Goal: Task Accomplishment & Management: Complete application form

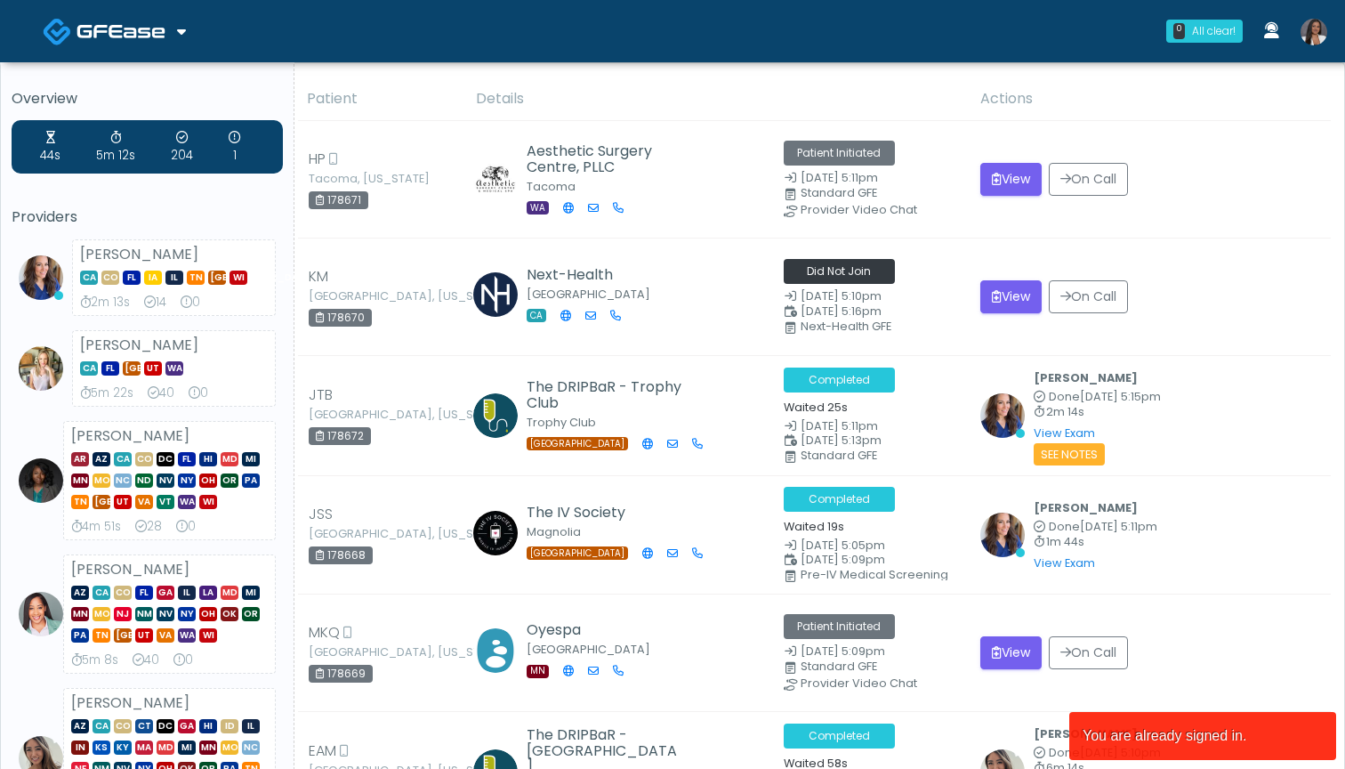
click at [1314, 37] on img at bounding box center [1314, 32] width 27 height 27
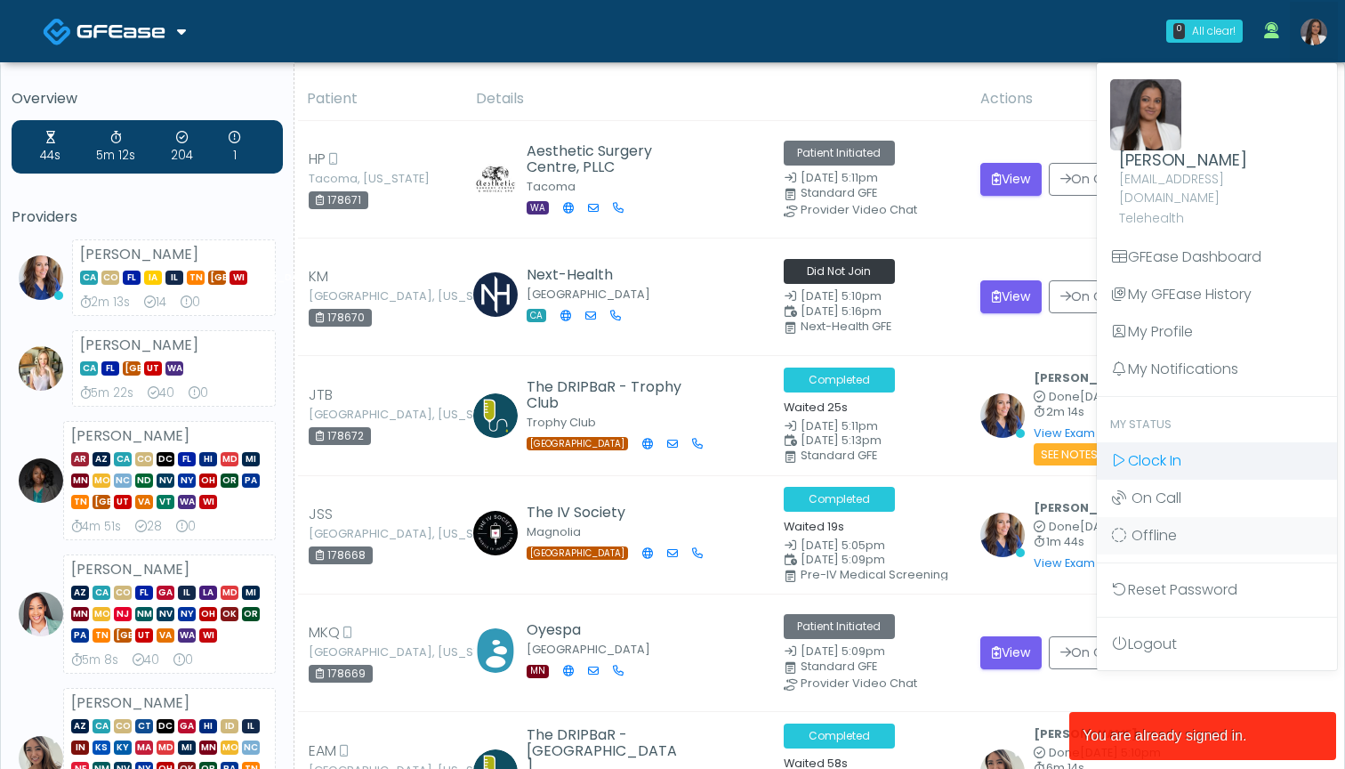
click at [1184, 444] on link "Clock In" at bounding box center [1217, 460] width 240 height 37
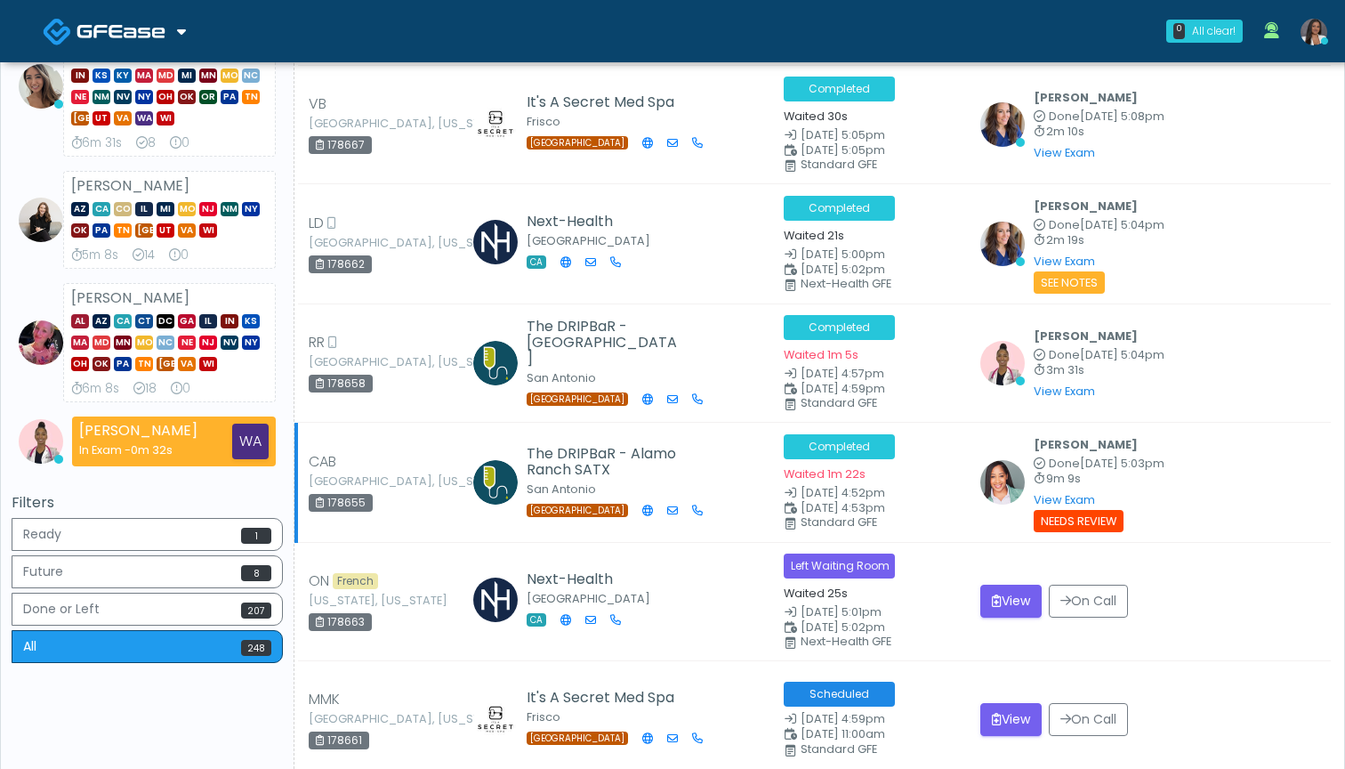
scroll to position [784, 0]
click at [1018, 585] on button "View" at bounding box center [1010, 601] width 61 height 33
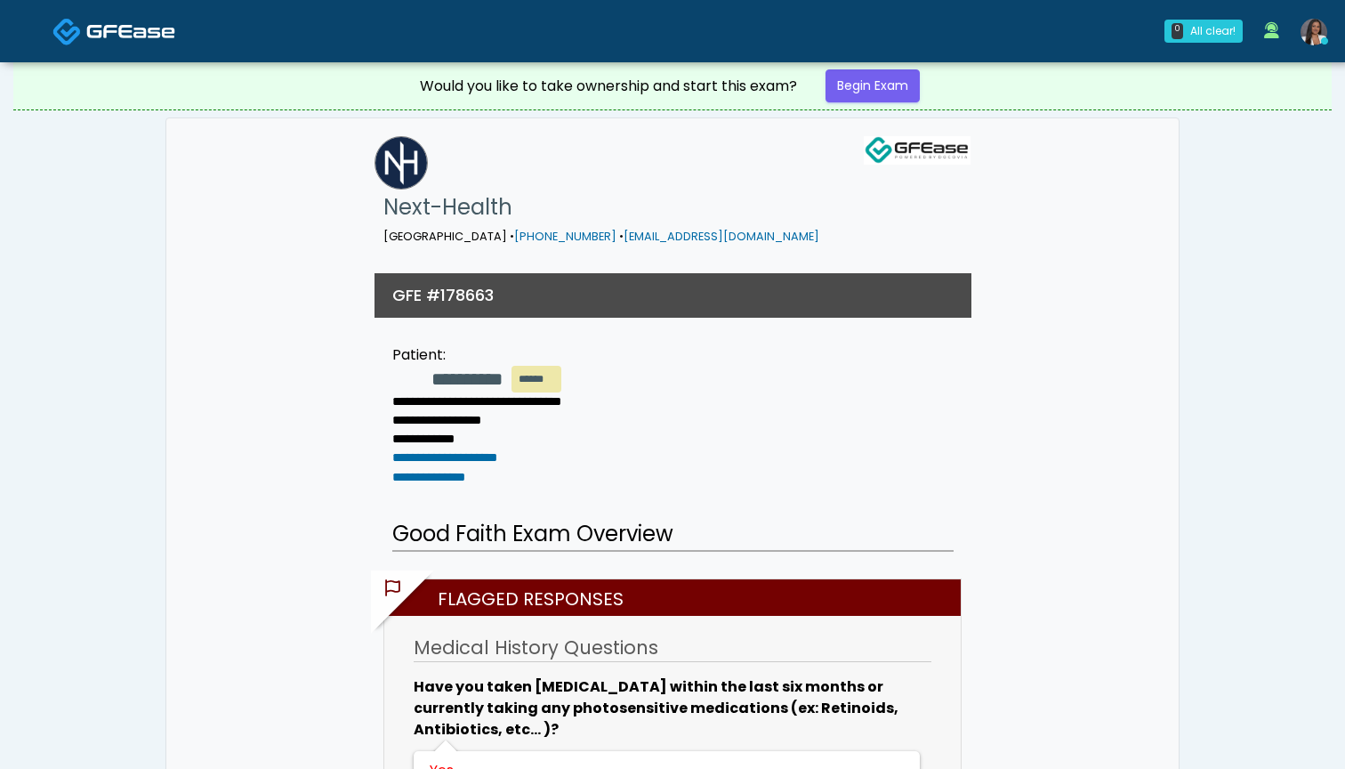
click at [124, 36] on img at bounding box center [130, 31] width 89 height 18
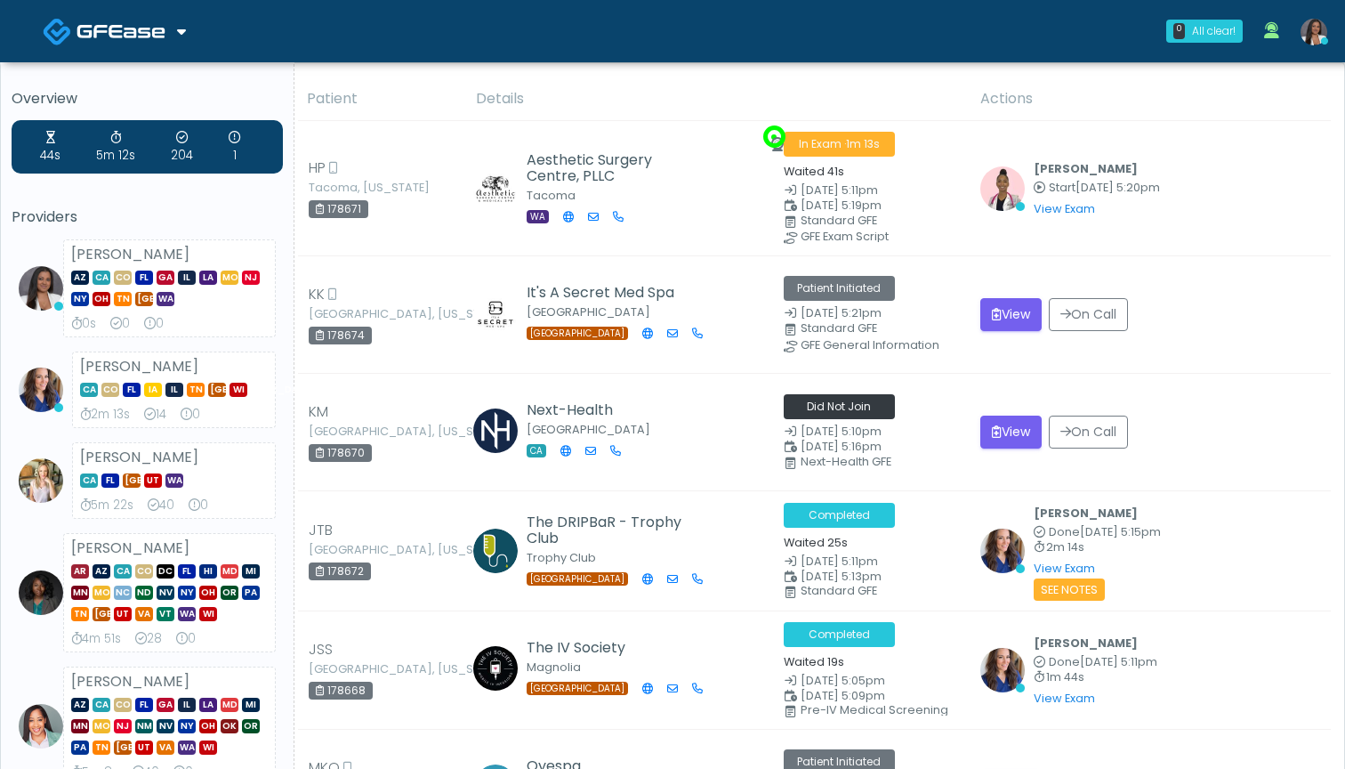
click at [649, 91] on th "Details" at bounding box center [717, 99] width 504 height 44
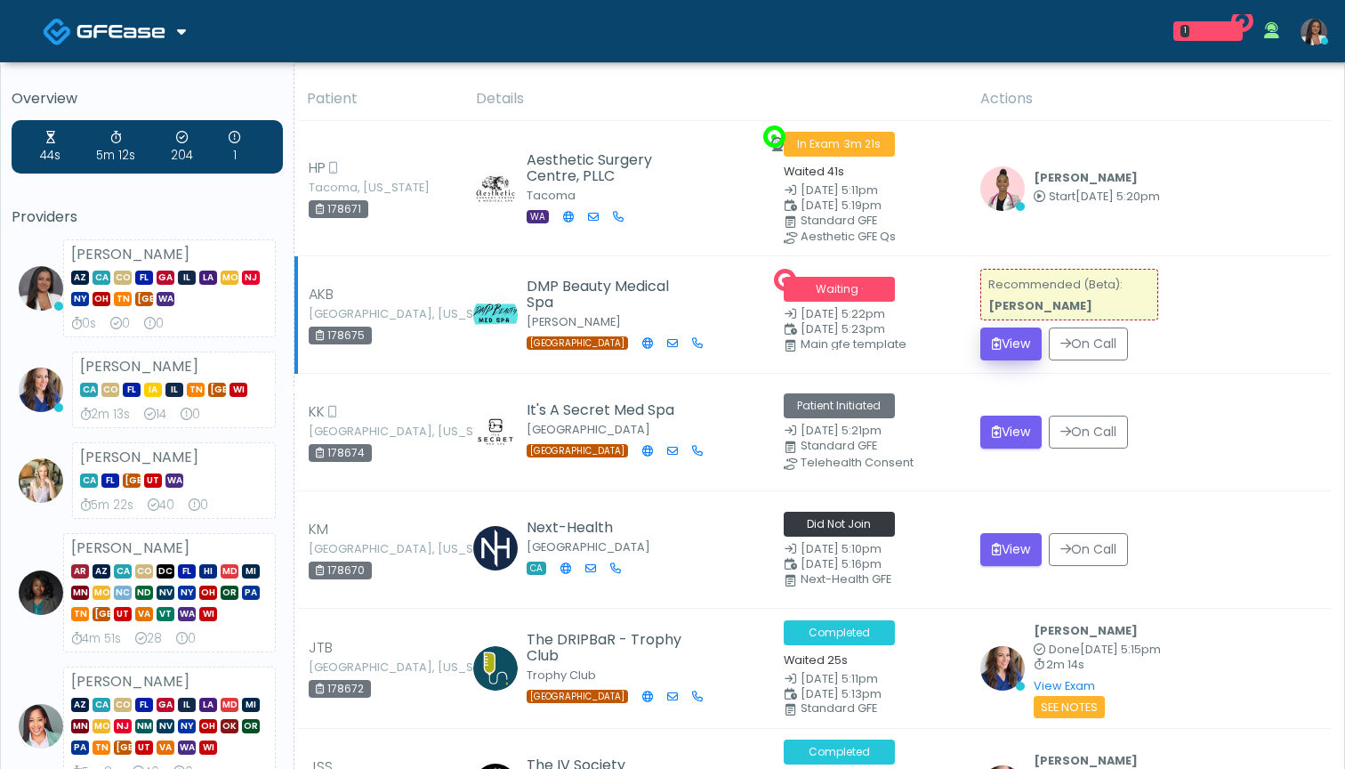
click at [1005, 343] on button "View" at bounding box center [1010, 343] width 61 height 33
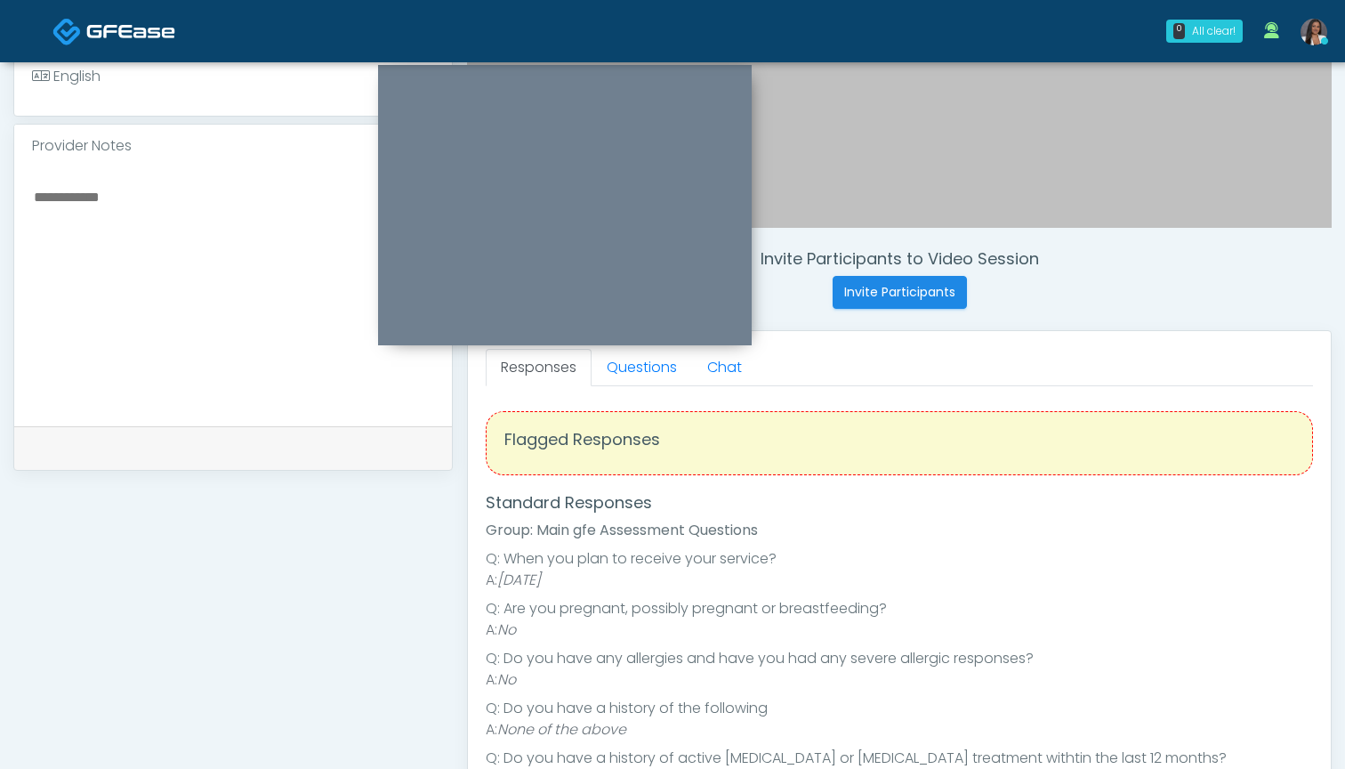
scroll to position [503, 0]
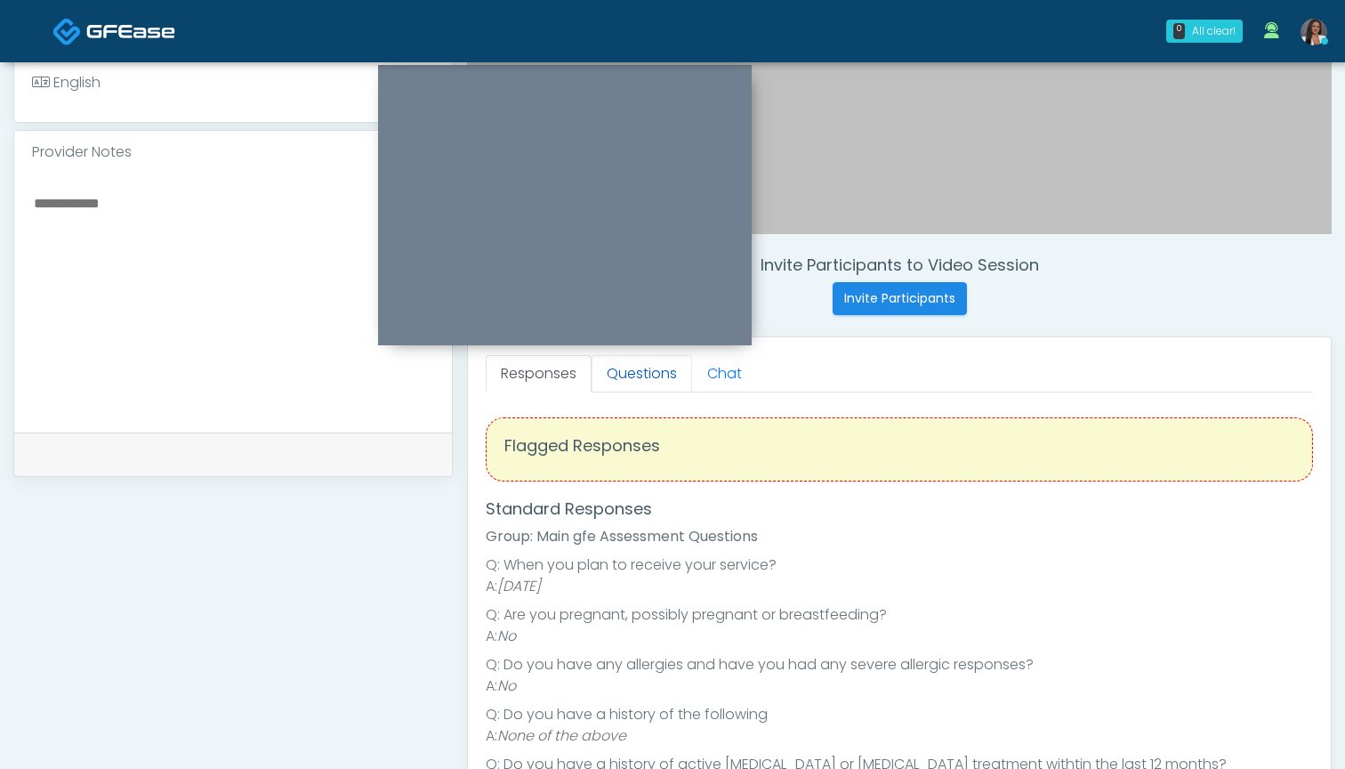
click at [638, 373] on link "Questions" at bounding box center [642, 373] width 101 height 37
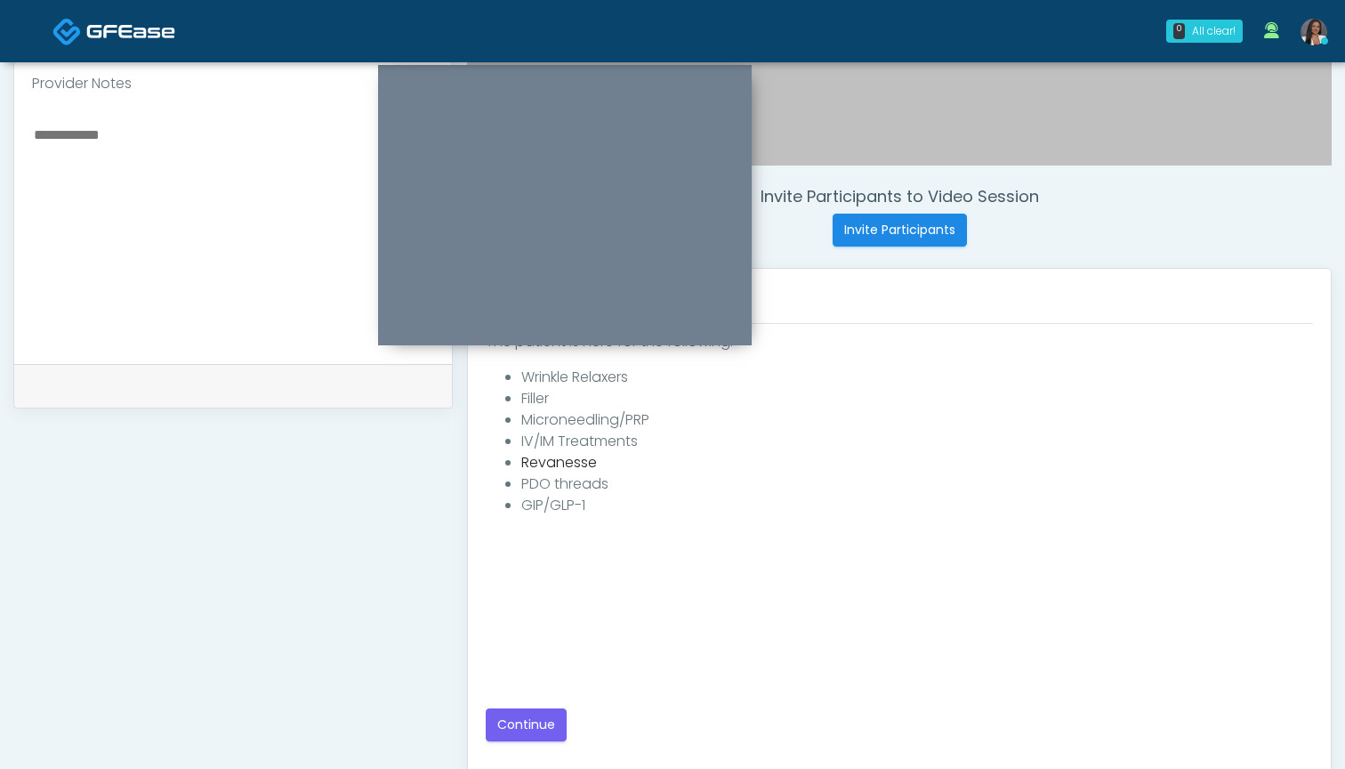
scroll to position [600, 0]
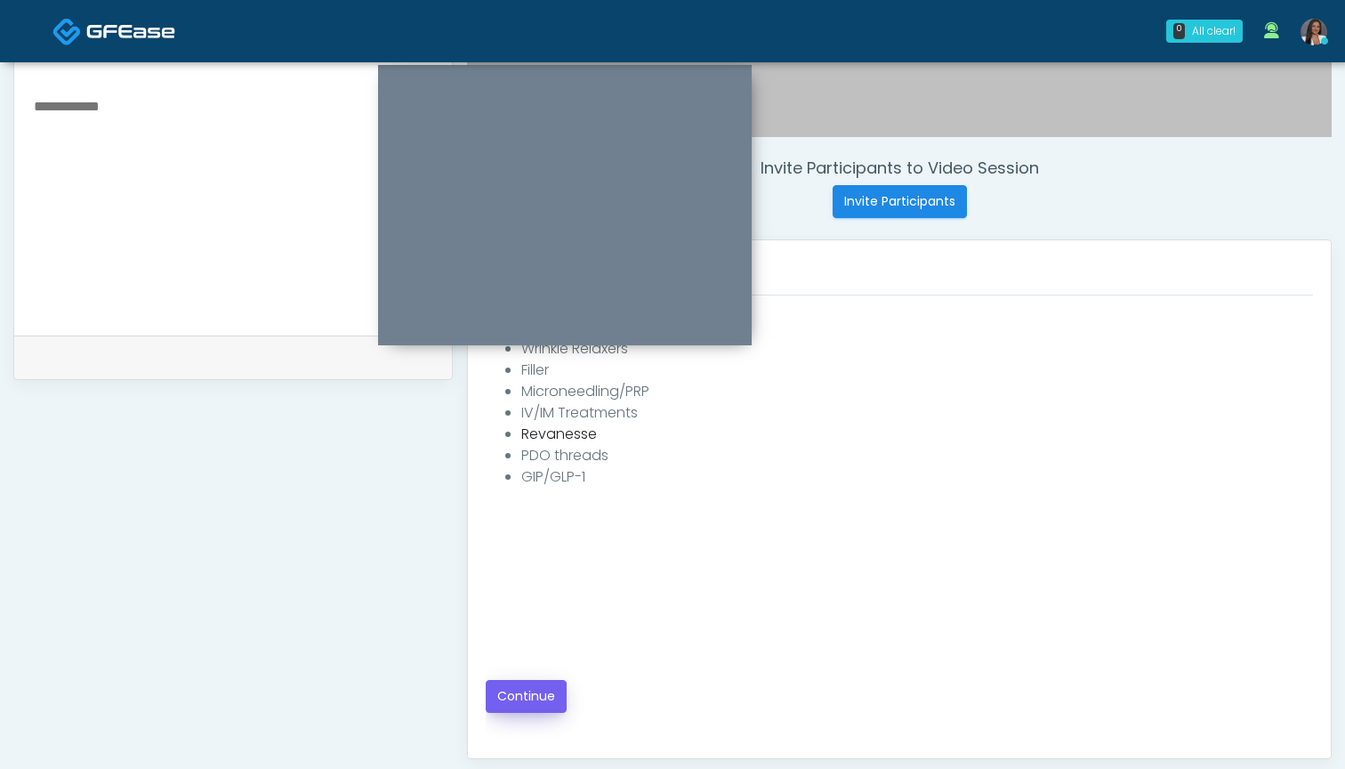
click at [543, 690] on button "Continue" at bounding box center [526, 696] width 81 height 33
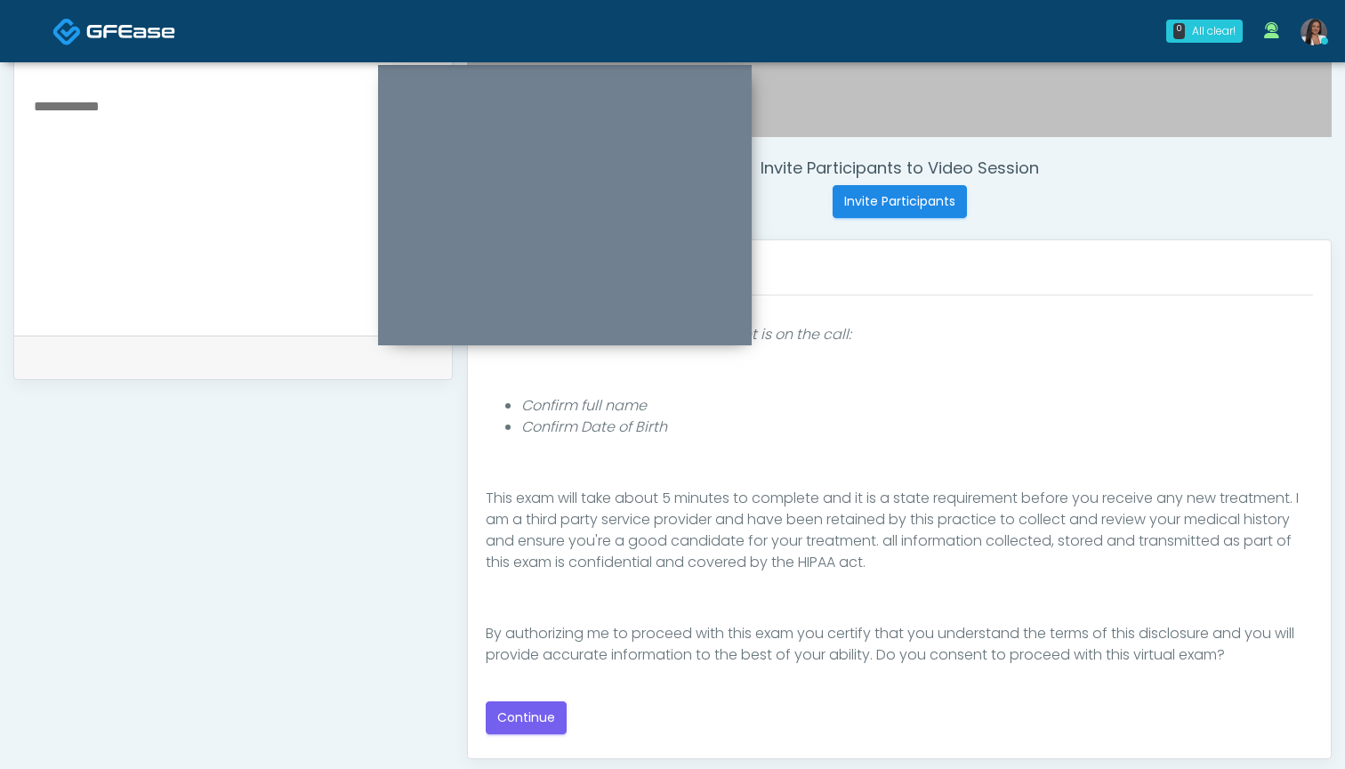
scroll to position [164, 0]
click at [536, 714] on button "Continue" at bounding box center [526, 717] width 81 height 33
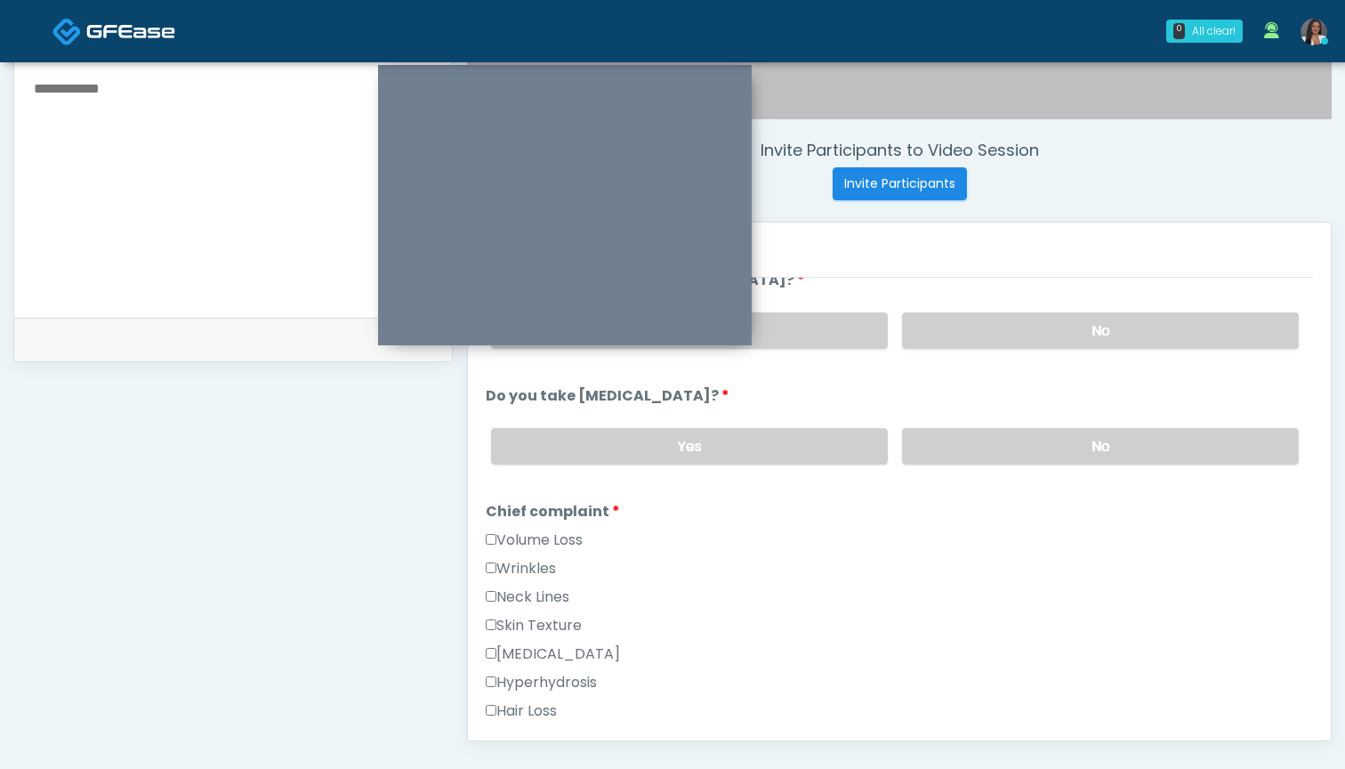
scroll to position [617, 0]
click at [521, 563] on label "Wrinkles" at bounding box center [521, 568] width 70 height 21
click at [531, 545] on label "Volume Loss" at bounding box center [534, 539] width 97 height 21
click at [530, 559] on label "Wrinkles" at bounding box center [521, 568] width 70 height 21
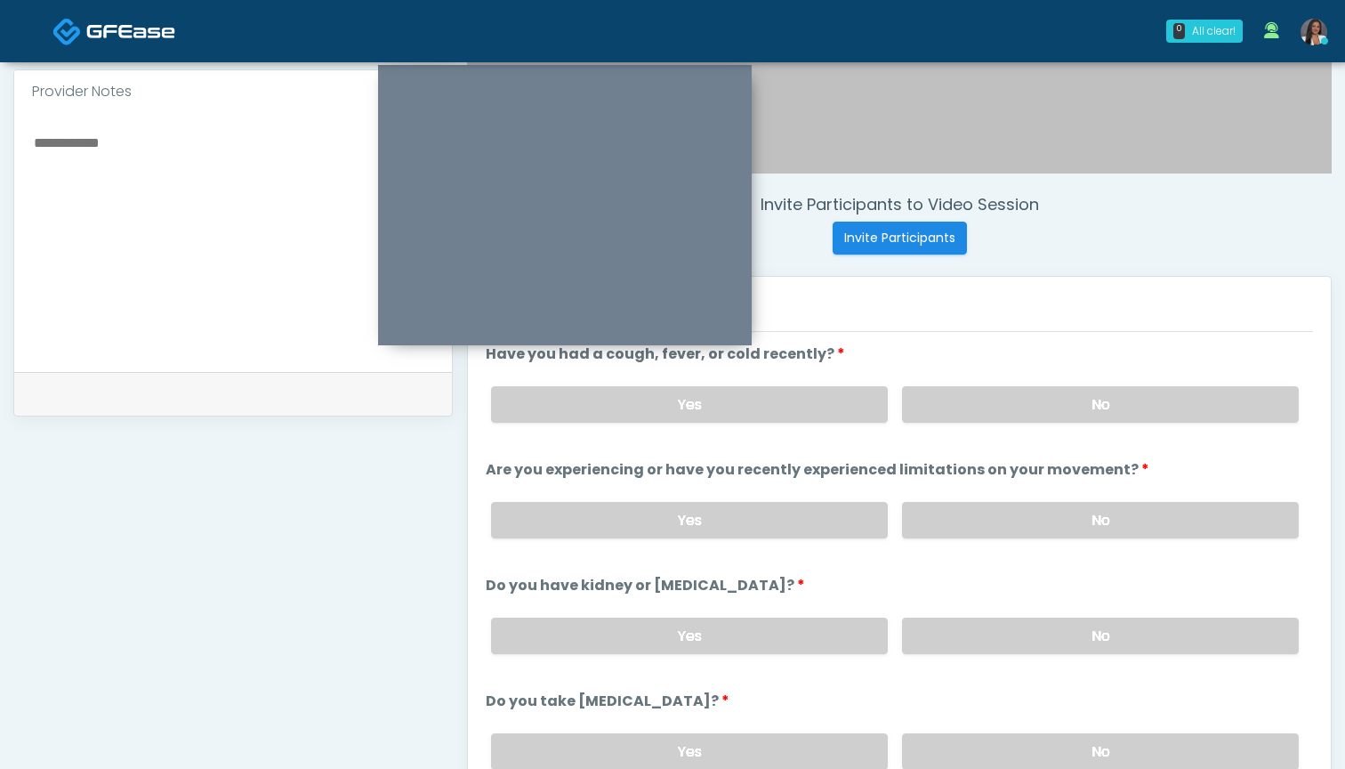
scroll to position [540, 0]
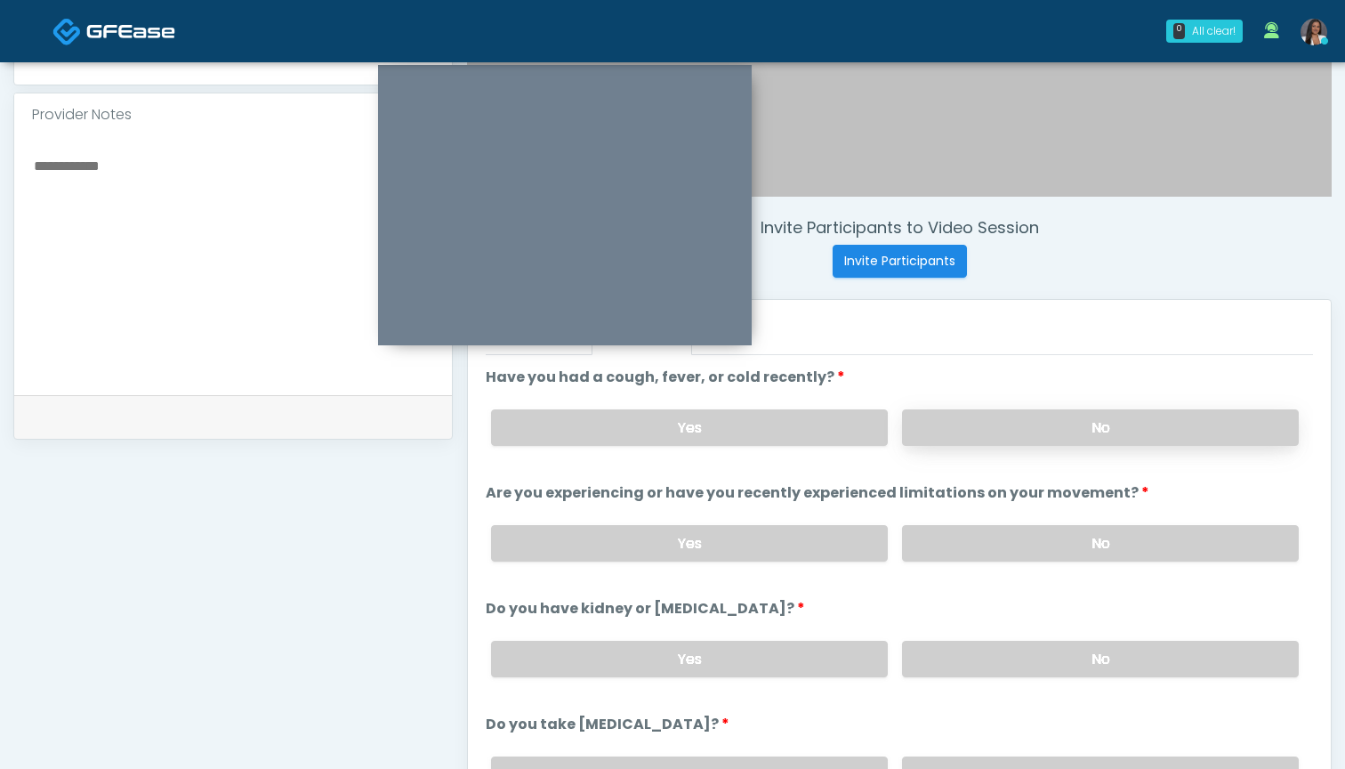
click at [991, 427] on label "No" at bounding box center [1100, 427] width 397 height 36
click at [972, 530] on label "No" at bounding box center [1100, 543] width 397 height 36
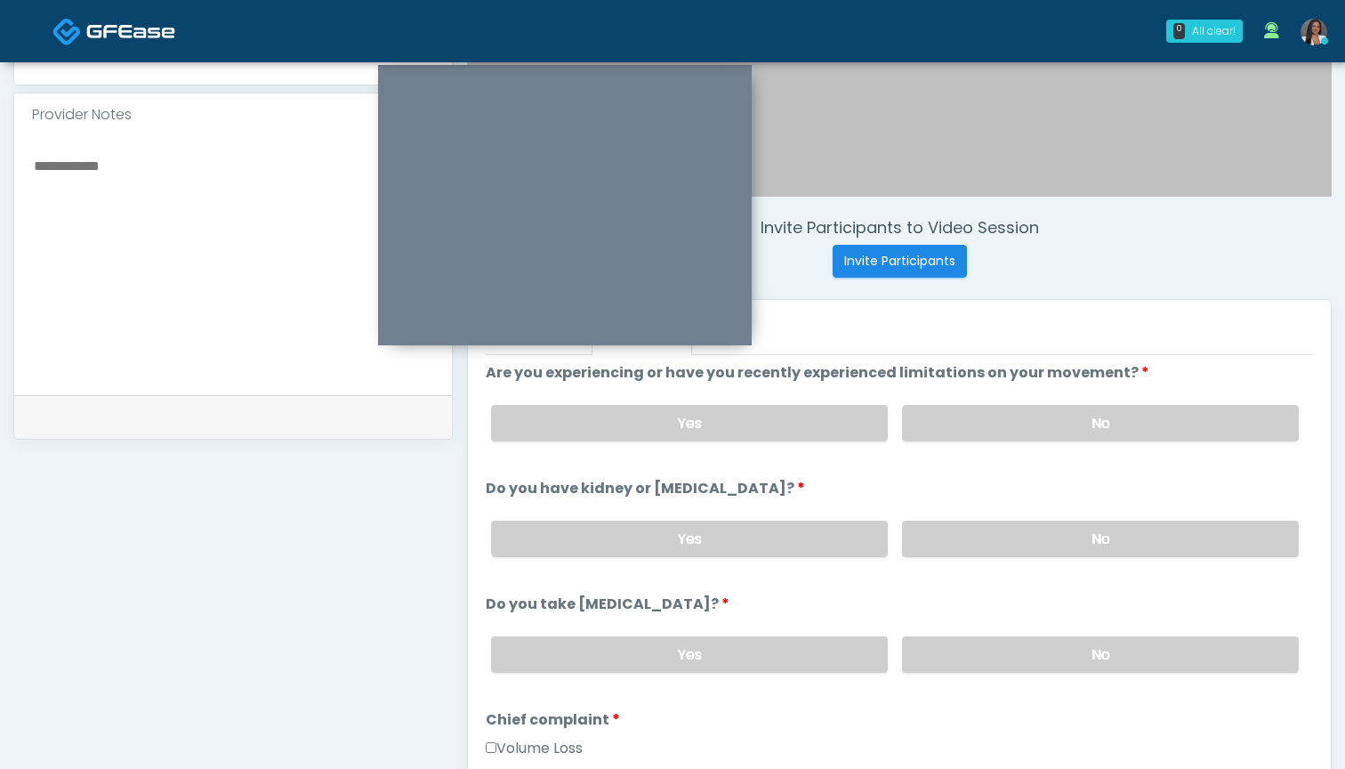
scroll to position [127, 0]
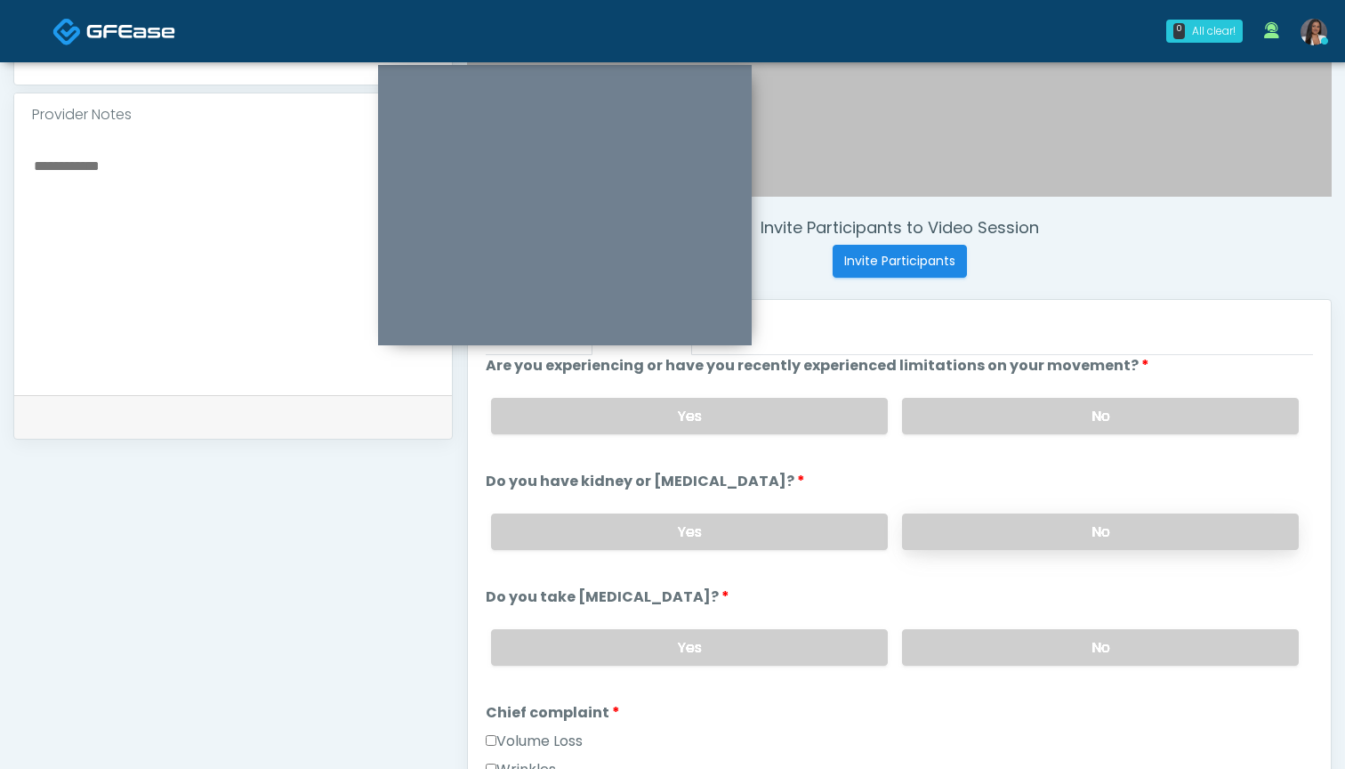
click at [933, 545] on label "No" at bounding box center [1100, 531] width 397 height 36
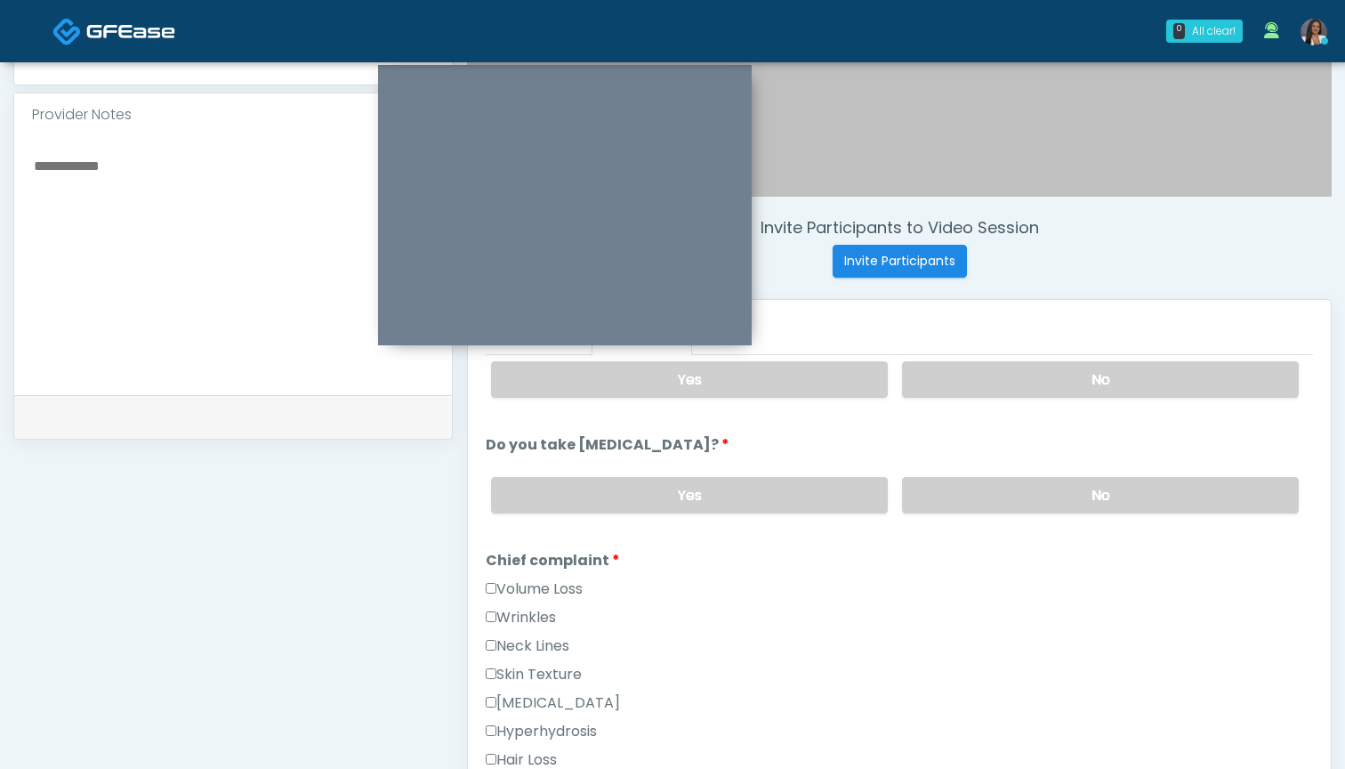
scroll to position [286, 0]
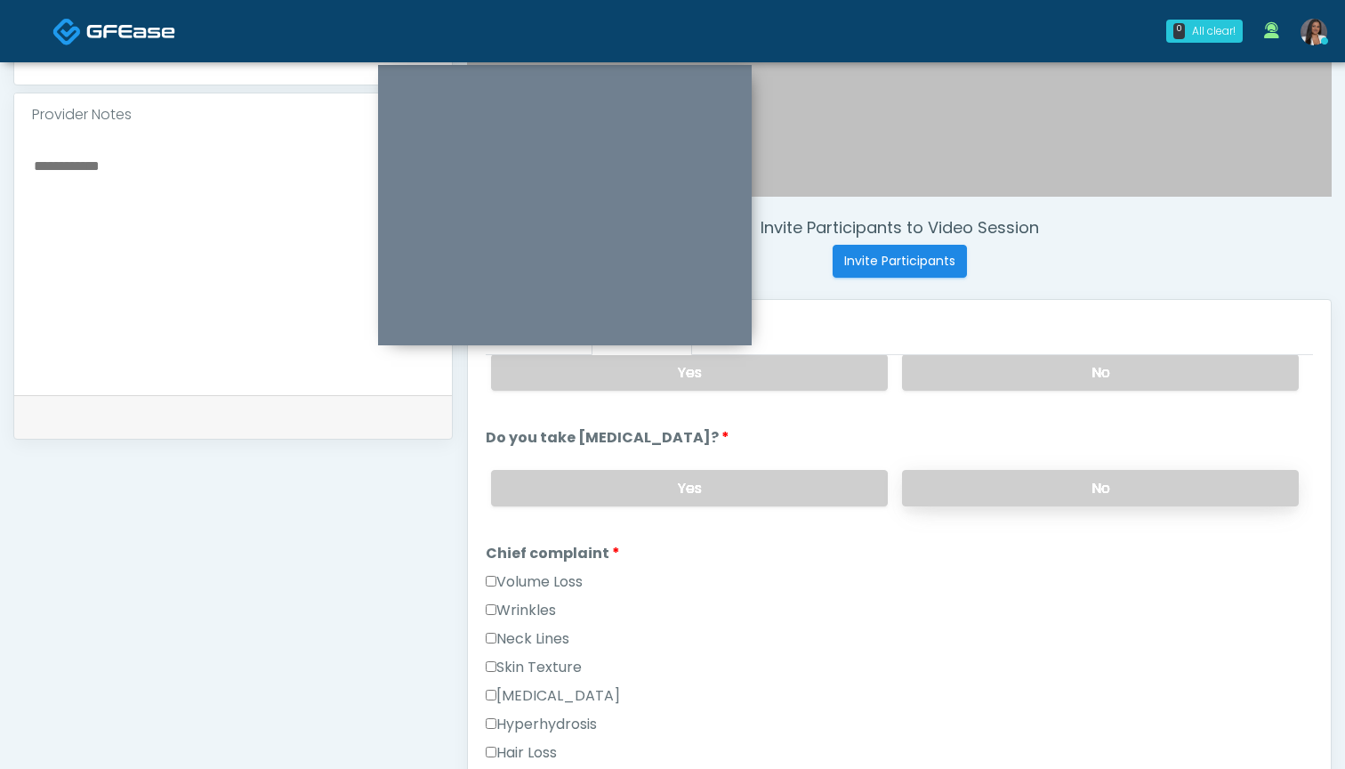
click at [945, 483] on label "No" at bounding box center [1100, 488] width 397 height 36
click at [941, 496] on label "No" at bounding box center [1100, 488] width 397 height 36
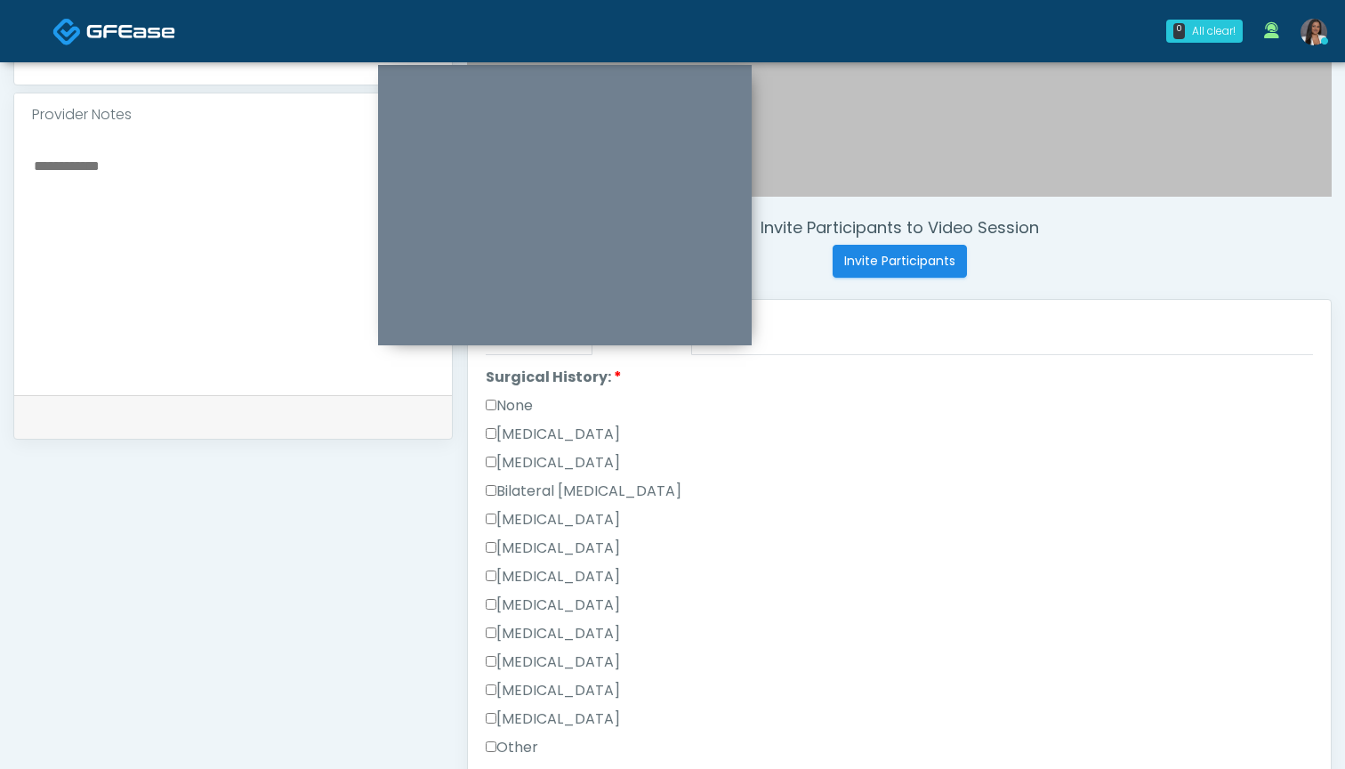
scroll to position [992, 0]
click at [526, 407] on label "None" at bounding box center [509, 401] width 47 height 21
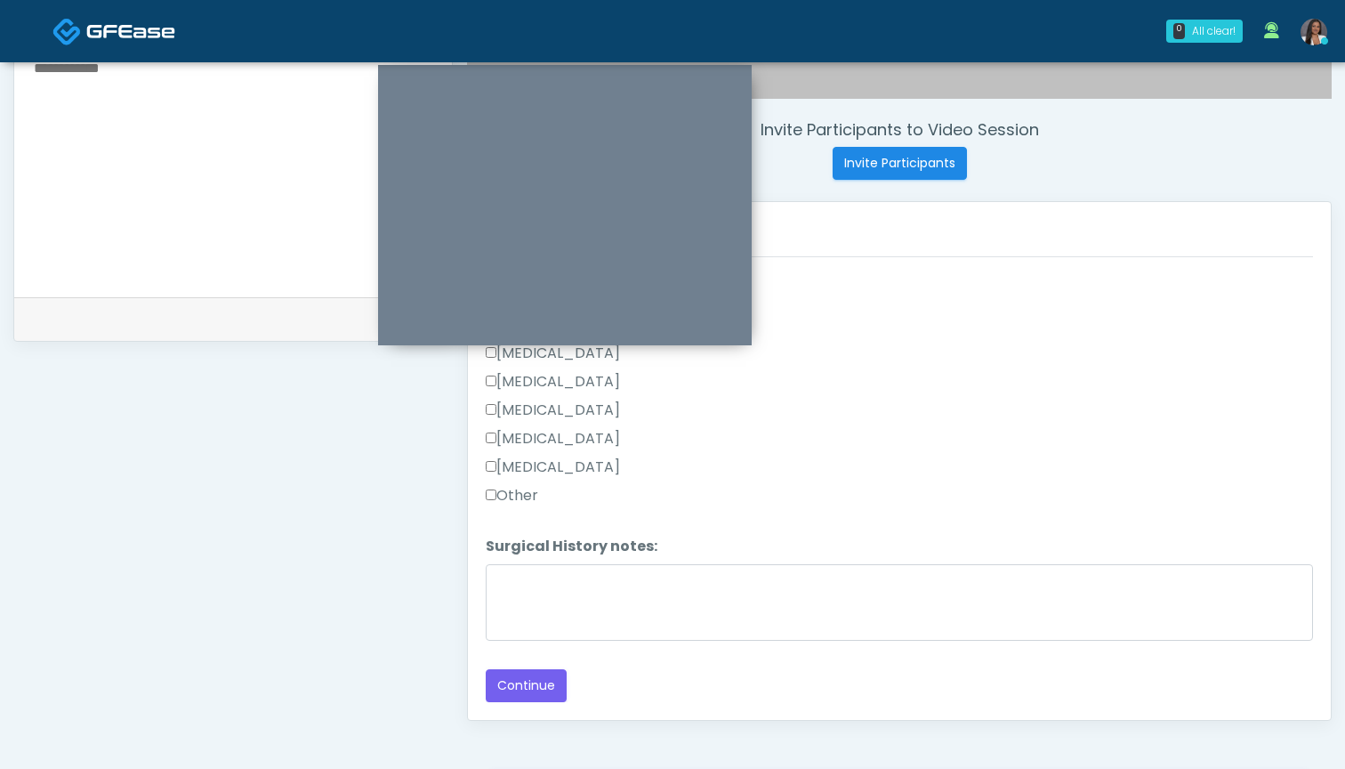
scroll to position [653, 0]
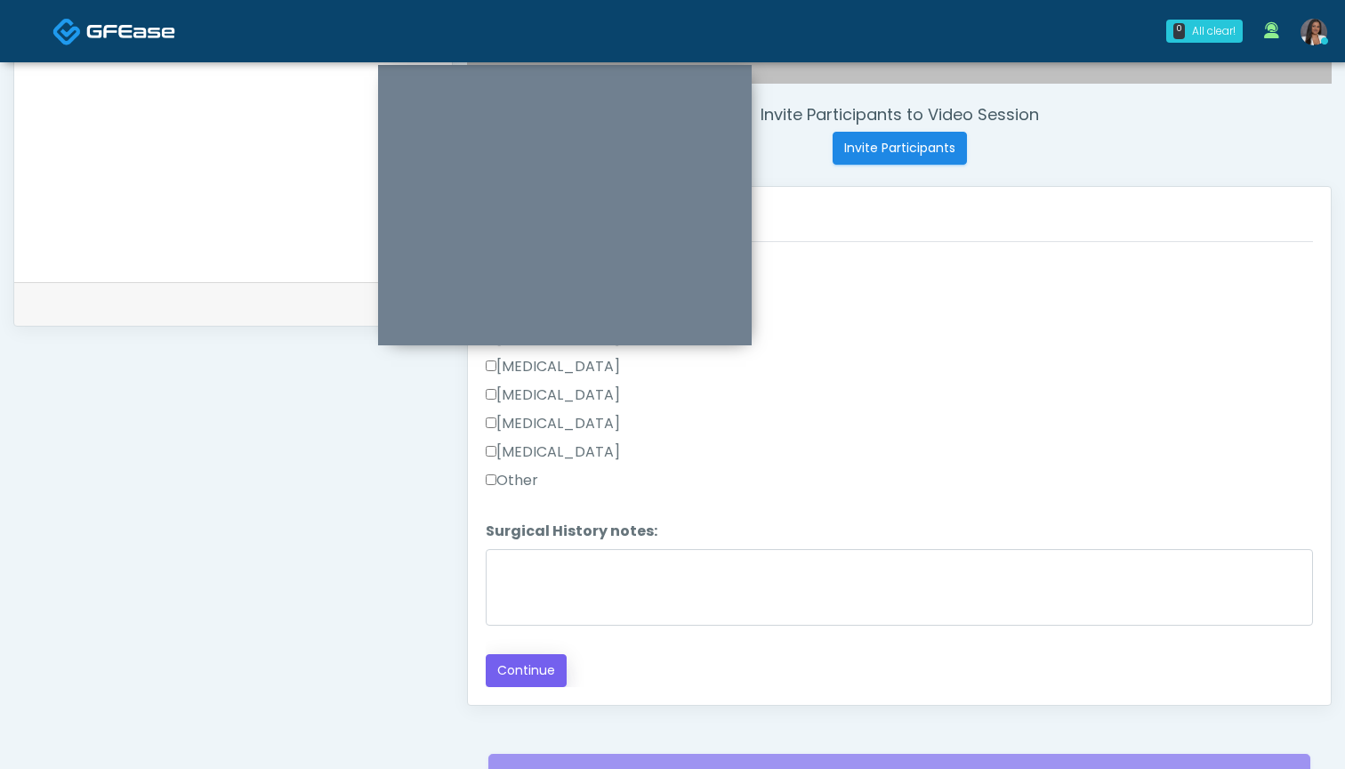
click at [508, 671] on button "Continue" at bounding box center [526, 670] width 81 height 33
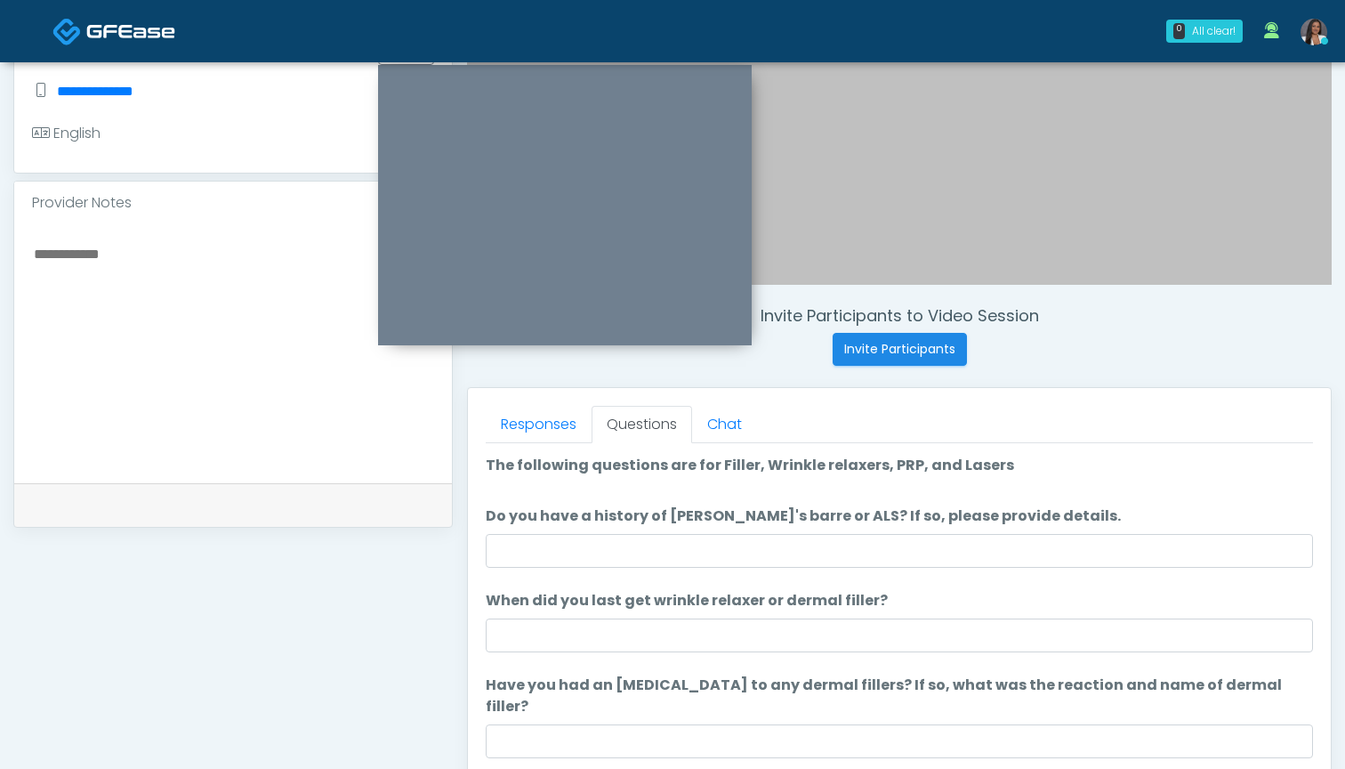
scroll to position [425, 0]
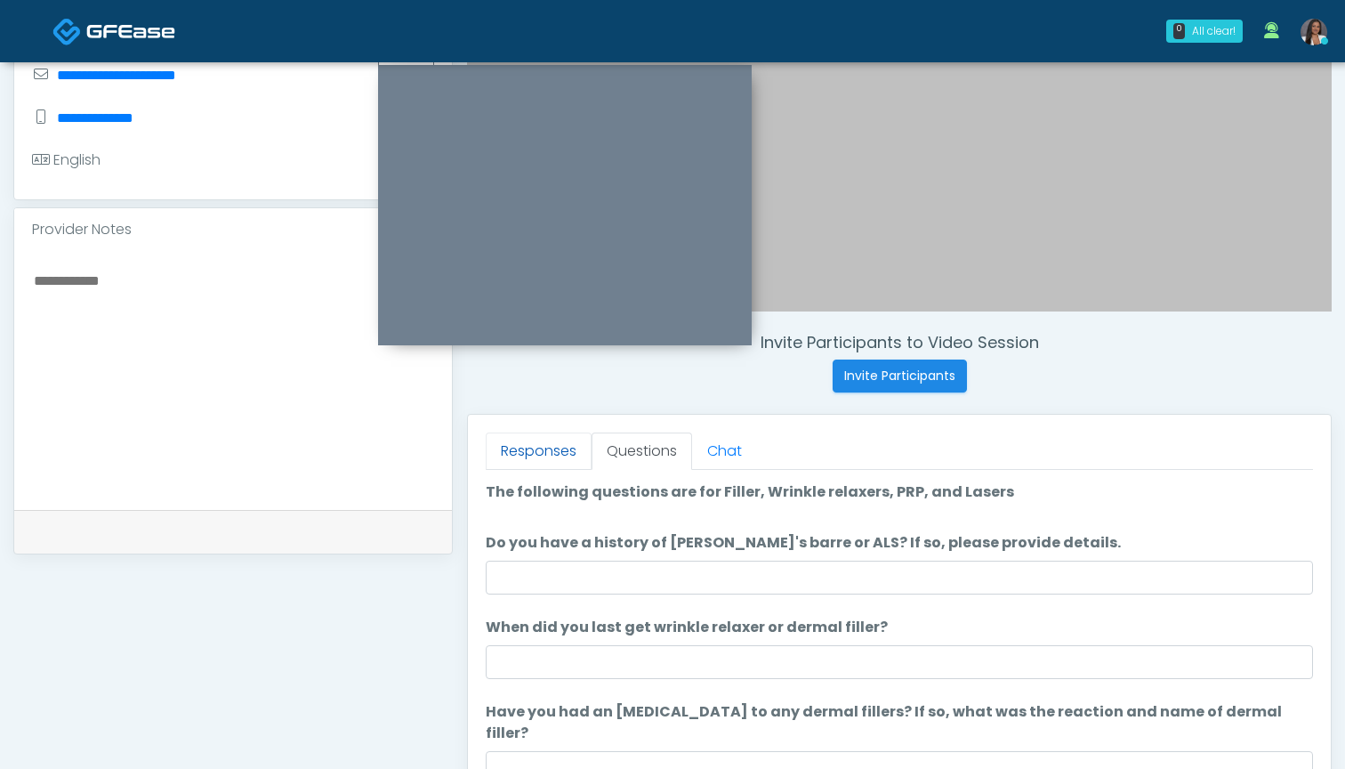
click at [534, 448] on link "Responses" at bounding box center [539, 450] width 106 height 37
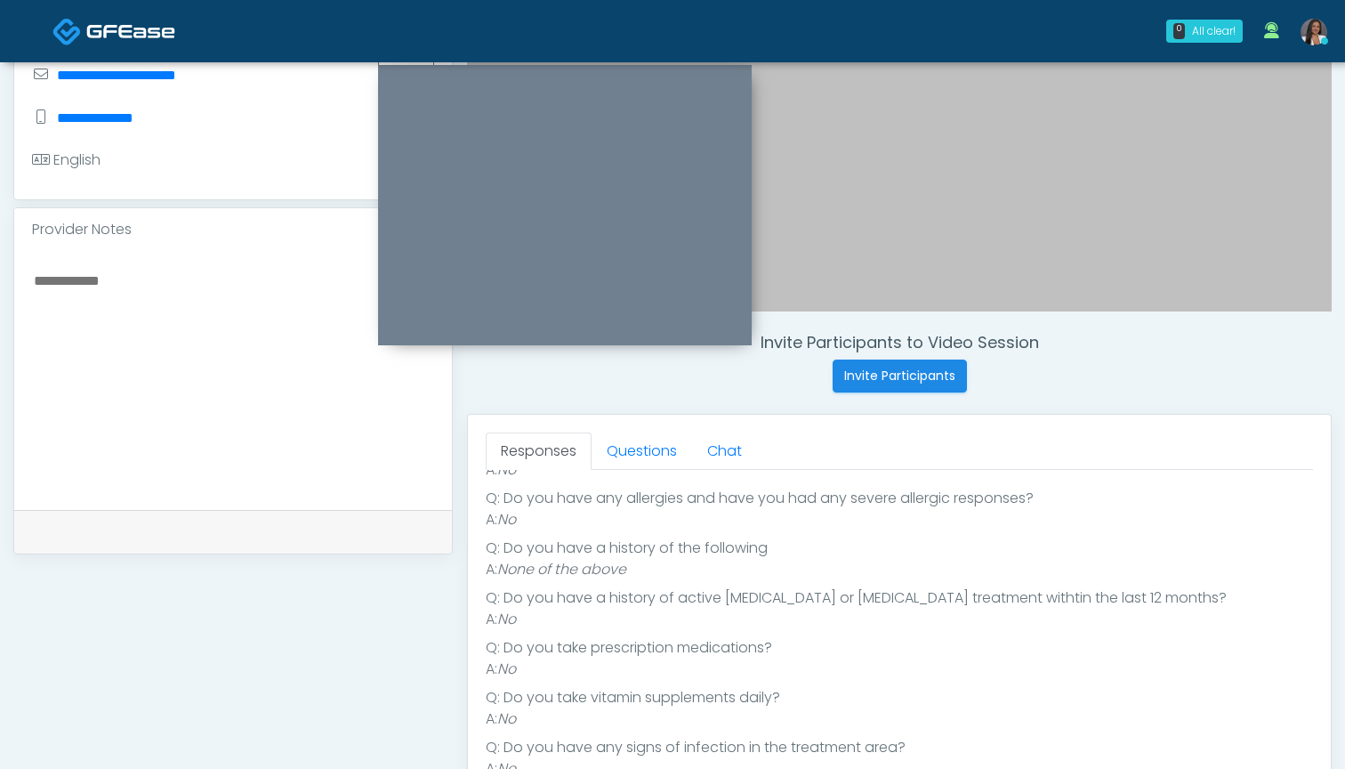
scroll to position [244, 0]
click at [657, 447] on link "Questions" at bounding box center [642, 450] width 101 height 37
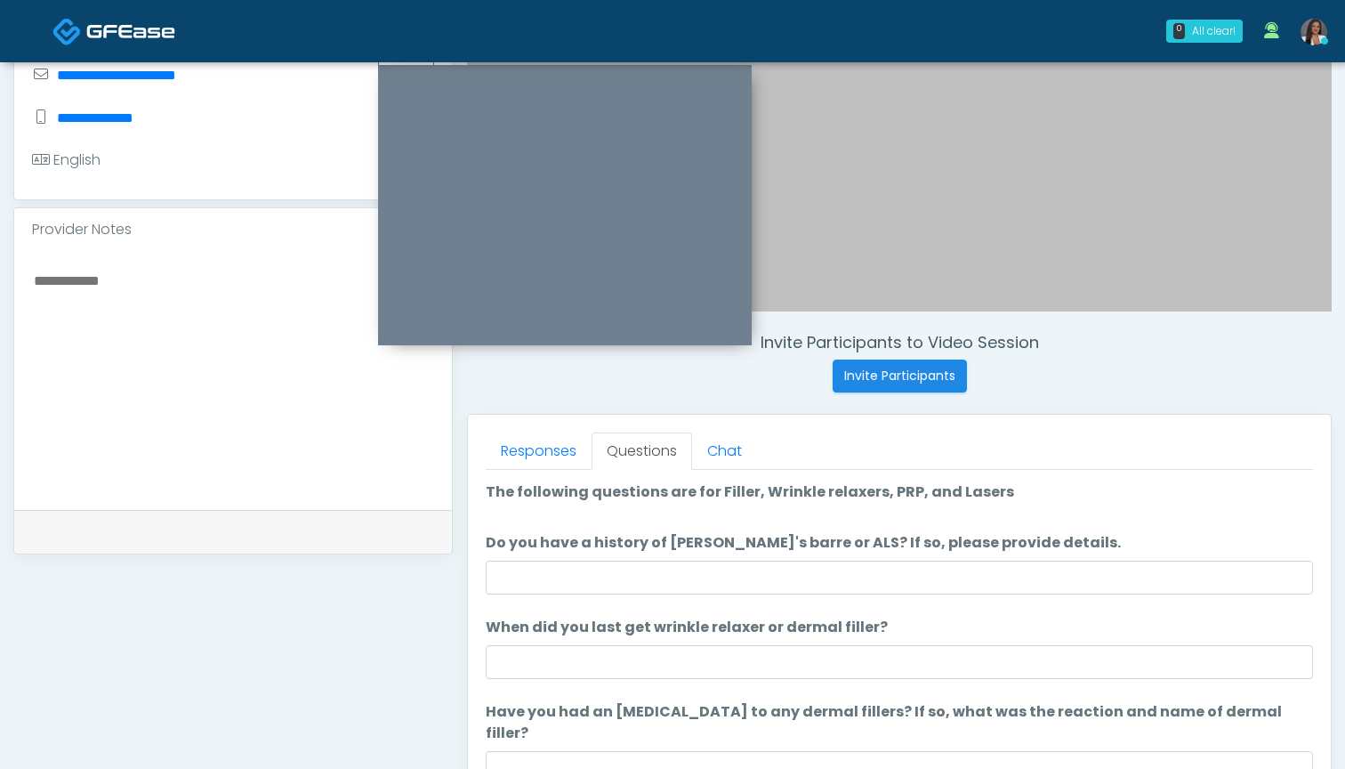
scroll to position [0, 0]
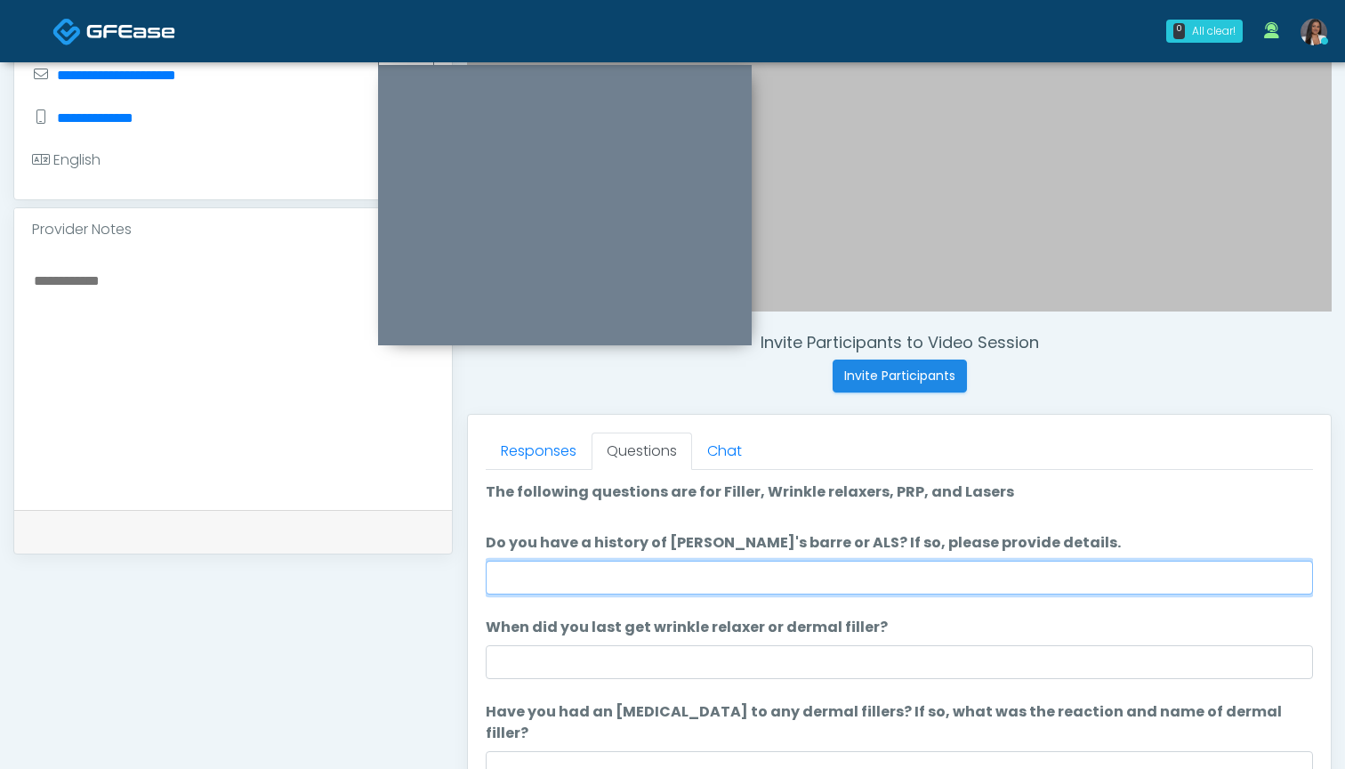
click at [698, 570] on input "Do you have a history of Guillain's barre or ALS? If so, please provide details." at bounding box center [899, 578] width 827 height 34
type input "**"
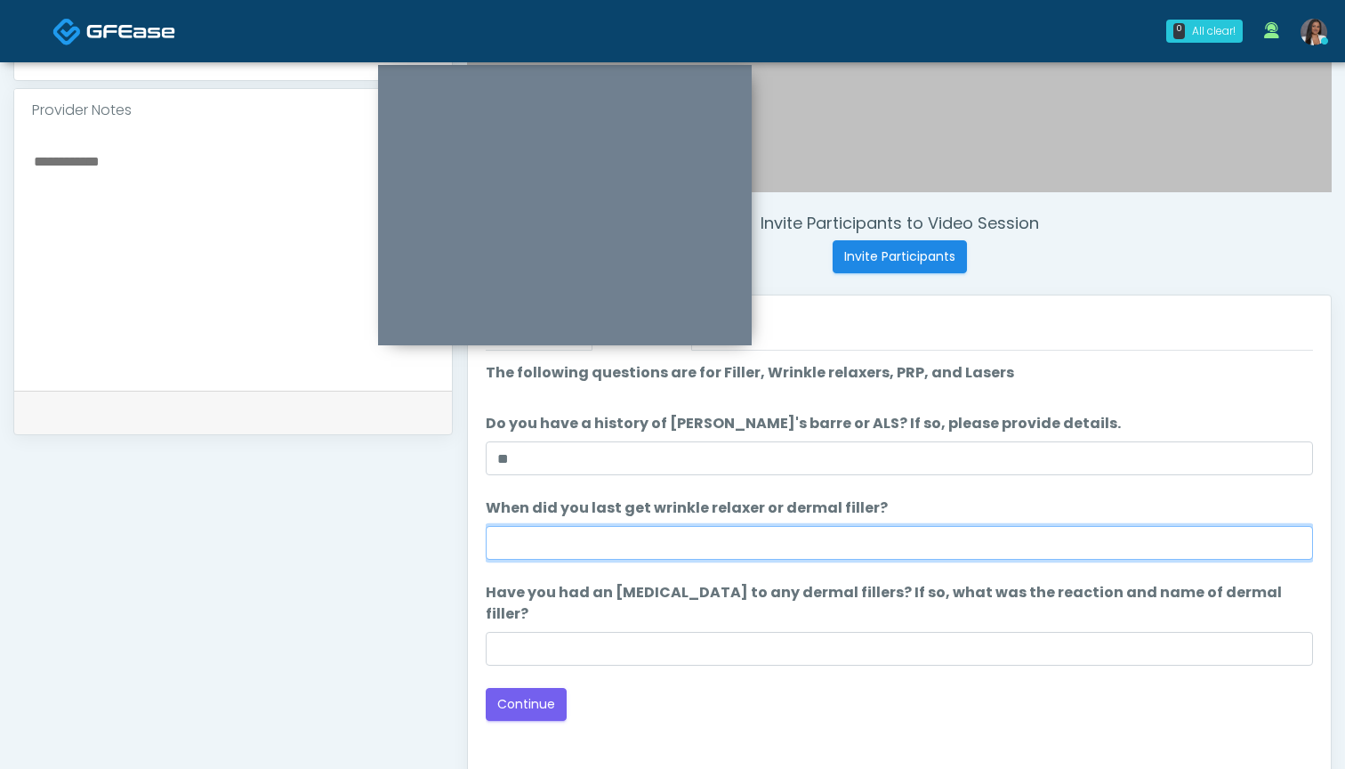
scroll to position [569, 0]
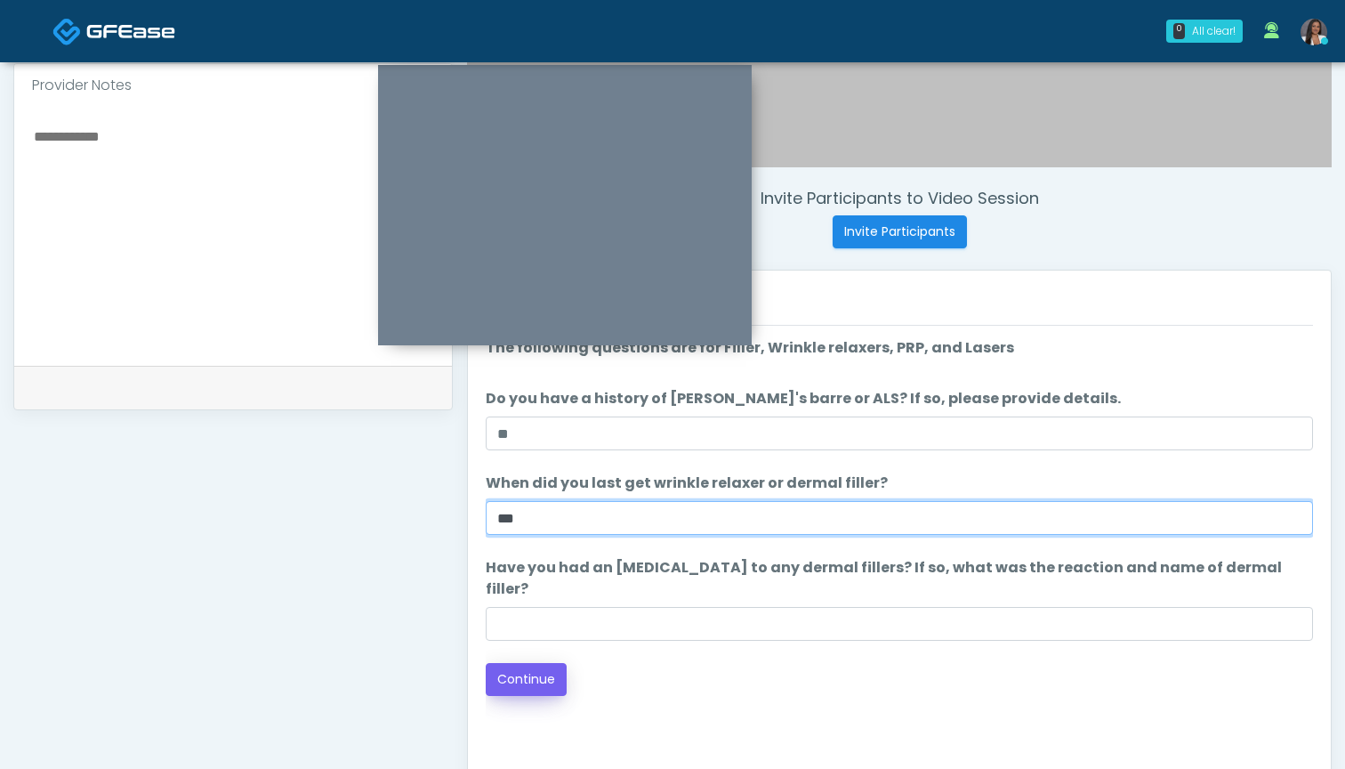
type input "***"
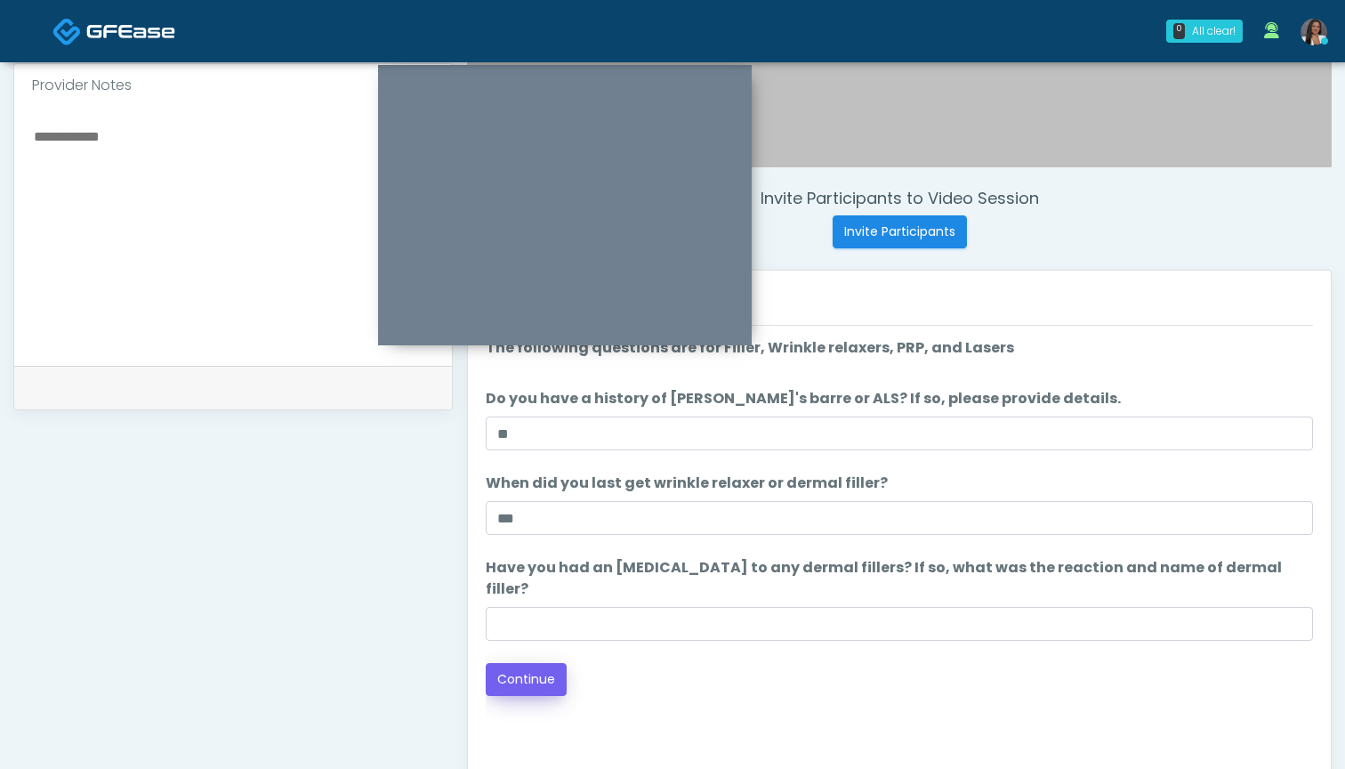
click at [520, 663] on button "Continue" at bounding box center [526, 679] width 81 height 33
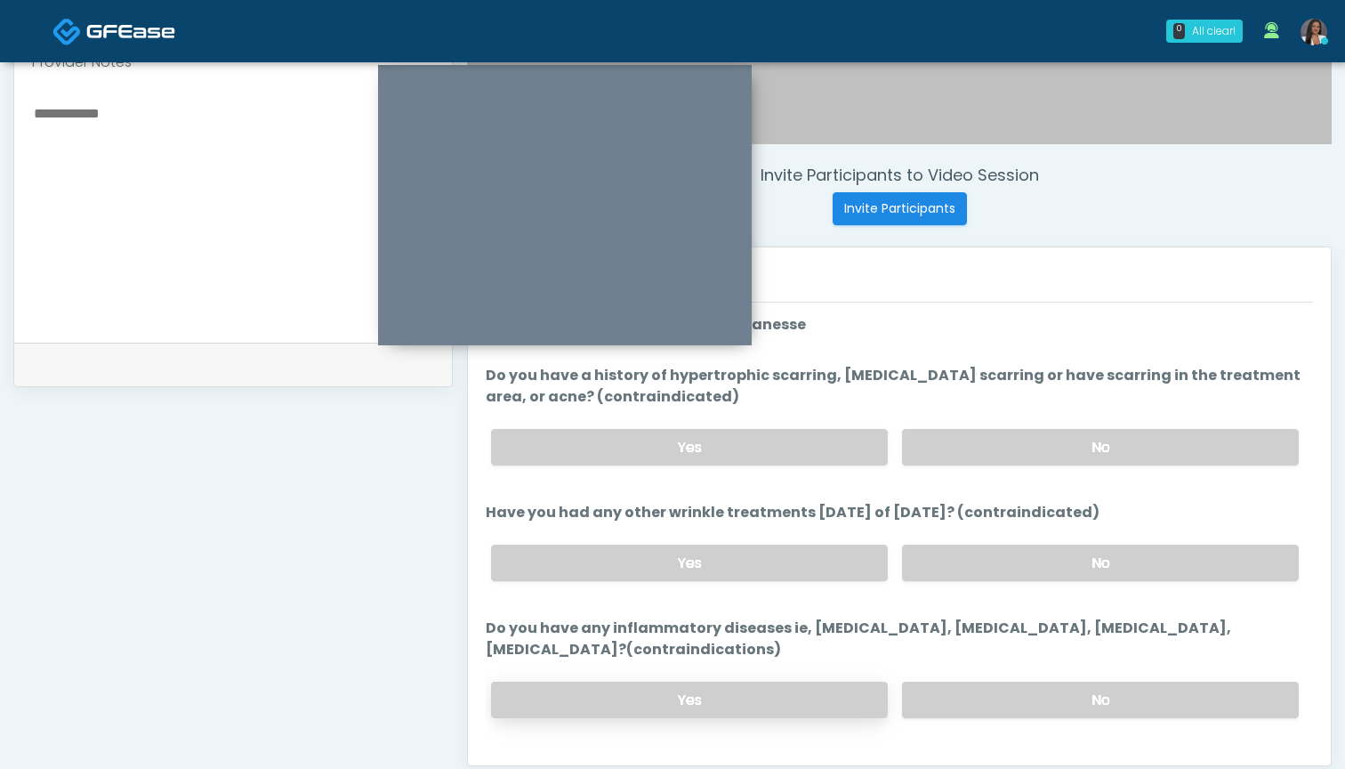
scroll to position [578, 0]
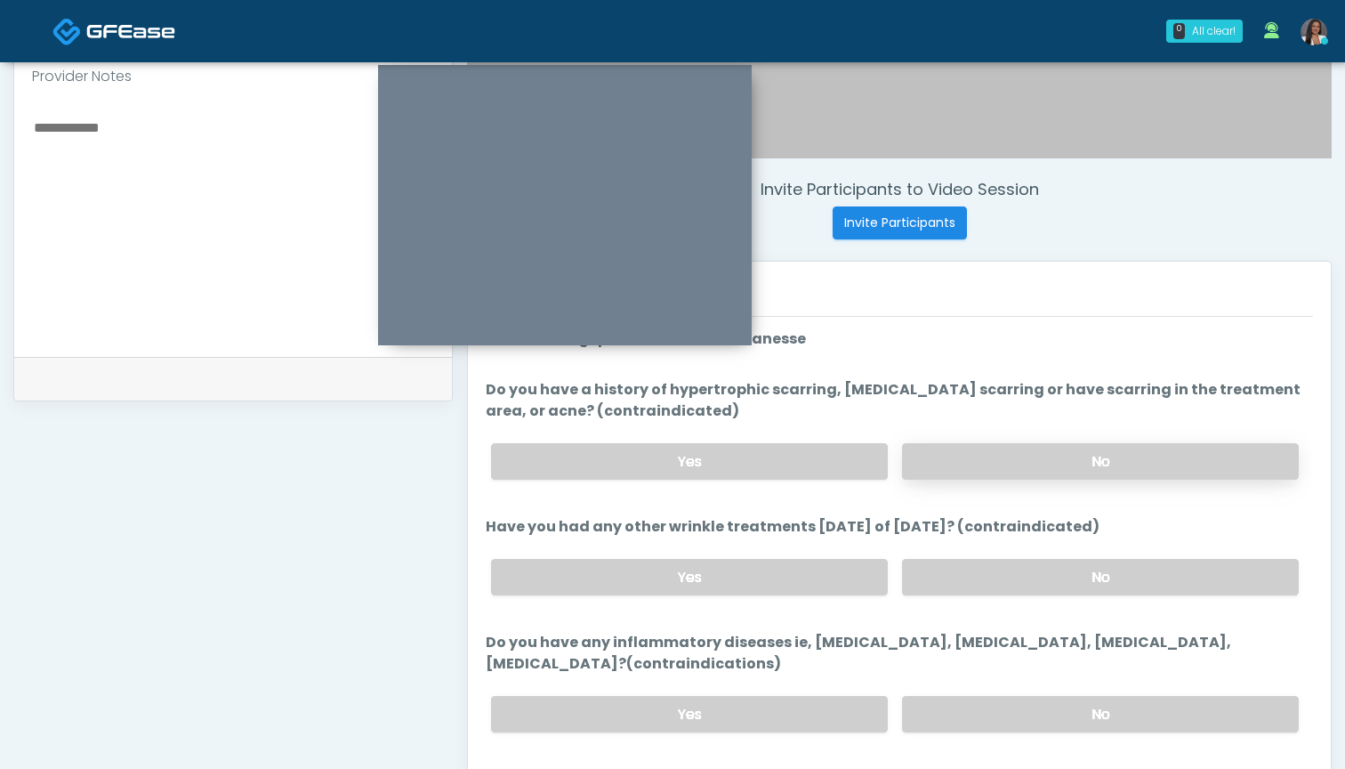
click at [938, 467] on label "No" at bounding box center [1100, 461] width 397 height 36
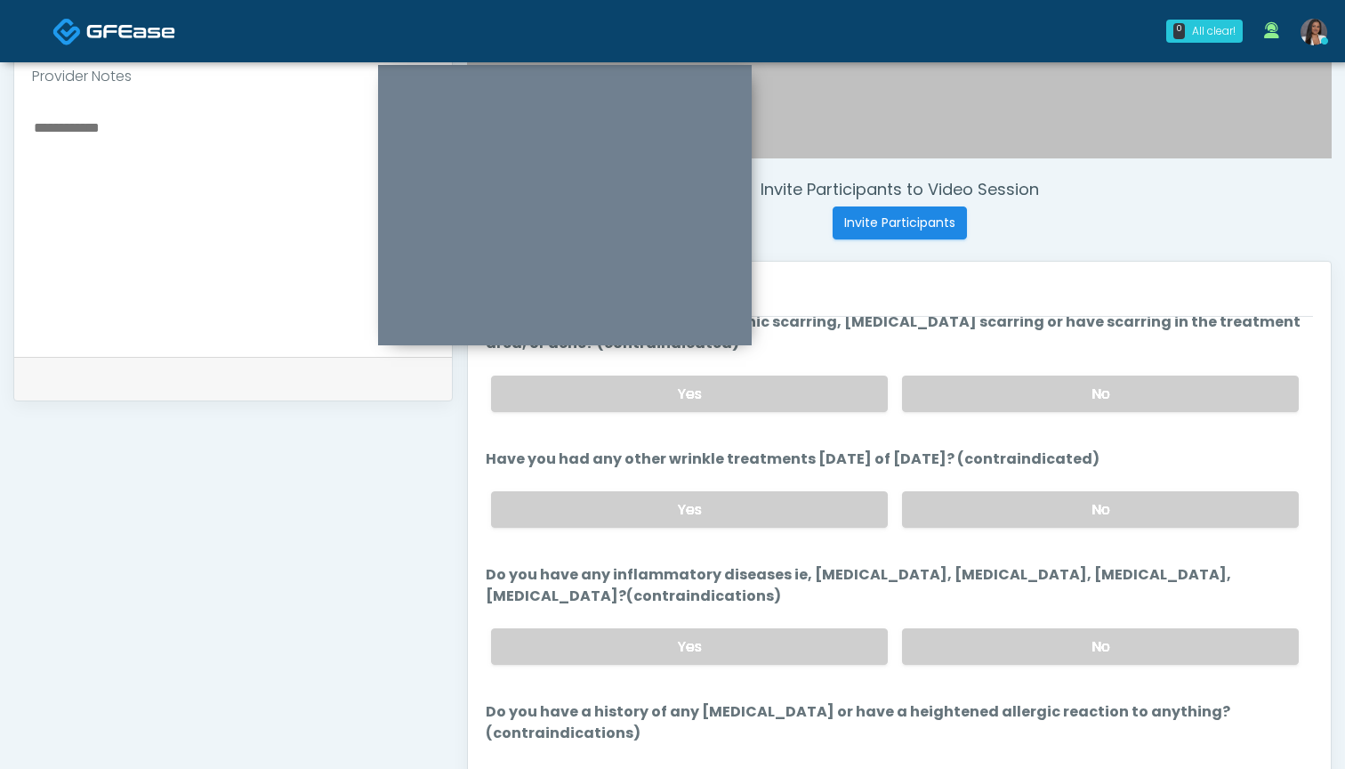
scroll to position [73, 0]
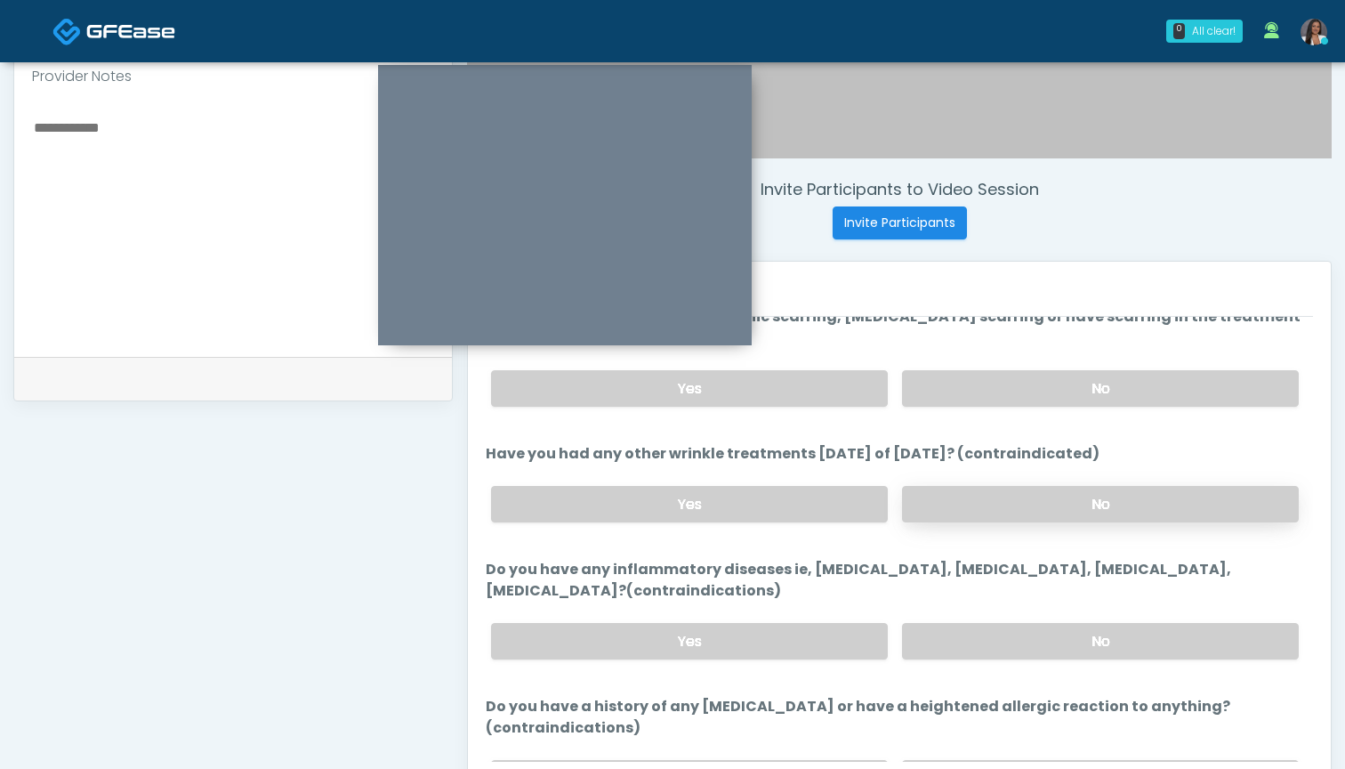
click at [962, 508] on label "No" at bounding box center [1100, 504] width 397 height 36
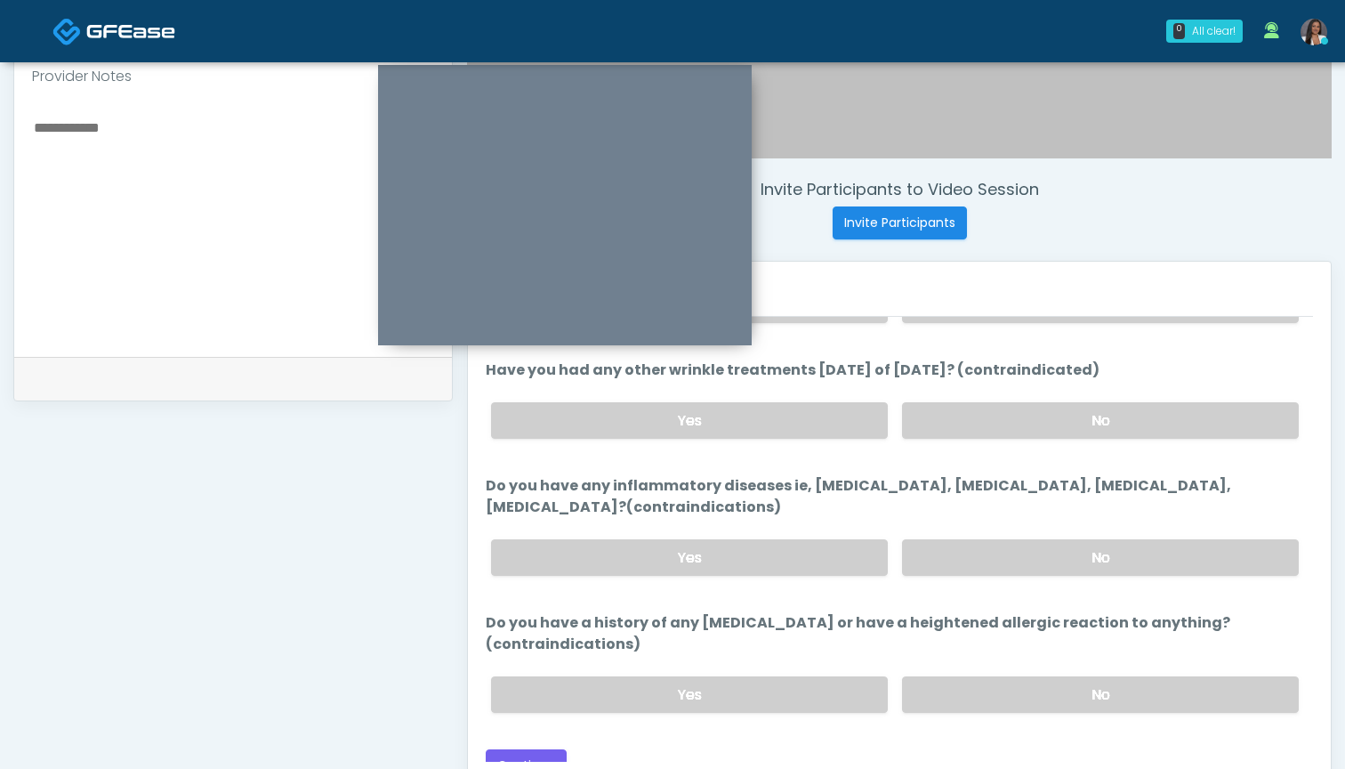
scroll to position [156, 0]
click at [942, 558] on label "No" at bounding box center [1100, 558] width 397 height 36
click at [936, 677] on label "No" at bounding box center [1100, 695] width 397 height 36
click at [528, 750] on button "Continue" at bounding box center [526, 766] width 81 height 33
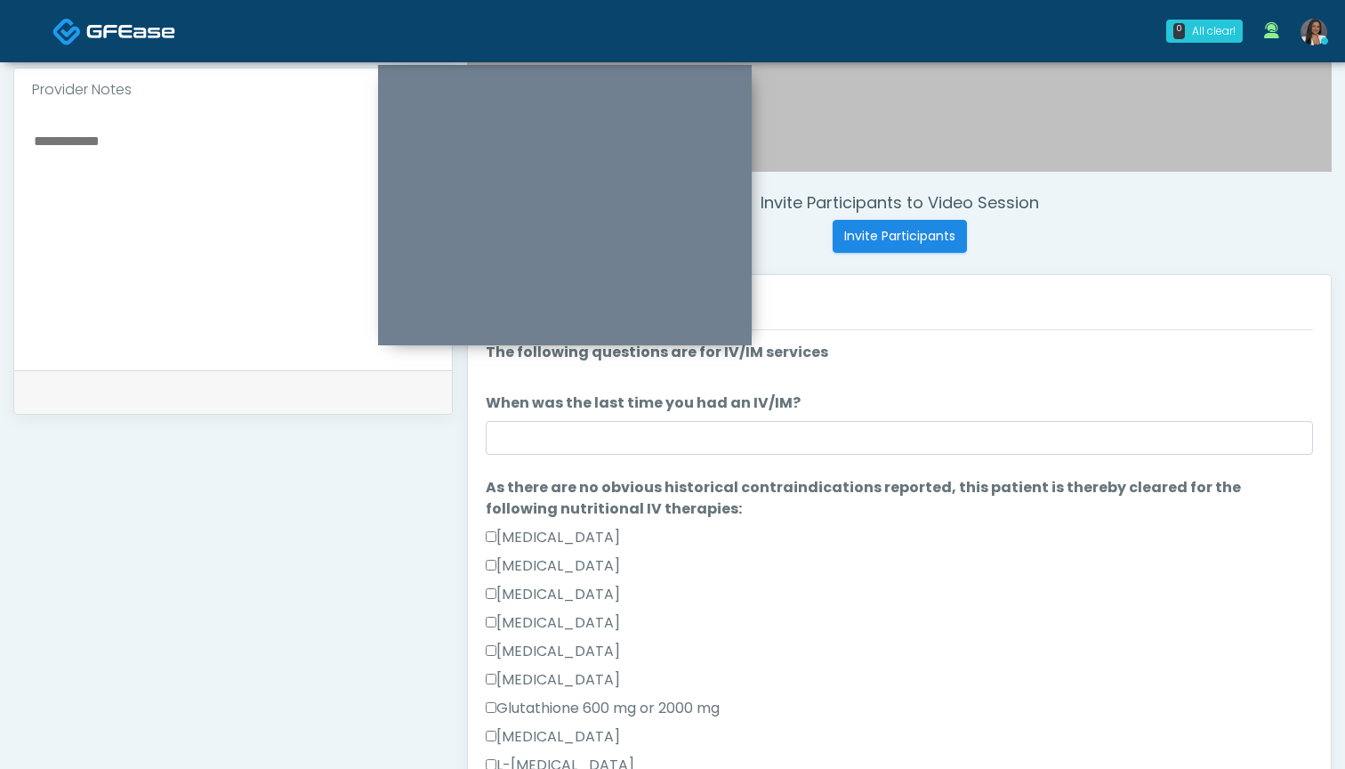
scroll to position [553, 0]
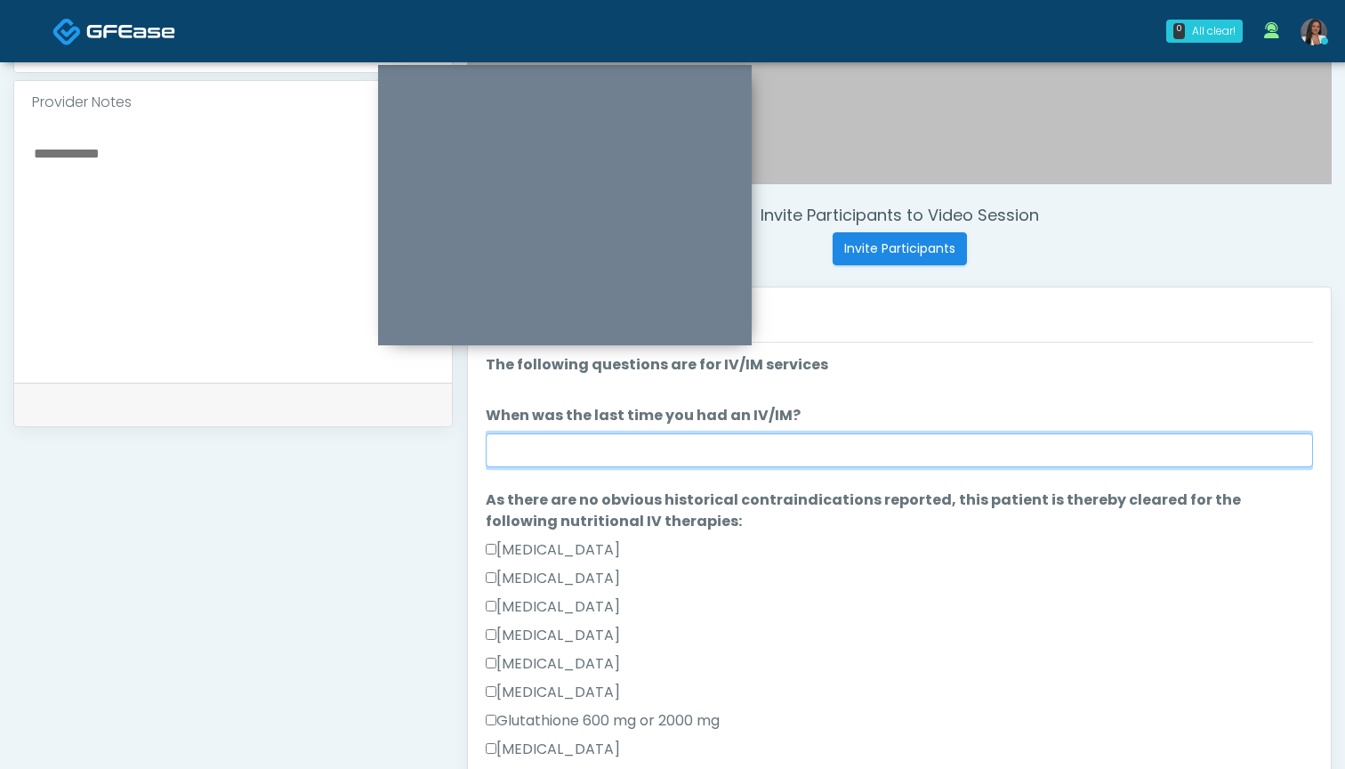
click at [811, 445] on input "When was the last time you had an IV/IM?" at bounding box center [899, 450] width 827 height 34
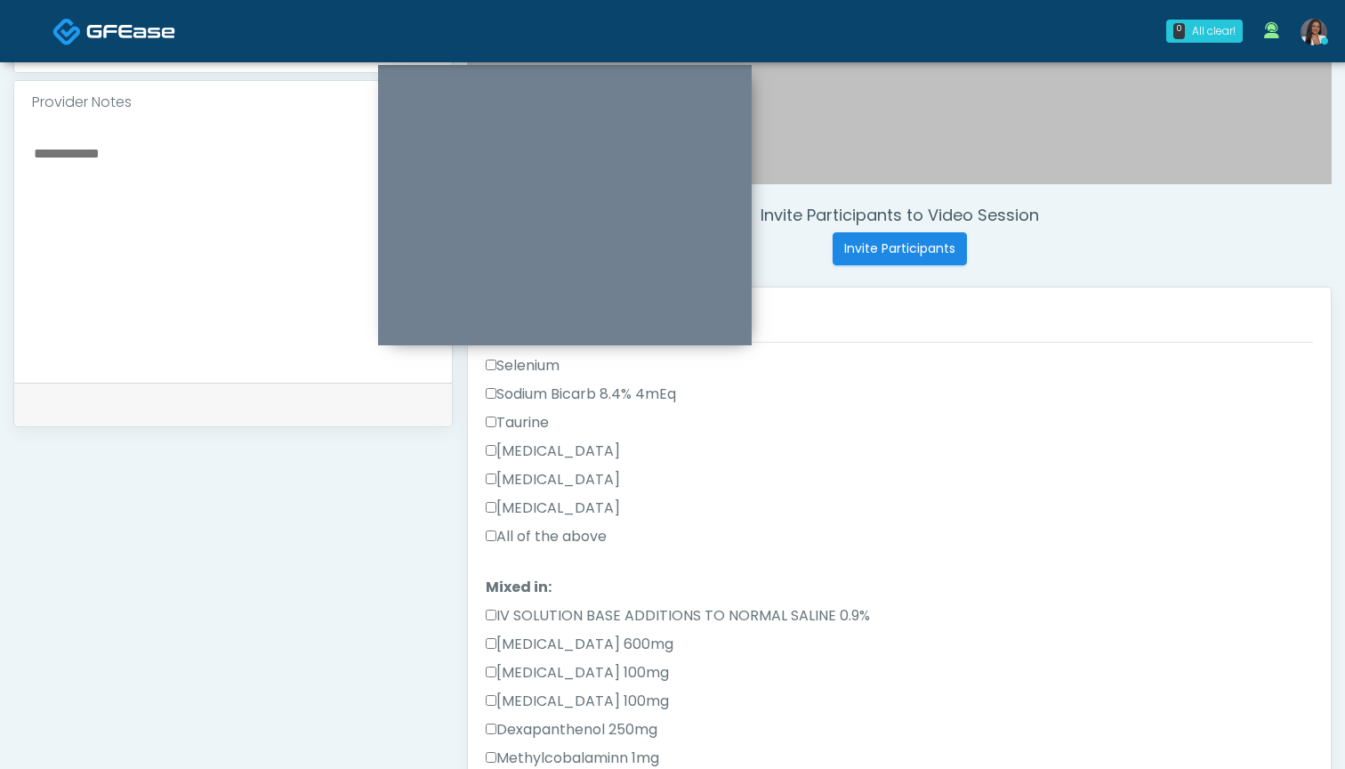
scroll to position [708, 0]
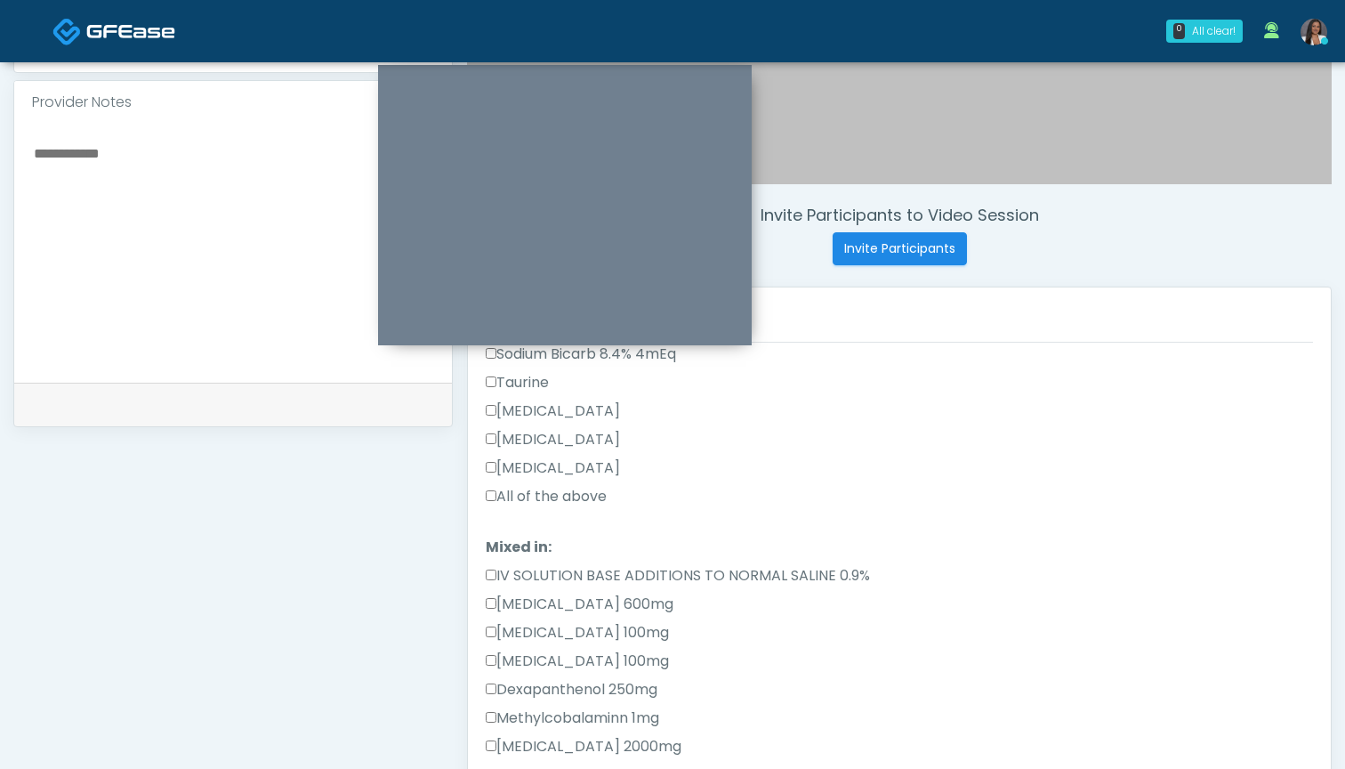
type input "***"
click at [560, 488] on label "All of the above" at bounding box center [546, 496] width 121 height 21
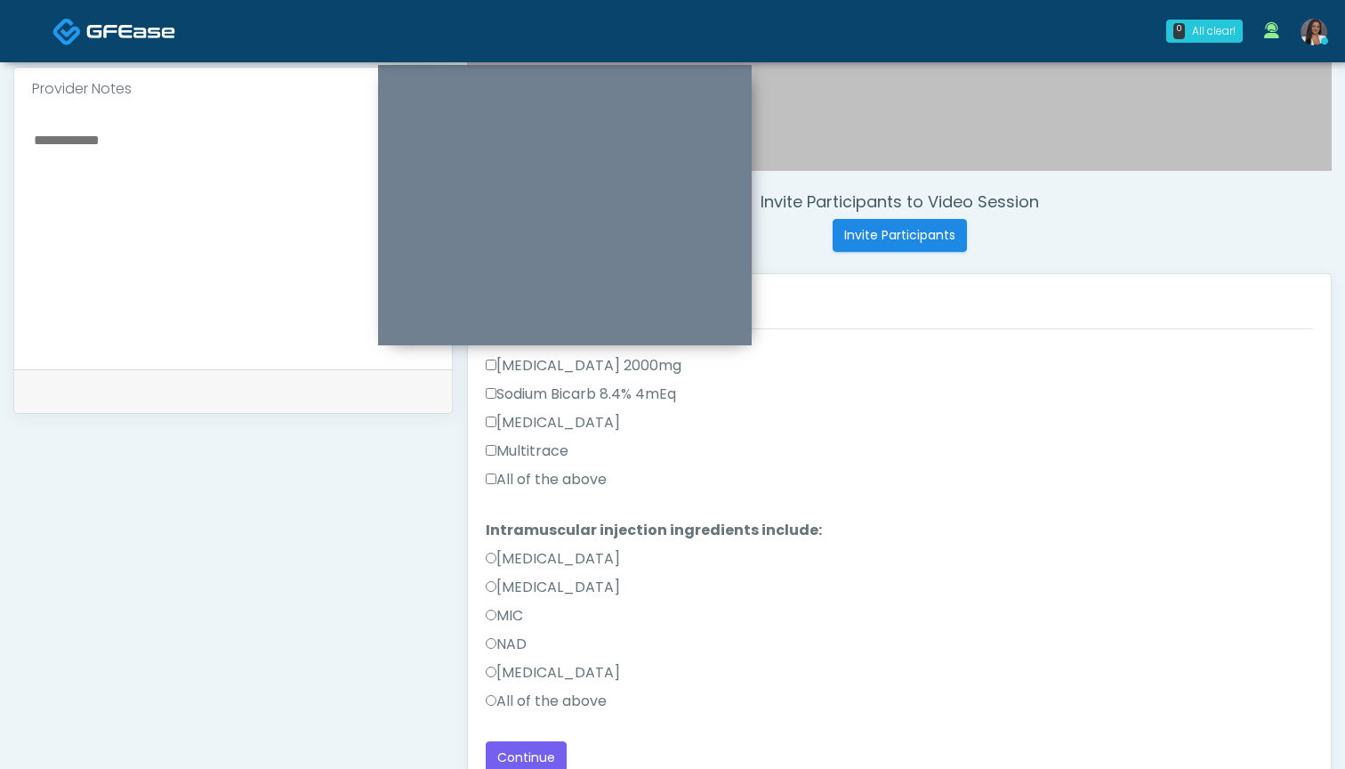
scroll to position [573, 0]
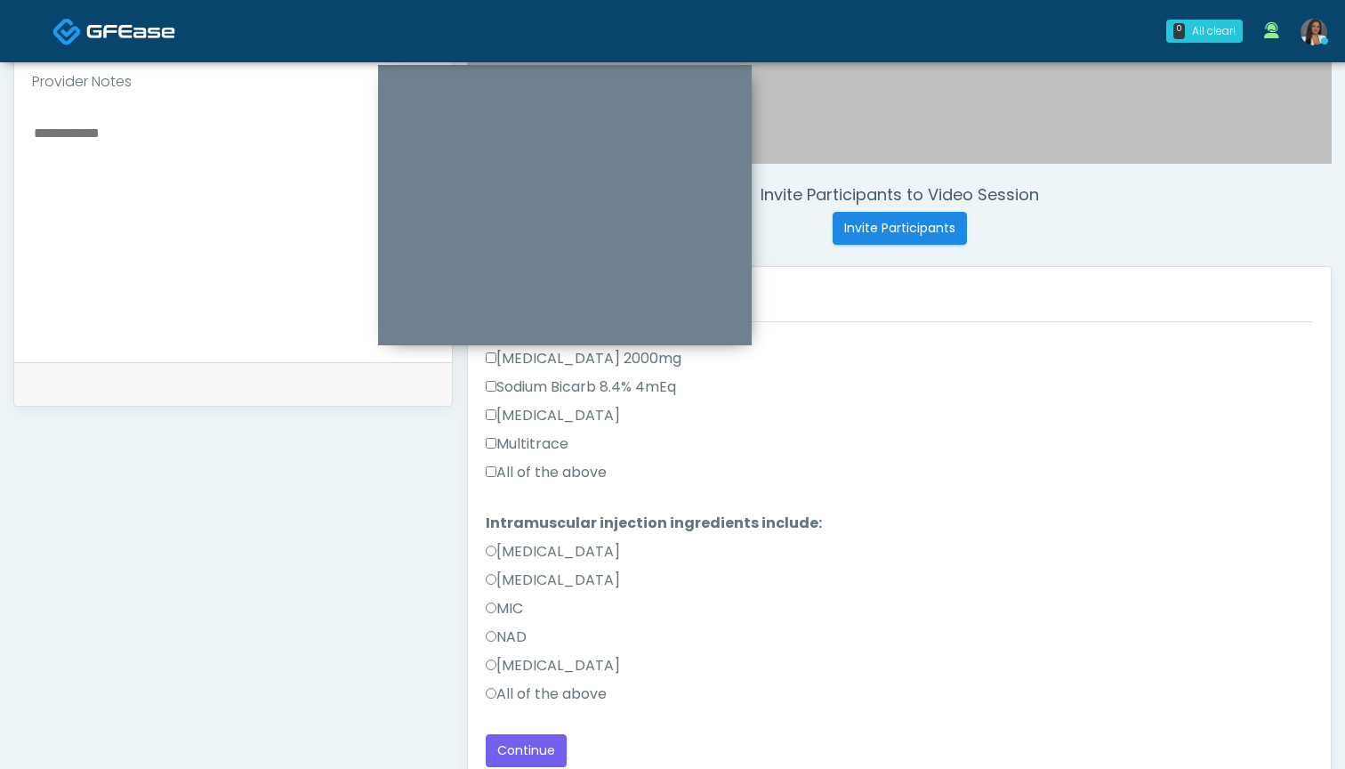
click at [566, 472] on label "All of the above" at bounding box center [546, 472] width 121 height 21
click at [566, 698] on label "All of the above" at bounding box center [546, 693] width 121 height 21
click at [539, 743] on button "Continue" at bounding box center [526, 750] width 81 height 33
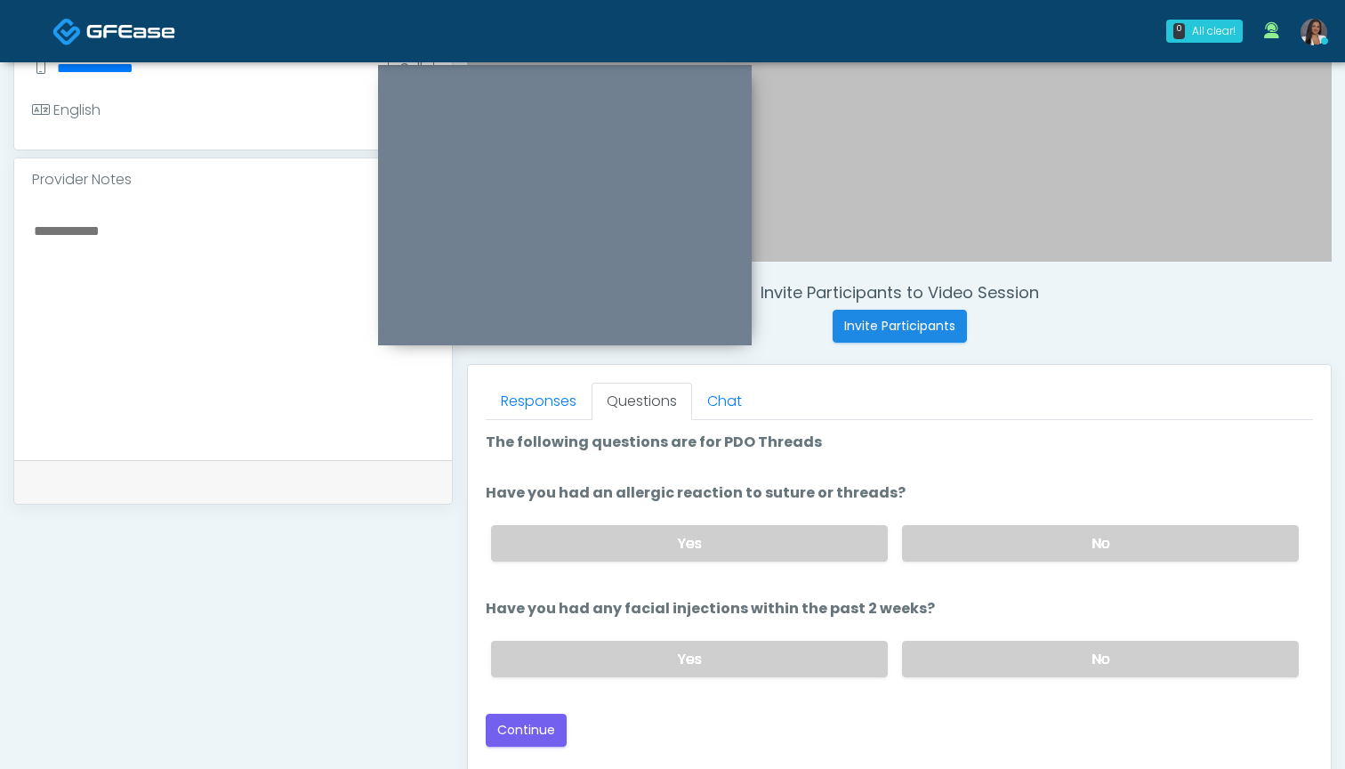
scroll to position [448, 0]
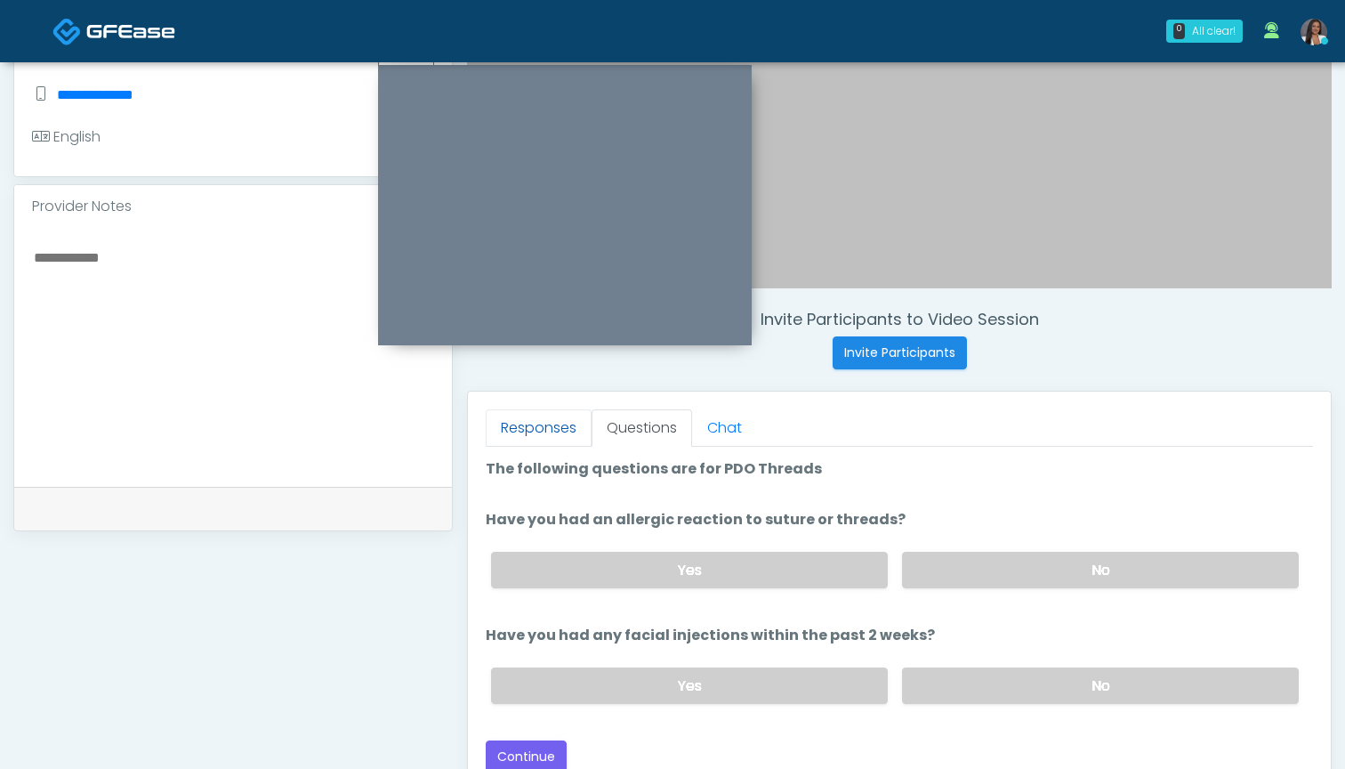
click at [566, 429] on link "Responses" at bounding box center [539, 427] width 106 height 37
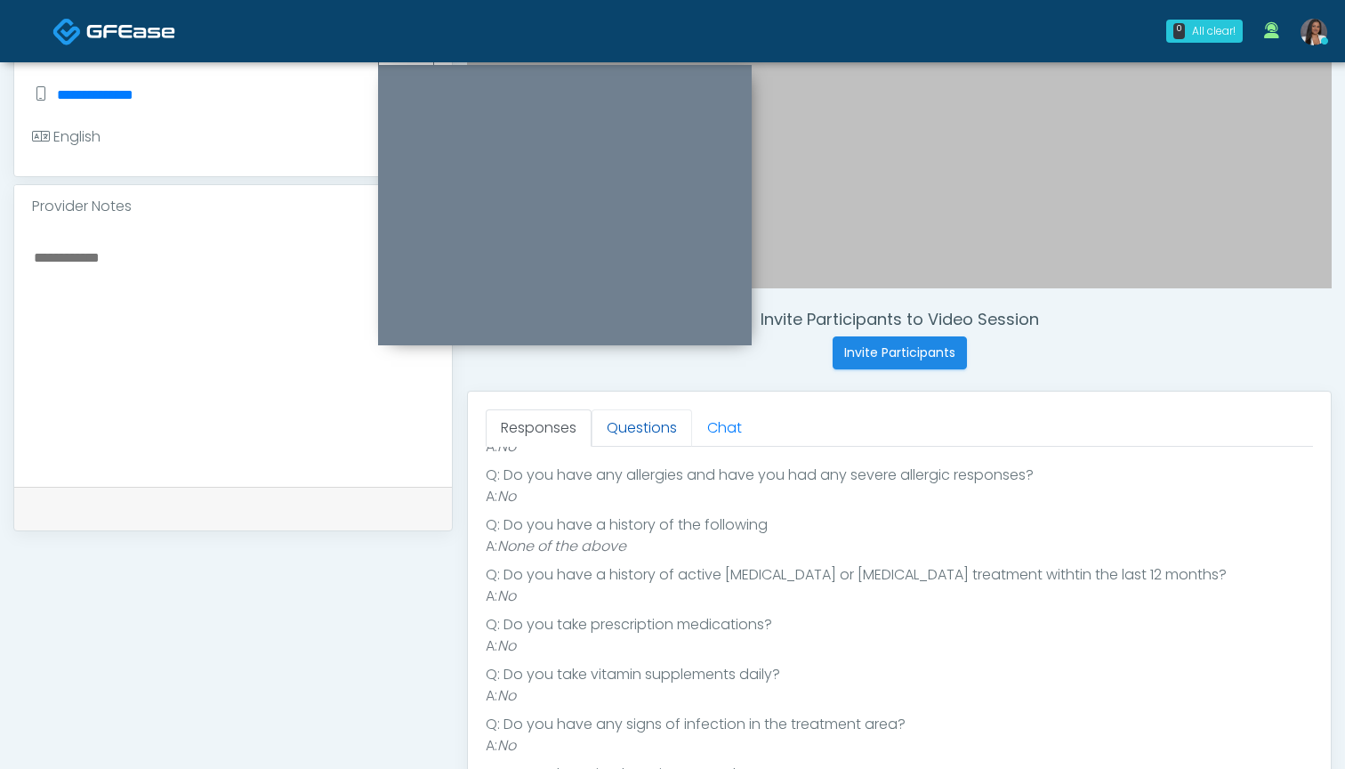
scroll to position [244, 0]
click at [628, 431] on link "Questions" at bounding box center [642, 427] width 101 height 37
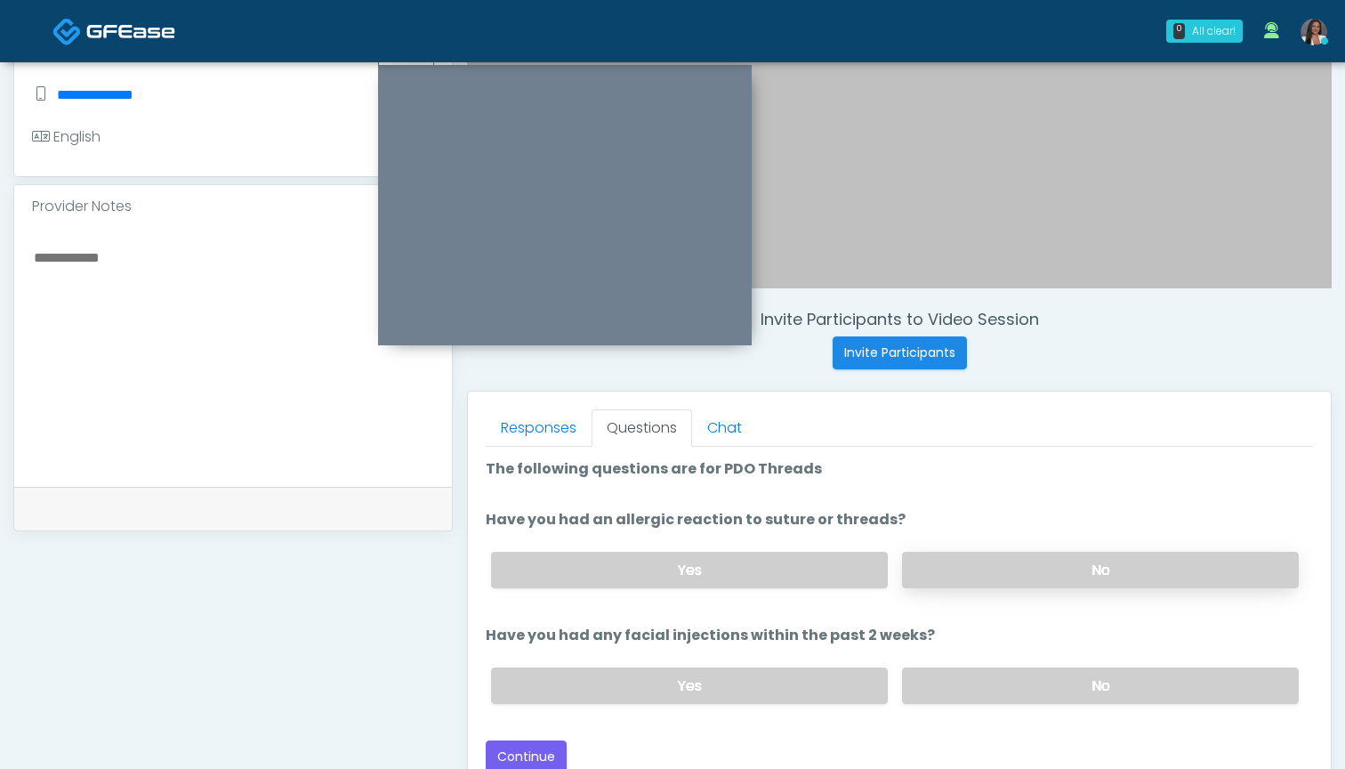
click at [955, 565] on label "No" at bounding box center [1100, 570] width 397 height 36
click at [960, 693] on label "No" at bounding box center [1100, 685] width 397 height 36
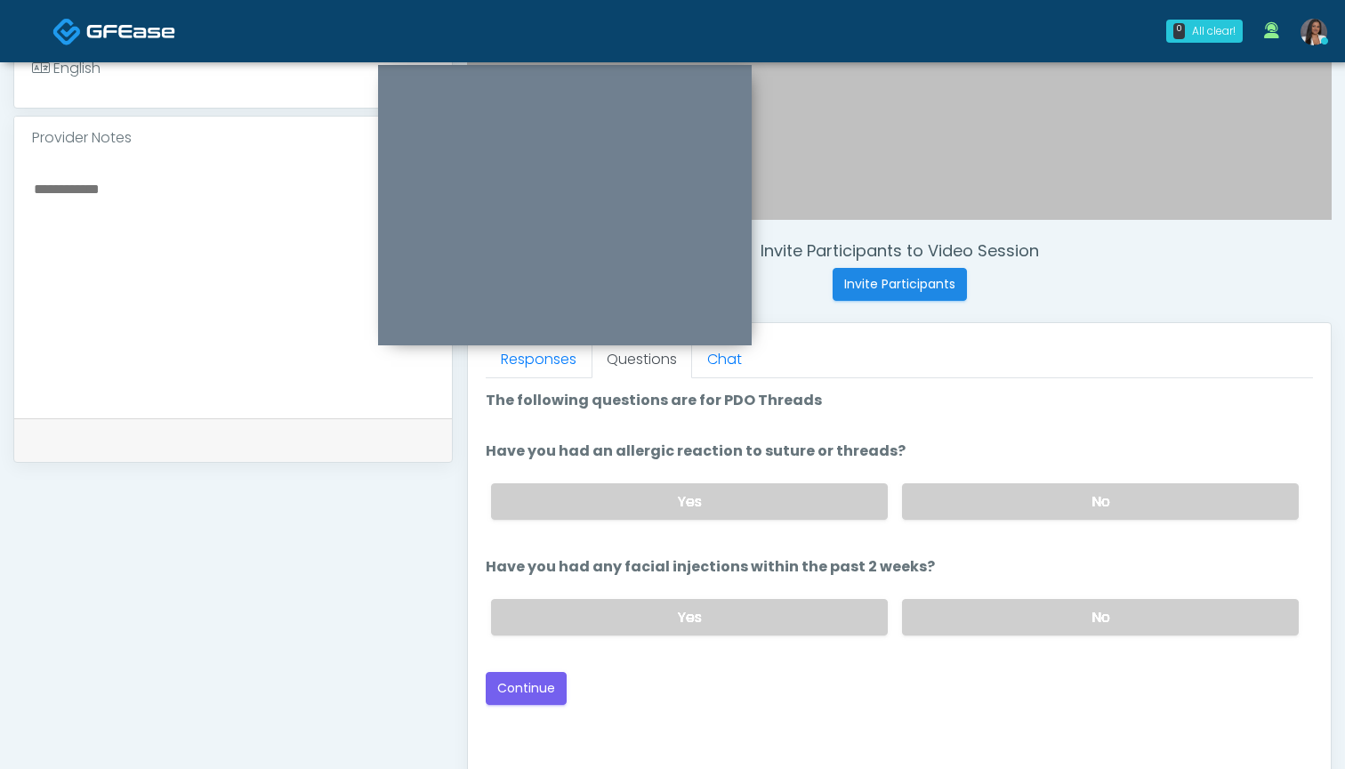
scroll to position [524, 0]
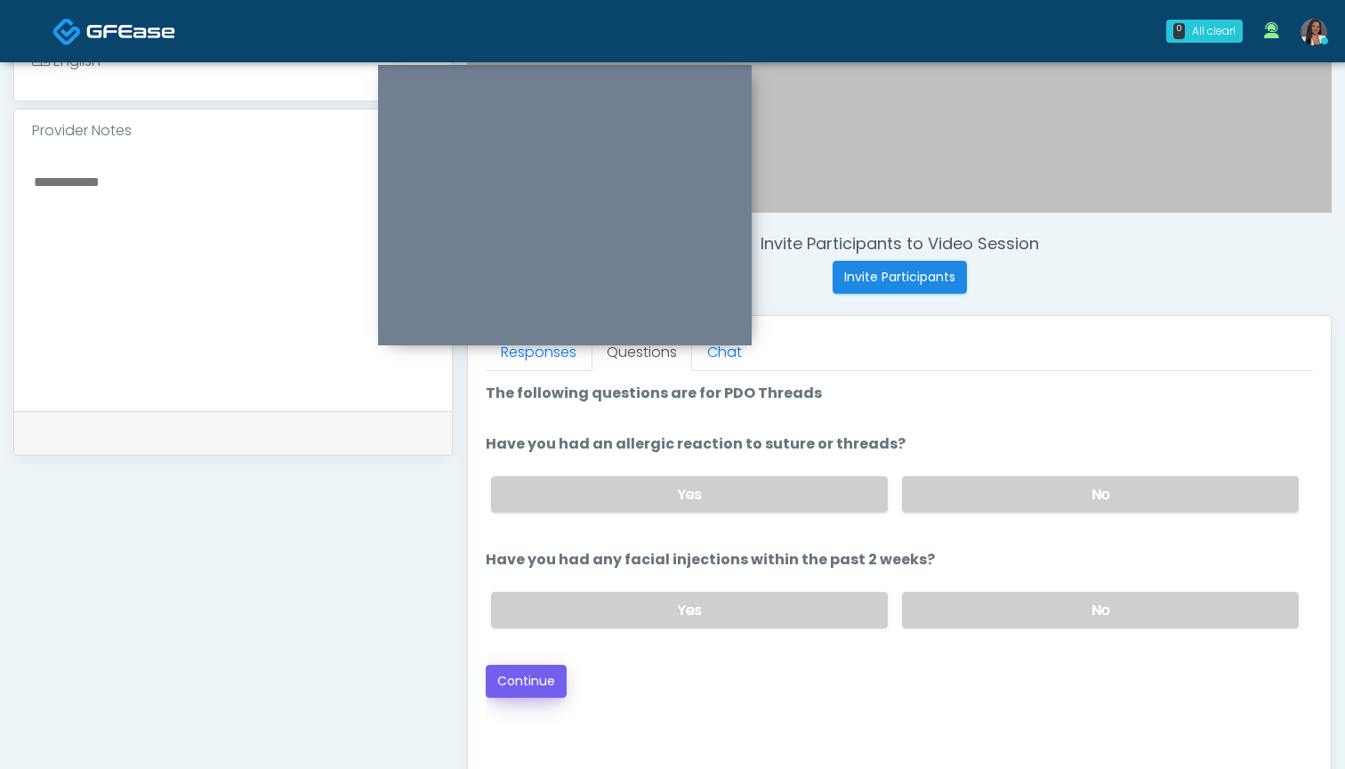
click at [530, 682] on button "Continue" at bounding box center [526, 681] width 81 height 33
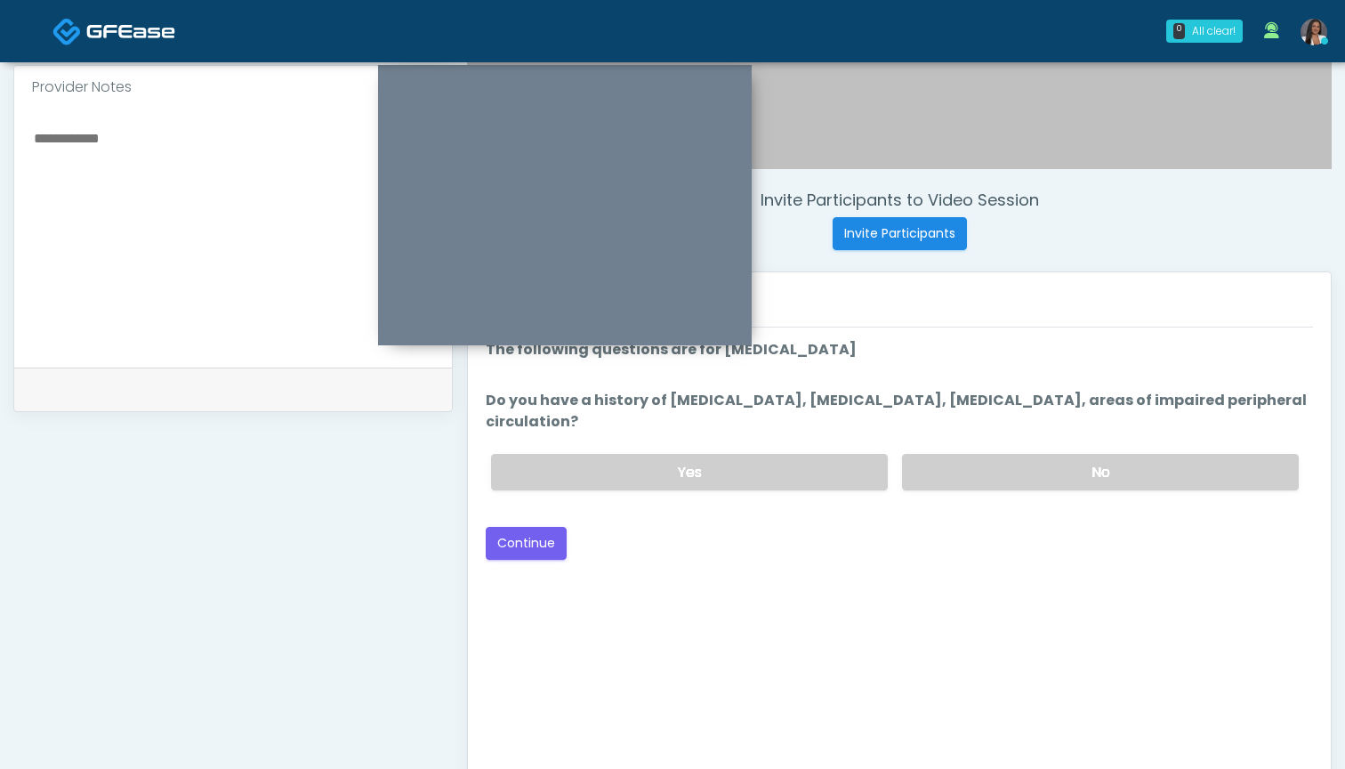
scroll to position [567, 0]
click at [963, 471] on label "No" at bounding box center [1100, 473] width 397 height 36
click at [524, 558] on button "Continue" at bounding box center [526, 544] width 81 height 33
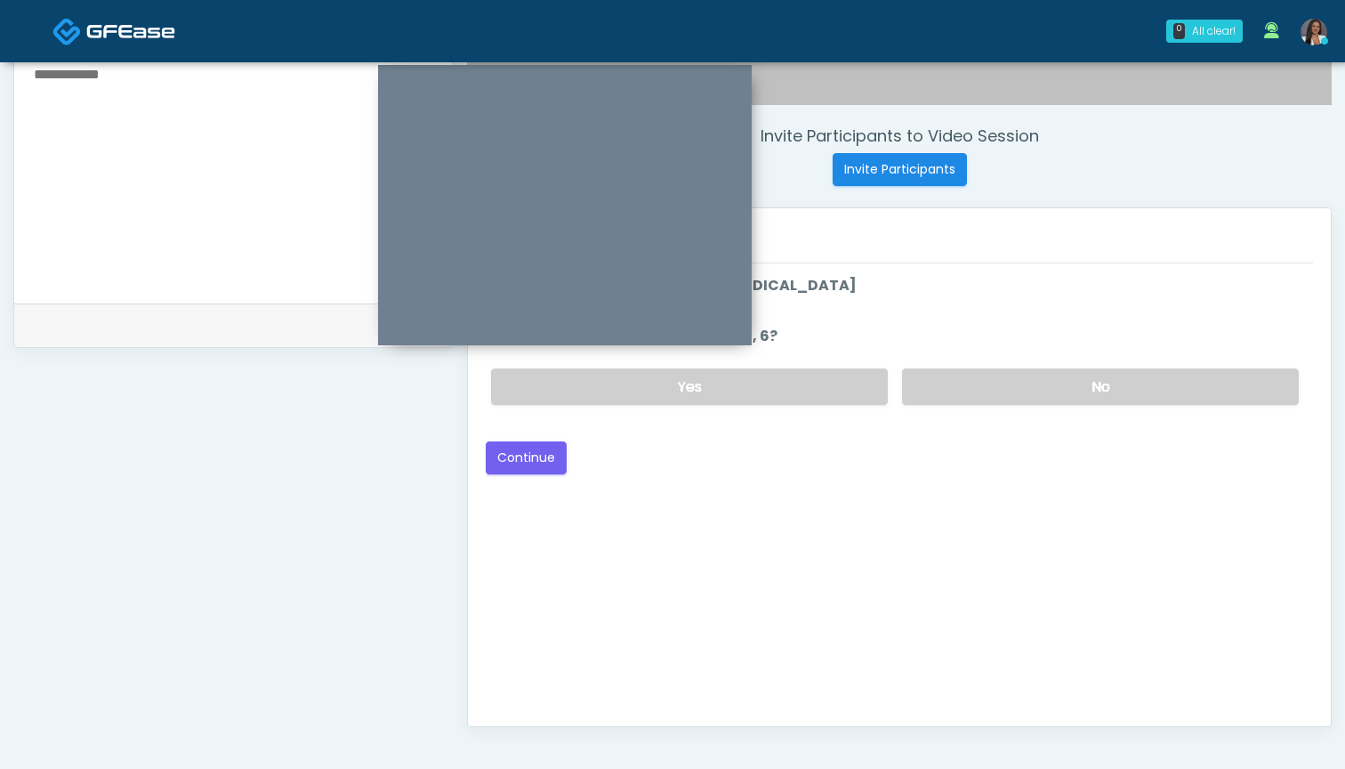
scroll to position [552, 0]
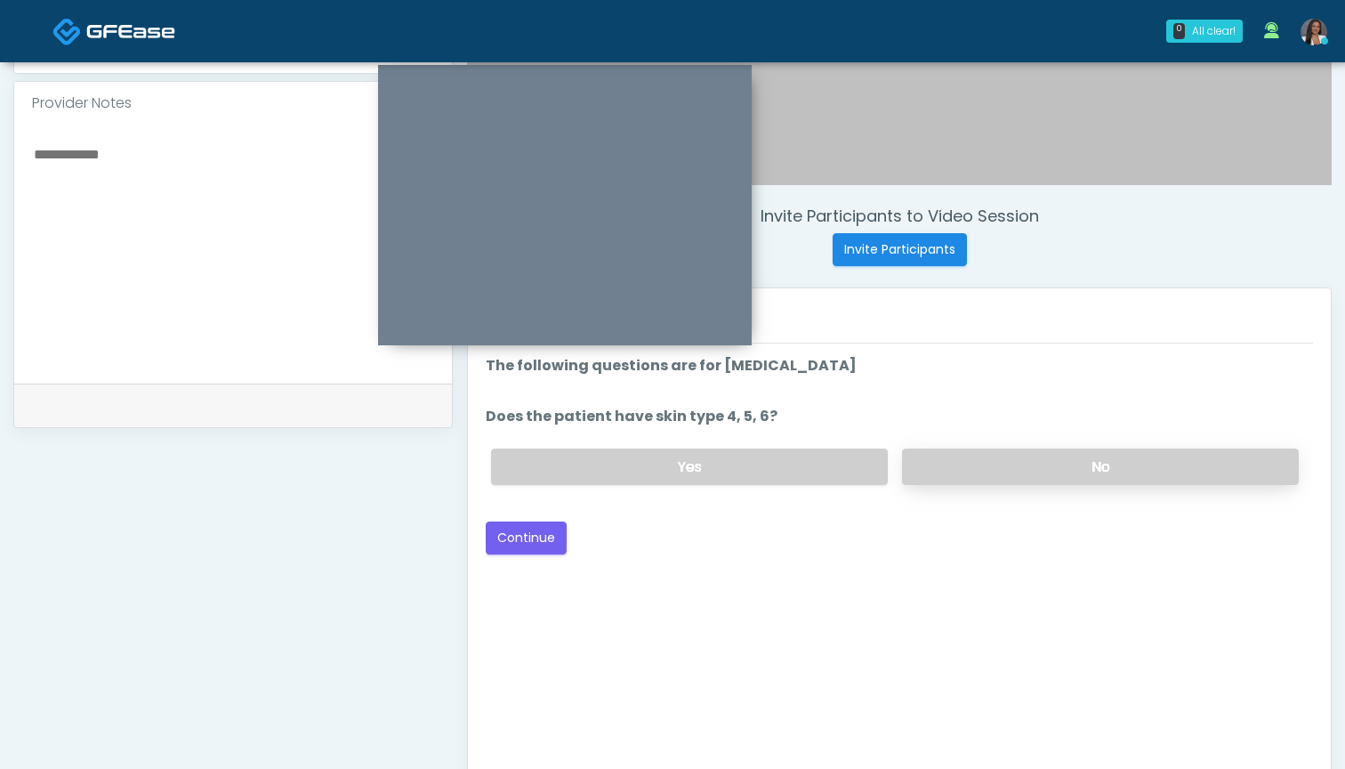
click at [955, 464] on label "No" at bounding box center [1100, 466] width 397 height 36
click at [522, 546] on button "Continue" at bounding box center [526, 537] width 81 height 33
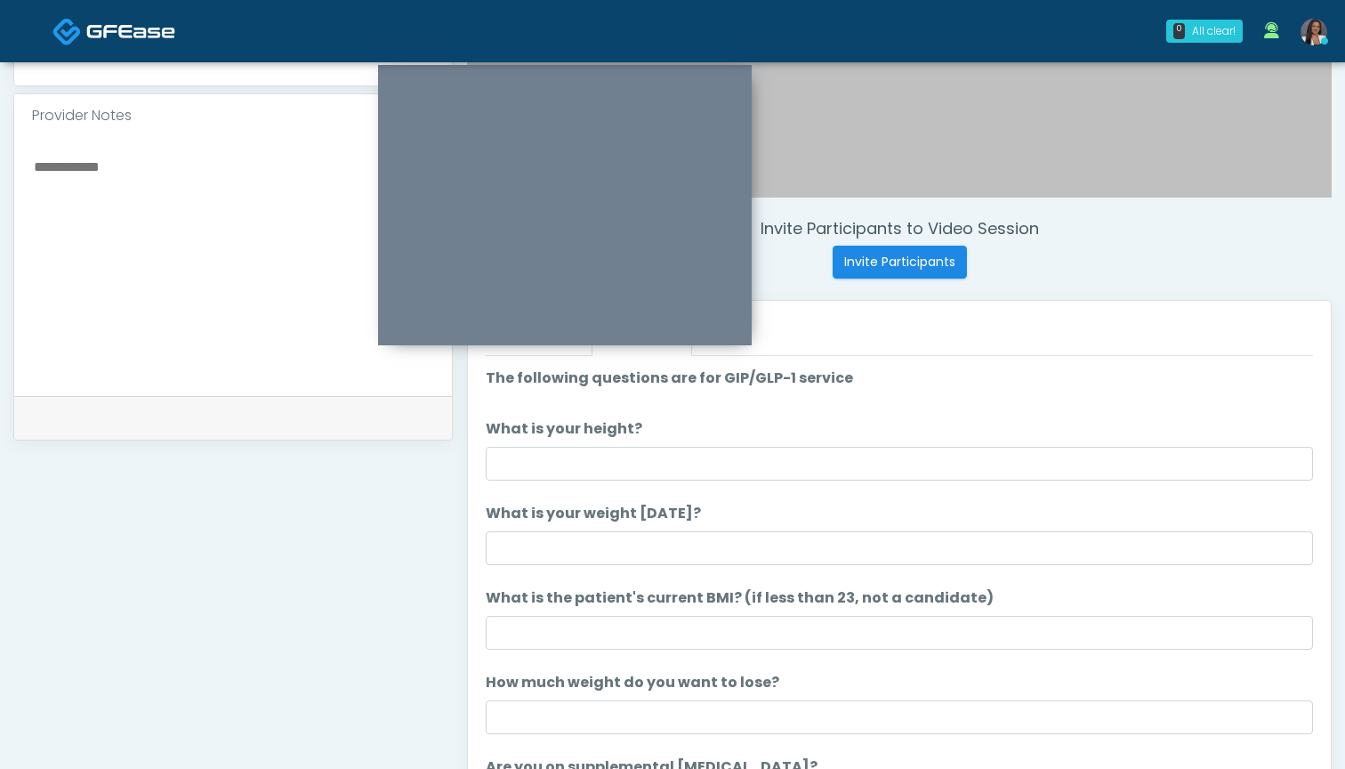
scroll to position [489, 0]
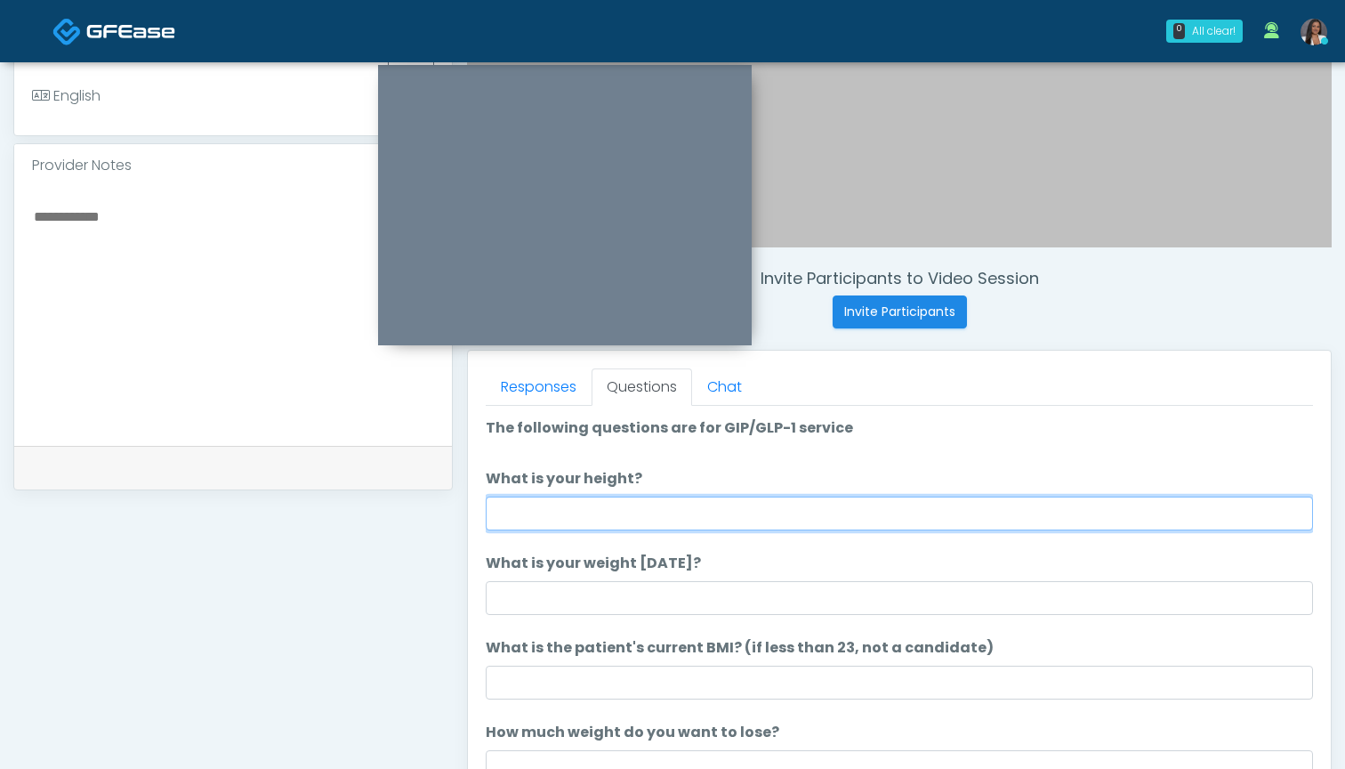
click at [726, 517] on input "What is your height?" at bounding box center [899, 513] width 827 height 34
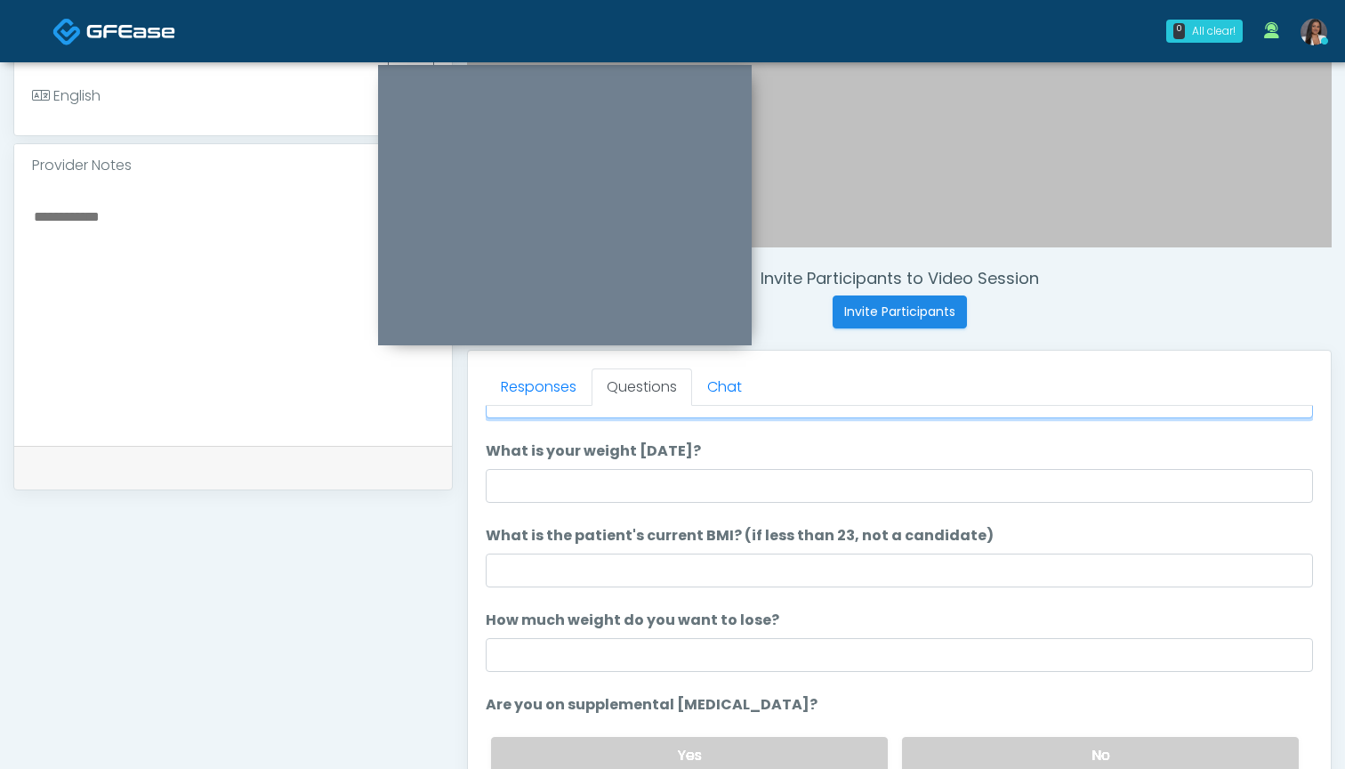
scroll to position [116, 0]
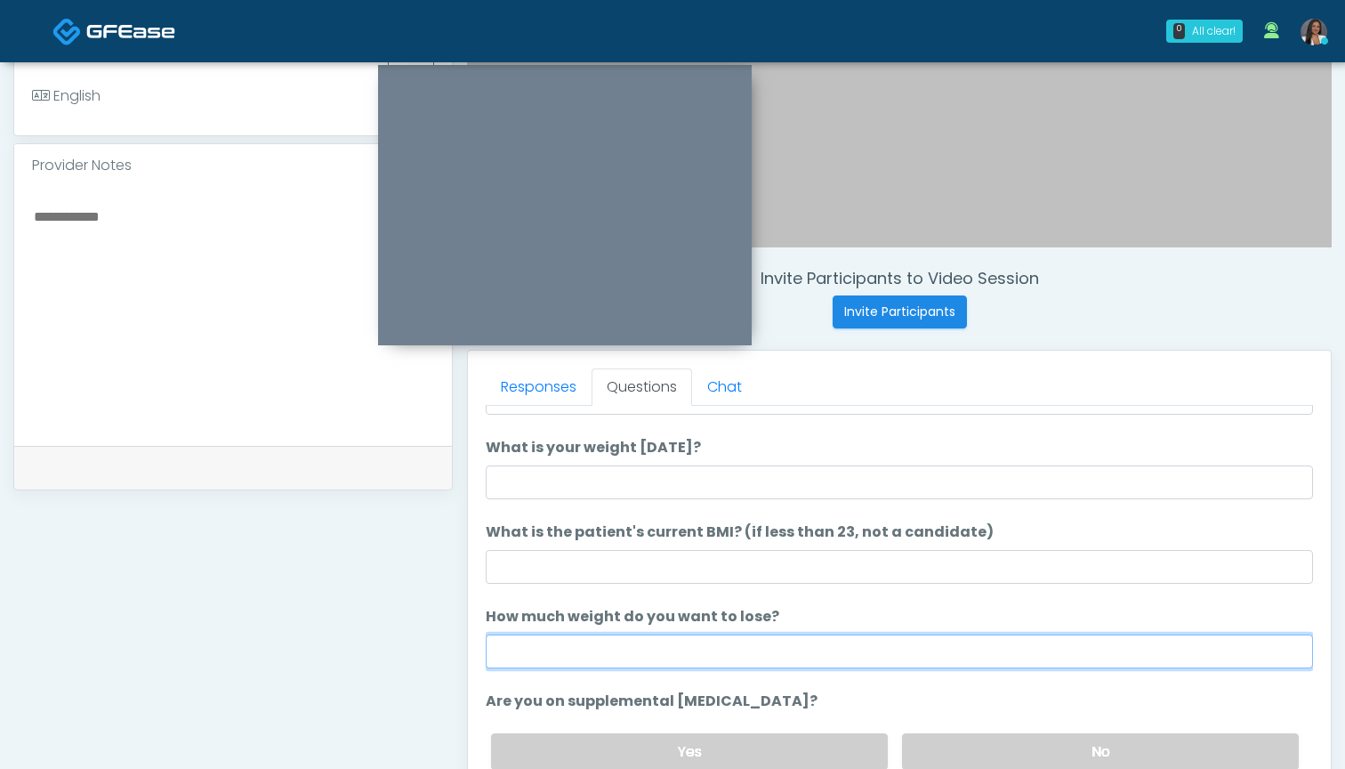
click at [685, 666] on input "How much weight do you want to lose?" at bounding box center [899, 651] width 827 height 34
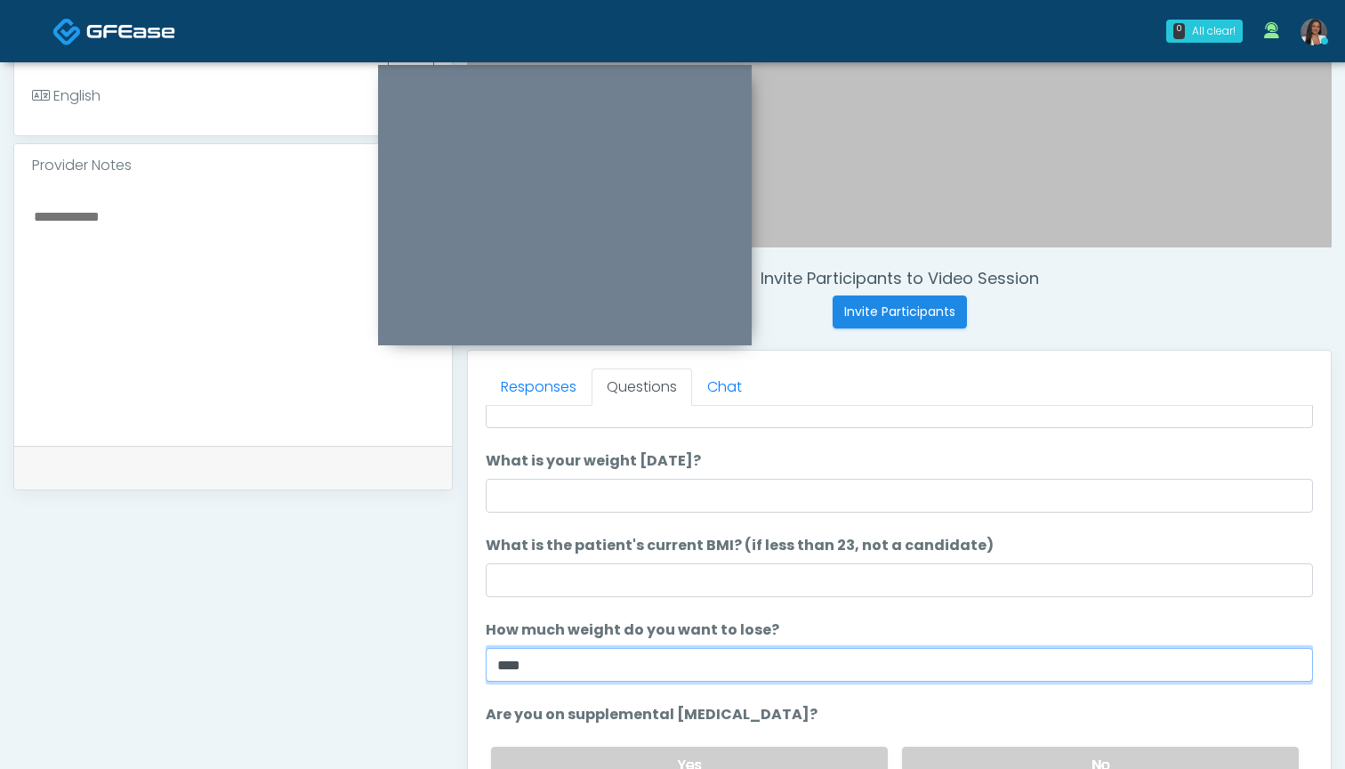
scroll to position [96, 0]
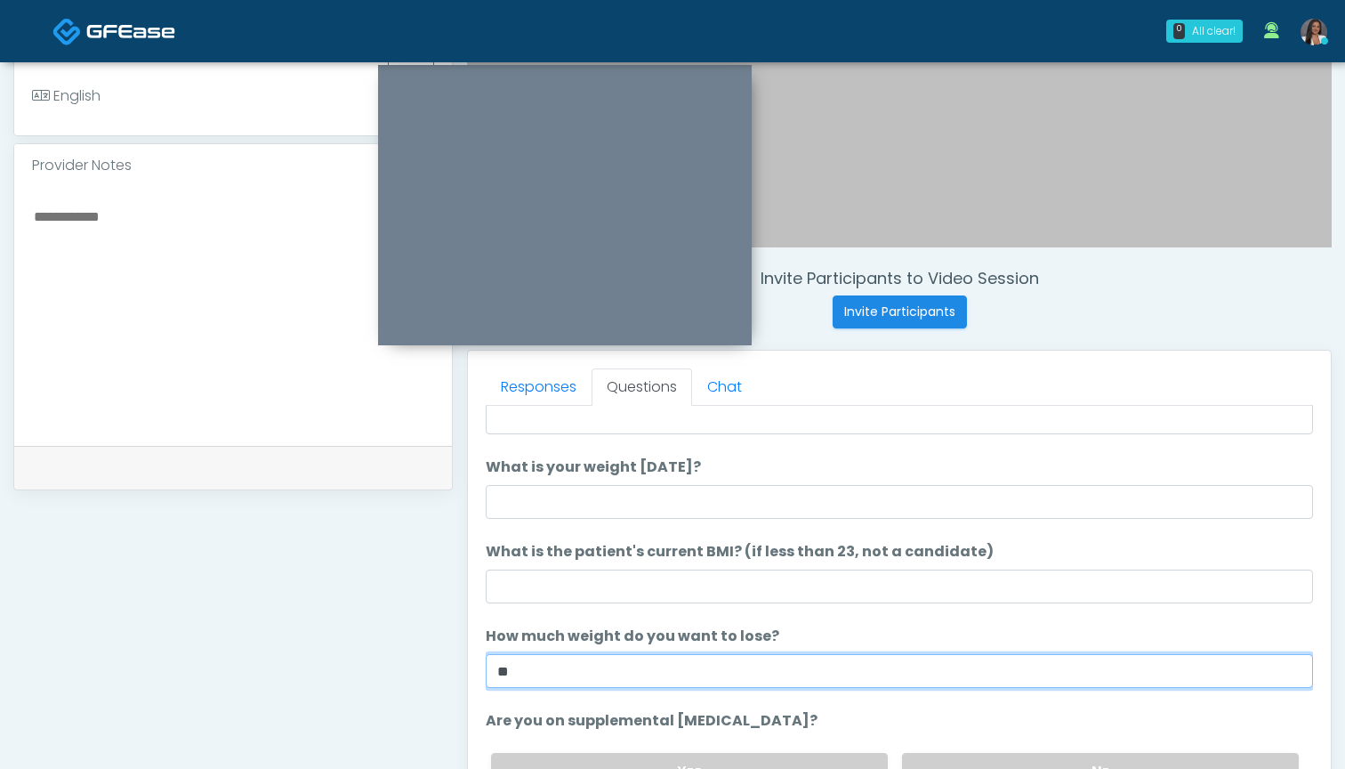
type input "*"
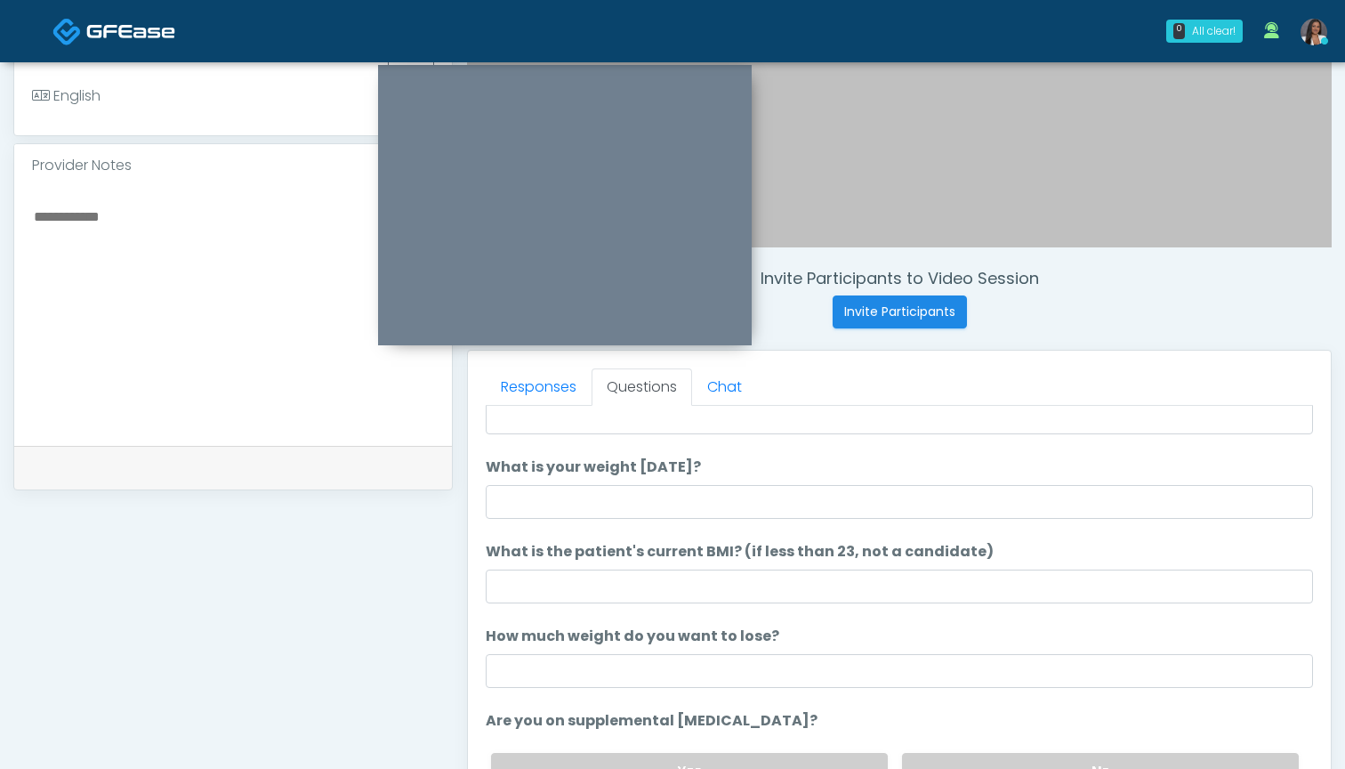
drag, startPoint x: 697, startPoint y: 612, endPoint x: 698, endPoint y: 601, distance: 10.8
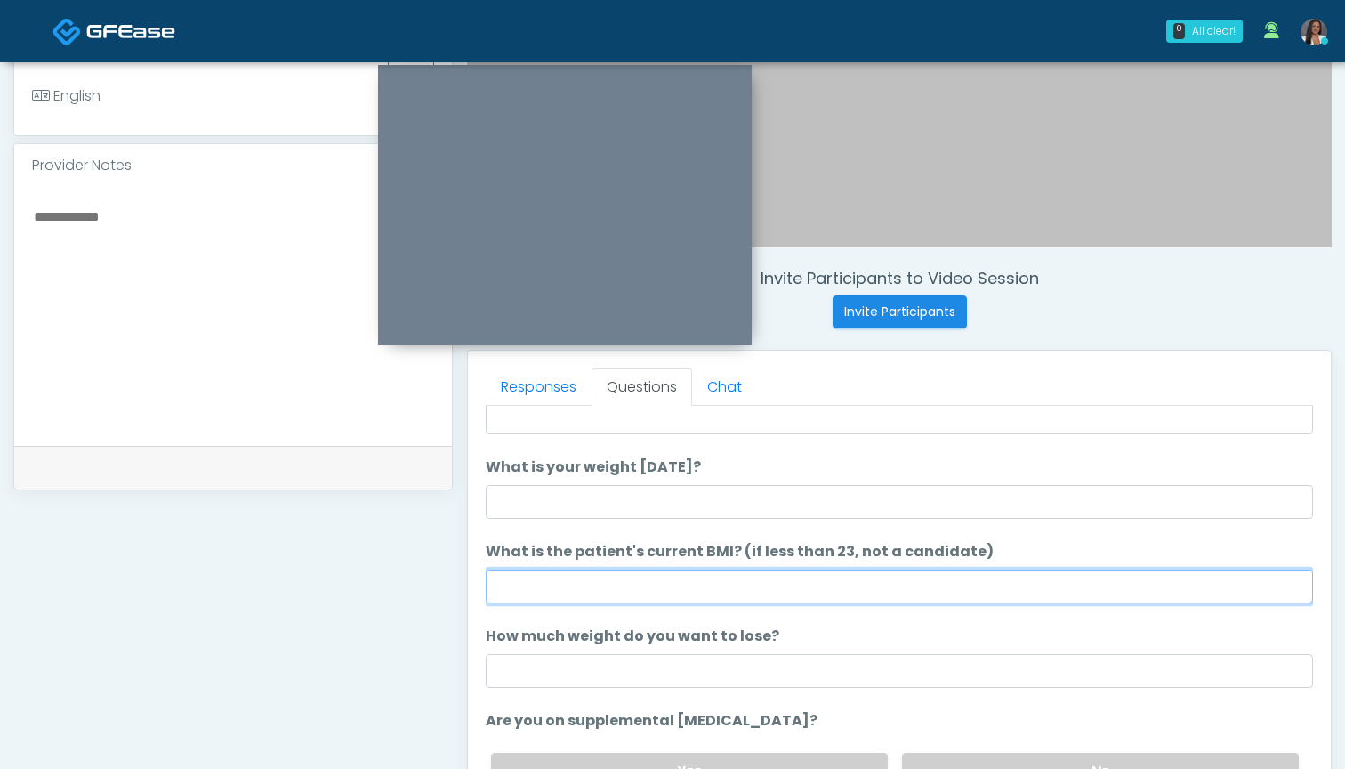
click at [701, 595] on input "What is the patient's current BMI? (if less than 23, not a candidate)" at bounding box center [899, 586] width 827 height 34
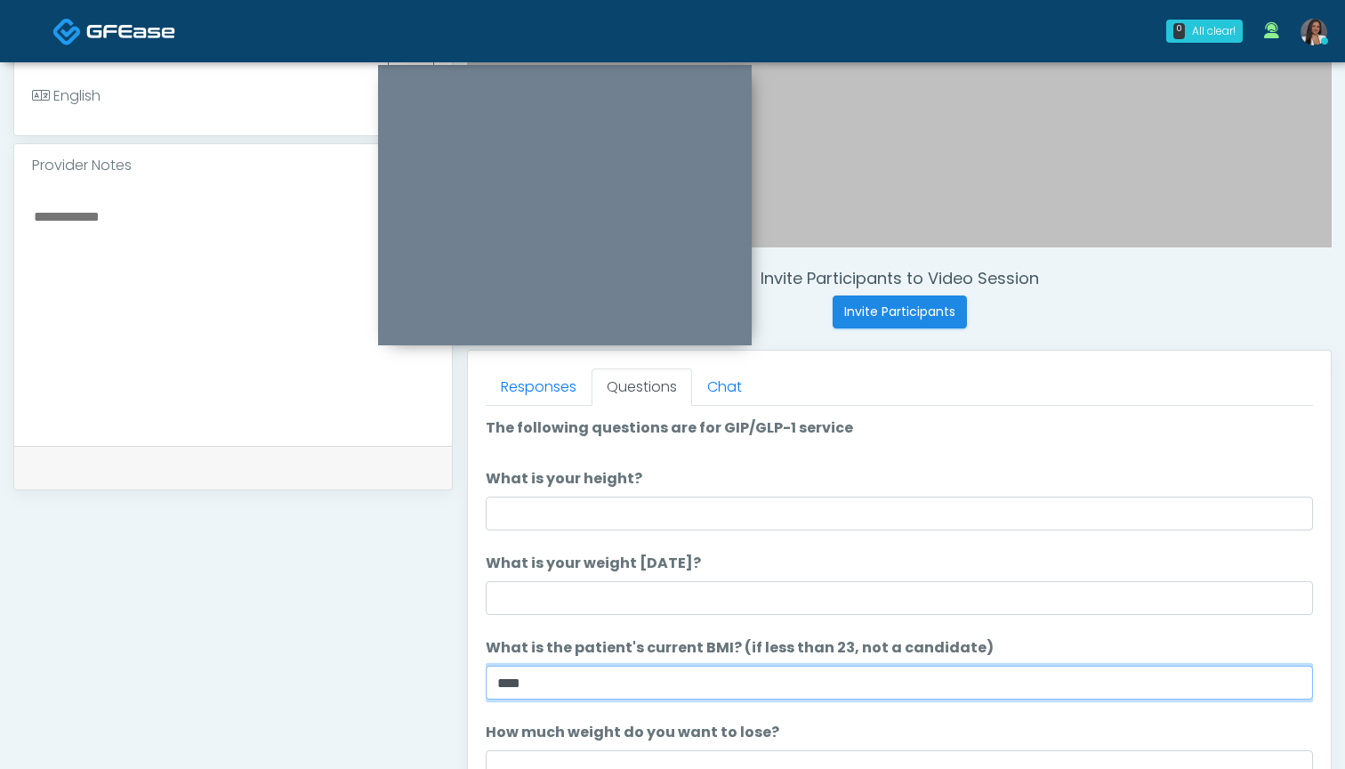
scroll to position [-1, 0]
type input "****"
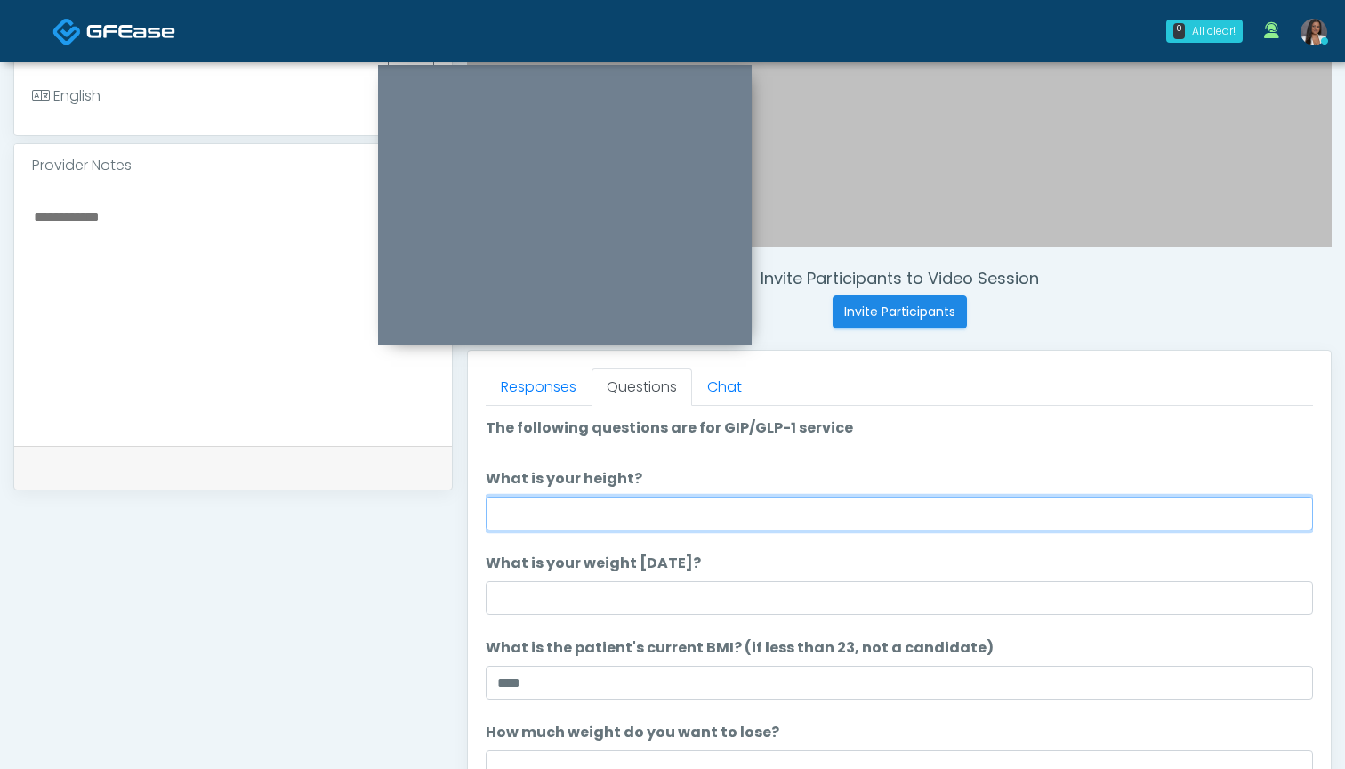
scroll to position [0, 0]
click at [718, 520] on input "What is your height?" at bounding box center [899, 513] width 827 height 34
type input "*****"
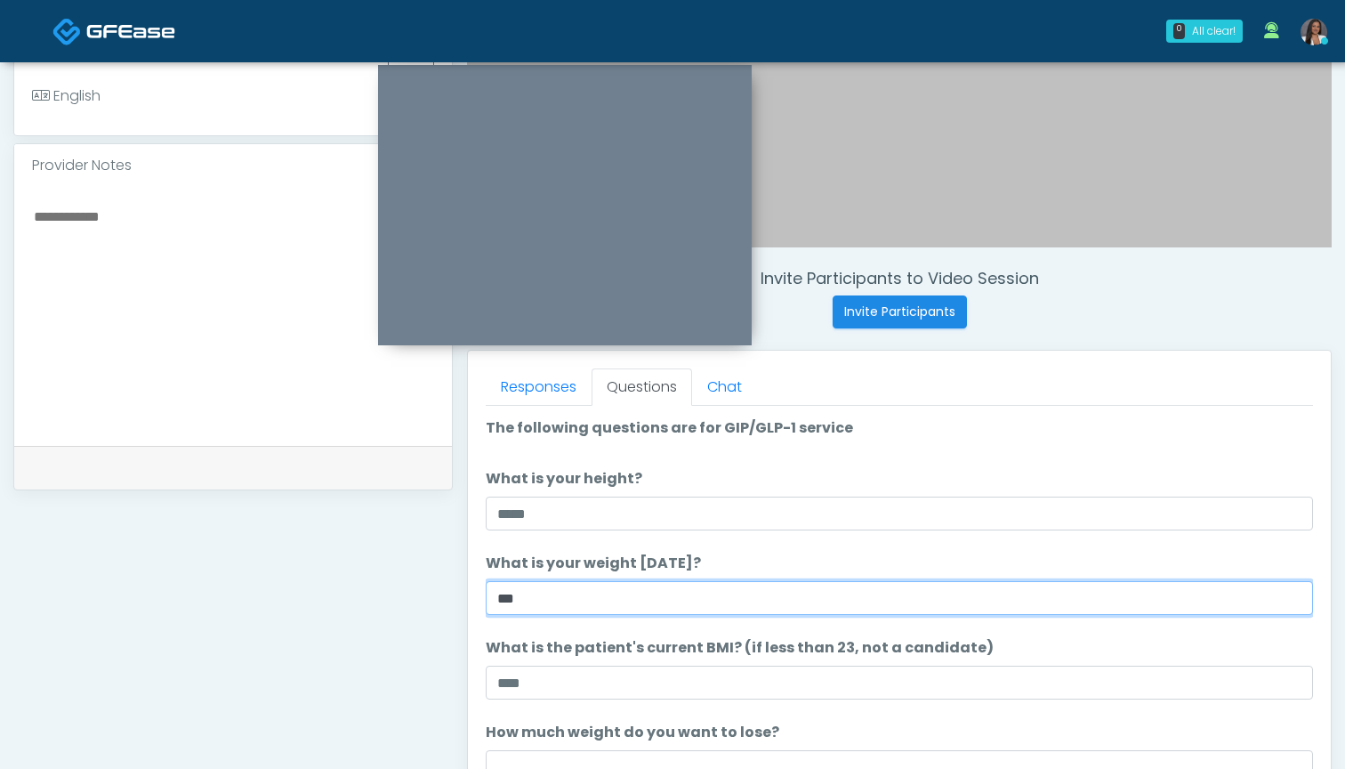
type input "***"
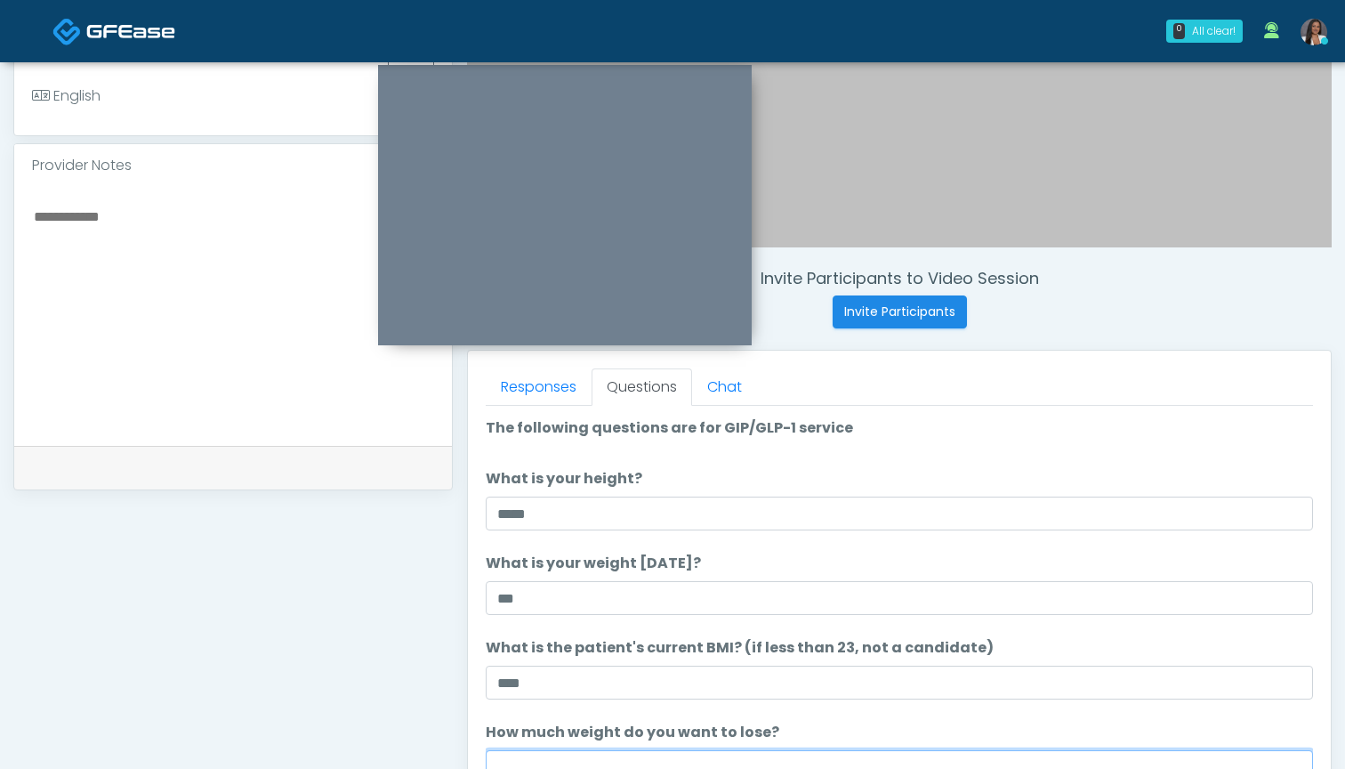
scroll to position [498, 0]
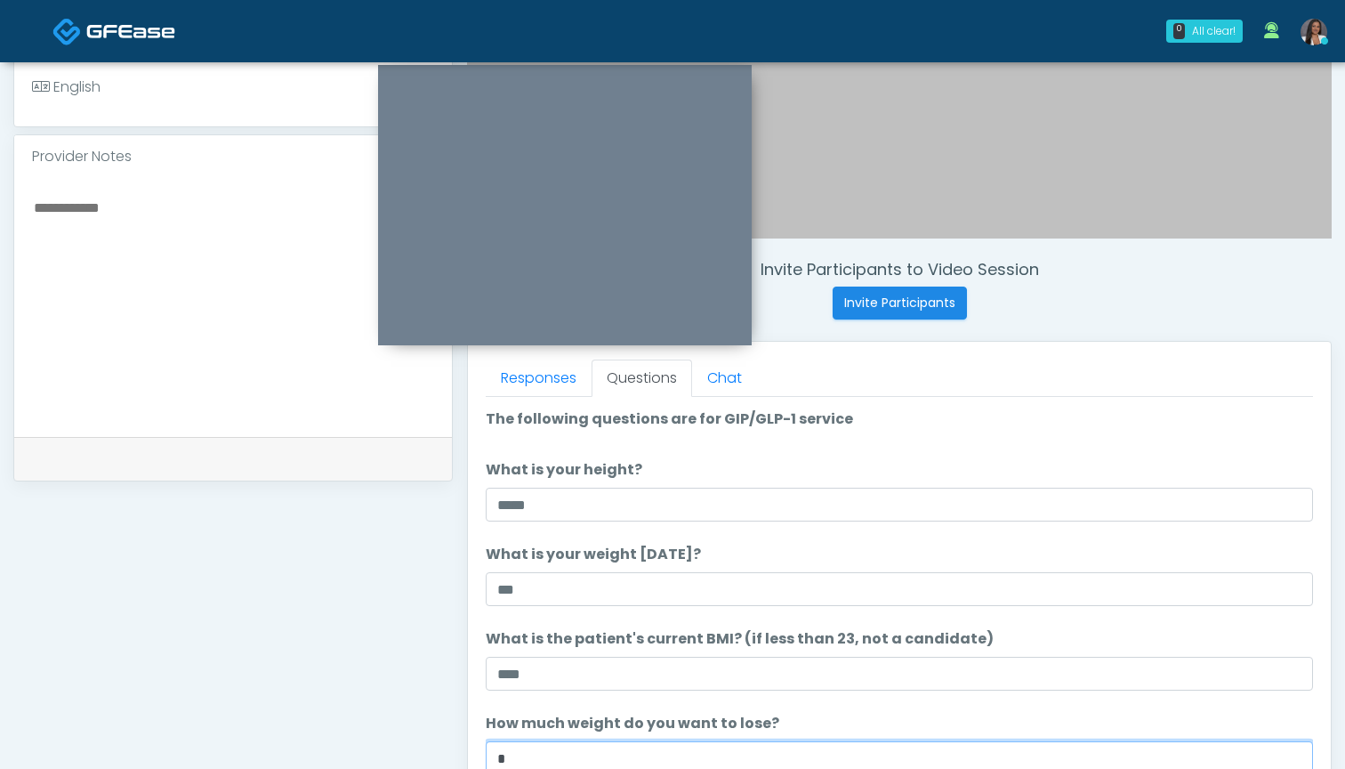
type input "*"
click at [121, 270] on textarea at bounding box center [233, 304] width 402 height 217
drag, startPoint x: 106, startPoint y: 214, endPoint x: 8, endPoint y: 205, distance: 98.3
click at [8, 205] on div "**********" at bounding box center [672, 304] width 1345 height 1481
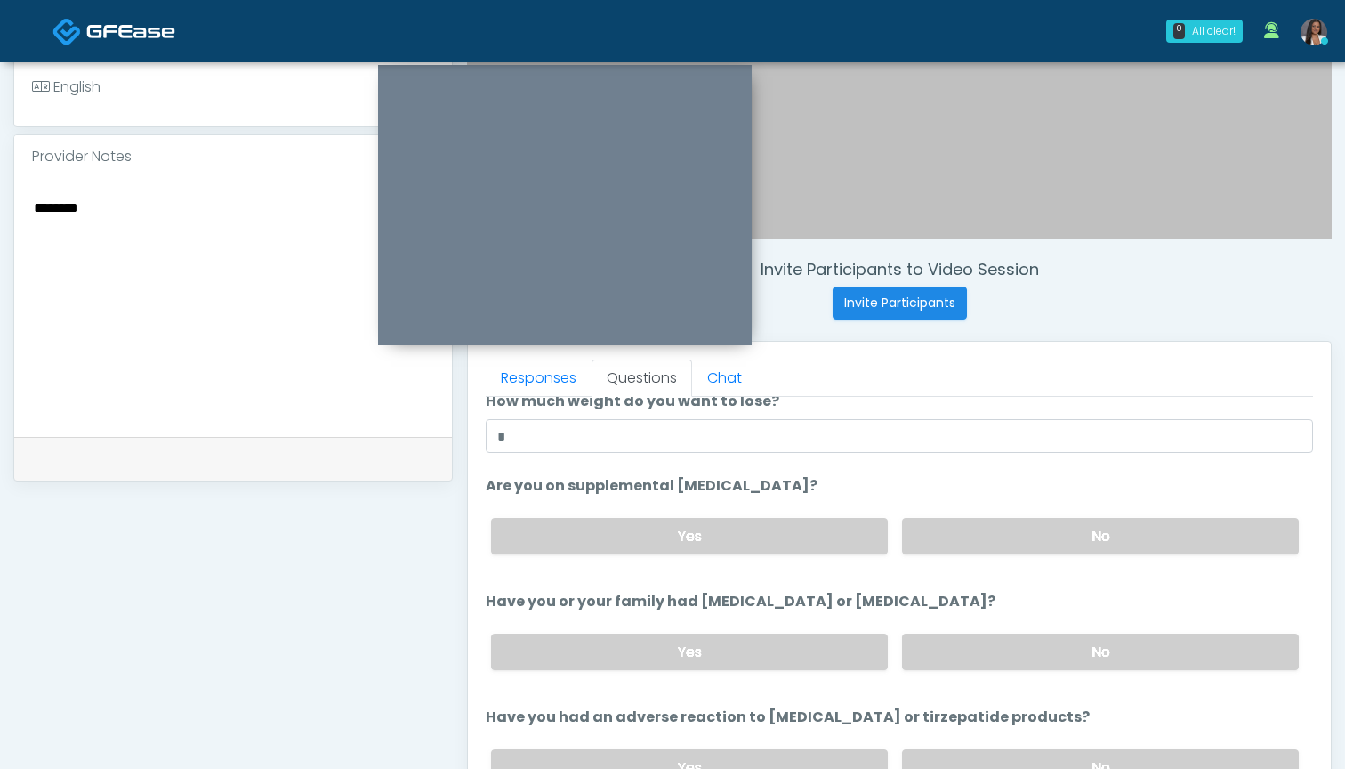
scroll to position [344, 0]
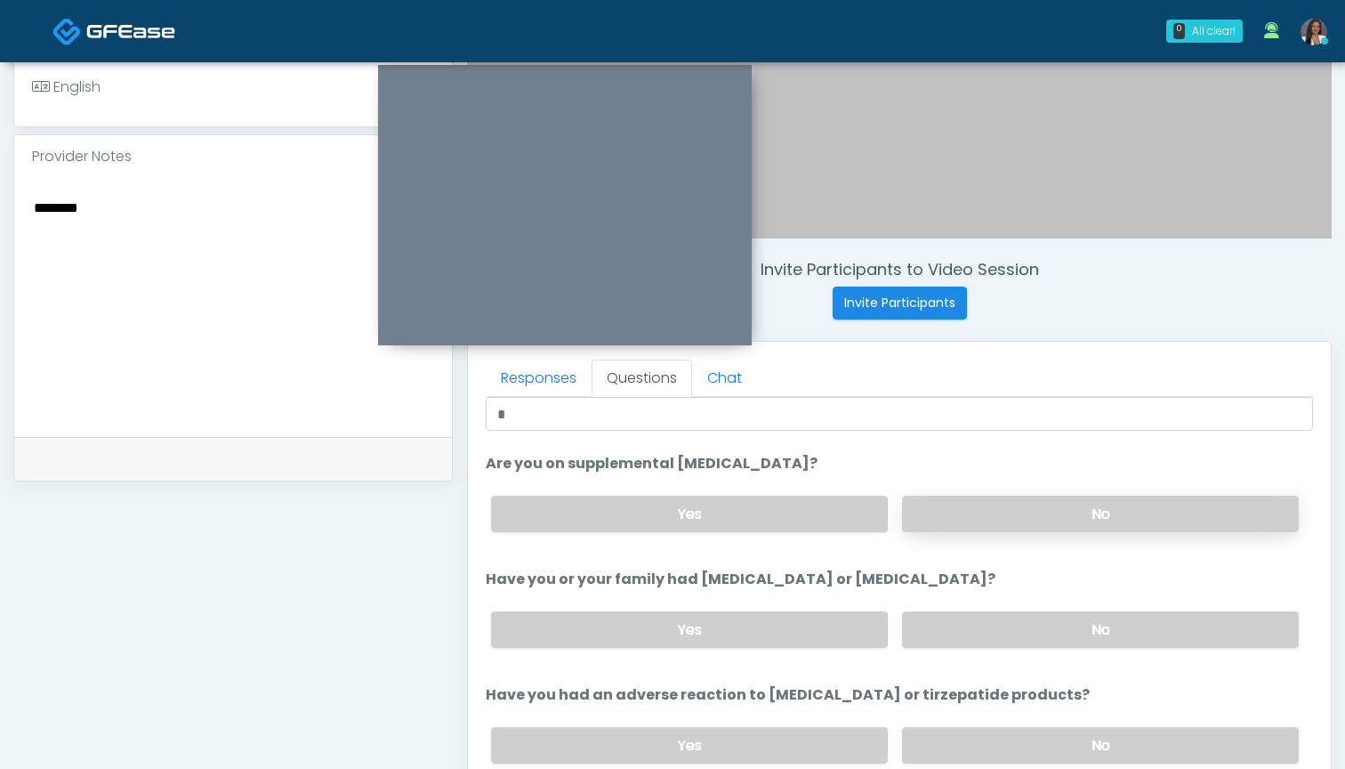
click at [932, 511] on label "No" at bounding box center [1100, 514] width 397 height 36
click at [936, 618] on label "No" at bounding box center [1100, 629] width 397 height 36
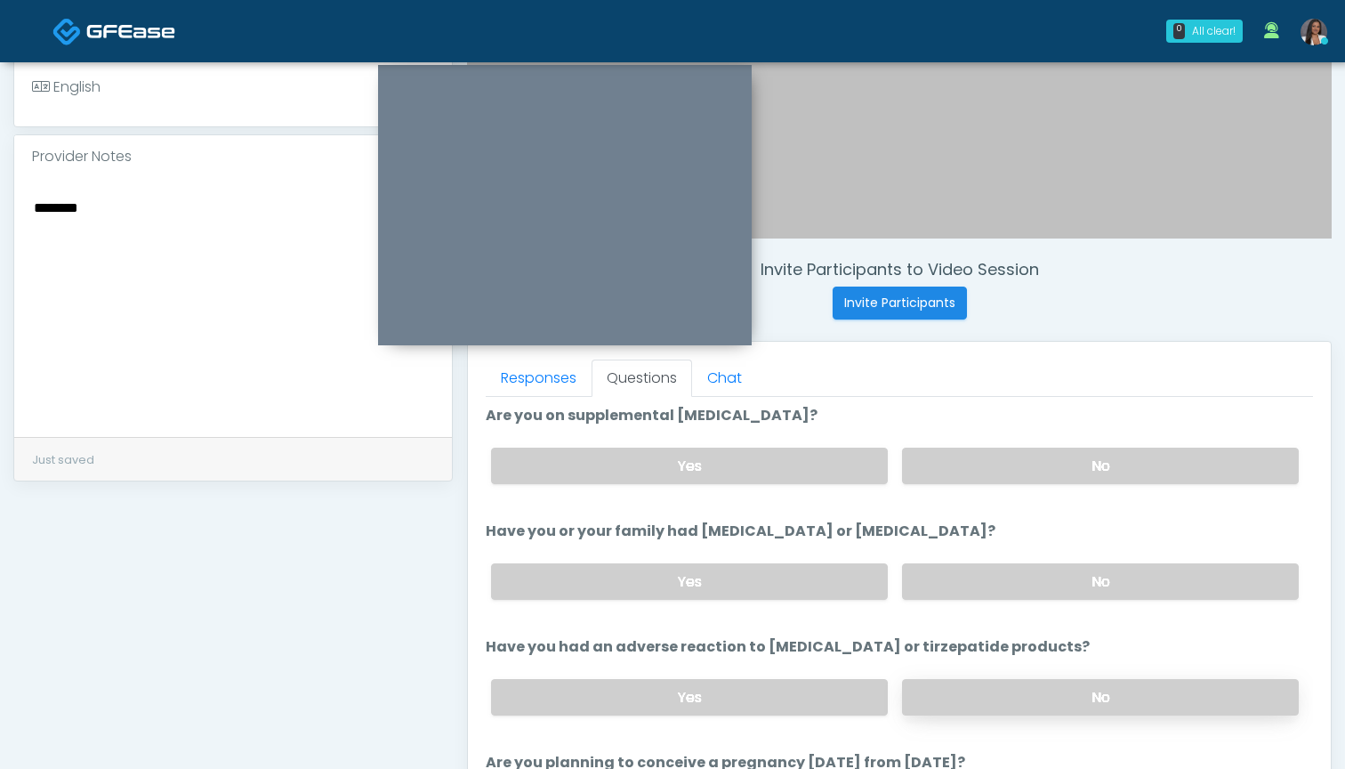
click at [966, 693] on label "No" at bounding box center [1100, 697] width 397 height 36
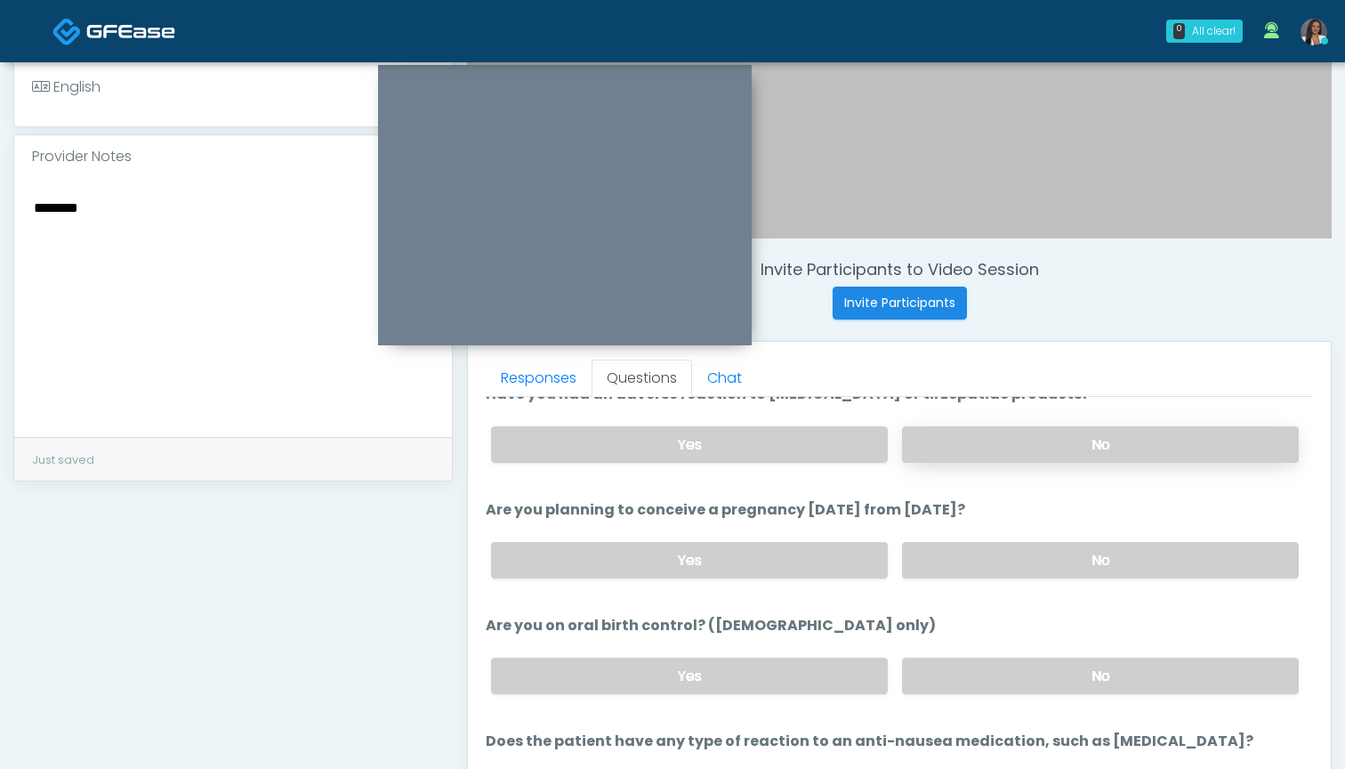
scroll to position [706, 0]
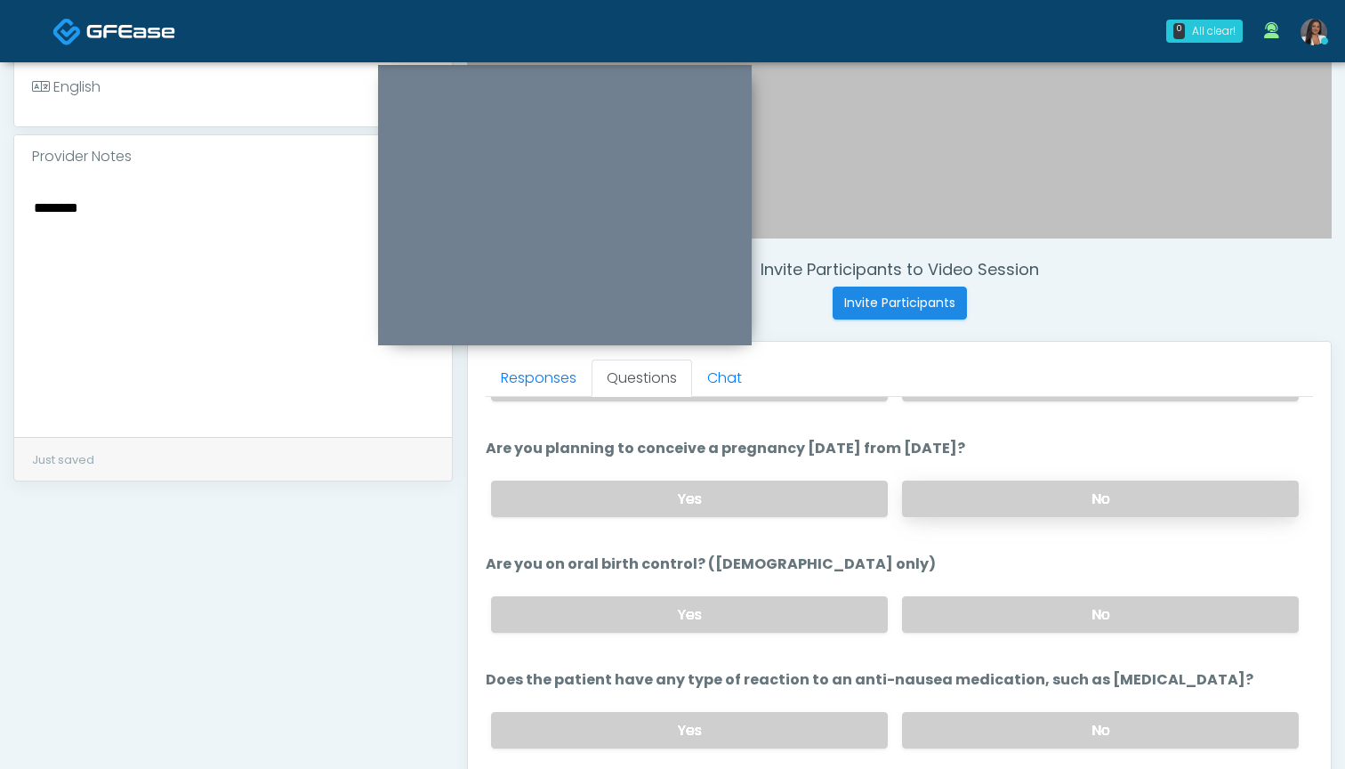
click at [969, 499] on label "No" at bounding box center [1100, 498] width 397 height 36
click at [944, 622] on label "No" at bounding box center [1100, 614] width 397 height 36
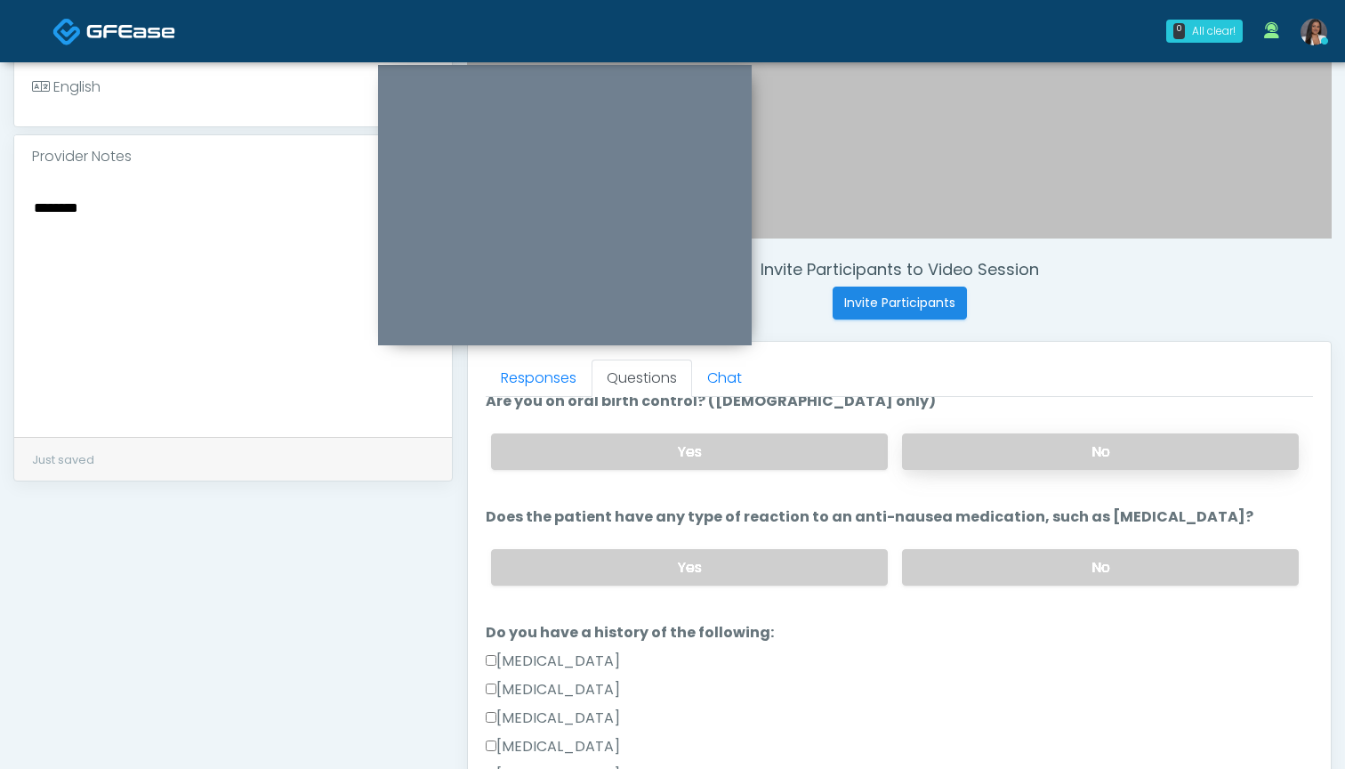
scroll to position [875, 0]
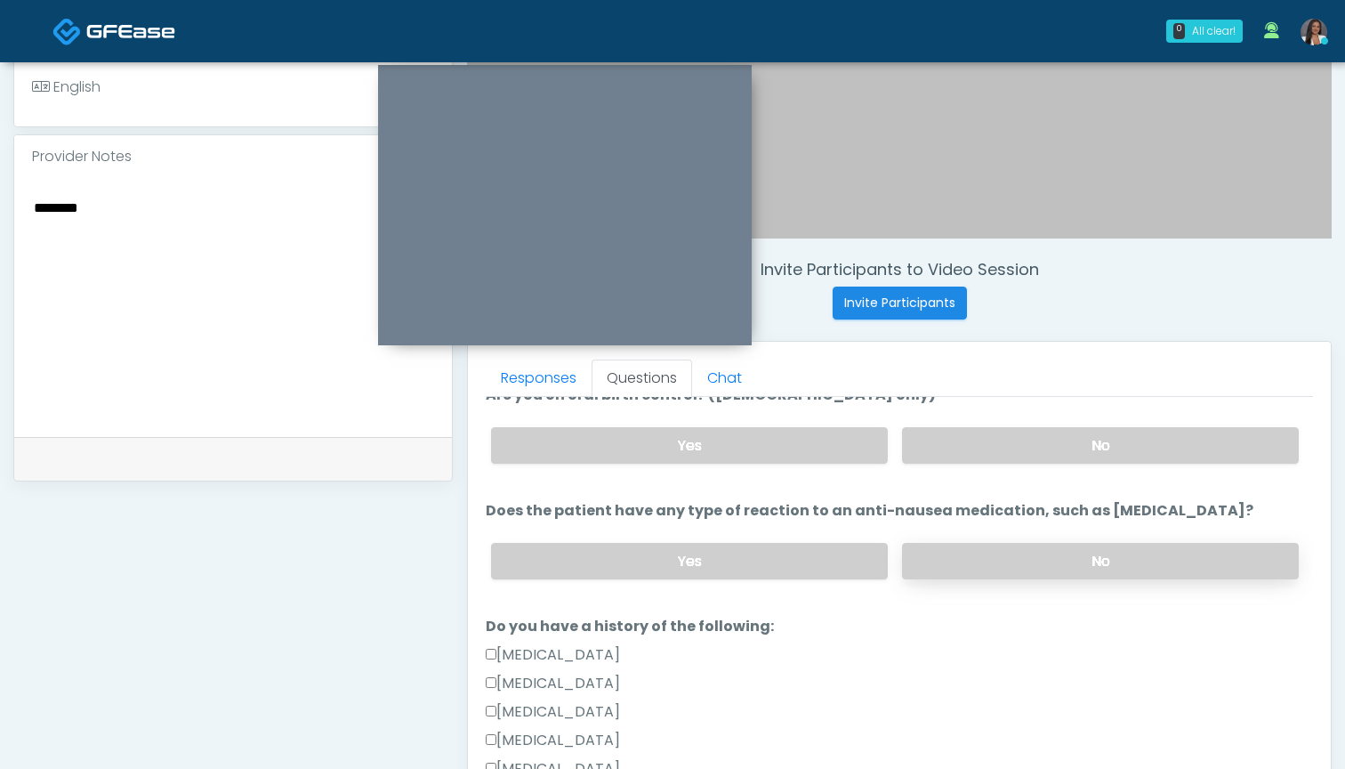
click at [956, 558] on label "No" at bounding box center [1100, 561] width 397 height 36
click at [204, 267] on textarea "********" at bounding box center [233, 304] width 402 height 217
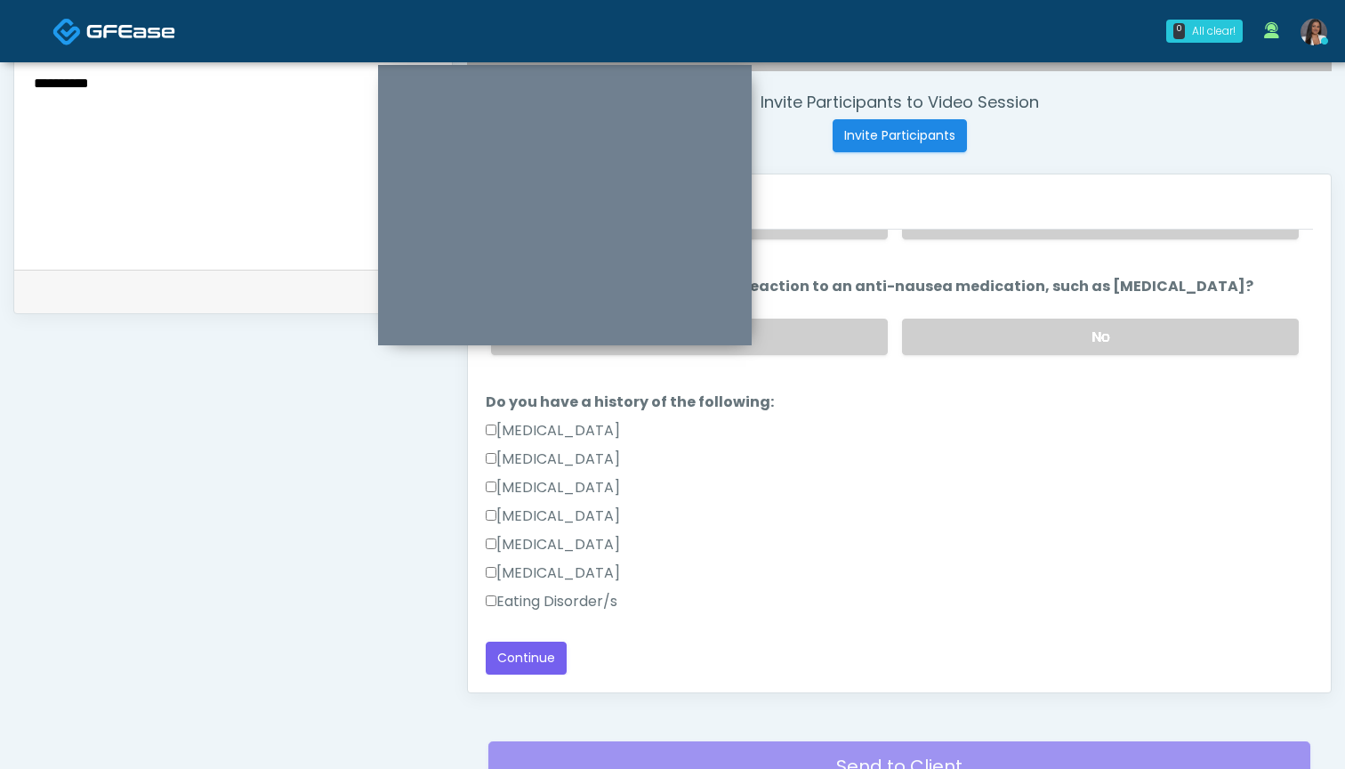
scroll to position [684, 0]
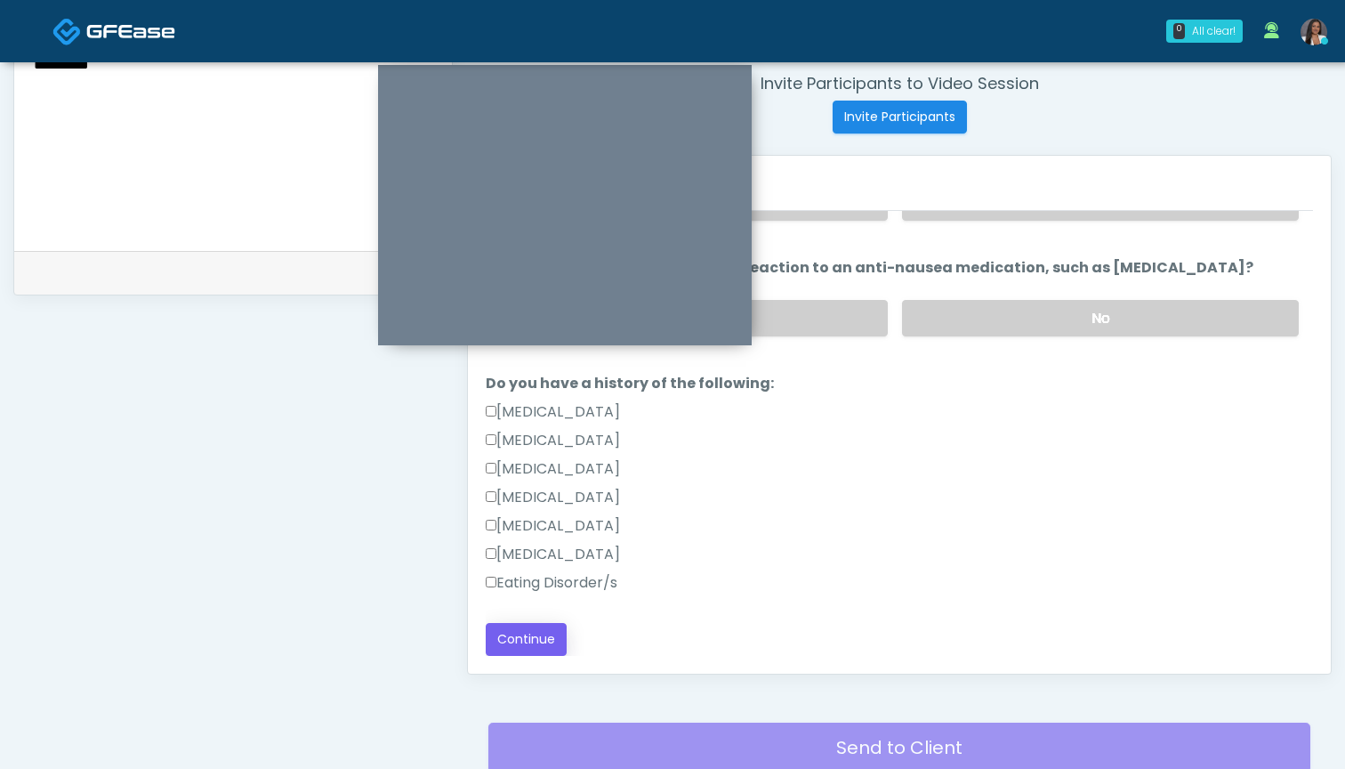
type textarea "**********"
click at [530, 645] on button "Continue" at bounding box center [526, 639] width 81 height 33
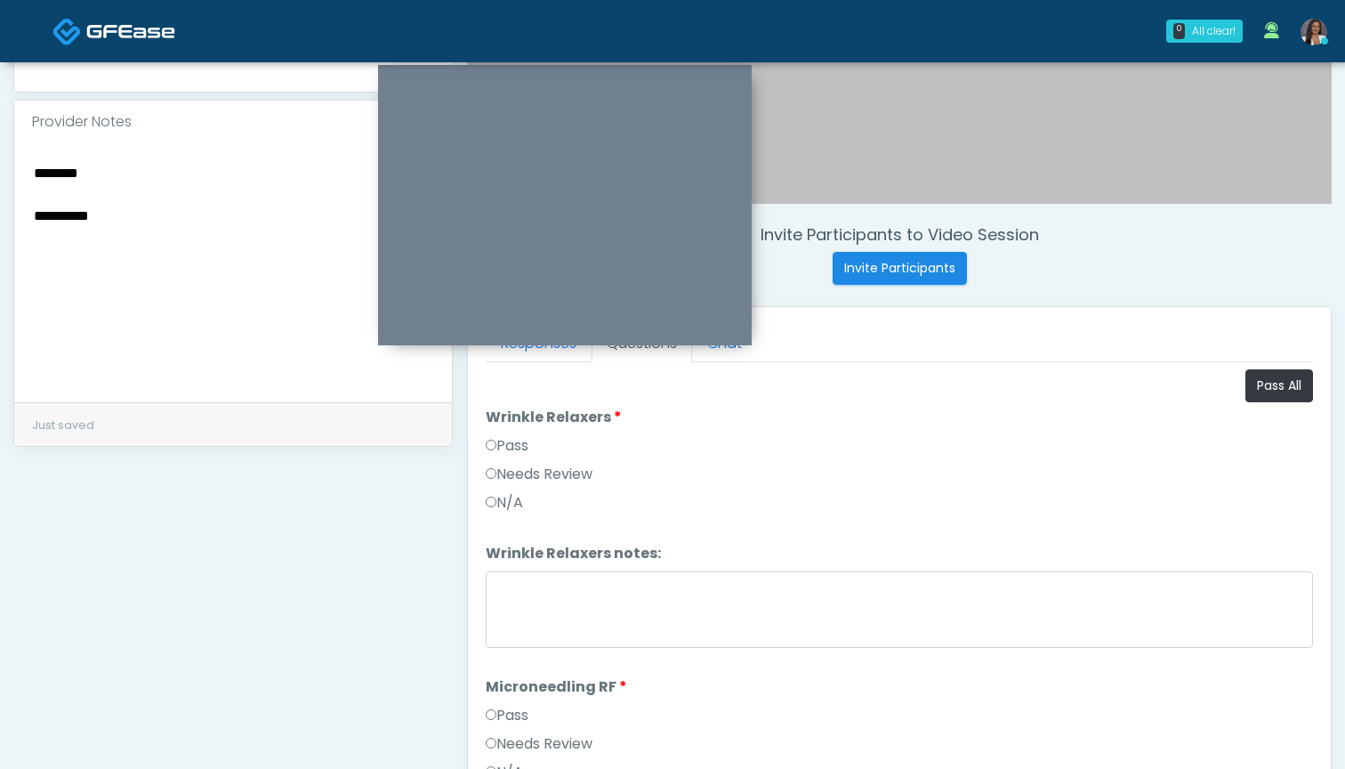
scroll to position [527, 0]
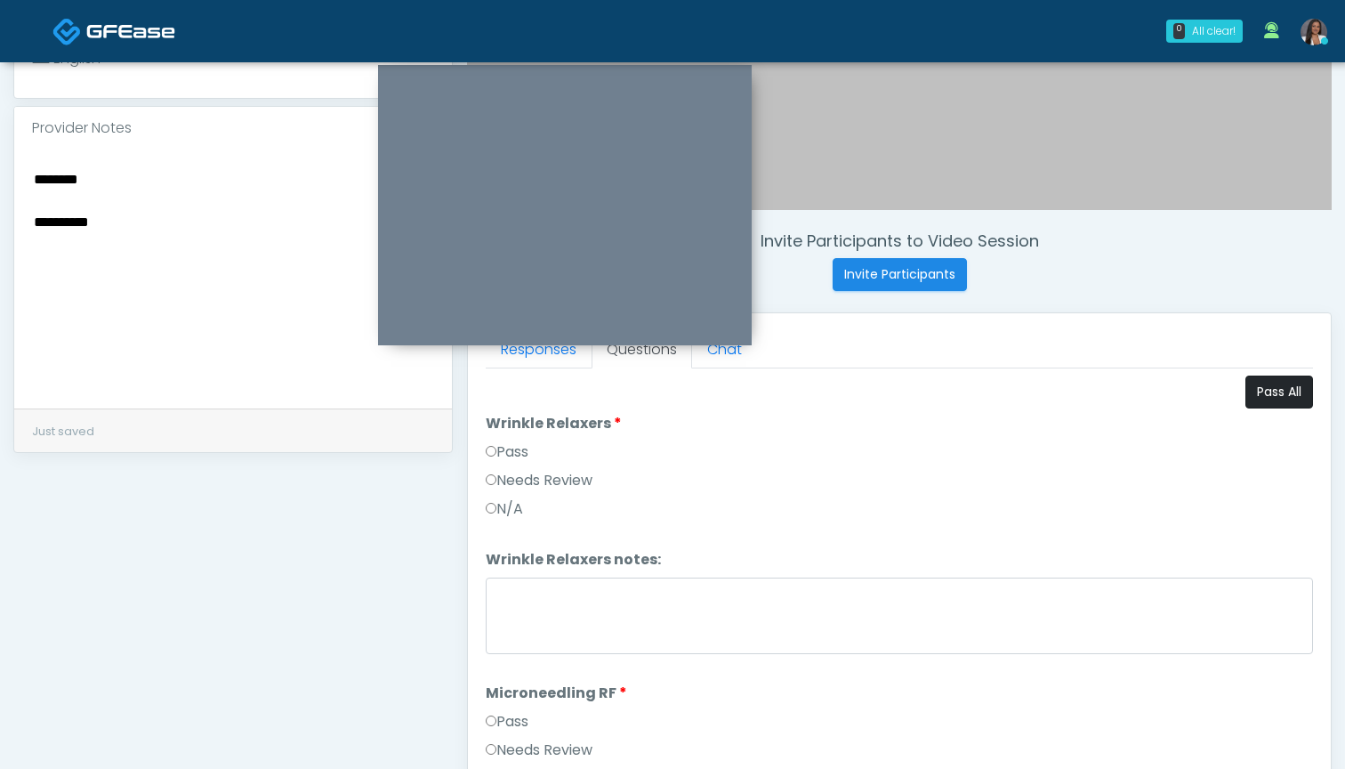
click at [1283, 397] on button "Pass All" at bounding box center [1280, 391] width 68 height 33
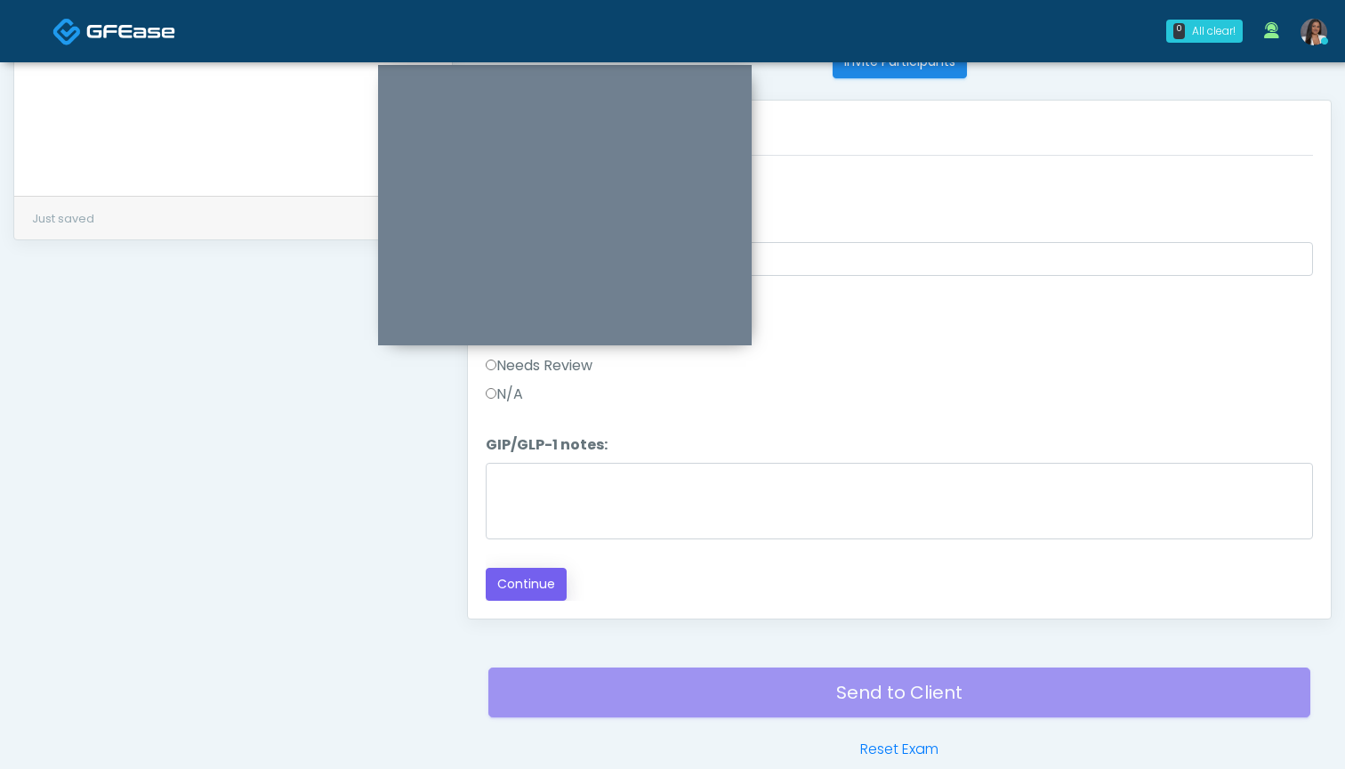
scroll to position [742, 0]
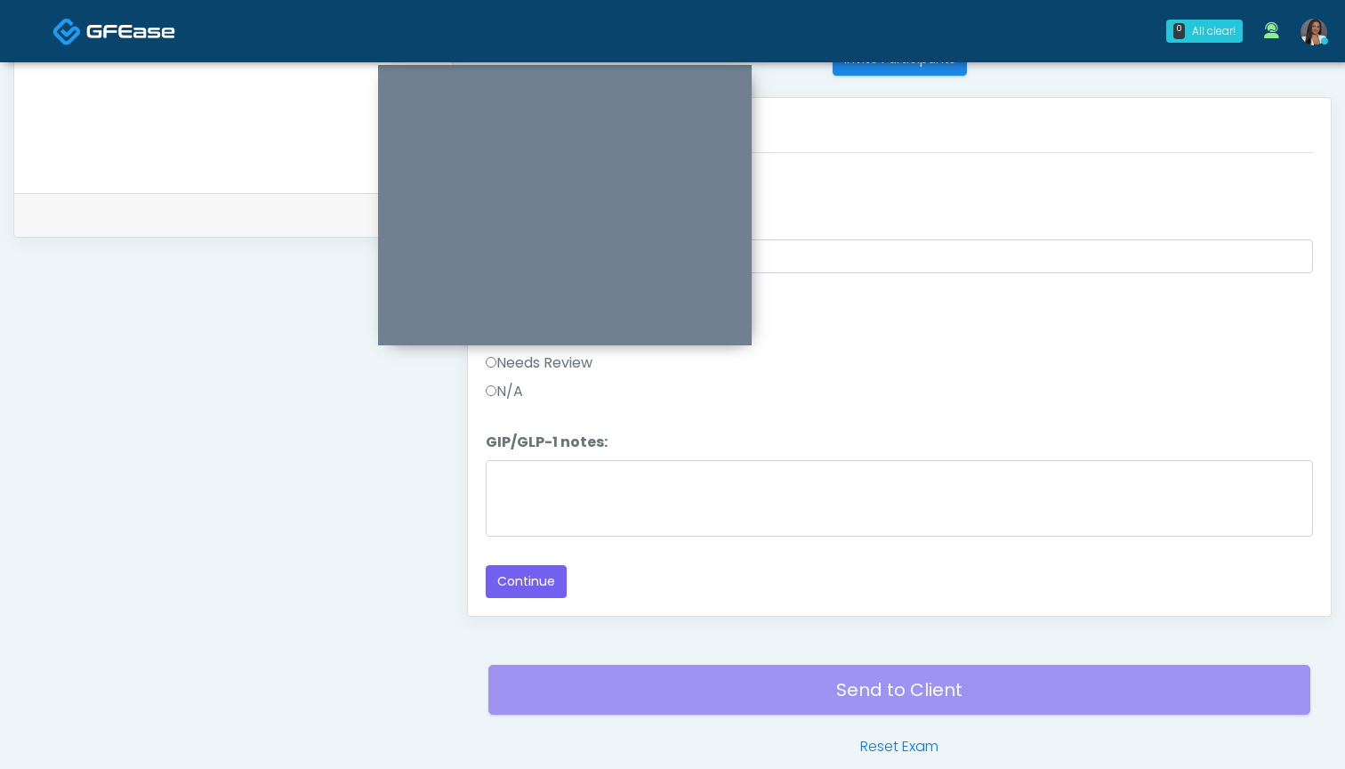
click at [579, 367] on label "Needs Review" at bounding box center [539, 362] width 107 height 21
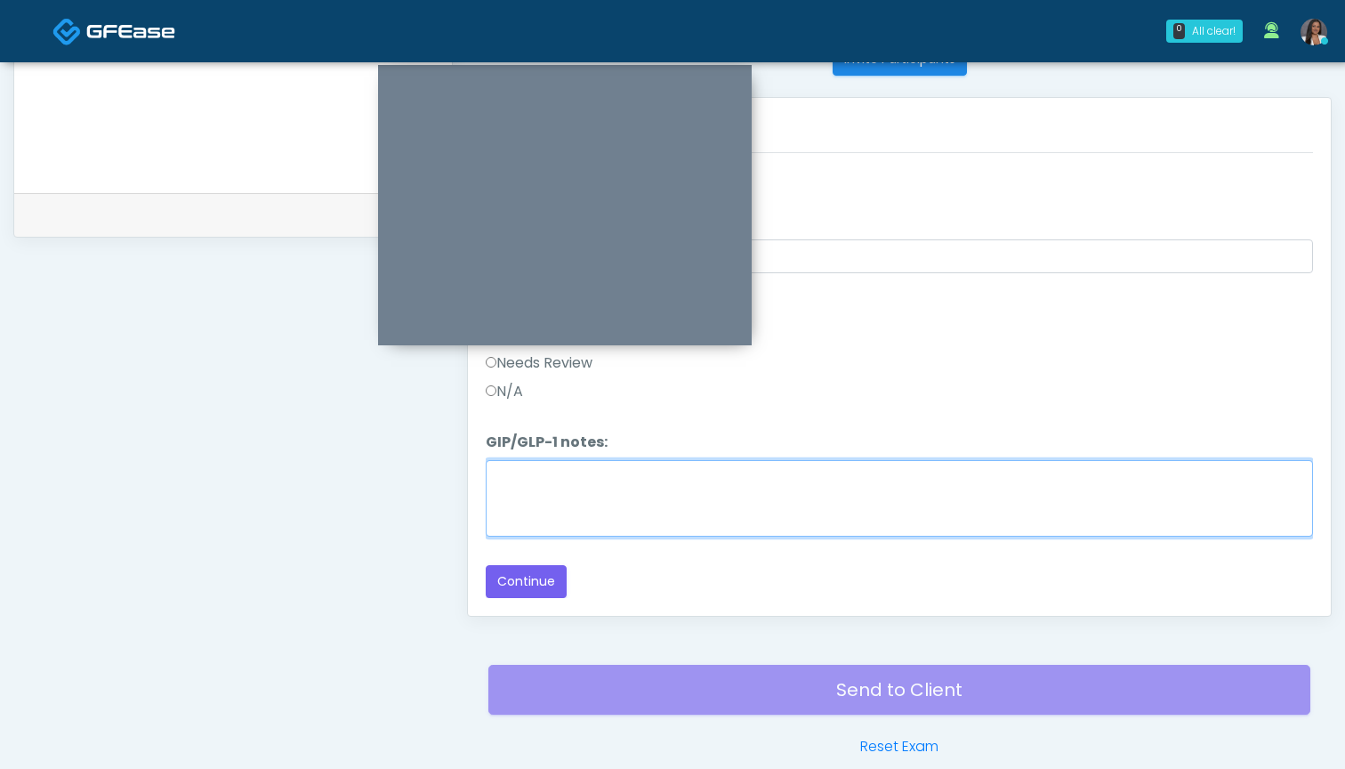
click at [577, 500] on textarea "GIP/GLP-1 notes:" at bounding box center [899, 498] width 827 height 77
paste textarea "********"
type textarea "********"
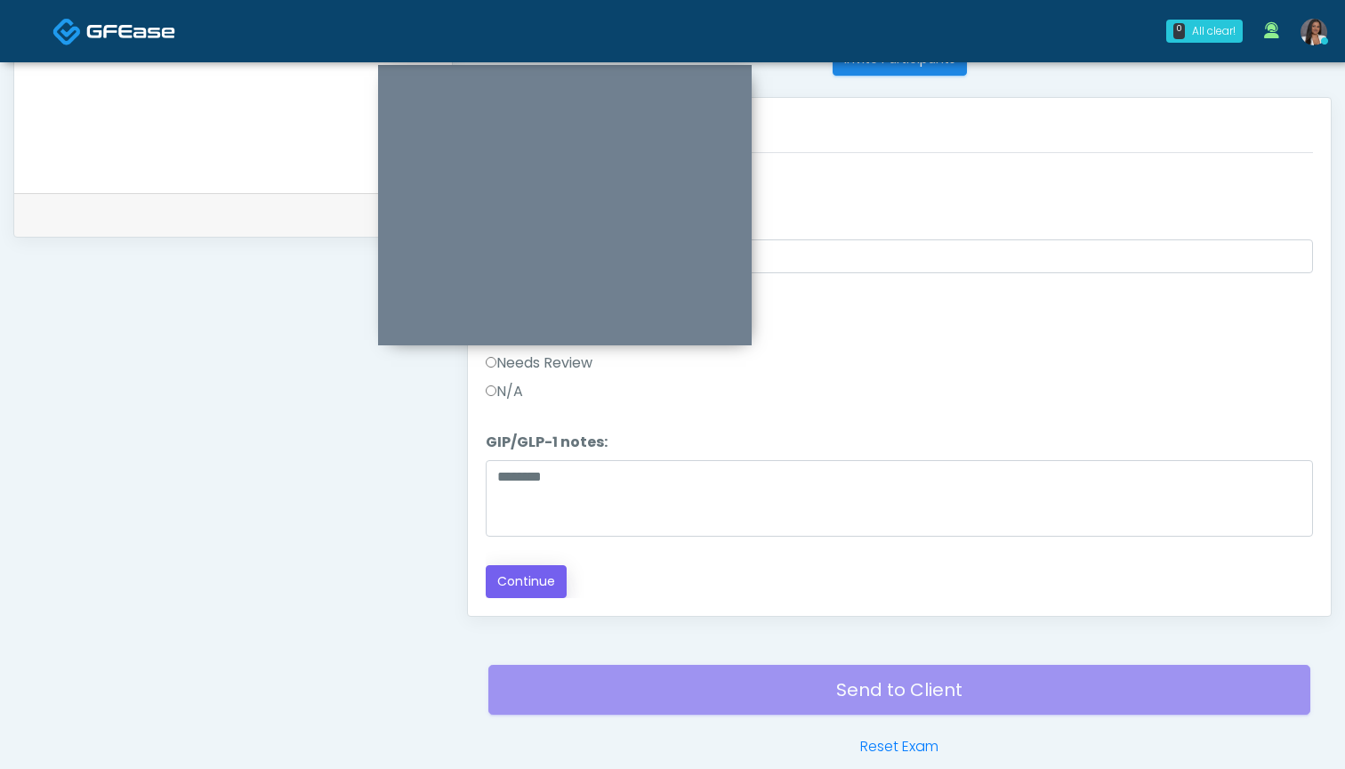
click at [527, 579] on button "Continue" at bounding box center [526, 581] width 81 height 33
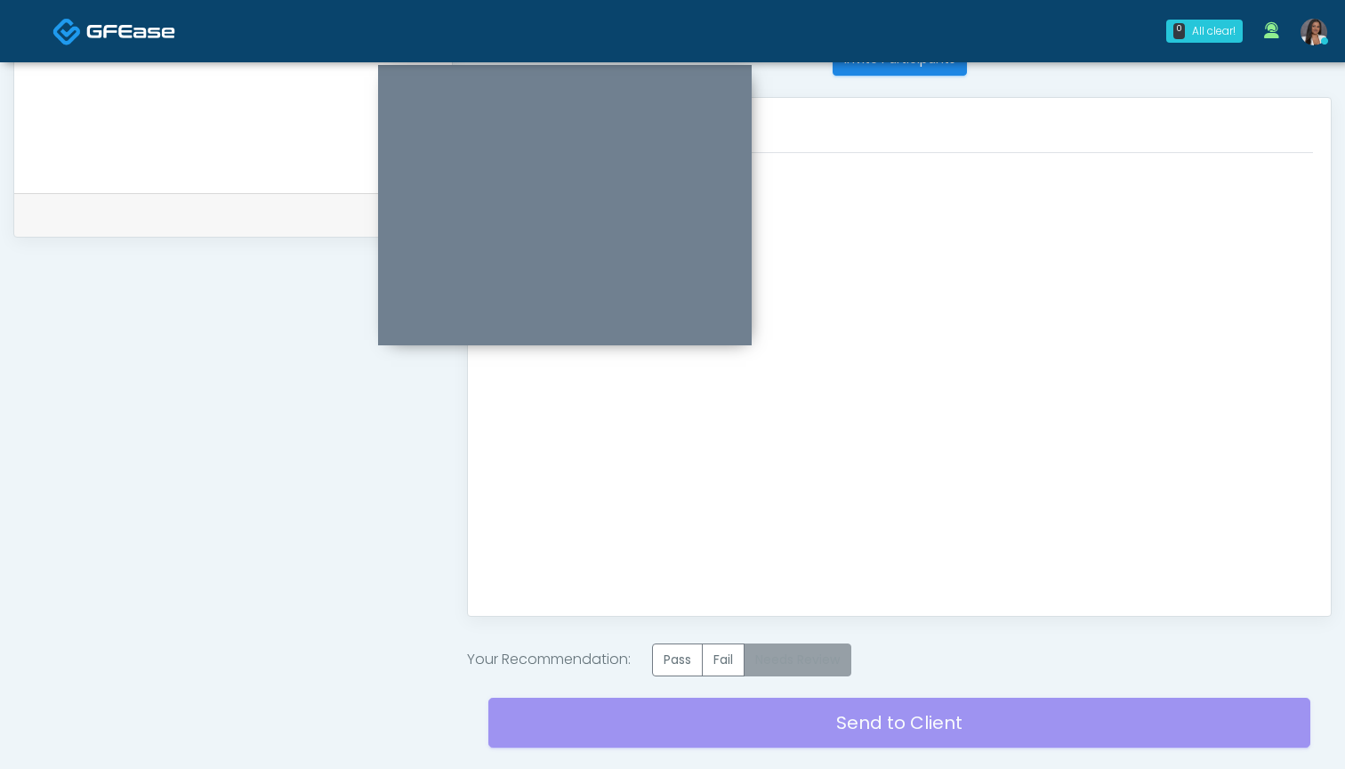
click at [826, 659] on label "Needs Review" at bounding box center [798, 659] width 108 height 33
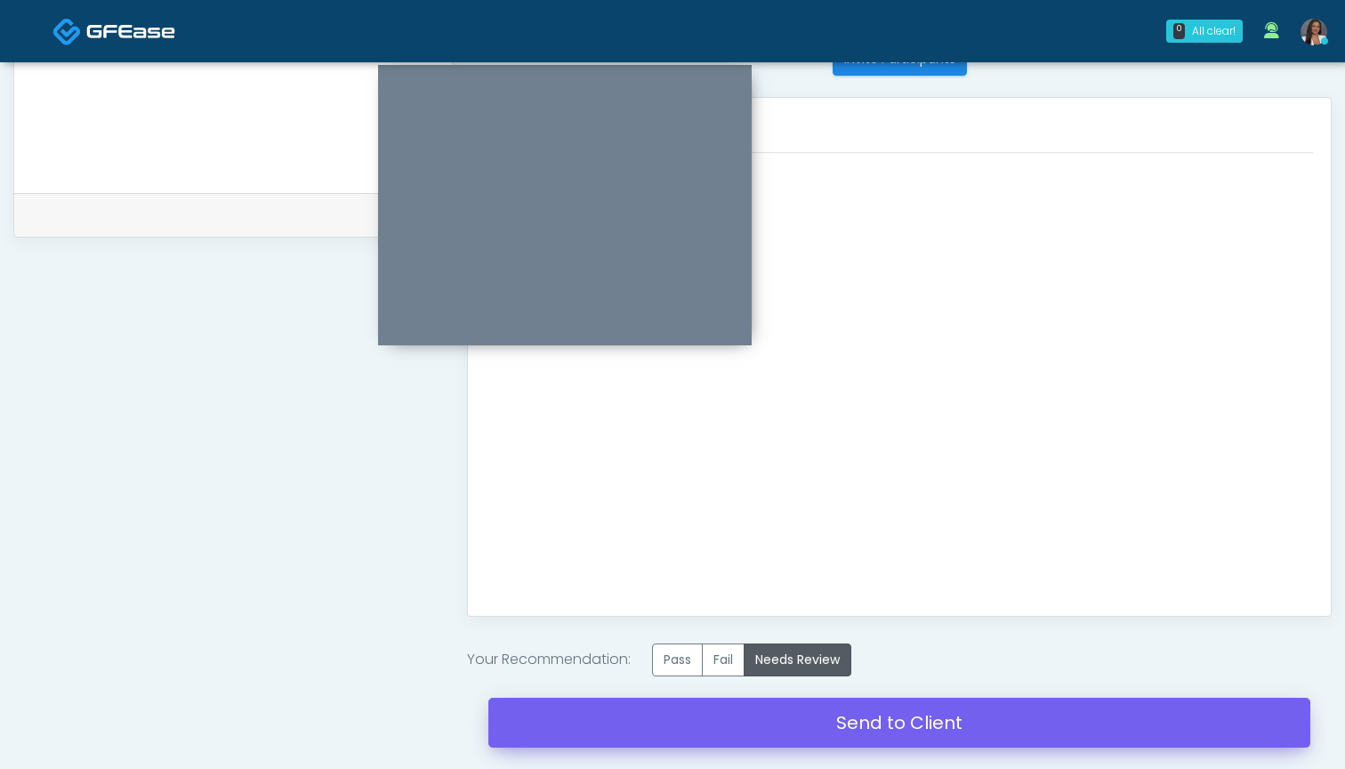
click at [871, 723] on link "Send to Client" at bounding box center [899, 723] width 822 height 50
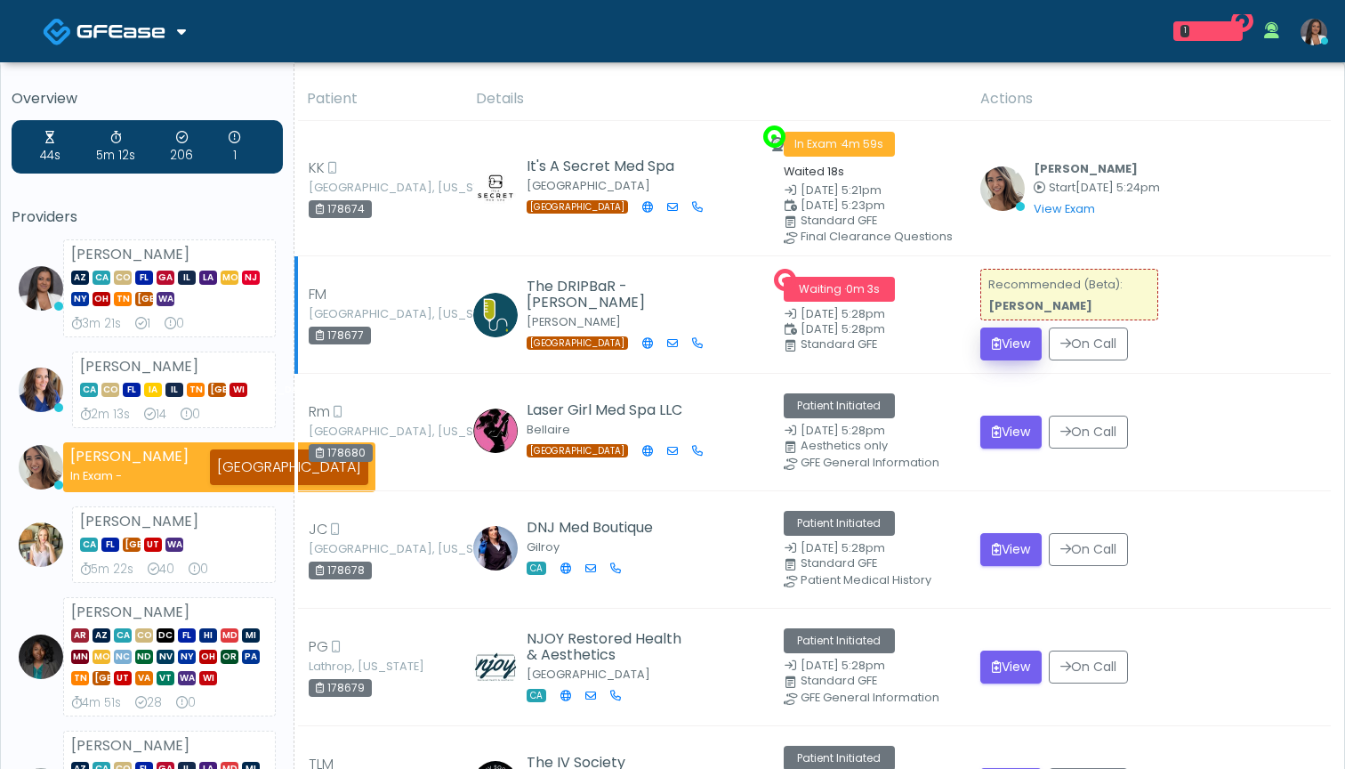
click at [1011, 346] on button "View" at bounding box center [1010, 343] width 61 height 33
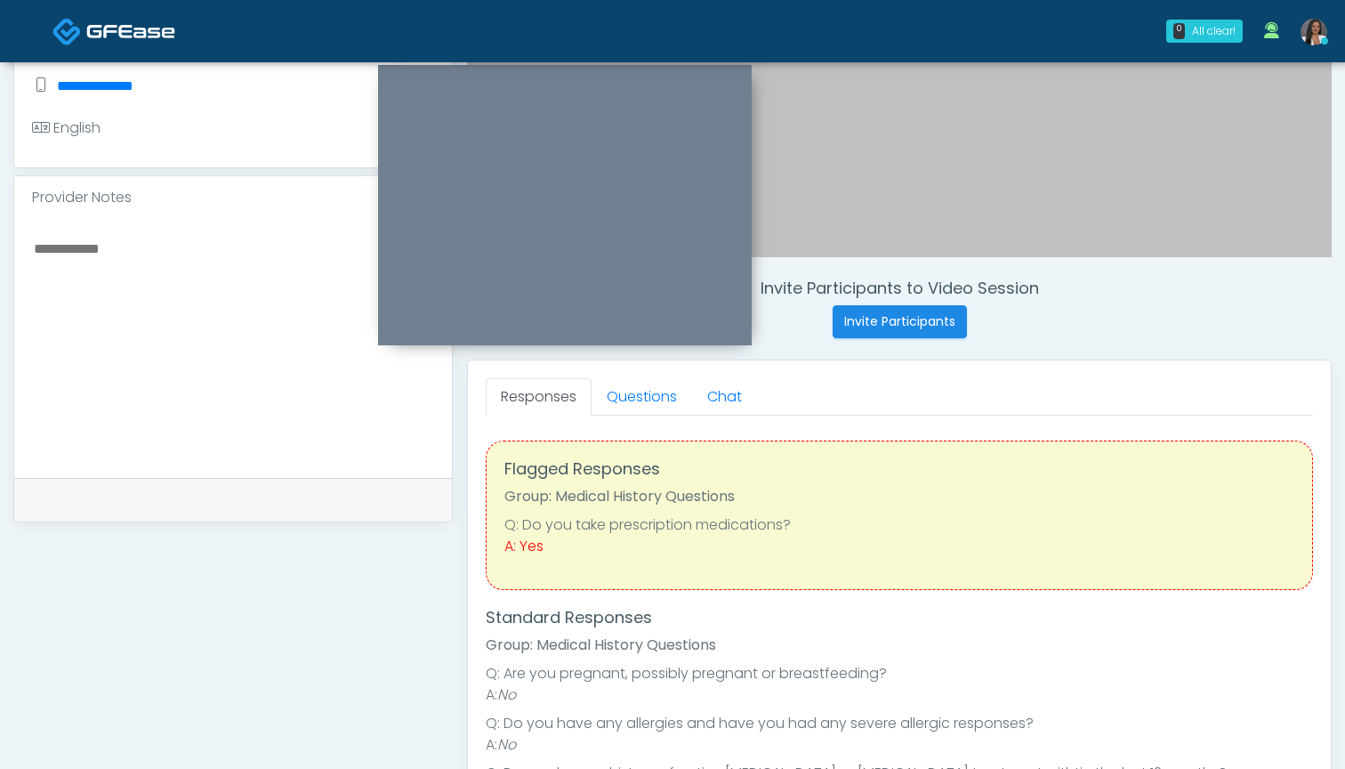
scroll to position [464, 0]
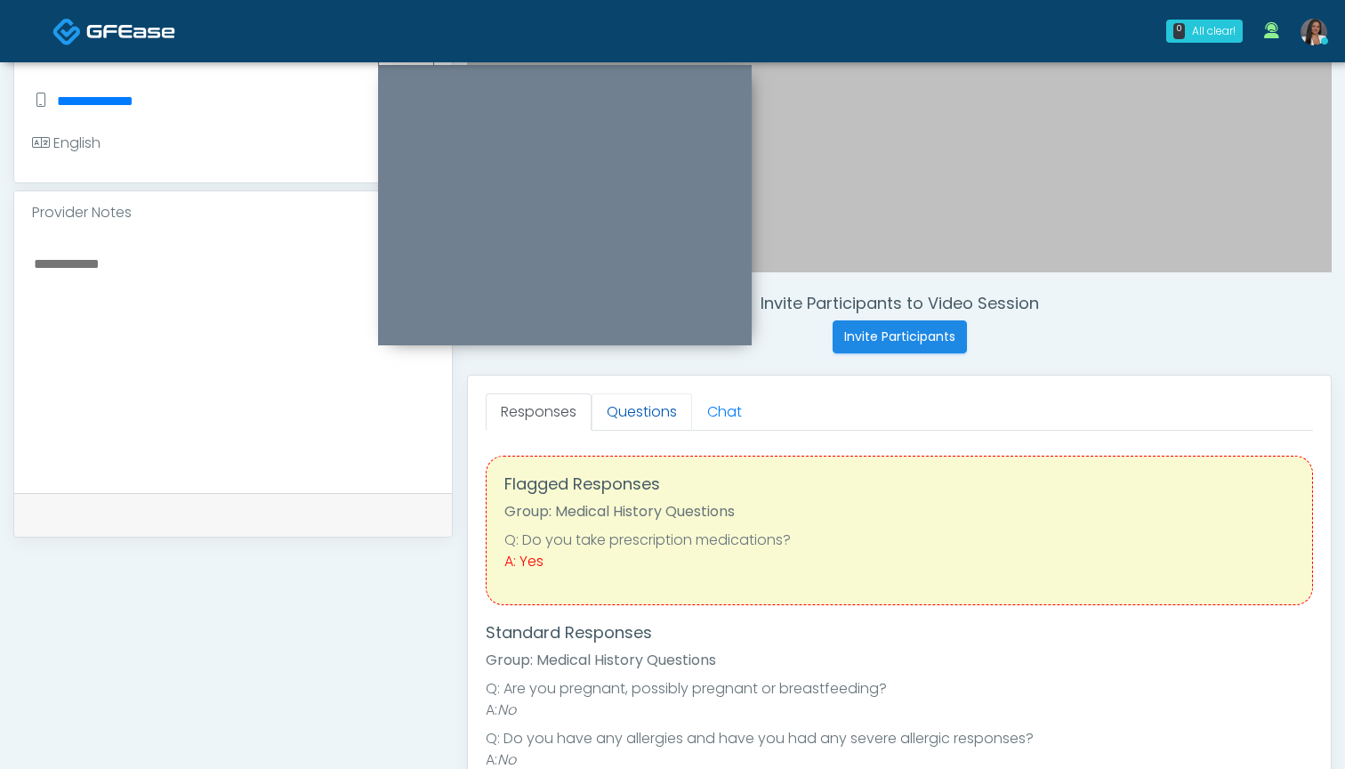
click at [626, 406] on link "Questions" at bounding box center [642, 411] width 101 height 37
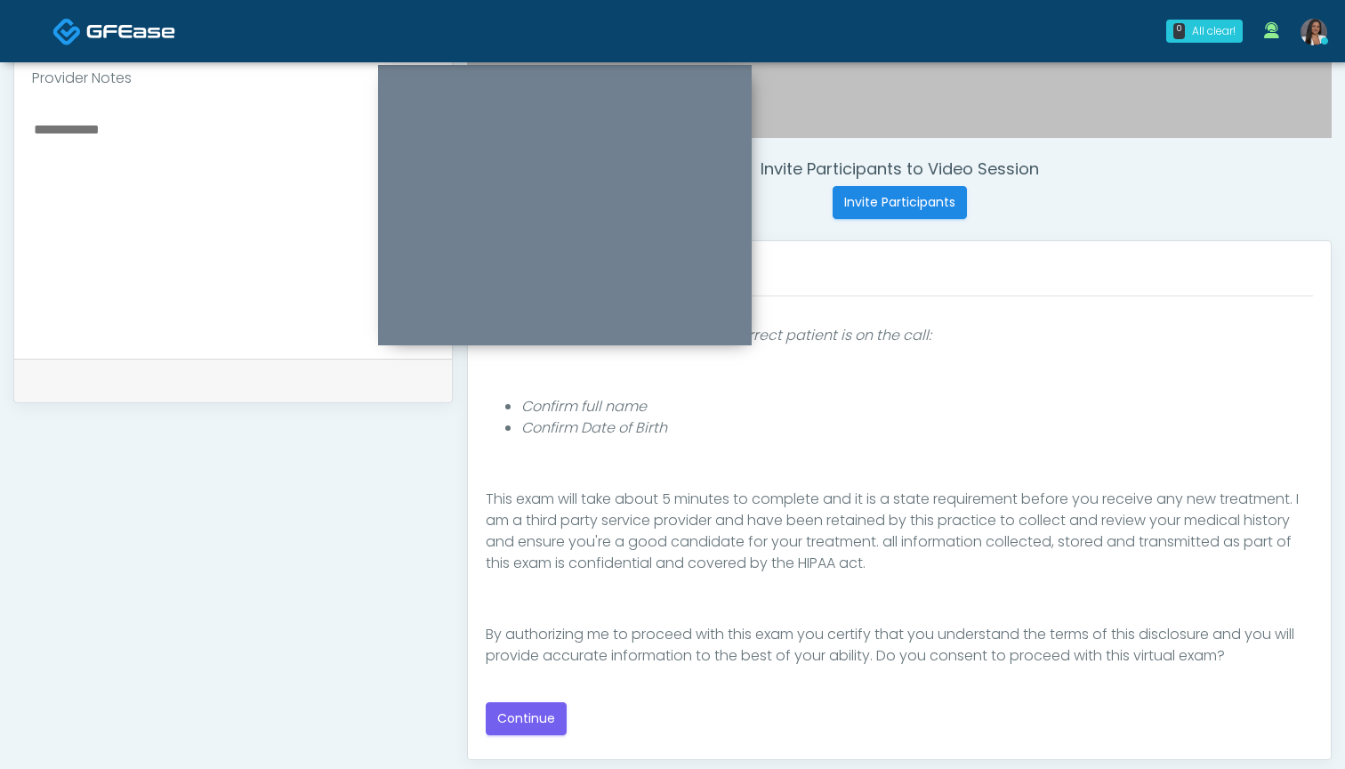
scroll to position [585, 0]
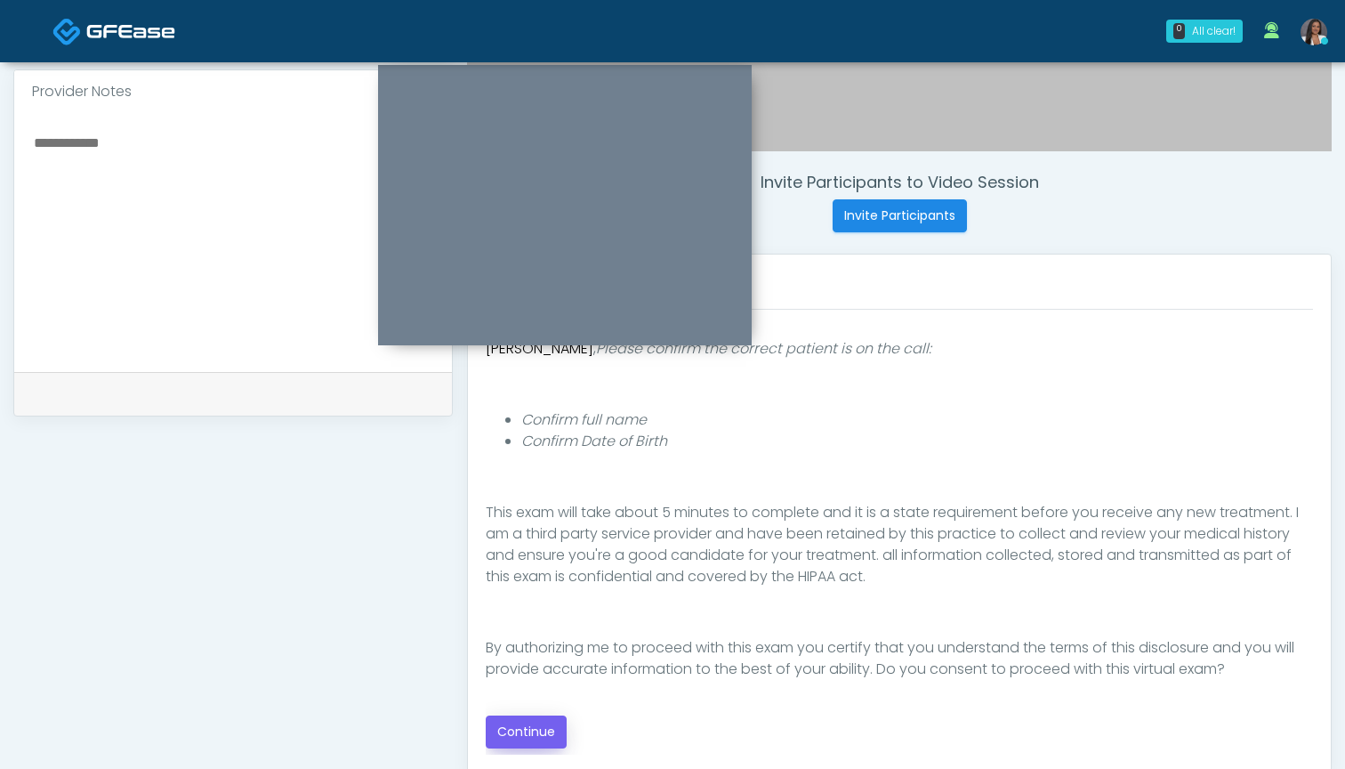
click at [530, 728] on button "Continue" at bounding box center [526, 731] width 81 height 33
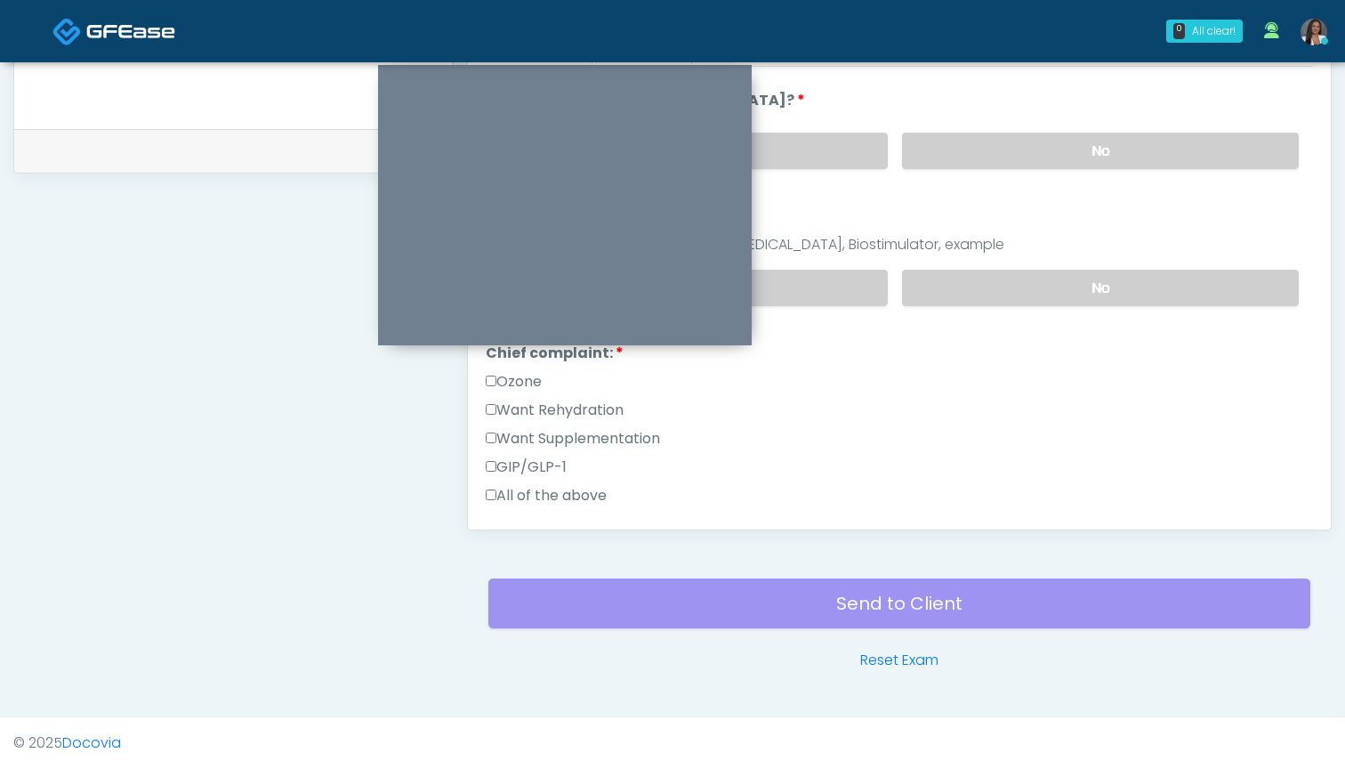
scroll to position [234, 0]
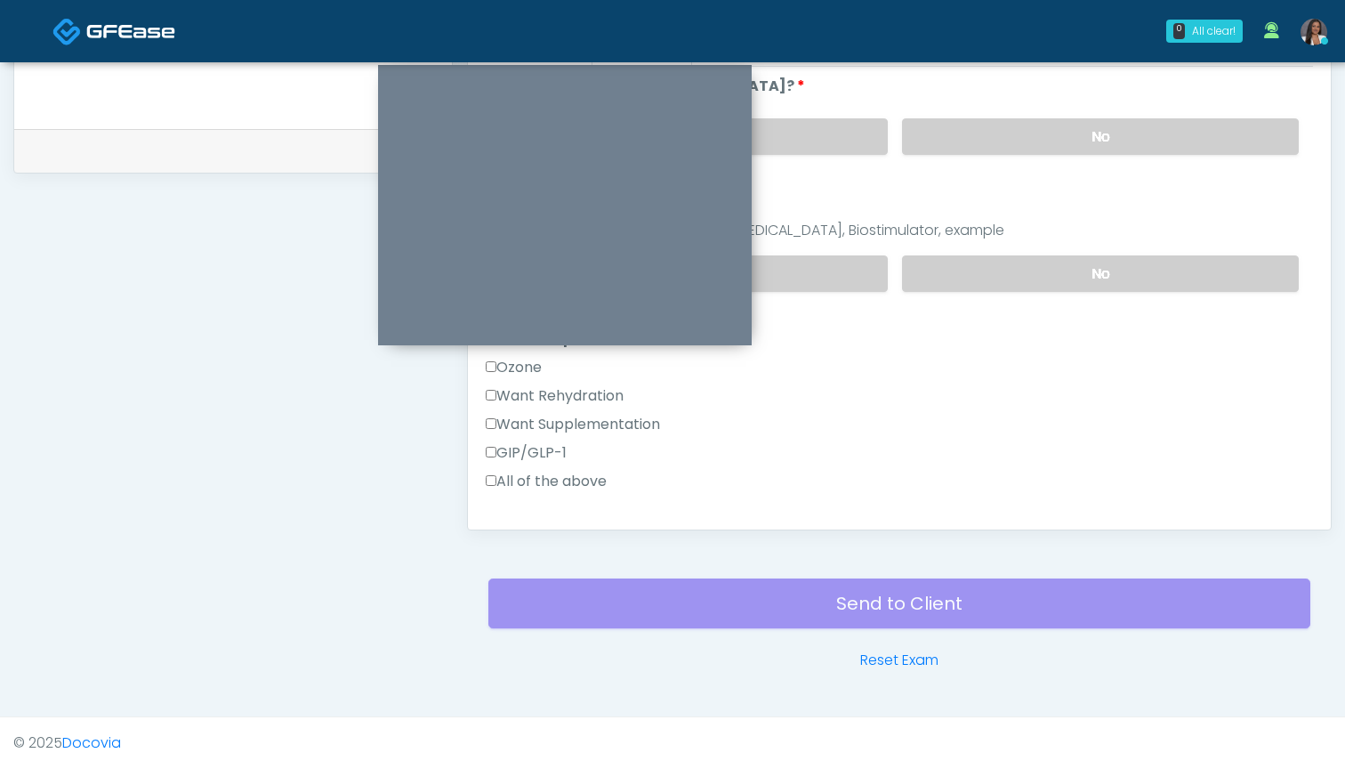
click at [599, 397] on label "Want Rehydration" at bounding box center [555, 395] width 138 height 21
click at [606, 424] on label "Want Supplementation" at bounding box center [573, 424] width 174 height 21
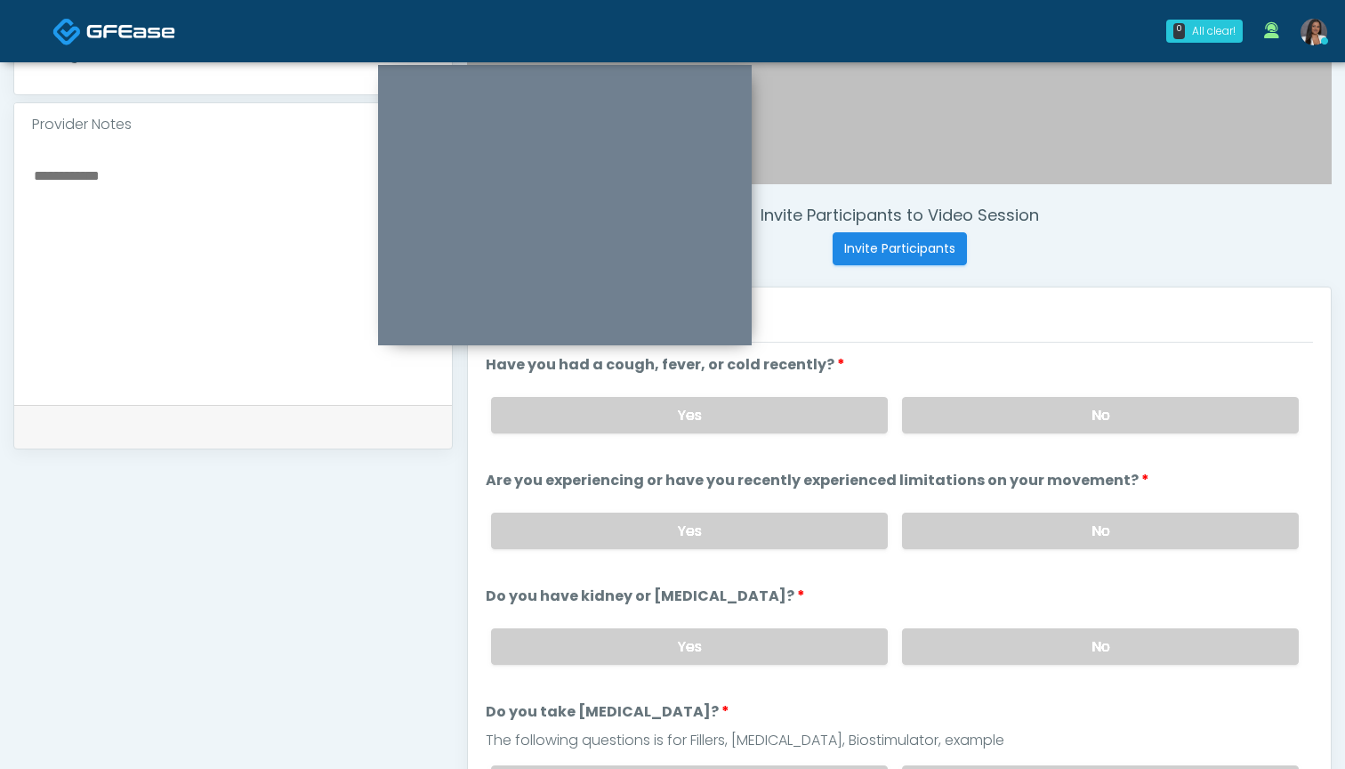
scroll to position [553, 0]
click at [942, 407] on label "No" at bounding box center [1100, 415] width 397 height 36
click at [948, 513] on label "No" at bounding box center [1100, 530] width 397 height 36
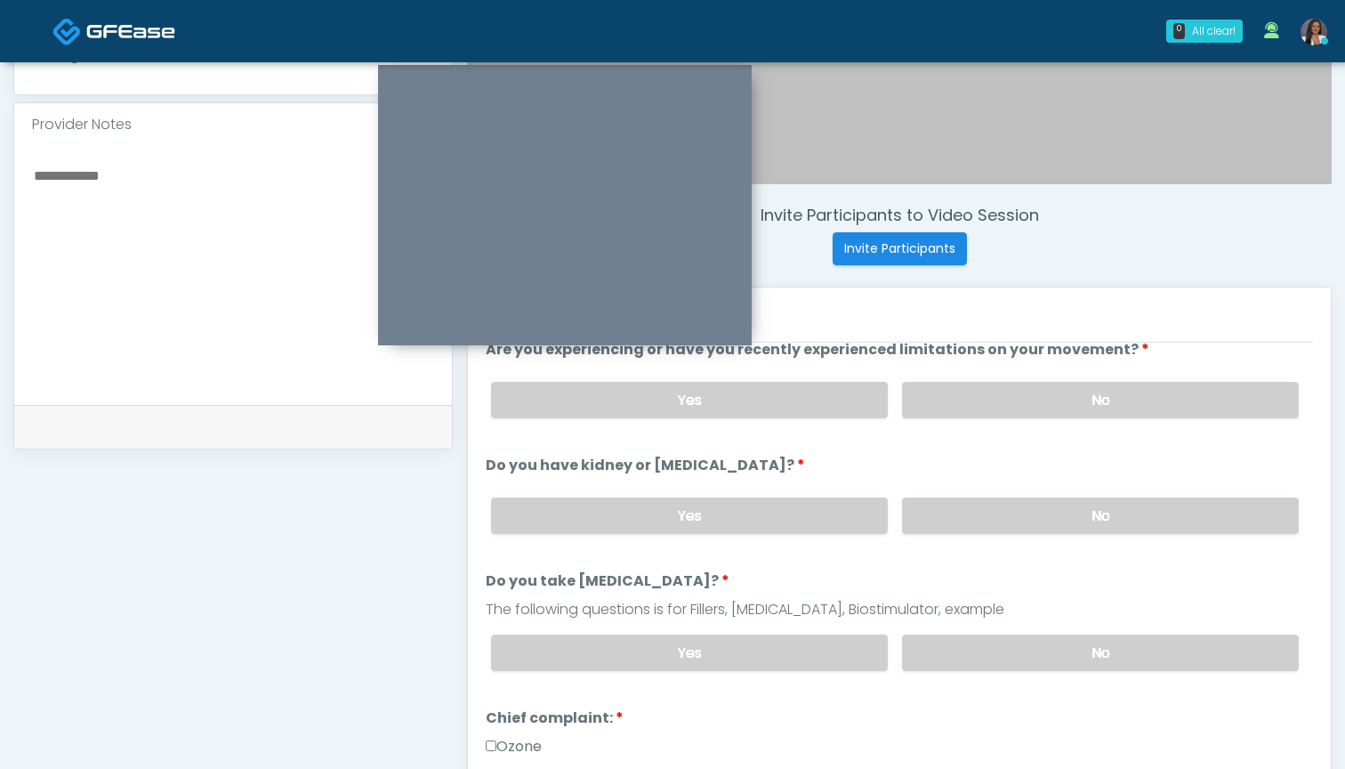
scroll to position [133, 0]
click at [955, 520] on label "No" at bounding box center [1100, 513] width 397 height 36
click at [975, 659] on label "No" at bounding box center [1100, 650] width 397 height 36
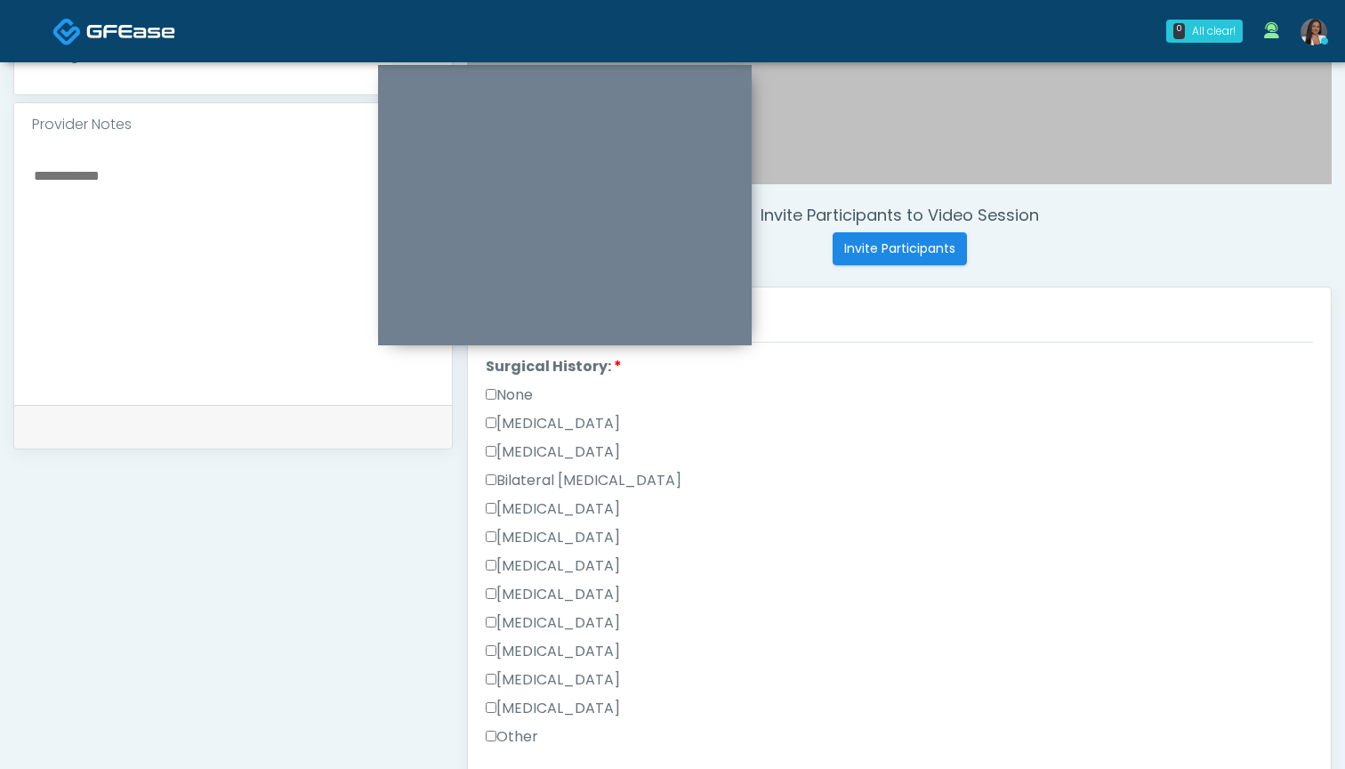
scroll to position [803, 0]
click at [531, 740] on label "Other" at bounding box center [512, 742] width 52 height 21
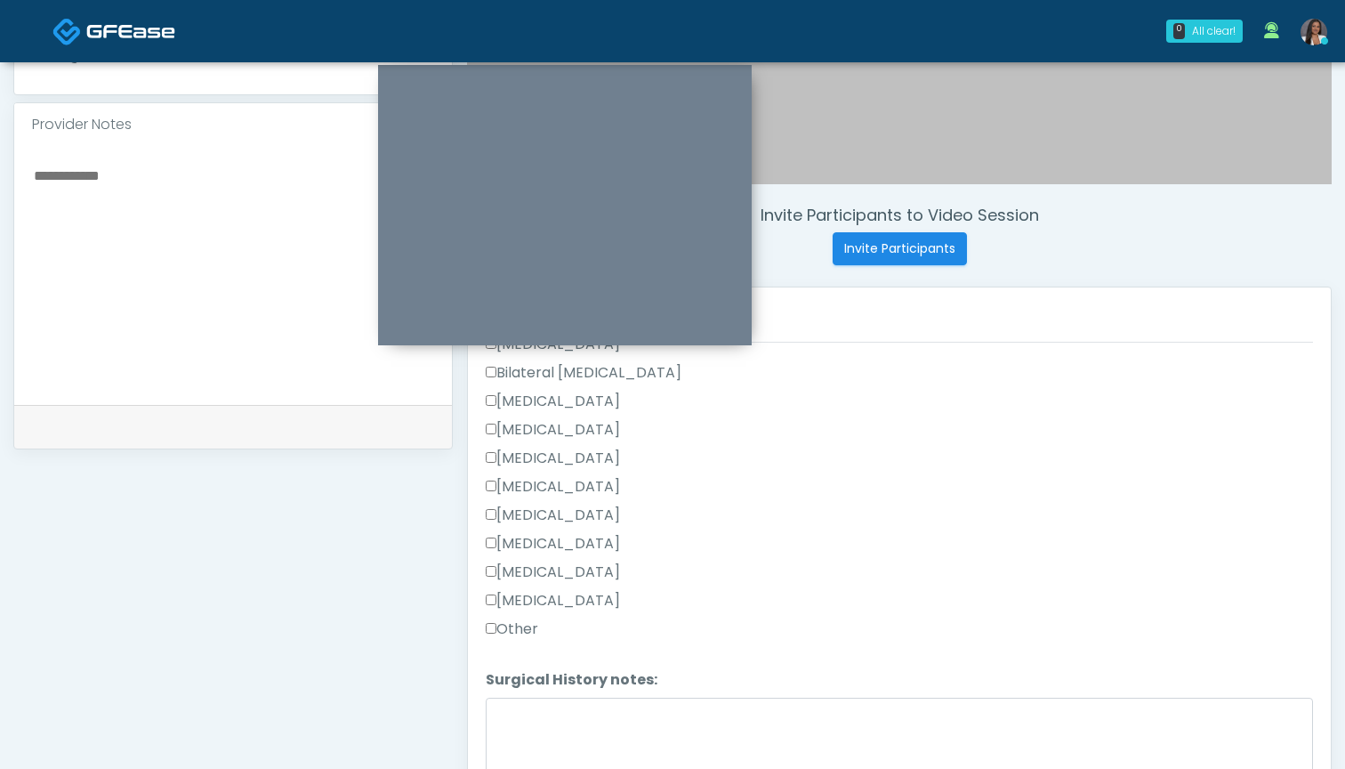
scroll to position [964, 0]
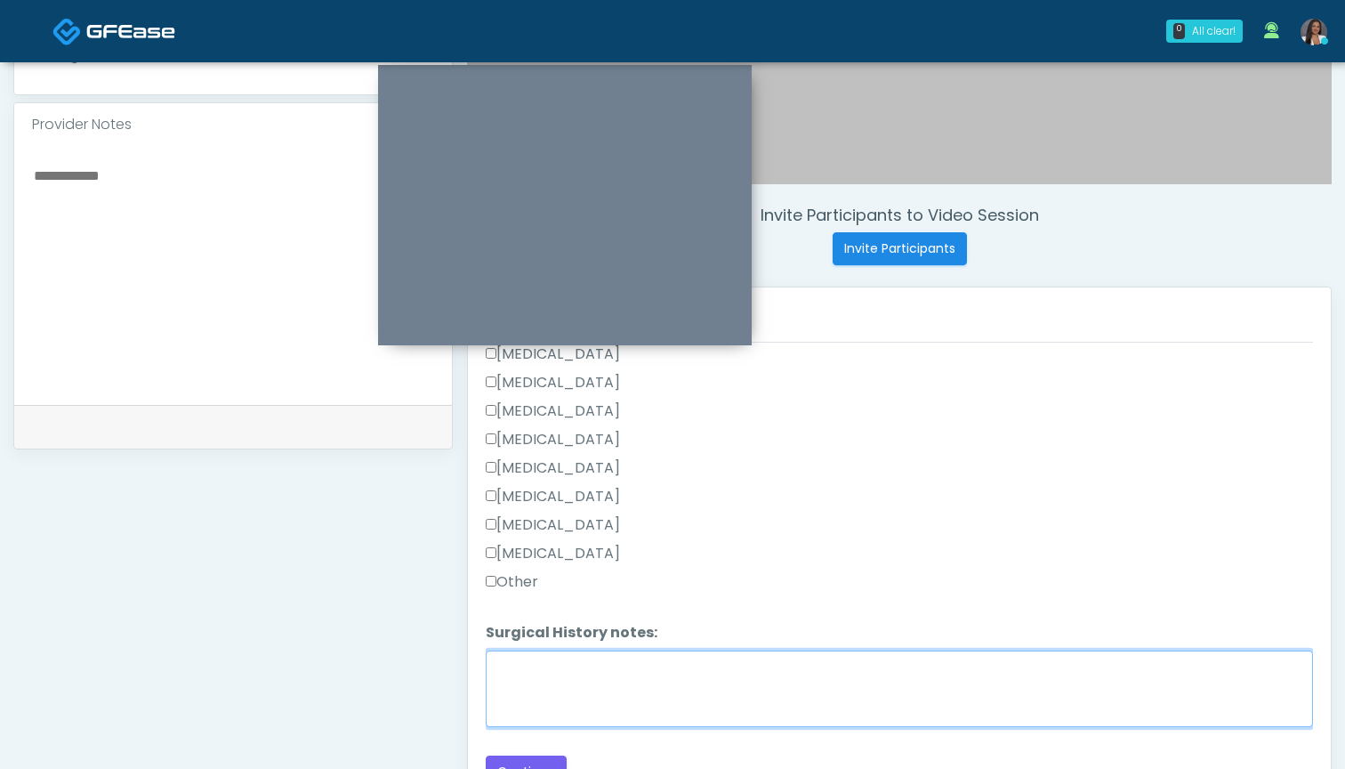
click at [565, 692] on textarea "Surgical History notes:" at bounding box center [899, 688] width 827 height 77
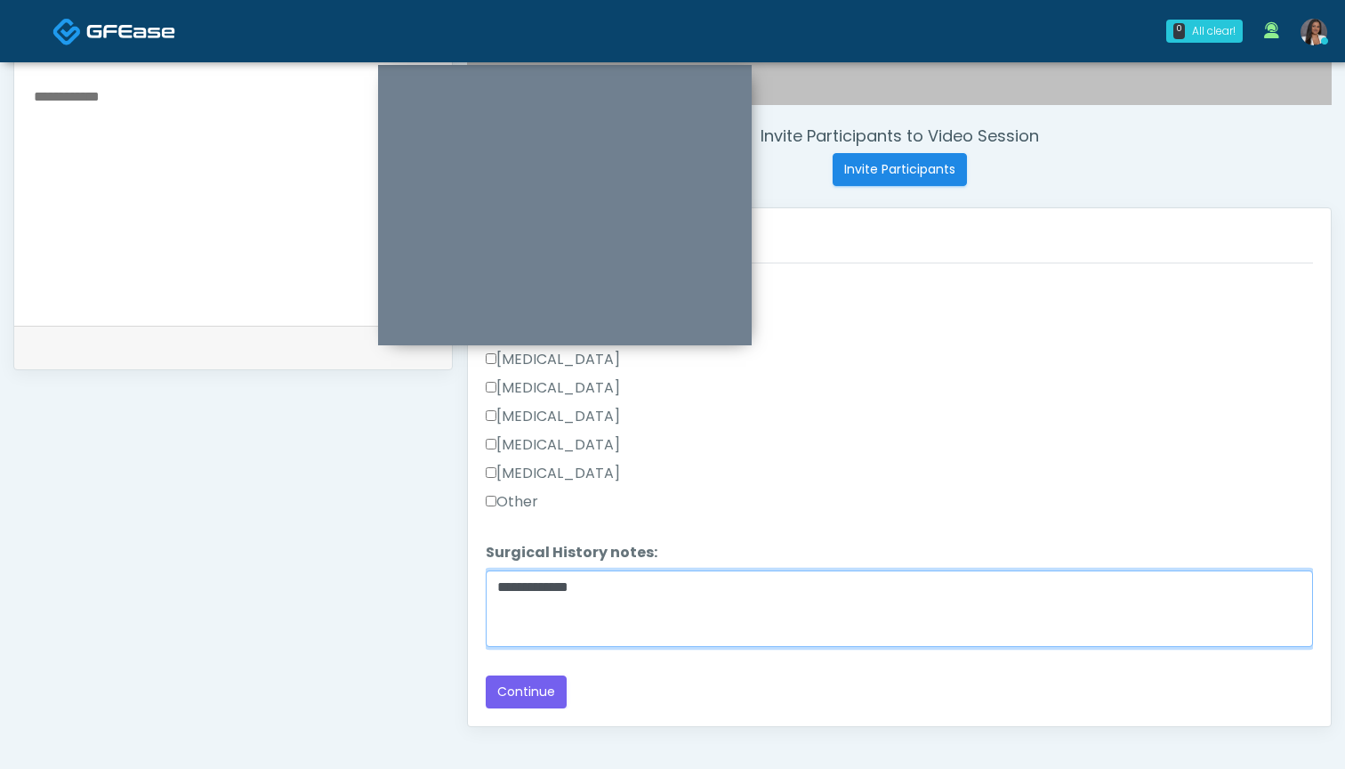
scroll to position [650, 0]
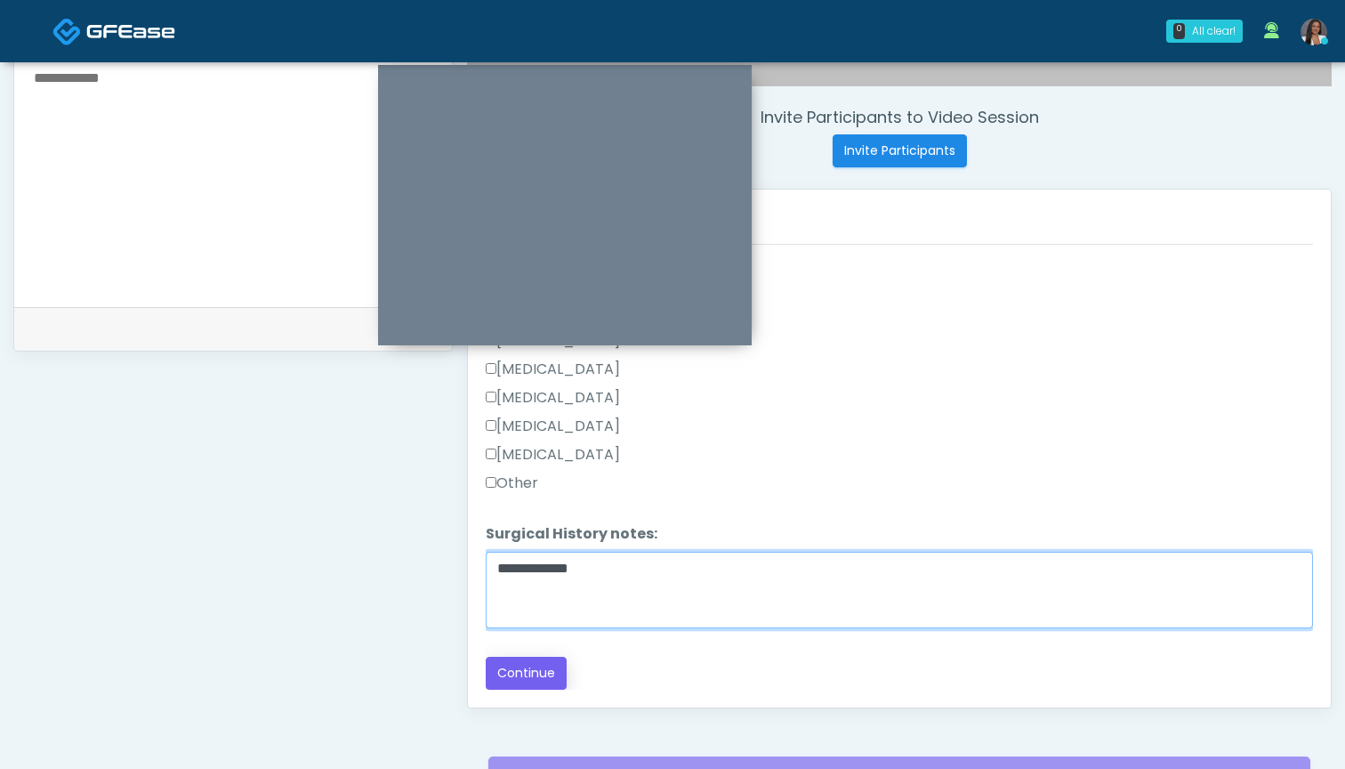
type textarea "**********"
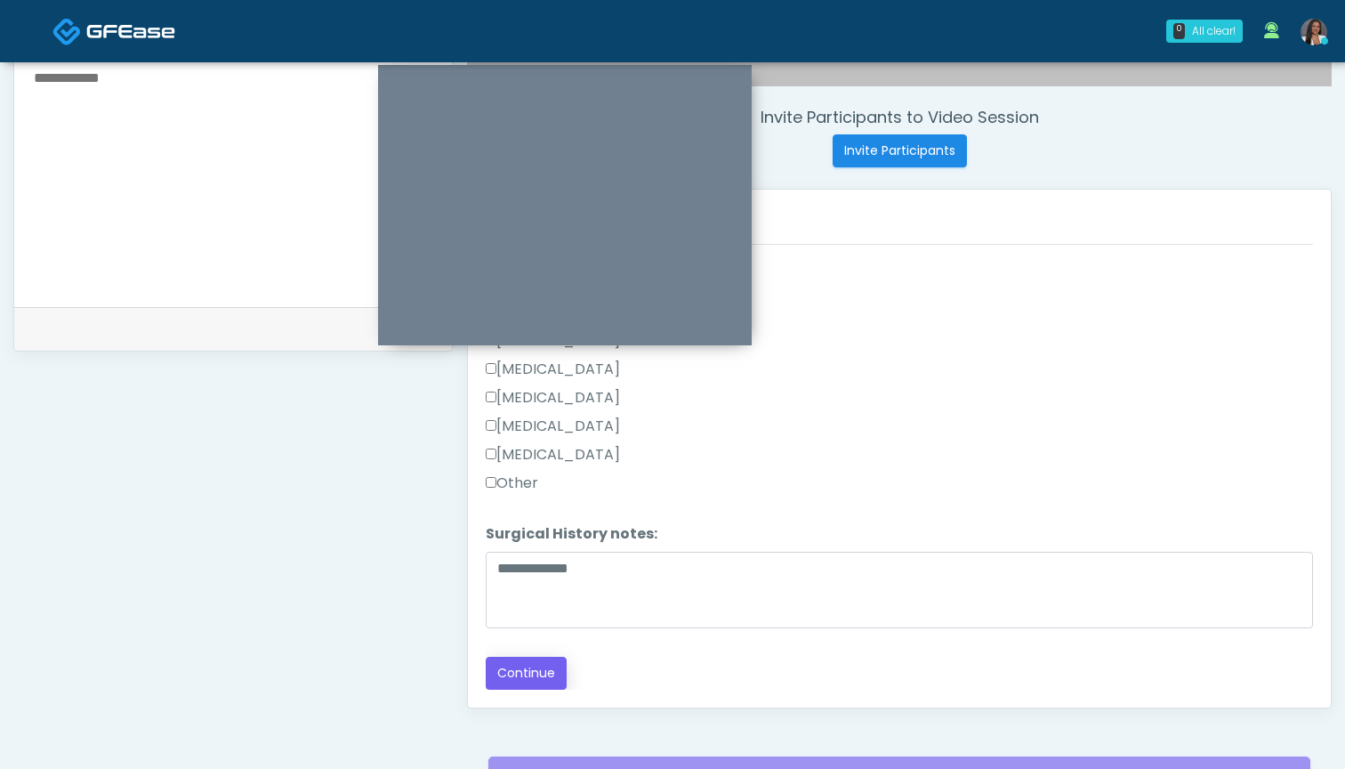
click at [520, 677] on button "Continue" at bounding box center [526, 673] width 81 height 33
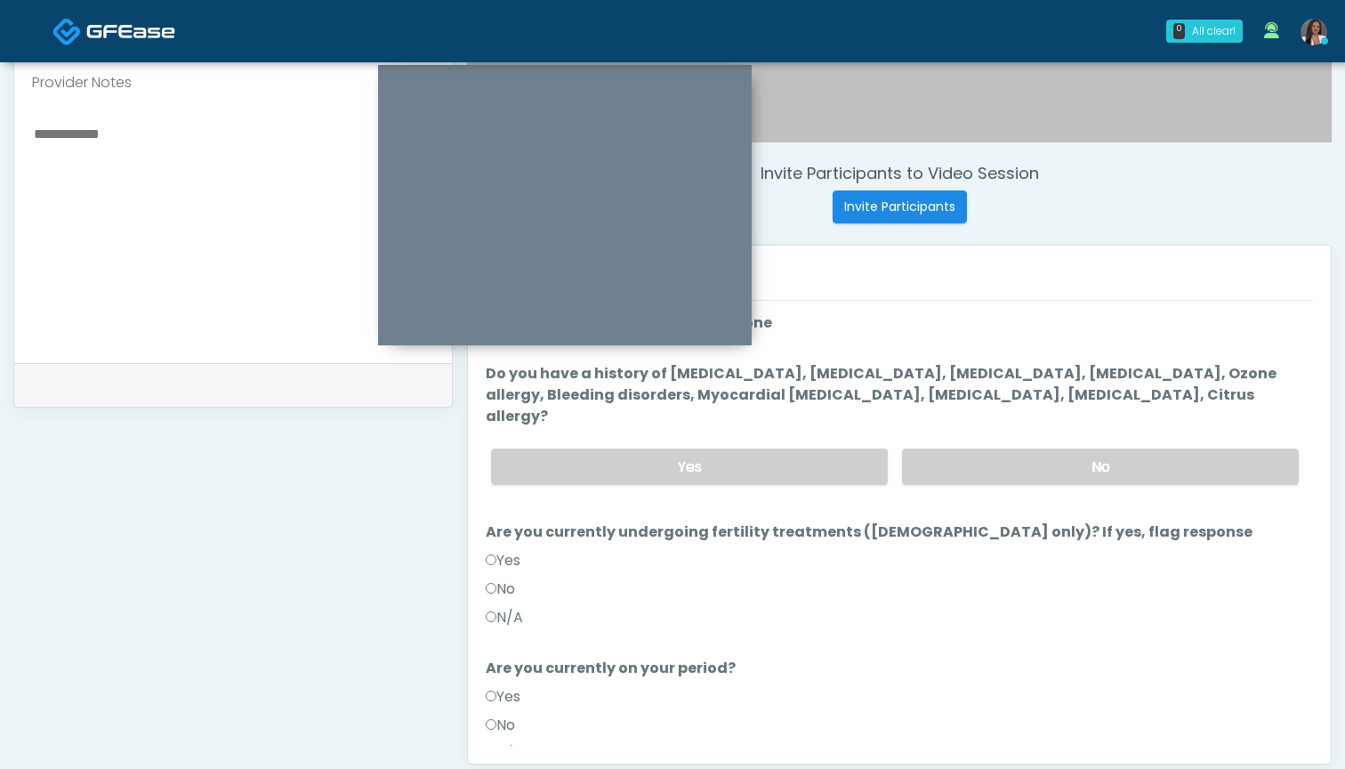
scroll to position [589, 0]
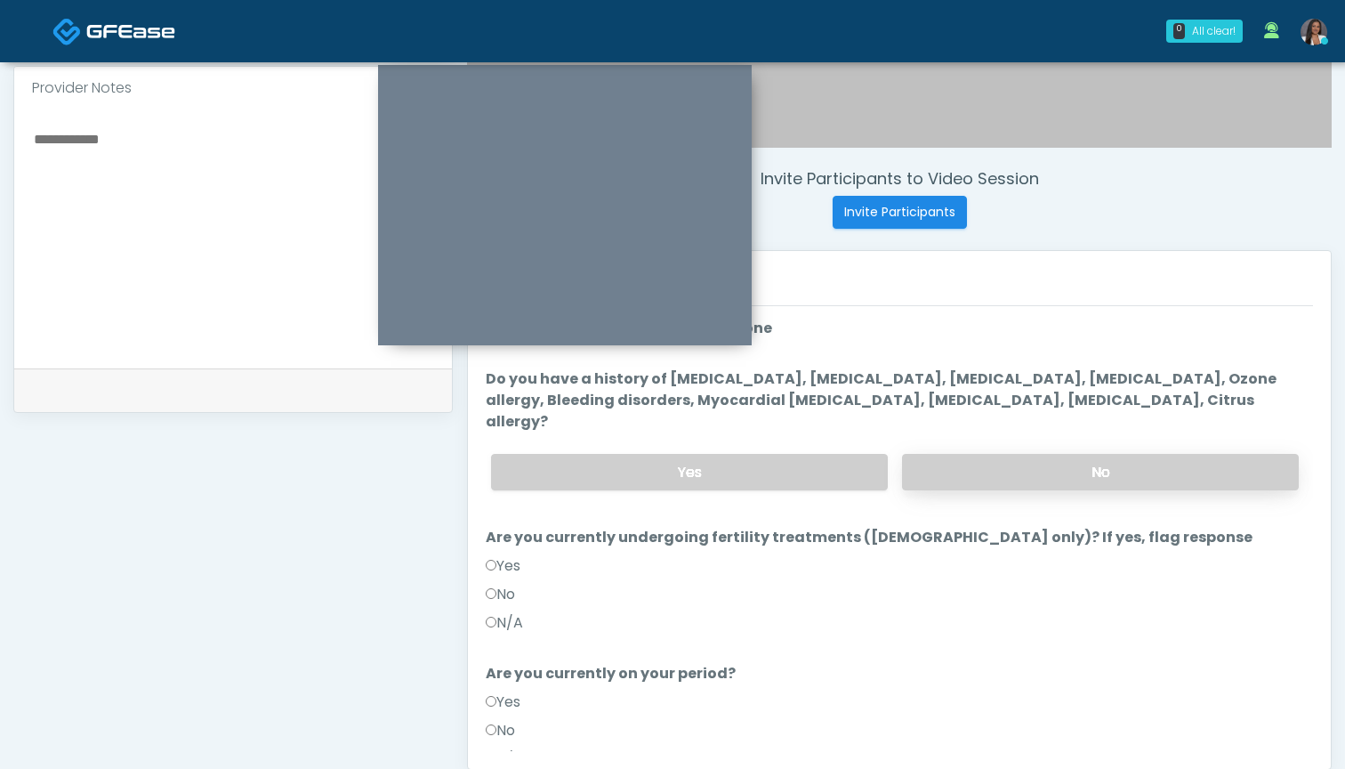
click at [988, 440] on div "Yes No" at bounding box center [895, 472] width 836 height 65
click at [971, 454] on label "No" at bounding box center [1100, 472] width 397 height 36
click at [507, 584] on label "No" at bounding box center [500, 594] width 29 height 21
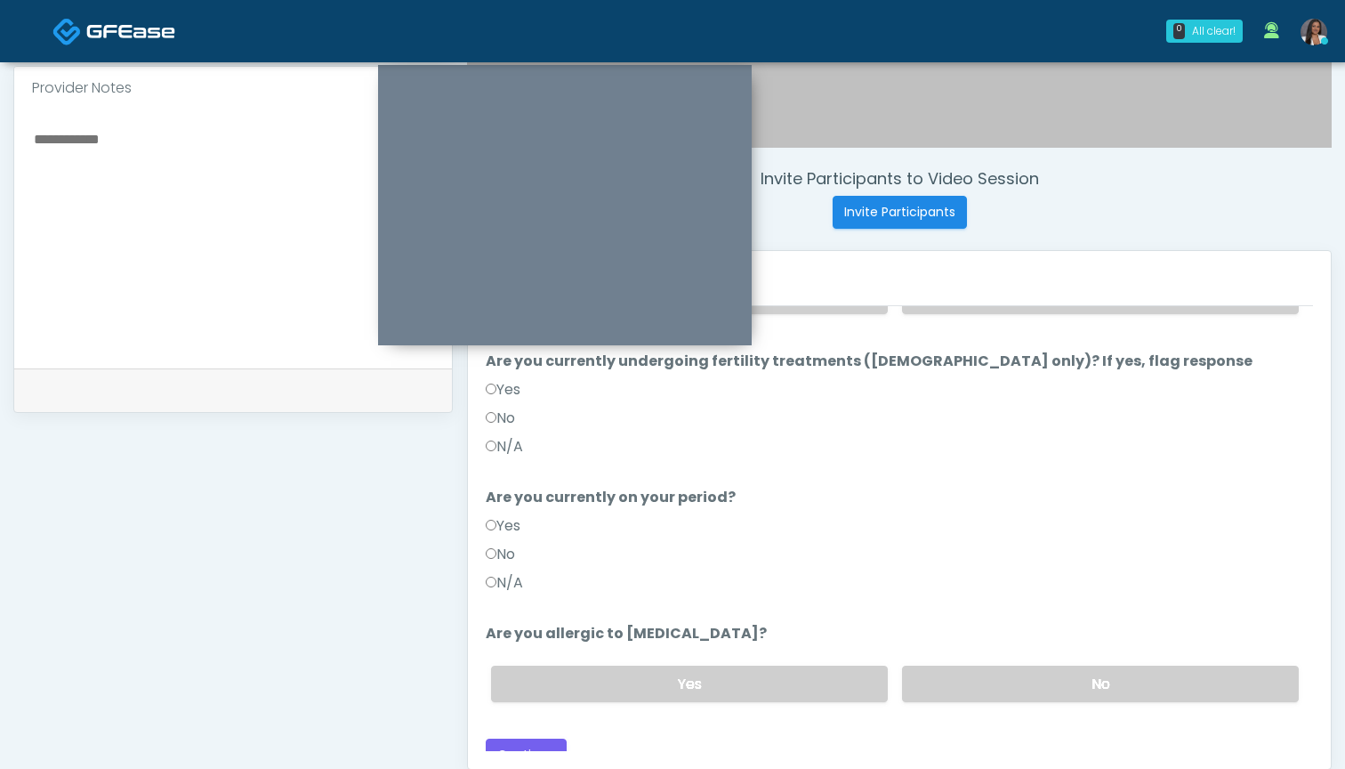
scroll to position [175, 0]
click at [512, 545] on label "No" at bounding box center [500, 555] width 29 height 21
click at [942, 666] on label "No" at bounding box center [1100, 684] width 397 height 36
click at [528, 739] on button "Continue" at bounding box center [526, 755] width 81 height 33
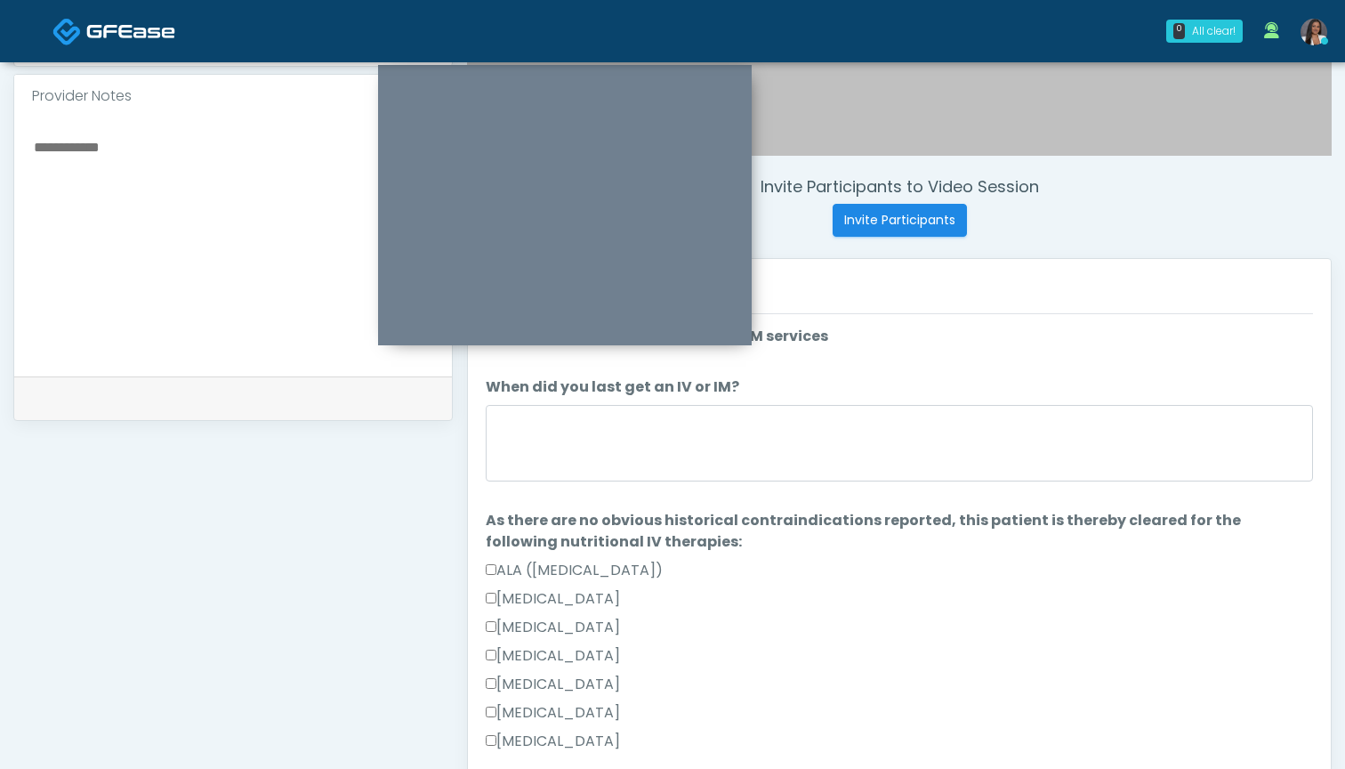
scroll to position [577, 0]
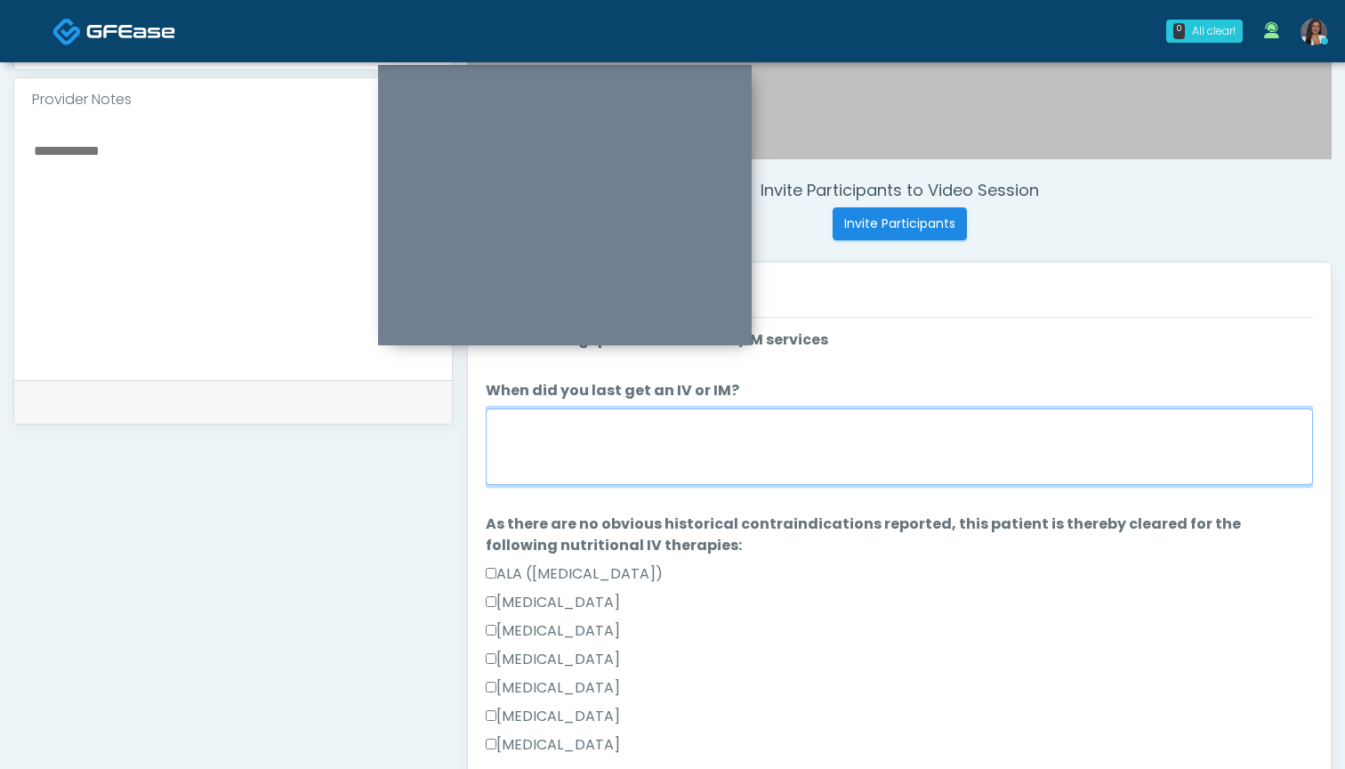
click at [814, 415] on textarea "When did you last get an IV or IM?" at bounding box center [899, 446] width 827 height 77
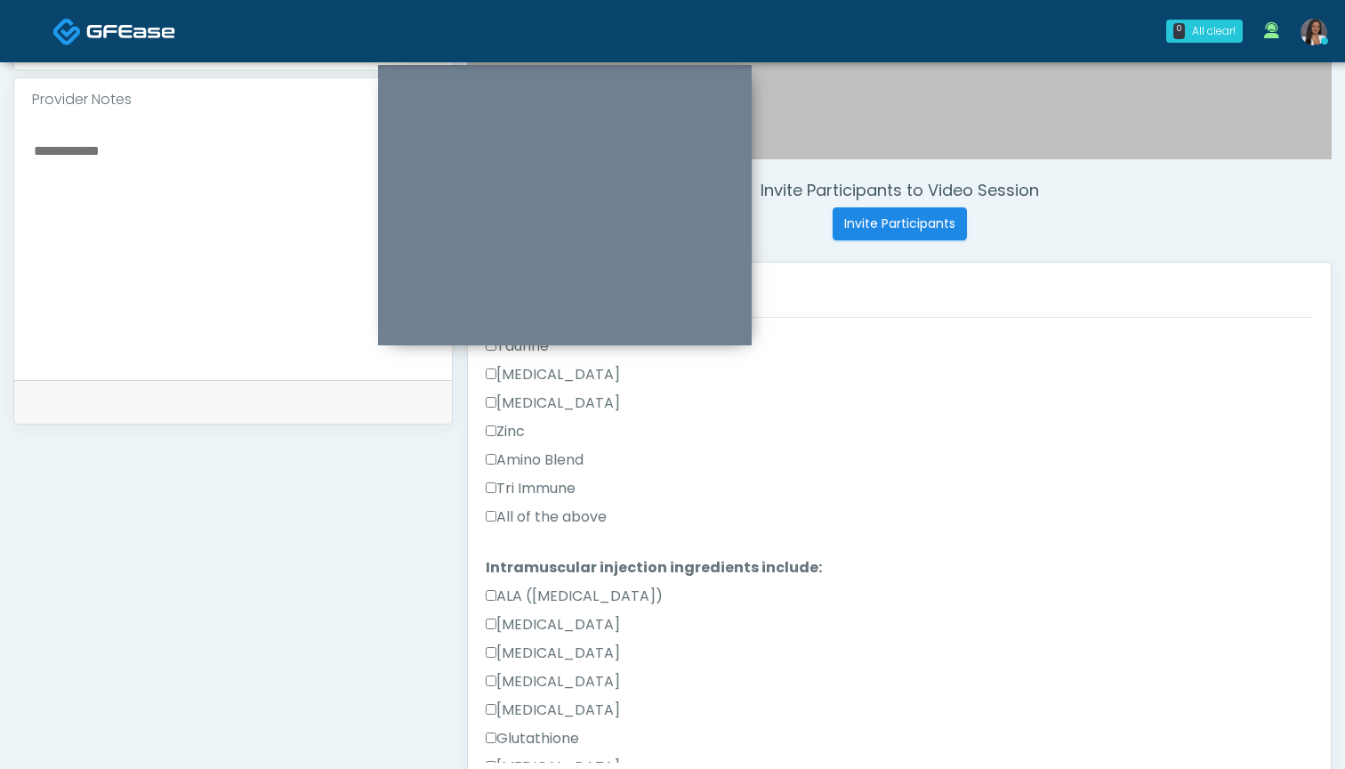
type textarea "*******"
click at [563, 520] on label "All of the above" at bounding box center [546, 516] width 121 height 21
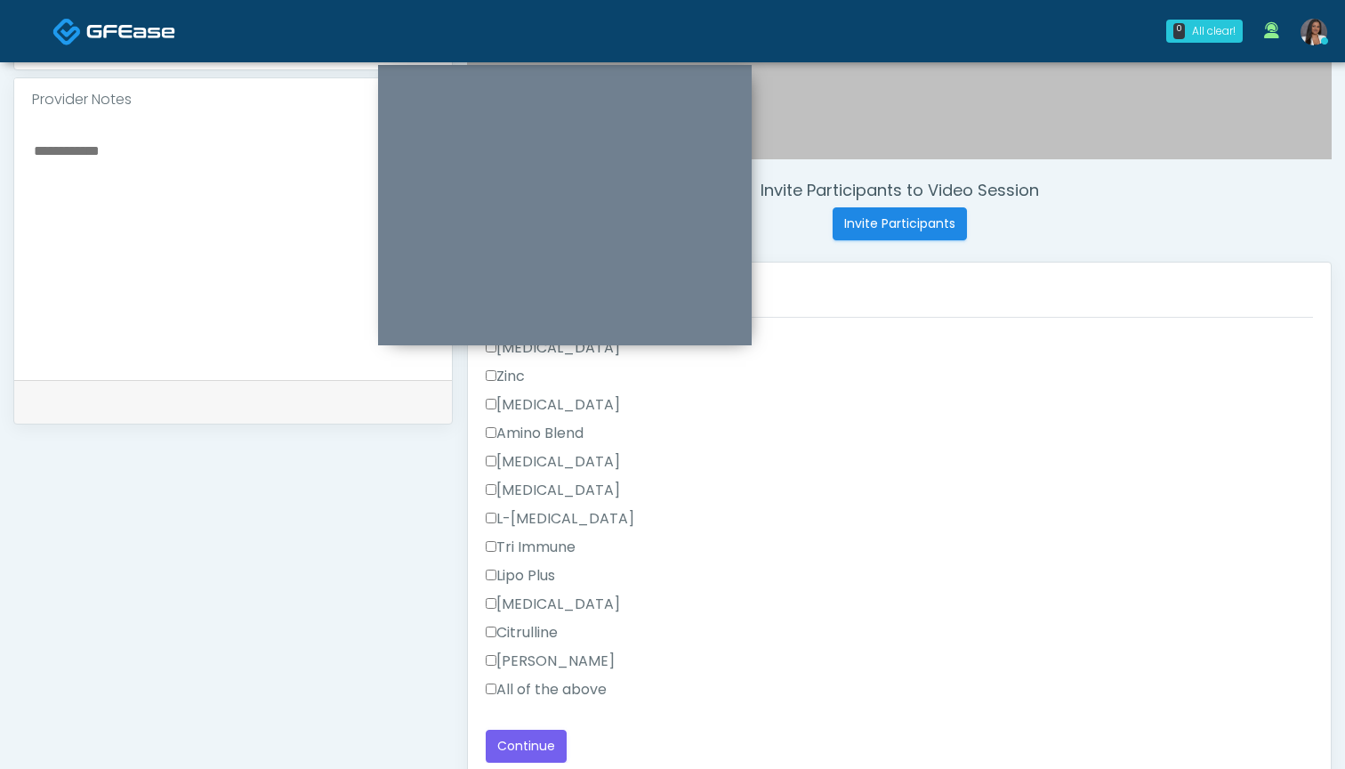
scroll to position [1586, 0]
click at [545, 679] on label "All of the above" at bounding box center [546, 689] width 121 height 21
click at [528, 756] on button "Continue" at bounding box center [526, 746] width 81 height 33
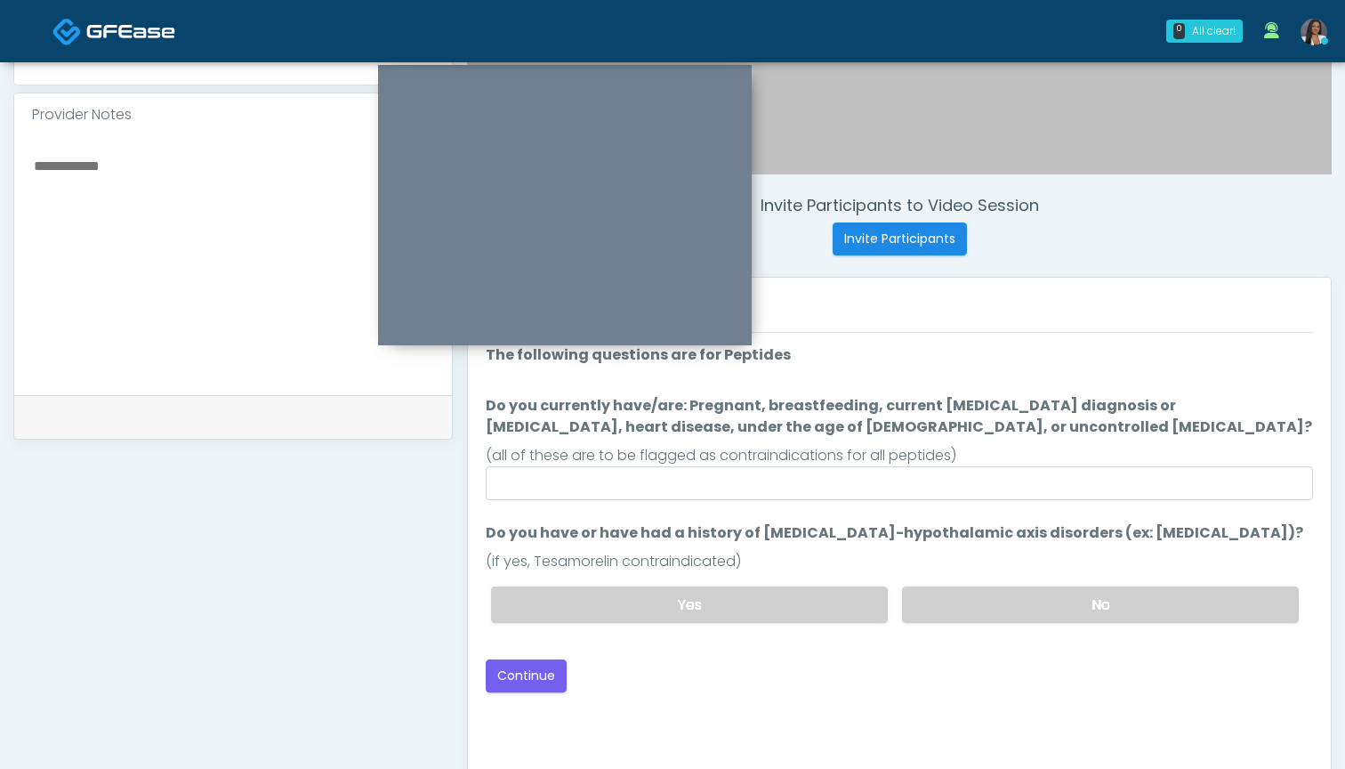
scroll to position [560, 0]
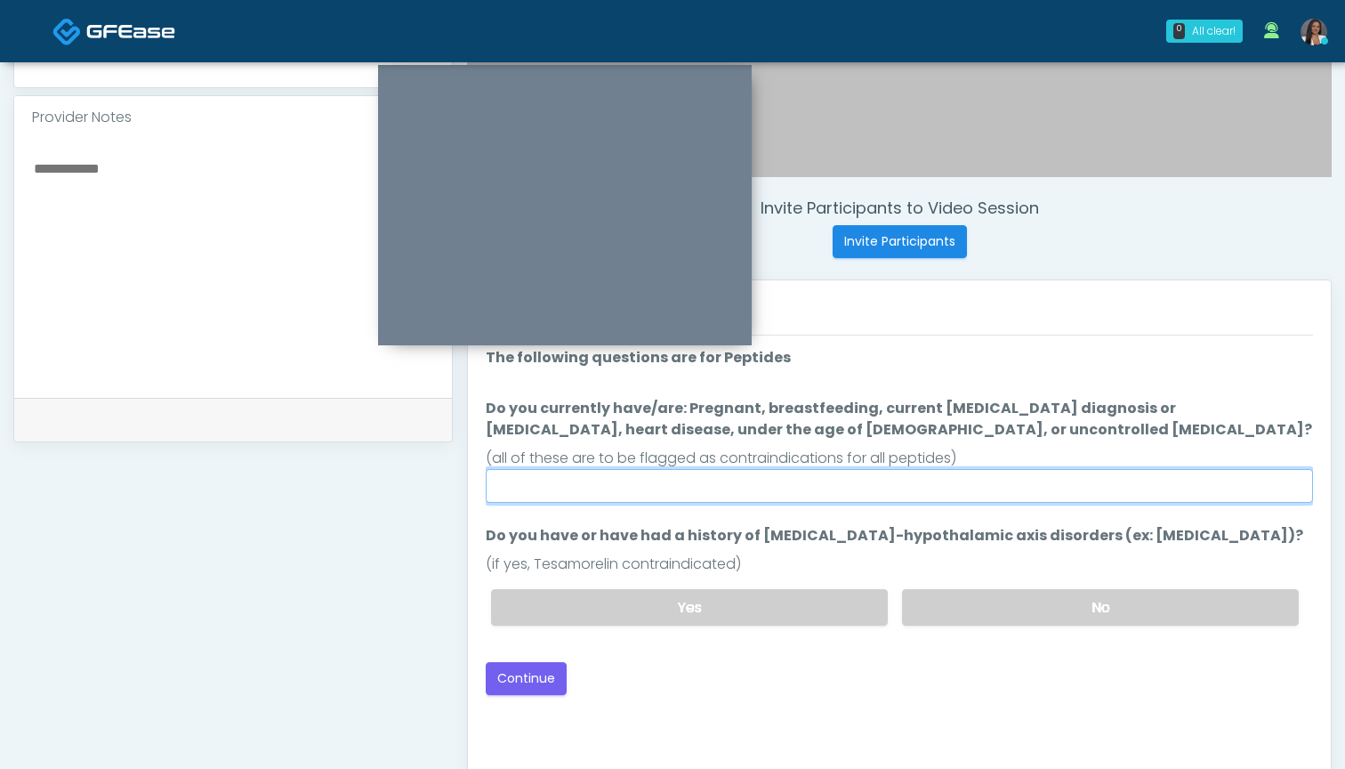
click at [764, 499] on input "Do you currently have/are: Pregnant, breastfeeding, current cancer diagnosis or…" at bounding box center [899, 486] width 827 height 34
type input "**"
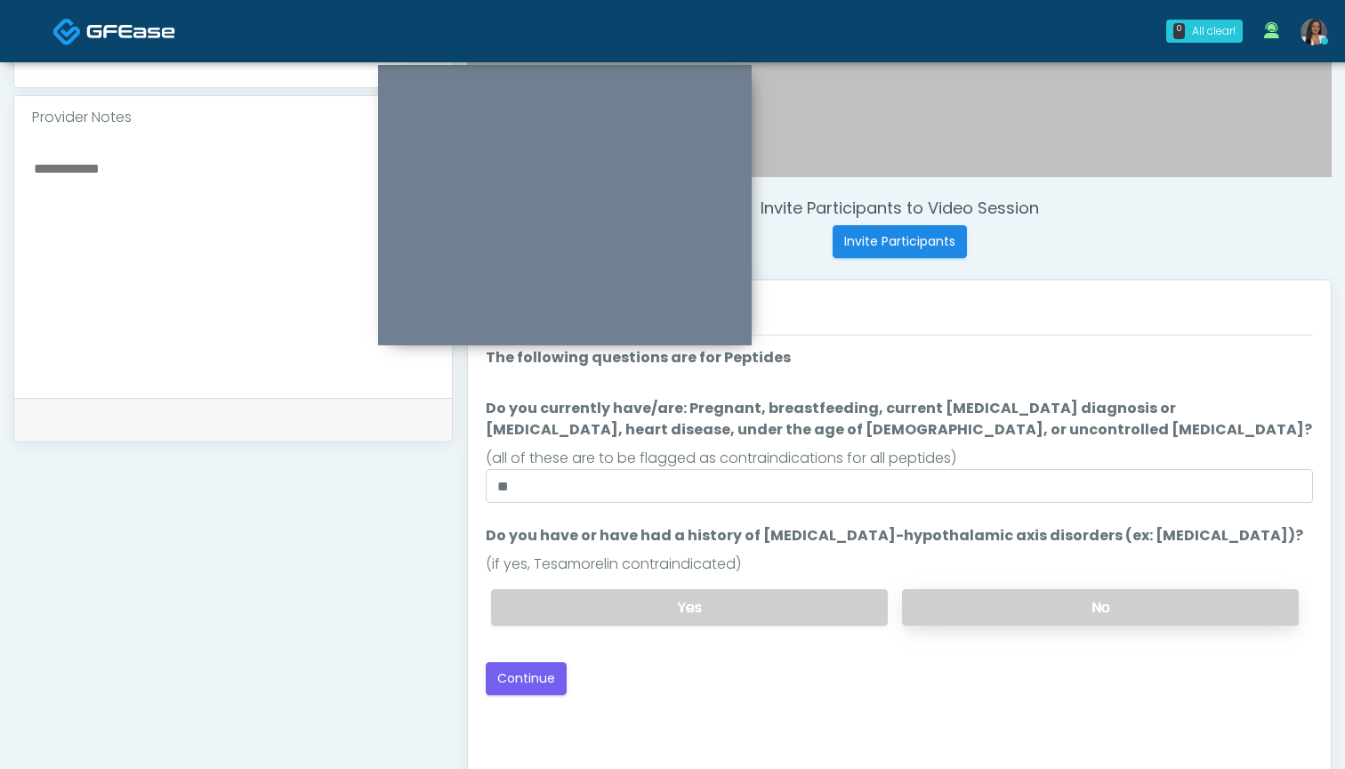
click at [942, 609] on label "No" at bounding box center [1100, 607] width 397 height 36
click at [524, 678] on button "Continue" at bounding box center [526, 678] width 81 height 33
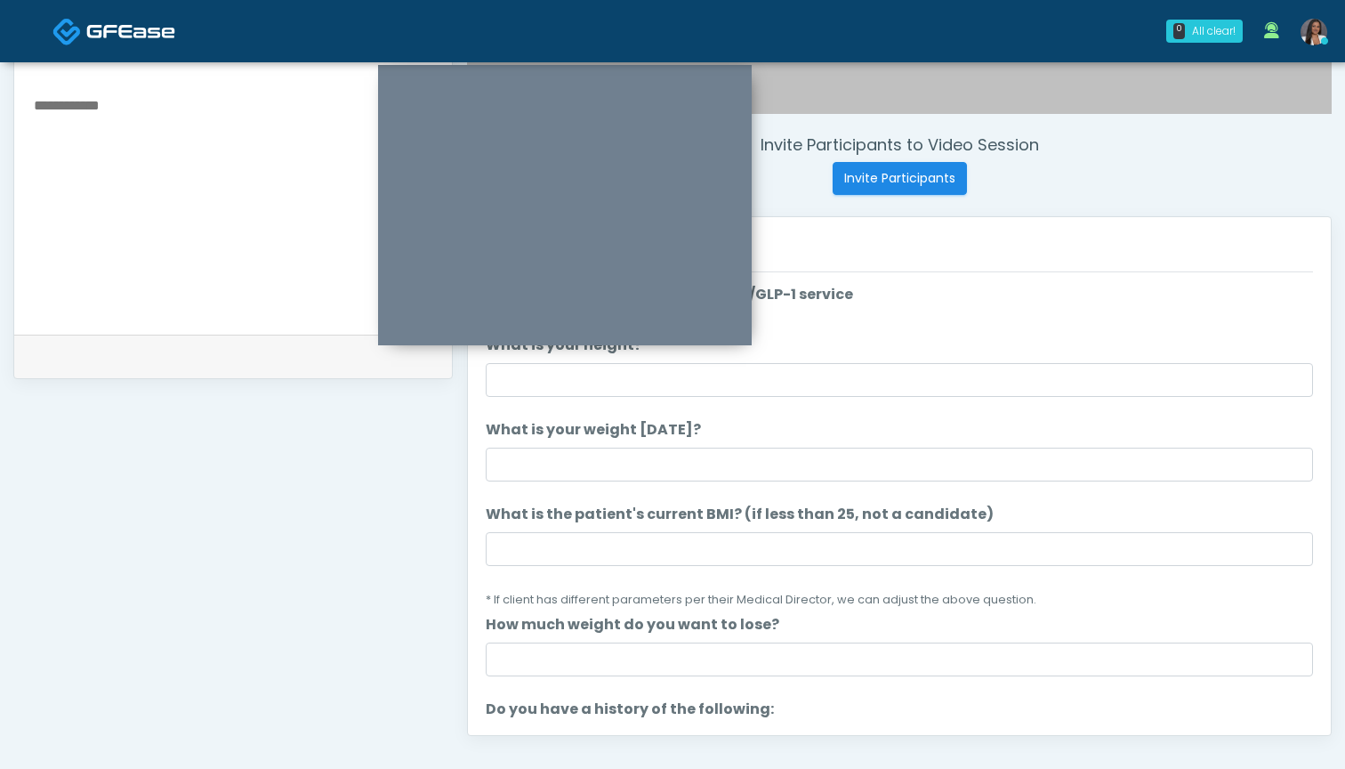
scroll to position [611, 0]
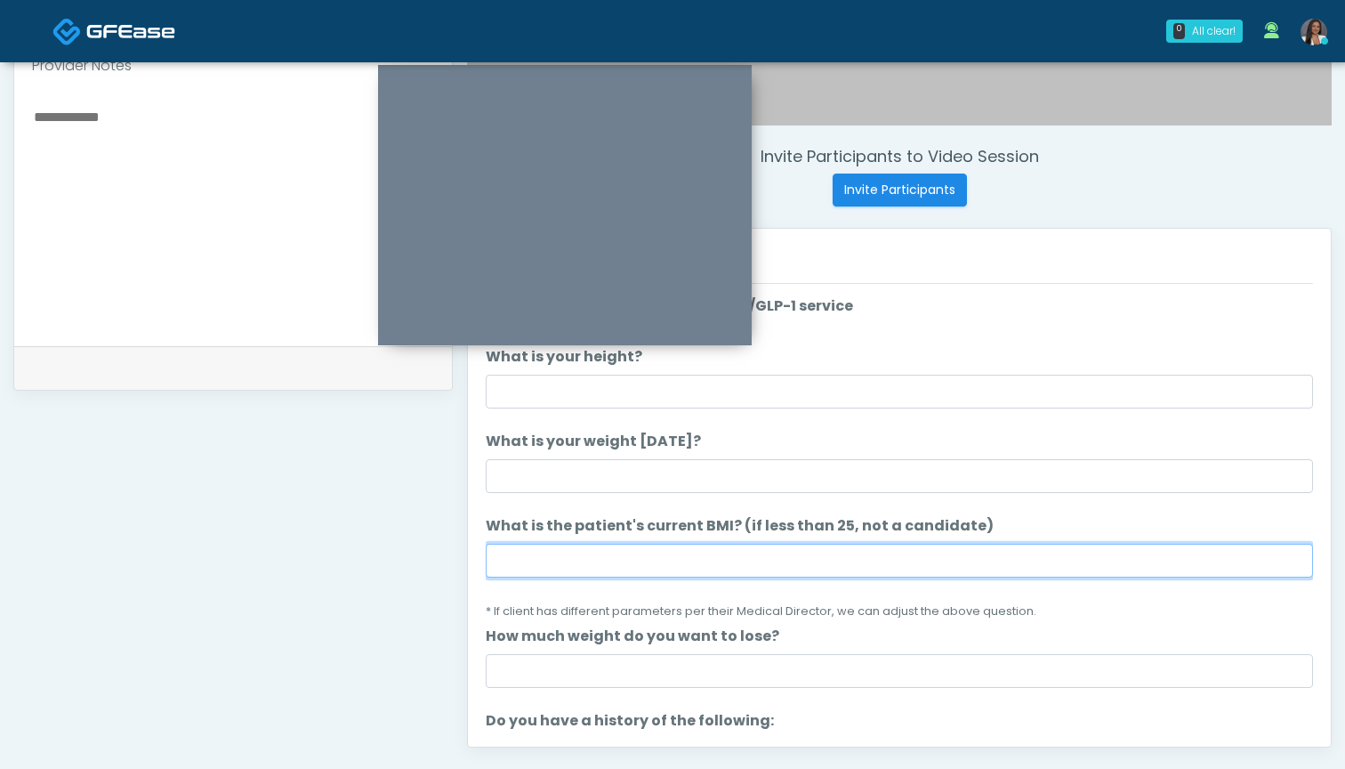
click at [805, 551] on input "What is the patient's current BMI? (if less than 25, not a candidate)" at bounding box center [899, 561] width 827 height 34
drag, startPoint x: 616, startPoint y: 569, endPoint x: 379, endPoint y: 509, distance: 244.3
click at [379, 509] on div "**********" at bounding box center [672, 209] width 1319 height 1357
type input "****"
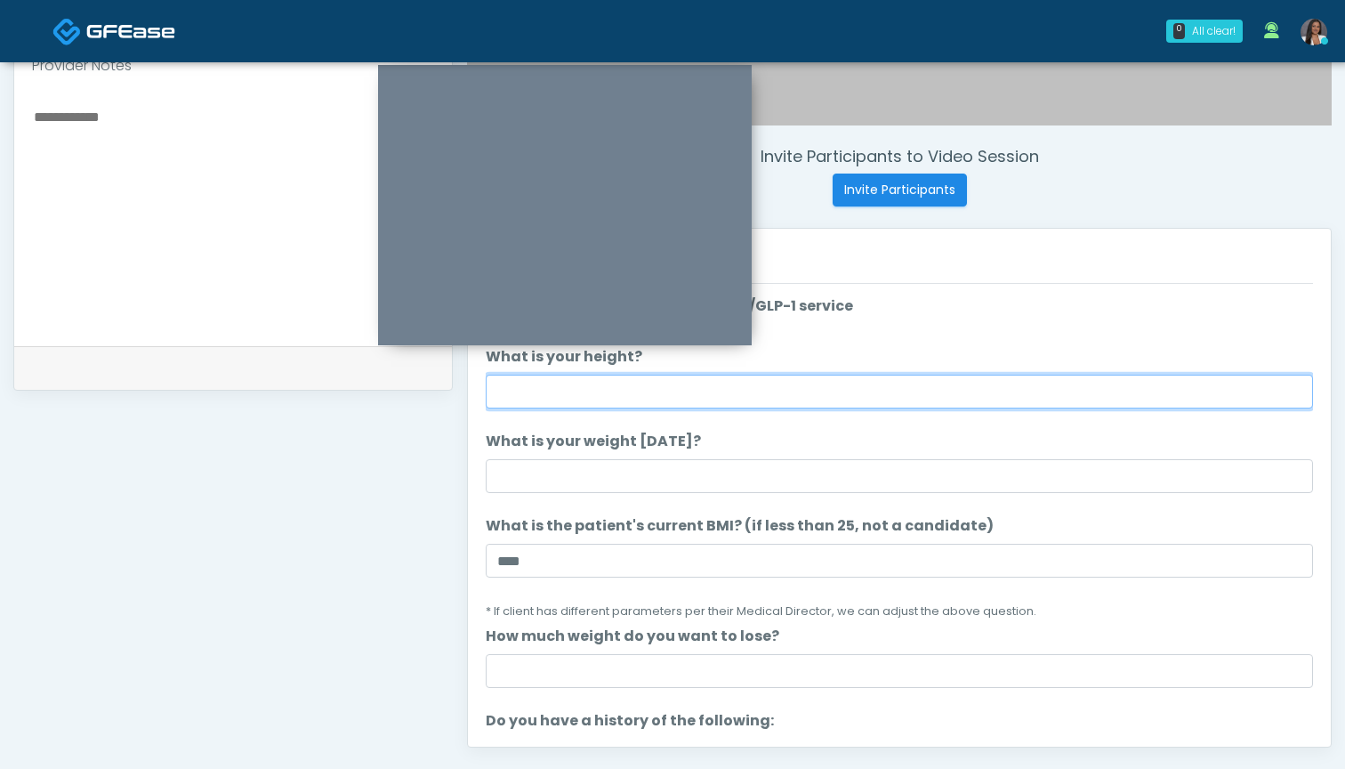
click at [558, 395] on input "What is your height?" at bounding box center [899, 392] width 827 height 34
type input "*****"
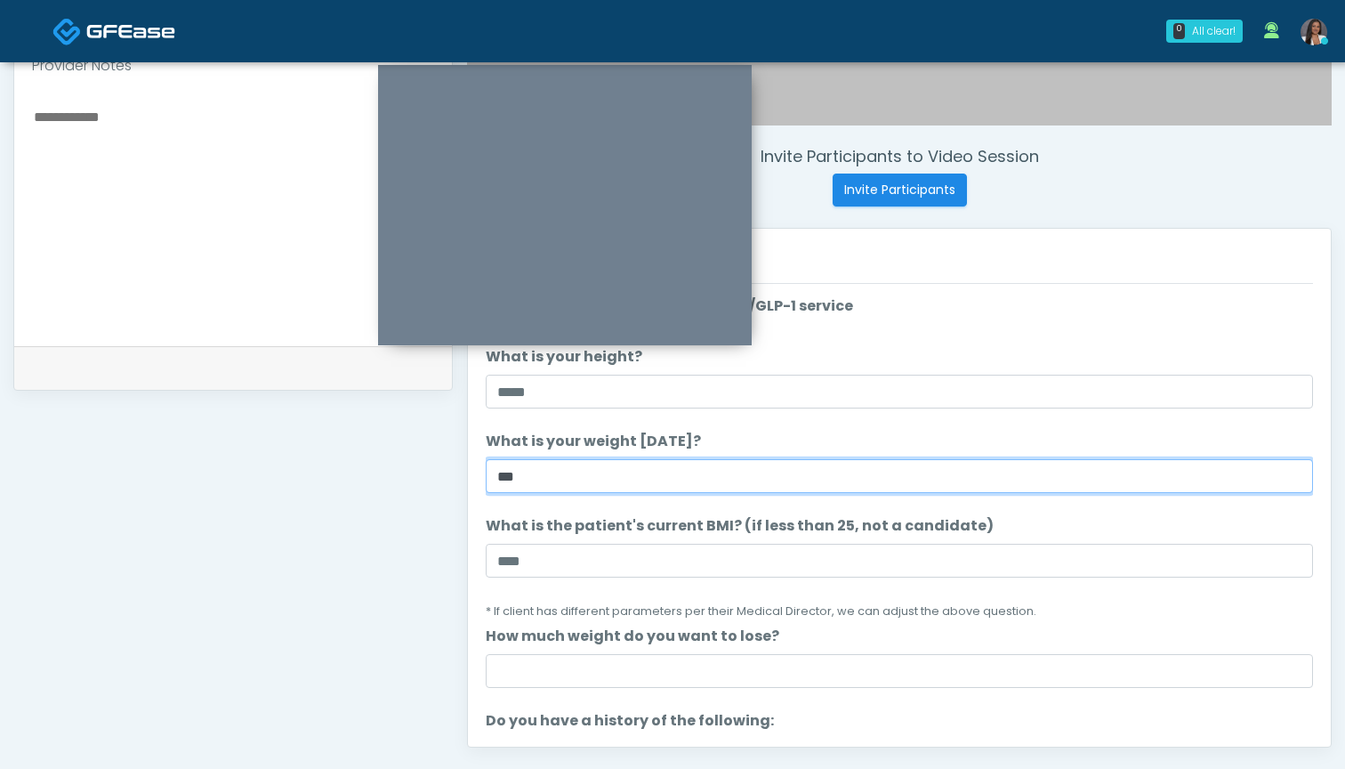
type input "***"
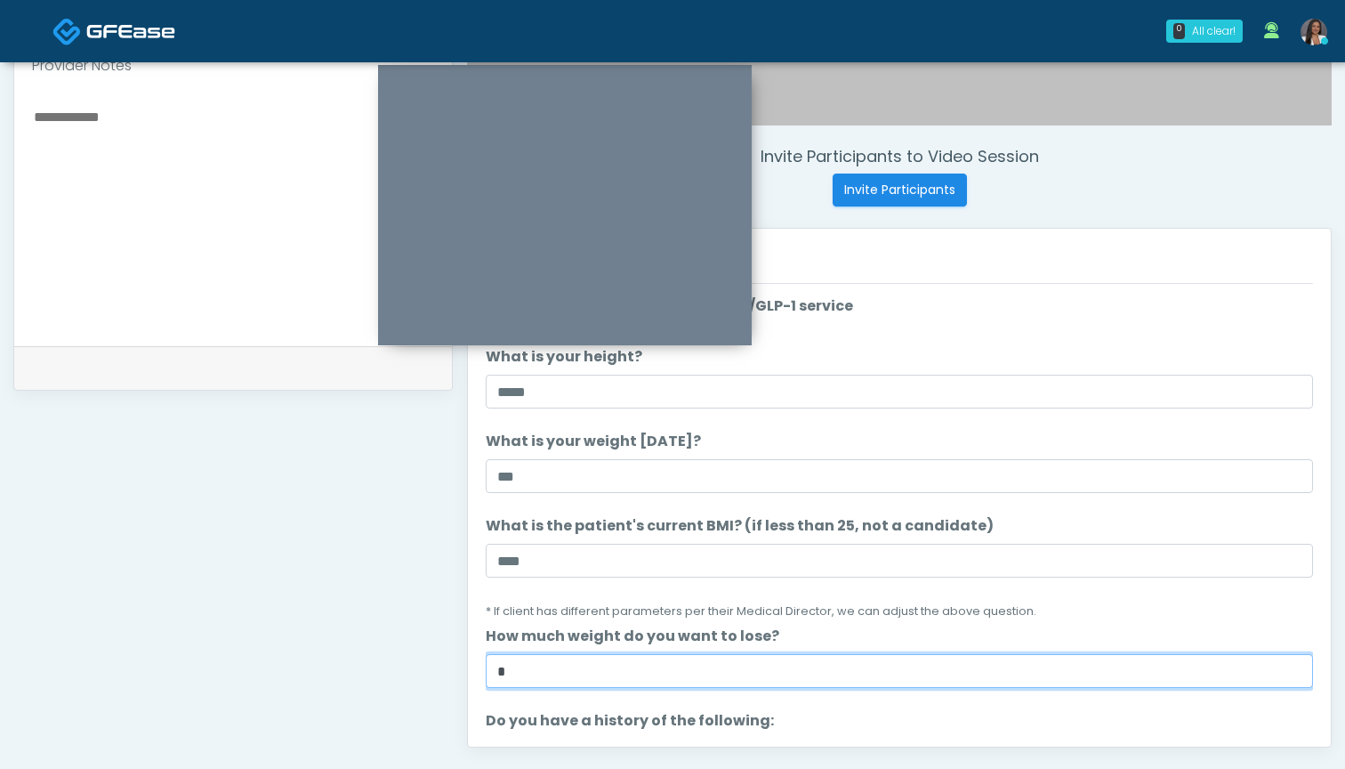
type input "*"
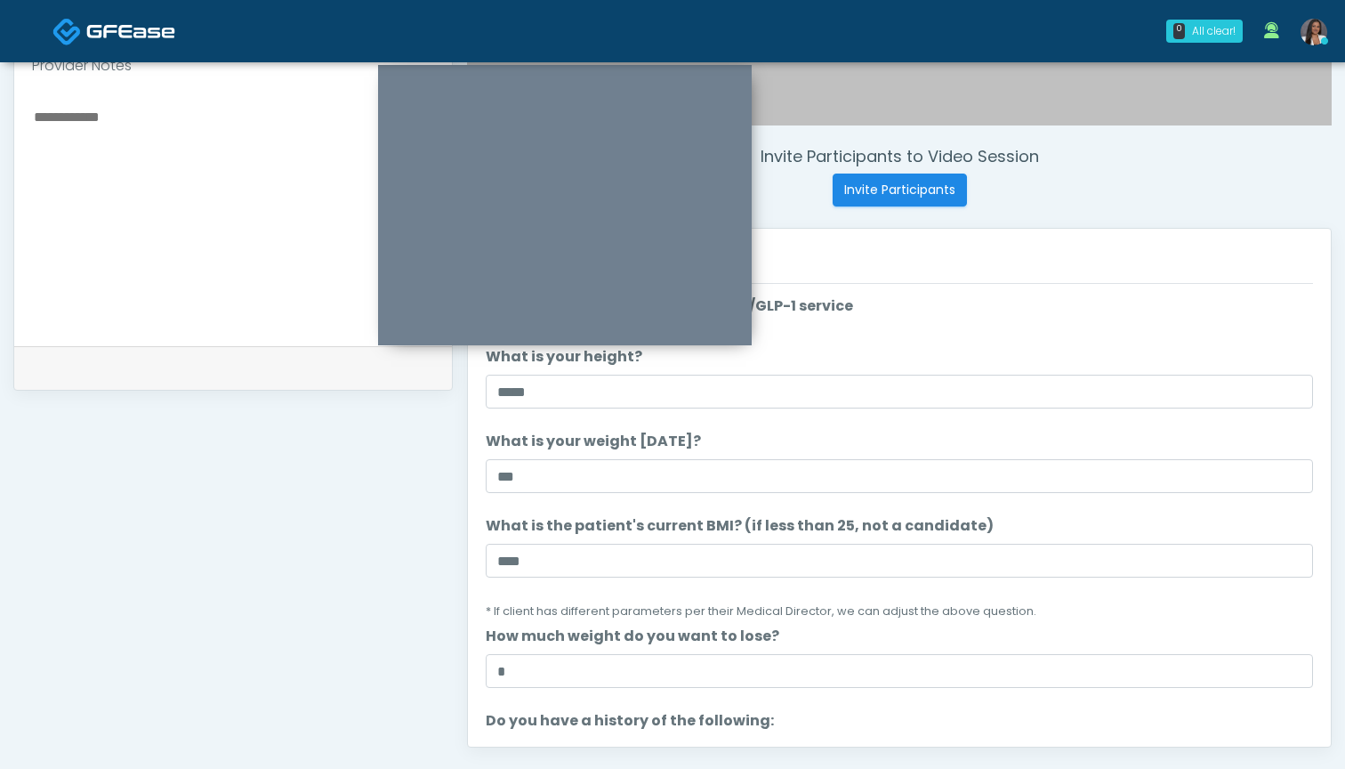
click at [201, 189] on textarea at bounding box center [233, 213] width 402 height 217
paste textarea "*****"
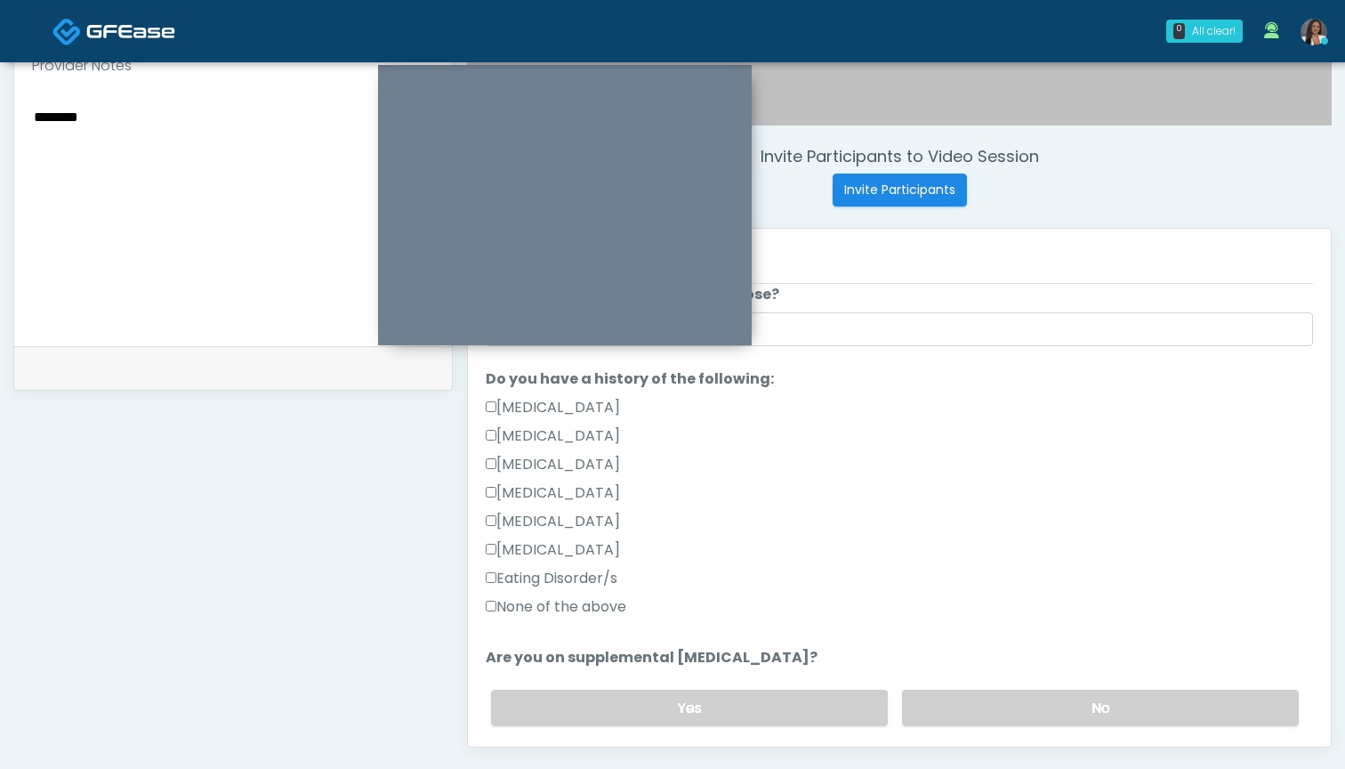
scroll to position [382, 0]
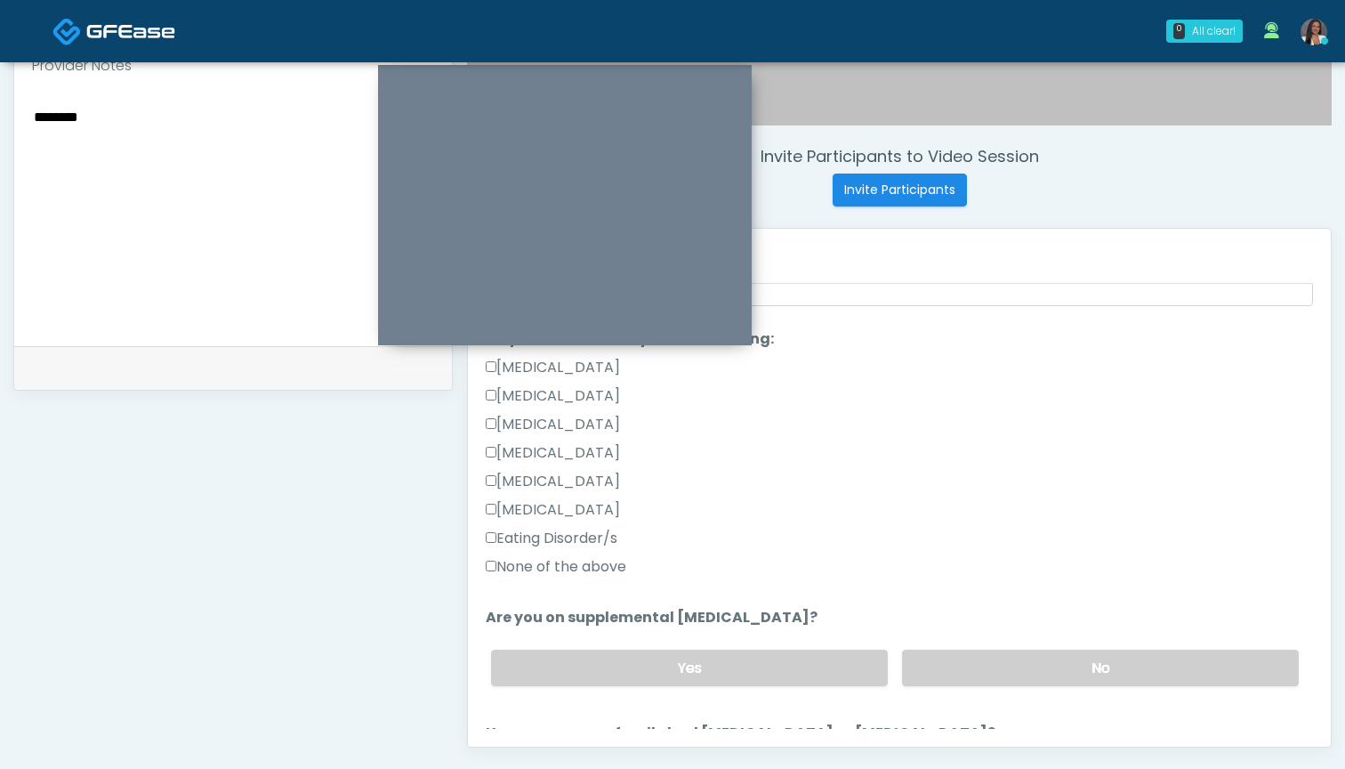
type textarea "********"
click at [605, 566] on label "None of the above" at bounding box center [556, 566] width 141 height 21
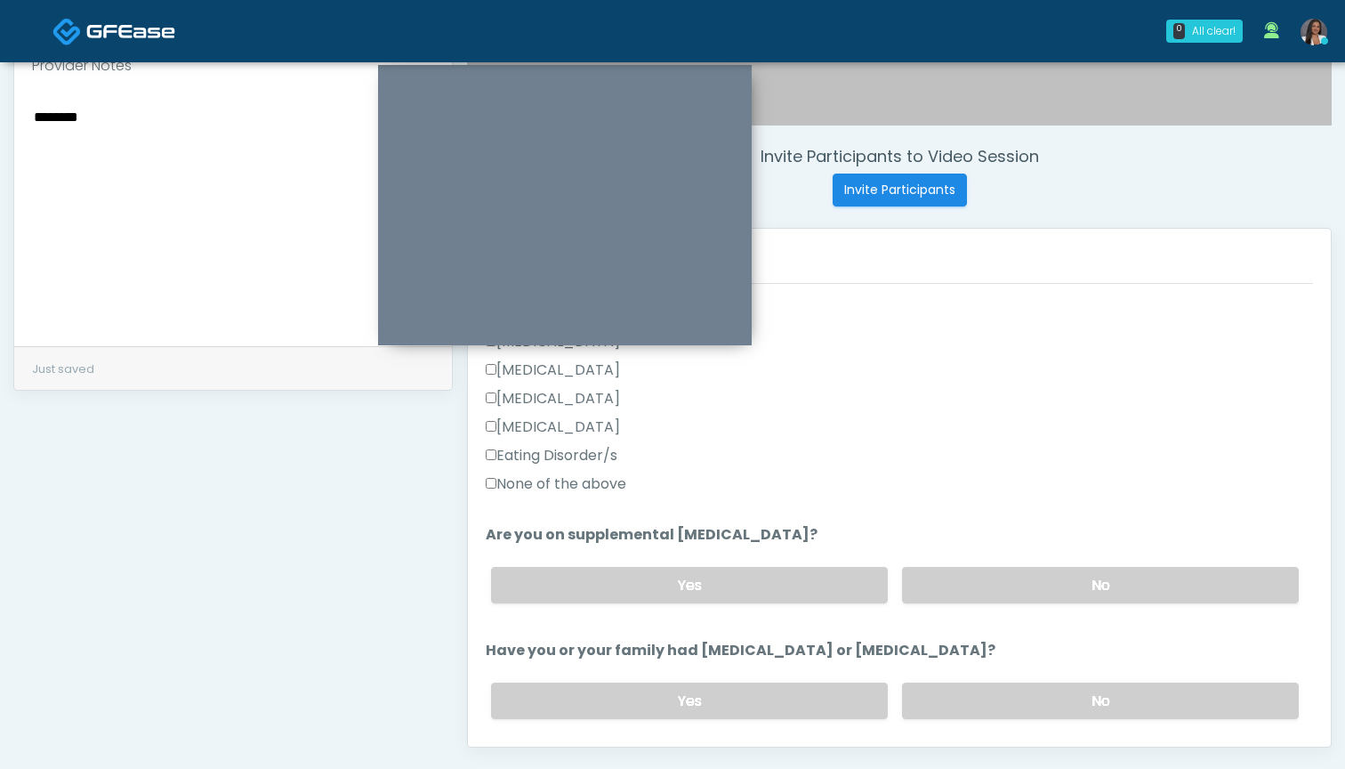
scroll to position [500, 0]
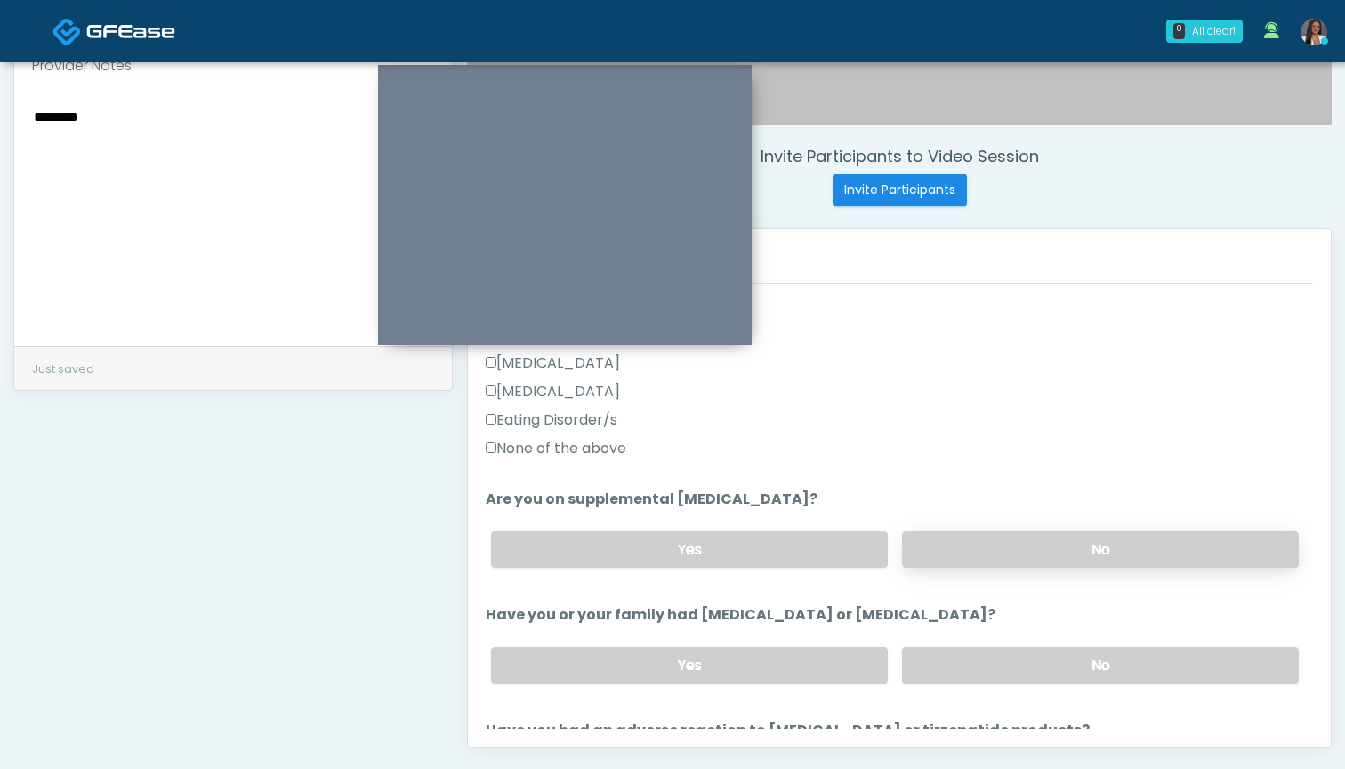
click at [956, 547] on label "No" at bounding box center [1100, 549] width 397 height 36
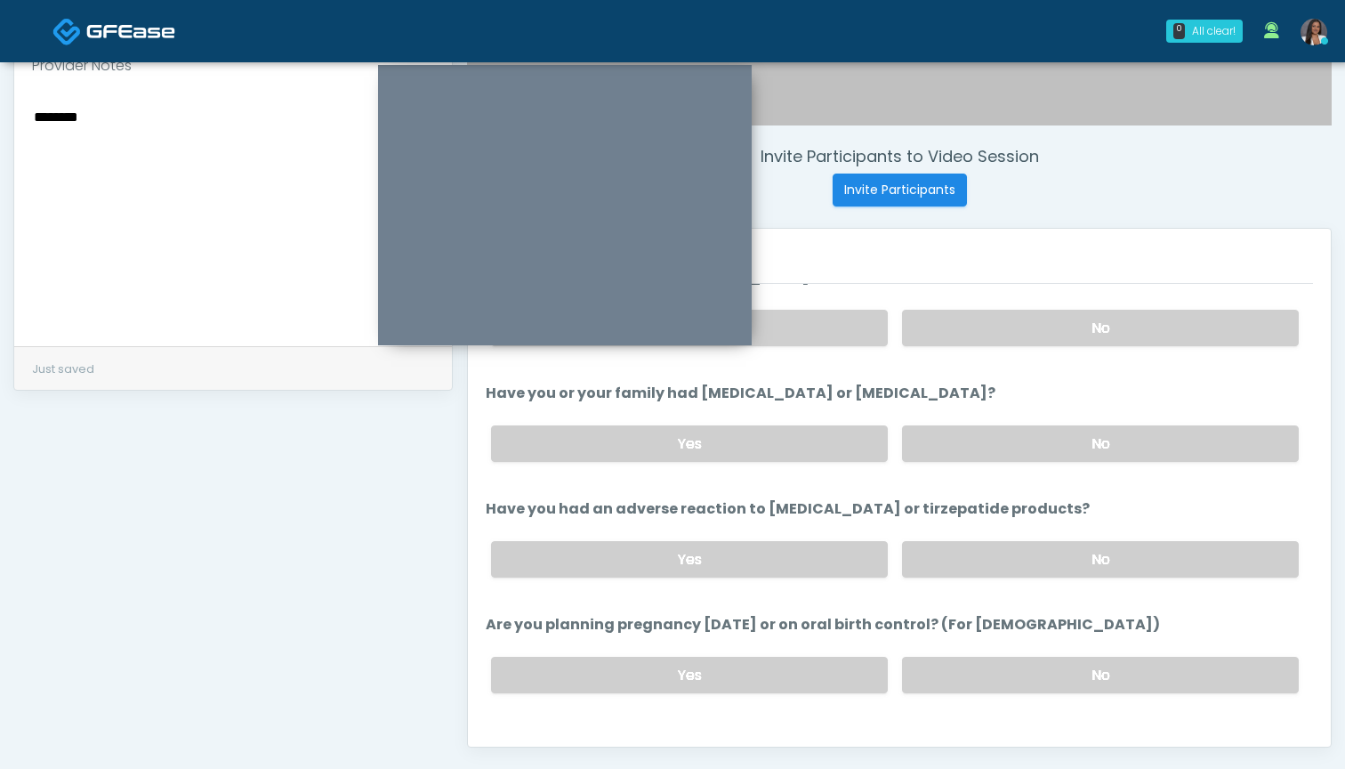
scroll to position [728, 0]
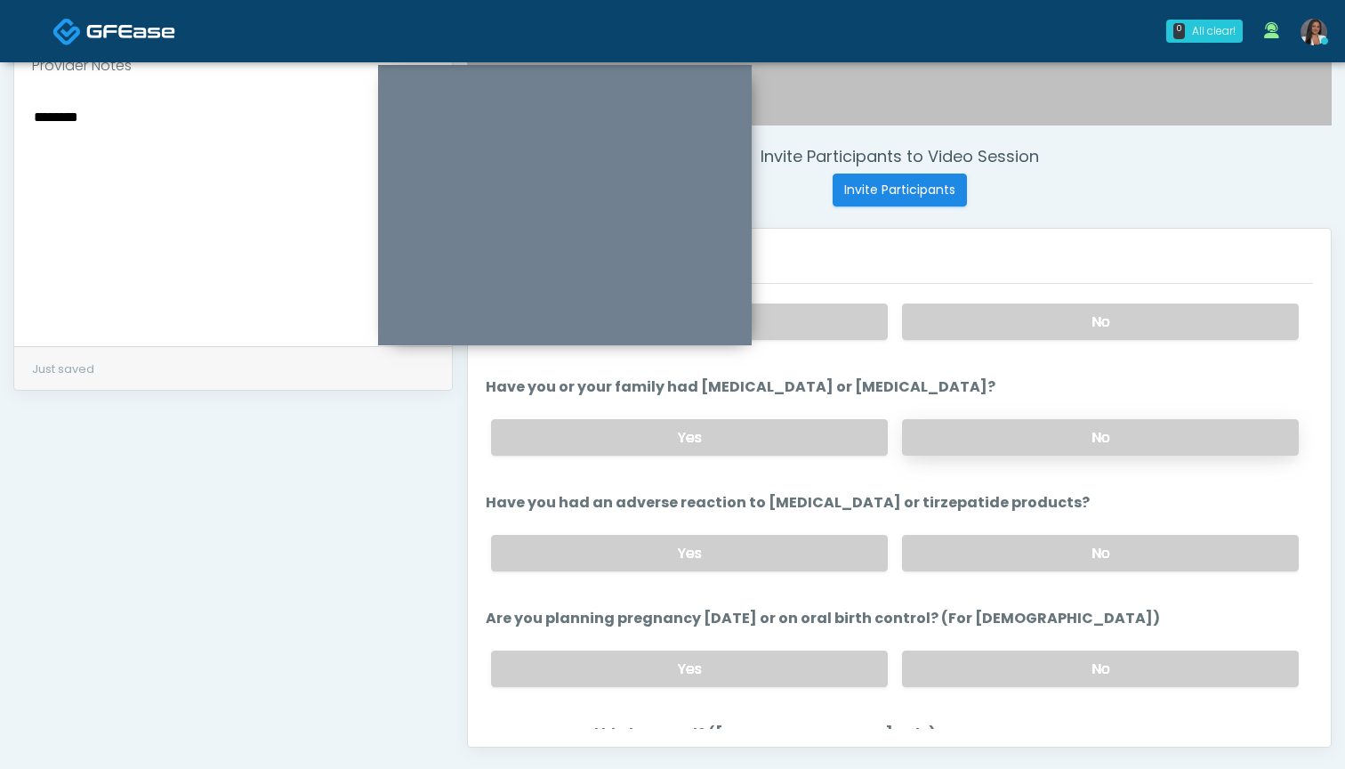
click at [972, 443] on label "No" at bounding box center [1100, 437] width 397 height 36
click at [957, 553] on label "No" at bounding box center [1100, 553] width 397 height 36
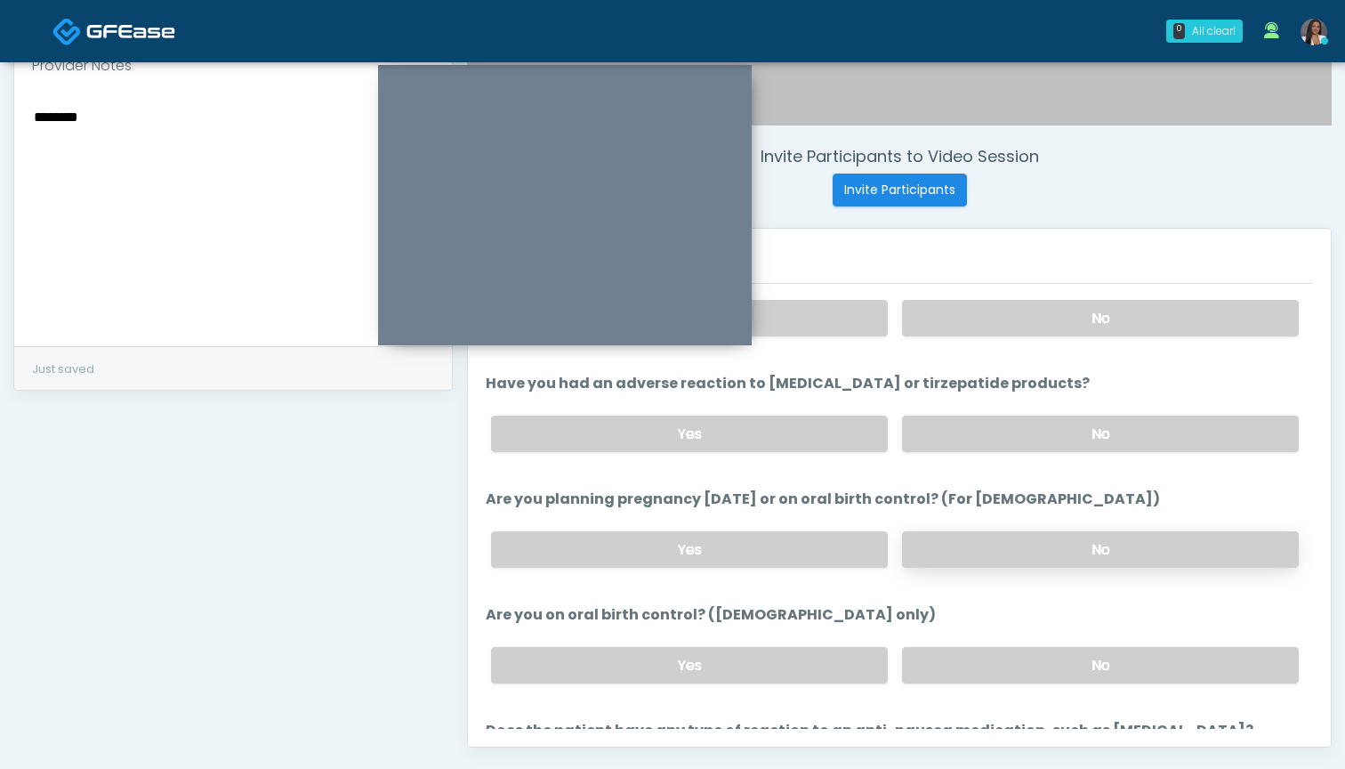
scroll to position [872, 0]
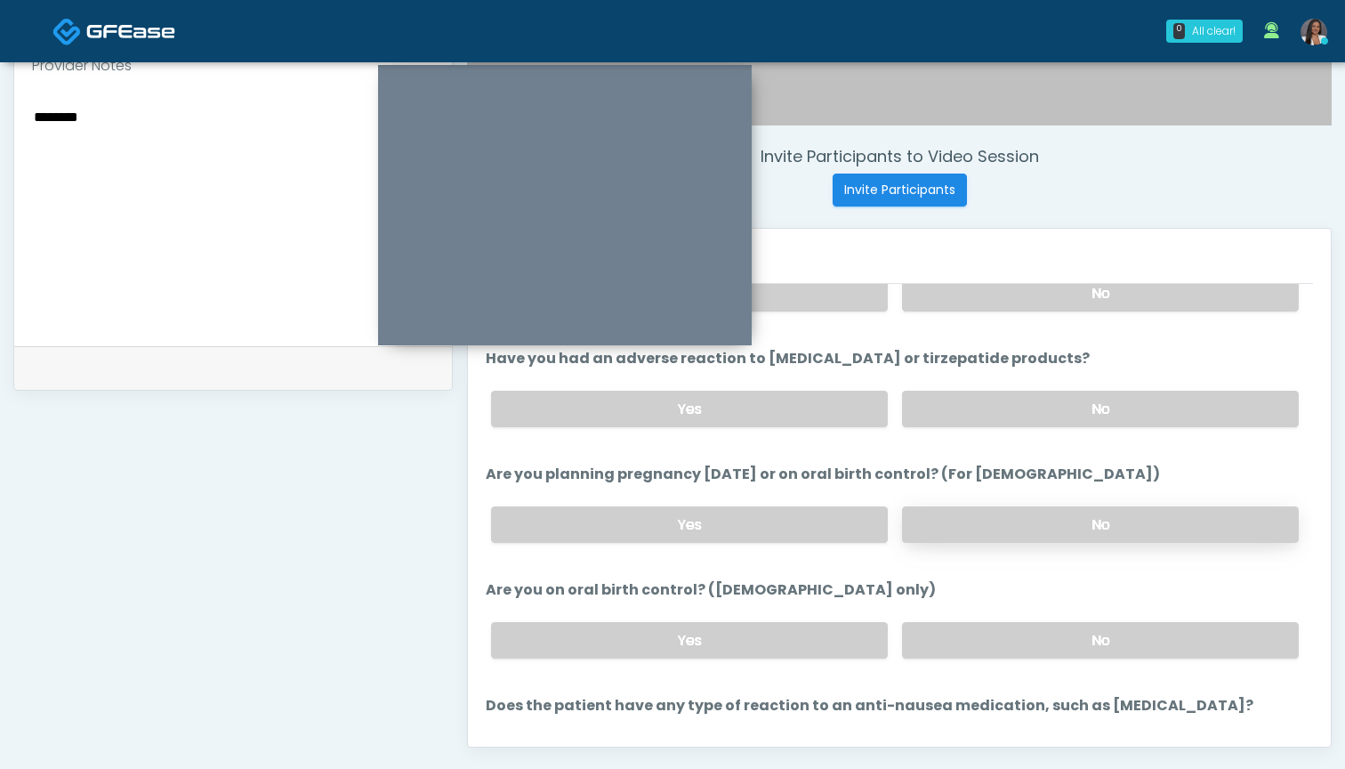
click at [933, 520] on label "No" at bounding box center [1100, 524] width 397 height 36
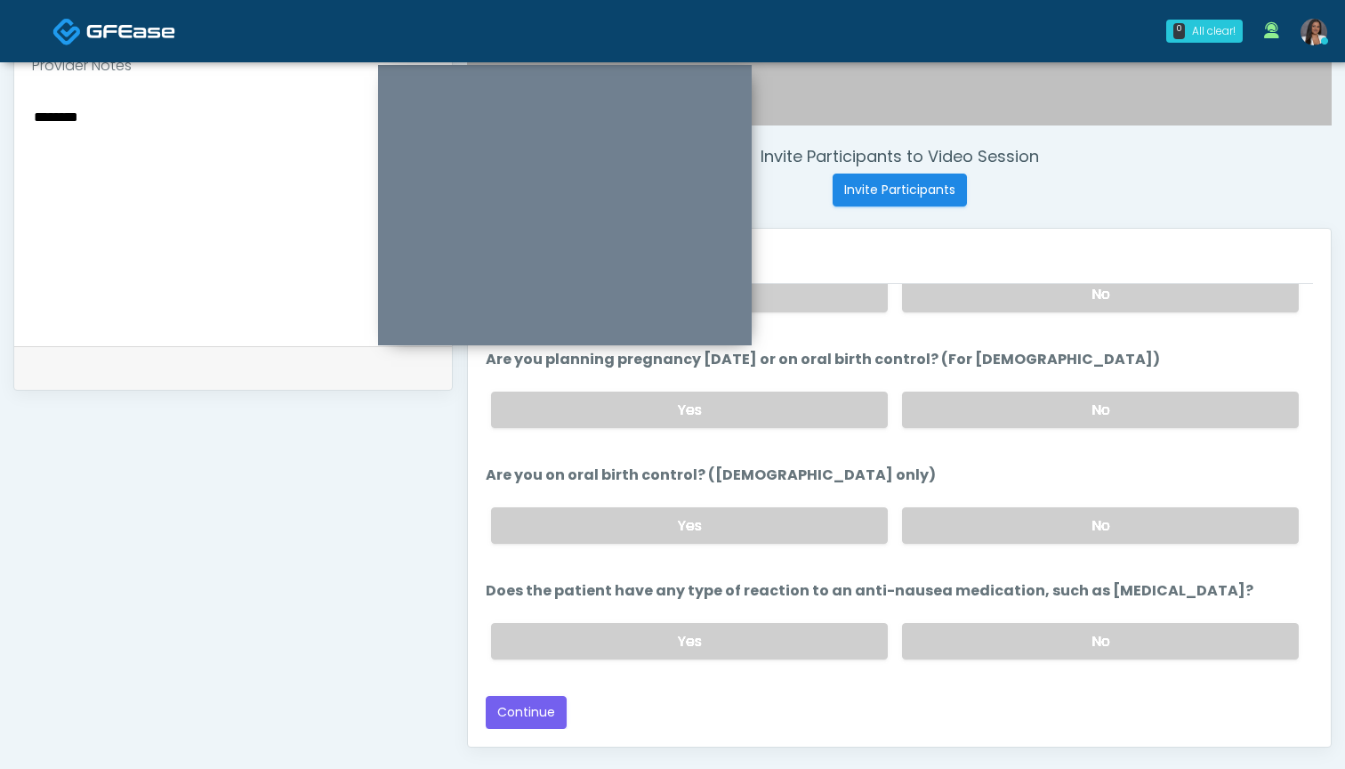
scroll to position [987, 0]
click at [936, 536] on label "No" at bounding box center [1100, 525] width 397 height 36
click at [939, 644] on label "No" at bounding box center [1100, 641] width 397 height 36
click at [549, 708] on button "Continue" at bounding box center [526, 712] width 81 height 33
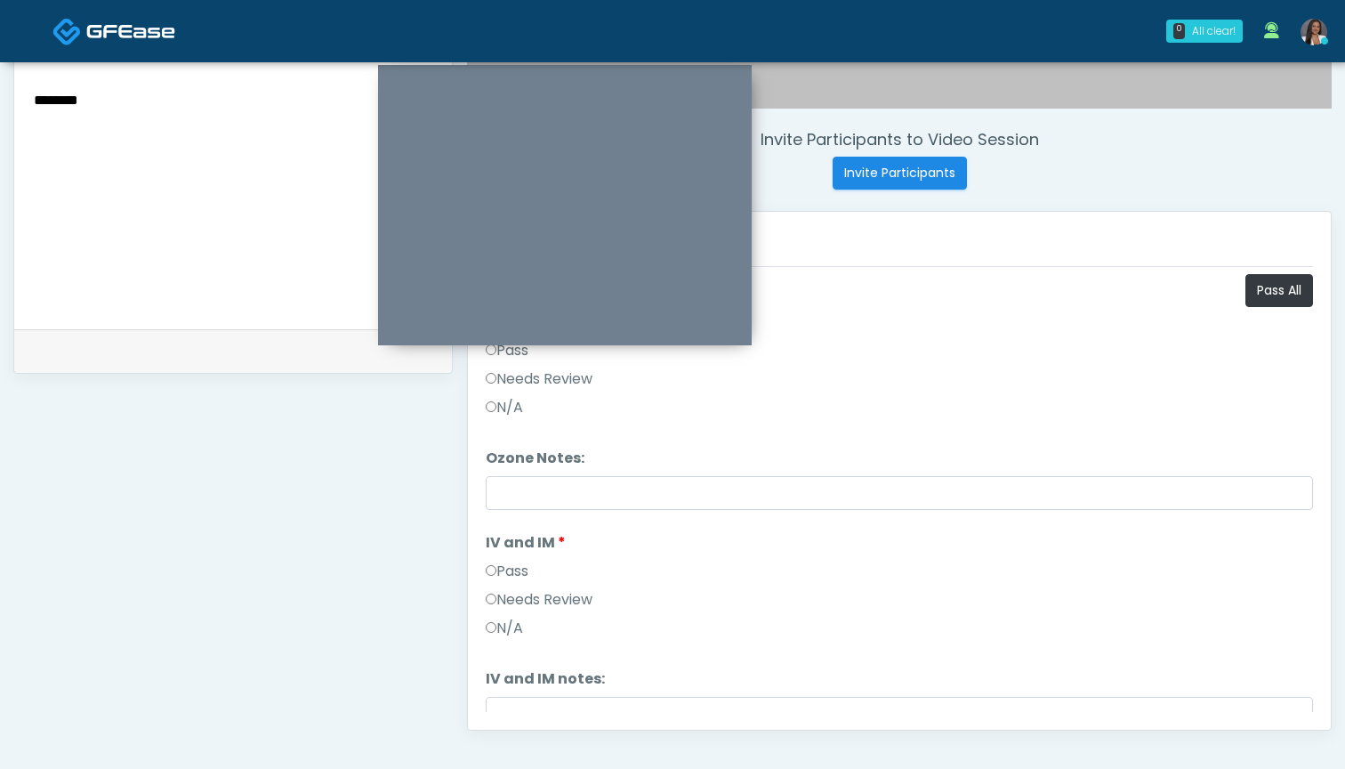
scroll to position [624, 0]
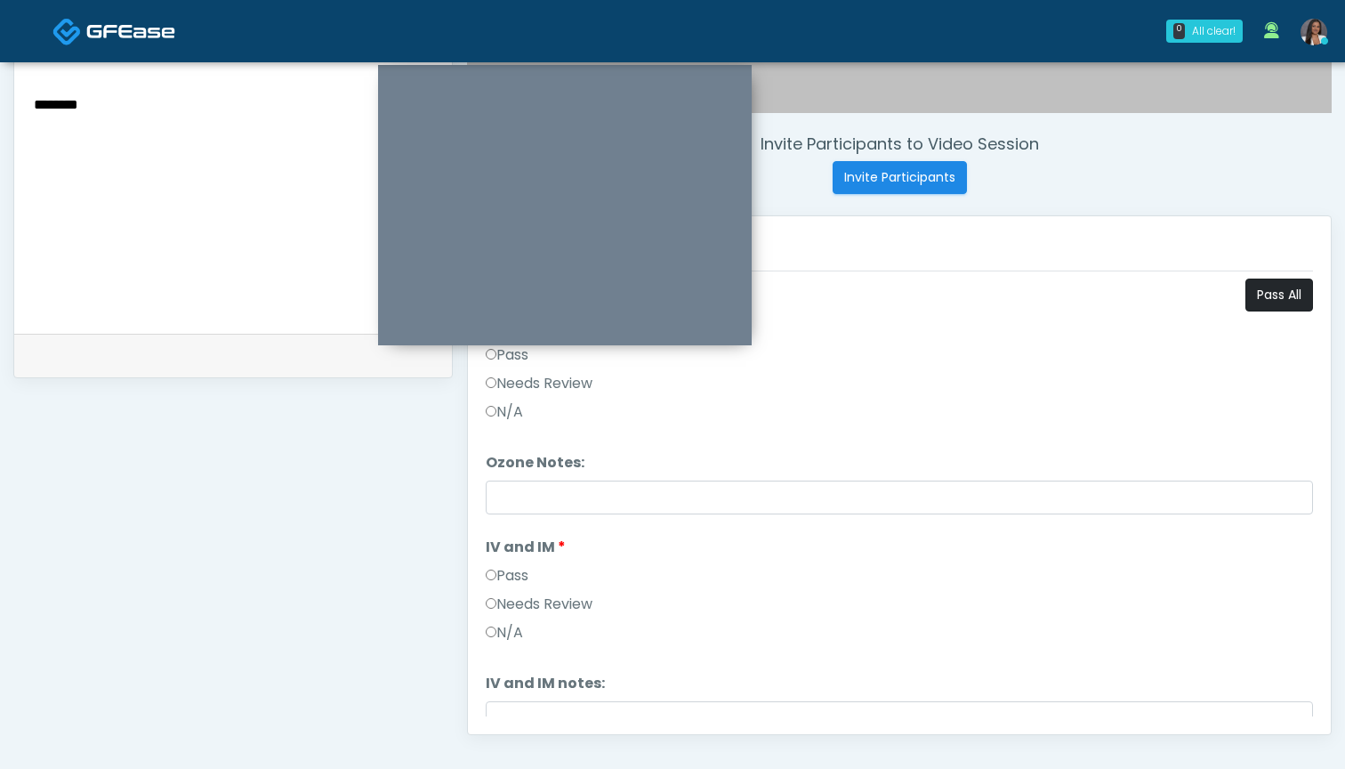
click at [1254, 297] on button "Pass All" at bounding box center [1280, 294] width 68 height 33
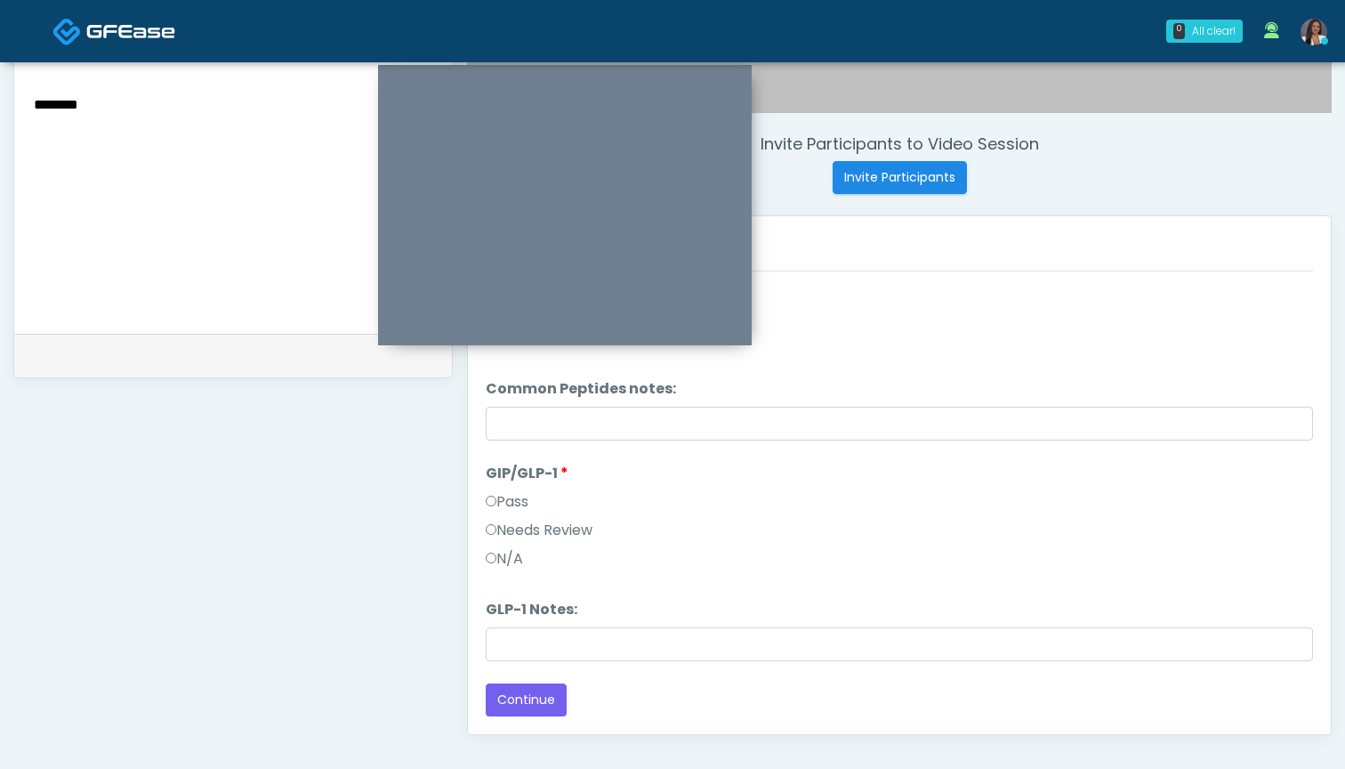
scroll to position [515, 0]
click at [534, 531] on label "Needs Review" at bounding box center [539, 530] width 107 height 21
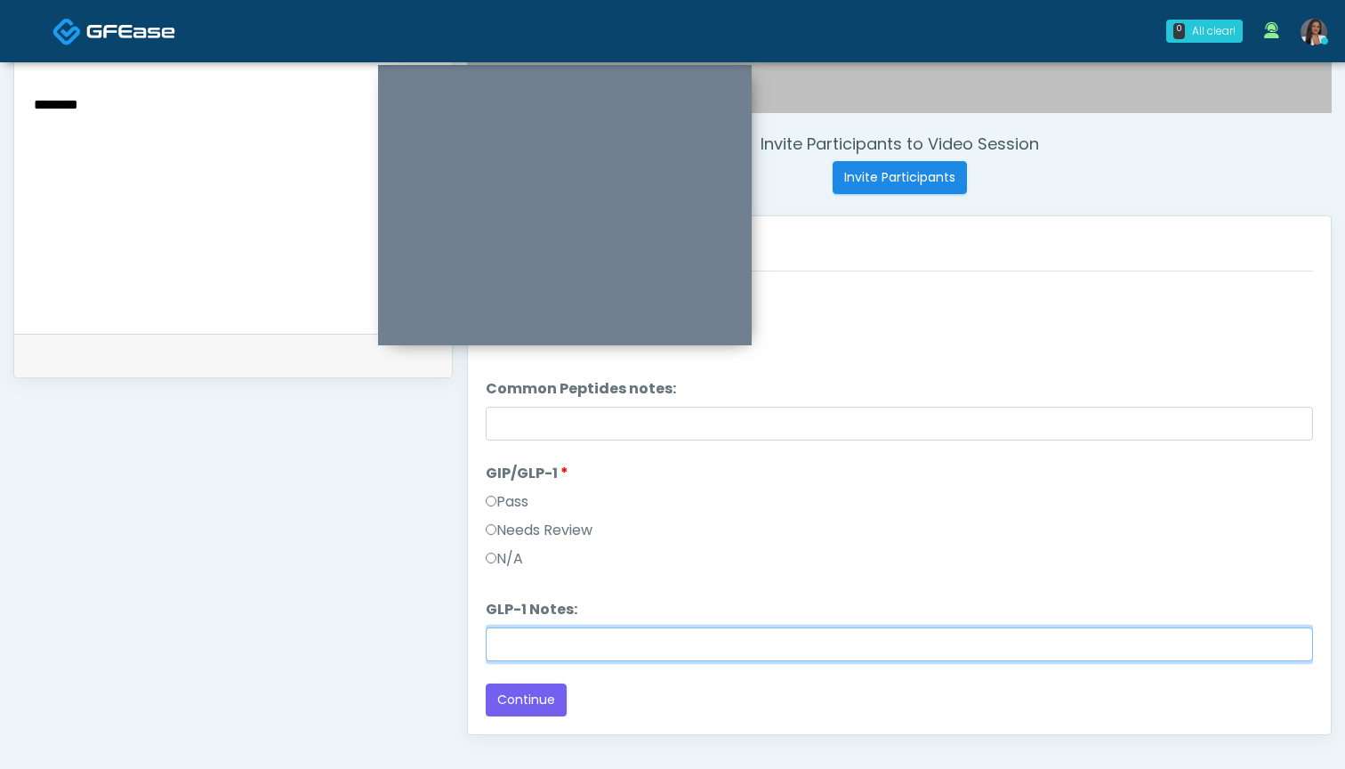
click at [617, 646] on input "GLP-1 Notes:" at bounding box center [899, 644] width 827 height 34
paste input "*****"
type input "********"
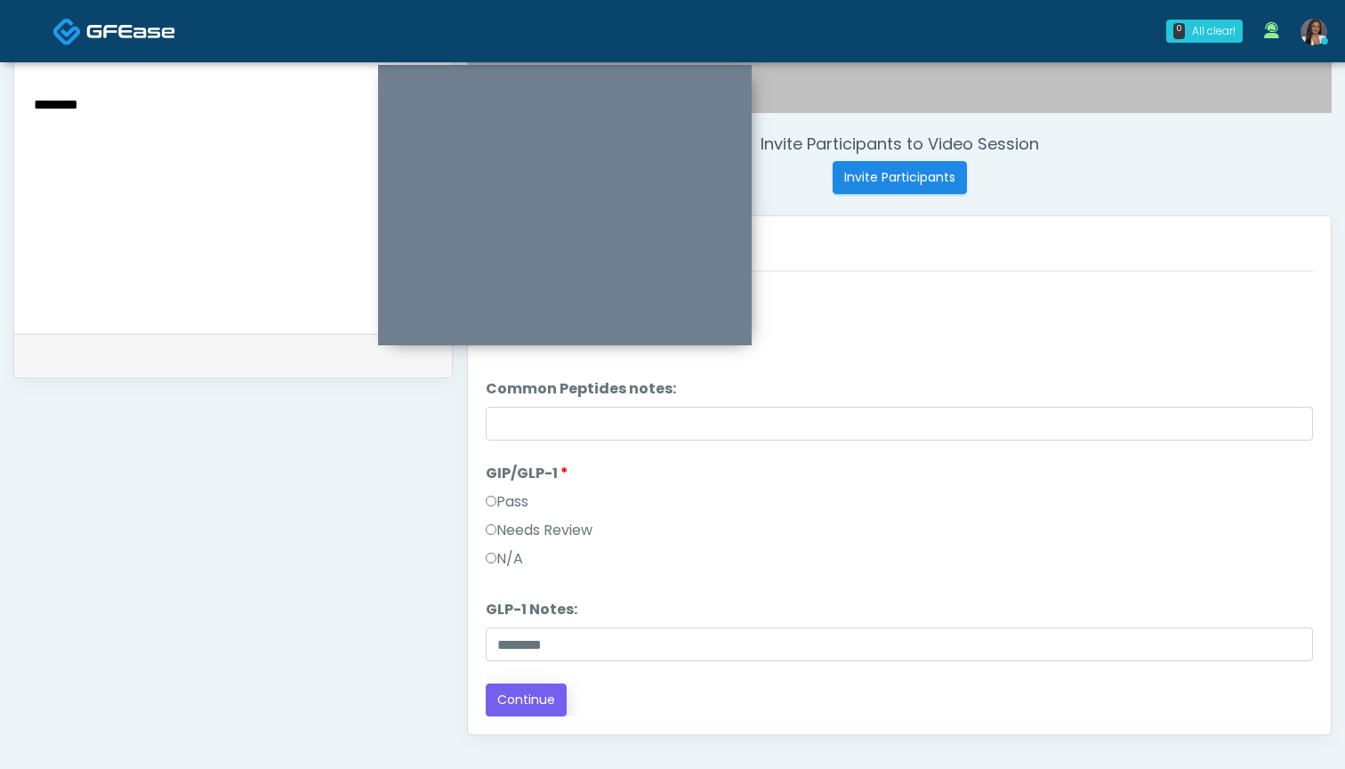
click at [525, 705] on button "Continue" at bounding box center [526, 699] width 81 height 33
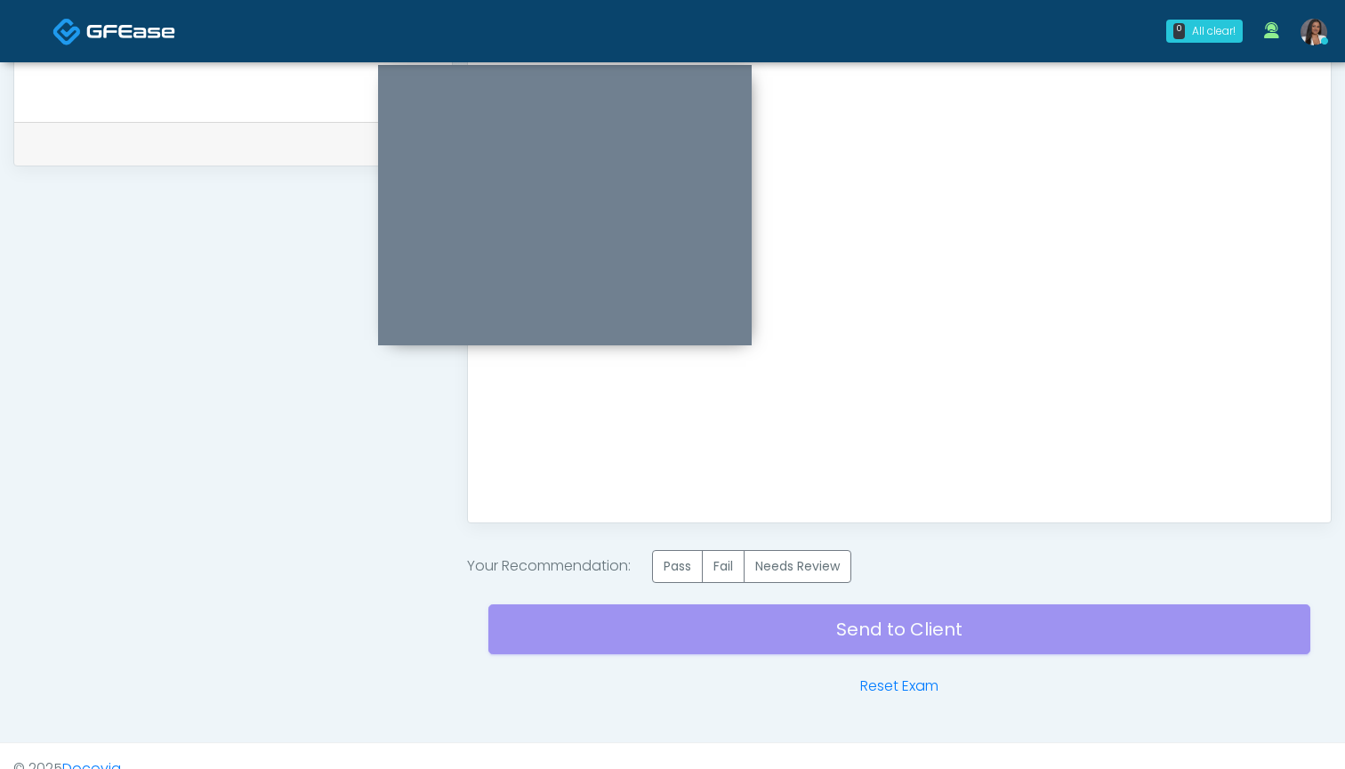
scroll to position [844, 0]
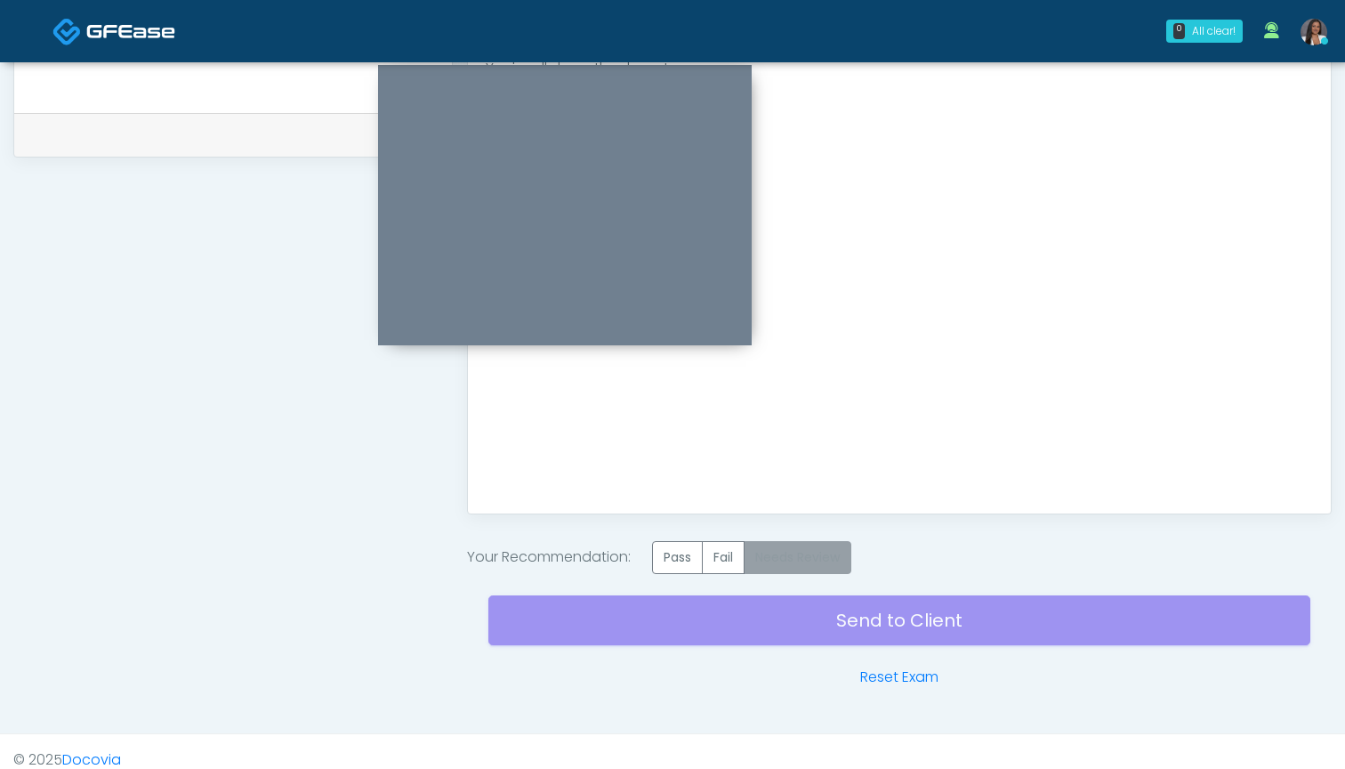
click at [788, 549] on label "Needs Review" at bounding box center [798, 557] width 108 height 33
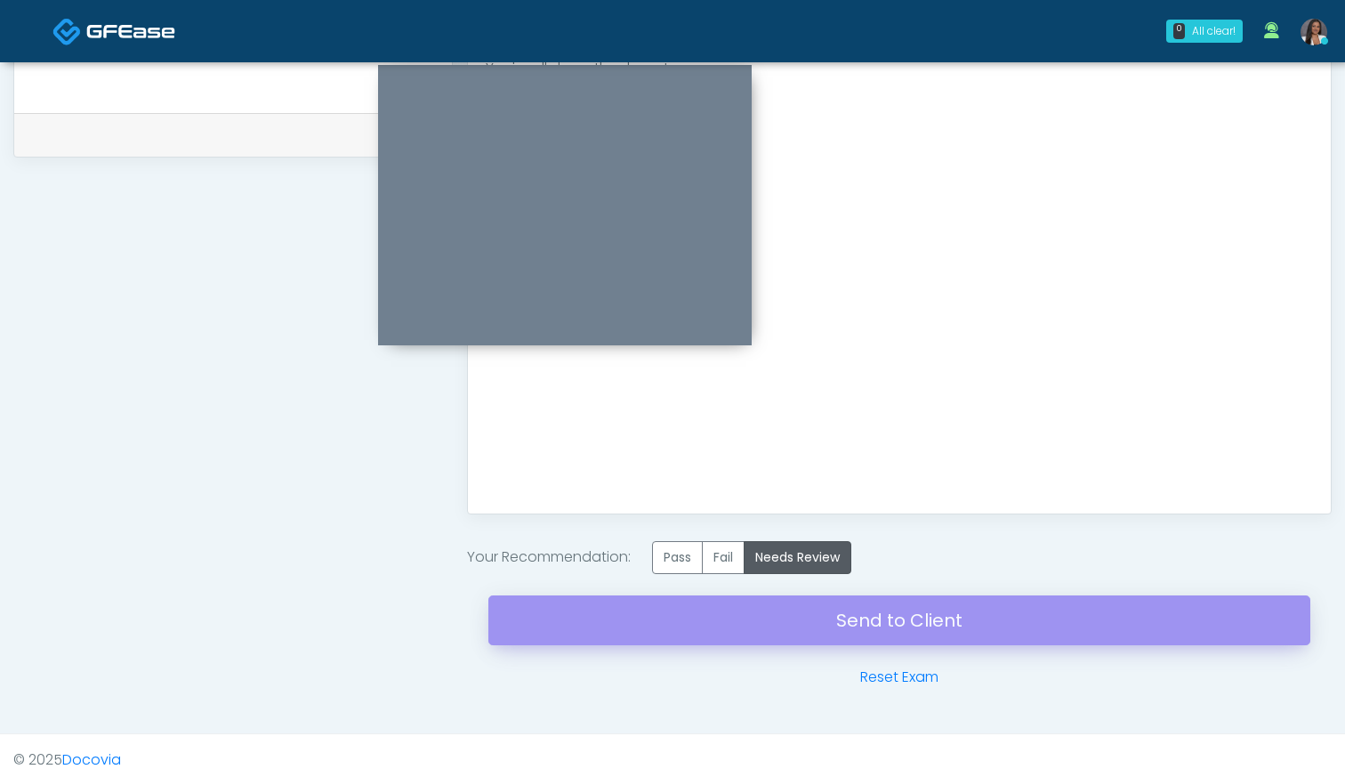
click at [828, 621] on link "Send to Client" at bounding box center [899, 620] width 822 height 50
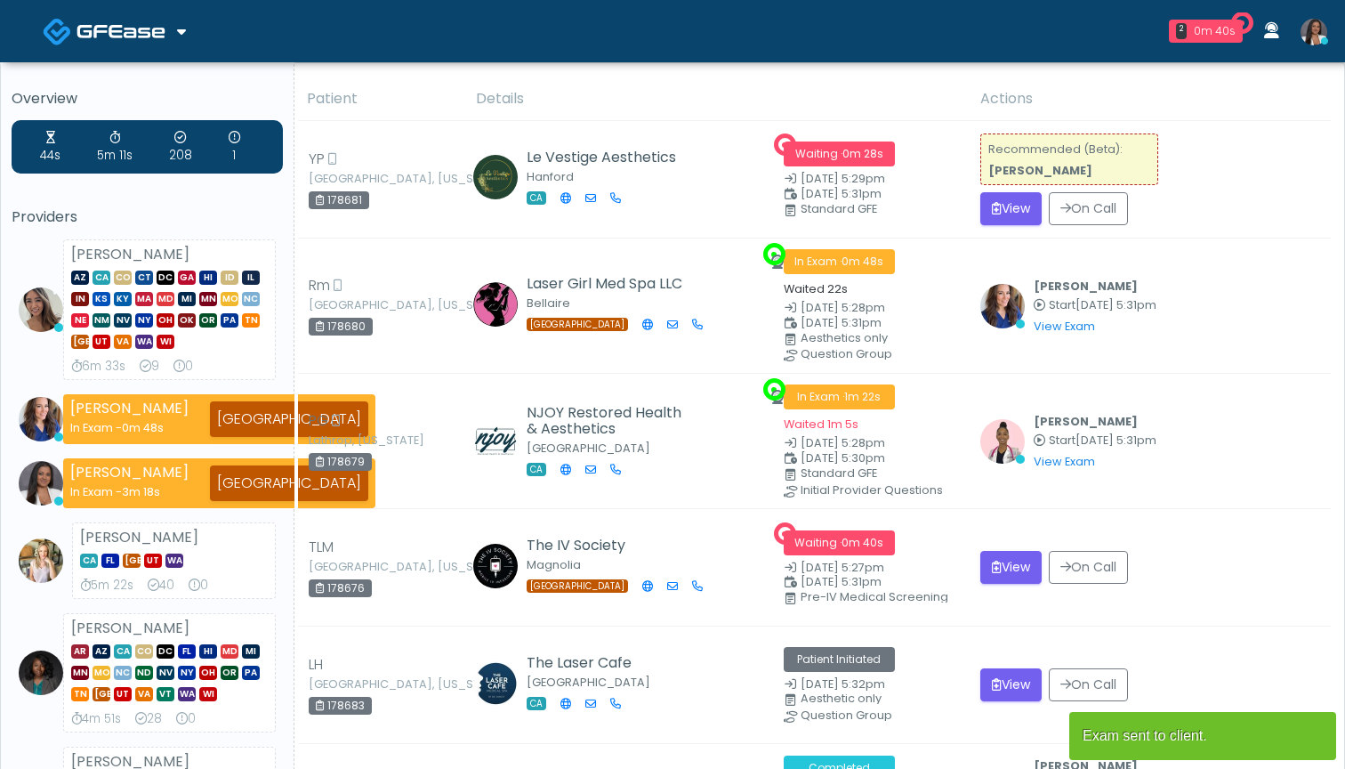
click at [1018, 561] on button "View" at bounding box center [1010, 567] width 61 height 33
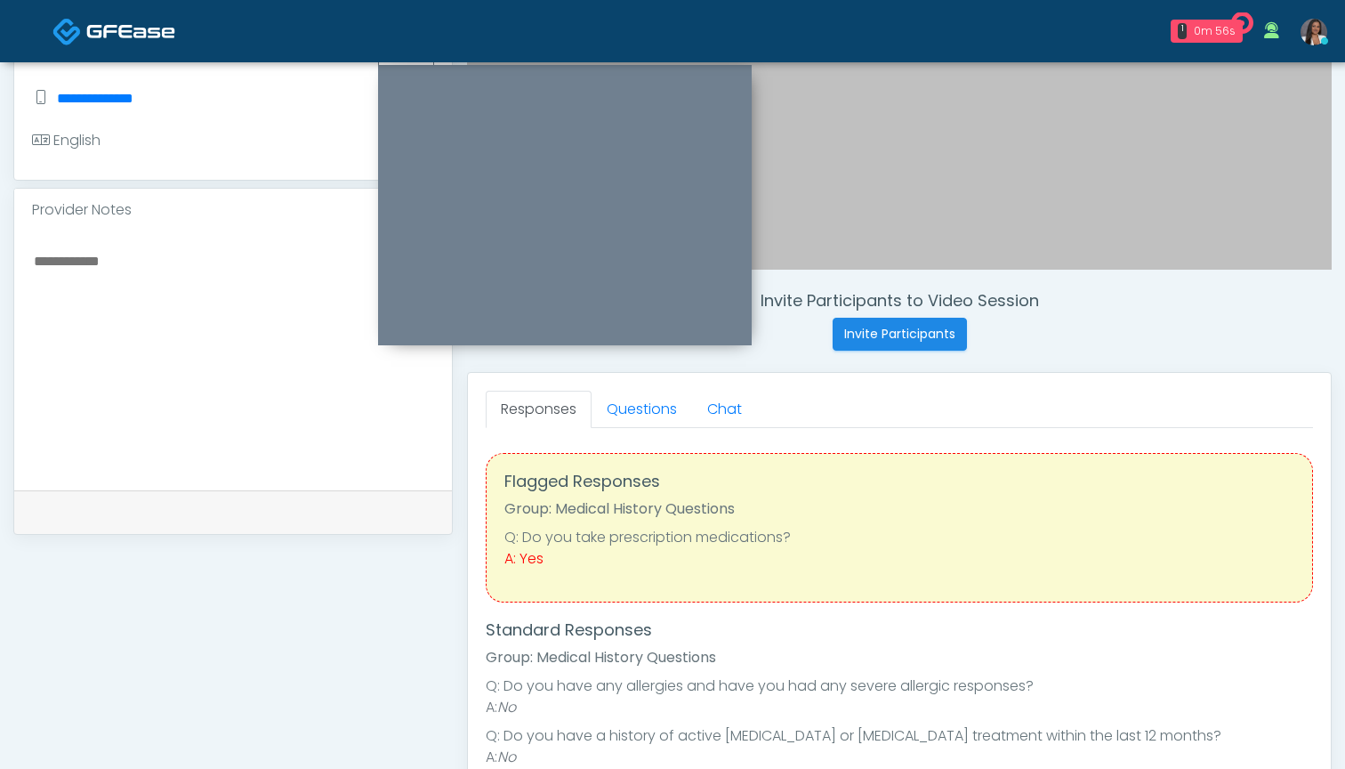
scroll to position [445, 0]
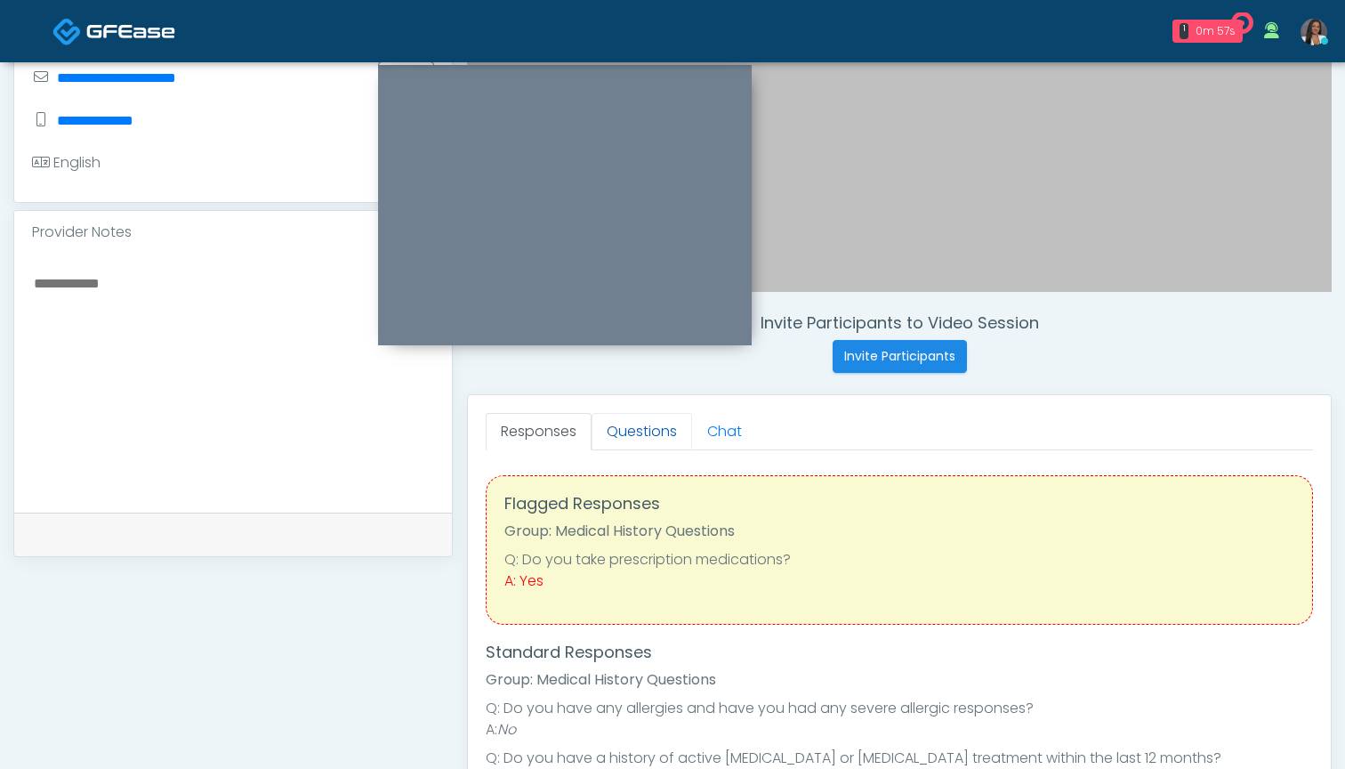
click at [652, 434] on link "Questions" at bounding box center [642, 431] width 101 height 37
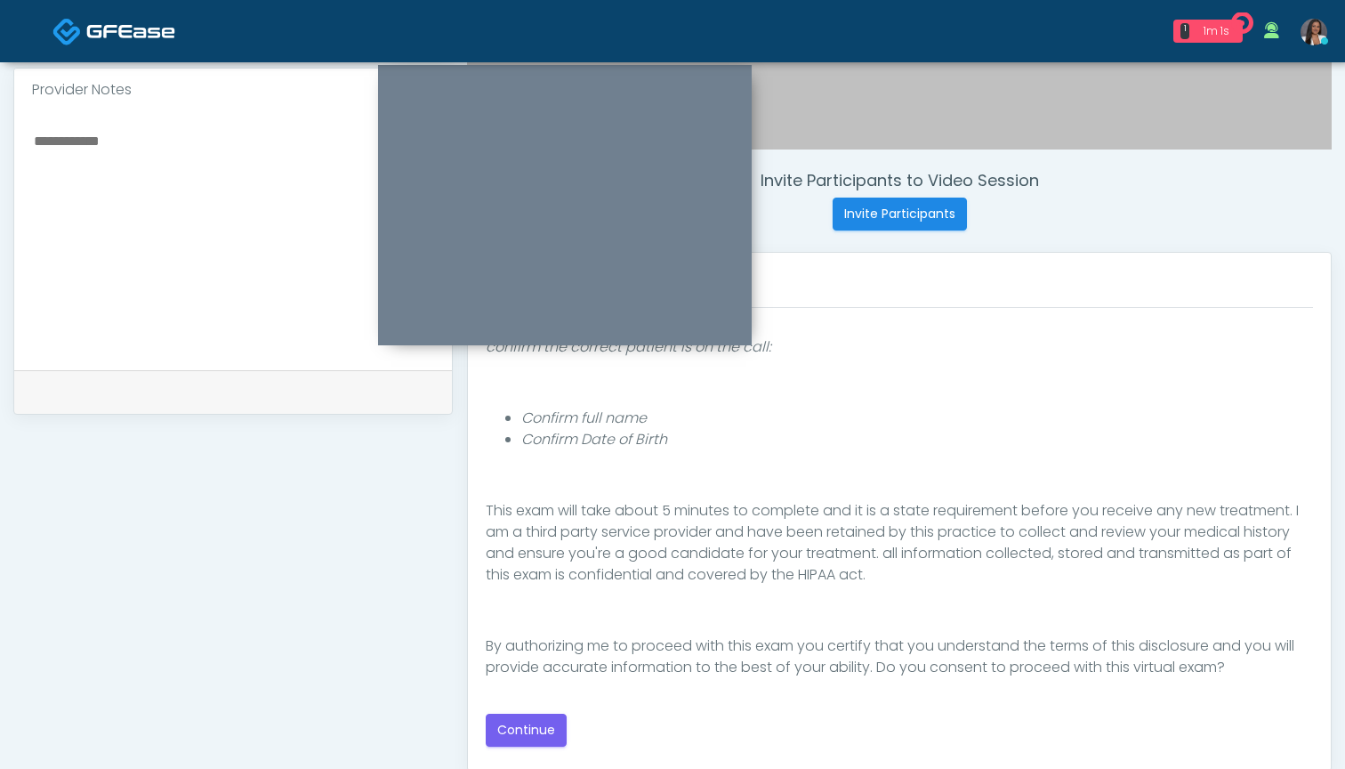
scroll to position [587, 0]
click at [515, 727] on button "Continue" at bounding box center [526, 730] width 81 height 33
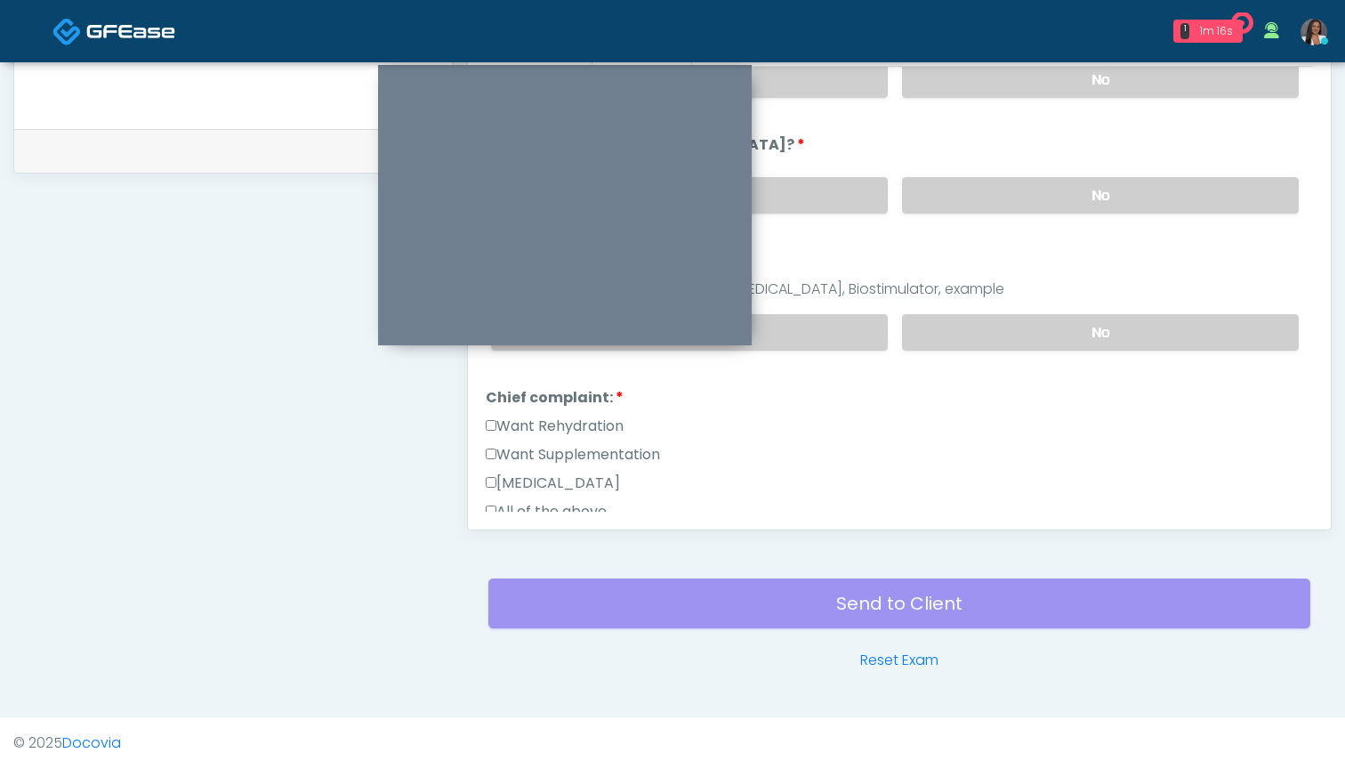
scroll to position [195, 0]
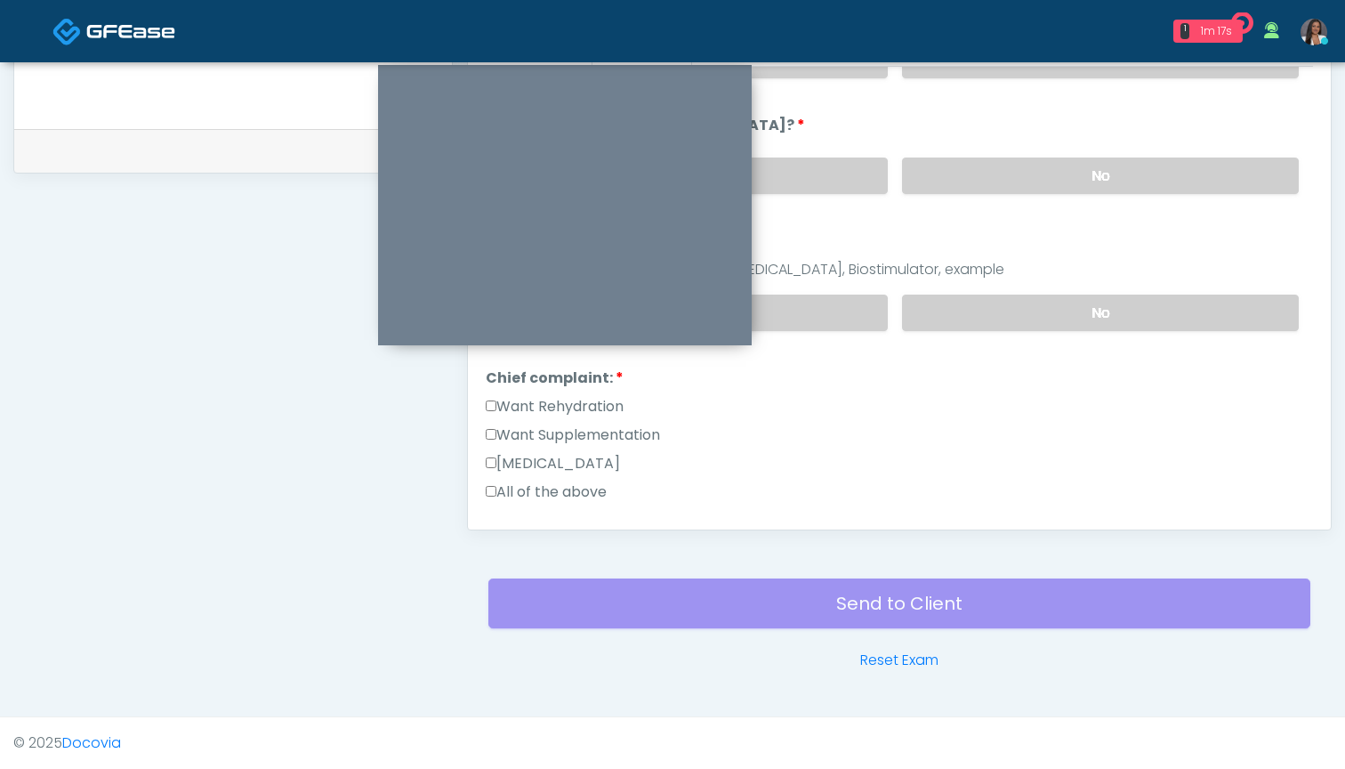
drag, startPoint x: 561, startPoint y: 405, endPoint x: 561, endPoint y: 418, distance: 13.3
click at [561, 406] on label "Want Rehydration" at bounding box center [555, 406] width 138 height 21
click at [561, 430] on label "Want Supplementation" at bounding box center [573, 434] width 174 height 21
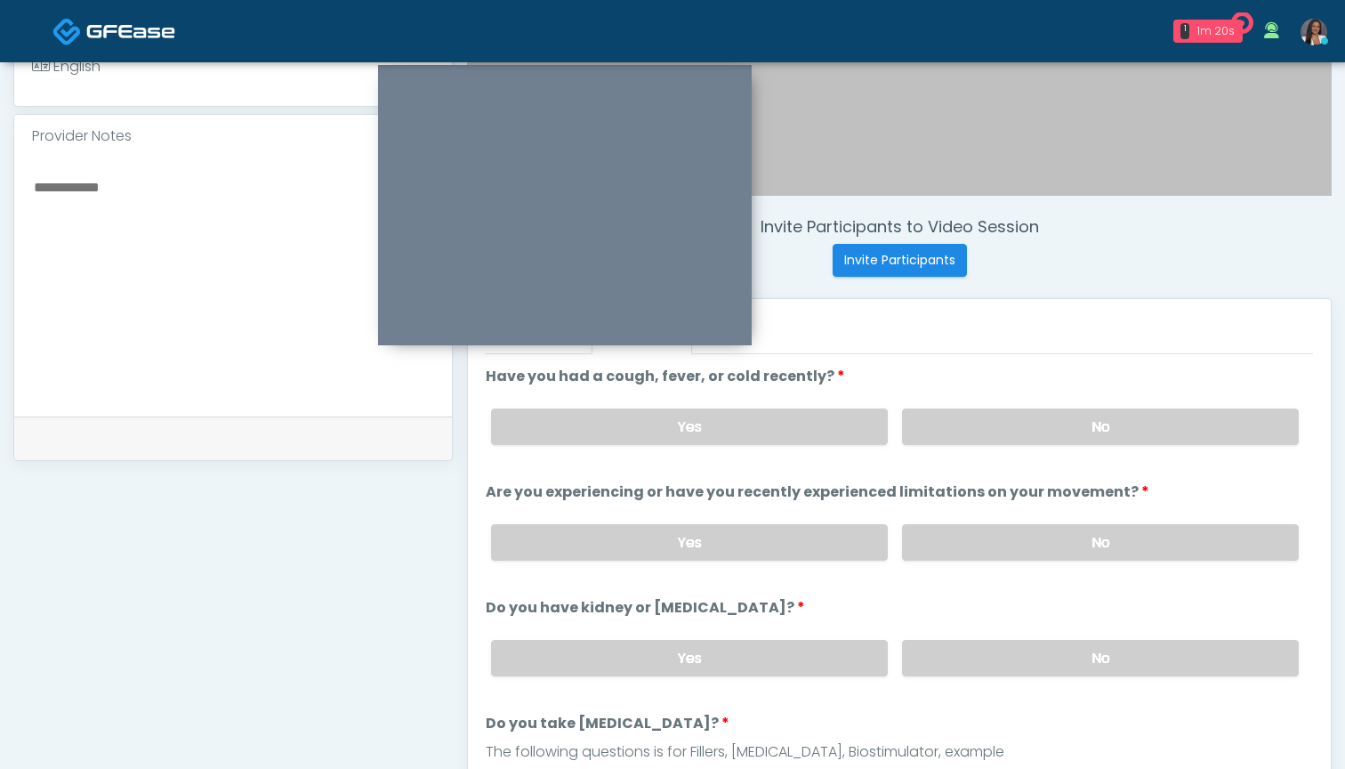
scroll to position [535, 0]
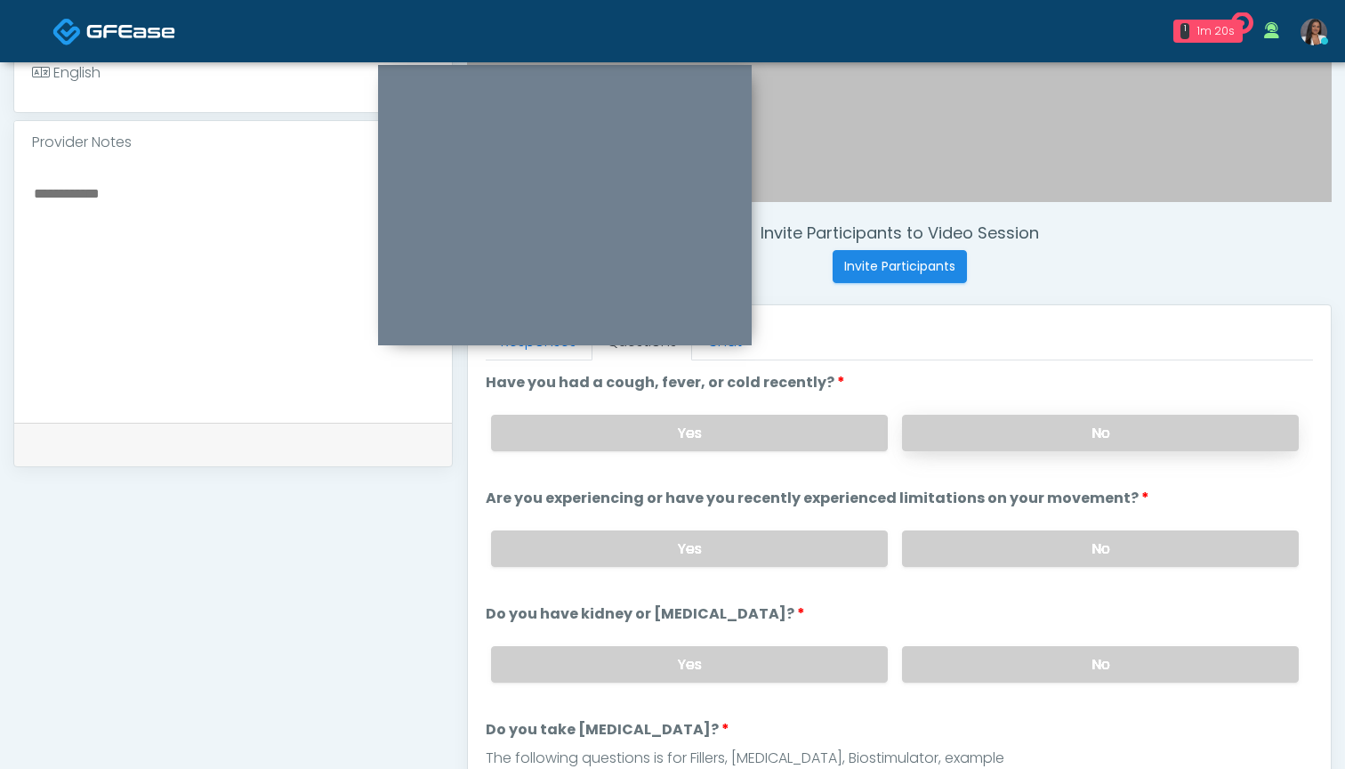
click at [942, 431] on label "No" at bounding box center [1100, 433] width 397 height 36
click at [951, 544] on label "No" at bounding box center [1100, 548] width 397 height 36
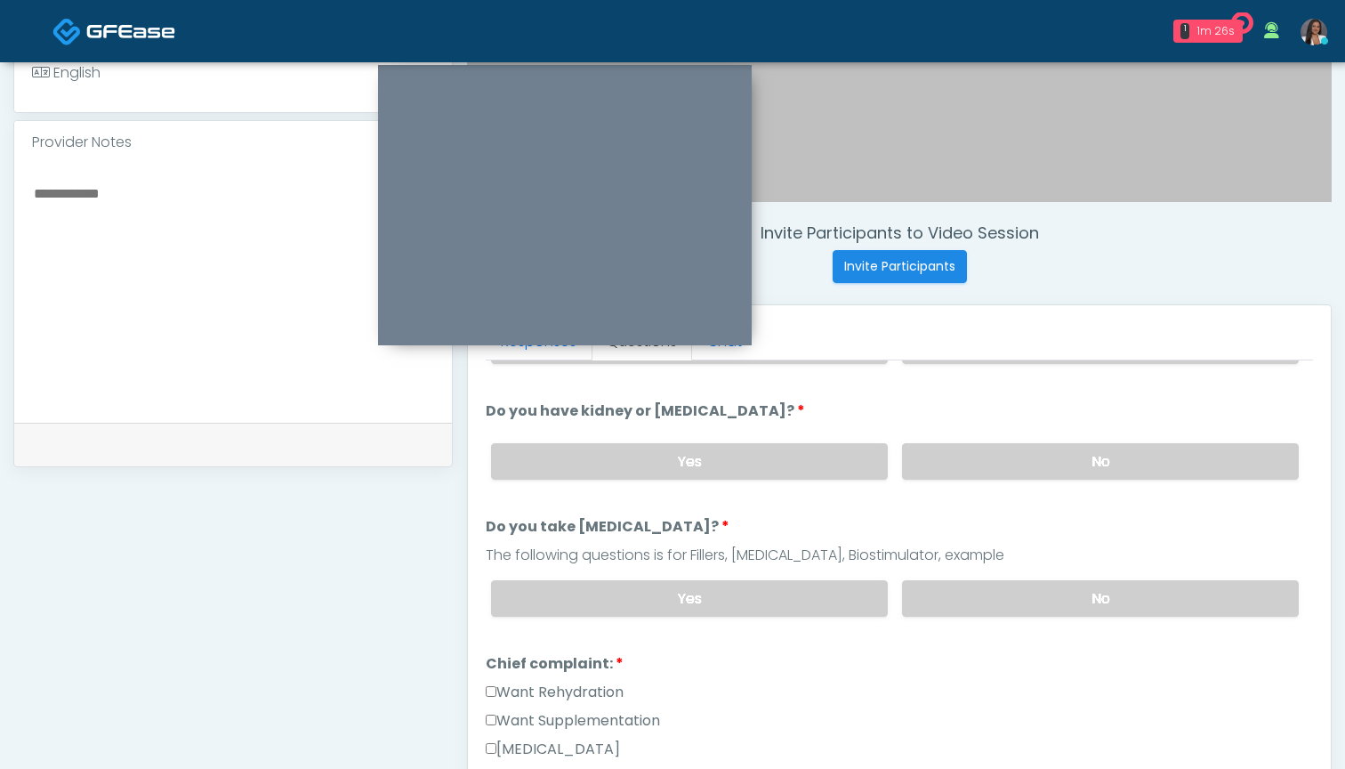
scroll to position [220, 0]
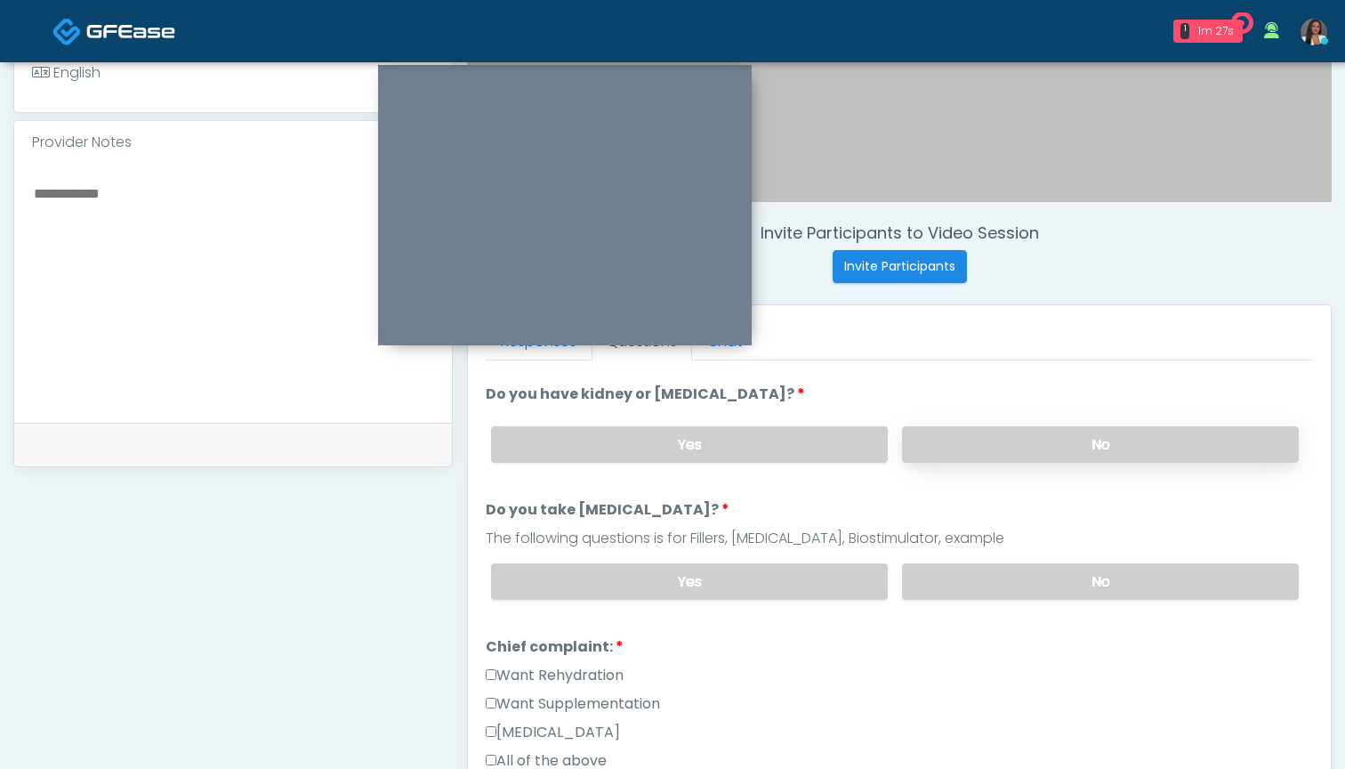
click at [948, 448] on label "No" at bounding box center [1100, 444] width 397 height 36
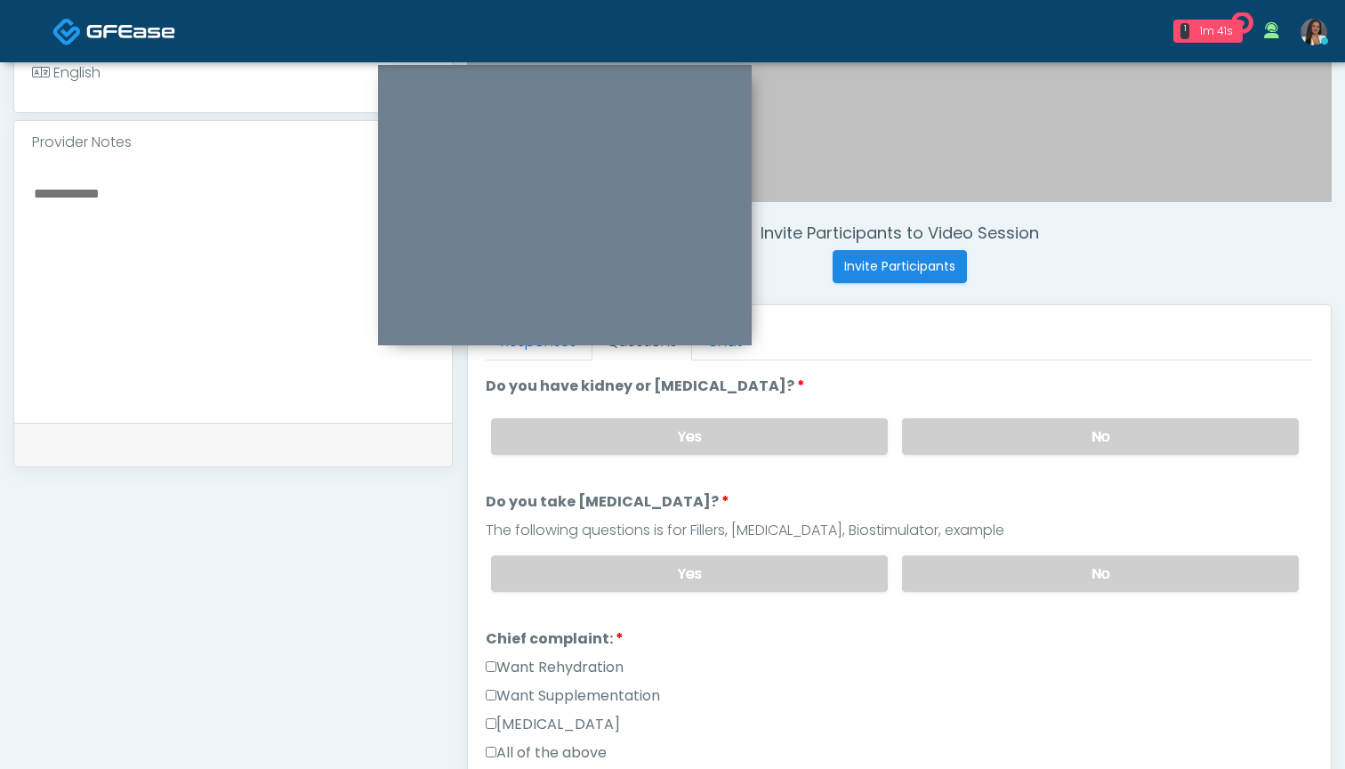
scroll to position [227, 0]
click at [969, 561] on label "No" at bounding box center [1100, 574] width 397 height 36
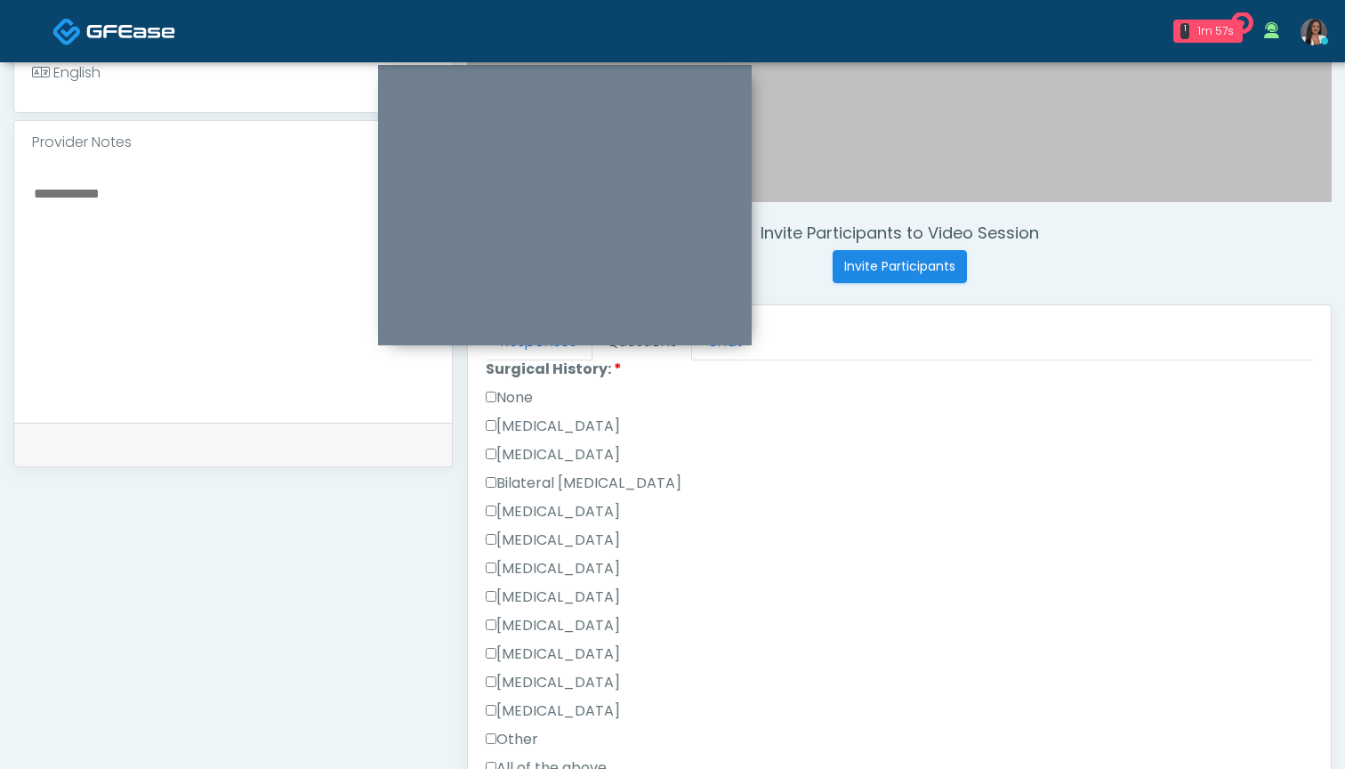
scroll to position [818, 0]
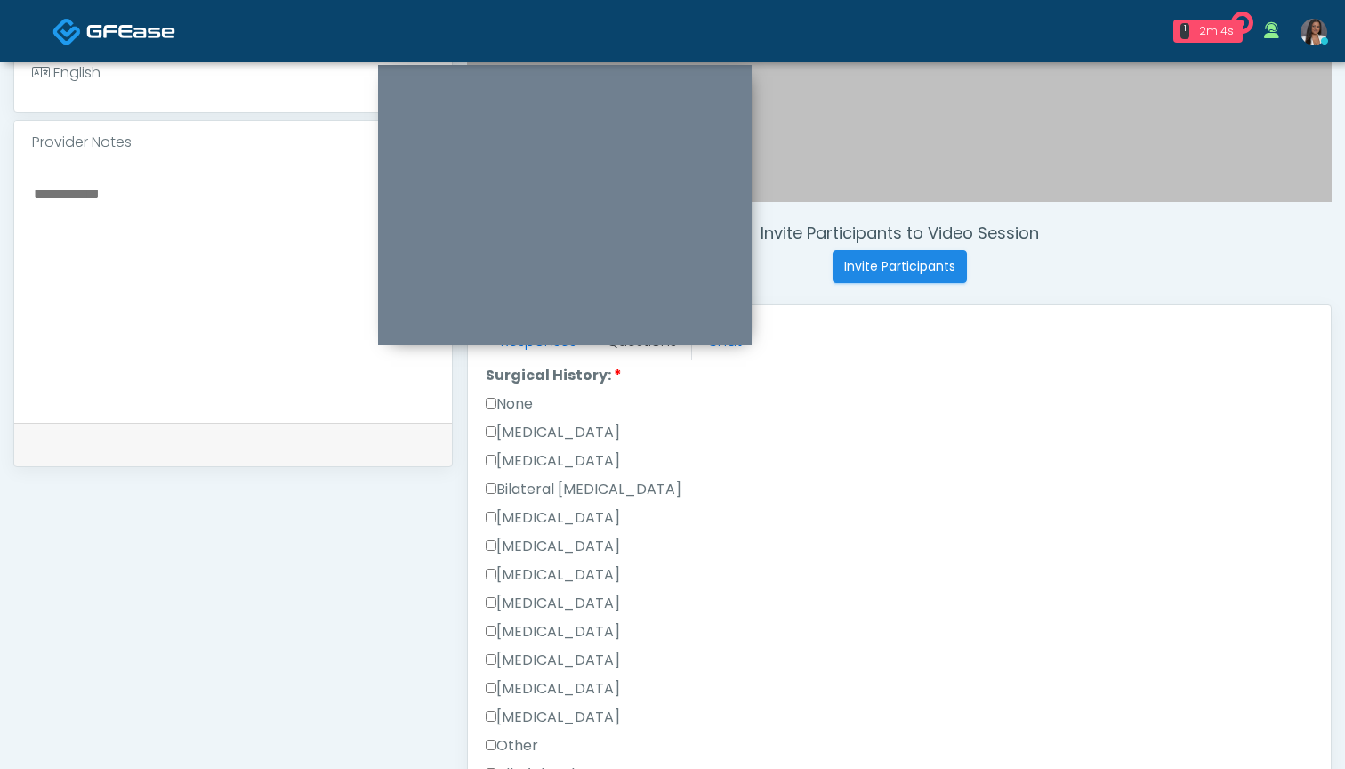
click at [526, 404] on label "None" at bounding box center [509, 403] width 47 height 21
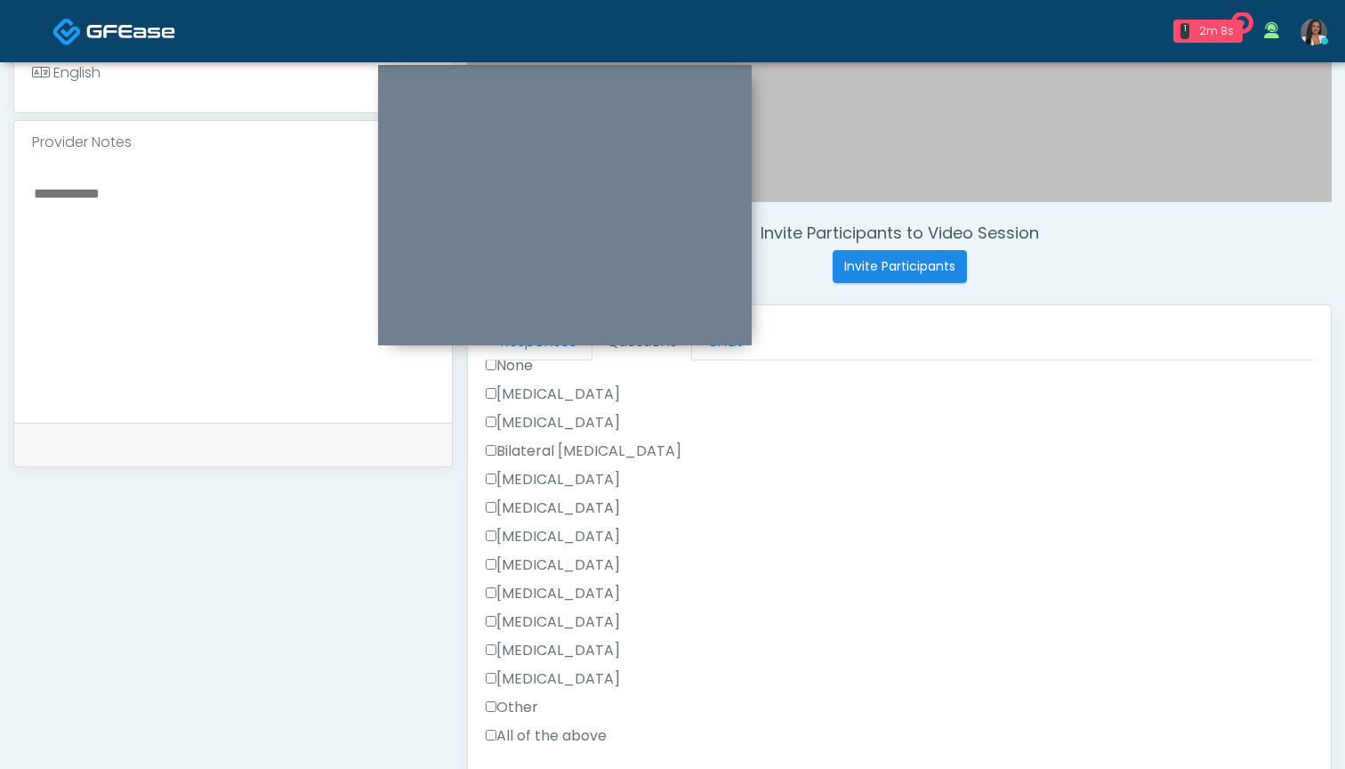
scroll to position [853, 0]
click at [514, 373] on label "None" at bounding box center [509, 368] width 47 height 21
click at [520, 593] on label "Other" at bounding box center [512, 591] width 52 height 21
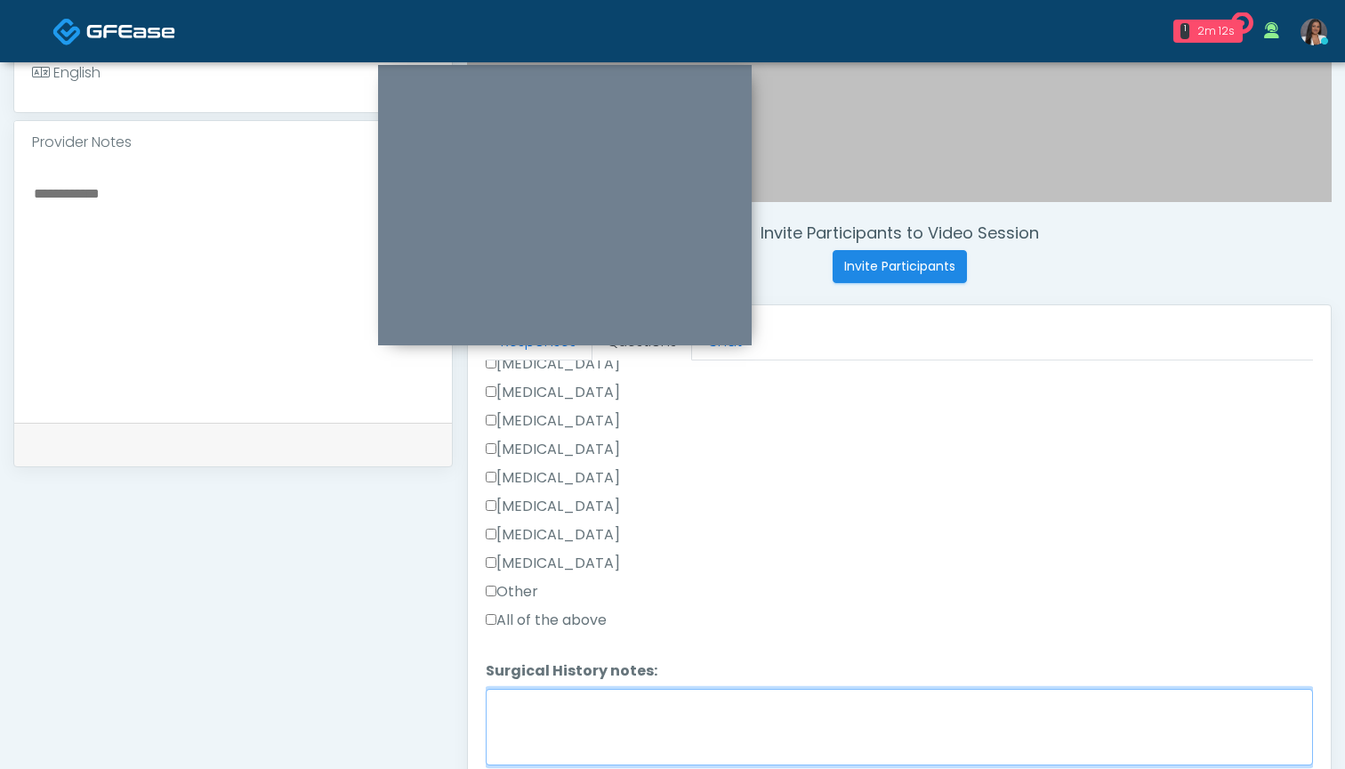
click at [542, 700] on textarea "Surgical History notes:" at bounding box center [899, 727] width 827 height 77
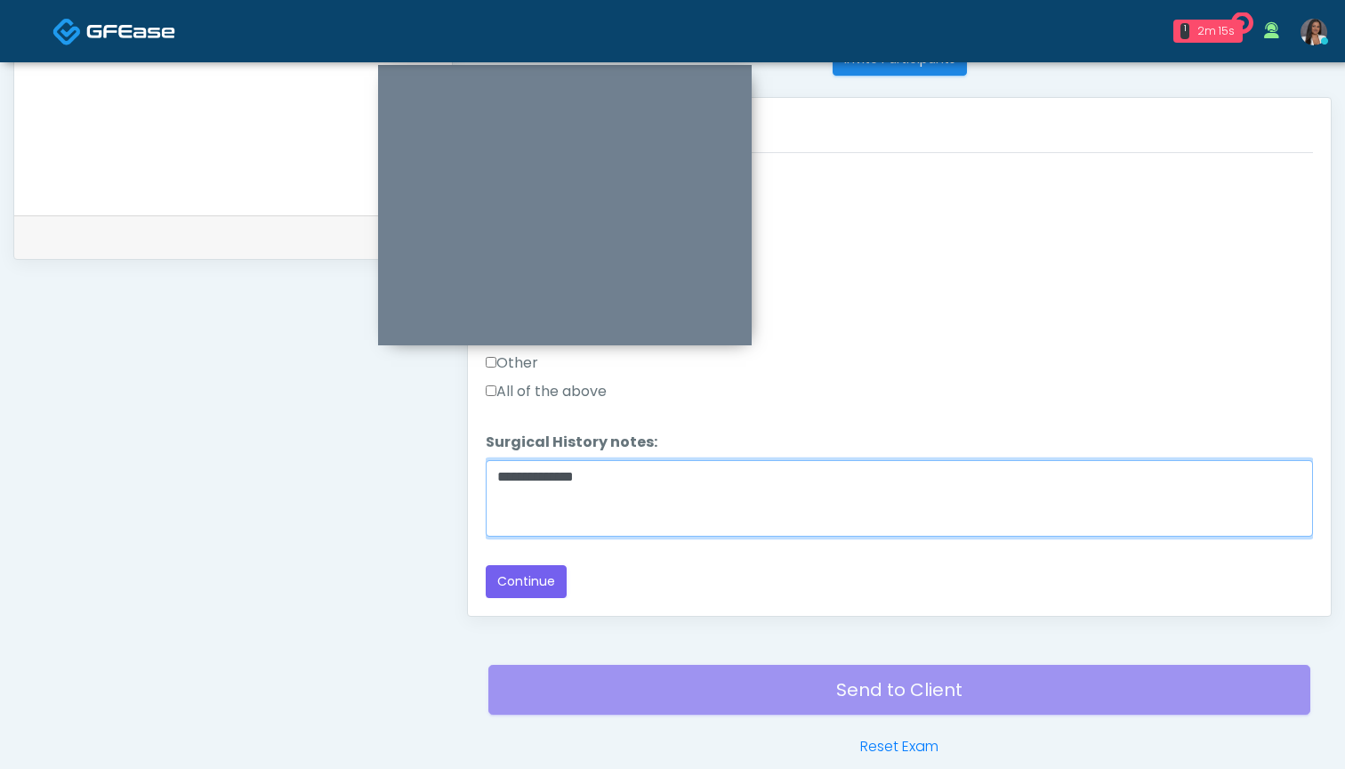
scroll to position [768, 0]
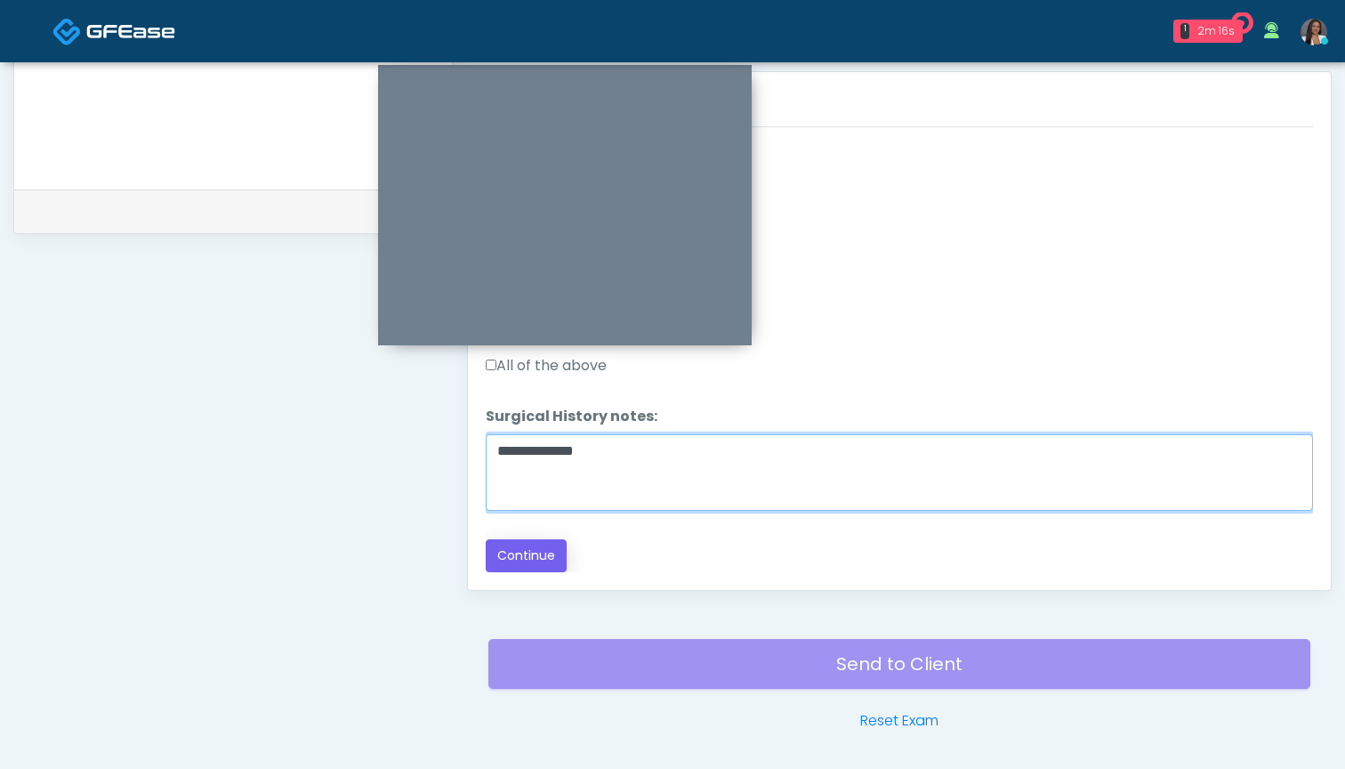
type textarea "**********"
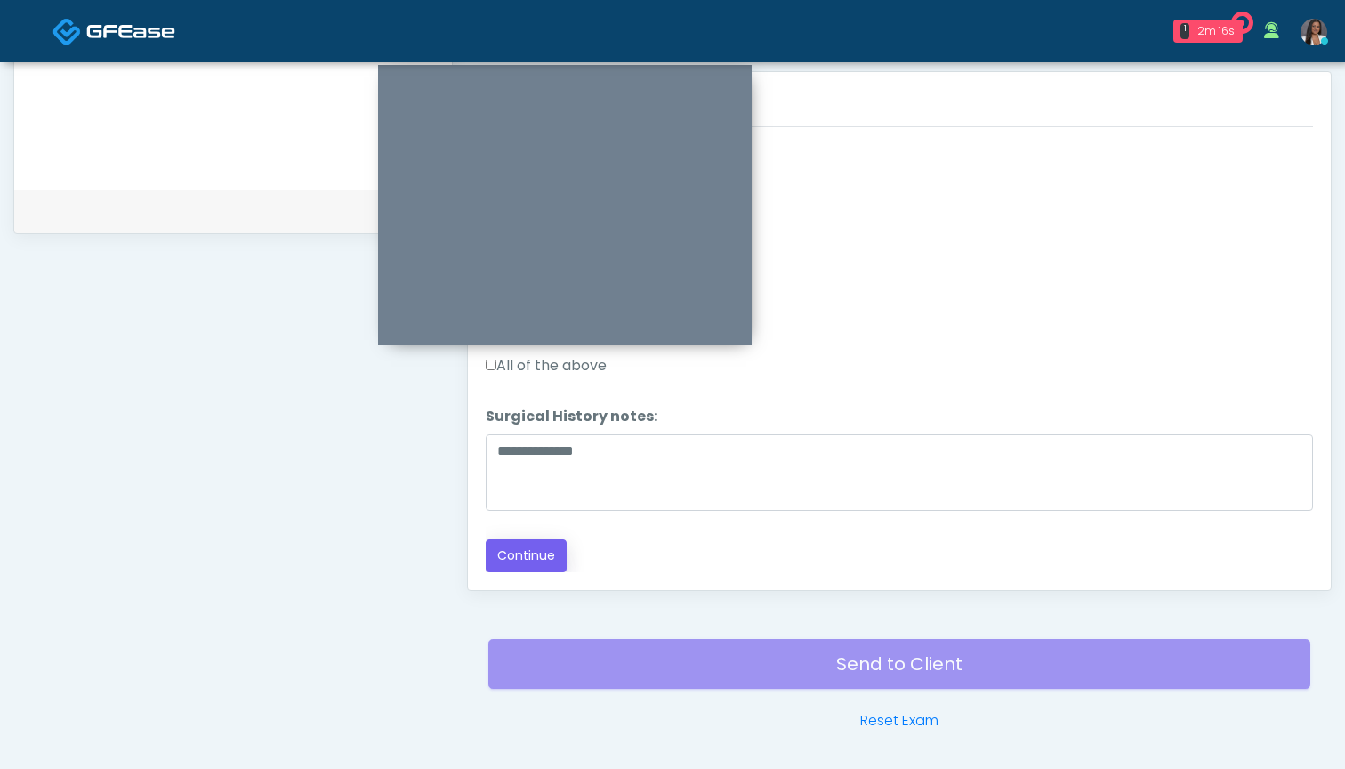
click at [510, 555] on button "Continue" at bounding box center [526, 555] width 81 height 33
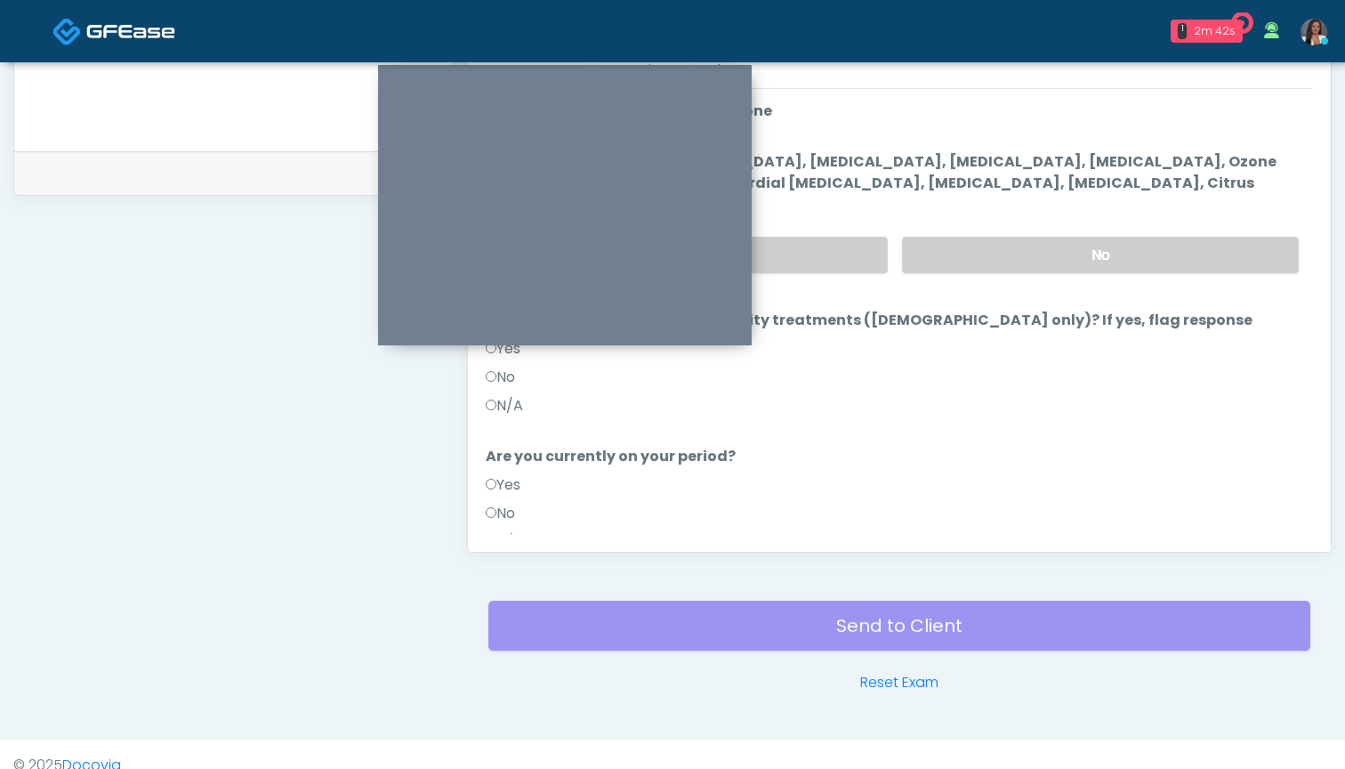
scroll to position [823, 0]
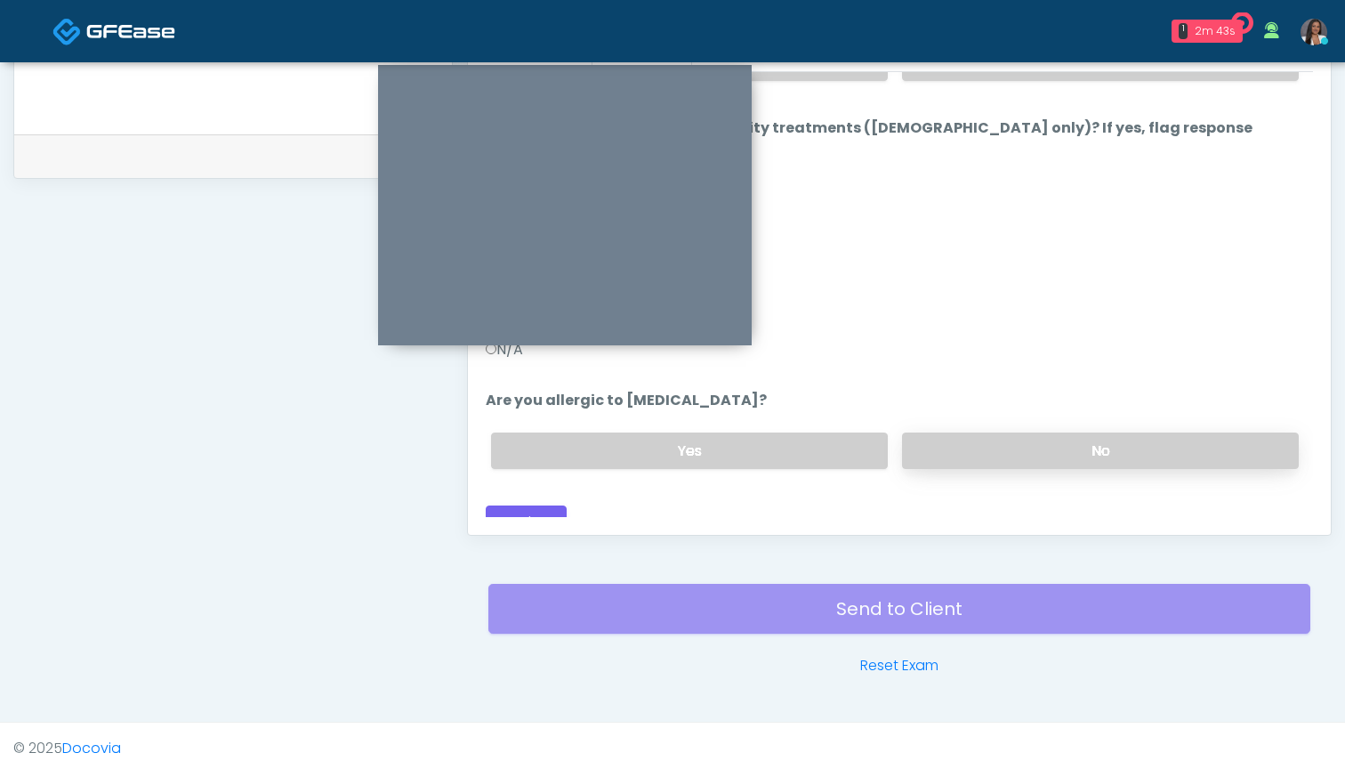
click at [1030, 432] on label "No" at bounding box center [1100, 450] width 397 height 36
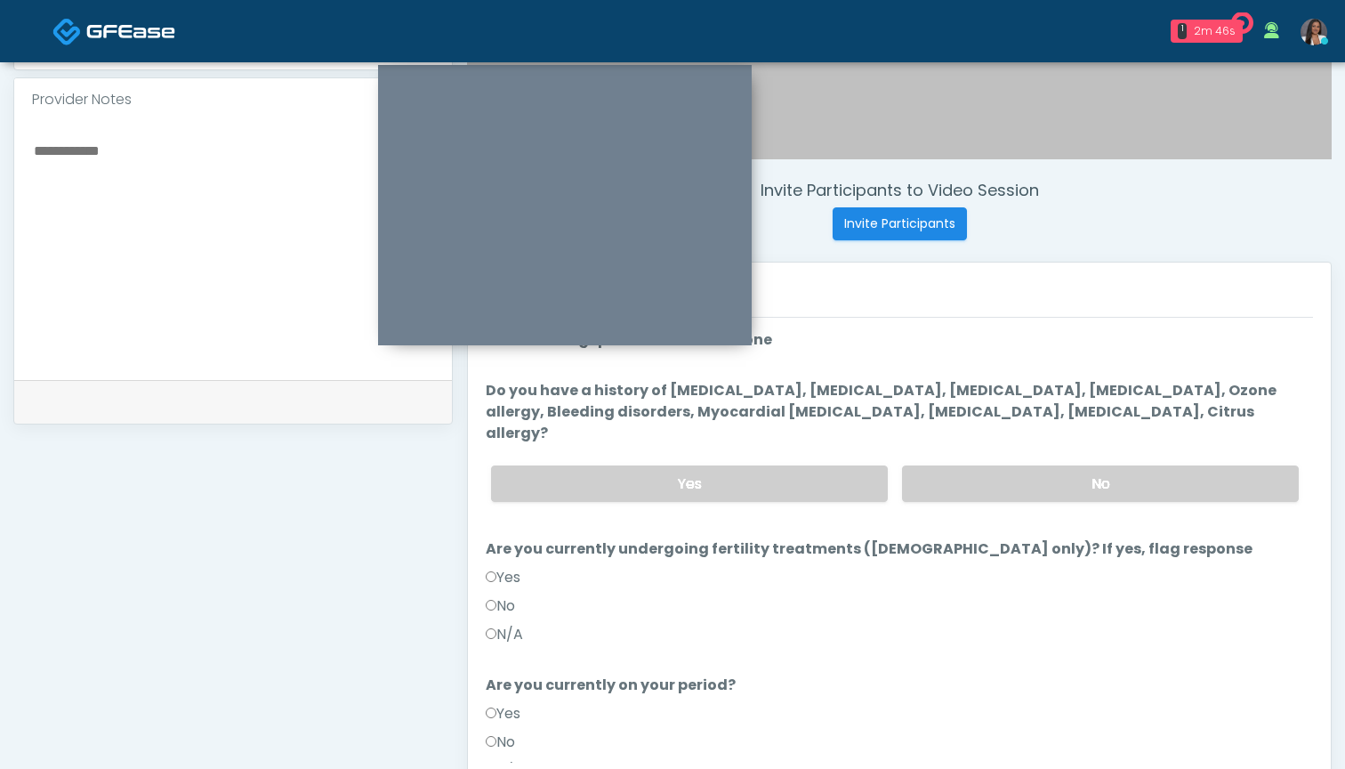
scroll to position [578, 0]
click at [948, 464] on label "No" at bounding box center [1100, 482] width 397 height 36
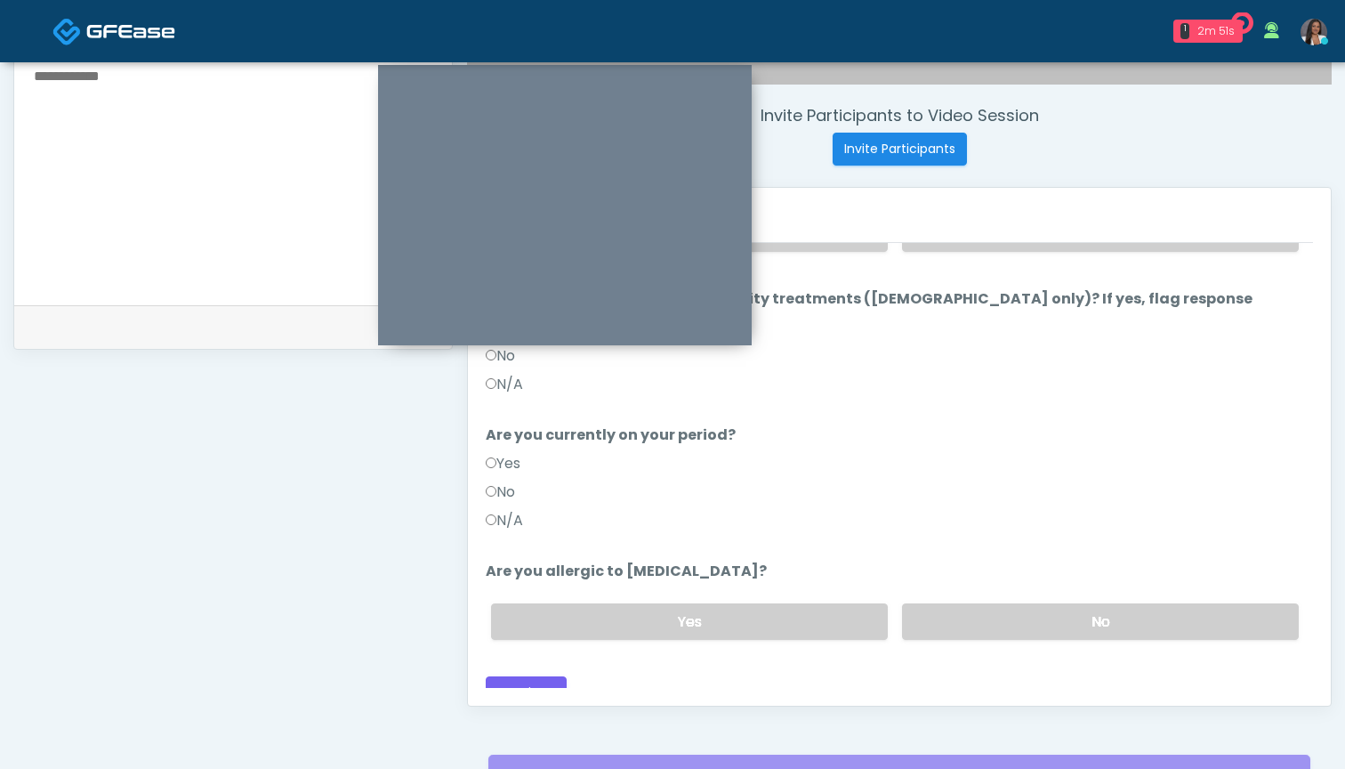
scroll to position [652, 0]
click at [542, 676] on button "Continue" at bounding box center [526, 692] width 81 height 33
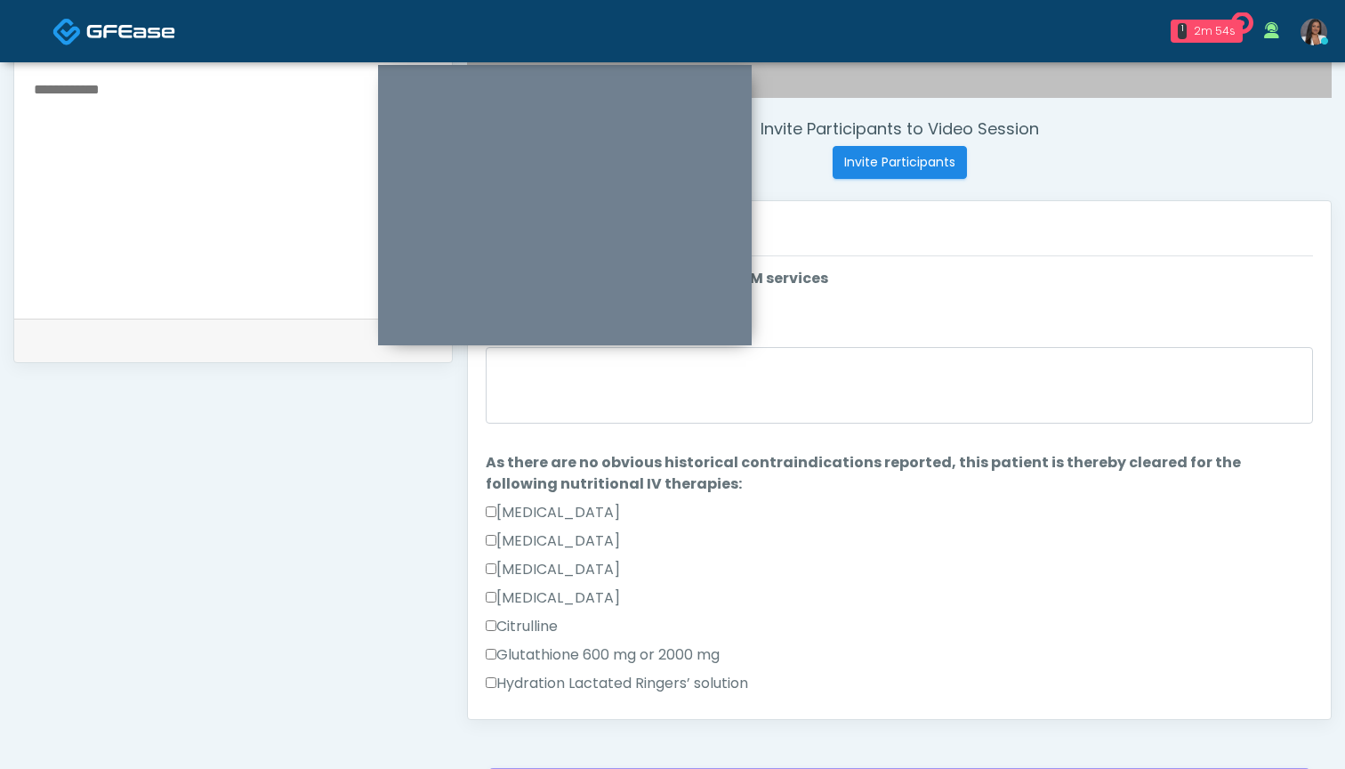
scroll to position [610, 0]
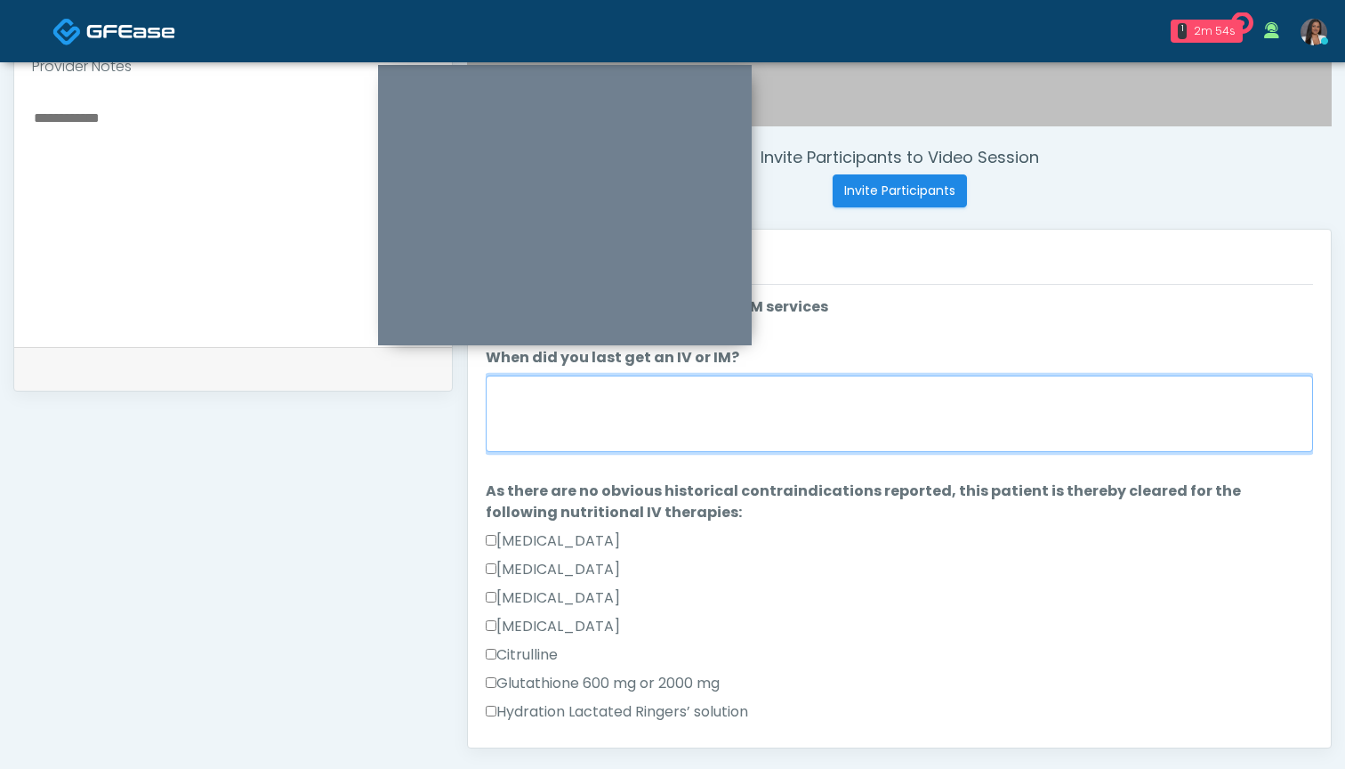
click at [832, 402] on textarea "When did you last get an IV or IM?" at bounding box center [899, 413] width 827 height 77
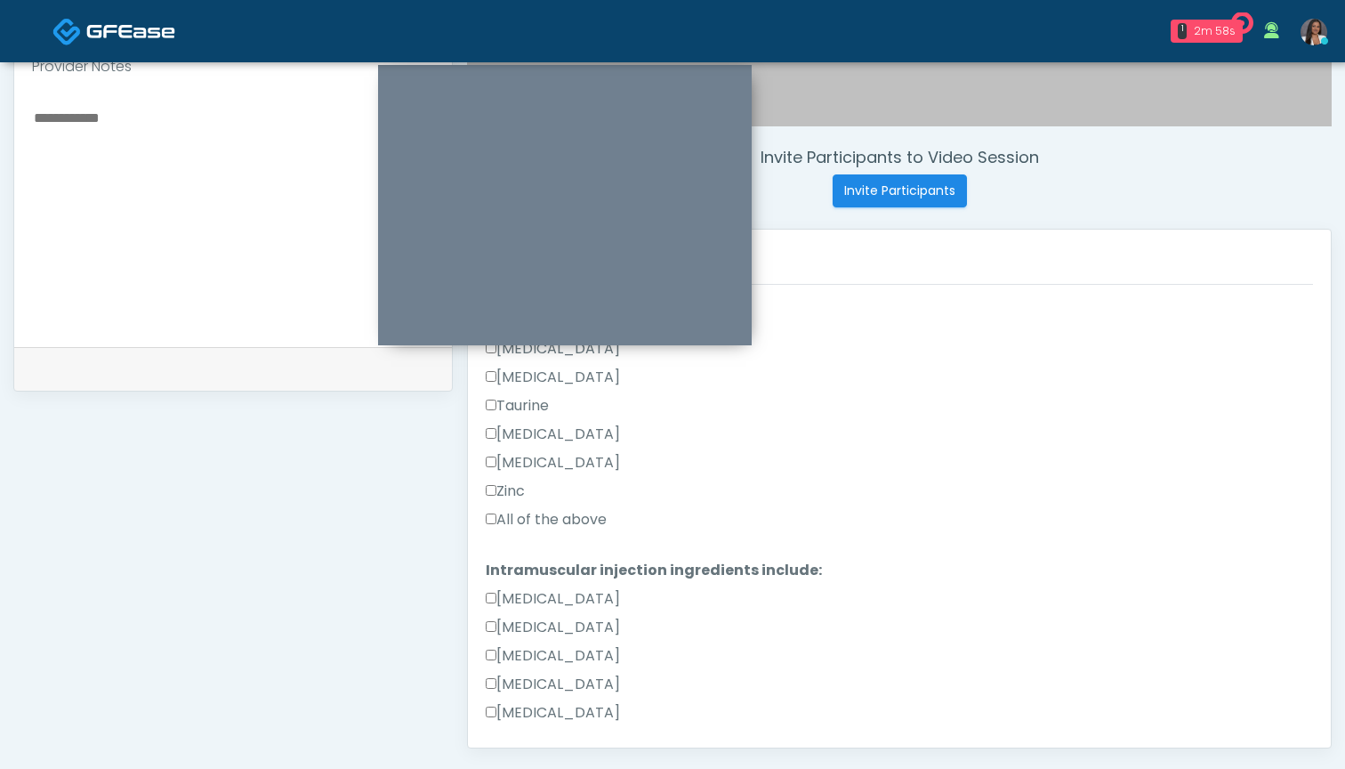
type textarea "********"
click at [576, 519] on label "All of the above" at bounding box center [546, 519] width 121 height 21
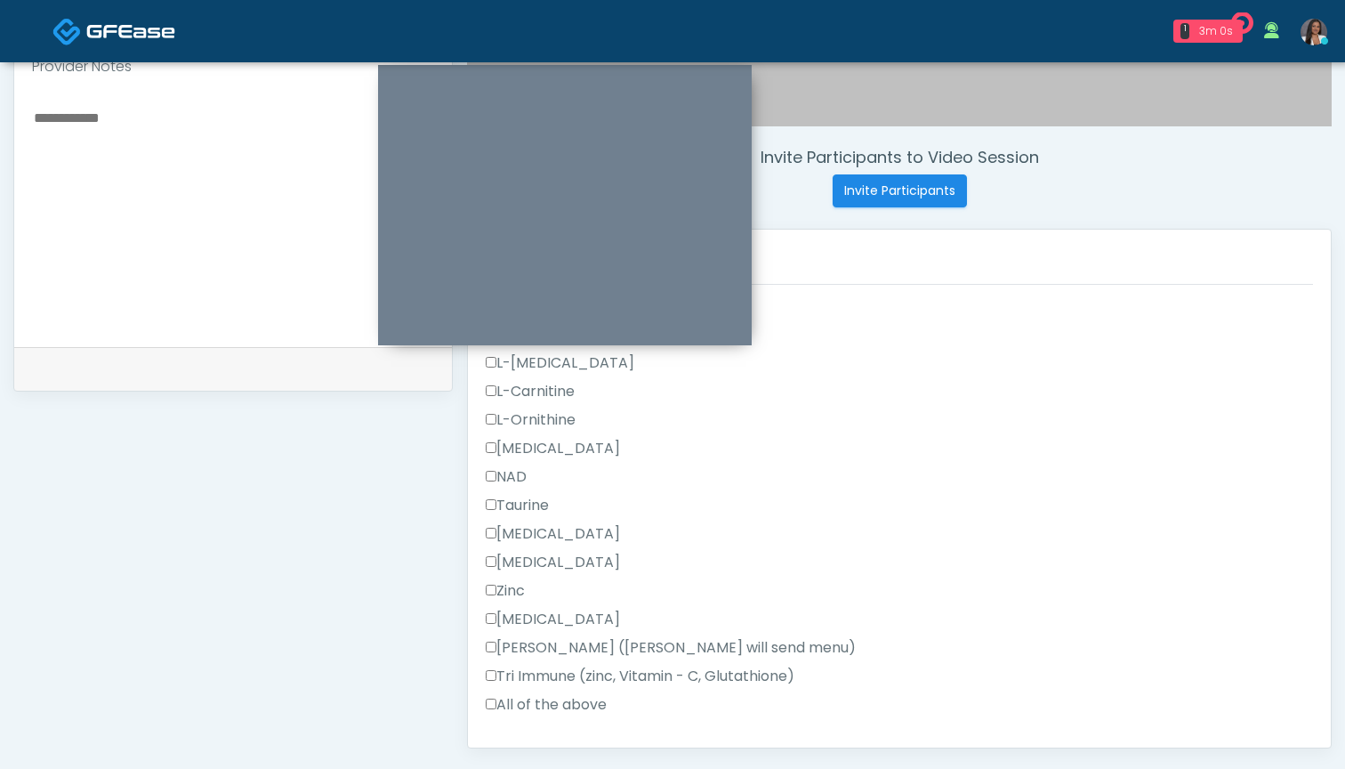
scroll to position [1097, 0]
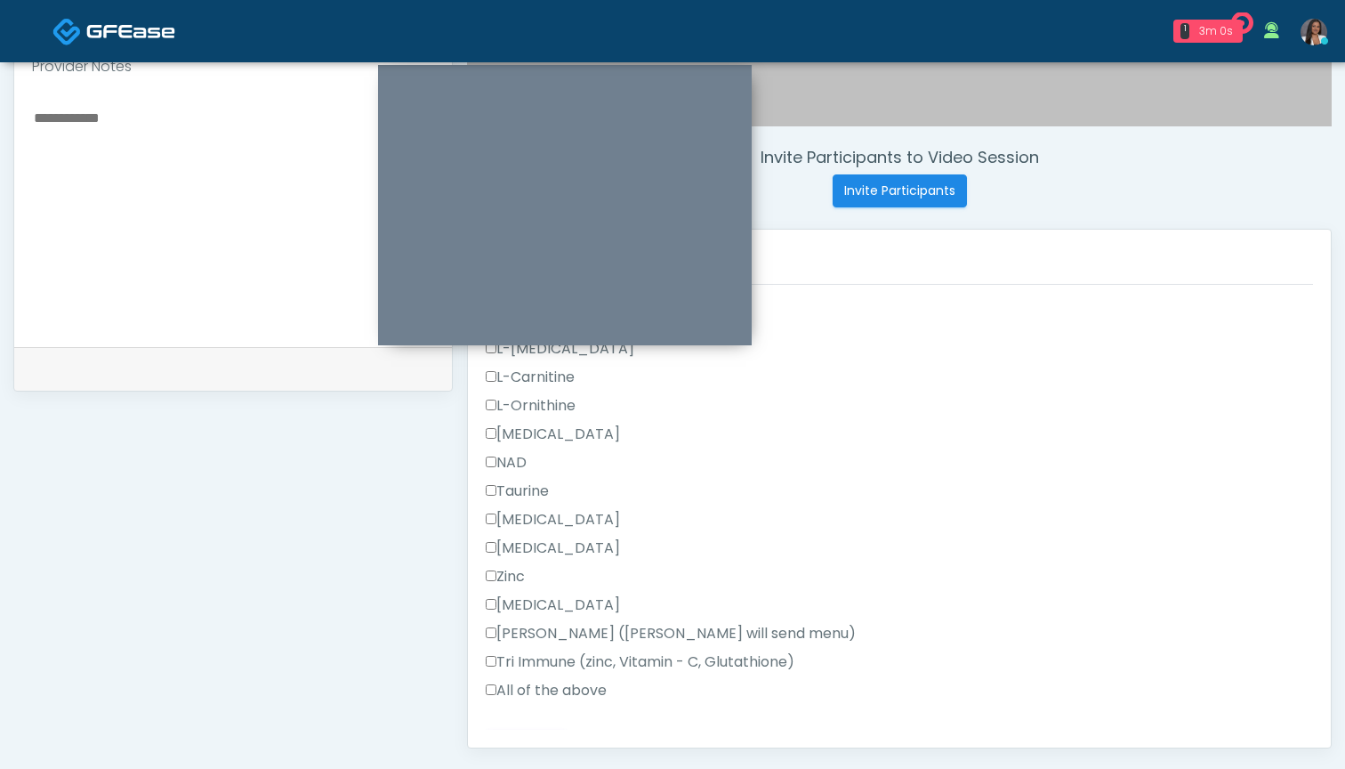
click at [539, 688] on label "All of the above" at bounding box center [546, 690] width 121 height 21
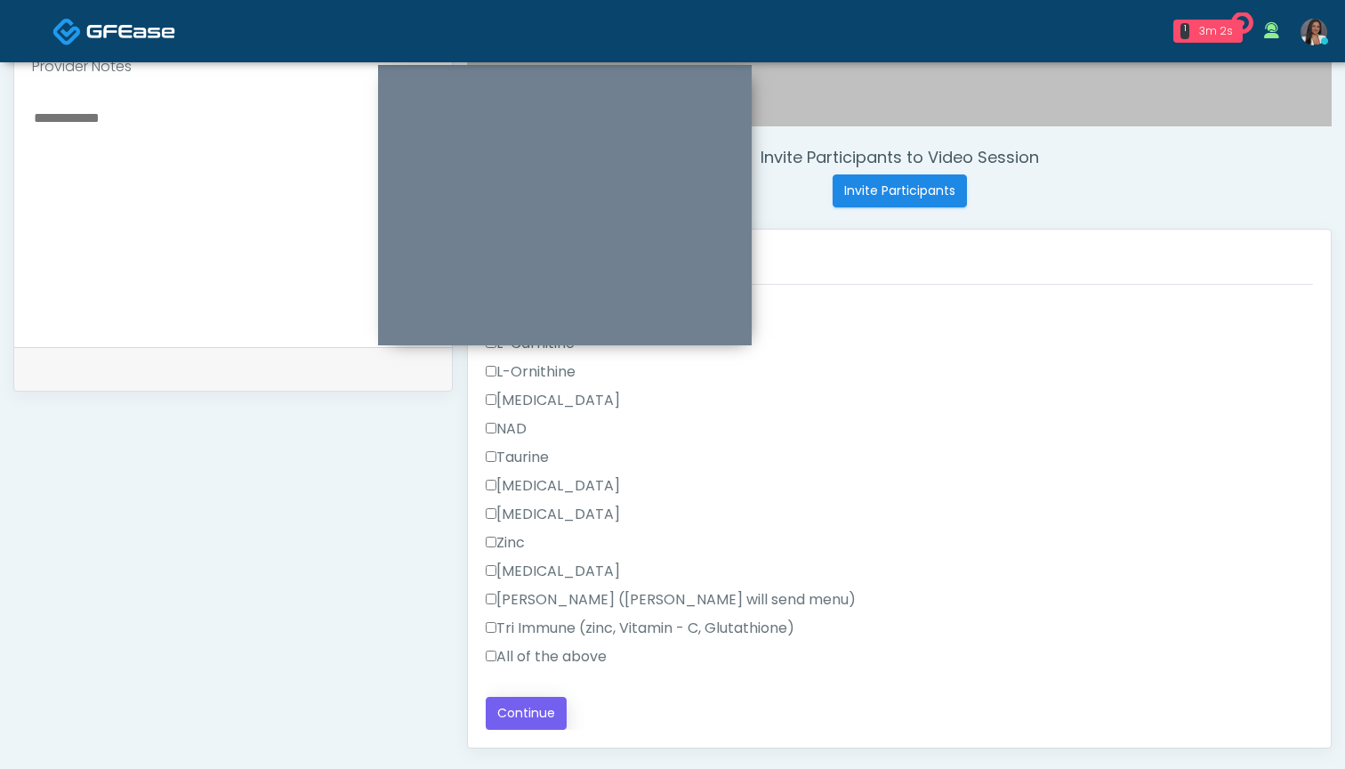
scroll to position [1131, 0]
click at [523, 719] on button "Continue" at bounding box center [526, 713] width 81 height 33
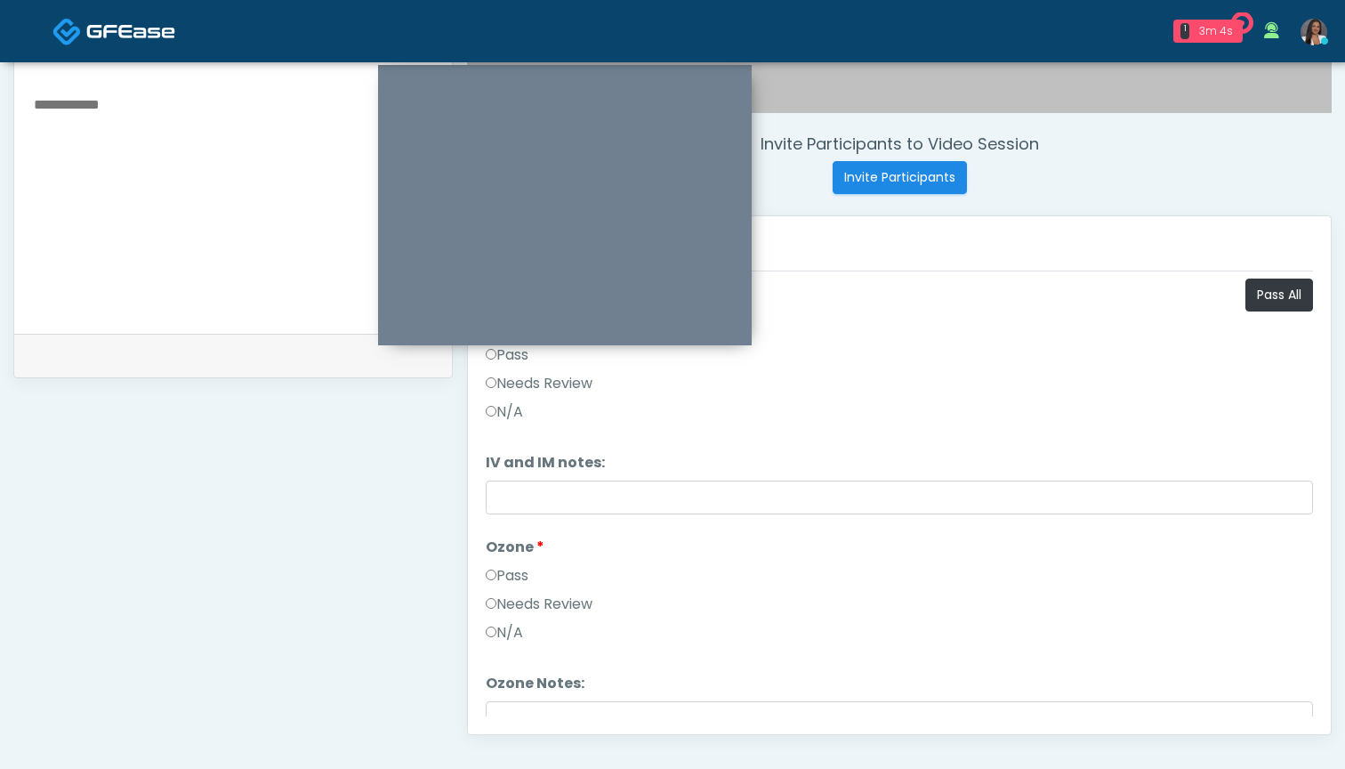
scroll to position [593, 0]
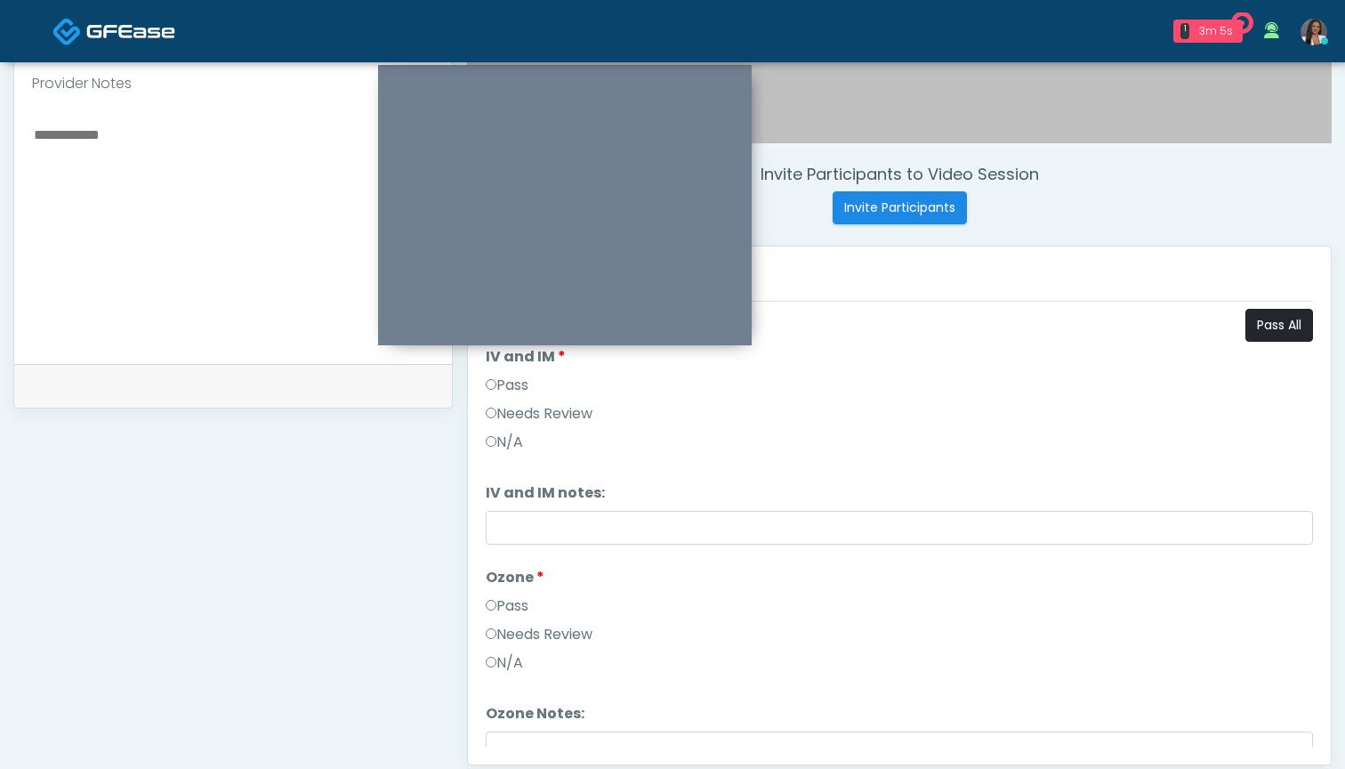
click at [1279, 319] on button "Pass All" at bounding box center [1280, 325] width 68 height 33
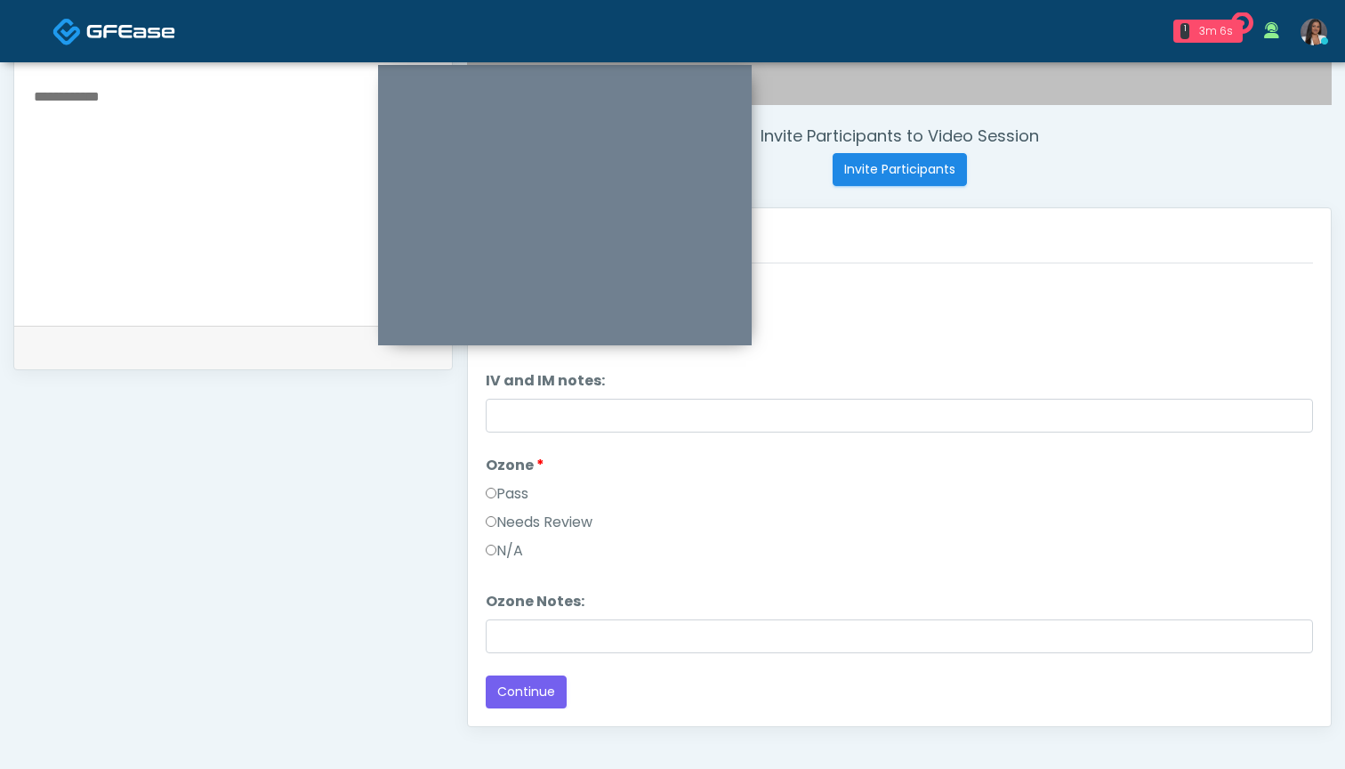
scroll to position [634, 0]
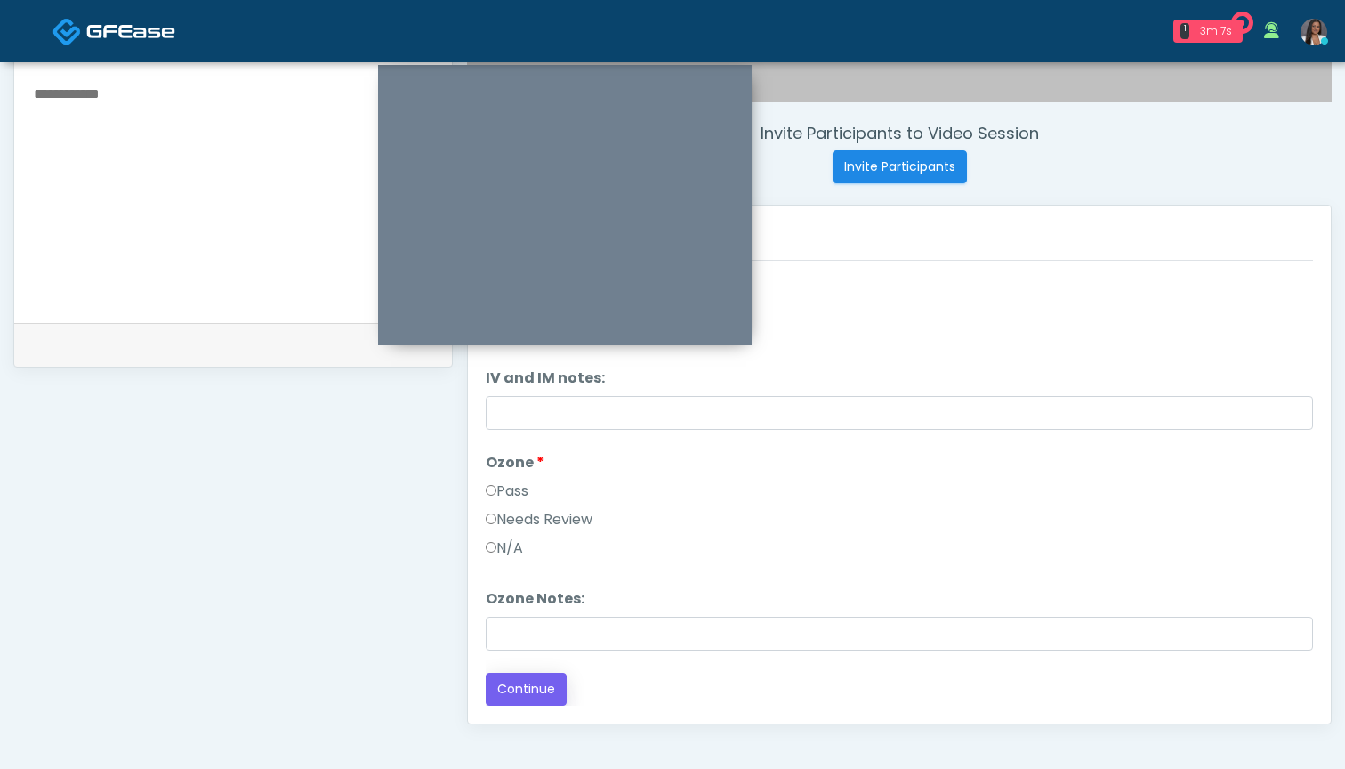
click at [531, 682] on button "Continue" at bounding box center [526, 689] width 81 height 33
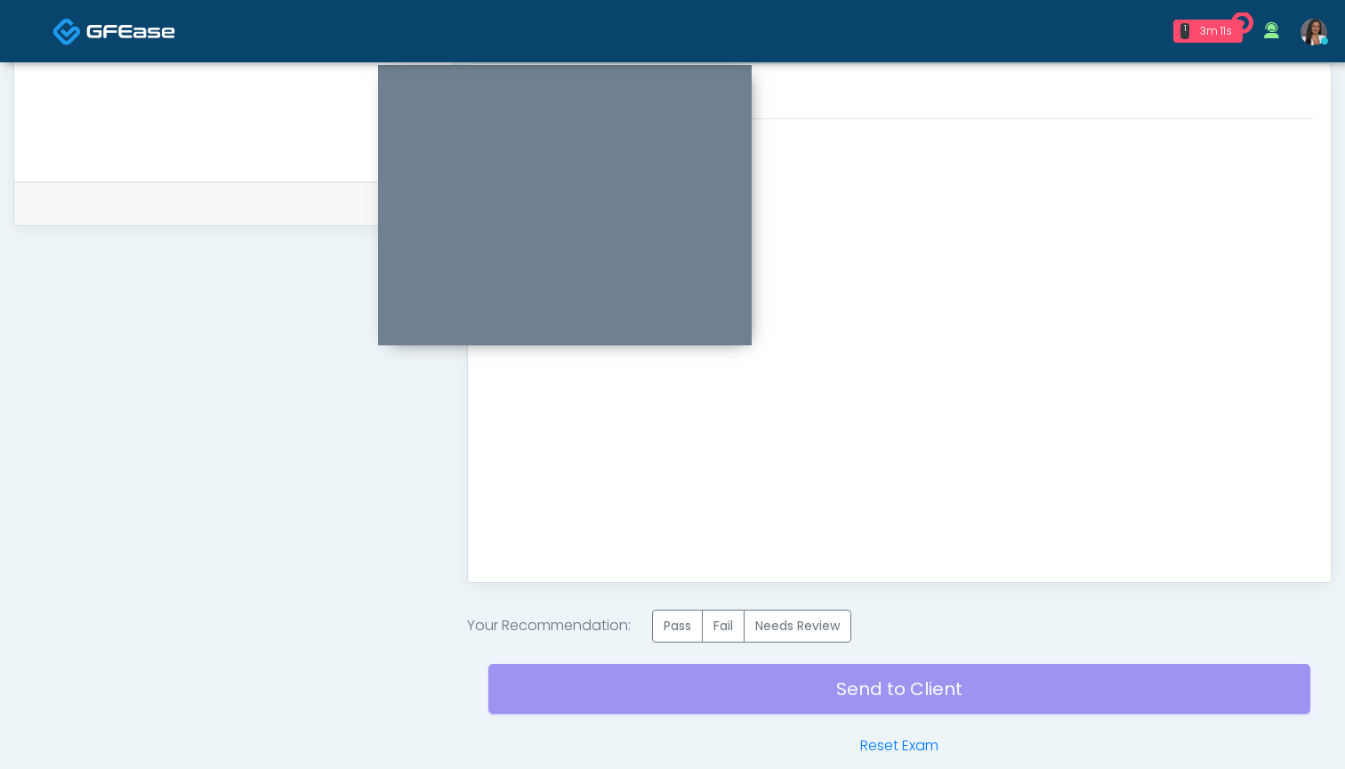
scroll to position [0, 0]
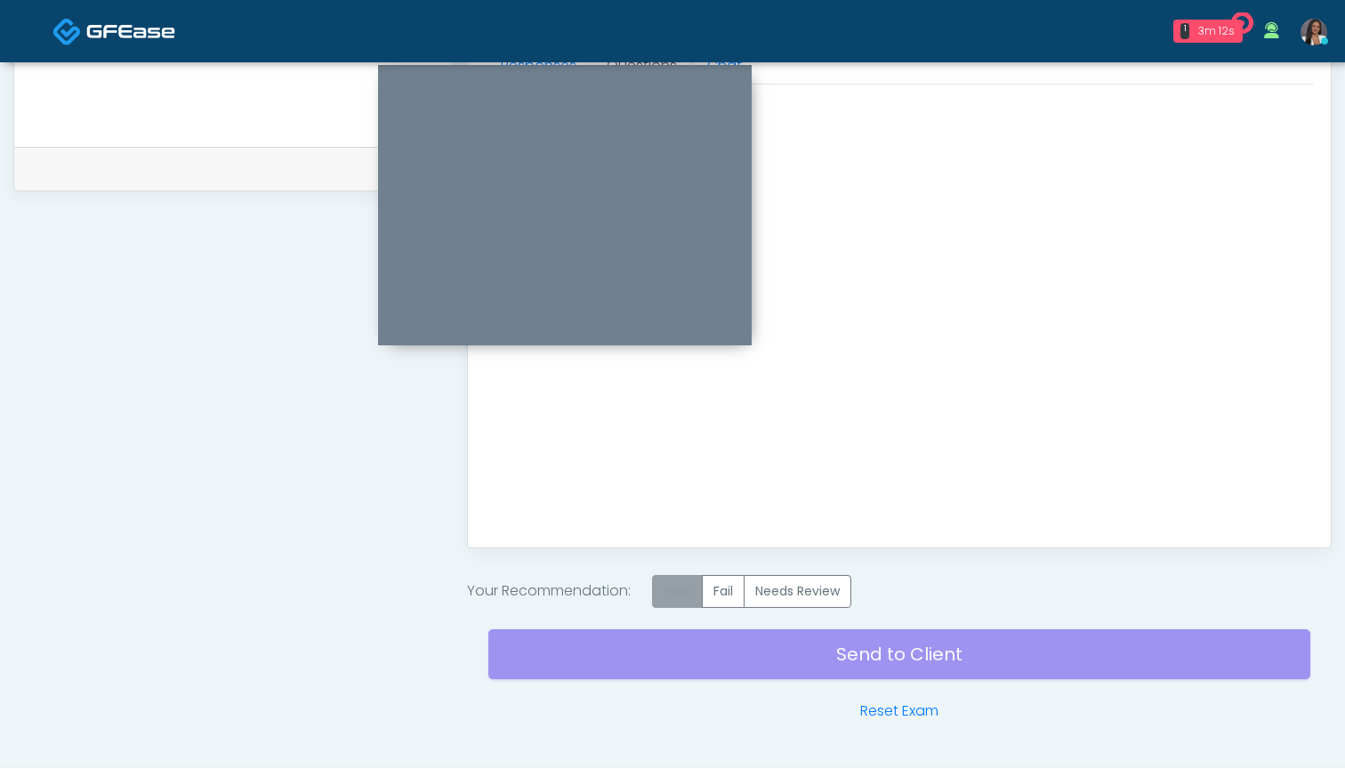
click at [681, 598] on label "Pass" at bounding box center [677, 591] width 51 height 33
click at [817, 660] on div "Send to Client Reset Exam" at bounding box center [899, 665] width 822 height 114
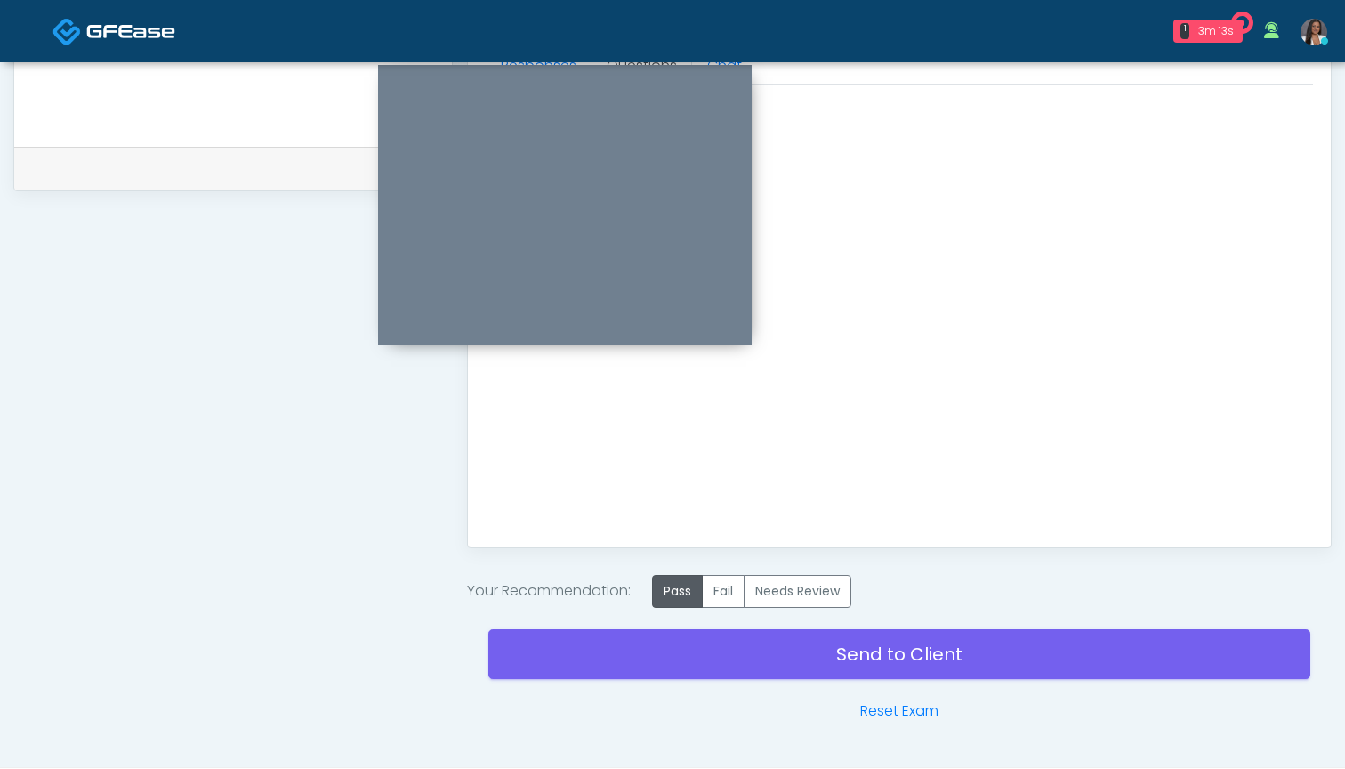
drag, startPoint x: 856, startPoint y: 656, endPoint x: 829, endPoint y: 384, distance: 272.7
click at [856, 656] on link "Send to Client" at bounding box center [899, 654] width 822 height 50
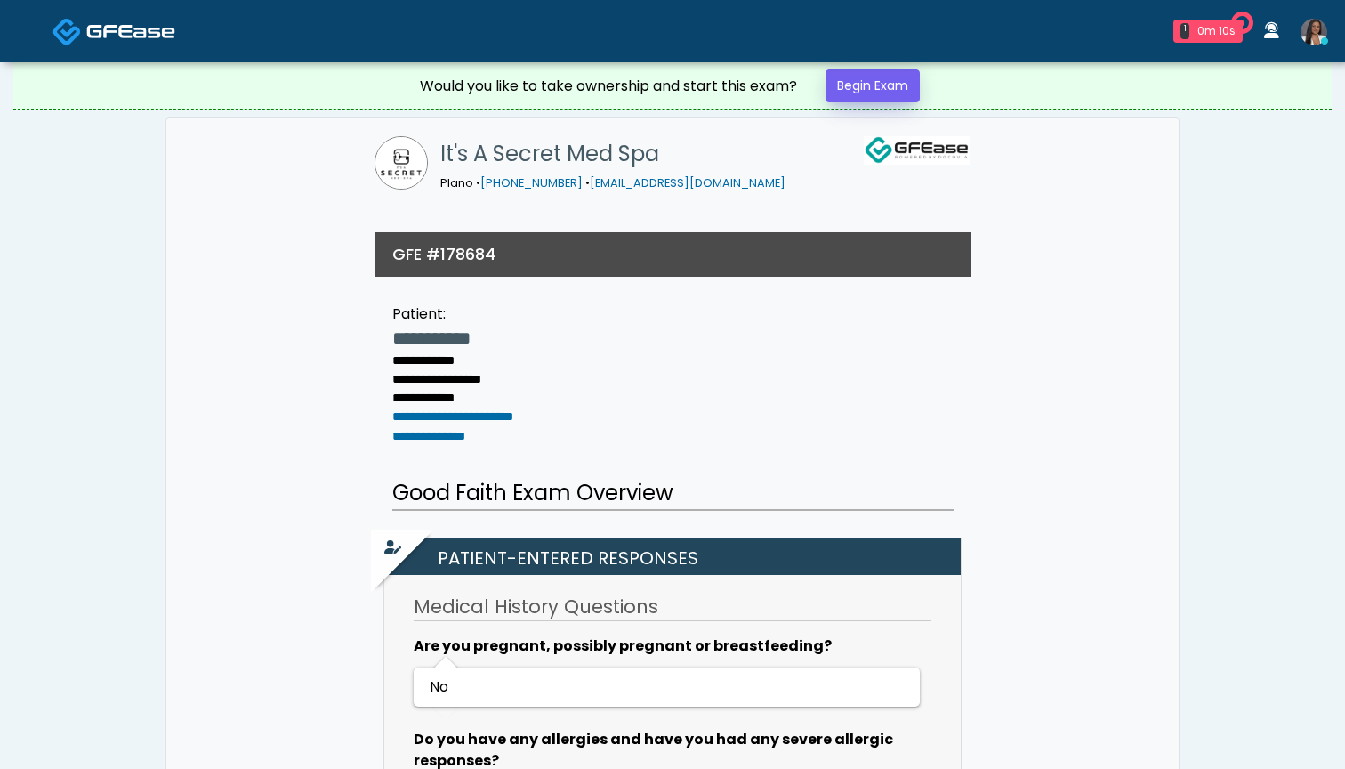
click at [852, 85] on link "Begin Exam" at bounding box center [873, 85] width 94 height 33
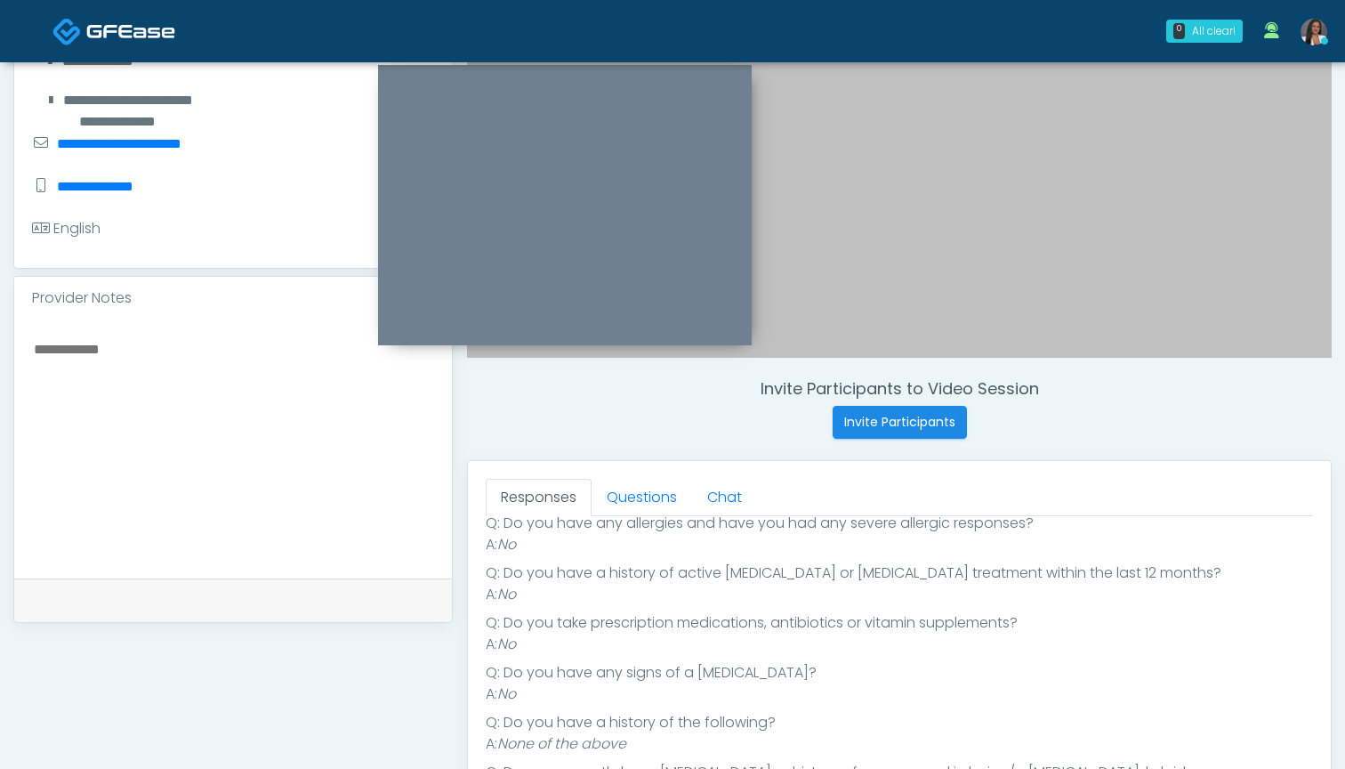
scroll to position [368, 0]
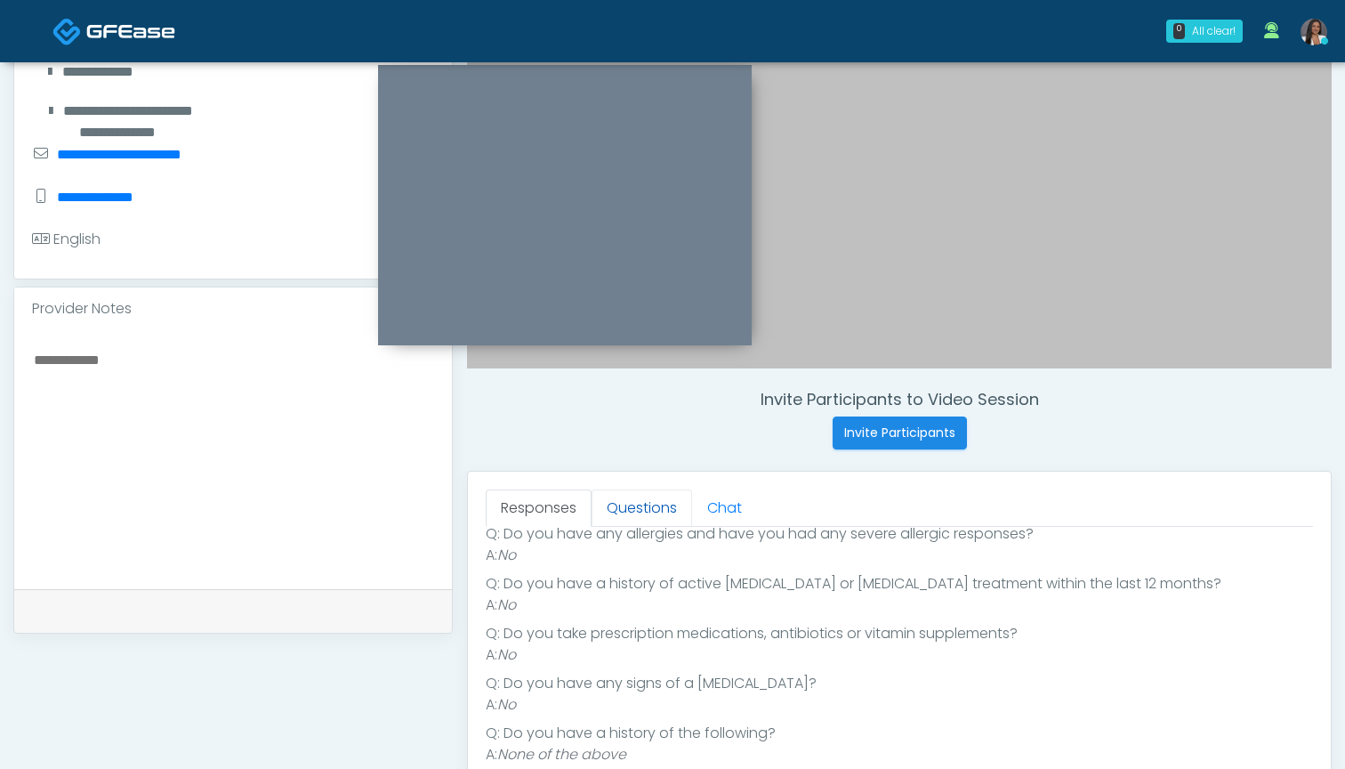
click at [640, 508] on link "Questions" at bounding box center [642, 507] width 101 height 37
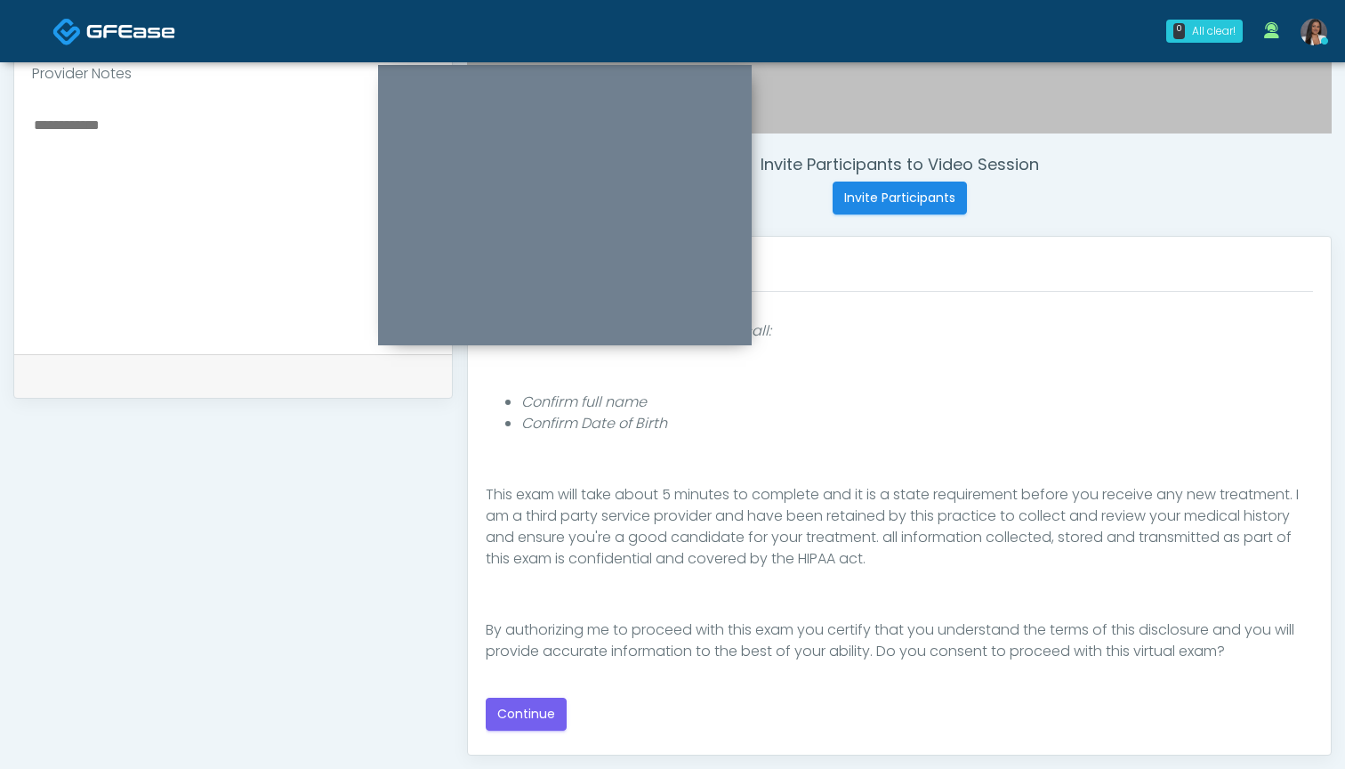
scroll to position [164, 0]
click at [537, 711] on button "Continue" at bounding box center [526, 714] width 81 height 33
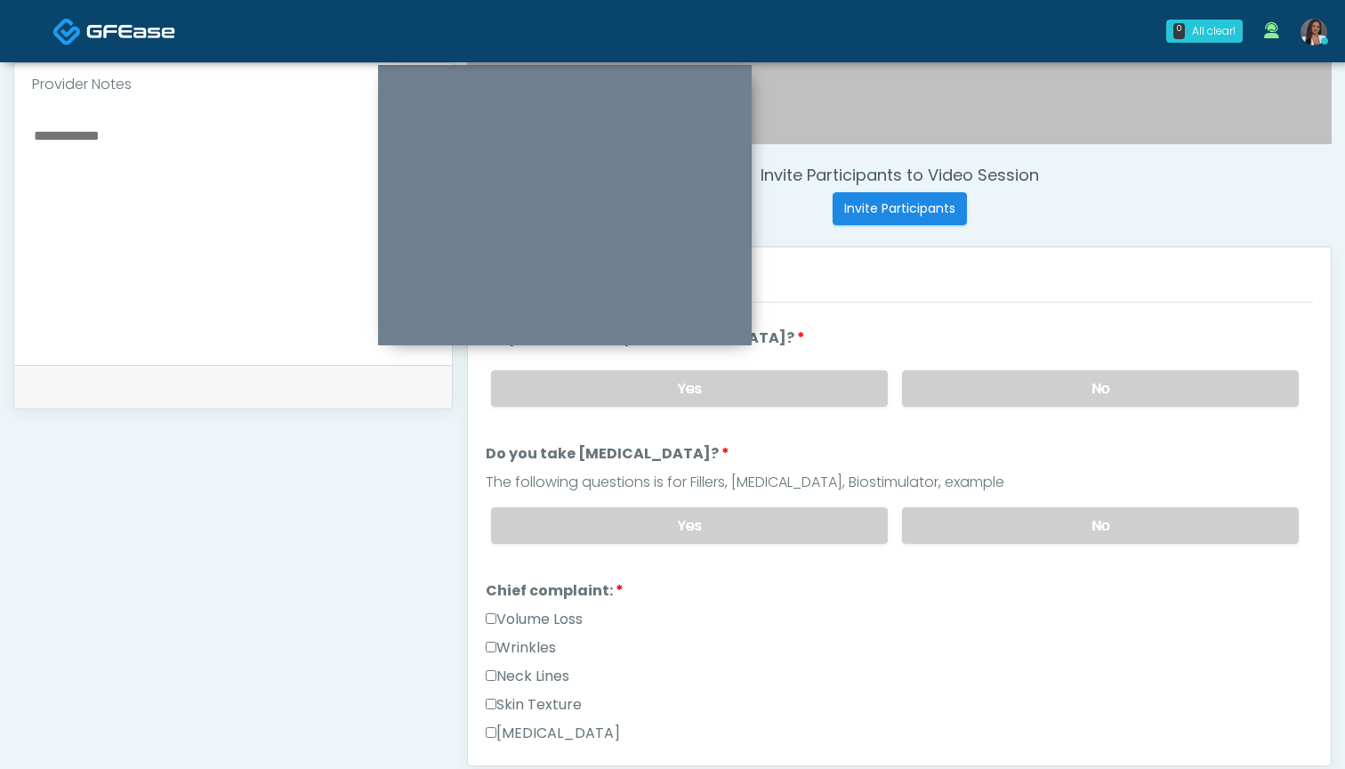
scroll to position [617, 0]
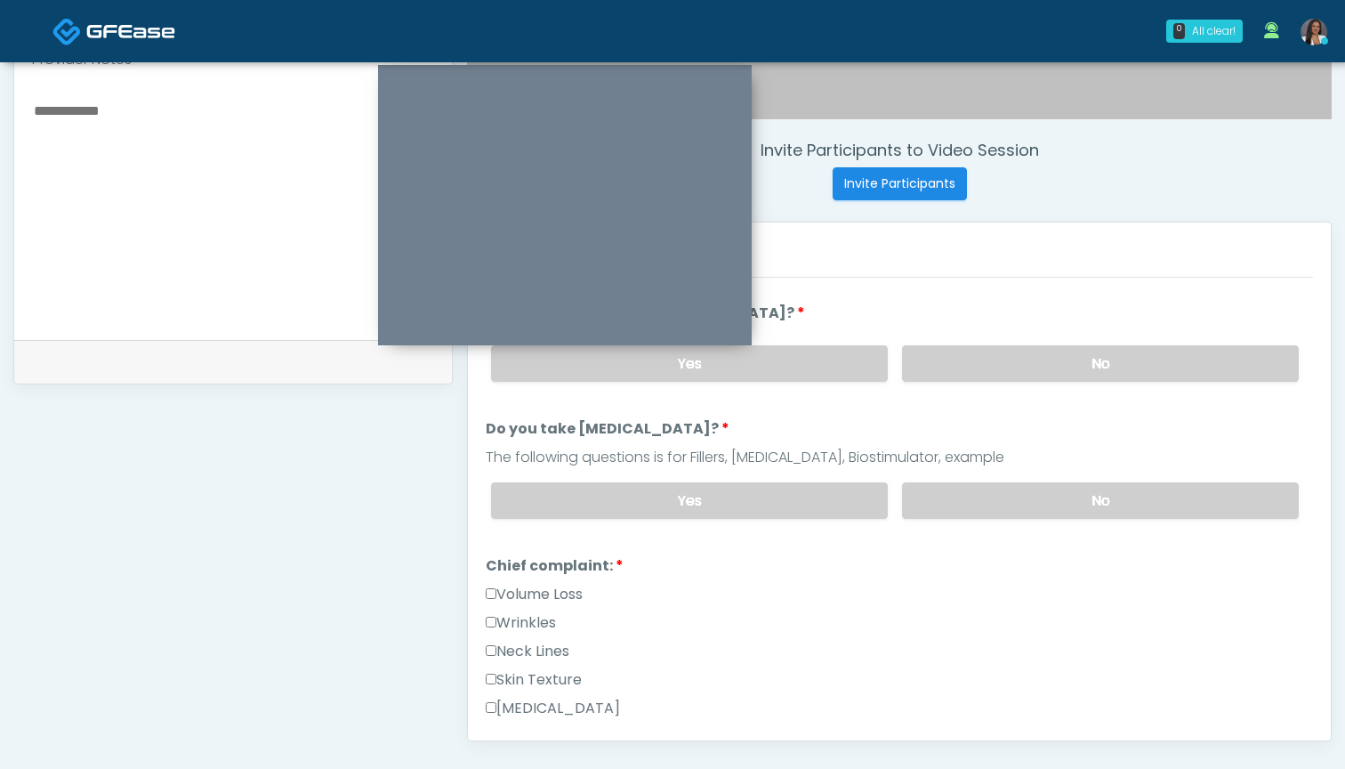
click at [520, 601] on label "Volume Loss" at bounding box center [534, 594] width 97 height 21
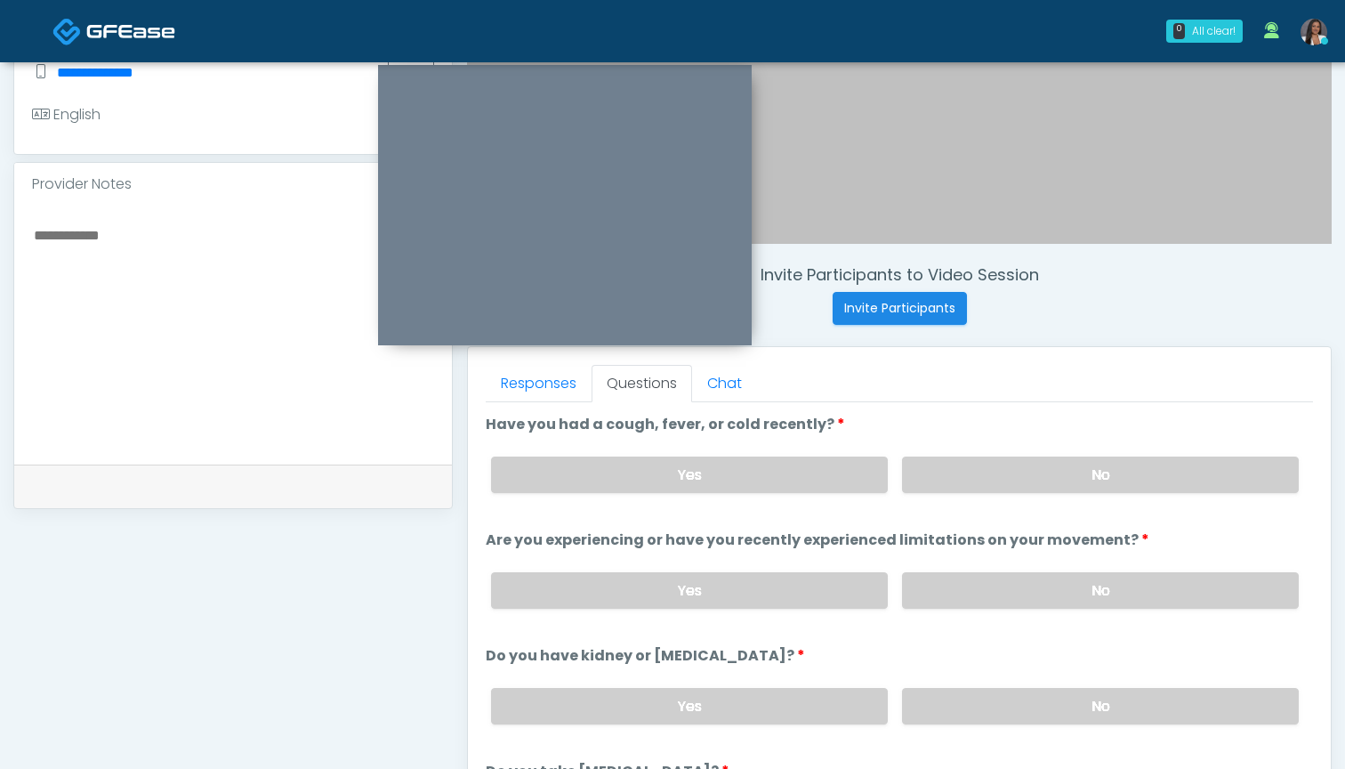
scroll to position [483, 0]
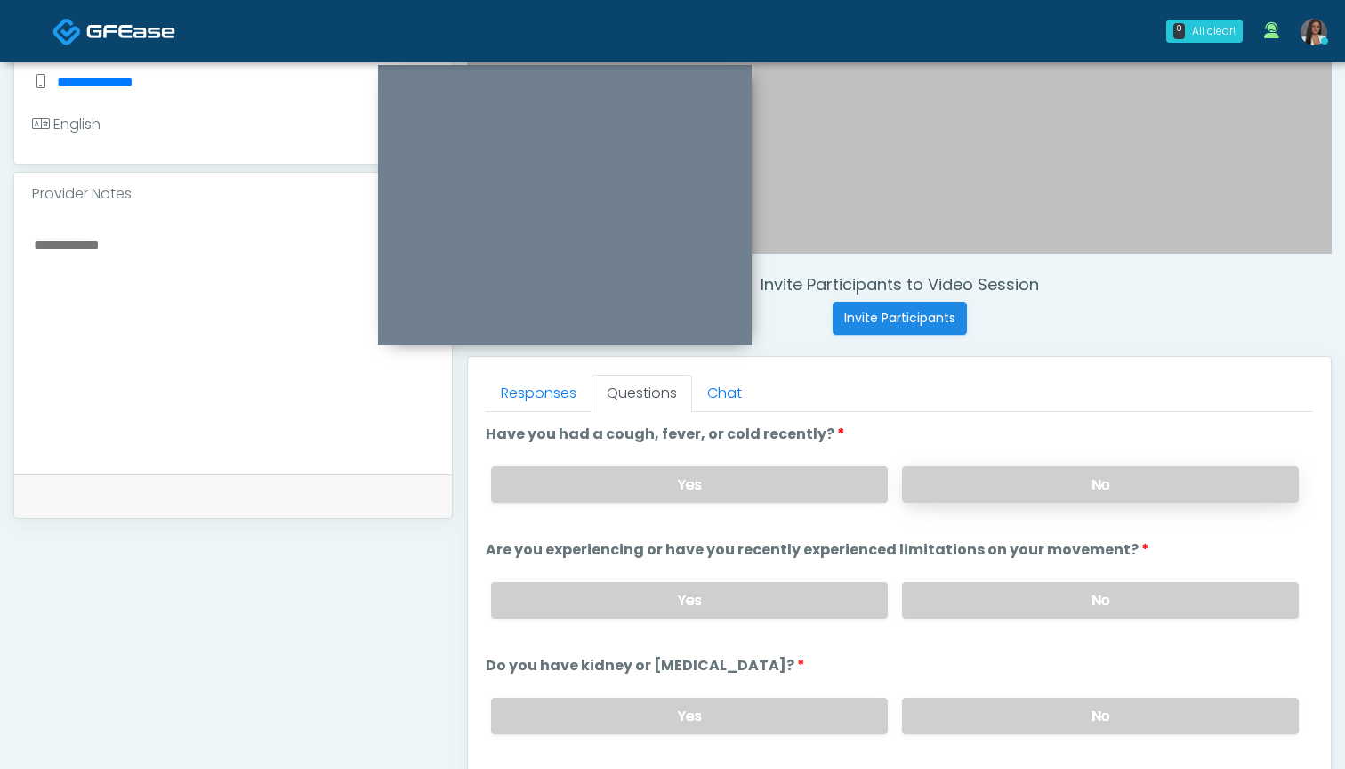
click at [941, 489] on label "No" at bounding box center [1100, 484] width 397 height 36
click at [954, 600] on label "No" at bounding box center [1100, 600] width 397 height 36
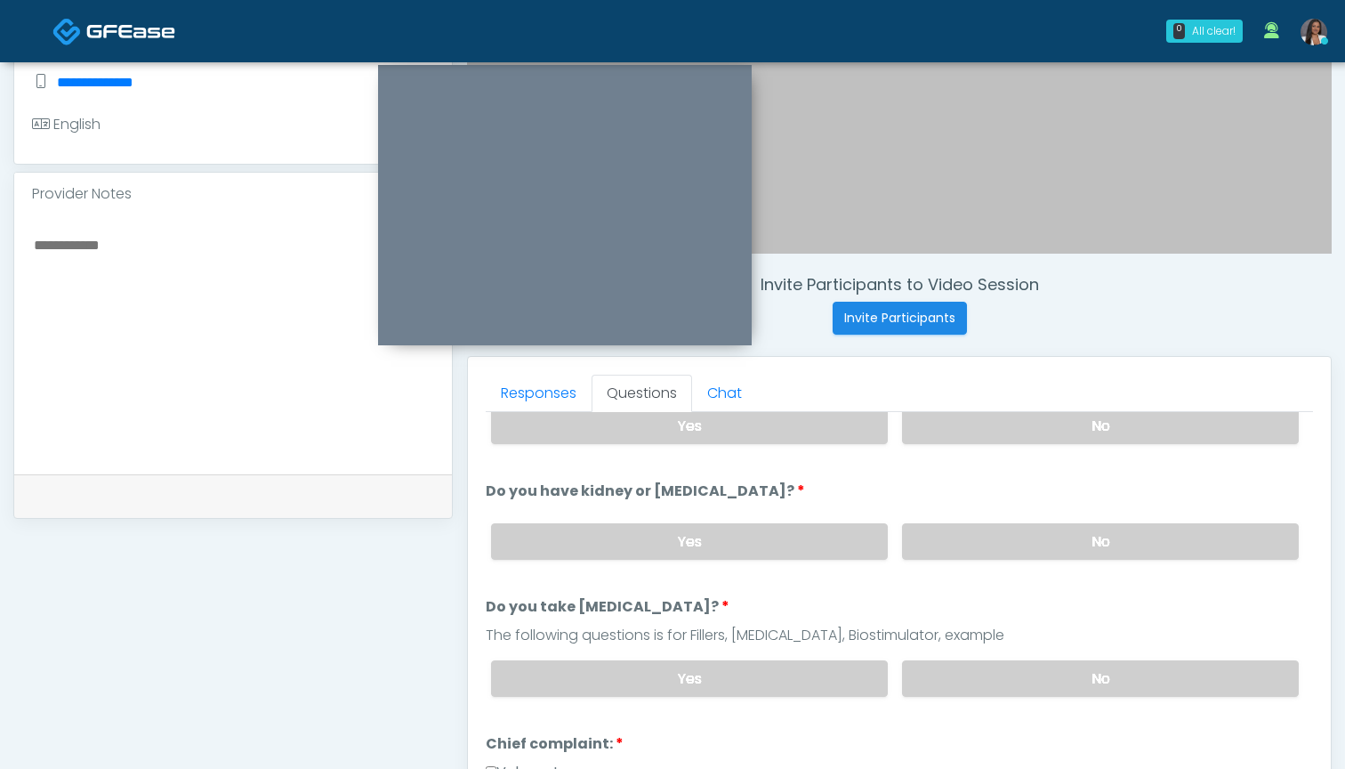
scroll to position [215, 0]
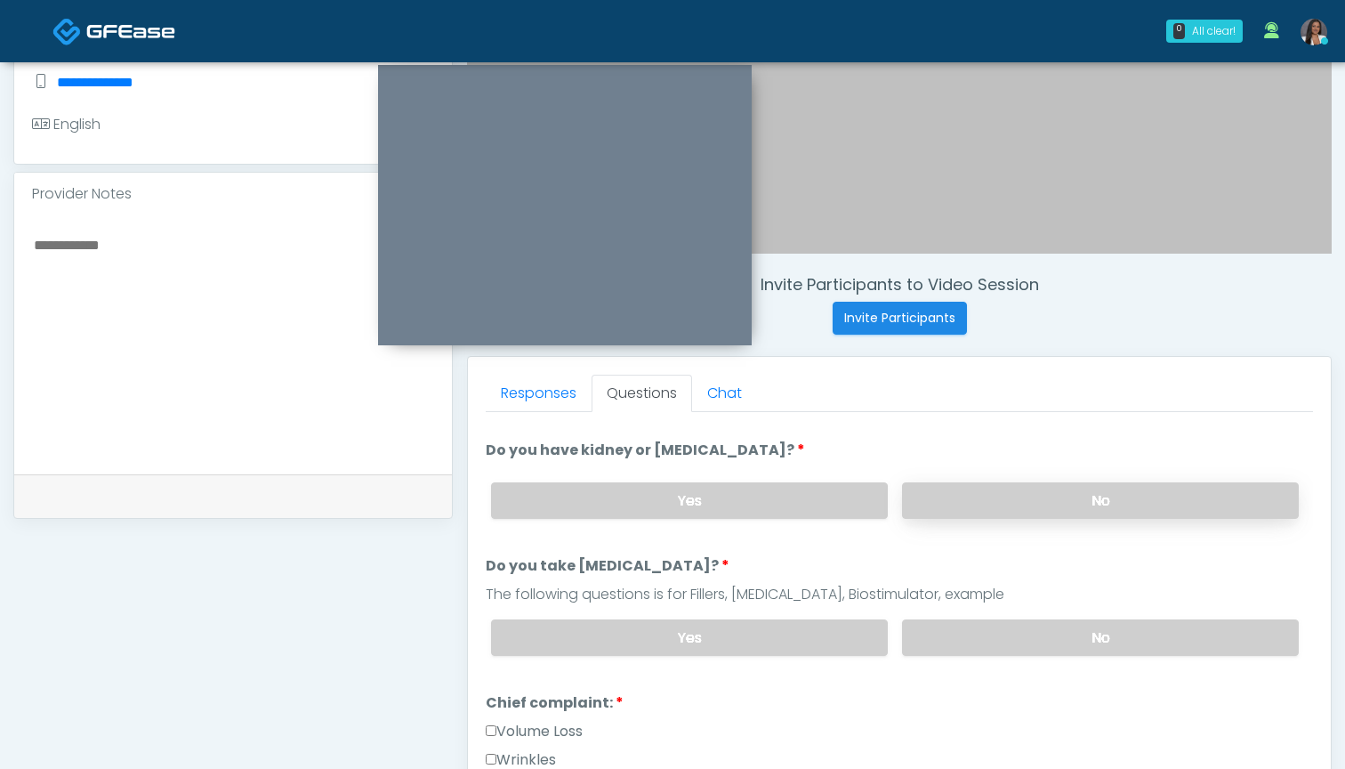
click at [964, 501] on label "No" at bounding box center [1100, 500] width 397 height 36
click at [947, 640] on label "No" at bounding box center [1100, 637] width 397 height 36
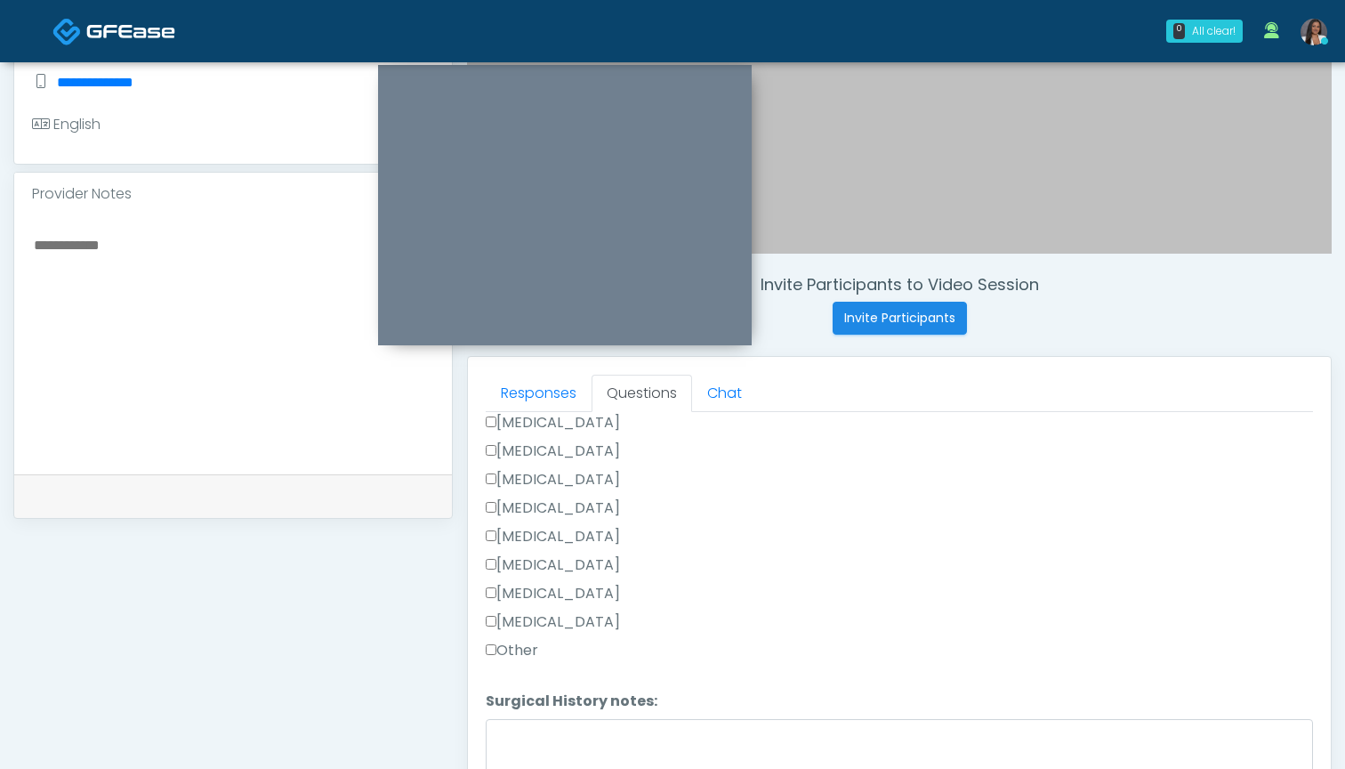
scroll to position [1164, 0]
click at [522, 649] on label "Other" at bounding box center [512, 650] width 52 height 21
click at [574, 730] on textarea "Surgical History notes:" at bounding box center [899, 757] width 827 height 77
type textarea "*"
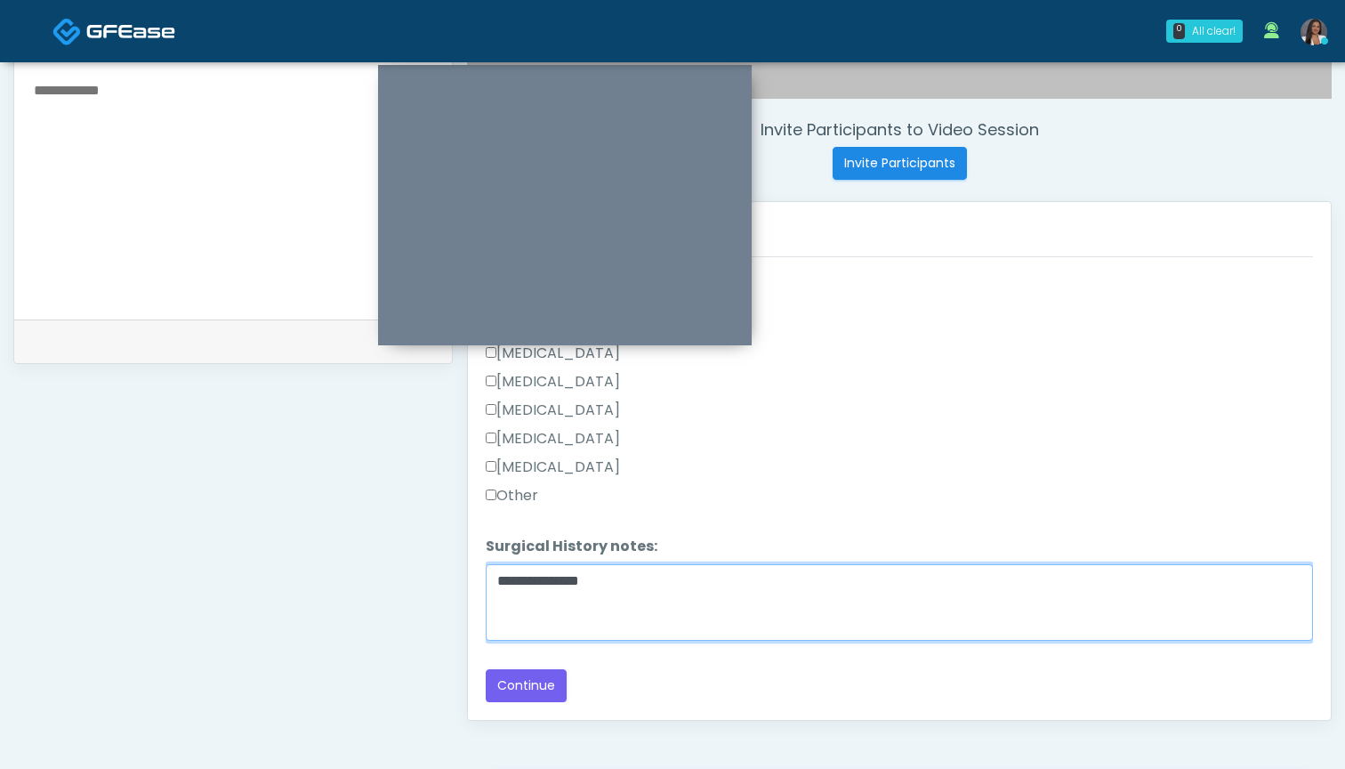
scroll to position [661, 0]
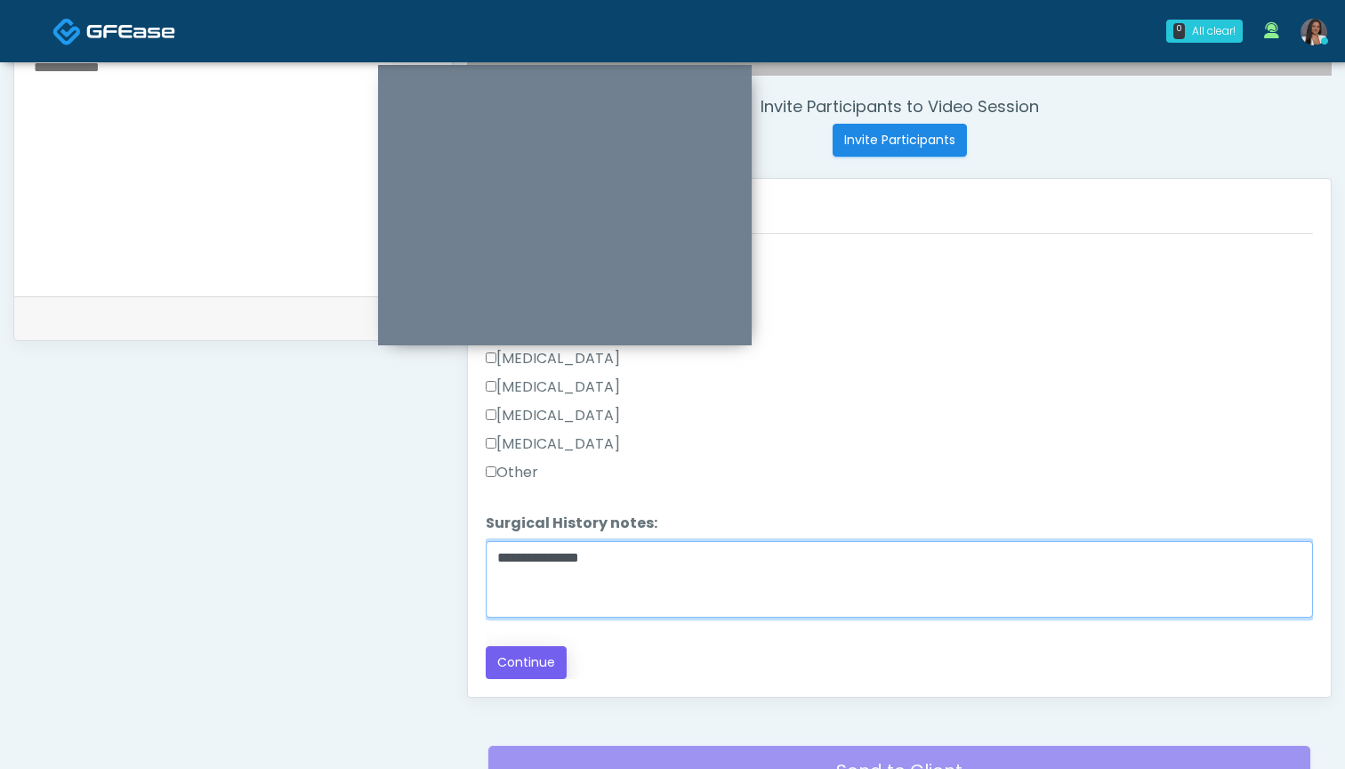
type textarea "**********"
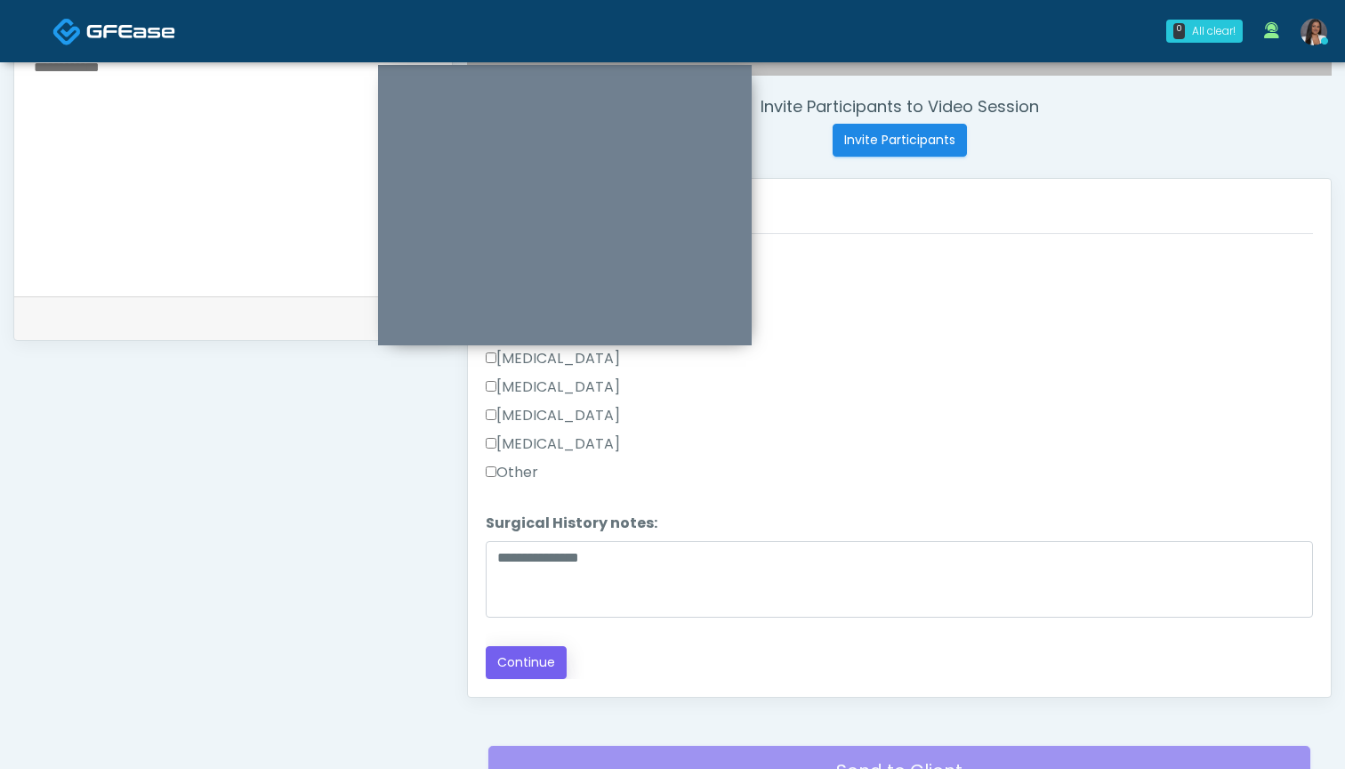
click at [524, 659] on button "Continue" at bounding box center [526, 662] width 81 height 33
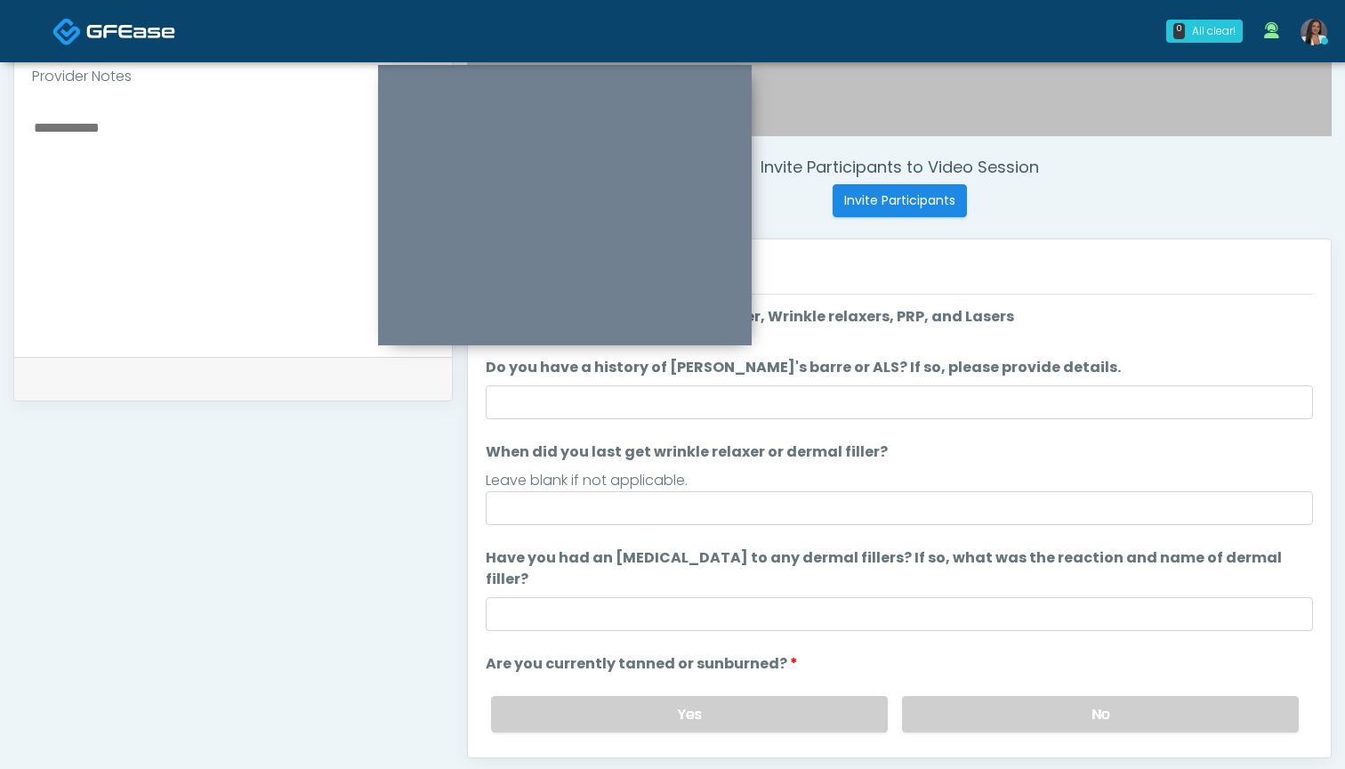
scroll to position [599, 0]
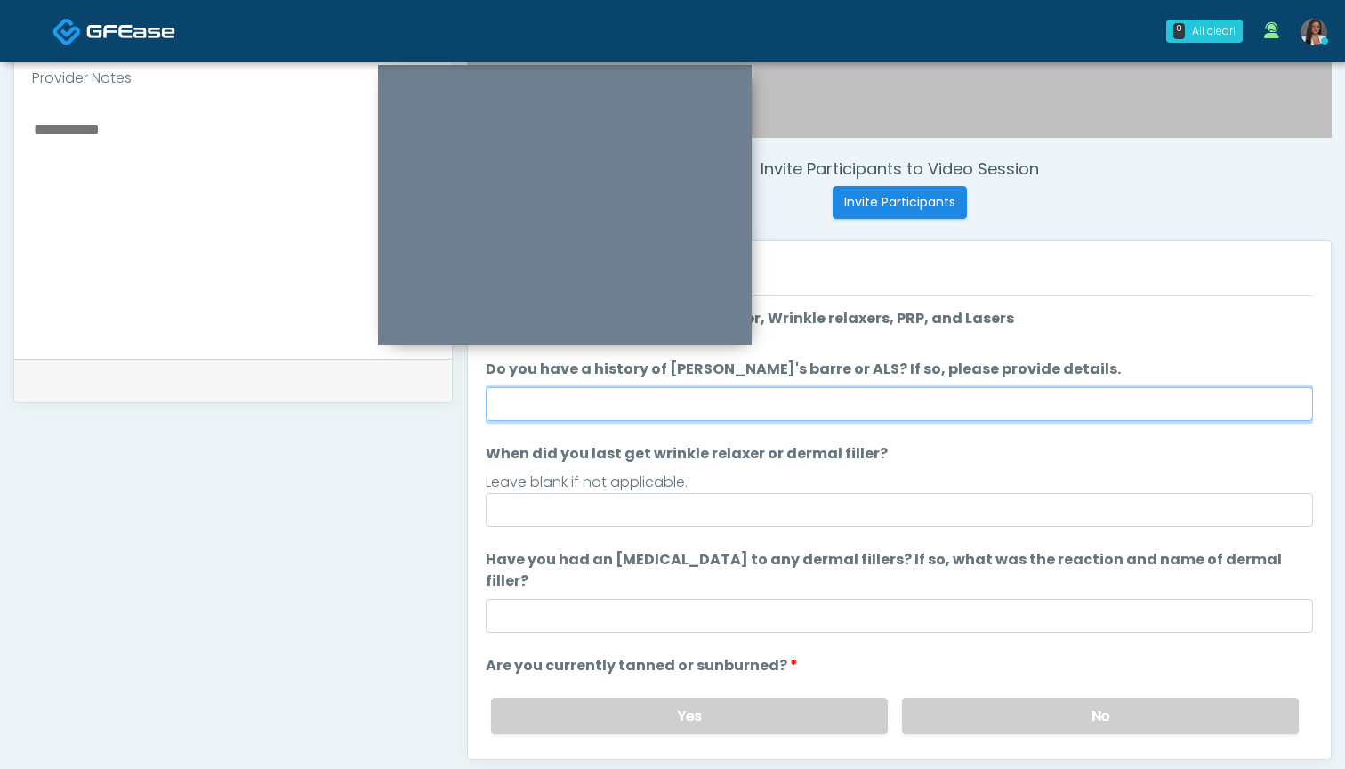
click at [791, 400] on input "Do you have a history of Guillain's barre or ALS? If so, please provide details." at bounding box center [899, 404] width 827 height 34
type input "**"
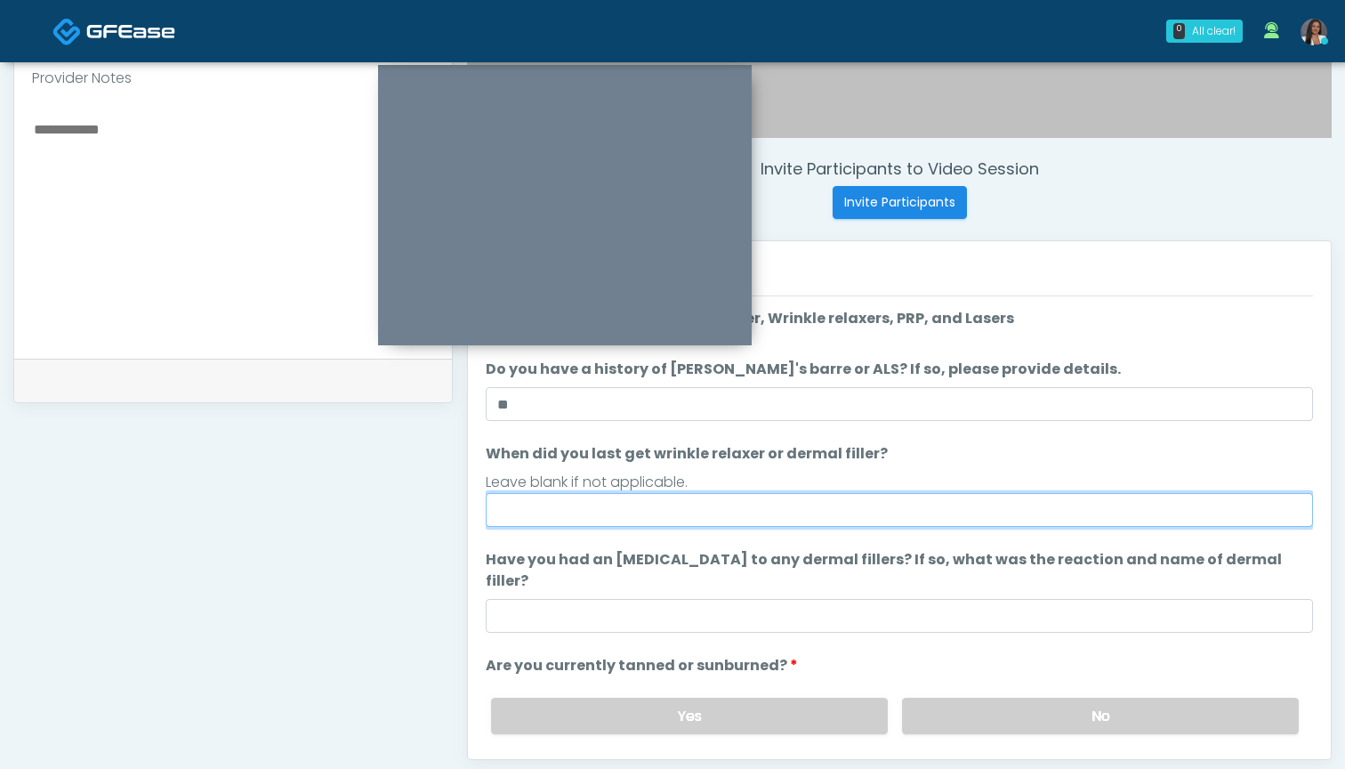
click at [819, 504] on input "When did you last get wrinkle relaxer or dermal filler?" at bounding box center [899, 510] width 827 height 34
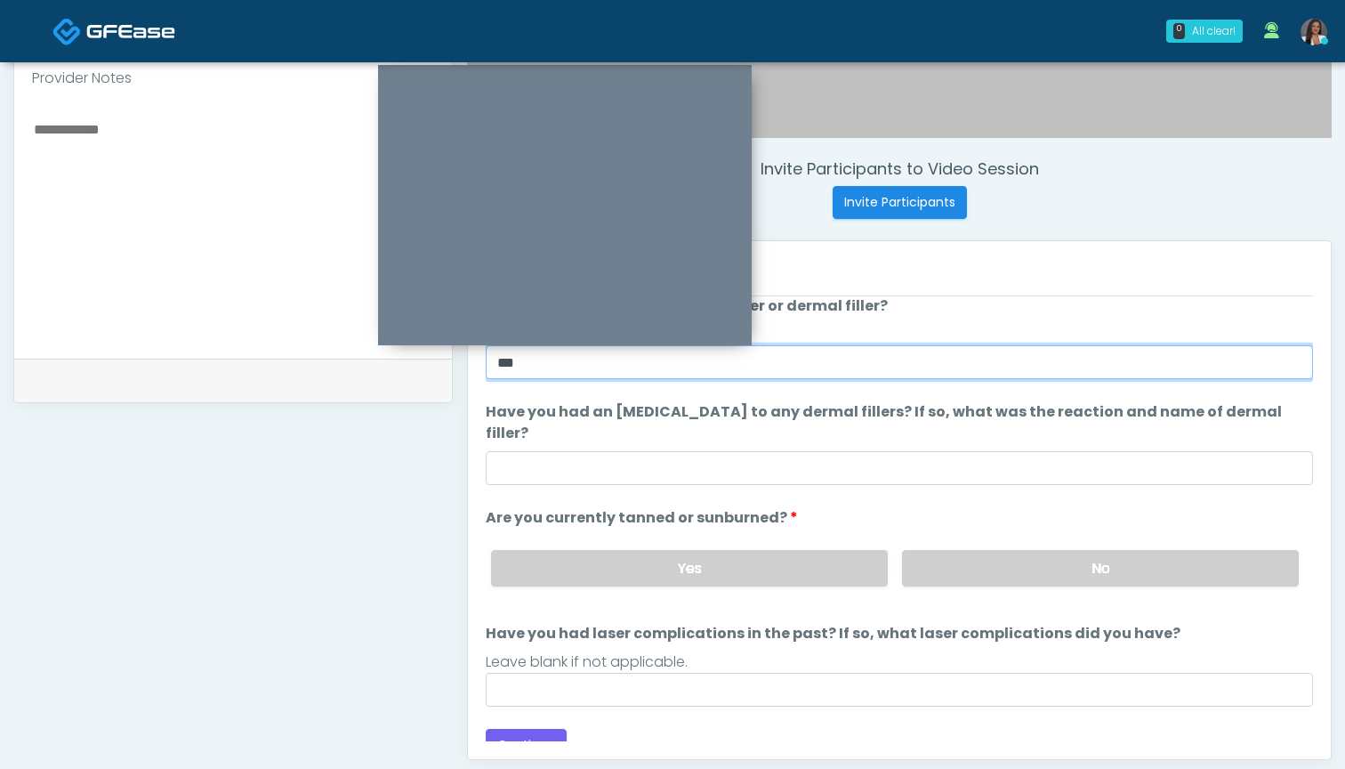
scroll to position [147, 0]
type input "***"
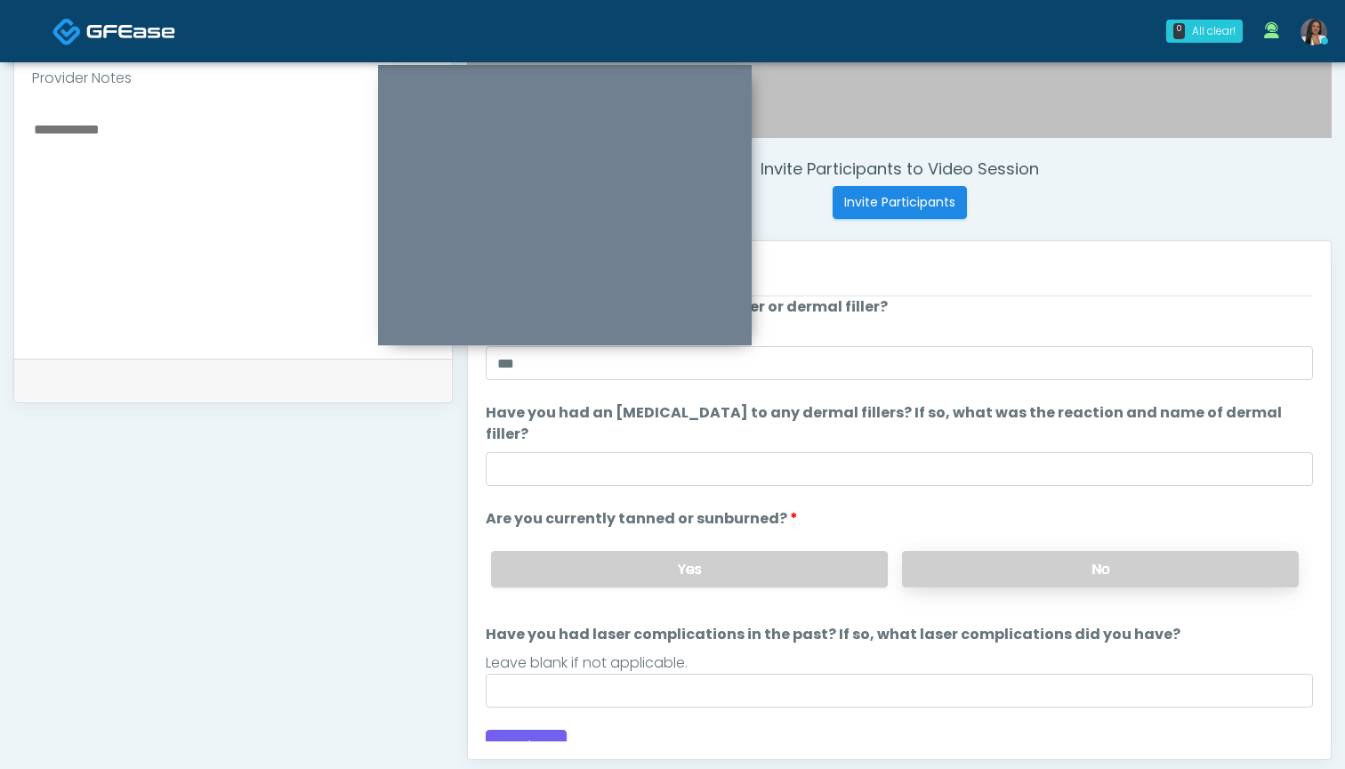
click at [984, 560] on label "No" at bounding box center [1100, 569] width 397 height 36
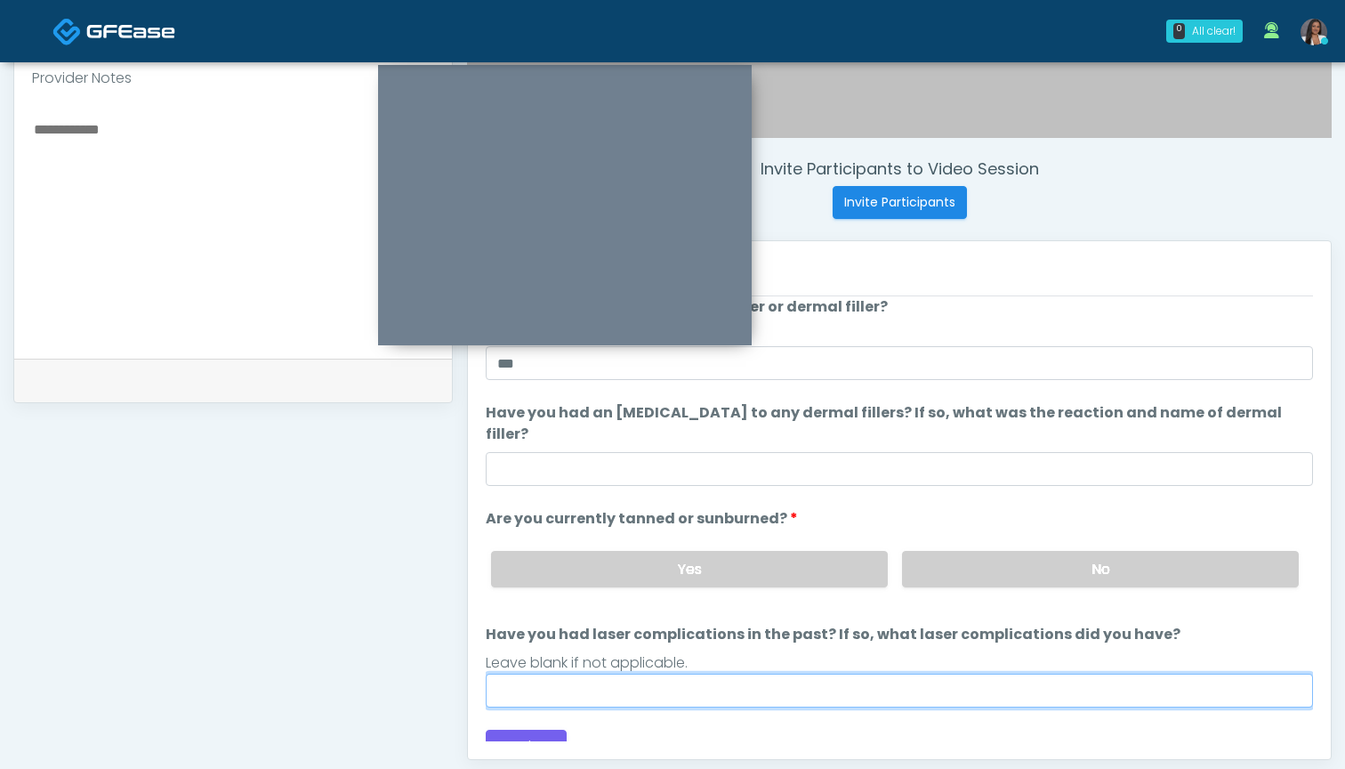
click at [861, 674] on input "Have you had laser complications in the past? If so, what laser complications d…" at bounding box center [899, 691] width 827 height 34
type input "**********"
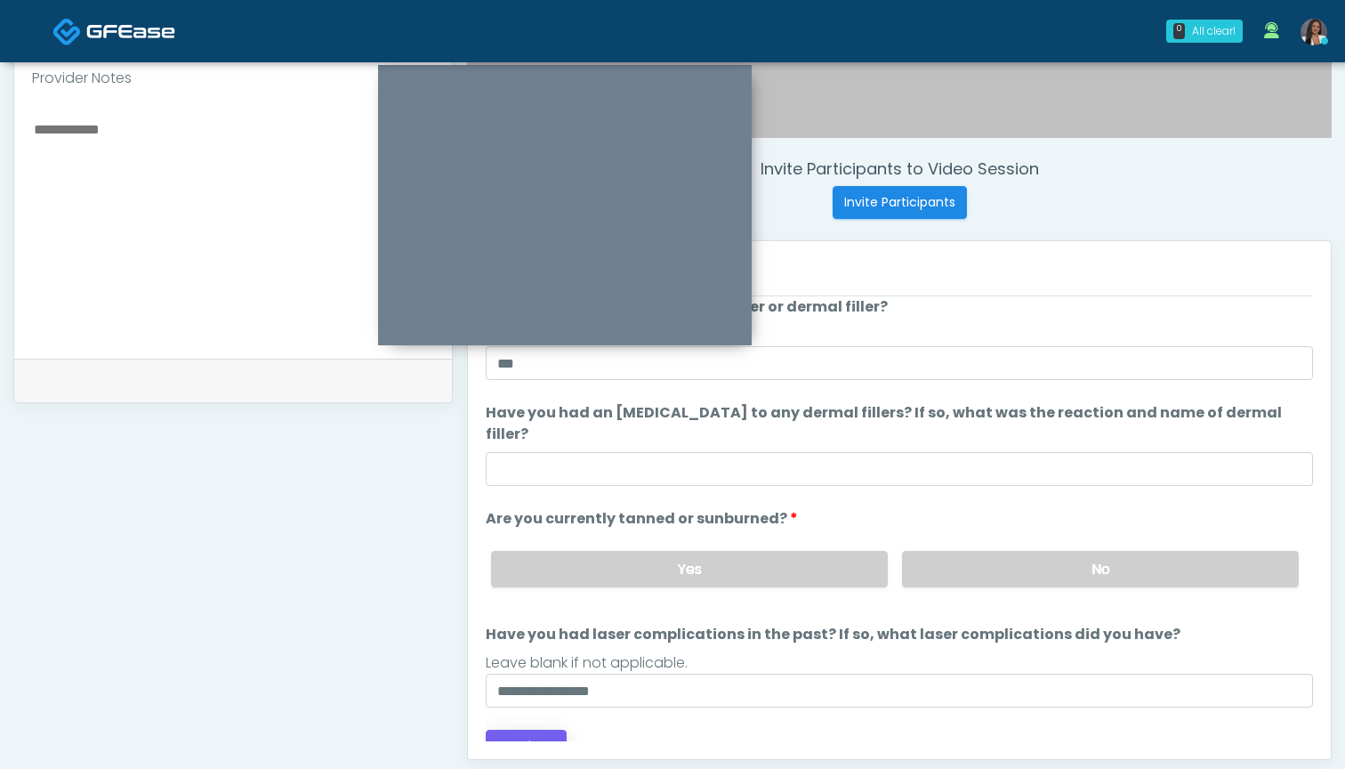
drag, startPoint x: 861, startPoint y: 666, endPoint x: 544, endPoint y: 727, distance: 323.5
click at [544, 730] on button "Continue" at bounding box center [526, 746] width 81 height 33
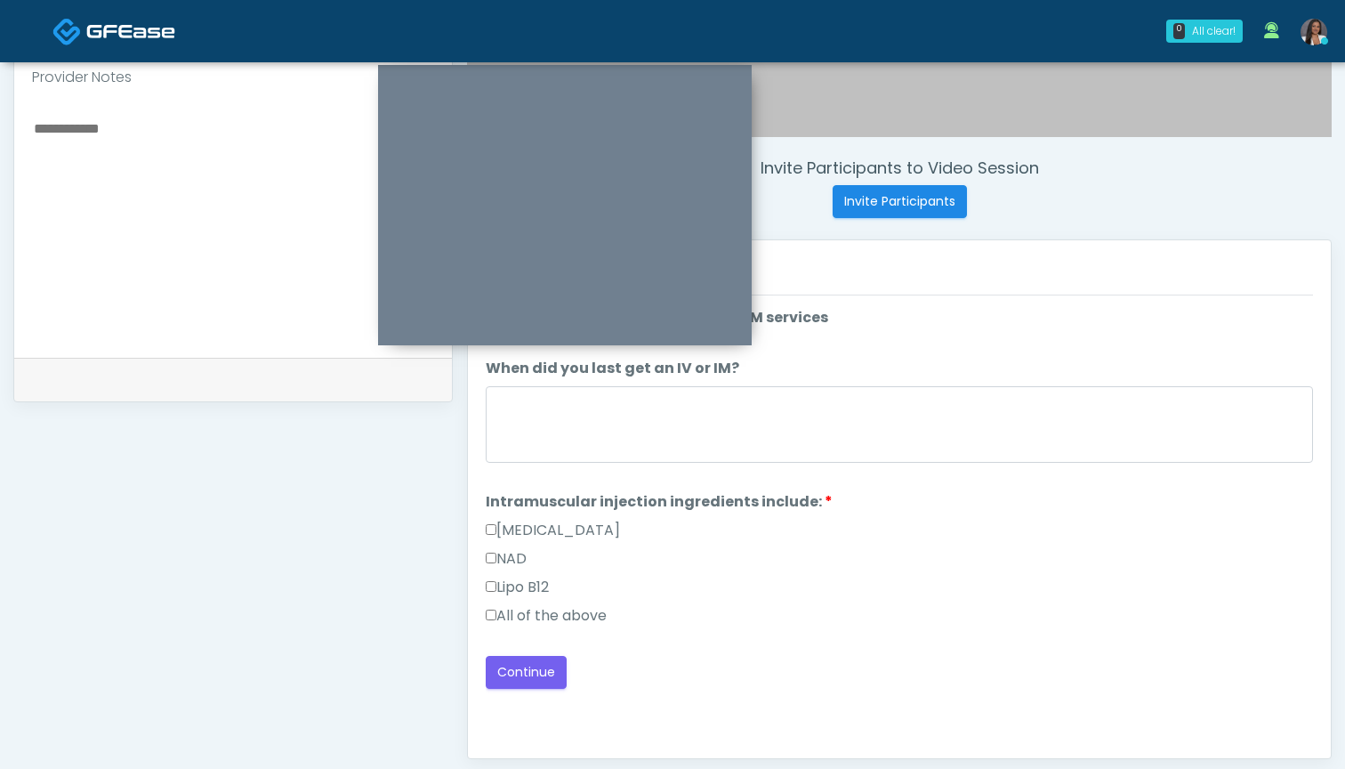
scroll to position [579, 0]
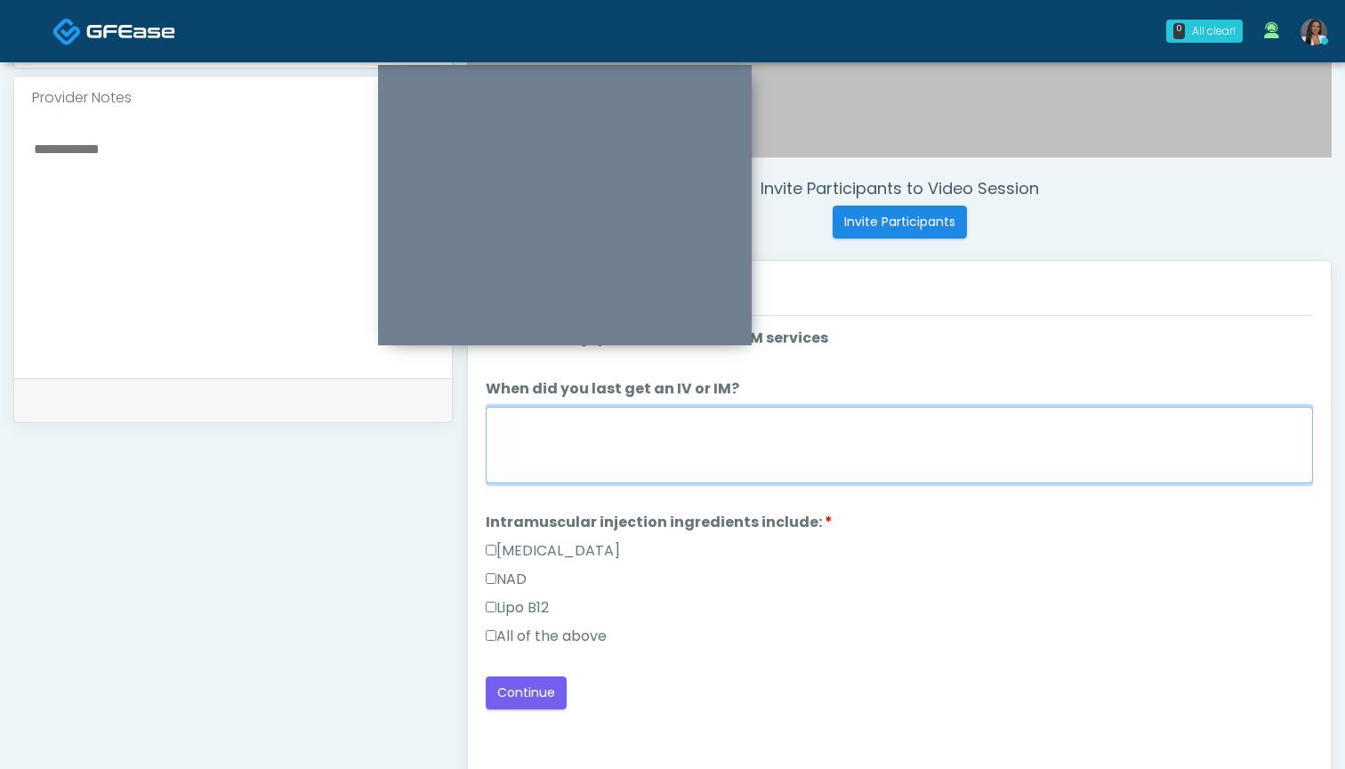
click at [609, 441] on textarea "When did you last get an IV or IM?" at bounding box center [899, 445] width 827 height 77
type textarea "***"
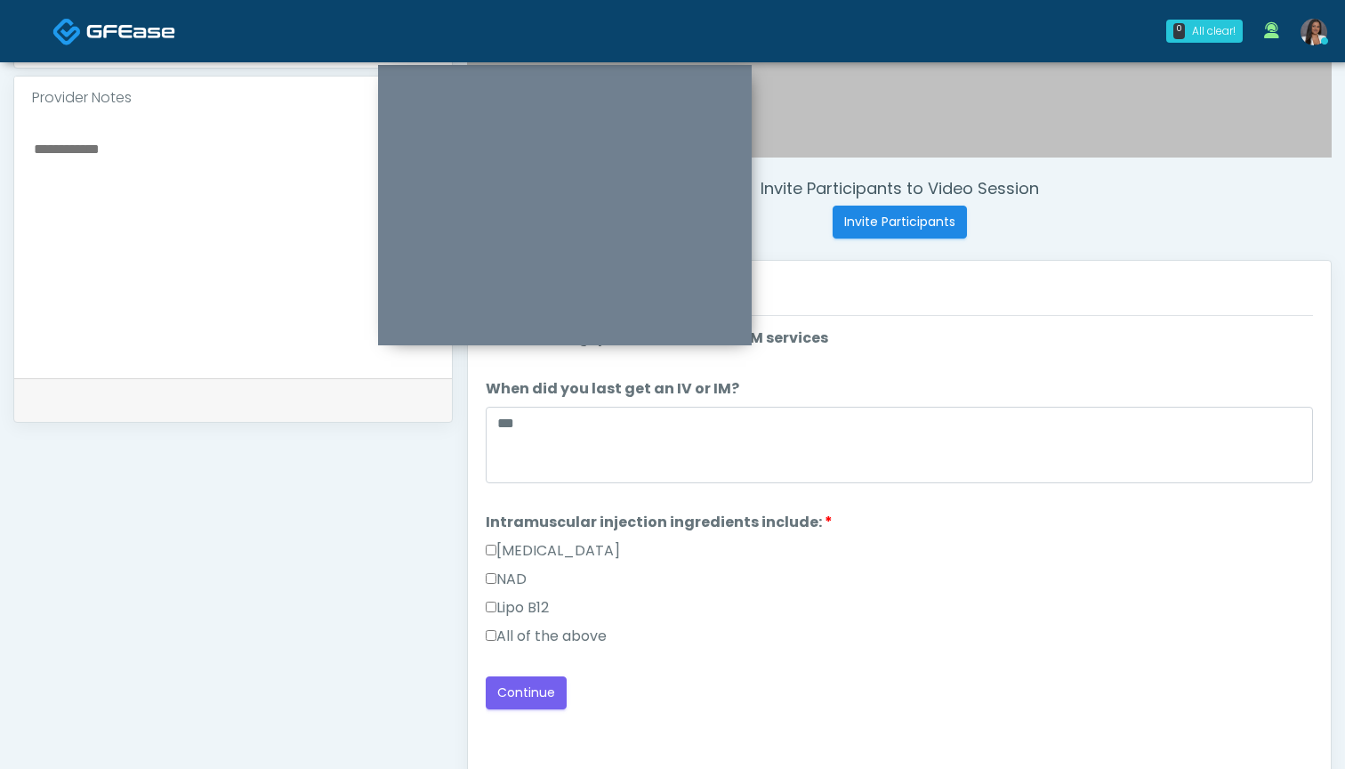
click at [580, 633] on label "All of the above" at bounding box center [546, 635] width 121 height 21
click at [521, 692] on button "Continue" at bounding box center [526, 692] width 81 height 33
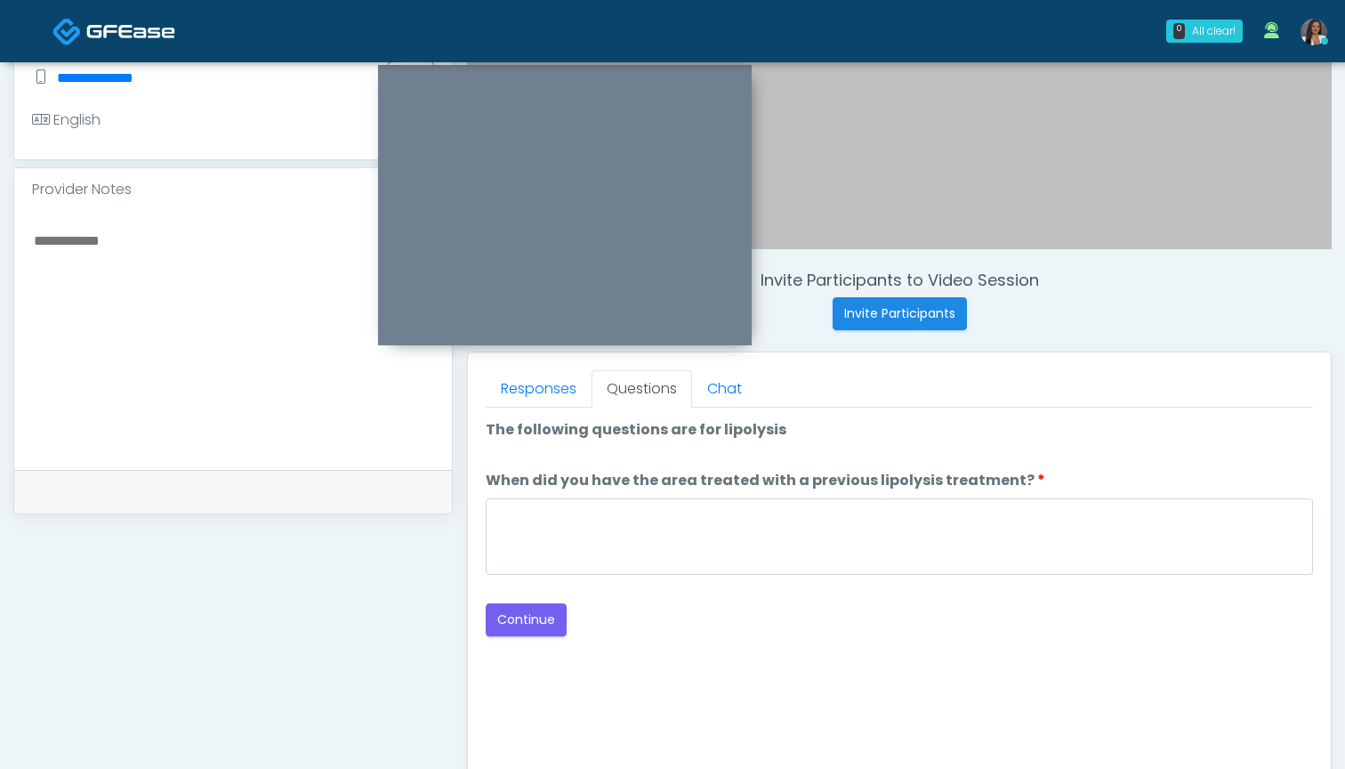
scroll to position [450, 0]
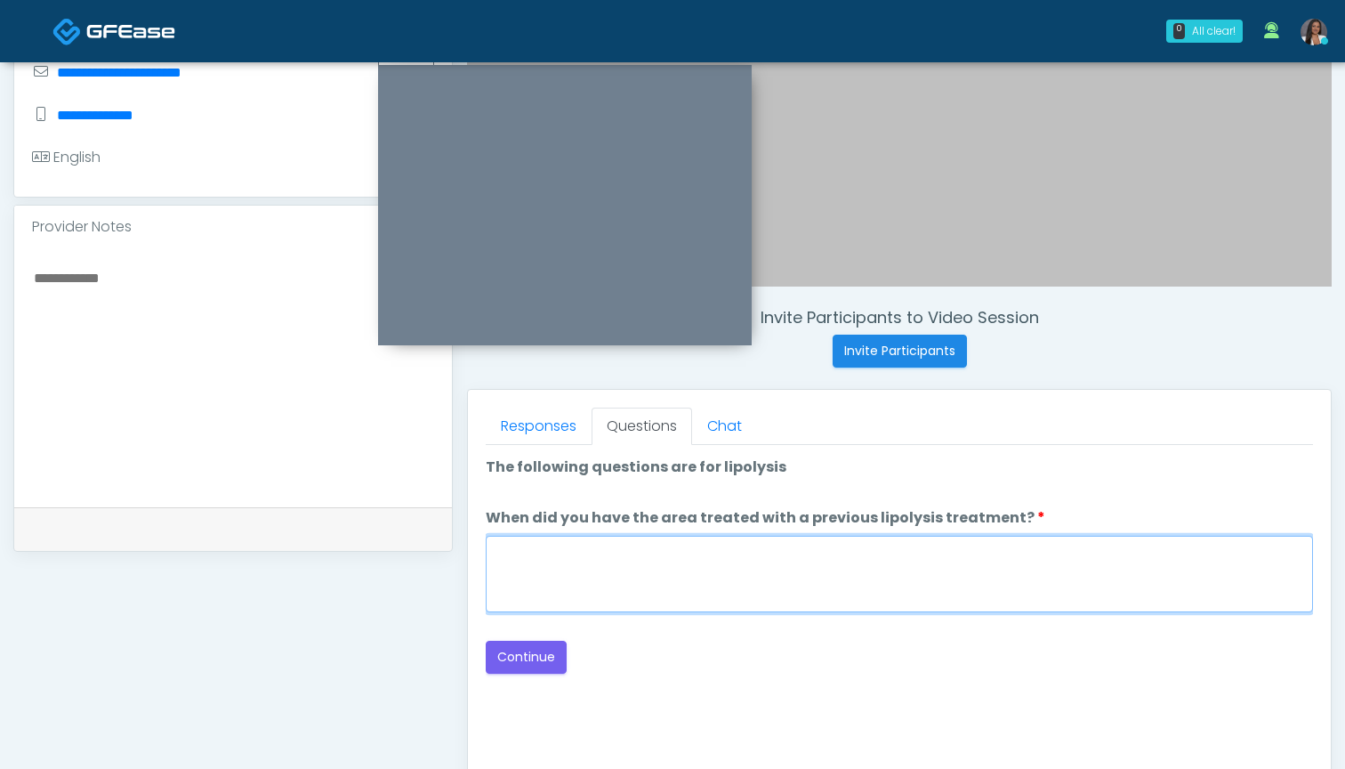
click at [867, 557] on textarea "When did you have the area treated with a previous lipolysis treatment?" at bounding box center [899, 574] width 827 height 77
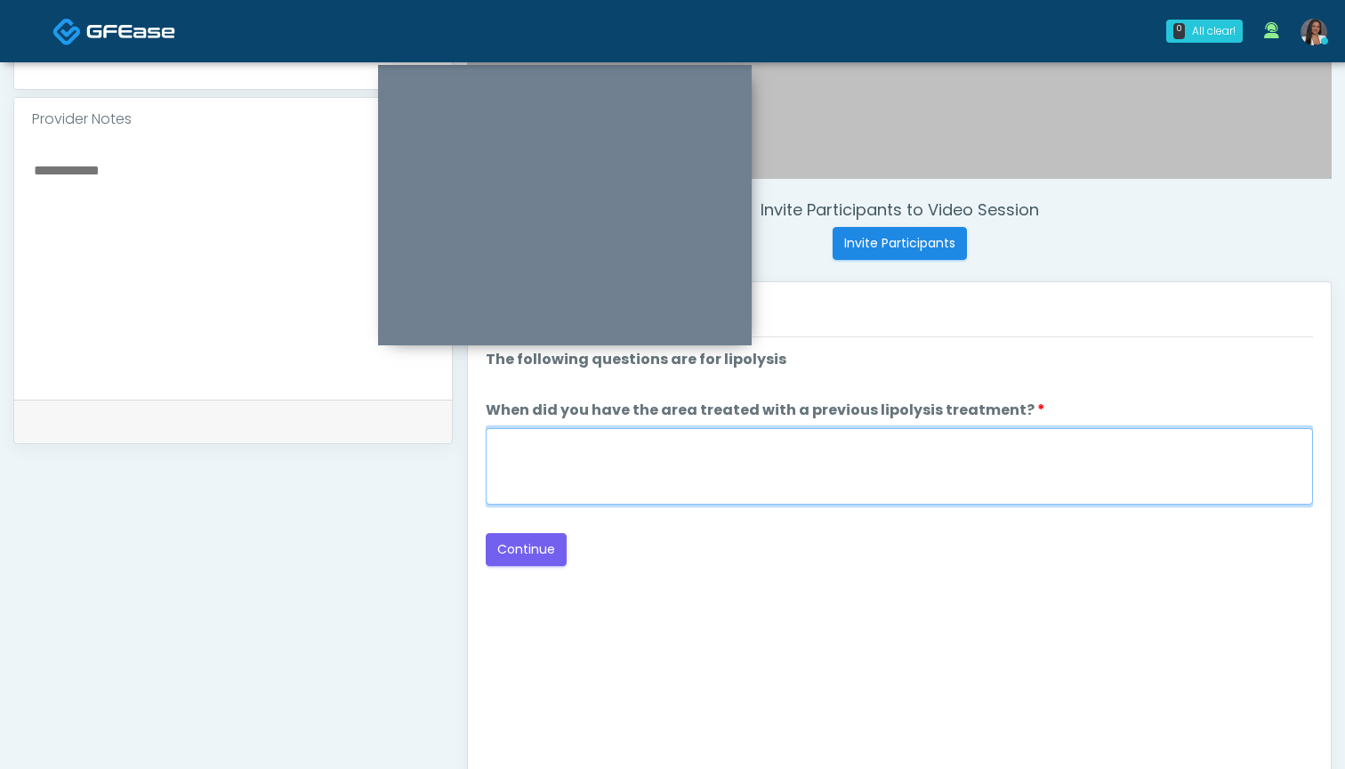
scroll to position [558, 0]
type textarea "***"
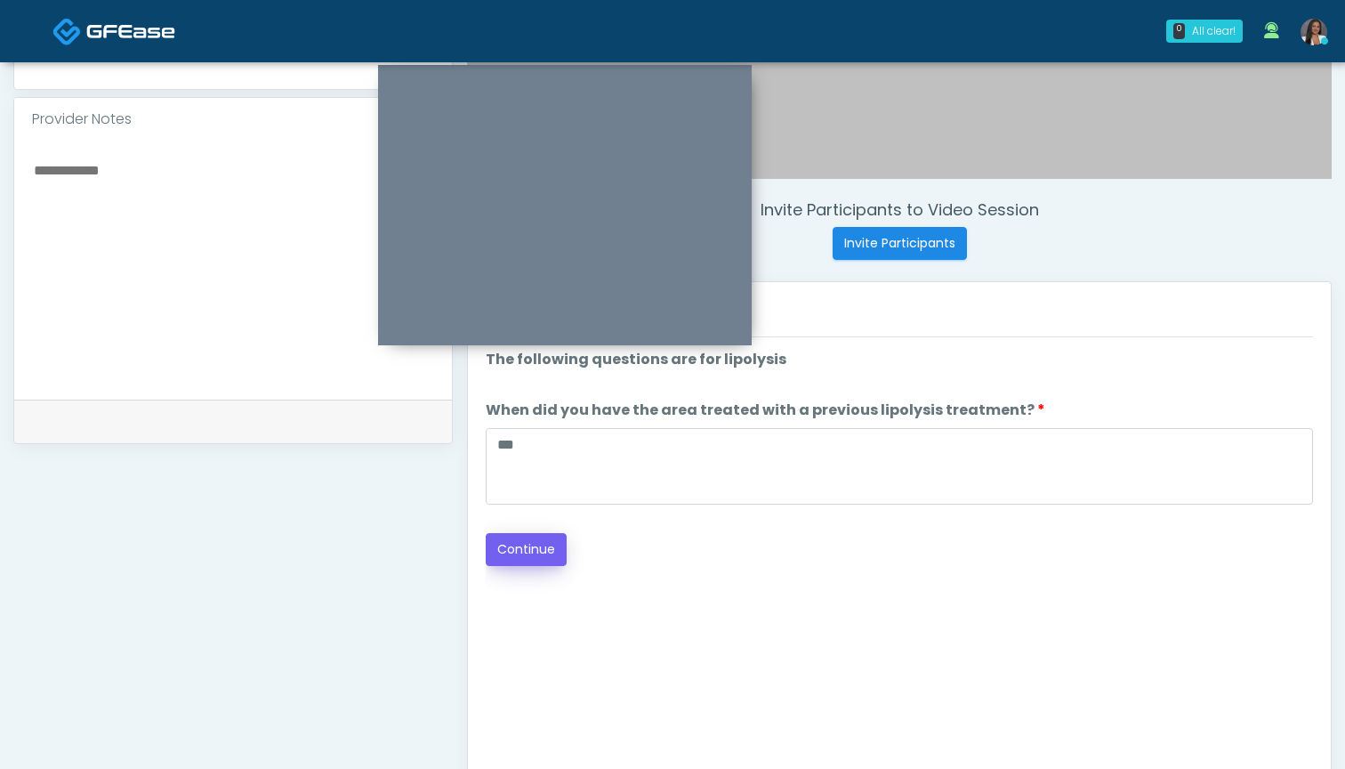
click at [522, 553] on button "Continue" at bounding box center [526, 549] width 81 height 33
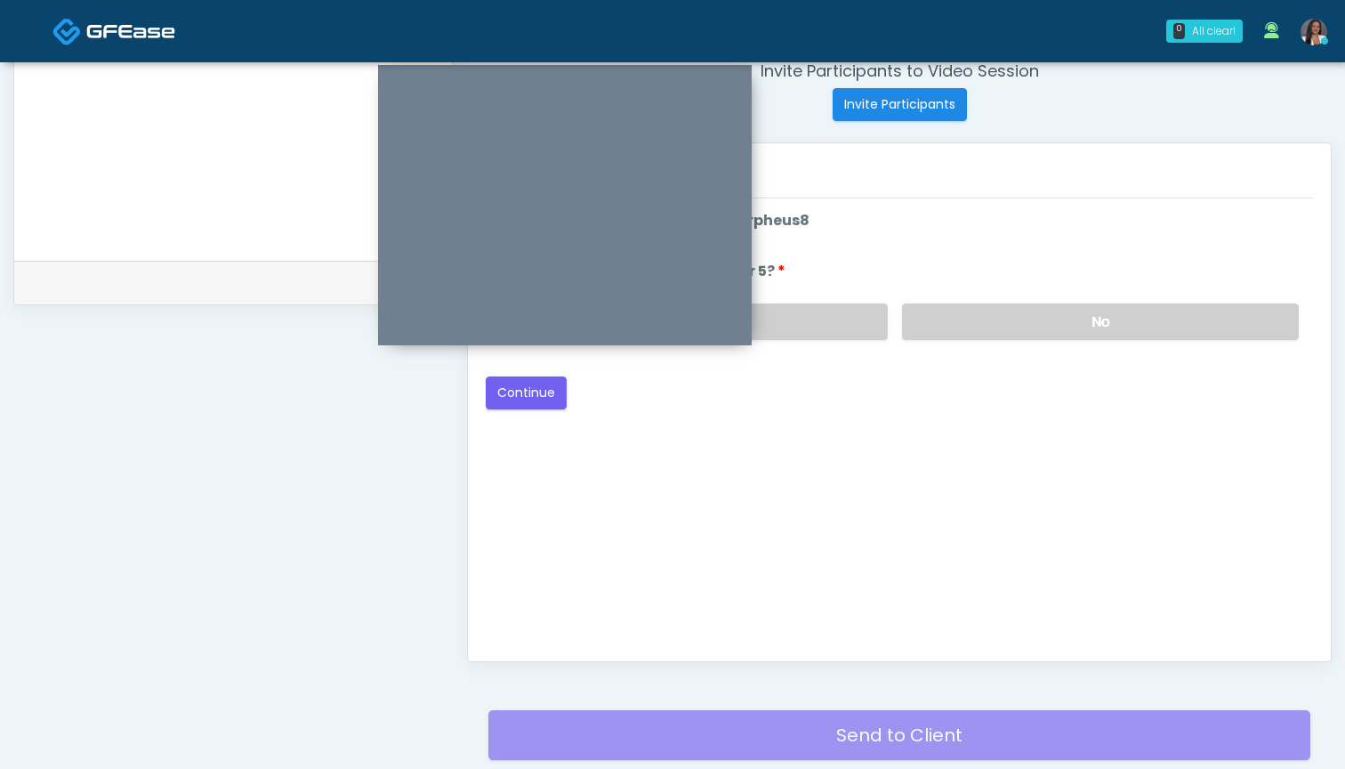
scroll to position [601, 0]
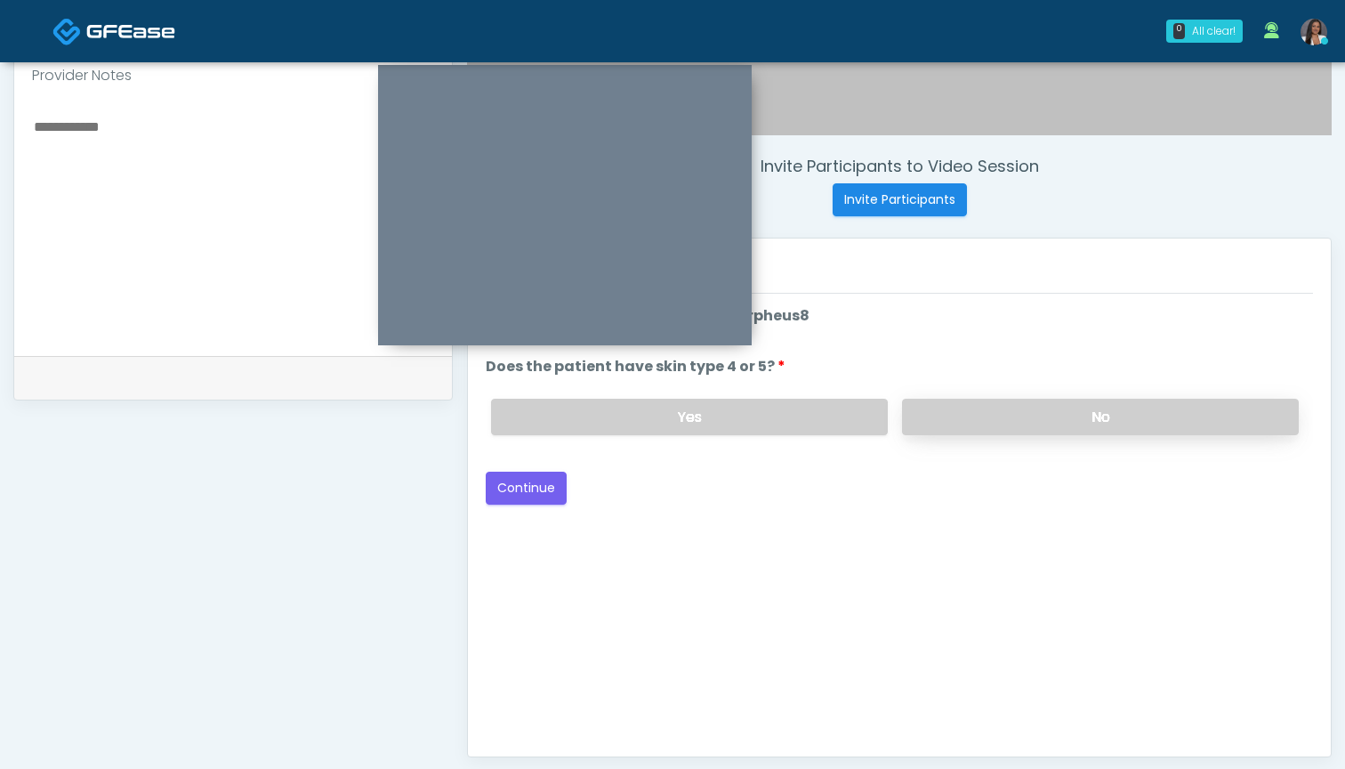
click at [933, 429] on label "No" at bounding box center [1100, 417] width 397 height 36
click at [500, 494] on button "Continue" at bounding box center [526, 488] width 81 height 33
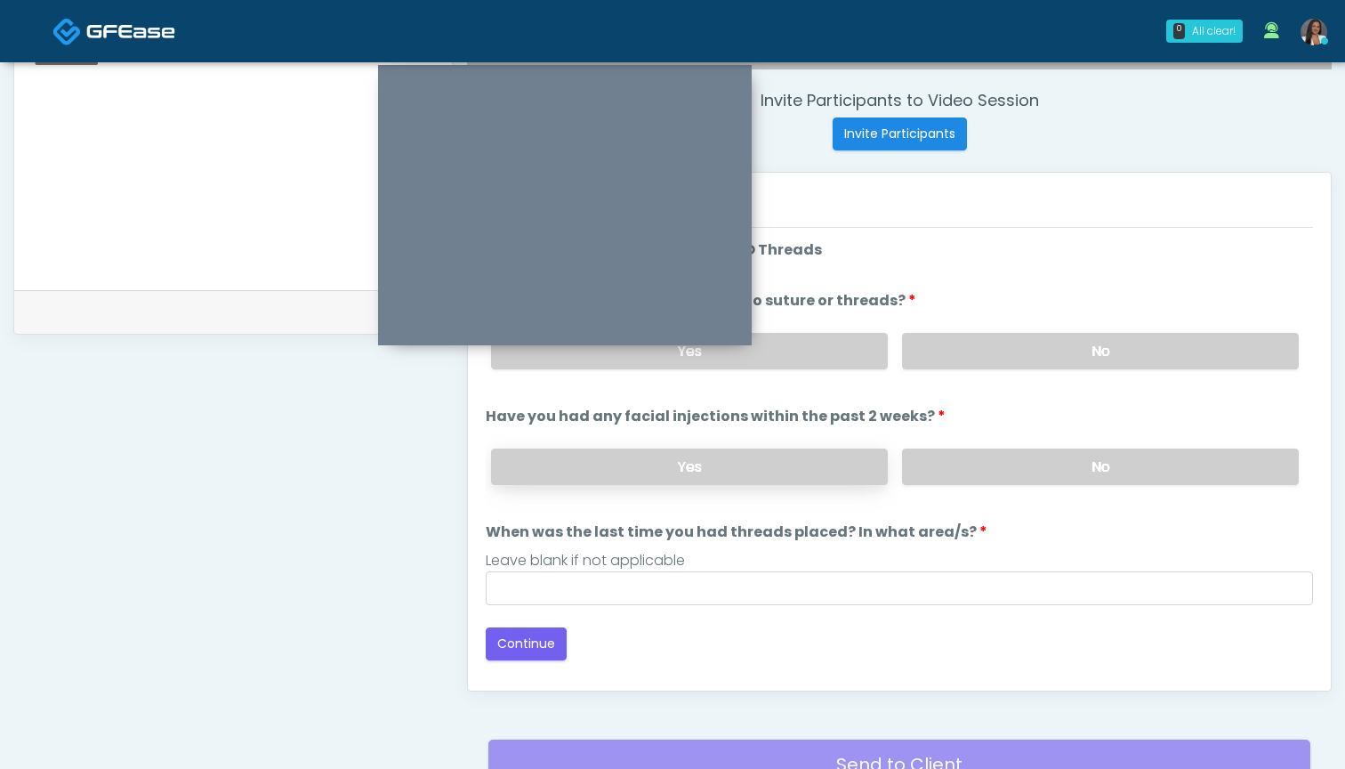
scroll to position [658, 0]
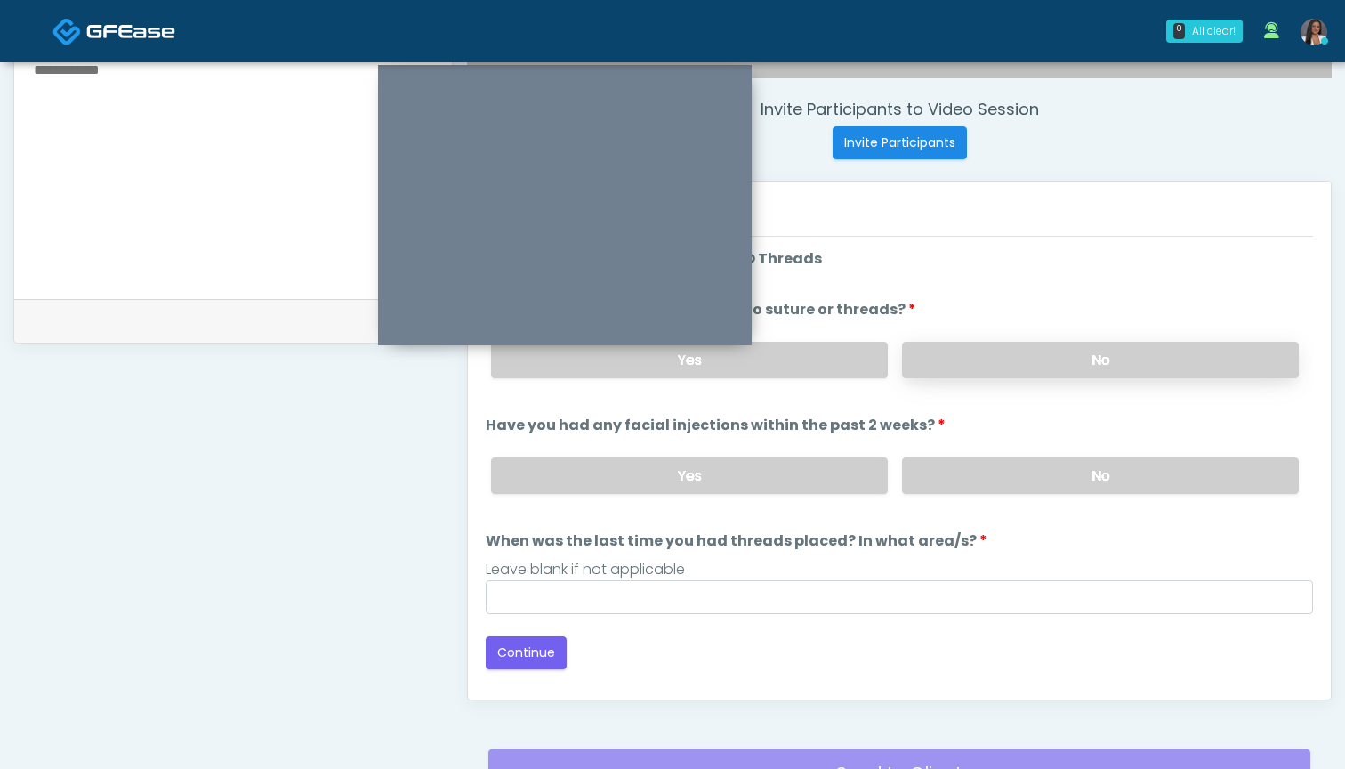
click at [928, 368] on label "No" at bounding box center [1100, 360] width 397 height 36
click at [928, 485] on label "No" at bounding box center [1100, 475] width 397 height 36
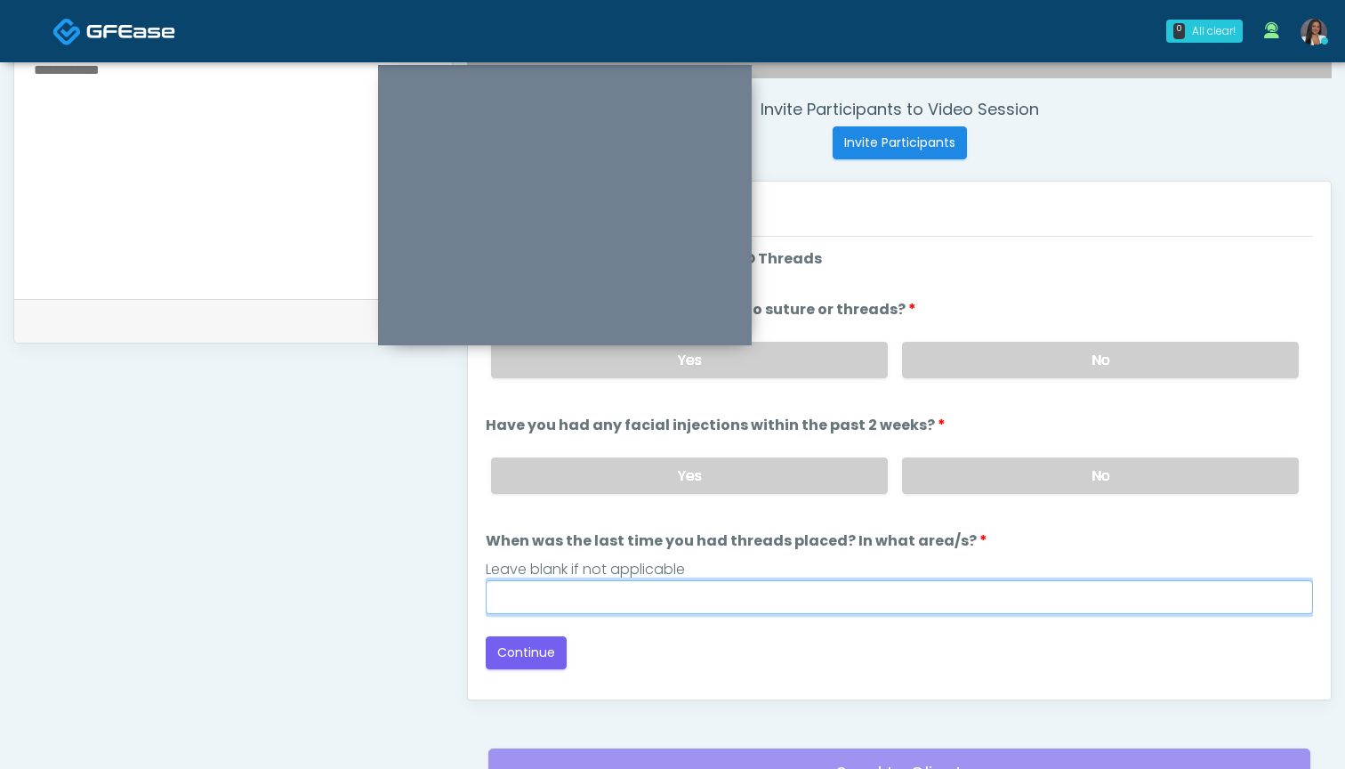
click at [871, 603] on input "When was the last time you had threads placed? In what area/s?" at bounding box center [899, 597] width 827 height 34
type input "***"
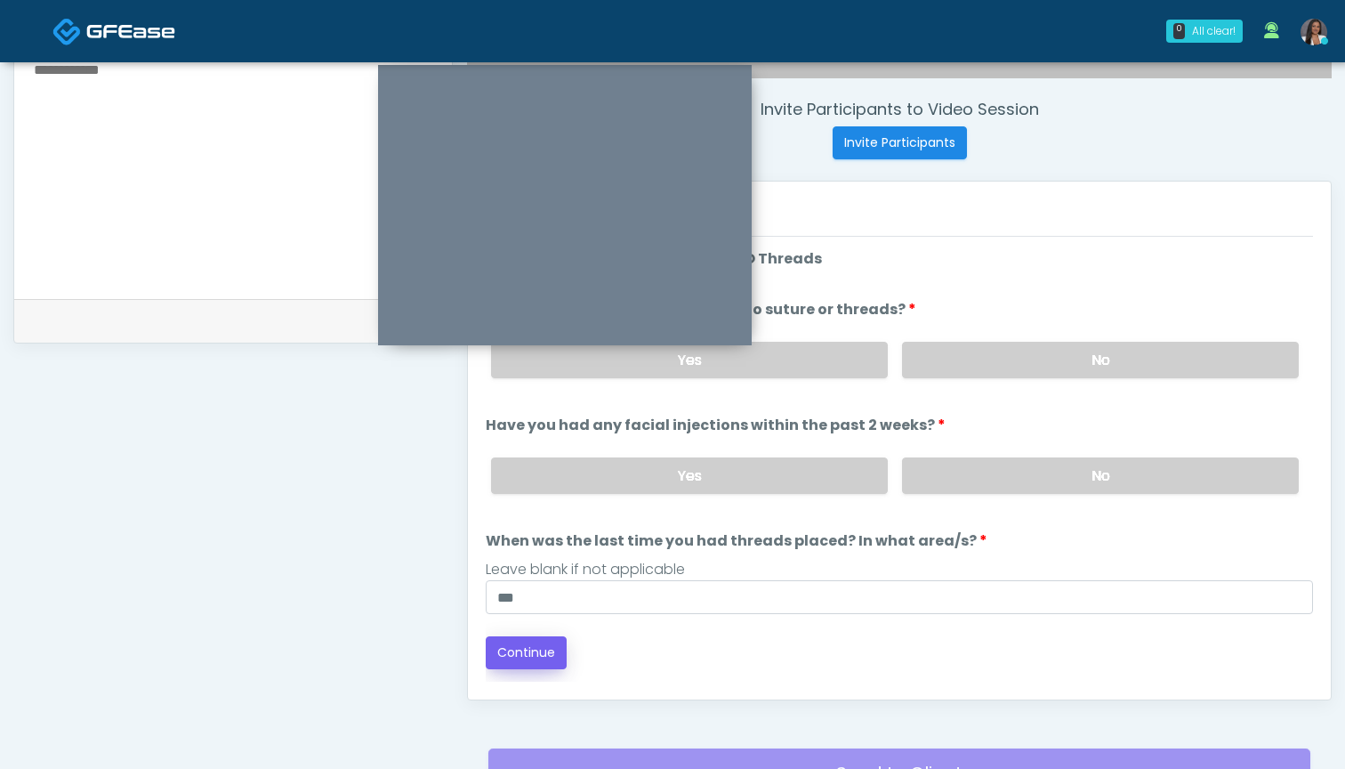
click at [519, 646] on button "Continue" at bounding box center [526, 652] width 81 height 33
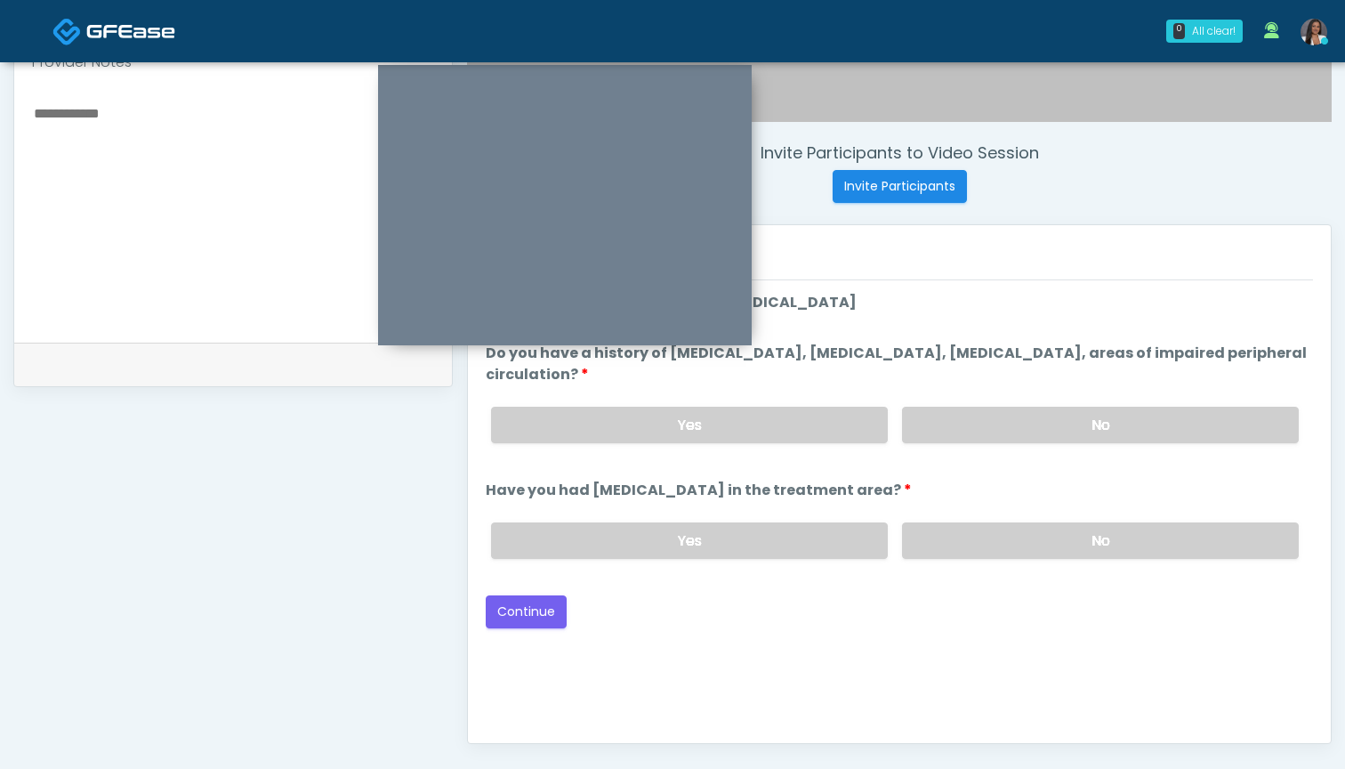
scroll to position [615, 0]
click at [948, 428] on label "No" at bounding box center [1100, 425] width 397 height 36
click at [952, 531] on label "No" at bounding box center [1100, 540] width 397 height 36
click at [522, 615] on button "Continue" at bounding box center [526, 611] width 81 height 33
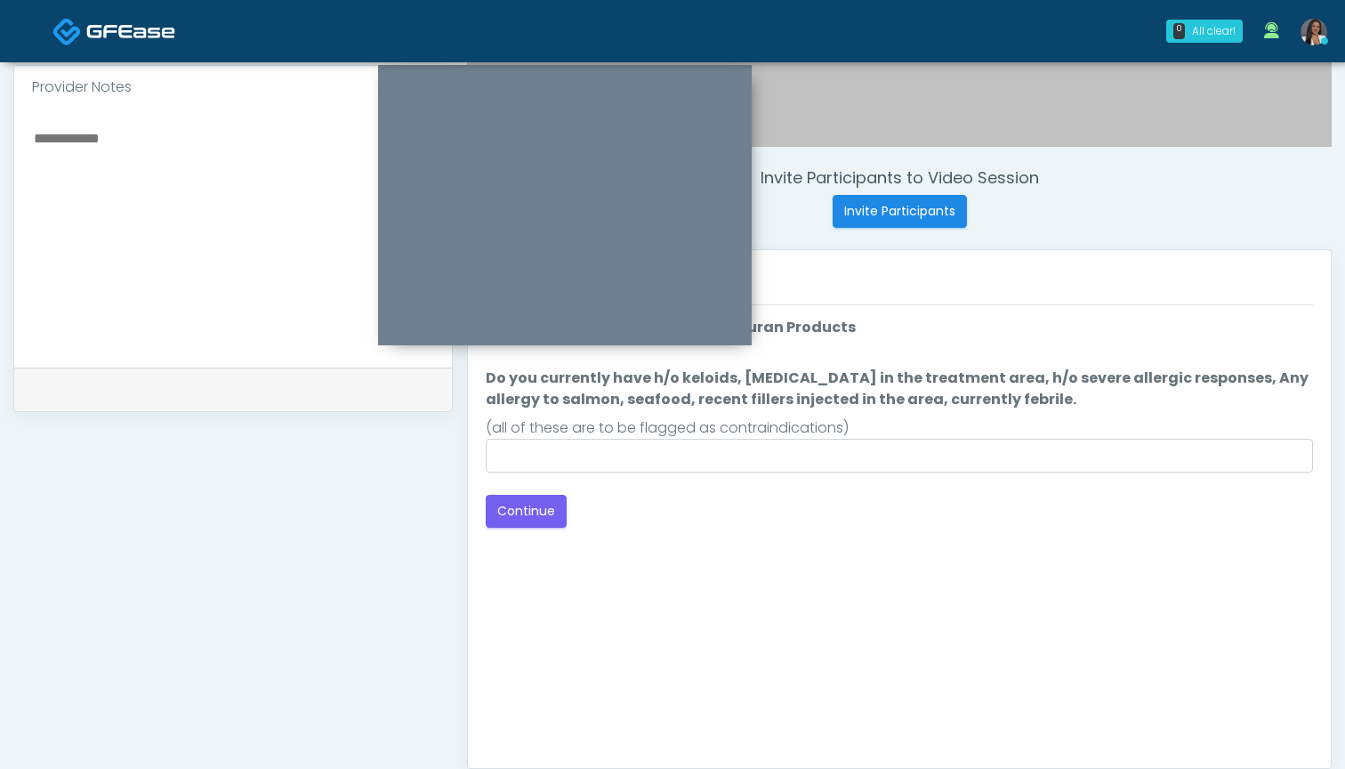
scroll to position [590, 0]
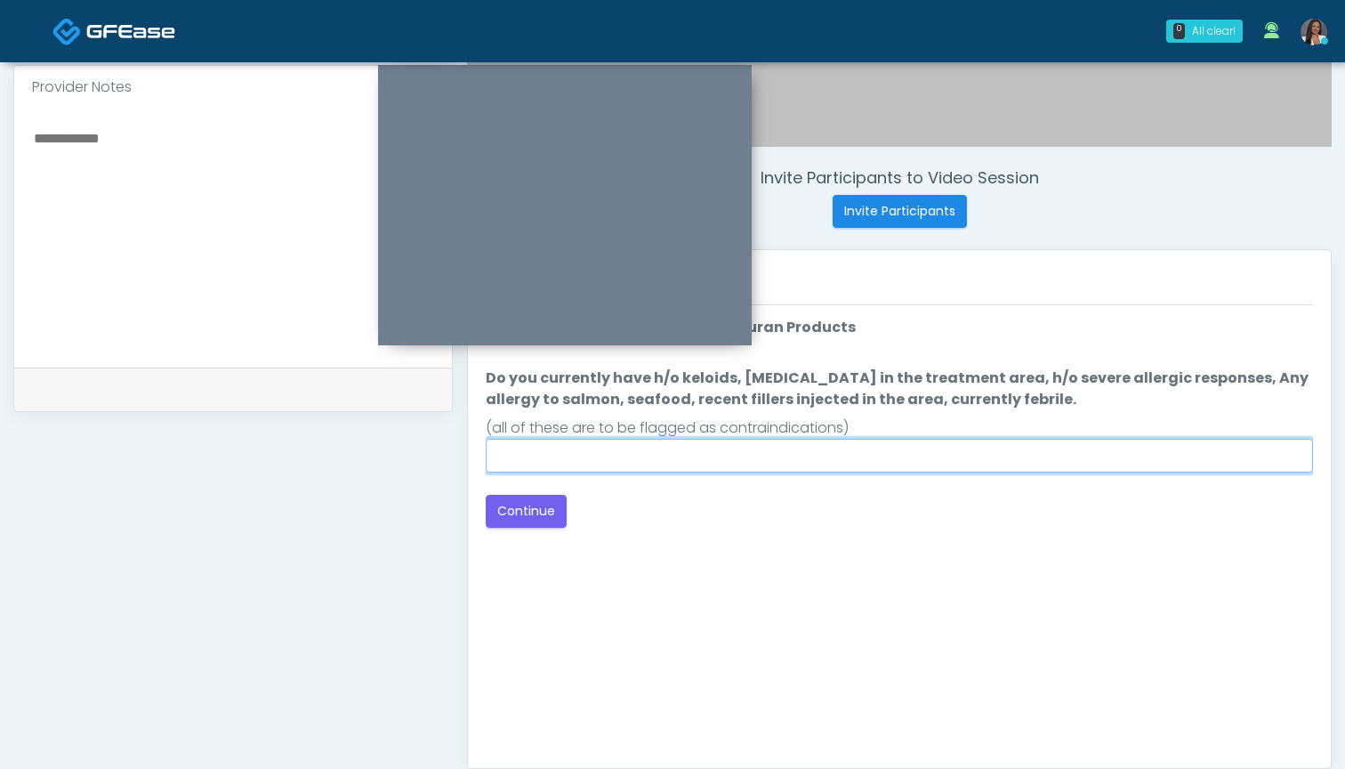
click at [846, 461] on input "Do you currently have h/o keloids, skin infection in the treatment area, h/o se…" at bounding box center [899, 456] width 827 height 34
type input "**"
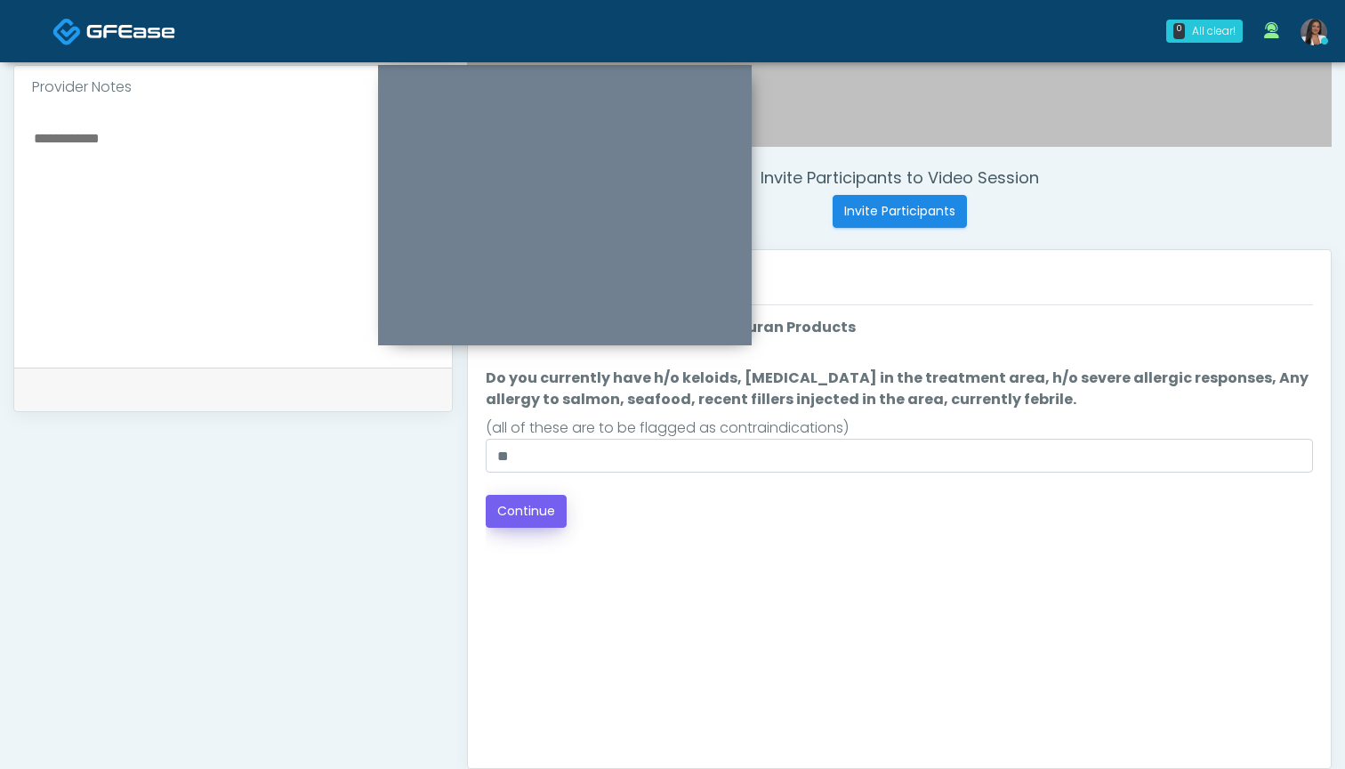
click at [527, 507] on button "Continue" at bounding box center [526, 511] width 81 height 33
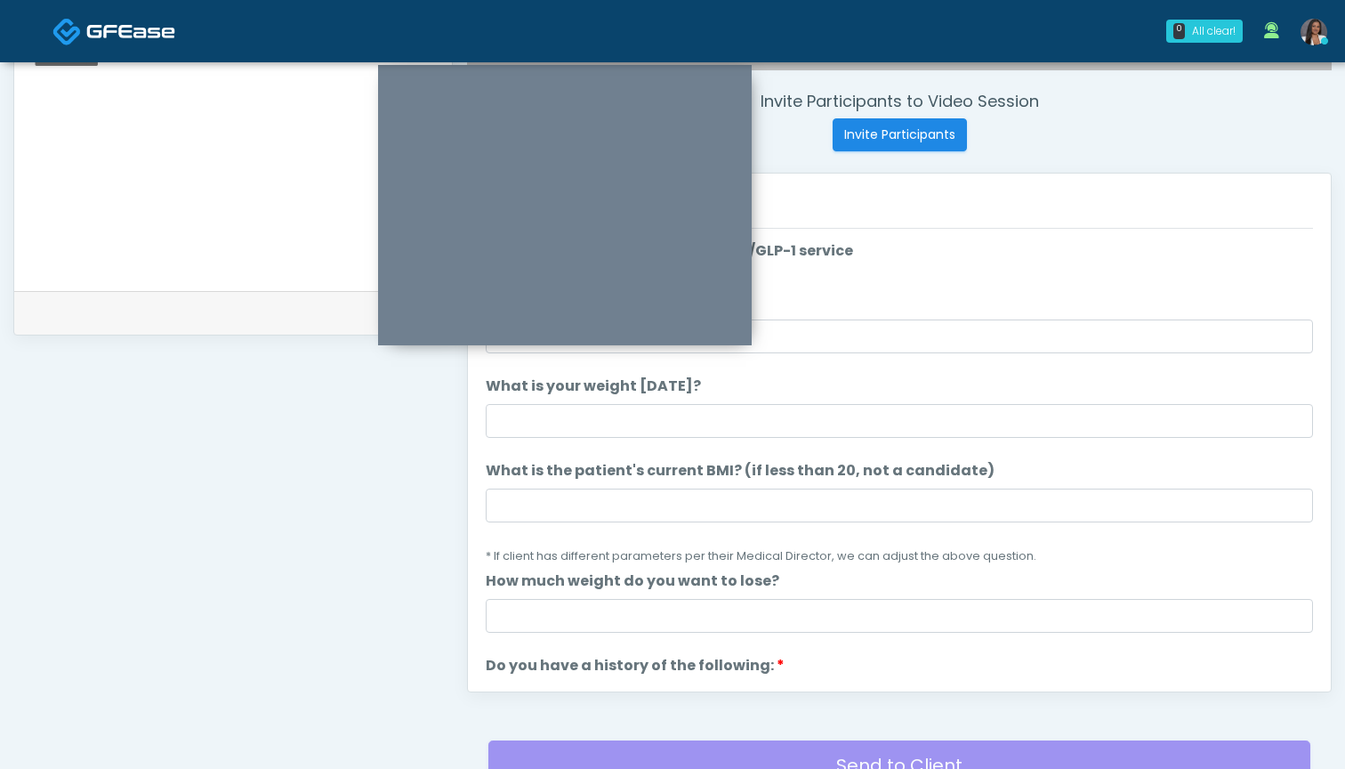
scroll to position [540, 0]
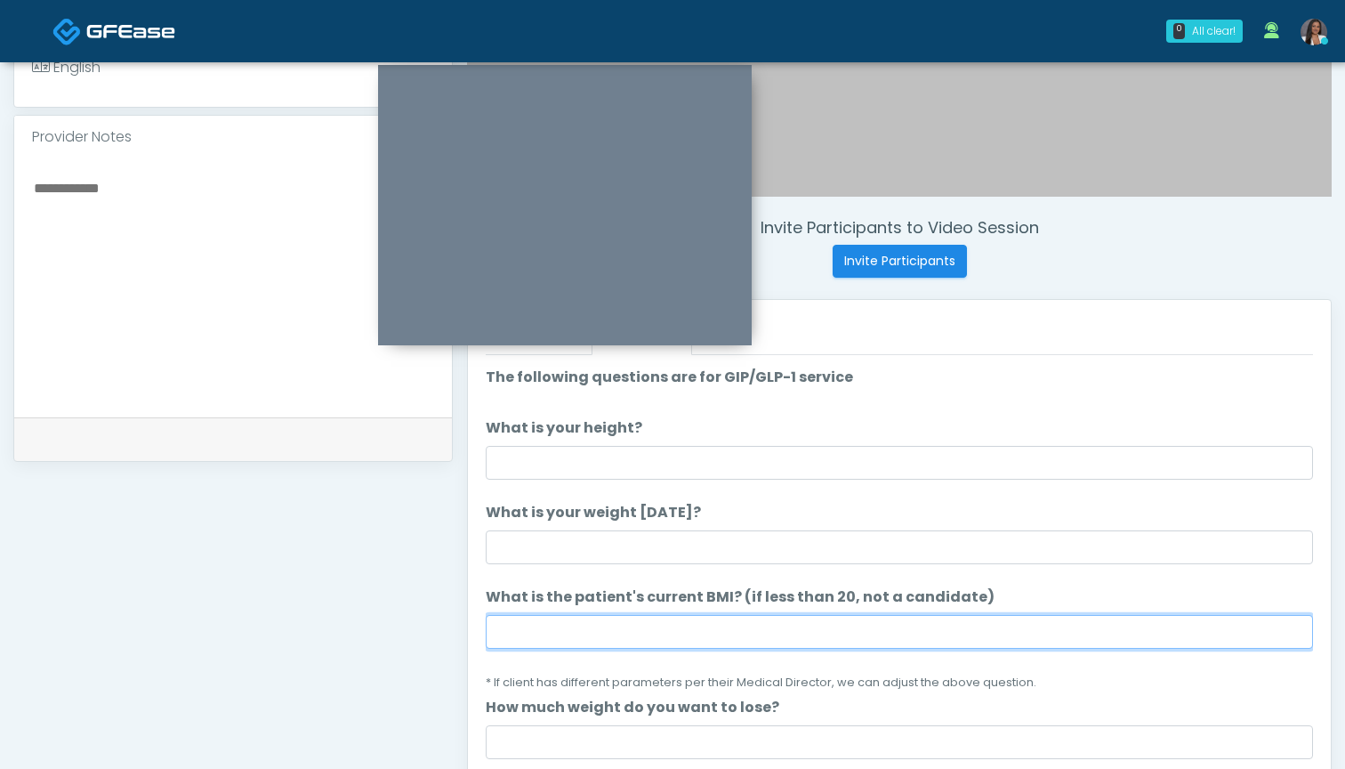
click at [645, 616] on input "What is the patient's current BMI? (if less than 20, not a candidate)" at bounding box center [899, 632] width 827 height 34
type input "****"
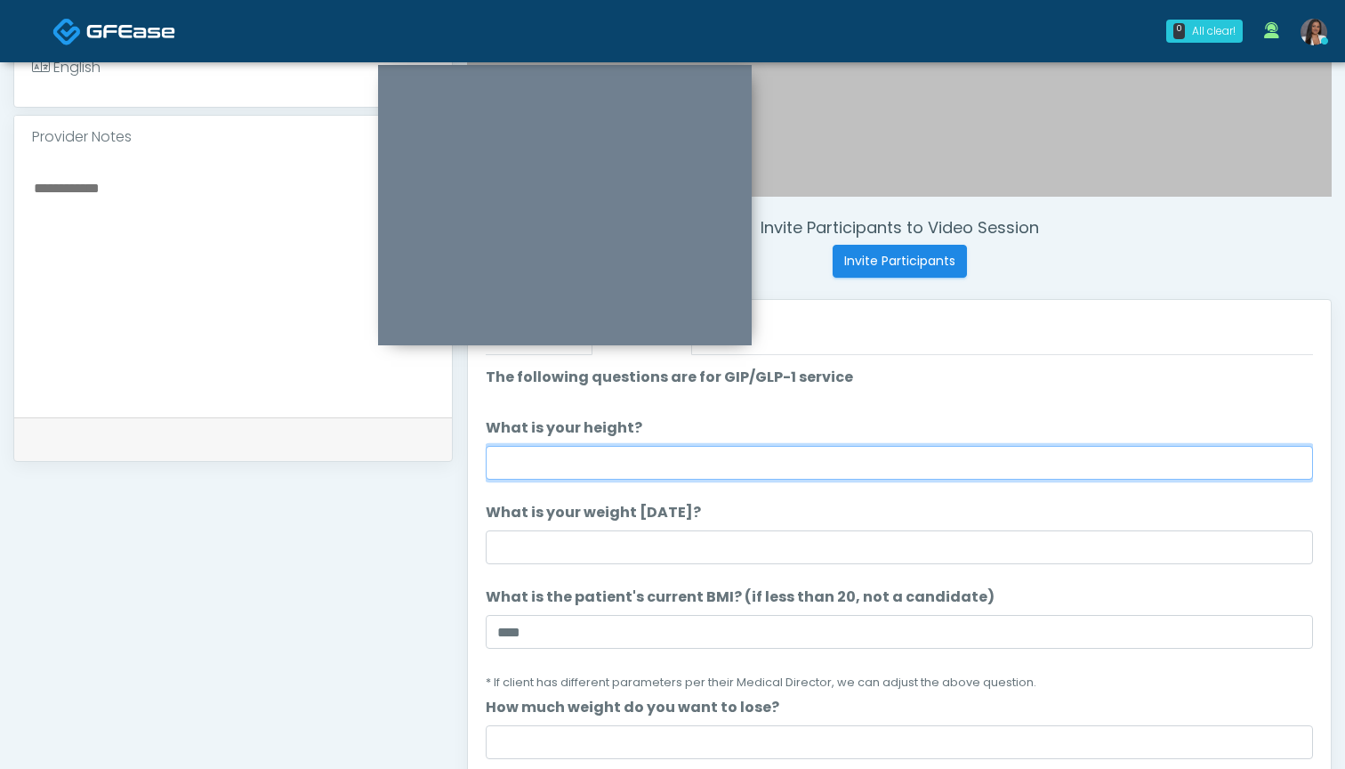
click at [682, 460] on input "What is your height?" at bounding box center [899, 463] width 827 height 34
type input "*****"
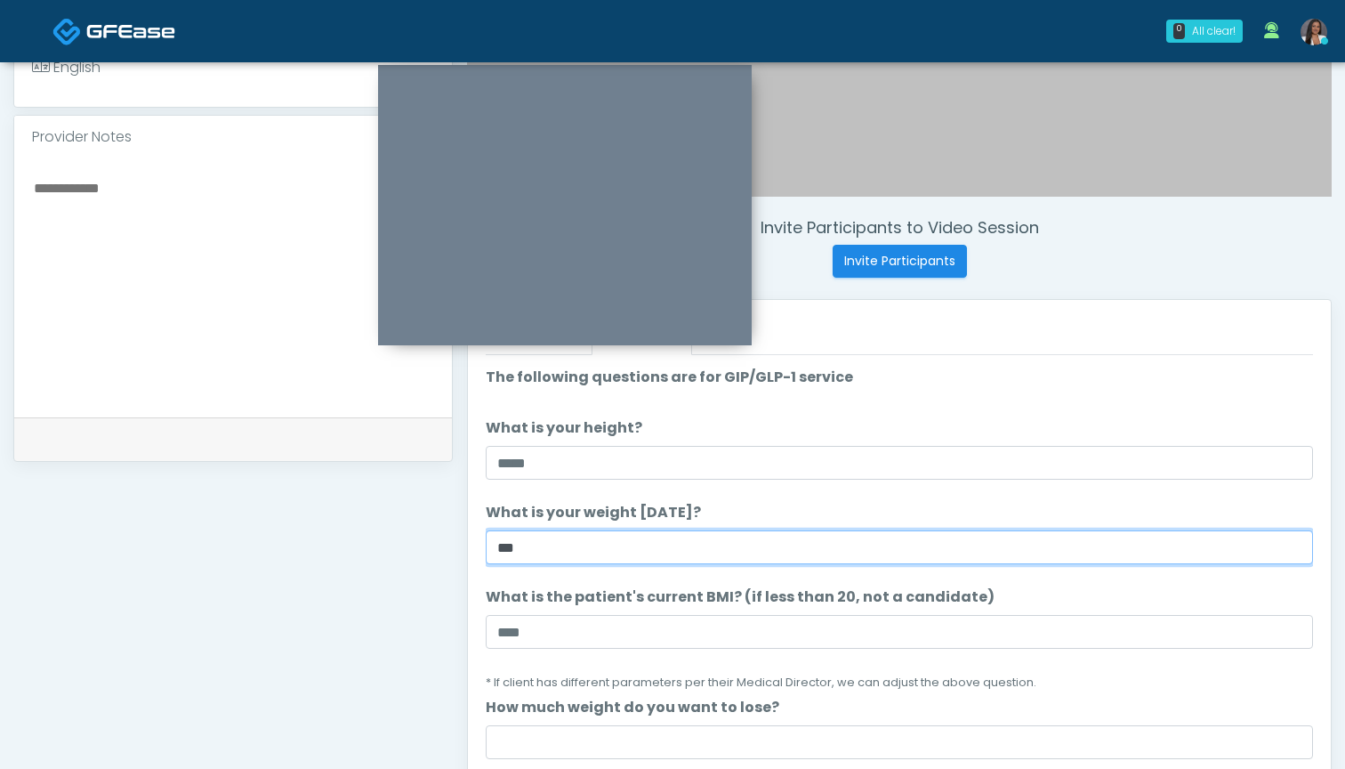
type input "***"
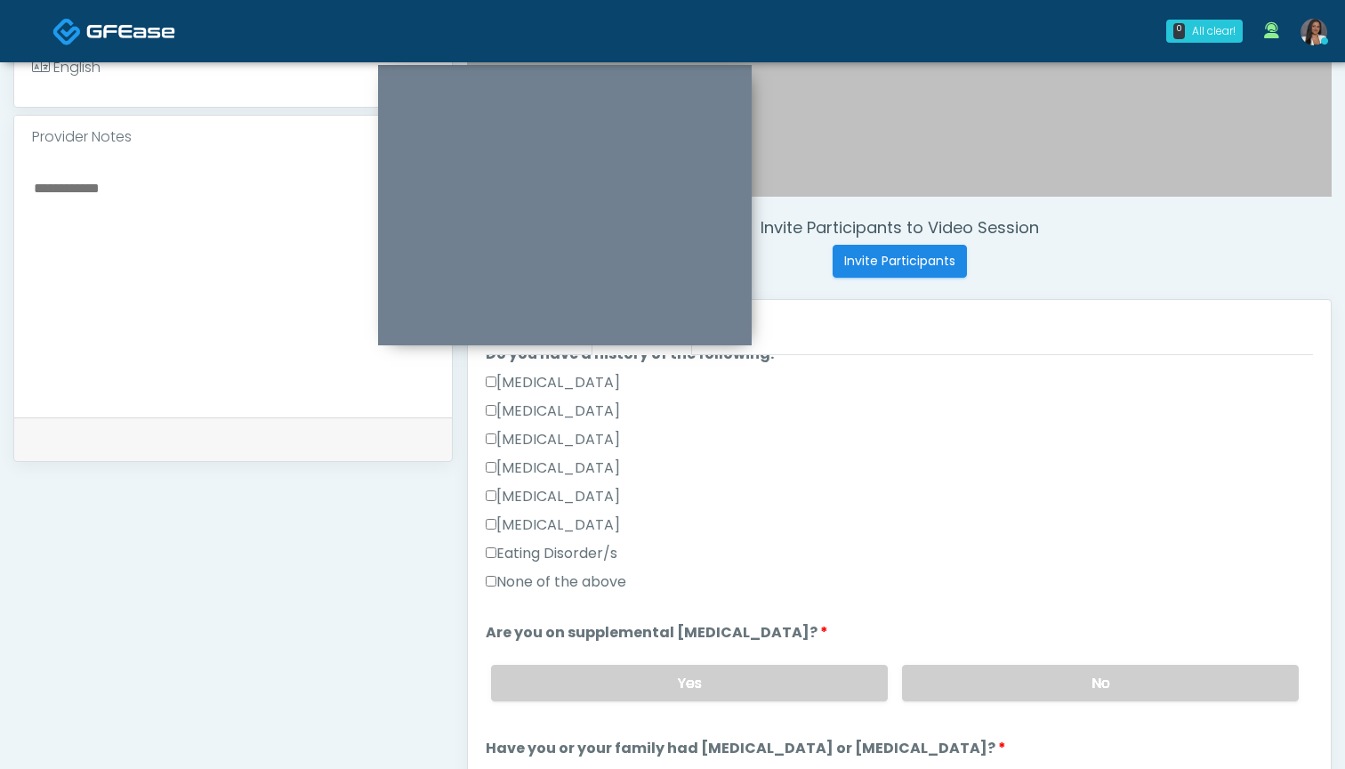
scroll to position [435, 0]
type input "*"
click at [577, 580] on label "None of the above" at bounding box center [556, 584] width 141 height 21
click at [981, 685] on label "No" at bounding box center [1100, 685] width 397 height 36
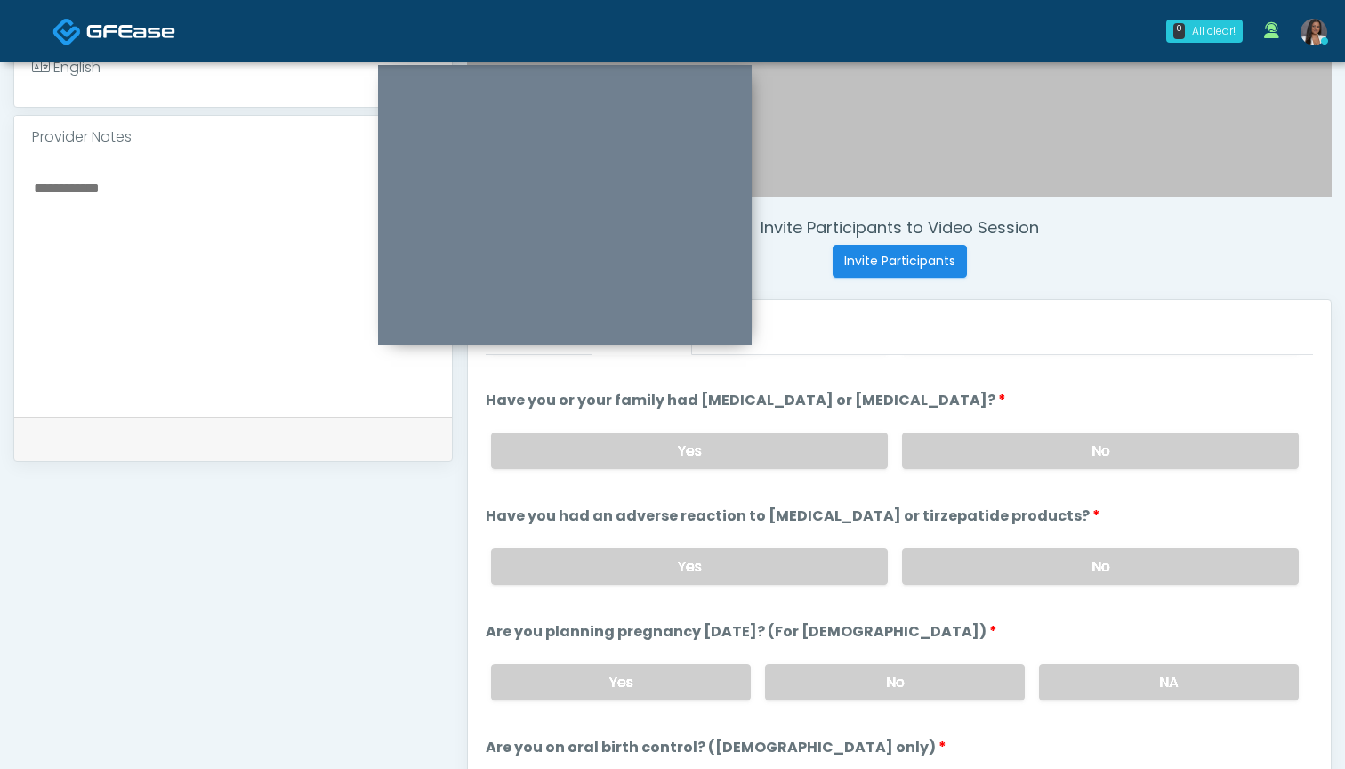
scroll to position [799, 0]
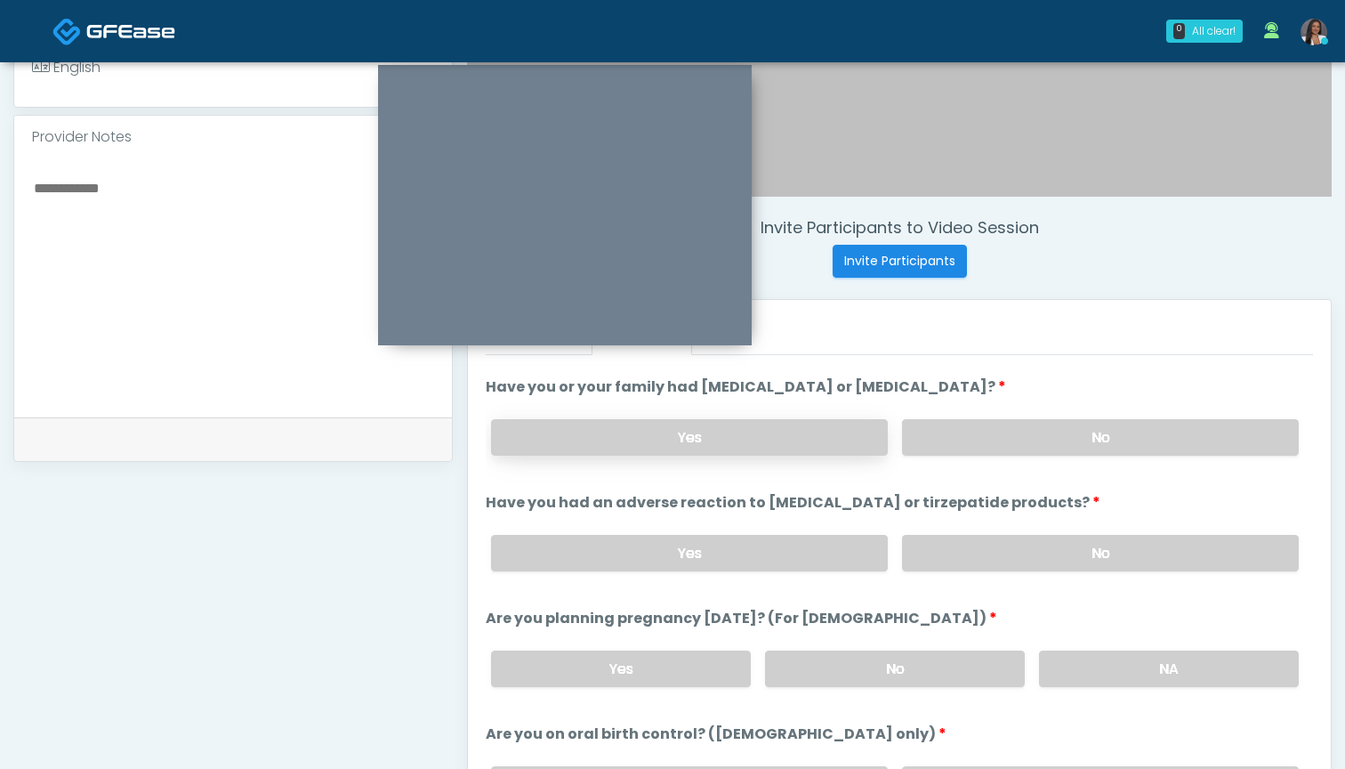
click at [773, 441] on label "Yes" at bounding box center [689, 437] width 397 height 36
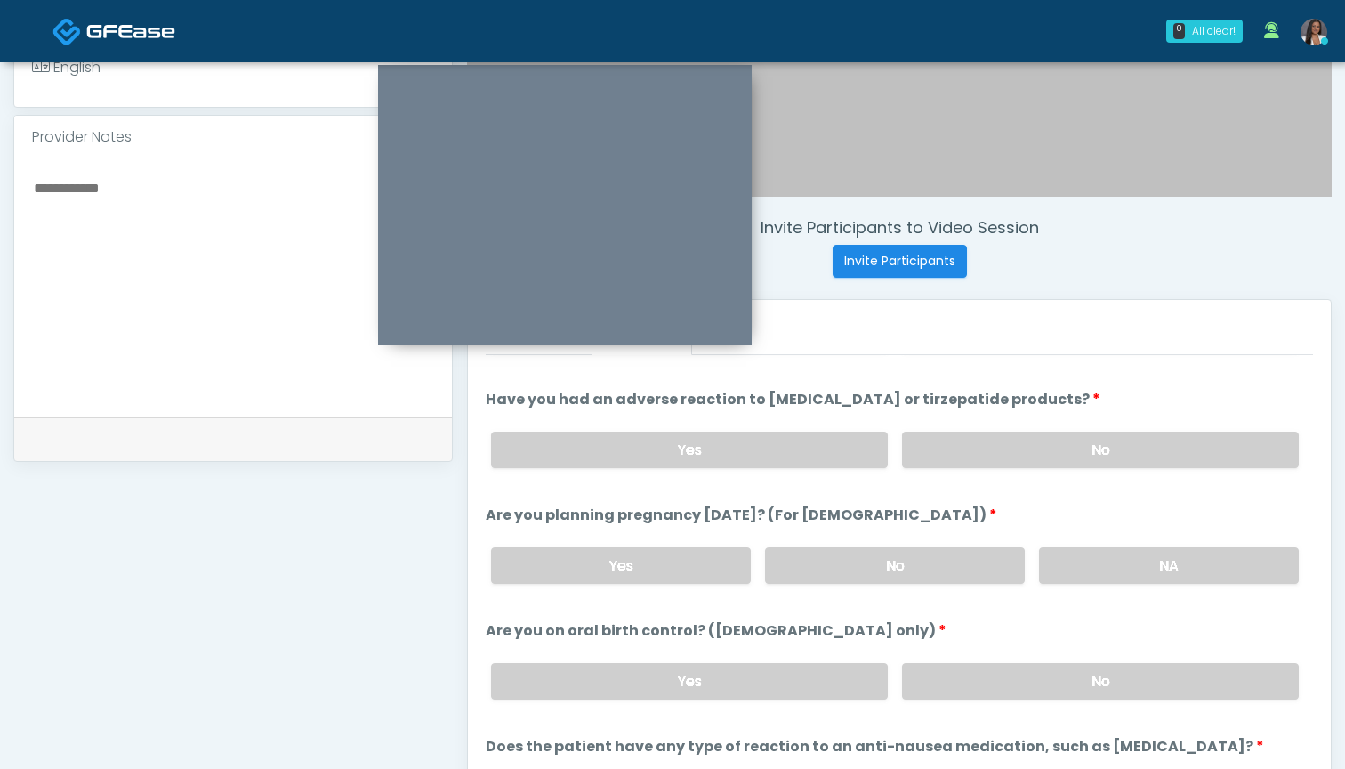
scroll to position [904, 0]
click at [239, 312] on textarea at bounding box center [233, 284] width 402 height 217
type textarea "**********"
click at [959, 560] on label "No" at bounding box center [895, 563] width 260 height 36
click at [1000, 445] on label "No" at bounding box center [1100, 448] width 397 height 36
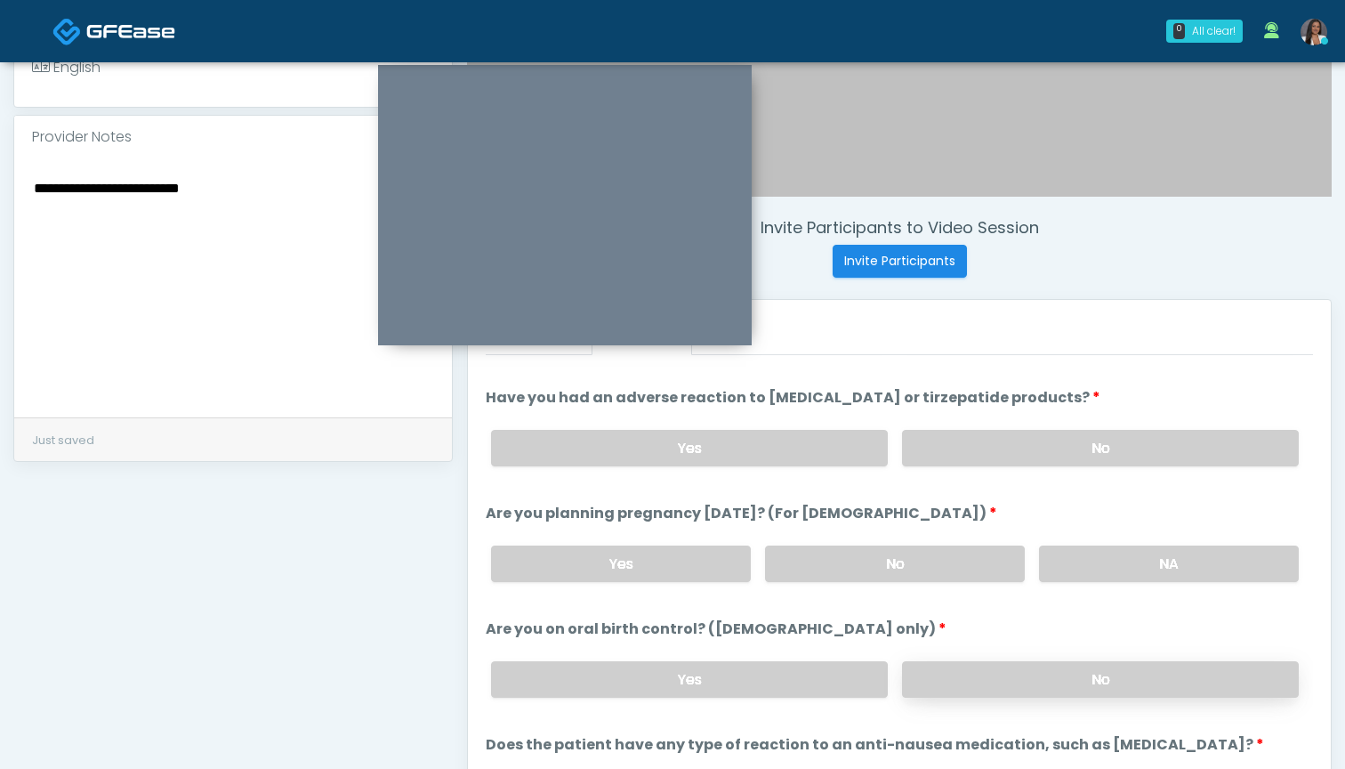
click at [994, 696] on label "No" at bounding box center [1100, 679] width 397 height 36
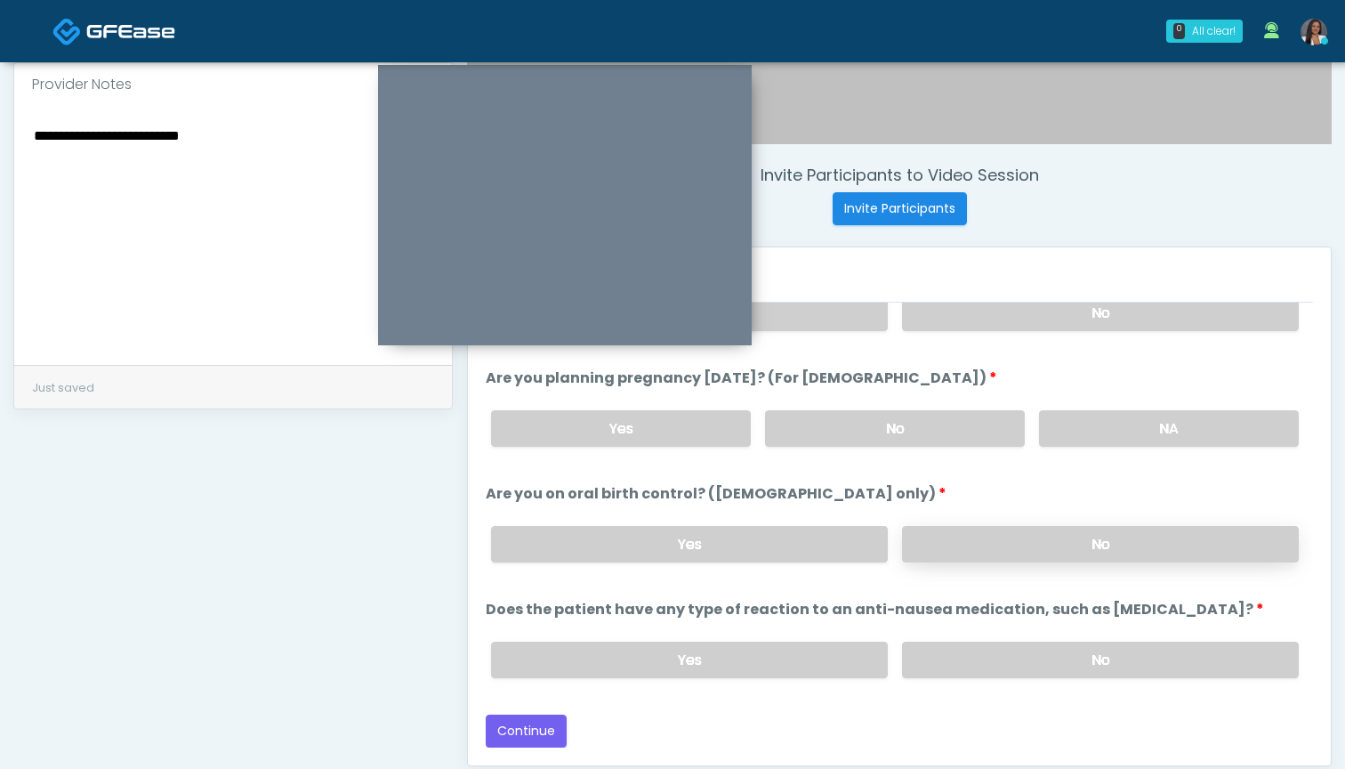
scroll to position [601, 0]
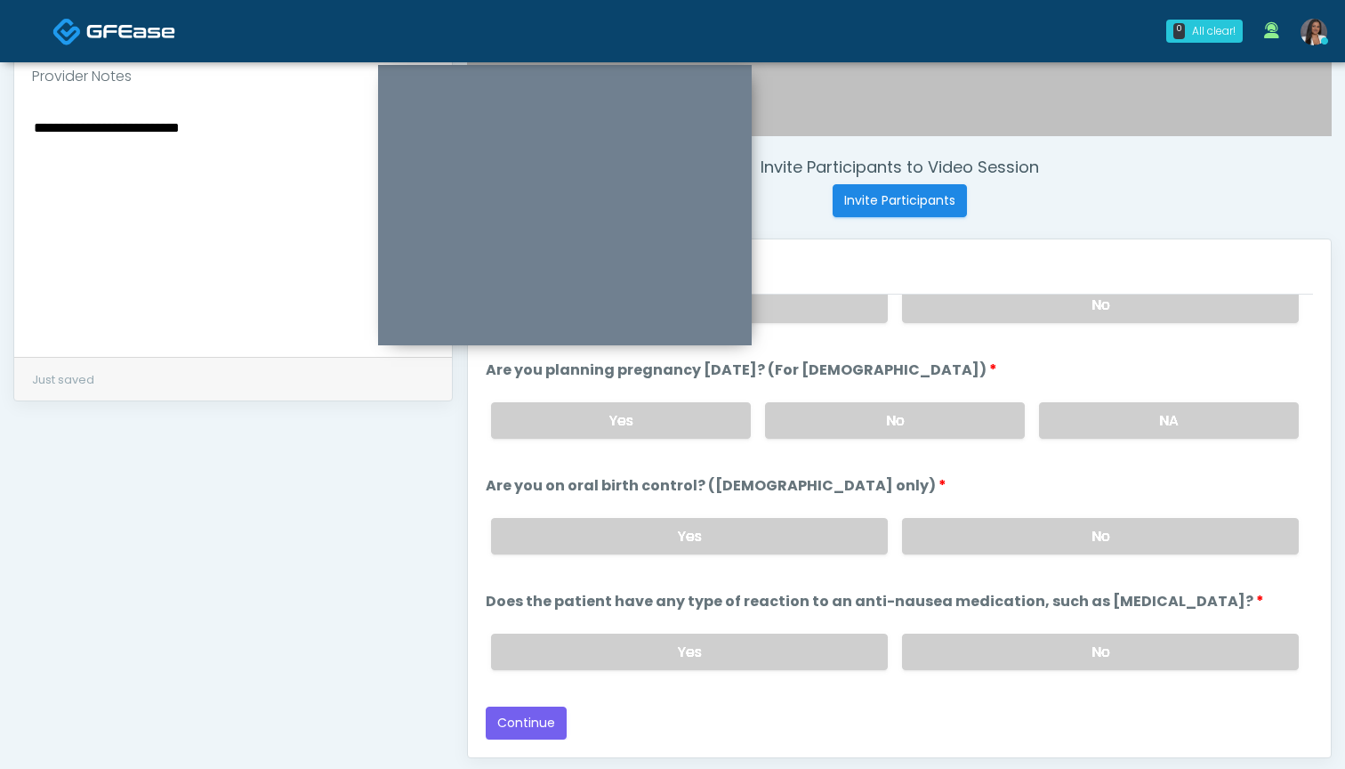
drag, startPoint x: 135, startPoint y: 136, endPoint x: 0, endPoint y: 140, distance: 135.3
click at [0, 140] on div "**********" at bounding box center [672, 202] width 1345 height 1481
drag, startPoint x: 198, startPoint y: 134, endPoint x: 34, endPoint y: 114, distance: 165.9
click at [34, 114] on div "**********" at bounding box center [233, 227] width 438 height 259
click at [1014, 667] on label "No" at bounding box center [1100, 651] width 397 height 36
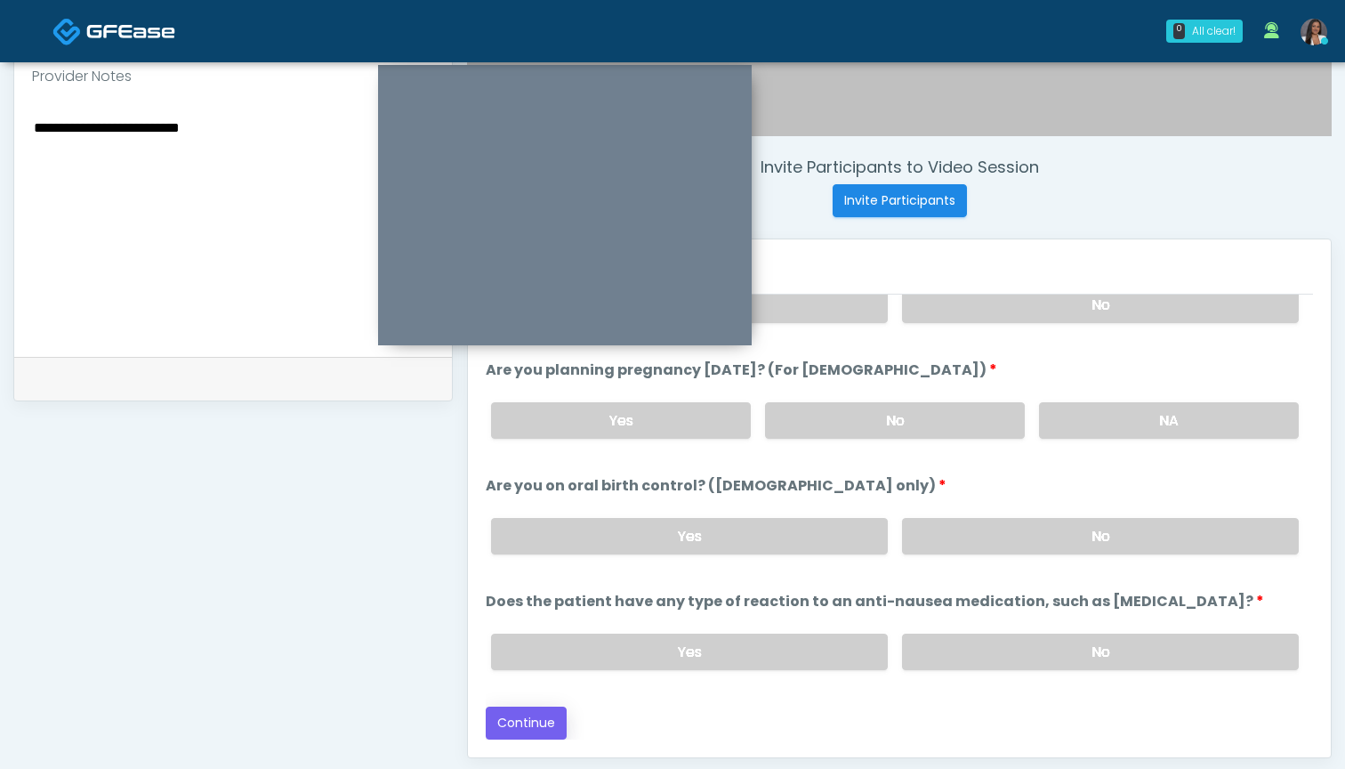
click at [546, 723] on button "Continue" at bounding box center [526, 722] width 81 height 33
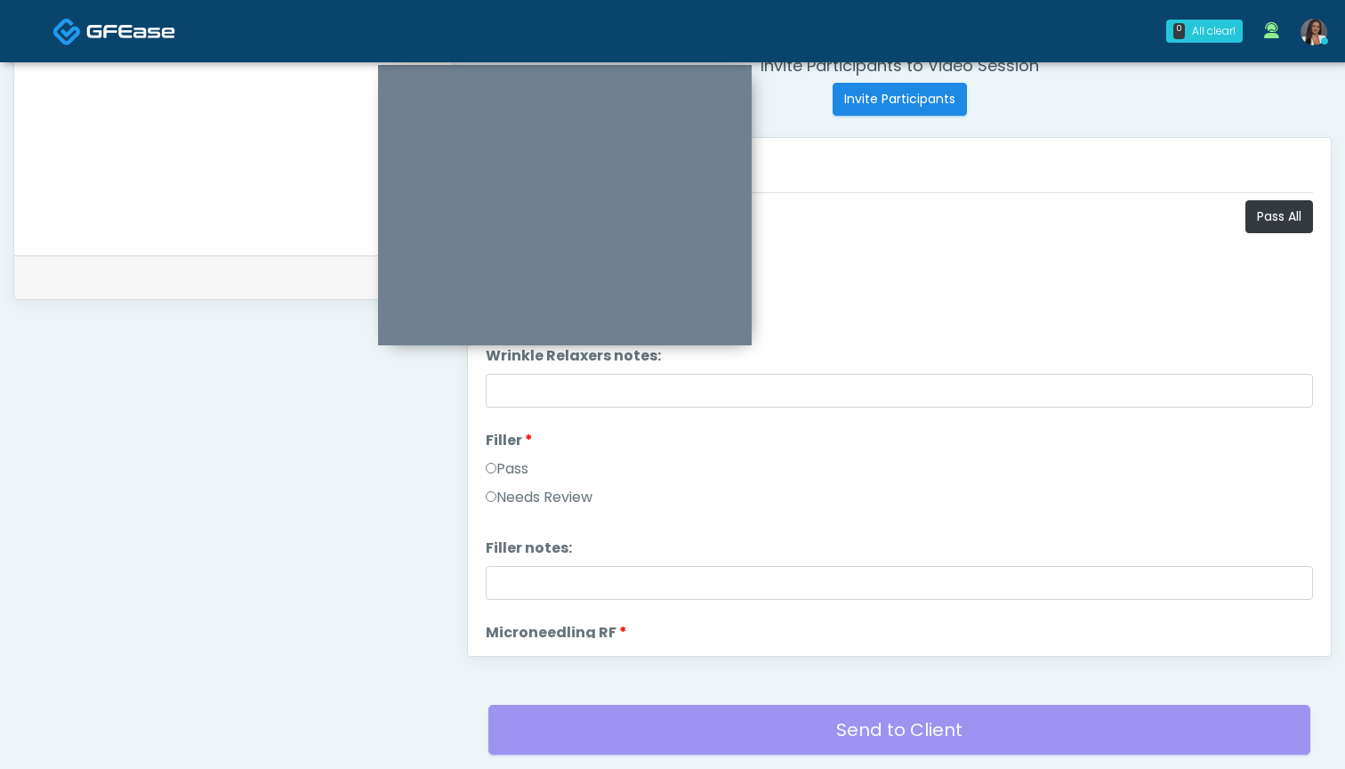
scroll to position [642, 0]
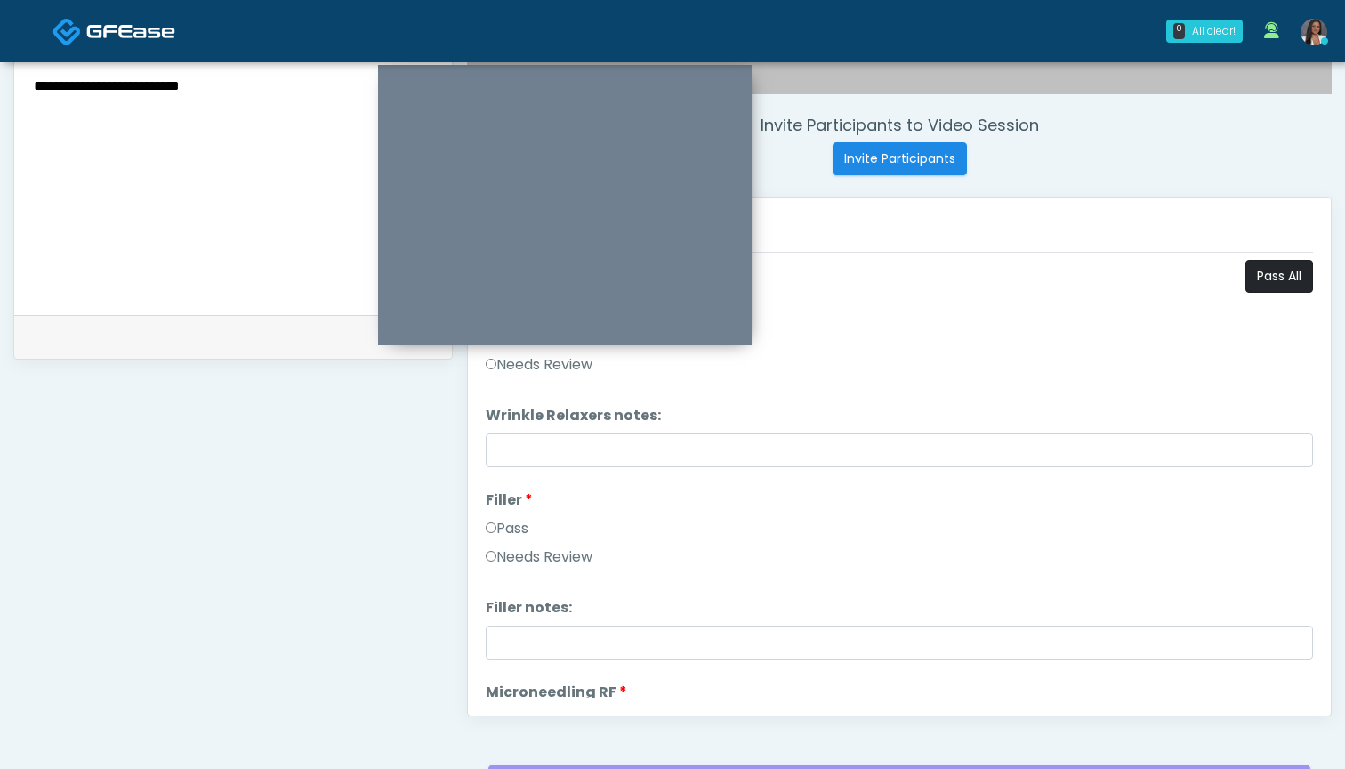
click at [1252, 282] on button "Pass All" at bounding box center [1280, 276] width 68 height 33
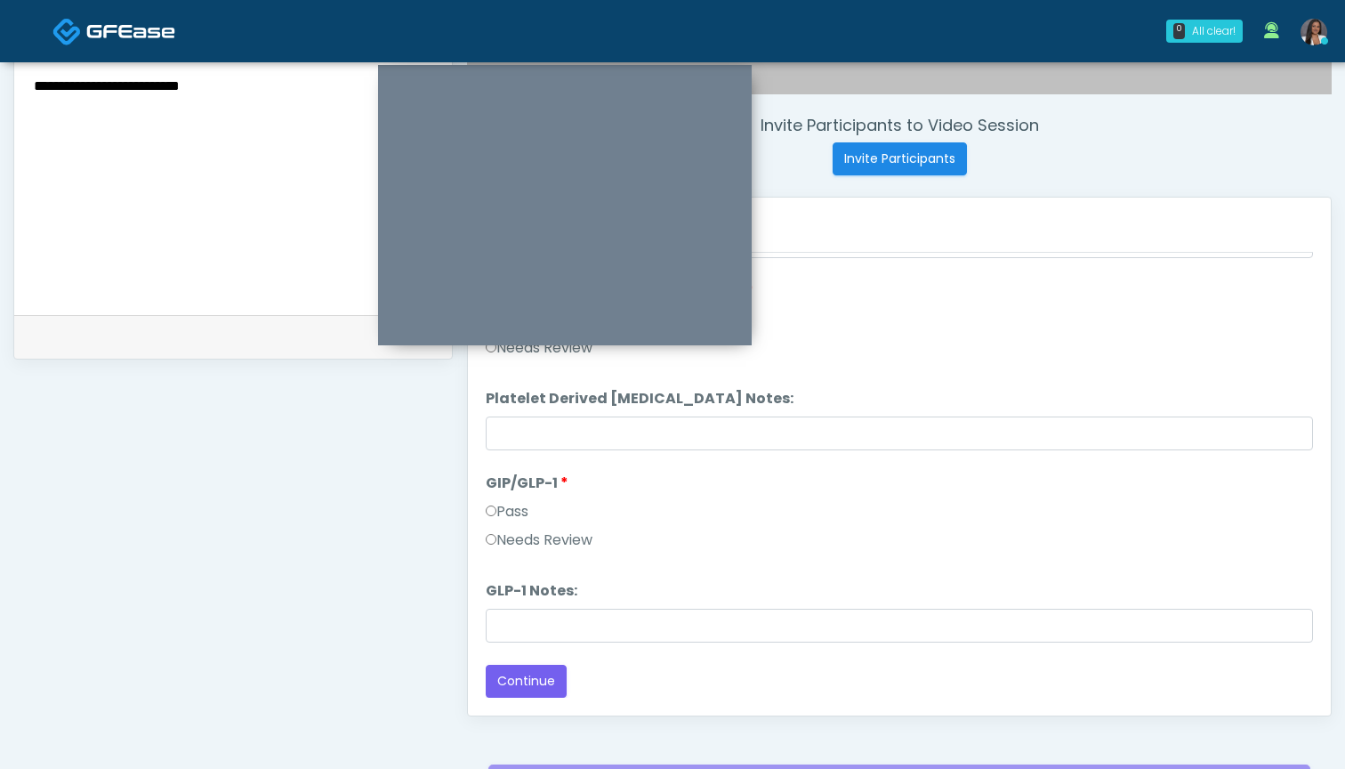
scroll to position [671, 0]
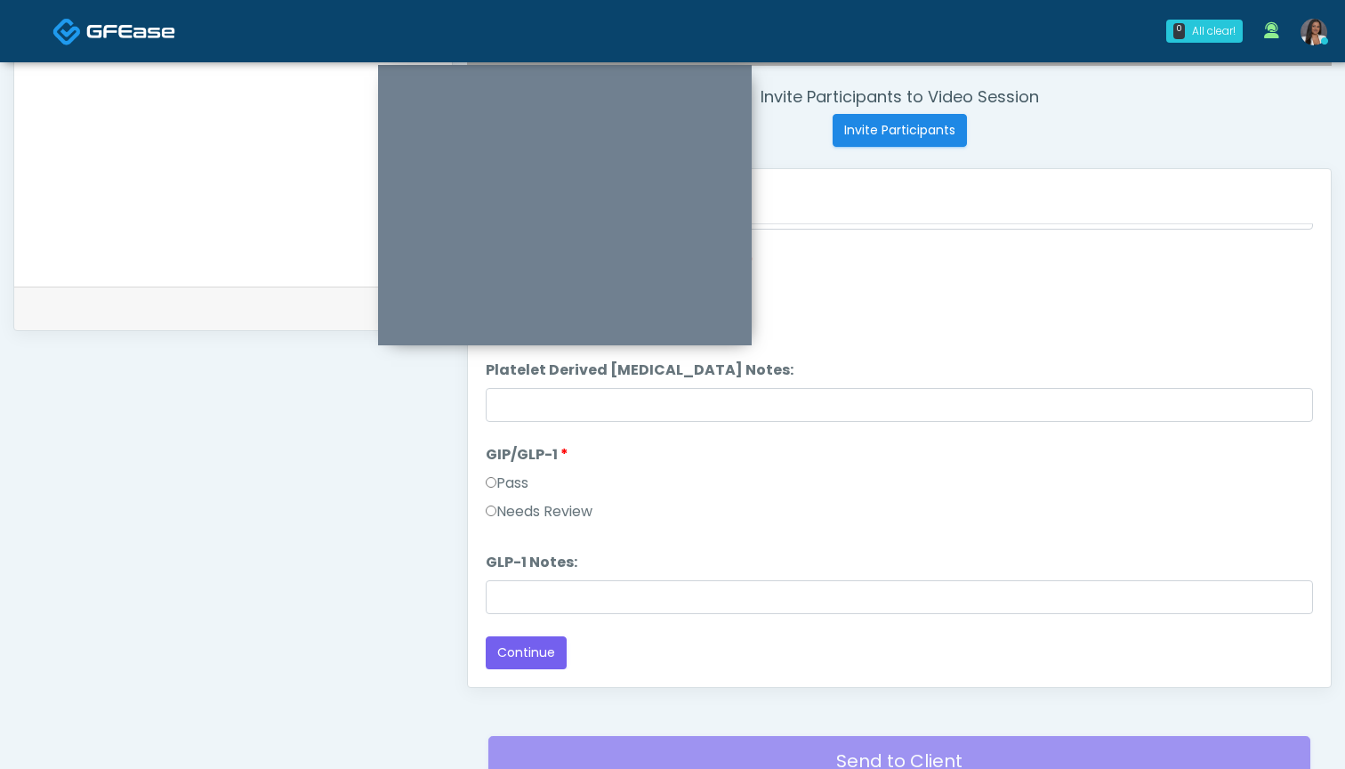
click at [593, 509] on label "Needs Review" at bounding box center [539, 511] width 107 height 21
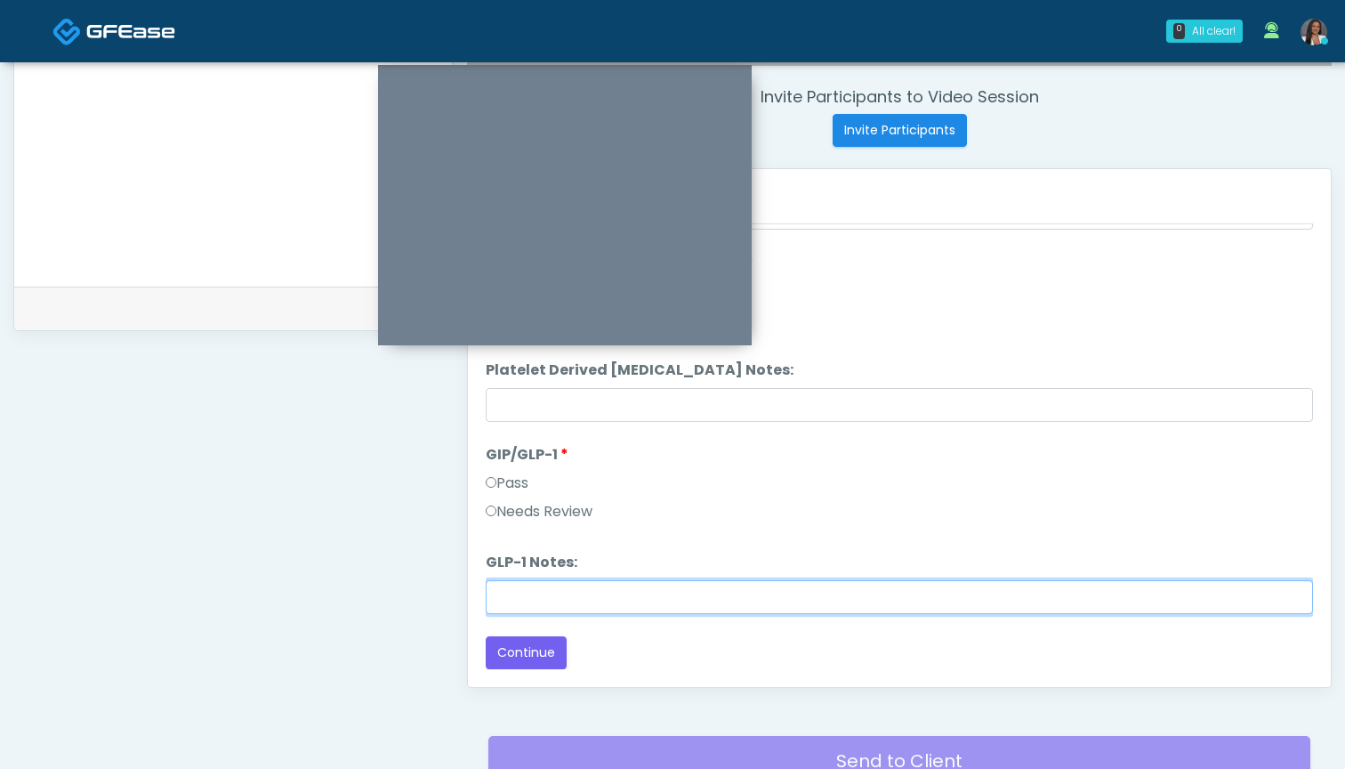
click at [599, 601] on input "GLP-1 Notes:" at bounding box center [899, 597] width 827 height 34
paste input "**********"
type input "**********"
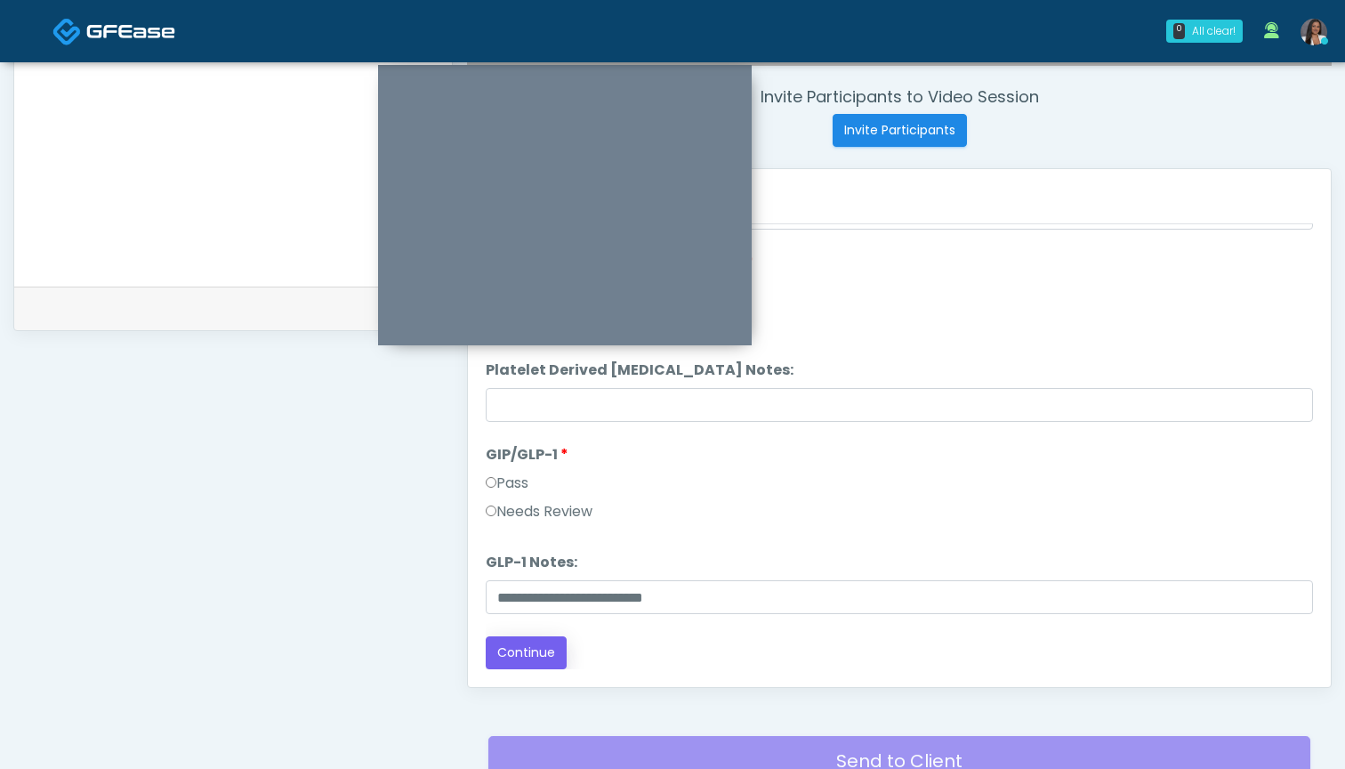
click at [531, 649] on button "Continue" at bounding box center [526, 652] width 81 height 33
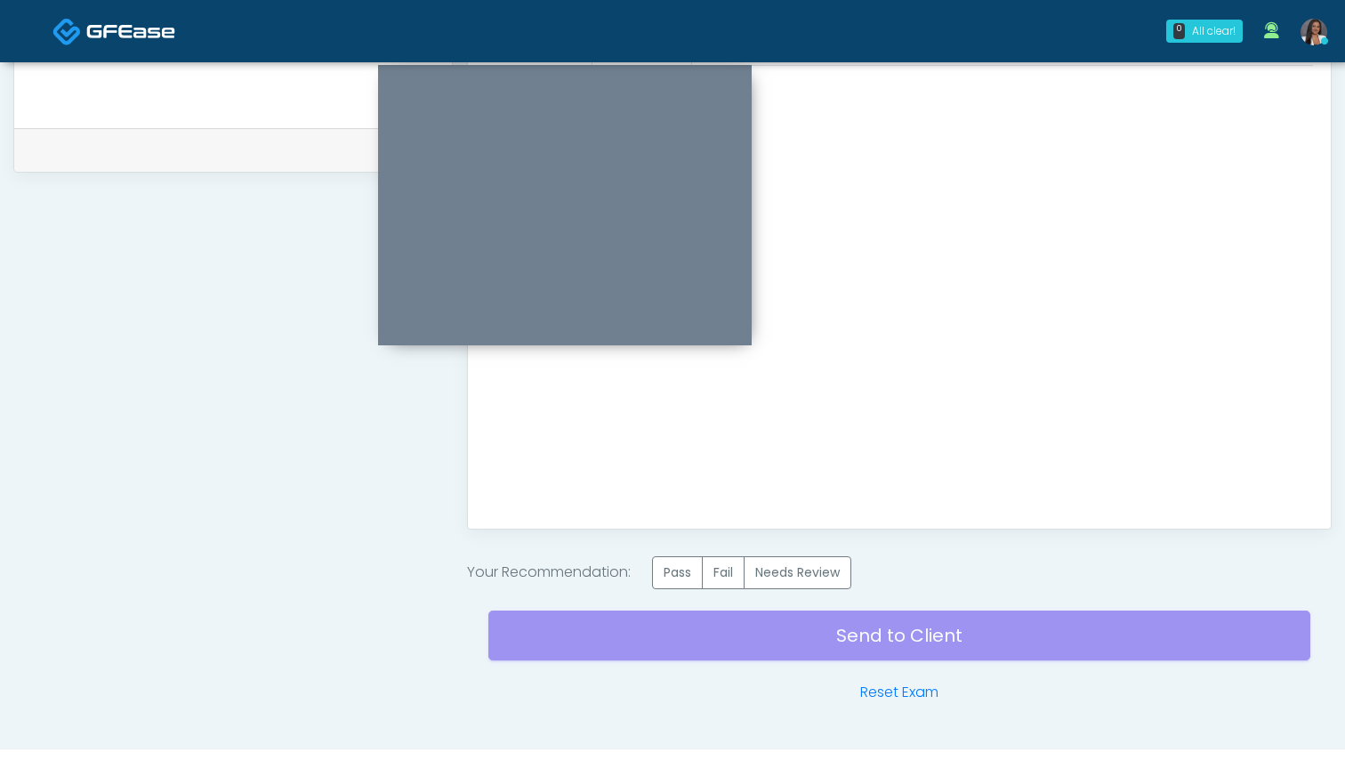
scroll to position [828, 0]
click at [795, 561] on label "Needs Review" at bounding box center [798, 573] width 108 height 33
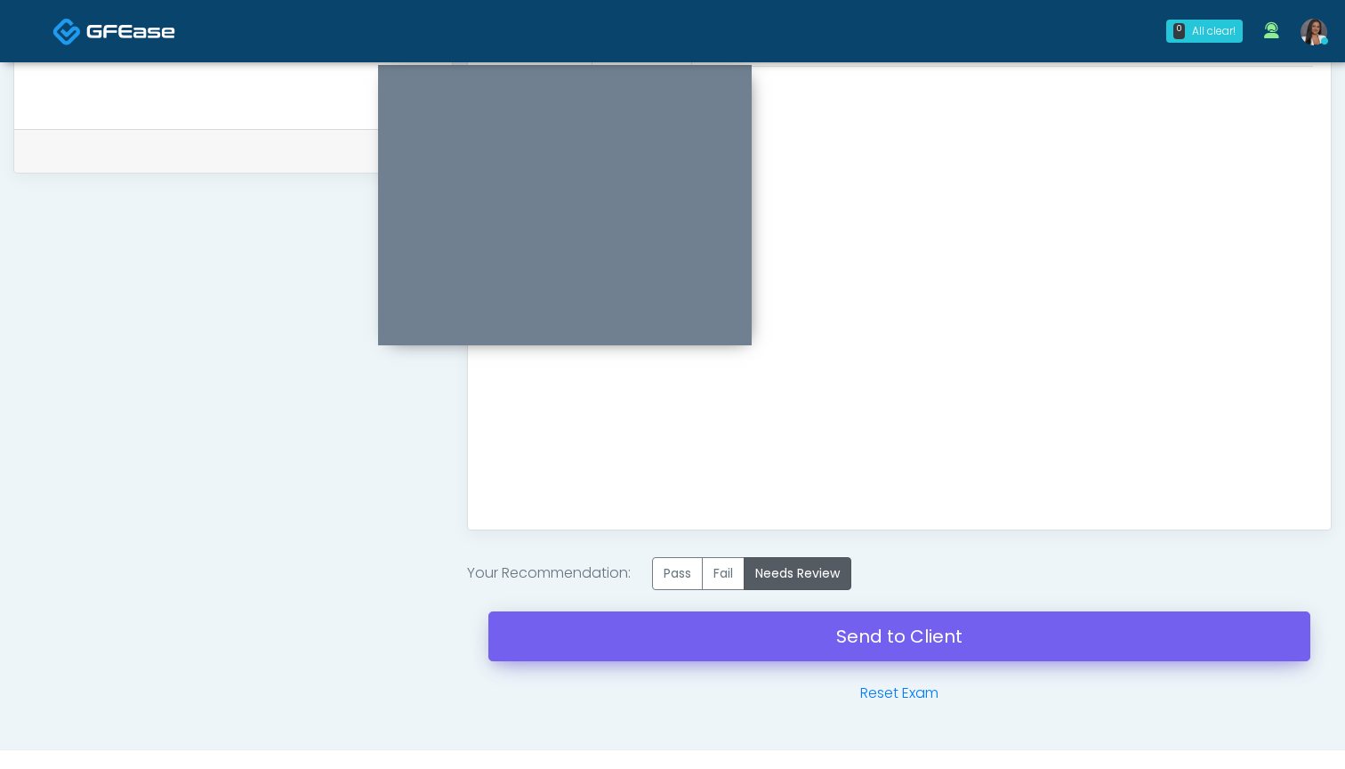
click at [857, 633] on link "Send to Client" at bounding box center [899, 636] width 822 height 50
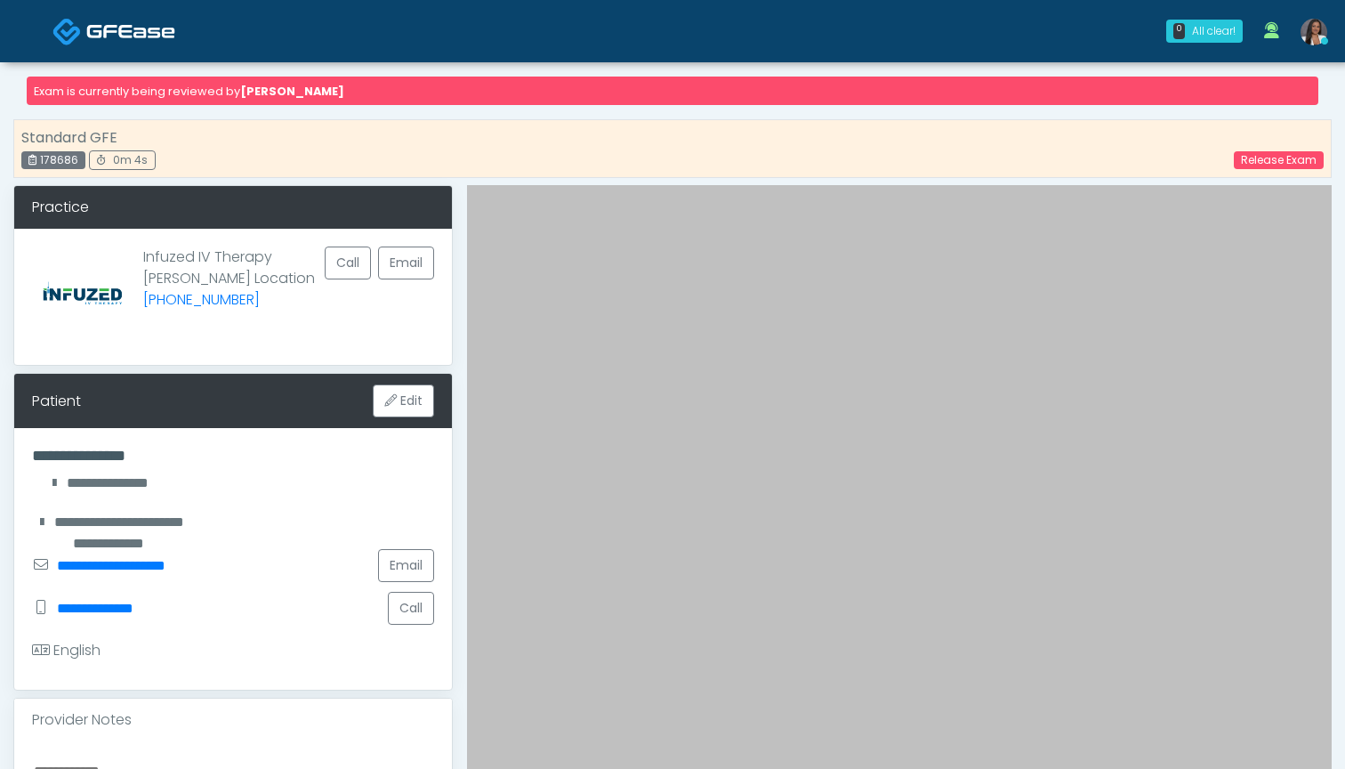
click at [162, 27] on img at bounding box center [130, 31] width 89 height 18
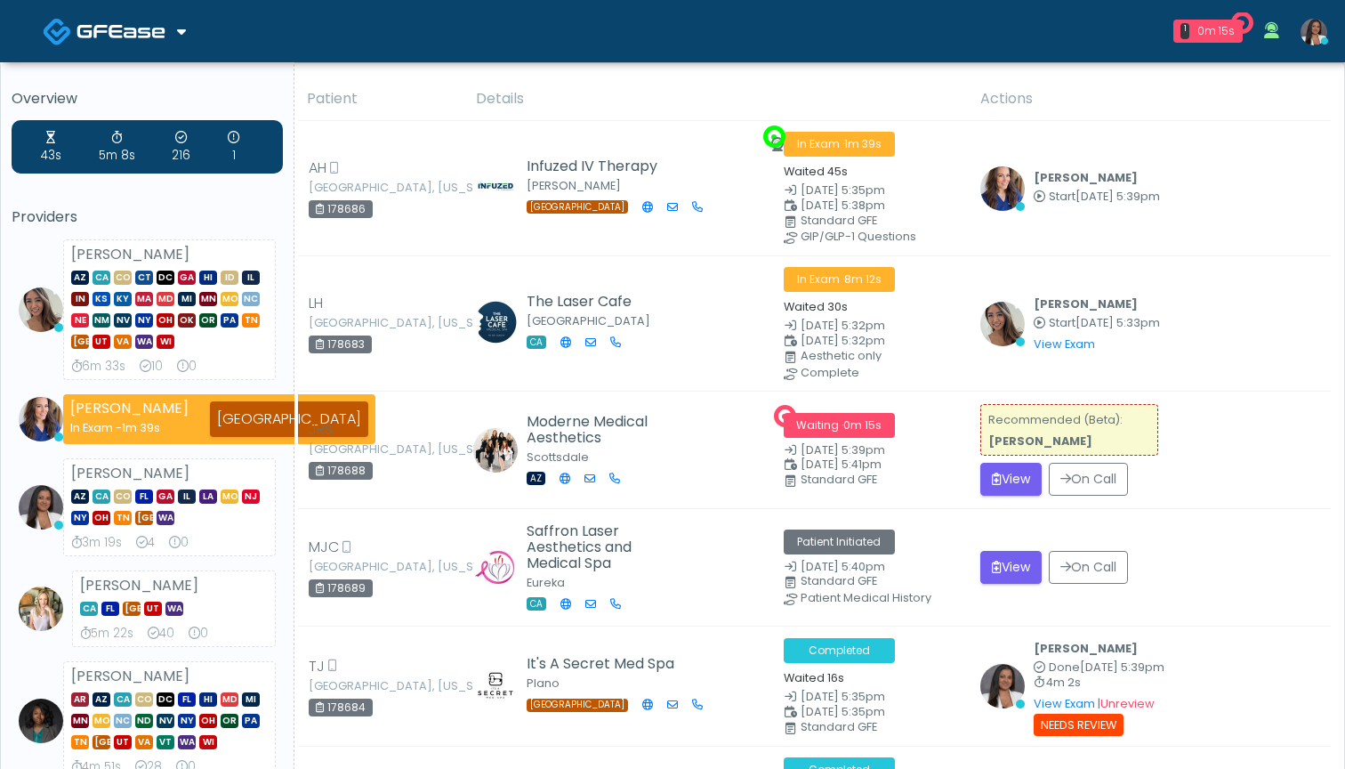
click at [837, 85] on th "Details" at bounding box center [717, 99] width 504 height 44
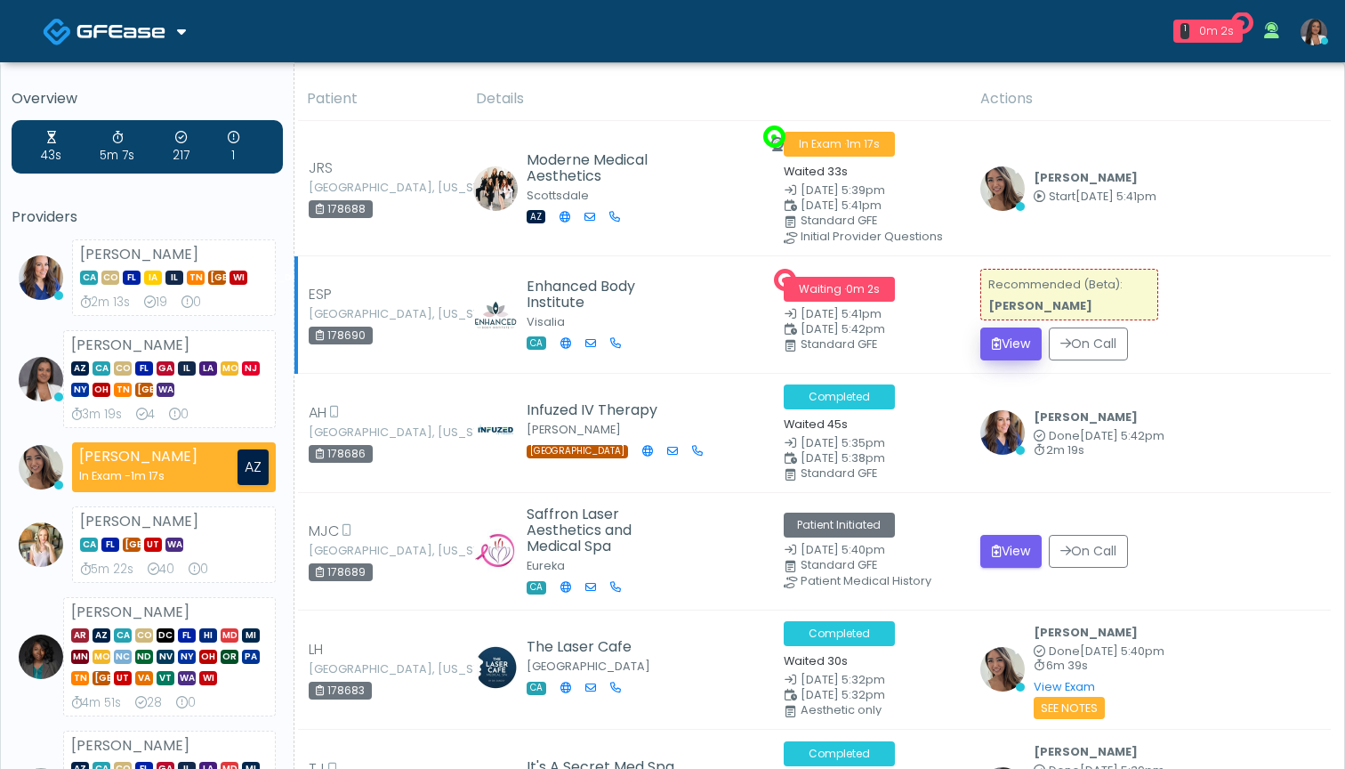
click at [1008, 342] on button "View" at bounding box center [1010, 343] width 61 height 33
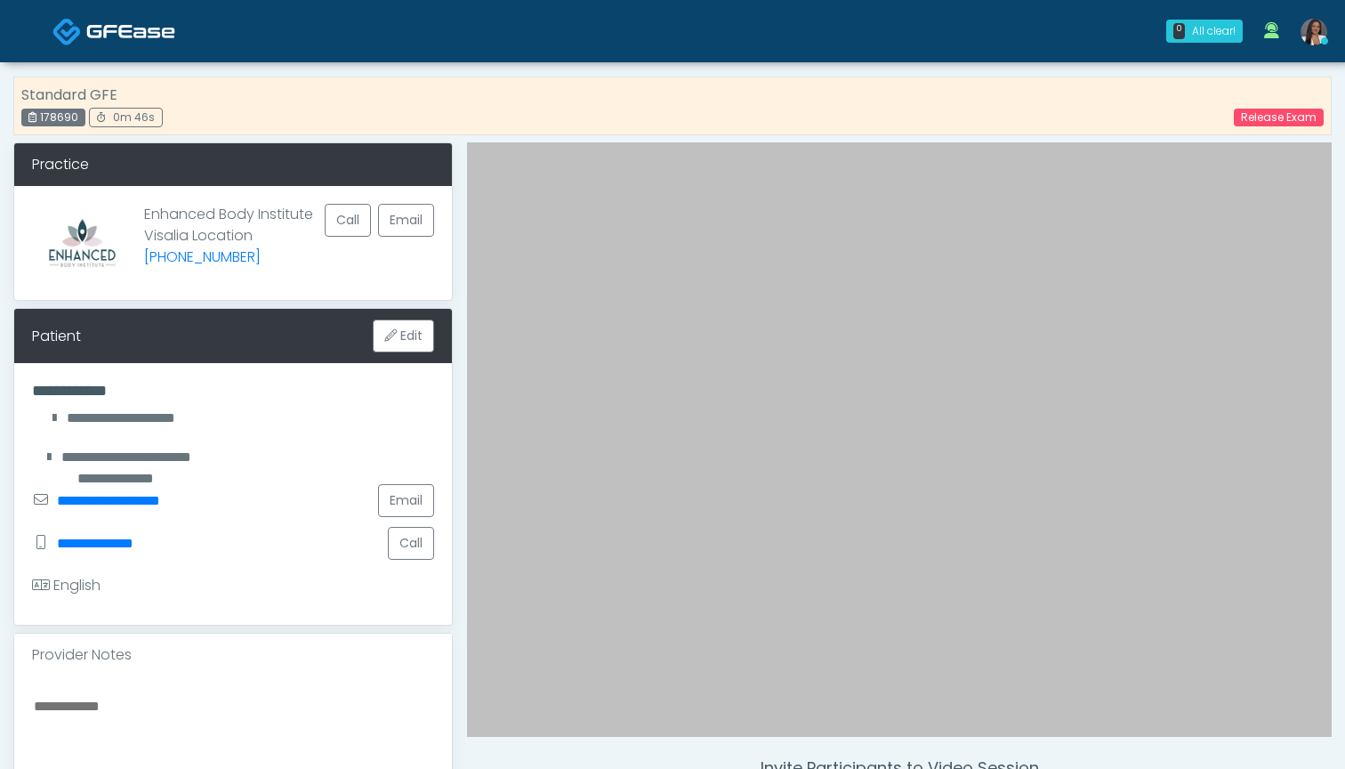
drag, startPoint x: 77, startPoint y: 120, endPoint x: 41, endPoint y: 120, distance: 36.5
click at [41, 120] on div "178690" at bounding box center [53, 118] width 64 height 18
copy div "178690"
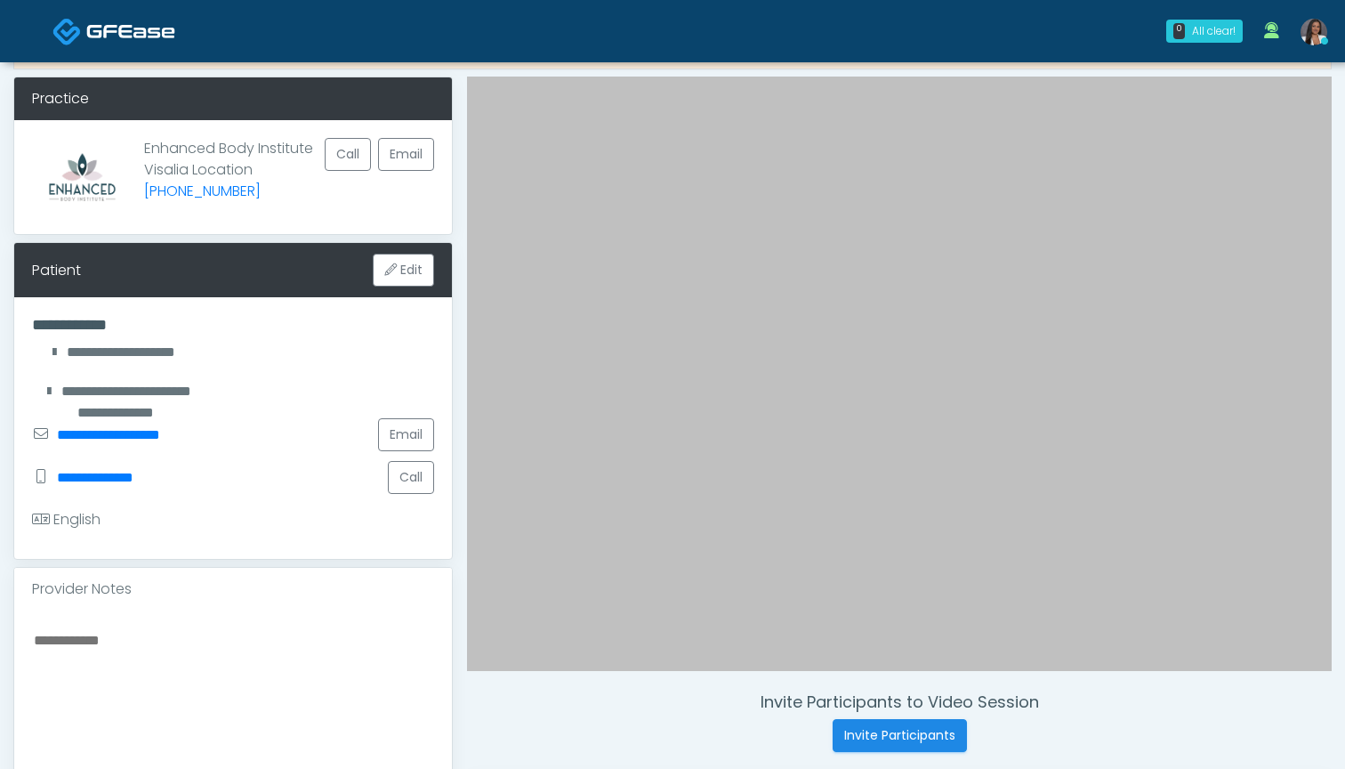
scroll to position [74, 0]
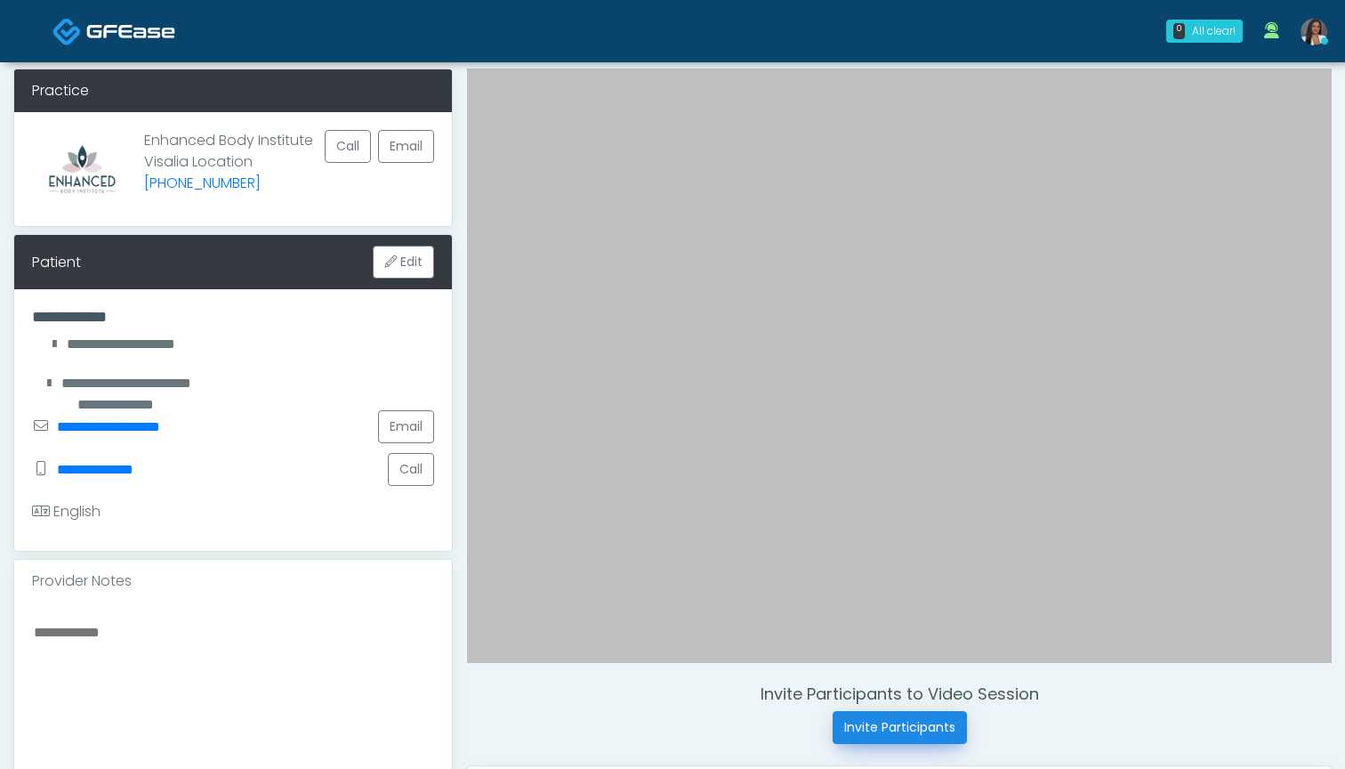
click at [874, 728] on button "Invite Participants" at bounding box center [900, 727] width 134 height 33
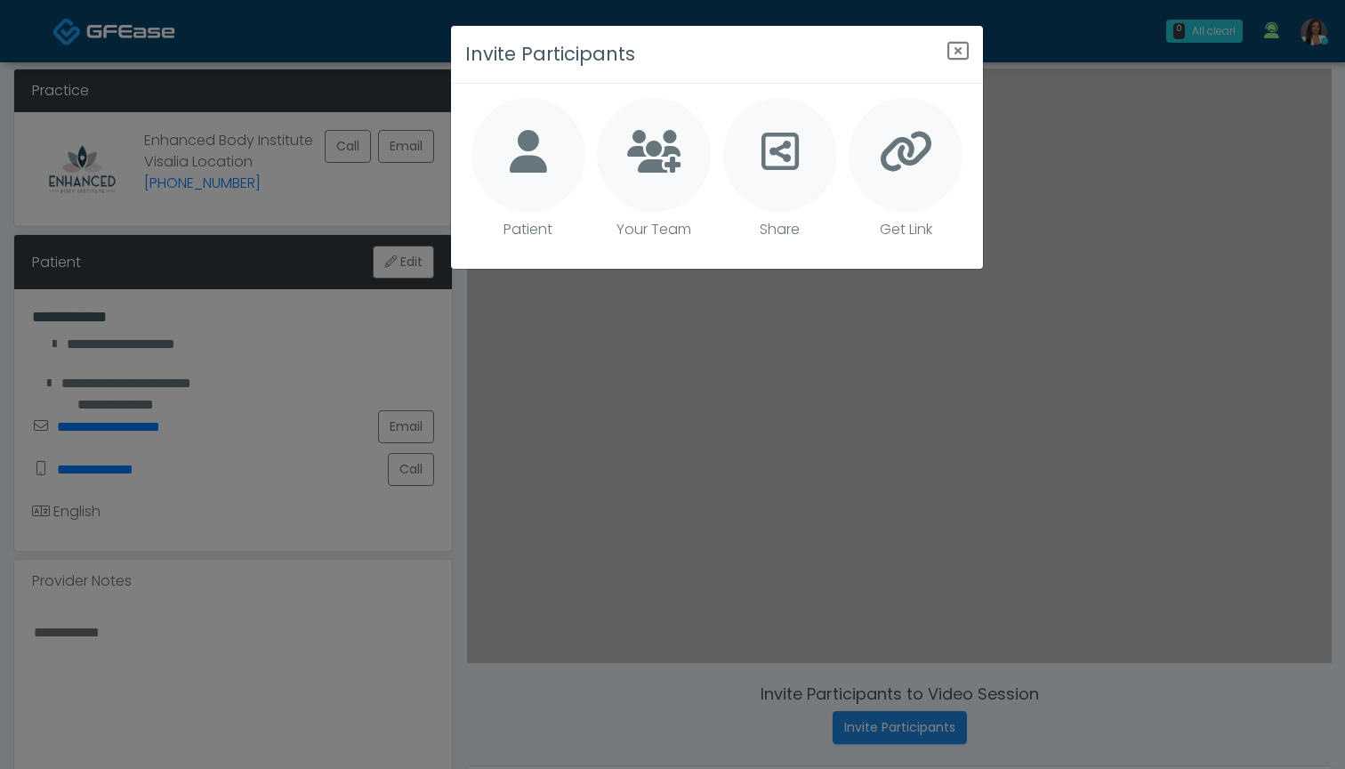
click at [524, 154] on icon at bounding box center [528, 151] width 37 height 43
type textarea "**********"
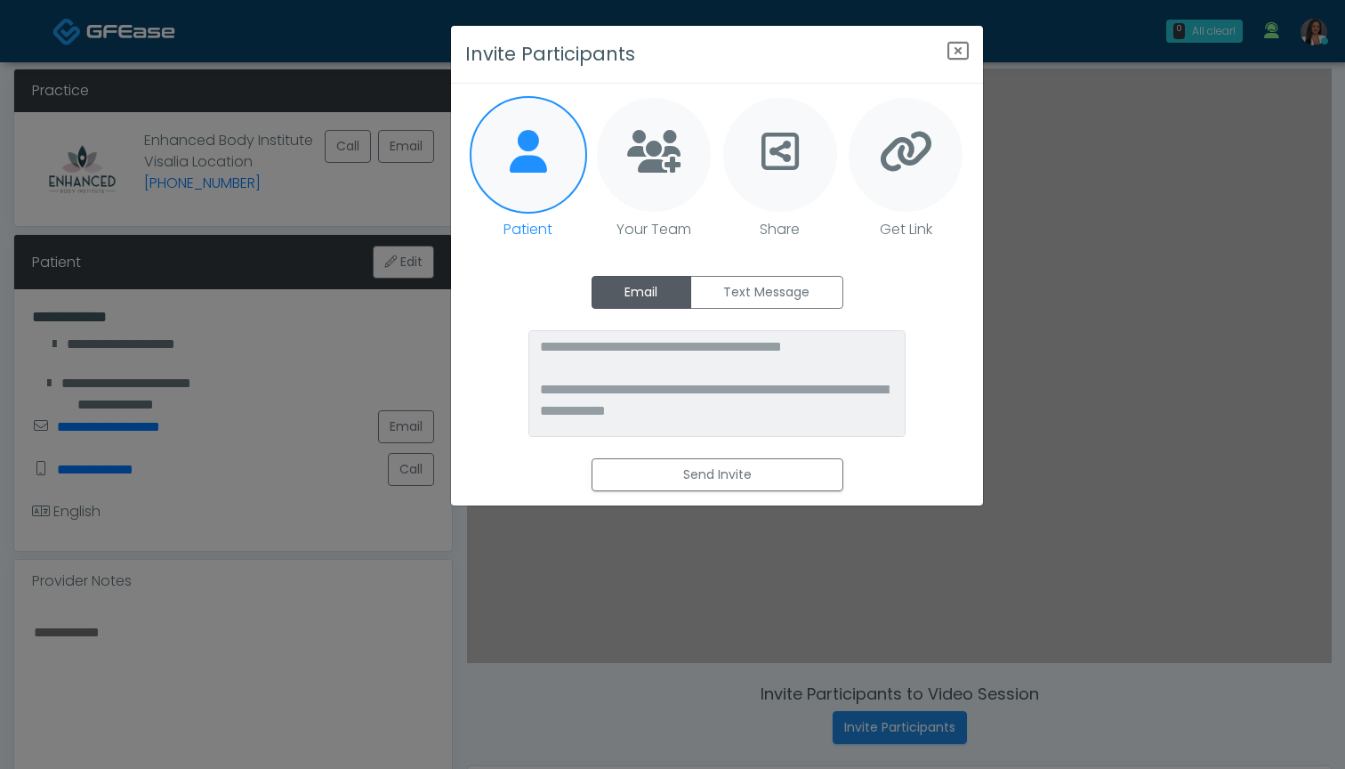
click at [658, 149] on icon at bounding box center [653, 151] width 53 height 43
type textarea "**********"
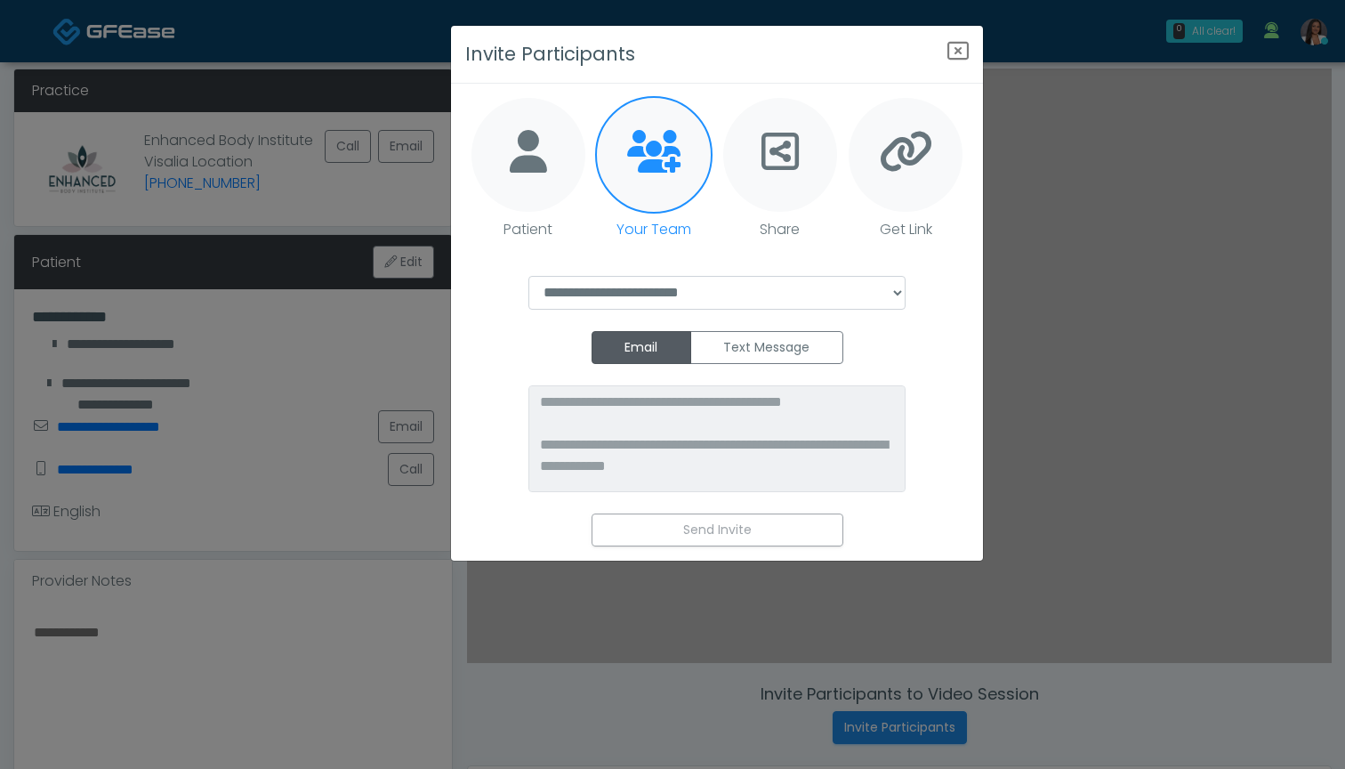
click at [526, 145] on icon at bounding box center [528, 151] width 37 height 43
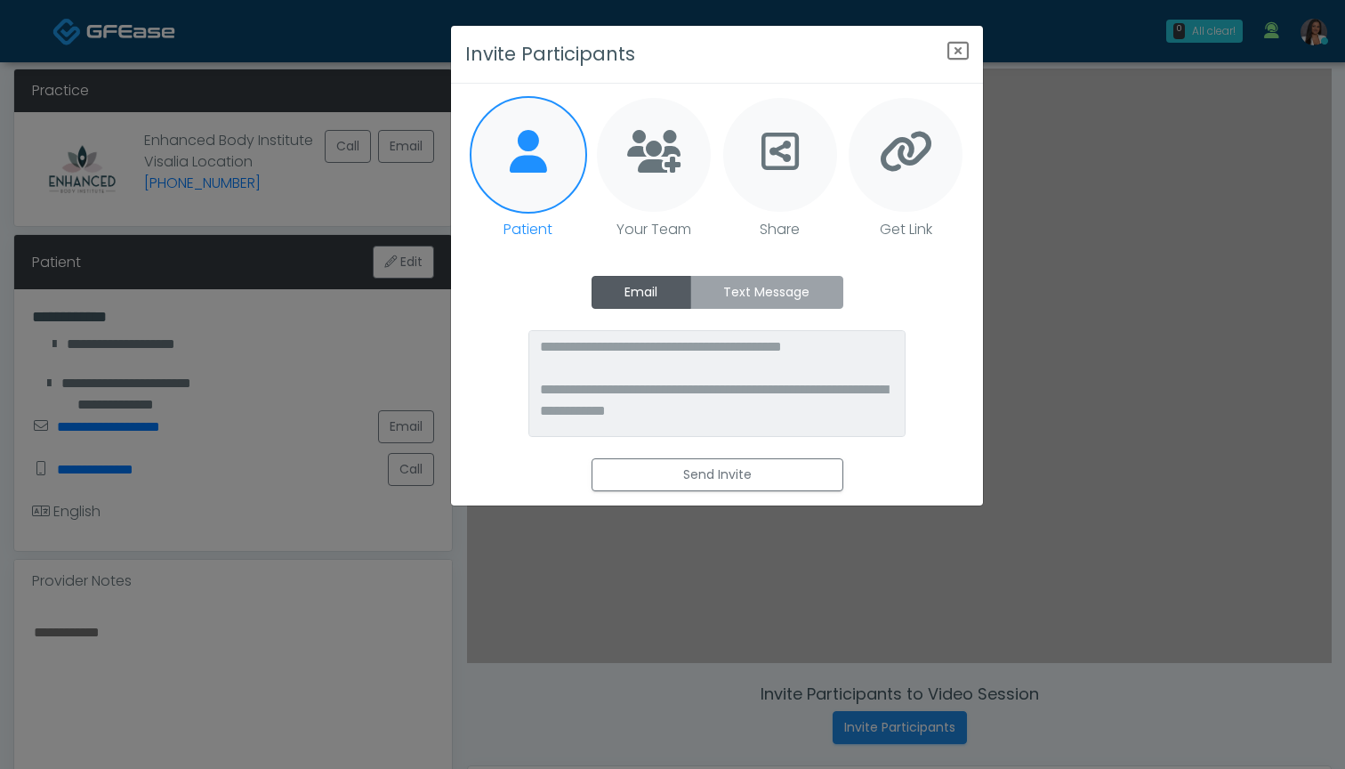
click at [771, 299] on label "Text Message" at bounding box center [766, 292] width 153 height 33
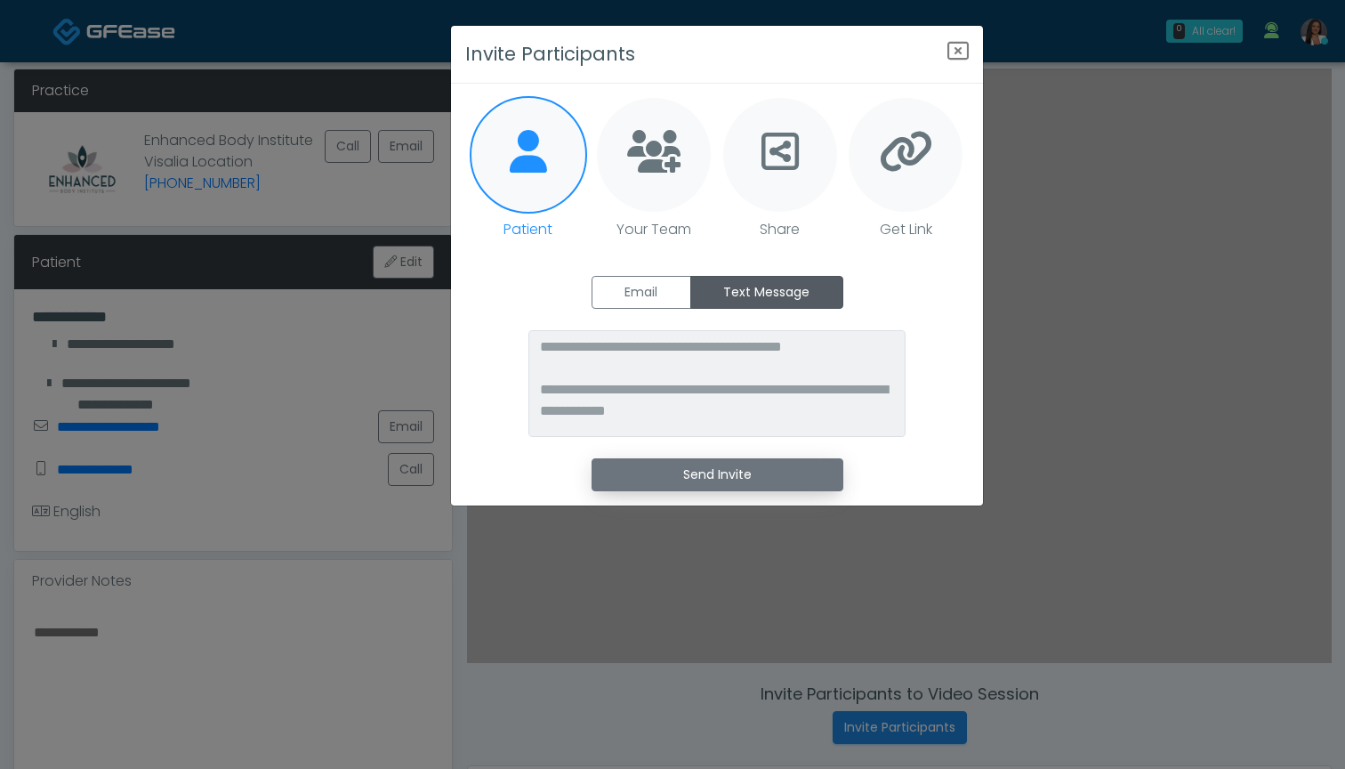
click at [729, 472] on button "Send Invite" at bounding box center [718, 474] width 252 height 33
click at [959, 56] on icon "Close" at bounding box center [958, 50] width 21 height 21
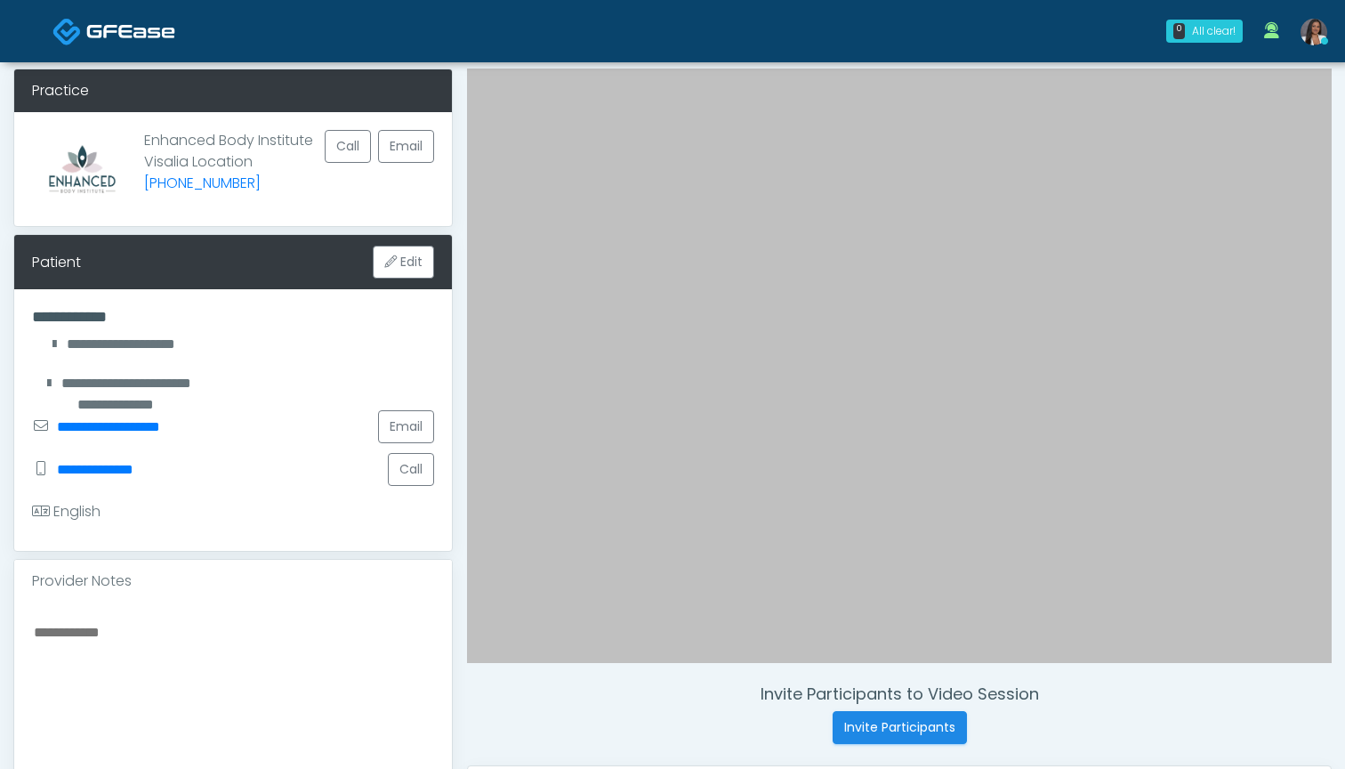
click at [603, 705] on div "Invite Participants to Video Session Invite Participants" at bounding box center [899, 714] width 865 height 60
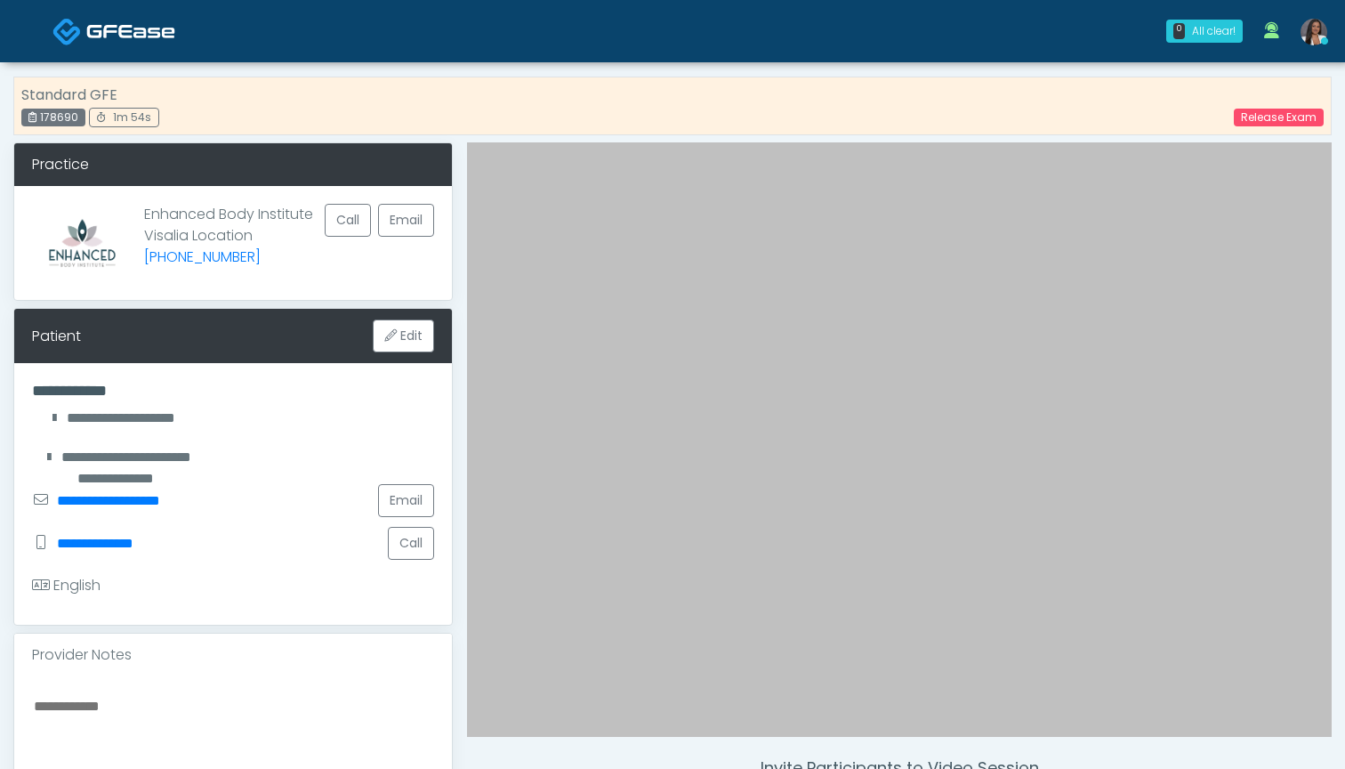
scroll to position [0, 0]
click at [1246, 116] on link "Release Exam" at bounding box center [1279, 118] width 90 height 18
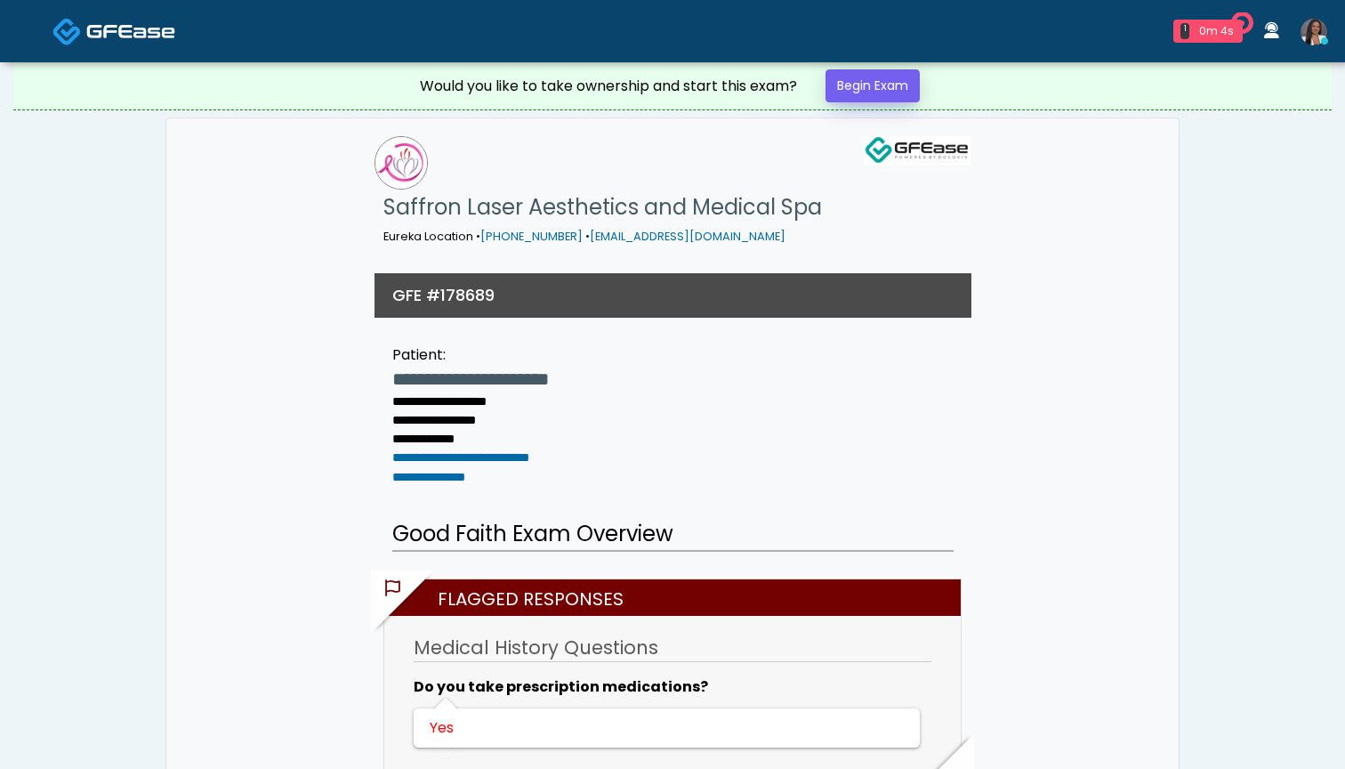
click at [862, 82] on link "Begin Exam" at bounding box center [873, 85] width 94 height 33
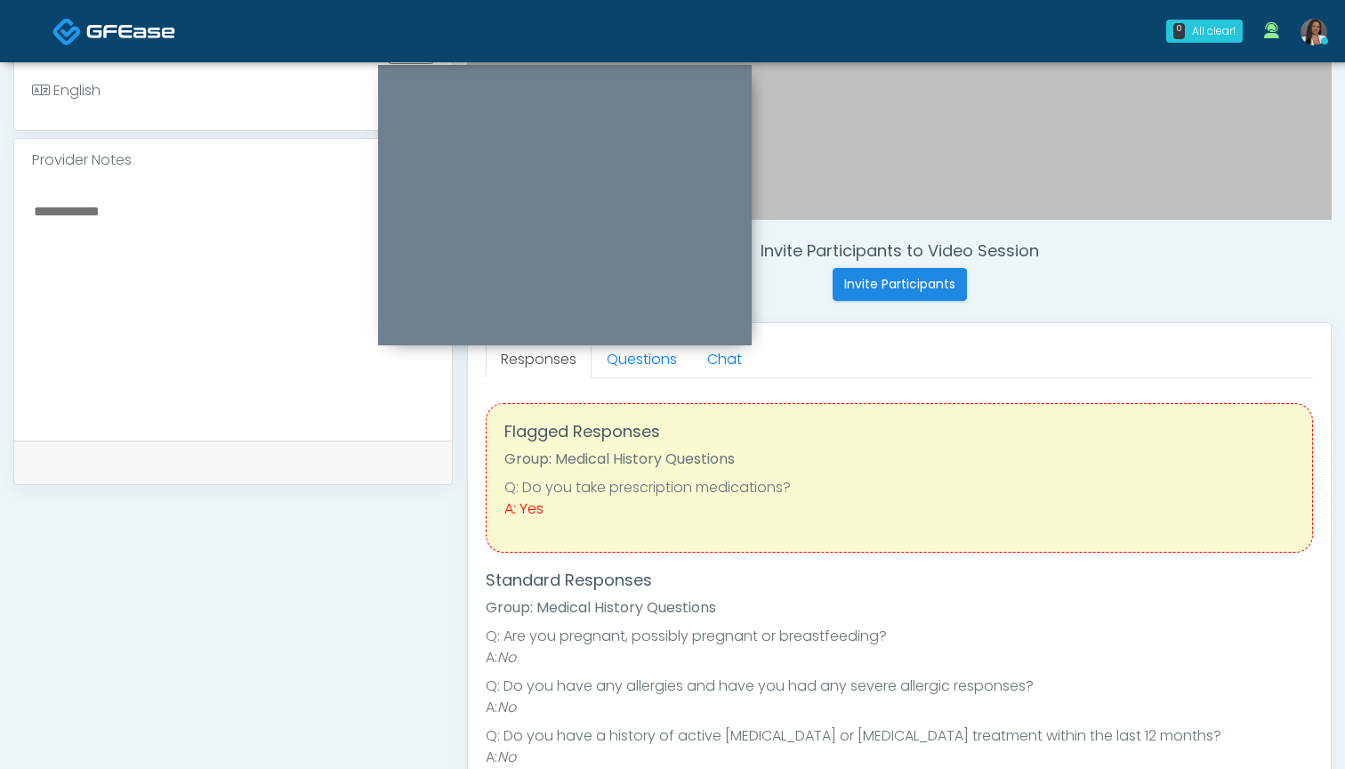
scroll to position [505, 0]
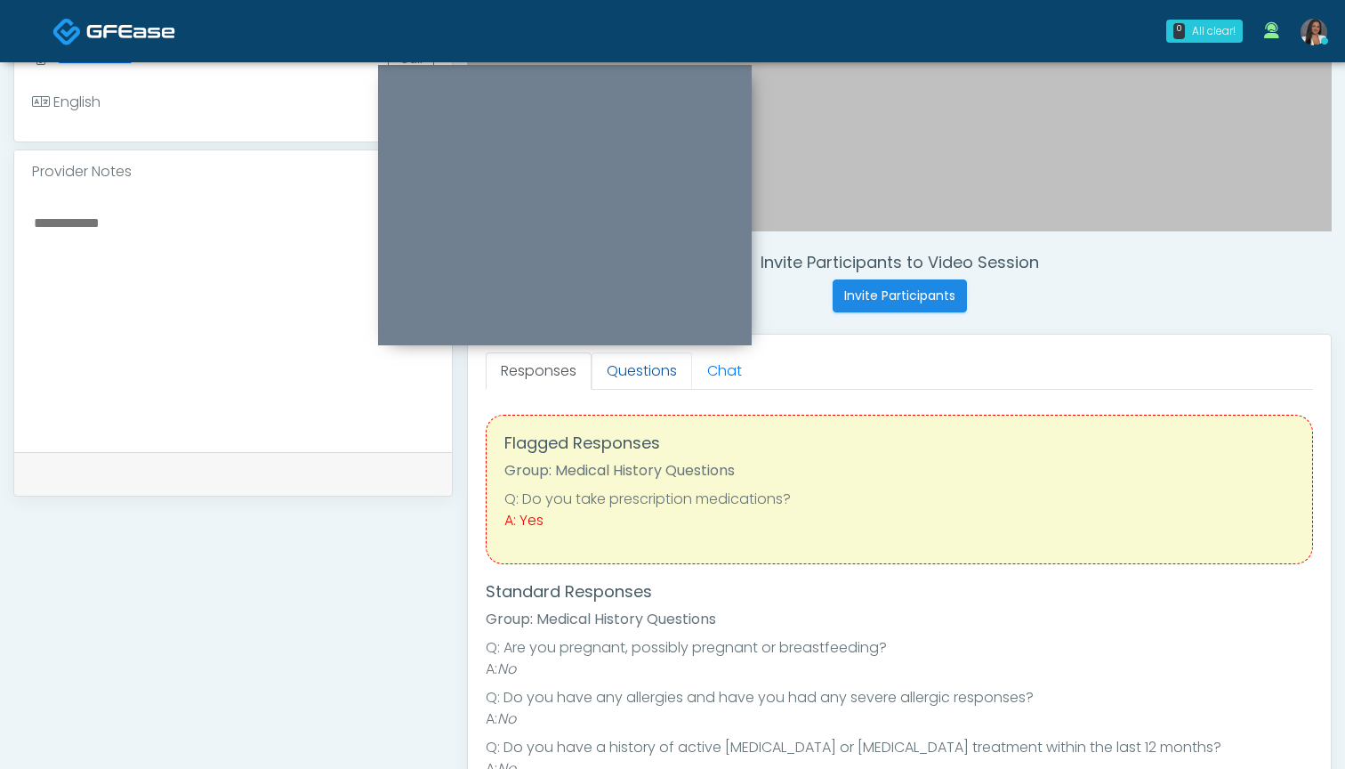
click at [649, 374] on link "Questions" at bounding box center [642, 370] width 101 height 37
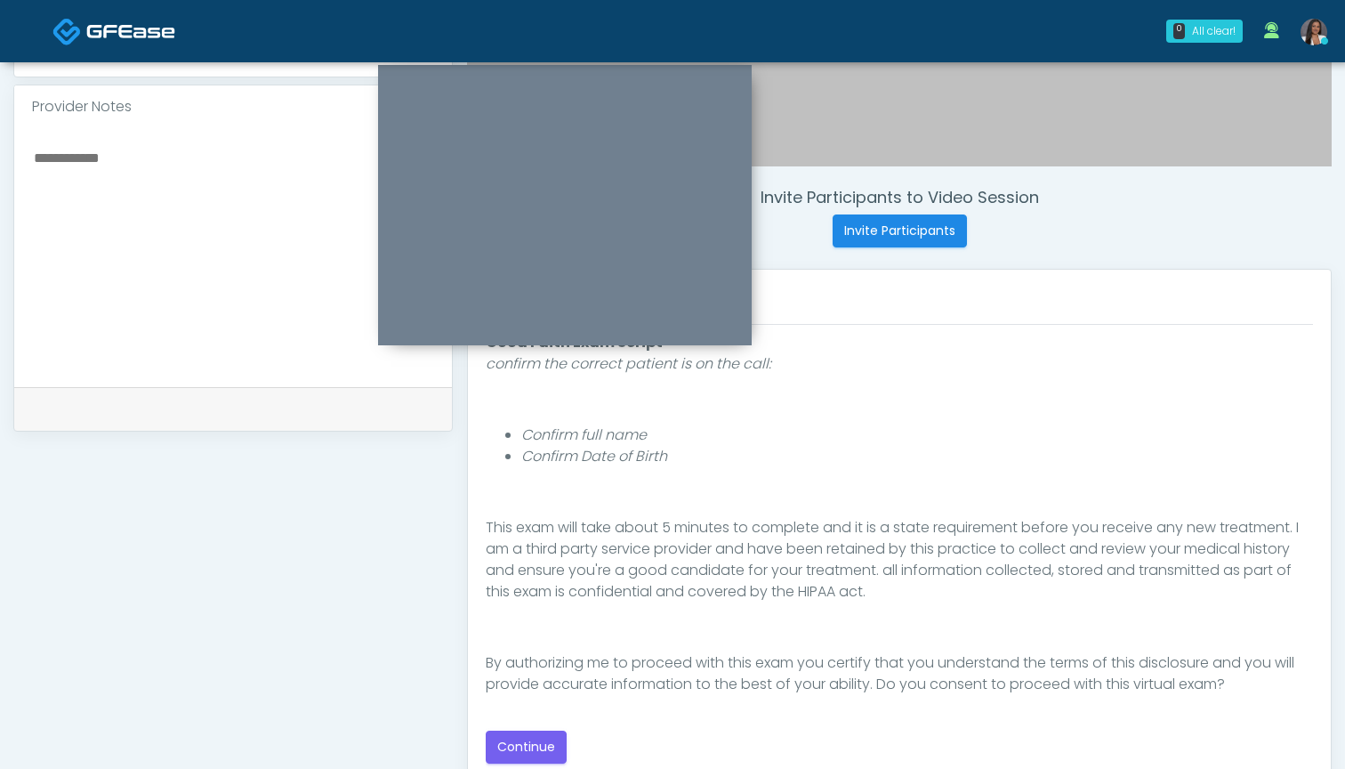
scroll to position [571, 0]
click at [523, 739] on button "Continue" at bounding box center [526, 746] width 81 height 33
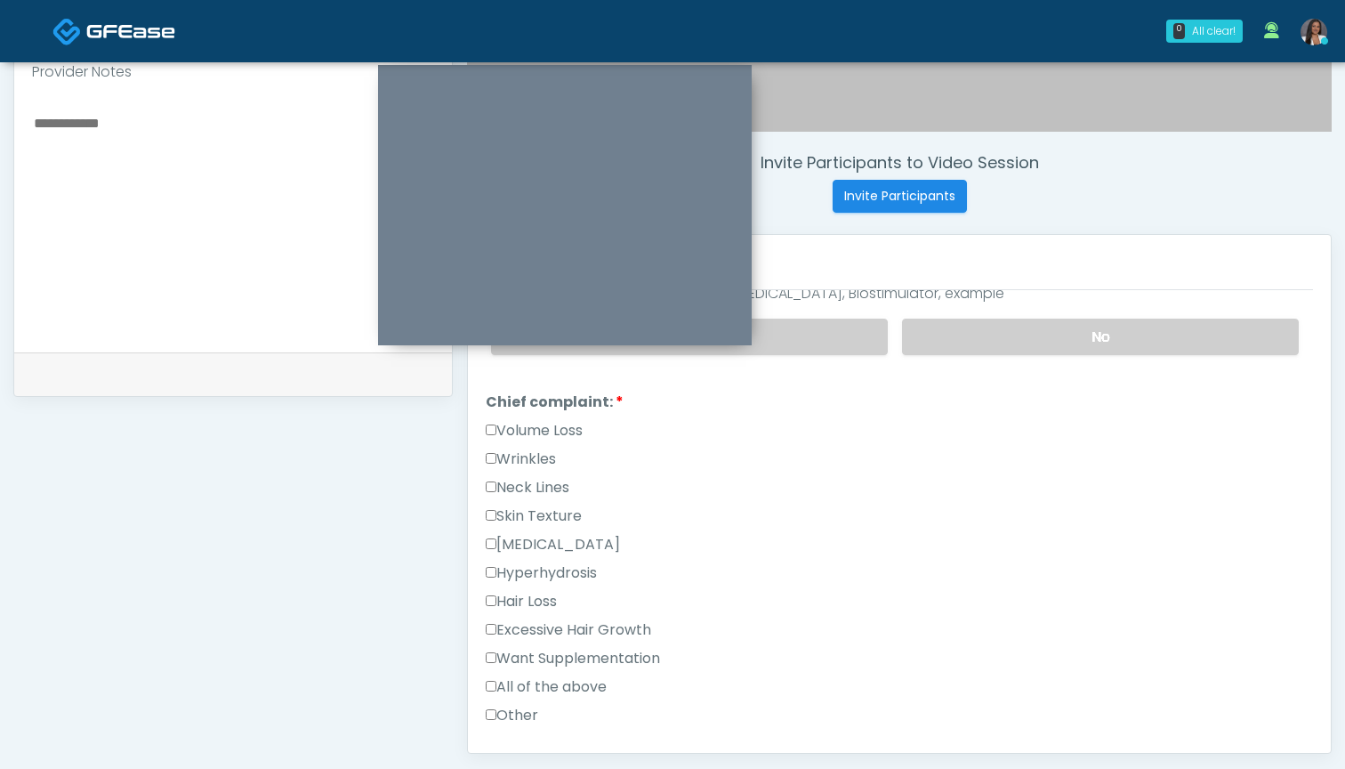
scroll to position [405, 0]
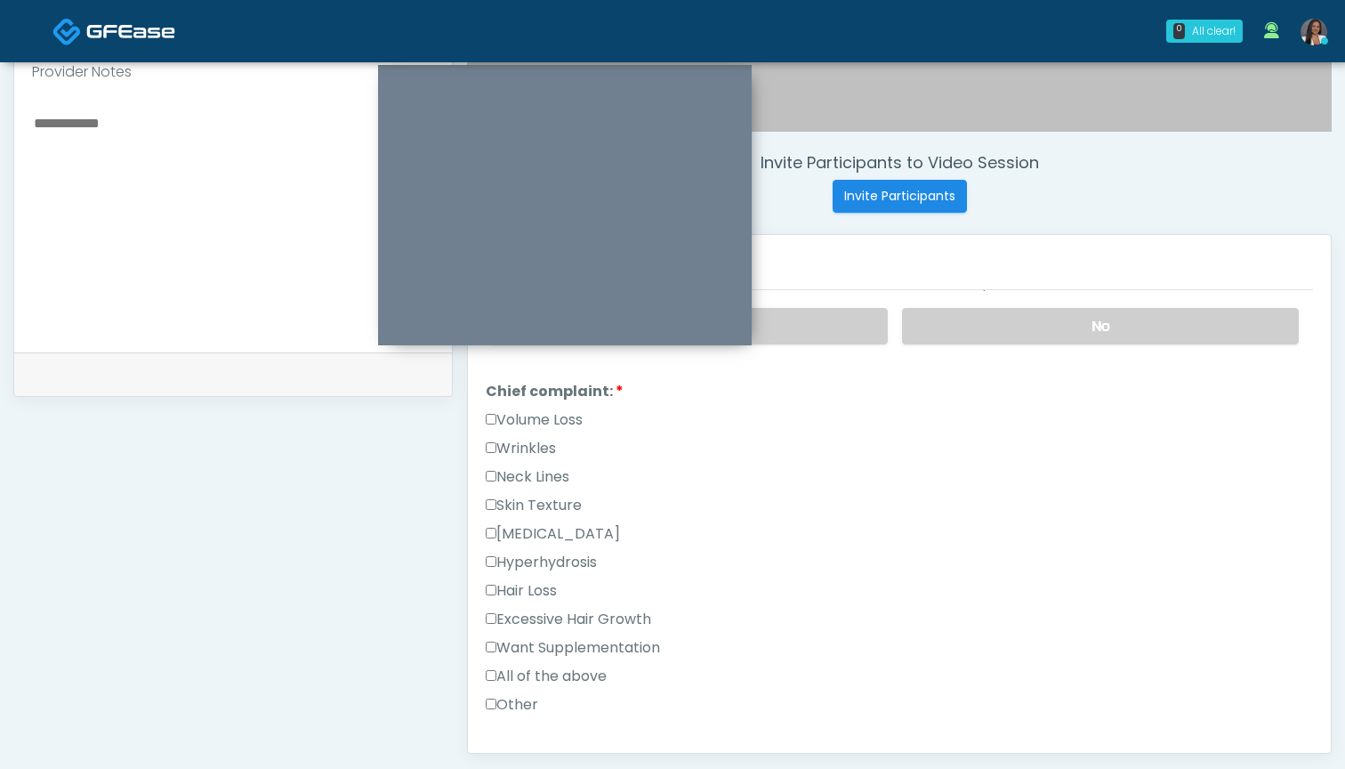
click at [536, 452] on label "Wrinkles" at bounding box center [521, 448] width 70 height 21
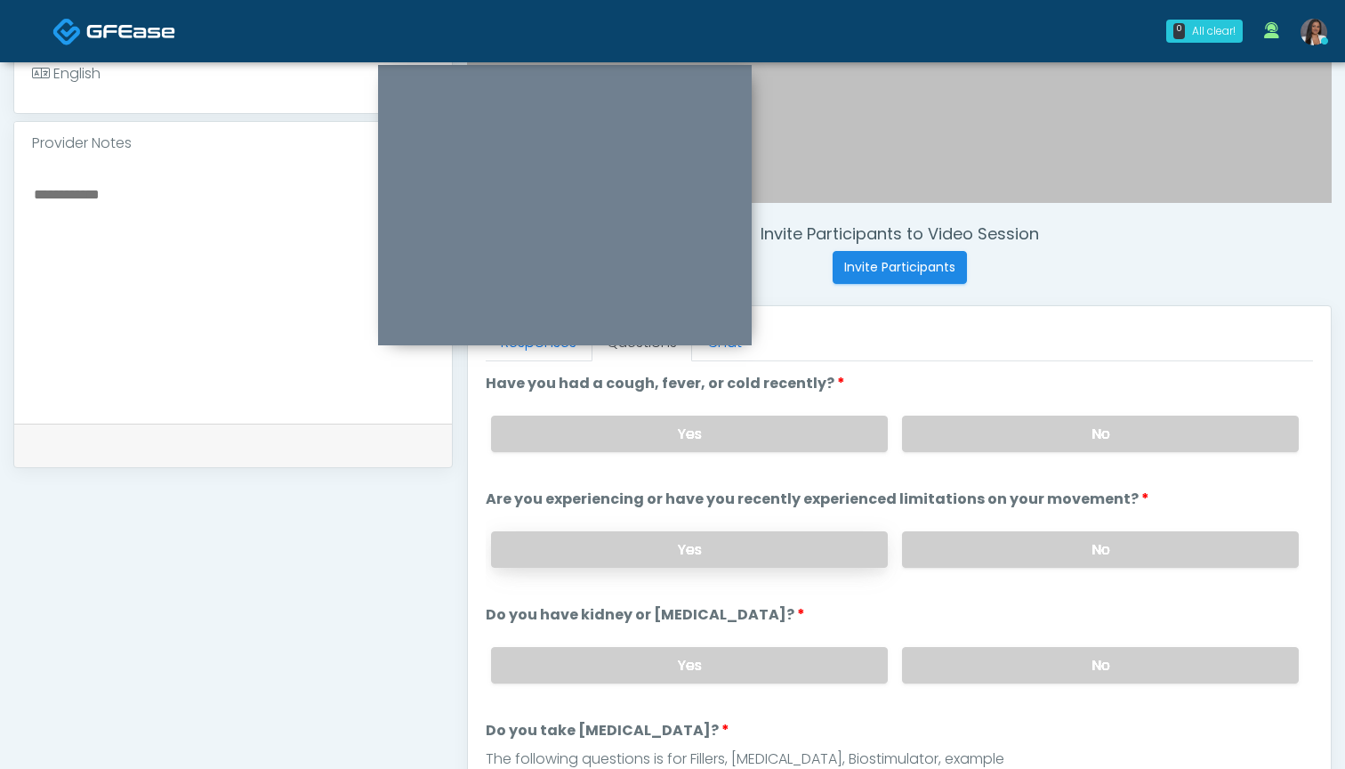
scroll to position [512, 0]
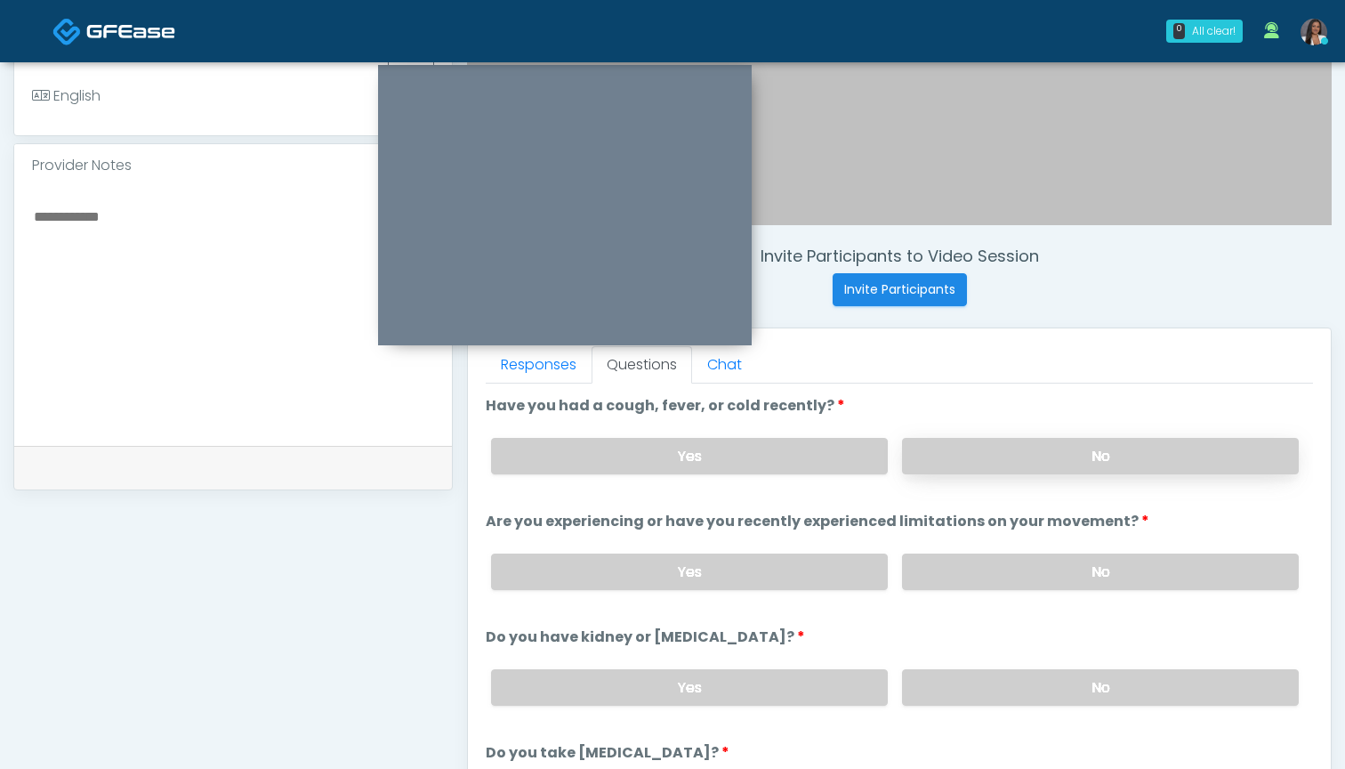
click at [973, 457] on label "No" at bounding box center [1100, 456] width 397 height 36
click at [936, 569] on label "No" at bounding box center [1100, 571] width 397 height 36
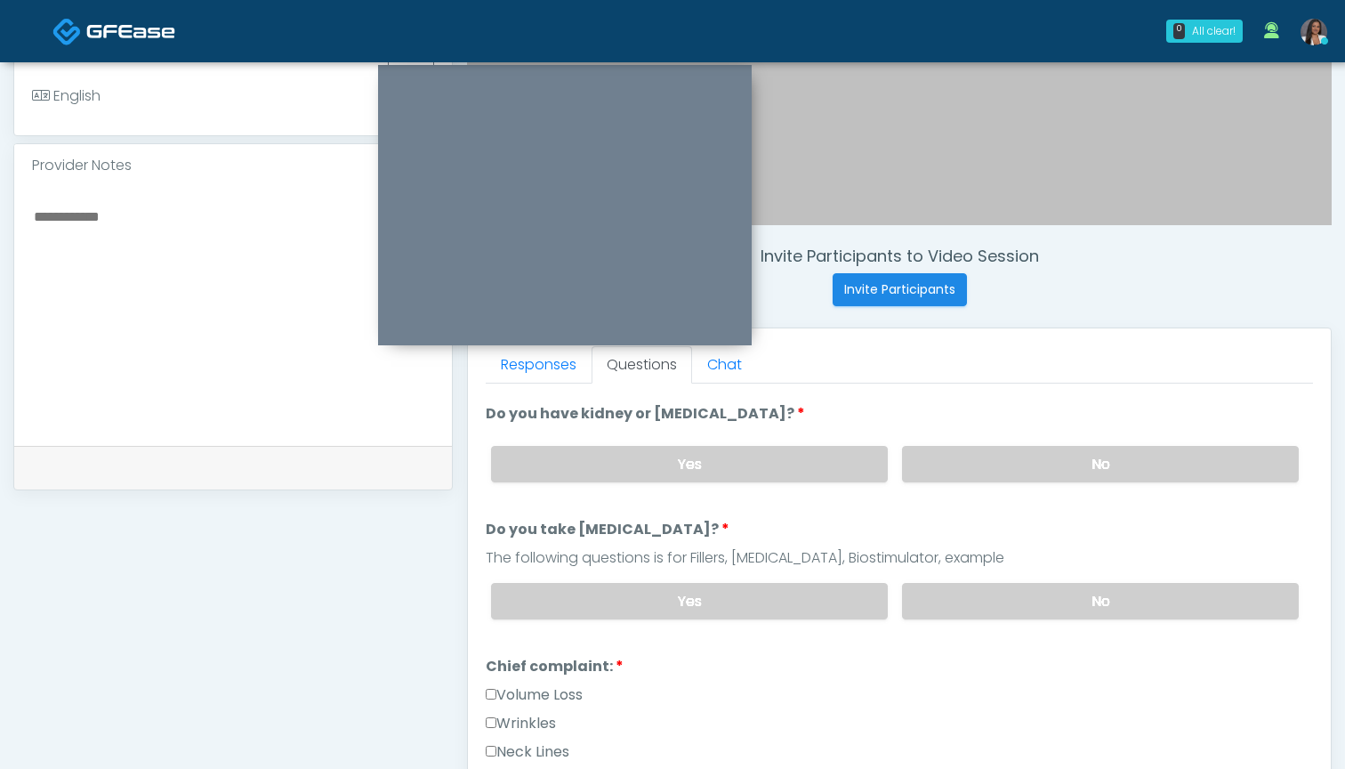
scroll to position [222, 0]
click at [935, 464] on label "No" at bounding box center [1100, 465] width 397 height 36
click at [934, 605] on label "No" at bounding box center [1100, 602] width 397 height 36
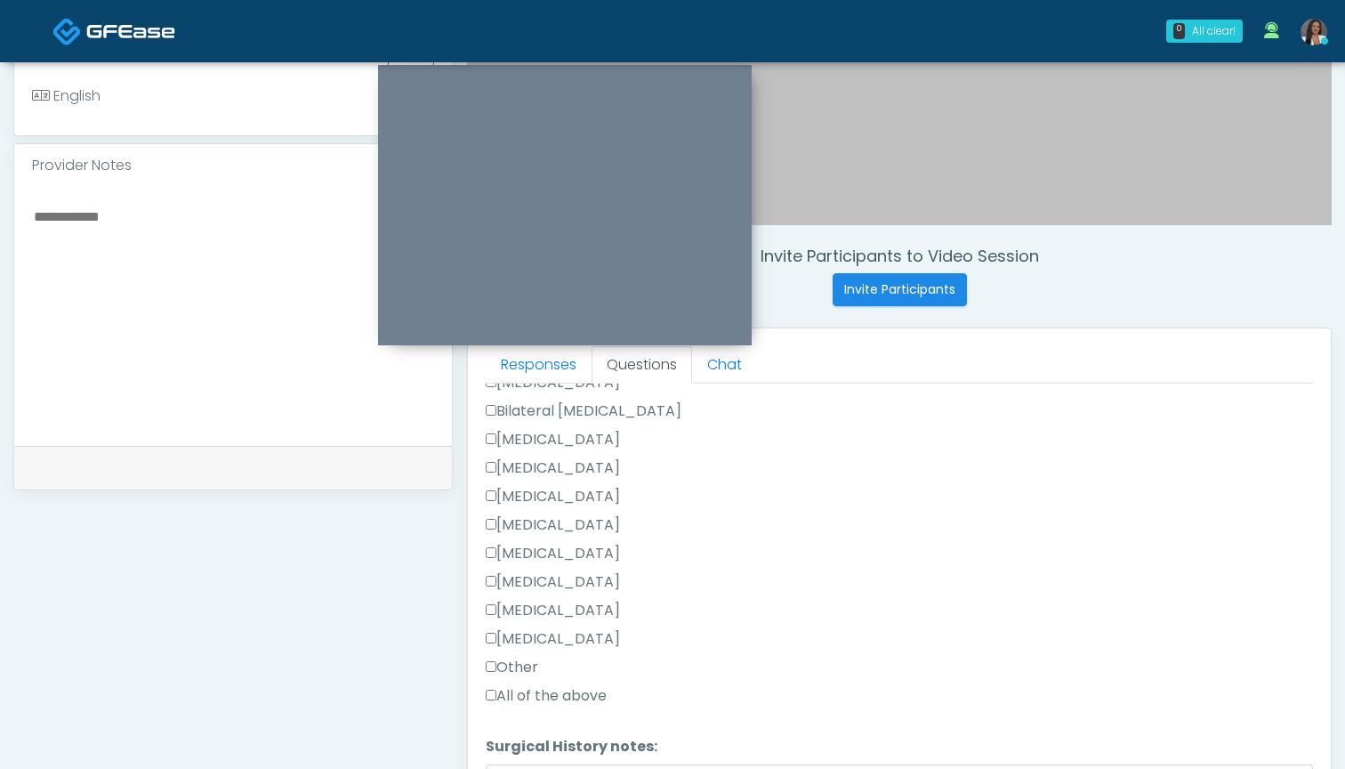
scroll to position [1118, 0]
click at [517, 631] on label "Other" at bounding box center [512, 638] width 52 height 21
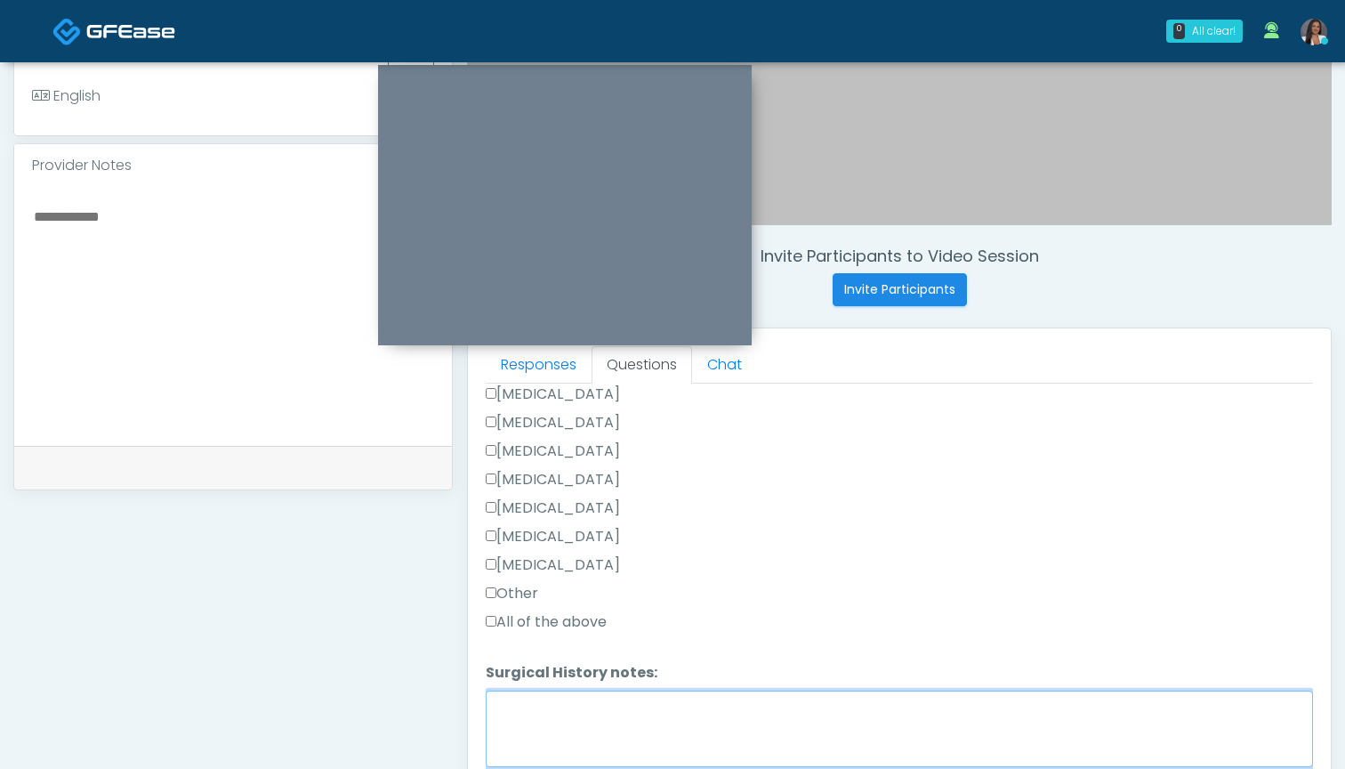
scroll to position [1164, 0]
click at [664, 716] on textarea "Surgical History notes:" at bounding box center [899, 728] width 827 height 77
click at [525, 711] on textarea "**********" at bounding box center [899, 728] width 827 height 77
click at [687, 706] on textarea "**********" at bounding box center [899, 728] width 827 height 77
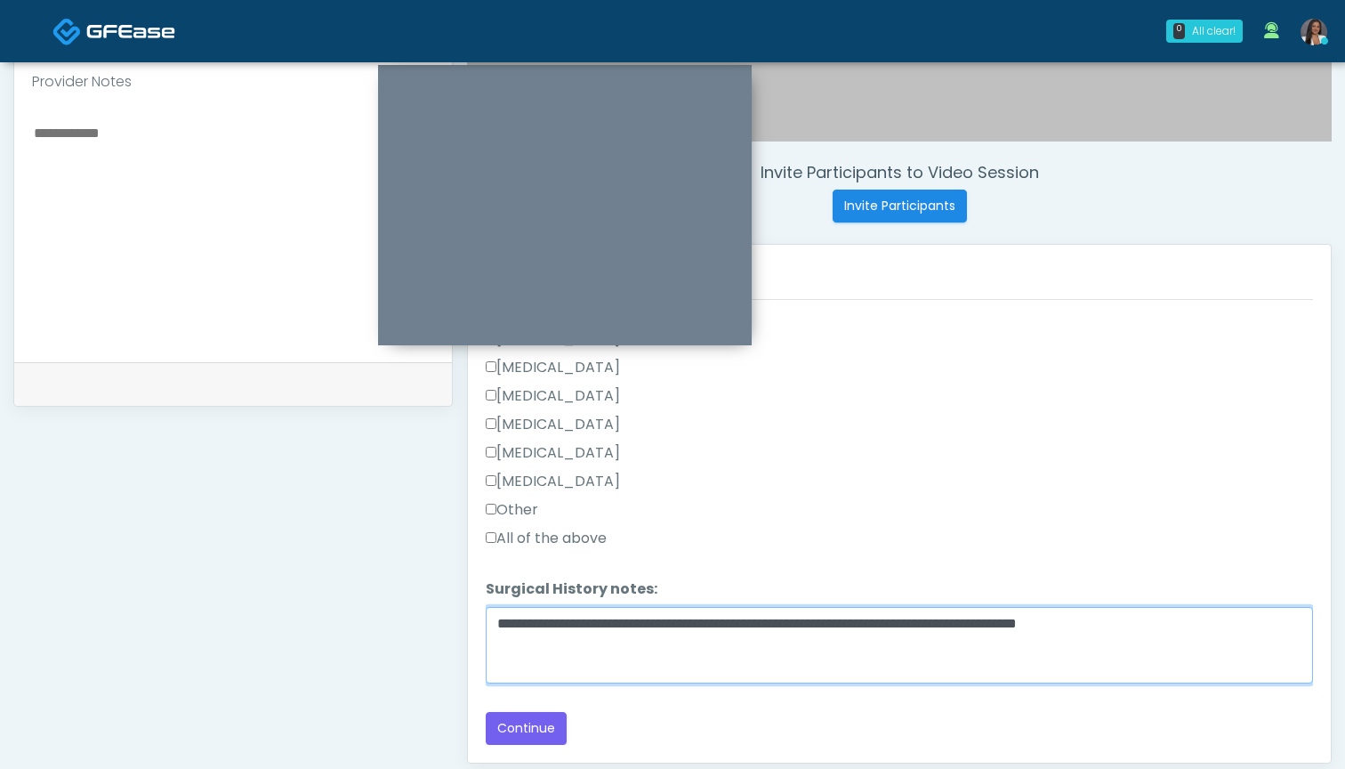
scroll to position [595, 0]
type textarea "**********"
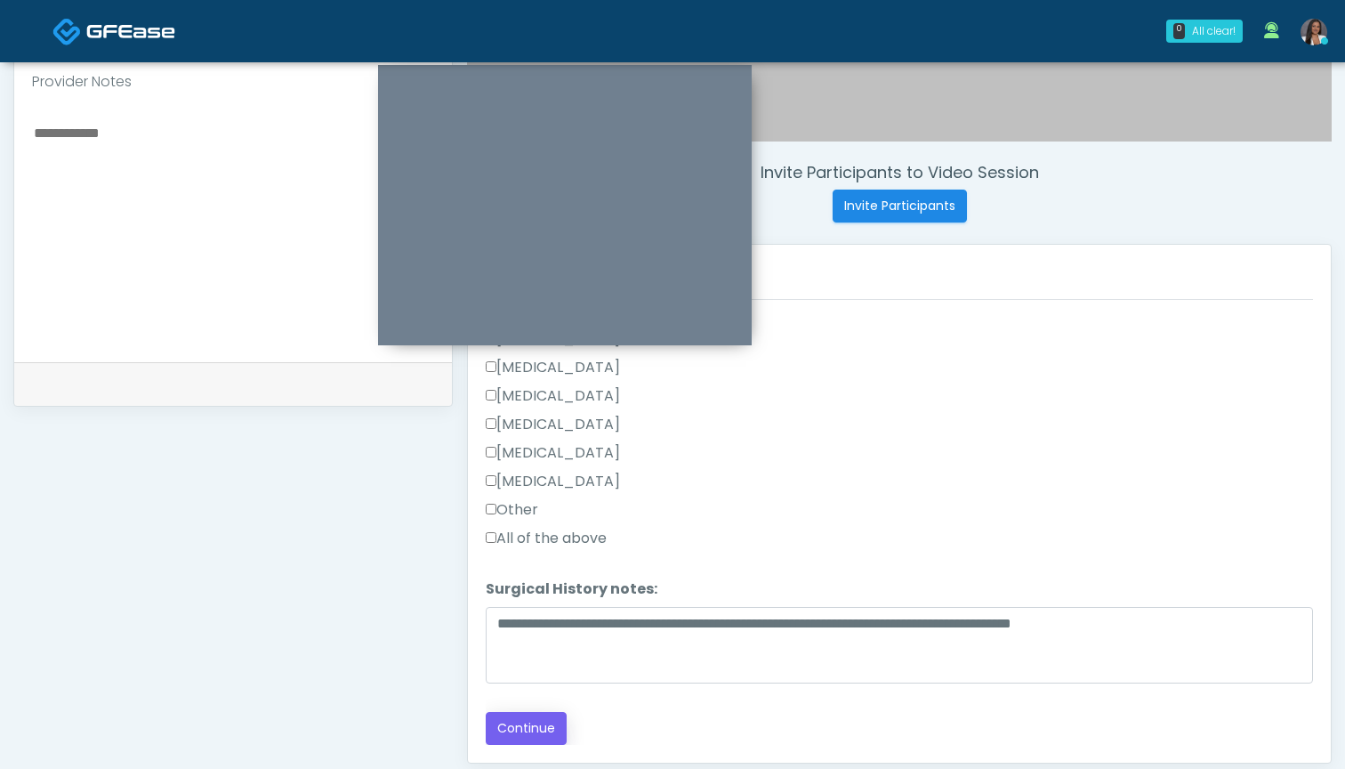
click at [507, 728] on button "Continue" at bounding box center [526, 728] width 81 height 33
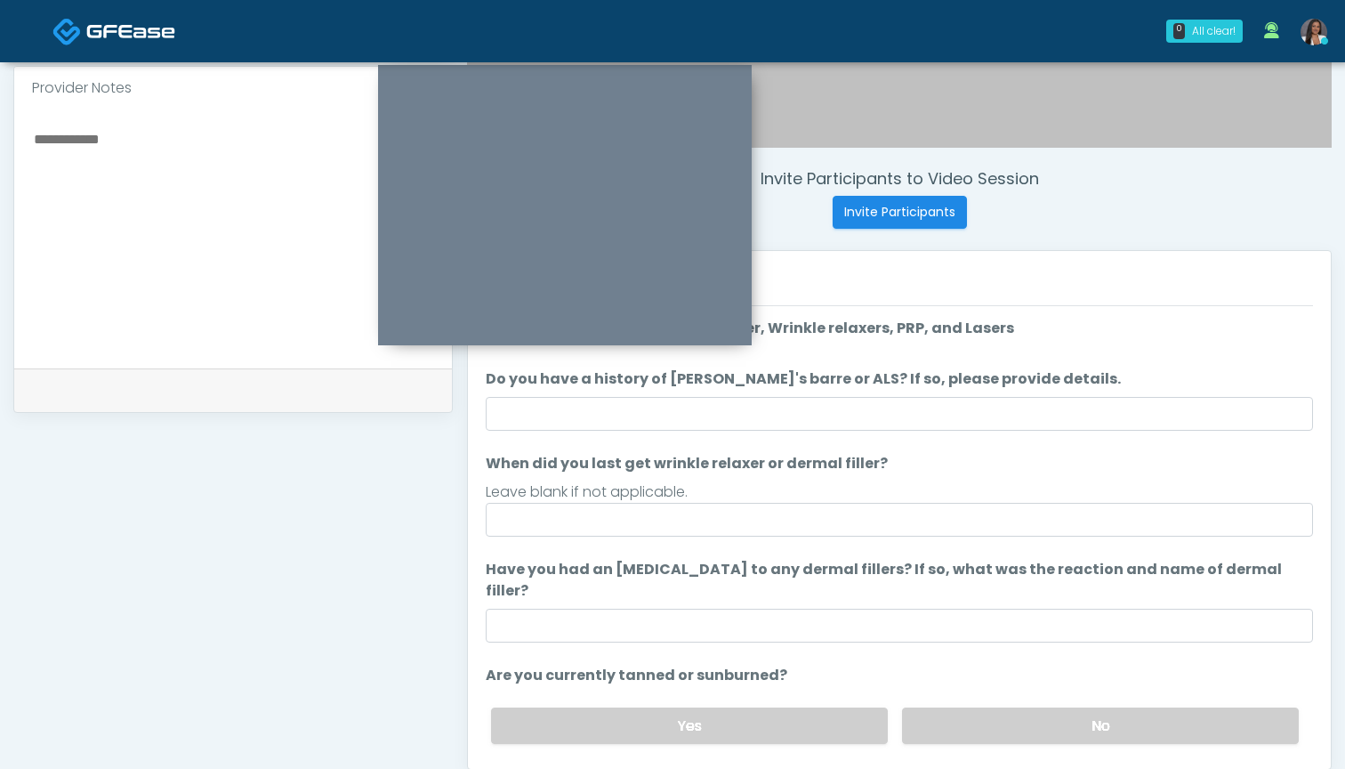
scroll to position [584, 0]
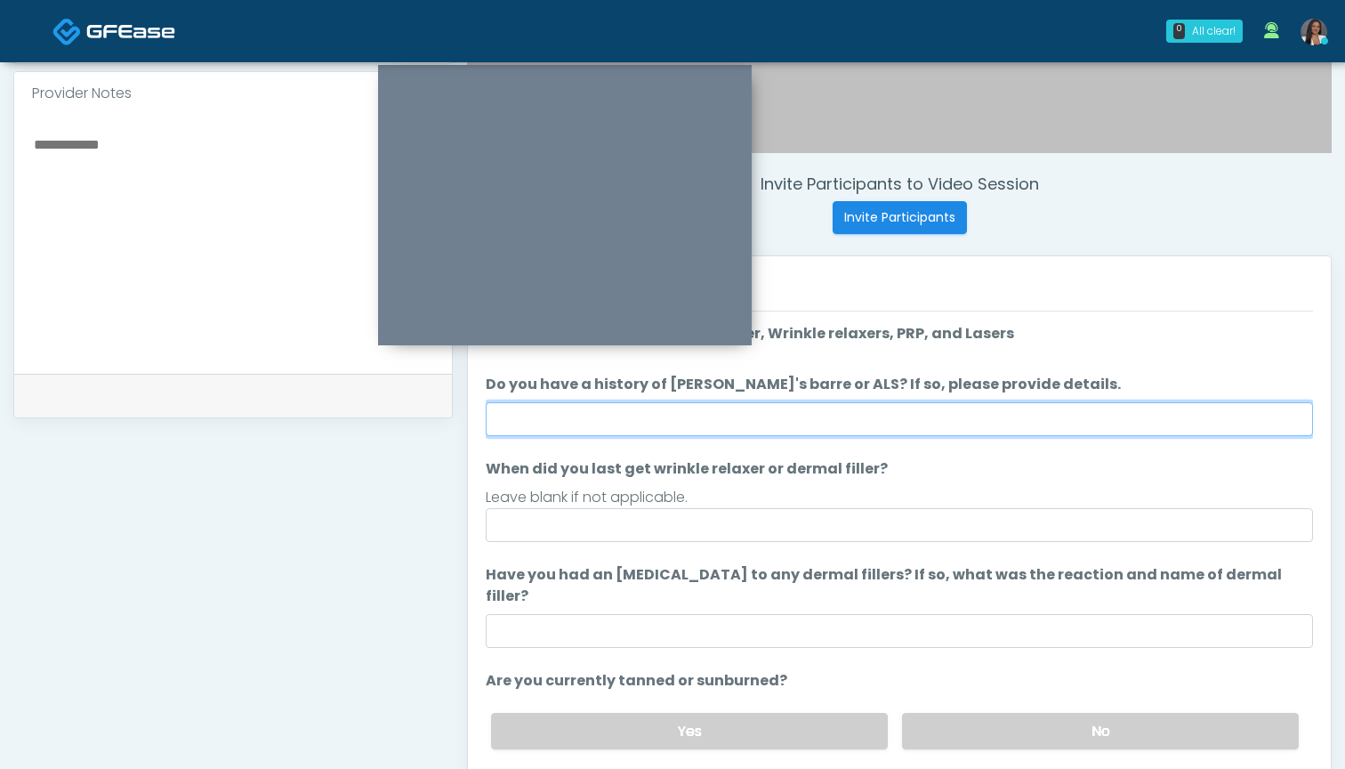
click at [870, 422] on input "Do you have a history of Guillain's barre or ALS? If so, please provide details." at bounding box center [899, 419] width 827 height 34
type input "**"
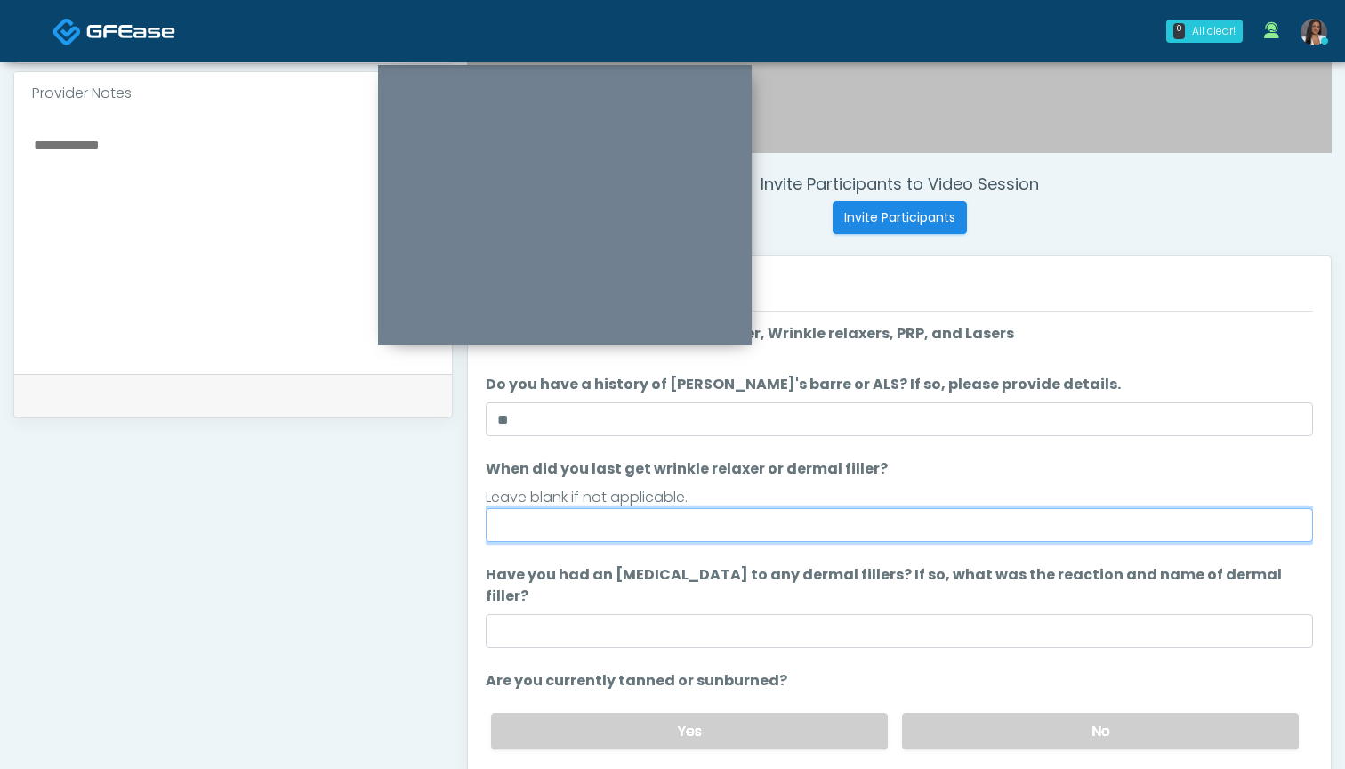
click at [803, 528] on input "When did you last get wrinkle relaxer or dermal filler?" at bounding box center [899, 525] width 827 height 34
type input "********"
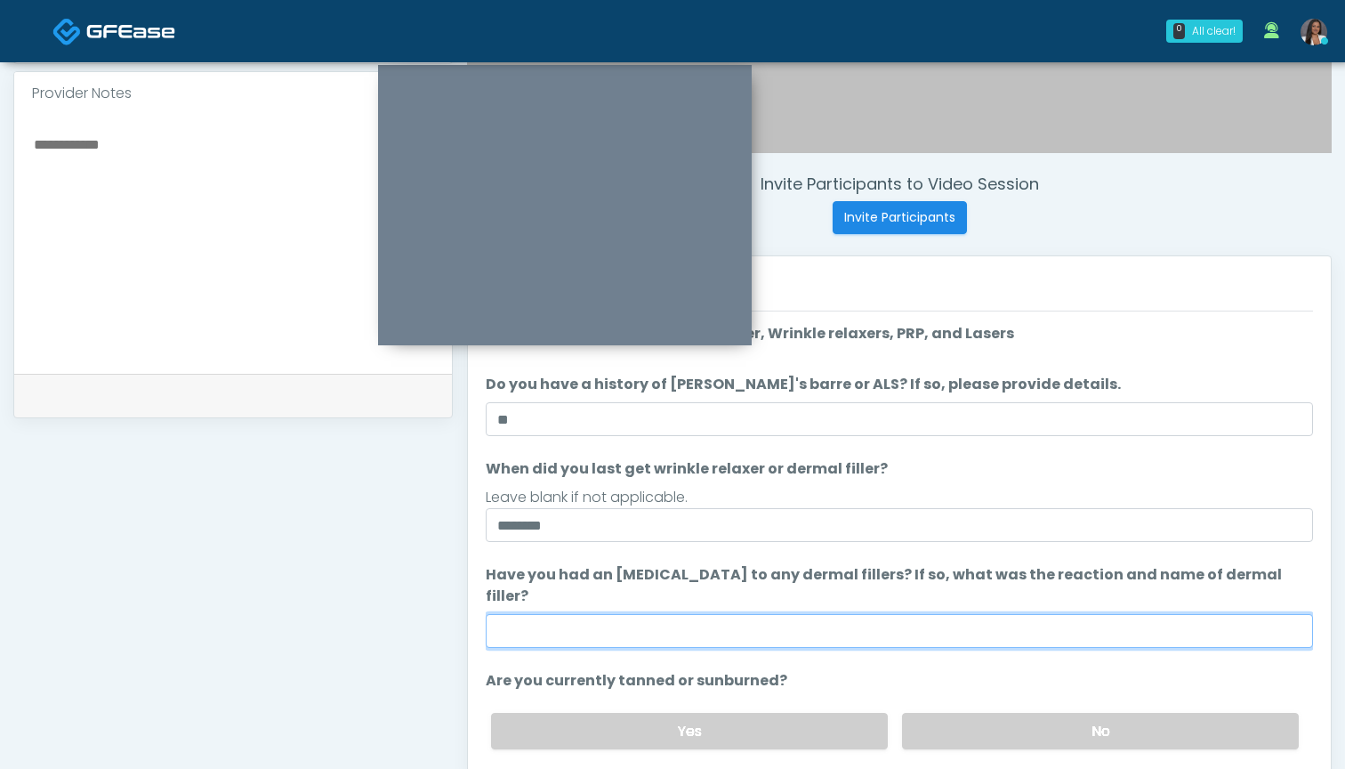
click at [799, 614] on input "Have you had an allergic response to any dermal fillers? If so, what was the re…" at bounding box center [899, 631] width 827 height 34
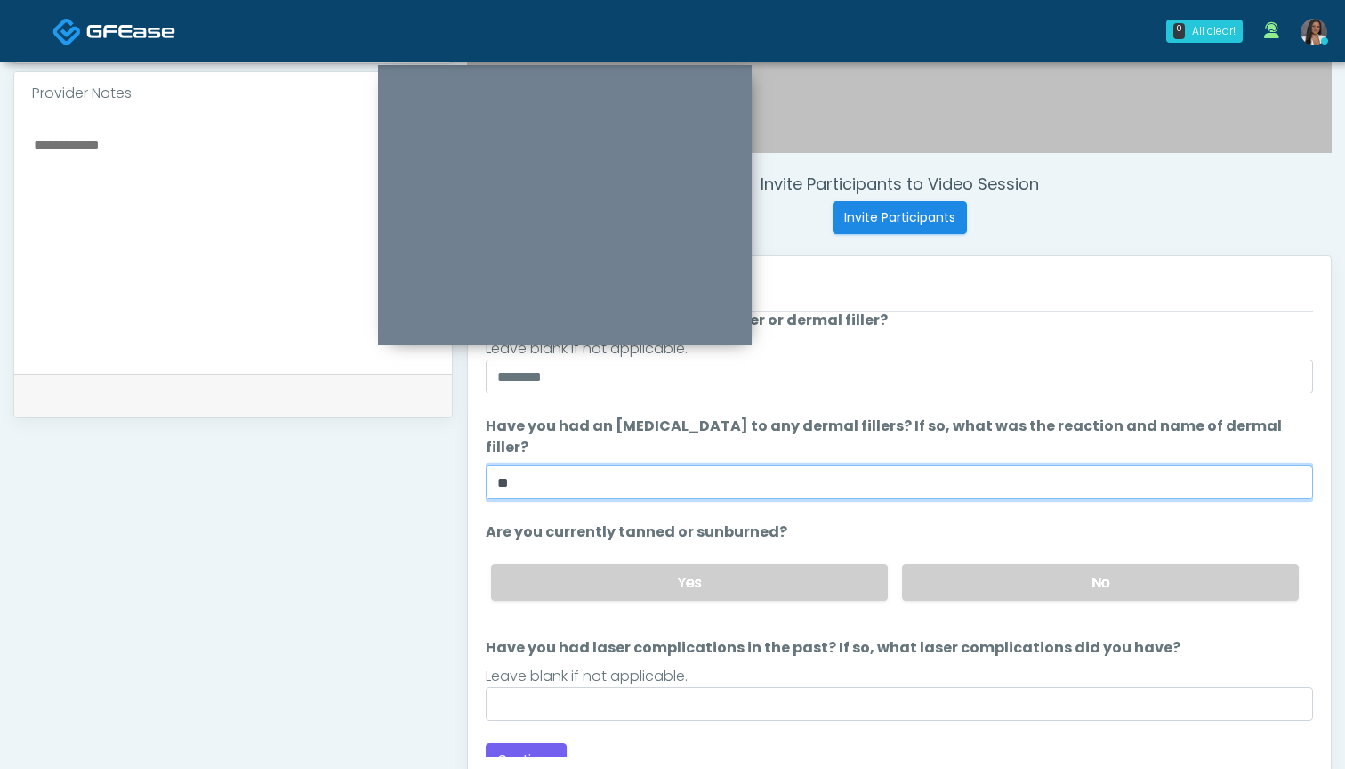
scroll to position [147, 0]
type input "**"
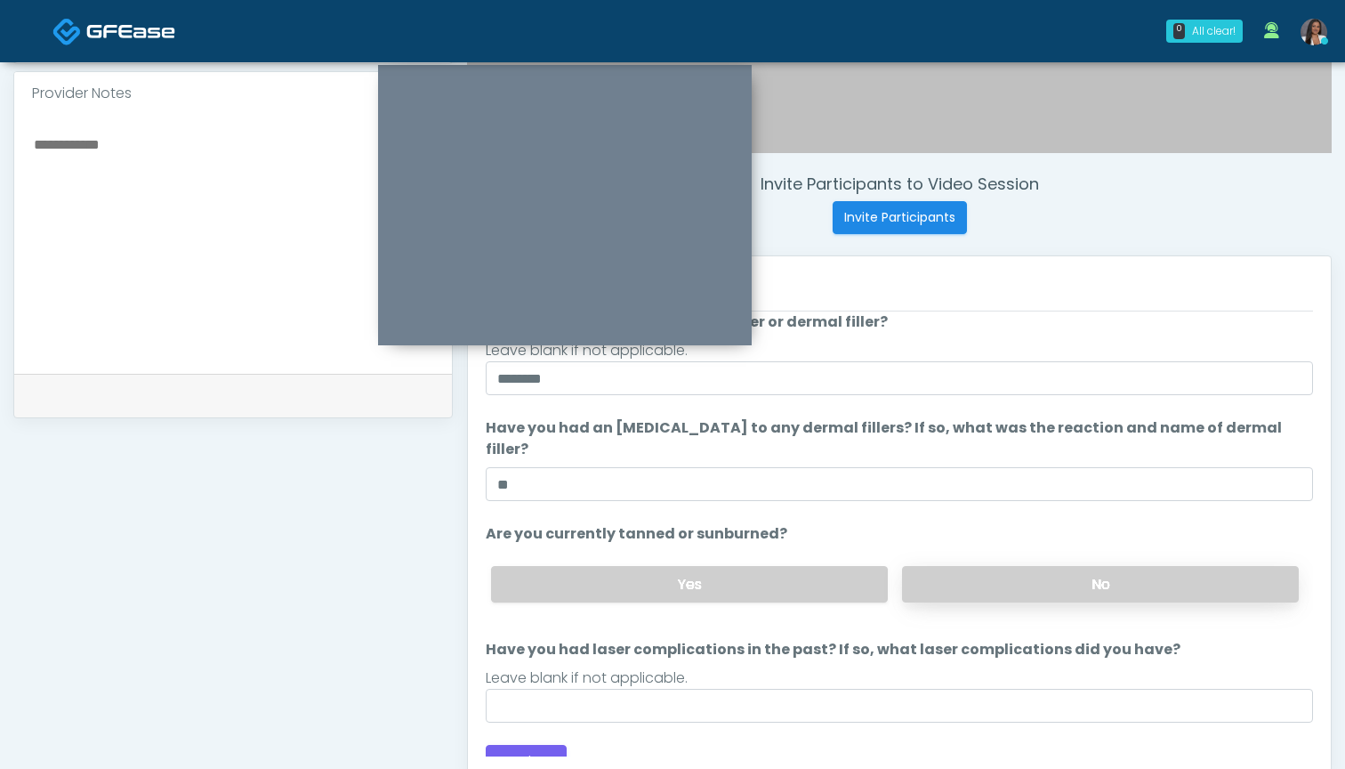
click at [927, 566] on label "No" at bounding box center [1100, 584] width 397 height 36
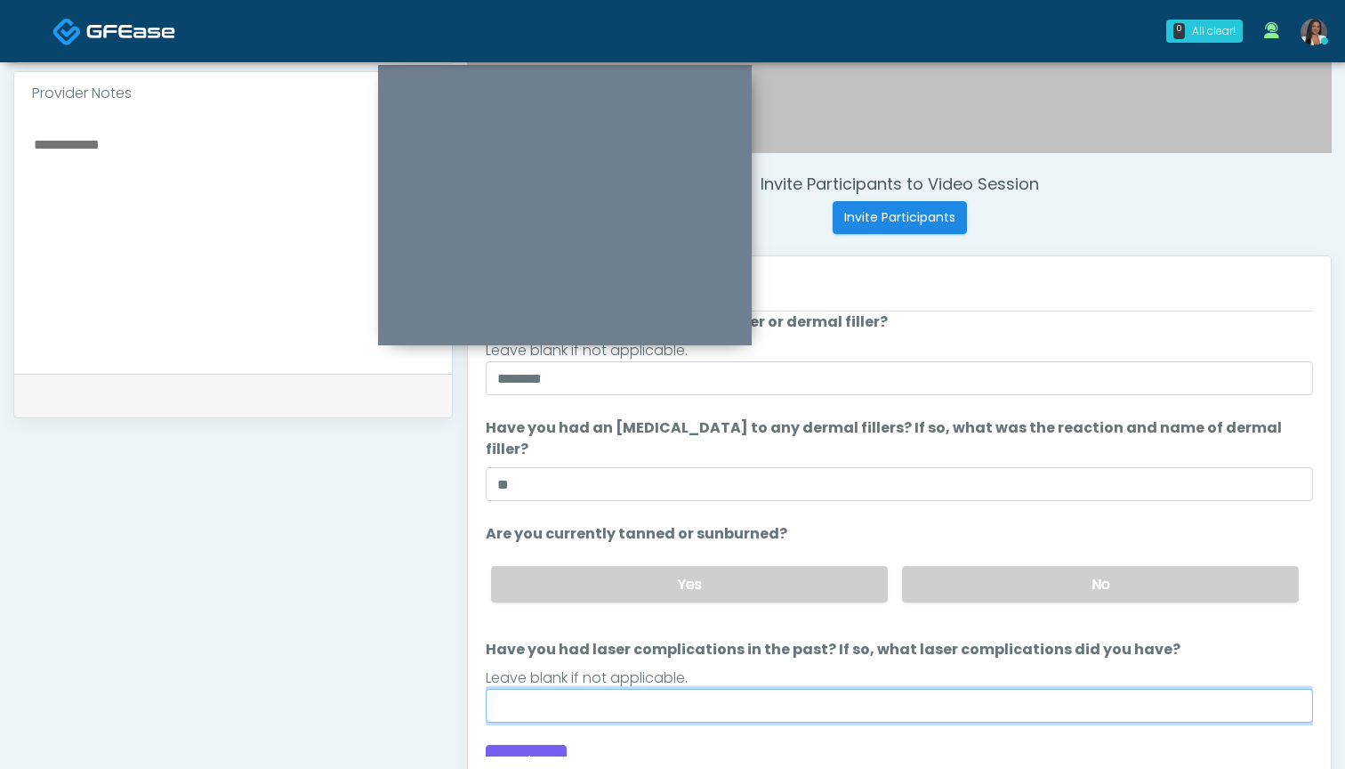
click at [822, 689] on input "Have you had laser complications in the past? If so, what laser complications d…" at bounding box center [899, 706] width 827 height 34
type input "**********"
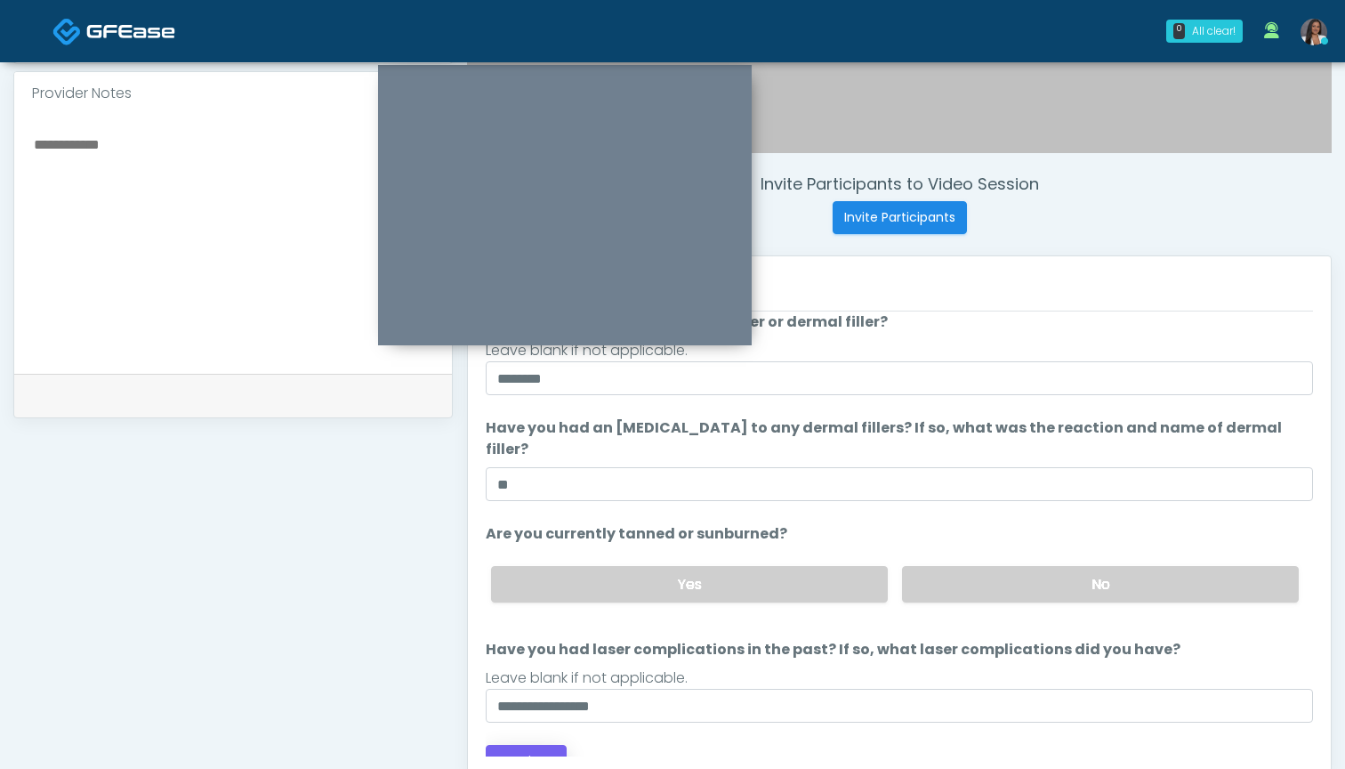
drag, startPoint x: 822, startPoint y: 684, endPoint x: 520, endPoint y: 746, distance: 307.8
click at [520, 746] on button "Continue" at bounding box center [526, 761] width 81 height 33
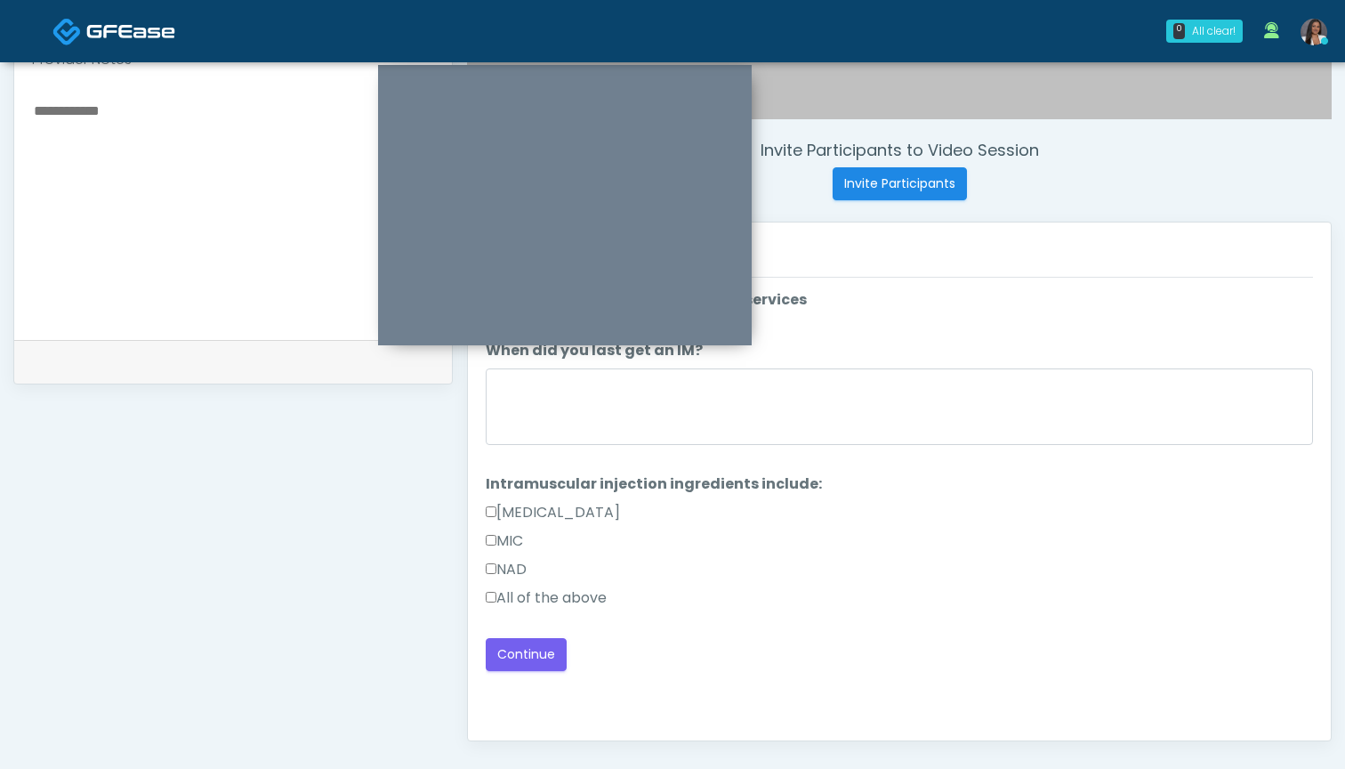
scroll to position [556, 0]
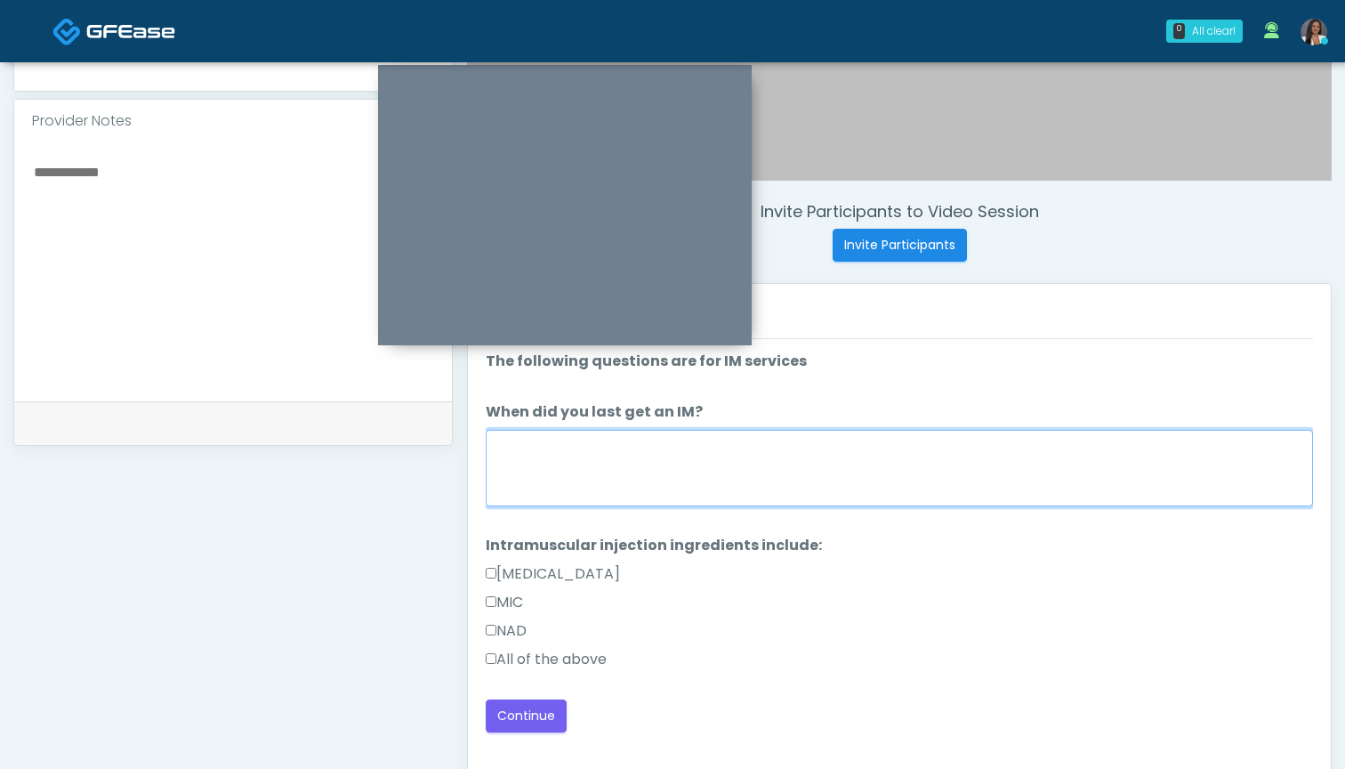
click at [819, 470] on textarea "When did you last get an IM?" at bounding box center [899, 468] width 827 height 77
type textarea "*********"
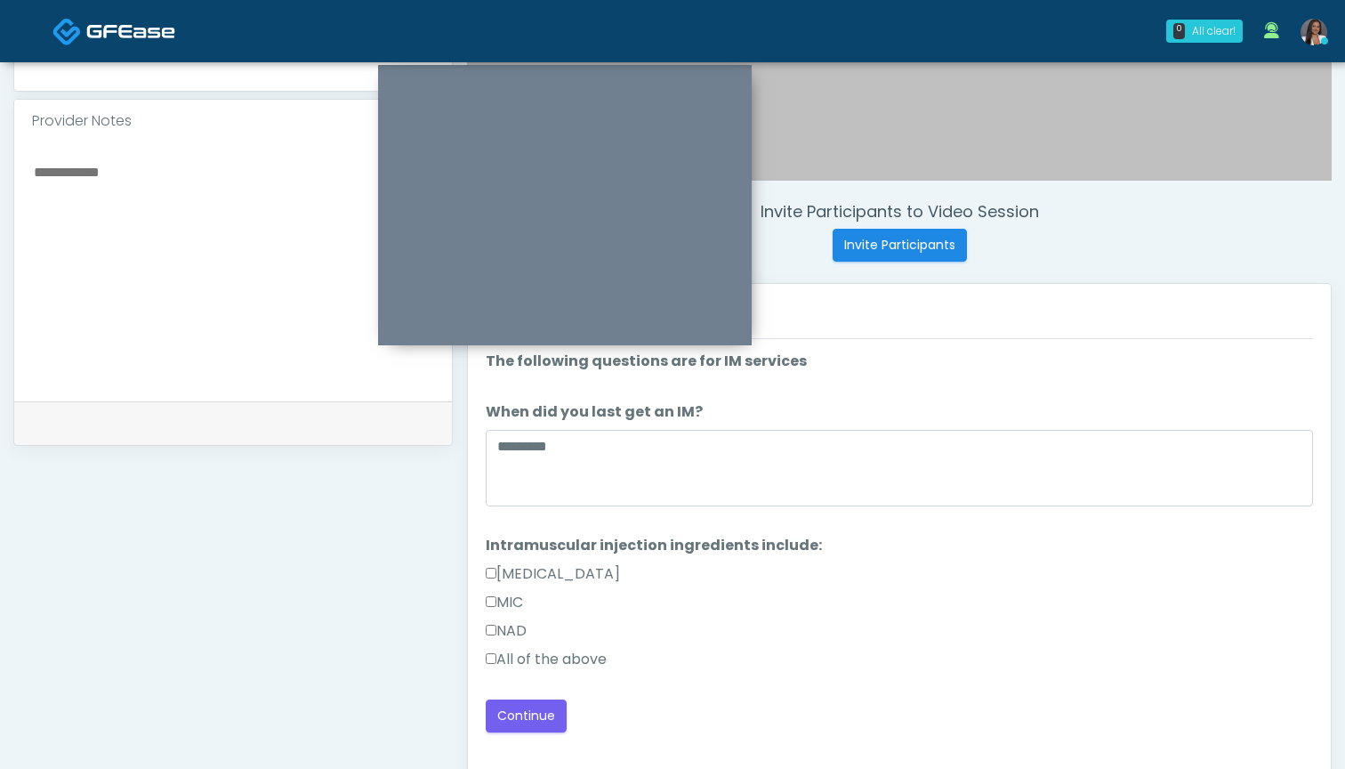
click at [594, 661] on label "All of the above" at bounding box center [546, 659] width 121 height 21
click at [537, 712] on button "Continue" at bounding box center [526, 715] width 81 height 33
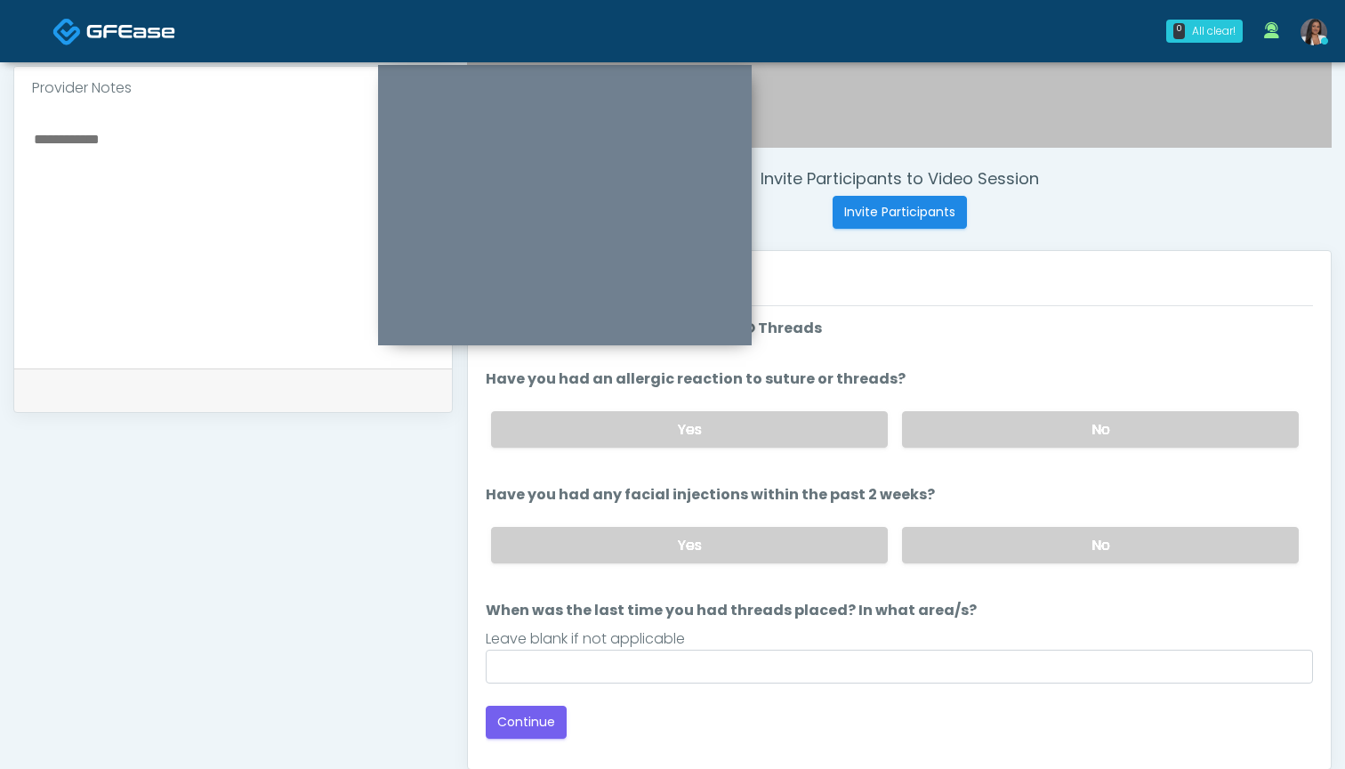
scroll to position [563, 0]
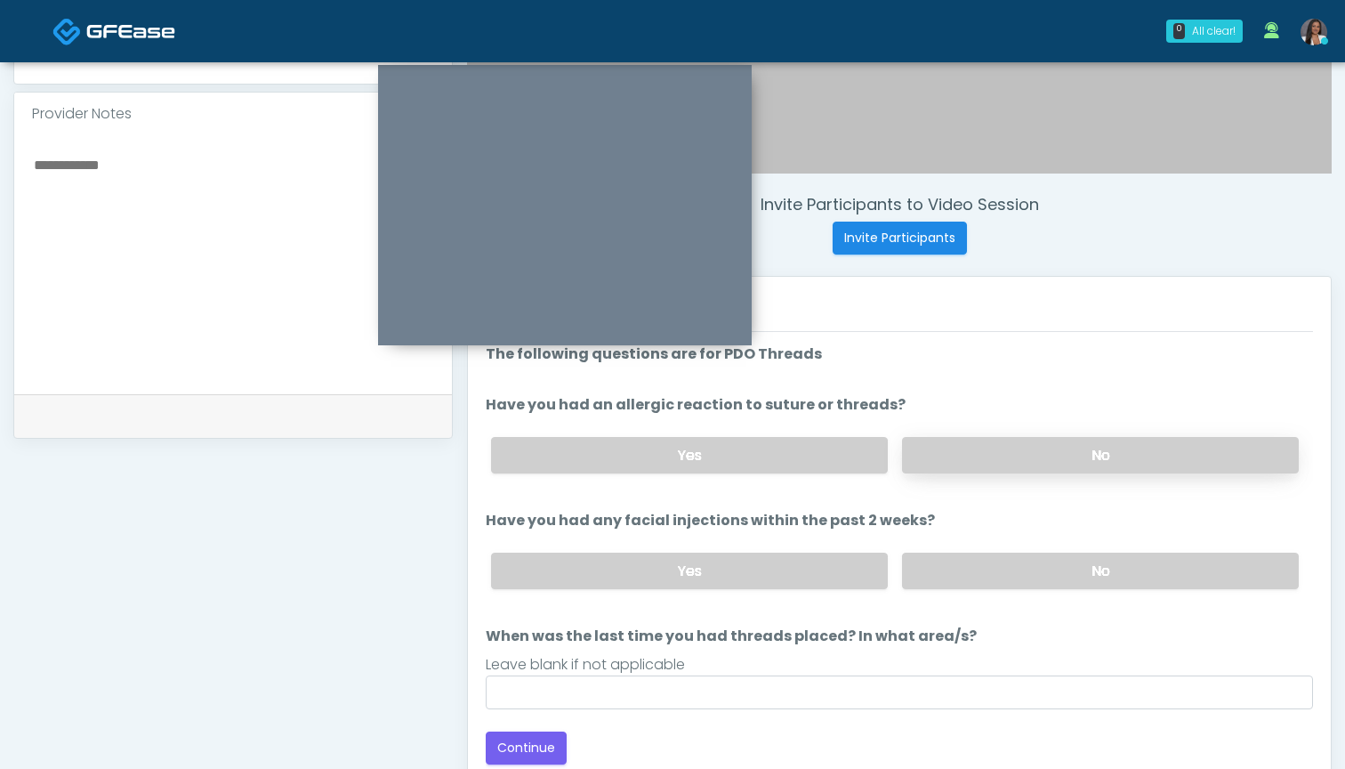
click at [936, 443] on label "No" at bounding box center [1100, 455] width 397 height 36
click at [935, 567] on label "No" at bounding box center [1100, 571] width 397 height 36
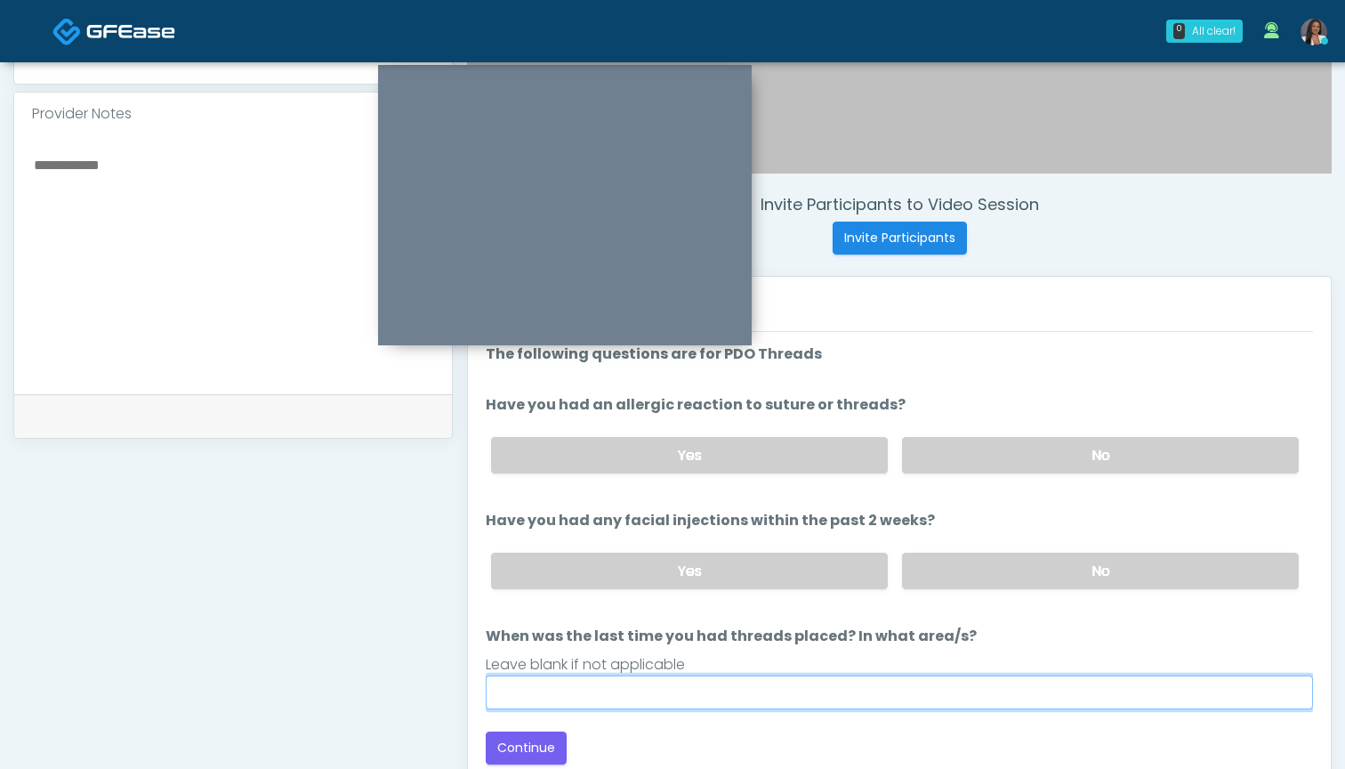
click at [865, 694] on input "When was the last time you had threads placed? In what area/s?" at bounding box center [899, 692] width 827 height 34
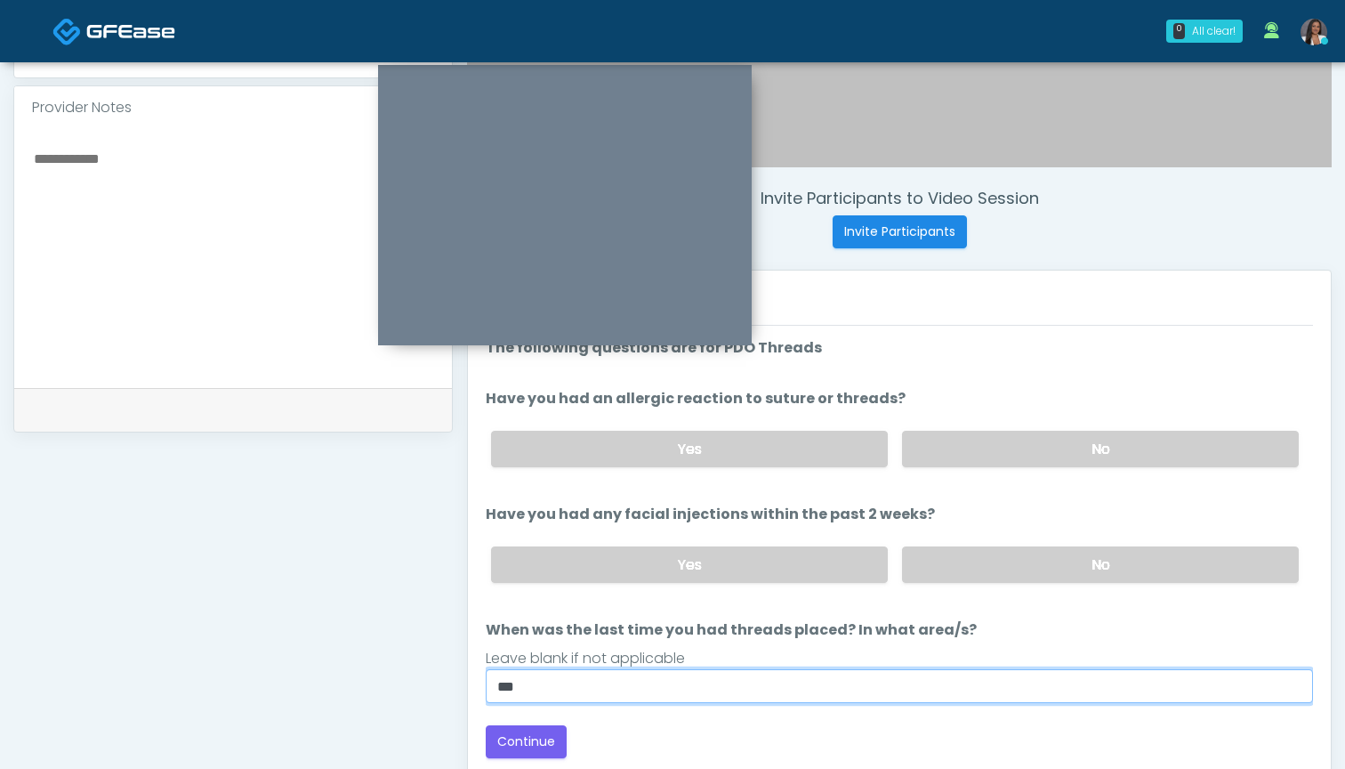
scroll to position [569, 0]
type input "*"
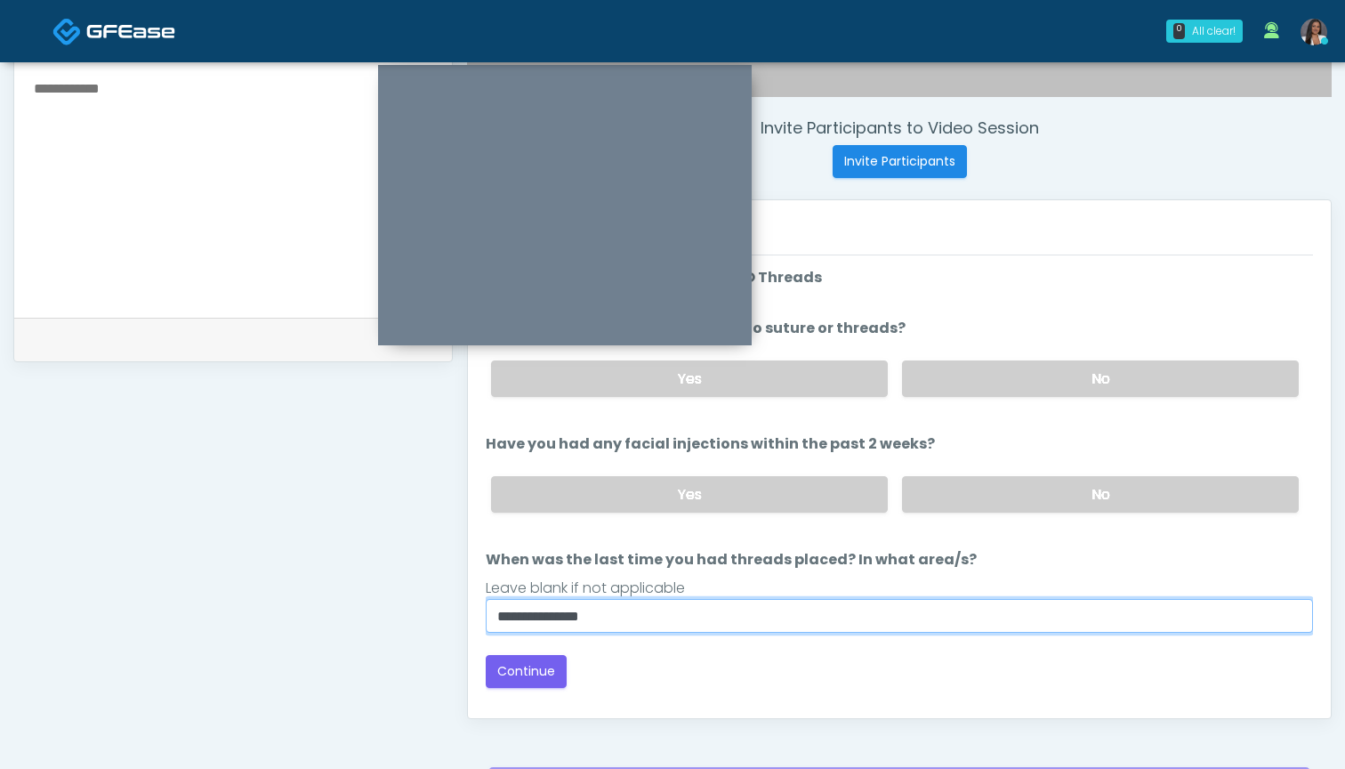
scroll to position [641, 0]
type input "**********"
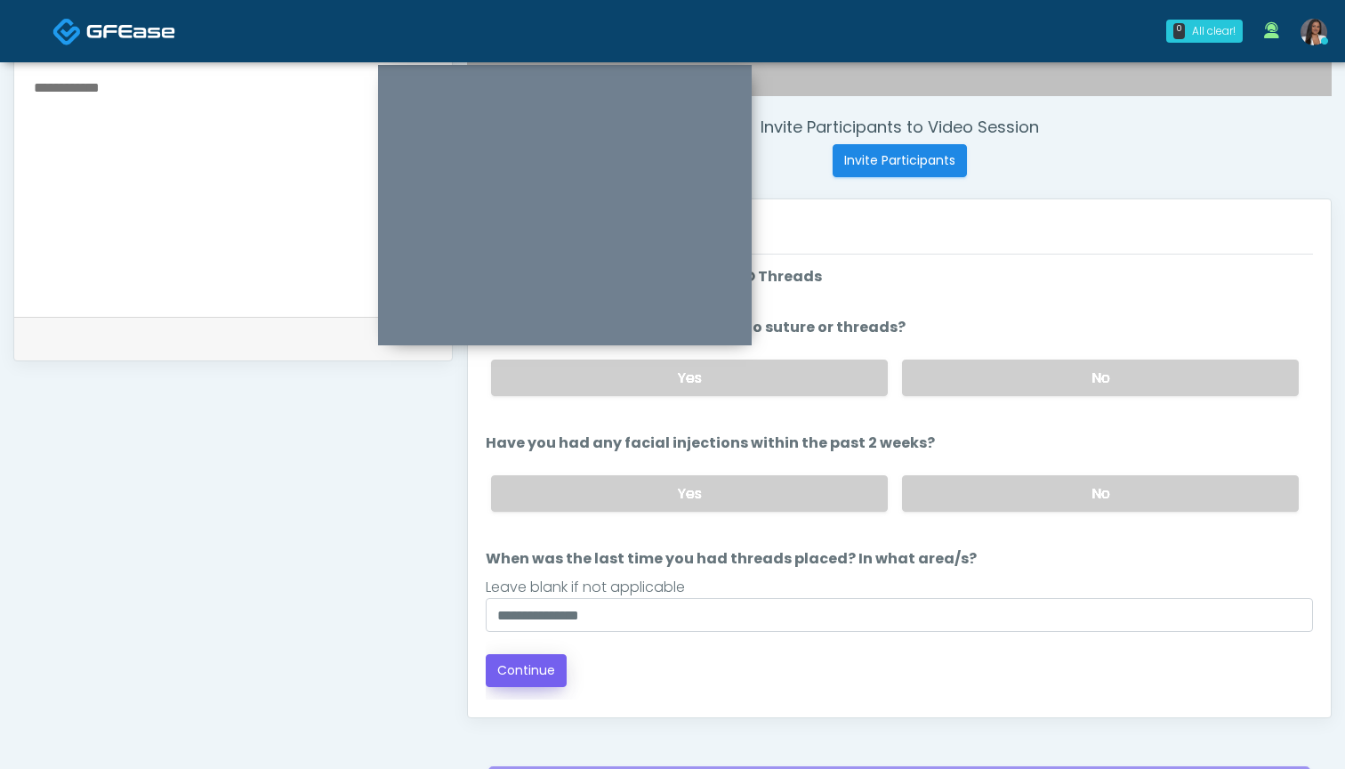
click at [533, 670] on button "Continue" at bounding box center [526, 670] width 81 height 33
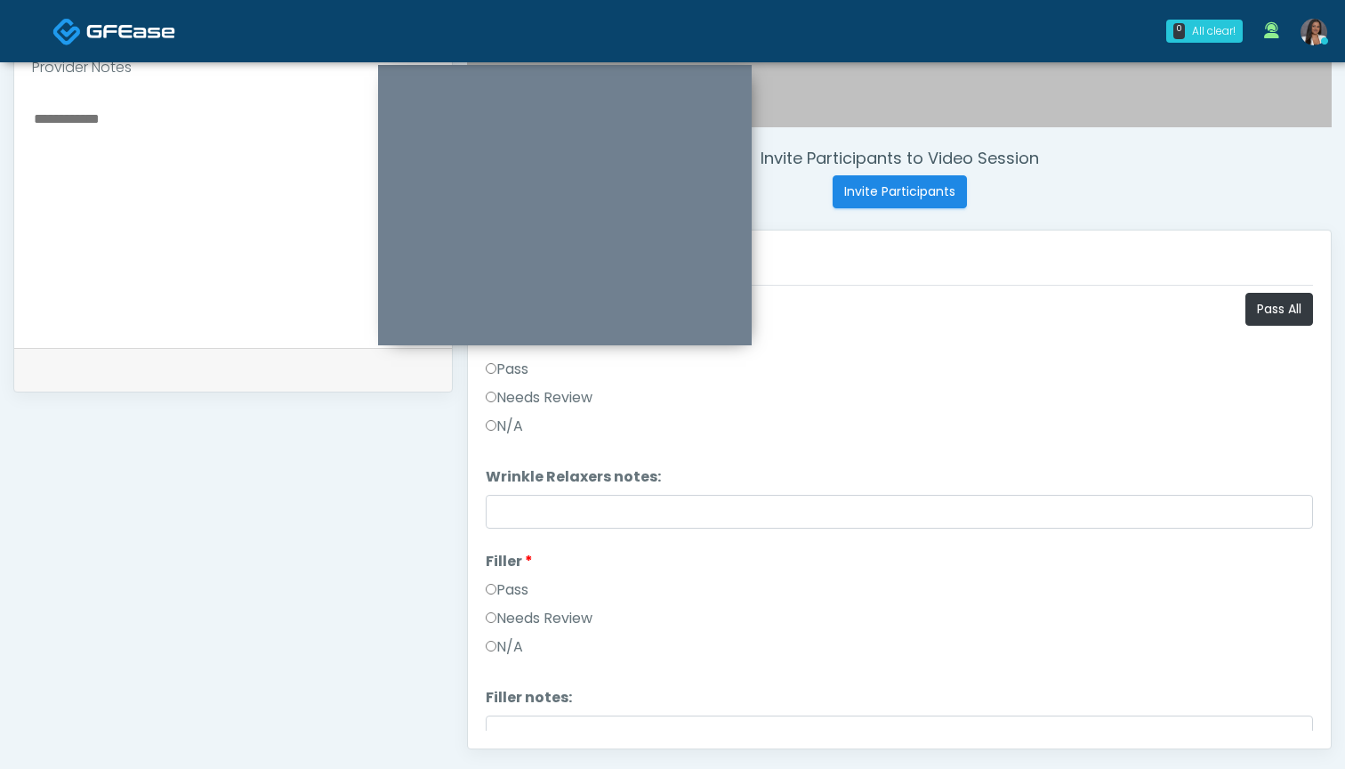
scroll to position [605, 0]
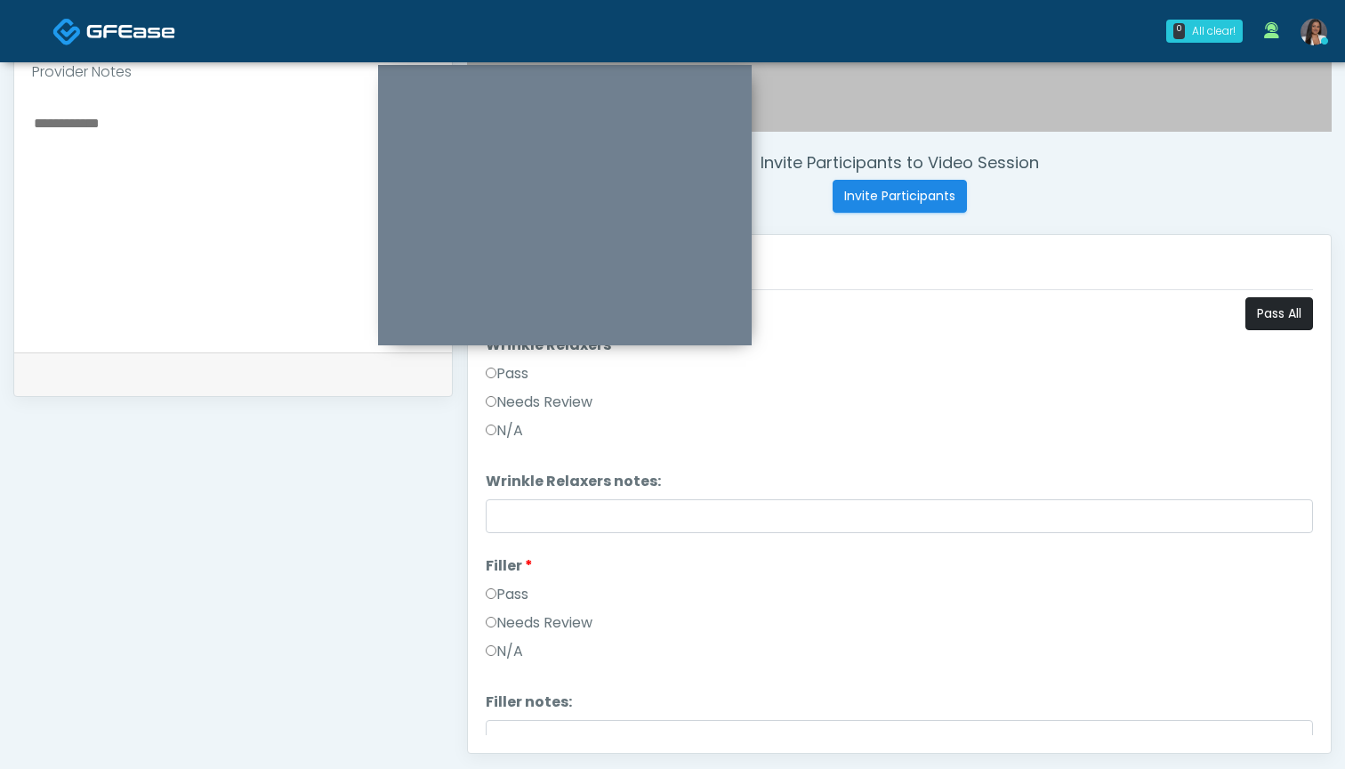
click at [1270, 313] on button "Pass All" at bounding box center [1280, 313] width 68 height 33
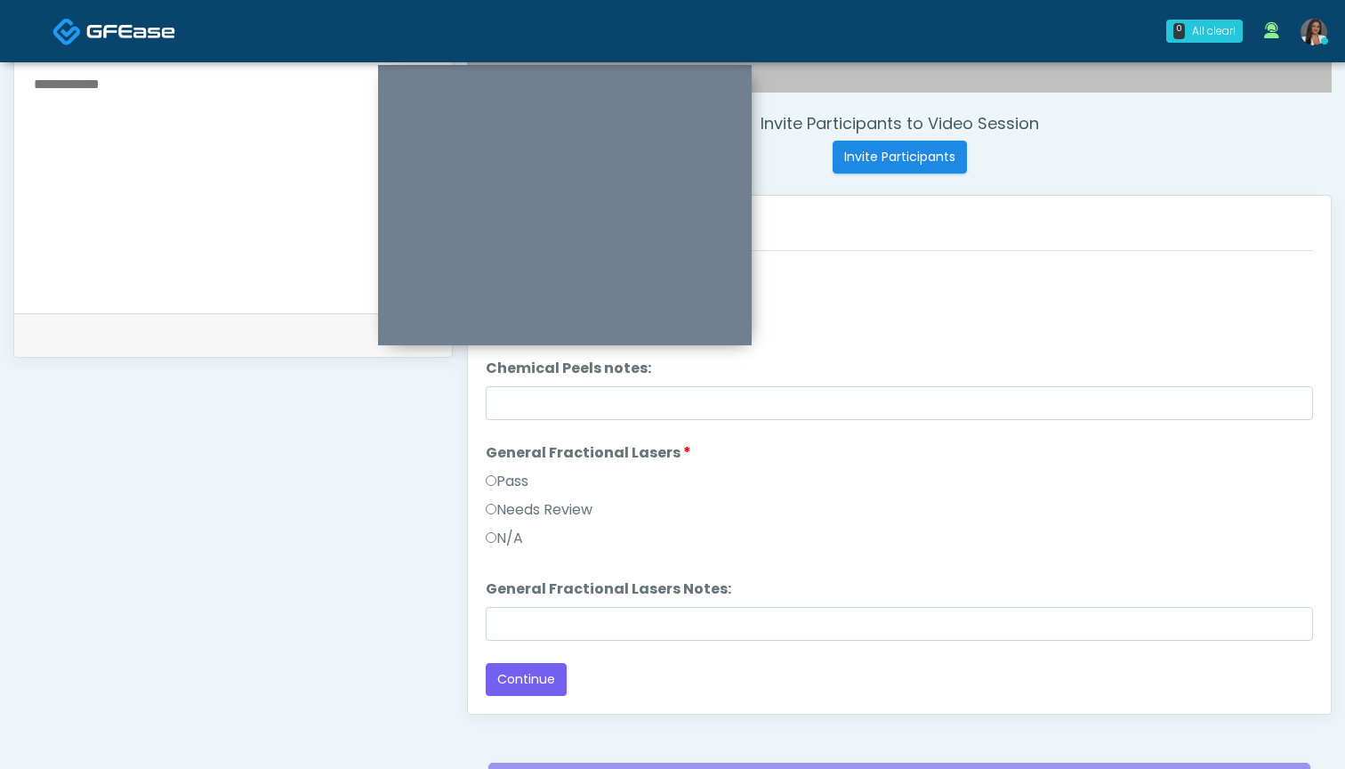
scroll to position [648, 0]
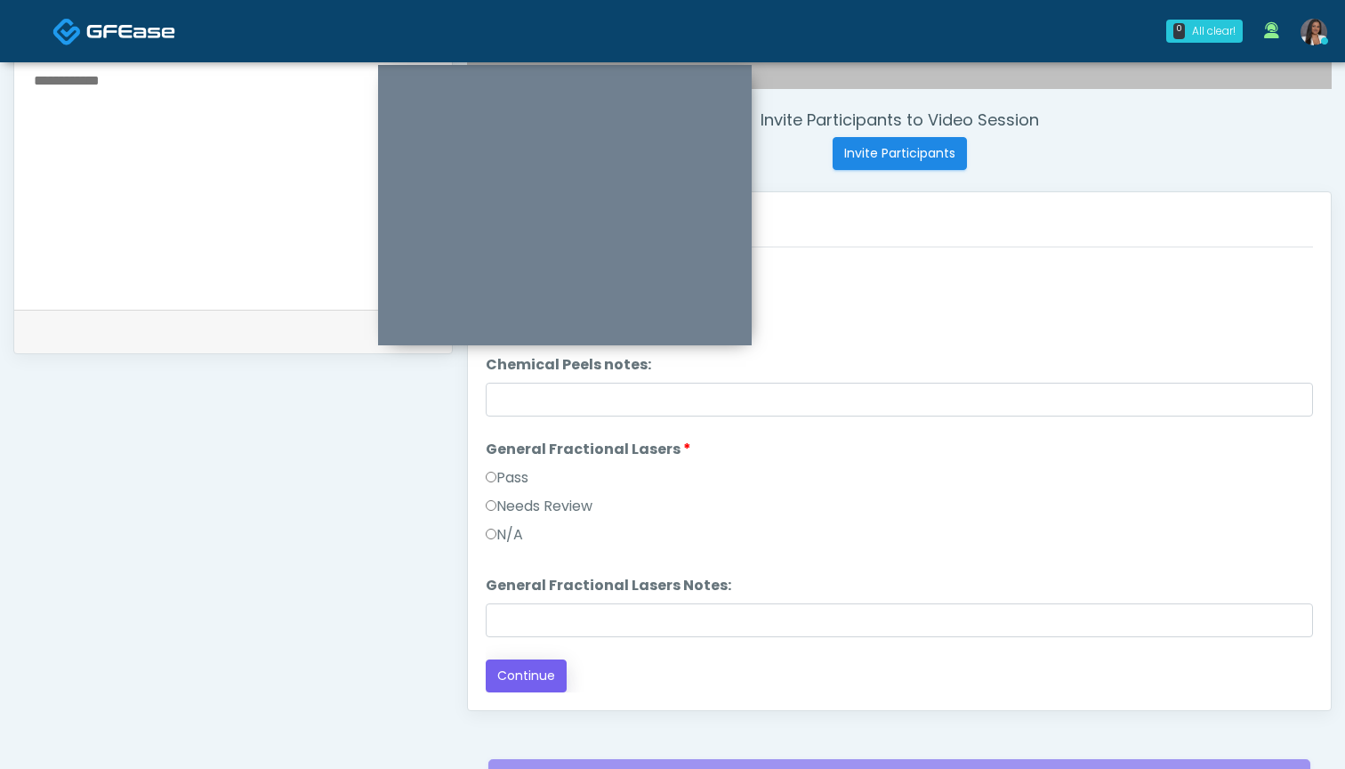
click at [530, 670] on button "Continue" at bounding box center [526, 675] width 81 height 33
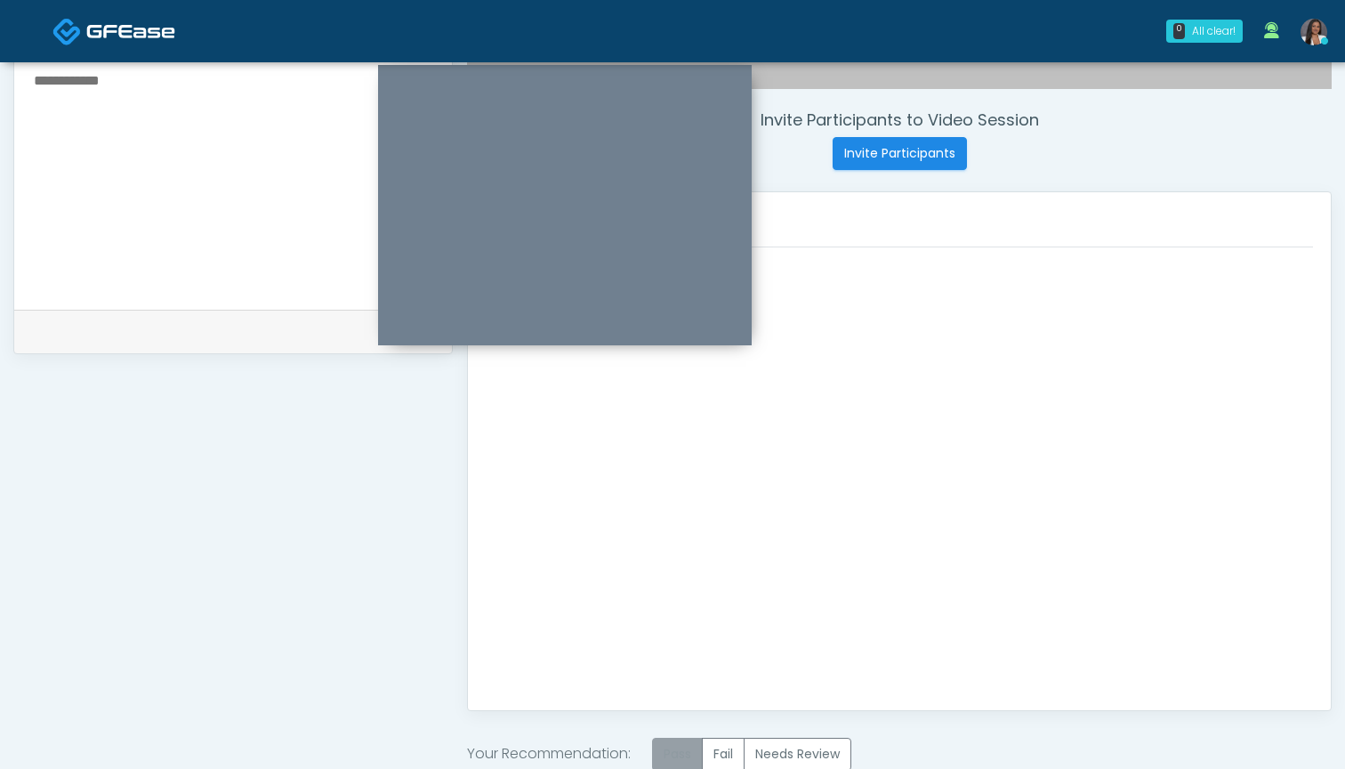
click at [674, 745] on label "Pass" at bounding box center [677, 754] width 51 height 33
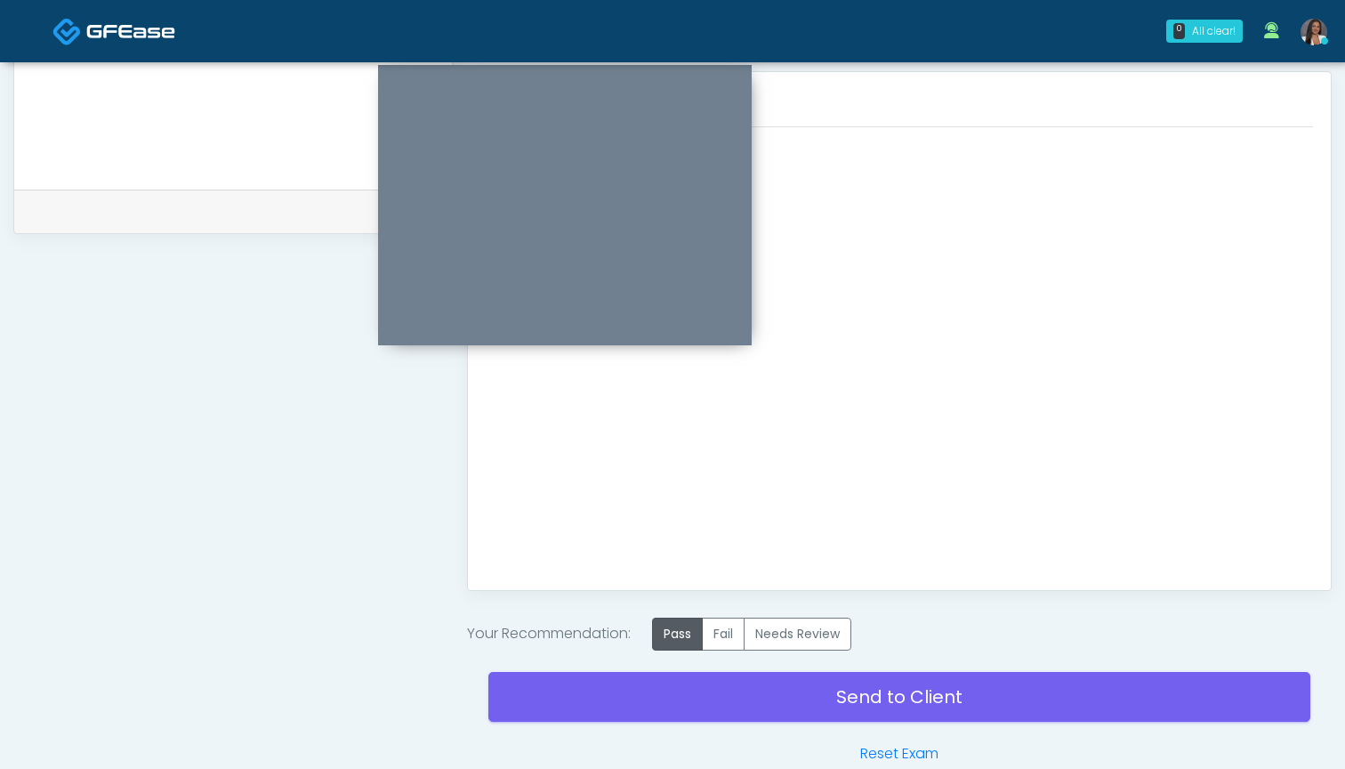
scroll to position [810, 0]
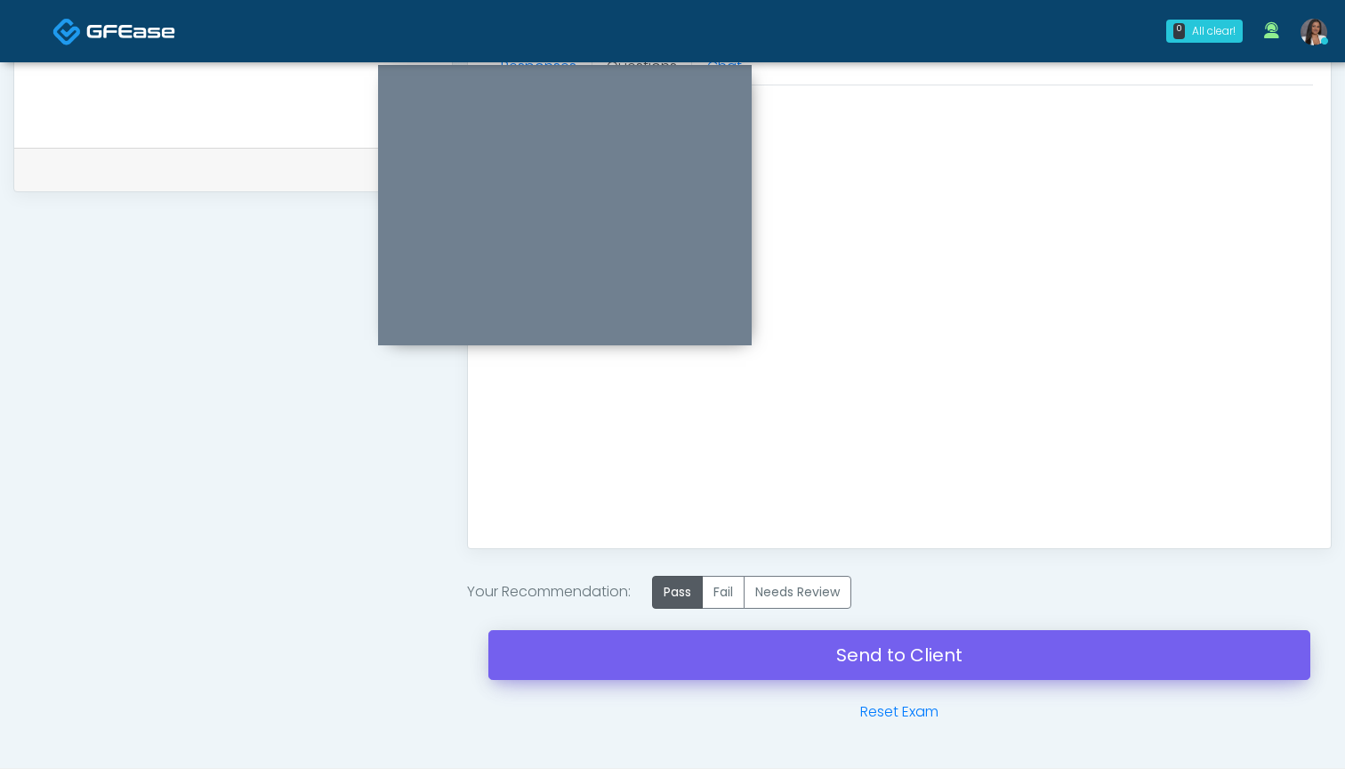
click at [829, 657] on link "Send to Client" at bounding box center [899, 655] width 822 height 50
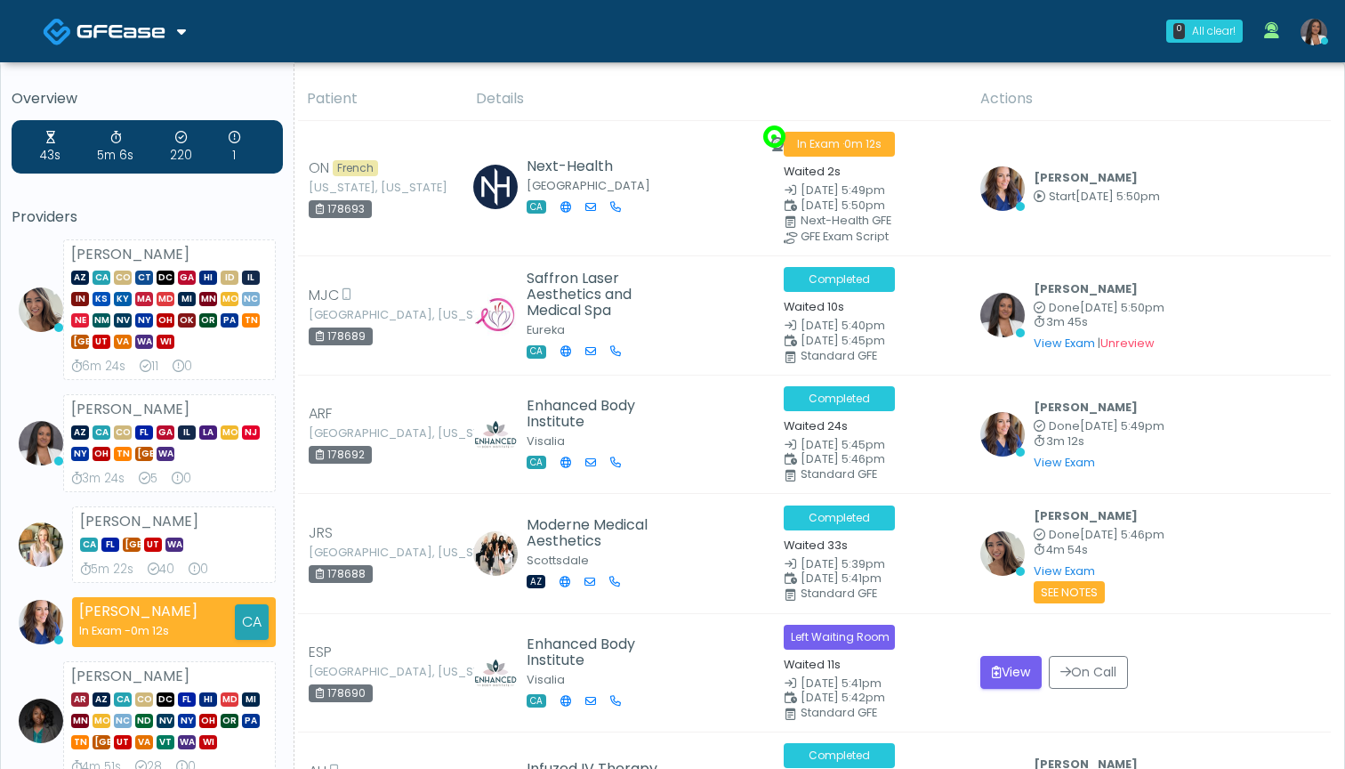
click at [625, 86] on th "Details" at bounding box center [717, 99] width 504 height 44
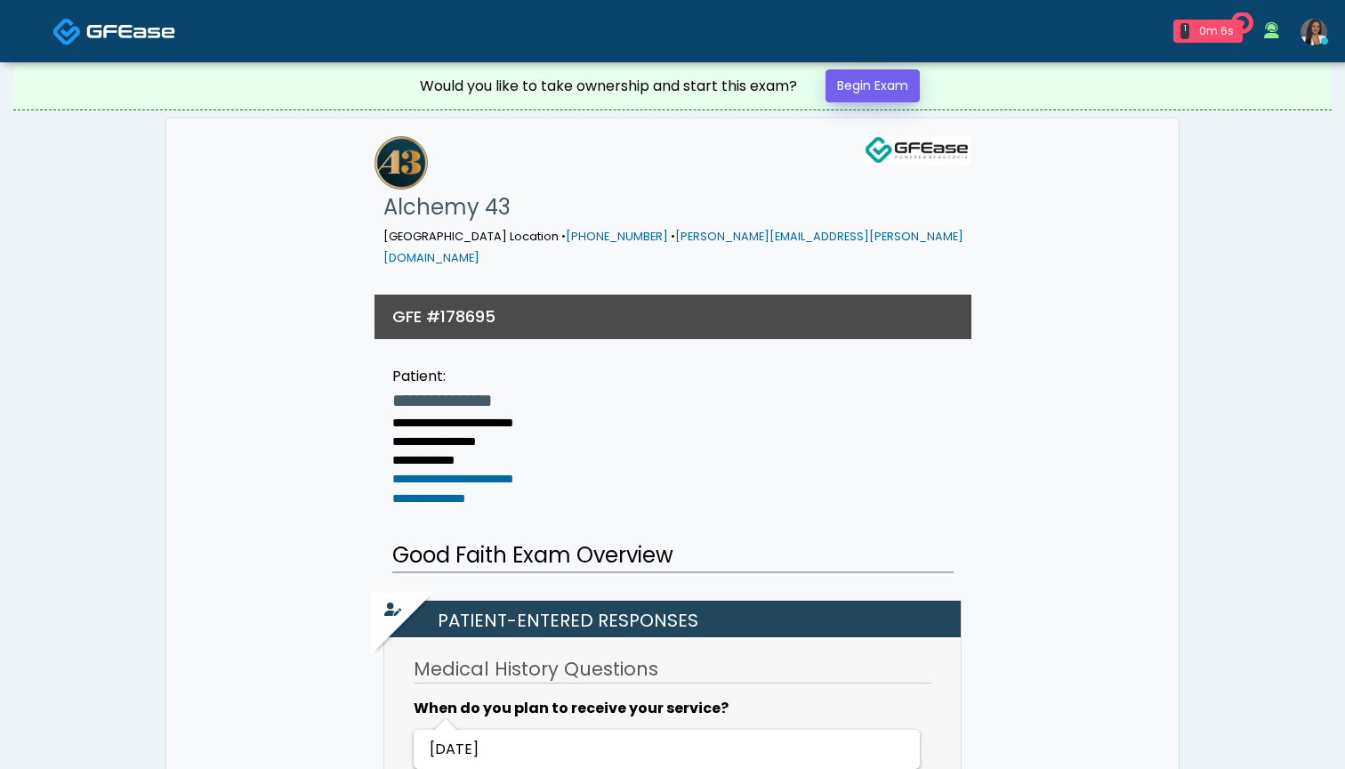
click at [881, 89] on link "Begin Exam" at bounding box center [873, 85] width 94 height 33
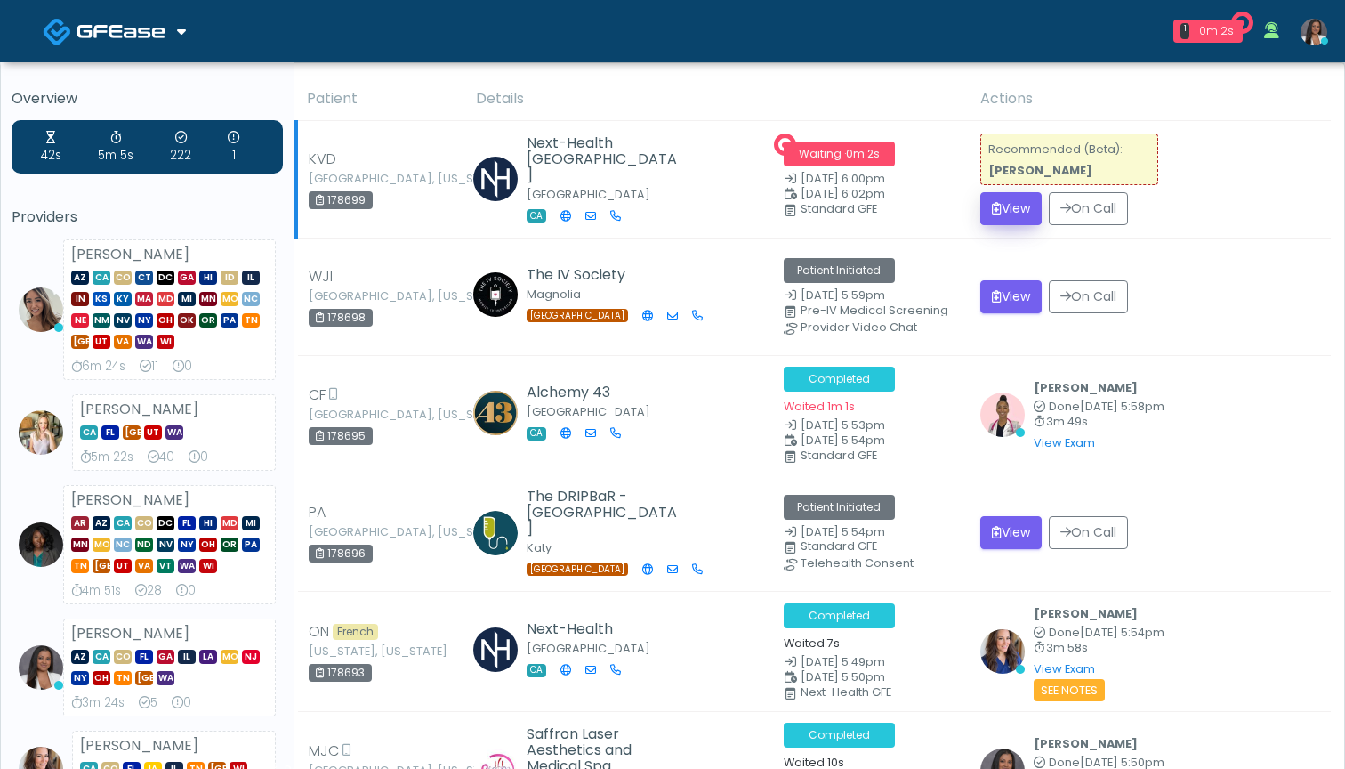
click at [1017, 203] on button "View" at bounding box center [1010, 208] width 61 height 33
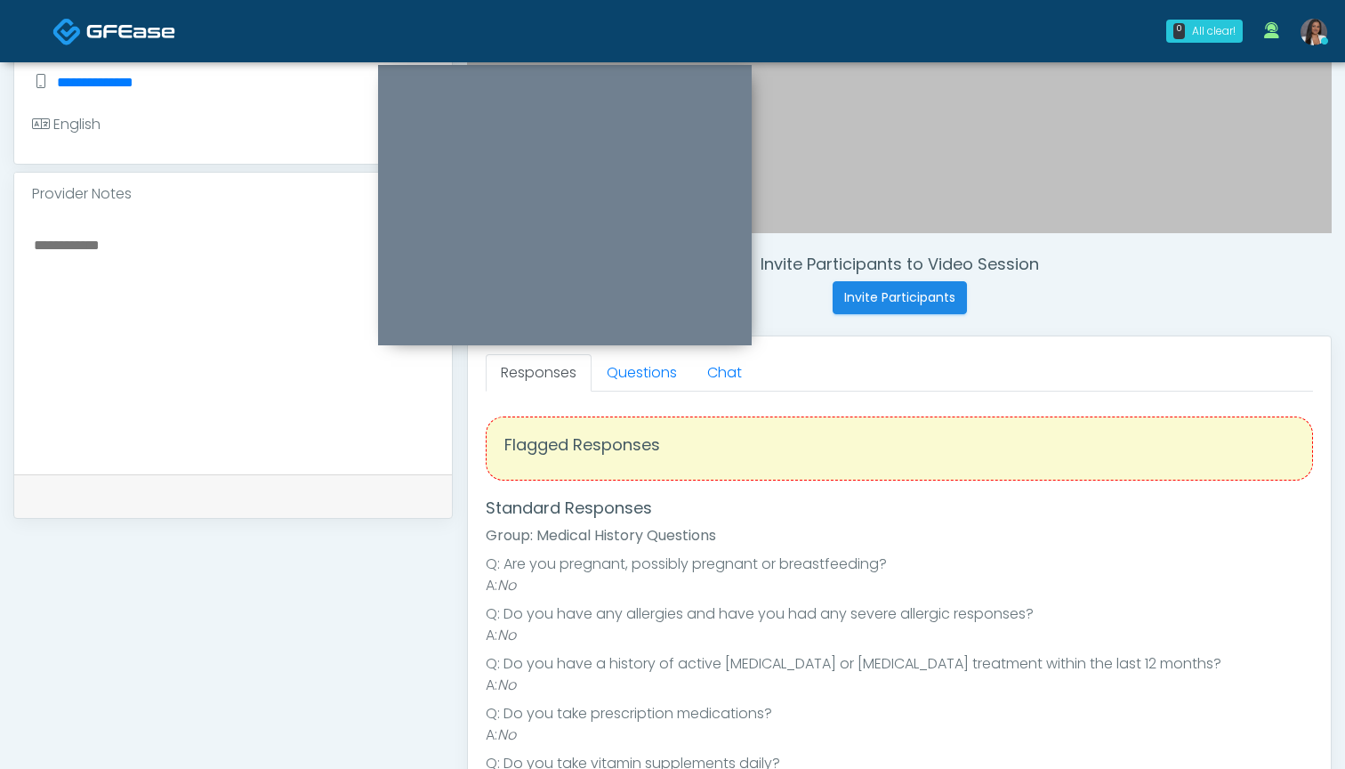
scroll to position [499, 0]
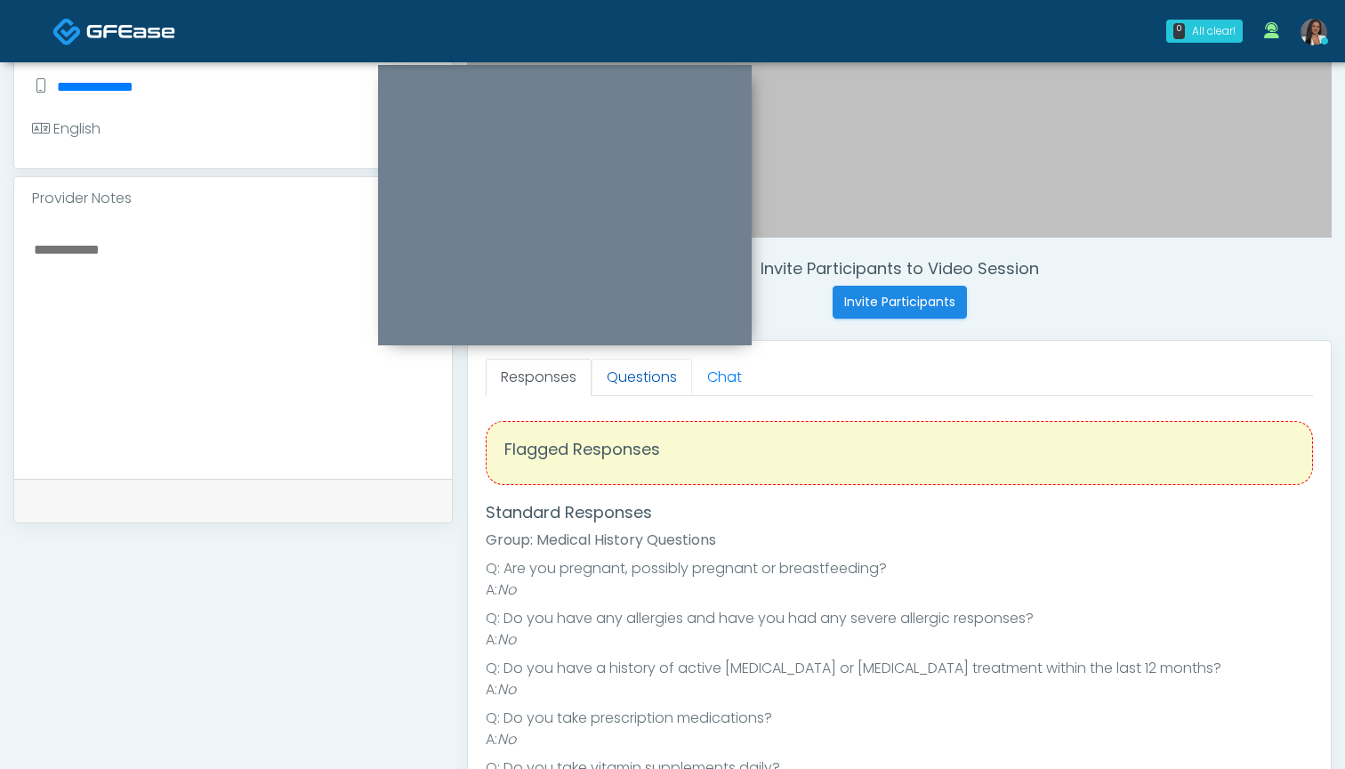
click at [626, 370] on link "Questions" at bounding box center [642, 377] width 101 height 37
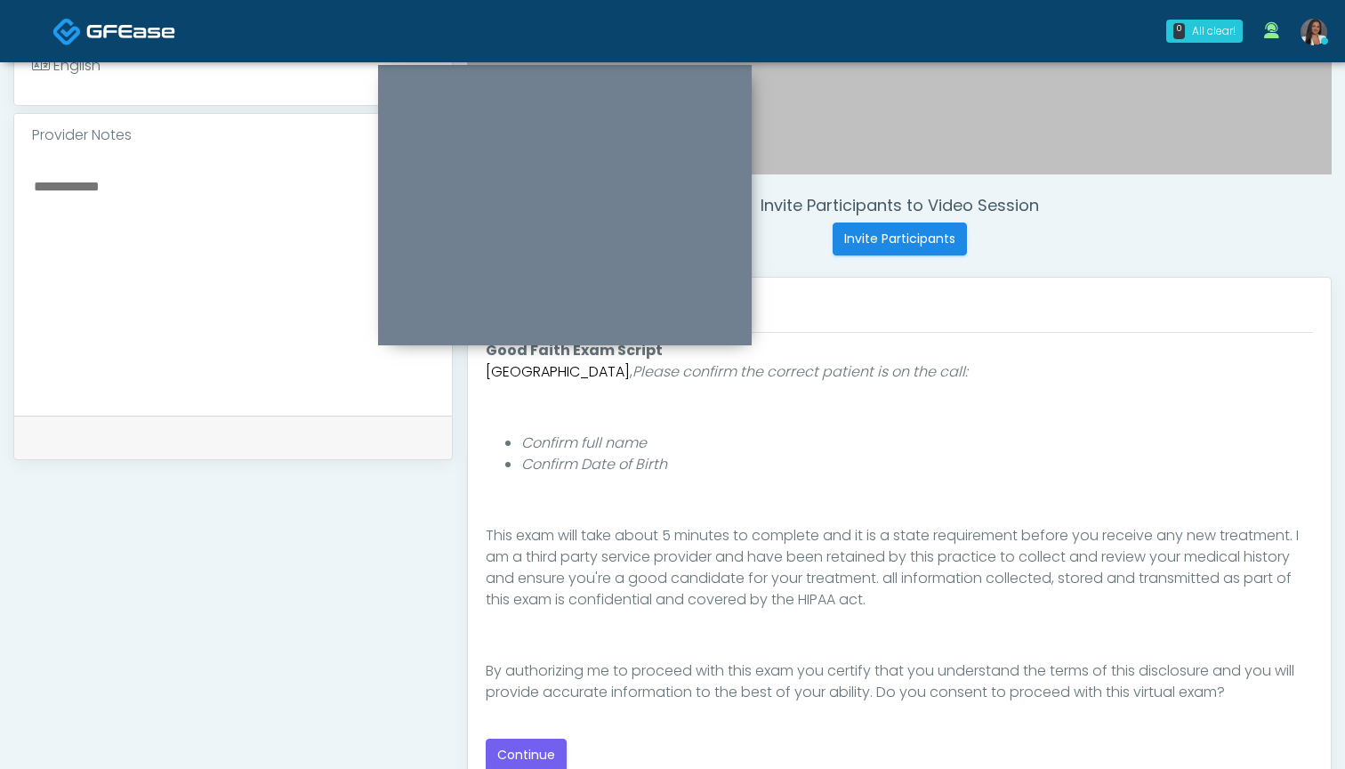
scroll to position [570, 0]
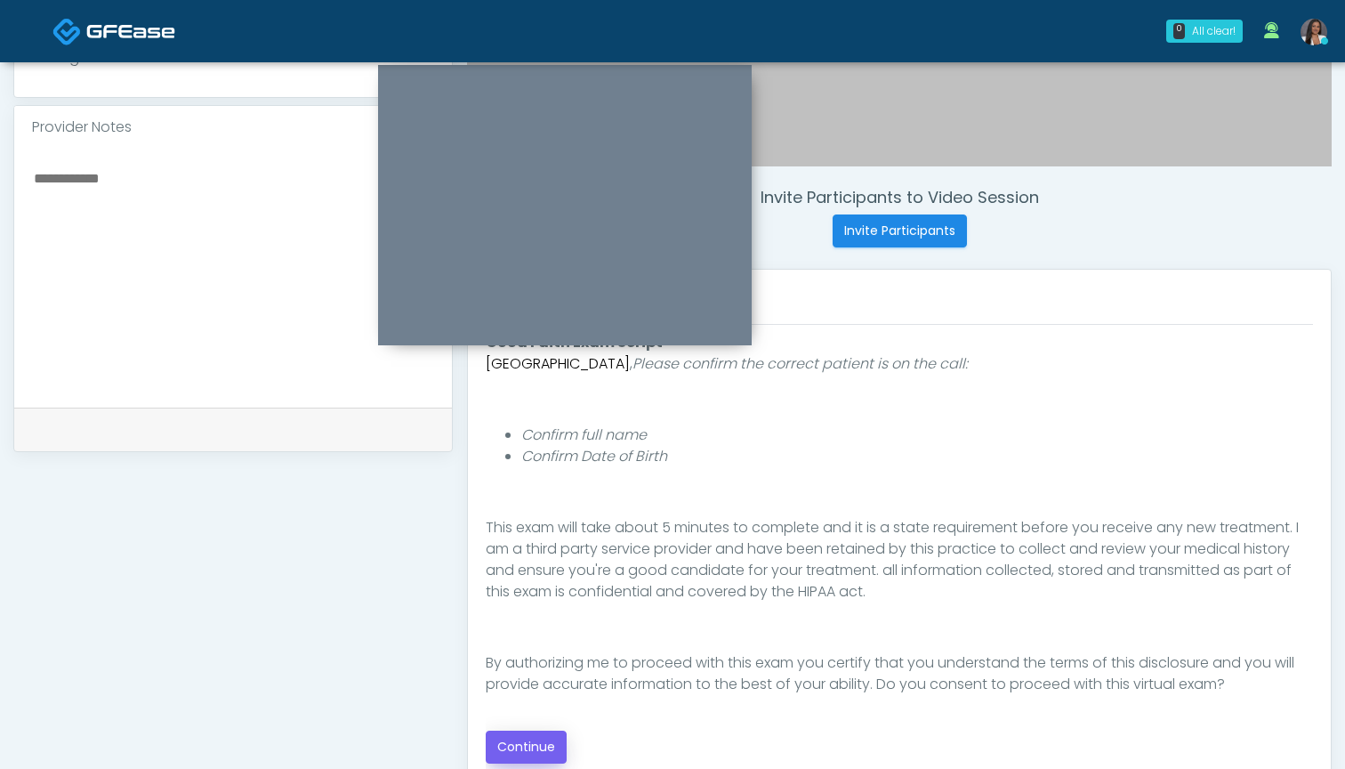
click at [537, 744] on button "Continue" at bounding box center [526, 746] width 81 height 33
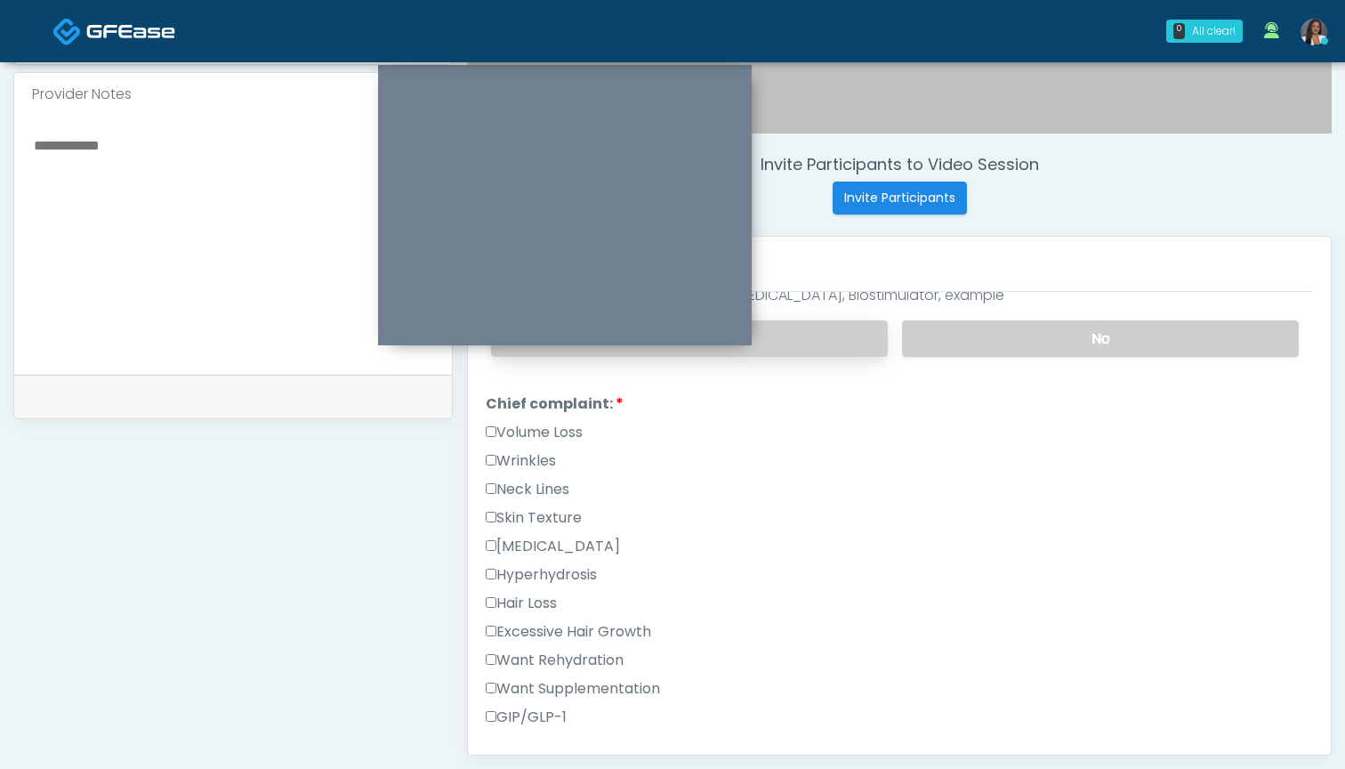
scroll to position [405, 0]
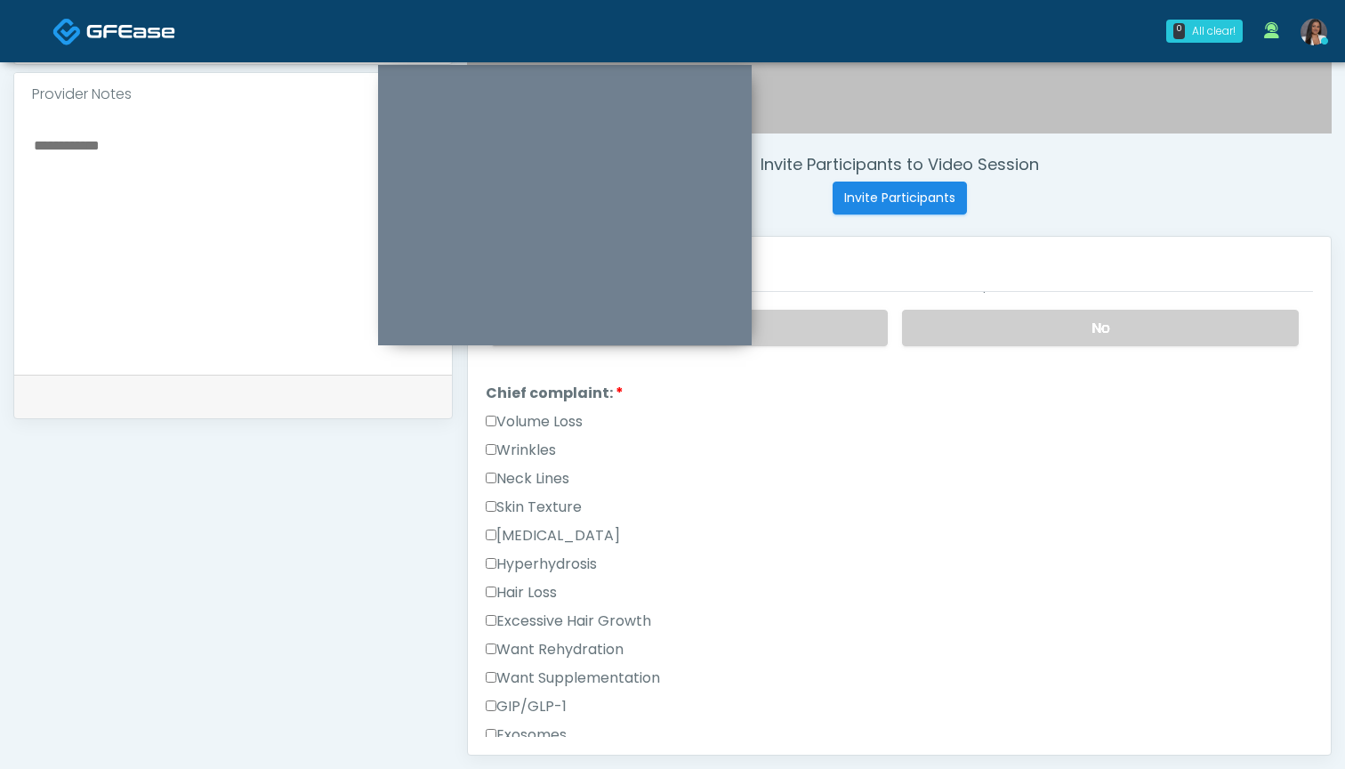
click at [581, 649] on label "Want Rehydration" at bounding box center [555, 649] width 138 height 21
click at [584, 679] on label "Want Supplementation" at bounding box center [573, 677] width 174 height 21
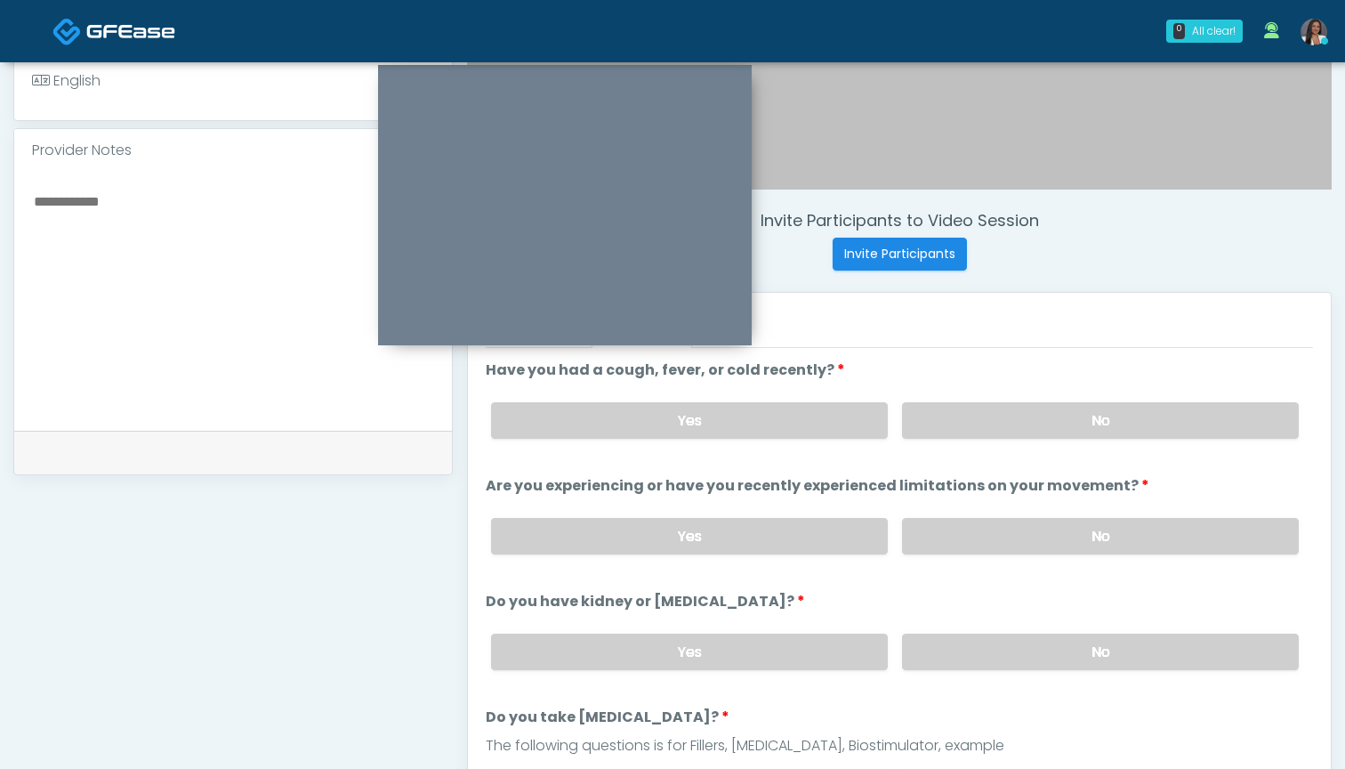
scroll to position [545, 0]
click at [931, 417] on label "No" at bounding box center [1100, 422] width 397 height 36
click at [811, 415] on label "Yes" at bounding box center [689, 422] width 397 height 36
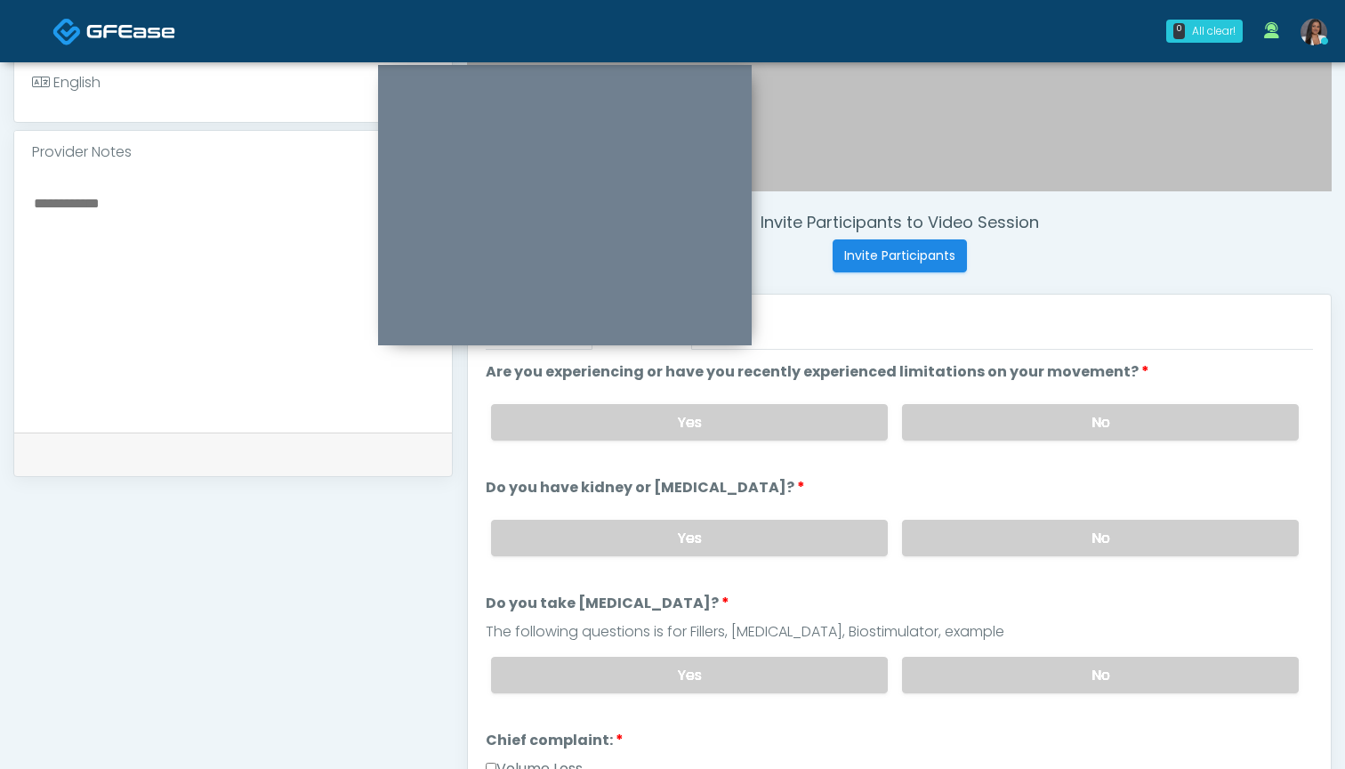
scroll to position [109, 0]
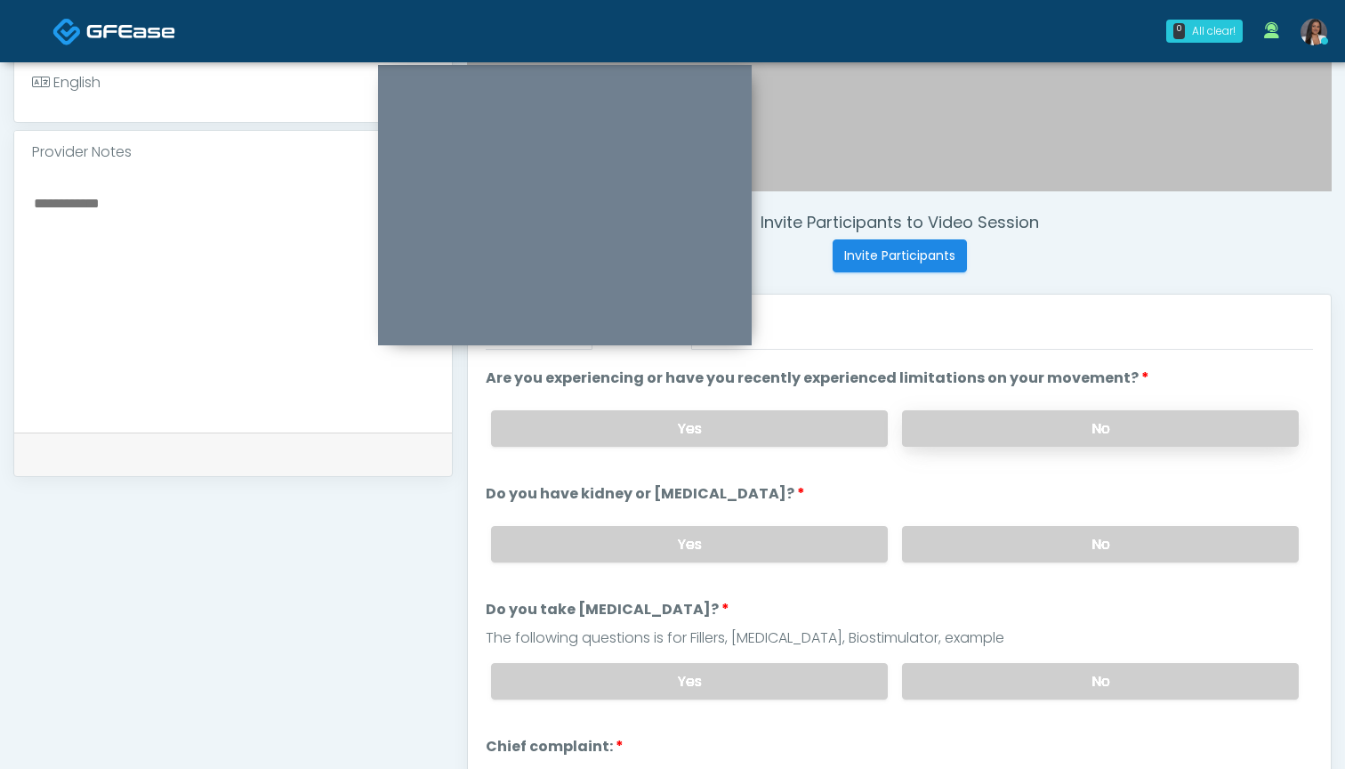
click at [946, 425] on label "No" at bounding box center [1100, 428] width 397 height 36
click at [950, 553] on label "No" at bounding box center [1100, 544] width 397 height 36
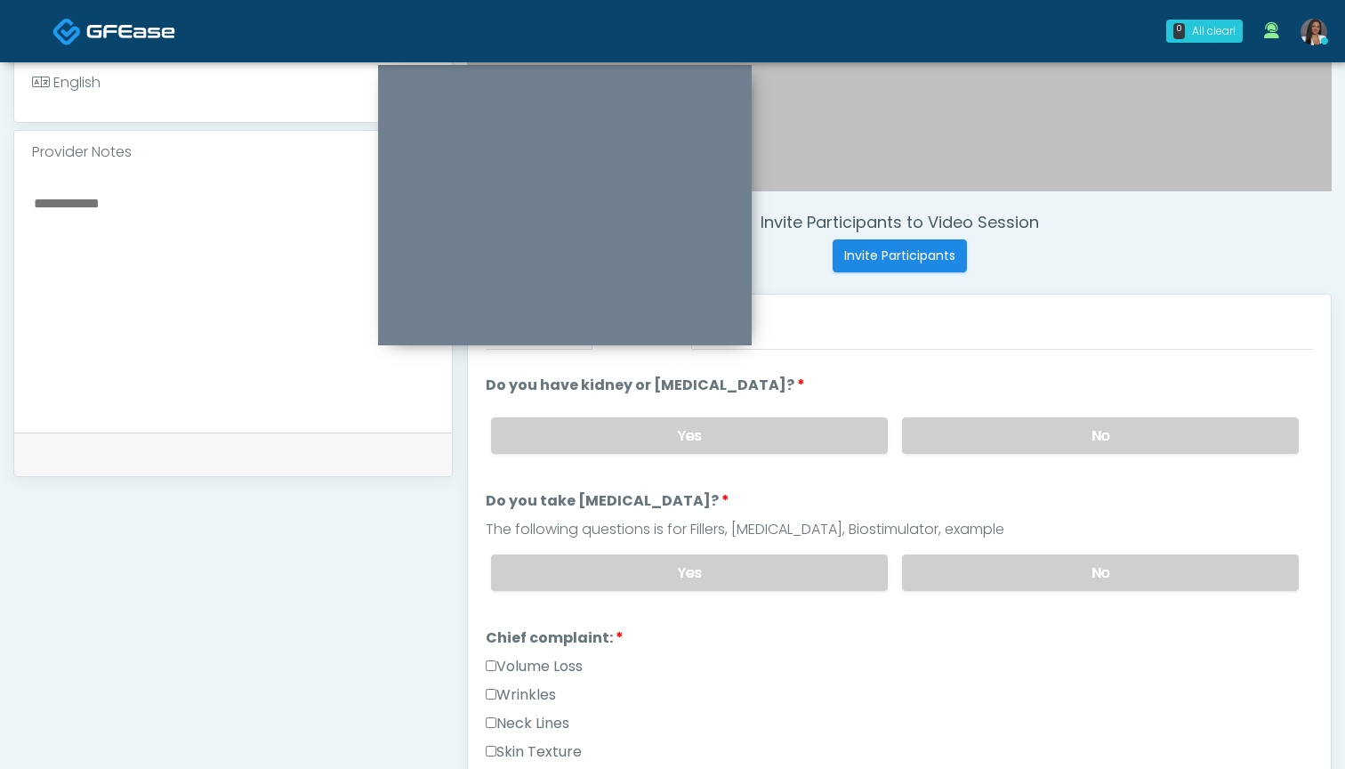
scroll to position [216, 0]
click at [935, 576] on label "No" at bounding box center [1100, 574] width 397 height 36
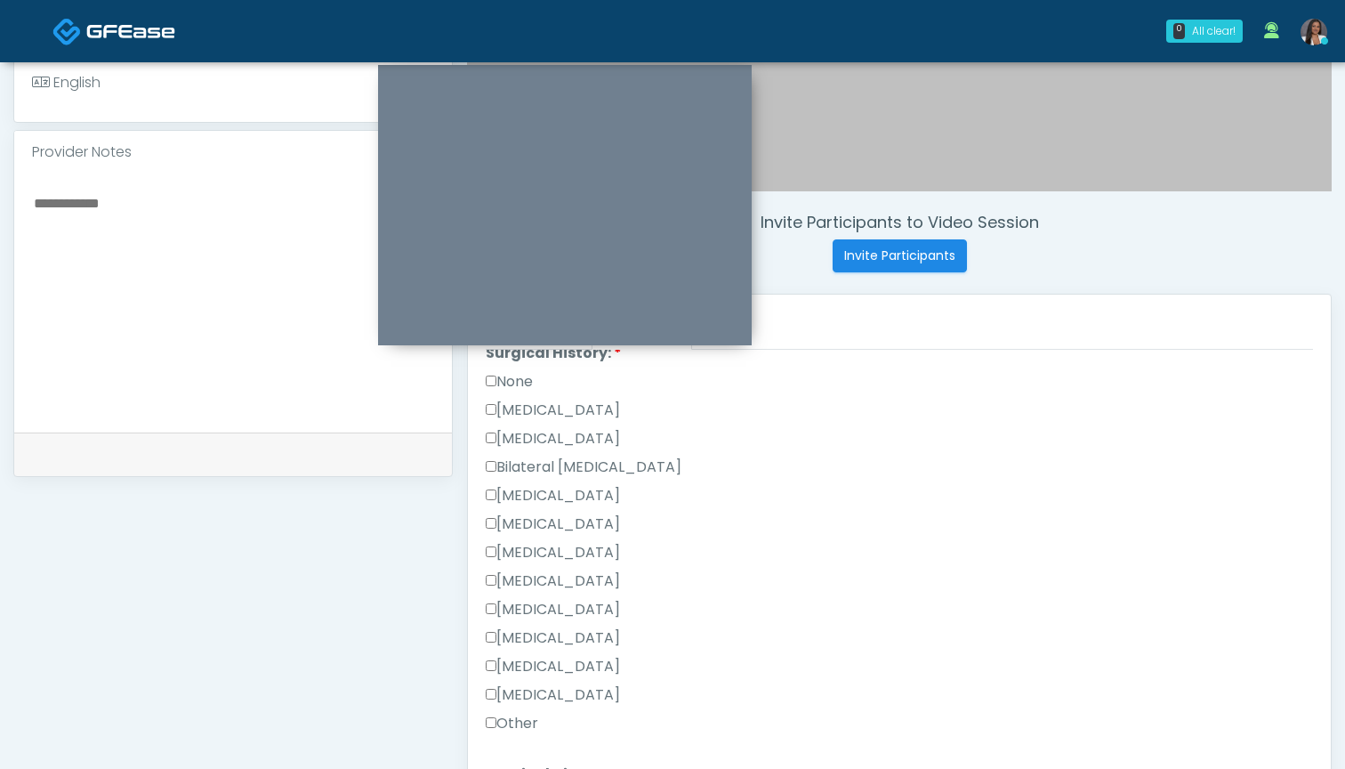
scroll to position [1085, 0]
click at [517, 384] on label "None" at bounding box center [509, 382] width 47 height 21
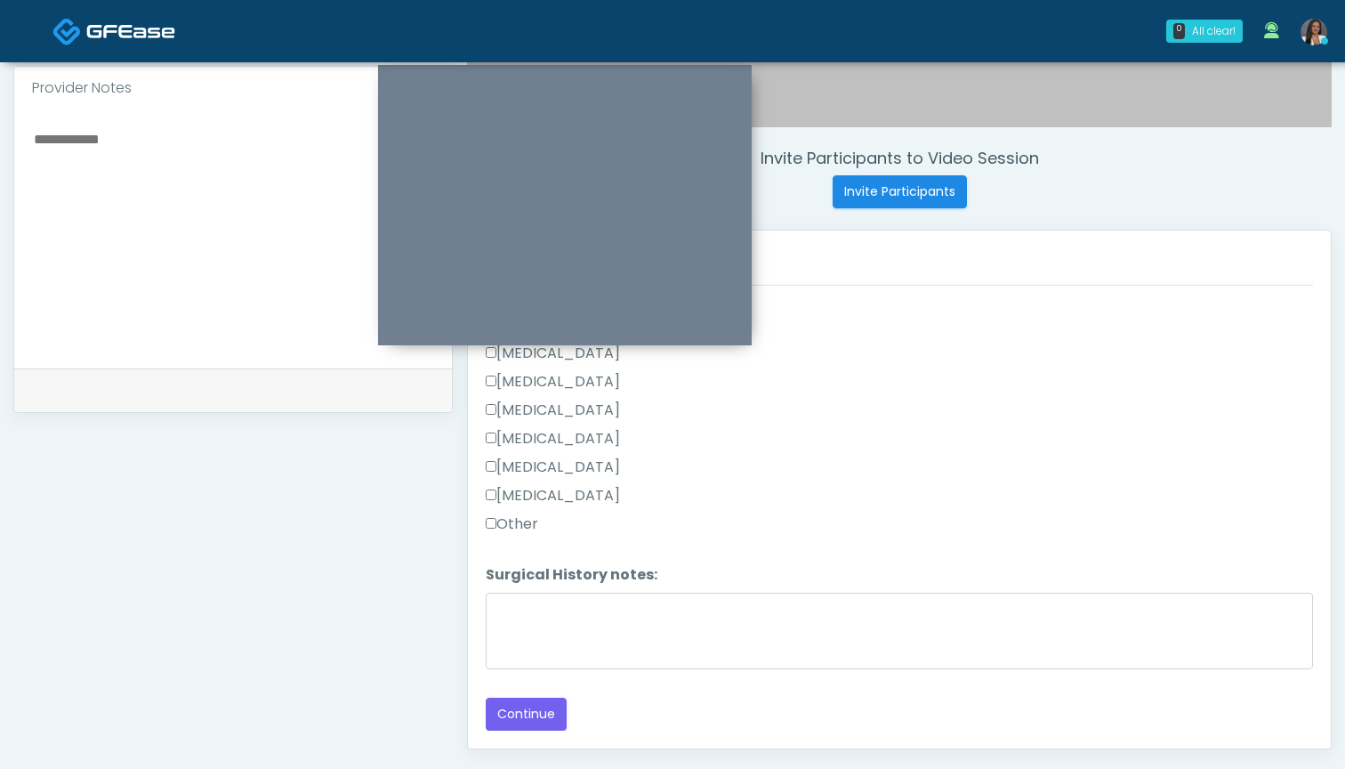
scroll to position [617, 0]
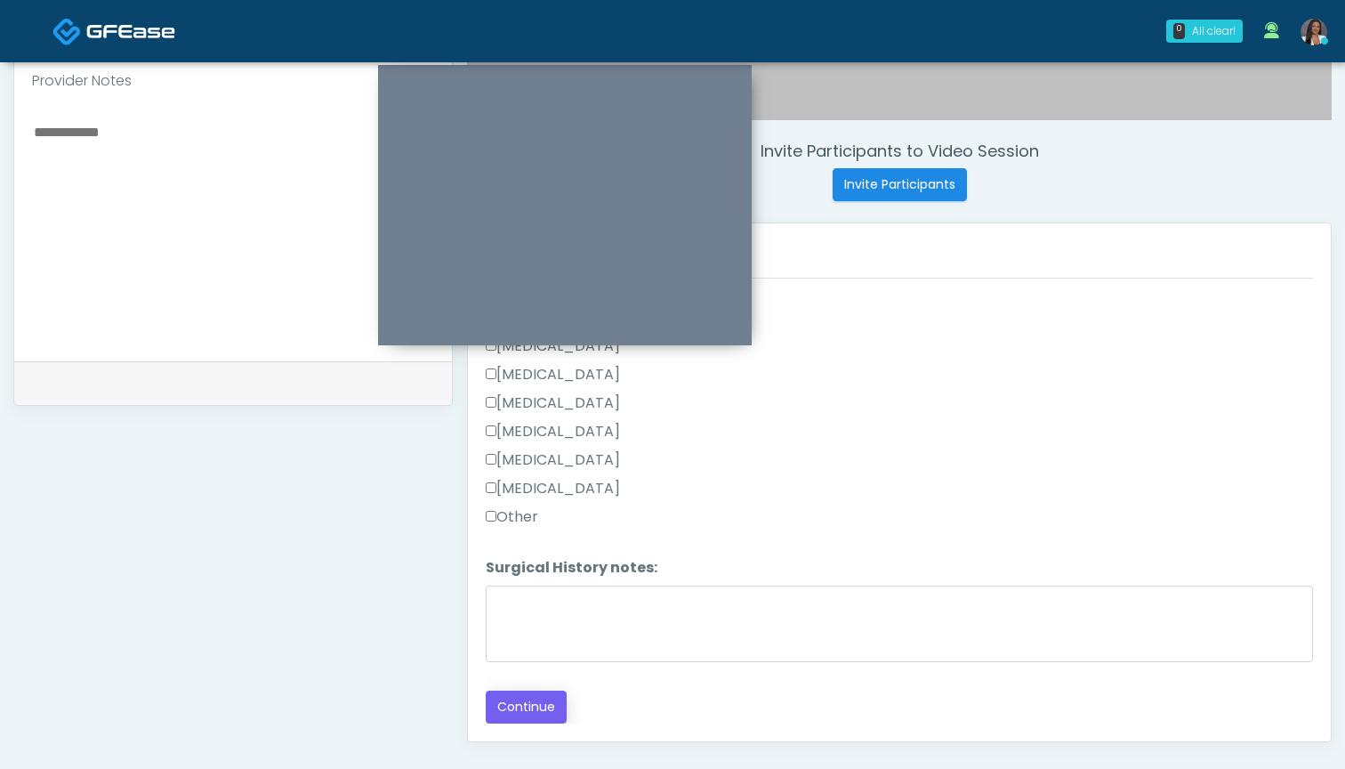
click at [534, 716] on button "Continue" at bounding box center [526, 706] width 81 height 33
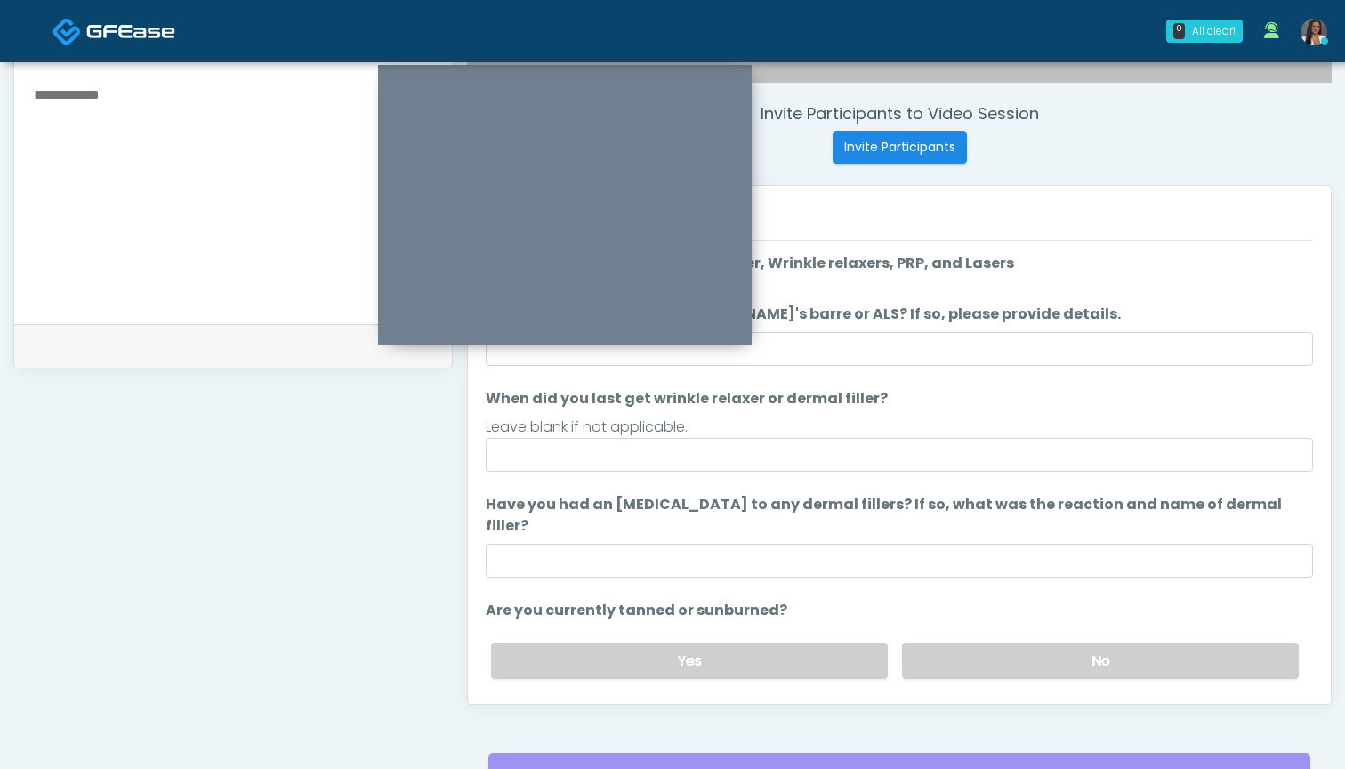
scroll to position [605, 0]
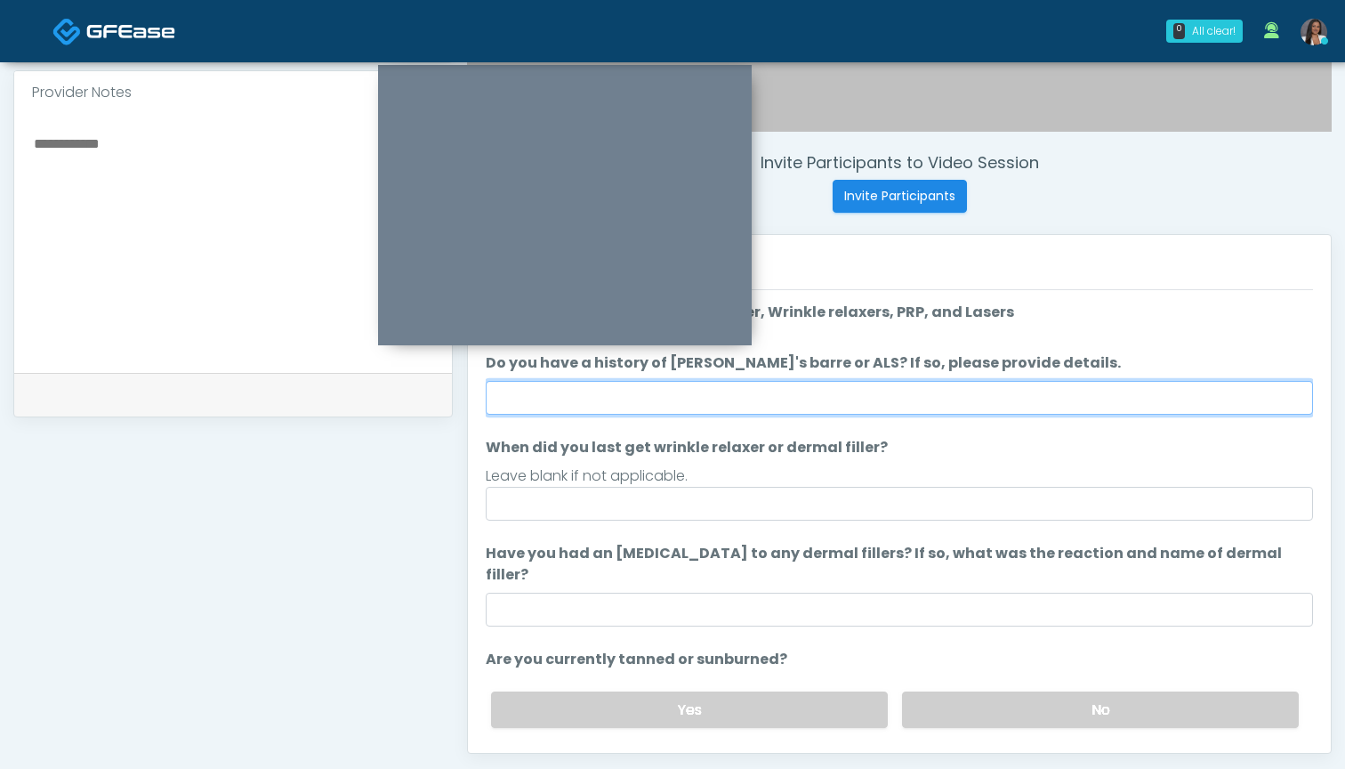
click at [1012, 404] on input "Do you have a history of Guillain's barre or ALS? If so, please provide details." at bounding box center [899, 398] width 827 height 34
type input "**"
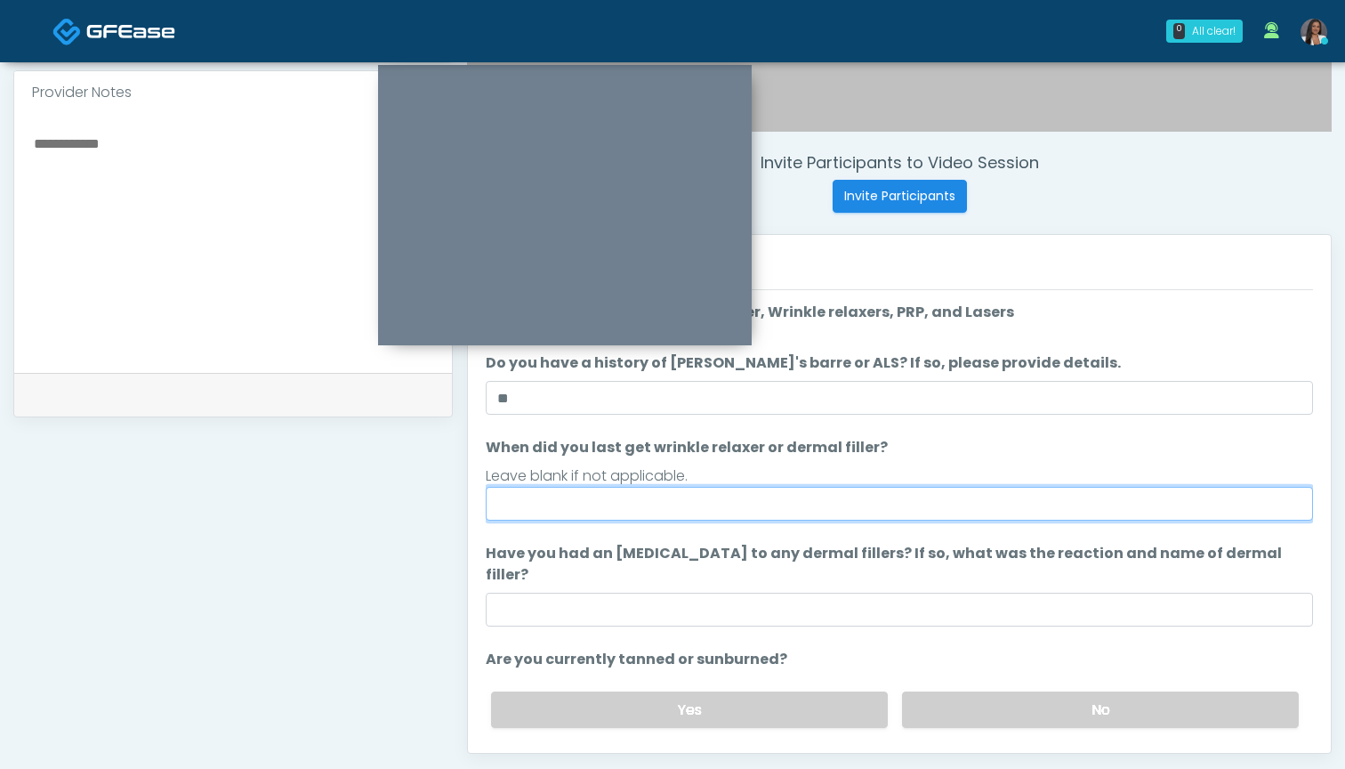
click at [956, 509] on input "When did you last get wrinkle relaxer or dermal filler?" at bounding box center [899, 504] width 827 height 34
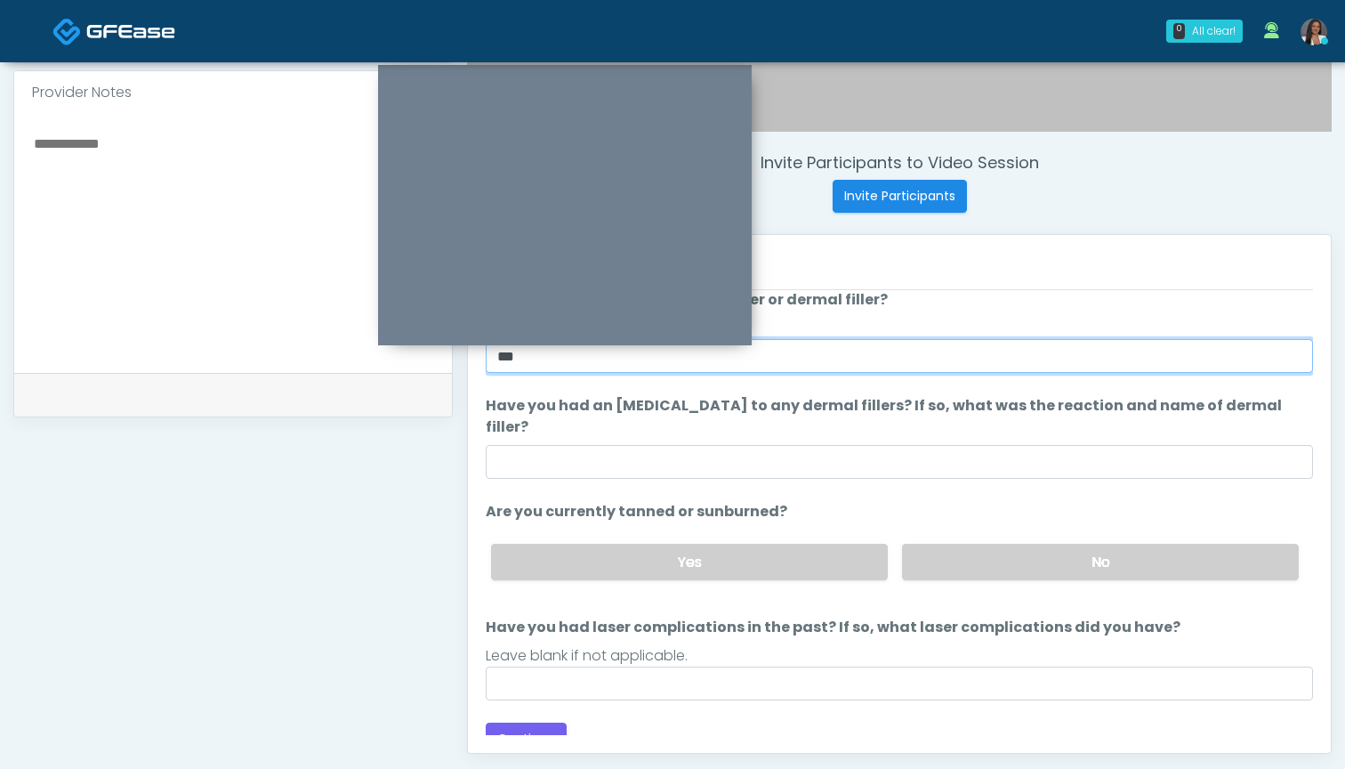
scroll to position [147, 0]
type input "***"
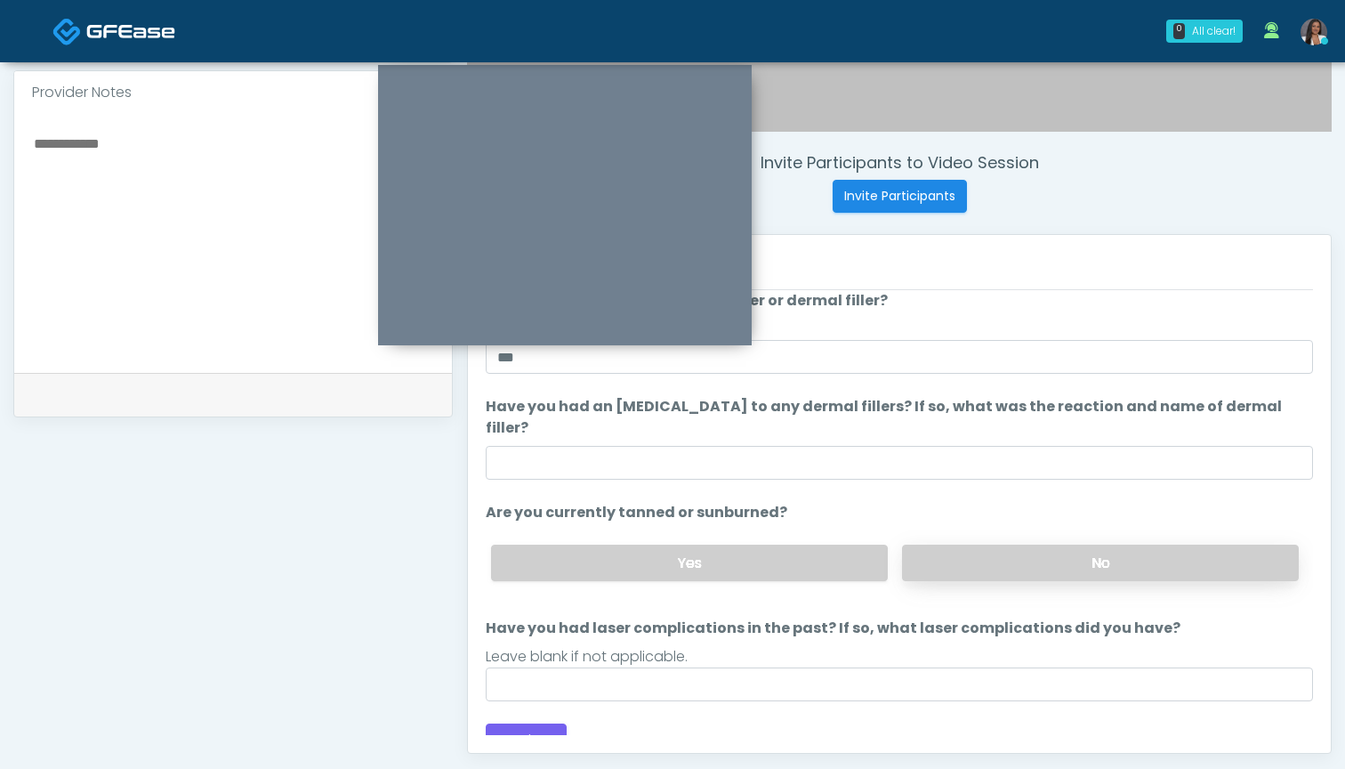
click at [923, 545] on label "No" at bounding box center [1100, 563] width 397 height 36
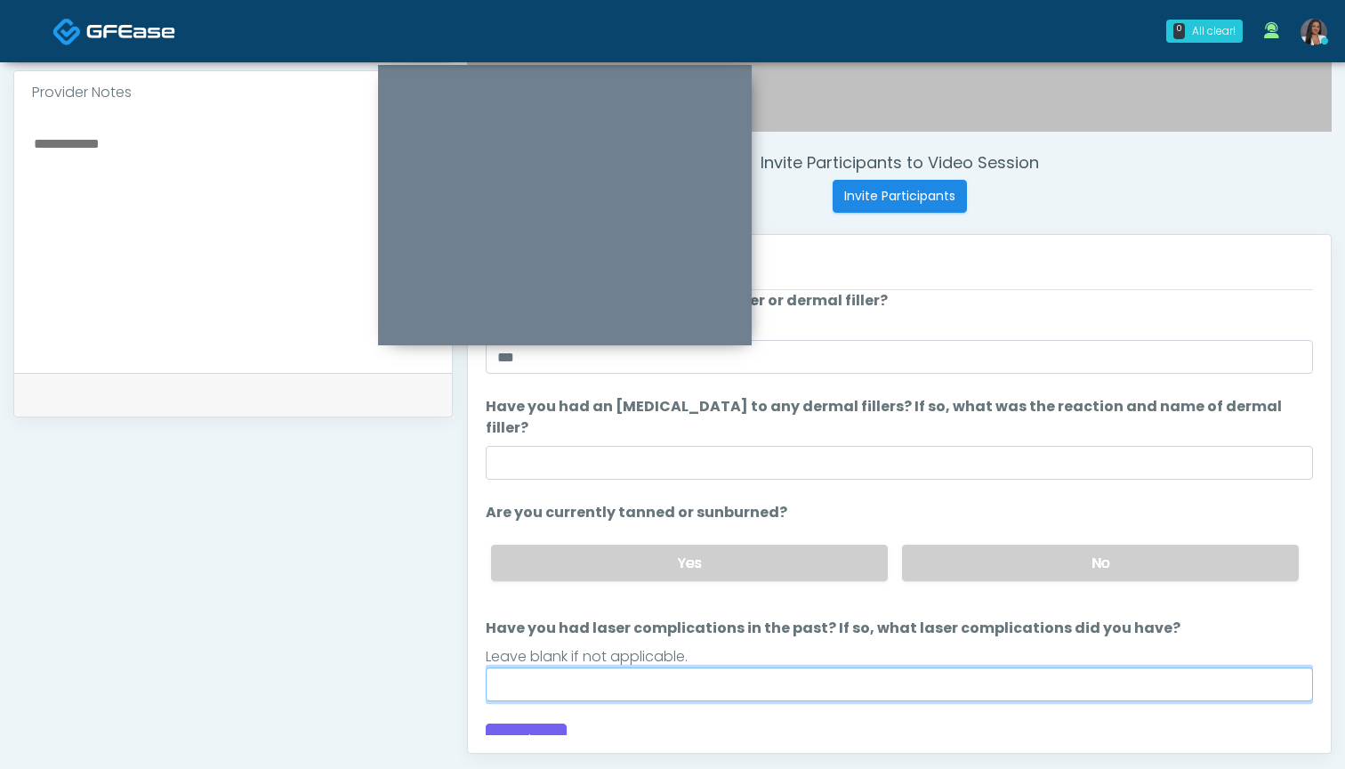
click at [803, 667] on input "Have you had laser complications in the past? If so, what laser complications d…" at bounding box center [899, 684] width 827 height 34
type input "***"
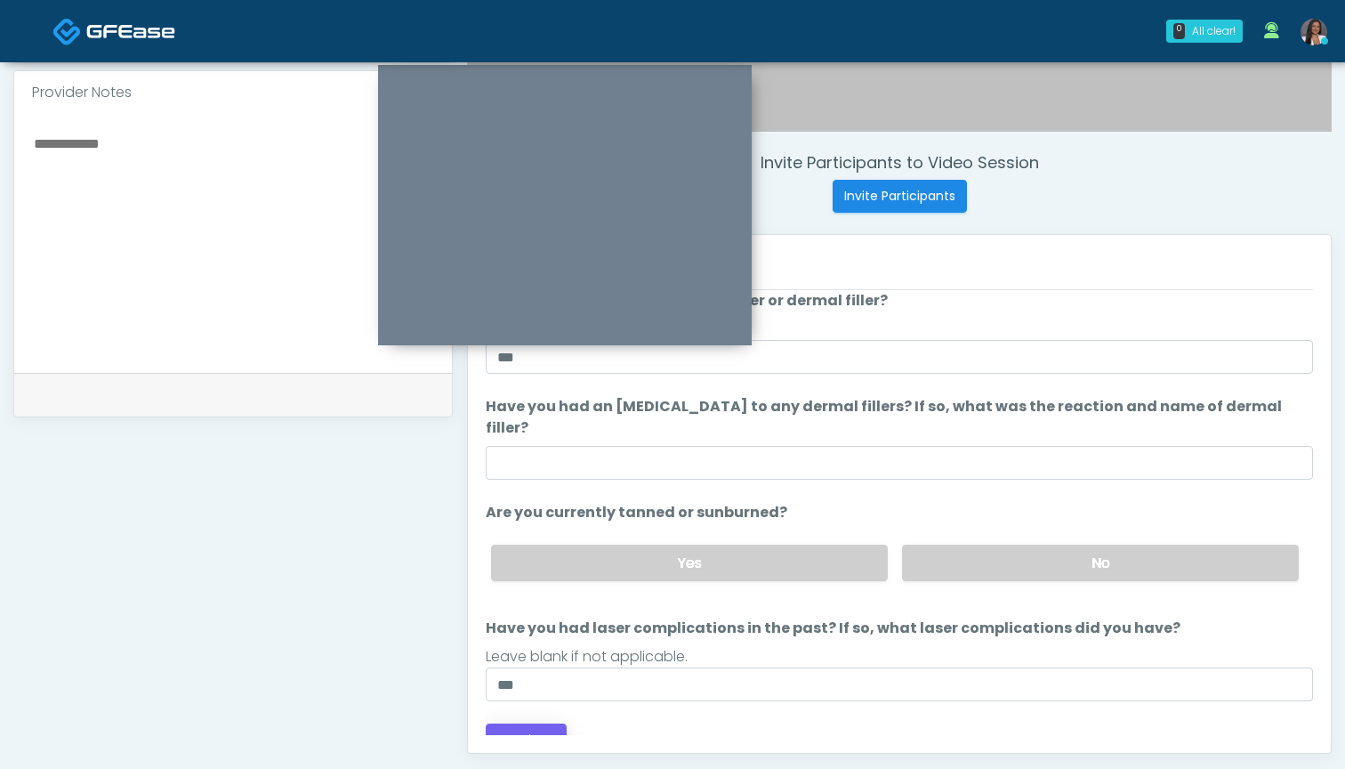
click at [543, 723] on button "Continue" at bounding box center [526, 739] width 81 height 33
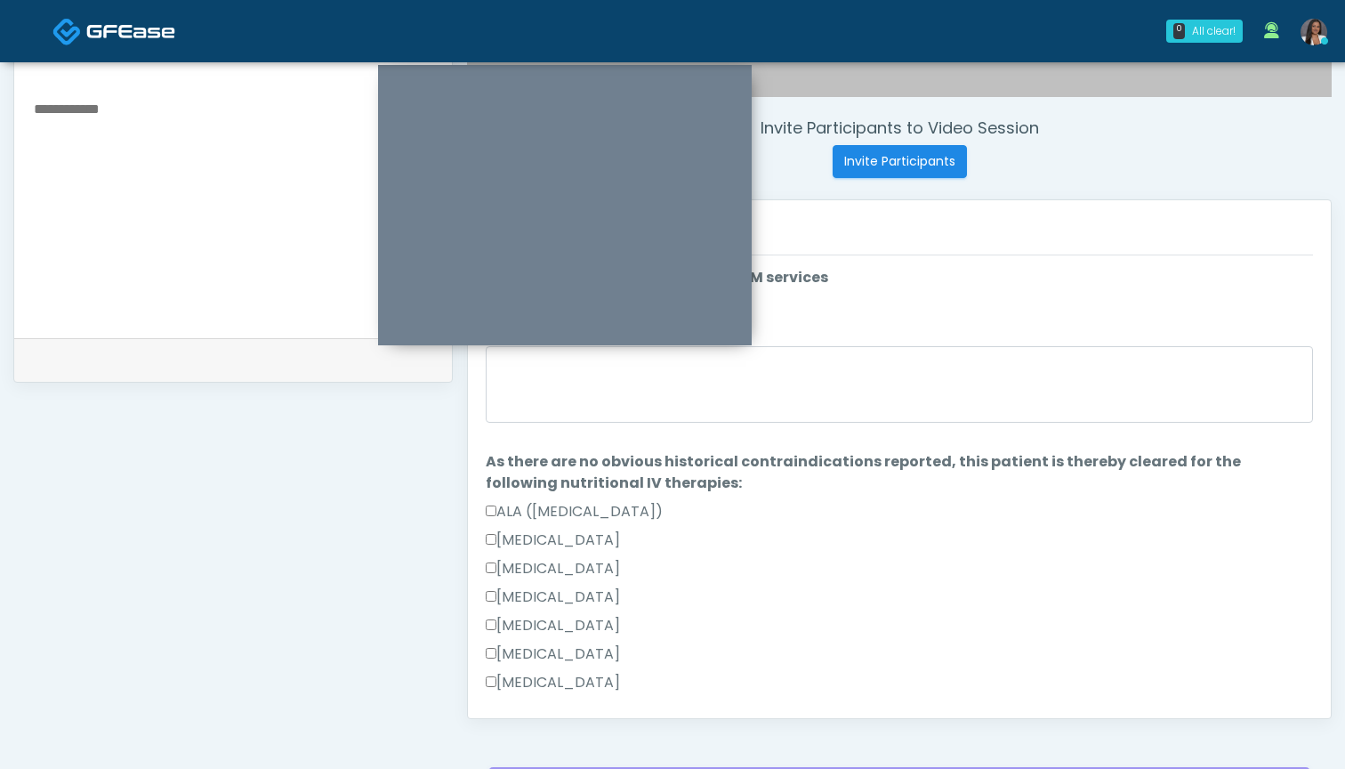
scroll to position [617, 0]
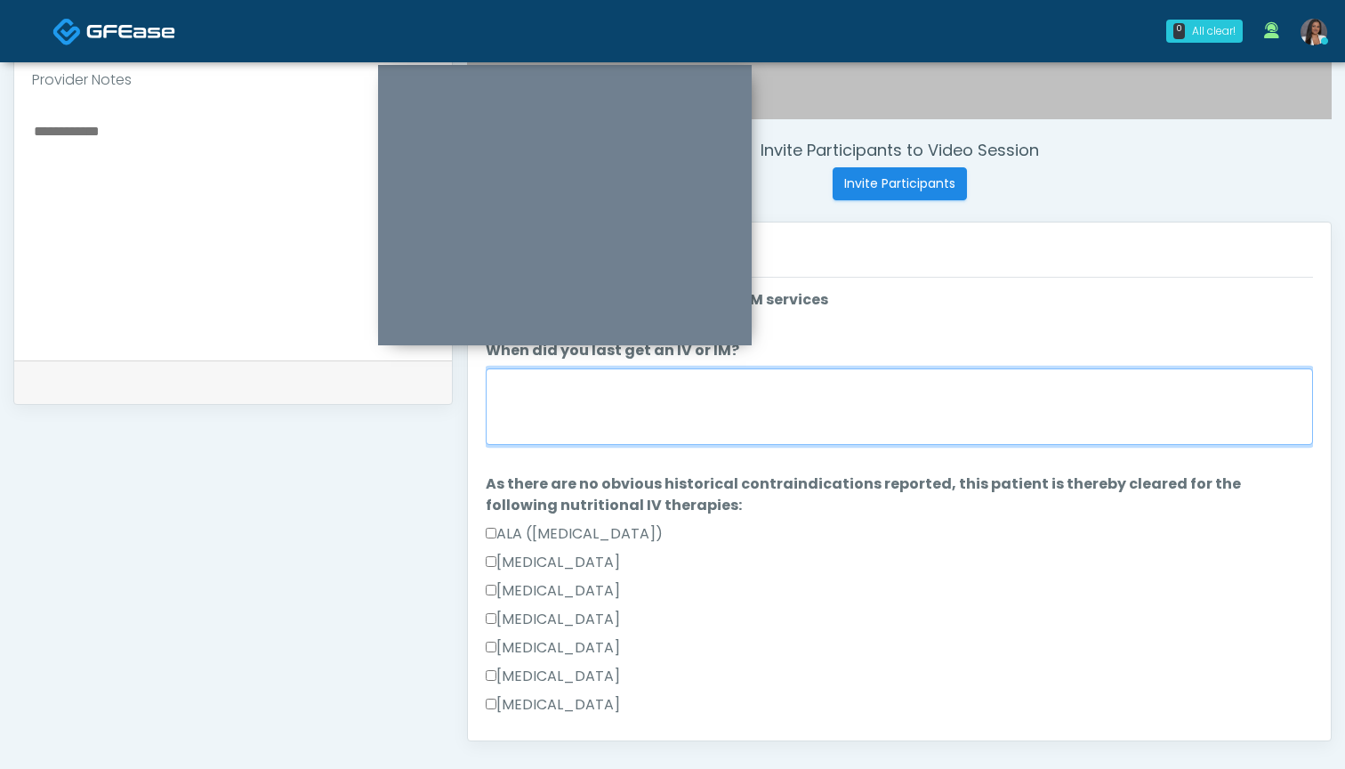
click at [902, 416] on textarea "When did you last get an IV or IM?" at bounding box center [899, 406] width 827 height 77
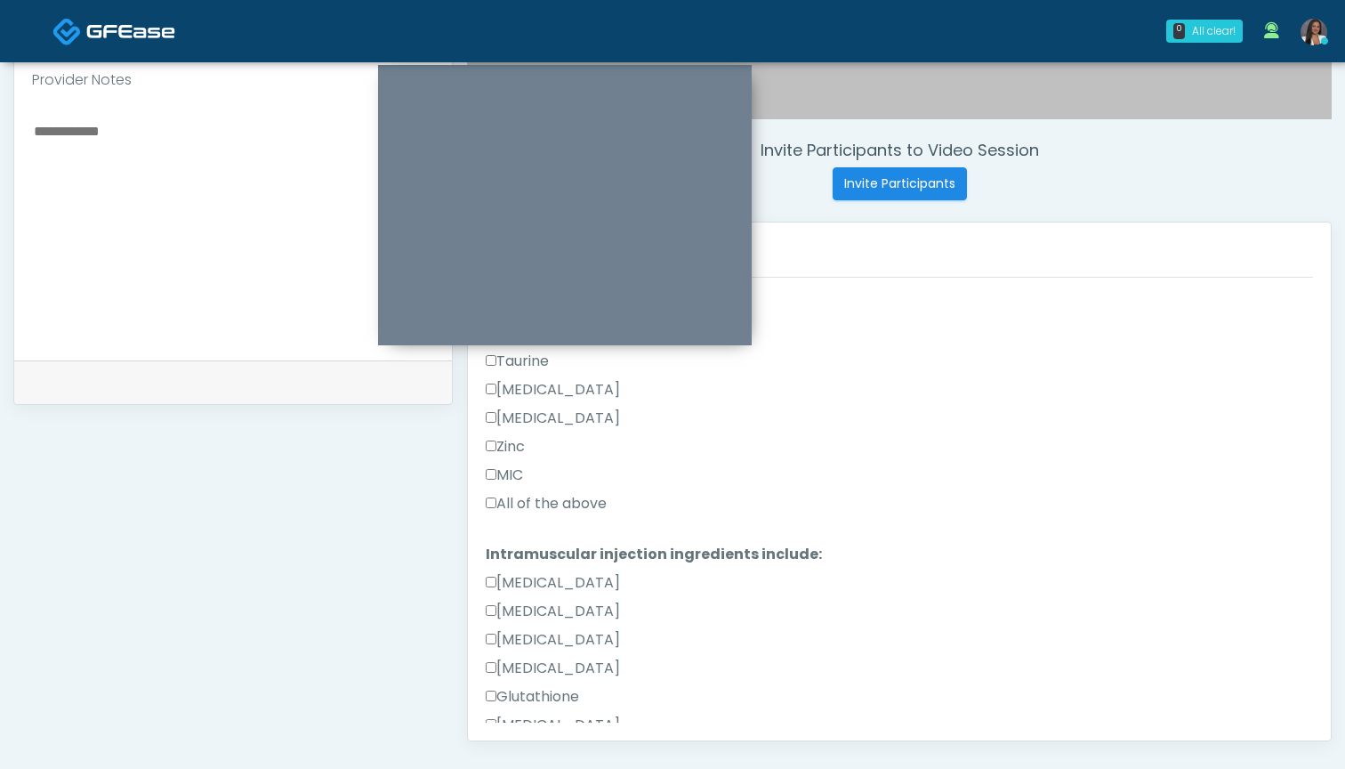
type textarea "***"
click at [601, 498] on label "All of the above" at bounding box center [546, 503] width 121 height 21
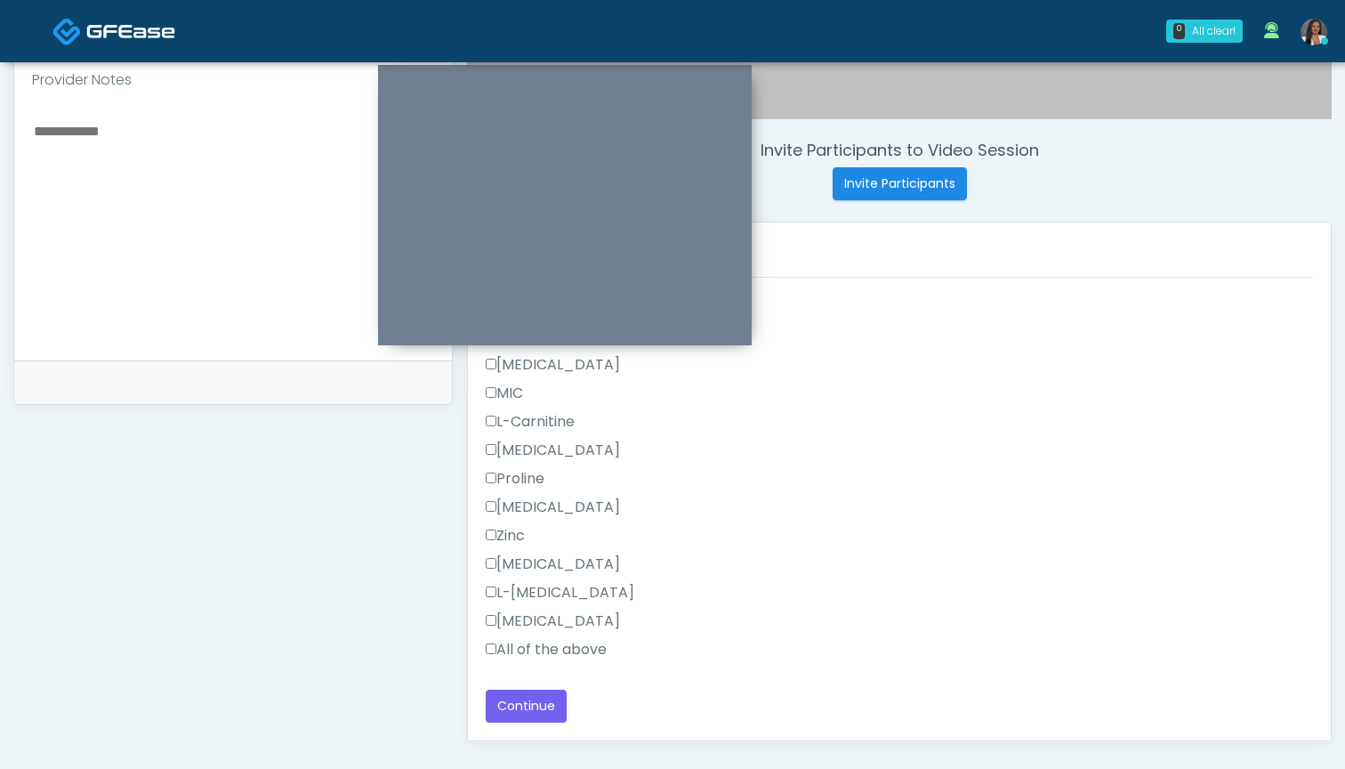
scroll to position [1131, 0]
click at [591, 646] on label "All of the above" at bounding box center [546, 649] width 121 height 21
click at [530, 718] on button "Continue" at bounding box center [526, 706] width 81 height 33
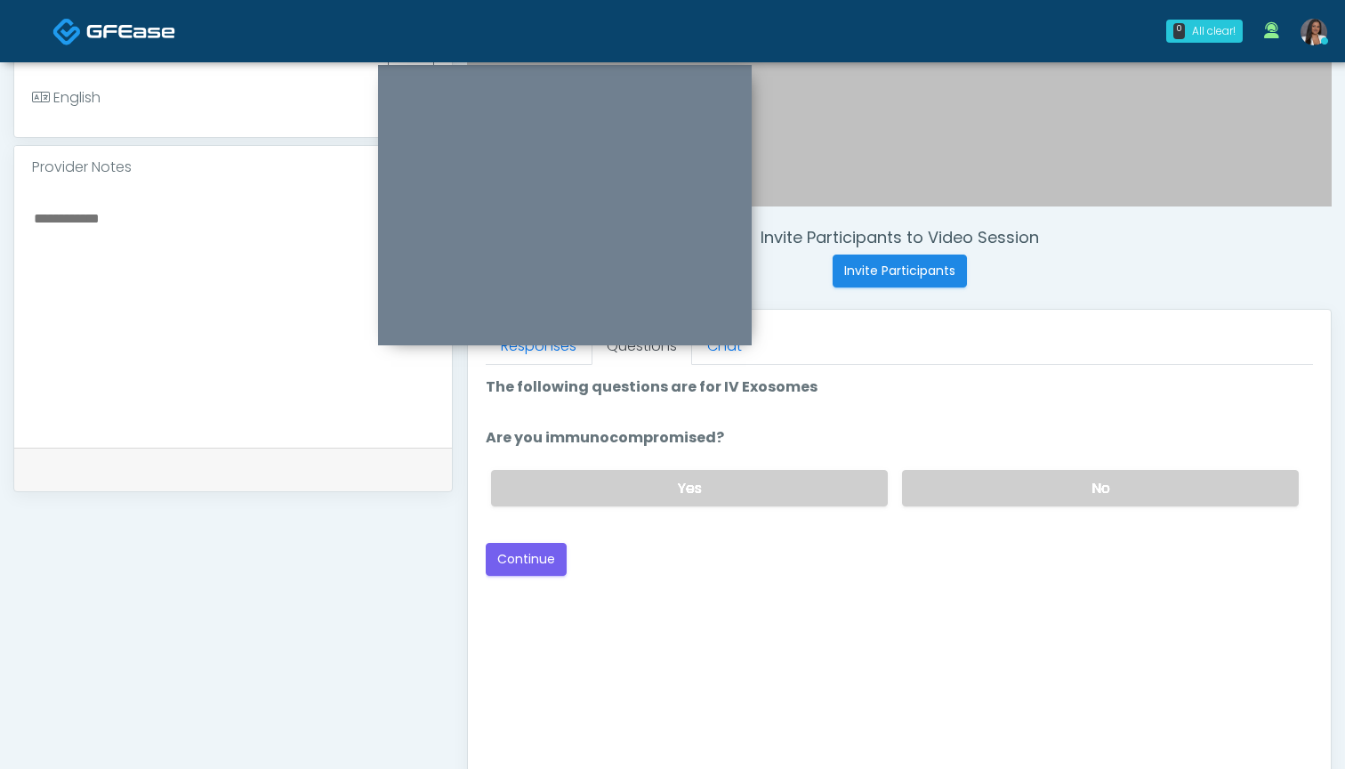
scroll to position [537, 0]
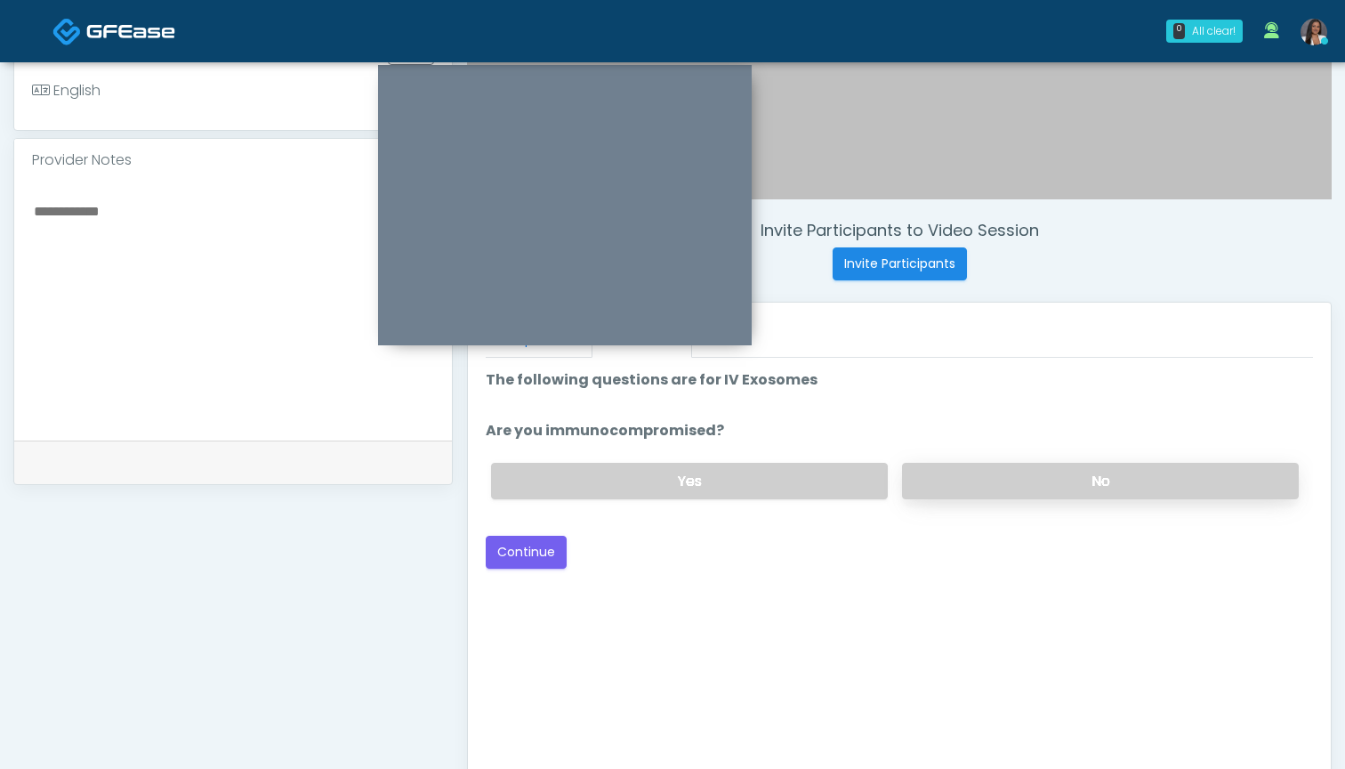
click at [951, 478] on label "No" at bounding box center [1100, 481] width 397 height 36
click at [531, 551] on button "Continue" at bounding box center [526, 552] width 81 height 33
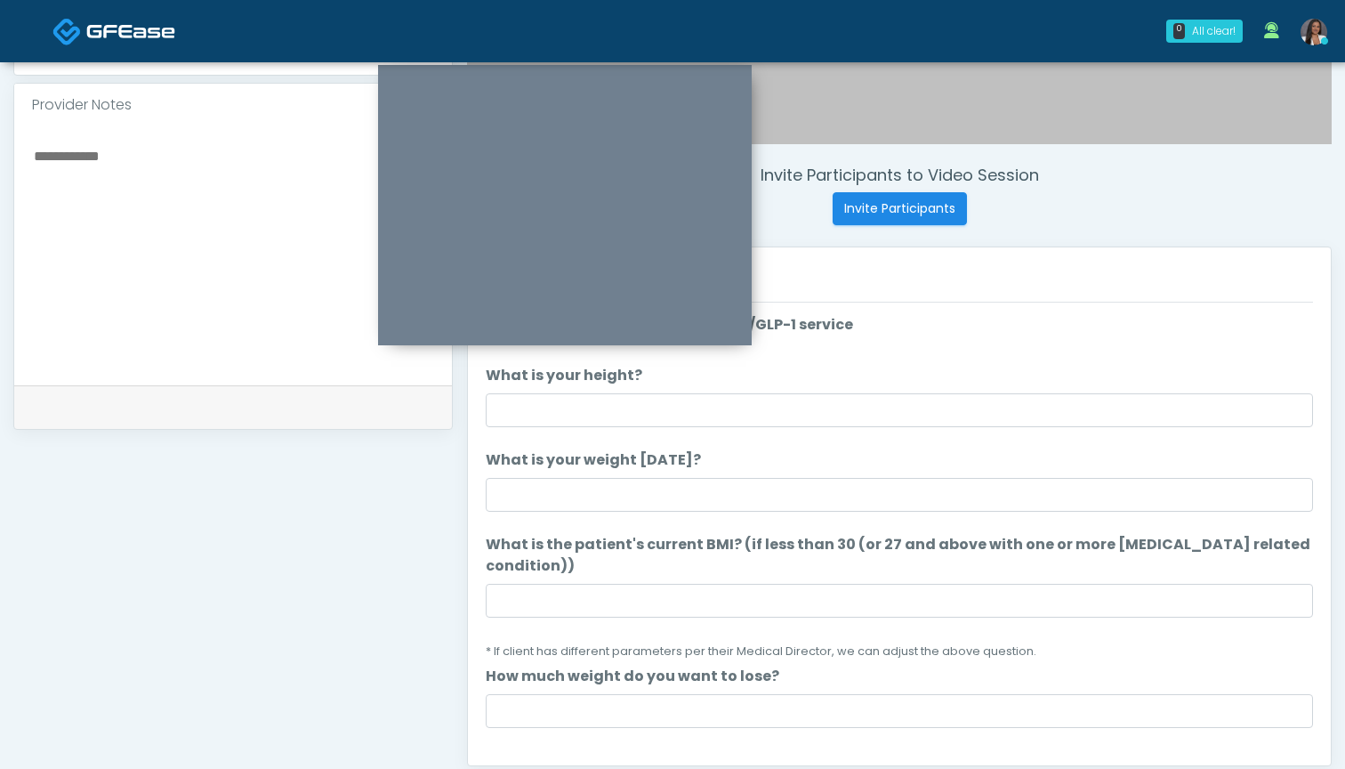
scroll to position [591, 0]
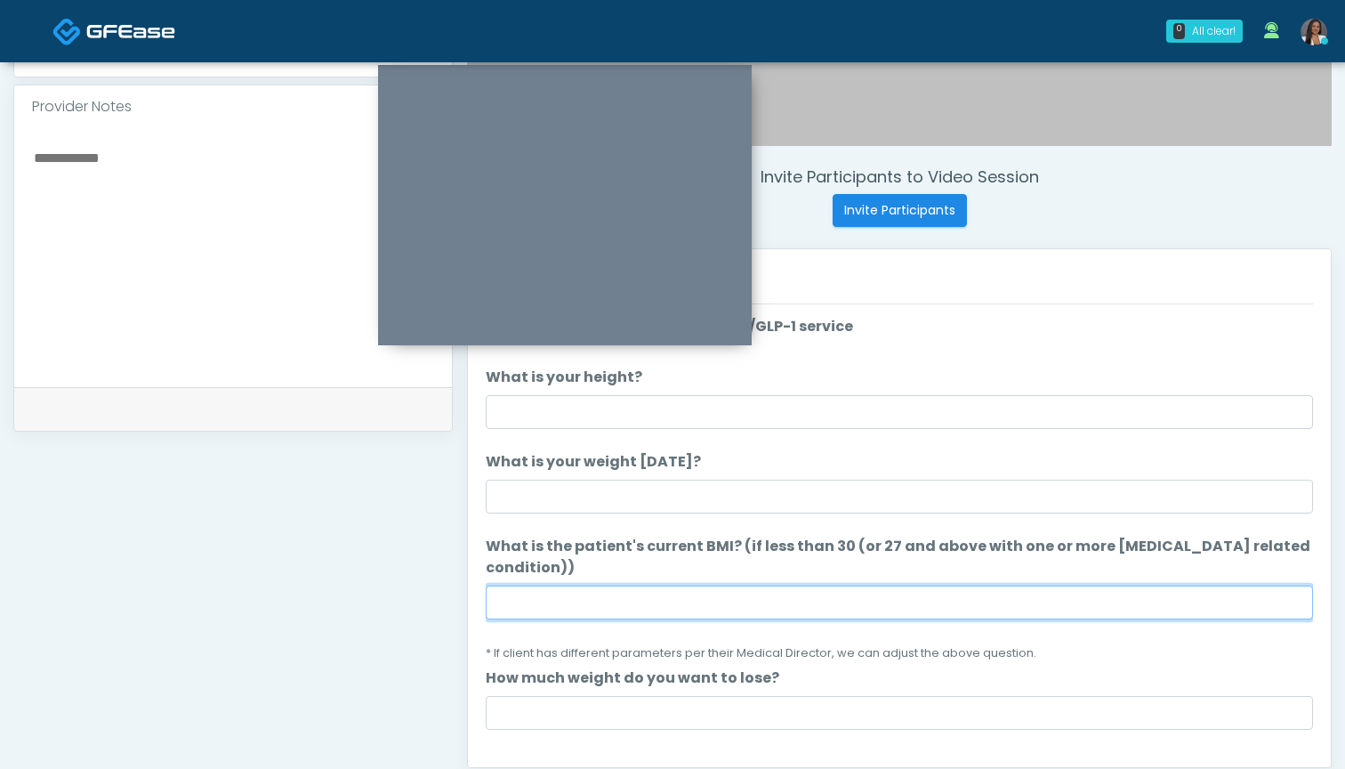
click at [686, 593] on input "What is the patient's current BMI? (if less than 30 (or 27 and above with one o…" at bounding box center [899, 602] width 827 height 34
type input "****"
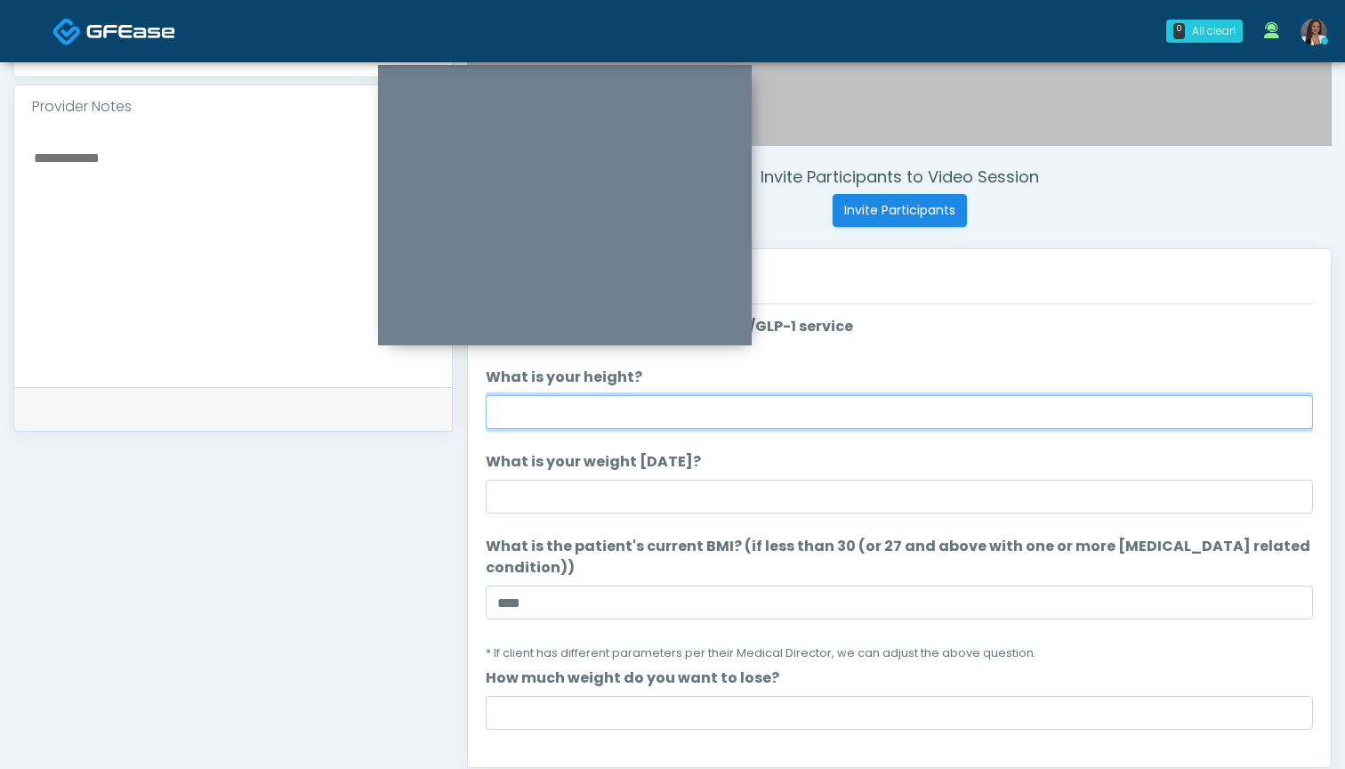
click at [699, 417] on input "What is your height?" at bounding box center [899, 412] width 827 height 34
type input "*****"
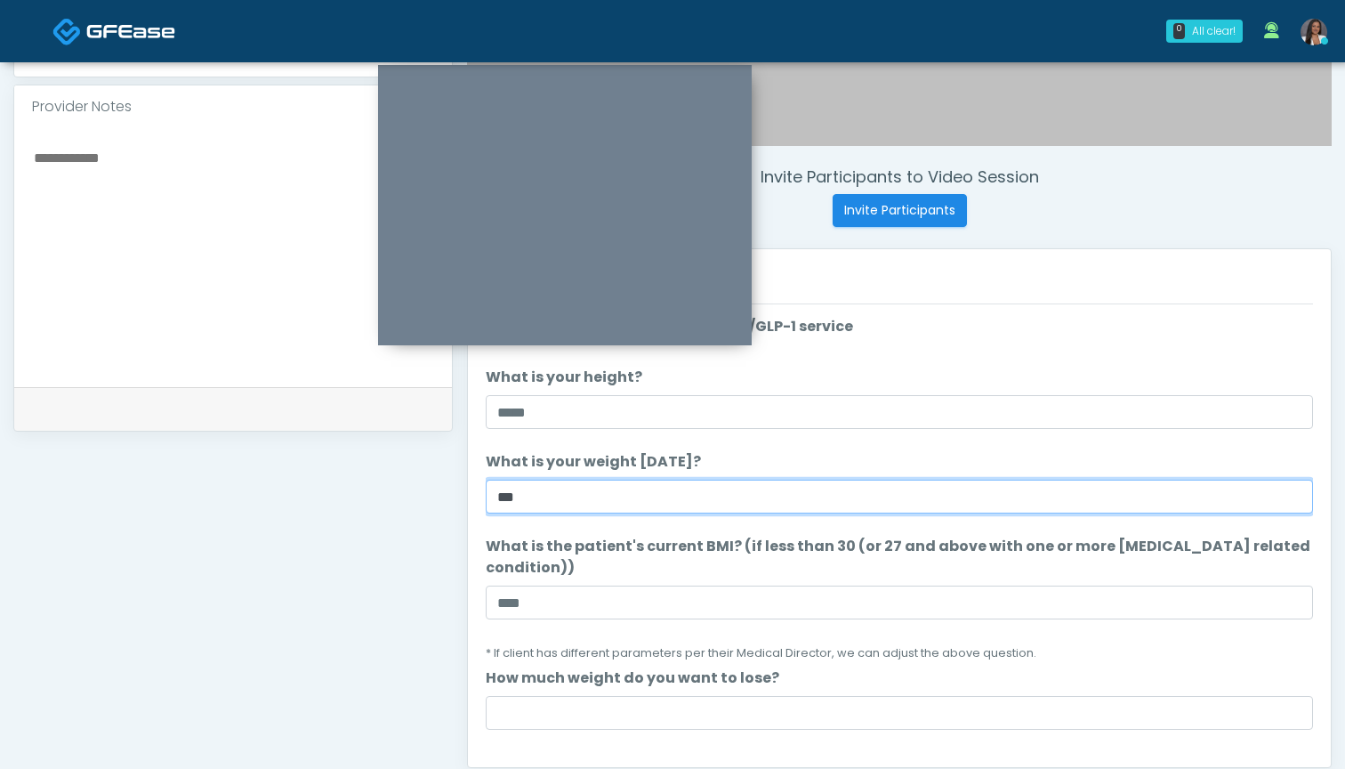
type input "***"
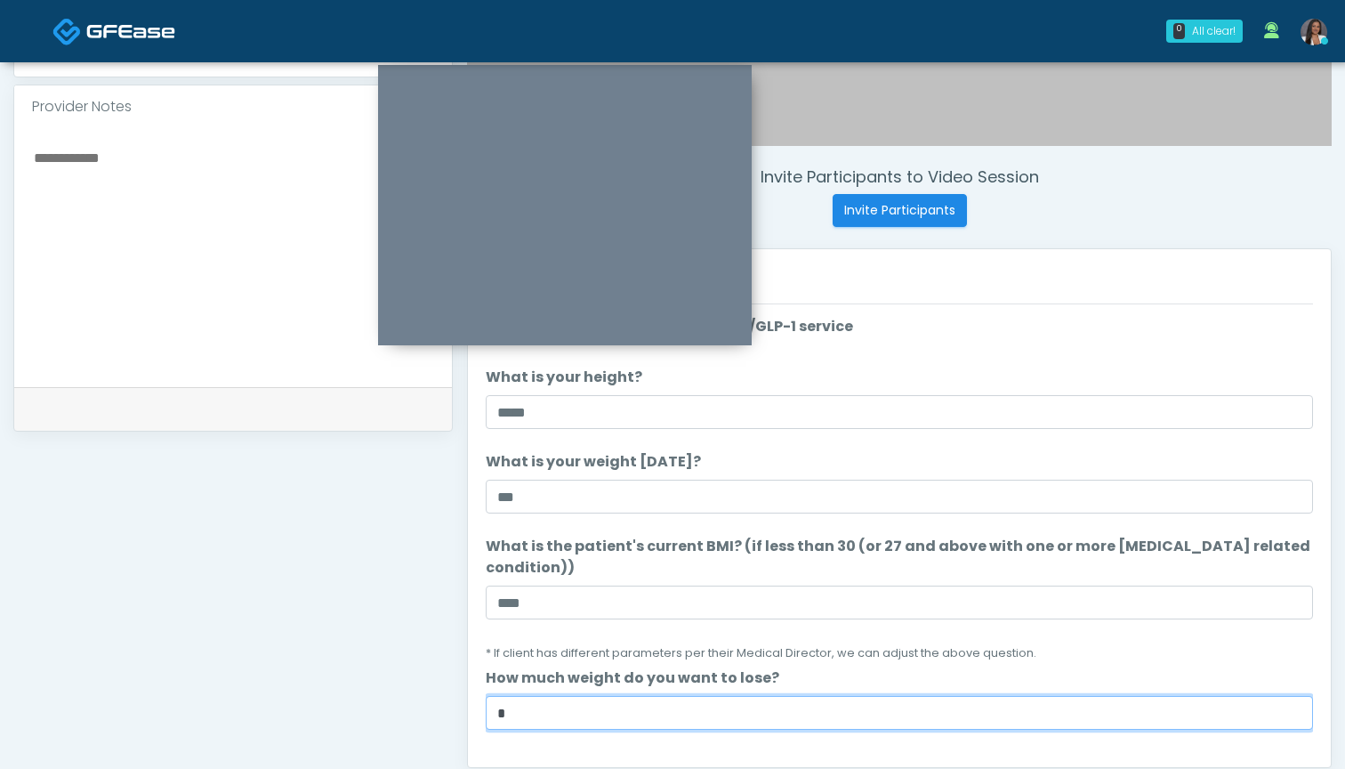
type input "*"
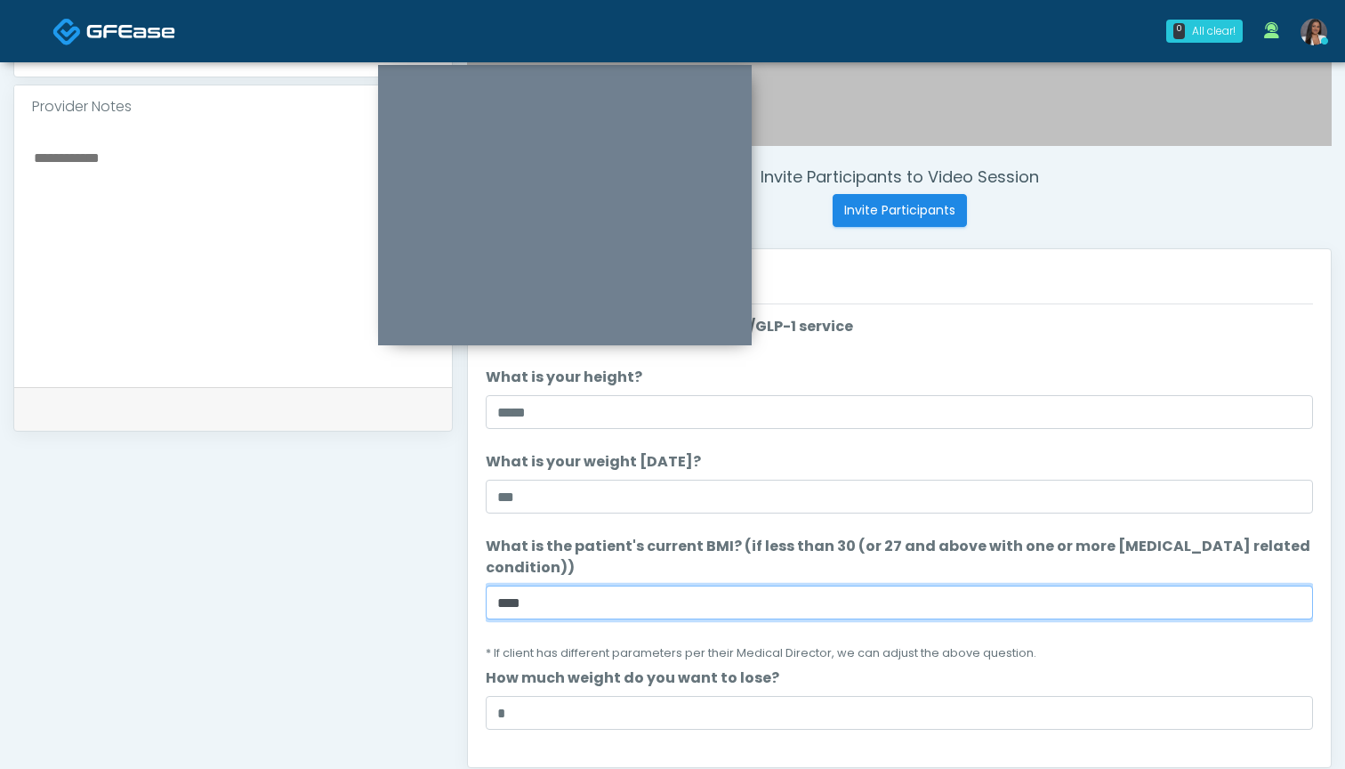
drag, startPoint x: 532, startPoint y: 603, endPoint x: 431, endPoint y: 595, distance: 101.7
click at [431, 595] on div "**********" at bounding box center [672, 230] width 1319 height 1357
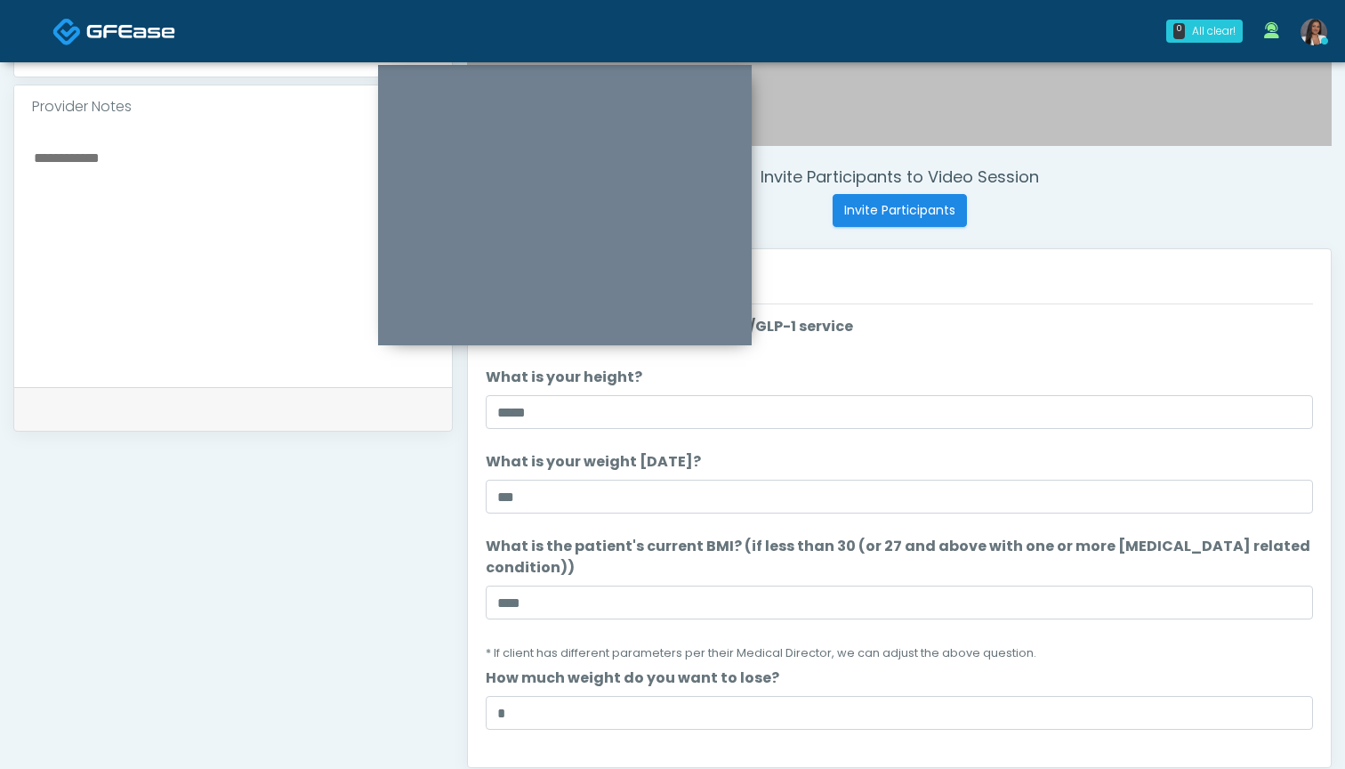
click at [262, 281] on textarea at bounding box center [233, 254] width 402 height 217
paste textarea "*****"
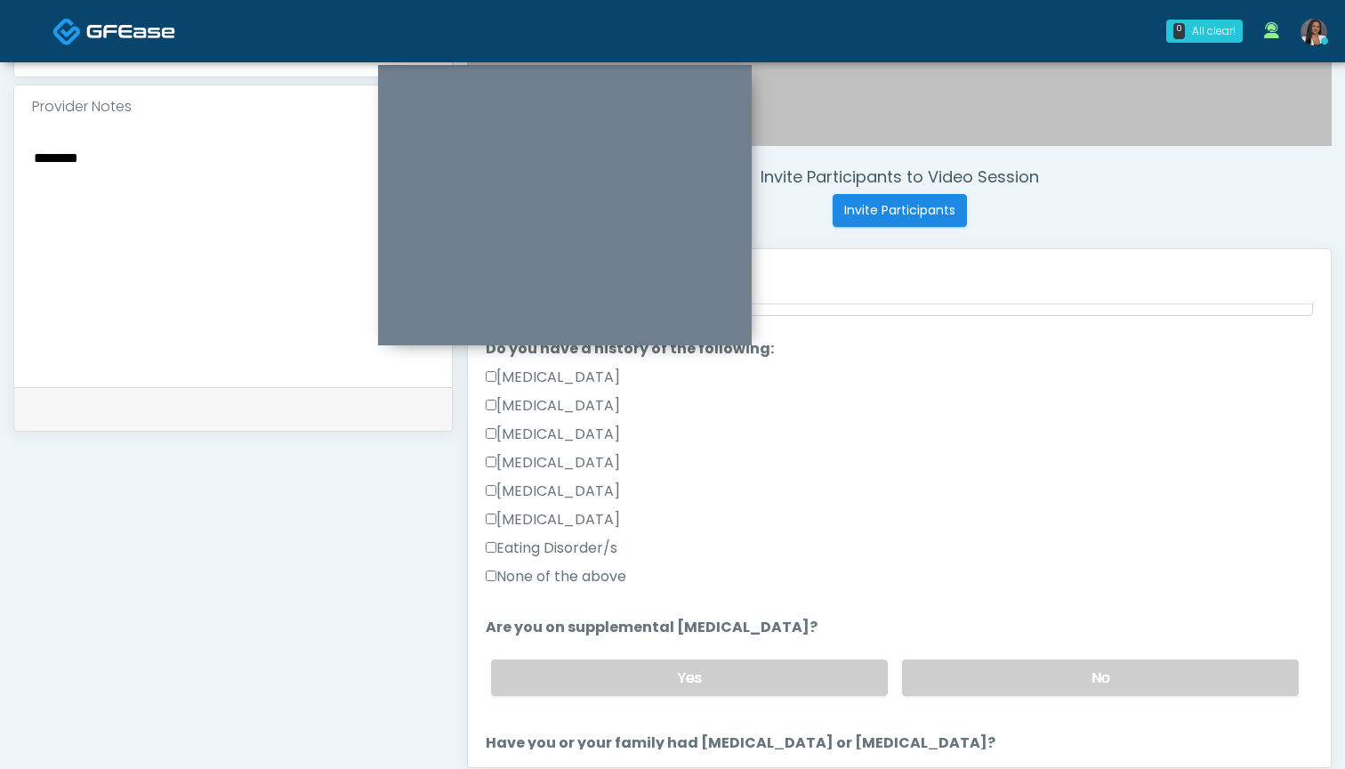
scroll to position [433, 0]
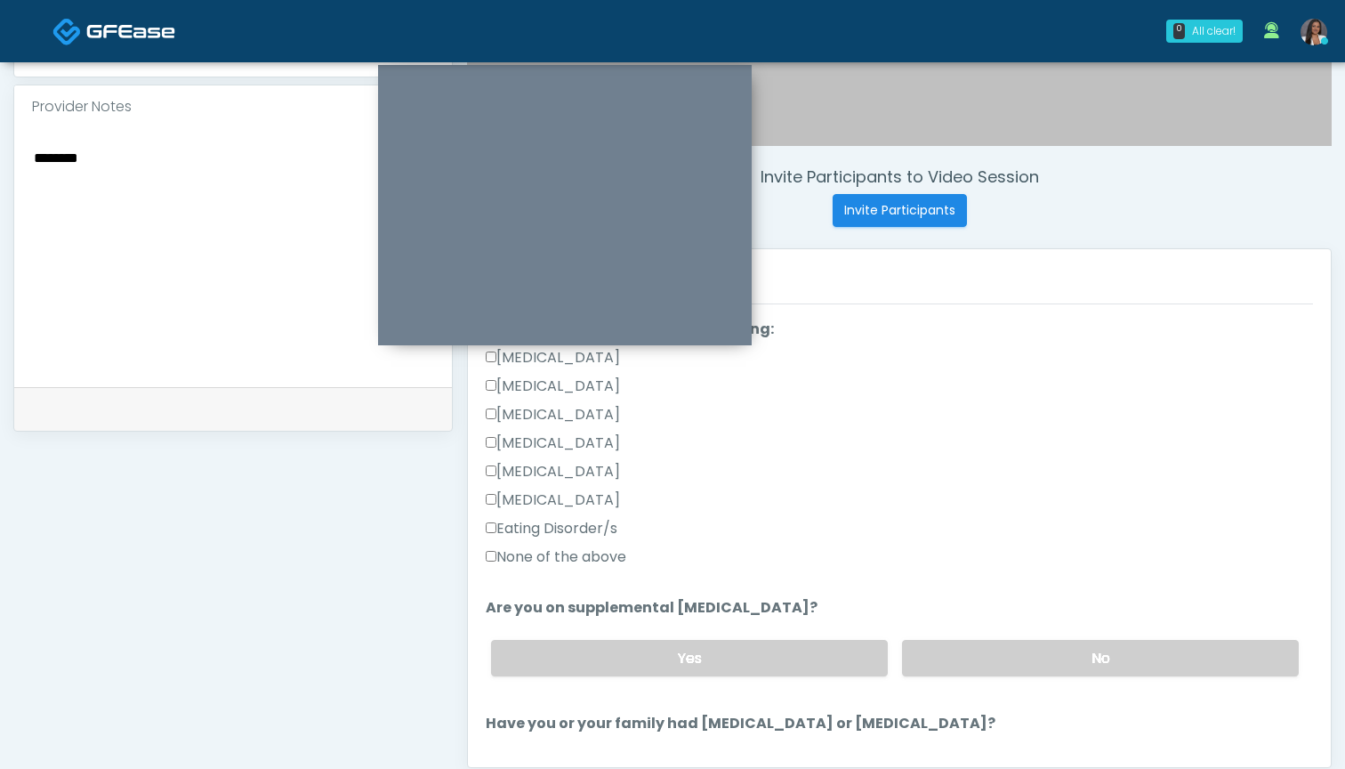
type textarea "********"
click at [594, 555] on label "None of the above" at bounding box center [556, 556] width 141 height 21
click at [1002, 646] on label "No" at bounding box center [1100, 658] width 397 height 36
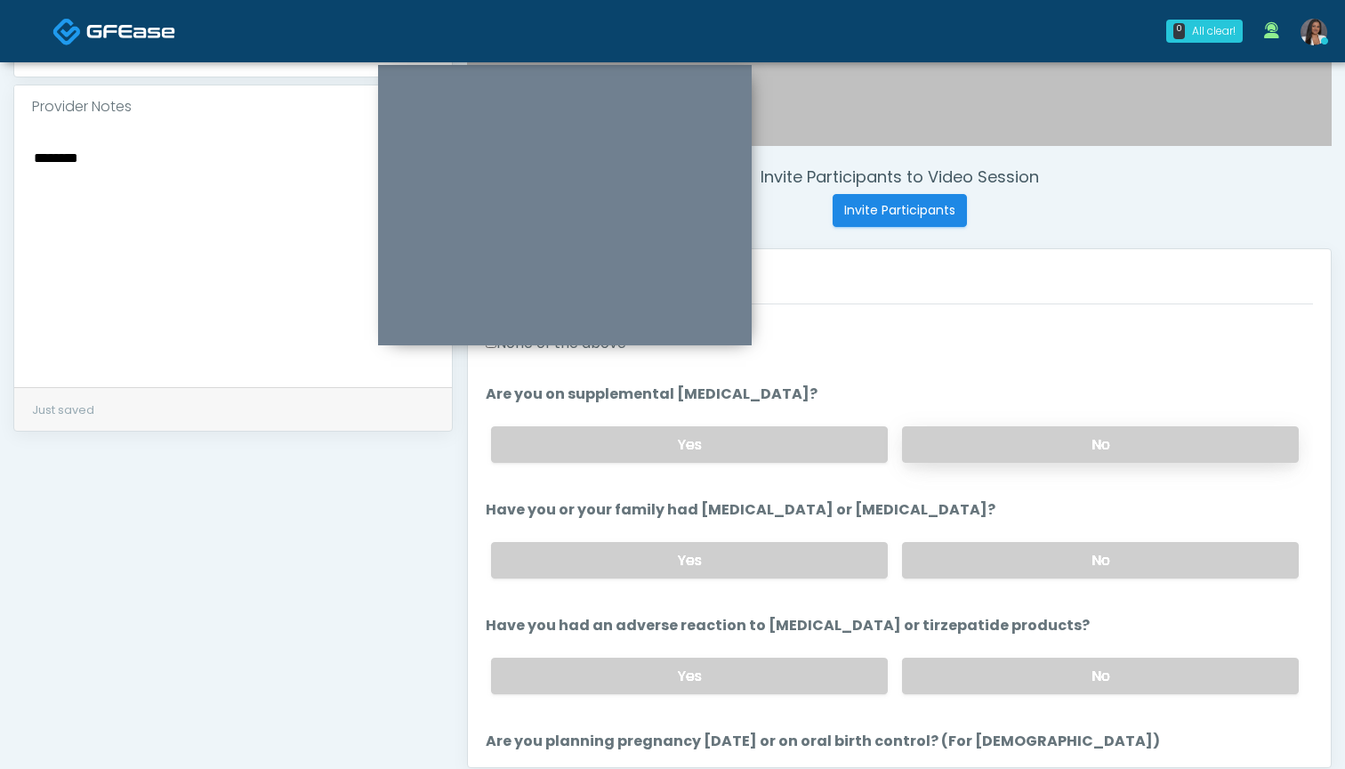
scroll to position [664, 0]
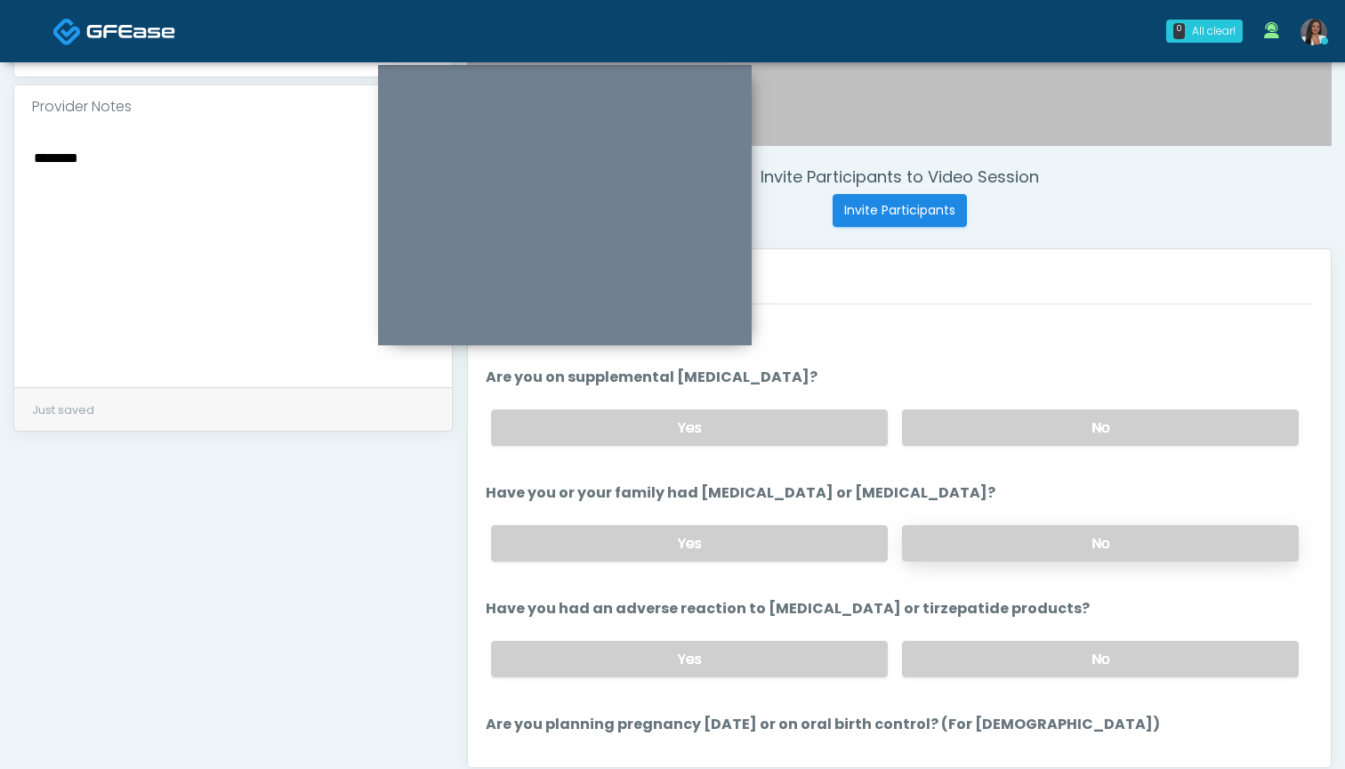
click at [980, 539] on label "No" at bounding box center [1100, 543] width 397 height 36
click at [957, 654] on label "No" at bounding box center [1100, 659] width 397 height 36
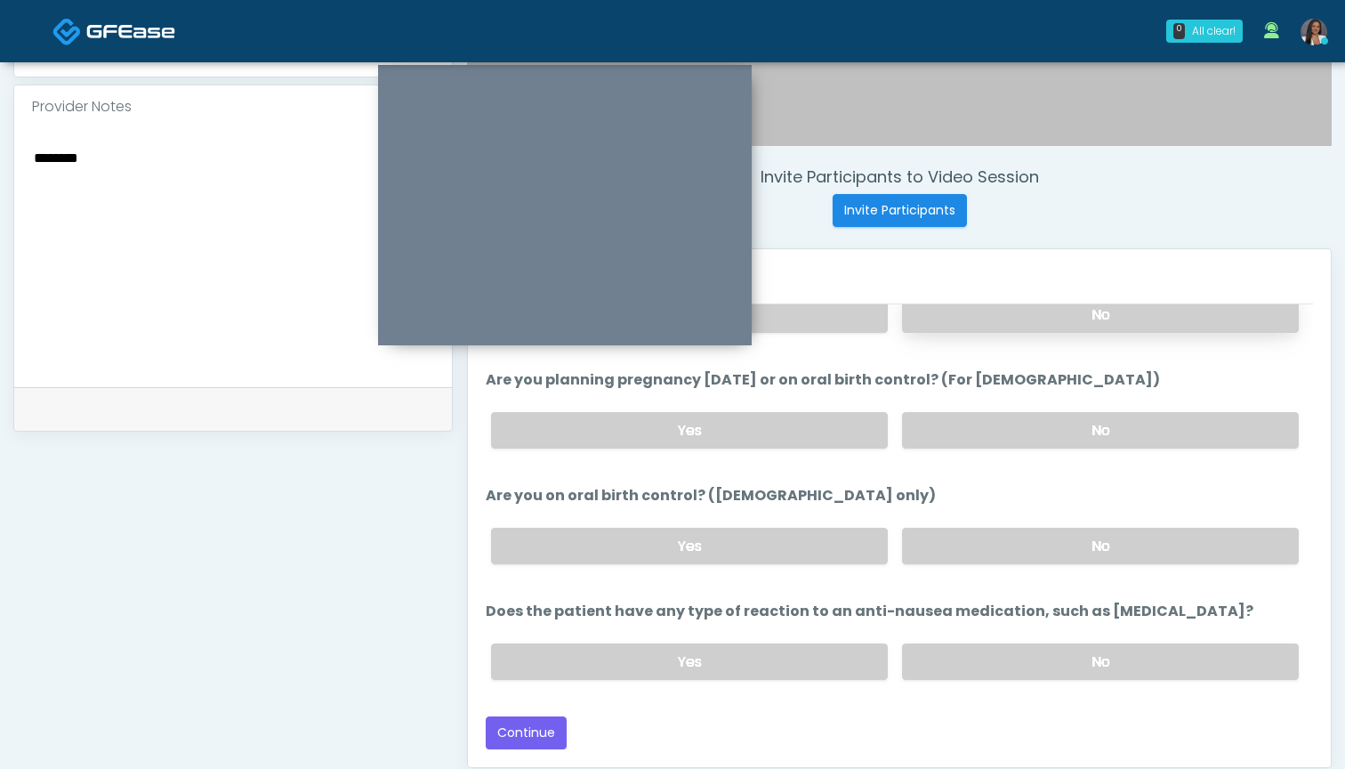
scroll to position [1008, 0]
click at [956, 655] on label "No" at bounding box center [1100, 661] width 397 height 36
click at [532, 735] on button "Continue" at bounding box center [526, 732] width 81 height 33
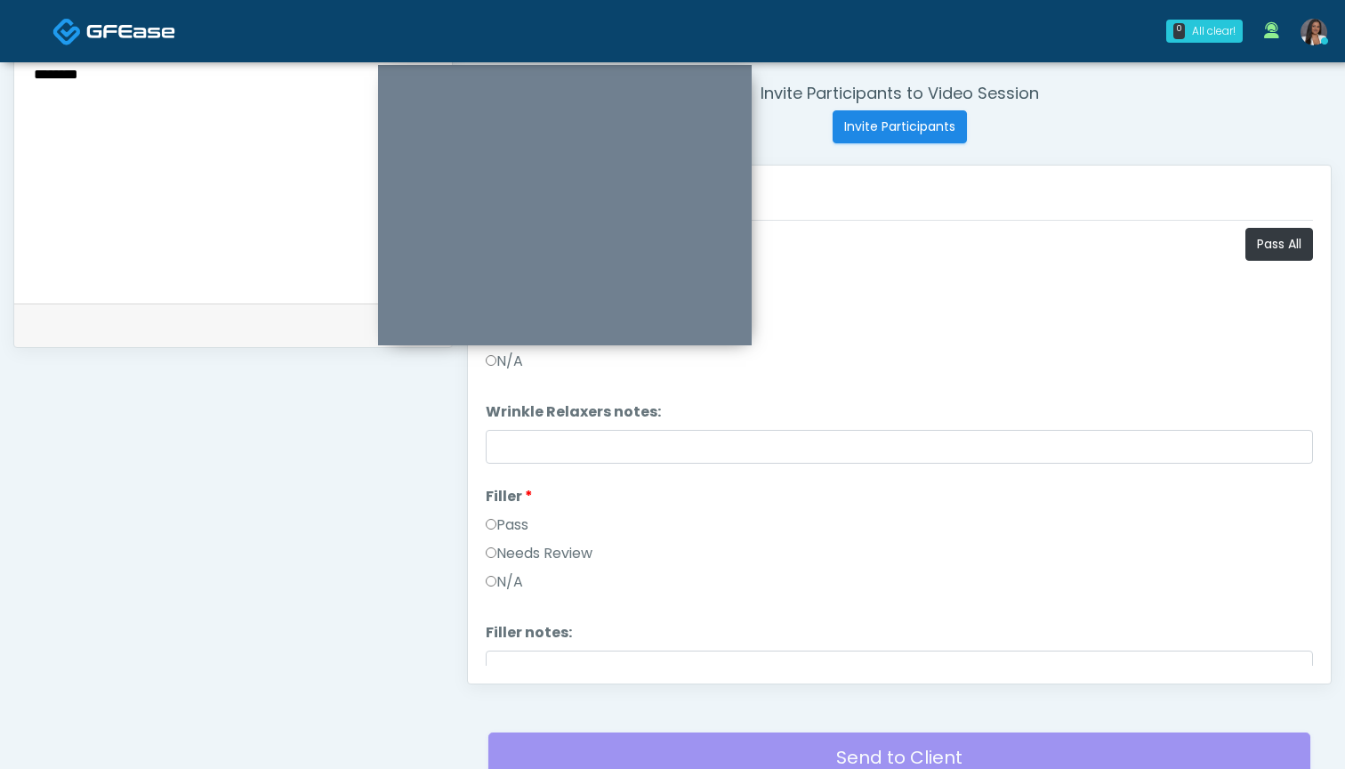
scroll to position [639, 0]
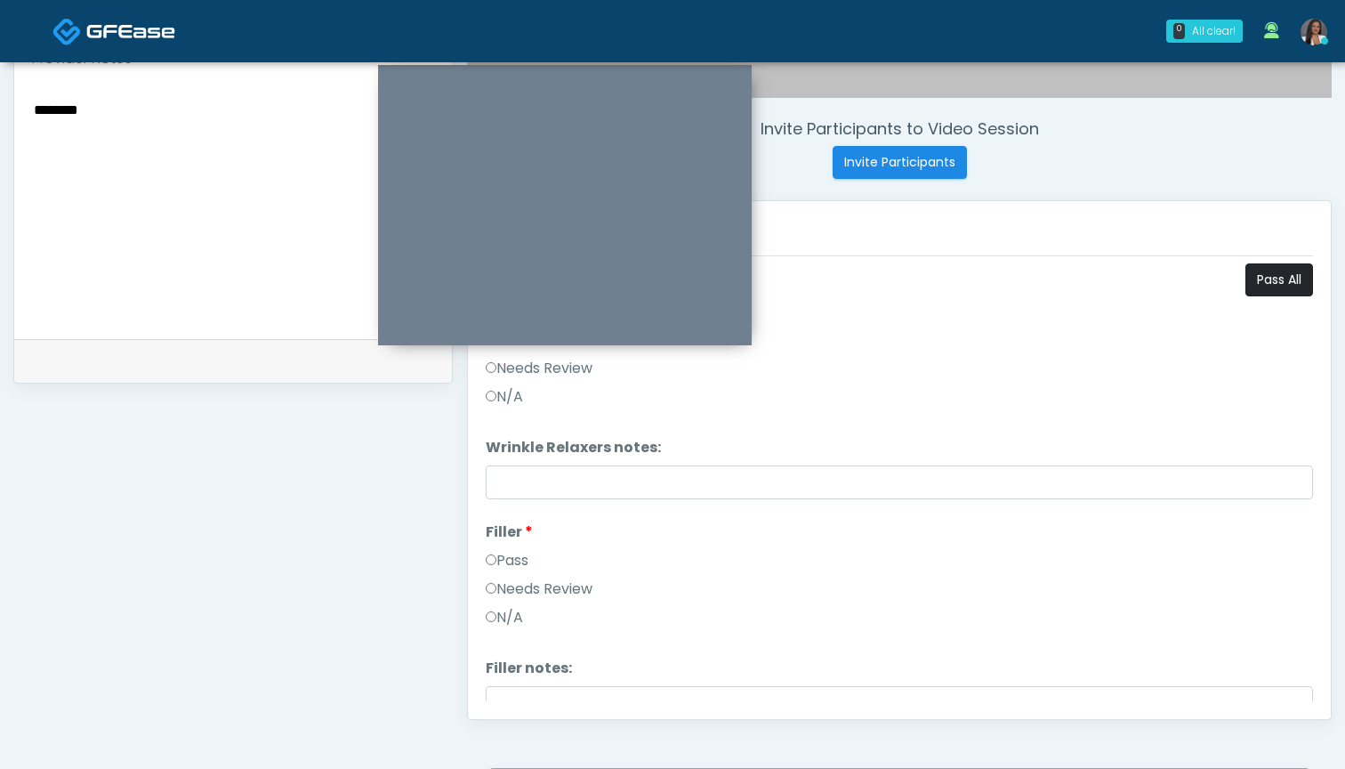
click at [1248, 278] on button "Pass All" at bounding box center [1280, 279] width 68 height 33
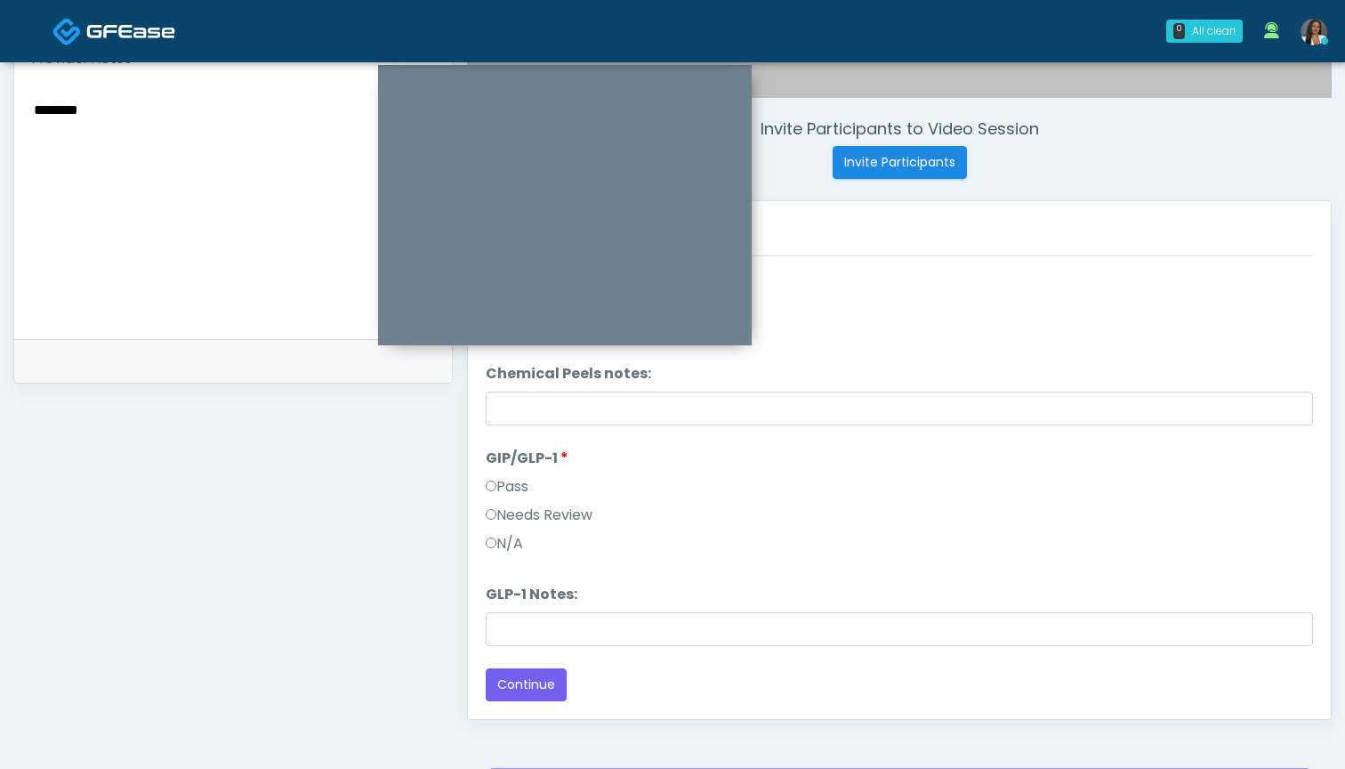
scroll to position [2060, 0]
click at [580, 512] on label "Needs Review" at bounding box center [539, 514] width 107 height 21
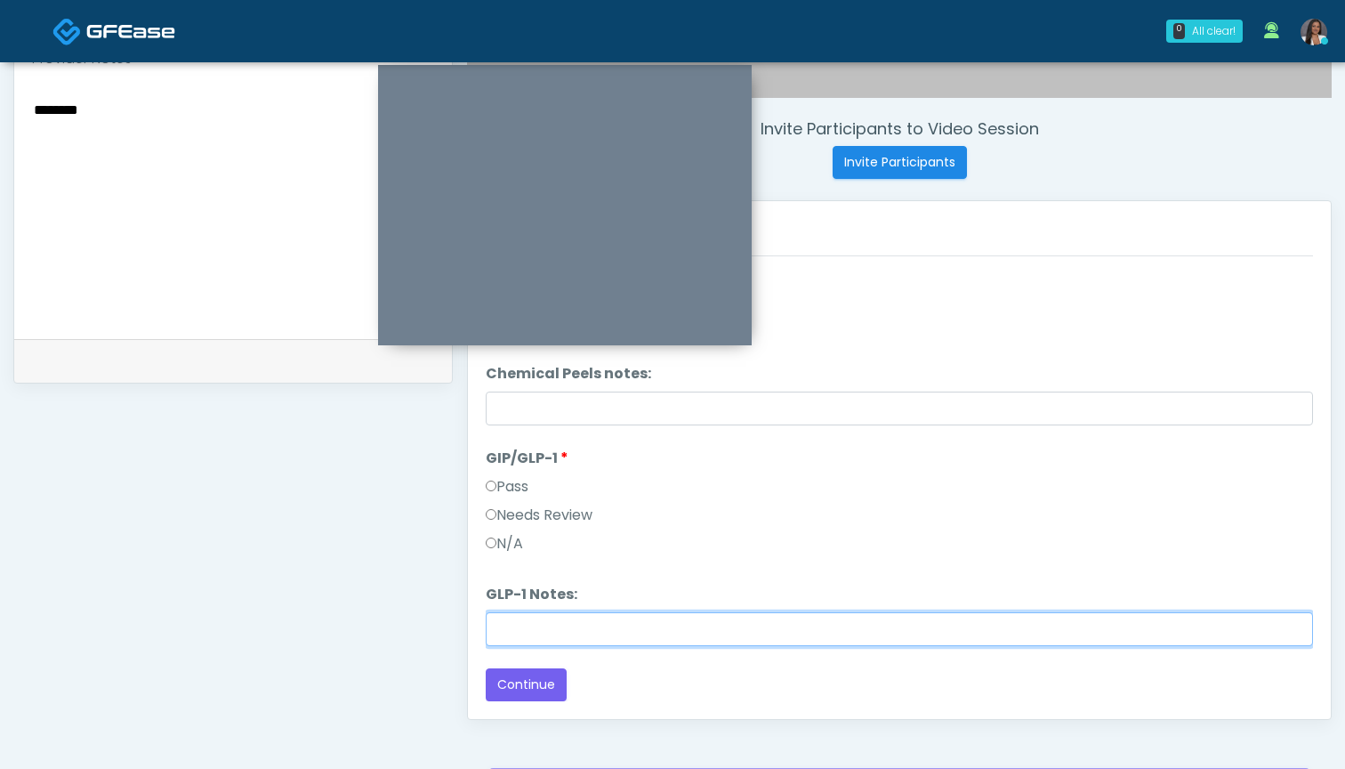
click at [609, 641] on input "GLP-1 Notes:" at bounding box center [899, 629] width 827 height 34
paste input "*****"
type input "********"
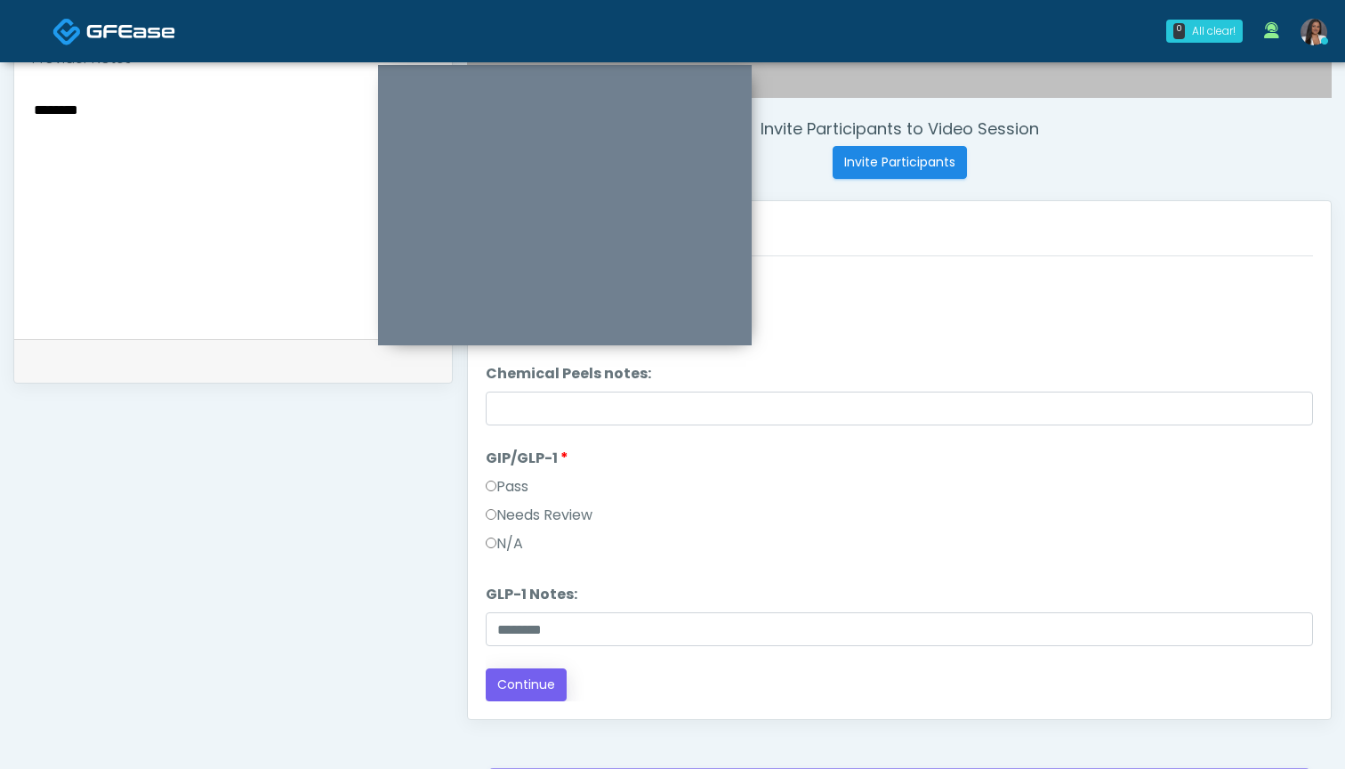
click at [517, 691] on button "Continue" at bounding box center [526, 684] width 81 height 33
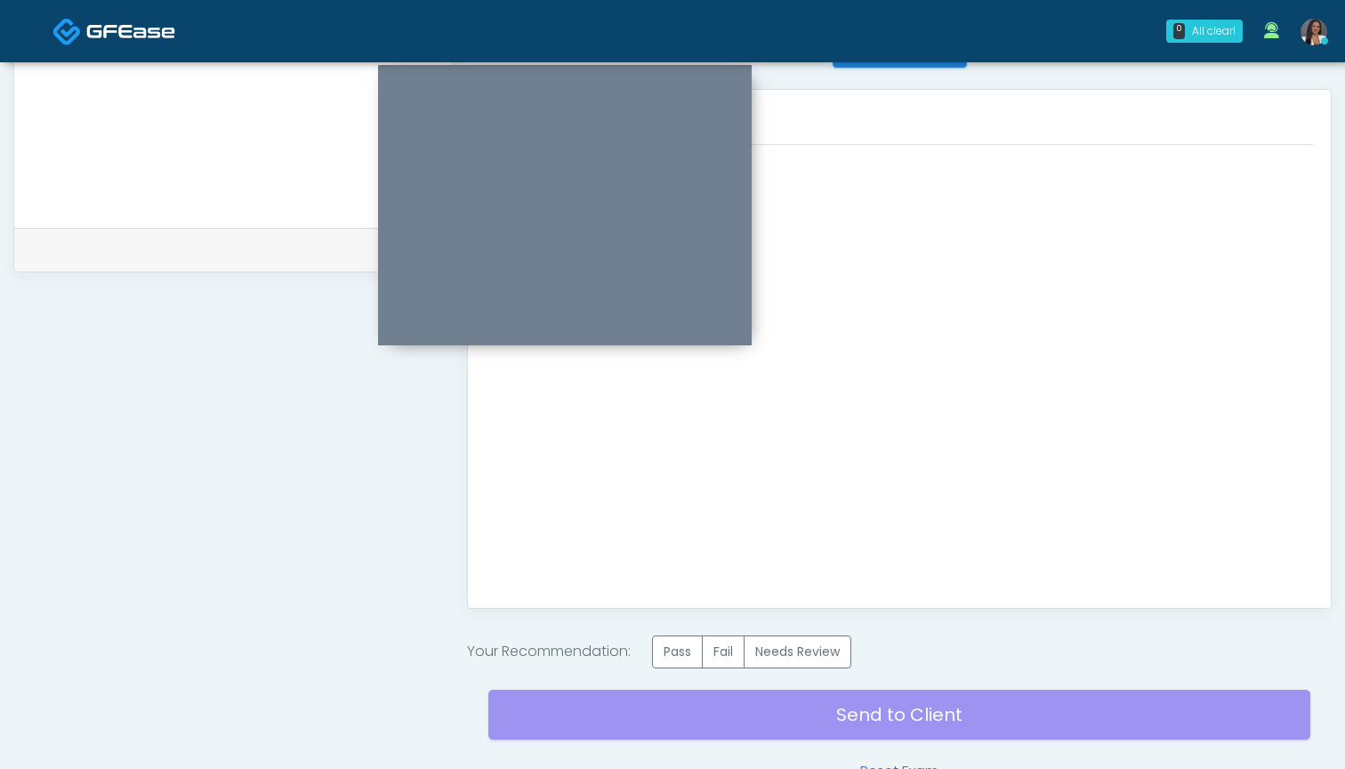
scroll to position [766, 0]
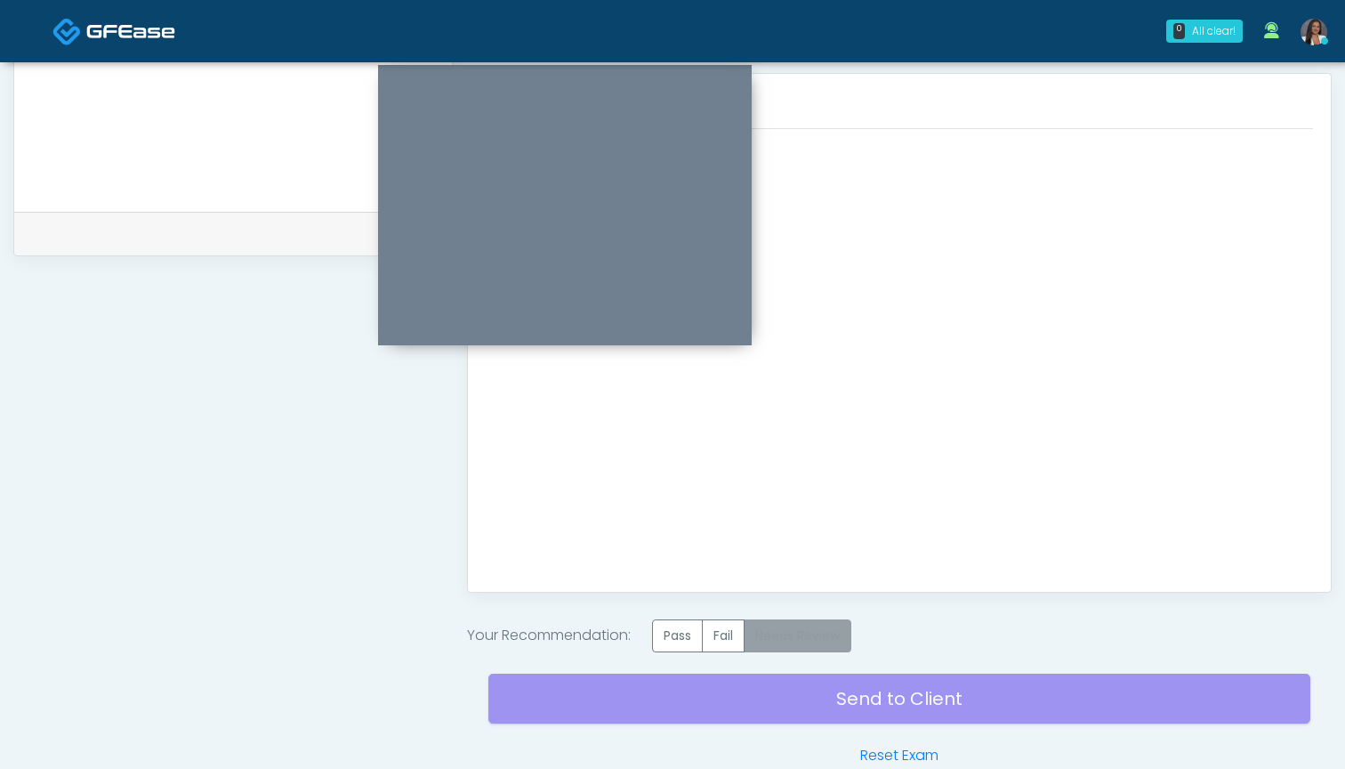
click at [808, 635] on label "Needs Review" at bounding box center [798, 635] width 108 height 33
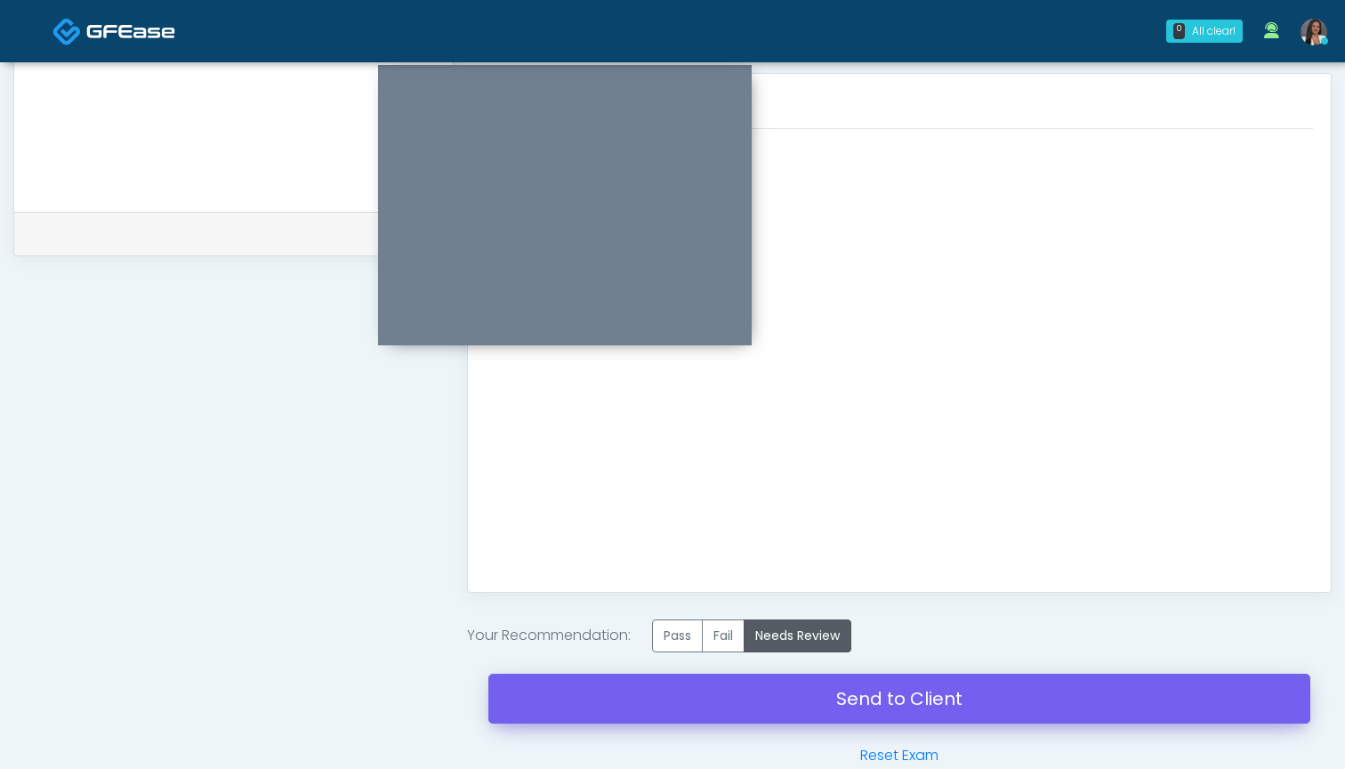
click at [873, 696] on link "Send to Client" at bounding box center [899, 699] width 822 height 50
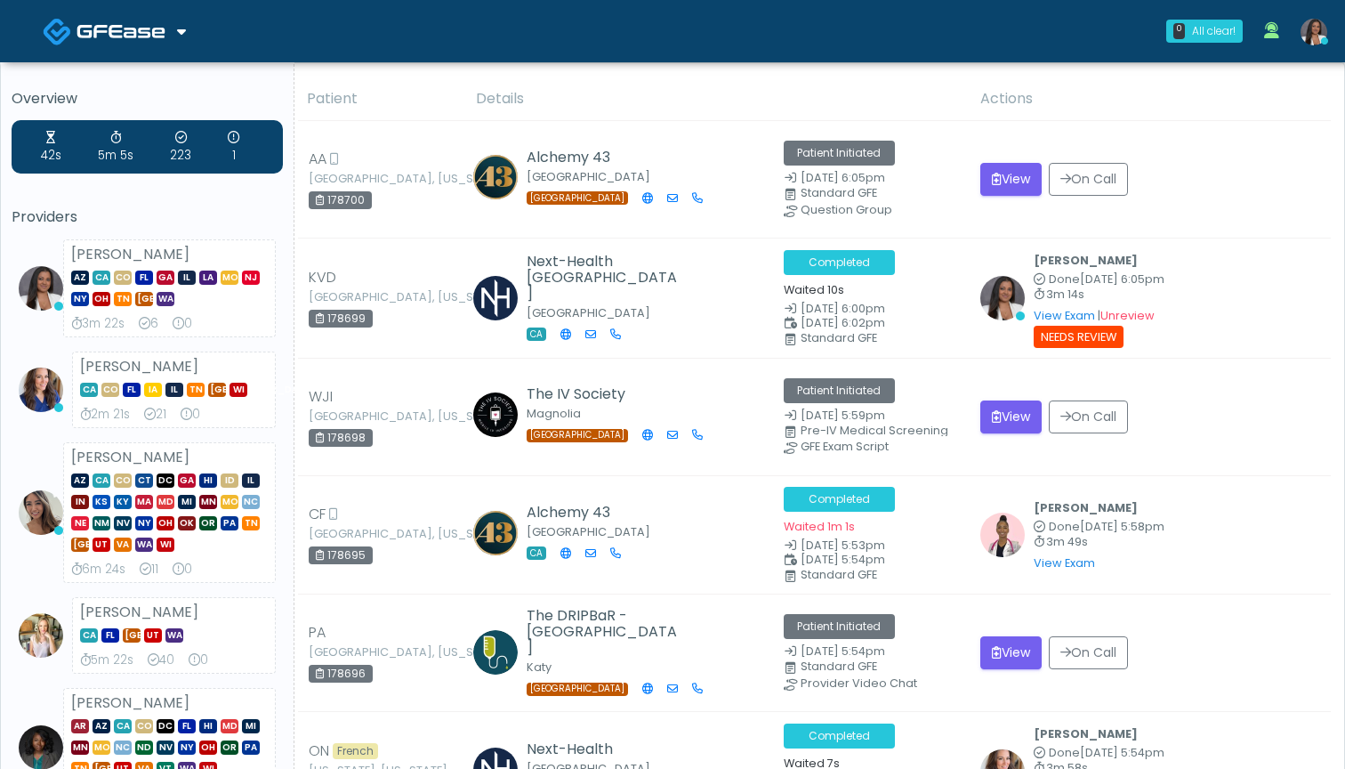
click at [665, 85] on th "Details" at bounding box center [717, 99] width 504 height 44
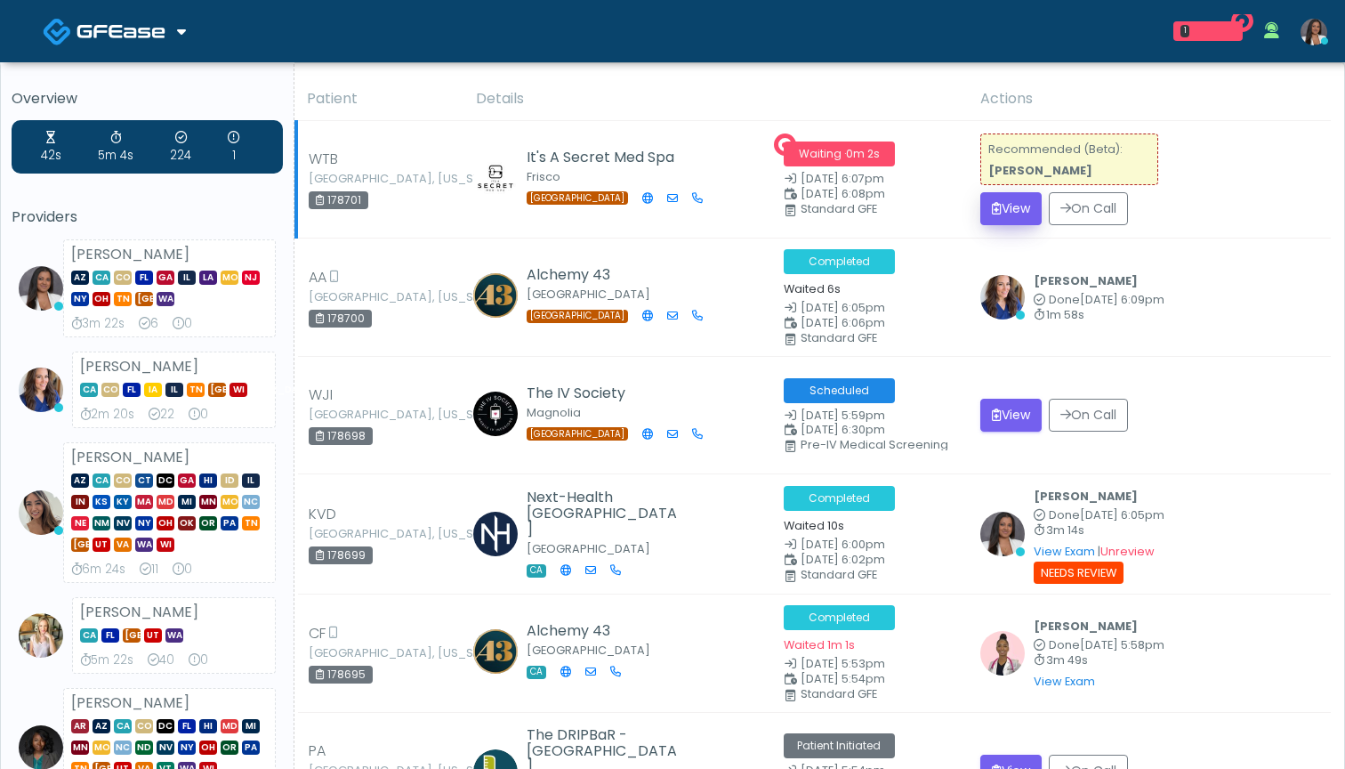
click at [1003, 215] on button "View" at bounding box center [1010, 208] width 61 height 33
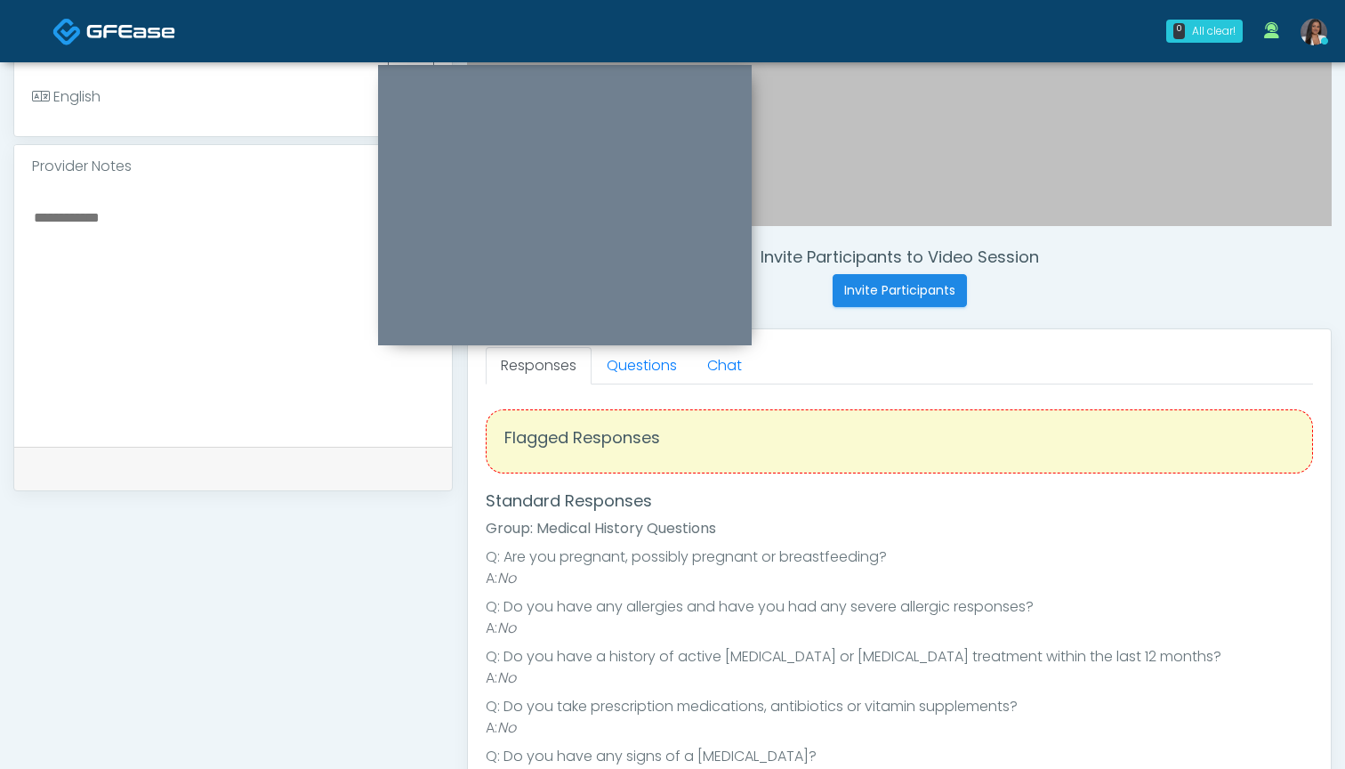
scroll to position [506, 0]
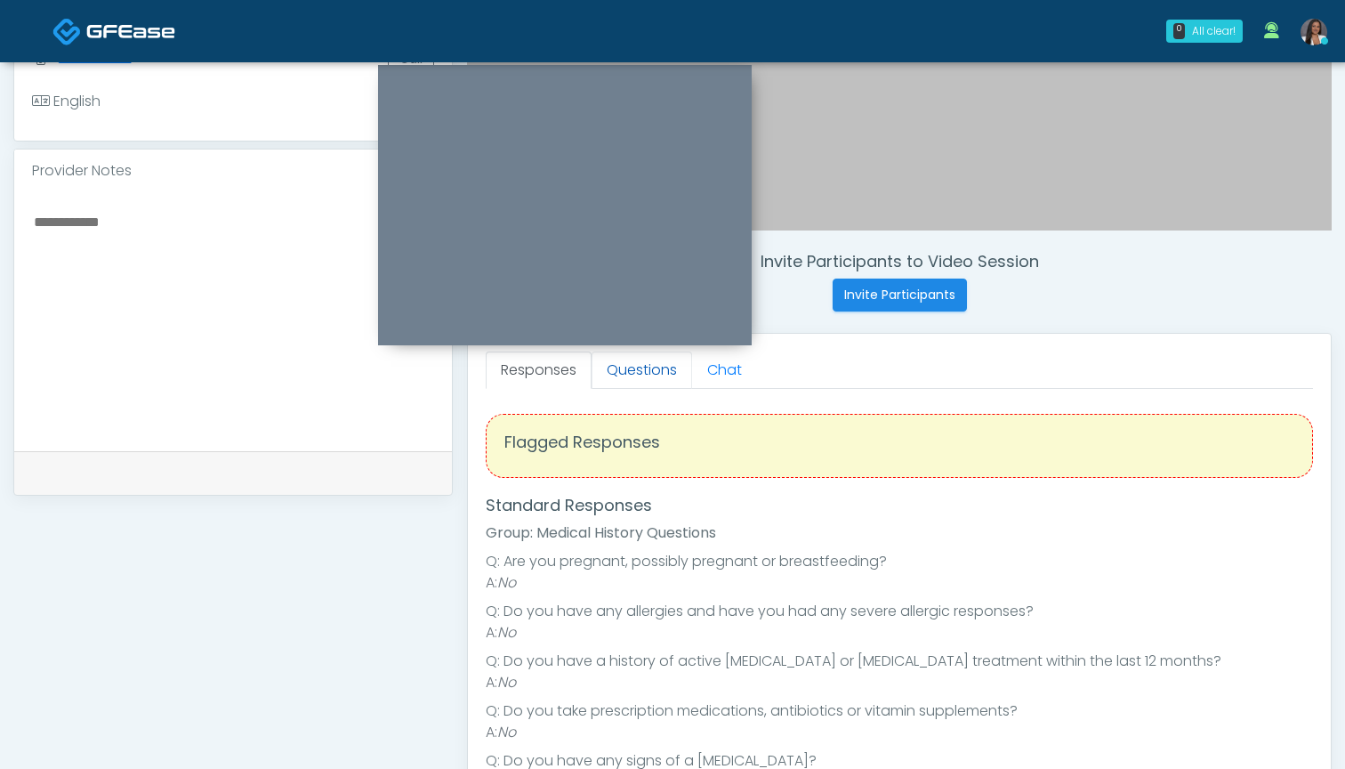
click at [647, 360] on link "Questions" at bounding box center [642, 369] width 101 height 37
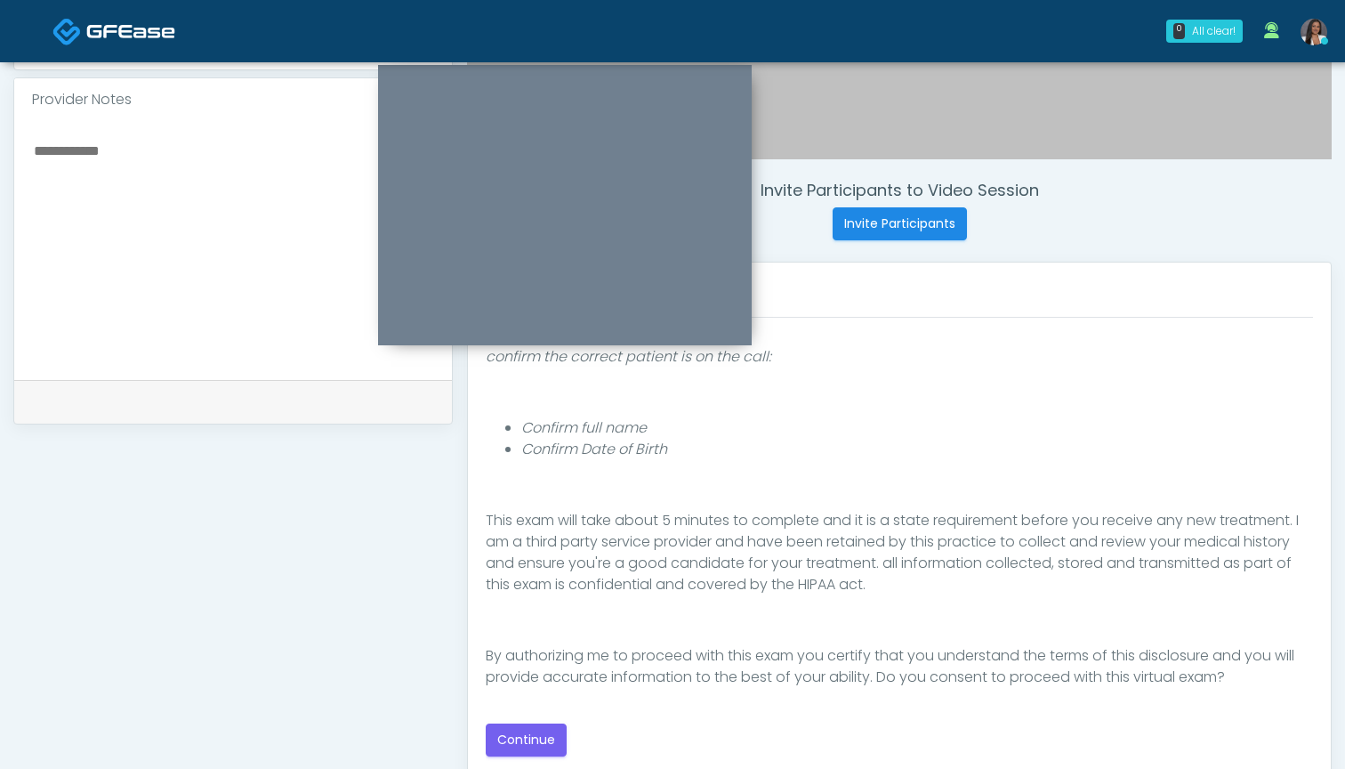
scroll to position [582, 0]
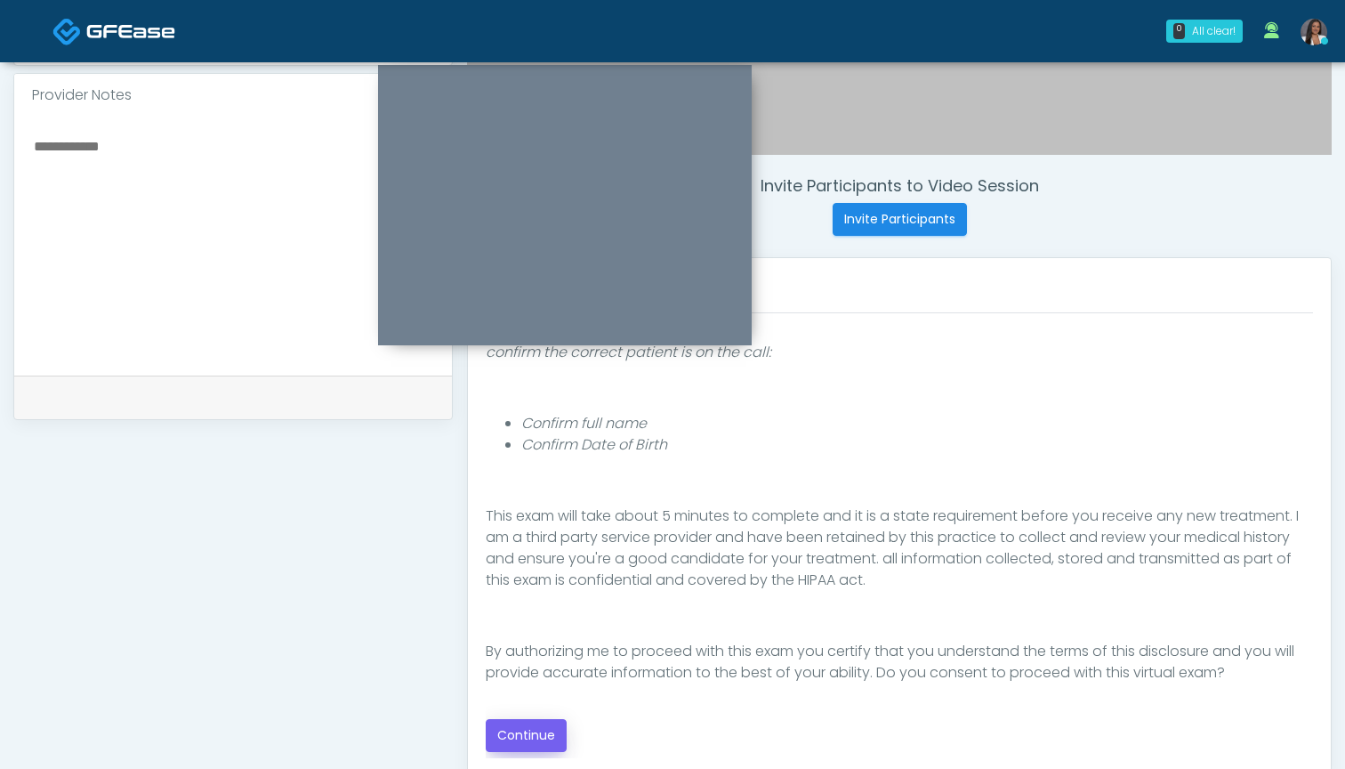
click at [522, 726] on button "Continue" at bounding box center [526, 735] width 81 height 33
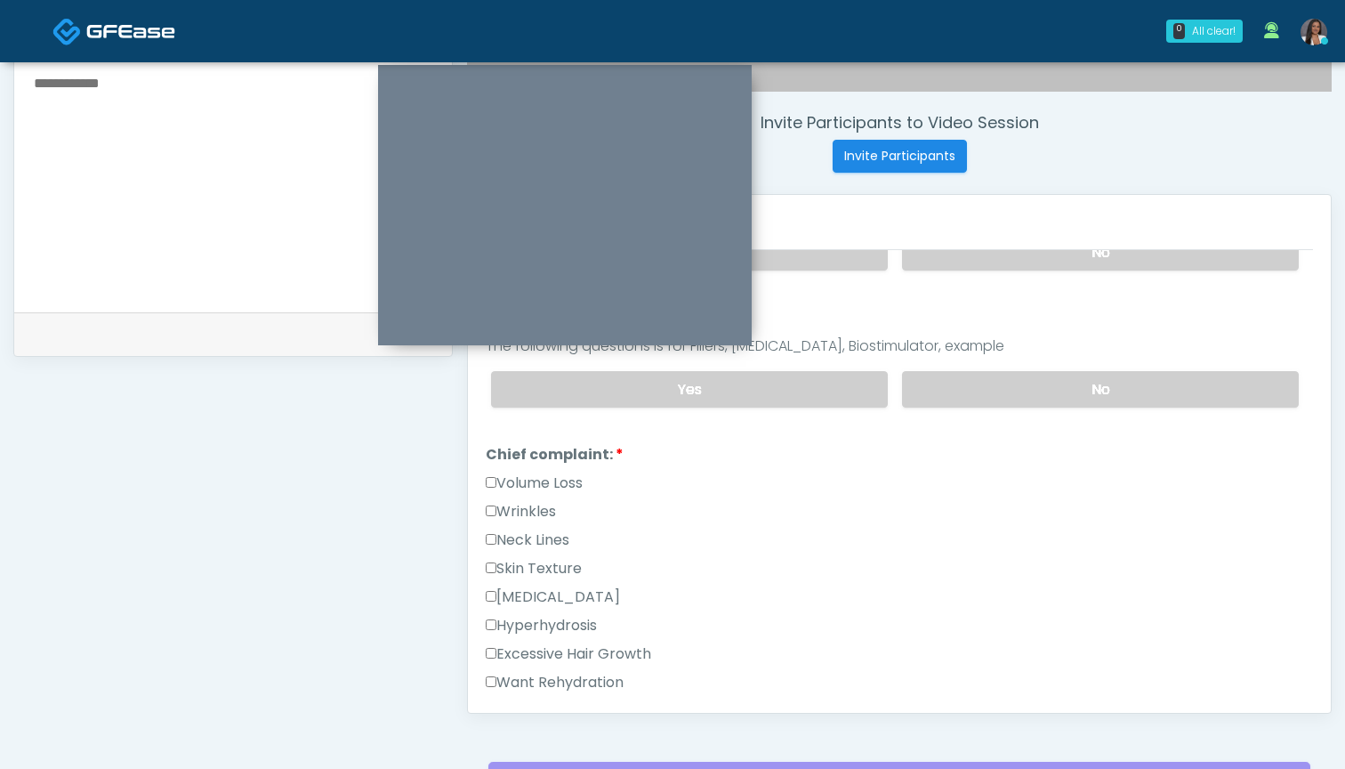
scroll to position [359, 0]
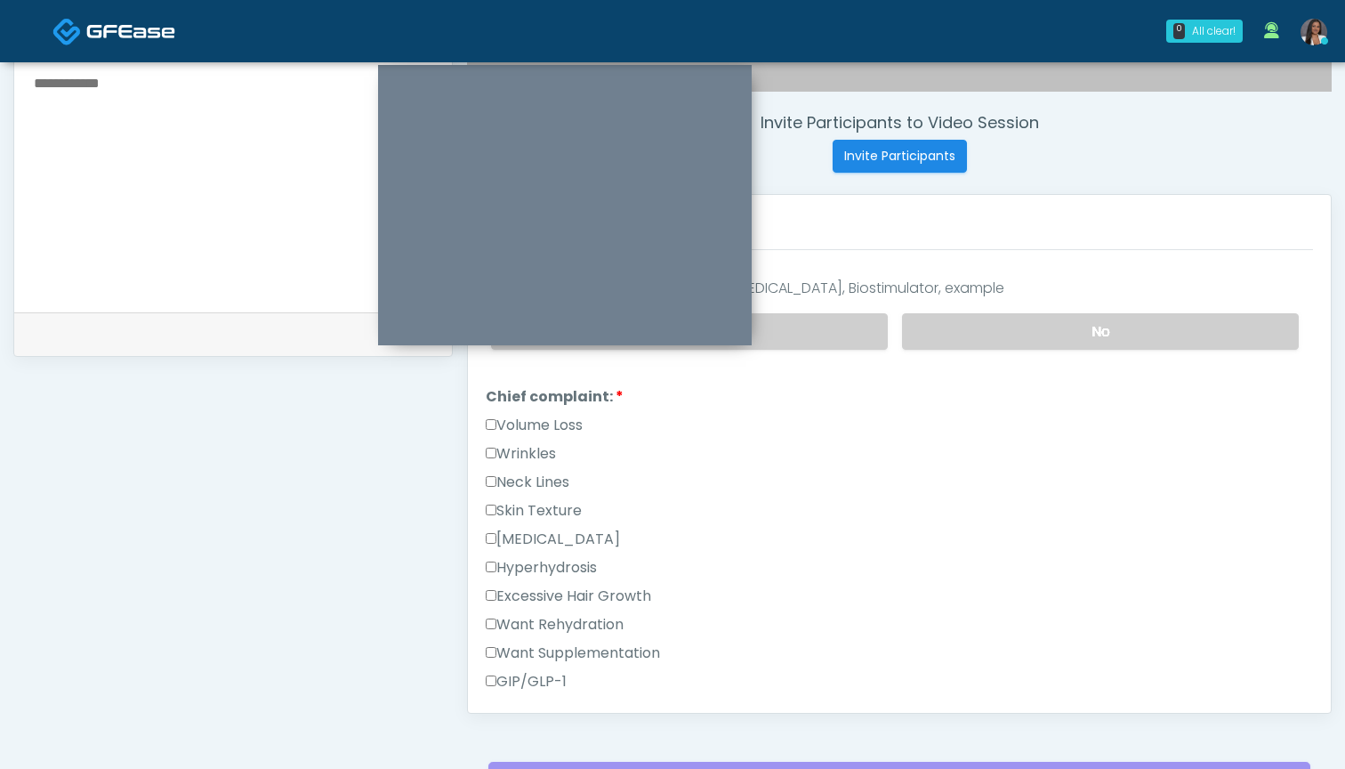
click at [554, 512] on label "Skin Texture" at bounding box center [534, 510] width 96 height 21
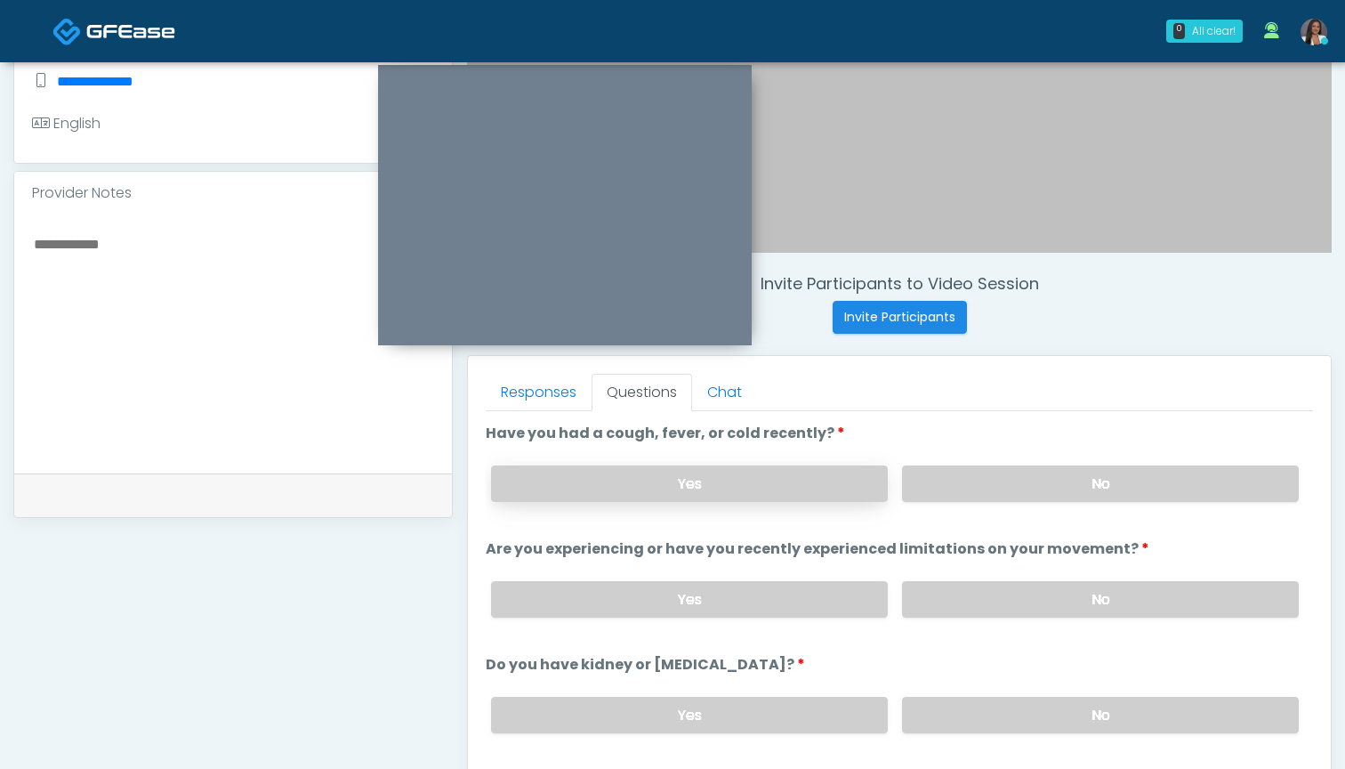
scroll to position [480, 0]
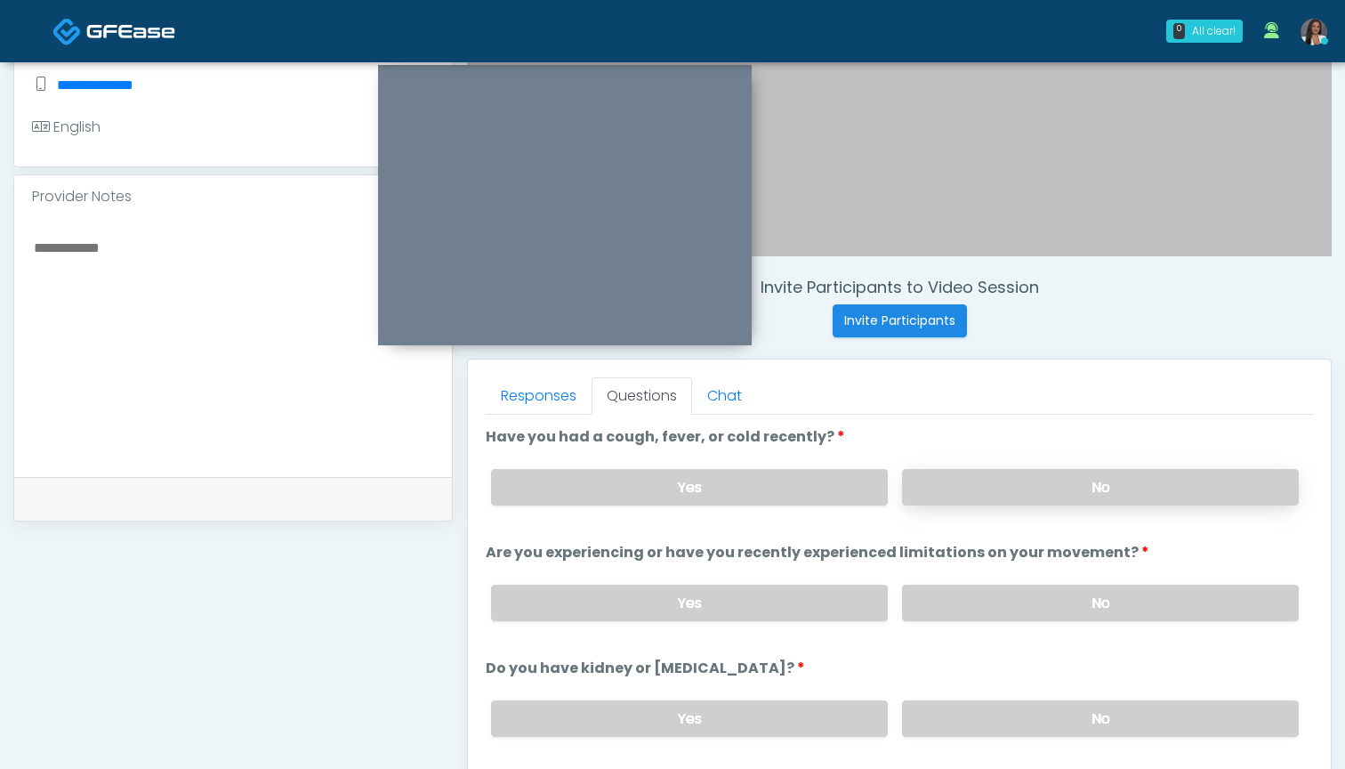
click at [985, 480] on label "No" at bounding box center [1100, 487] width 397 height 36
click at [969, 597] on label "No" at bounding box center [1100, 603] width 397 height 36
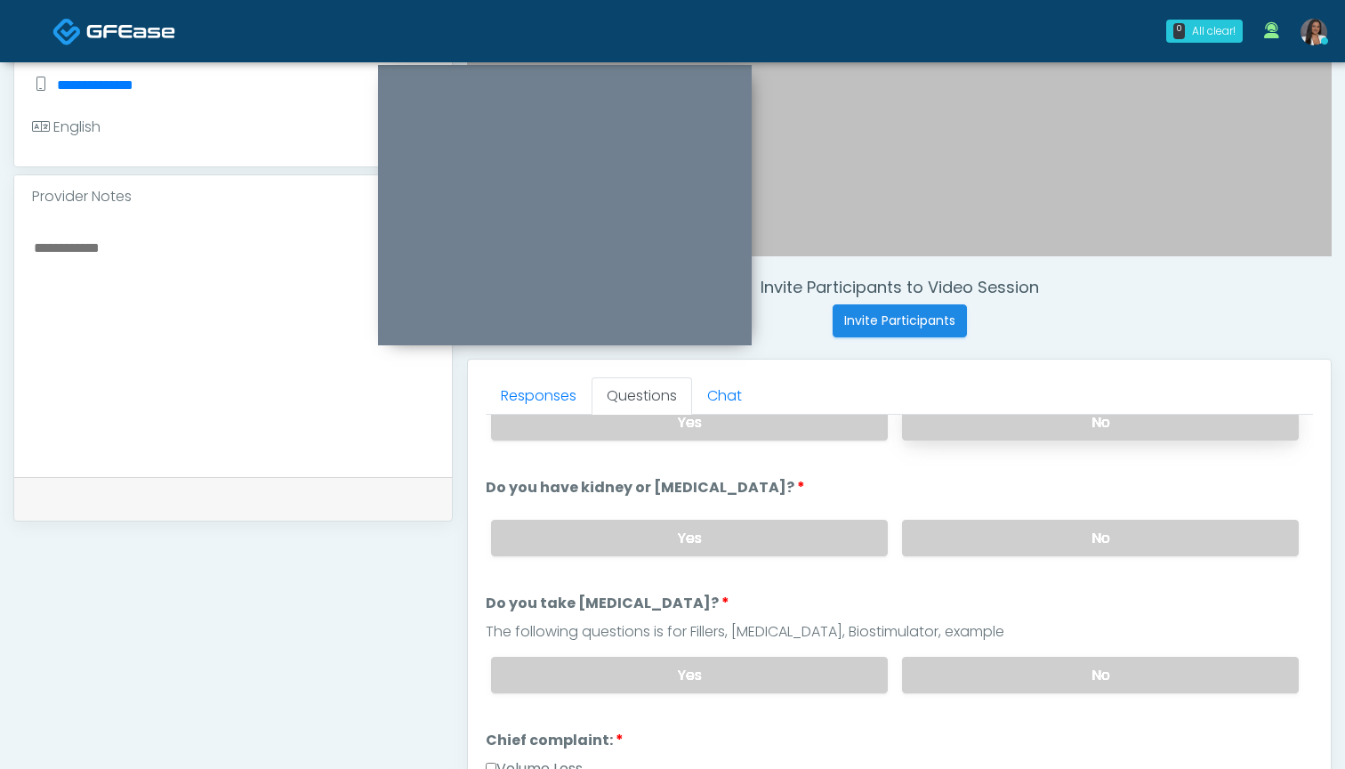
scroll to position [209, 0]
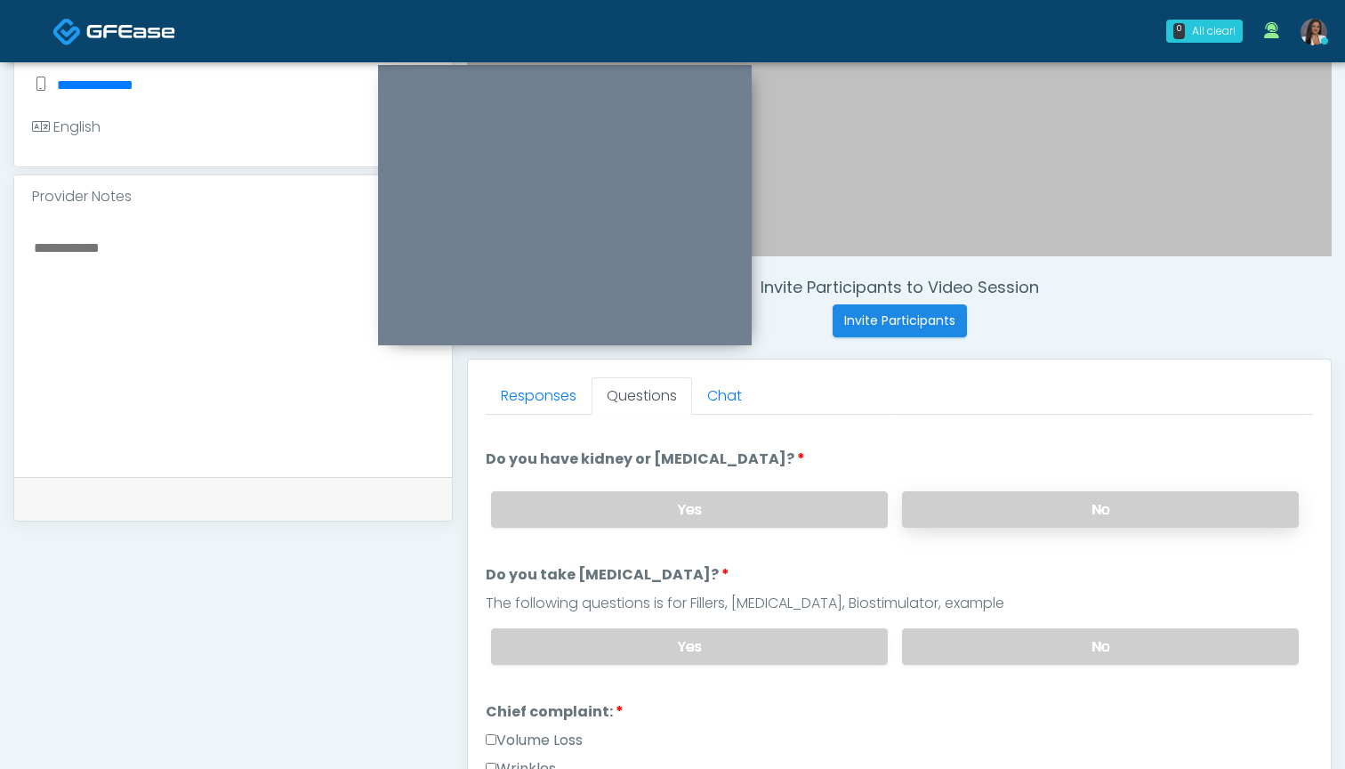
click at [996, 495] on label "No" at bounding box center [1100, 509] width 397 height 36
click at [972, 661] on label "No" at bounding box center [1100, 646] width 397 height 36
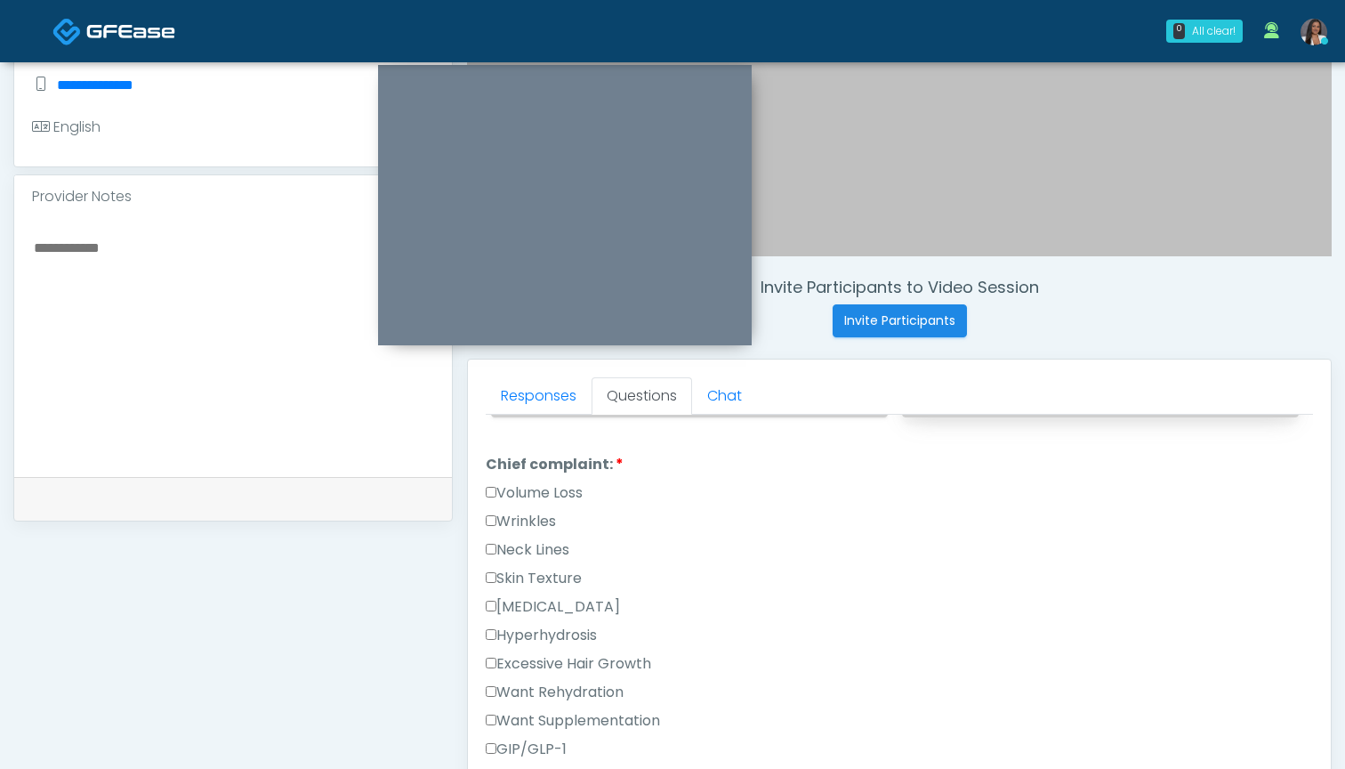
scroll to position [472, 0]
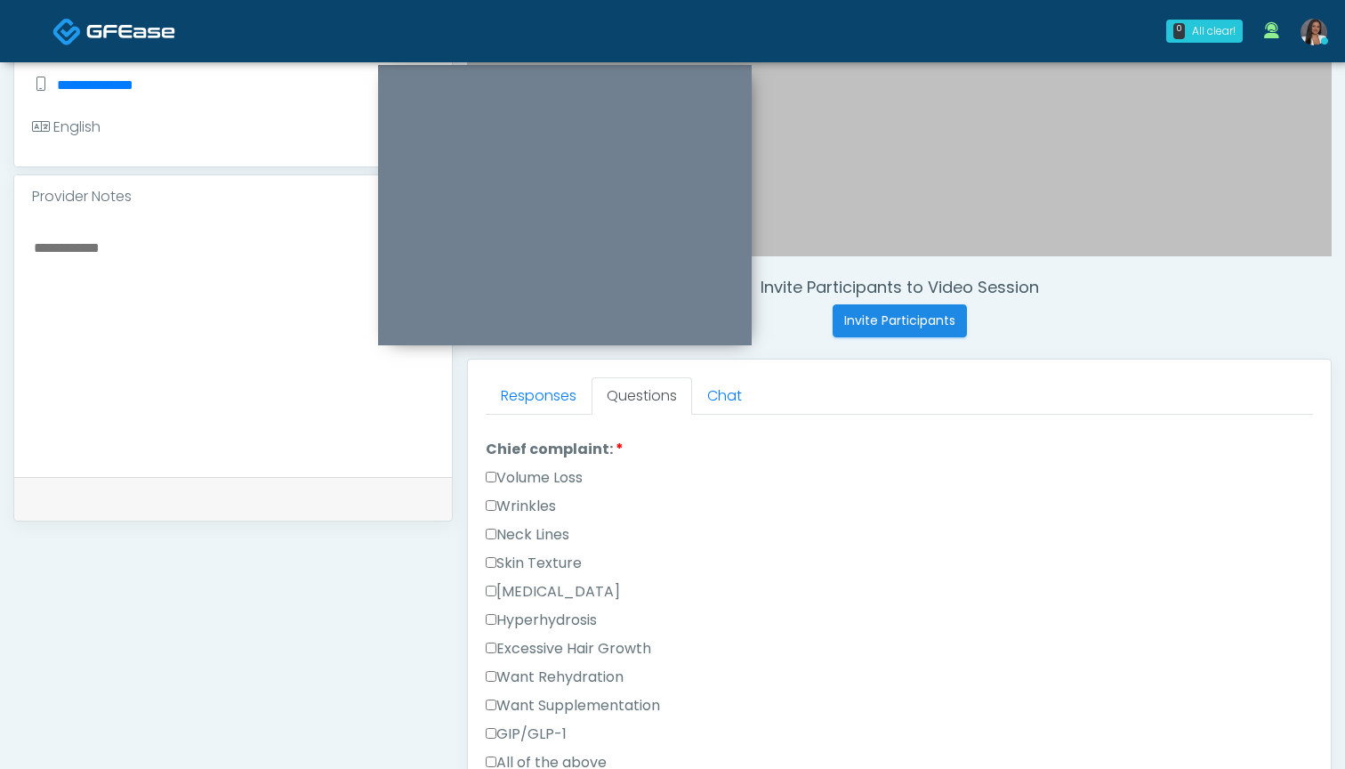
click at [557, 479] on label "Volume Loss" at bounding box center [534, 477] width 97 height 21
click at [531, 562] on label "Skin Texture" at bounding box center [534, 563] width 96 height 21
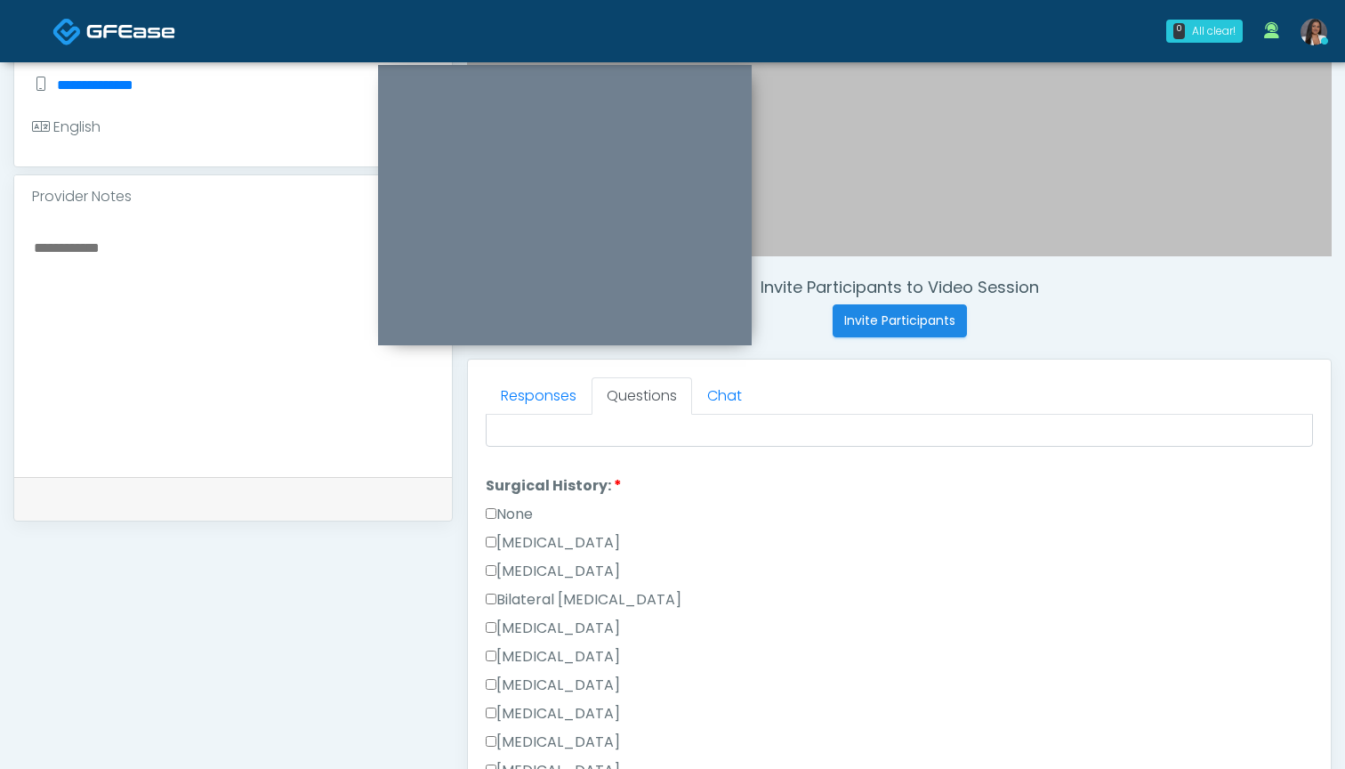
scroll to position [964, 0]
click at [514, 510] on label "None" at bounding box center [509, 511] width 47 height 21
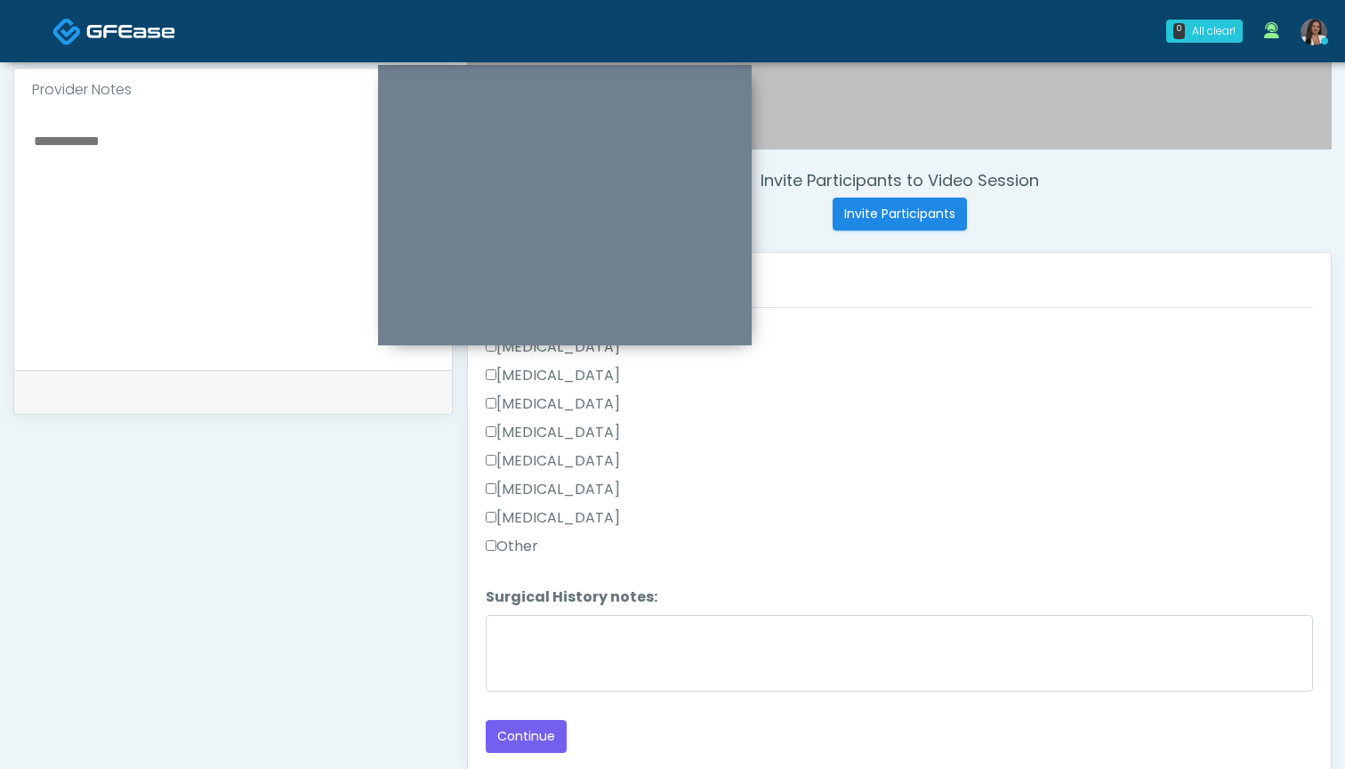
scroll to position [604, 0]
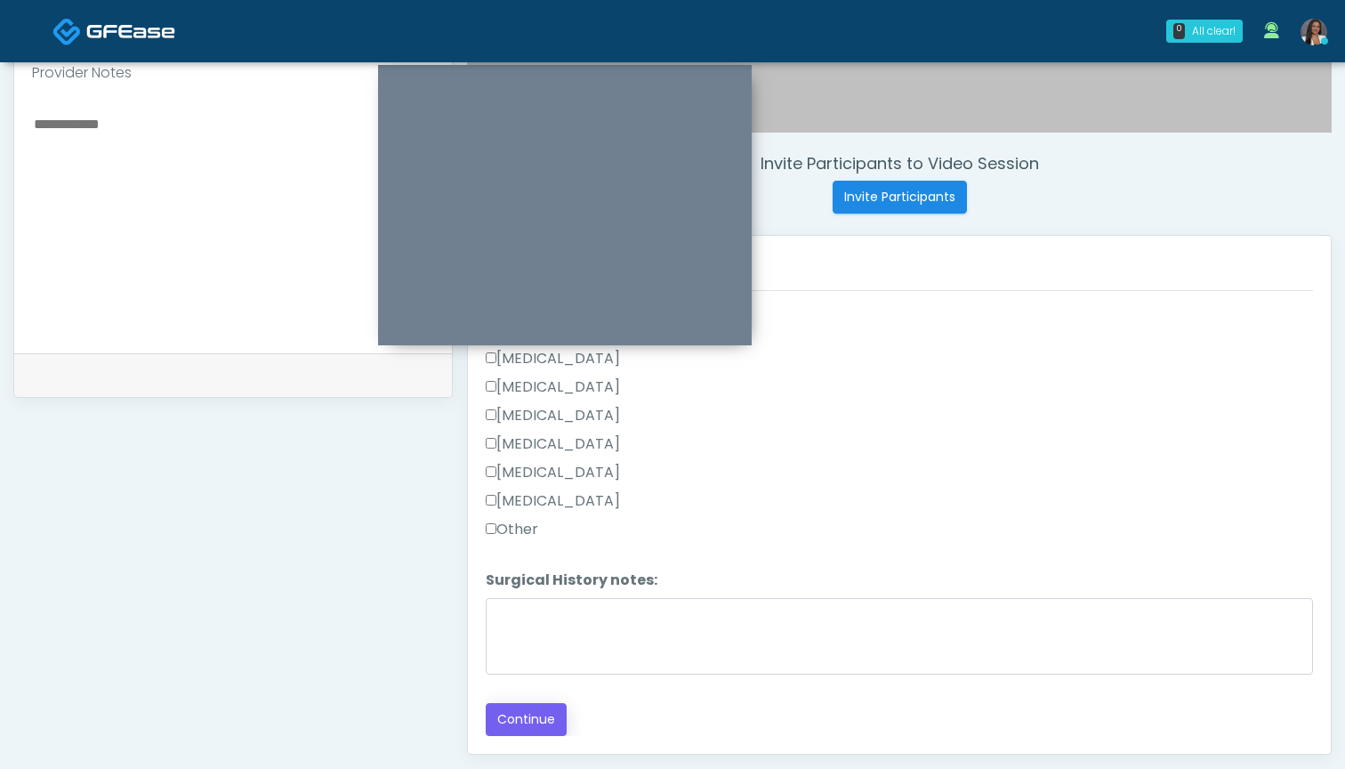
click at [524, 715] on button "Continue" at bounding box center [526, 719] width 81 height 33
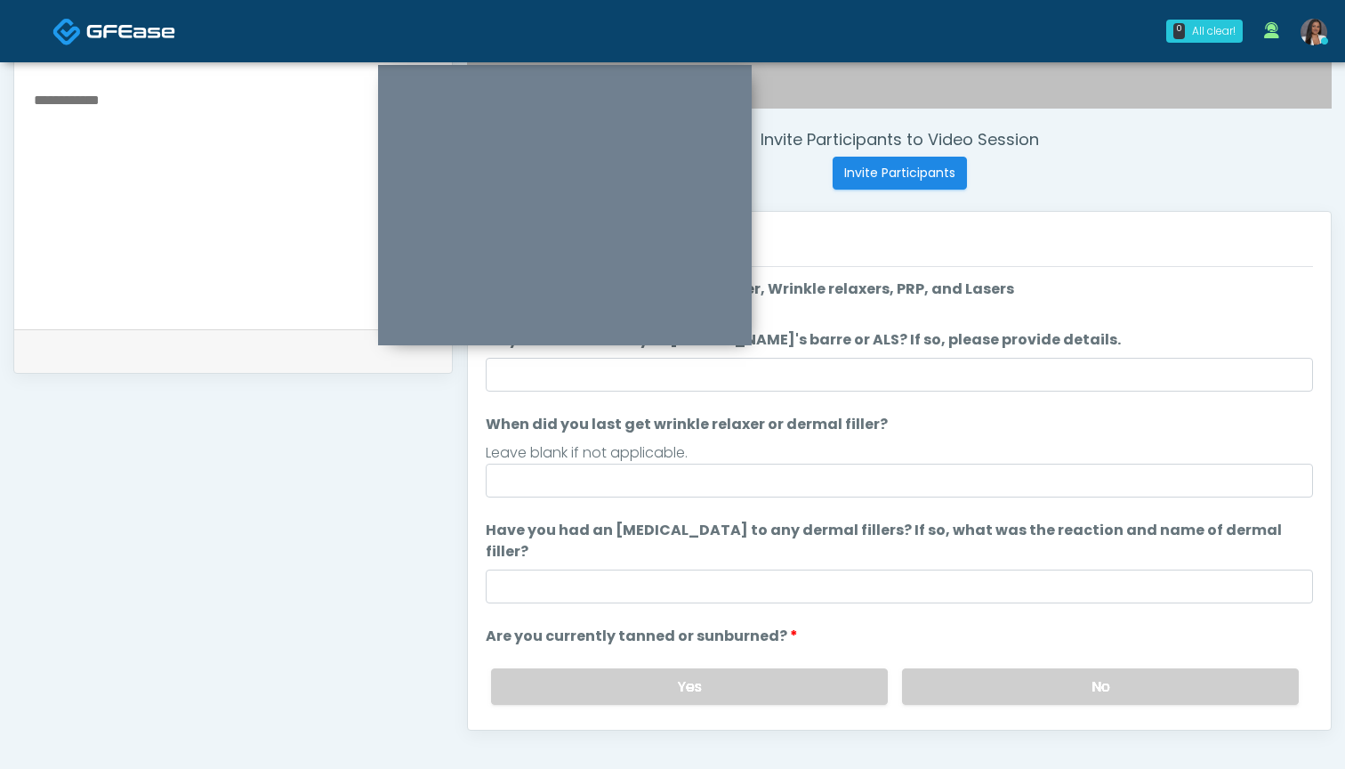
scroll to position [627, 0]
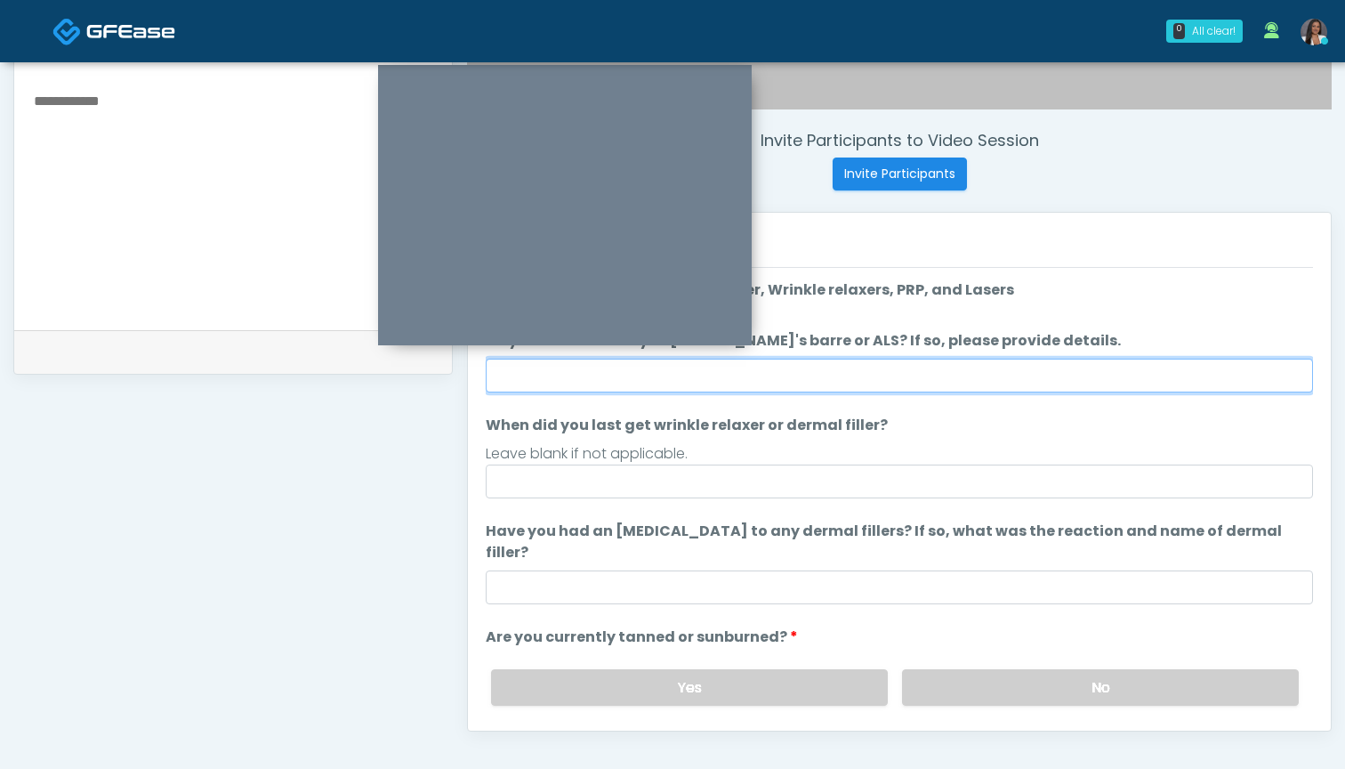
click at [940, 388] on input "Do you have a history of Guillain's barre or ALS? If so, please provide details." at bounding box center [899, 376] width 827 height 34
type input "**"
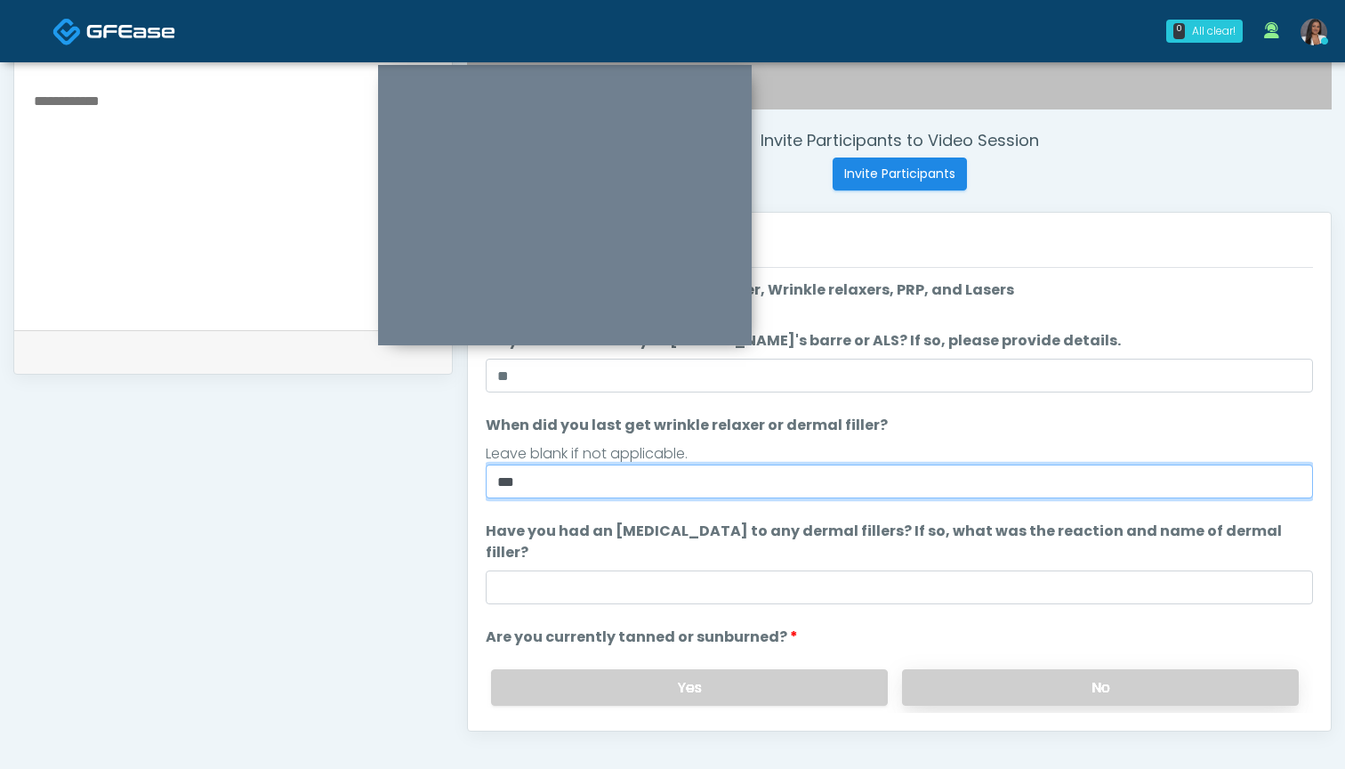
type input "***"
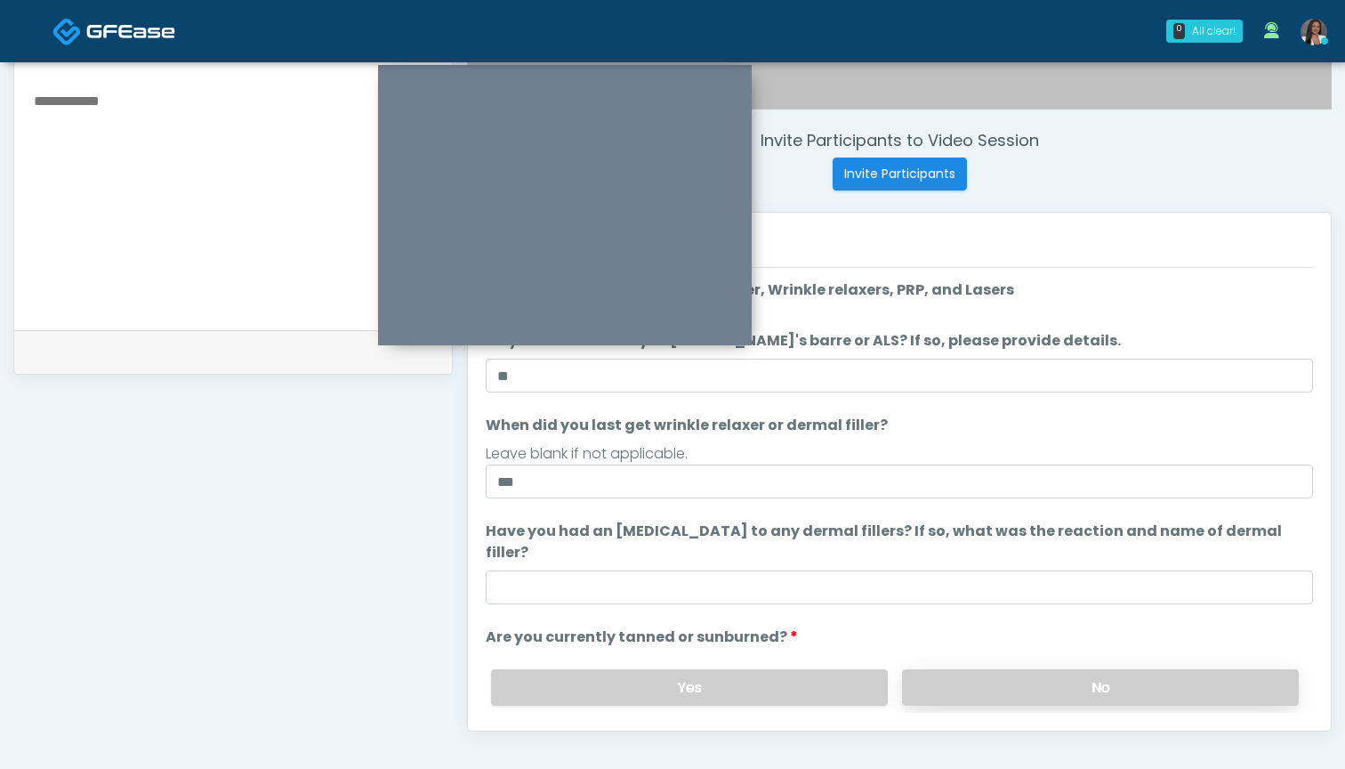
click at [952, 669] on label "No" at bounding box center [1100, 687] width 397 height 36
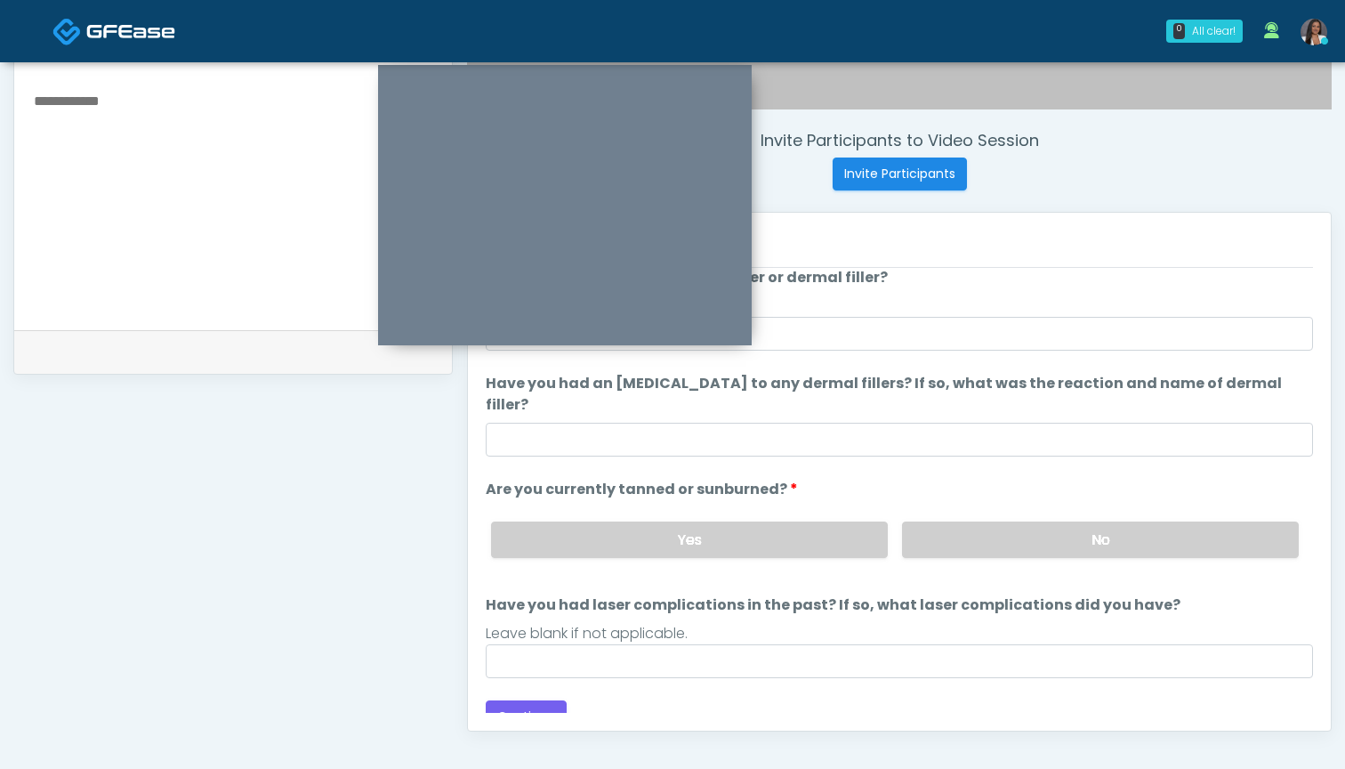
scroll to position [147, 0]
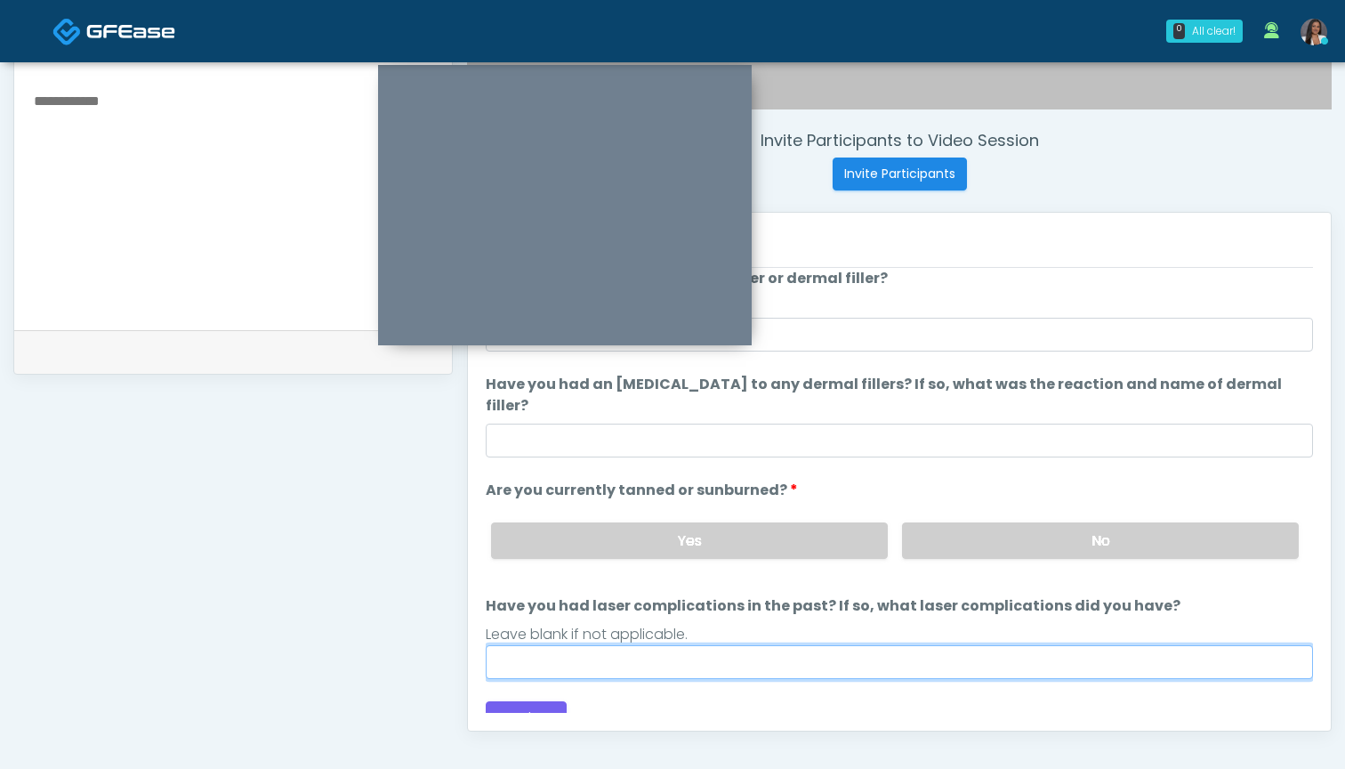
click at [882, 645] on input "Have you had laser complications in the past? If so, what laser complications d…" at bounding box center [899, 662] width 827 height 34
type input "**********"
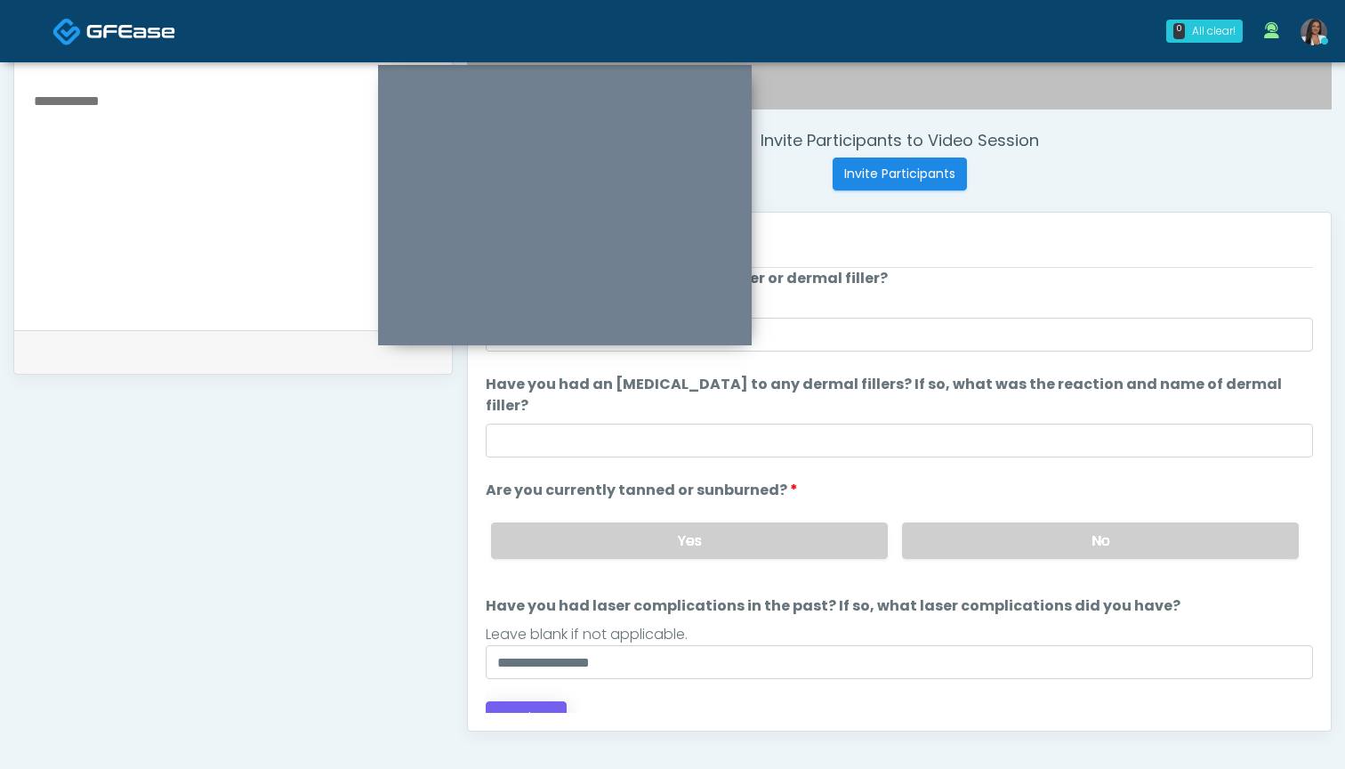
drag, startPoint x: 882, startPoint y: 638, endPoint x: 552, endPoint y: 694, distance: 334.8
click at [552, 701] on button "Continue" at bounding box center [526, 717] width 81 height 33
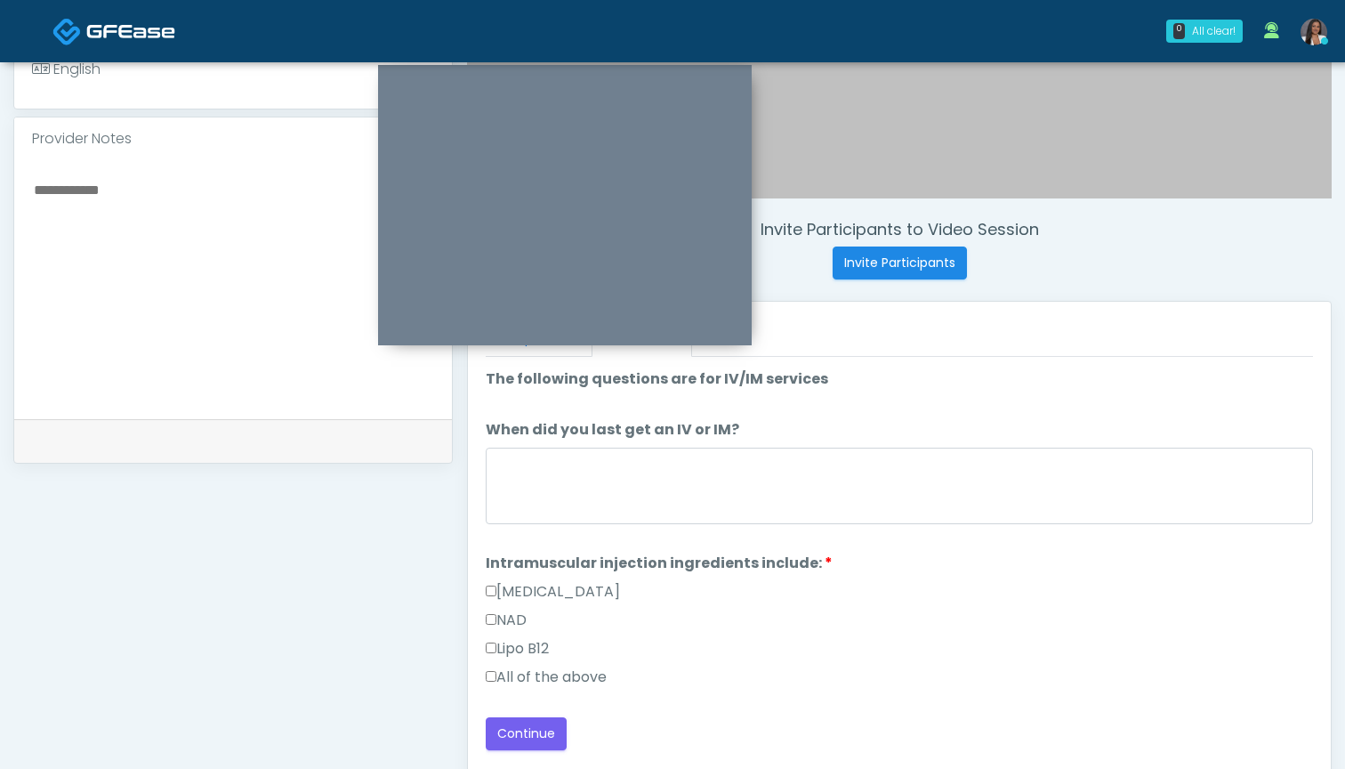
scroll to position [541, 0]
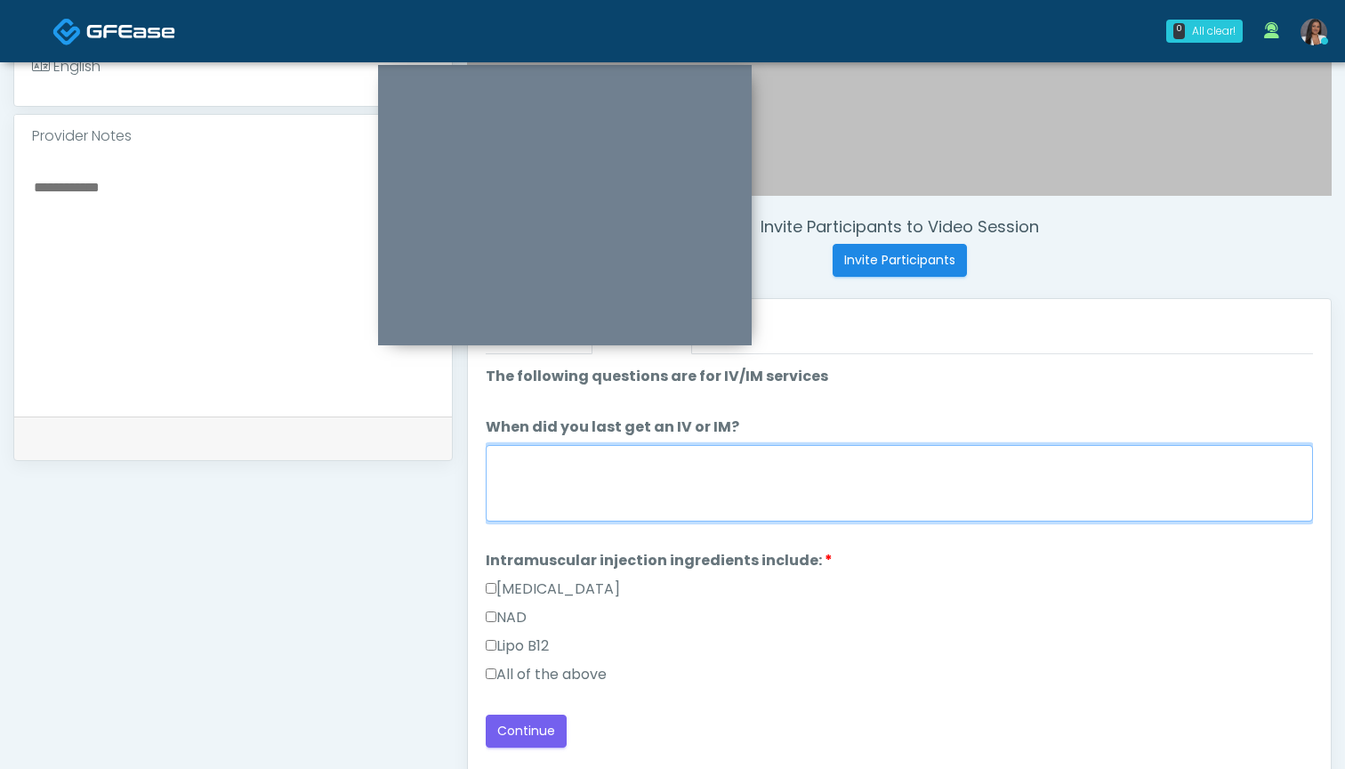
click at [746, 463] on textarea "When did you last get an IV or IM?" at bounding box center [899, 483] width 827 height 77
type textarea "***"
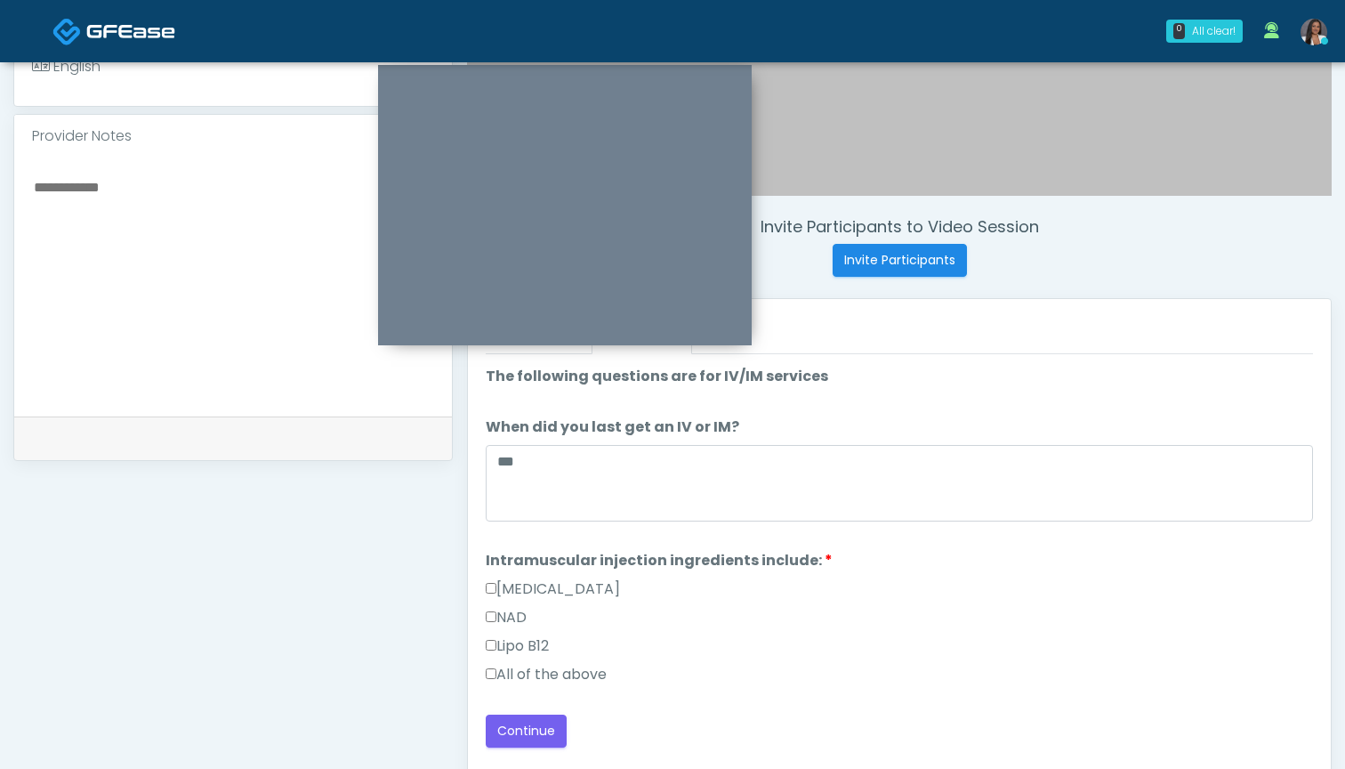
click at [528, 680] on label "All of the above" at bounding box center [546, 674] width 121 height 21
click at [528, 726] on button "Continue" at bounding box center [526, 730] width 81 height 33
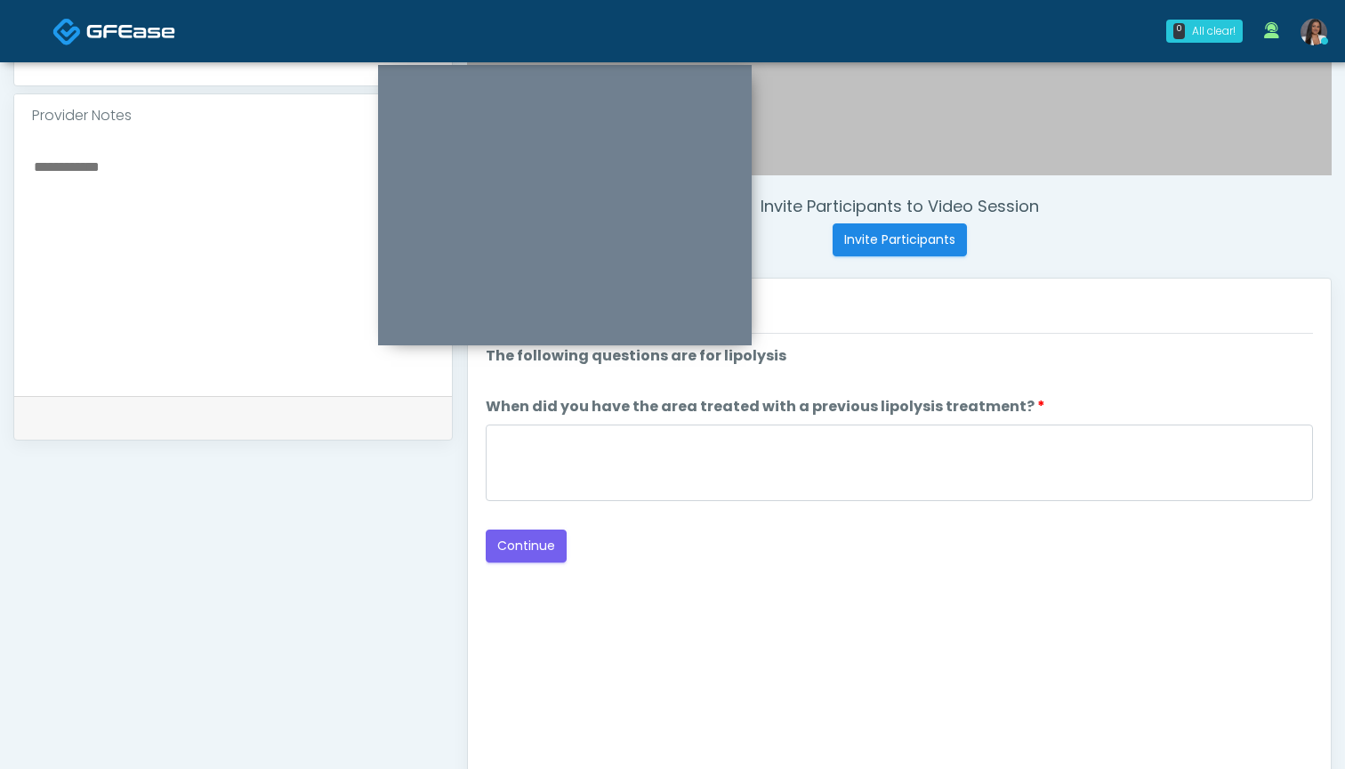
scroll to position [561, 0]
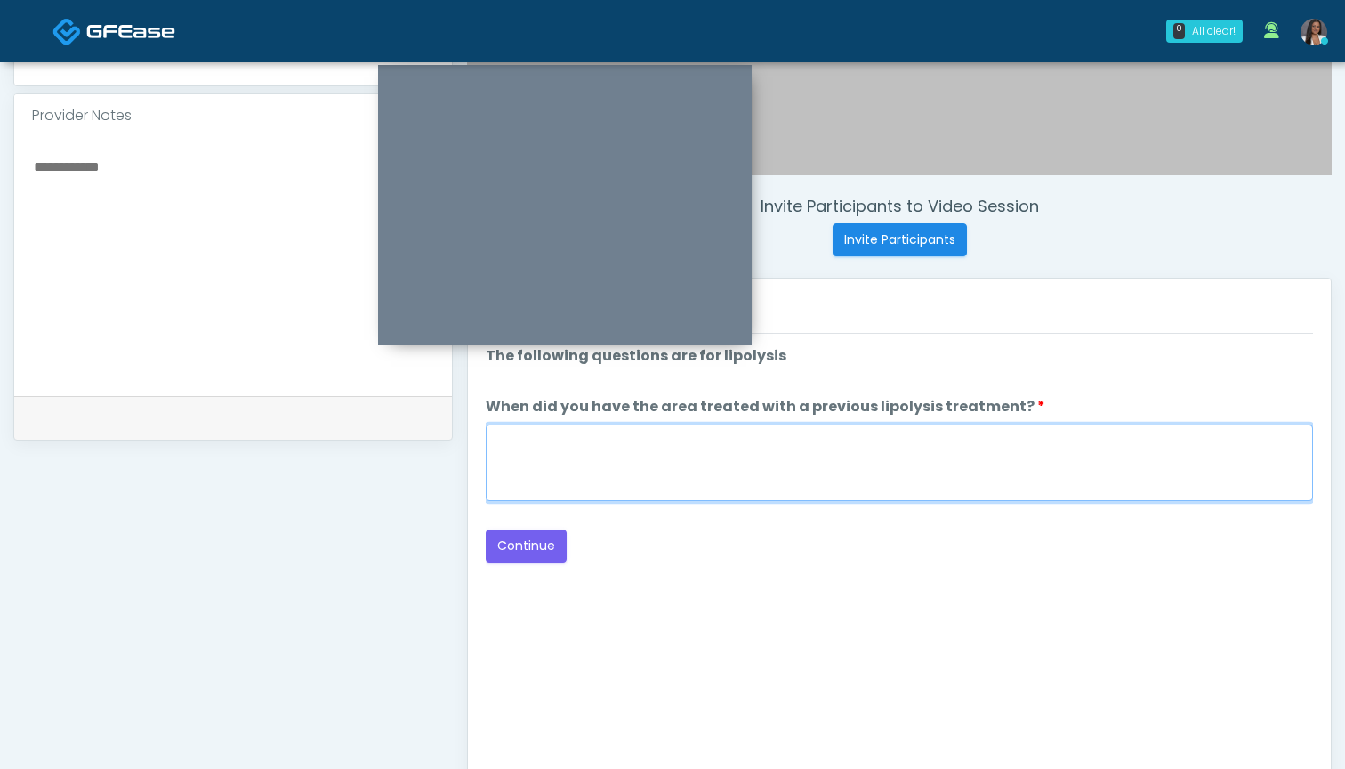
click at [966, 476] on textarea "When did you have the area treated with a previous lipolysis treatment?" at bounding box center [899, 462] width 827 height 77
type textarea "***"
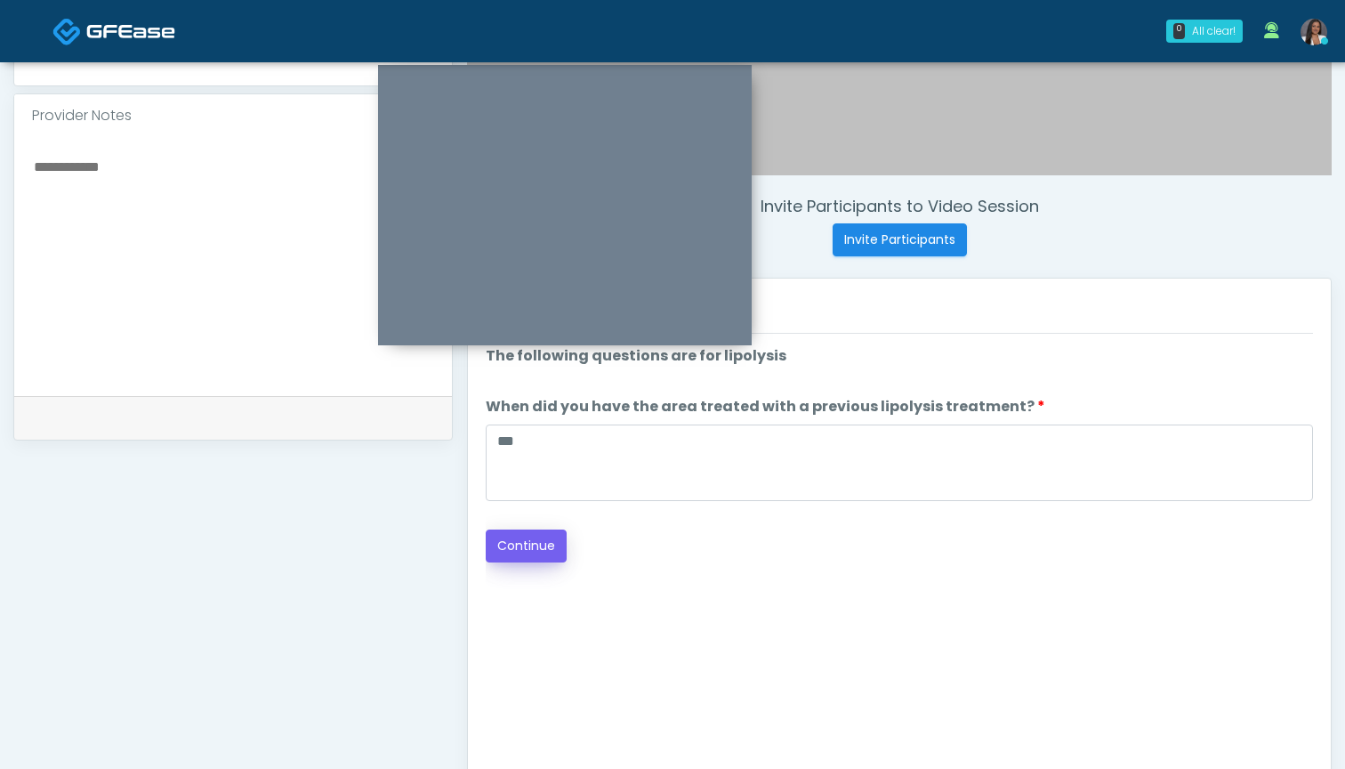
click at [520, 541] on button "Continue" at bounding box center [526, 545] width 81 height 33
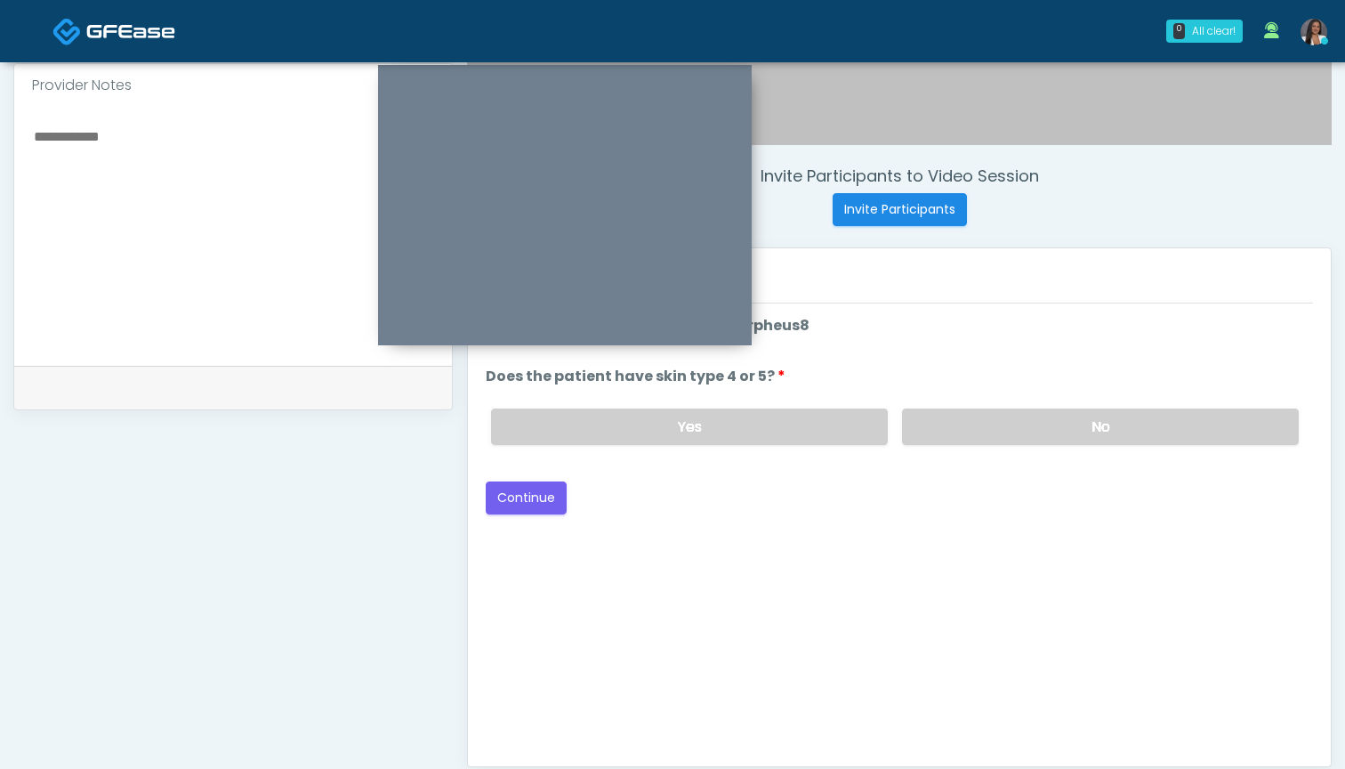
scroll to position [568, 0]
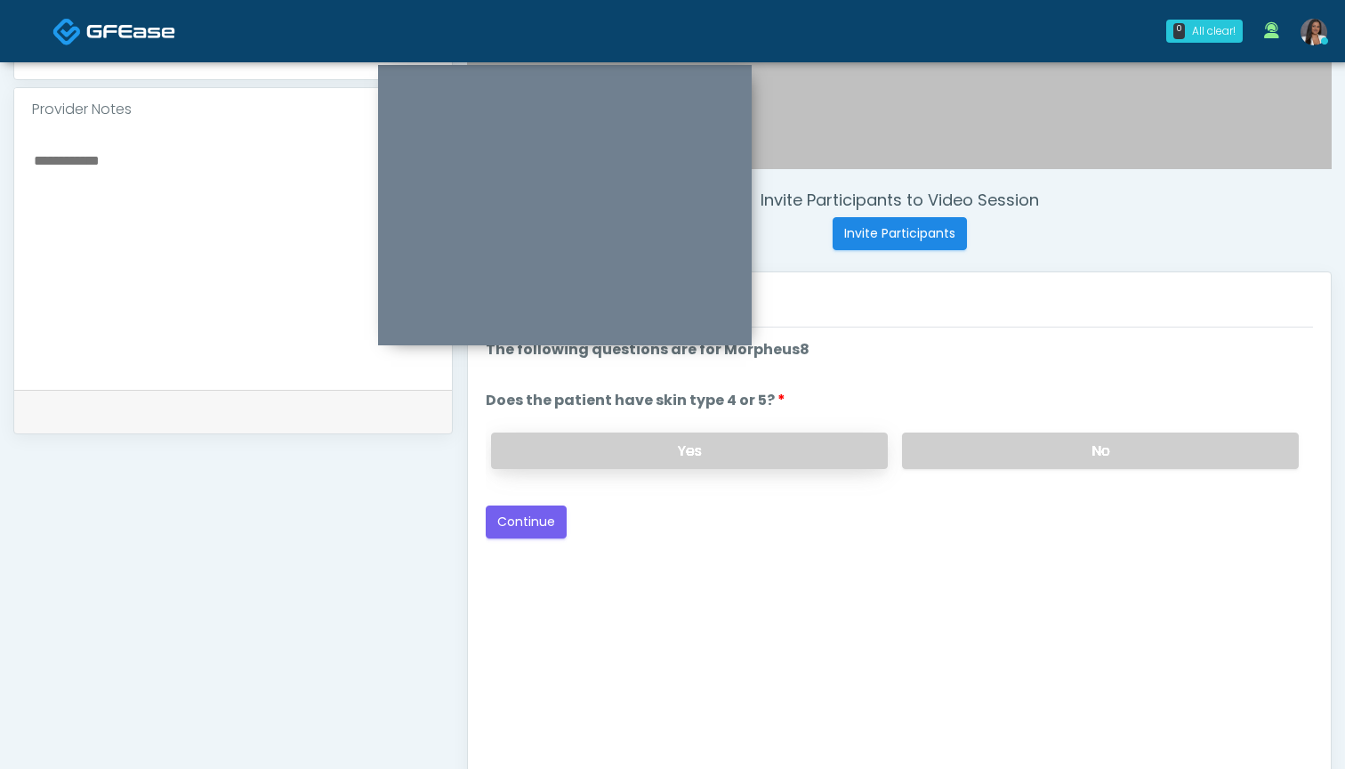
click at [746, 458] on label "Yes" at bounding box center [689, 450] width 397 height 36
click at [529, 520] on button "Continue" at bounding box center [526, 521] width 81 height 33
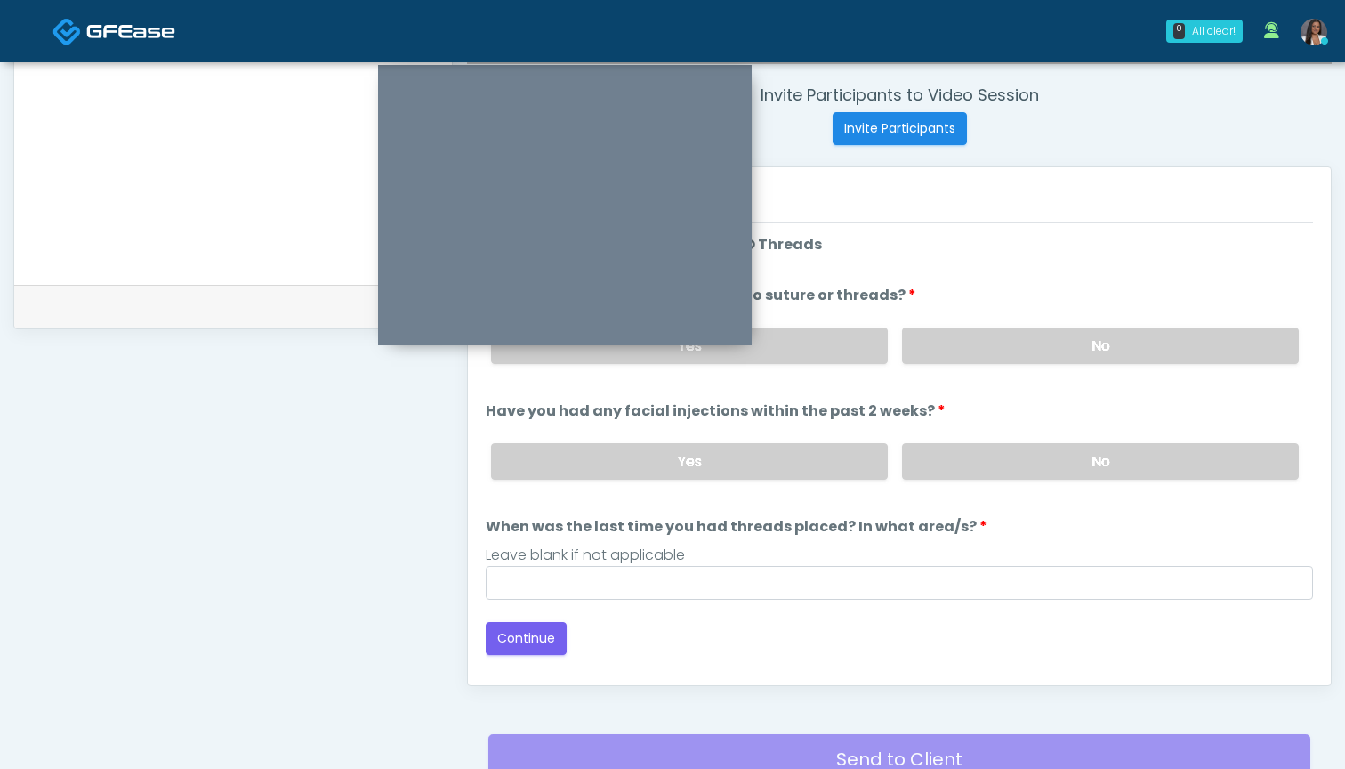
scroll to position [641, 0]
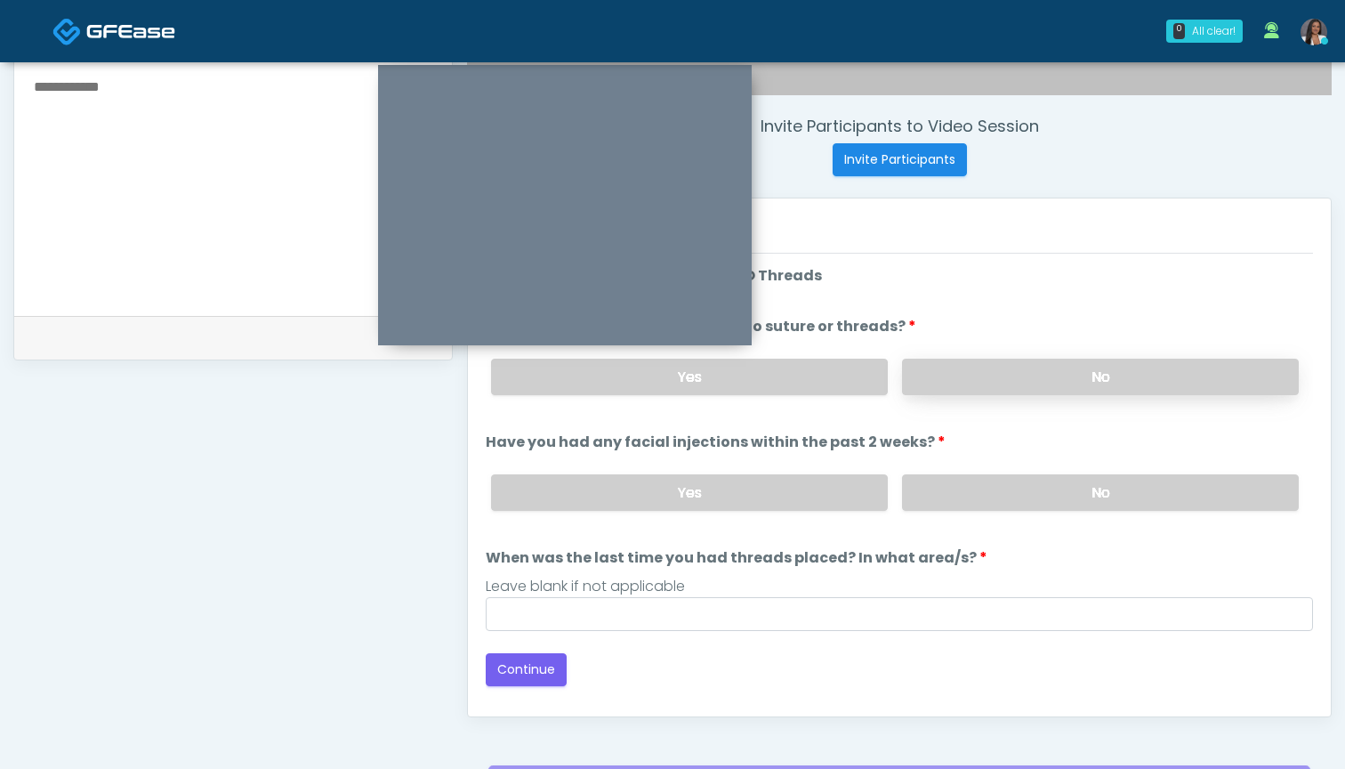
click at [930, 385] on label "No" at bounding box center [1100, 377] width 397 height 36
click at [933, 492] on label "No" at bounding box center [1100, 492] width 397 height 36
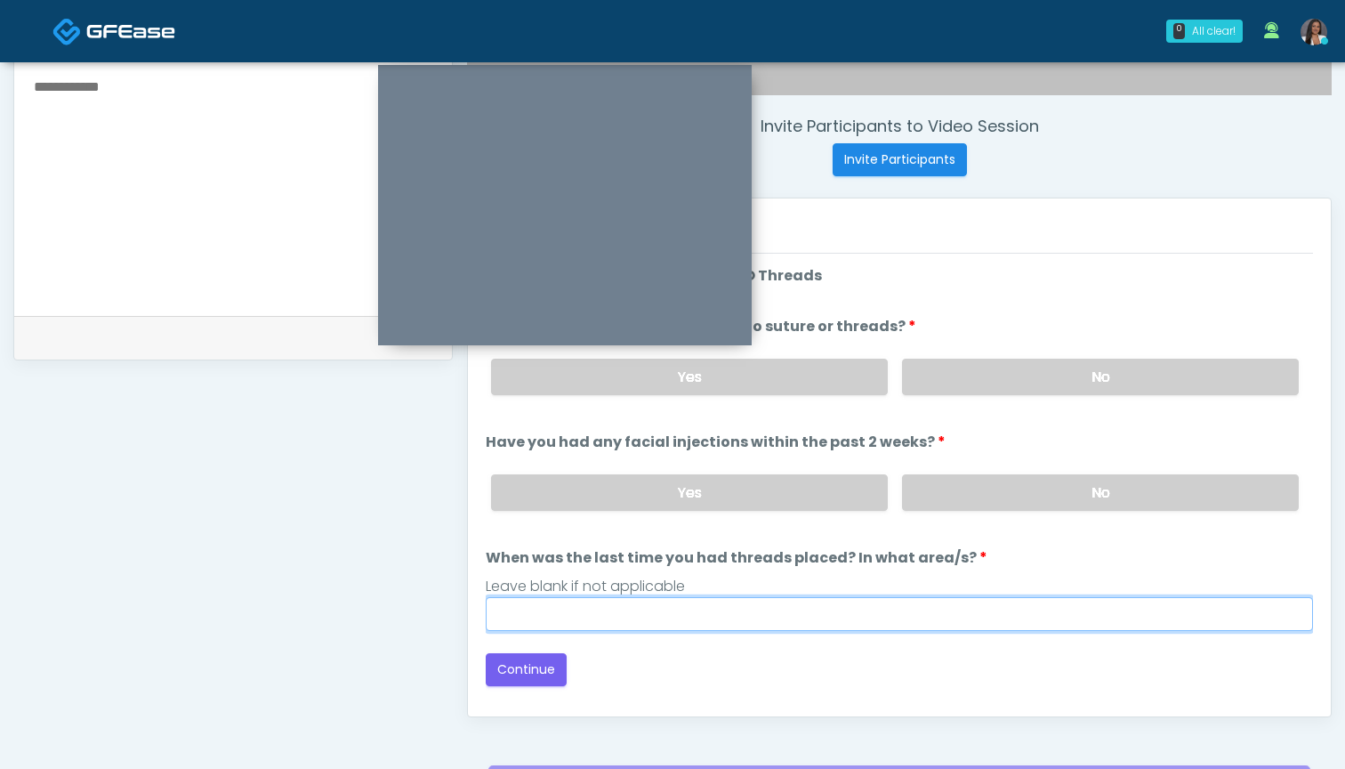
click at [870, 610] on input "When was the last time you had threads placed? In what area/s?" at bounding box center [899, 614] width 827 height 34
type input "***"
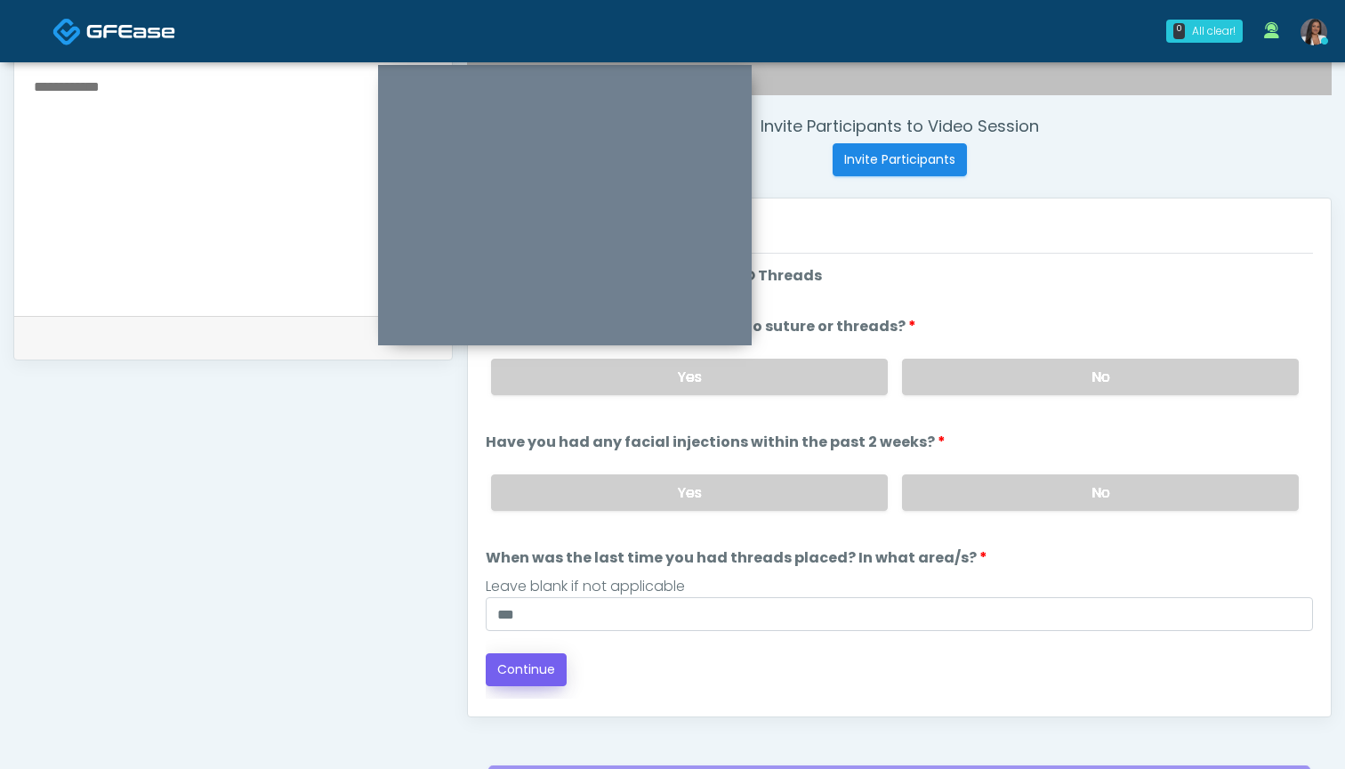
click at [533, 664] on button "Continue" at bounding box center [526, 669] width 81 height 33
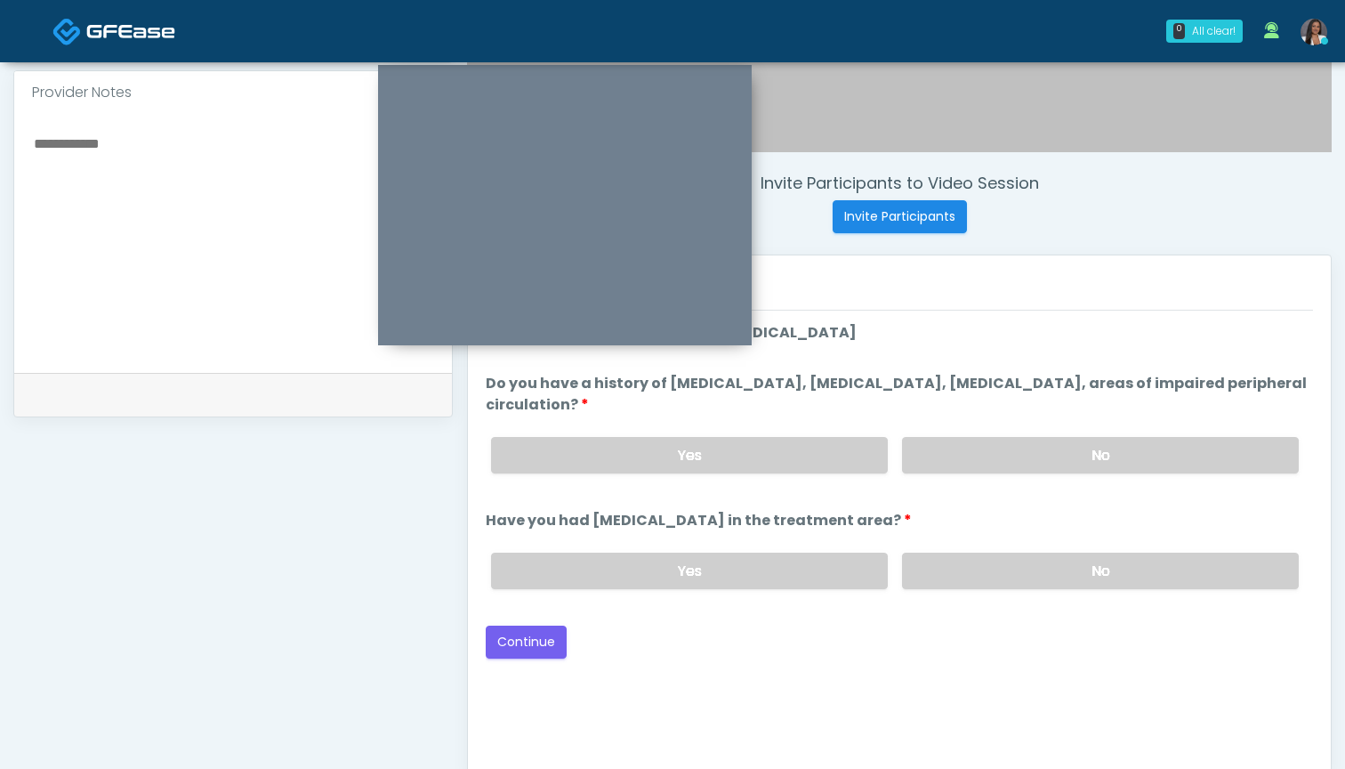
scroll to position [577, 0]
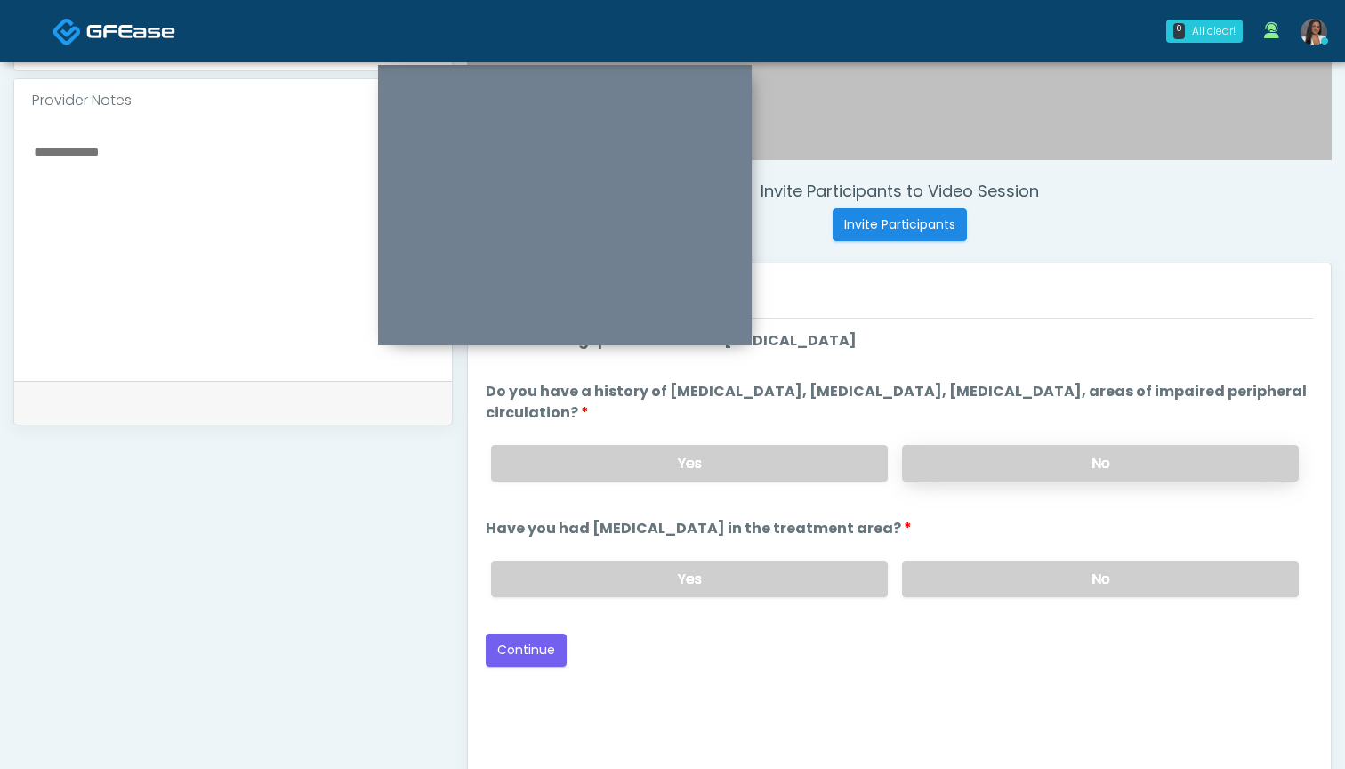
click at [938, 466] on label "No" at bounding box center [1100, 463] width 397 height 36
click at [933, 580] on label "No" at bounding box center [1100, 579] width 397 height 36
click at [536, 645] on button "Continue" at bounding box center [526, 649] width 81 height 33
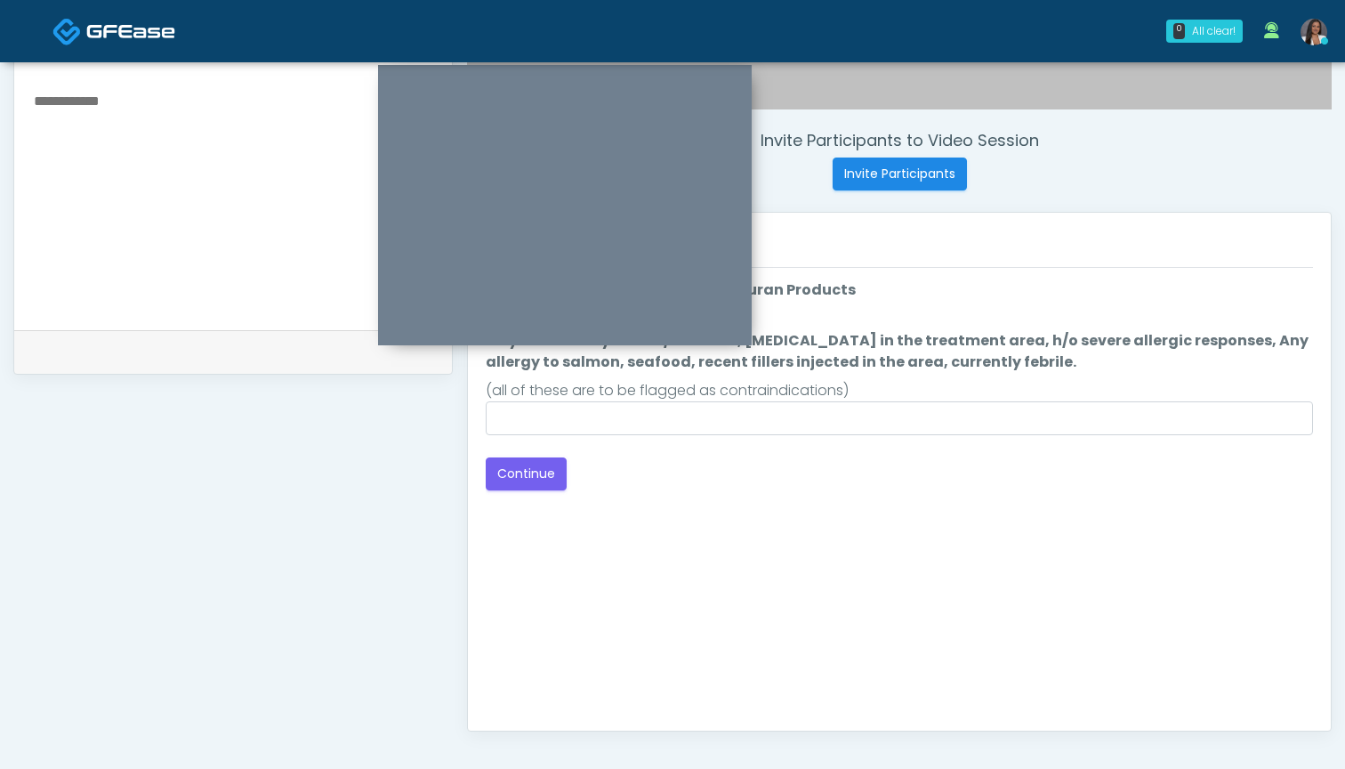
scroll to position [572, 0]
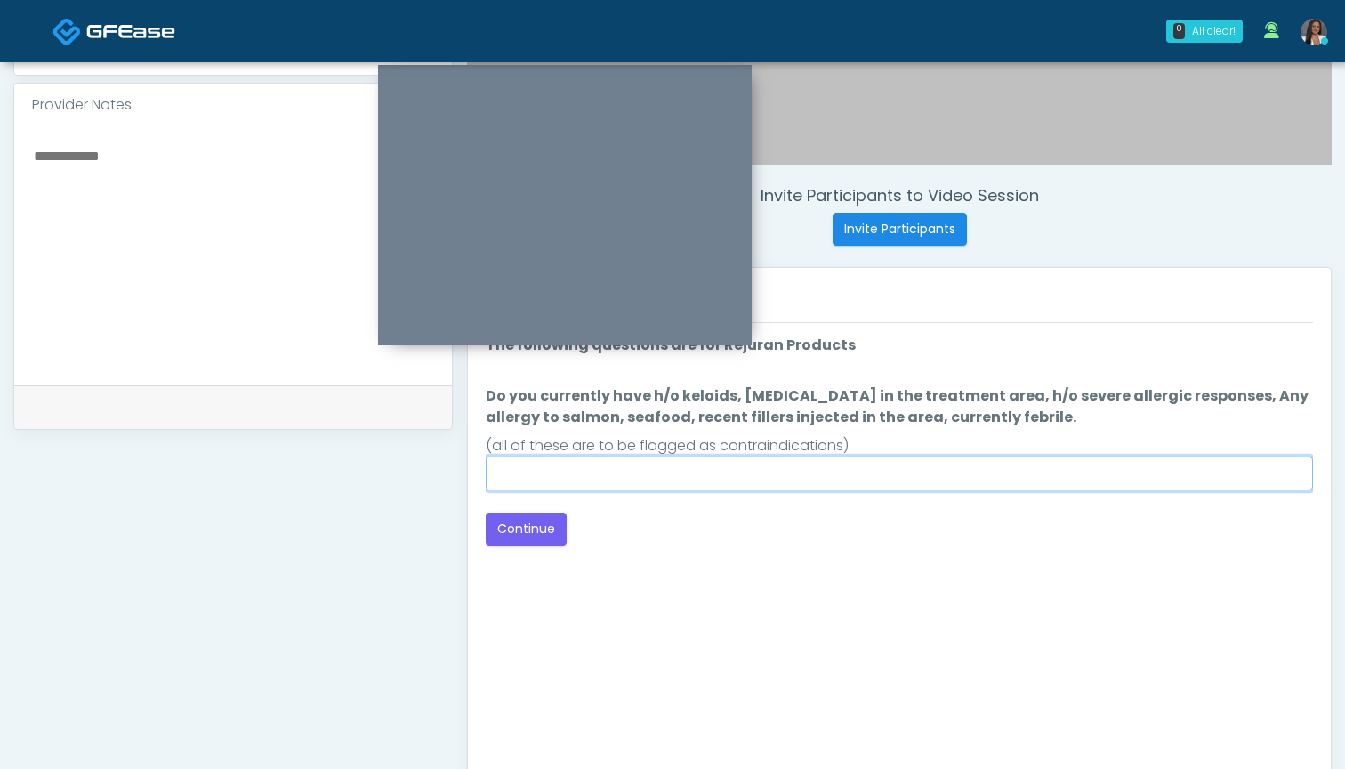
click at [835, 463] on input "Do you currently have h/o keloids, skin infection in the treatment area, h/o se…" at bounding box center [899, 473] width 827 height 34
type input "**"
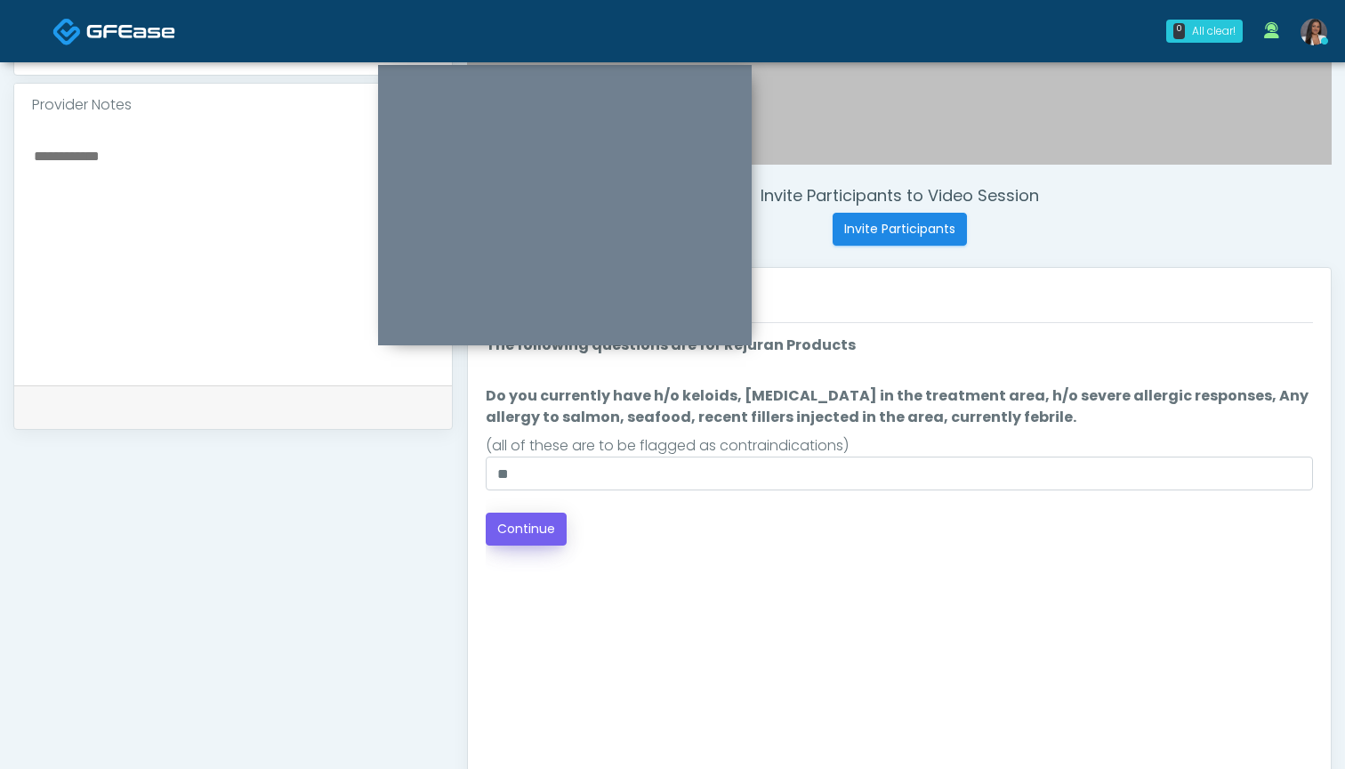
click at [514, 530] on button "Continue" at bounding box center [526, 528] width 81 height 33
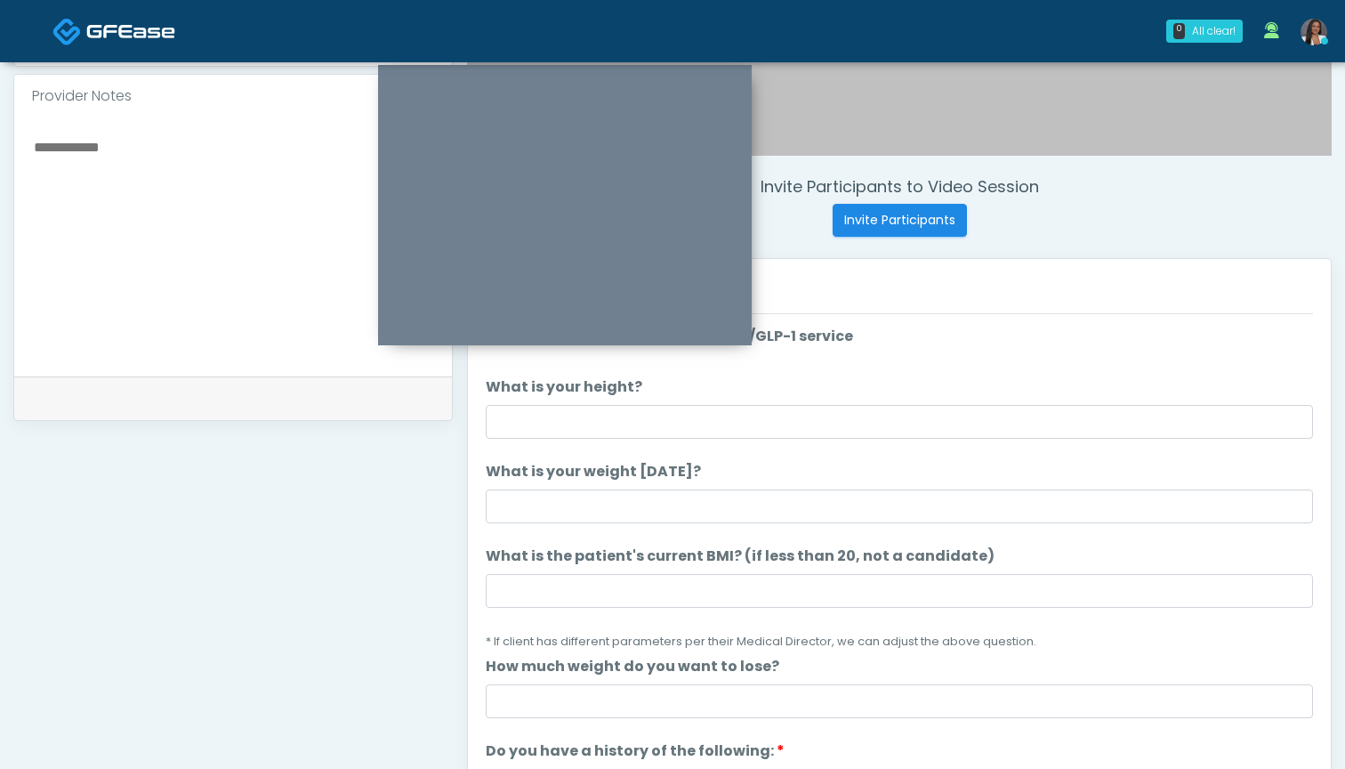
scroll to position [564, 0]
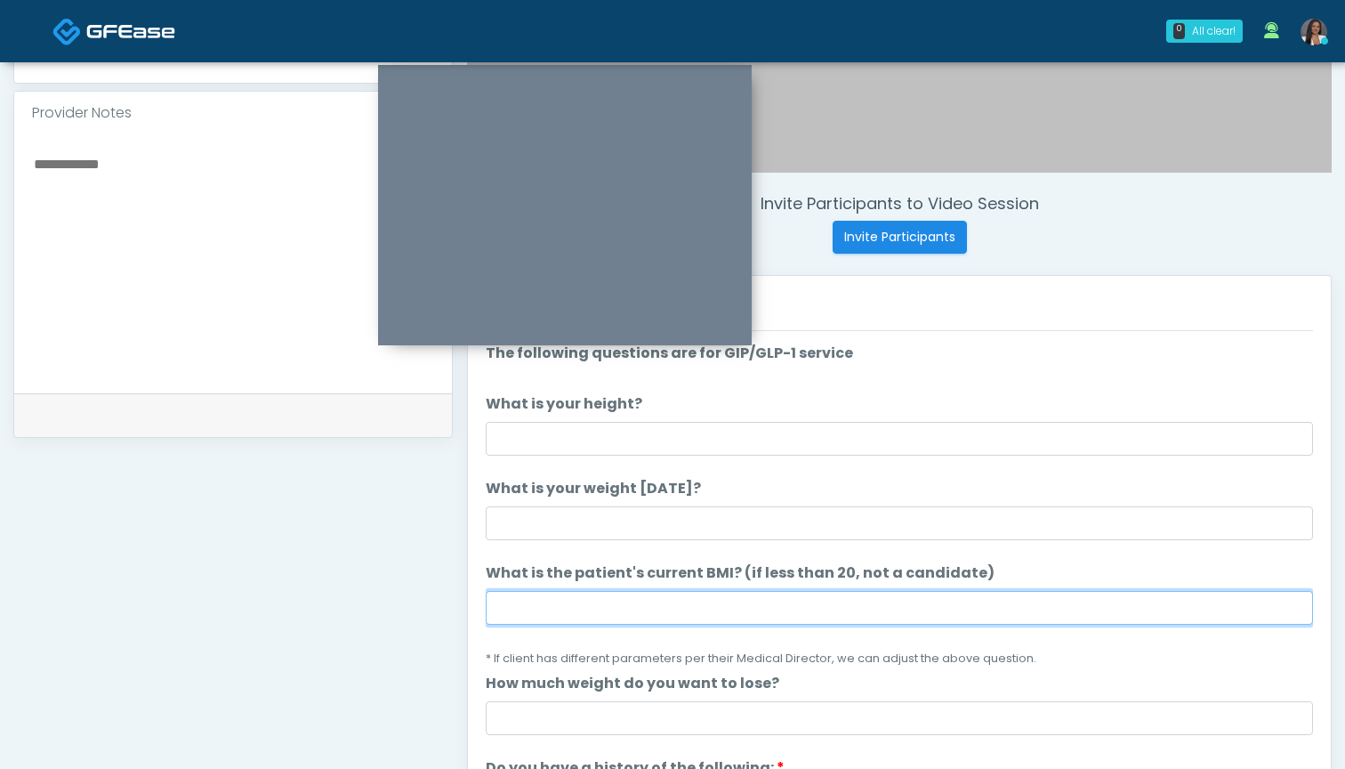
click at [640, 613] on input "What is the patient's current BMI? (if less than 20, not a candidate)" at bounding box center [899, 608] width 827 height 34
type input "****"
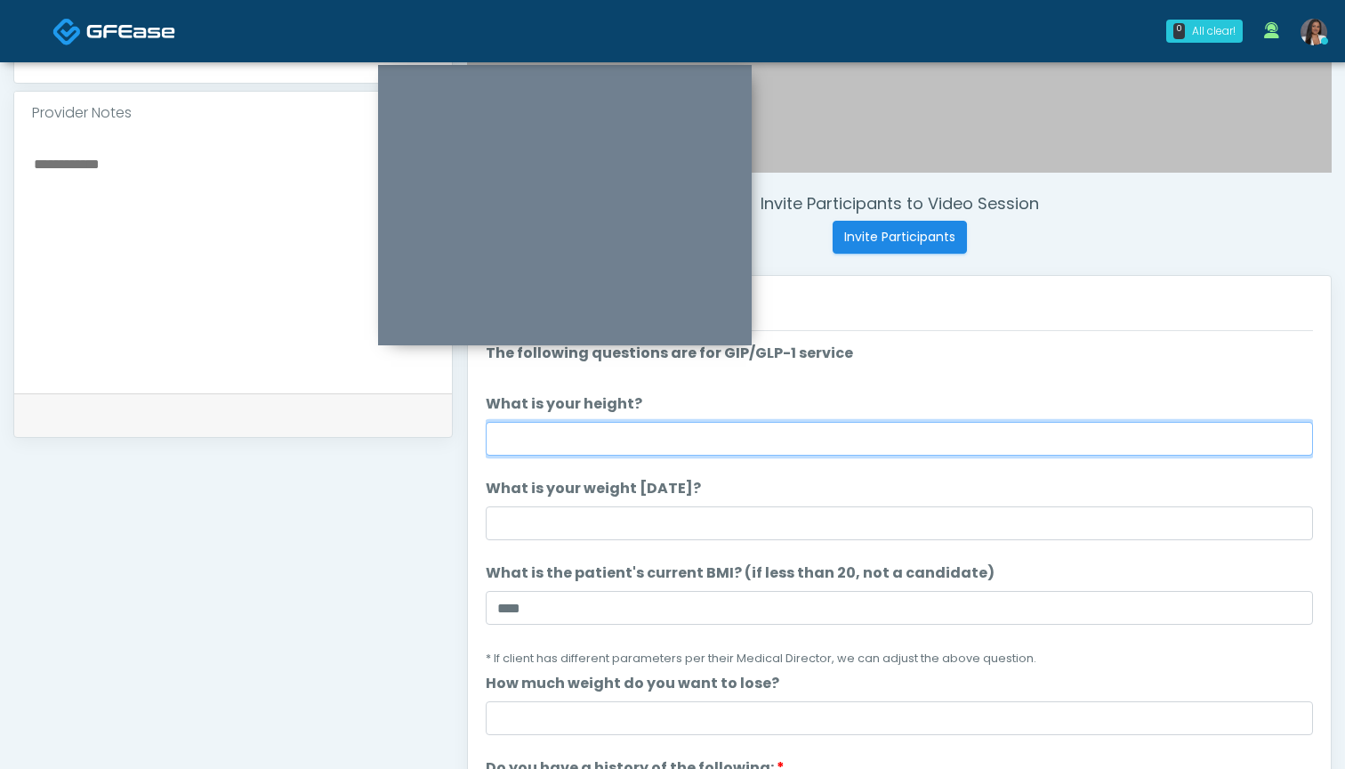
click at [661, 440] on input "What is your height?" at bounding box center [899, 439] width 827 height 34
type input "*****"
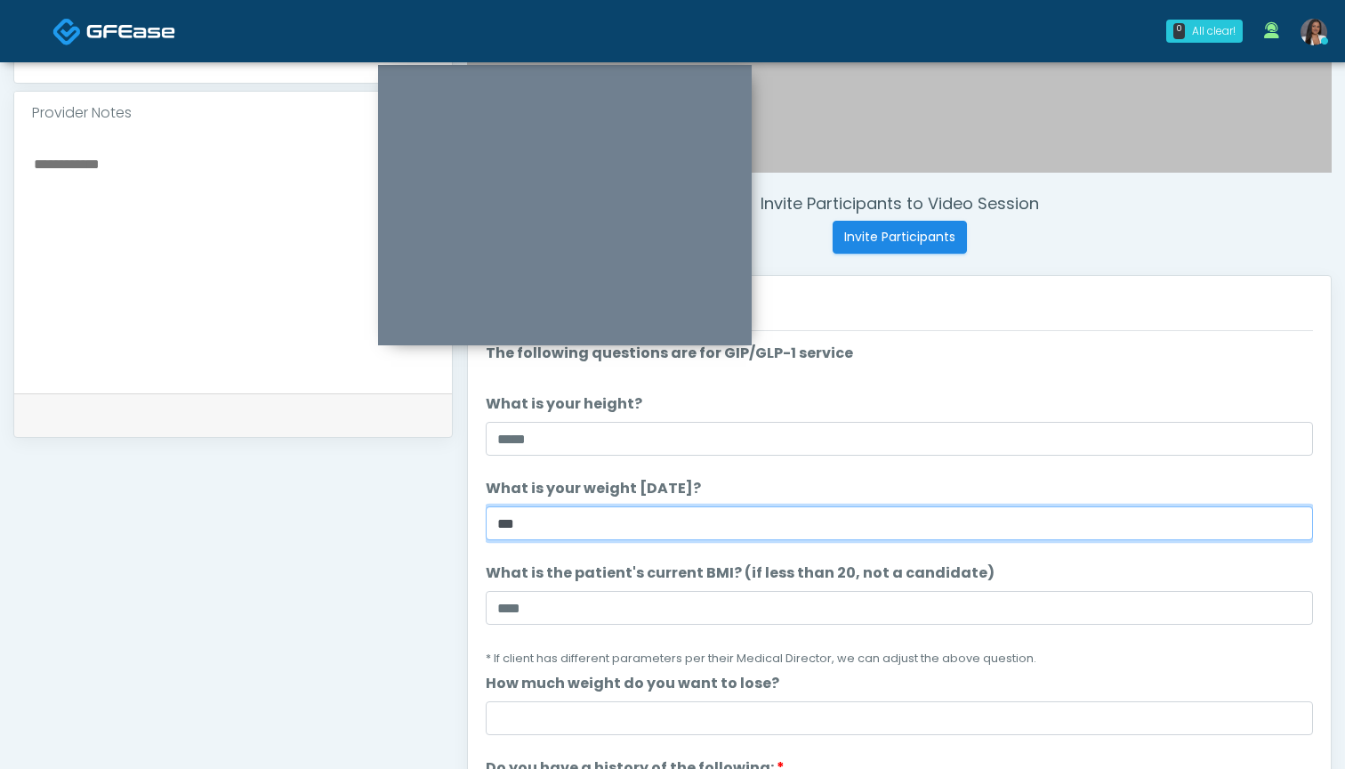
type input "***"
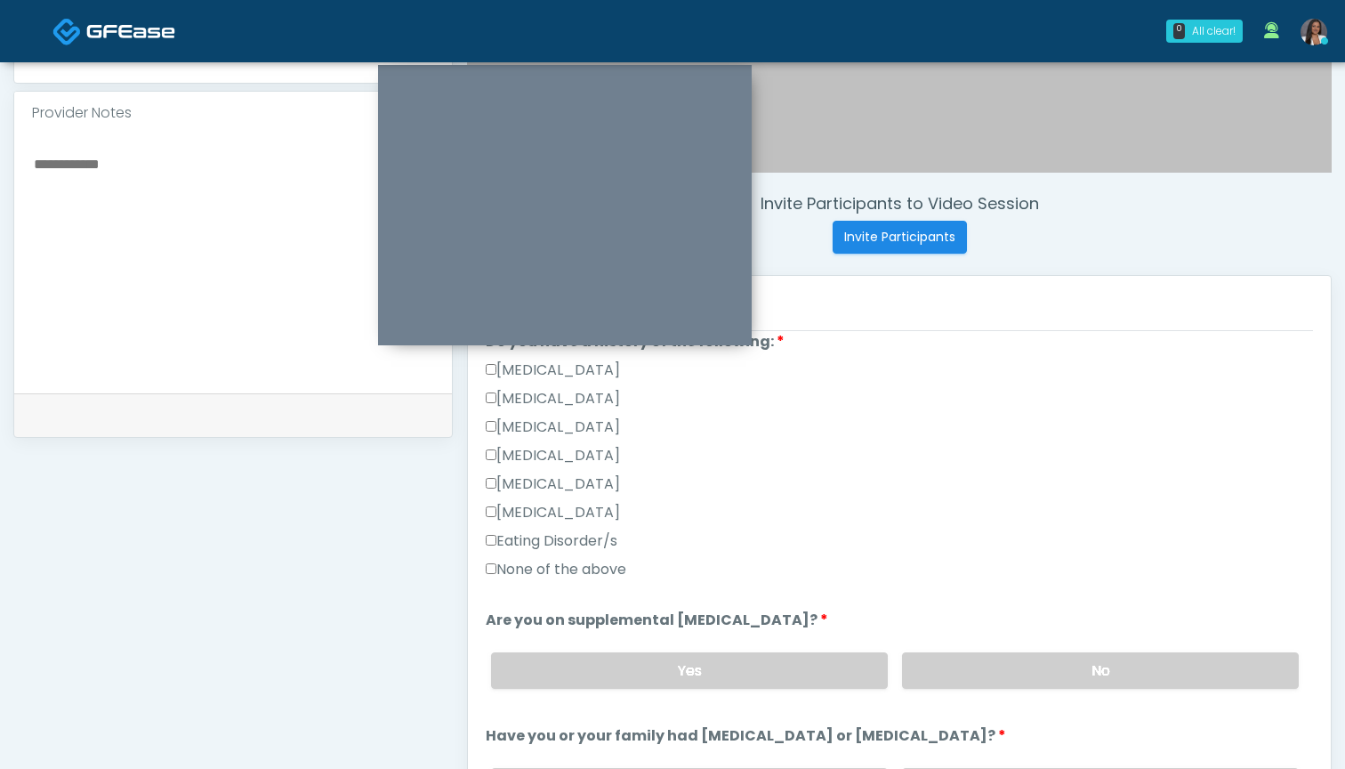
scroll to position [485, 0]
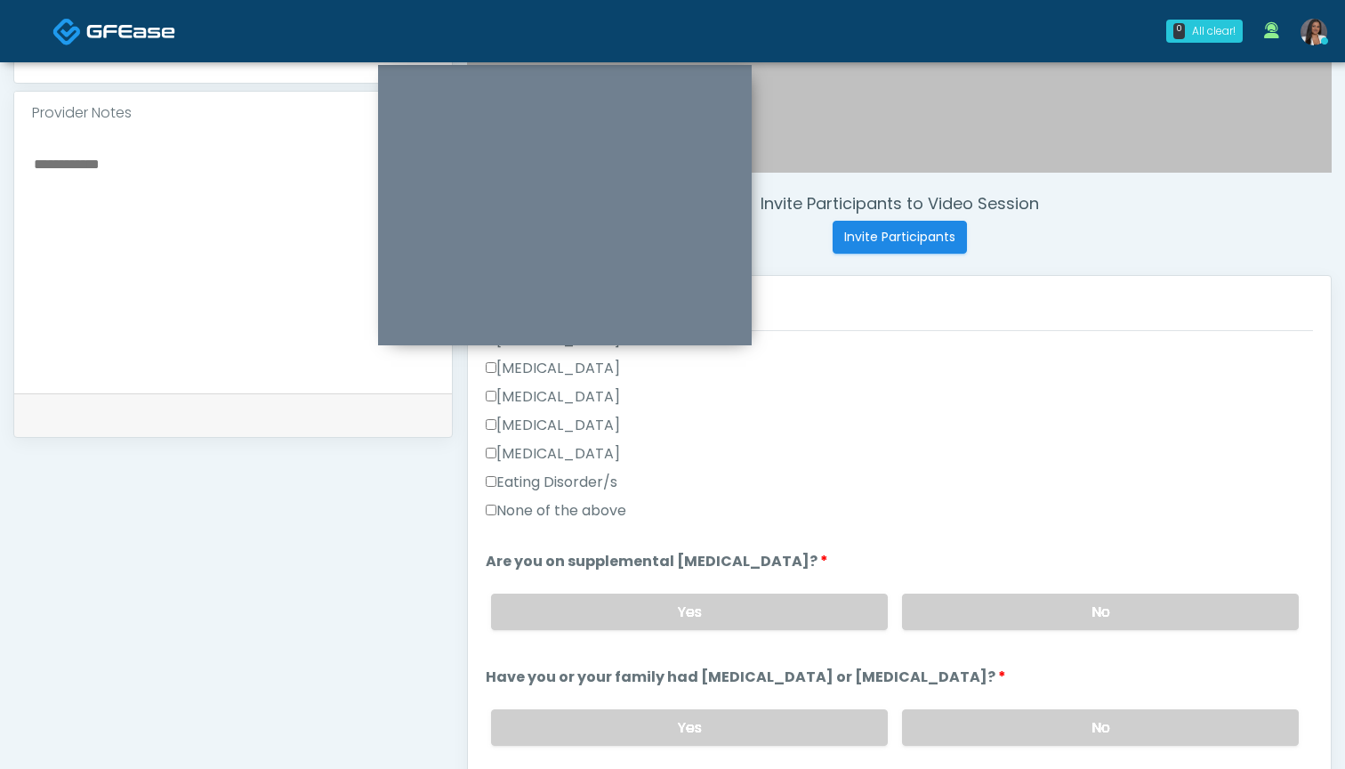
type input "*"
click at [594, 510] on label "None of the above" at bounding box center [556, 510] width 141 height 21
click at [762, 608] on label "Yes" at bounding box center [689, 611] width 397 height 36
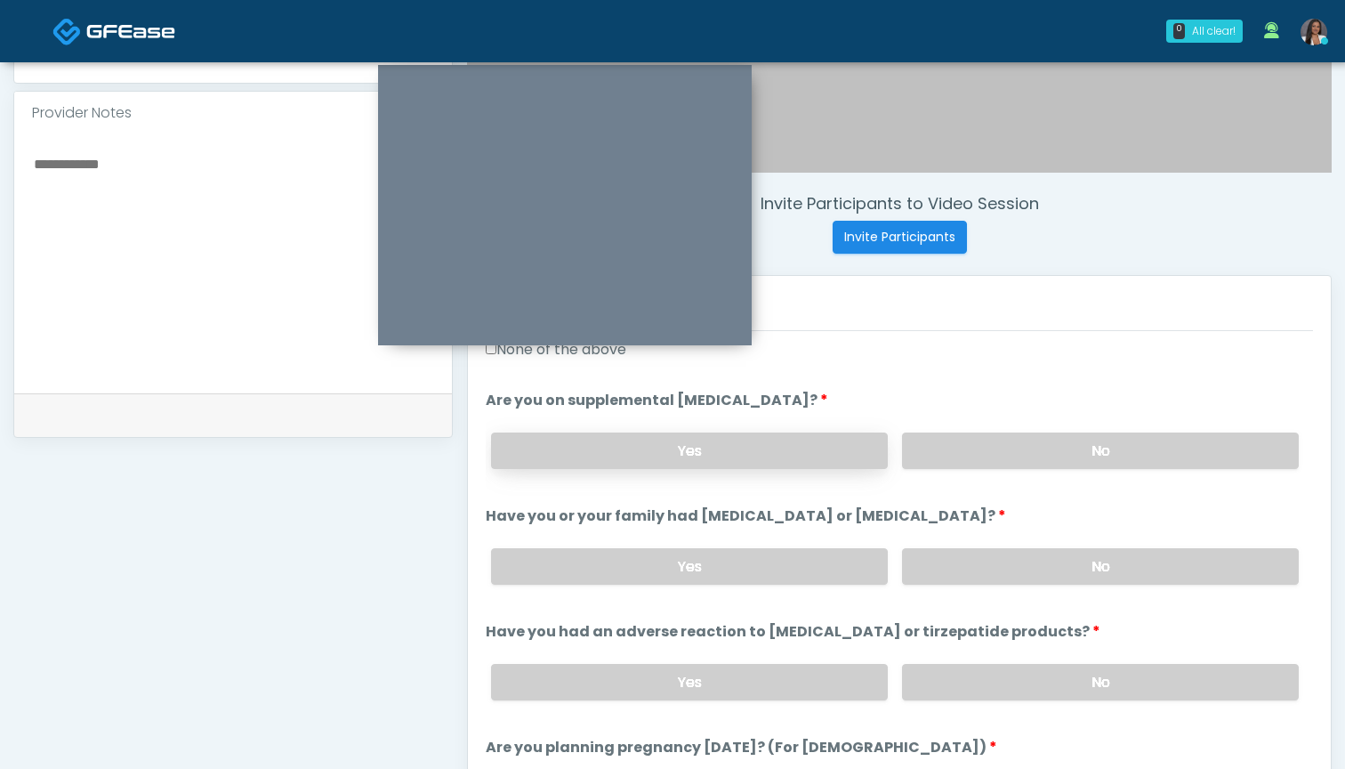
scroll to position [678, 0]
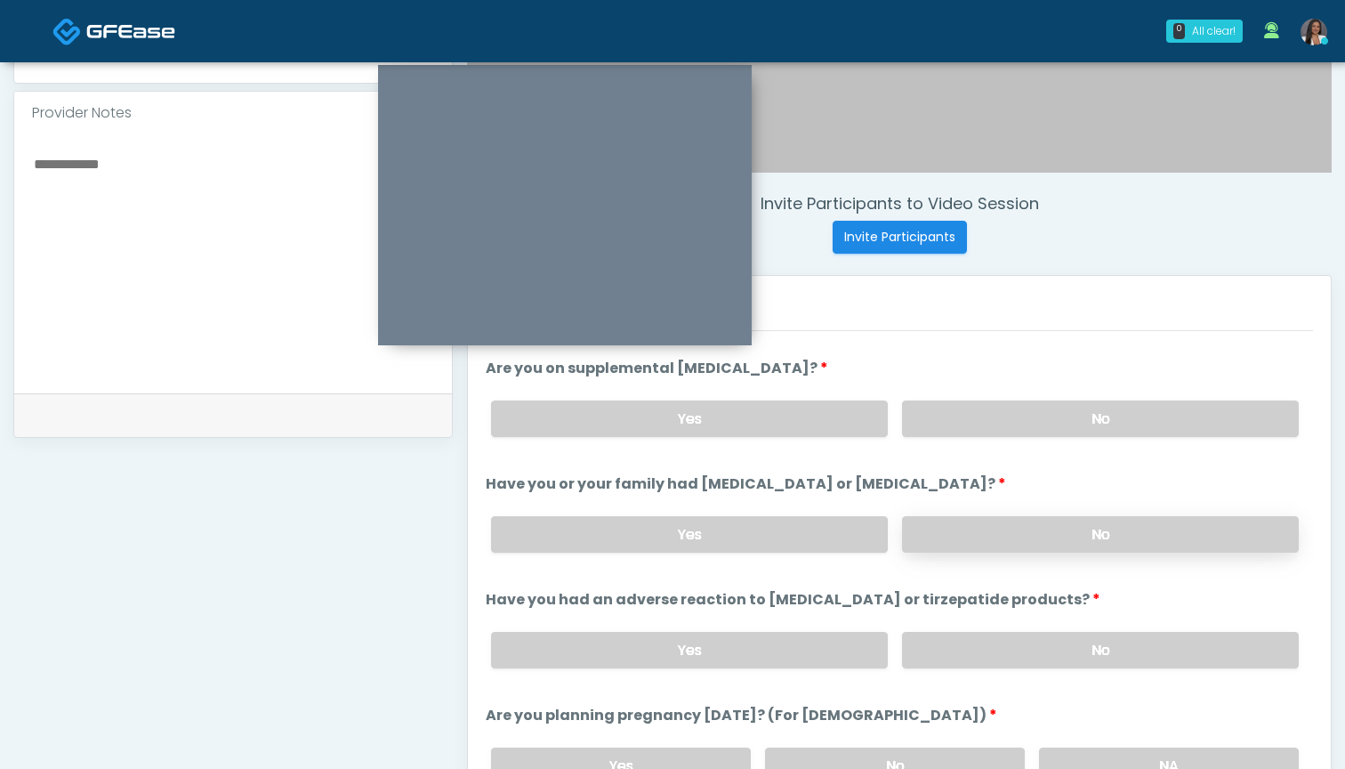
click at [914, 531] on label "No" at bounding box center [1100, 534] width 397 height 36
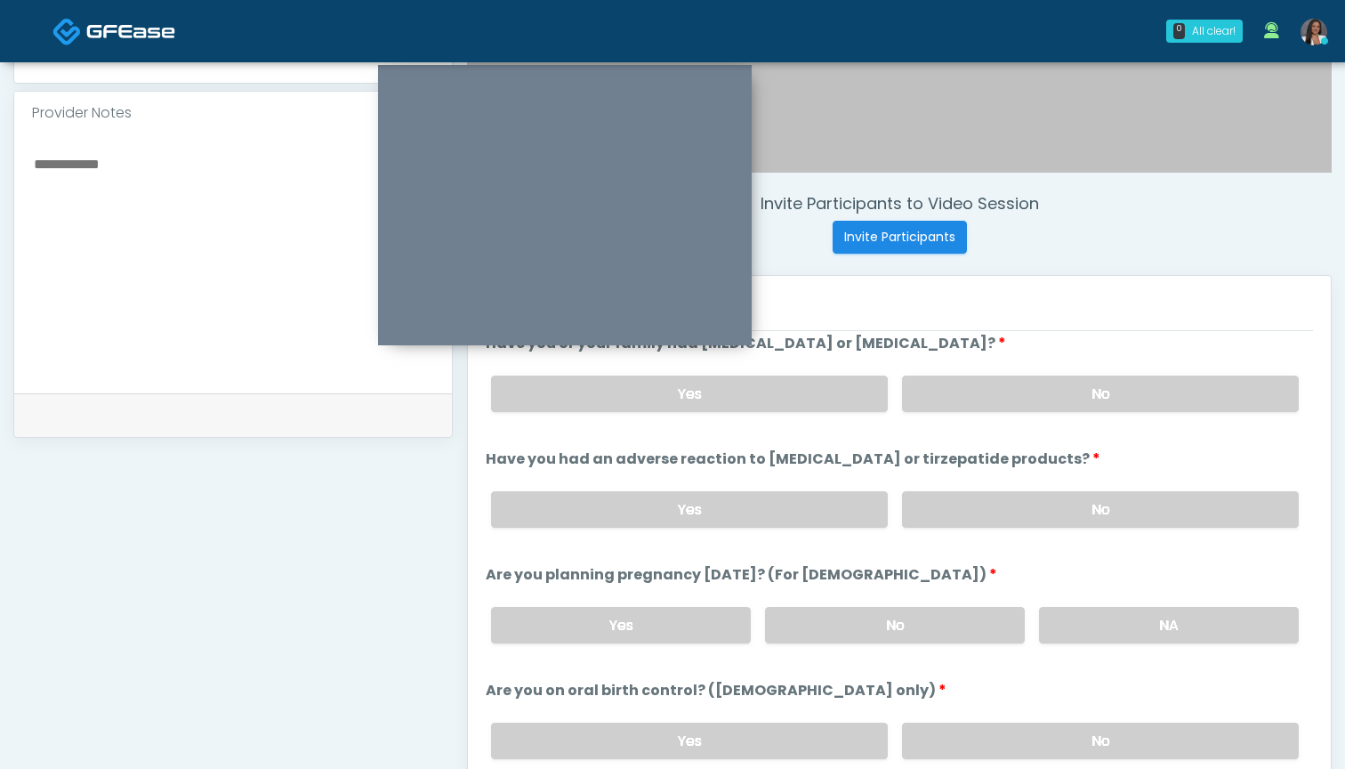
scroll to position [825, 0]
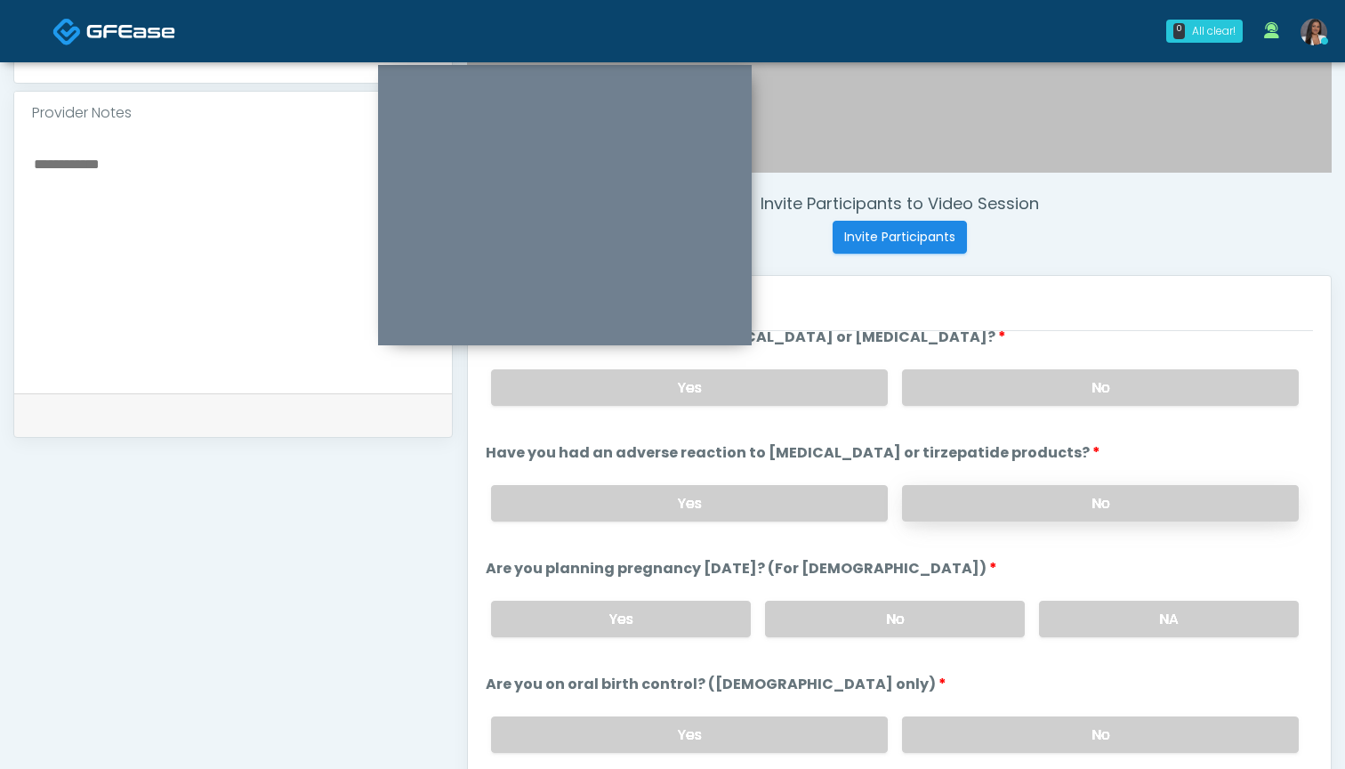
click at [956, 508] on label "No" at bounding box center [1100, 503] width 397 height 36
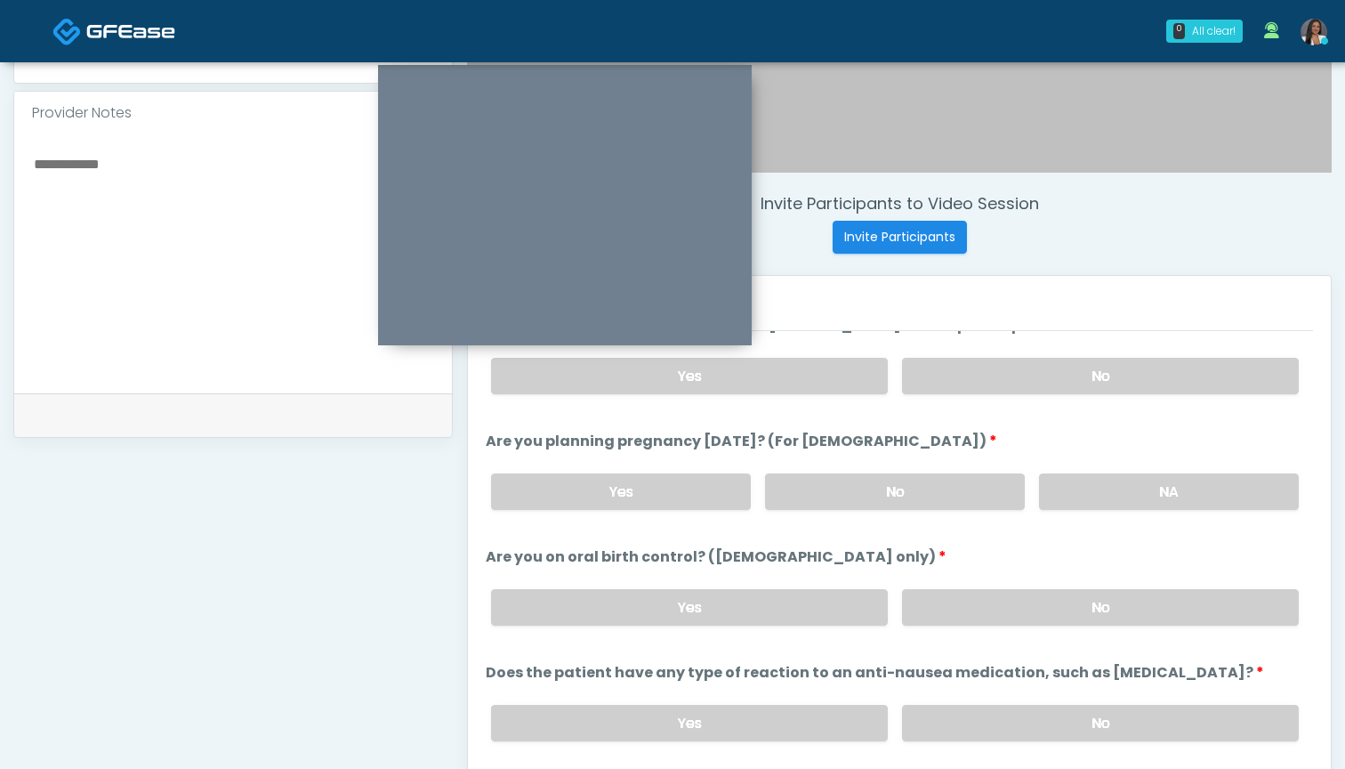
scroll to position [964, 0]
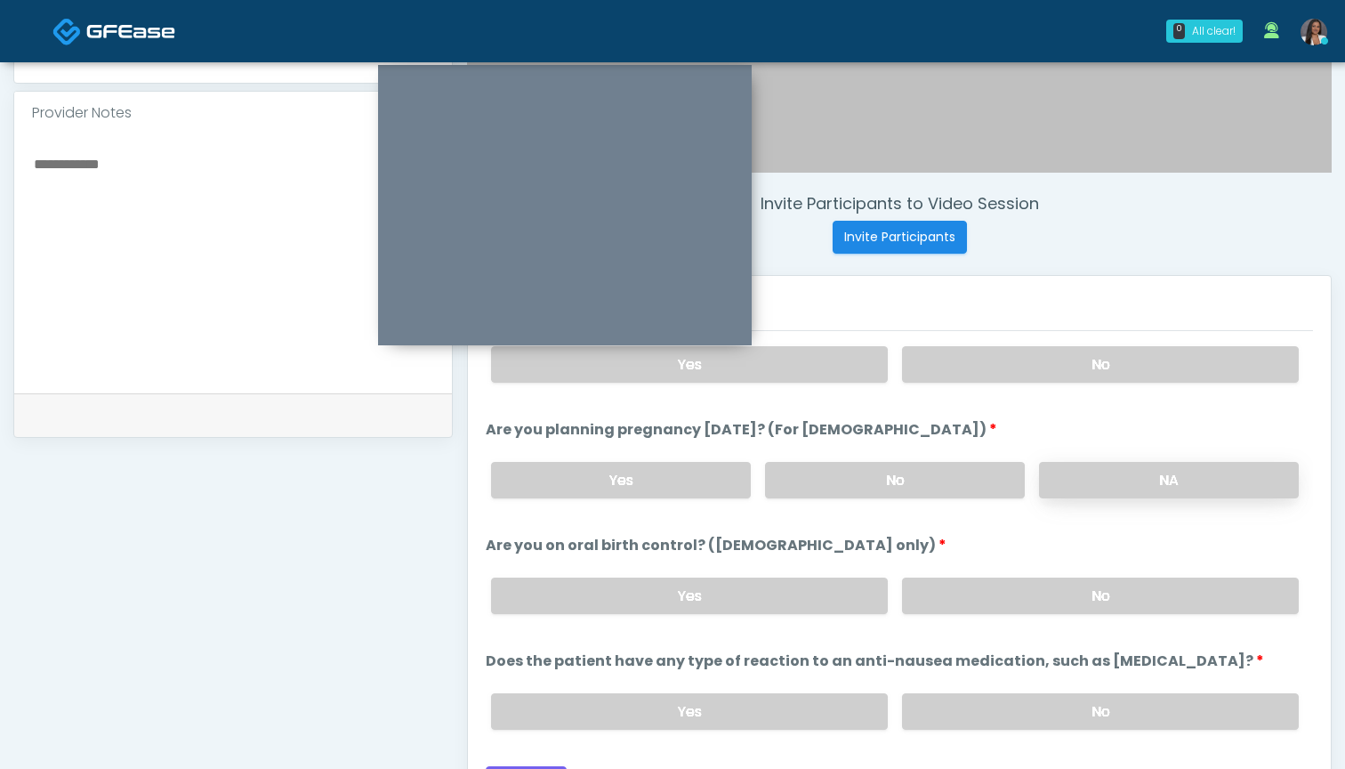
click at [1098, 483] on label "NA" at bounding box center [1169, 480] width 260 height 36
click at [1073, 603] on label "No" at bounding box center [1100, 595] width 397 height 36
click at [1026, 725] on label "No" at bounding box center [1100, 711] width 397 height 36
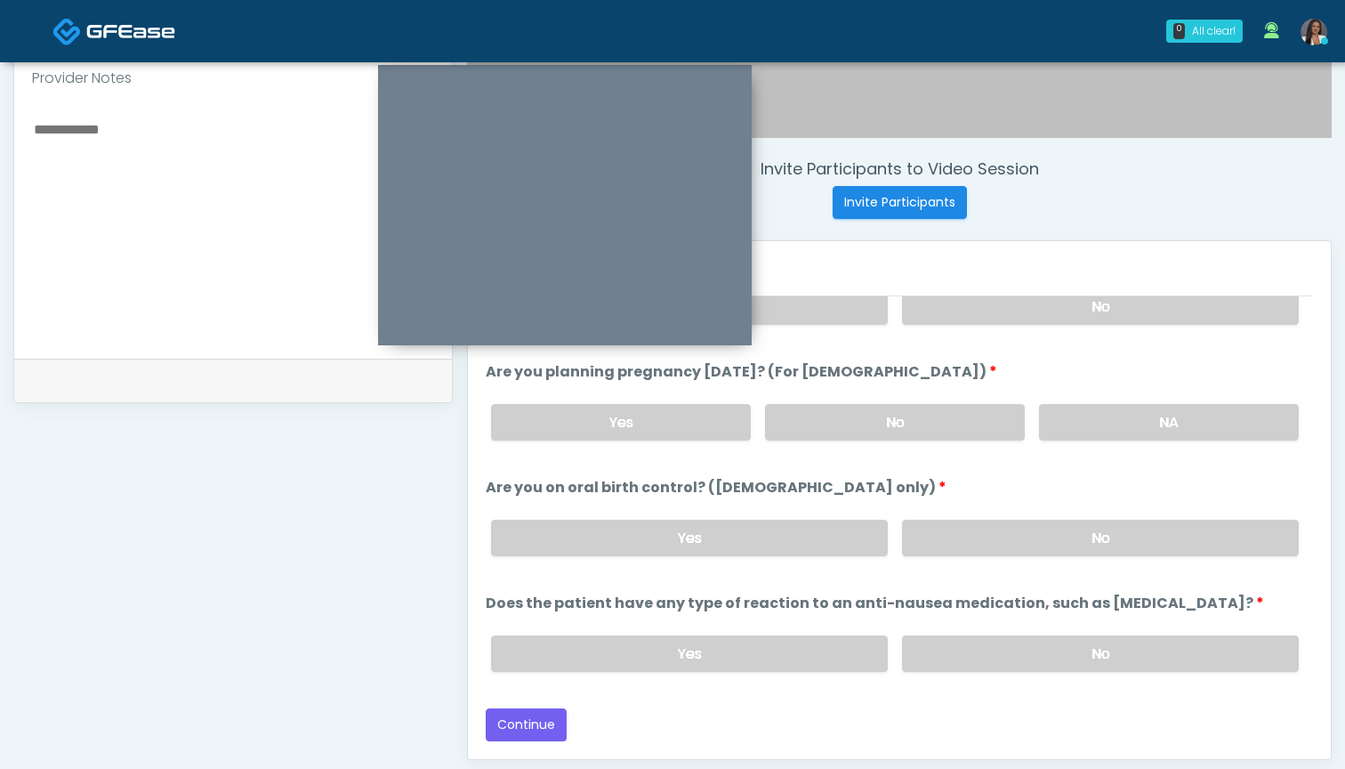
scroll to position [604, 0]
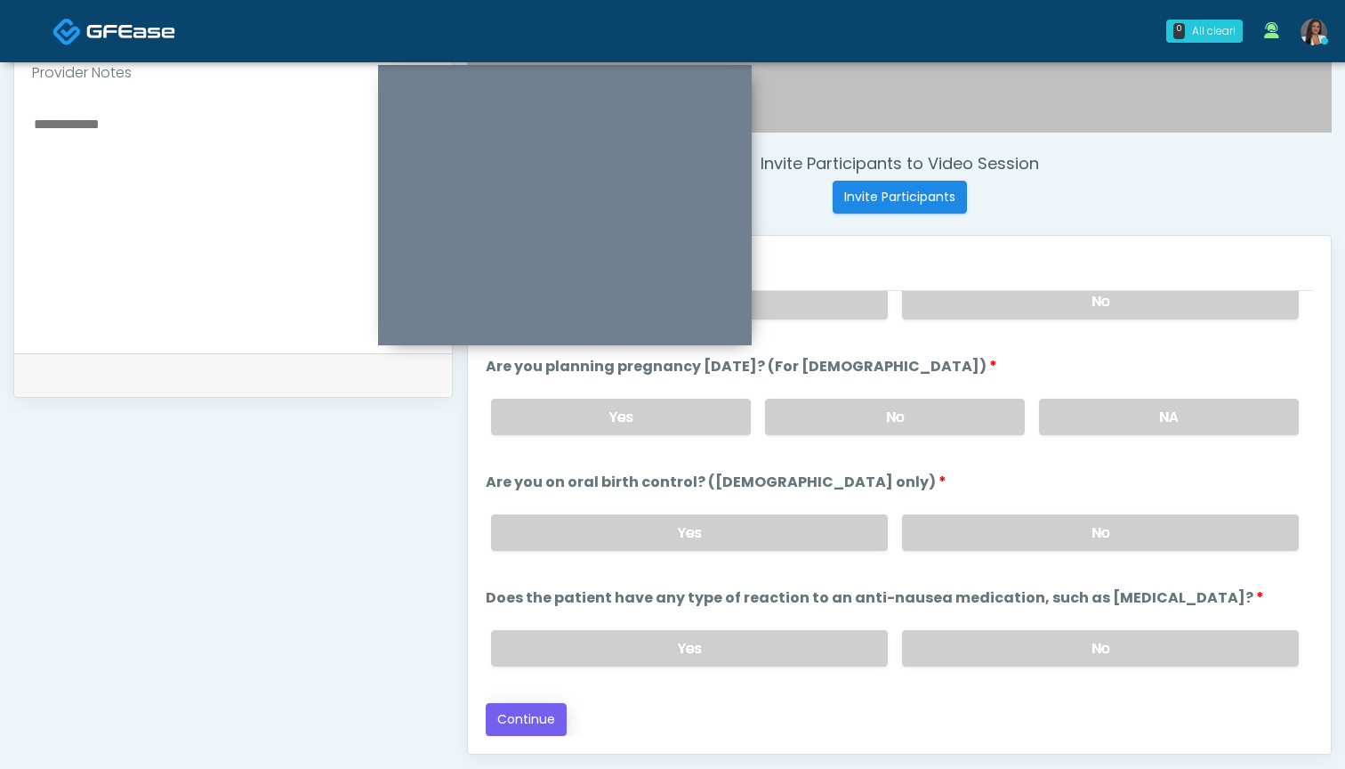
click at [535, 718] on button "Continue" at bounding box center [526, 719] width 81 height 33
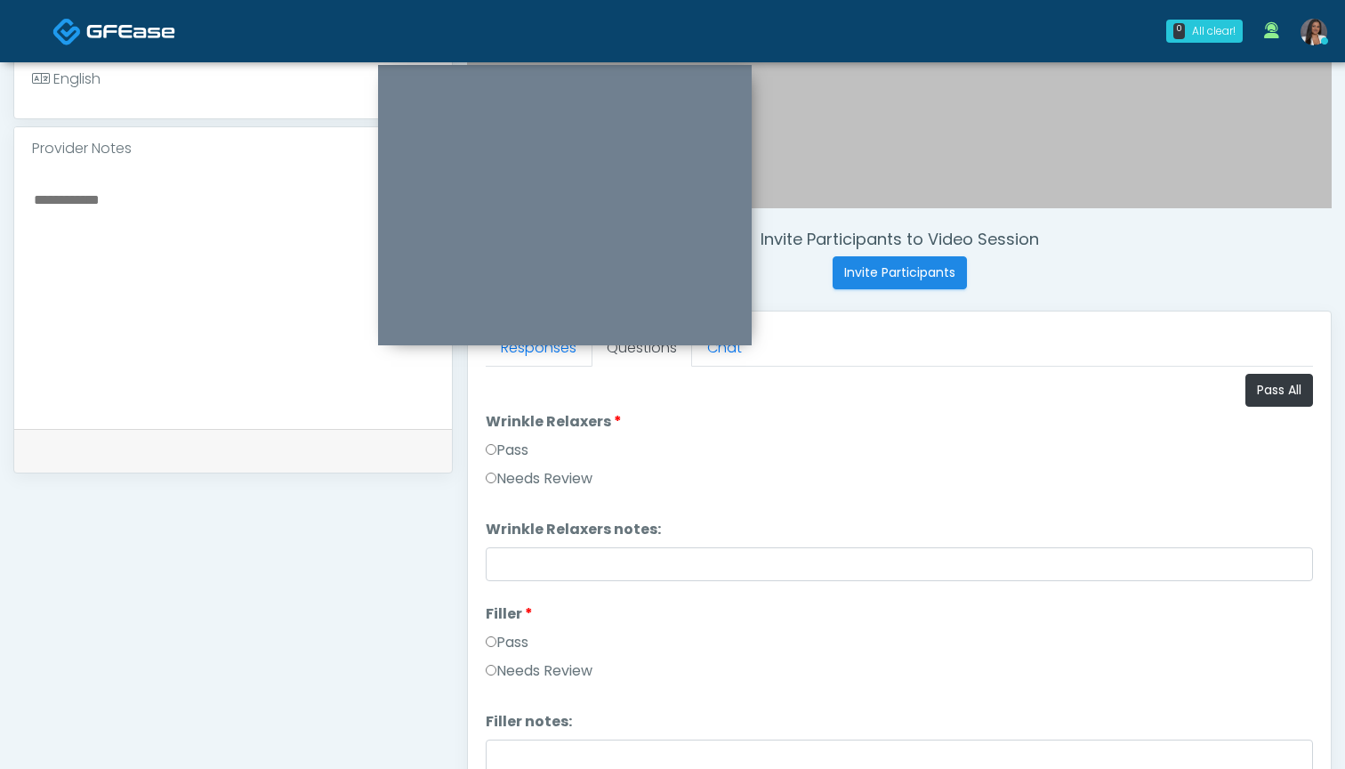
scroll to position [504, 0]
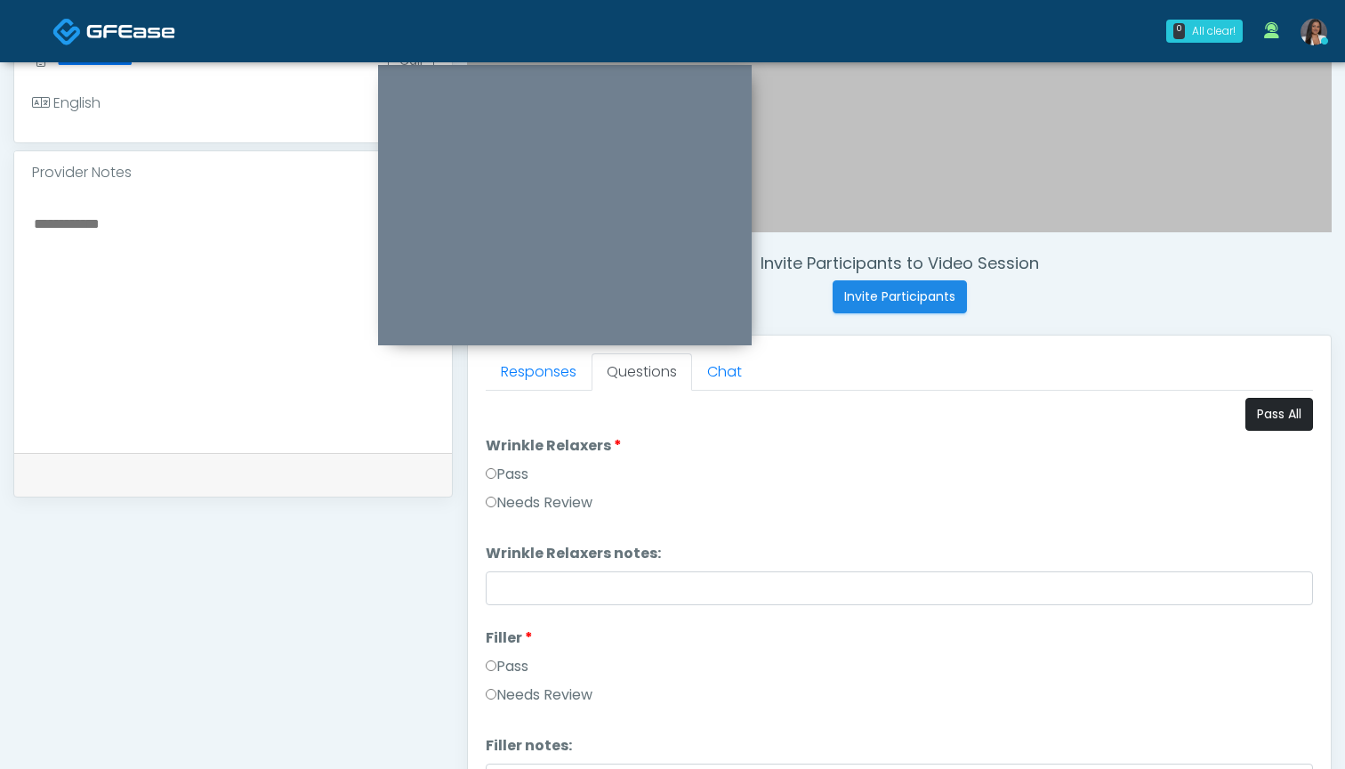
click at [1266, 407] on button "Pass All" at bounding box center [1280, 414] width 68 height 33
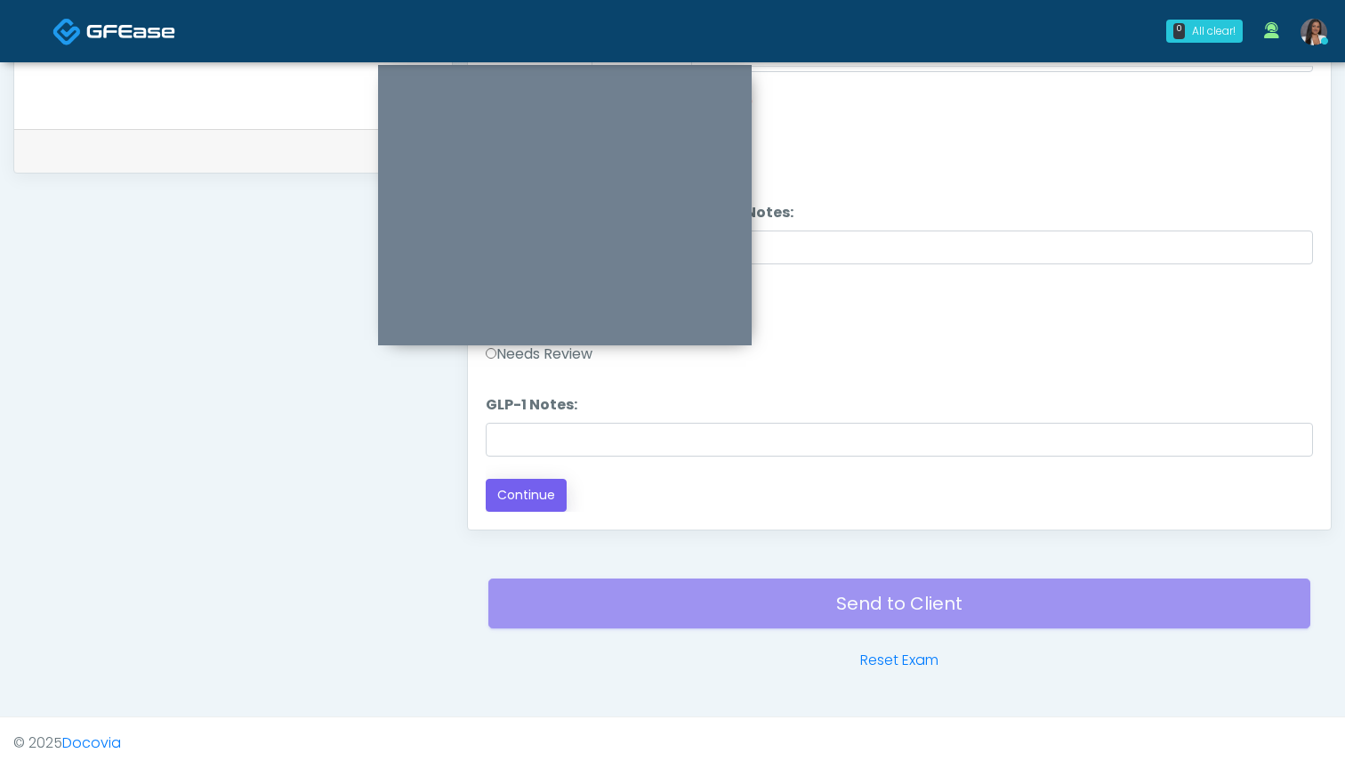
scroll to position [828, 0]
click at [520, 494] on button "Continue" at bounding box center [526, 495] width 81 height 33
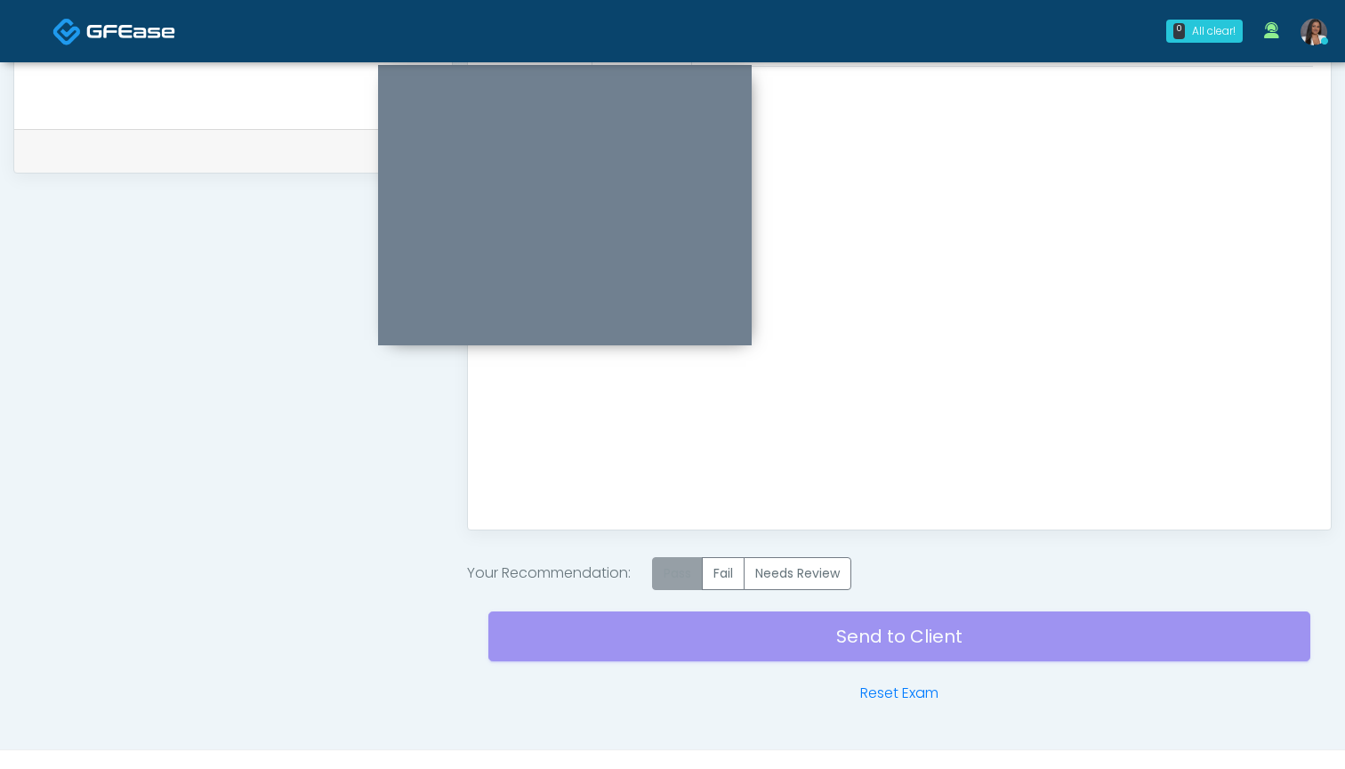
click at [698, 575] on label "Pass" at bounding box center [677, 573] width 51 height 33
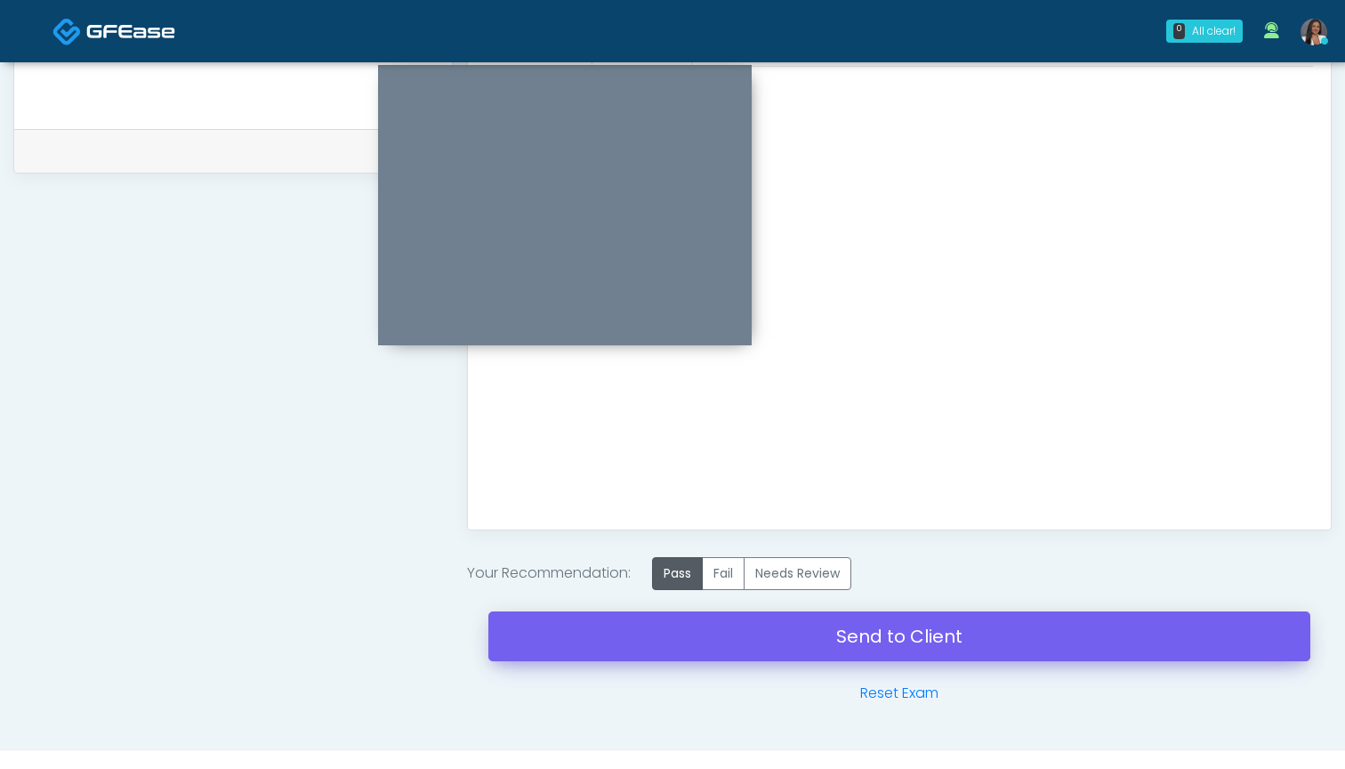
click at [817, 634] on link "Send to Client" at bounding box center [899, 636] width 822 height 50
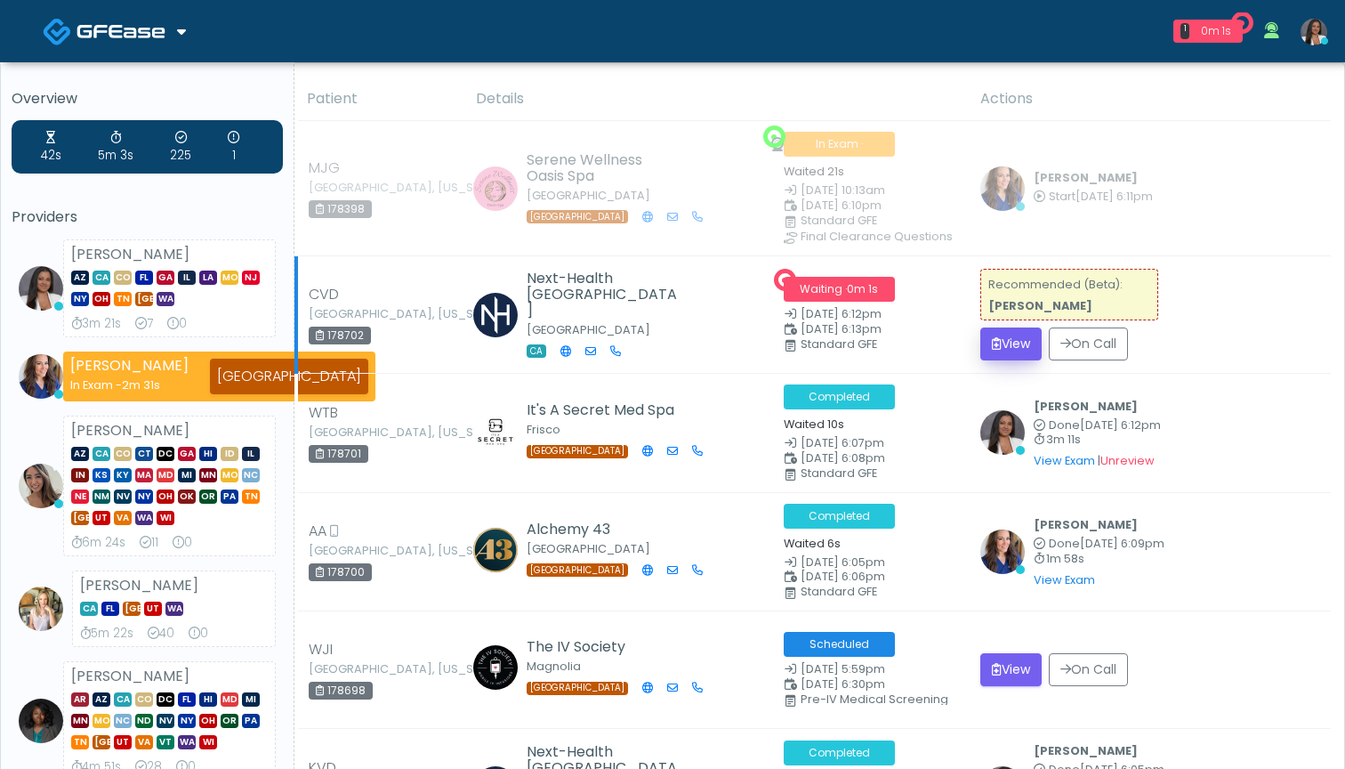
click at [1008, 342] on button "View" at bounding box center [1010, 343] width 61 height 33
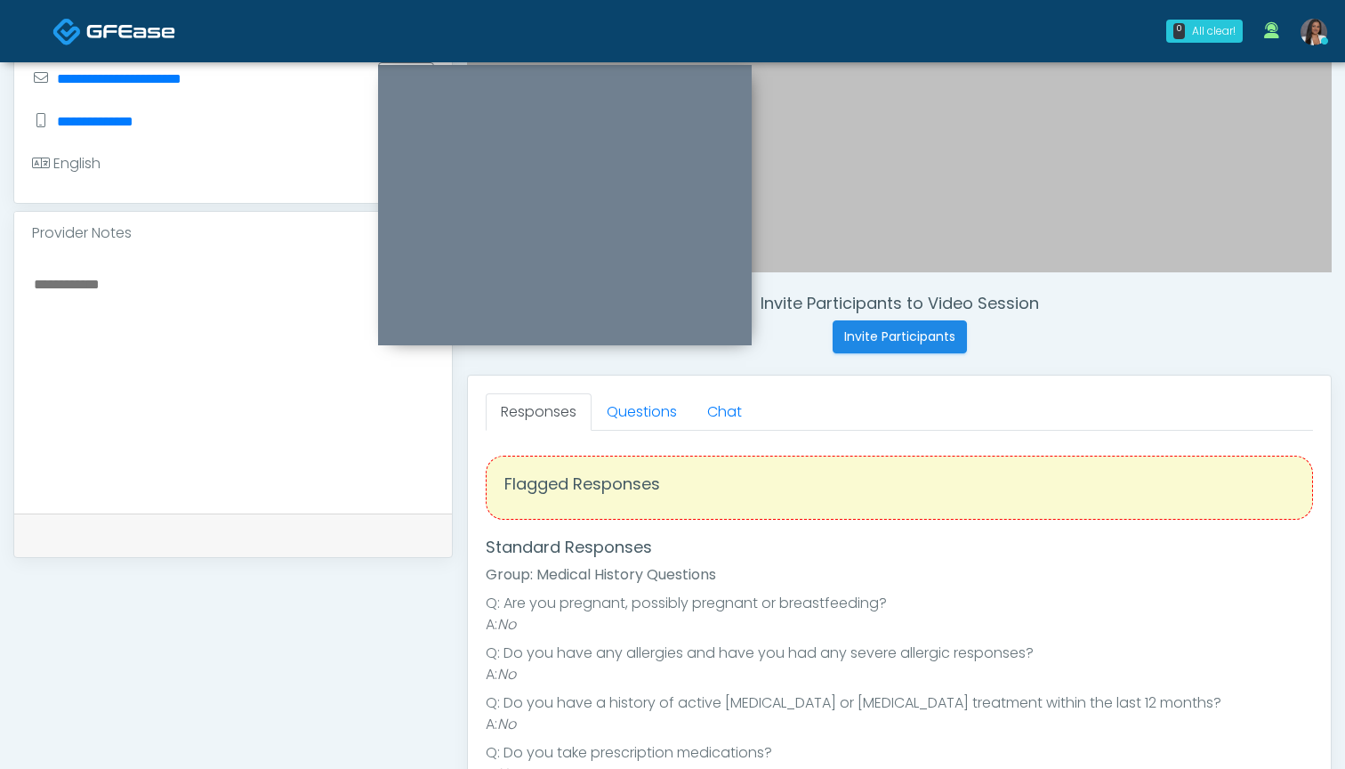
scroll to position [473, 0]
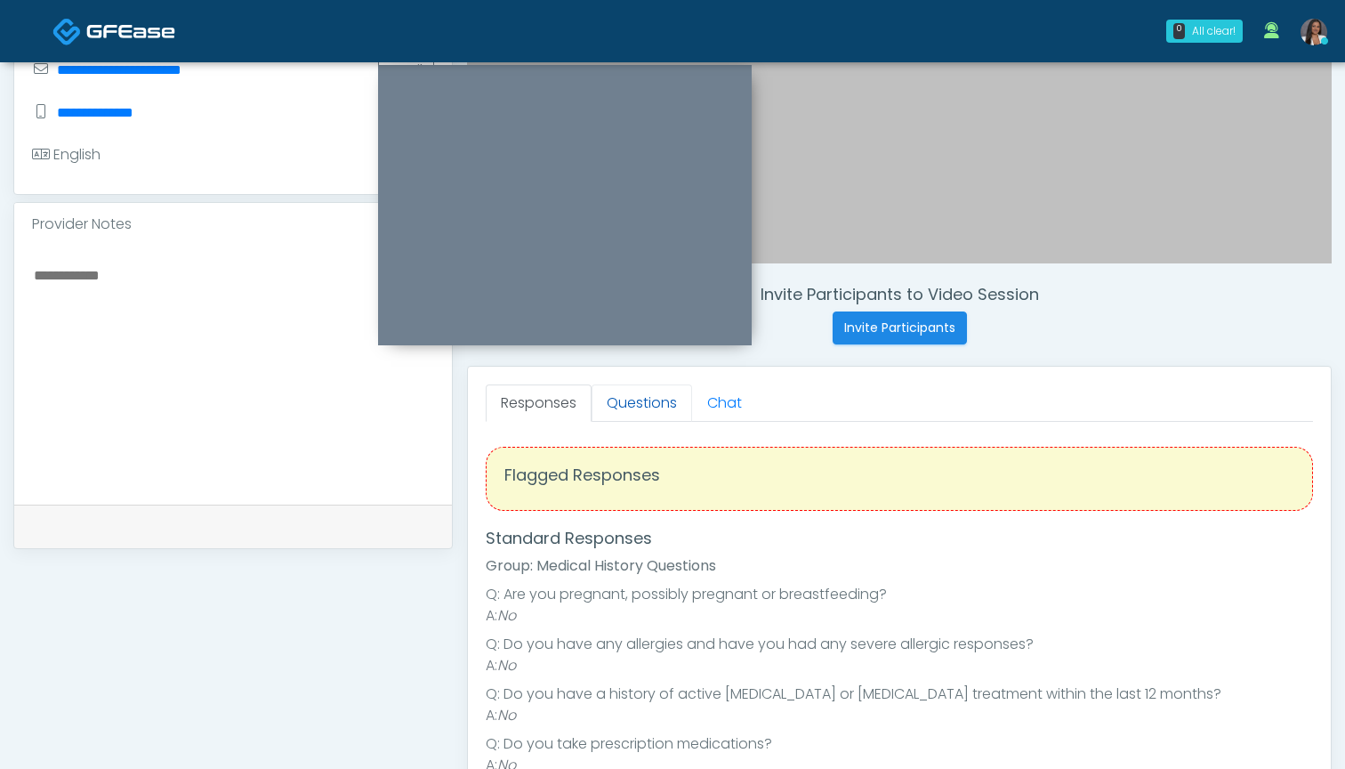
click at [619, 405] on link "Questions" at bounding box center [642, 402] width 101 height 37
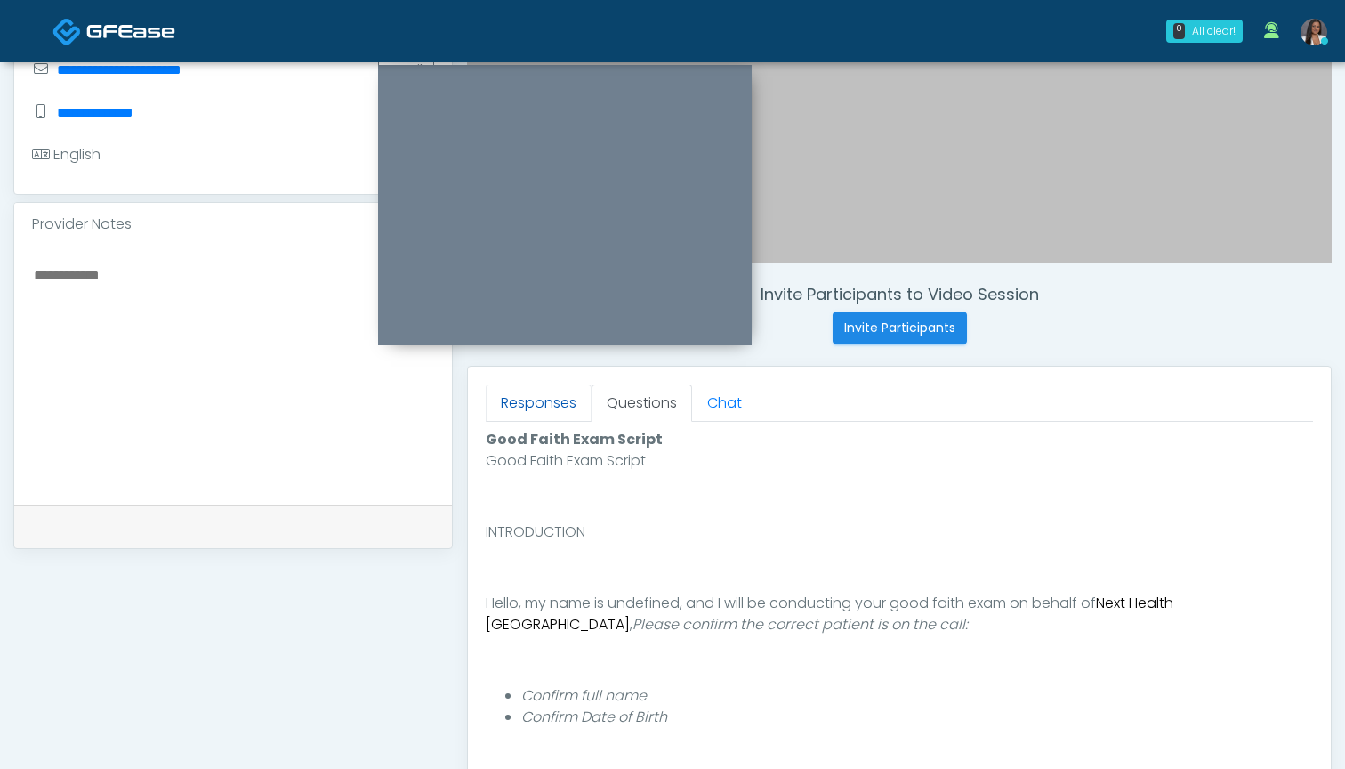
click at [532, 419] on link "Responses" at bounding box center [539, 402] width 106 height 37
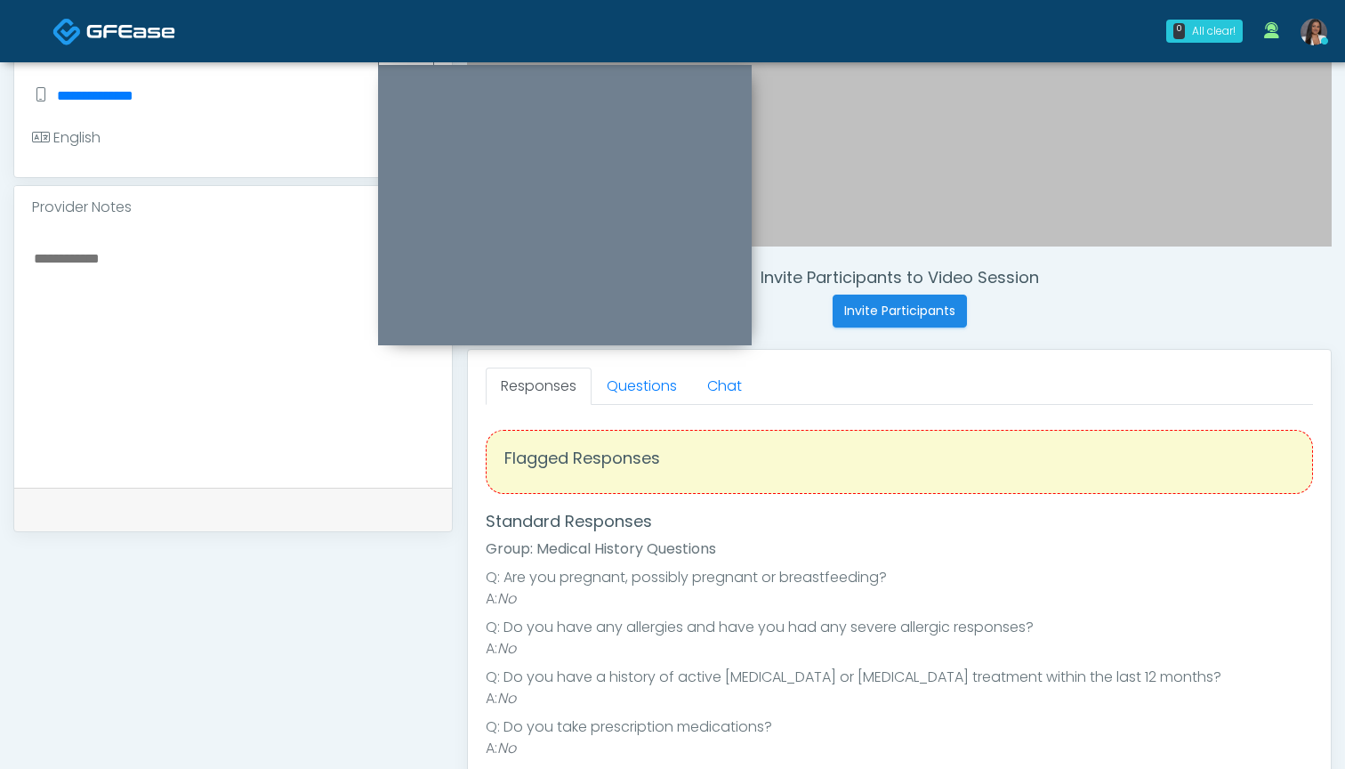
scroll to position [482, 0]
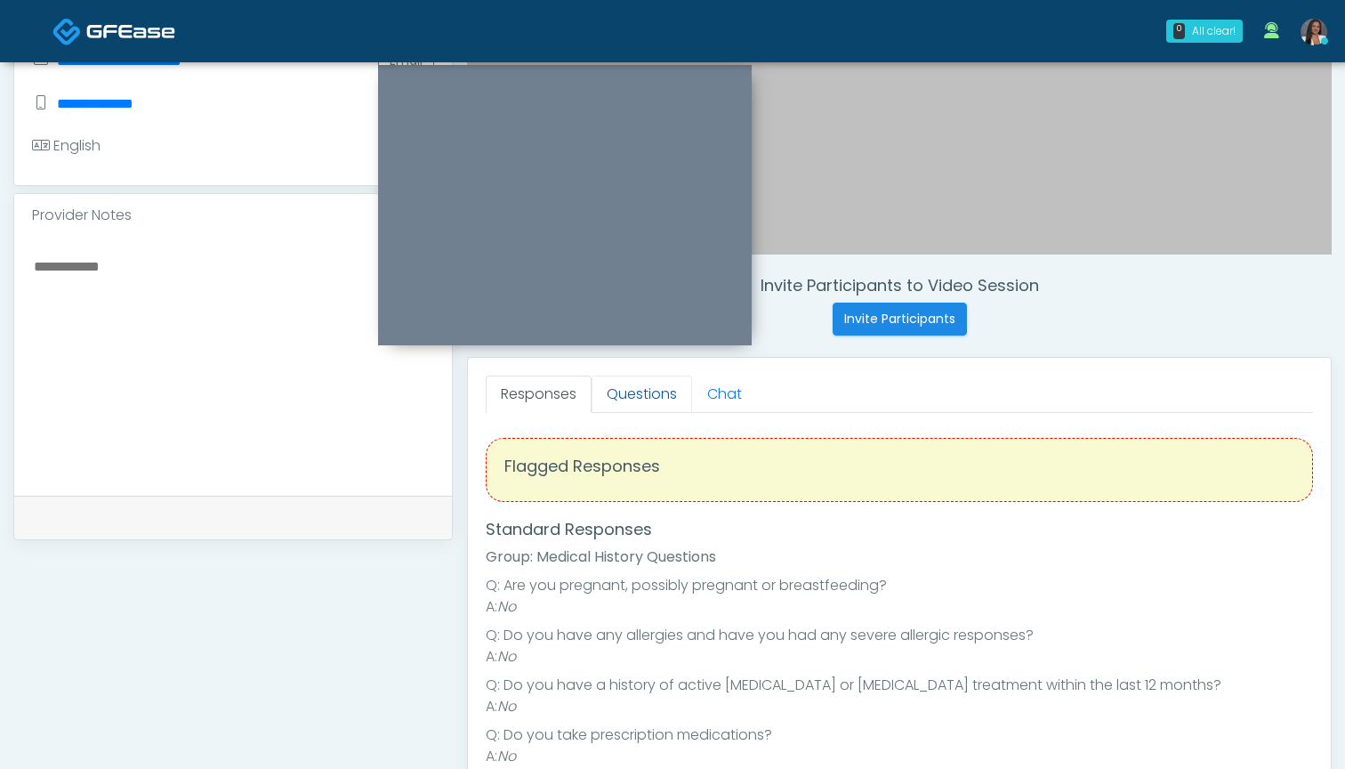
click at [649, 392] on link "Questions" at bounding box center [642, 393] width 101 height 37
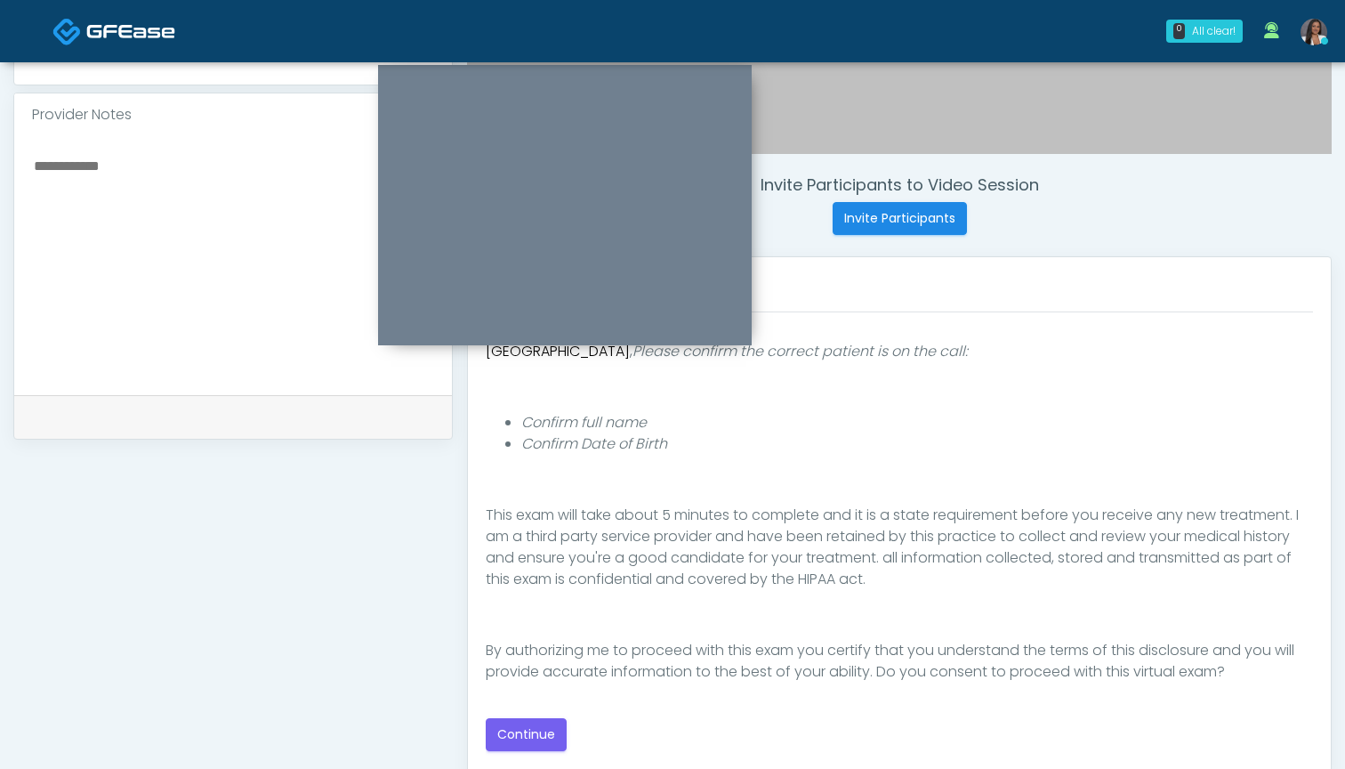
scroll to position [592, 0]
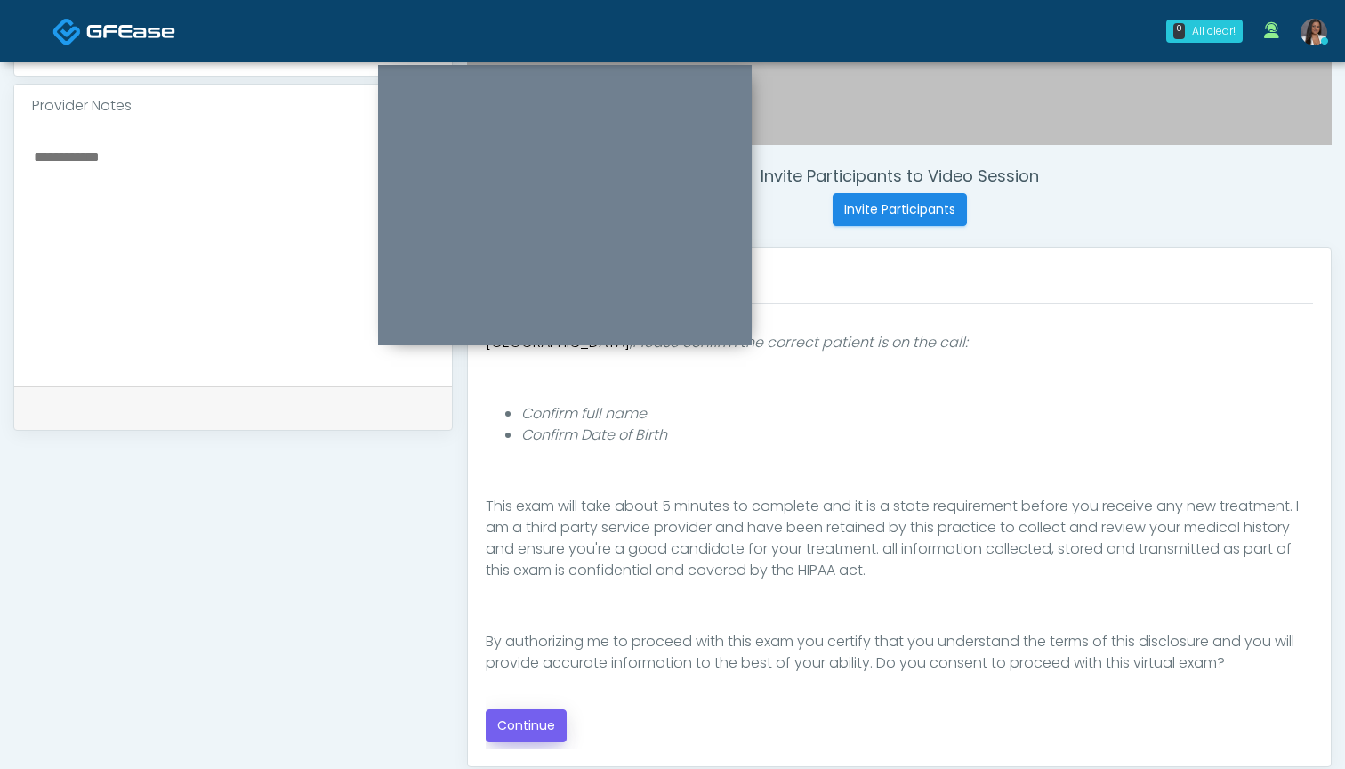
click at [536, 721] on button "Continue" at bounding box center [526, 725] width 81 height 33
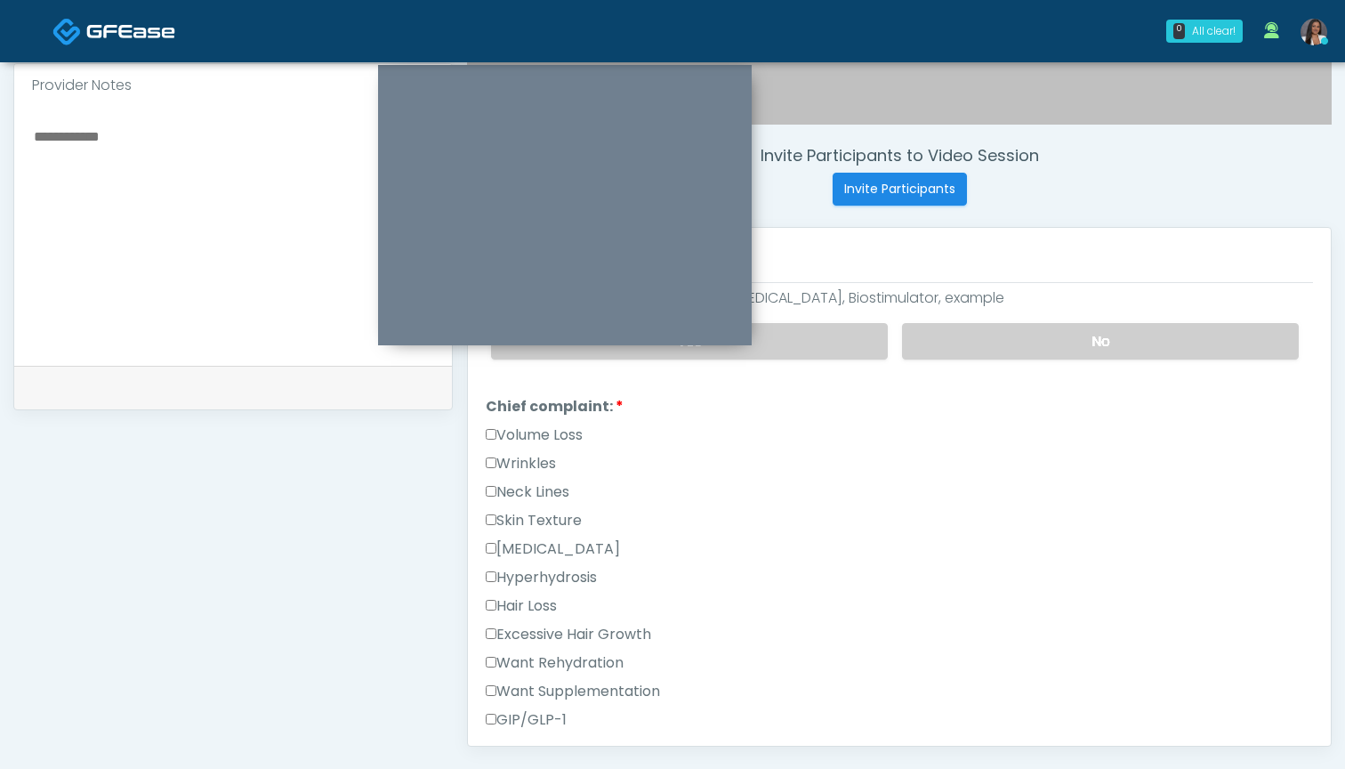
scroll to position [386, 0]
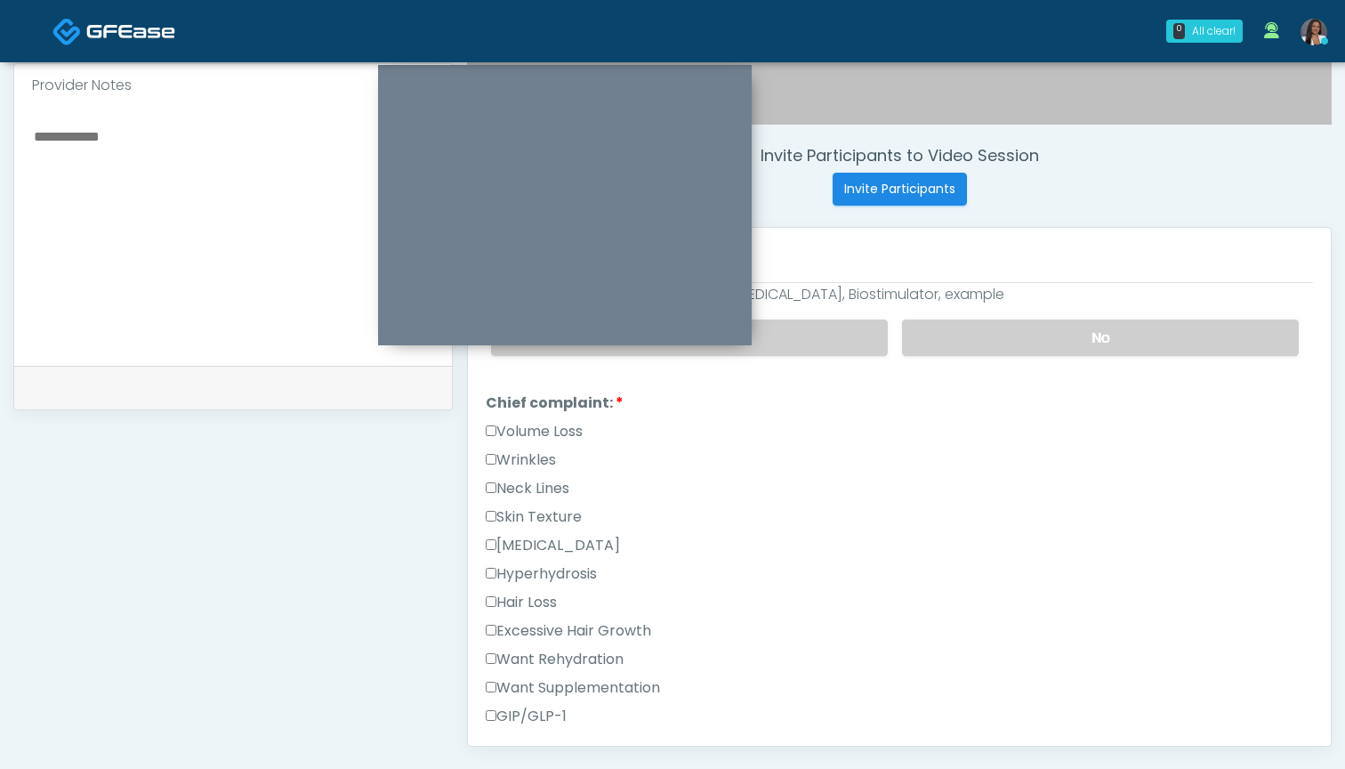
click at [619, 655] on label "Want Rehydration" at bounding box center [555, 659] width 138 height 21
click at [619, 681] on label "Want Supplementation" at bounding box center [573, 687] width 174 height 21
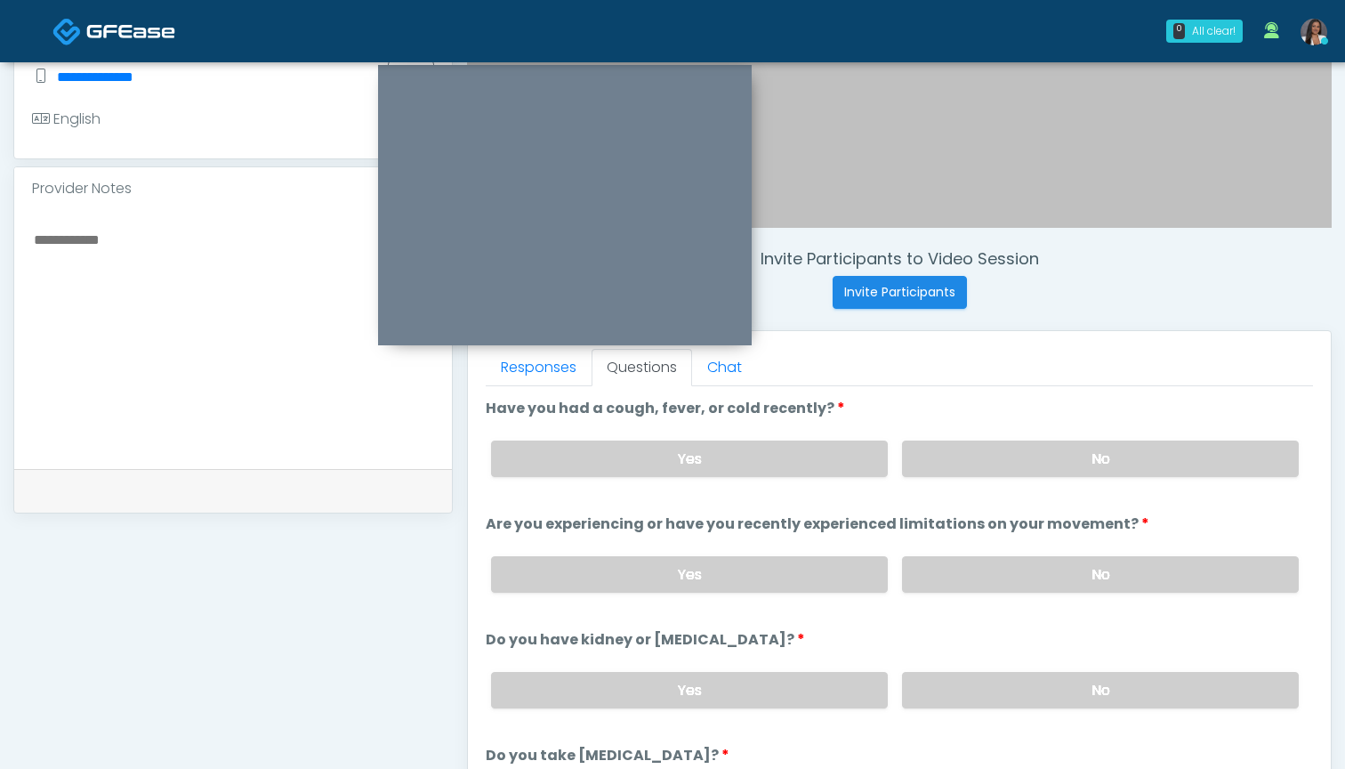
scroll to position [498, 0]
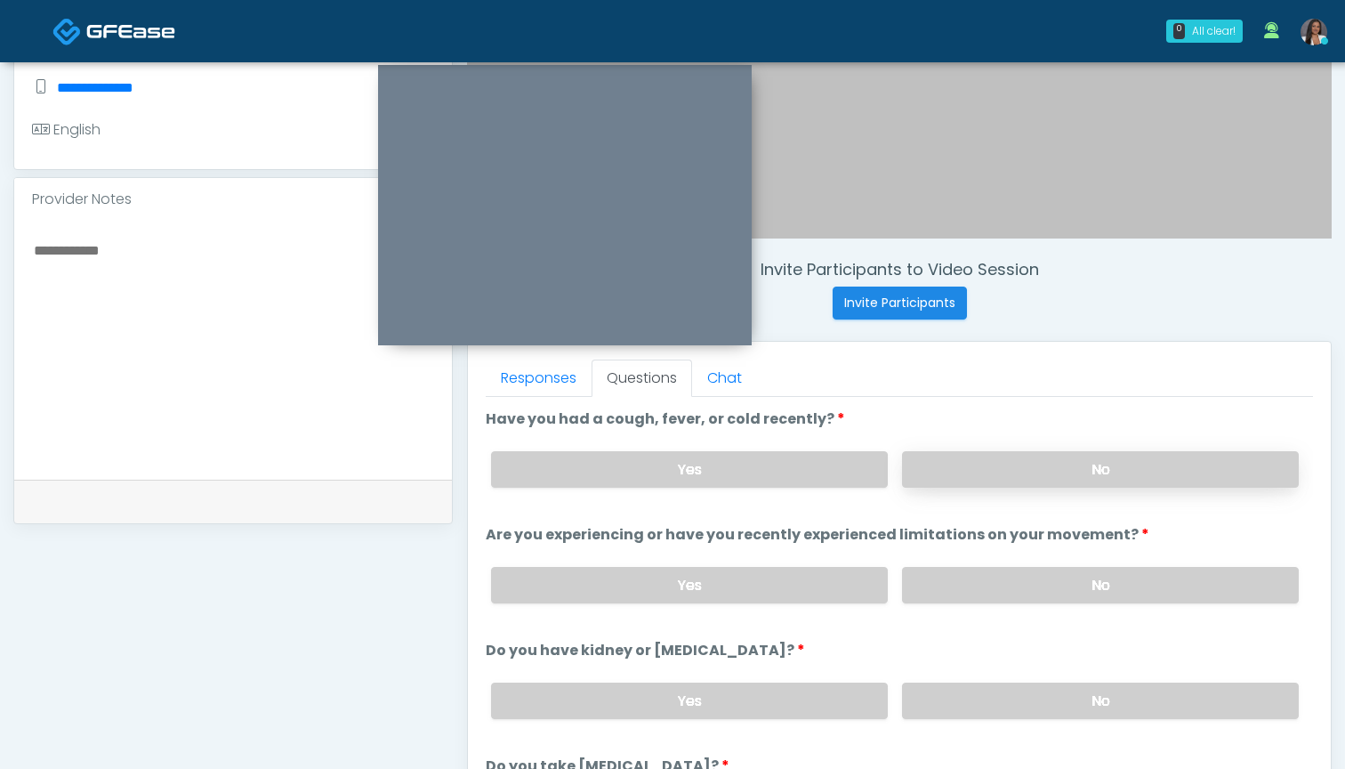
click at [928, 468] on label "No" at bounding box center [1100, 469] width 397 height 36
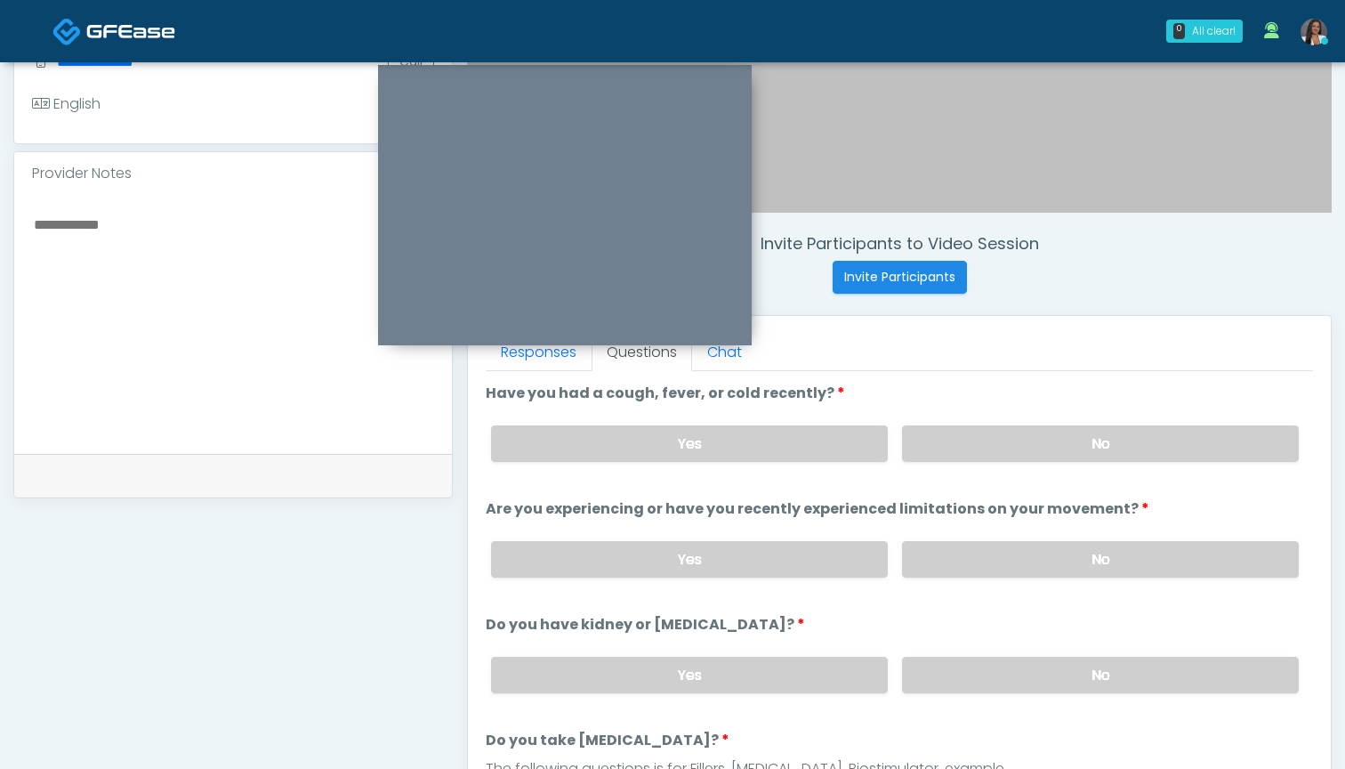
scroll to position [0, 0]
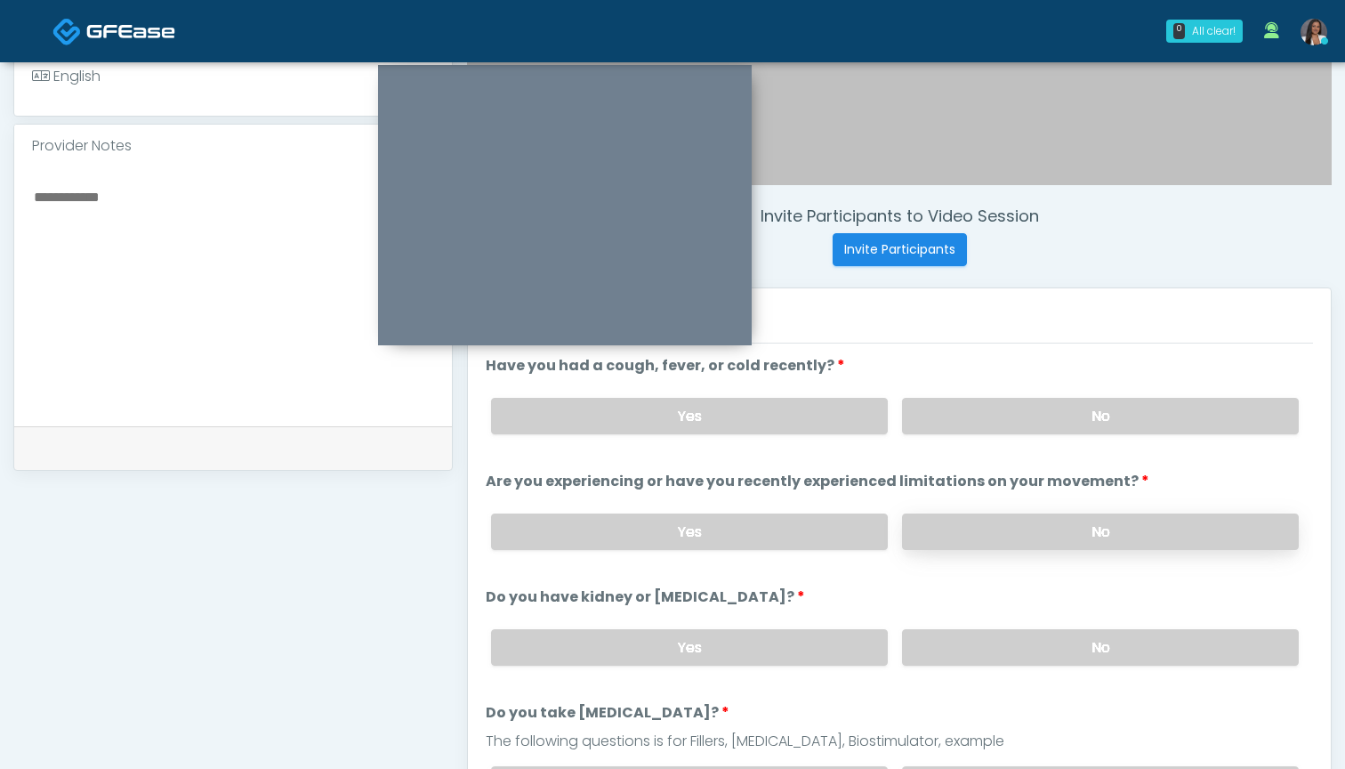
click at [917, 535] on label "No" at bounding box center [1100, 531] width 397 height 36
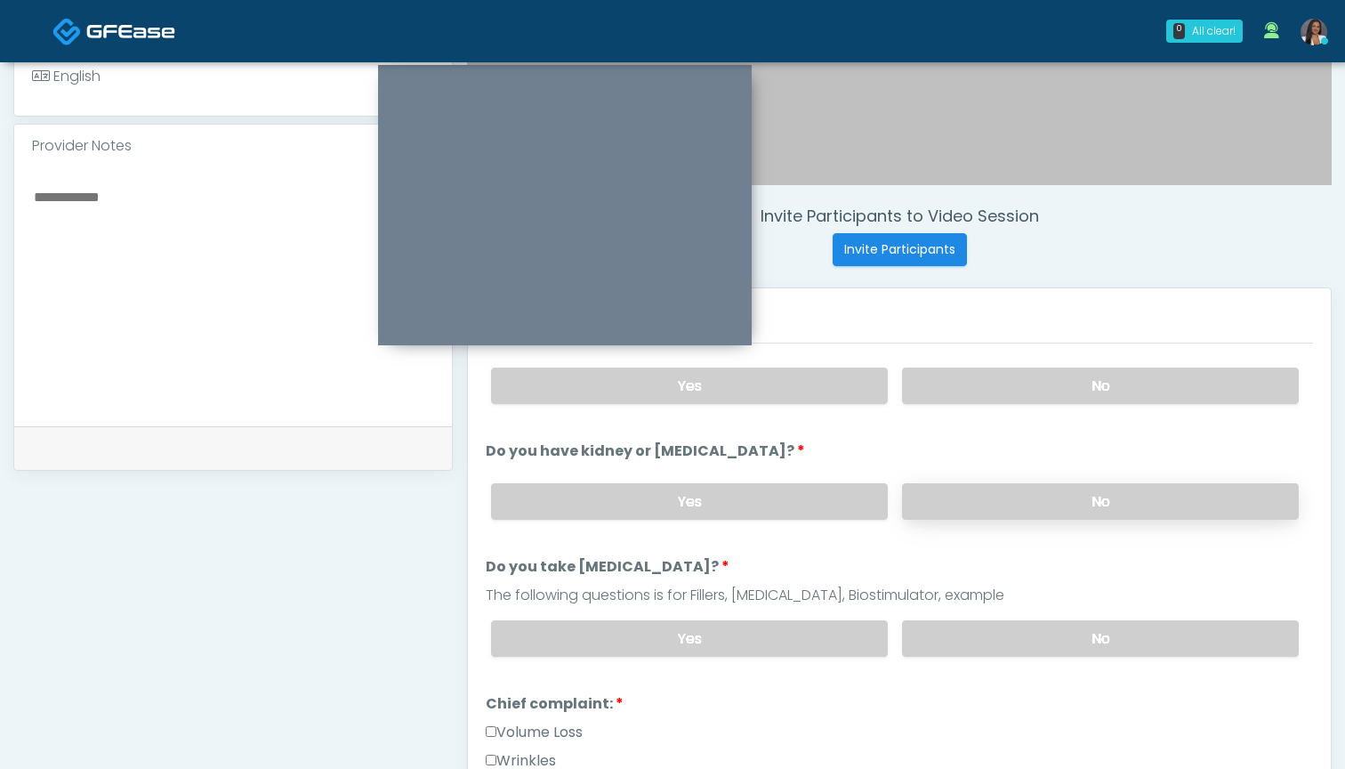
click at [939, 498] on label "No" at bounding box center [1100, 501] width 397 height 36
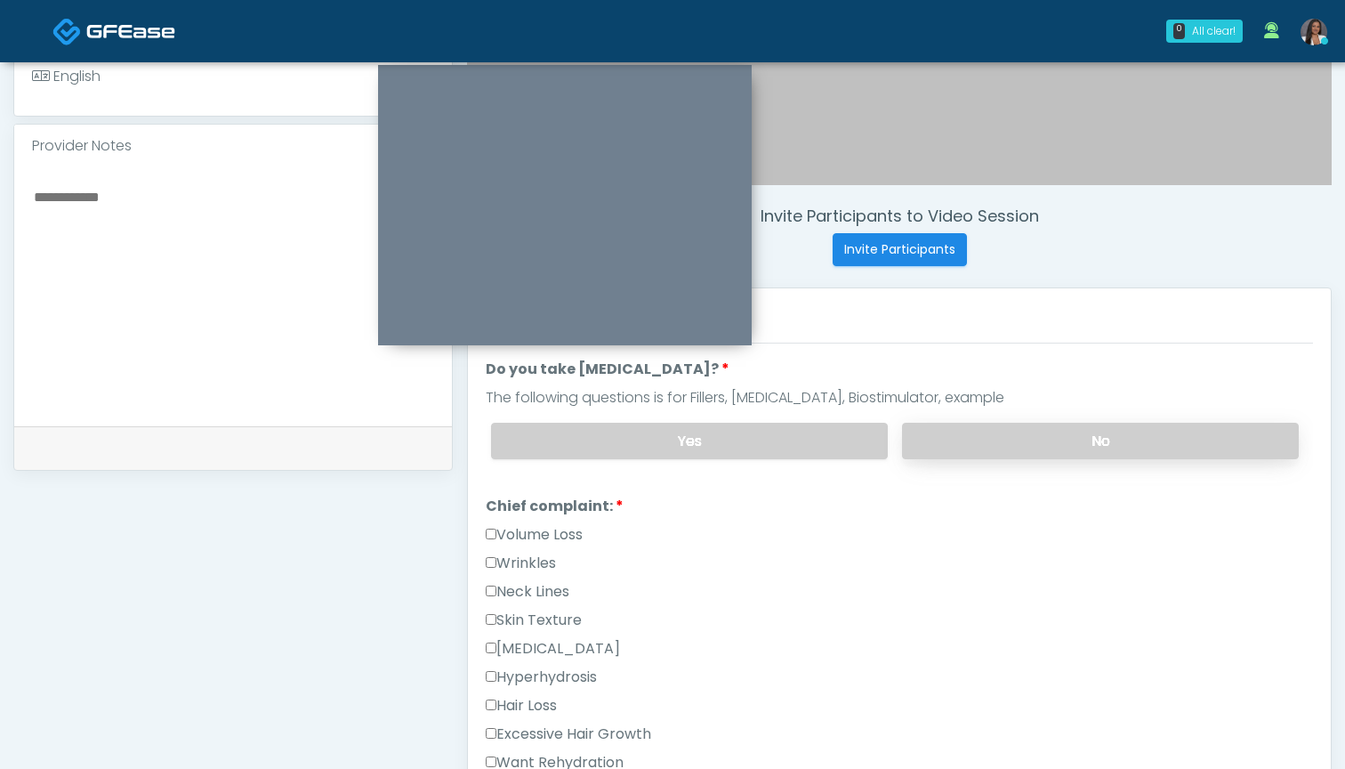
click at [956, 441] on label "No" at bounding box center [1100, 441] width 397 height 36
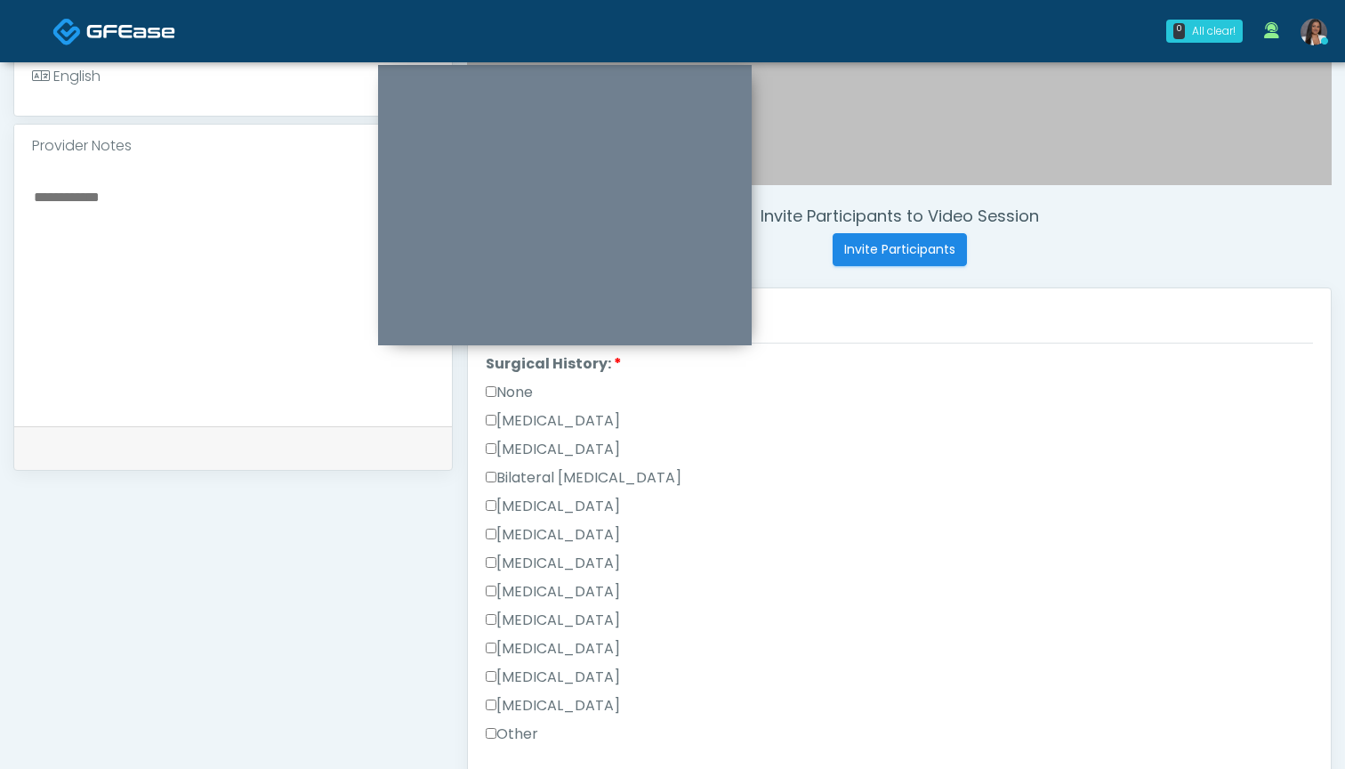
click at [520, 390] on label "None" at bounding box center [509, 392] width 47 height 21
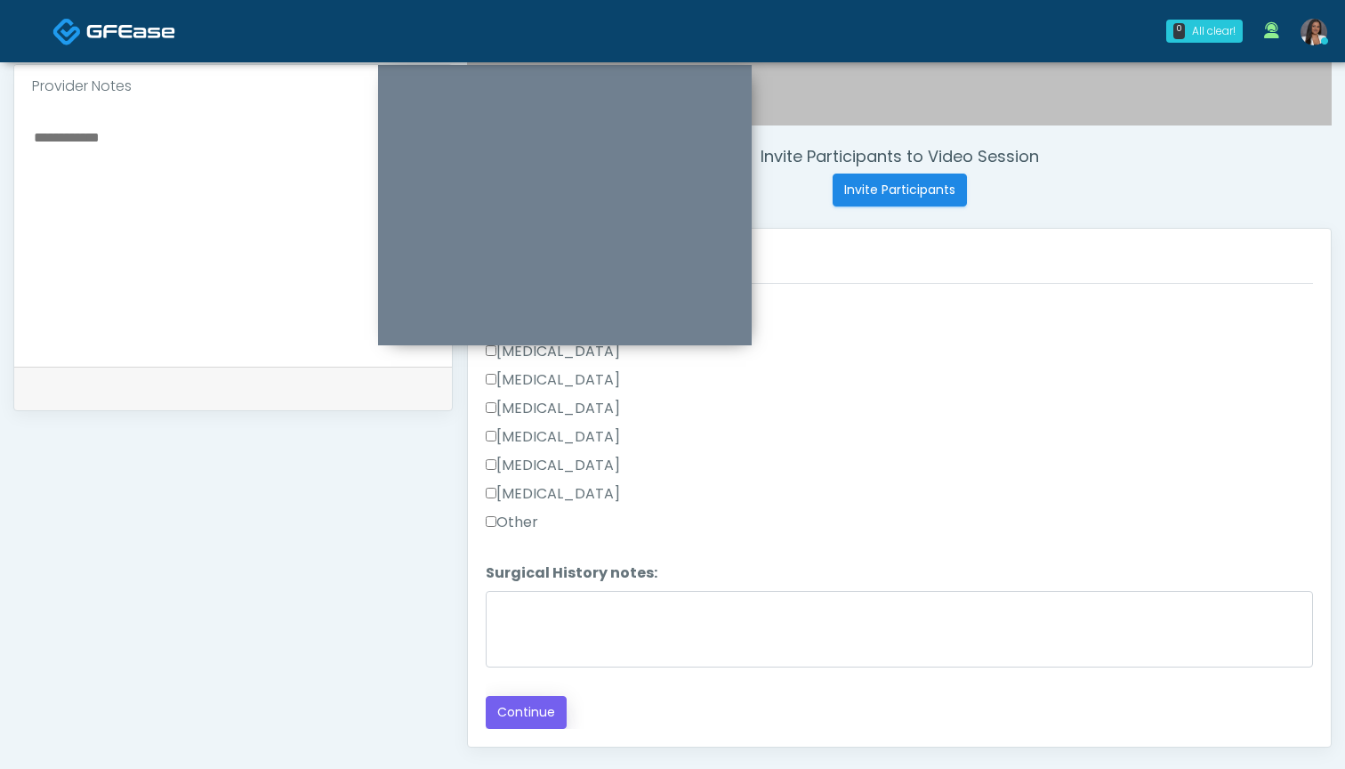
click at [541, 716] on button "Continue" at bounding box center [526, 712] width 81 height 33
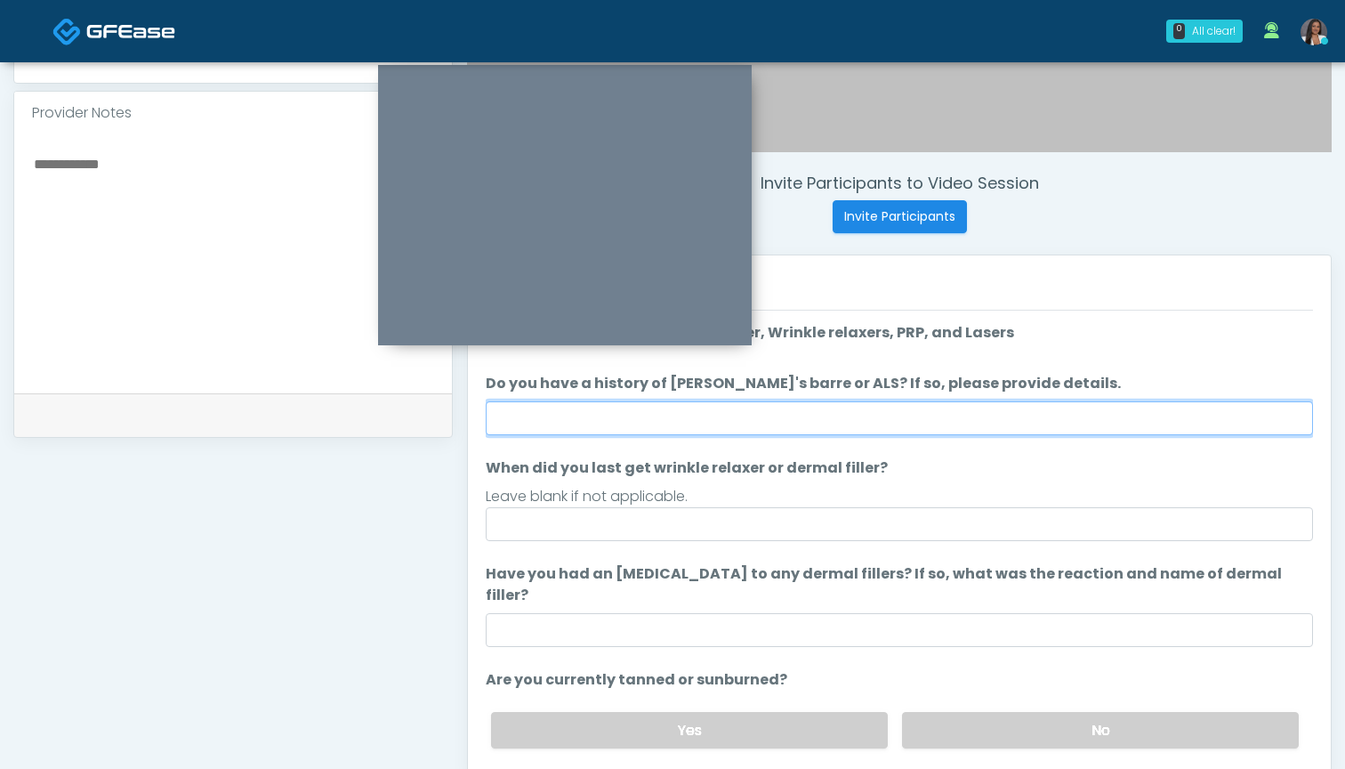
click at [853, 423] on input "Do you have a history of Guillain's barre or ALS? If so, please provide details." at bounding box center [899, 418] width 827 height 34
type input "**"
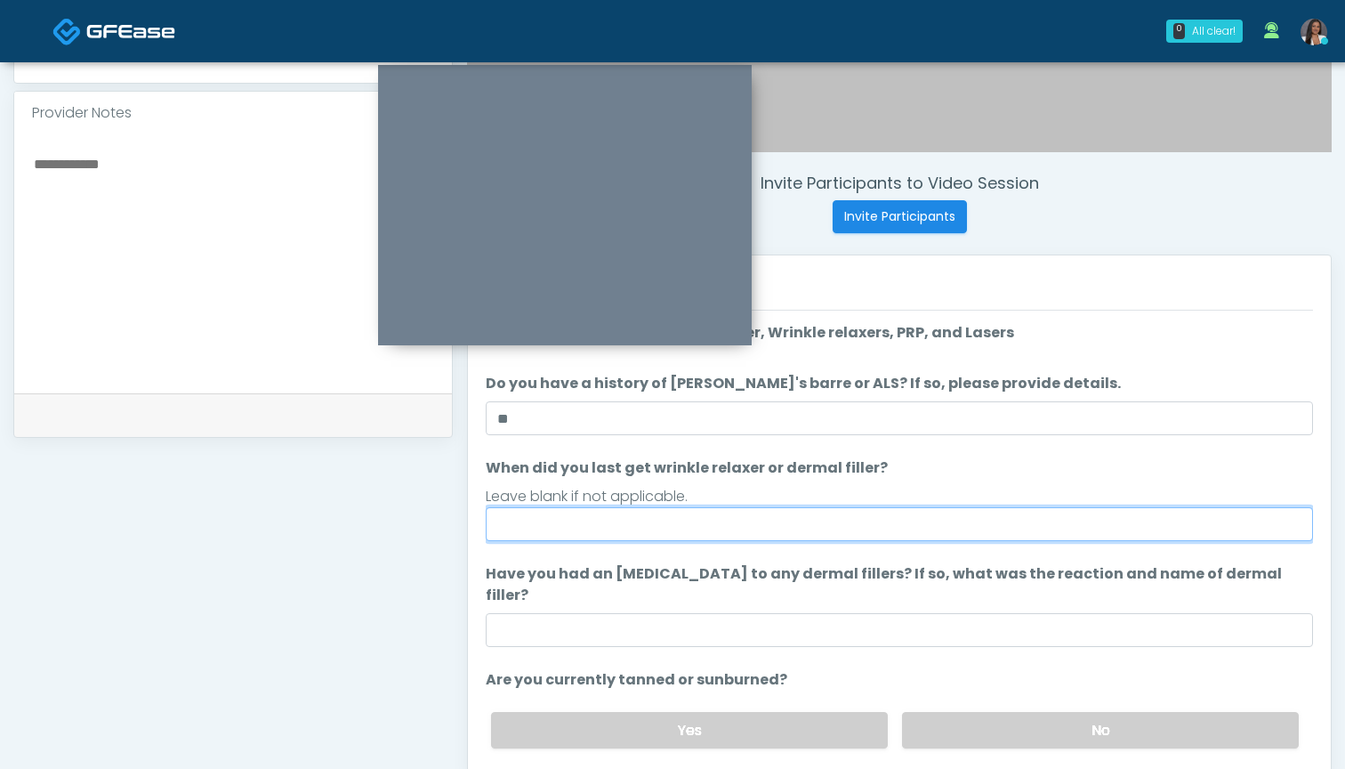
click at [839, 526] on input "When did you last get wrinkle relaxer or dermal filler?" at bounding box center [899, 524] width 827 height 34
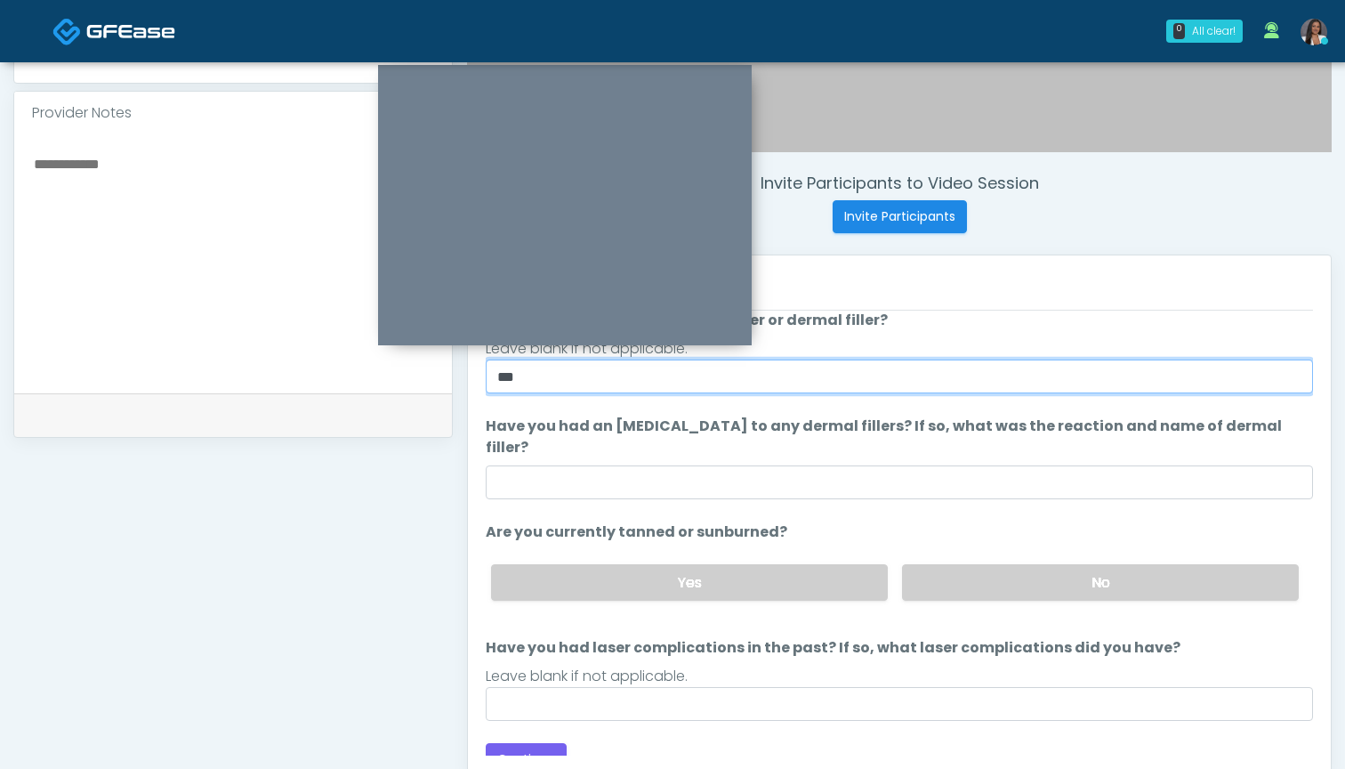
scroll to position [149, 0]
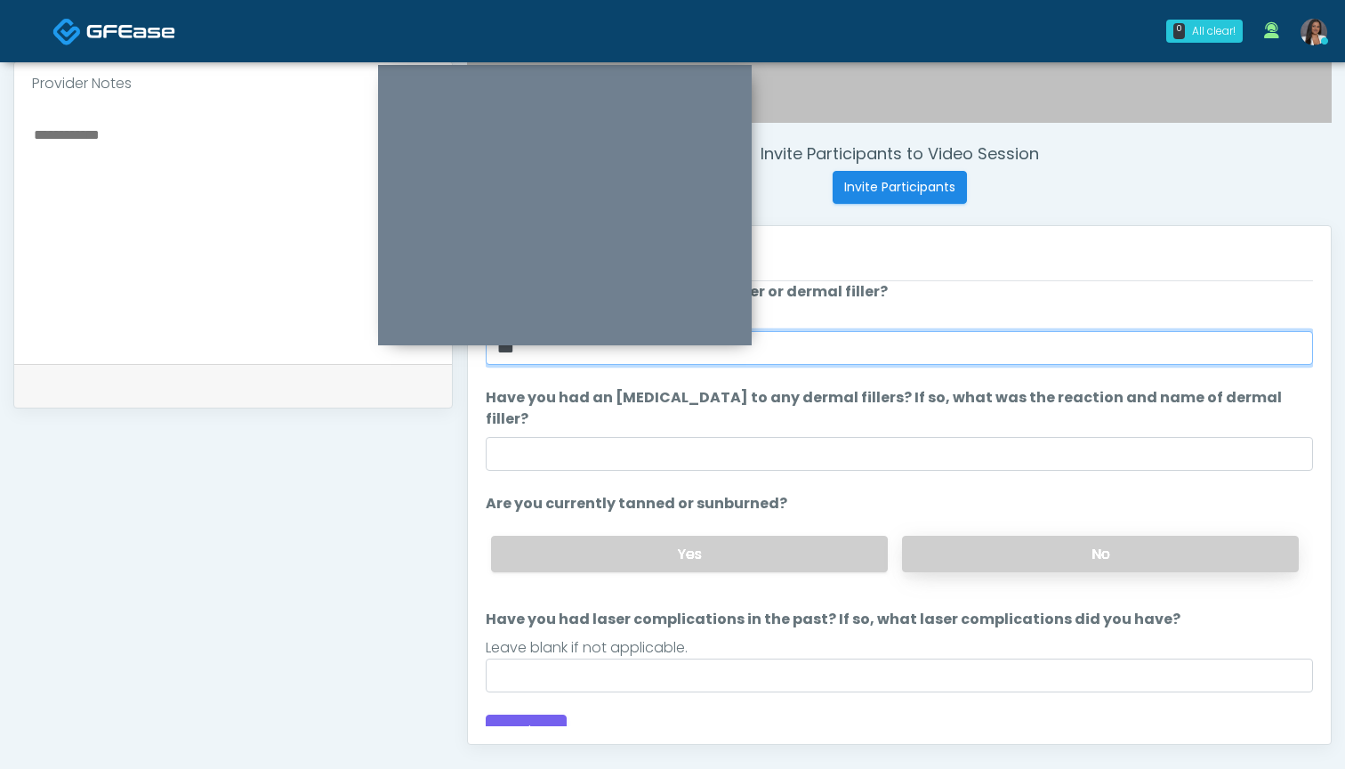
type input "***"
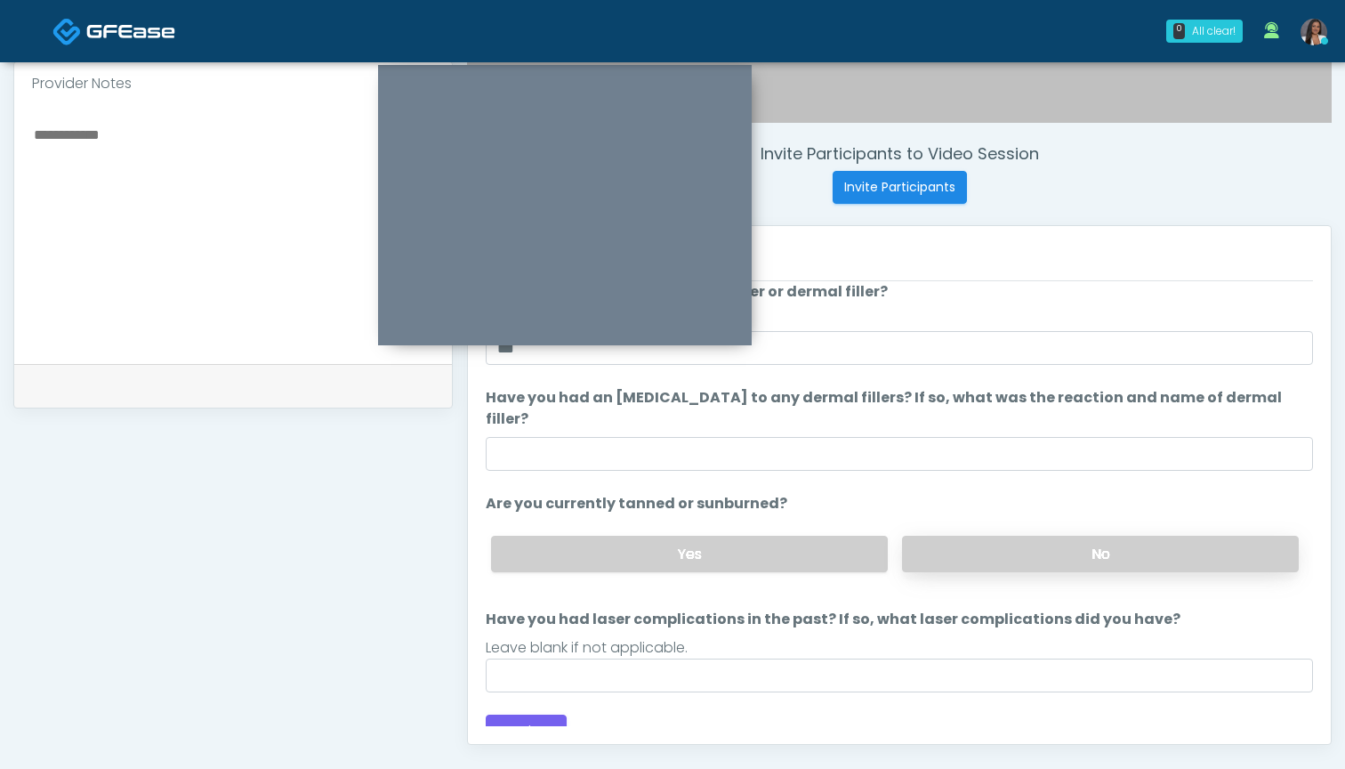
click at [961, 536] on label "No" at bounding box center [1100, 554] width 397 height 36
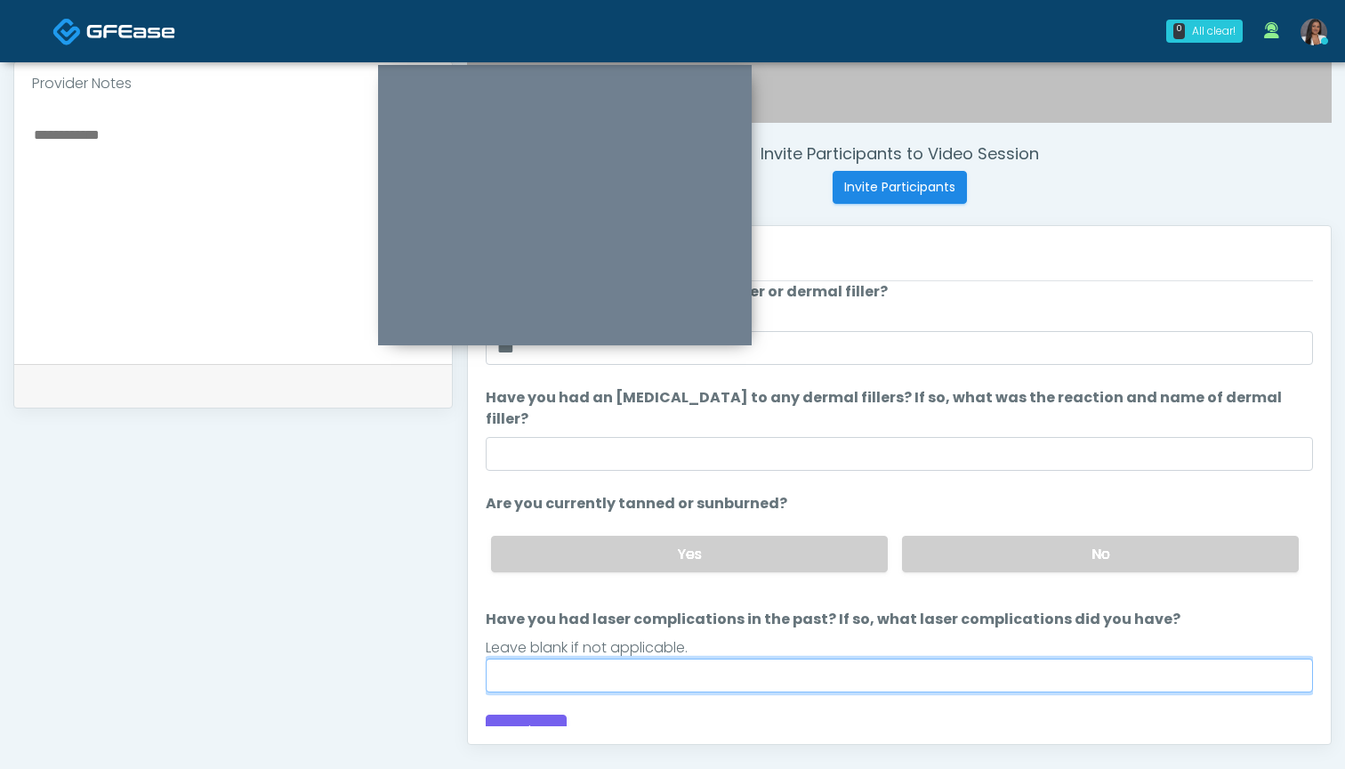
click at [798, 658] on input "Have you had laser complications in the past? If so, what laser complications d…" at bounding box center [899, 675] width 827 height 34
type input "***"
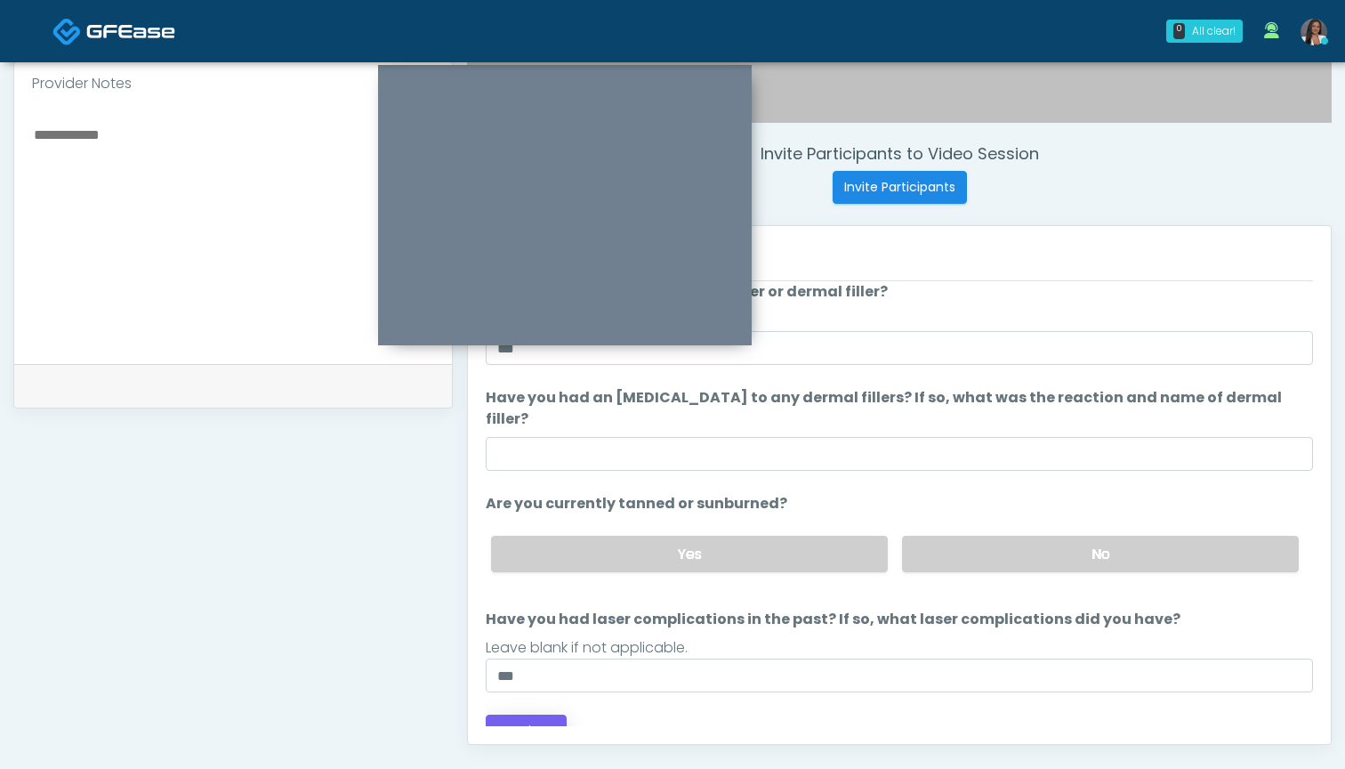
click at [529, 714] on button "Continue" at bounding box center [526, 730] width 81 height 33
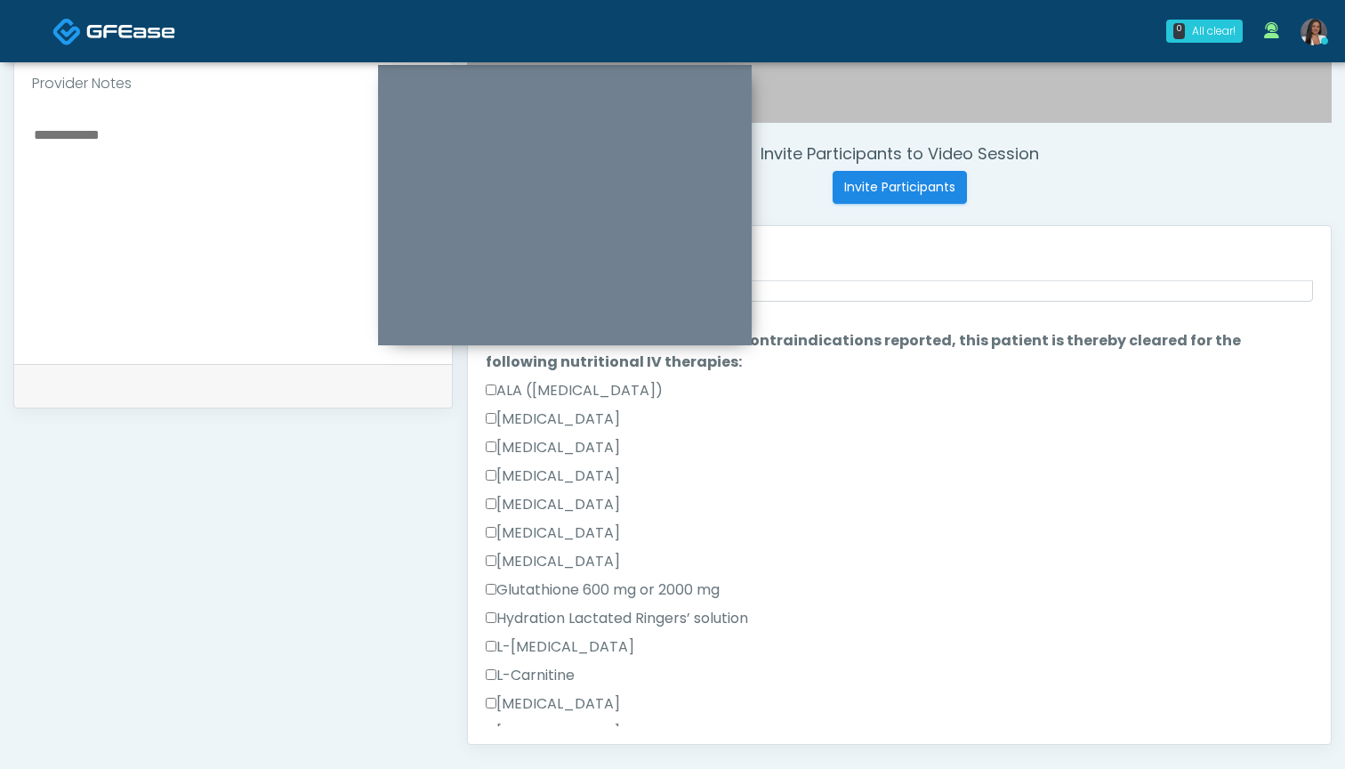
scroll to position [828, 0]
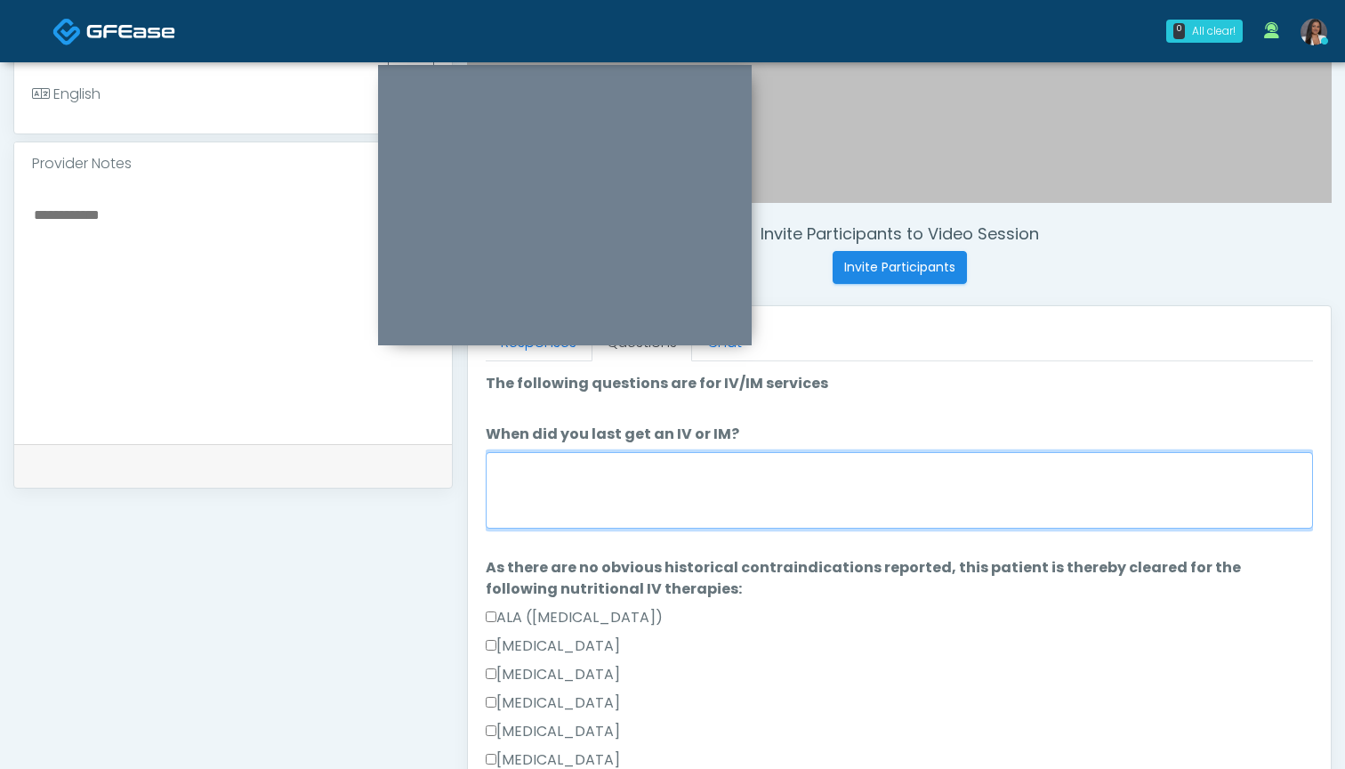
click at [835, 478] on textarea "When did you last get an IV or IM?" at bounding box center [899, 490] width 827 height 77
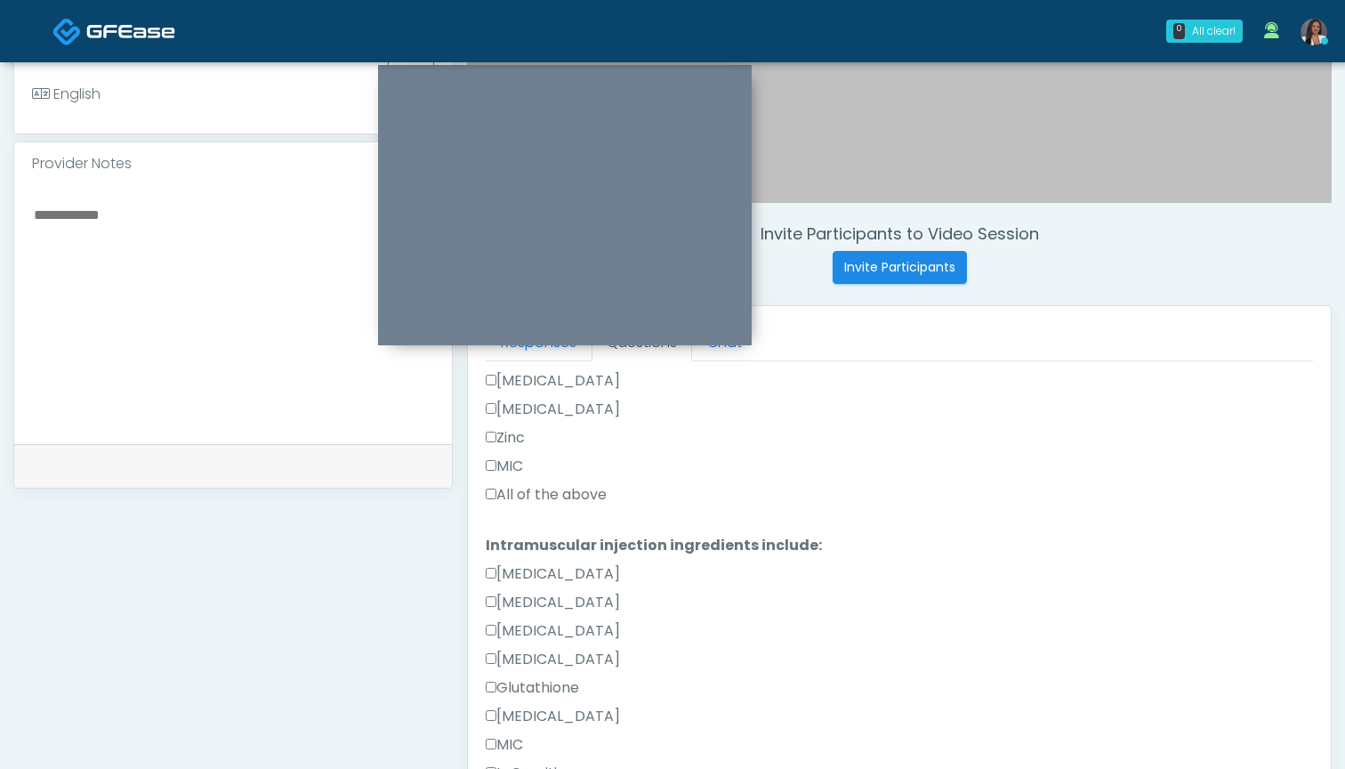
type textarea "***"
click at [584, 488] on label "All of the above" at bounding box center [546, 494] width 121 height 21
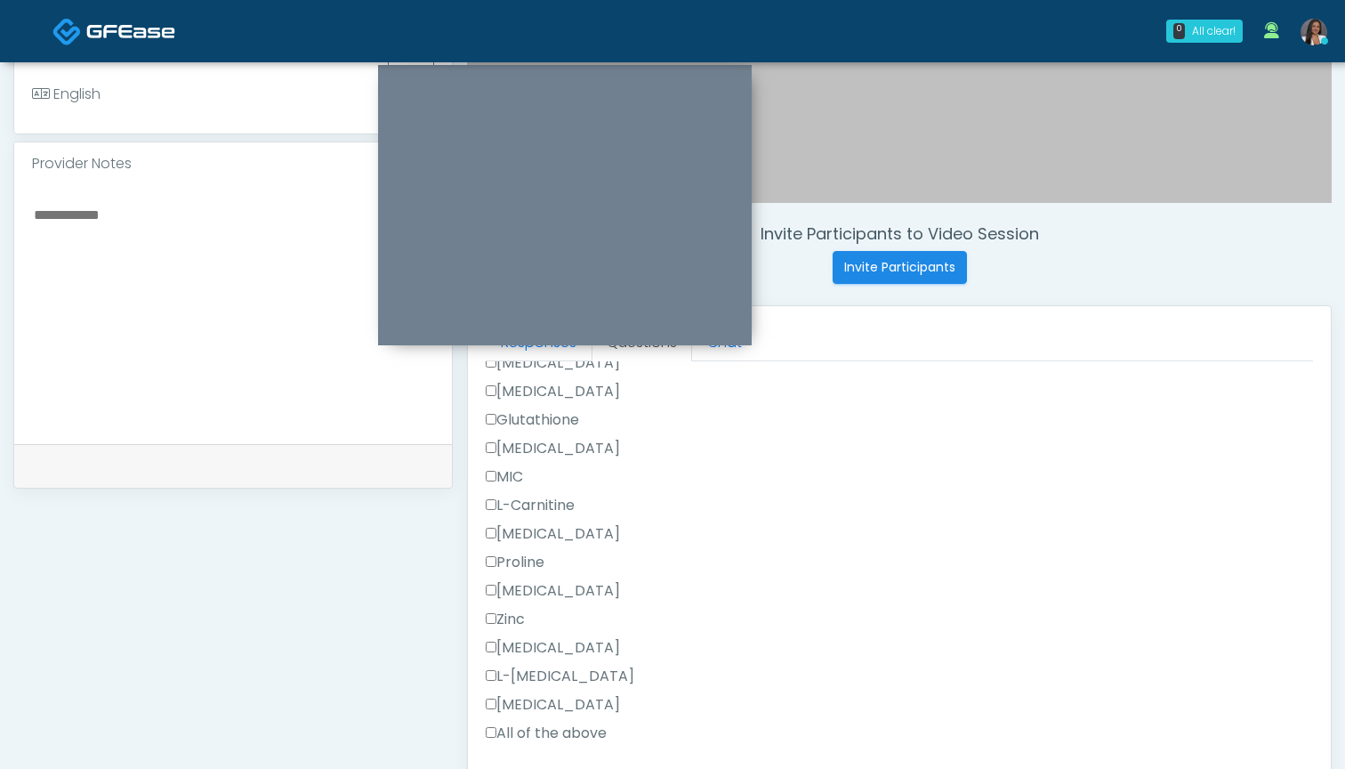
click at [556, 732] on label "All of the above" at bounding box center [546, 732] width 121 height 21
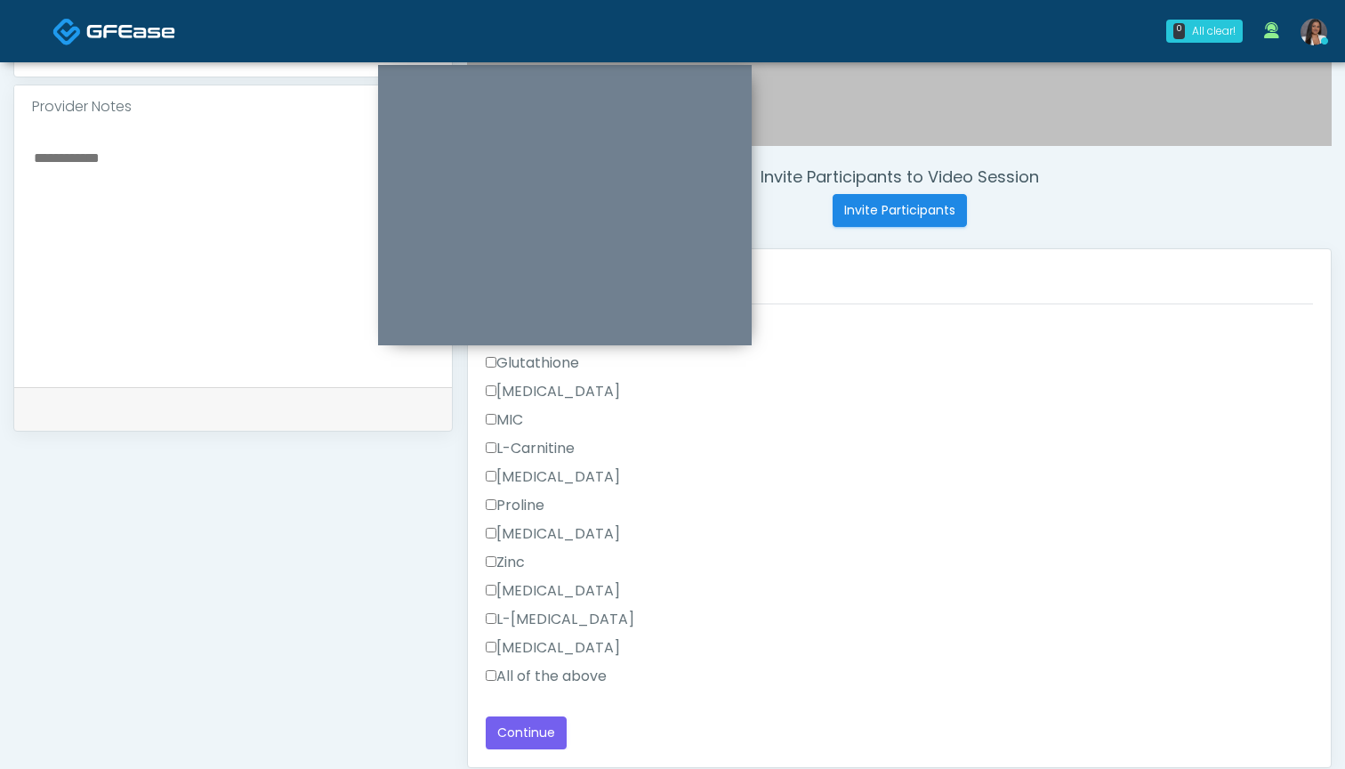
scroll to position [609, 0]
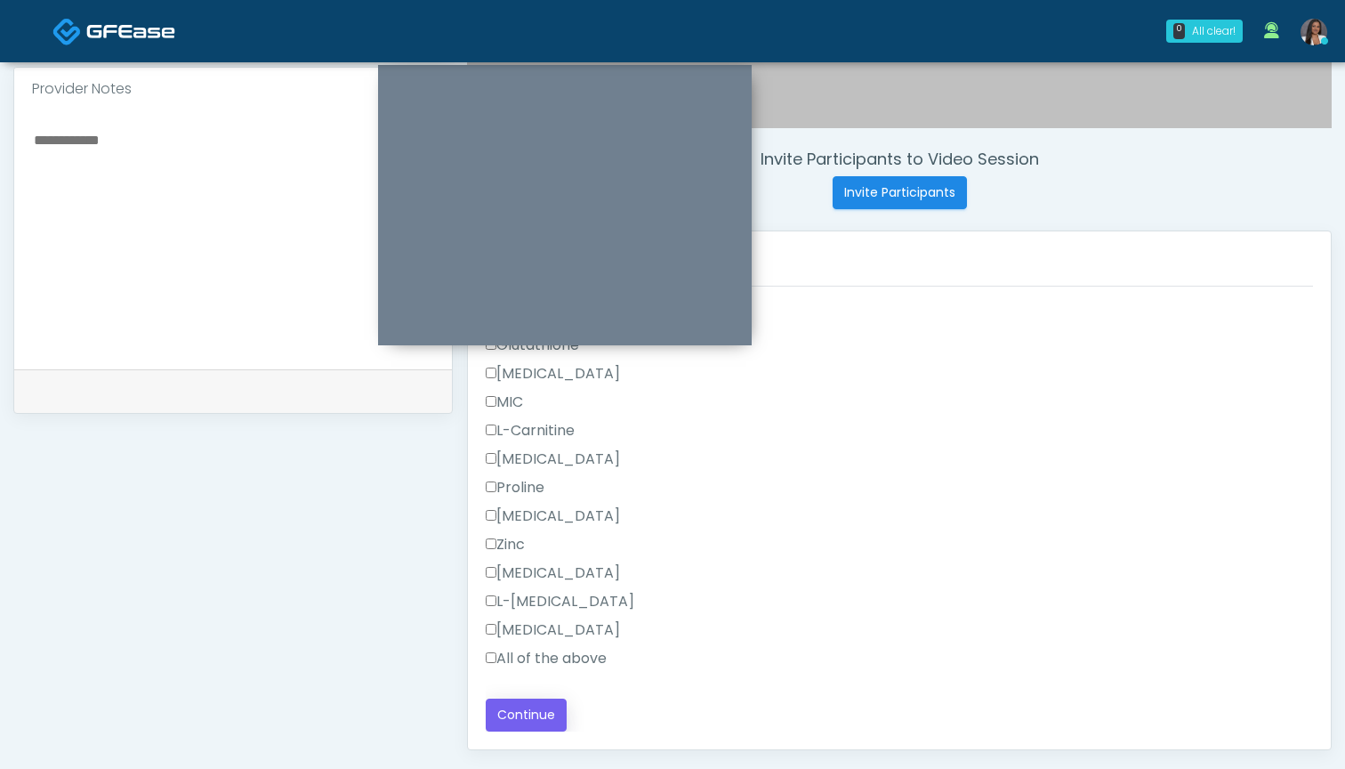
click at [537, 714] on button "Continue" at bounding box center [526, 714] width 81 height 33
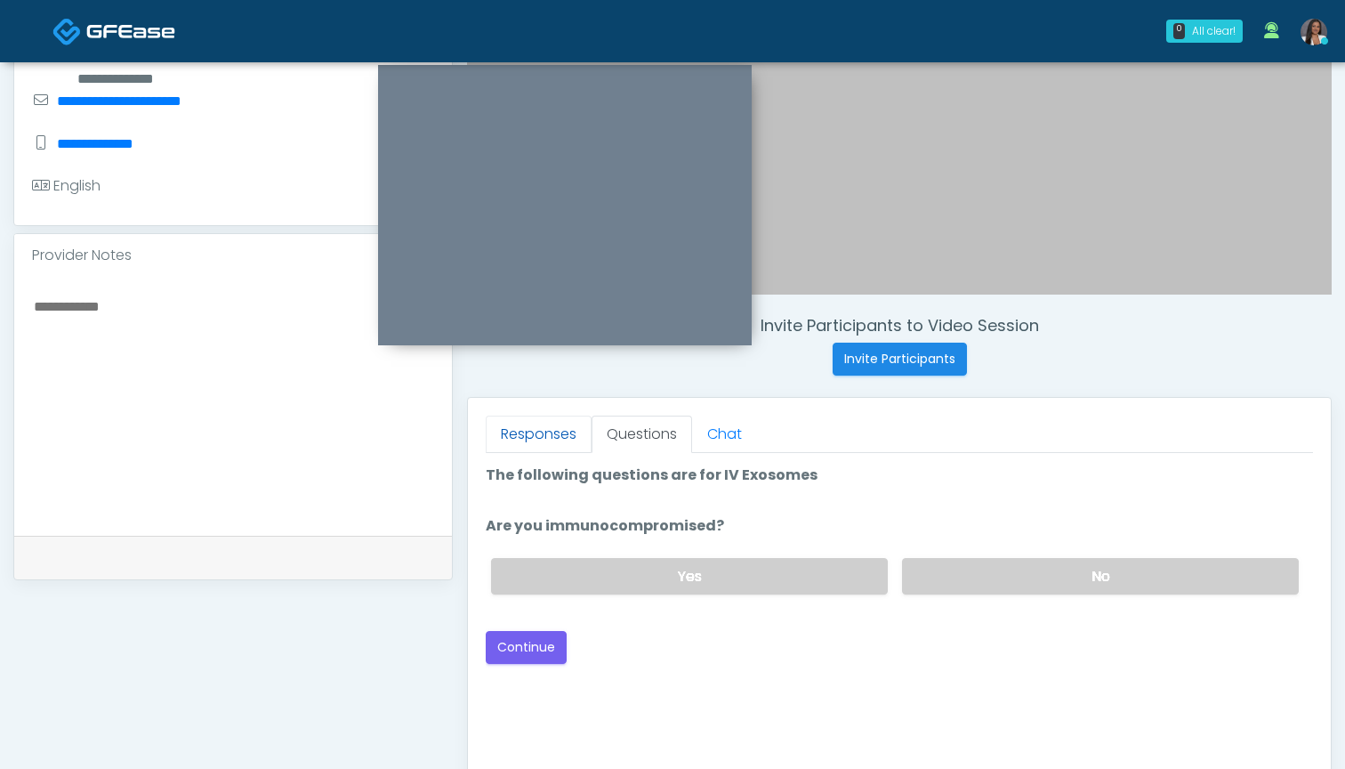
click at [556, 435] on link "Responses" at bounding box center [539, 433] width 106 height 37
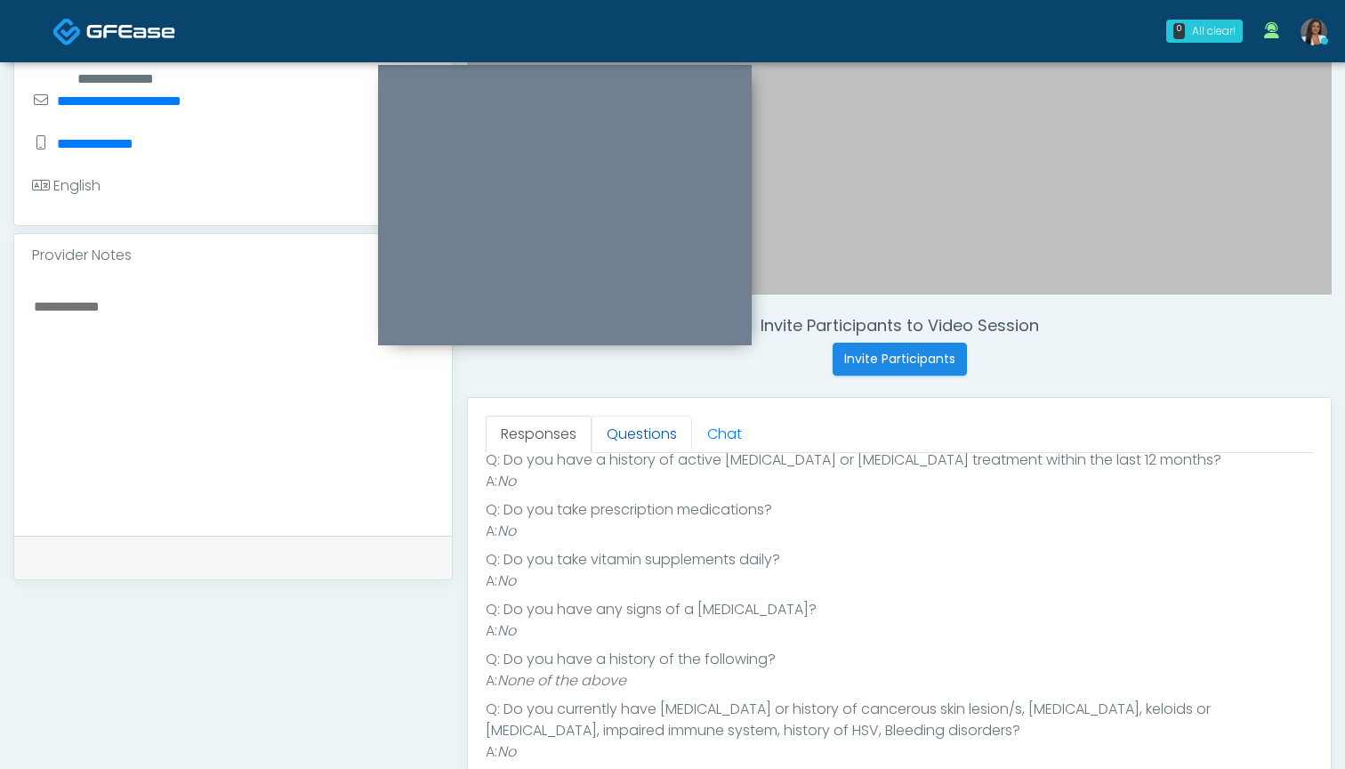
click at [626, 433] on link "Questions" at bounding box center [642, 433] width 101 height 37
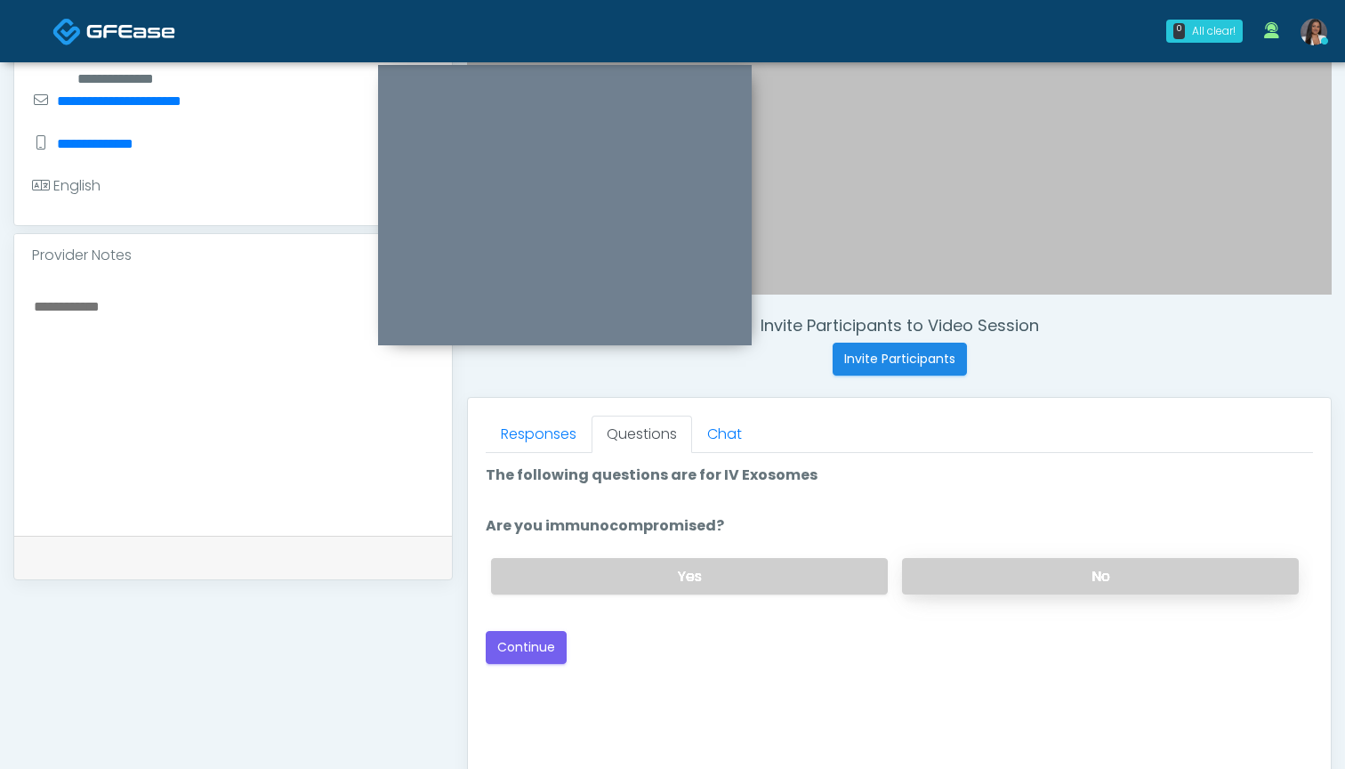
click at [965, 571] on label "No" at bounding box center [1100, 576] width 397 height 36
click at [543, 647] on button "Continue" at bounding box center [526, 647] width 81 height 33
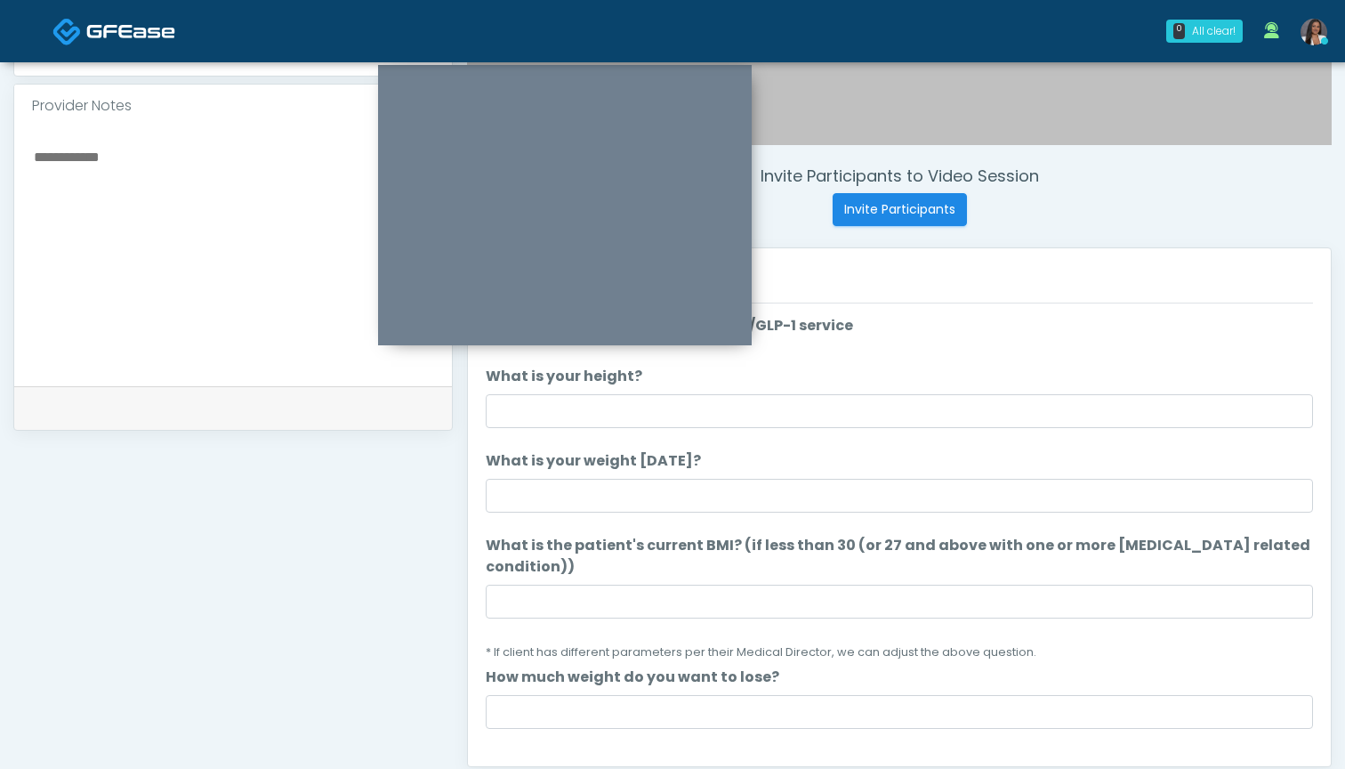
scroll to position [552, 0]
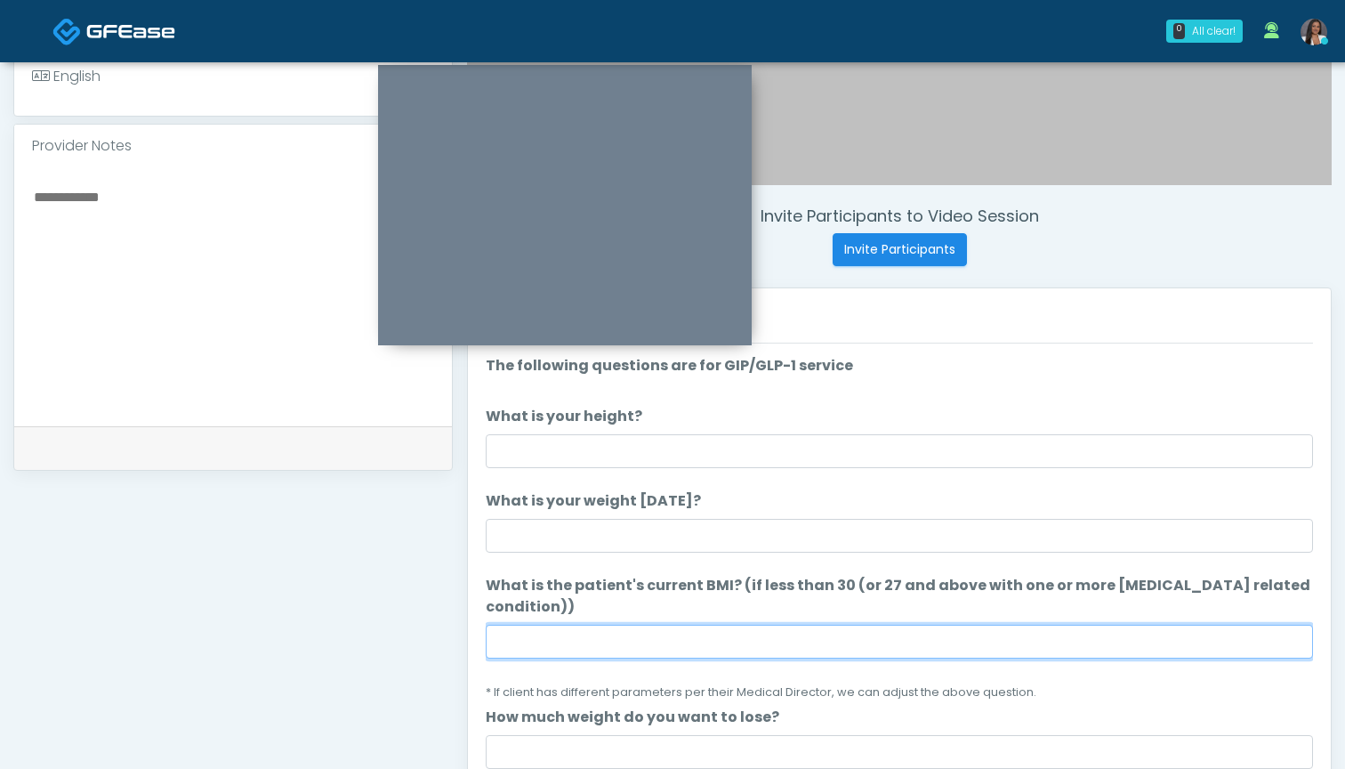
click at [558, 651] on input "What is the patient's current BMI? (if less than 30 (or 27 and above with one o…" at bounding box center [899, 642] width 827 height 34
drag, startPoint x: 518, startPoint y: 644, endPoint x: 408, endPoint y: 637, distance: 109.7
click at [408, 637] on div "**********" at bounding box center [672, 269] width 1319 height 1357
type input "****"
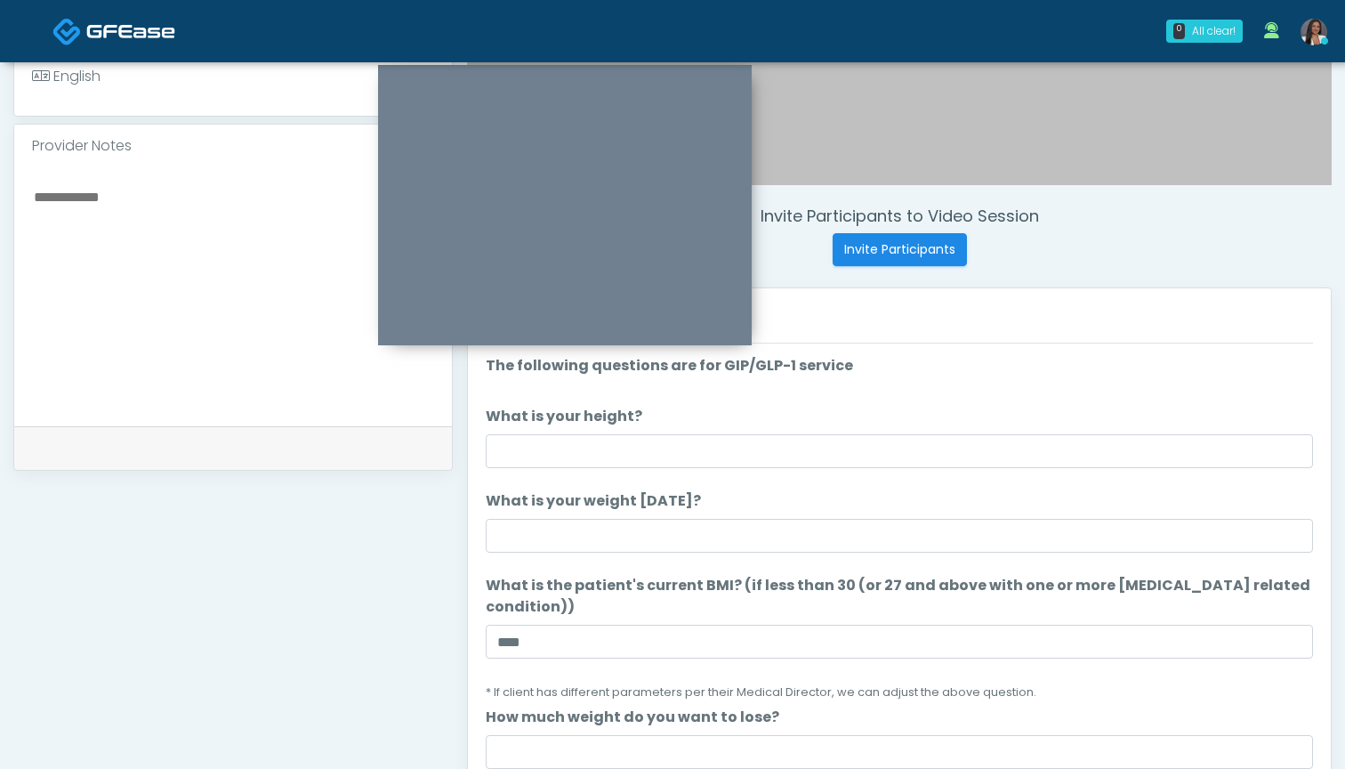
click at [175, 185] on textarea at bounding box center [233, 293] width 402 height 217
paste textarea "*****"
type textarea "********"
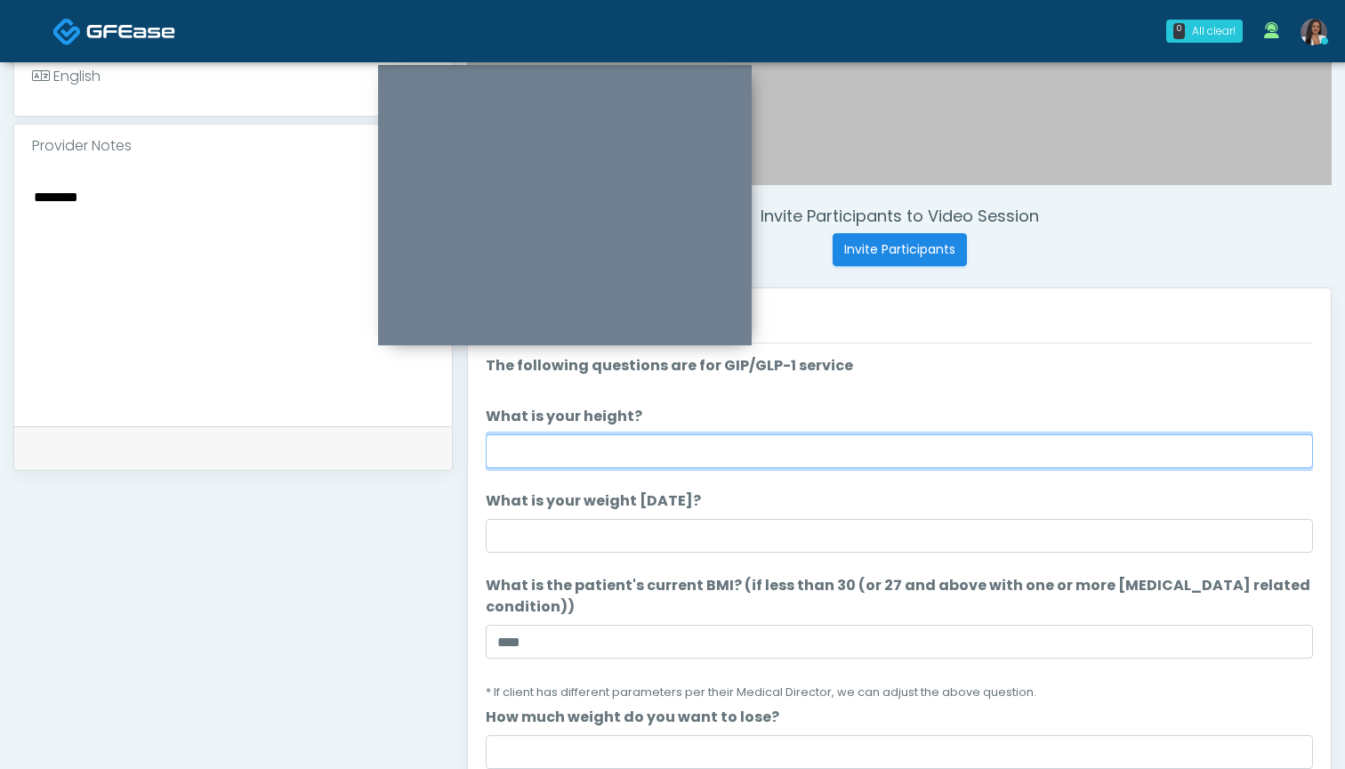
click at [588, 450] on input "What is your height?" at bounding box center [899, 451] width 827 height 34
type input "*****"
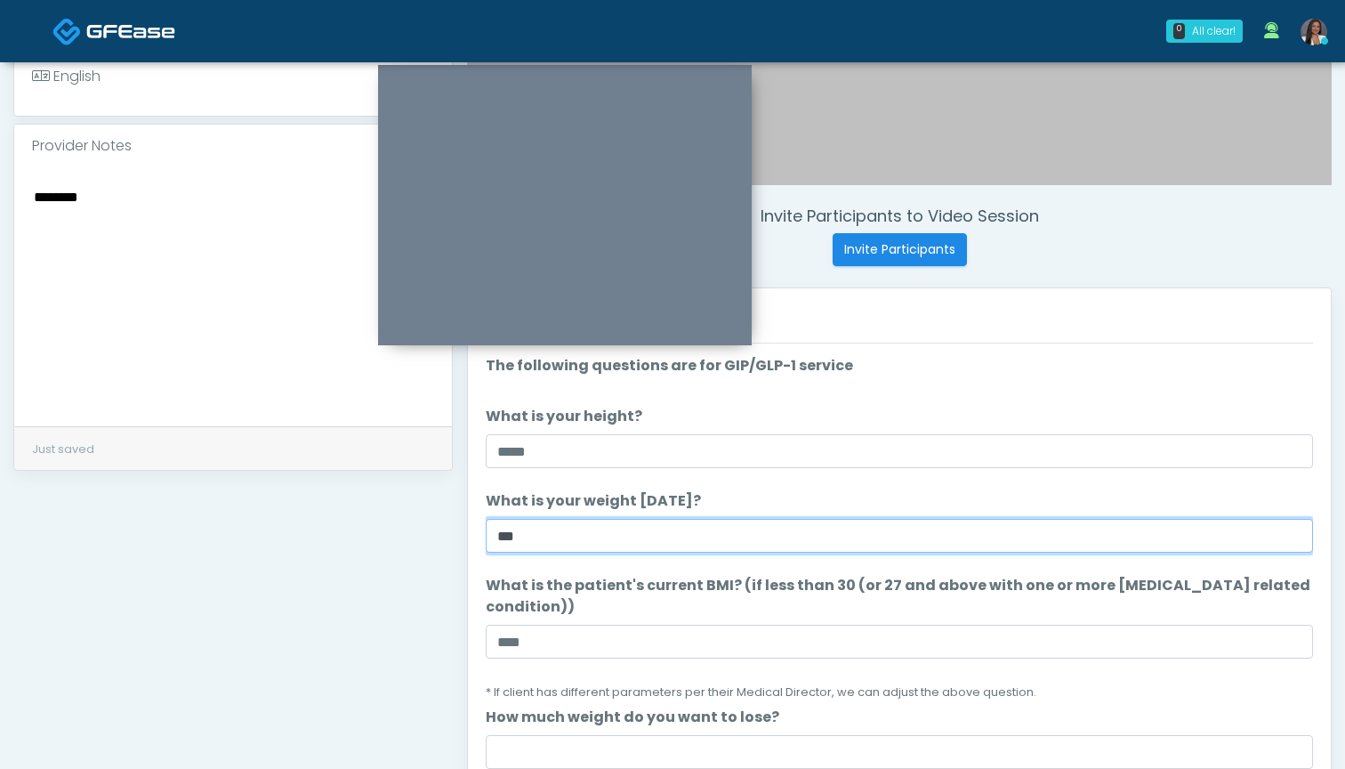
type input "***"
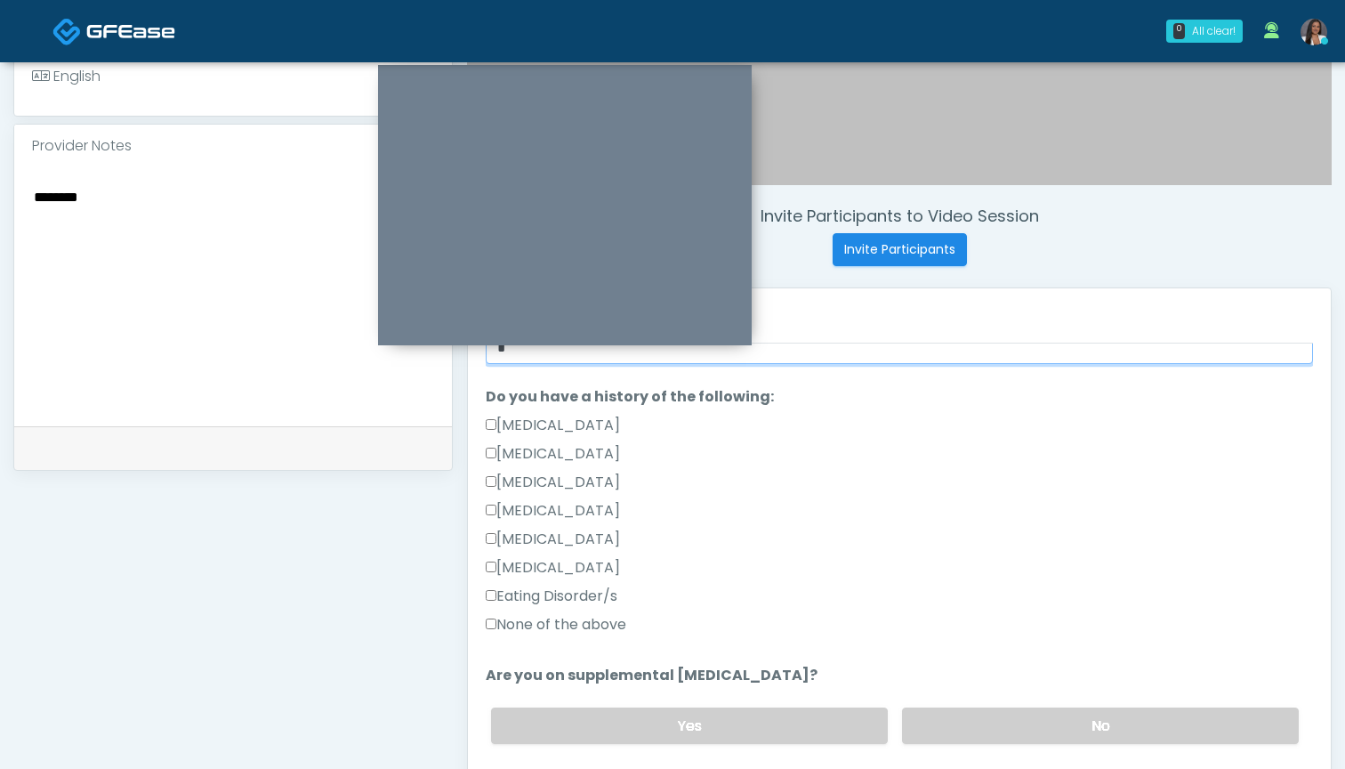
scroll to position [432, 0]
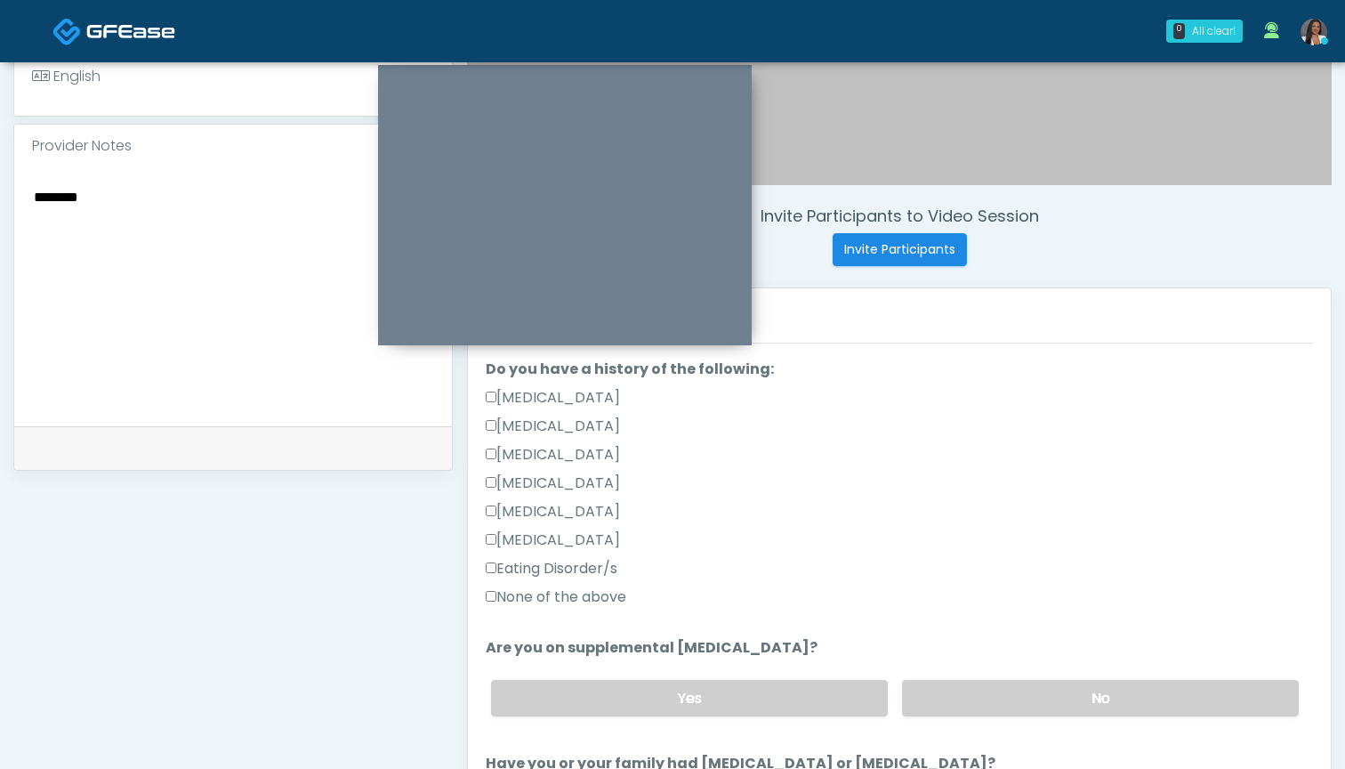
type input "*"
click at [603, 600] on label "None of the above" at bounding box center [556, 596] width 141 height 21
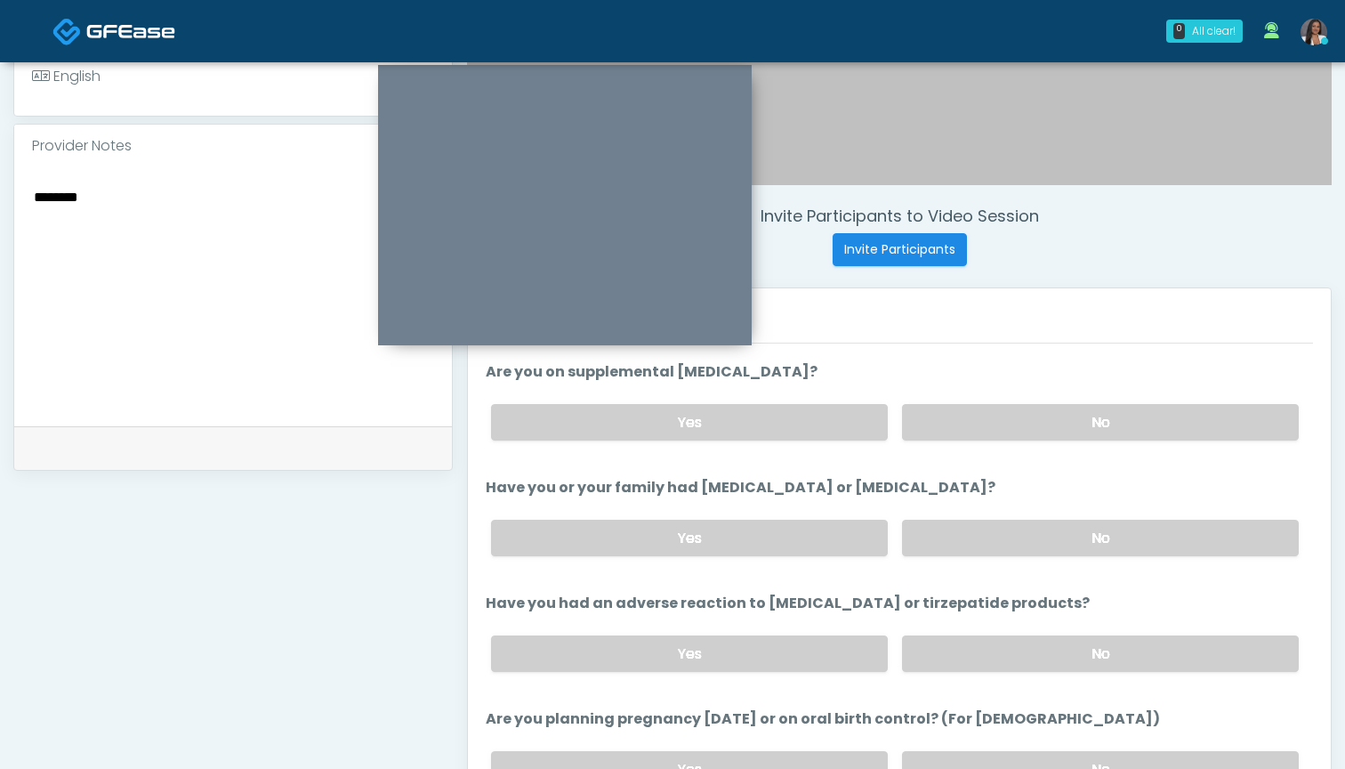
scroll to position [713, 0]
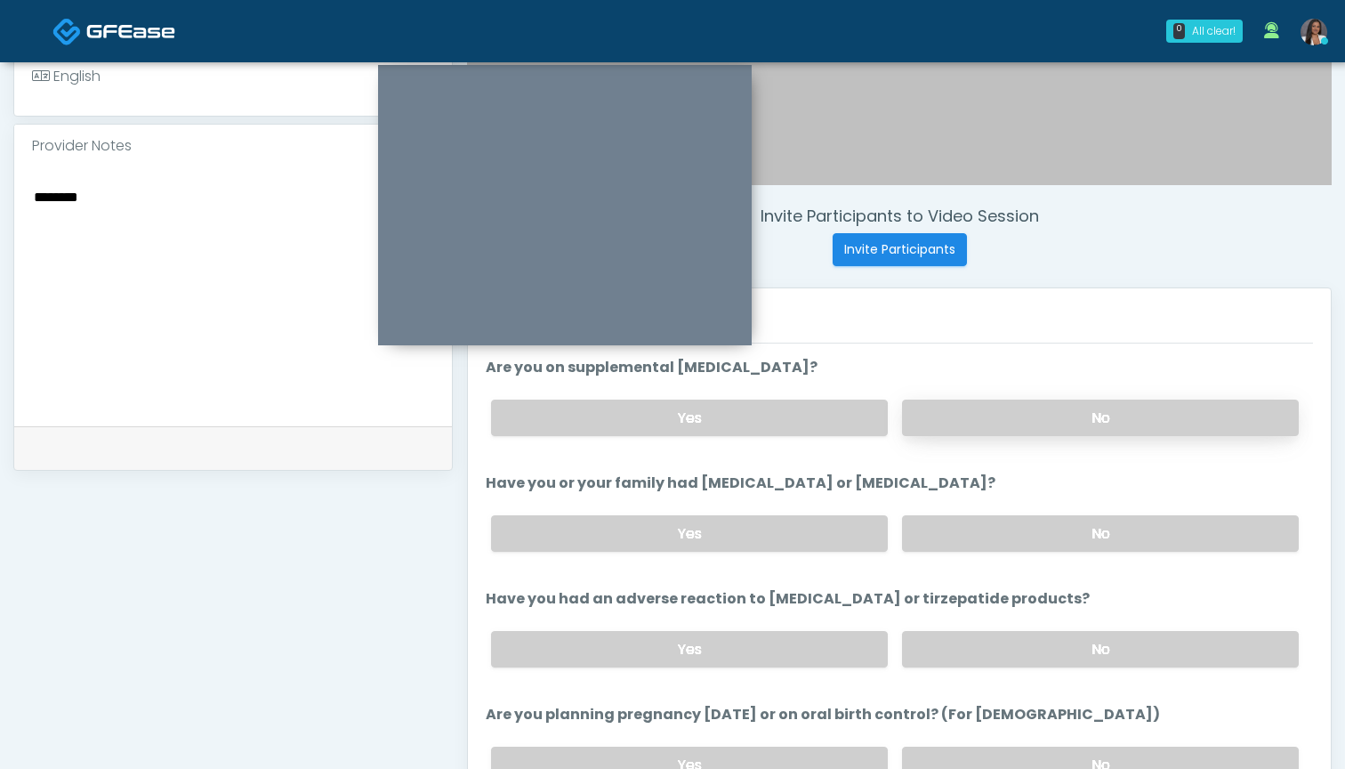
click at [942, 424] on label "No" at bounding box center [1100, 417] width 397 height 36
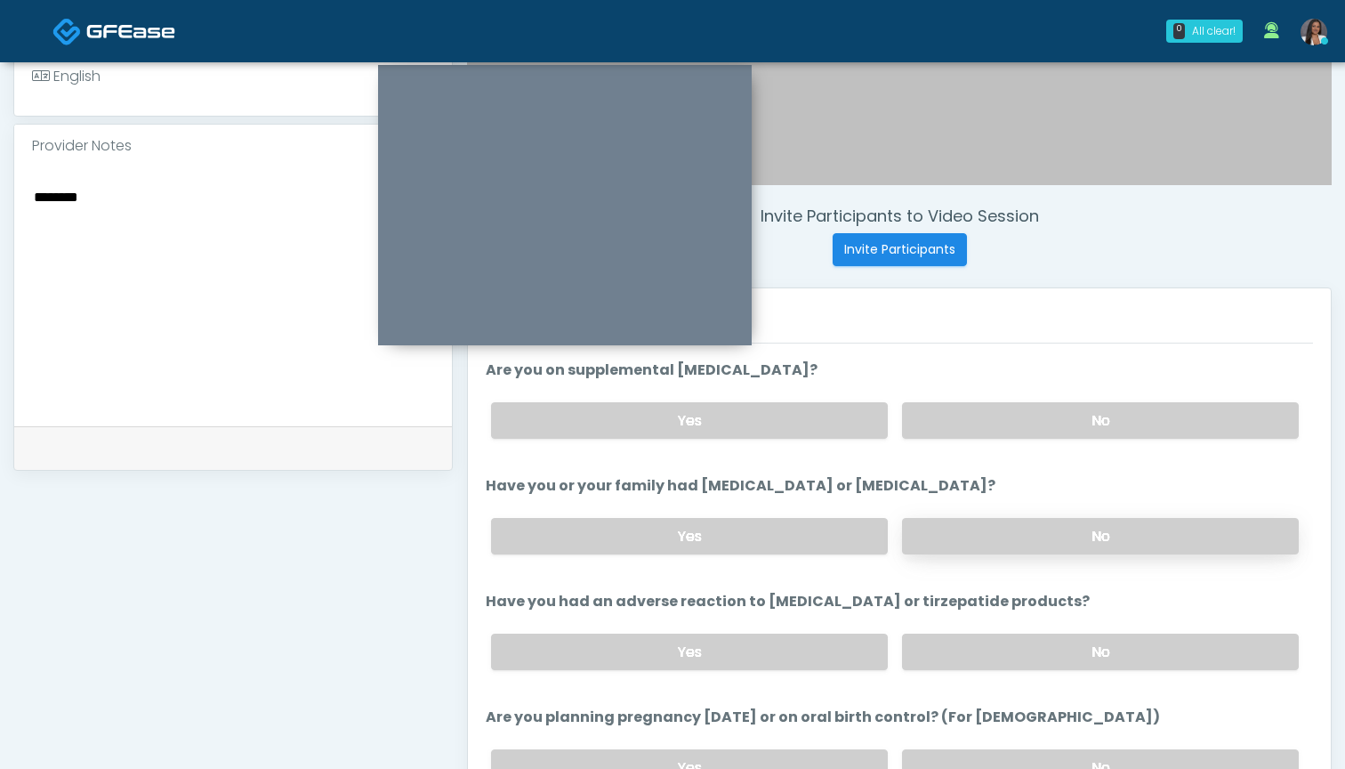
click at [964, 537] on label "No" at bounding box center [1100, 536] width 397 height 36
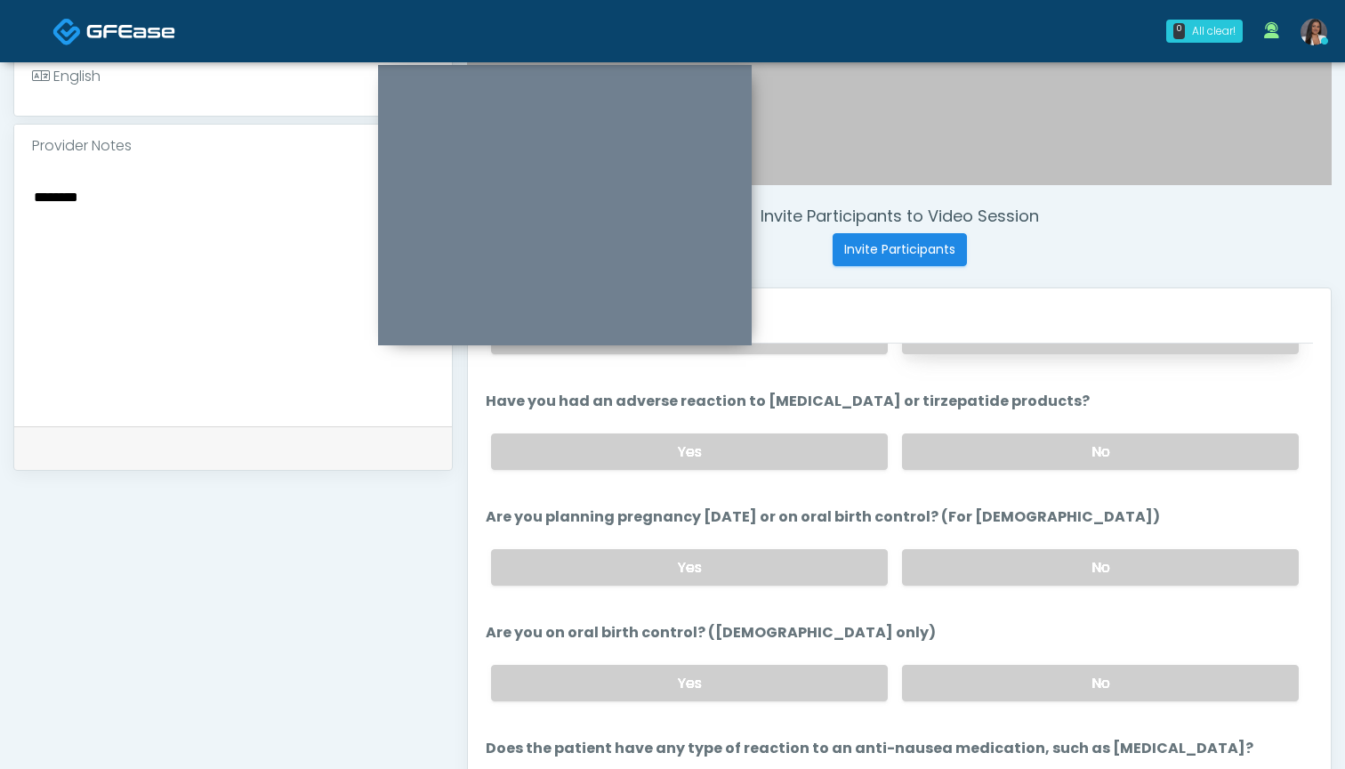
scroll to position [924, 0]
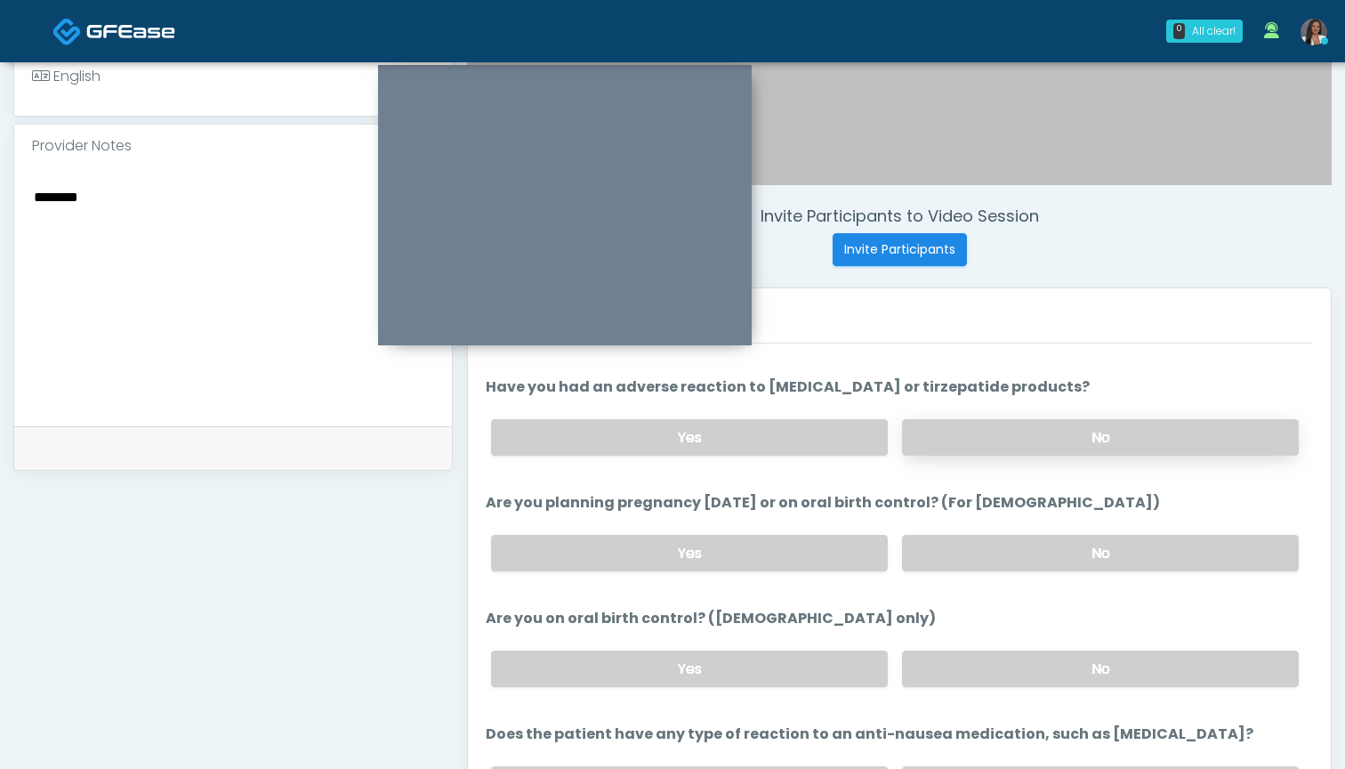
click at [926, 438] on label "No" at bounding box center [1100, 437] width 397 height 36
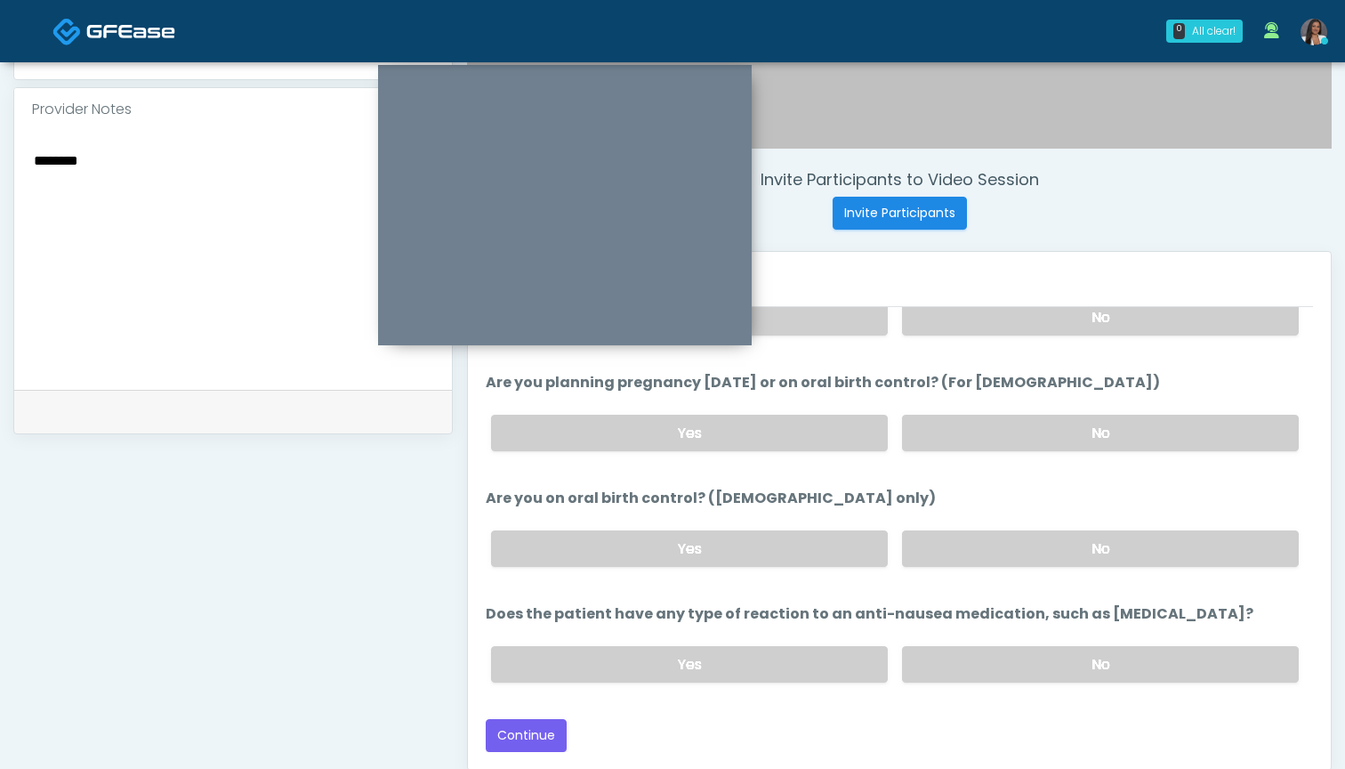
scroll to position [589, 0]
click at [930, 650] on label "No" at bounding box center [1100, 663] width 397 height 36
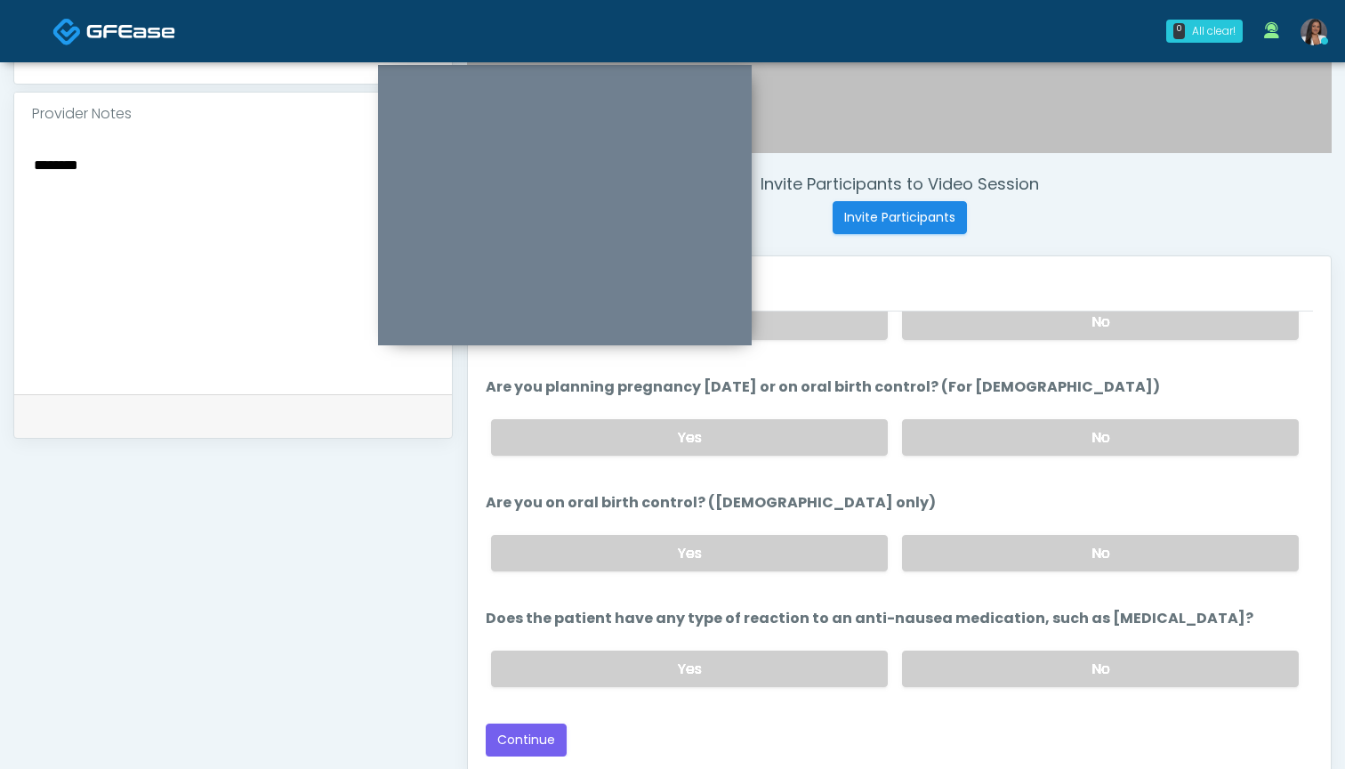
scroll to position [584, 0]
click at [548, 739] on button "Continue" at bounding box center [526, 739] width 81 height 33
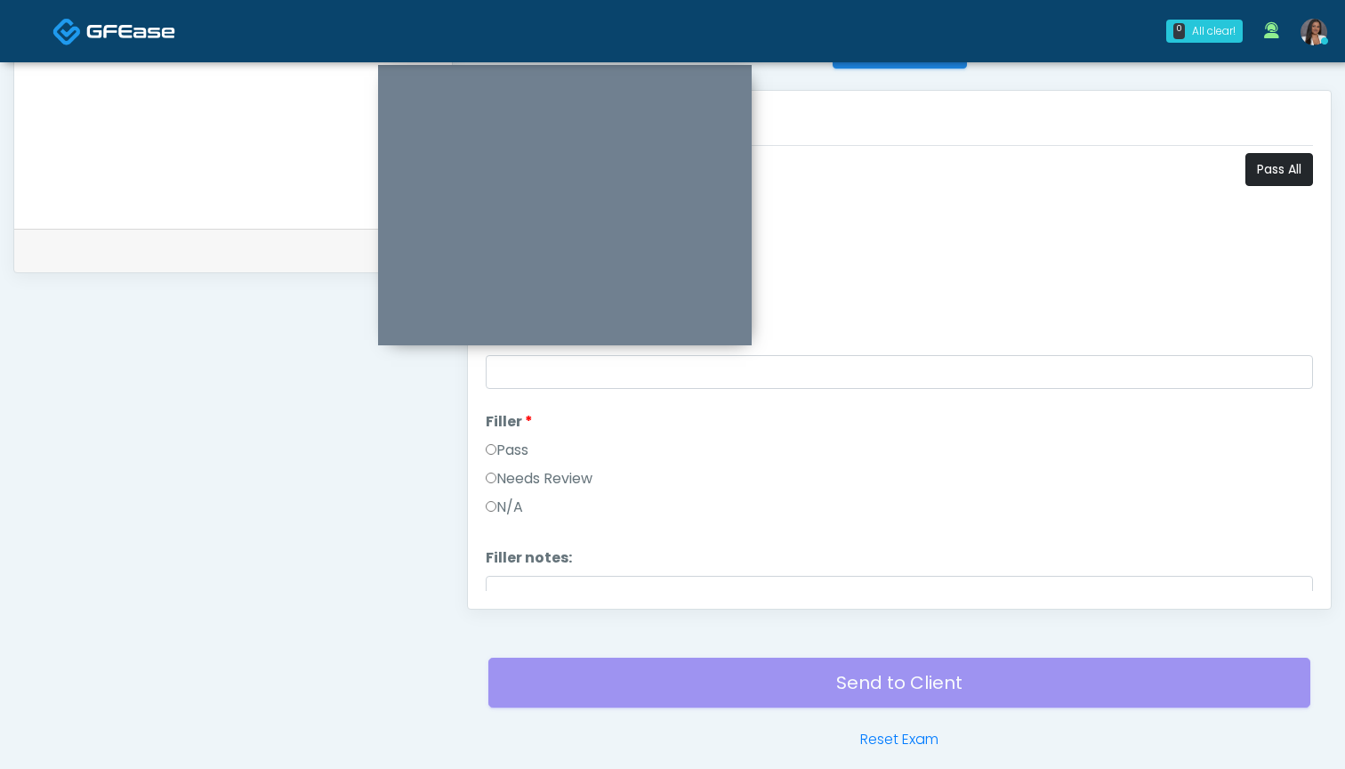
scroll to position [738, 0]
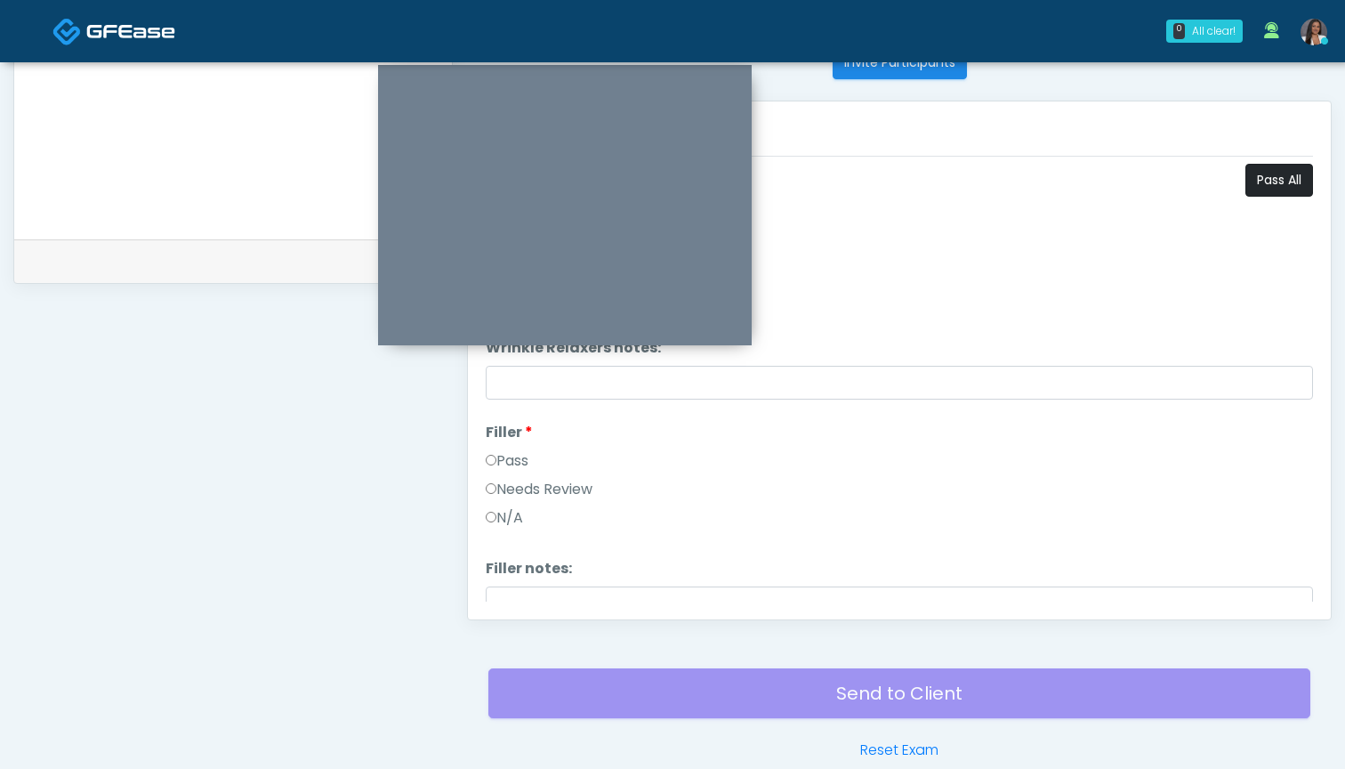
click at [1262, 181] on button "Pass All" at bounding box center [1280, 180] width 68 height 33
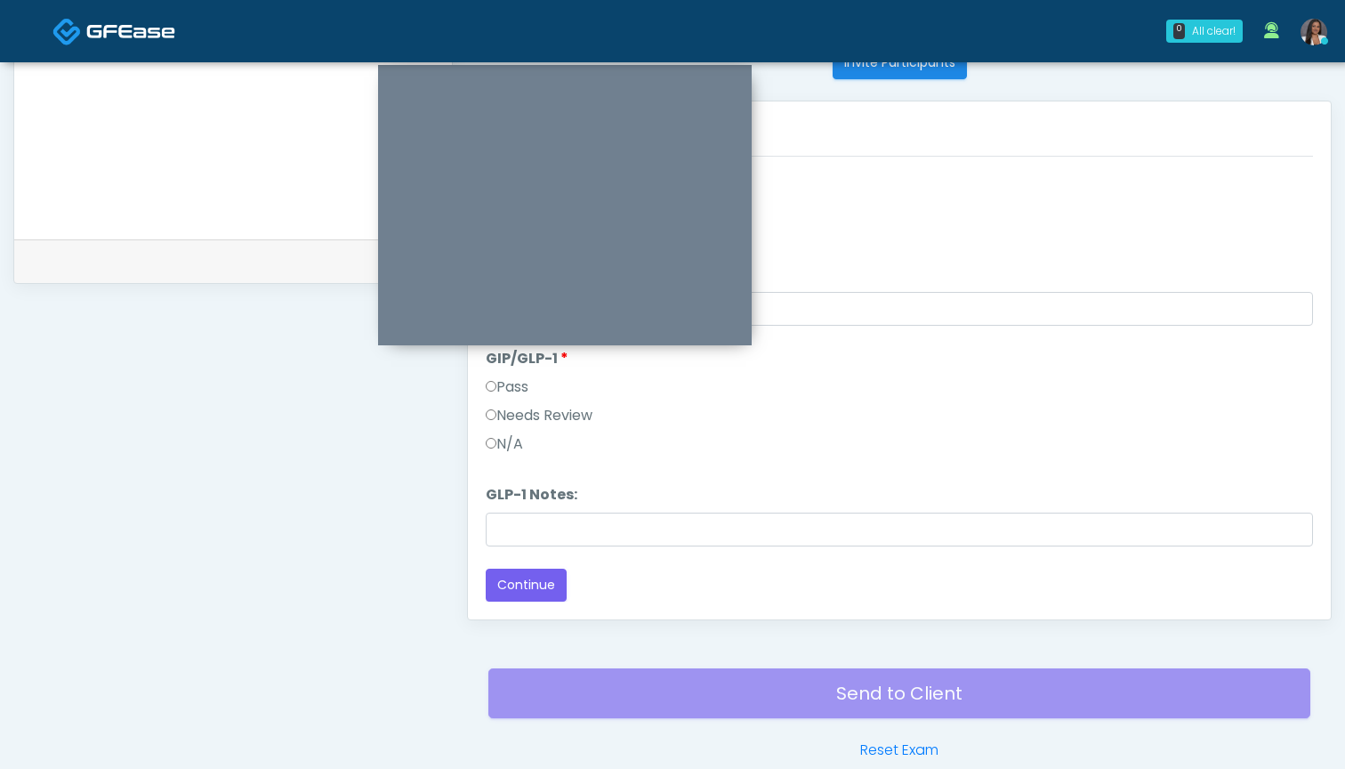
scroll to position [2060, 0]
click at [556, 414] on label "Needs Review" at bounding box center [539, 415] width 107 height 21
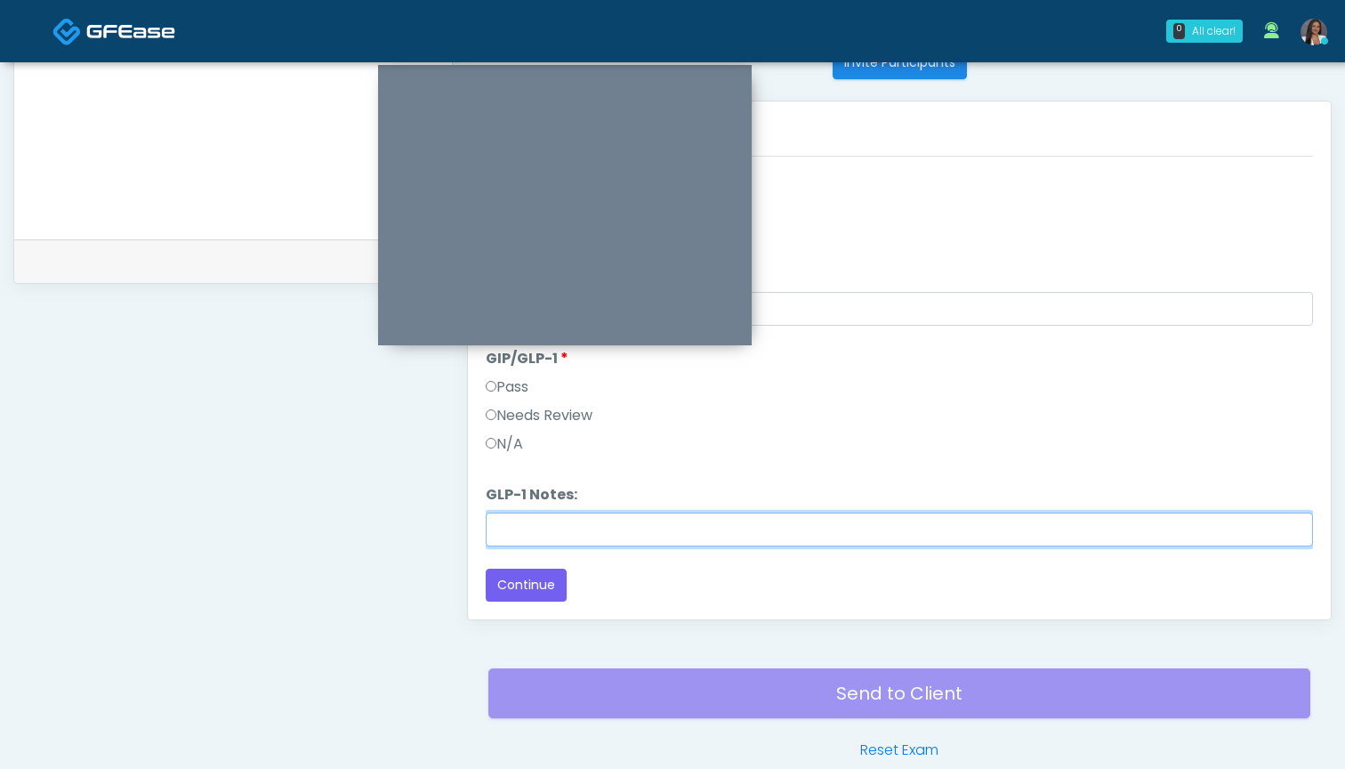
click at [669, 532] on input "GLP-1 Notes:" at bounding box center [899, 529] width 827 height 34
paste input "*****"
type input "********"
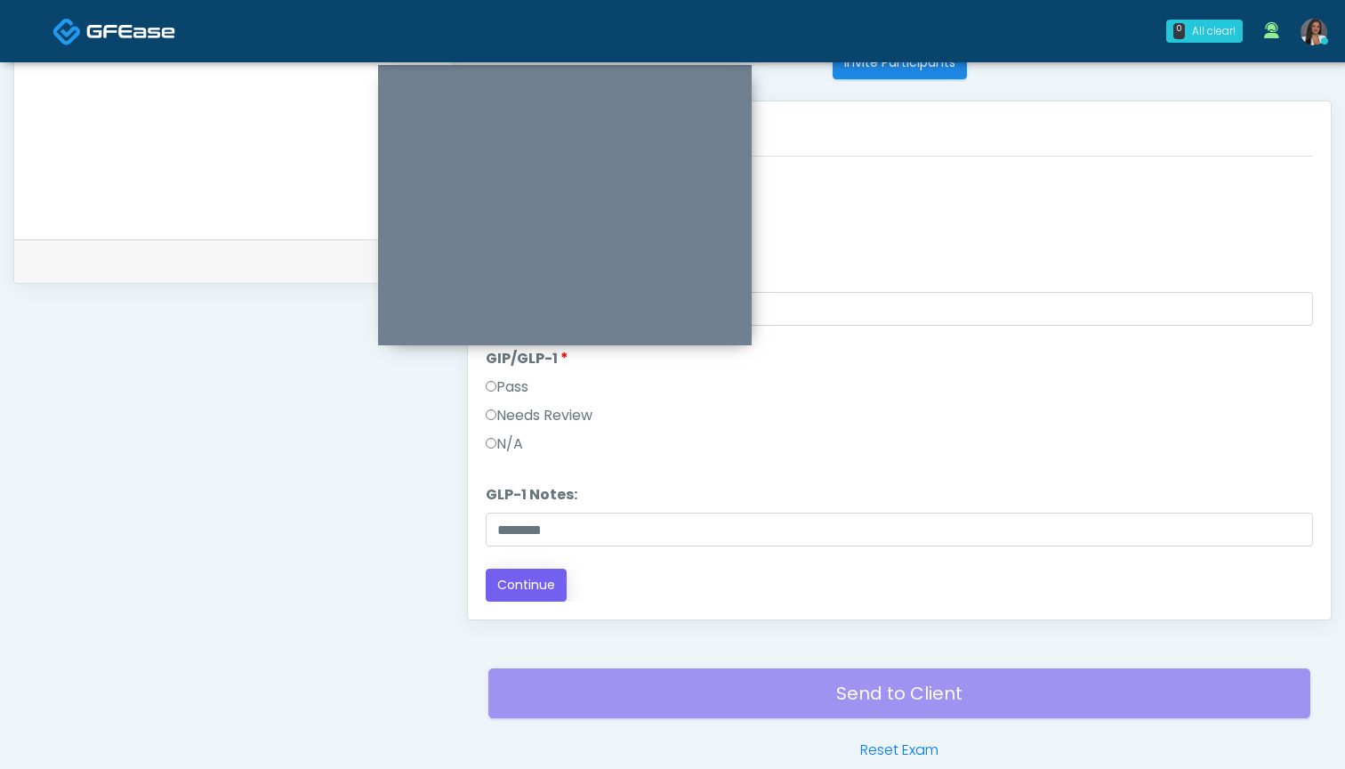
click at [507, 588] on button "Continue" at bounding box center [526, 585] width 81 height 33
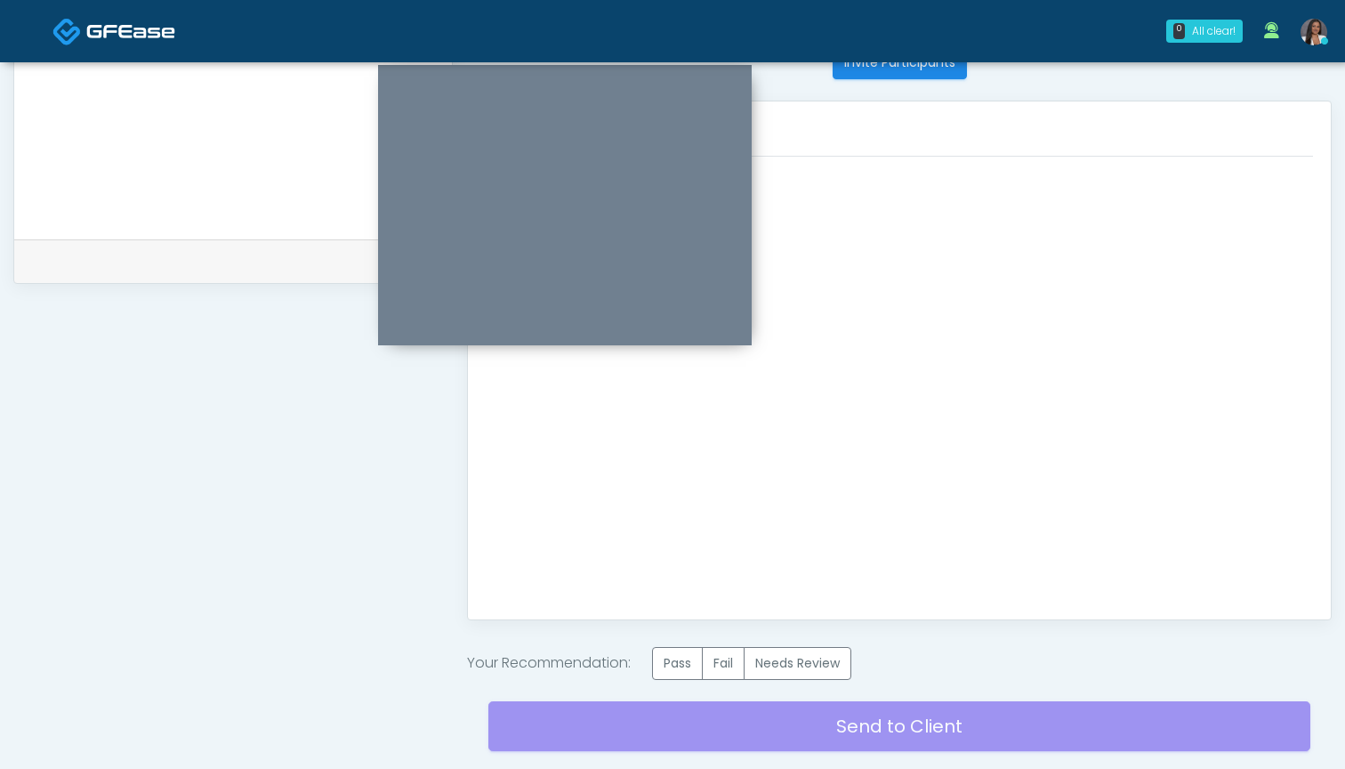
scroll to position [0, 0]
click at [799, 664] on label "Needs Review" at bounding box center [798, 663] width 108 height 33
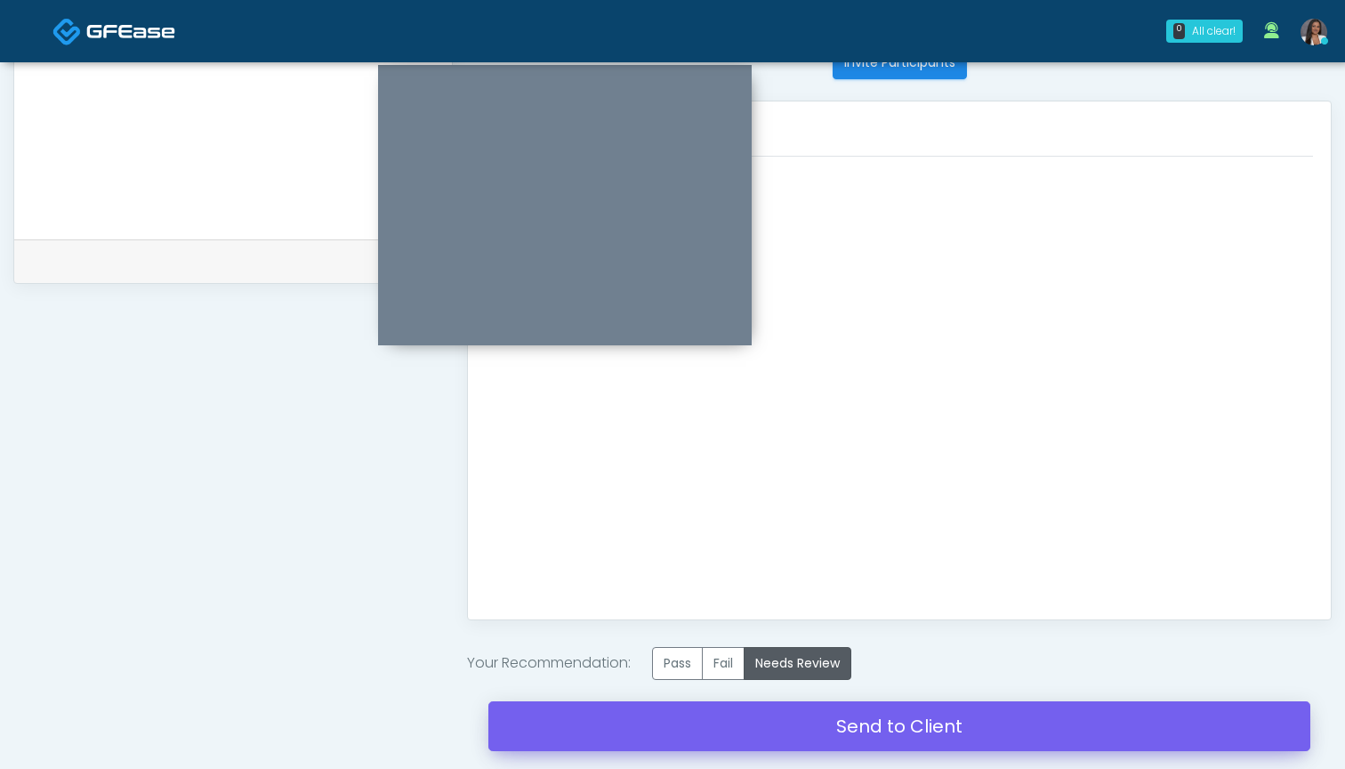
click at [820, 723] on link "Send to Client" at bounding box center [899, 726] width 822 height 50
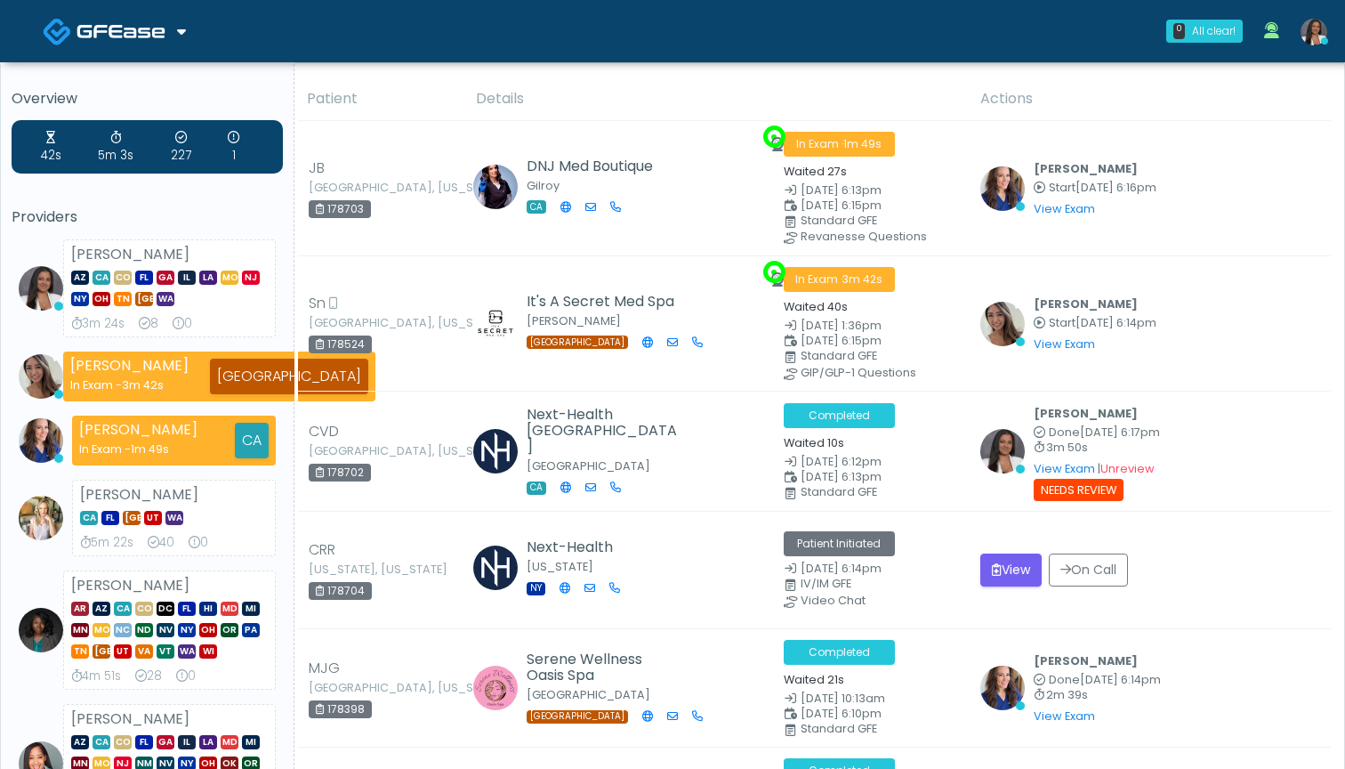
click at [666, 81] on th "Details" at bounding box center [717, 99] width 504 height 44
click at [661, 82] on th "Details" at bounding box center [717, 99] width 504 height 44
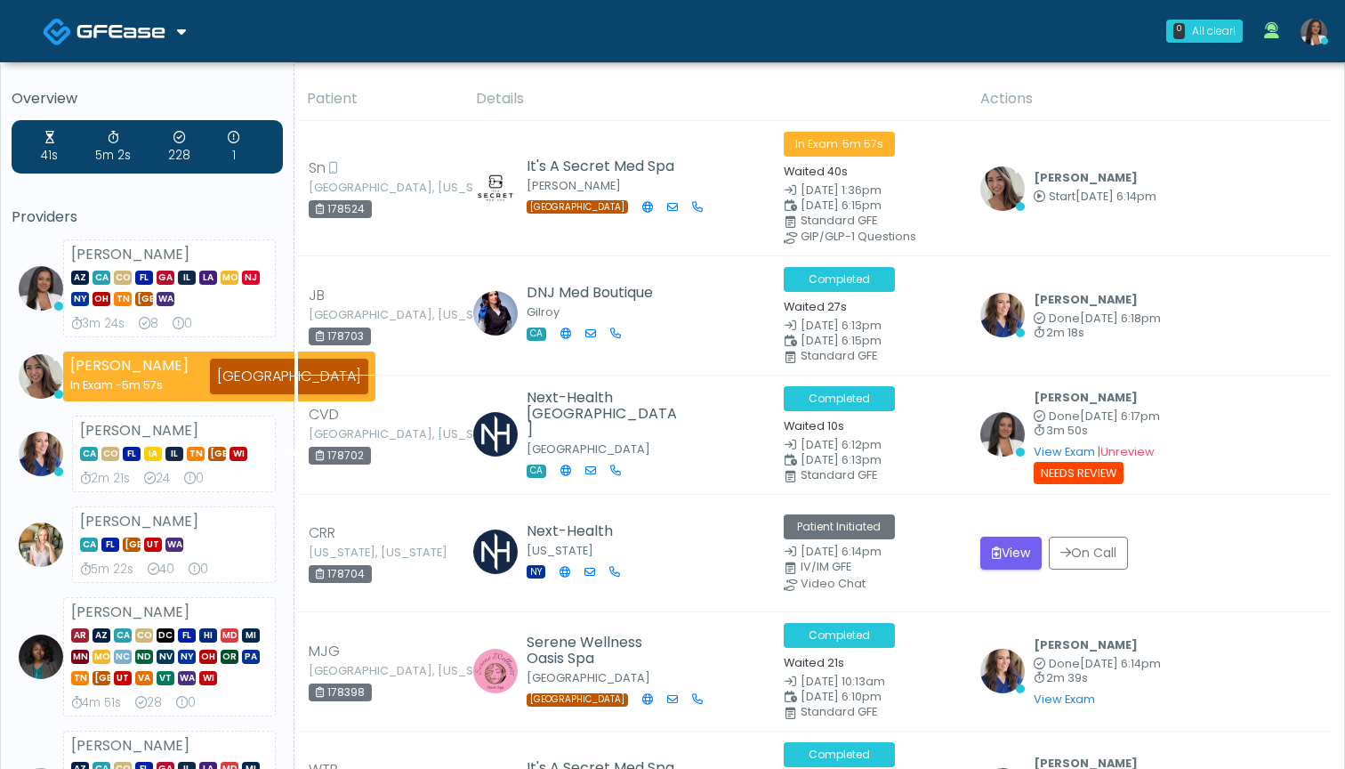
click at [666, 82] on th "Details" at bounding box center [717, 99] width 504 height 44
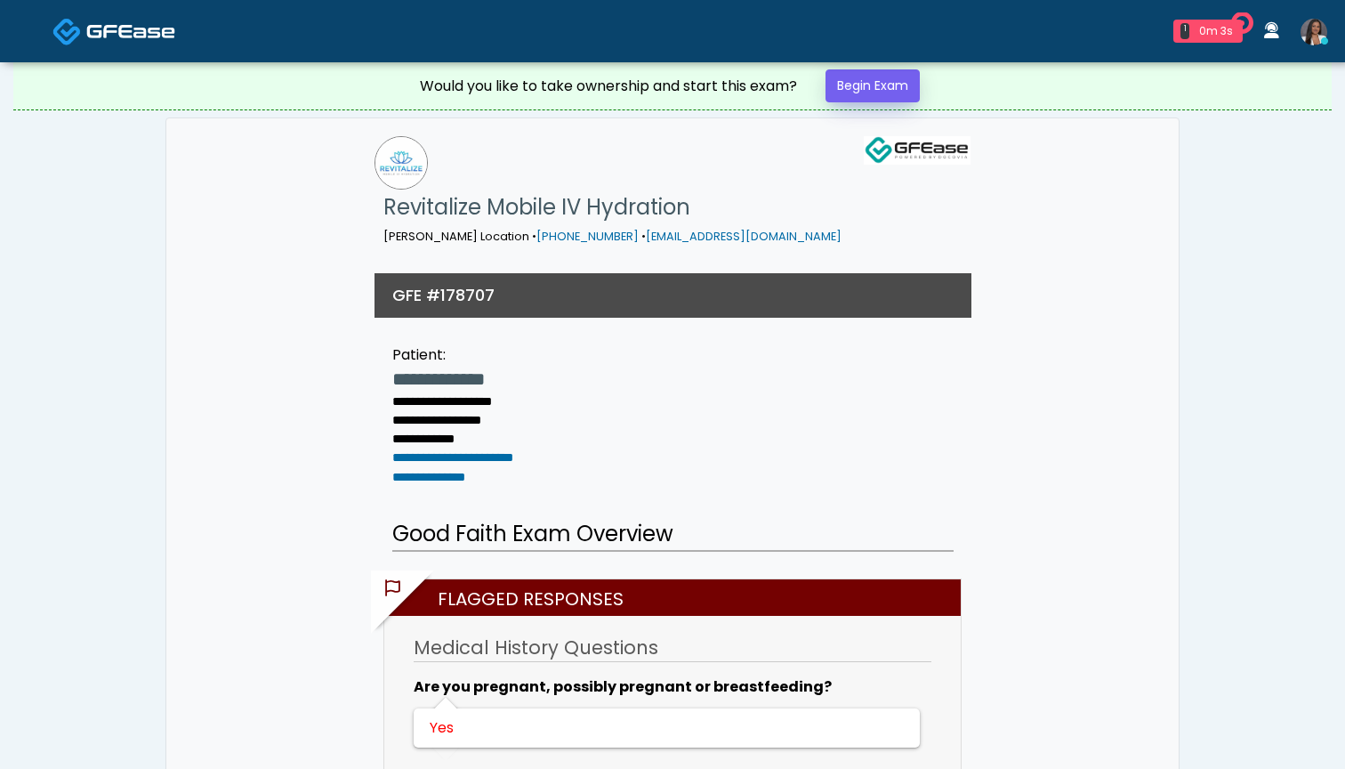
click at [853, 85] on link "Begin Exam" at bounding box center [873, 85] width 94 height 33
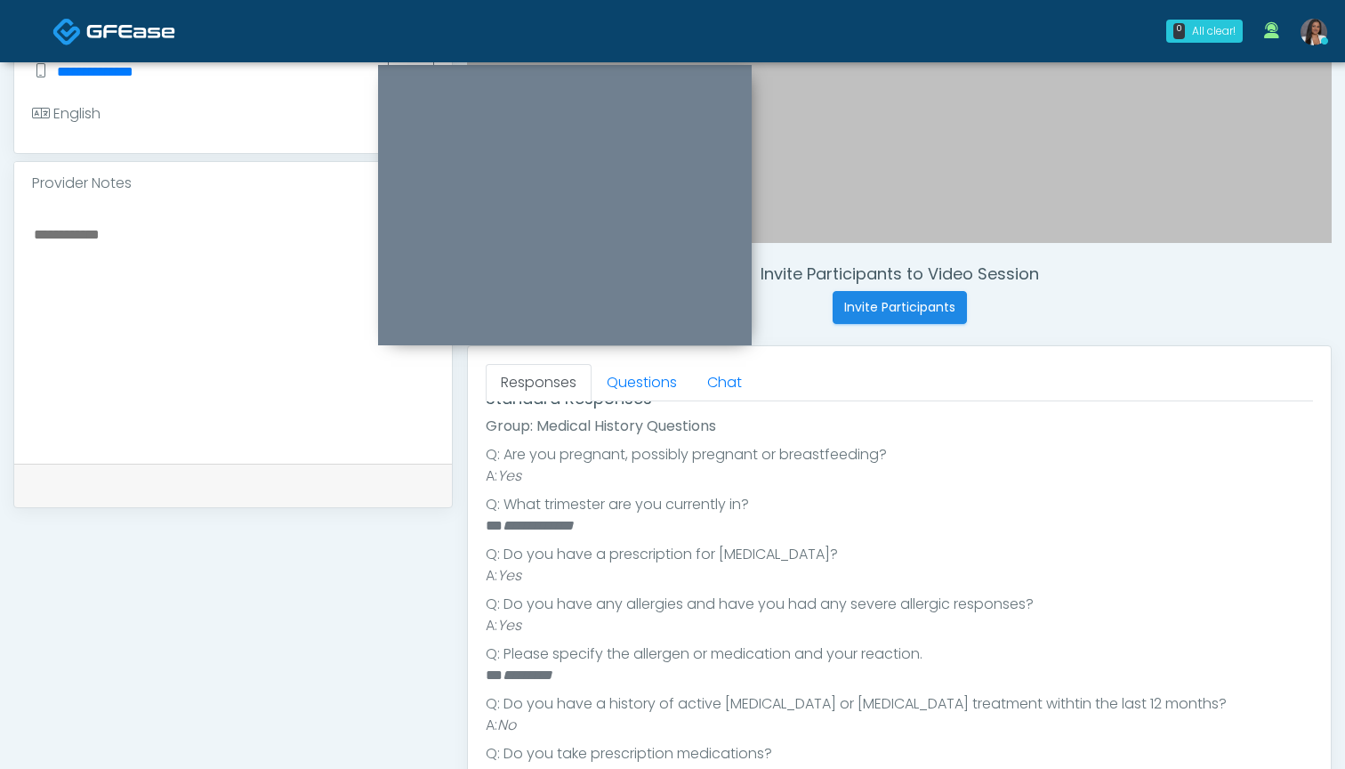
scroll to position [302, 0]
click at [630, 390] on link "Questions" at bounding box center [642, 382] width 101 height 37
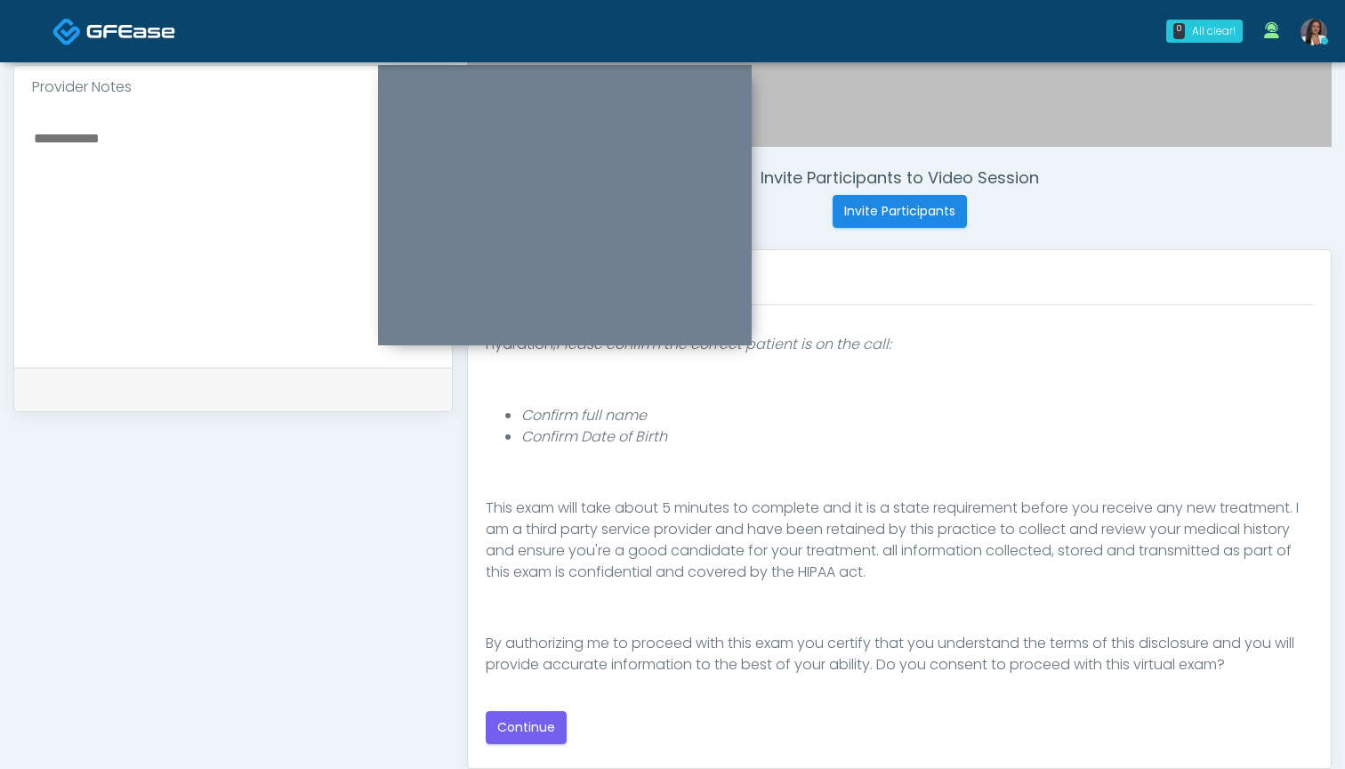
scroll to position [162, 0]
click at [528, 724] on button "Continue" at bounding box center [526, 727] width 81 height 33
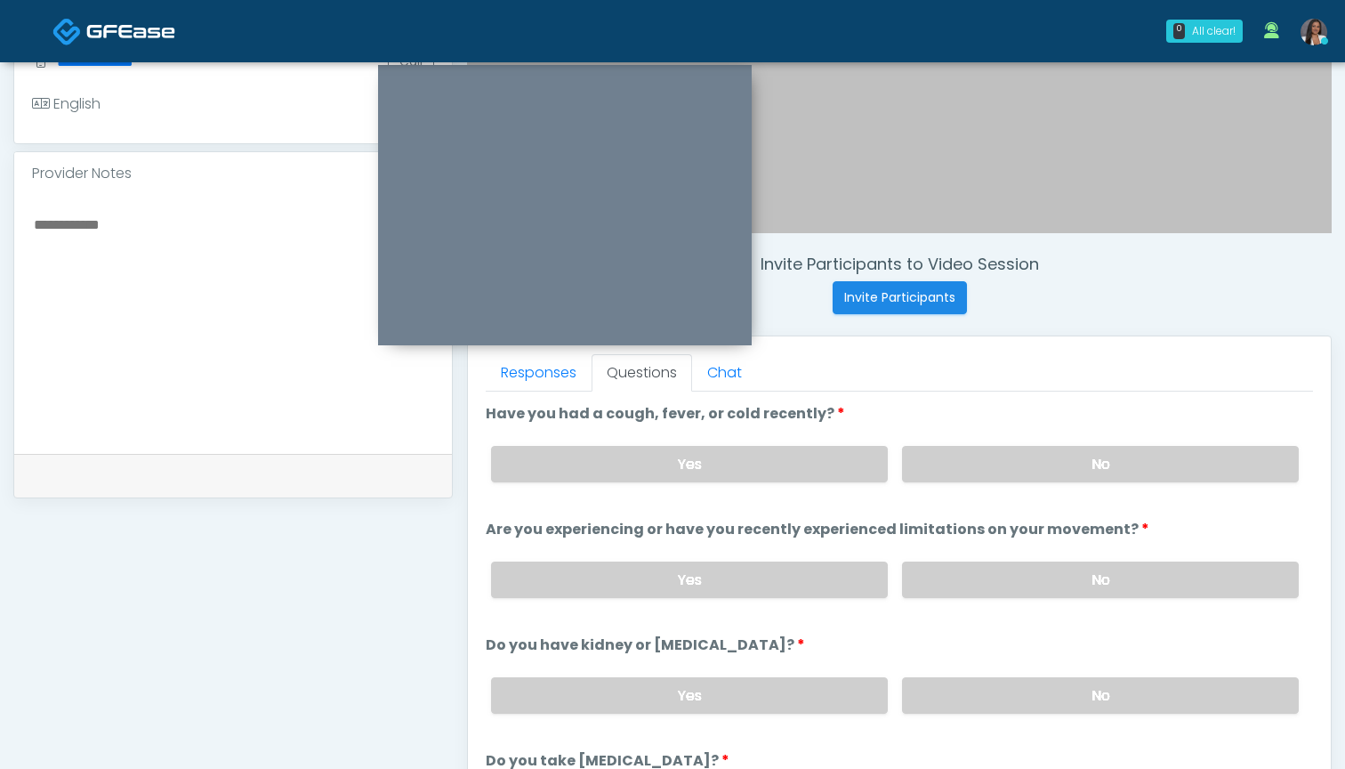
scroll to position [498, 0]
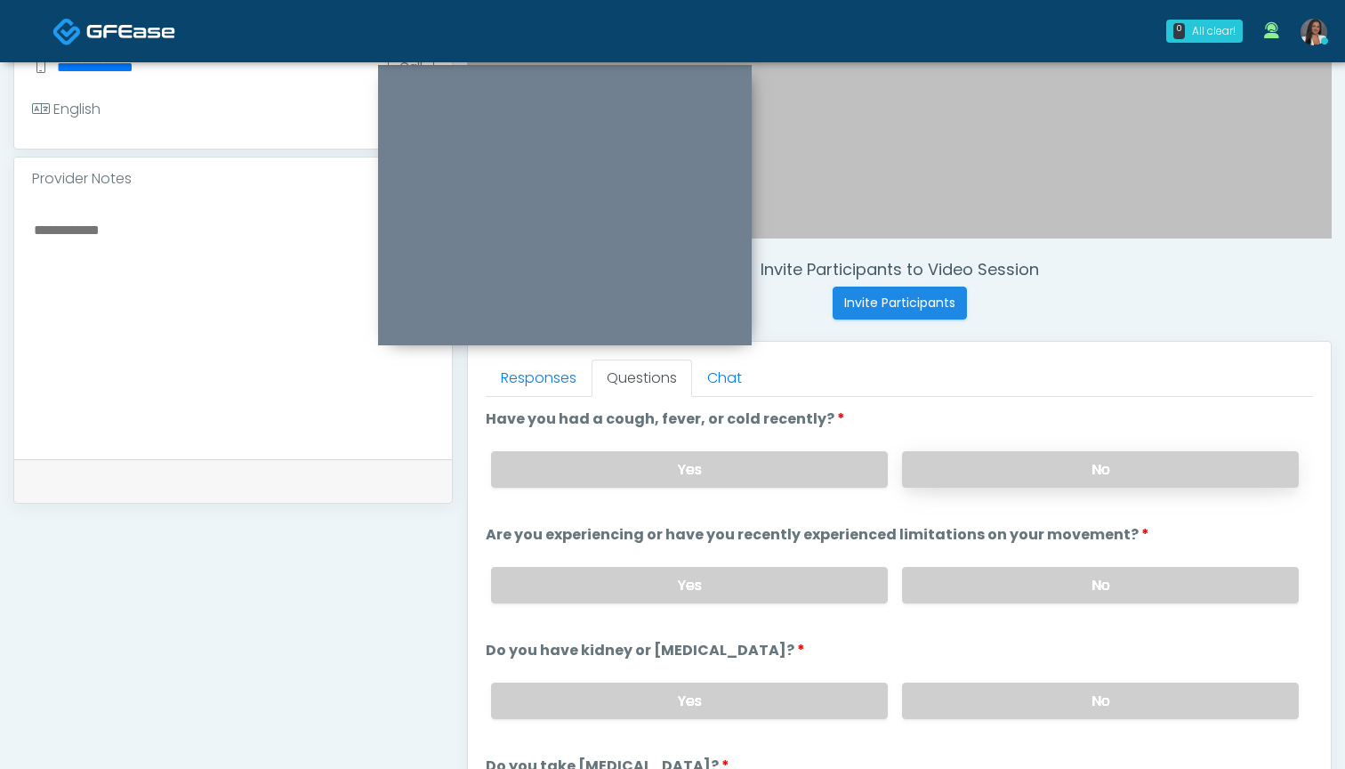
click at [1001, 464] on label "No" at bounding box center [1100, 469] width 397 height 36
click at [969, 577] on label "No" at bounding box center [1100, 585] width 397 height 36
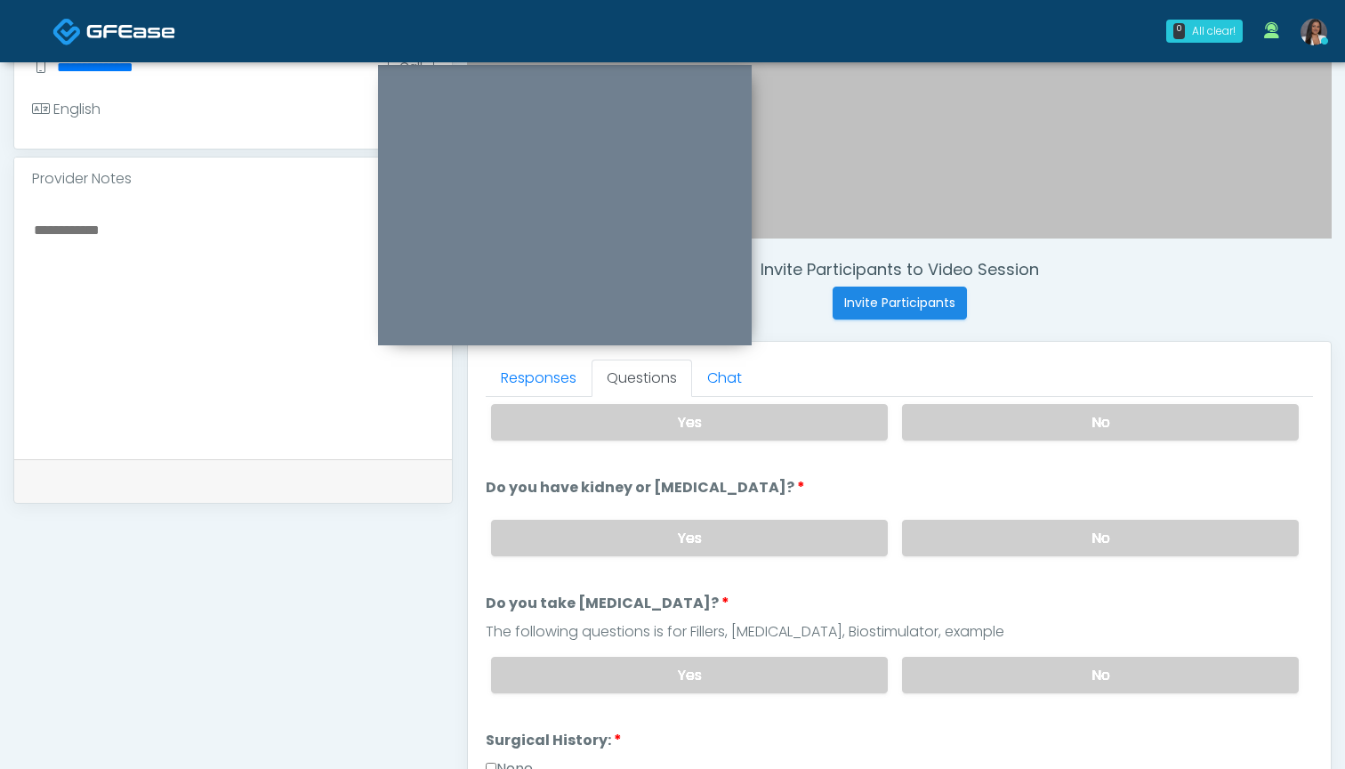
scroll to position [186, 0]
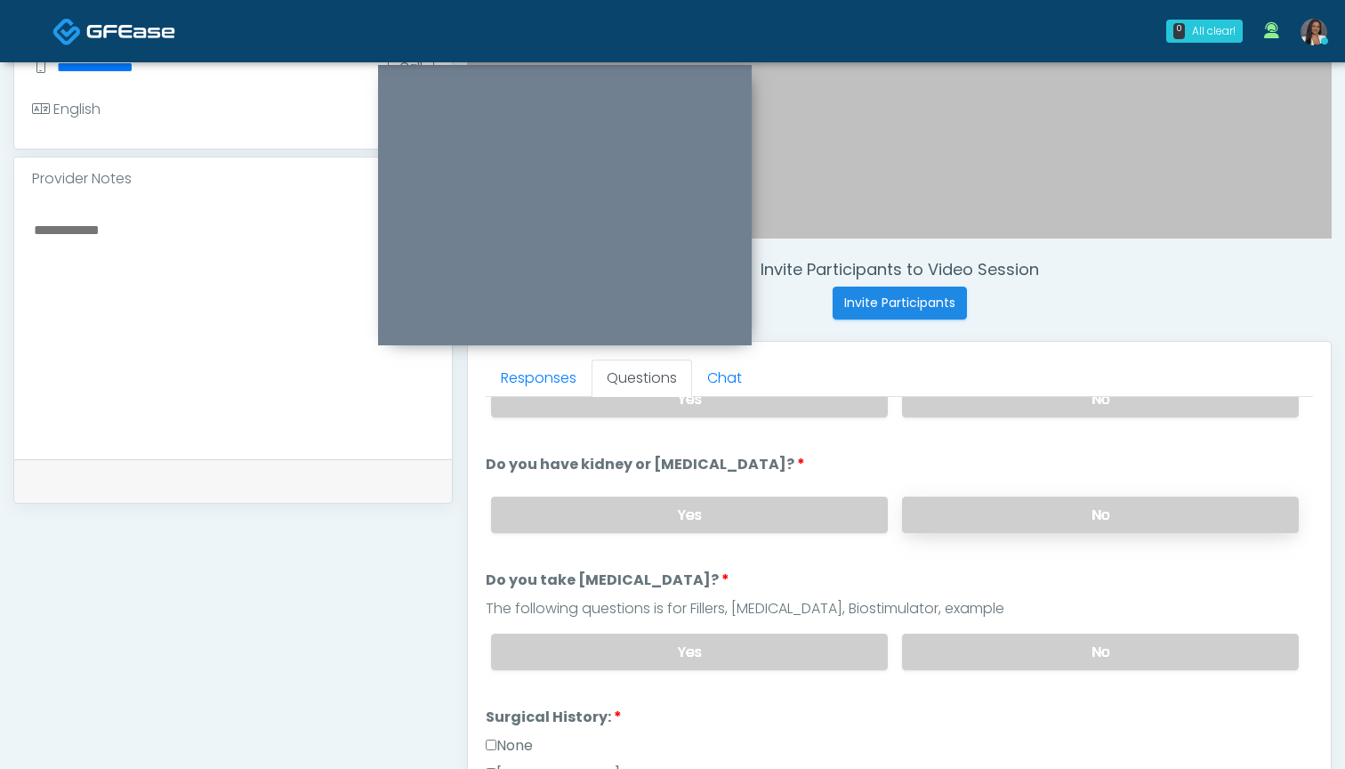
click at [996, 519] on label "No" at bounding box center [1100, 514] width 397 height 36
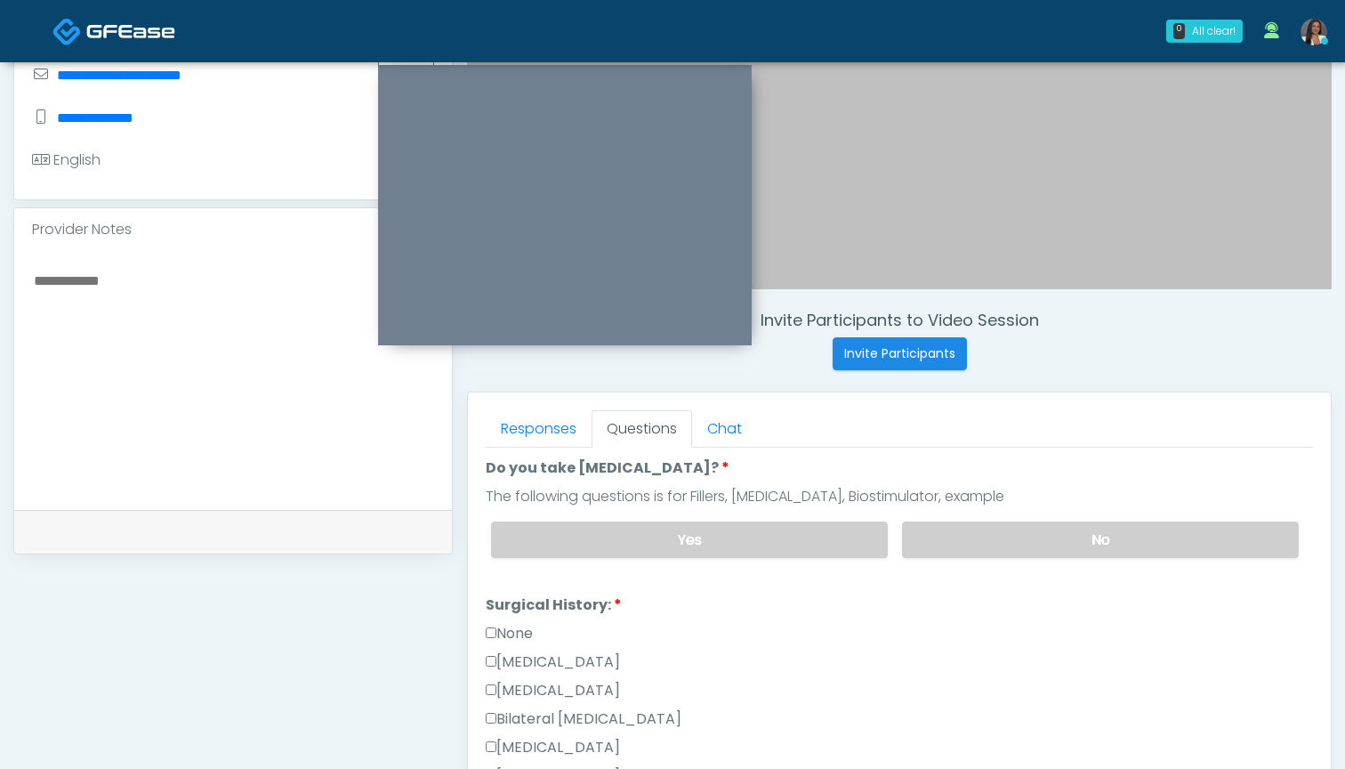
scroll to position [358, 0]
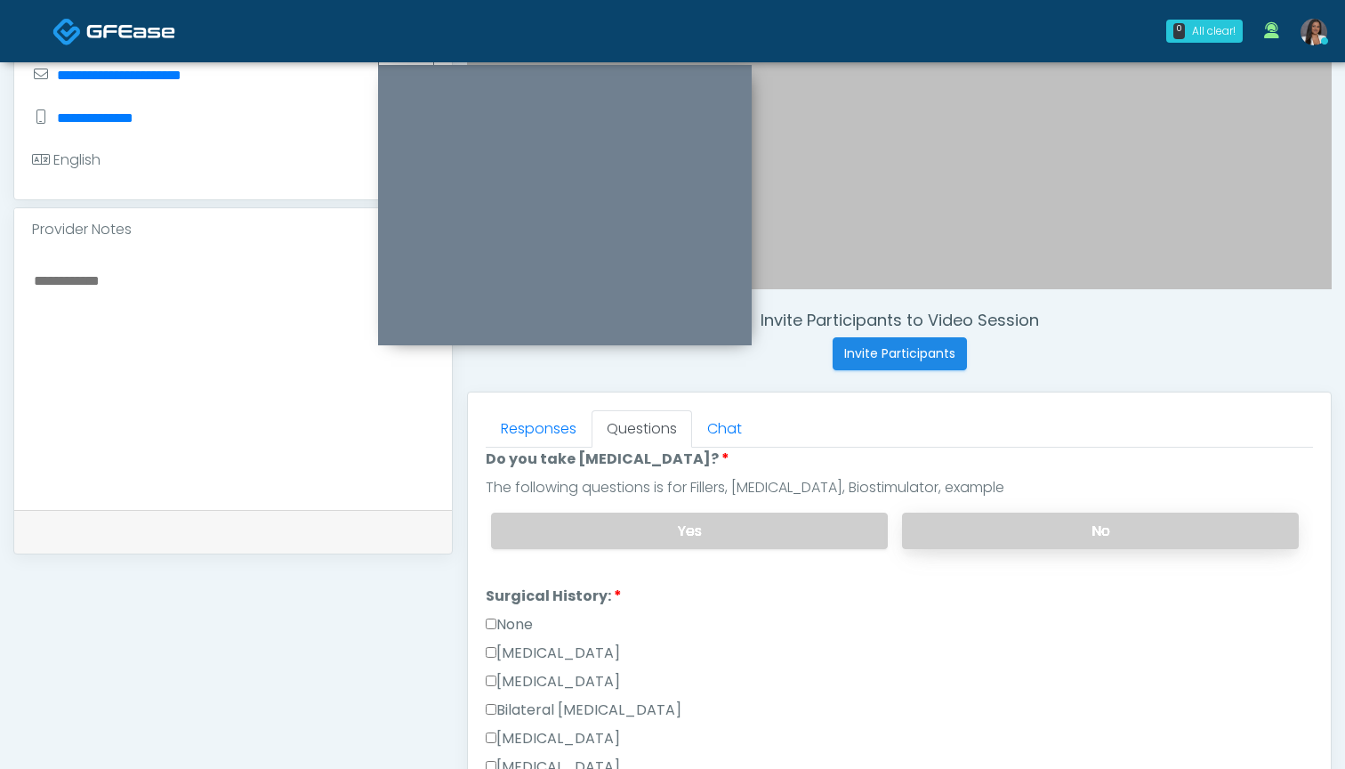
click at [959, 536] on label "No" at bounding box center [1100, 530] width 397 height 36
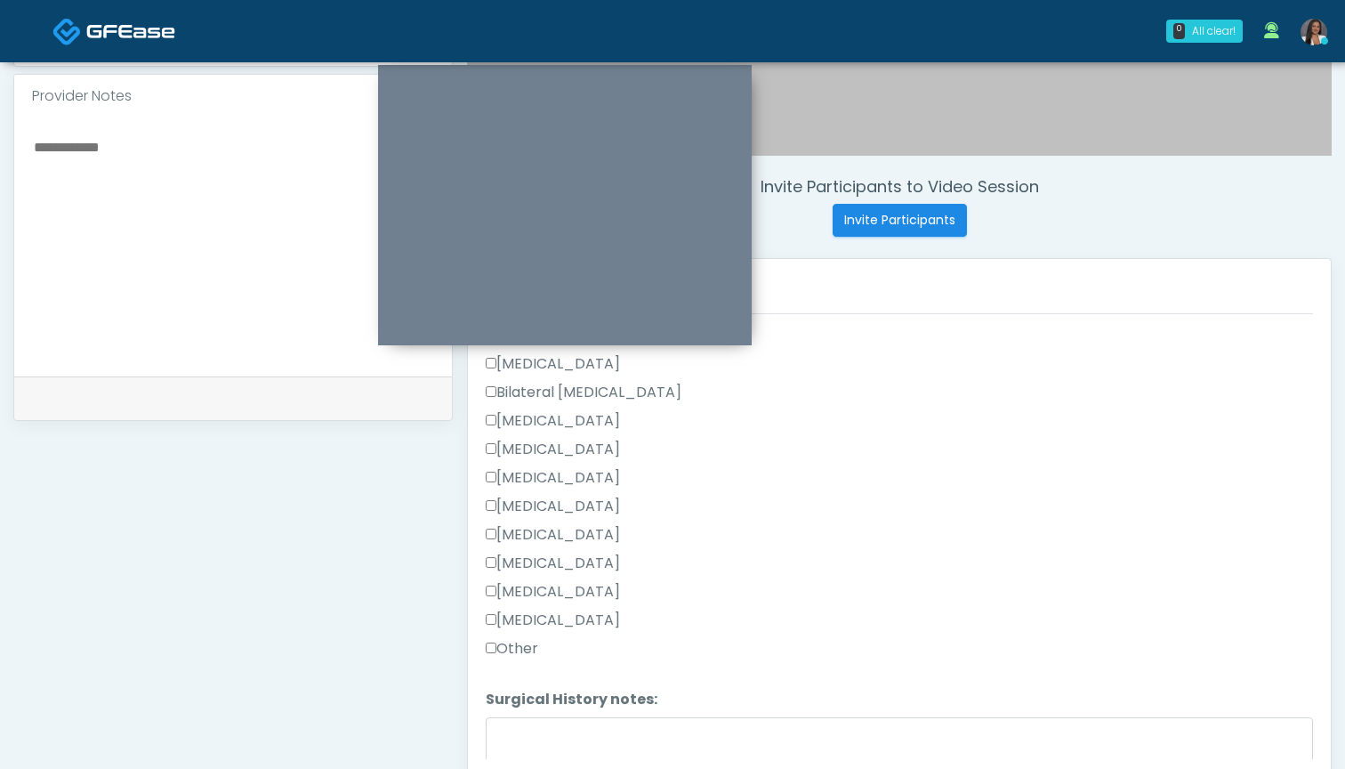
scroll to position [544, 0]
click at [537, 647] on label "Other" at bounding box center [512, 646] width 52 height 21
click at [559, 723] on textarea "Surgical History notes:" at bounding box center [899, 753] width 827 height 77
click at [523, 598] on label "[MEDICAL_DATA]" at bounding box center [553, 589] width 134 height 21
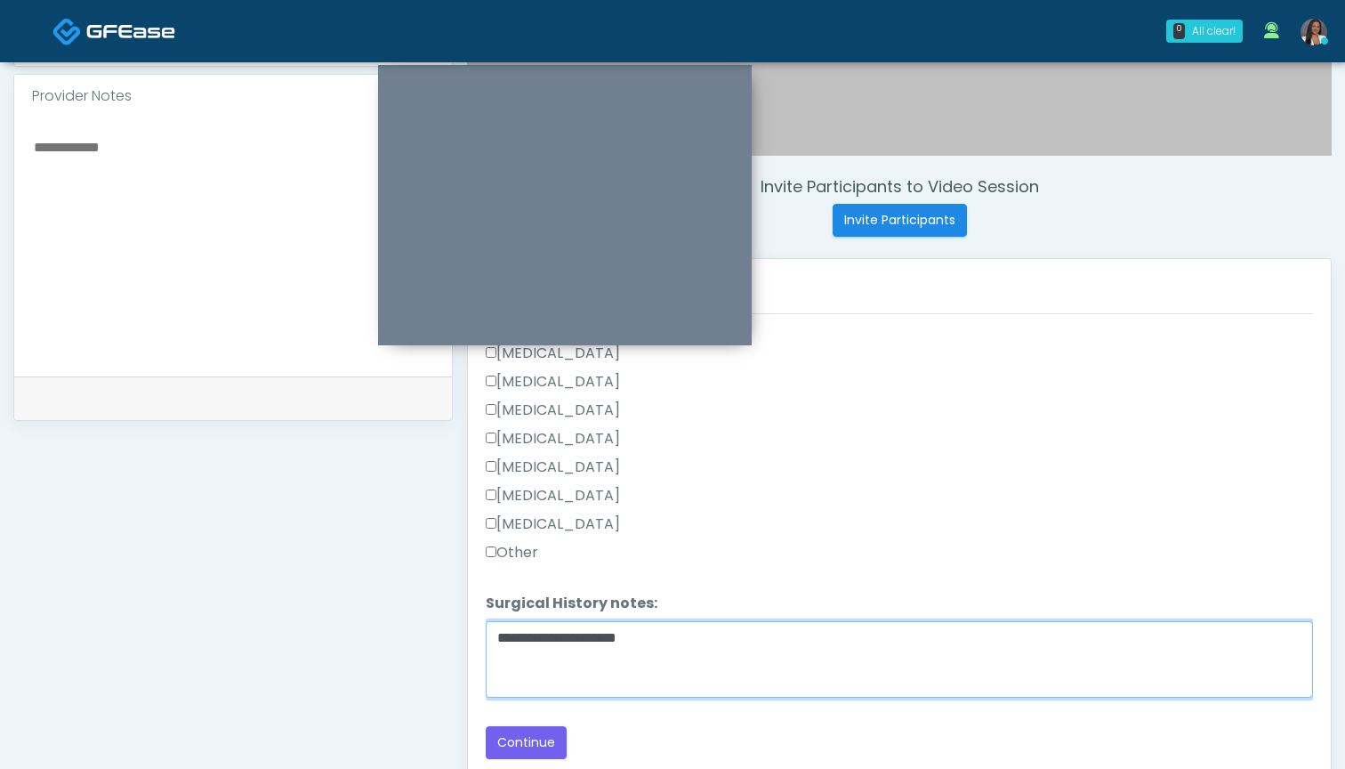
scroll to position [638, 0]
click at [726, 649] on textarea "**********" at bounding box center [899, 659] width 827 height 77
type textarea "**********"
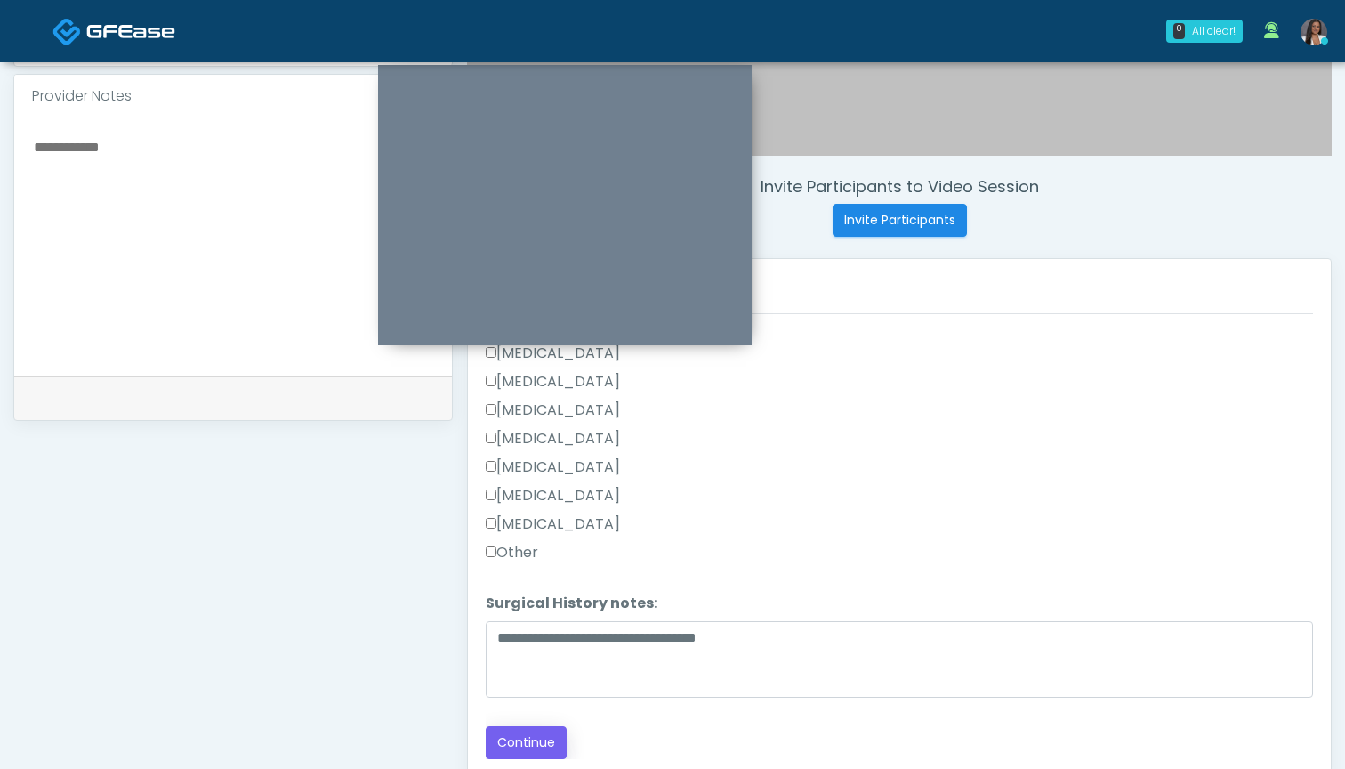
click at [534, 742] on button "Continue" at bounding box center [526, 742] width 81 height 33
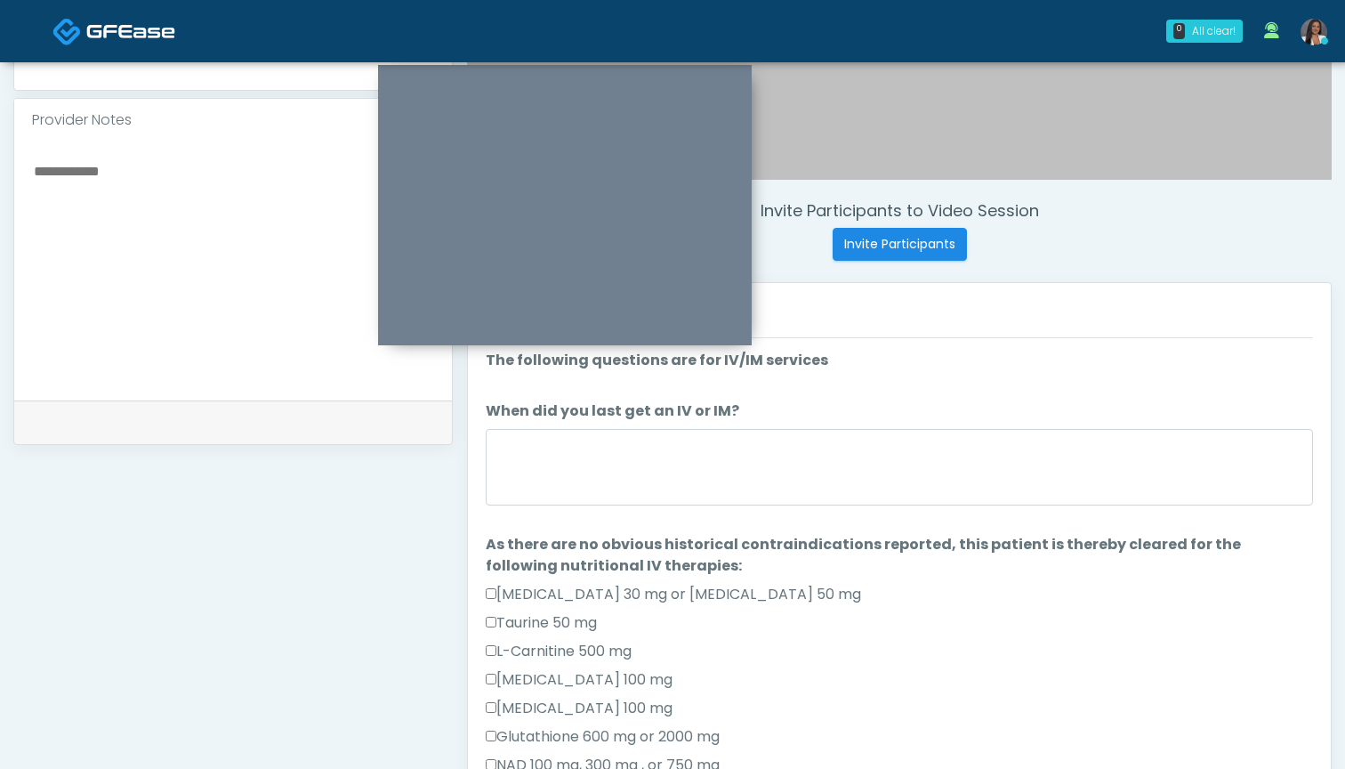
scroll to position [535, 0]
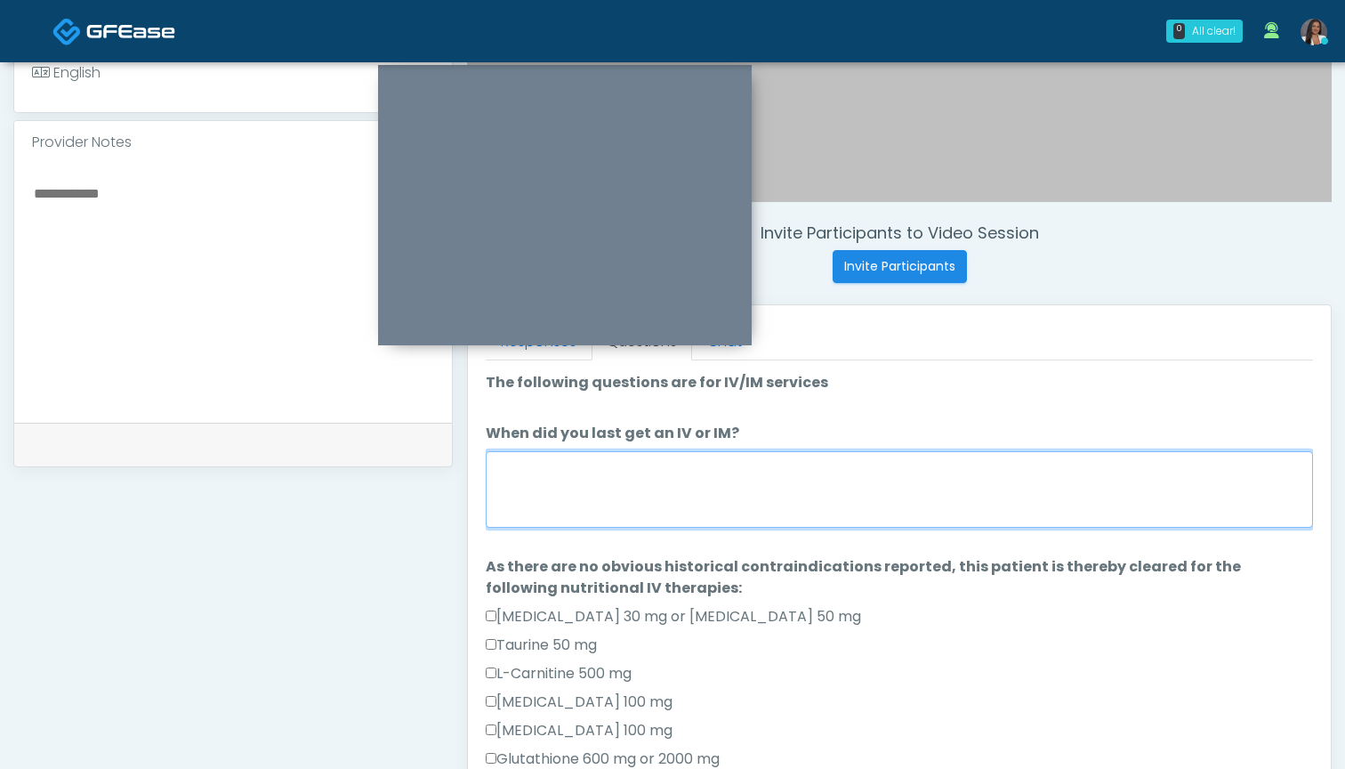
click at [734, 476] on textarea "When did you last get an IV or IM?" at bounding box center [899, 489] width 827 height 77
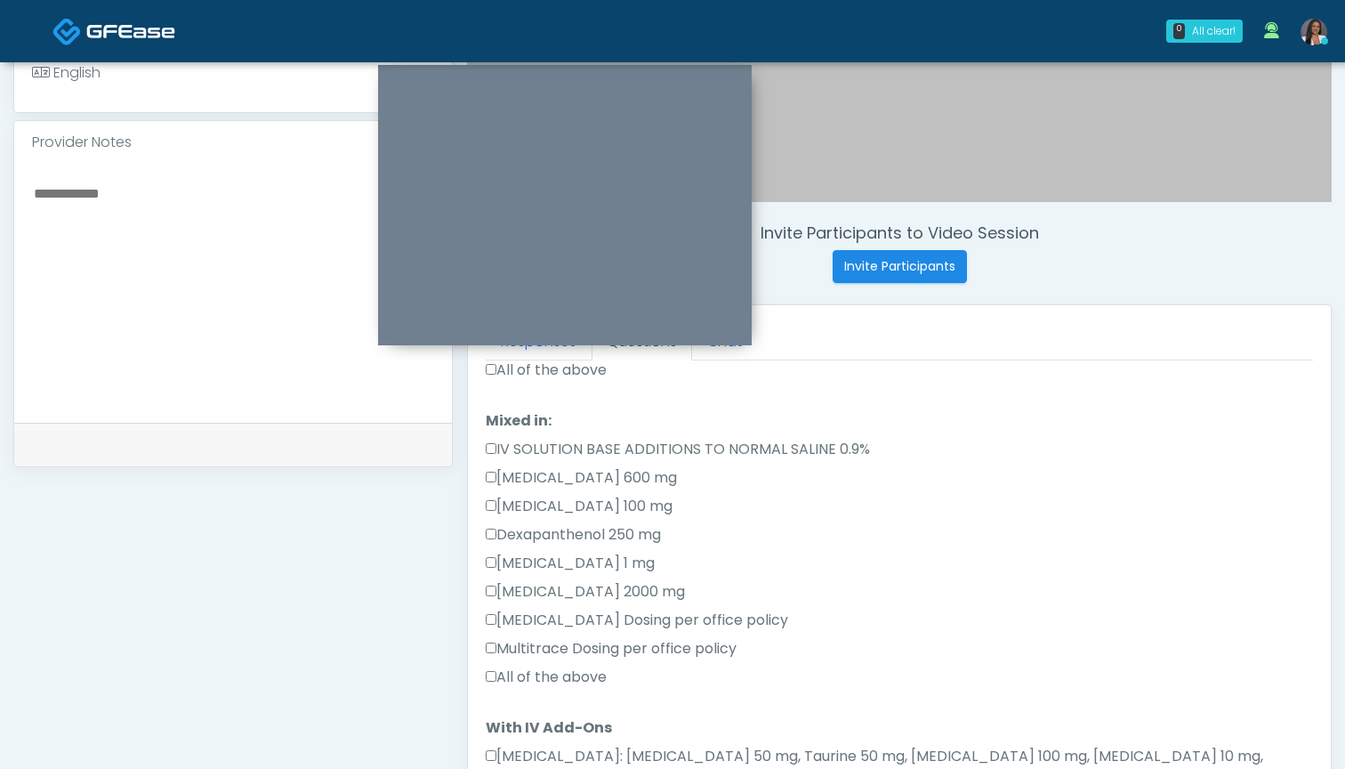
scroll to position [418, 0]
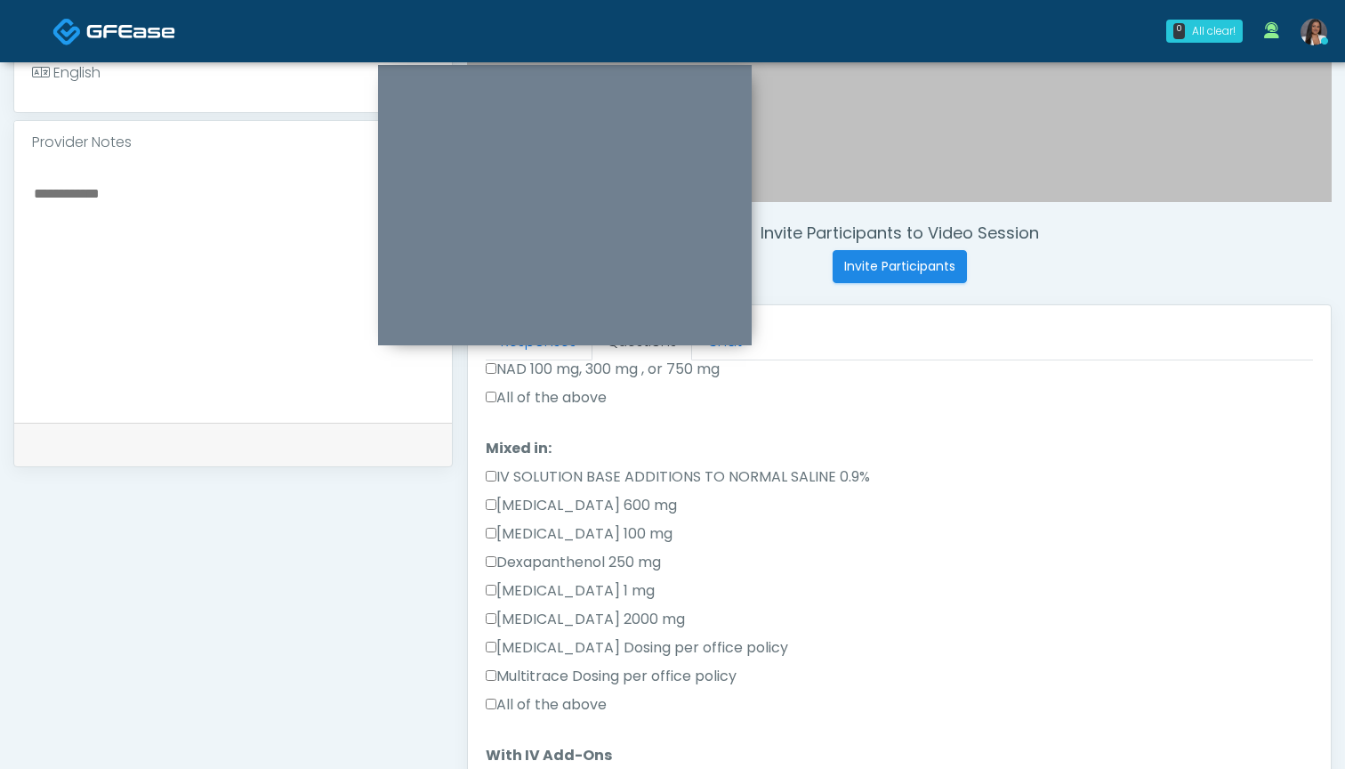
type textarea "***"
click at [554, 393] on label "All of the above" at bounding box center [546, 397] width 121 height 21
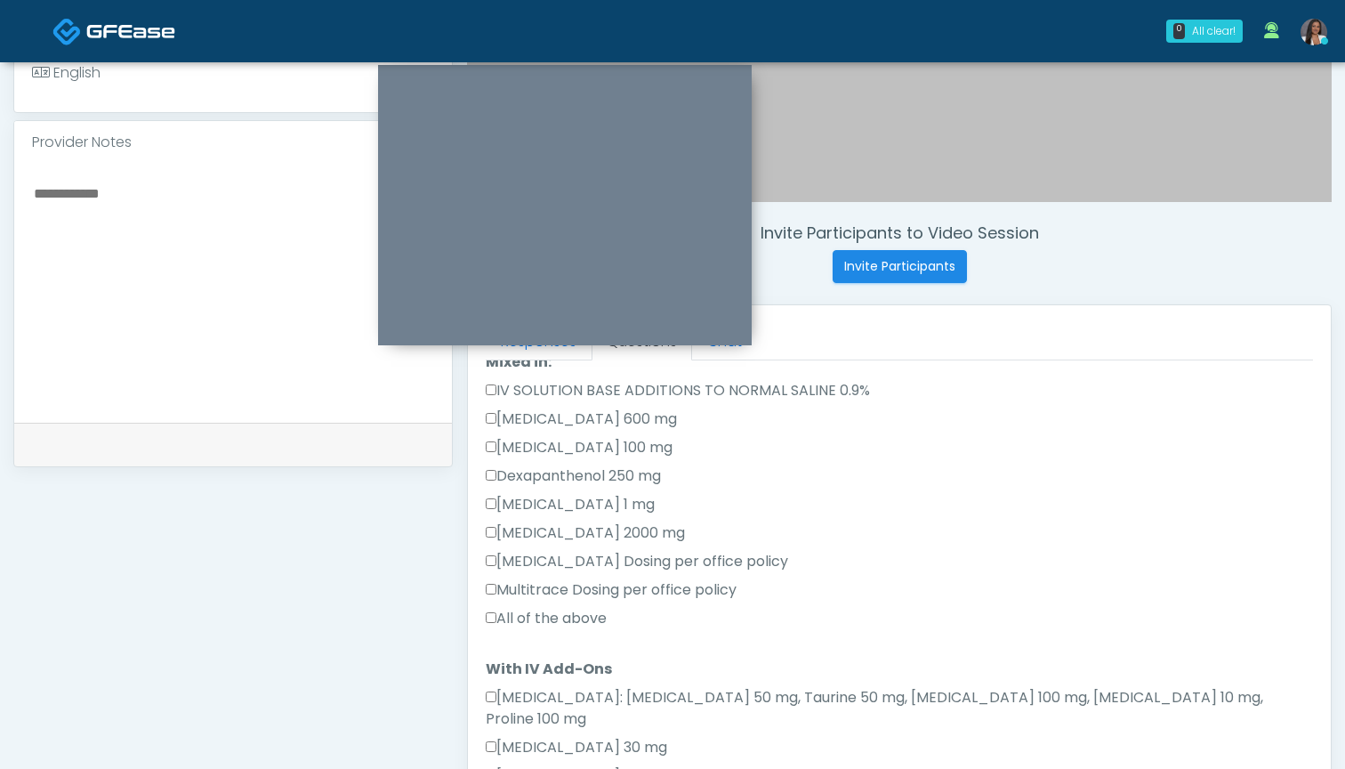
scroll to position [577, 0]
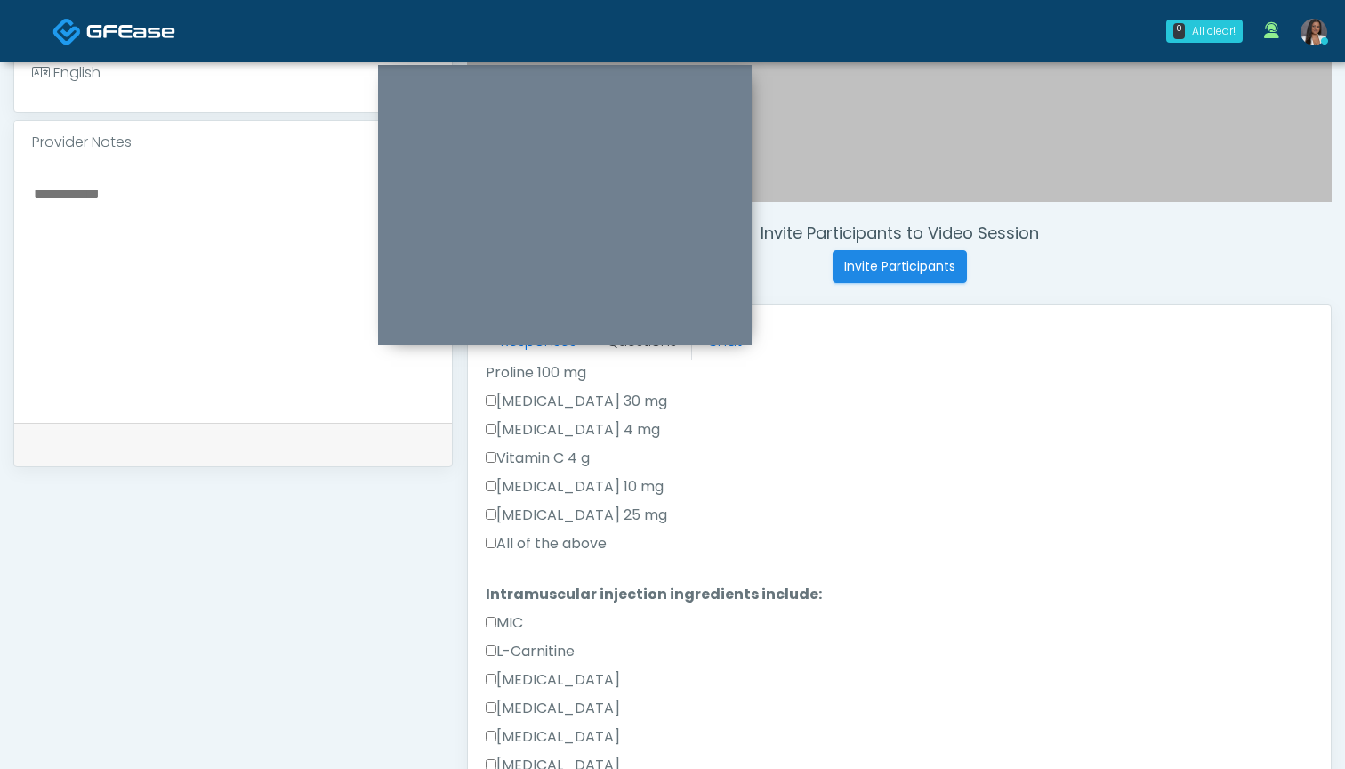
click at [577, 553] on ol "The following questions are for IV/IM services The following questions are for …" at bounding box center [899, 208] width 827 height 1375
click at [585, 588] on li "Intramuscular injection ingredients include: Intramuscular injection ingredient…" at bounding box center [899, 740] width 827 height 313
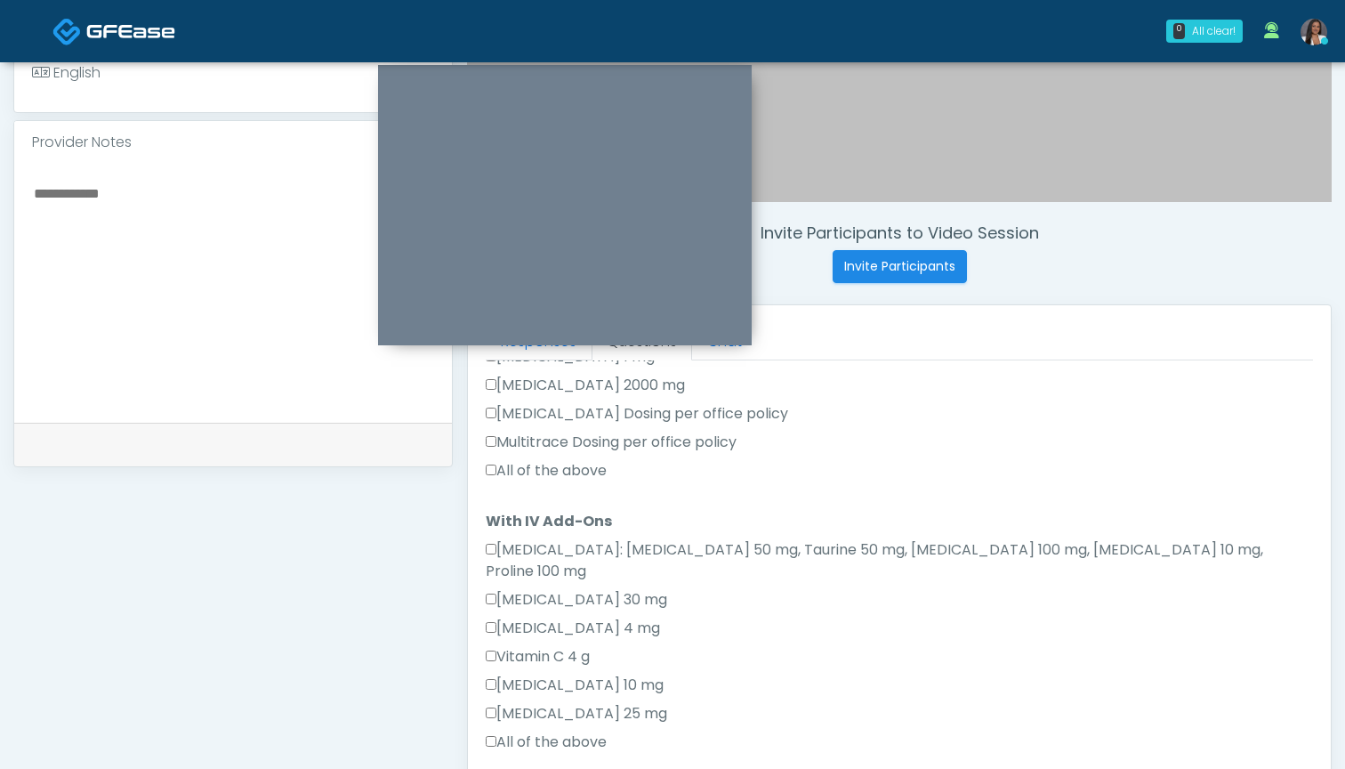
scroll to position [645, 0]
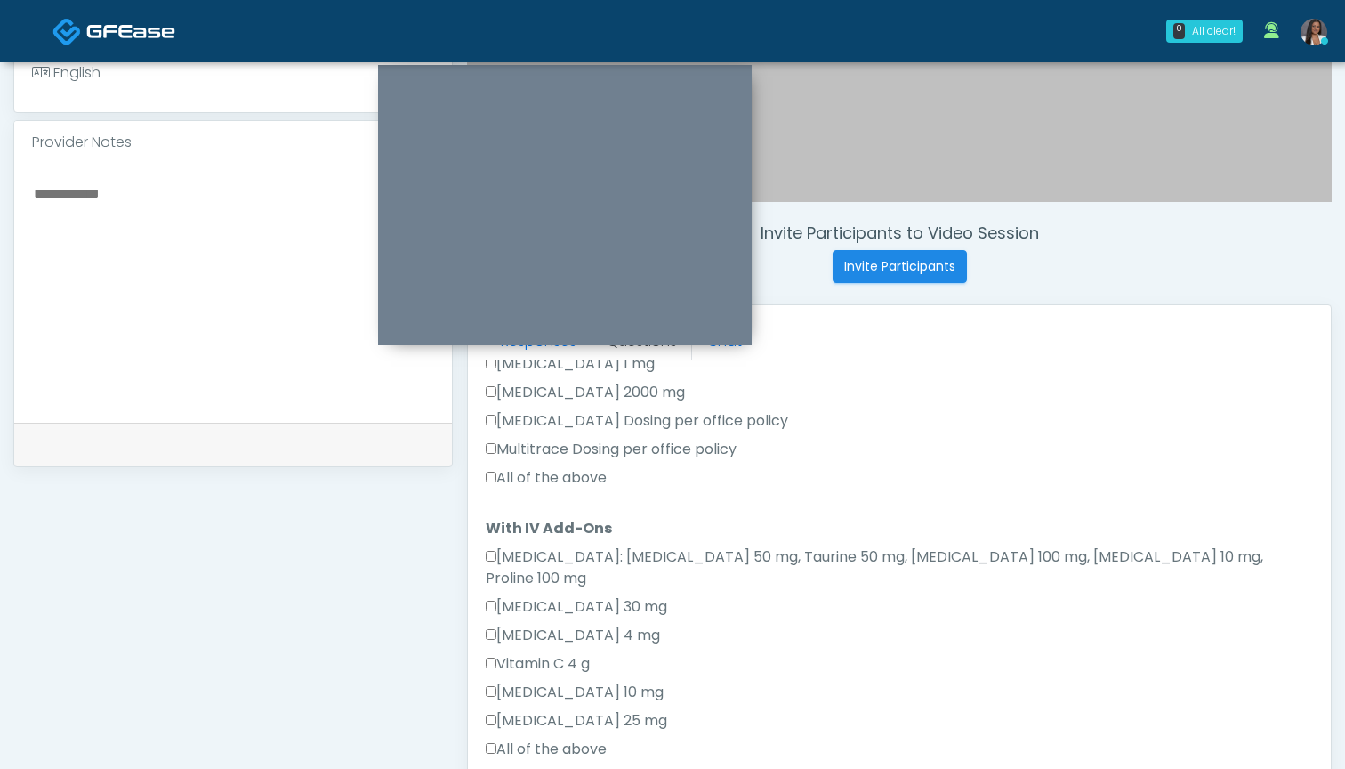
click at [581, 480] on label "All of the above" at bounding box center [546, 477] width 121 height 21
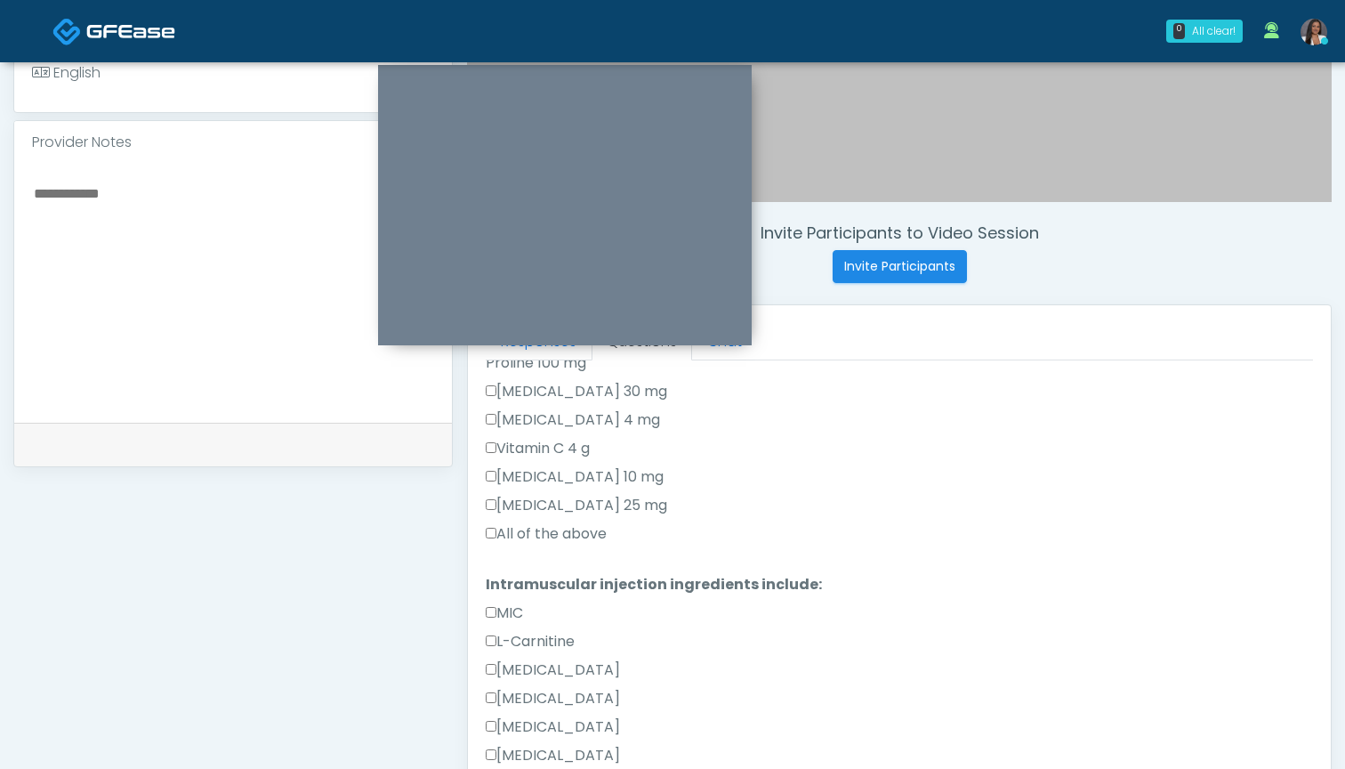
click at [564, 523] on label "All of the above" at bounding box center [546, 533] width 121 height 21
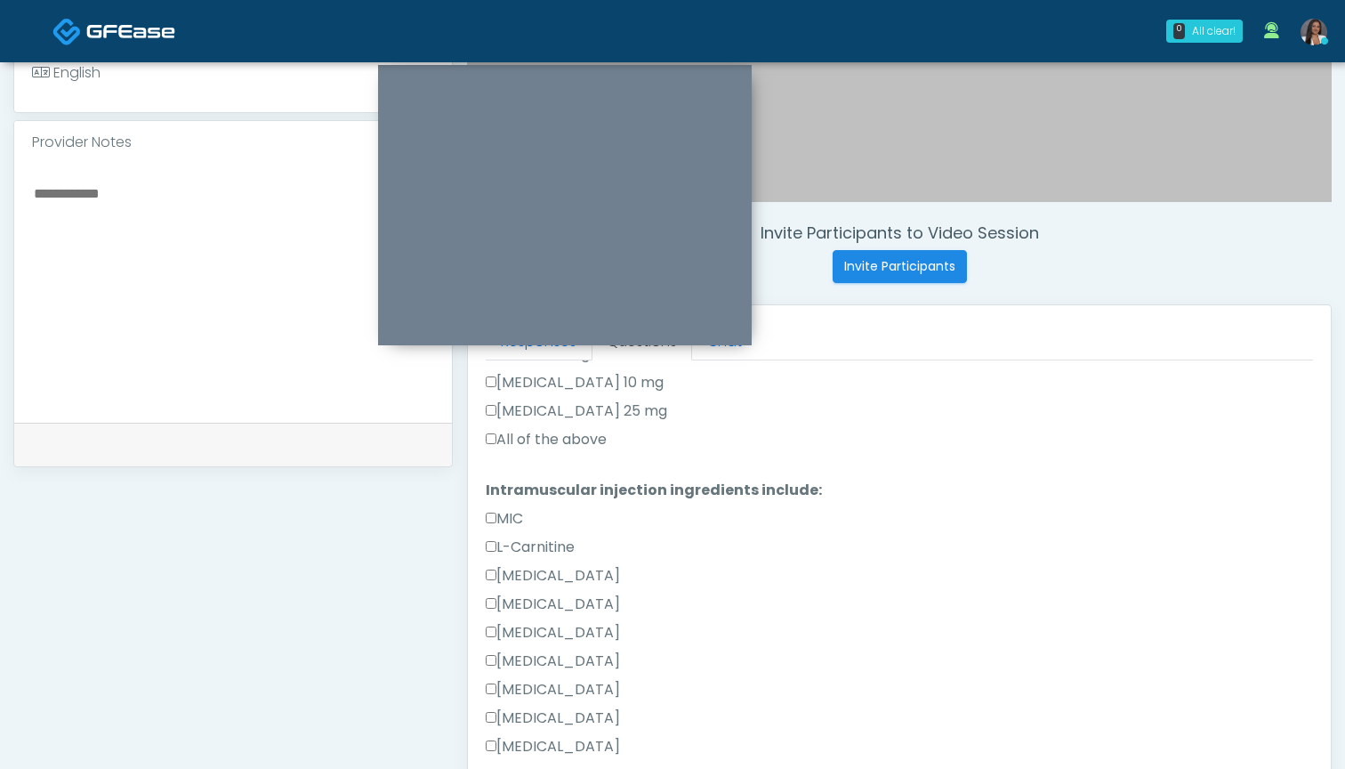
scroll to position [976, 0]
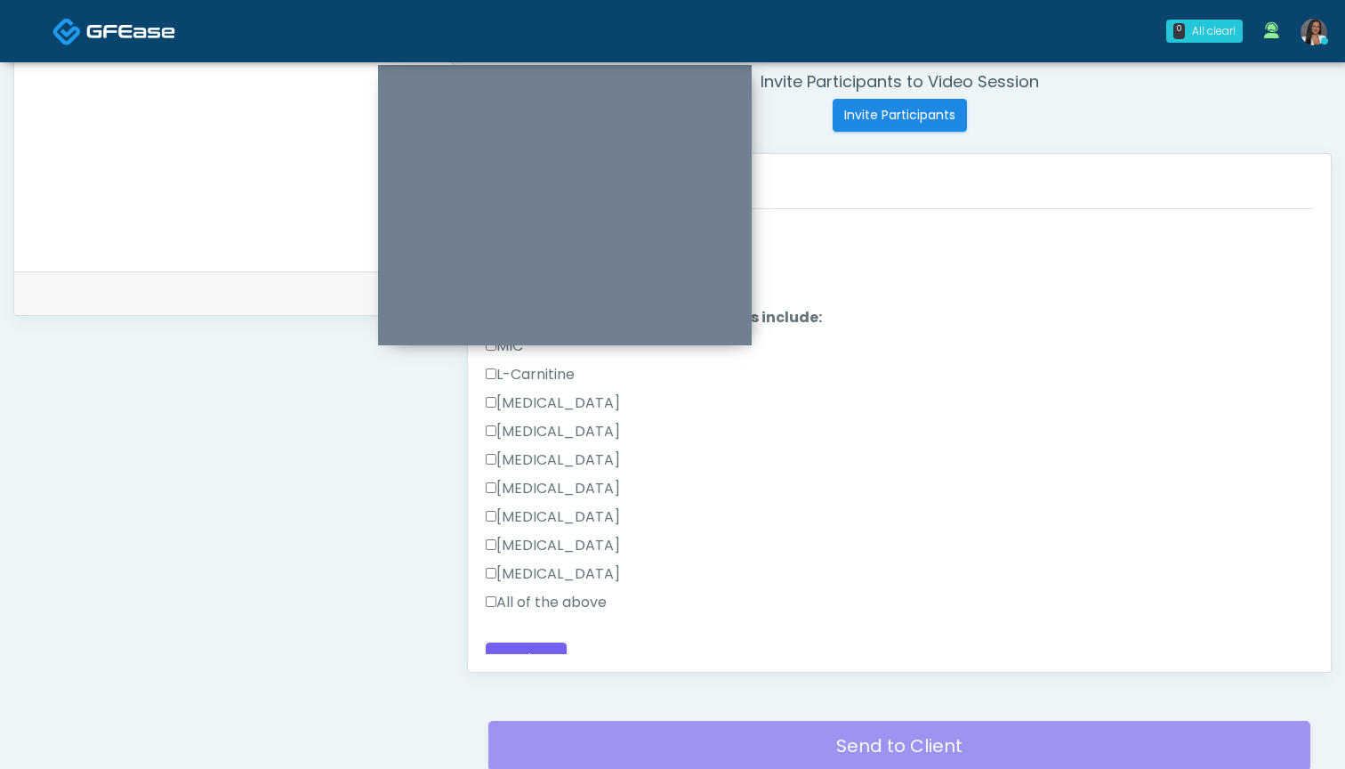
click at [553, 592] on label "All of the above" at bounding box center [546, 602] width 121 height 21
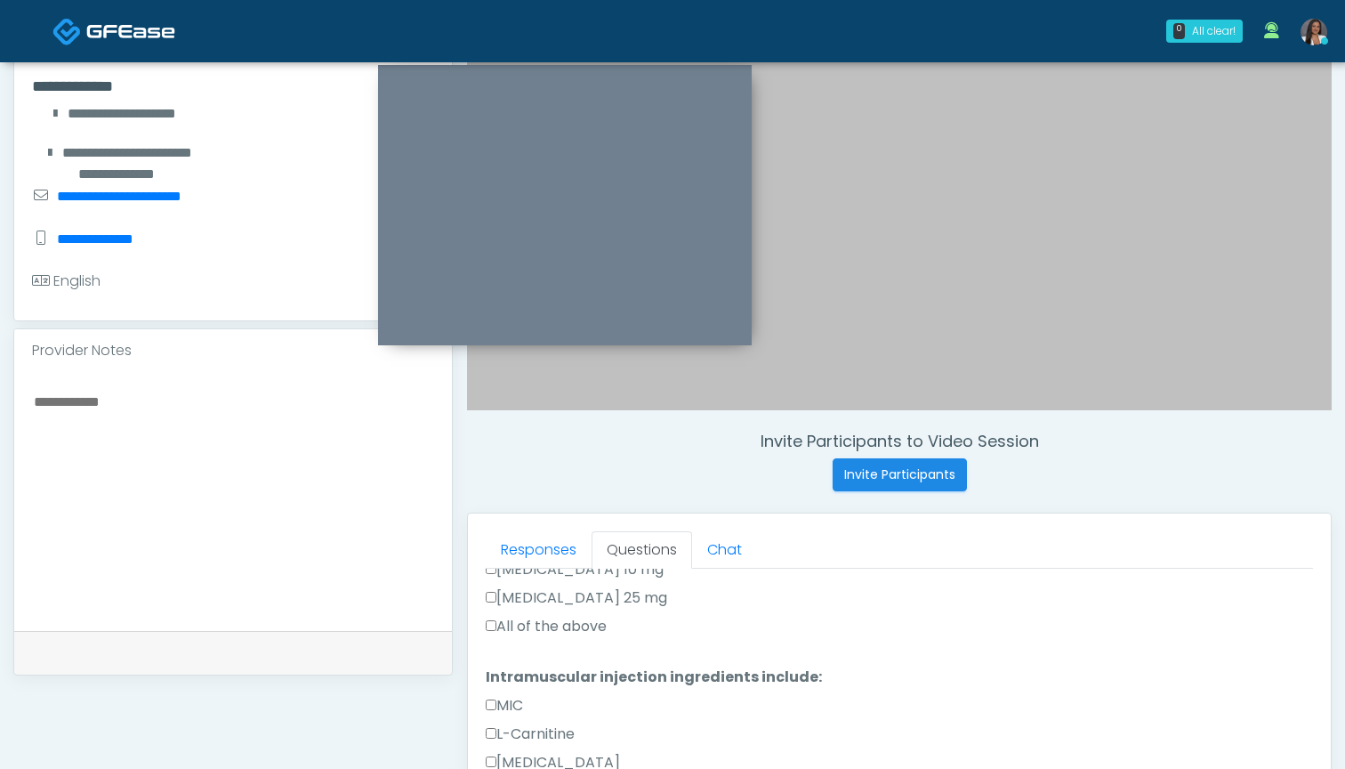
scroll to position [318, 0]
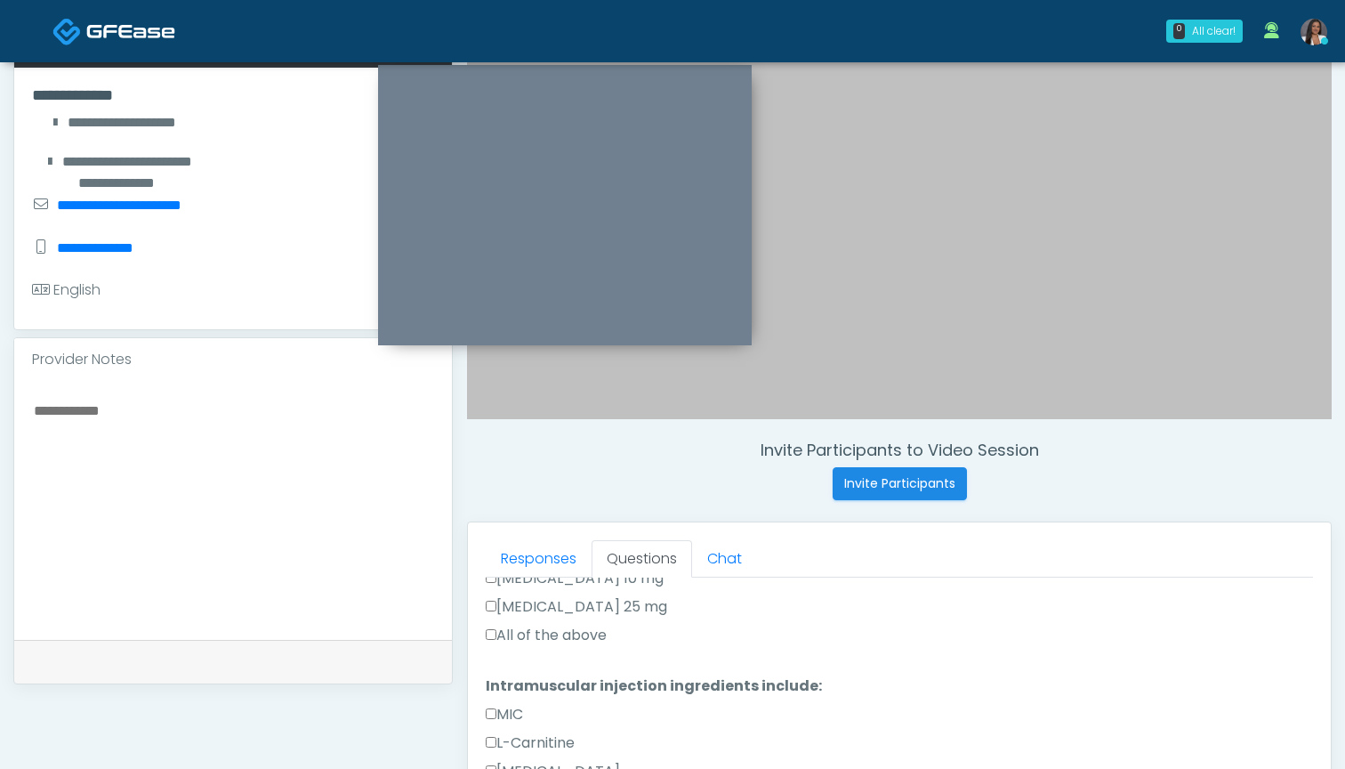
click at [178, 397] on div at bounding box center [233, 510] width 438 height 259
click at [178, 398] on div at bounding box center [233, 510] width 438 height 259
click at [153, 428] on textarea at bounding box center [233, 507] width 402 height 217
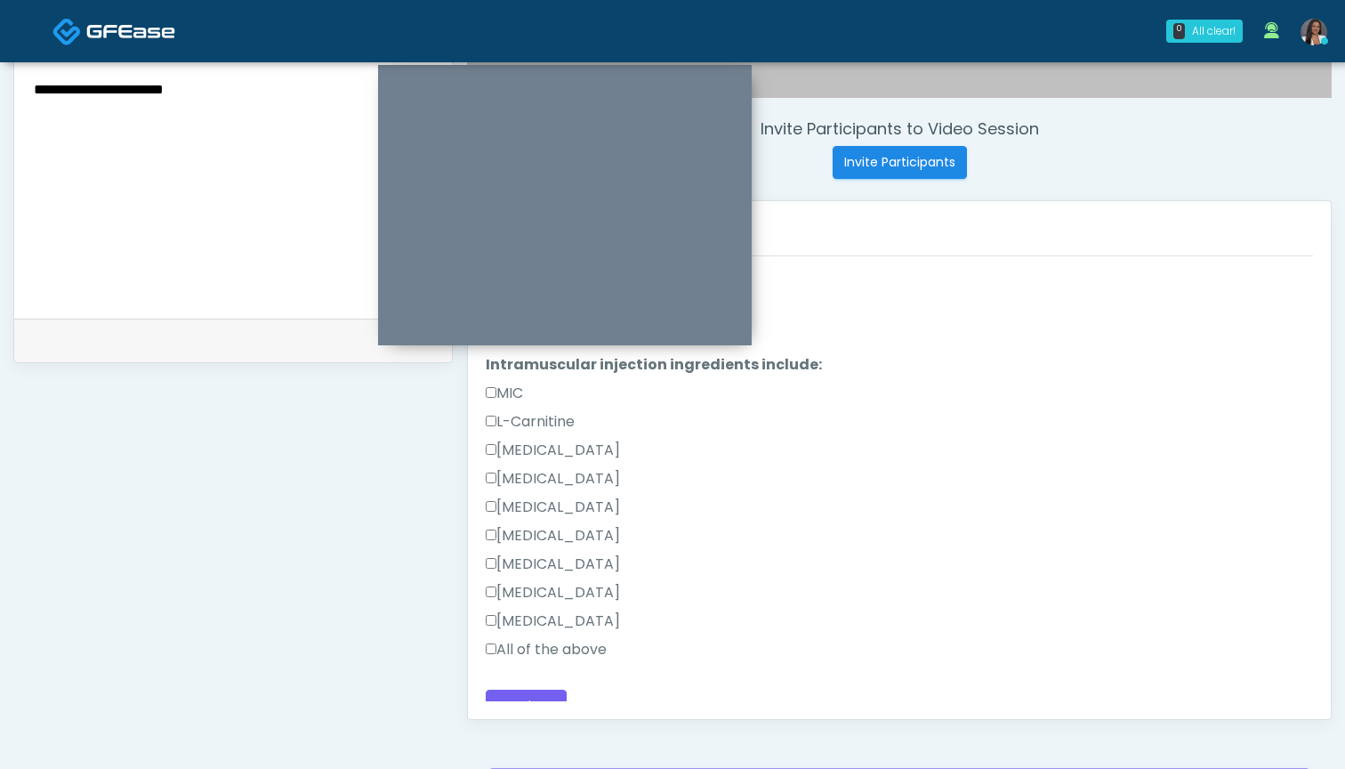
scroll to position [641, 0]
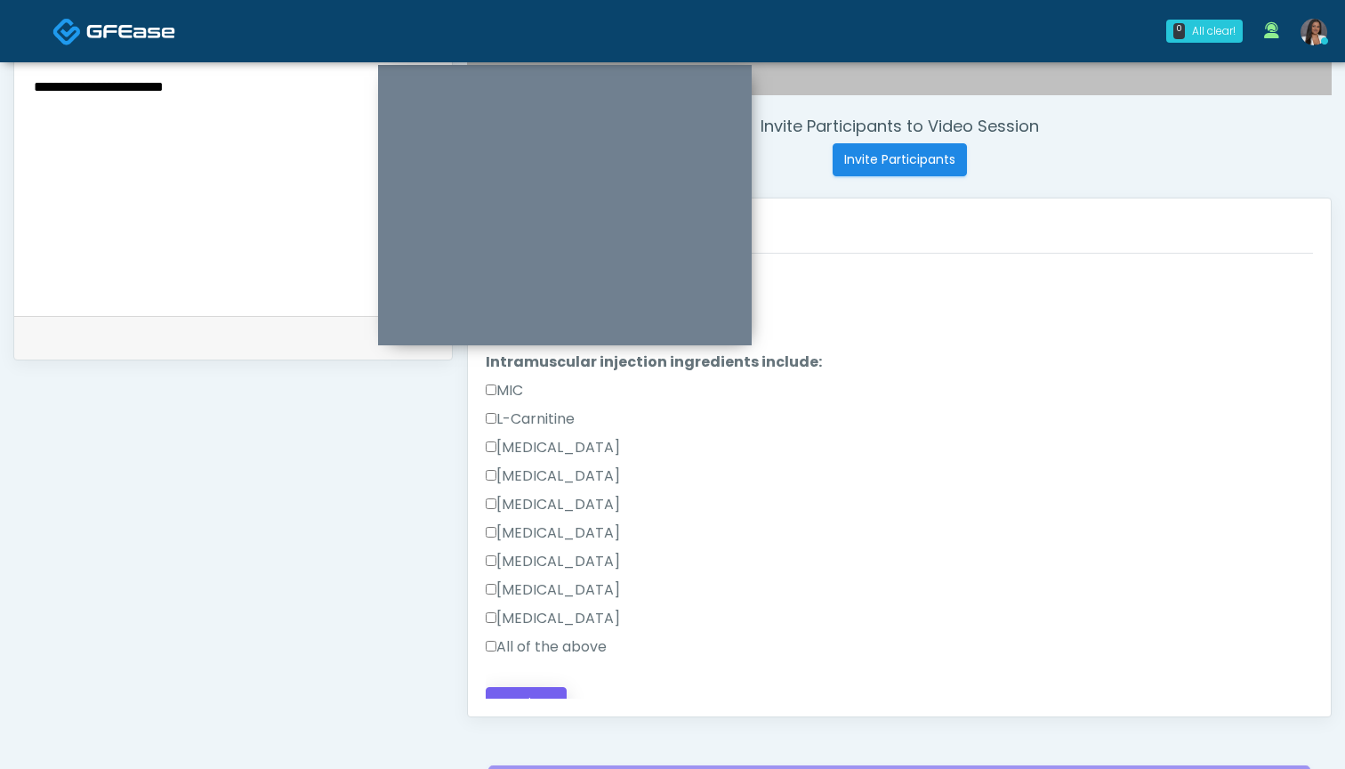
type textarea "**********"
click at [523, 687] on button "Continue" at bounding box center [526, 703] width 81 height 33
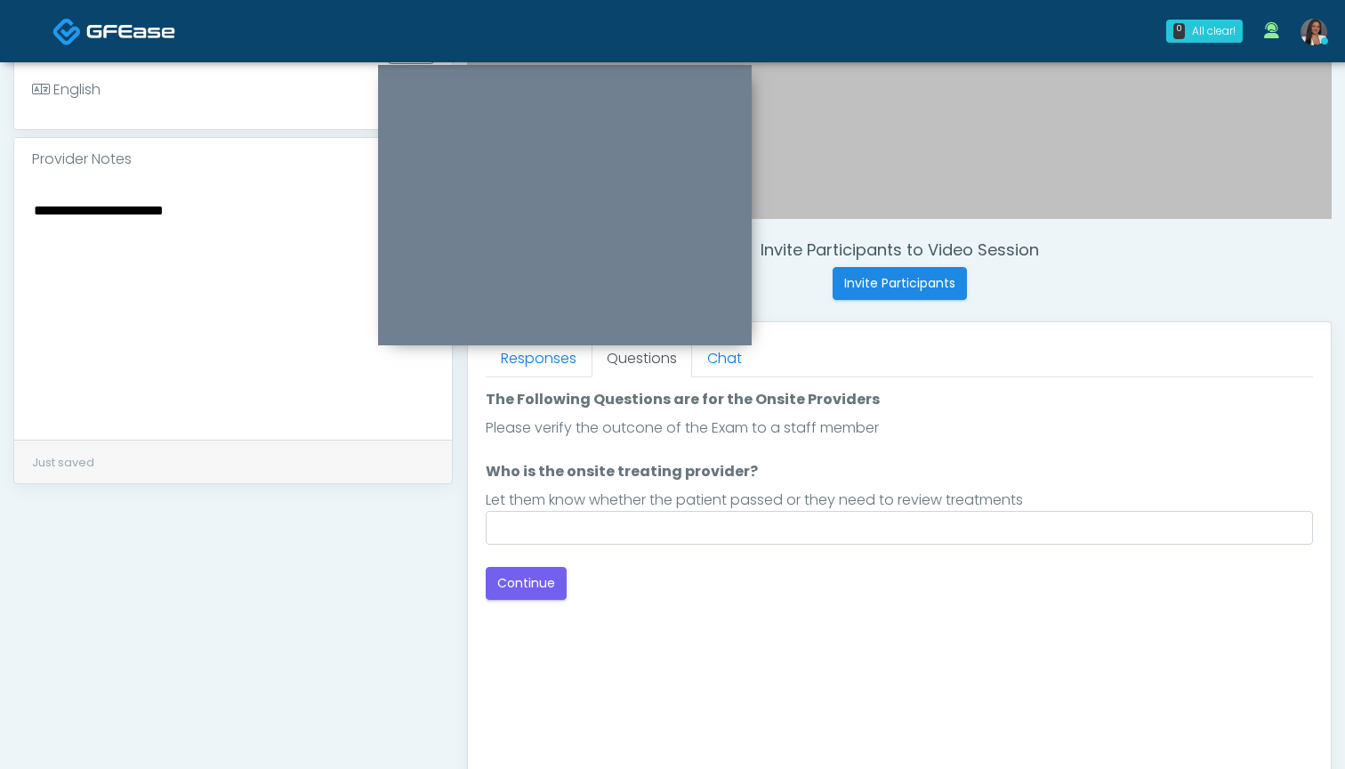
scroll to position [400, 0]
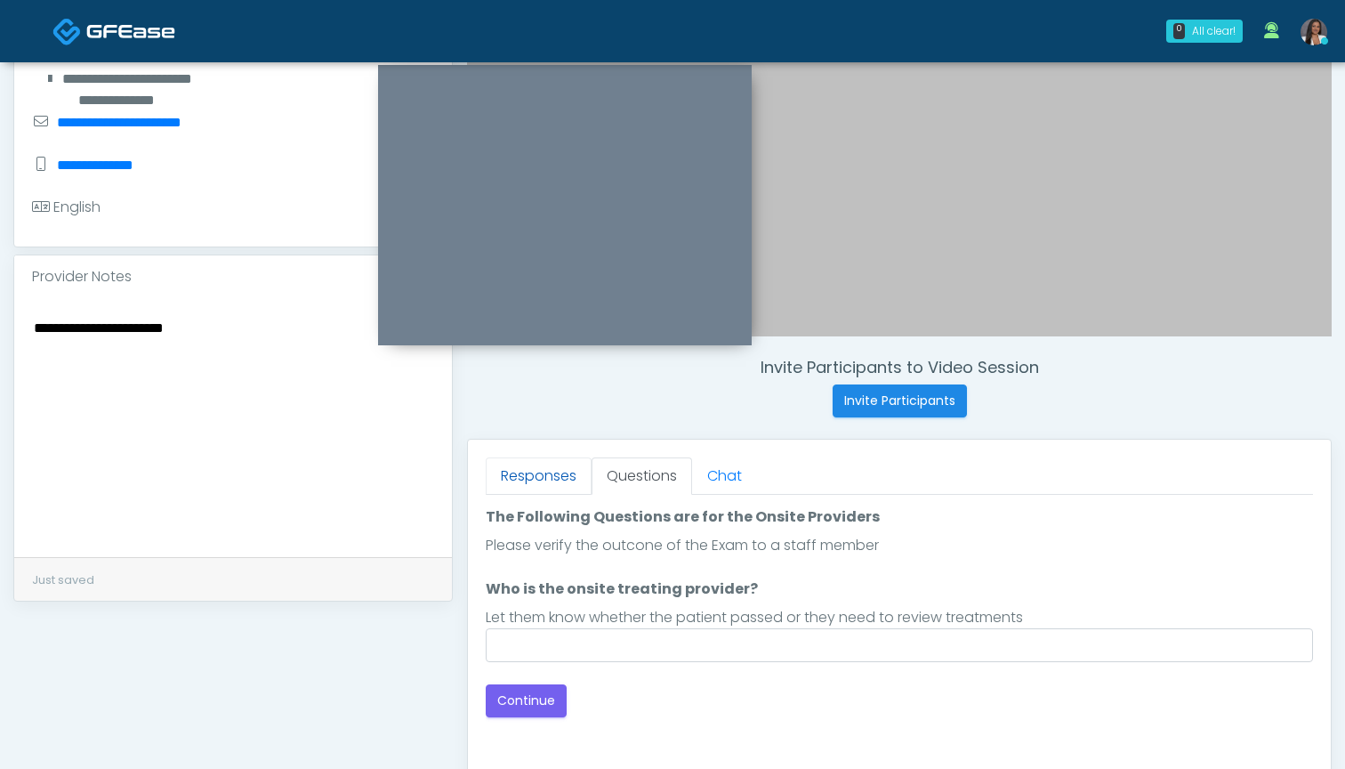
click at [576, 480] on link "Responses" at bounding box center [539, 475] width 106 height 37
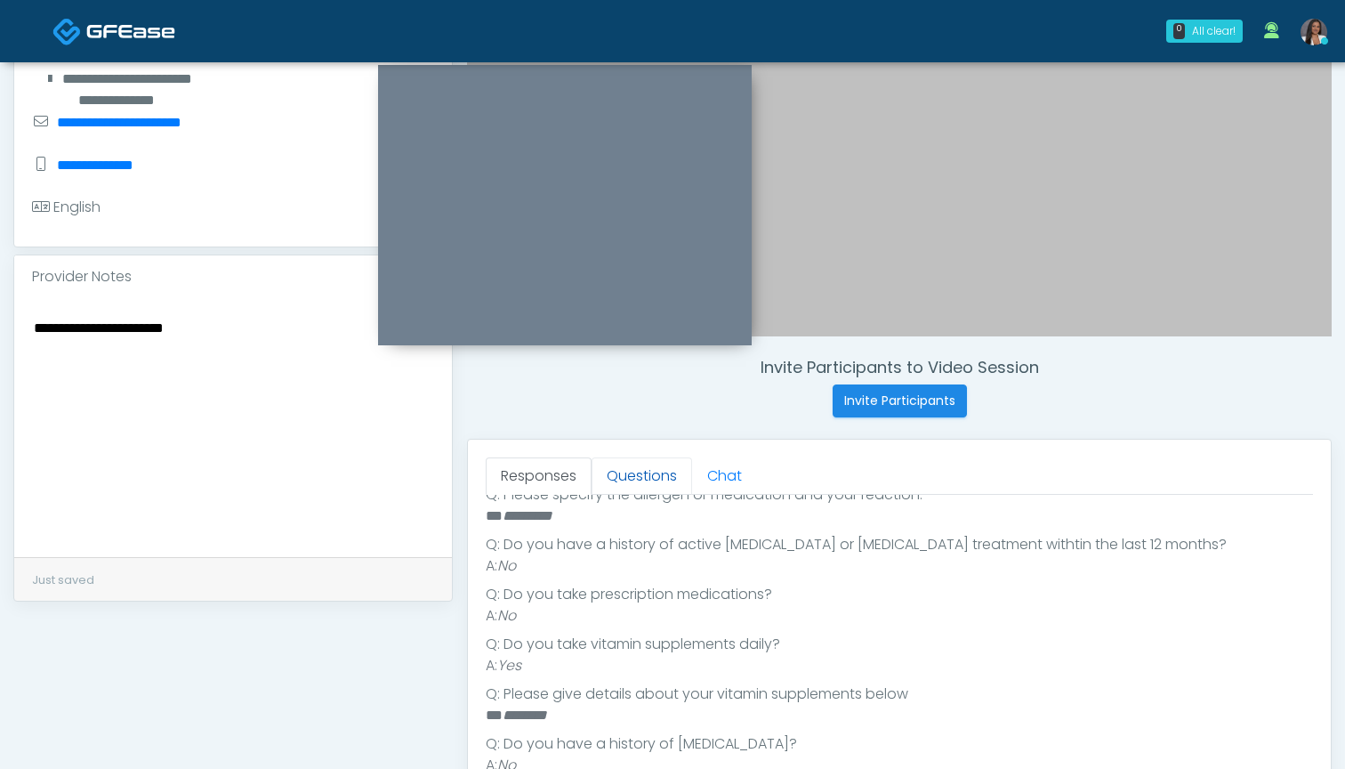
click at [630, 480] on link "Questions" at bounding box center [642, 475] width 101 height 37
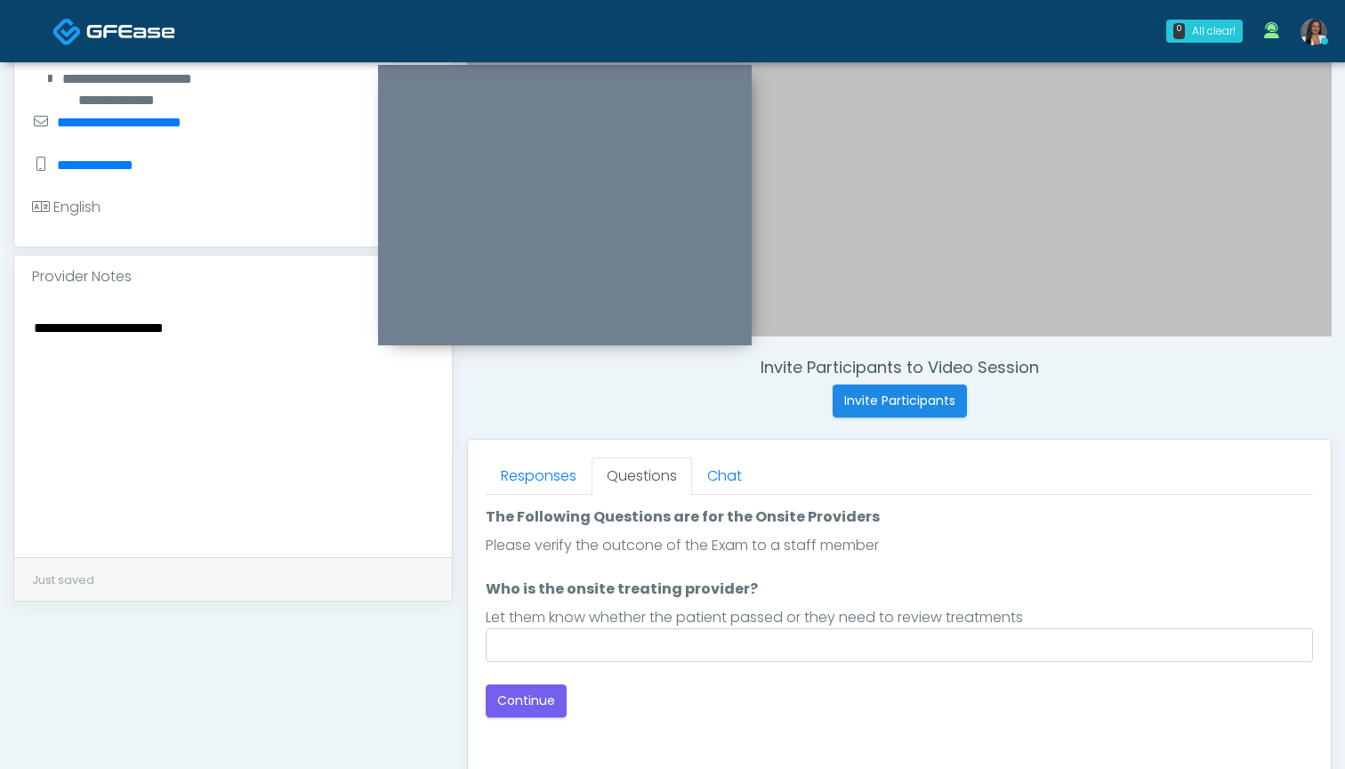
scroll to position [0, 0]
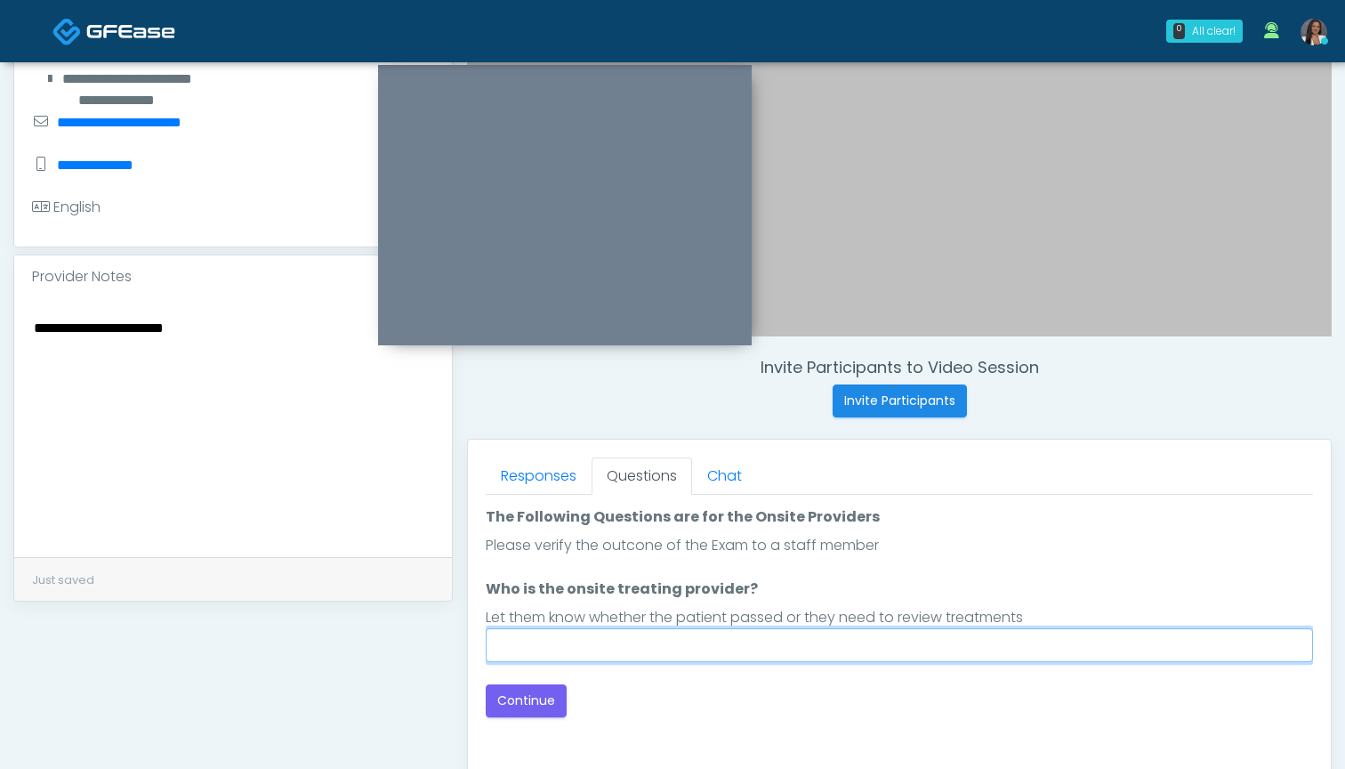
click at [820, 649] on input "Who is the onsite treating provider?" at bounding box center [899, 645] width 827 height 34
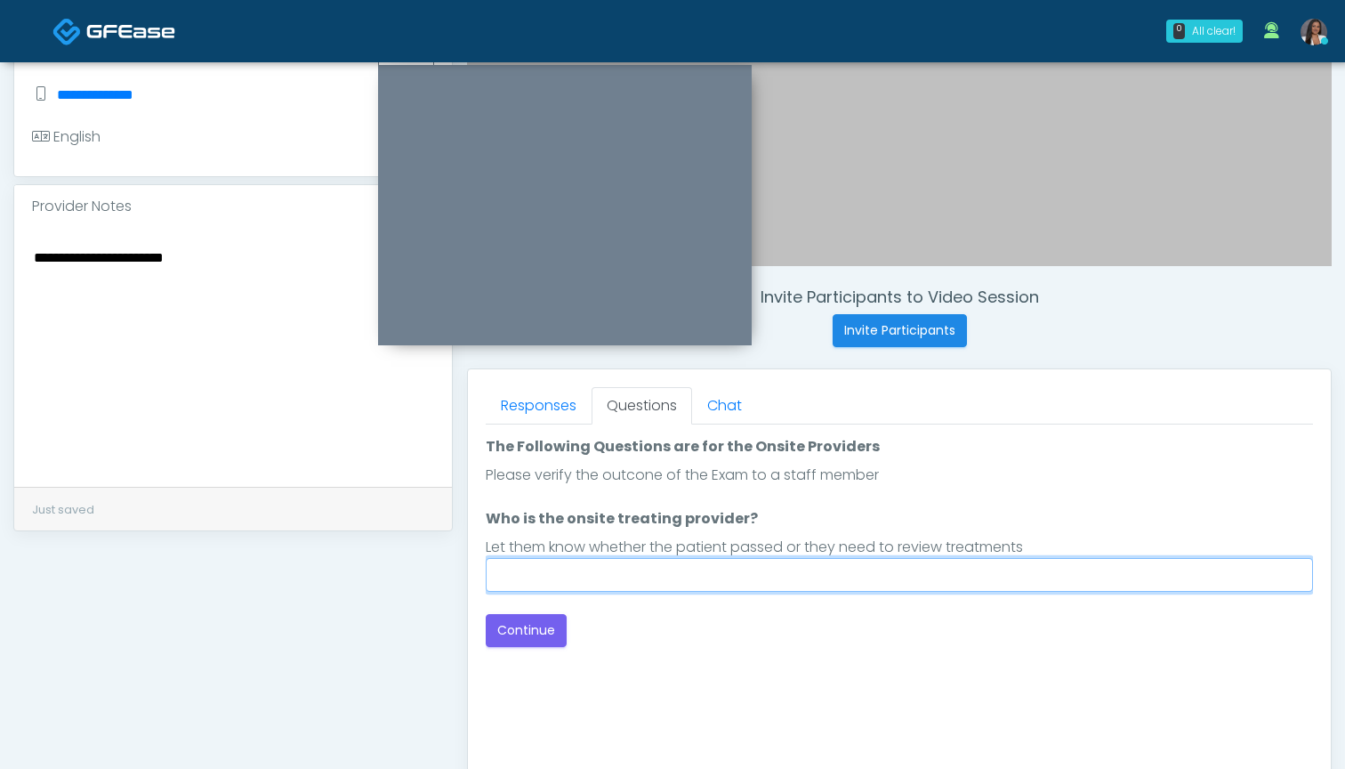
scroll to position [467, 0]
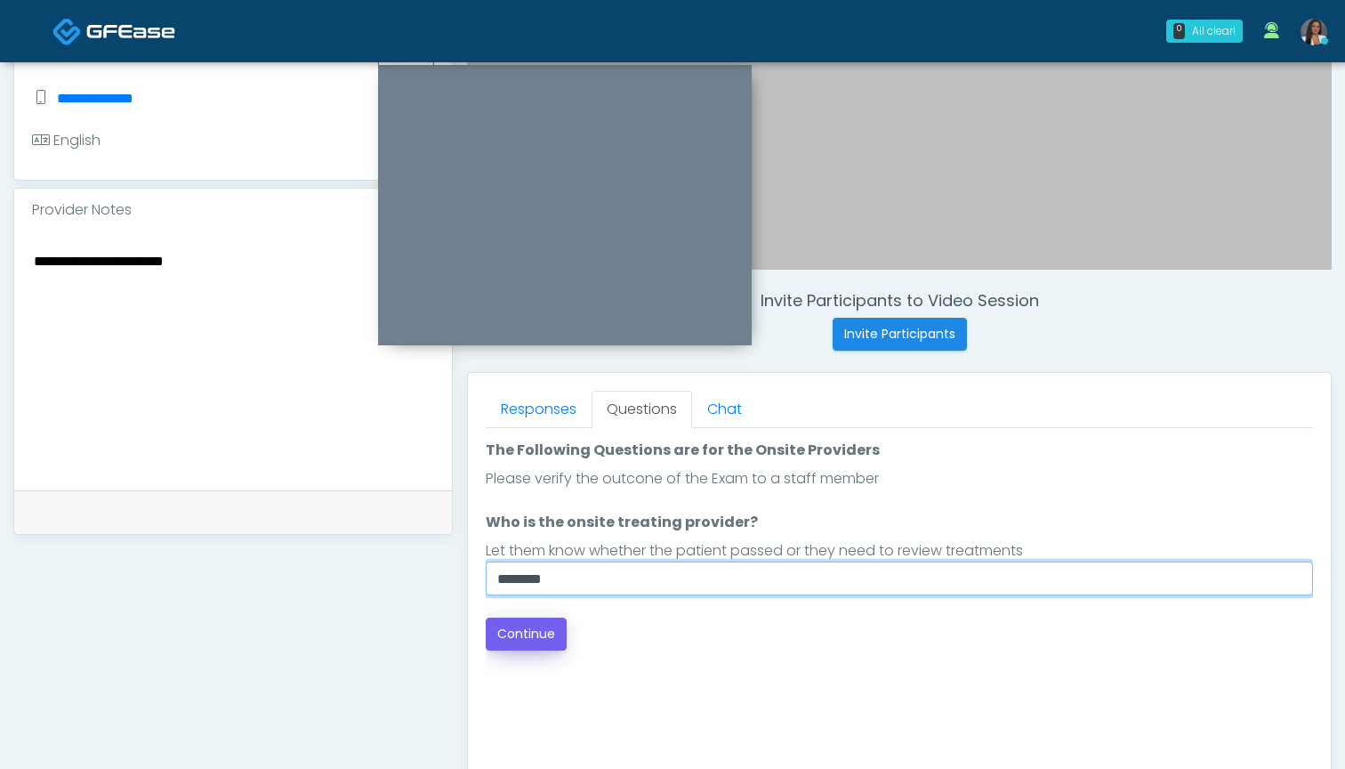
type input "********"
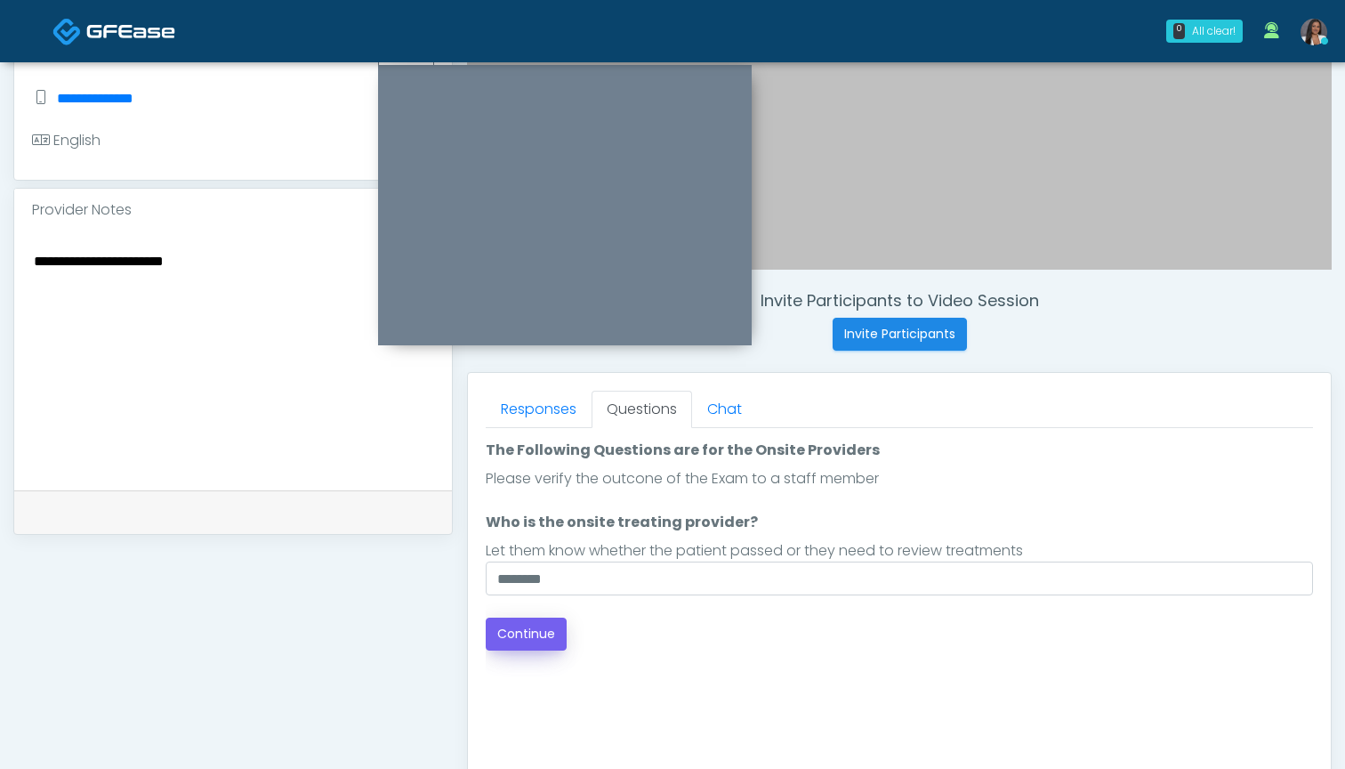
click at [526, 627] on button "Continue" at bounding box center [526, 633] width 81 height 33
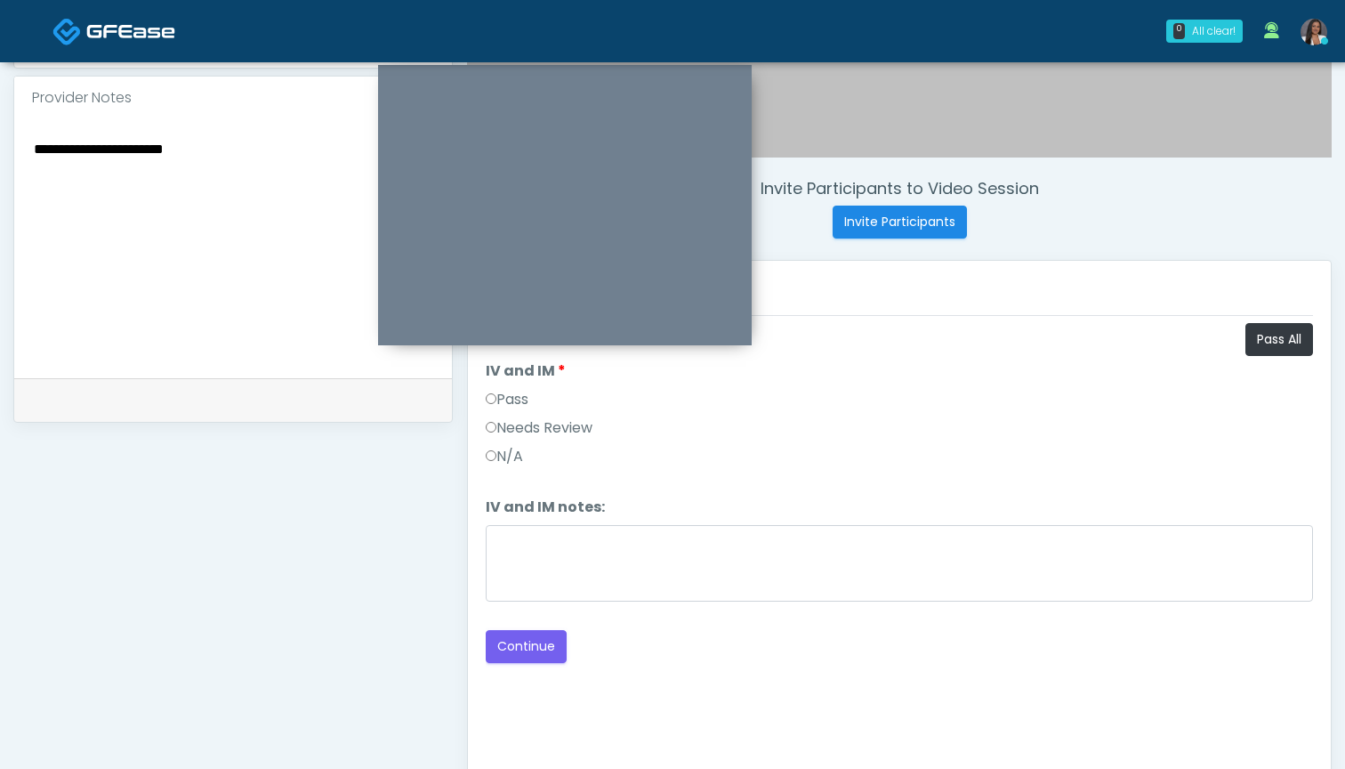
scroll to position [579, 0]
click at [1270, 343] on button "Pass All" at bounding box center [1280, 339] width 68 height 33
click at [247, 175] on textarea "**********" at bounding box center [233, 245] width 402 height 217
type textarea "**********"
click at [529, 649] on button "Continue" at bounding box center [526, 646] width 81 height 33
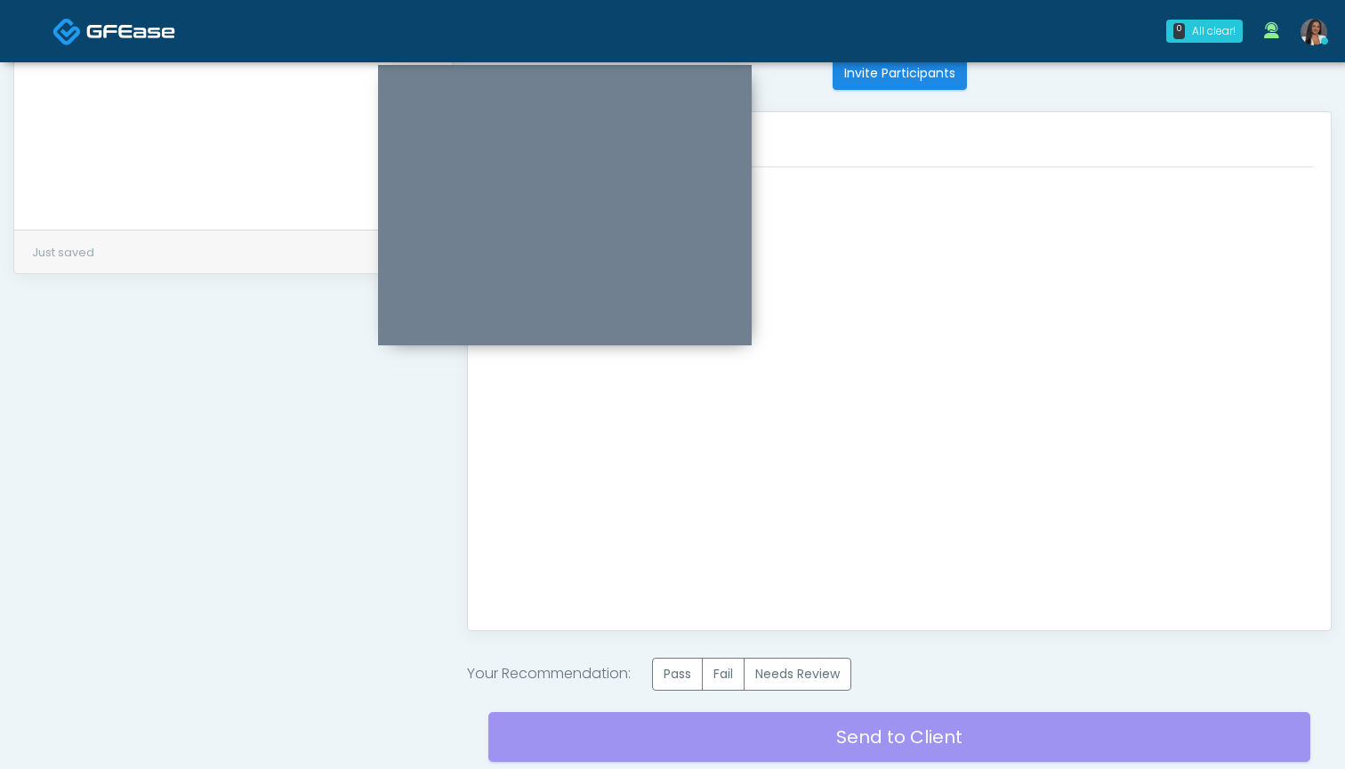
scroll to position [740, 0]
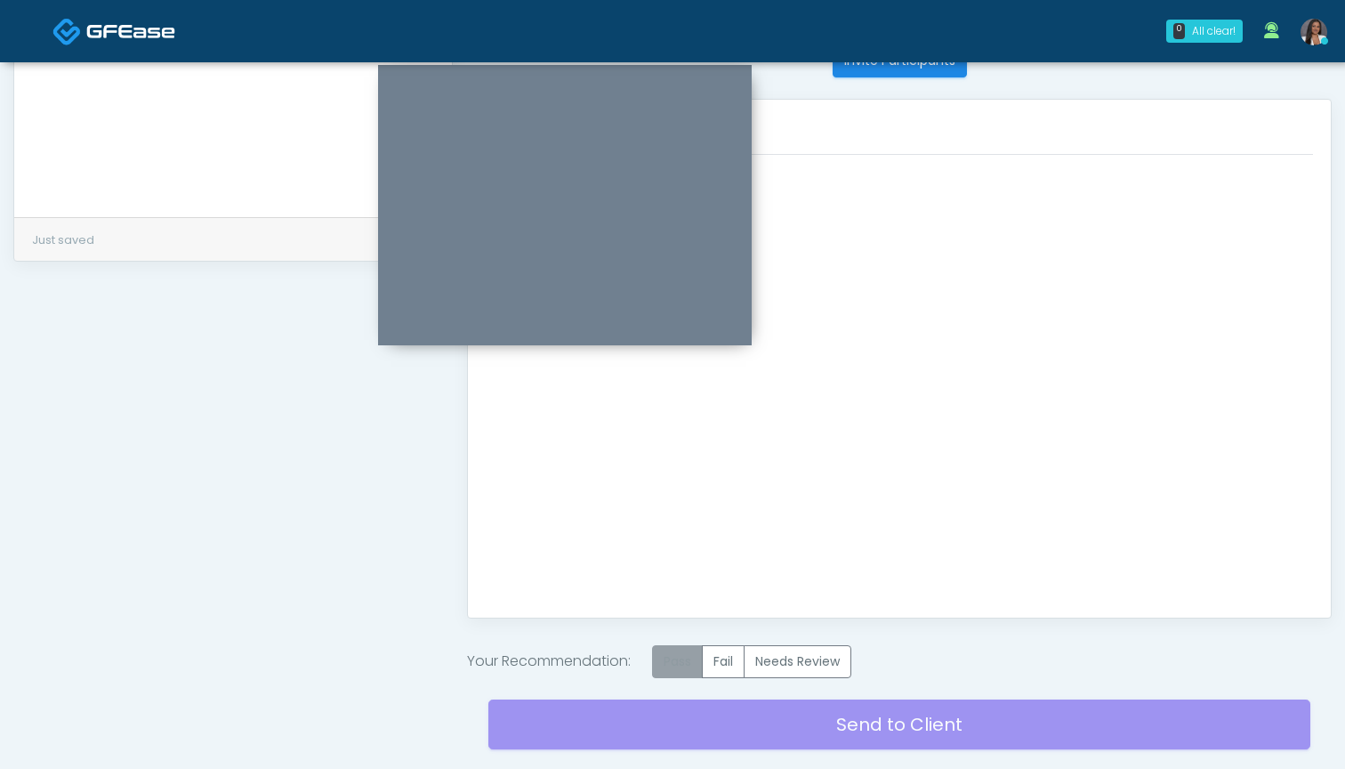
click at [671, 662] on label "Pass" at bounding box center [677, 661] width 51 height 33
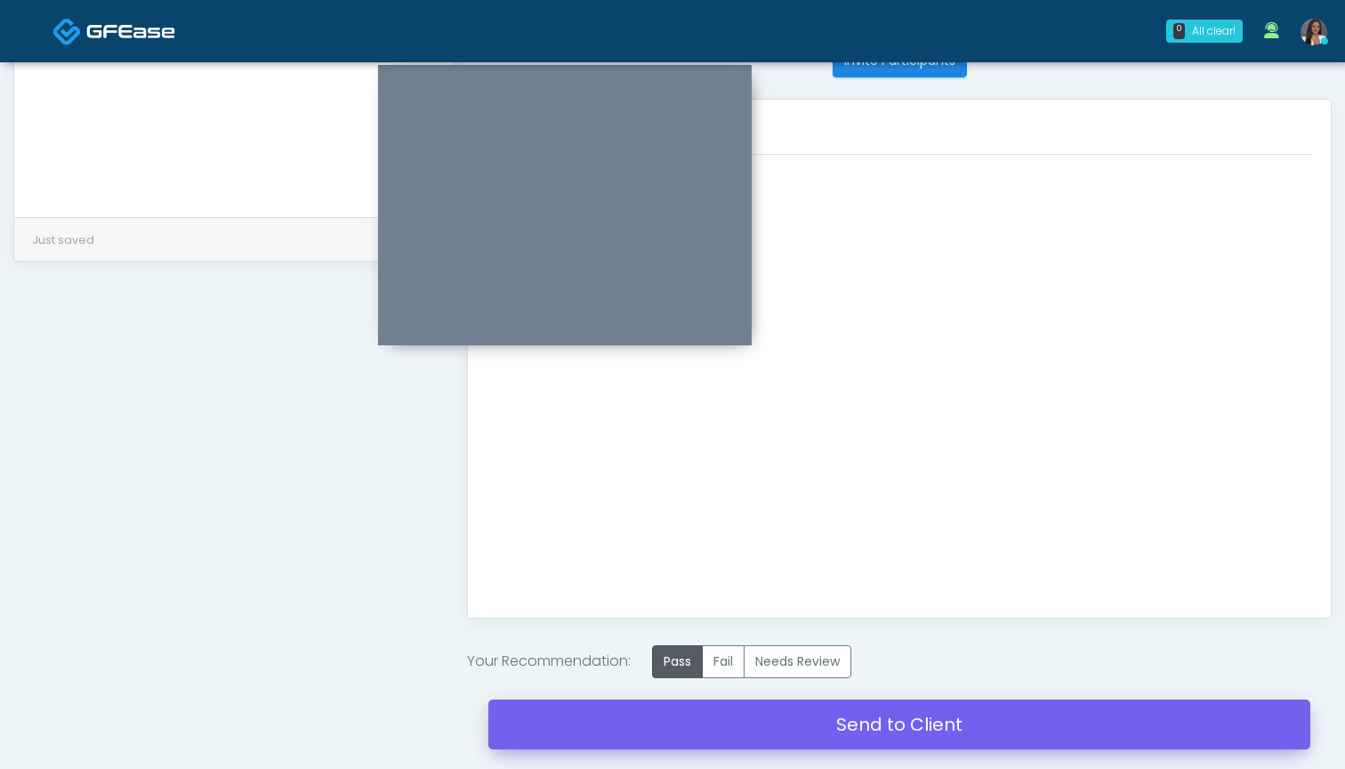
click at [851, 718] on link "Send to Client" at bounding box center [899, 724] width 822 height 50
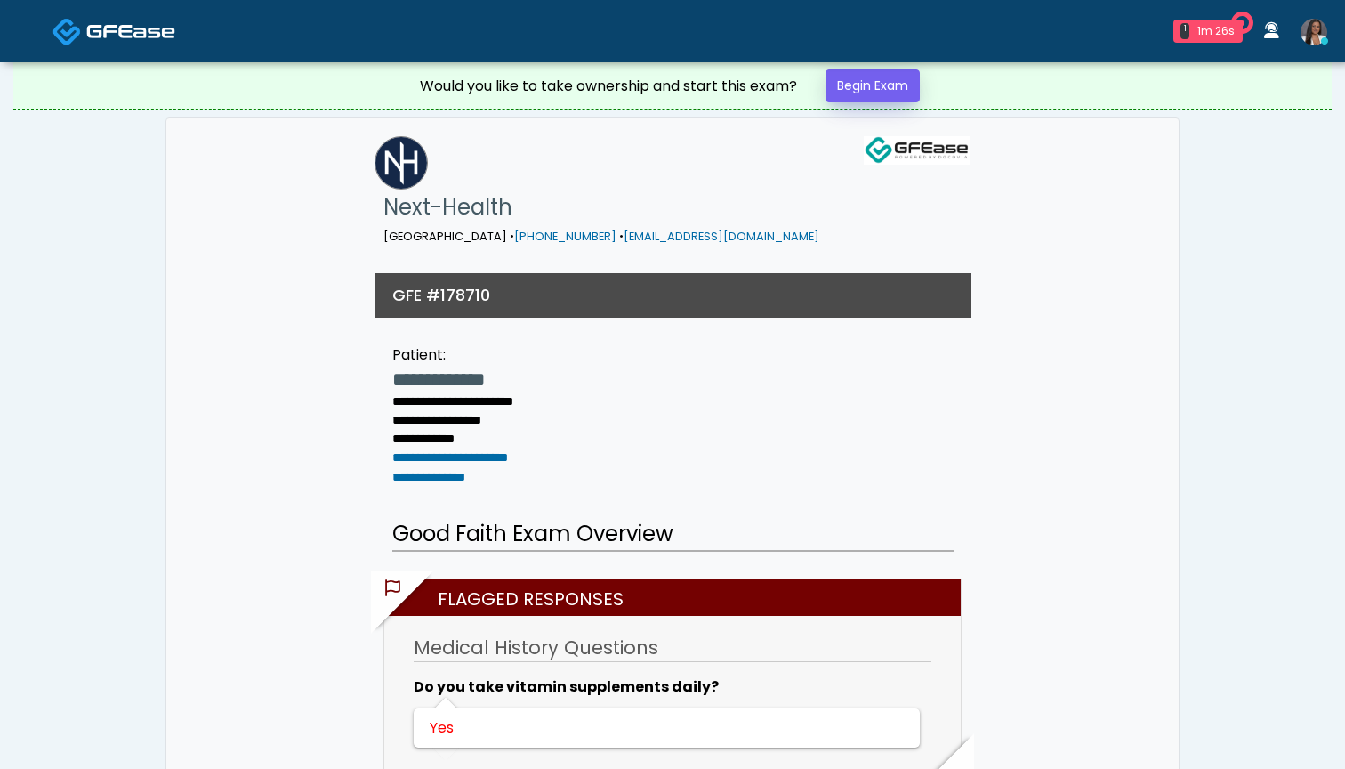
click at [859, 84] on link "Begin Exam" at bounding box center [873, 85] width 94 height 33
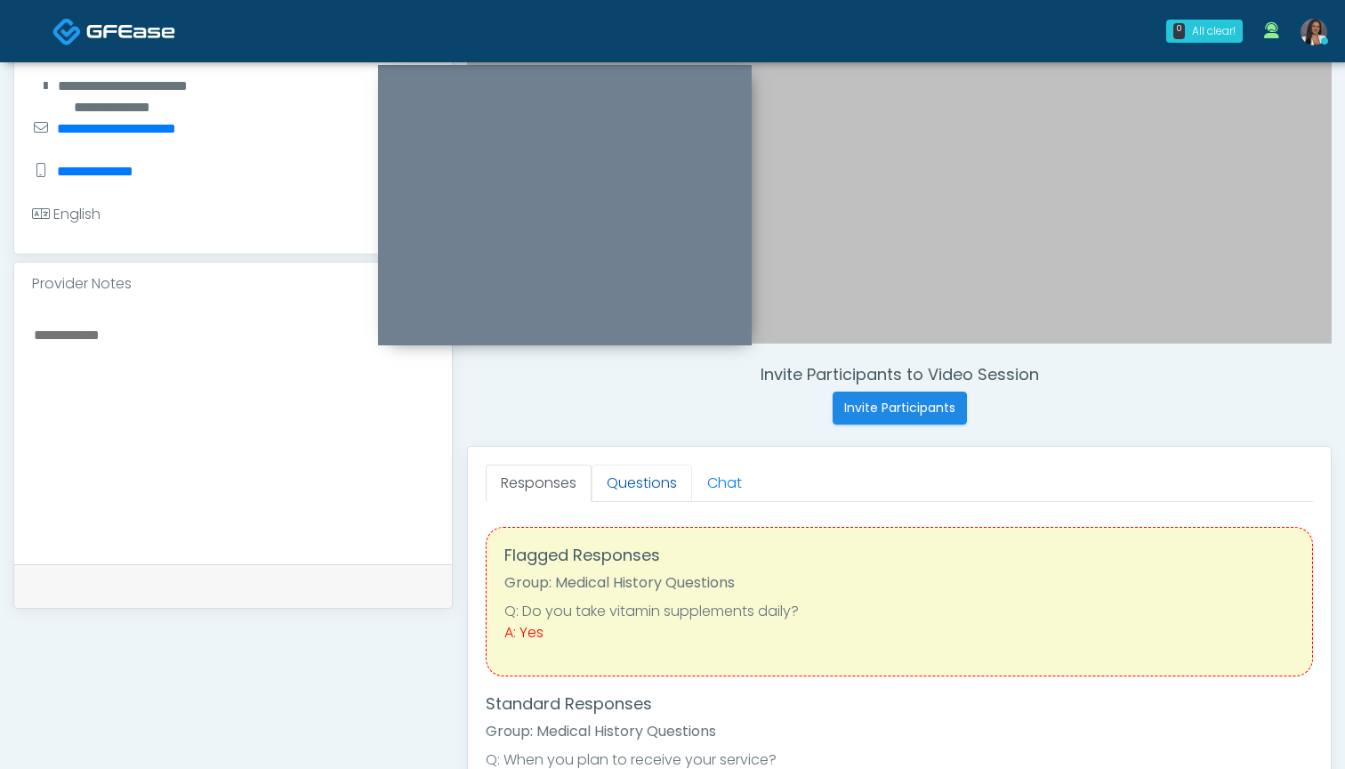
click at [616, 488] on link "Questions" at bounding box center [642, 482] width 101 height 37
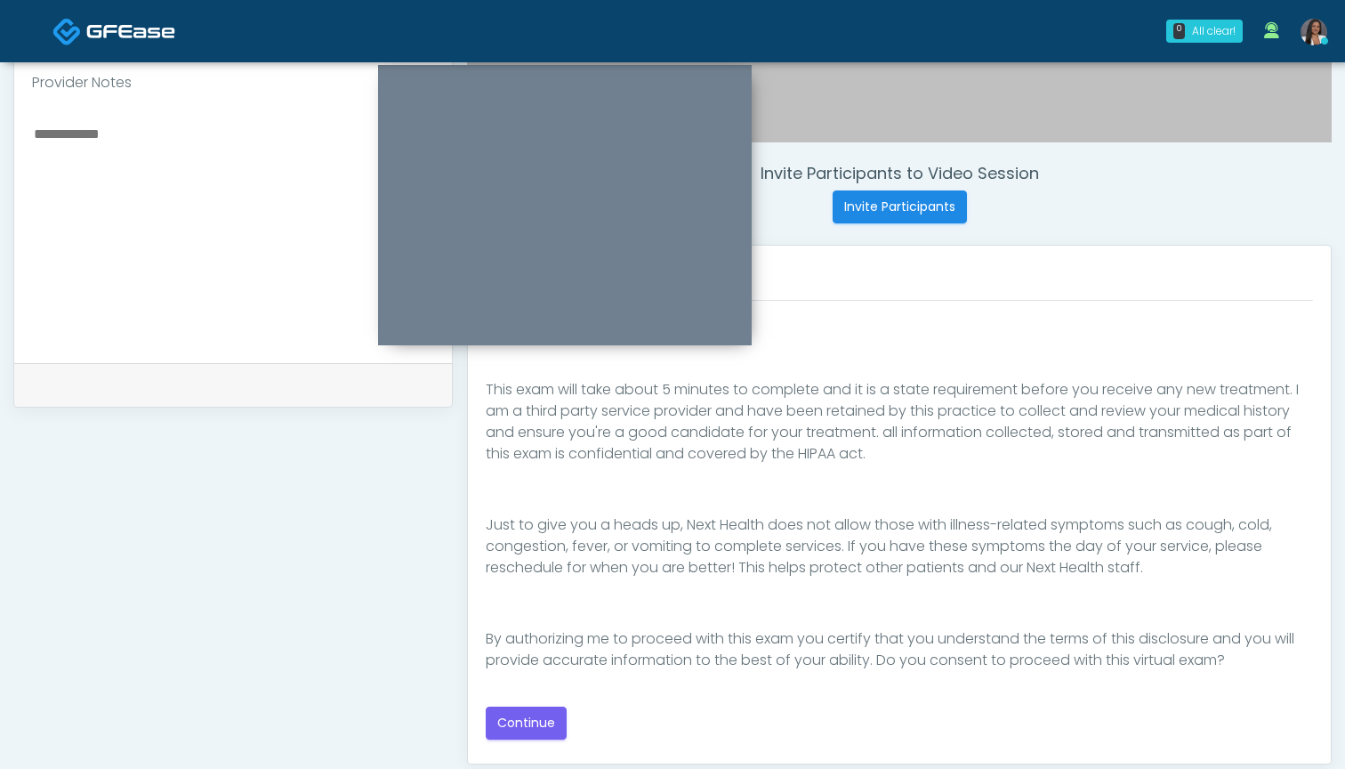
scroll to position [278, 0]
click at [542, 718] on button "Continue" at bounding box center [526, 722] width 81 height 33
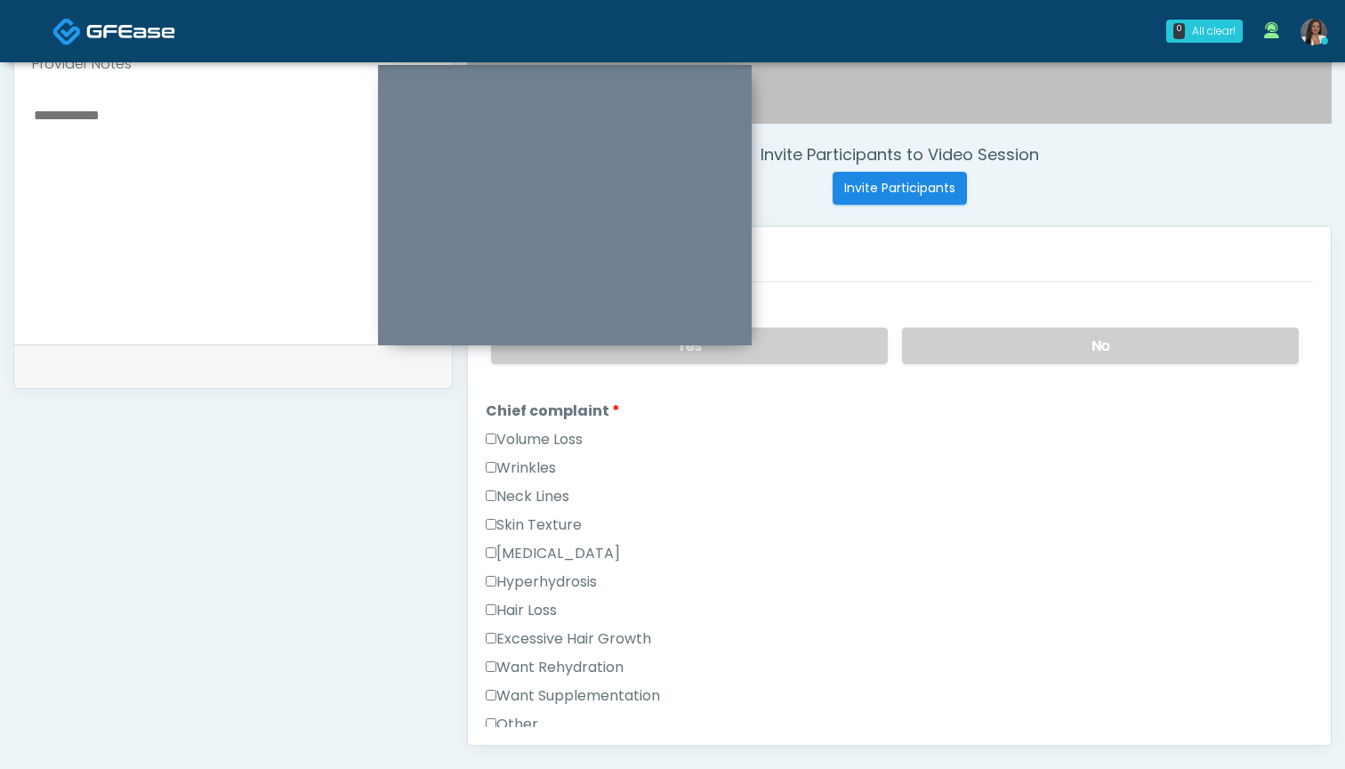
scroll to position [369, 0]
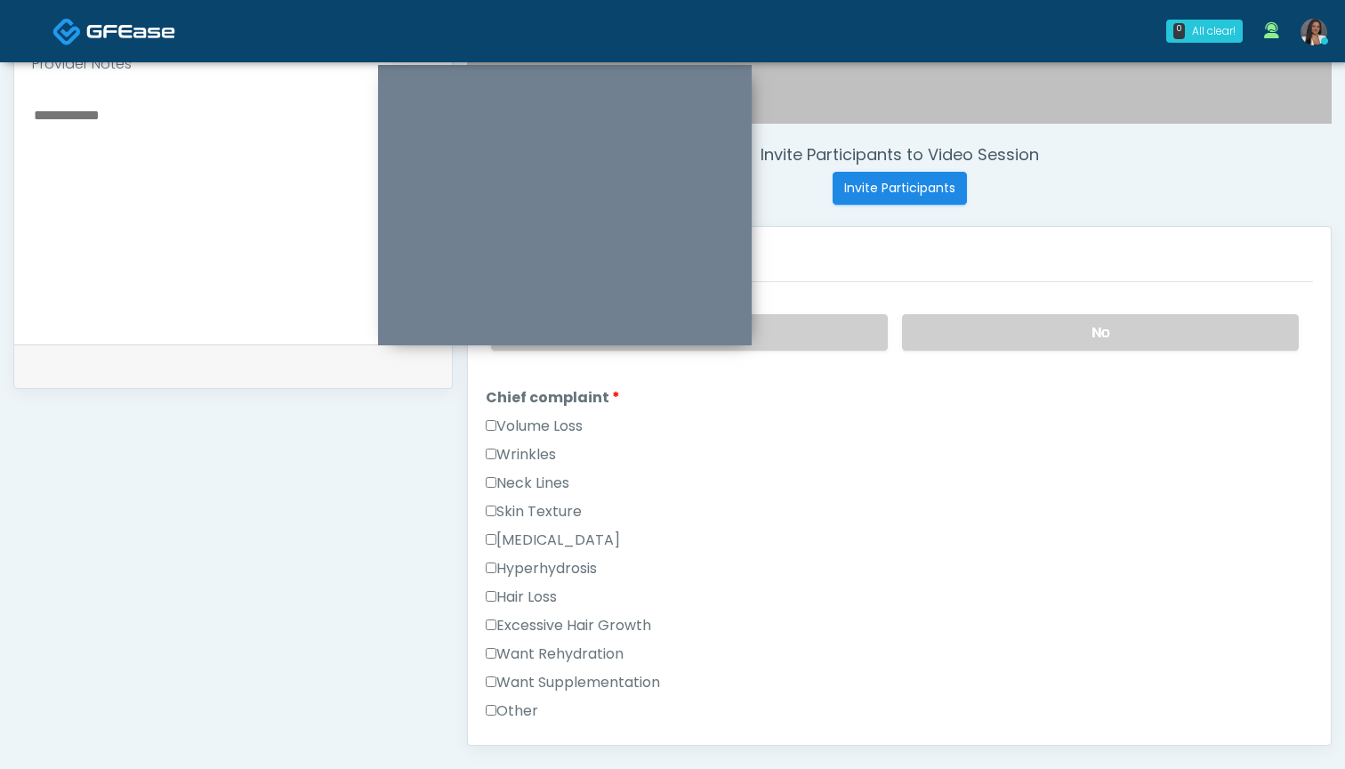
click at [552, 455] on label "Wrinkles" at bounding box center [521, 454] width 70 height 21
click at [552, 446] on label "Wrinkles" at bounding box center [521, 454] width 70 height 21
click at [569, 421] on label "Volume Loss" at bounding box center [534, 425] width 97 height 21
click at [566, 436] on label "Volume Loss" at bounding box center [534, 425] width 97 height 21
click at [544, 460] on label "Wrinkles" at bounding box center [521, 454] width 70 height 21
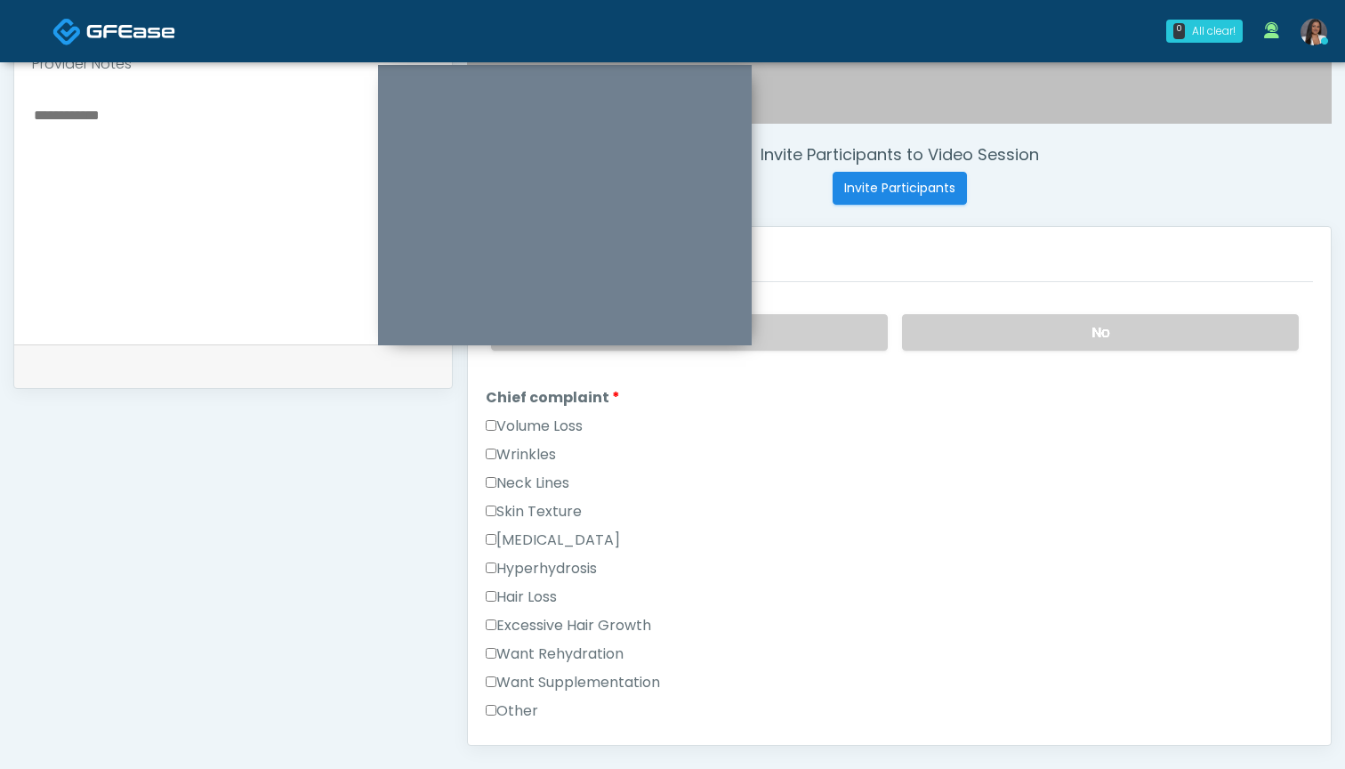
click at [561, 424] on label "Volume Loss" at bounding box center [534, 425] width 97 height 21
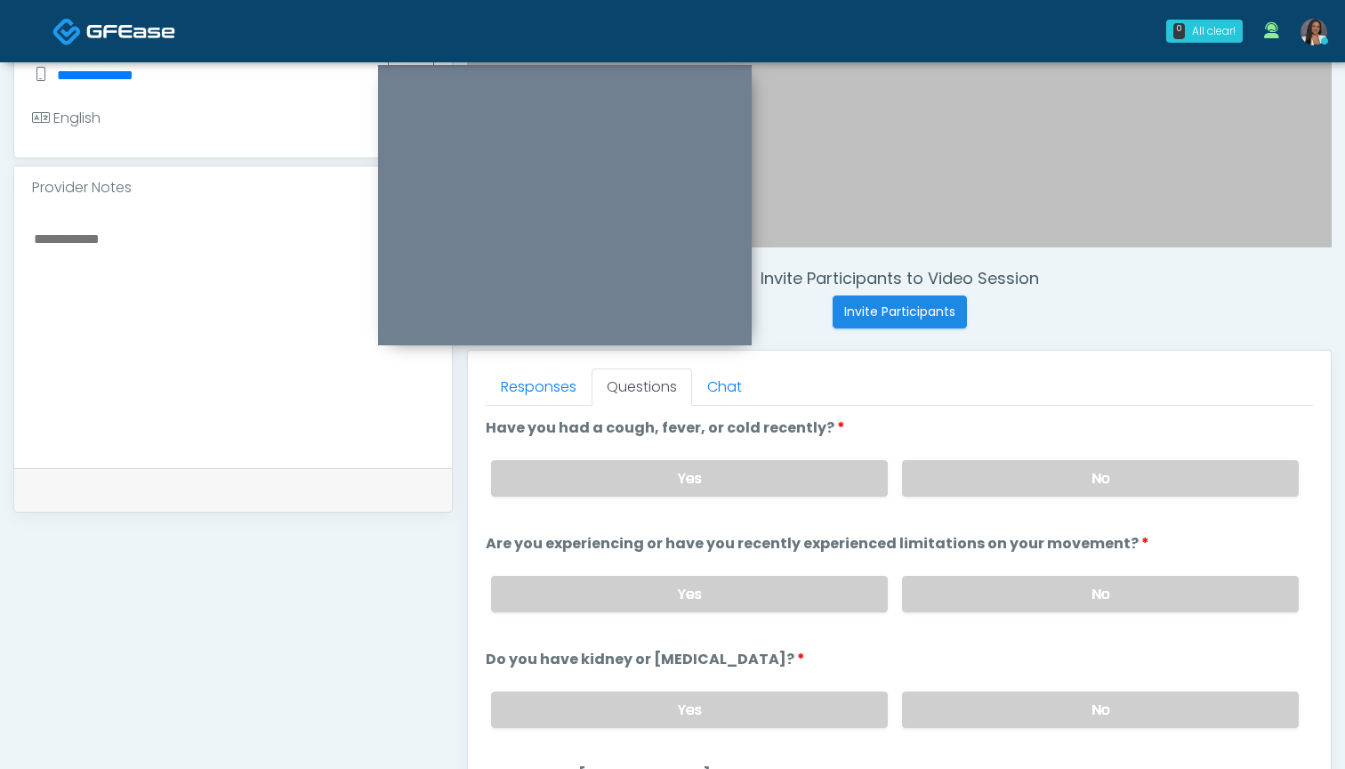
scroll to position [476, 0]
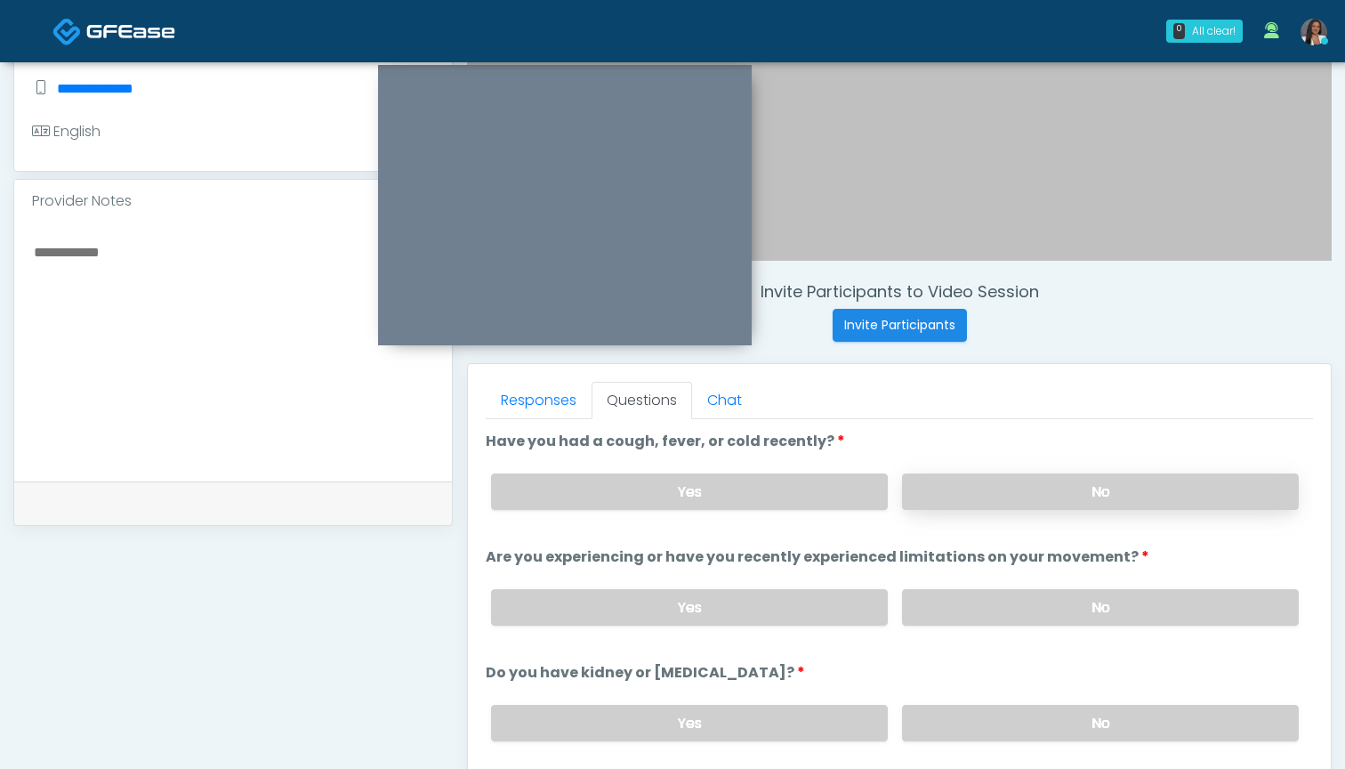
click at [1006, 493] on label "No" at bounding box center [1100, 491] width 397 height 36
click at [990, 607] on label "No" at bounding box center [1100, 607] width 397 height 36
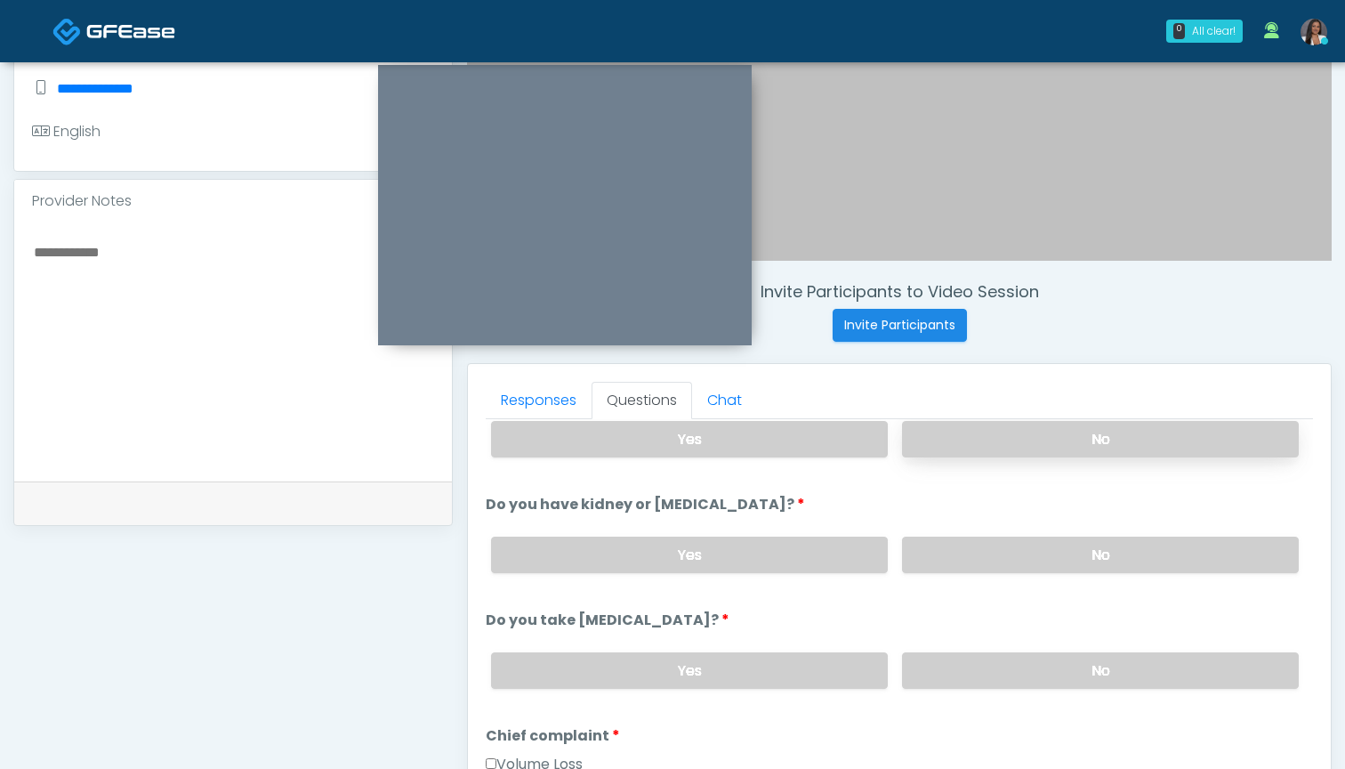
scroll to position [174, 0]
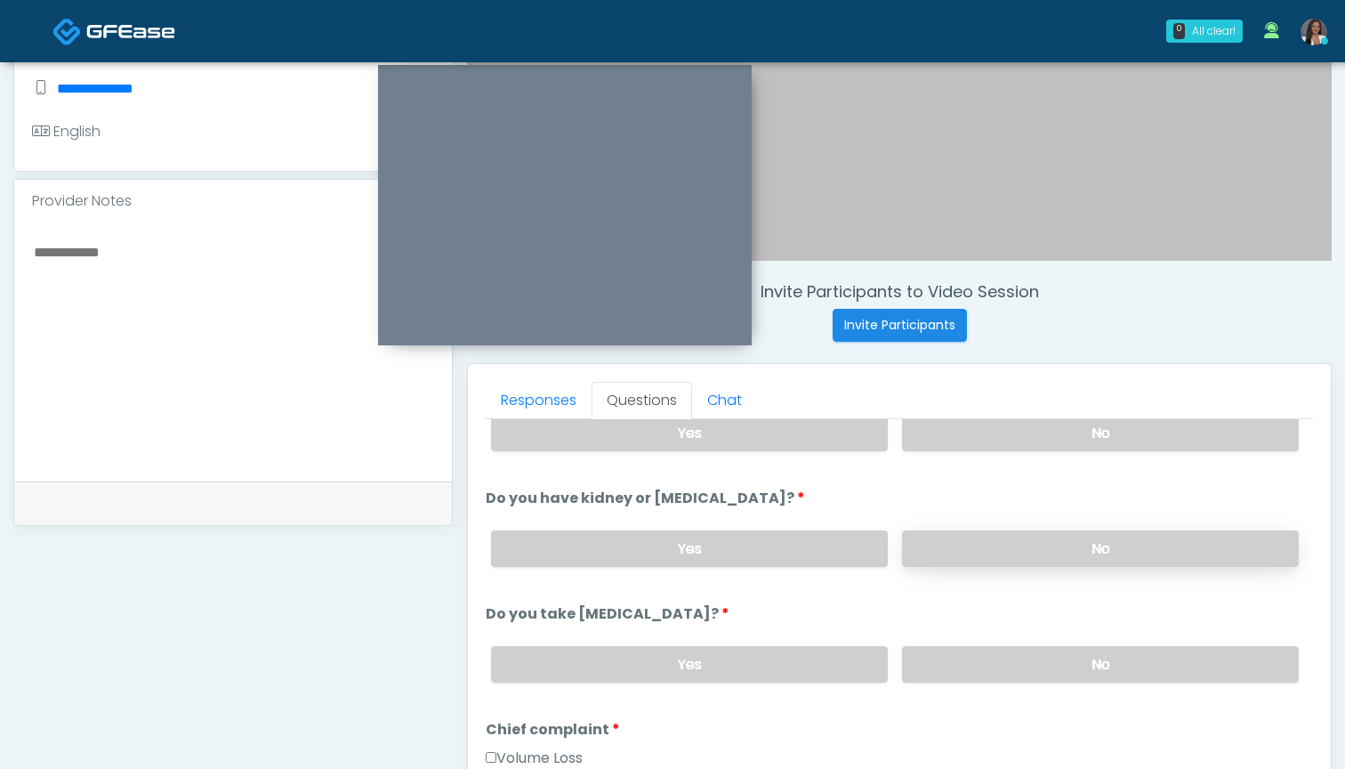
click at [982, 550] on label "No" at bounding box center [1100, 548] width 397 height 36
click at [955, 670] on label "No" at bounding box center [1100, 664] width 397 height 36
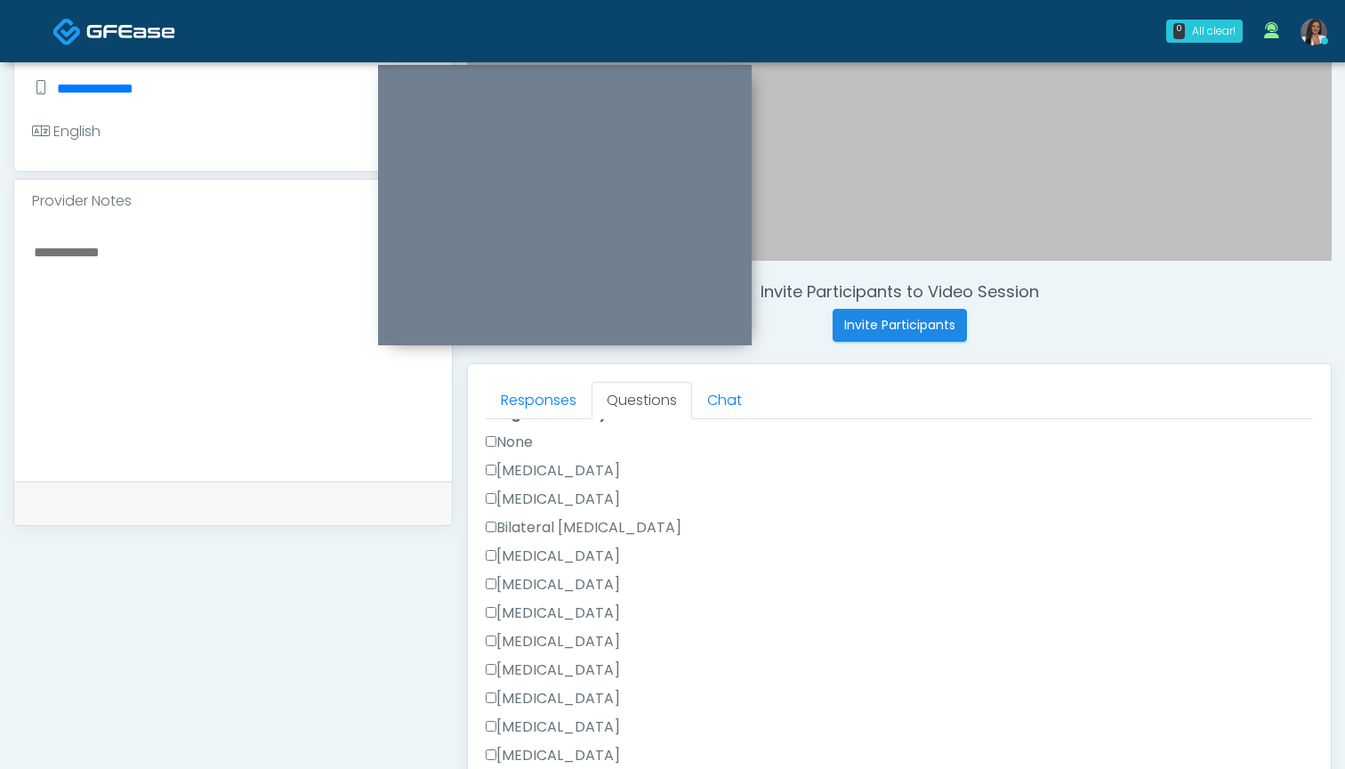
scroll to position [990, 0]
click at [523, 434] on label "None" at bounding box center [509, 439] width 47 height 21
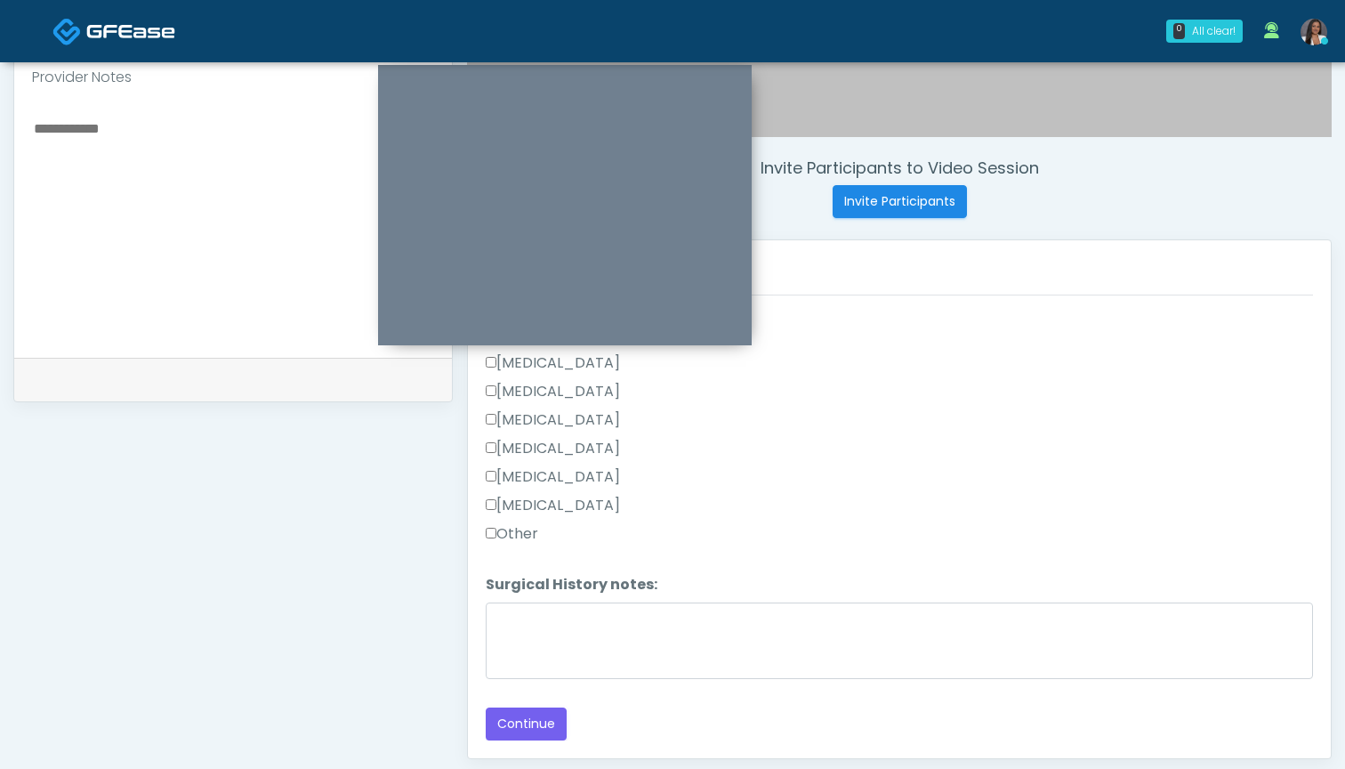
scroll to position [619, 0]
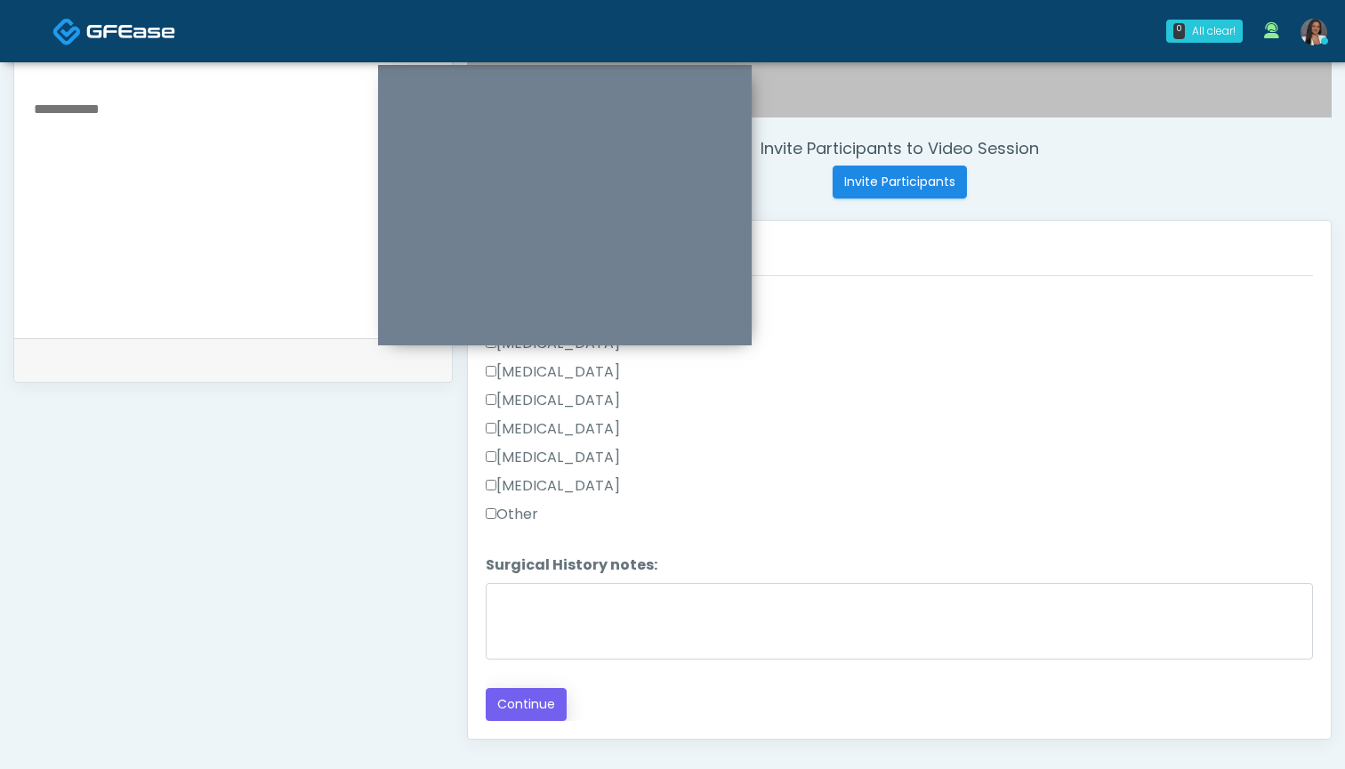
click at [539, 701] on button "Continue" at bounding box center [526, 704] width 81 height 33
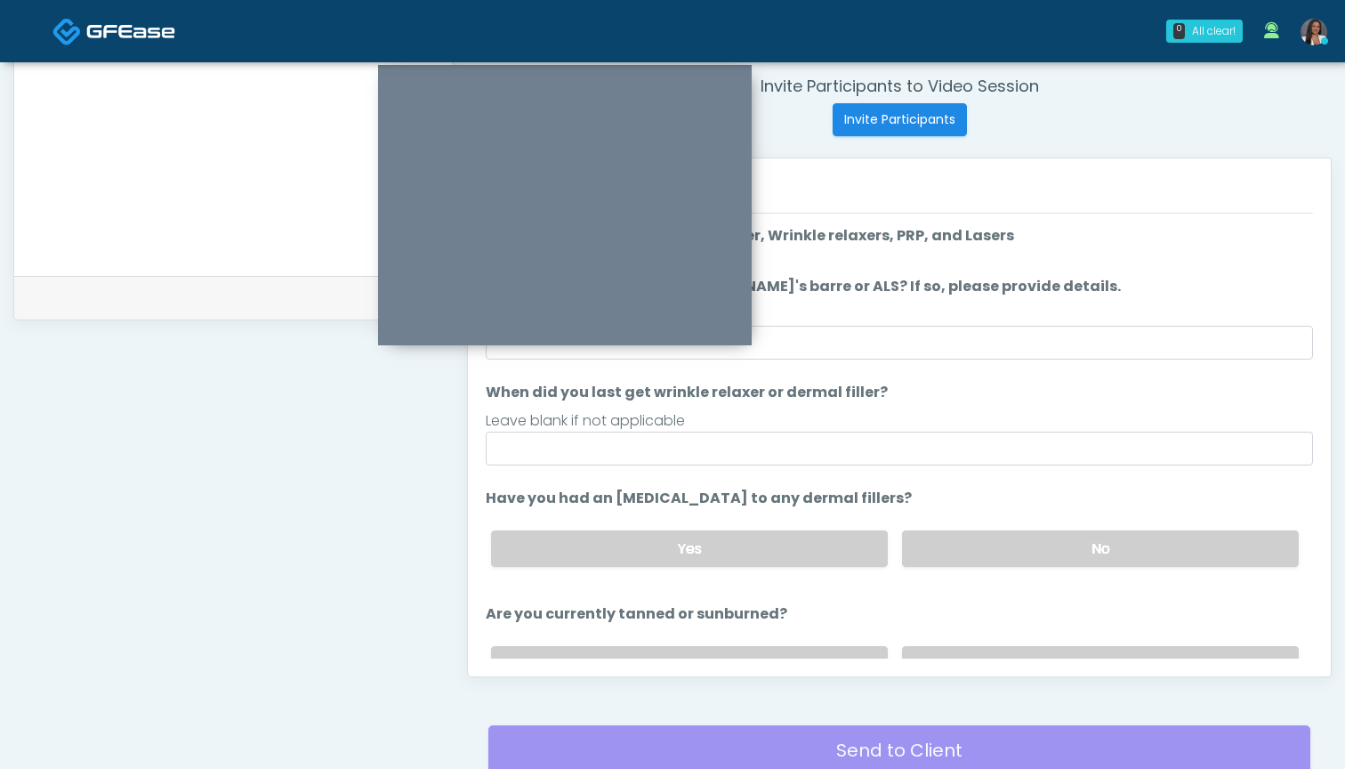
scroll to position [651, 0]
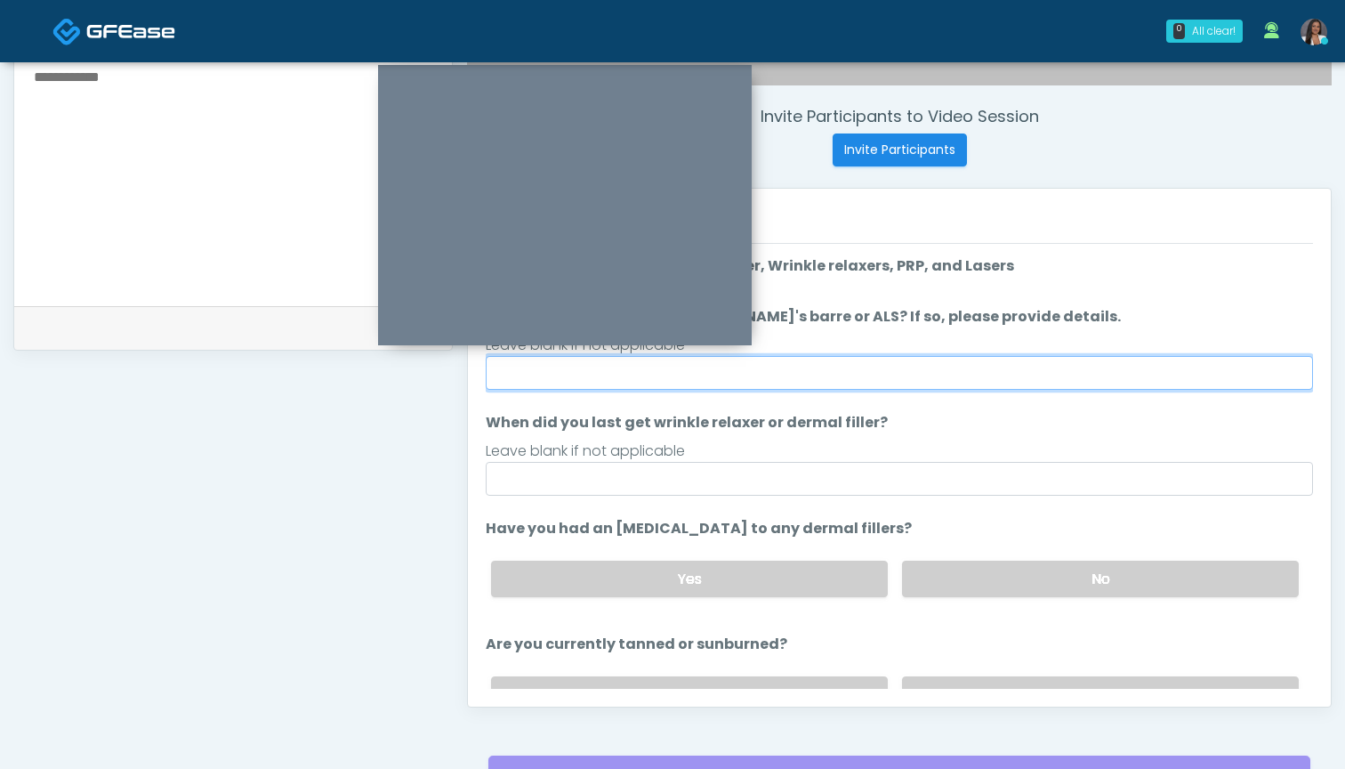
click at [916, 367] on input "Do you have a history of [PERSON_NAME]'s barre or ALS? If so, please provide de…" at bounding box center [899, 373] width 827 height 34
type input "**"
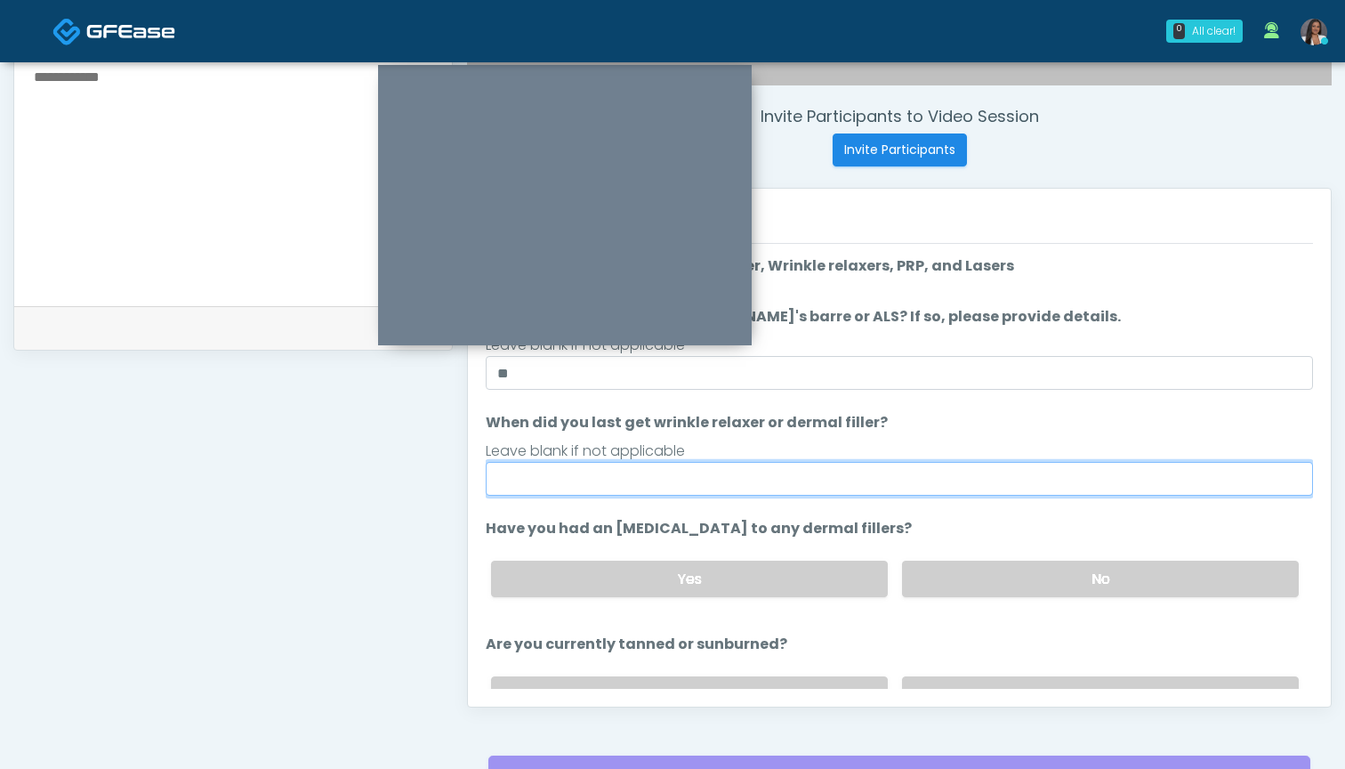
click at [899, 486] on input "When did you last get wrinkle relaxer or dermal filler?" at bounding box center [899, 479] width 827 height 34
type input "*"
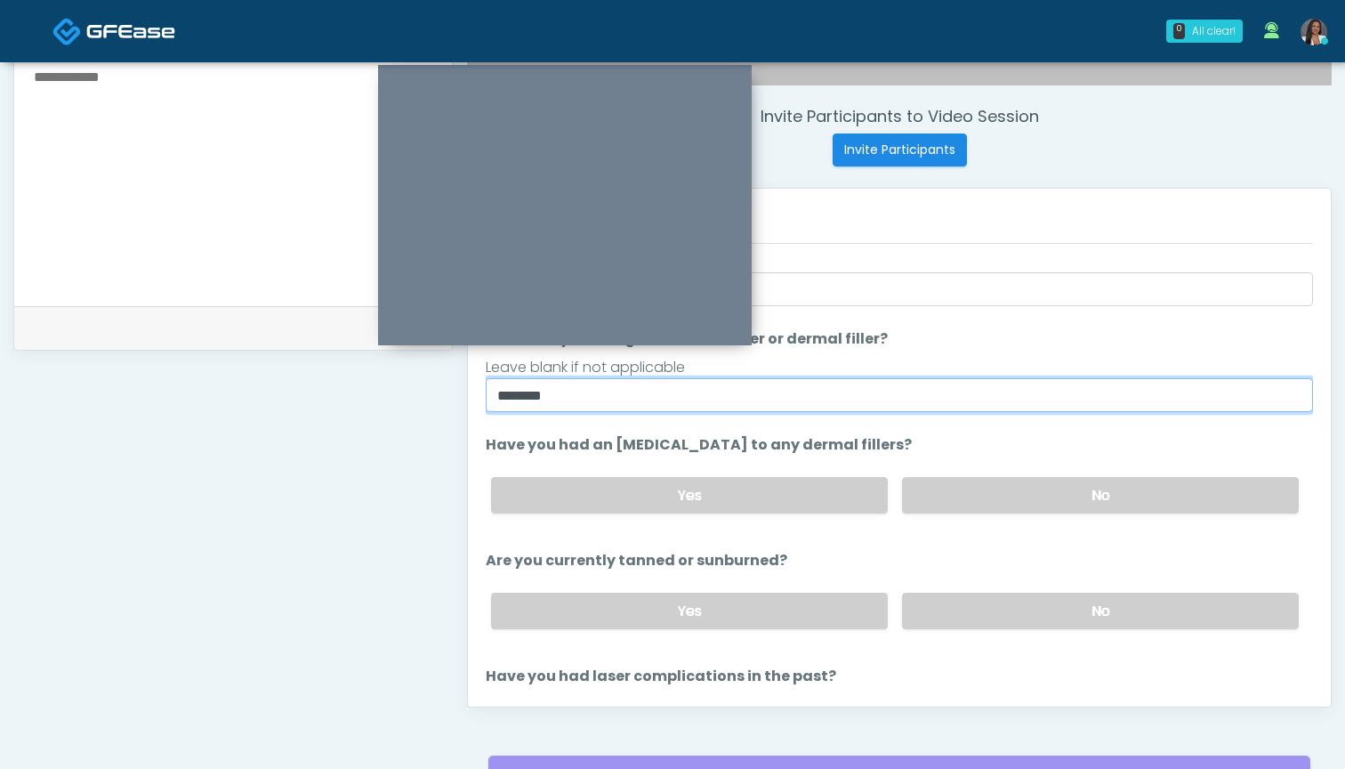
scroll to position [100, 0]
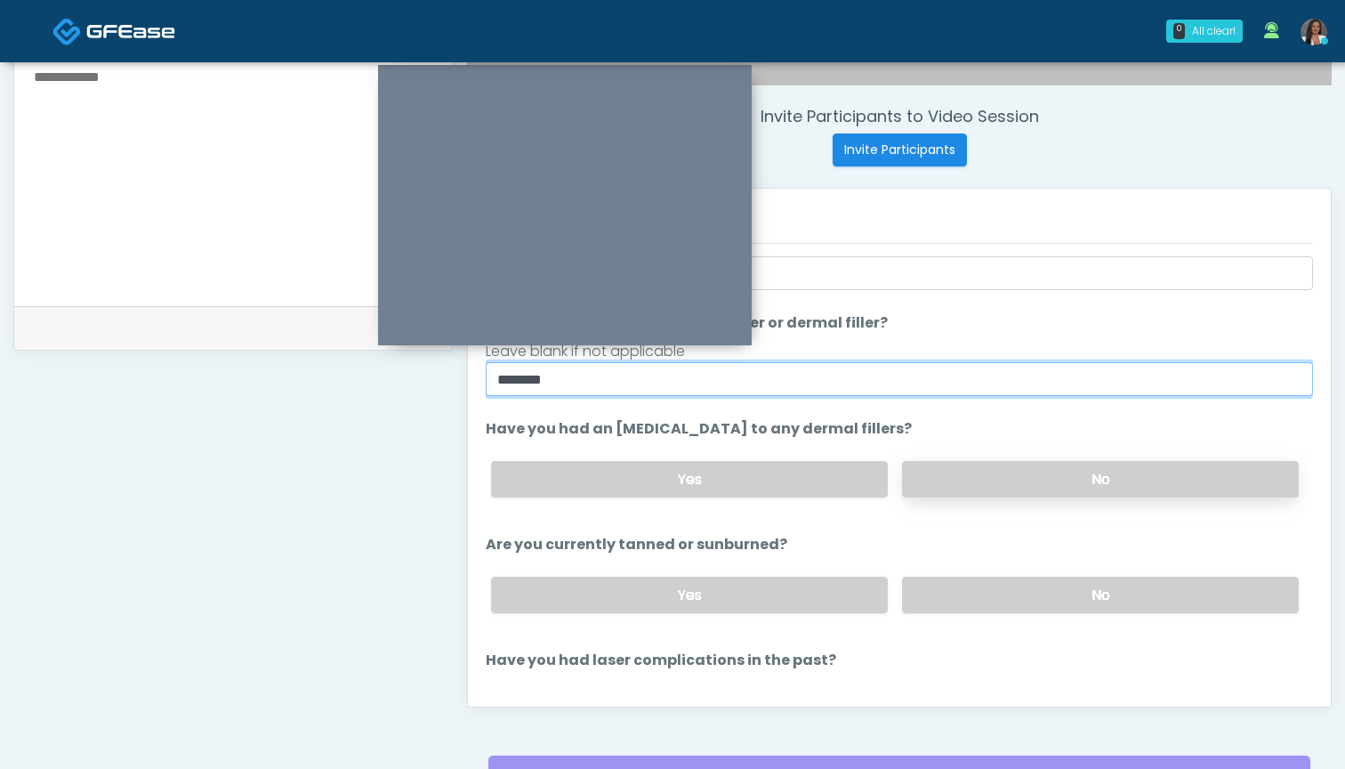
type input "********"
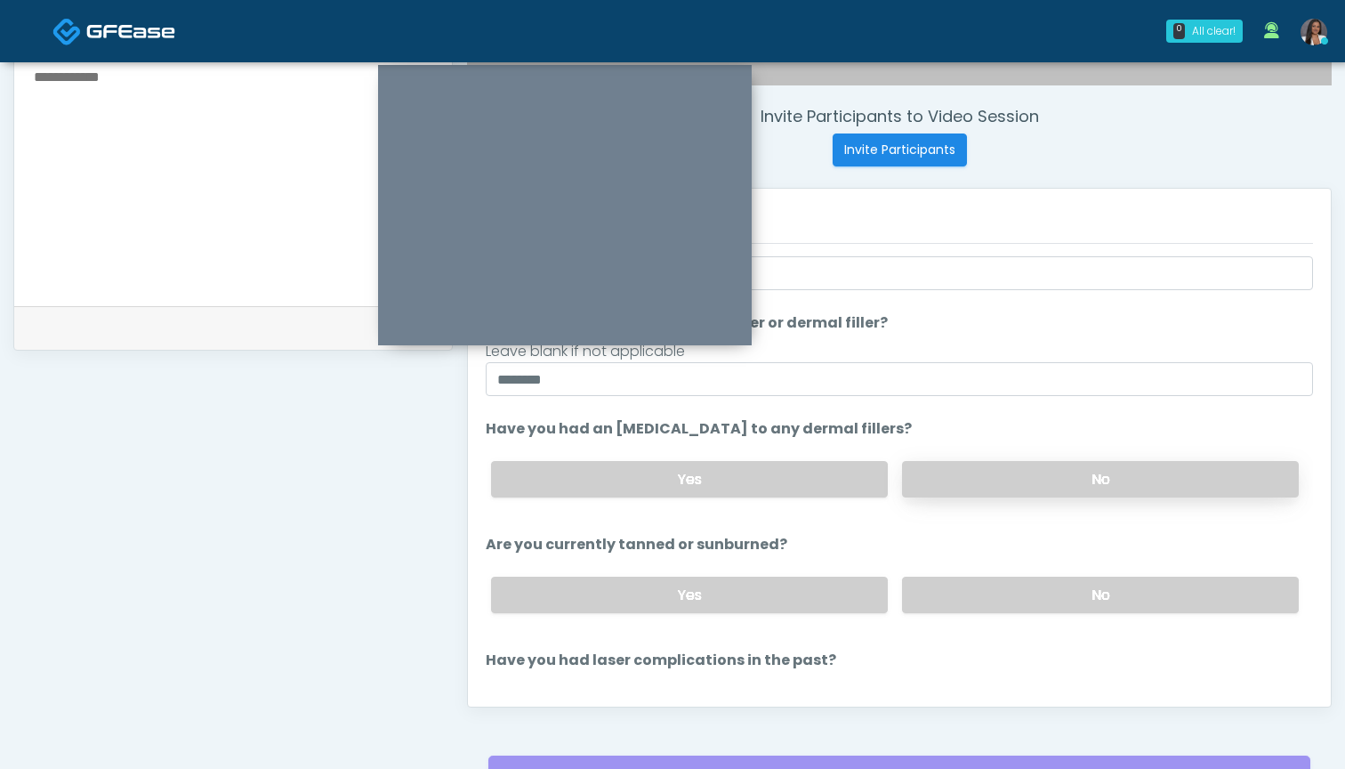
click at [1005, 485] on label "No" at bounding box center [1100, 479] width 397 height 36
click at [950, 603] on label "No" at bounding box center [1100, 595] width 397 height 36
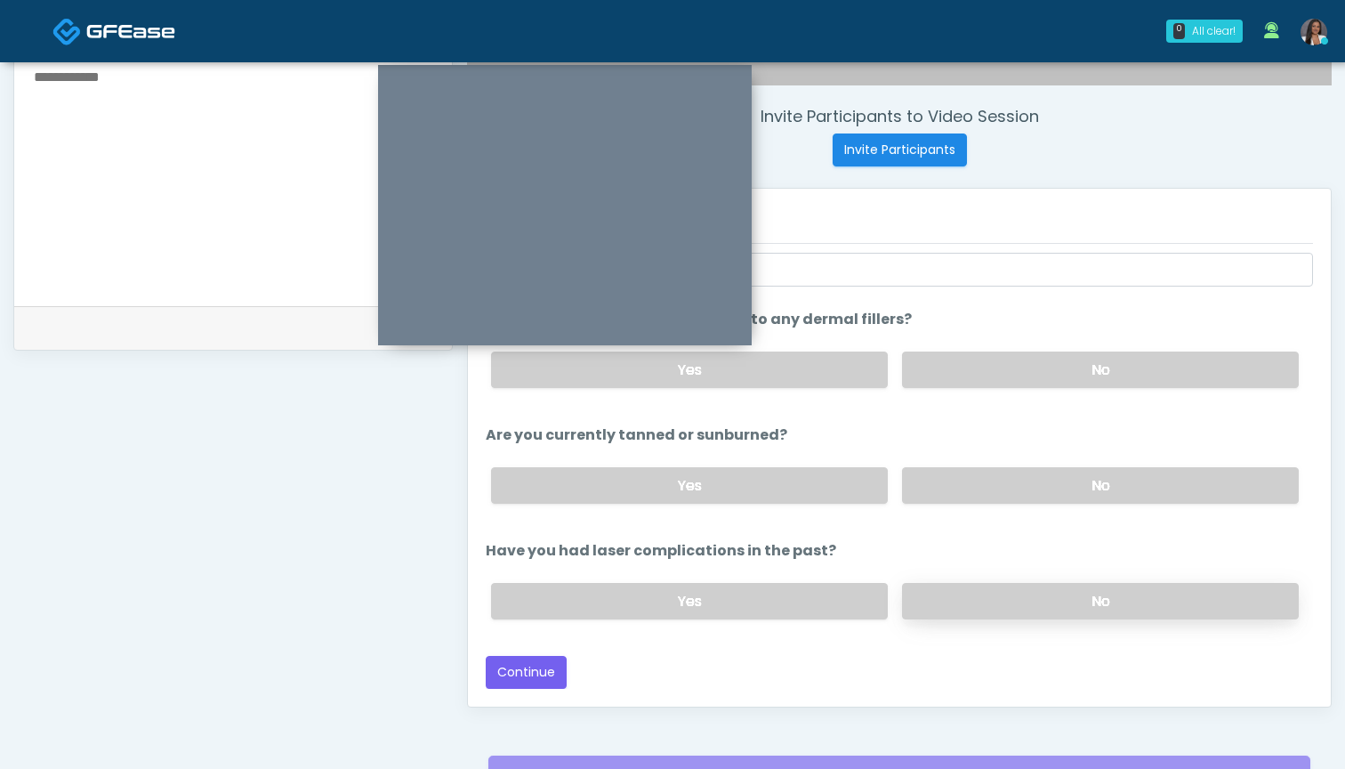
scroll to position [209, 0]
click at [965, 599] on label "No" at bounding box center [1100, 601] width 397 height 36
click at [520, 674] on button "Continue" at bounding box center [526, 672] width 81 height 33
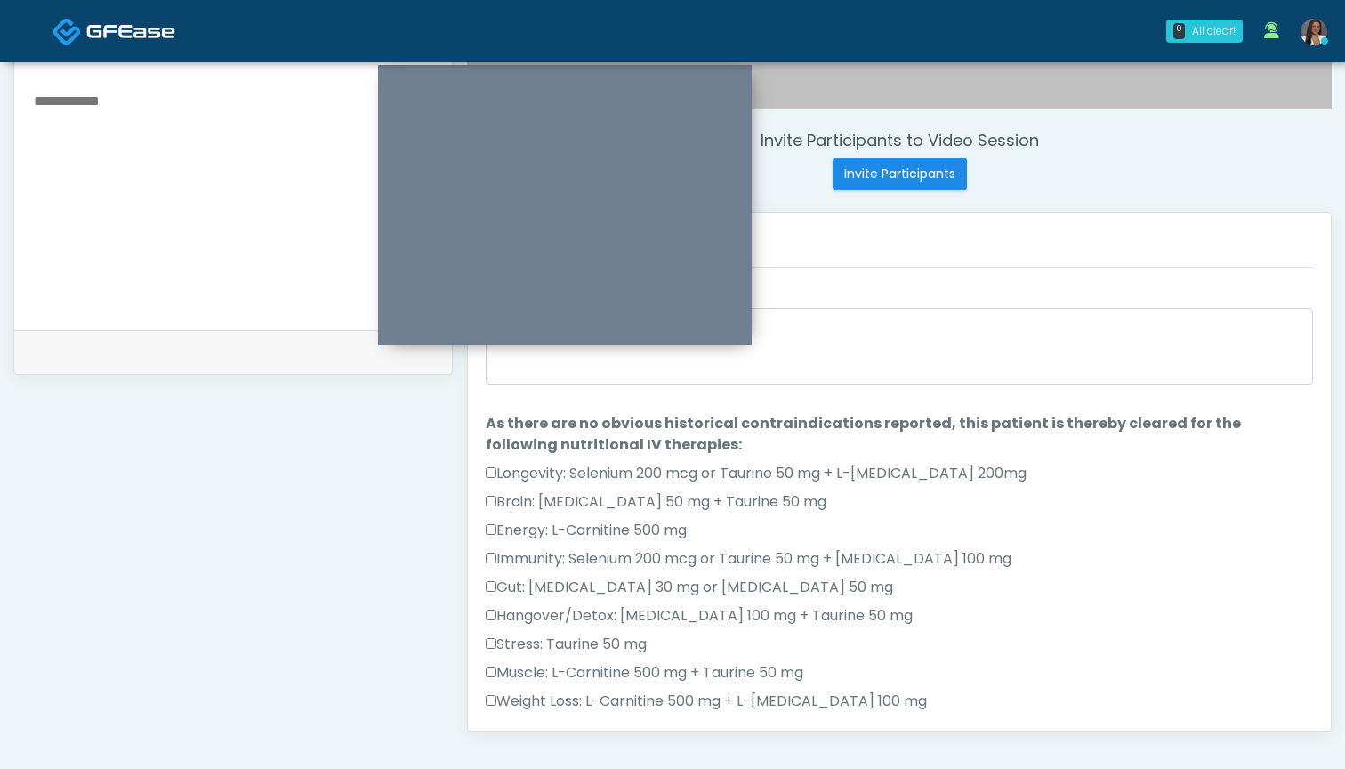
scroll to position [520, 0]
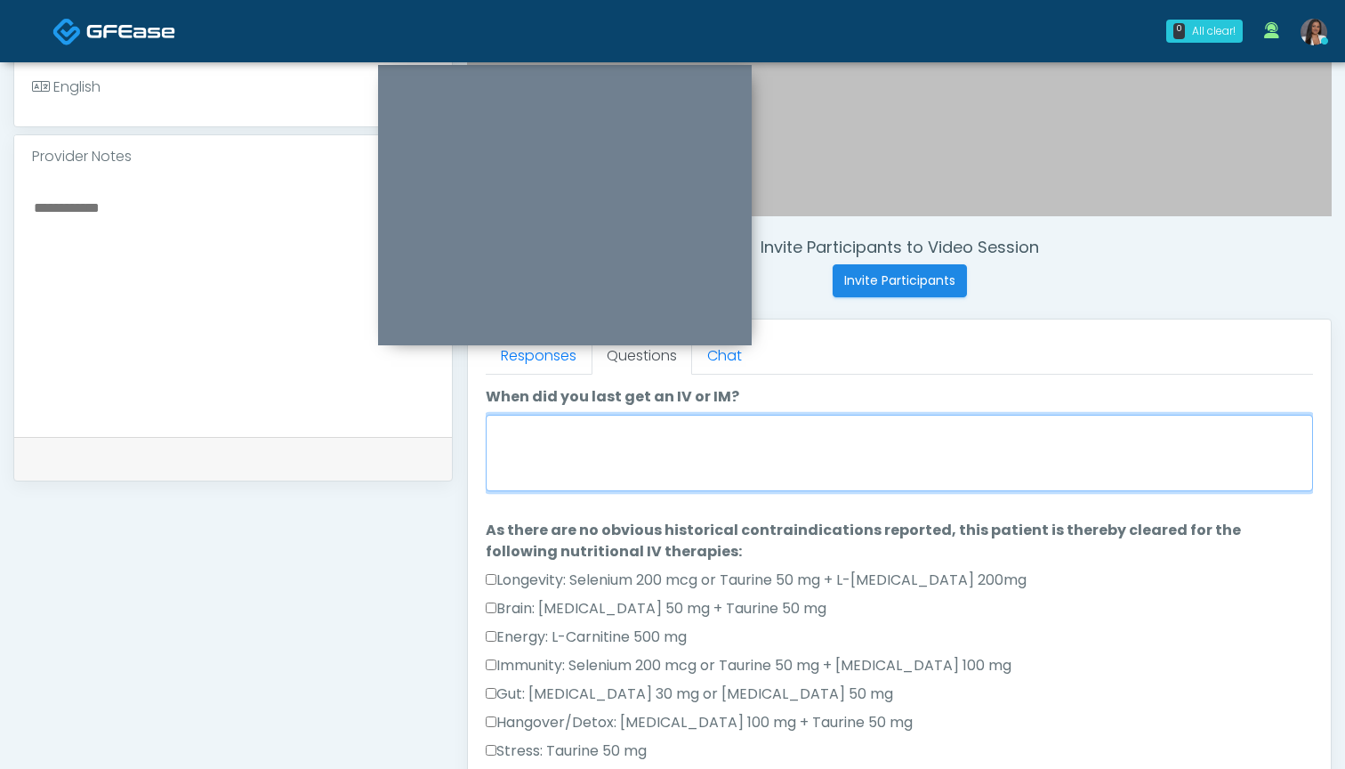
click at [899, 440] on textarea "When did you last get an IV or IM?" at bounding box center [899, 453] width 827 height 77
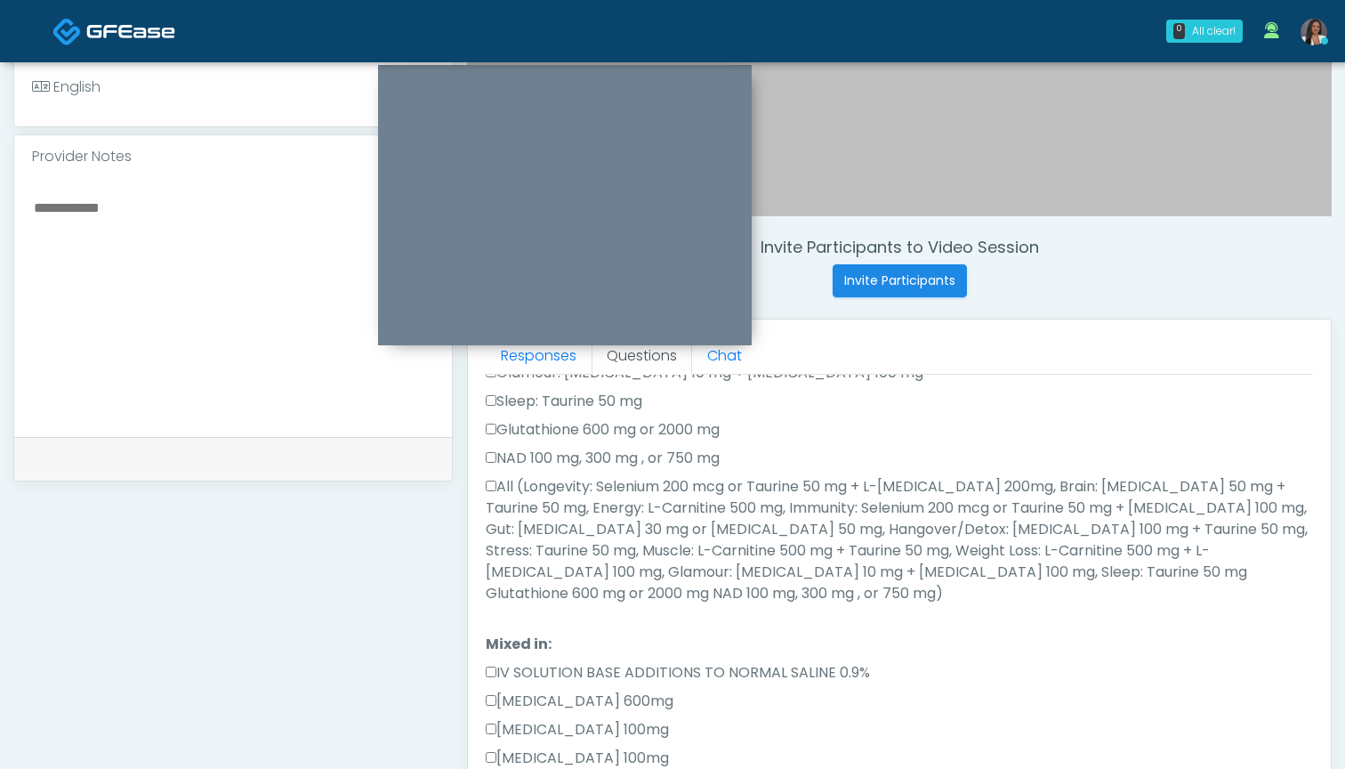
scroll to position [464, 0]
type textarea "***"
click at [737, 484] on label "All (Longevity: Selenium 200 mcg or Taurine 50 mg + L-[MEDICAL_DATA] 200mg, Bra…" at bounding box center [899, 539] width 827 height 128
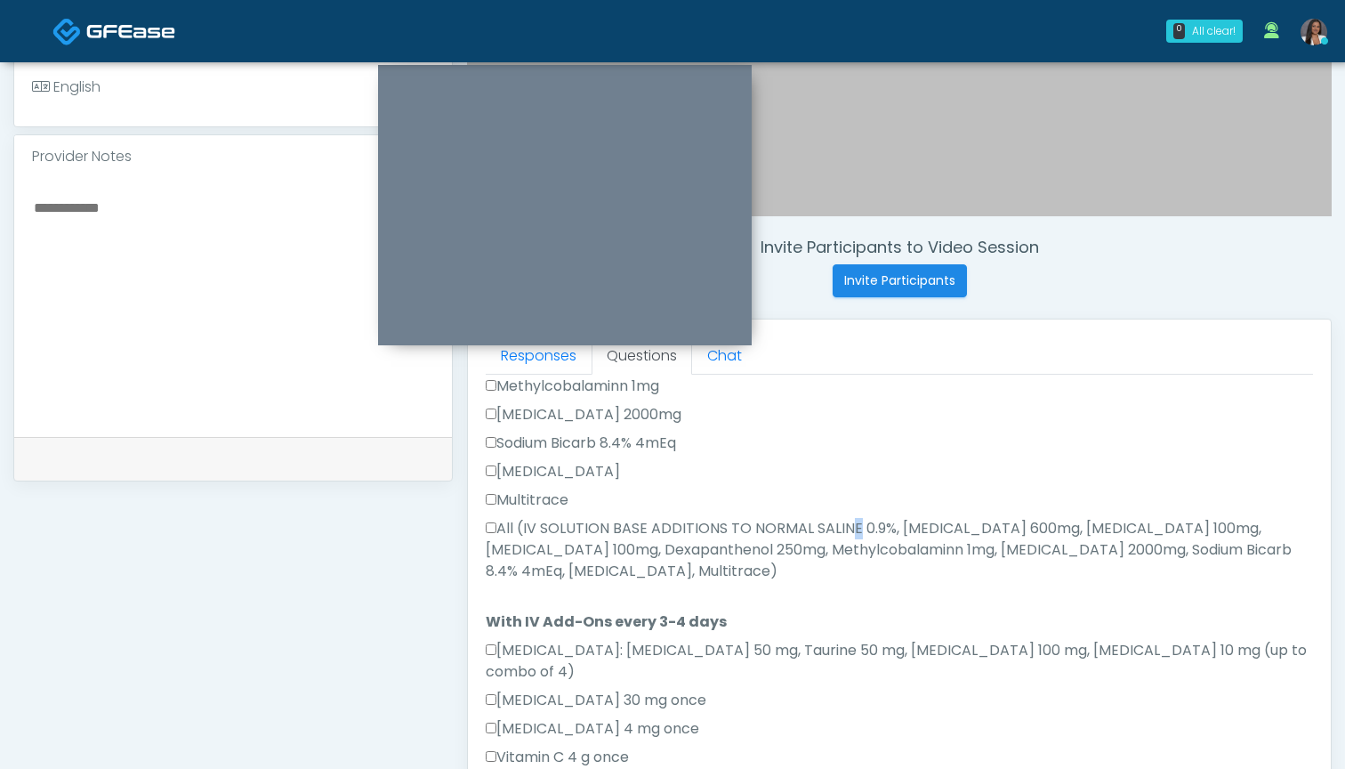
click at [679, 518] on label "All (IV SOLUTION BASE ADDITIONS TO NORMAL SALINE 0.9%, [MEDICAL_DATA] 600mg, [M…" at bounding box center [899, 550] width 827 height 64
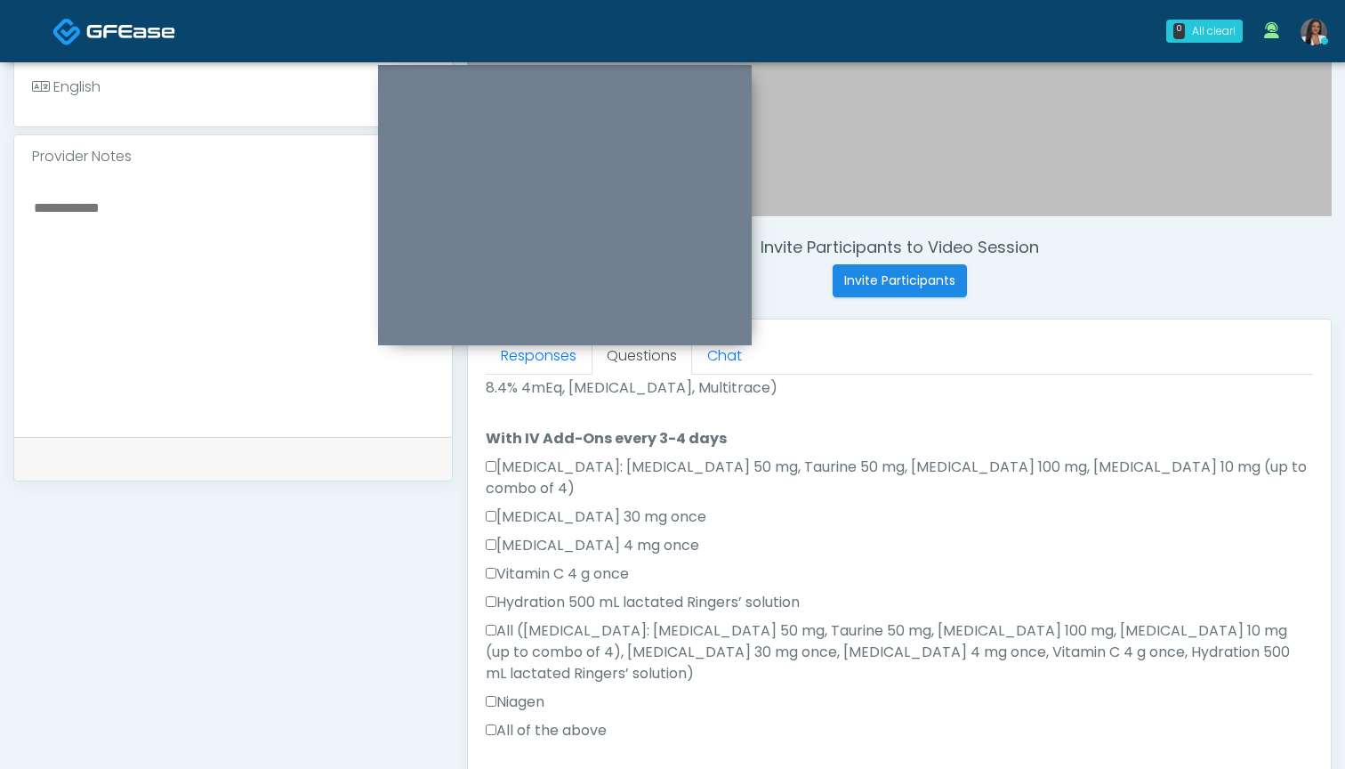
scroll to position [1075, 0]
click at [584, 721] on label "All of the above" at bounding box center [546, 731] width 121 height 21
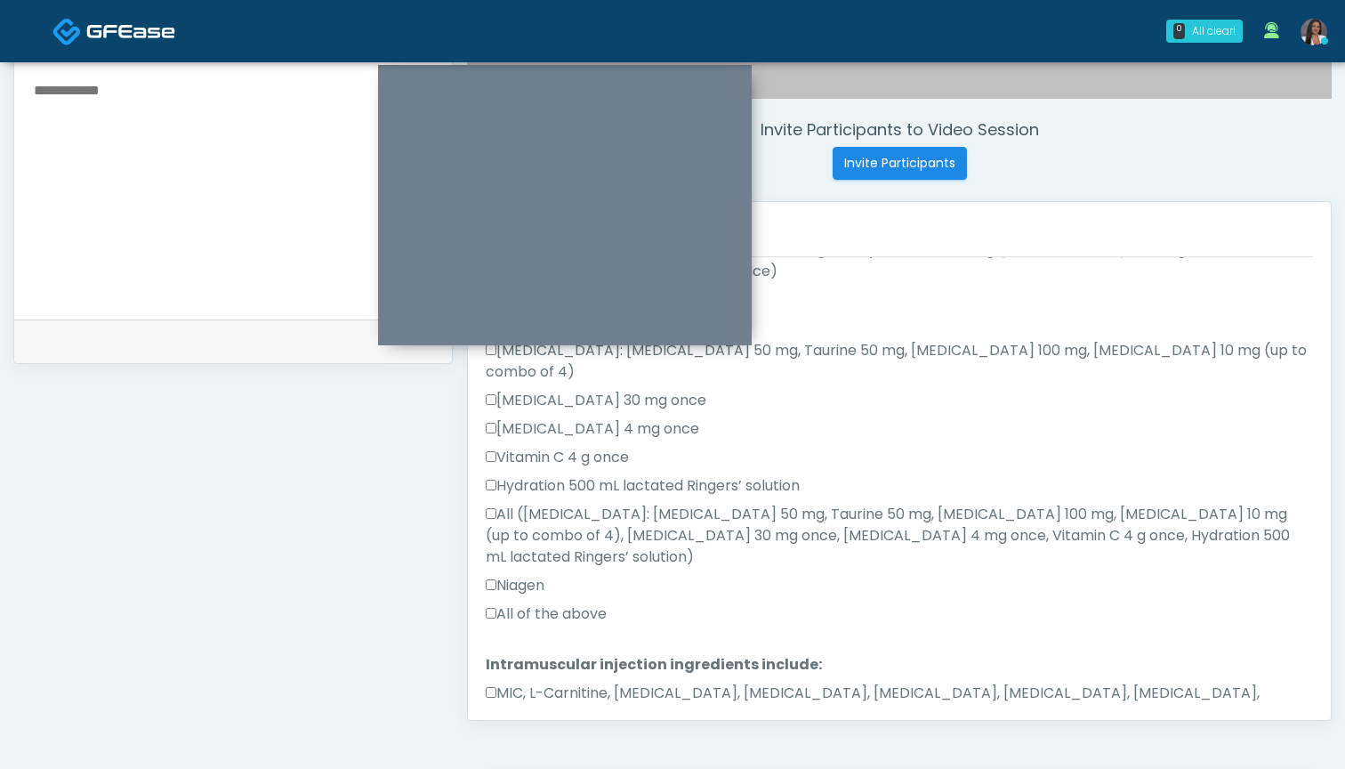
scroll to position [648, 0]
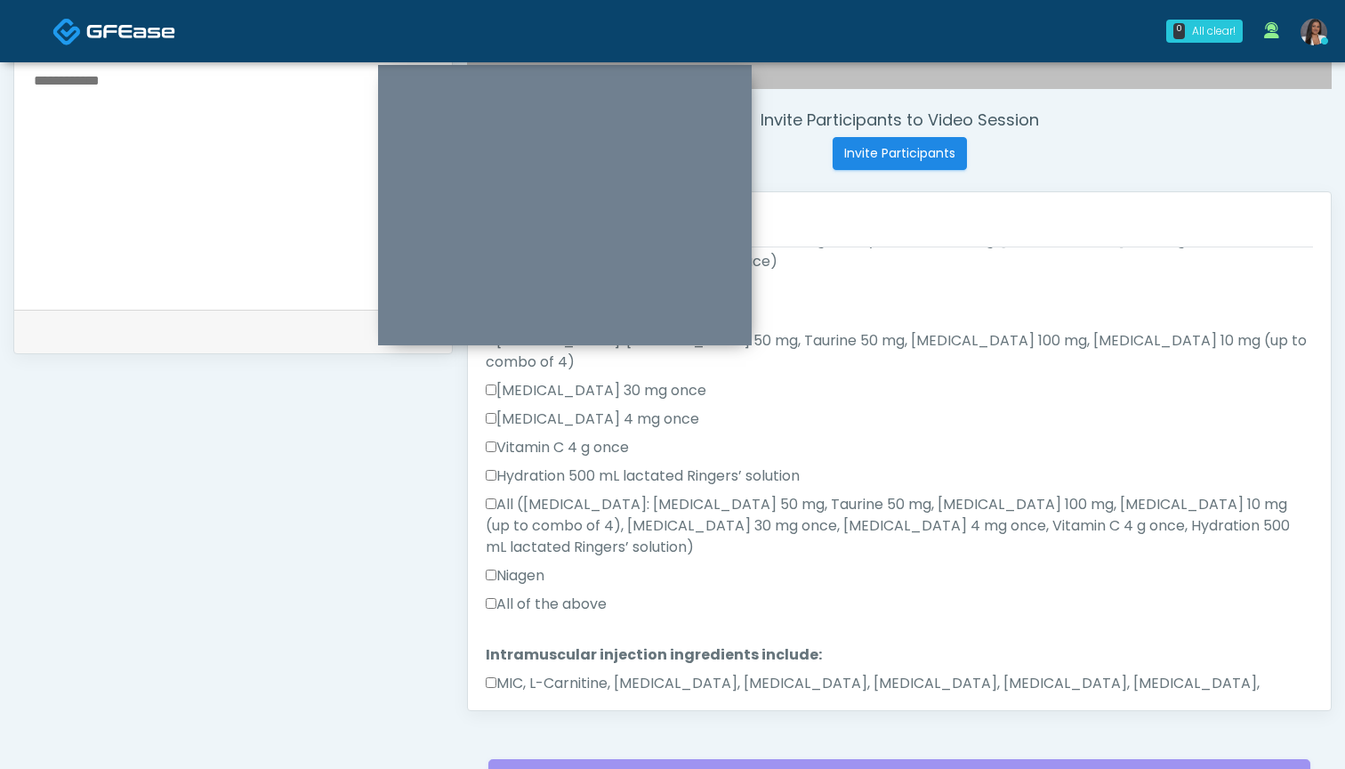
click at [598, 673] on label "MIC, L-Carnitine, [MEDICAL_DATA], [MEDICAL_DATA], [MEDICAL_DATA], [MEDICAL_DATA…" at bounding box center [899, 694] width 827 height 43
click at [522, 745] on button "Continue" at bounding box center [526, 761] width 81 height 33
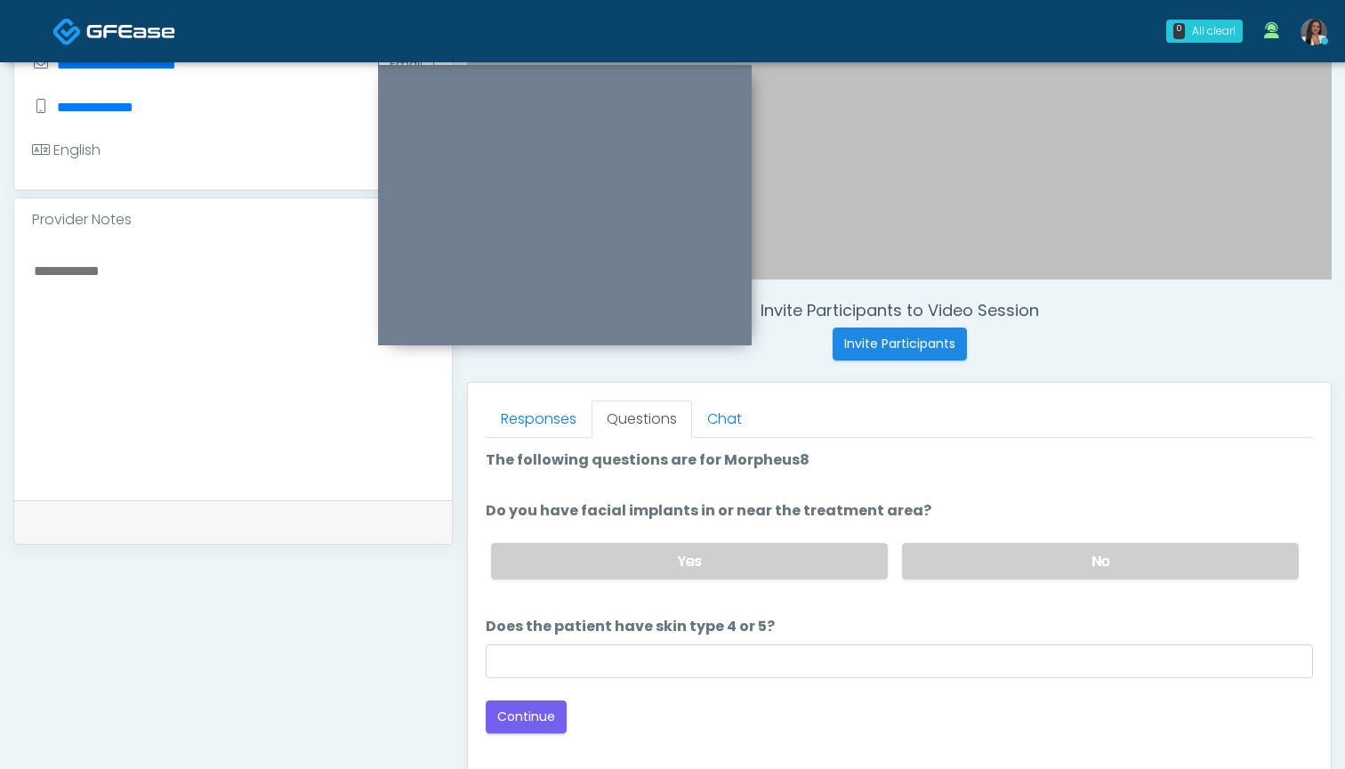
scroll to position [450, 0]
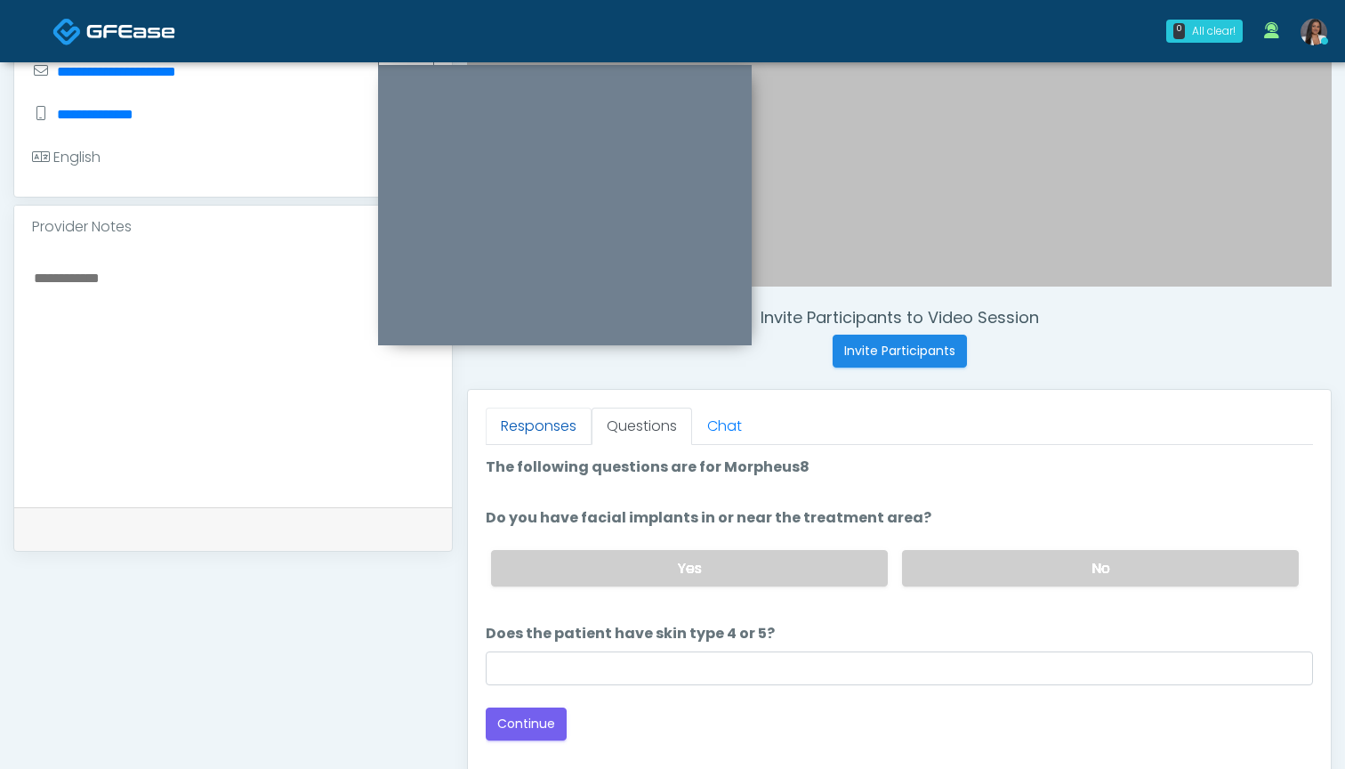
click at [523, 420] on link "Responses" at bounding box center [539, 425] width 106 height 37
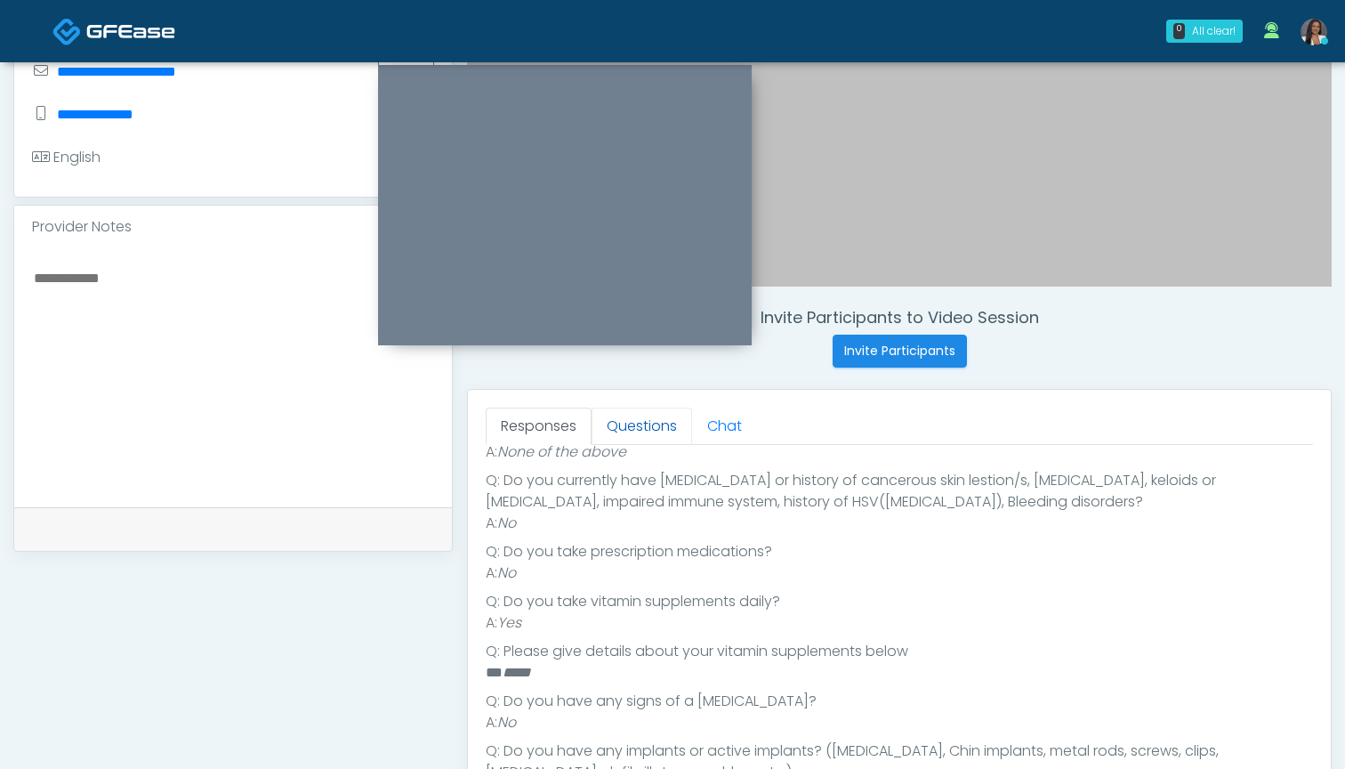
click at [657, 432] on link "Questions" at bounding box center [642, 425] width 101 height 37
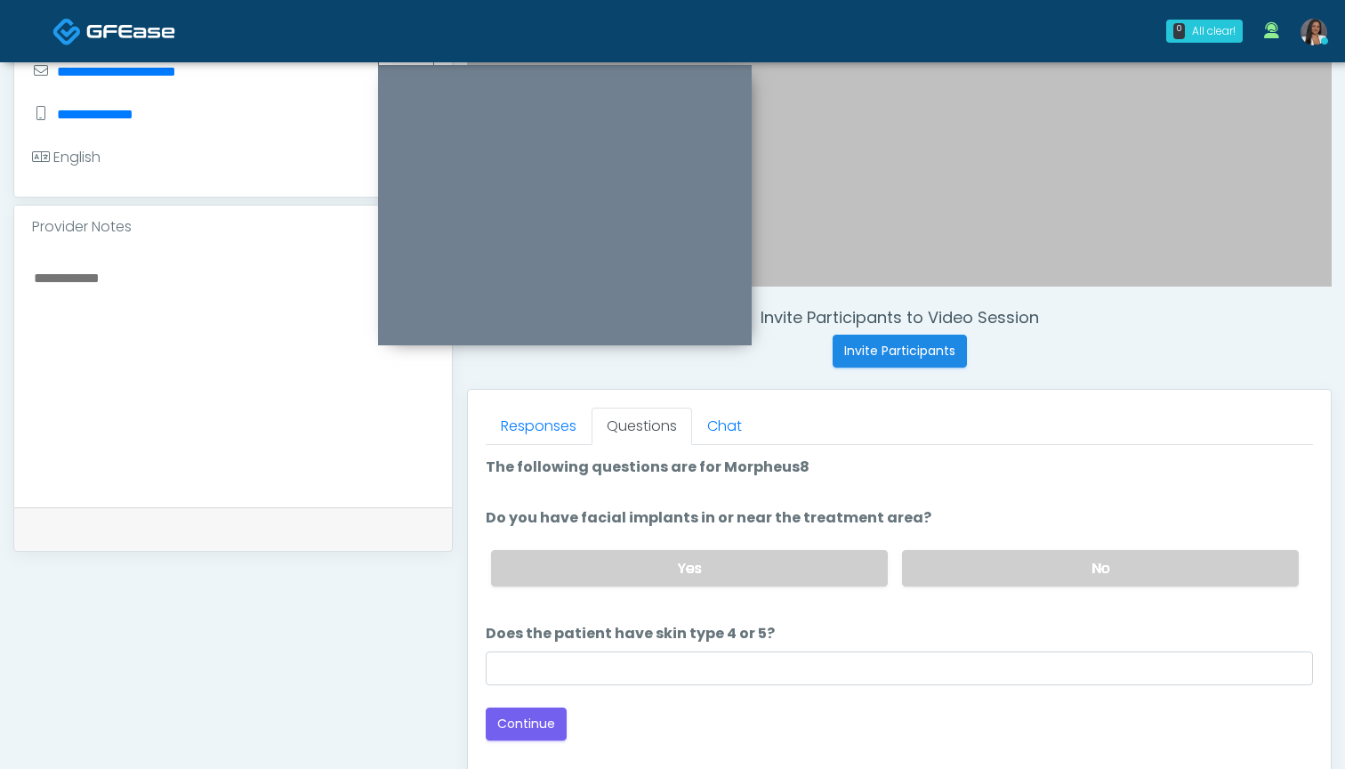
scroll to position [0, 0]
click at [971, 574] on label "No" at bounding box center [1100, 568] width 397 height 36
click at [878, 687] on div "Loading... Connecting to your agent... Please wait while we prepare your person…" at bounding box center [899, 598] width 827 height 284
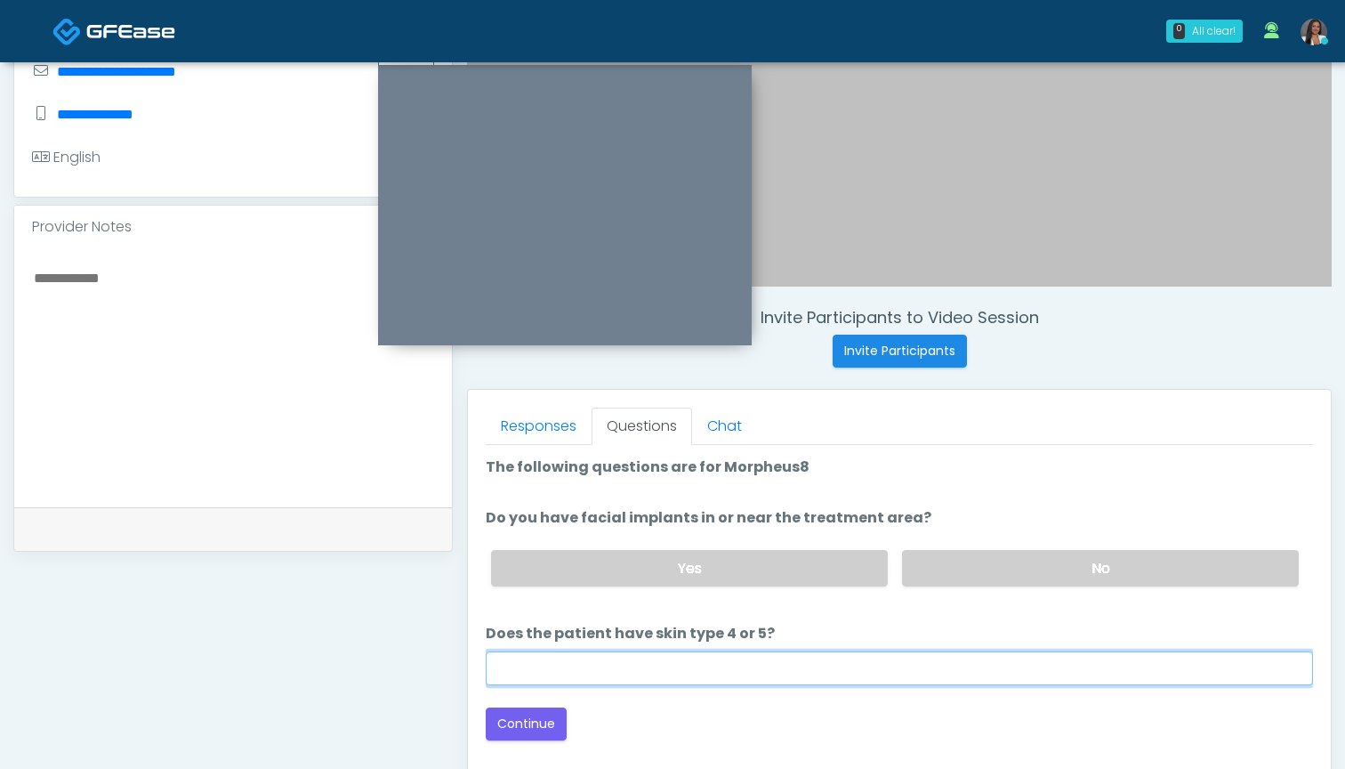
click at [880, 671] on input "Does the patient have skin type 4 or 5?" at bounding box center [899, 668] width 827 height 34
type input "**"
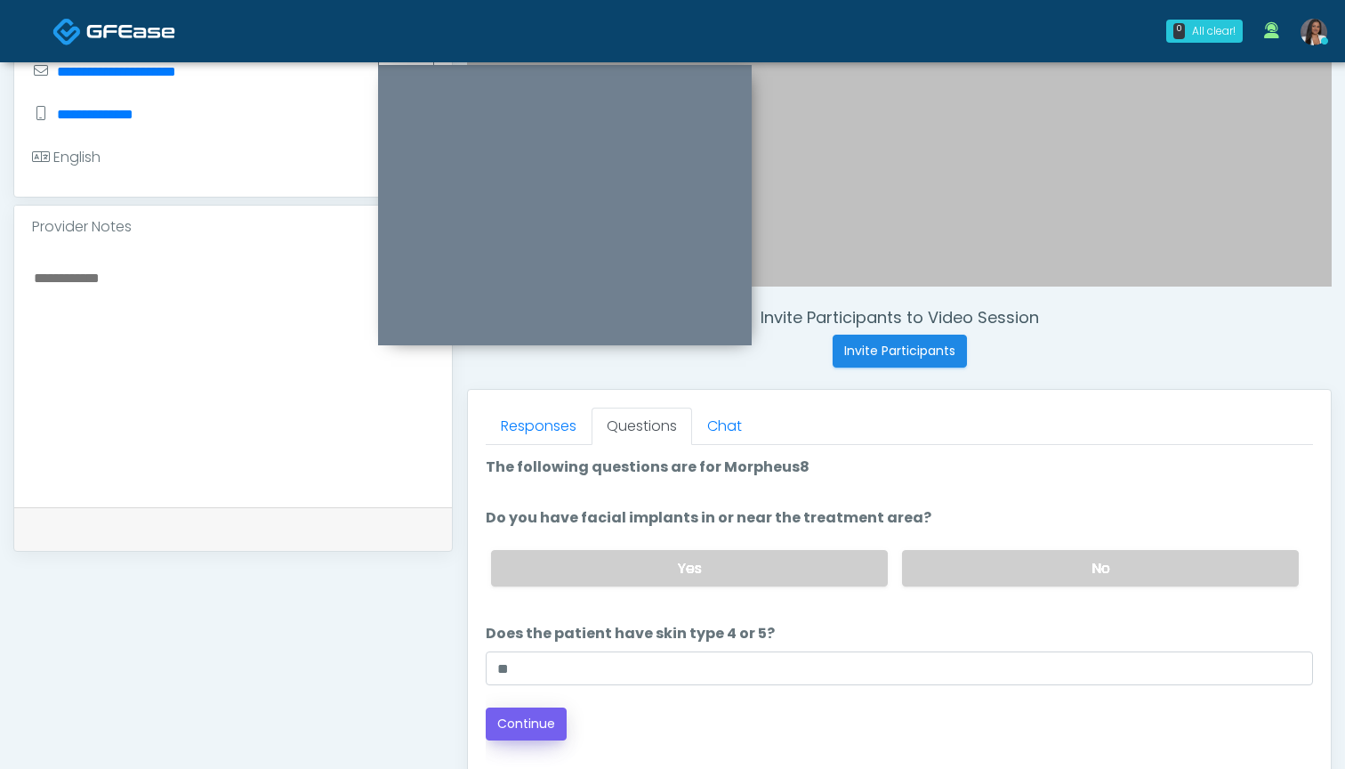
click at [551, 723] on button "Continue" at bounding box center [526, 723] width 81 height 33
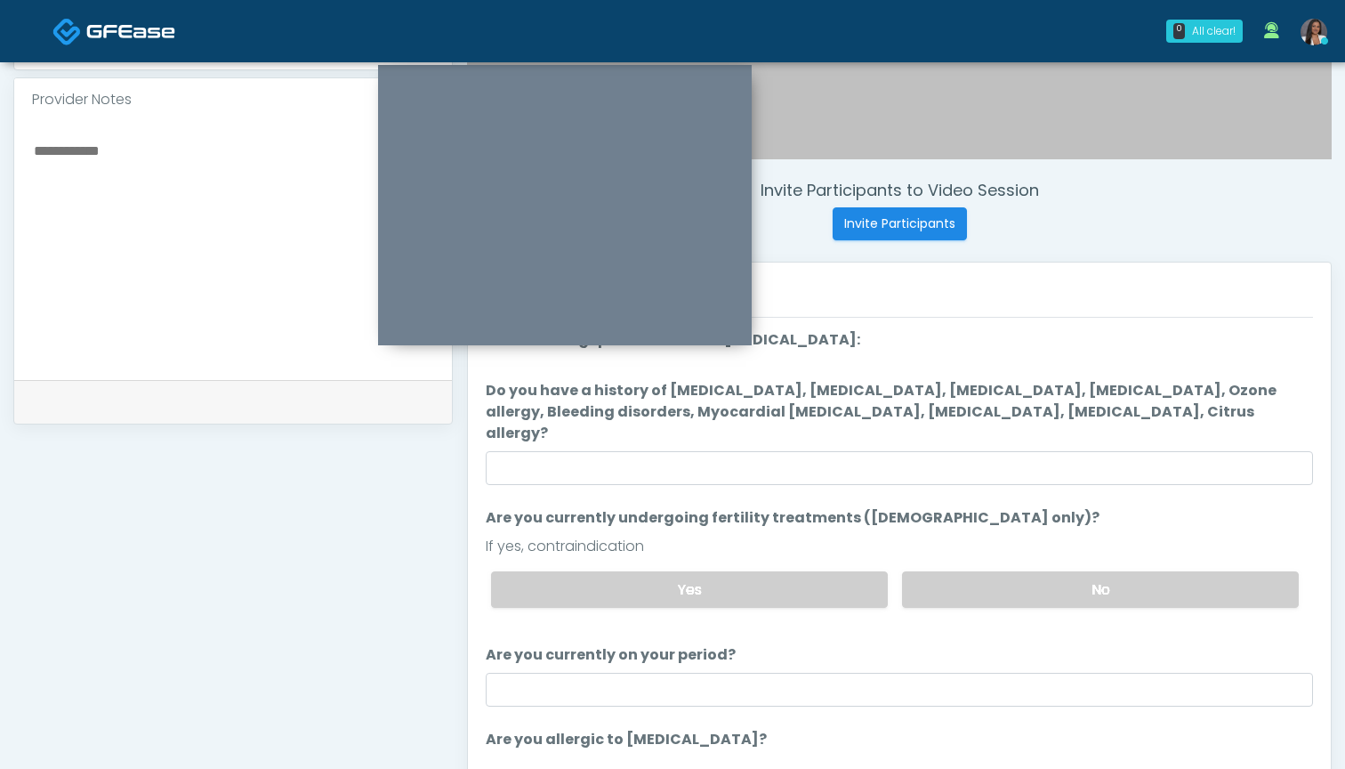
scroll to position [576, 0]
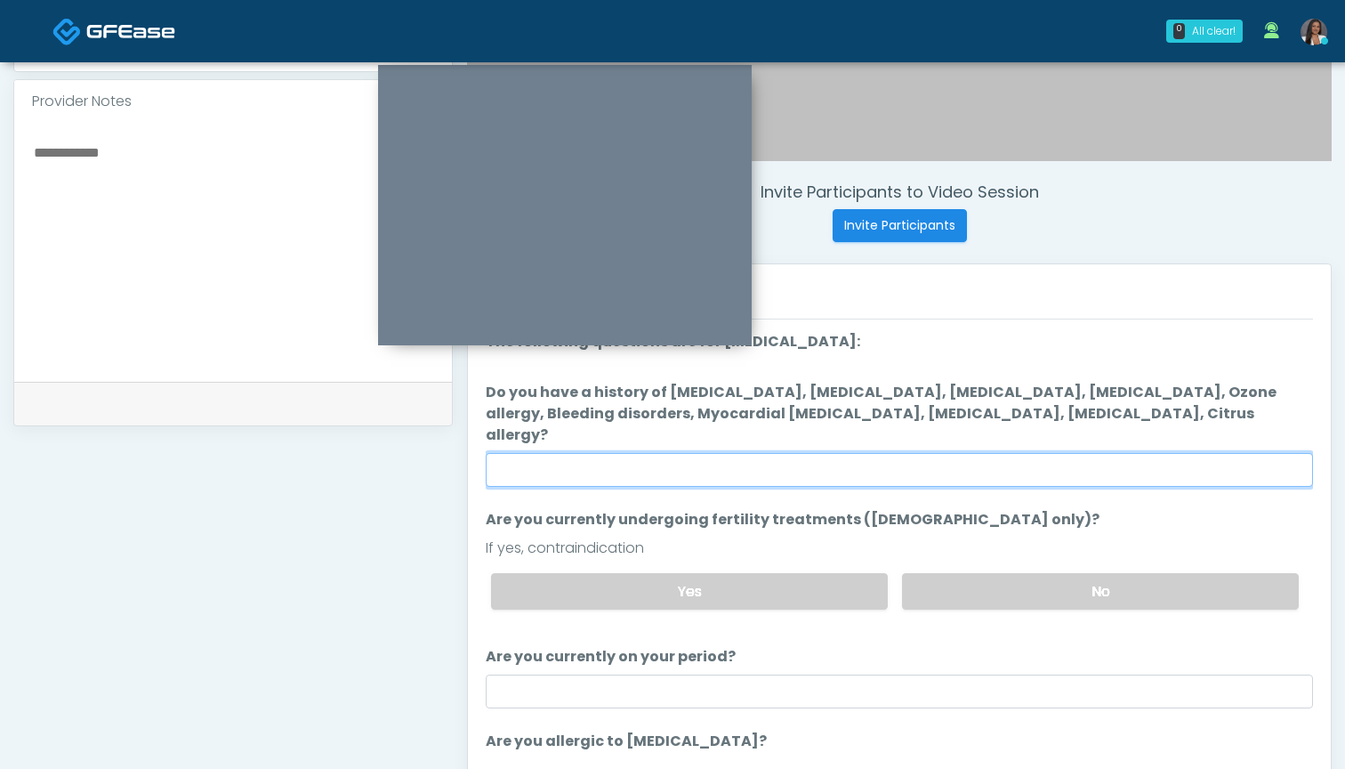
click at [676, 453] on input "Do you have a history of [MEDICAL_DATA], [MEDICAL_DATA], [MEDICAL_DATA], [MEDIC…" at bounding box center [899, 470] width 827 height 34
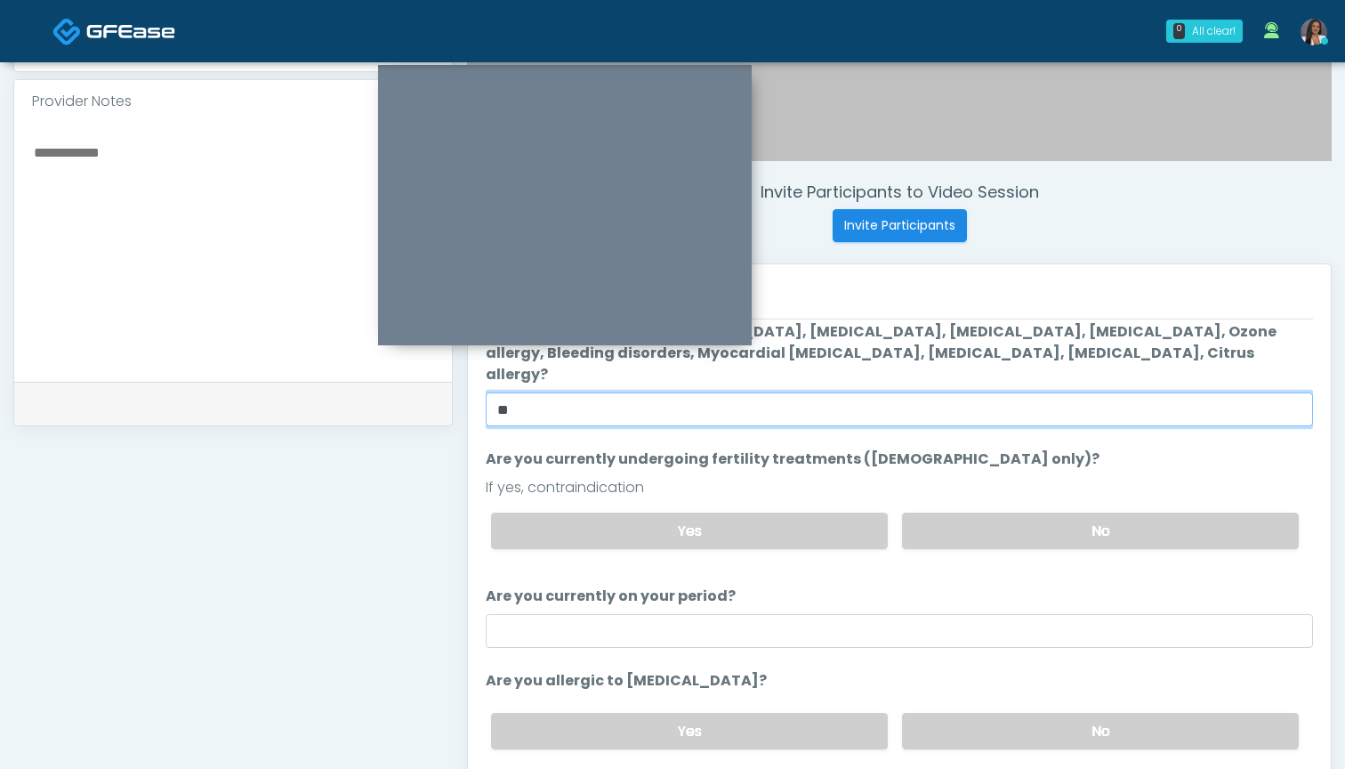
scroll to position [64, 0]
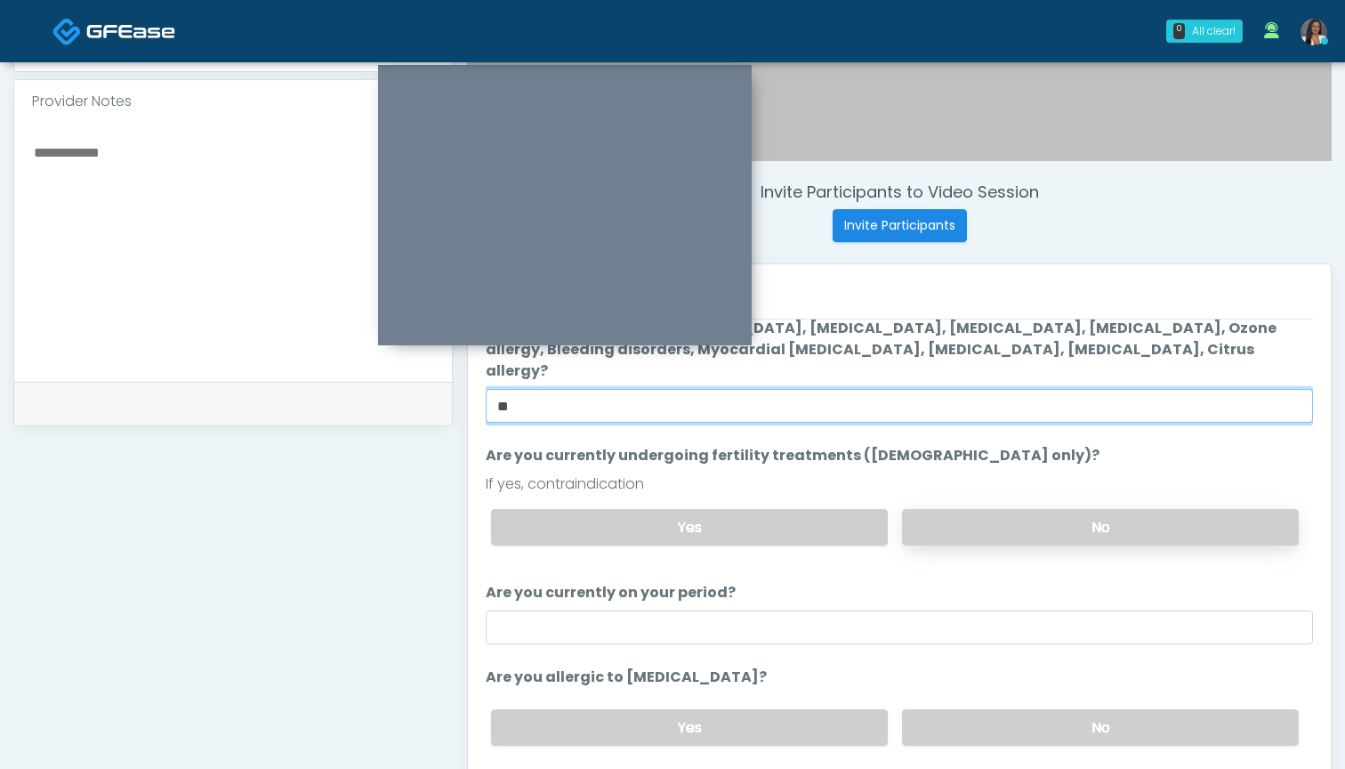
type input "**"
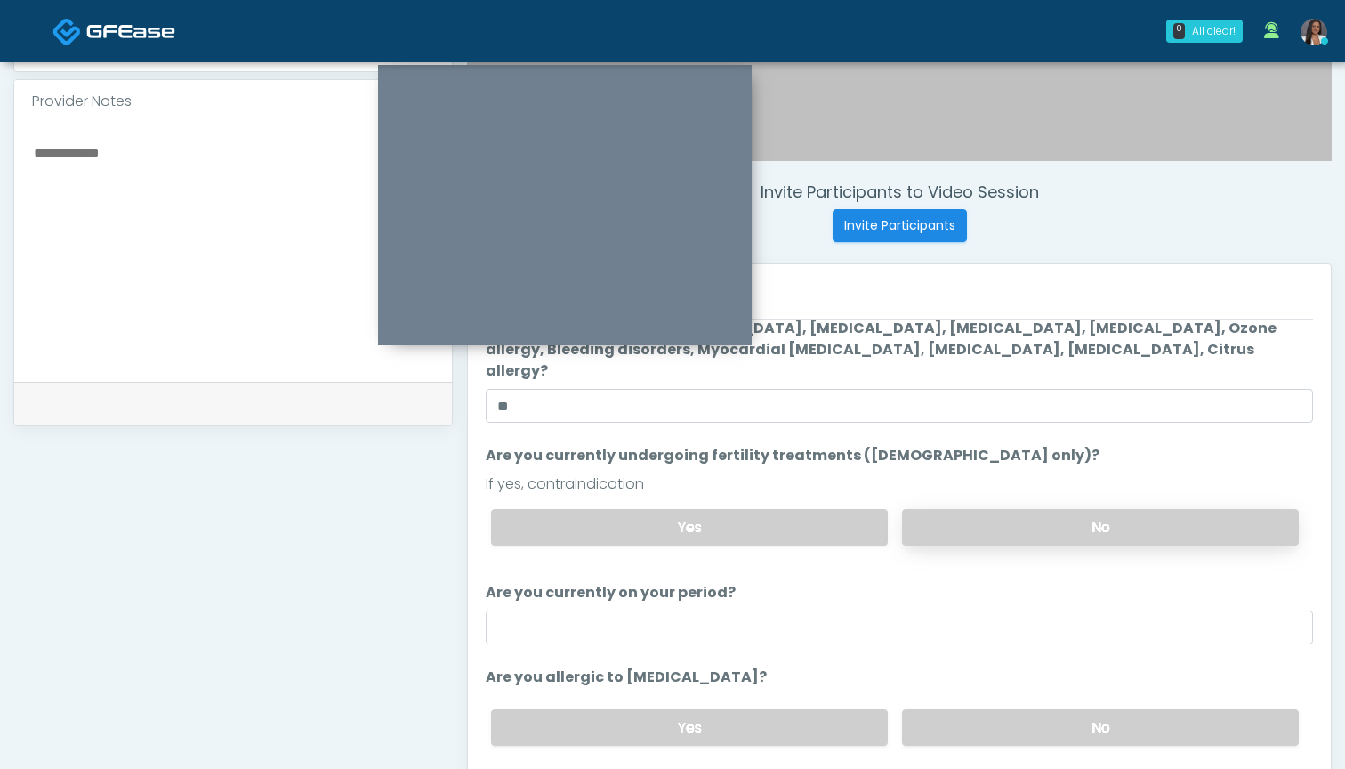
click at [956, 509] on label "No" at bounding box center [1100, 527] width 397 height 36
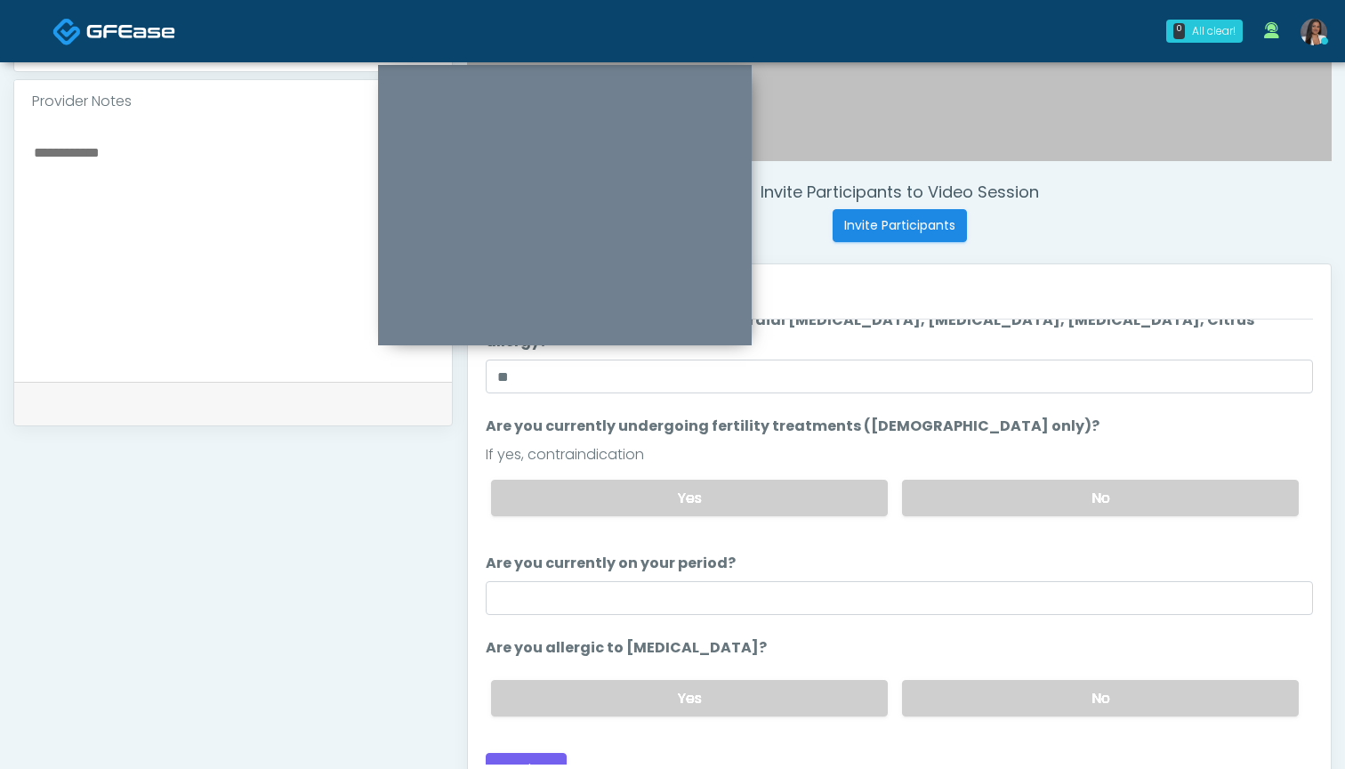
scroll to position [588, 0]
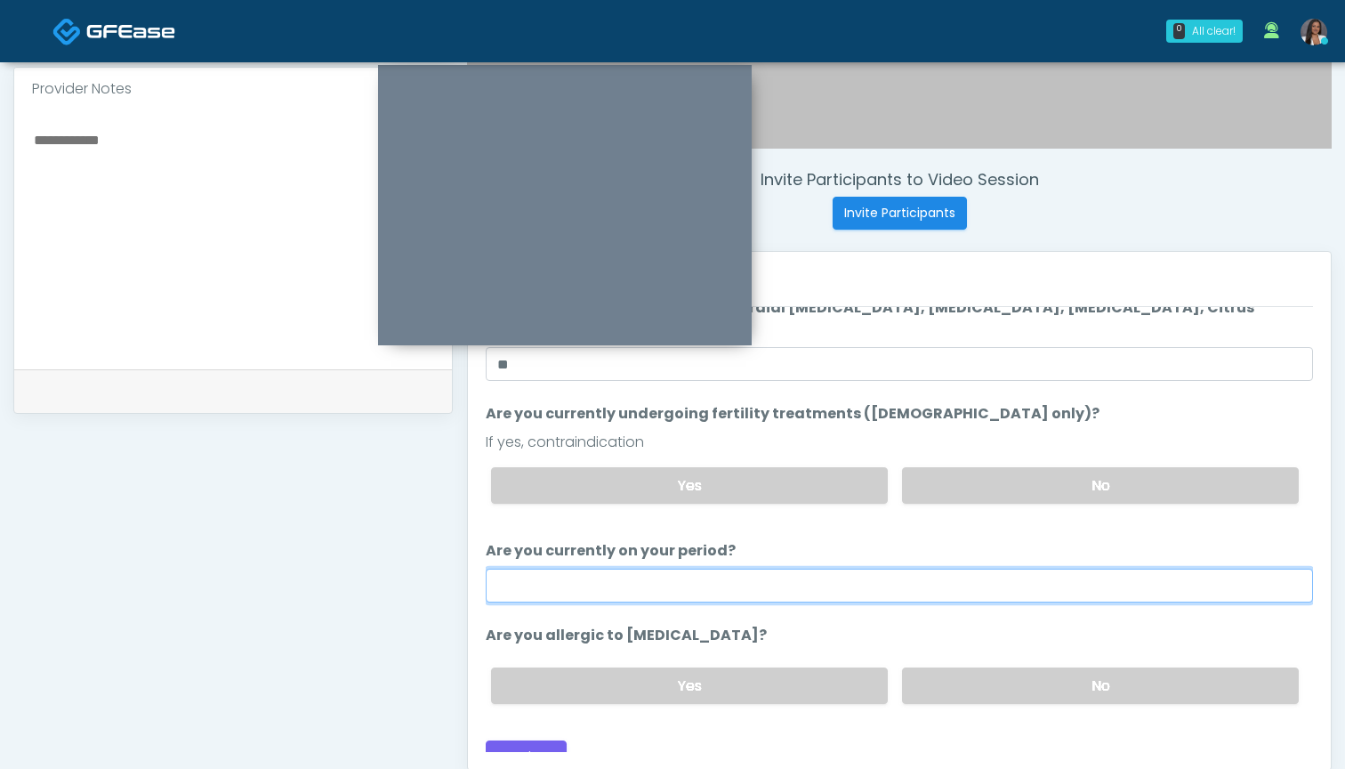
click at [909, 572] on input "Are you currently on your period?" at bounding box center [899, 586] width 827 height 34
type input "*"
type input "***"
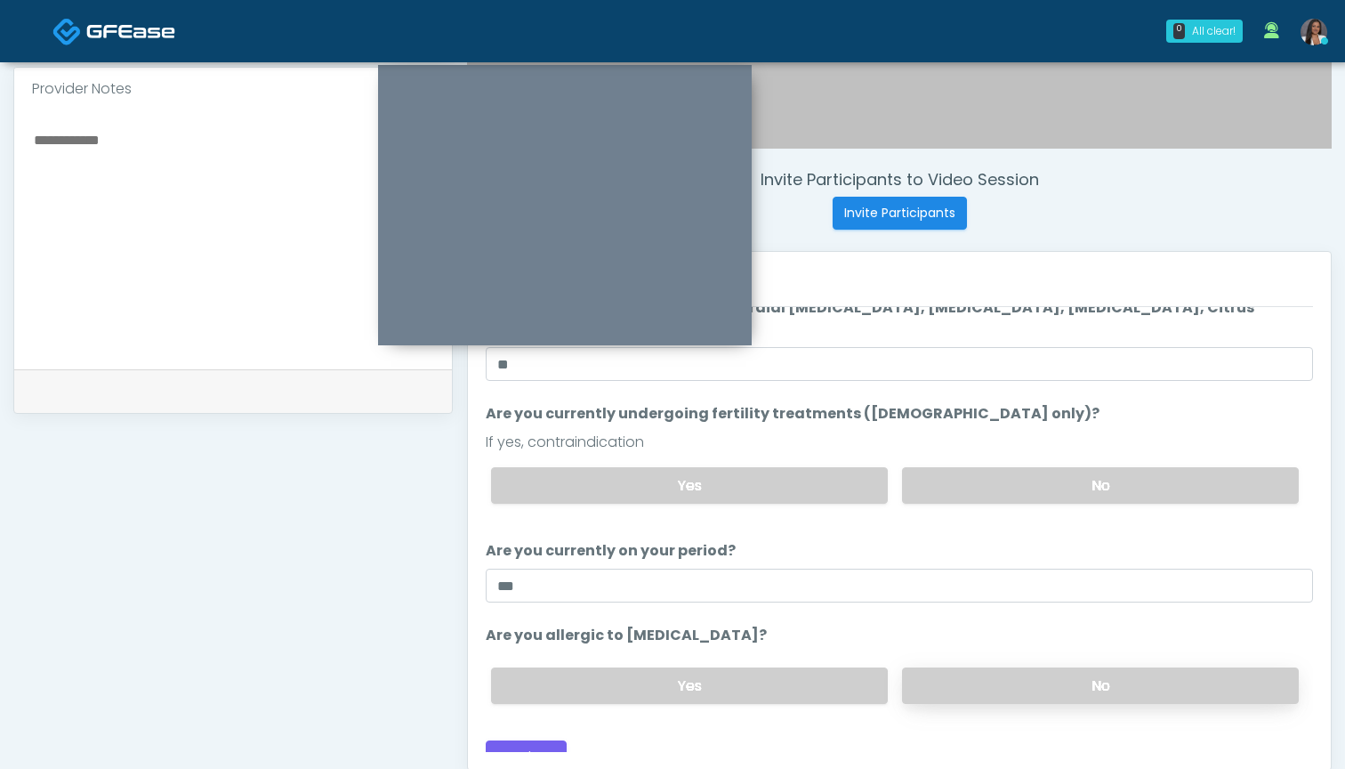
click at [964, 667] on label "No" at bounding box center [1100, 685] width 397 height 36
click at [532, 740] on button "Continue" at bounding box center [526, 756] width 81 height 33
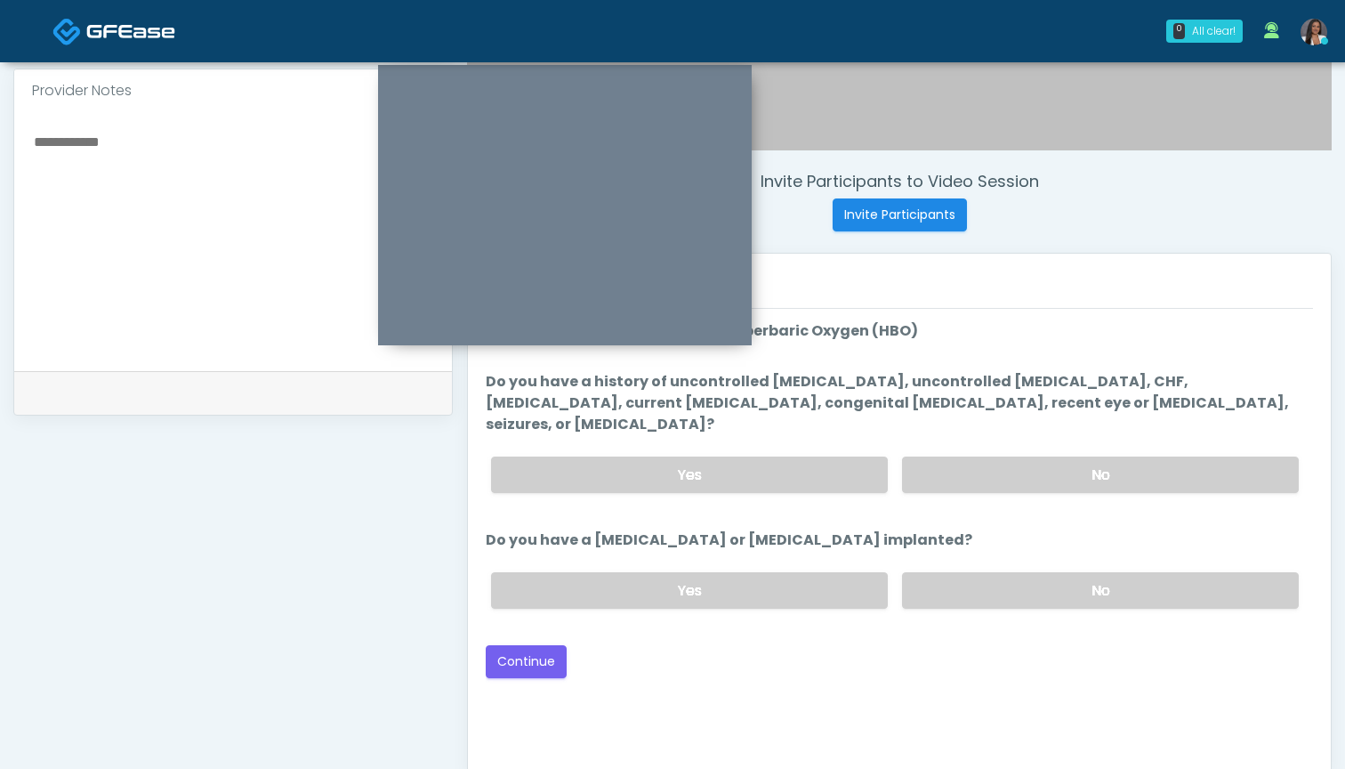
scroll to position [572, 0]
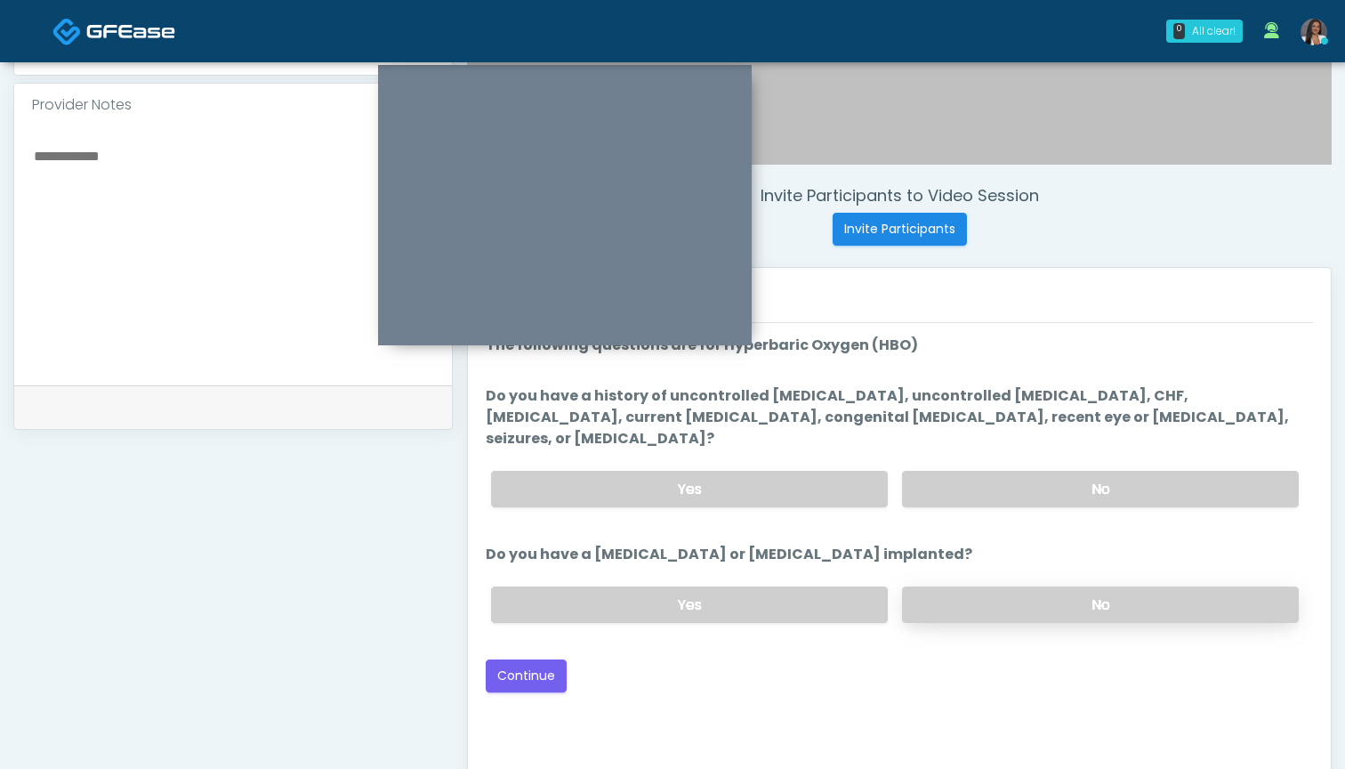
click at [946, 586] on label "No" at bounding box center [1100, 604] width 397 height 36
click at [954, 471] on label "No" at bounding box center [1100, 489] width 397 height 36
click at [531, 659] on button "Continue" at bounding box center [526, 675] width 81 height 33
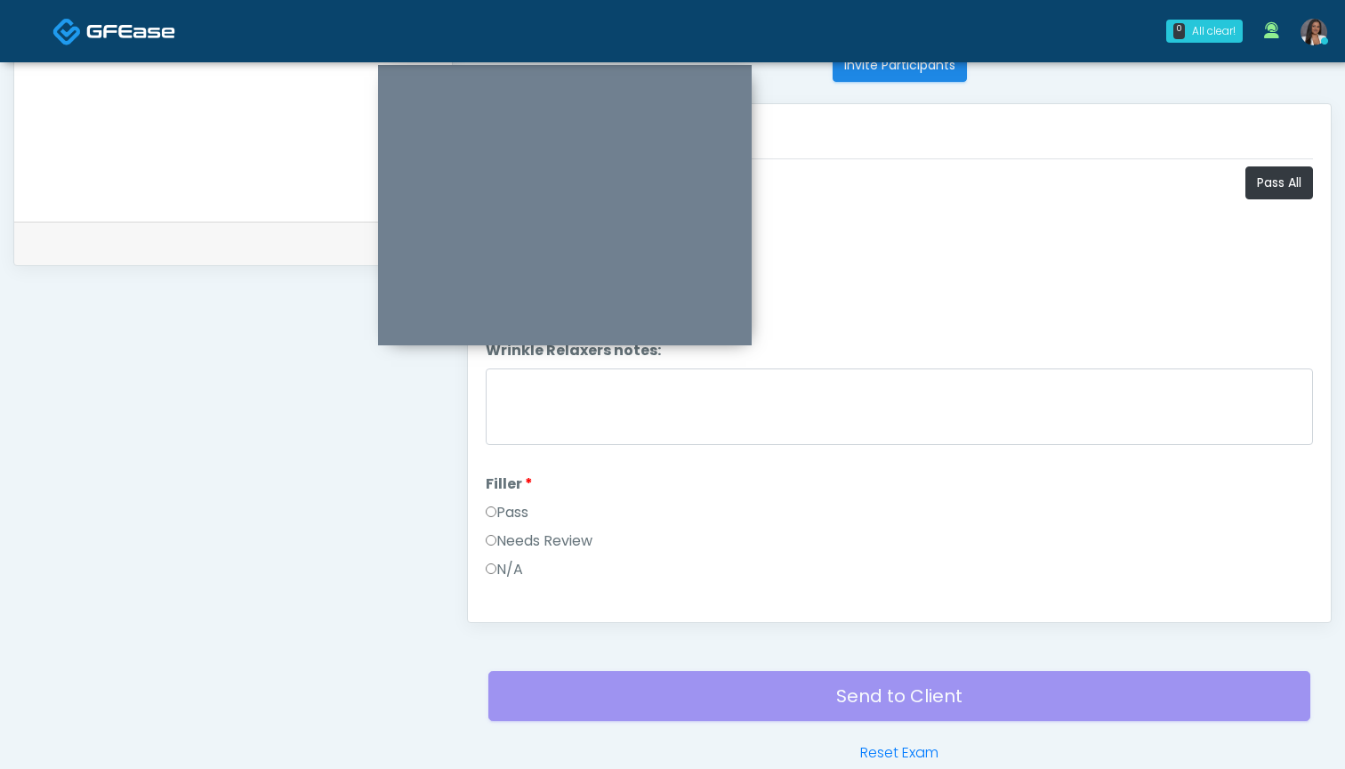
scroll to position [536, 0]
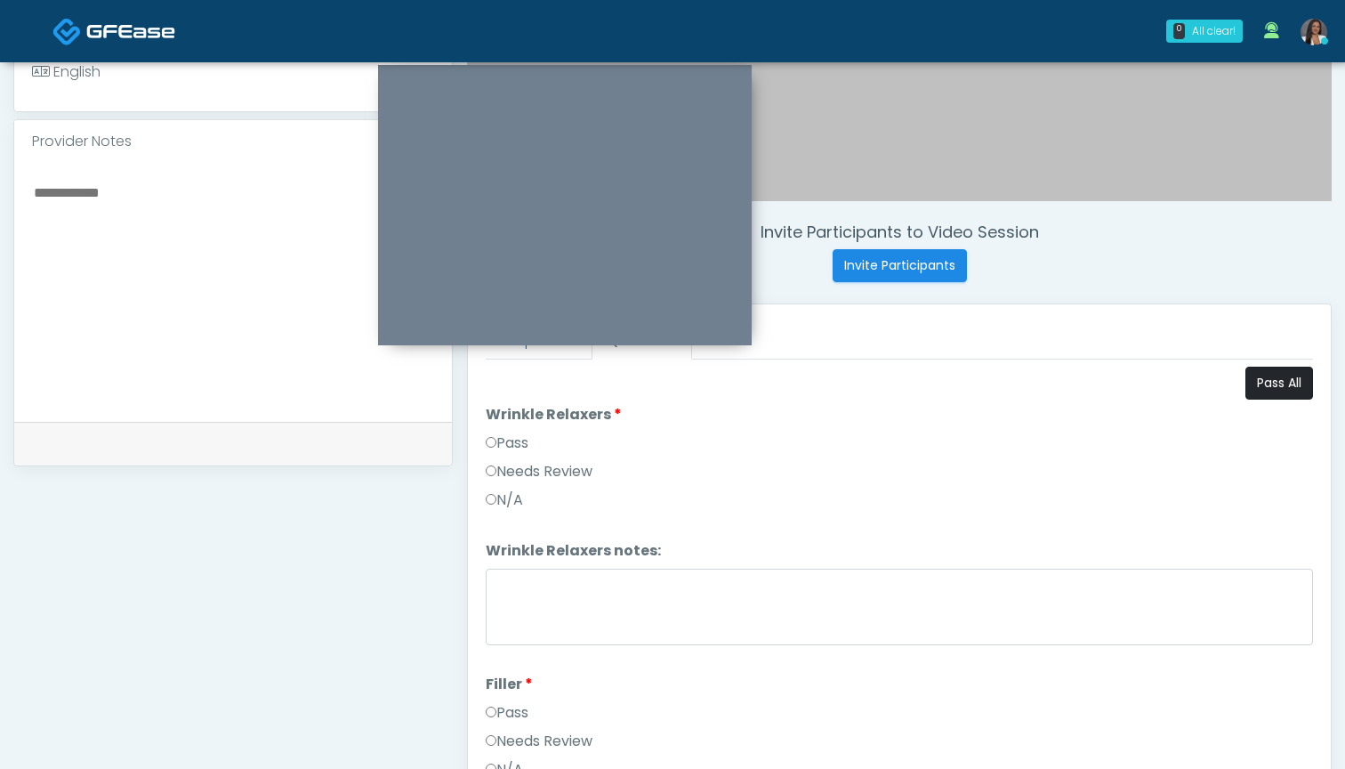
click at [1279, 384] on button "Pass All" at bounding box center [1280, 383] width 68 height 33
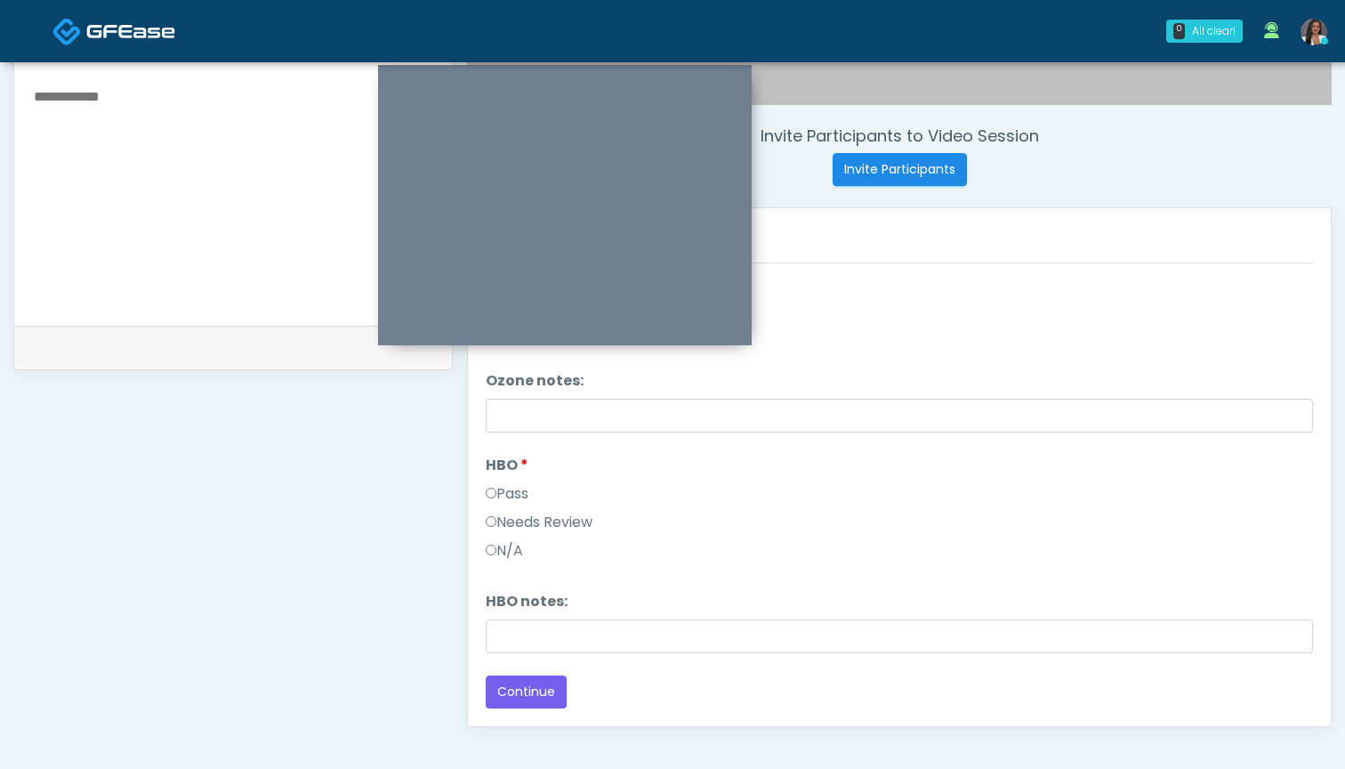
scroll to position [639, 0]
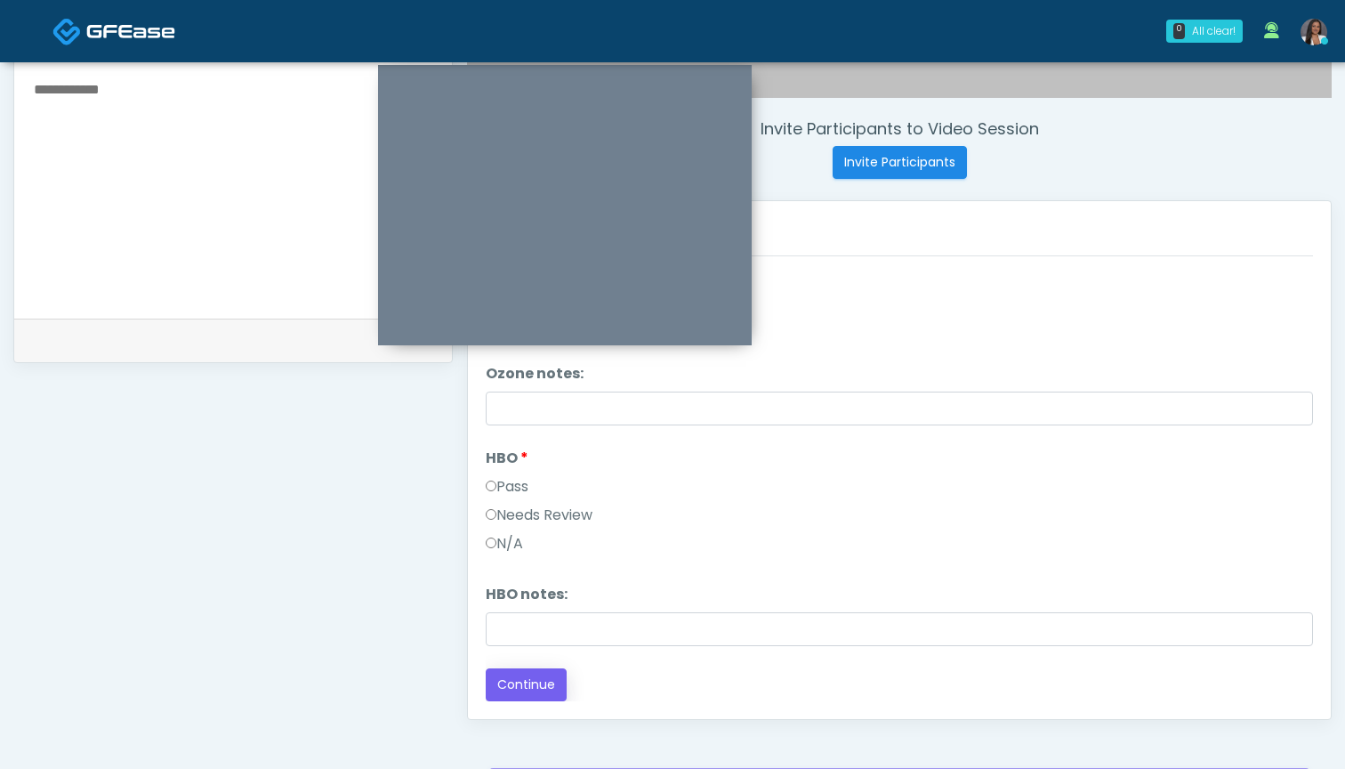
click at [528, 686] on button "Continue" at bounding box center [526, 684] width 81 height 33
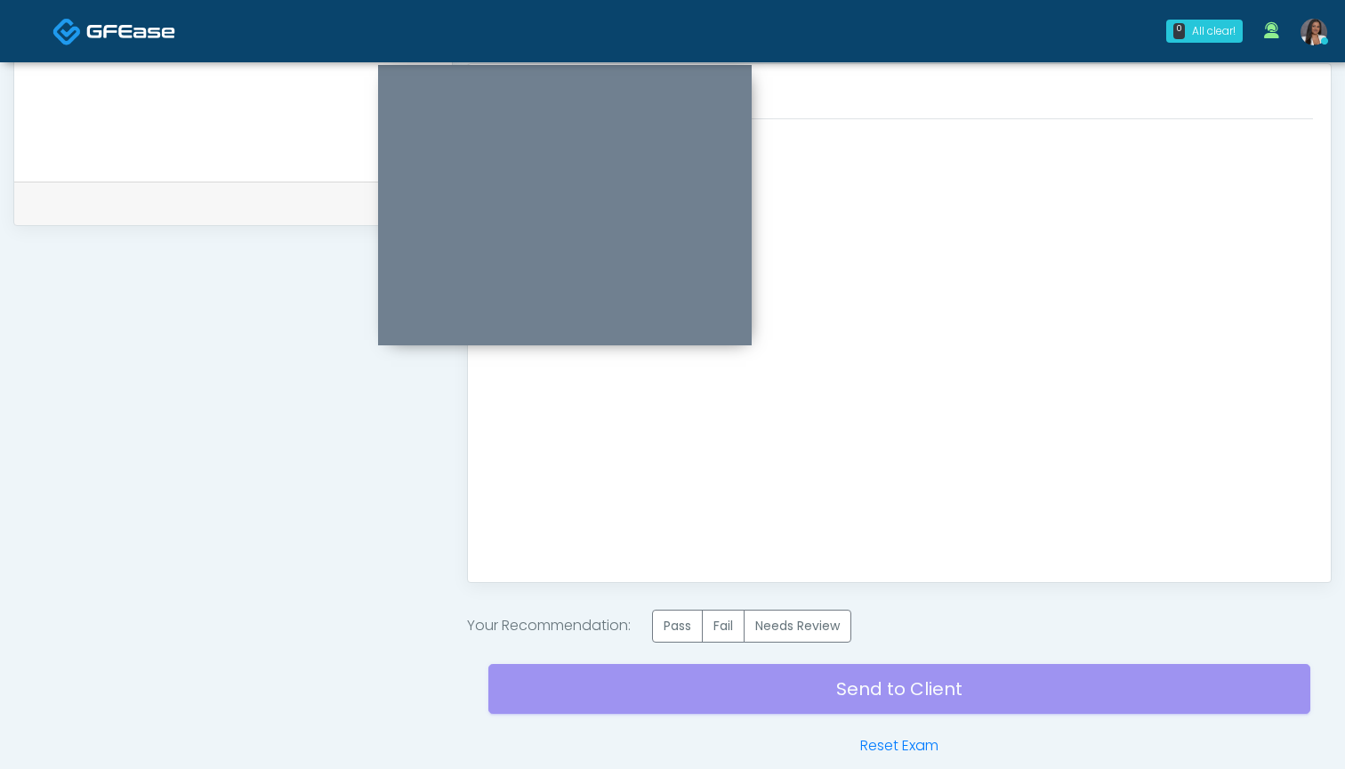
scroll to position [806, 0]
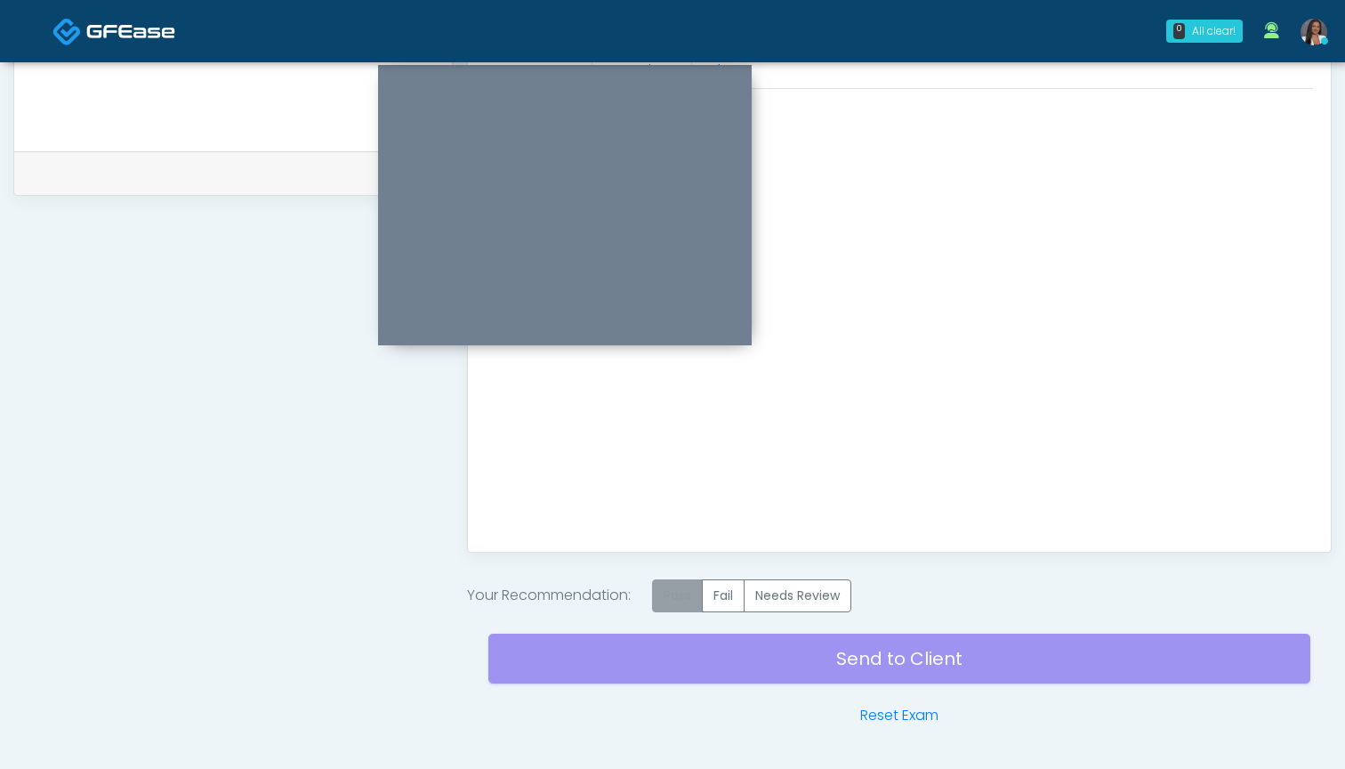
click at [694, 588] on label "Pass" at bounding box center [677, 595] width 51 height 33
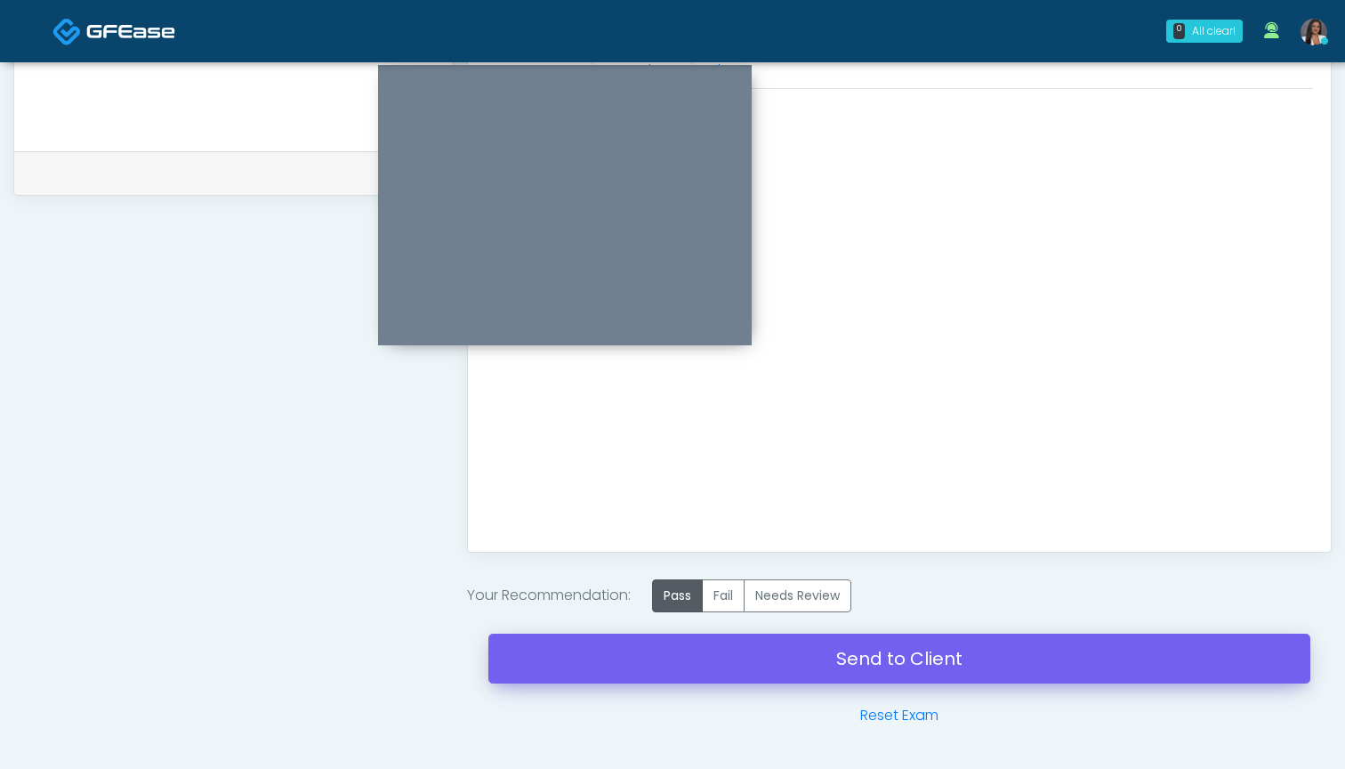
click at [861, 661] on link "Send to Client" at bounding box center [899, 658] width 822 height 50
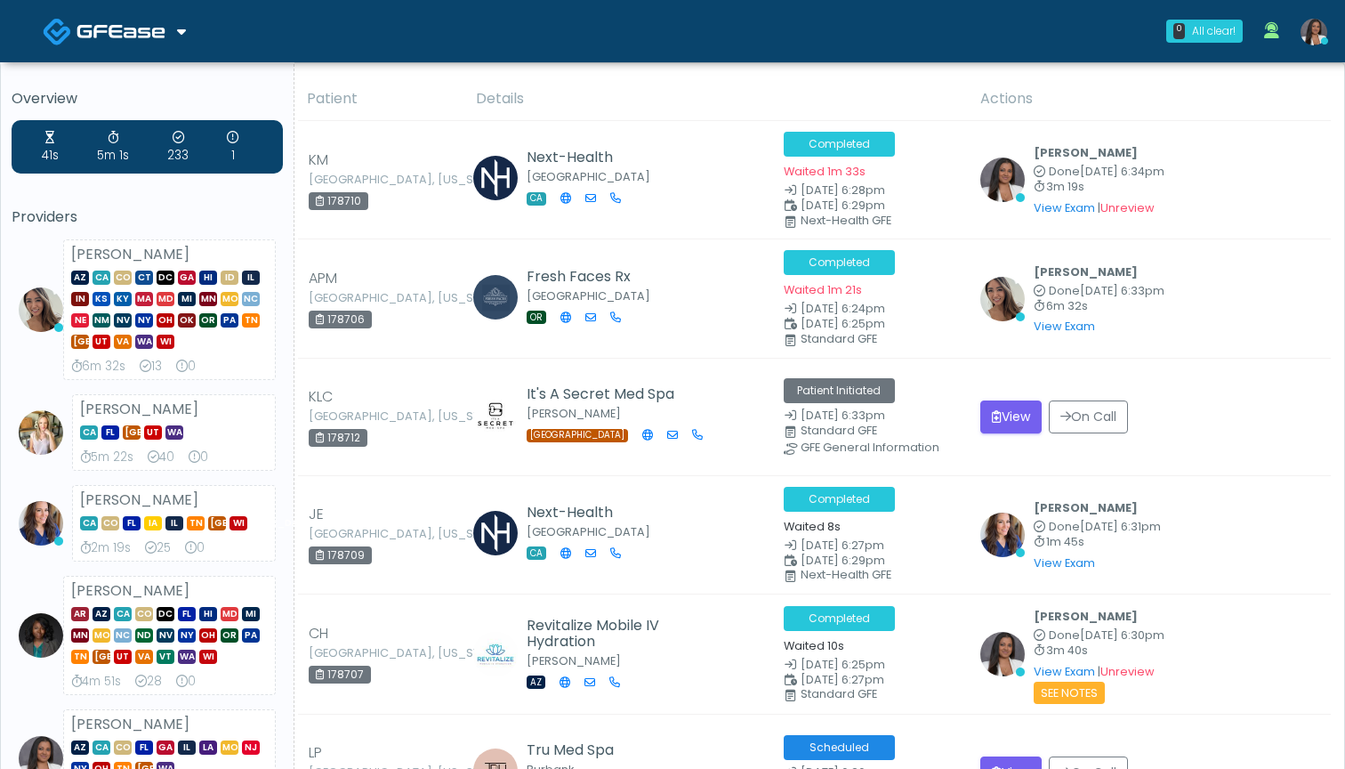
click at [660, 80] on th "Details" at bounding box center [717, 99] width 504 height 44
click at [695, 85] on th "Details" at bounding box center [717, 99] width 504 height 44
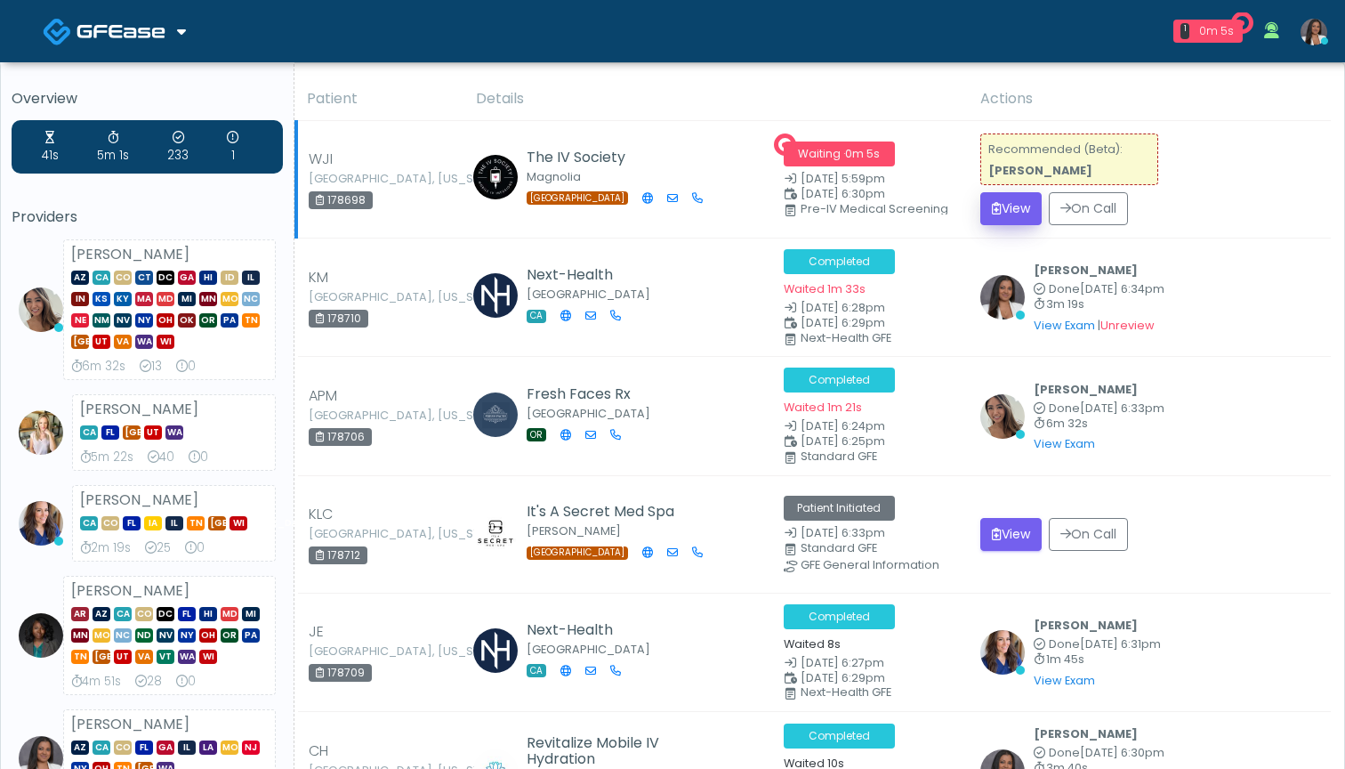
click at [1016, 213] on button "View" at bounding box center [1010, 208] width 61 height 33
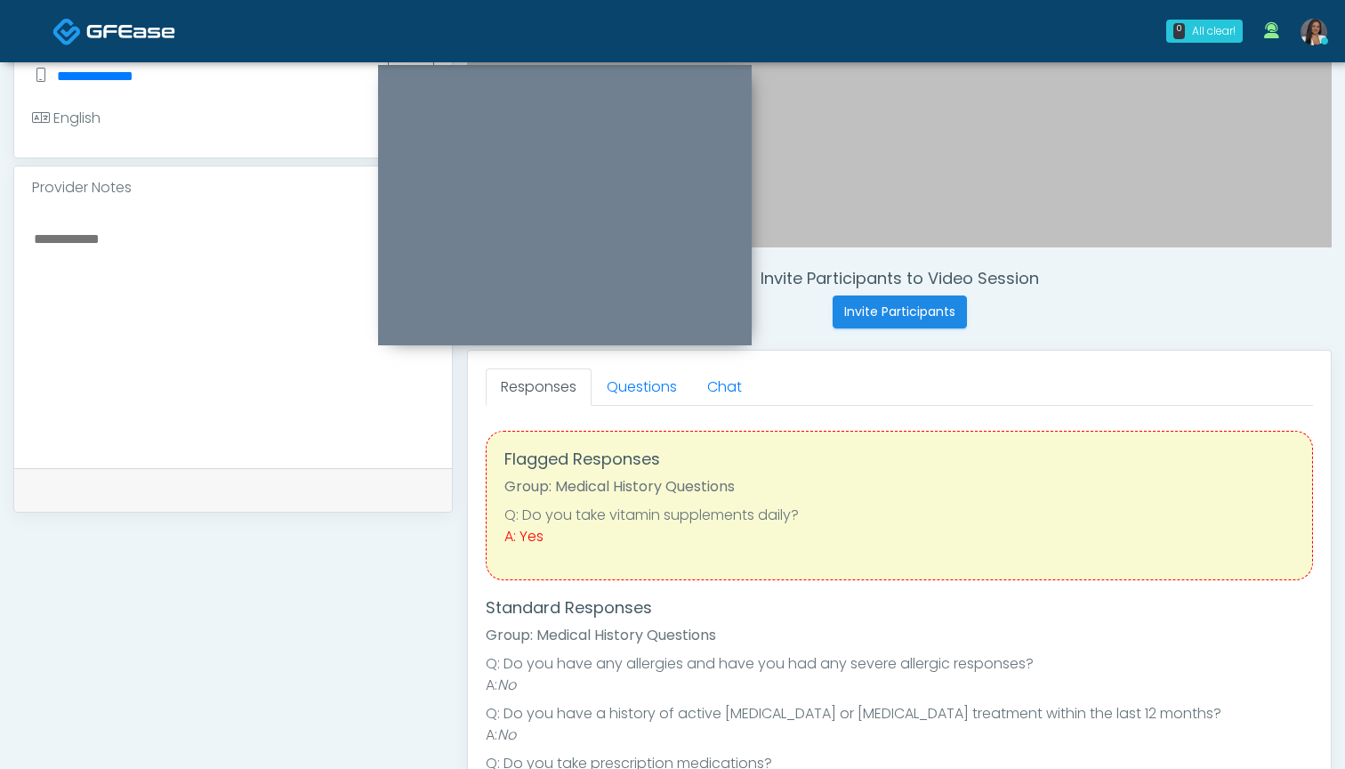
scroll to position [473, 0]
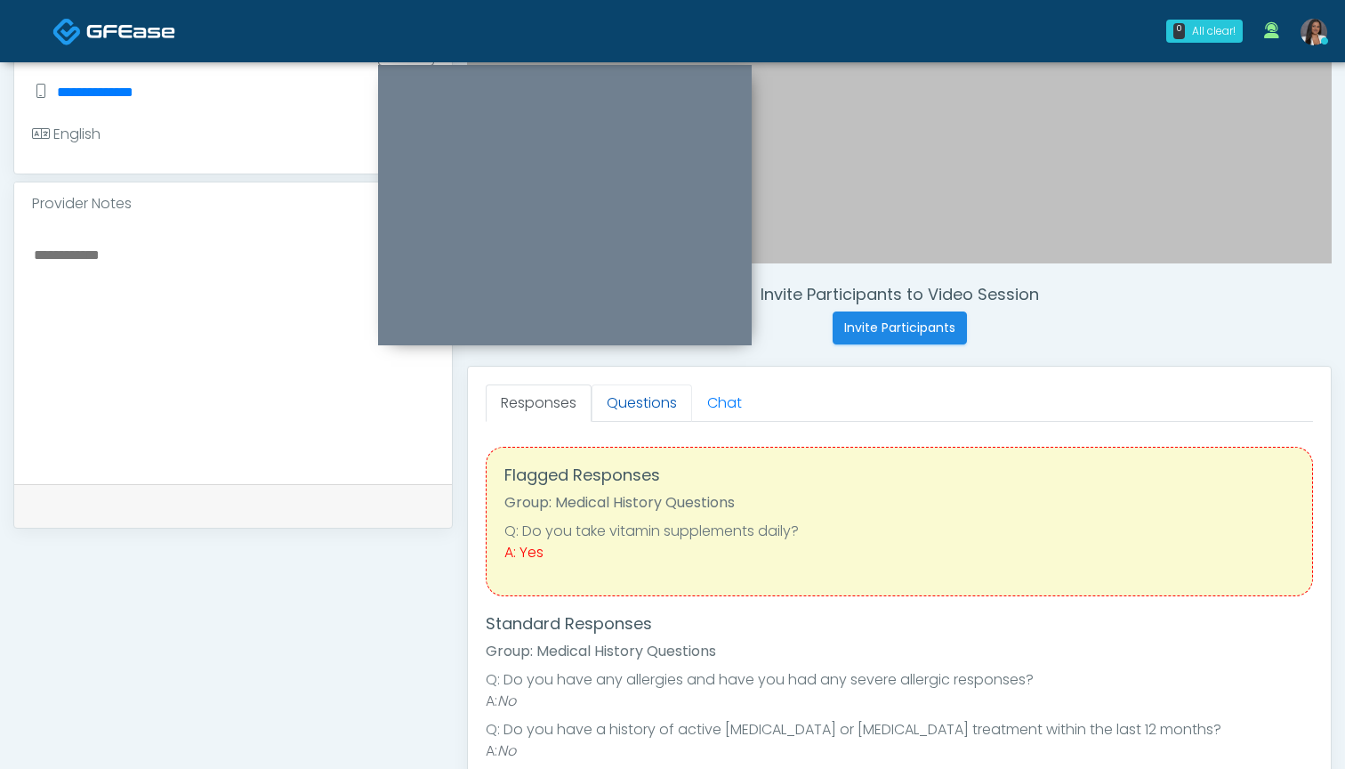
click at [632, 399] on link "Questions" at bounding box center [642, 402] width 101 height 37
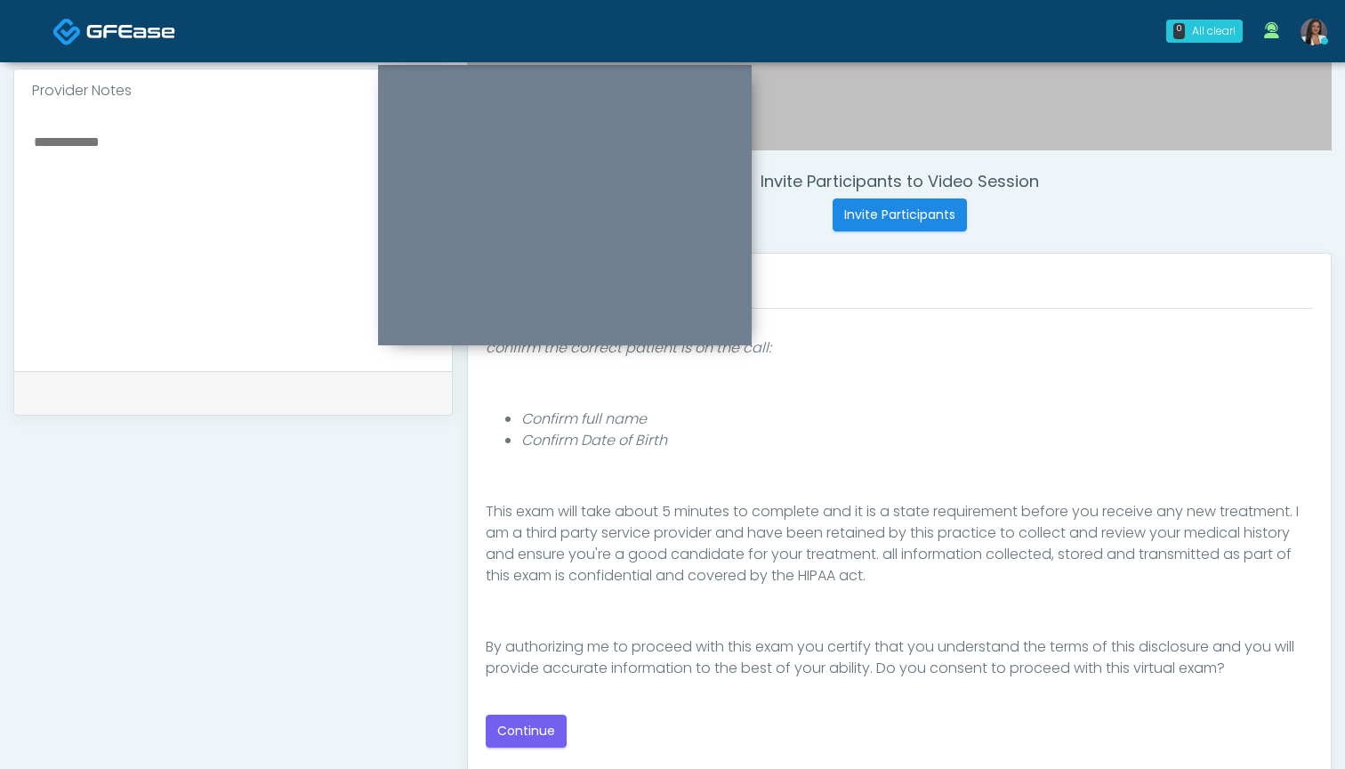
scroll to position [586, 0]
click at [536, 727] on button "Continue" at bounding box center [526, 730] width 81 height 33
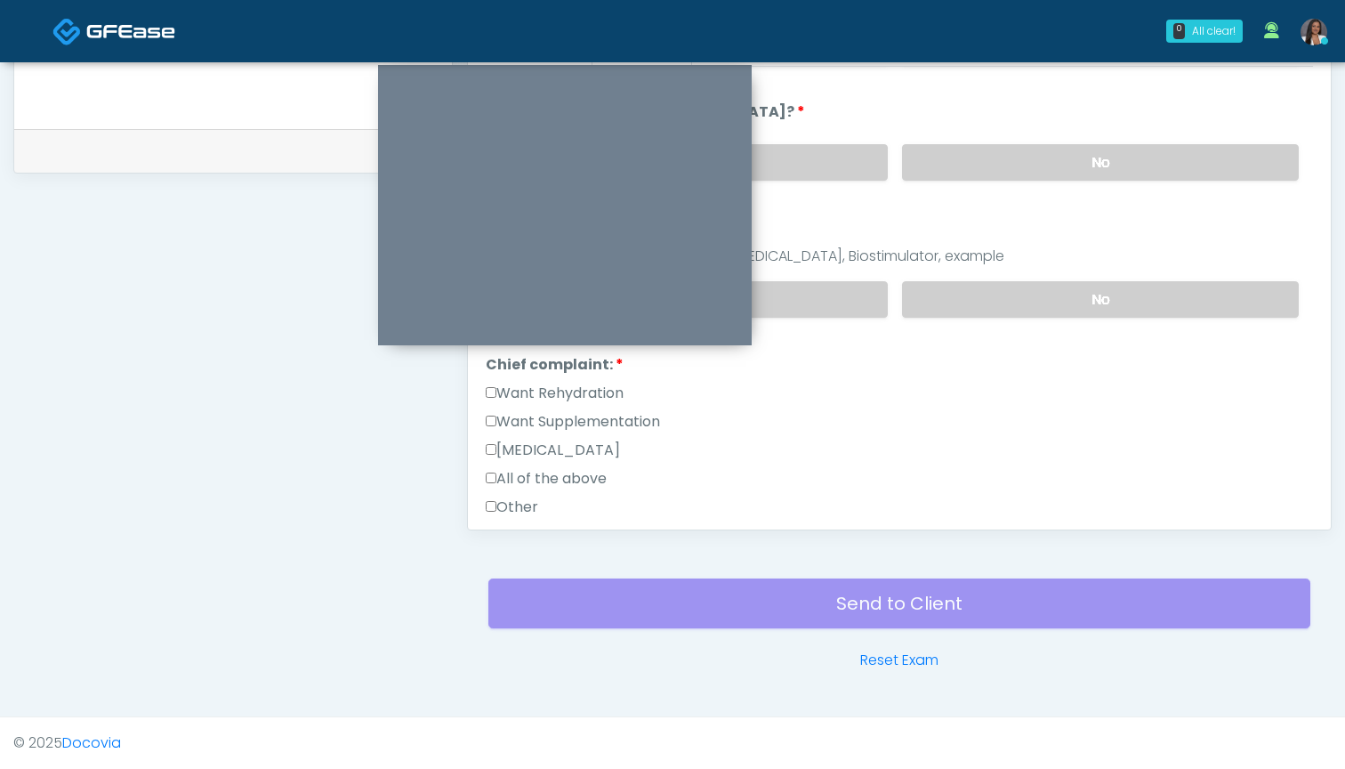
scroll to position [194, 0]
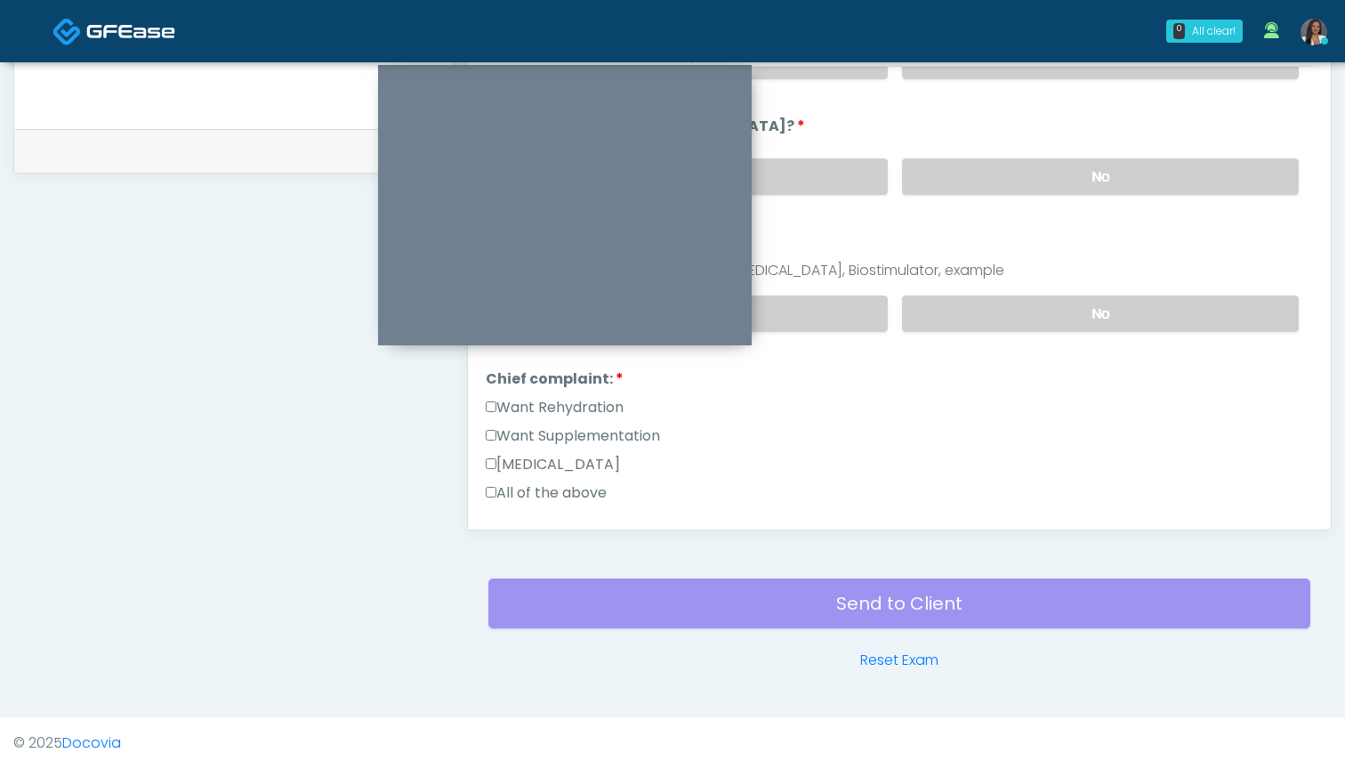
click at [612, 407] on label "Want Rehydration" at bounding box center [555, 407] width 138 height 21
click at [627, 432] on label "Want Supplementation" at bounding box center [573, 435] width 174 height 21
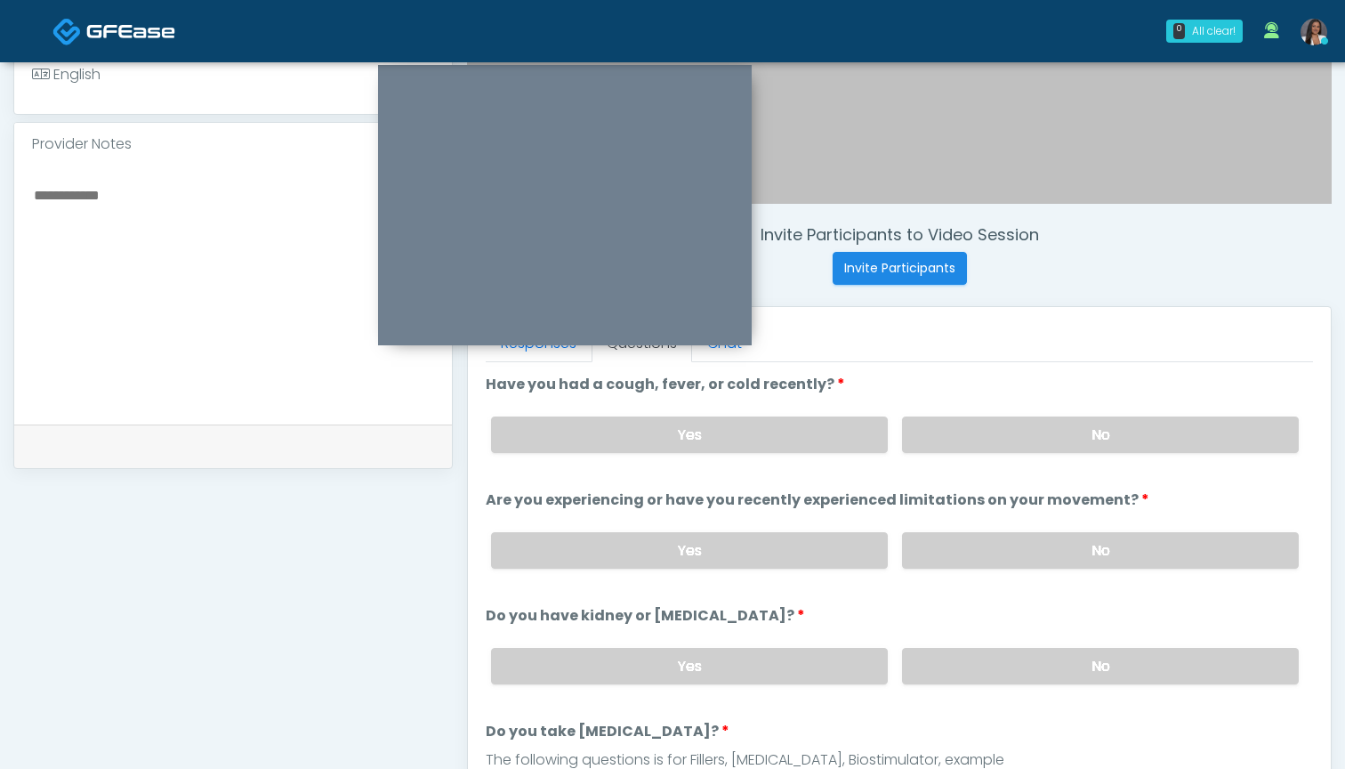
scroll to position [529, 0]
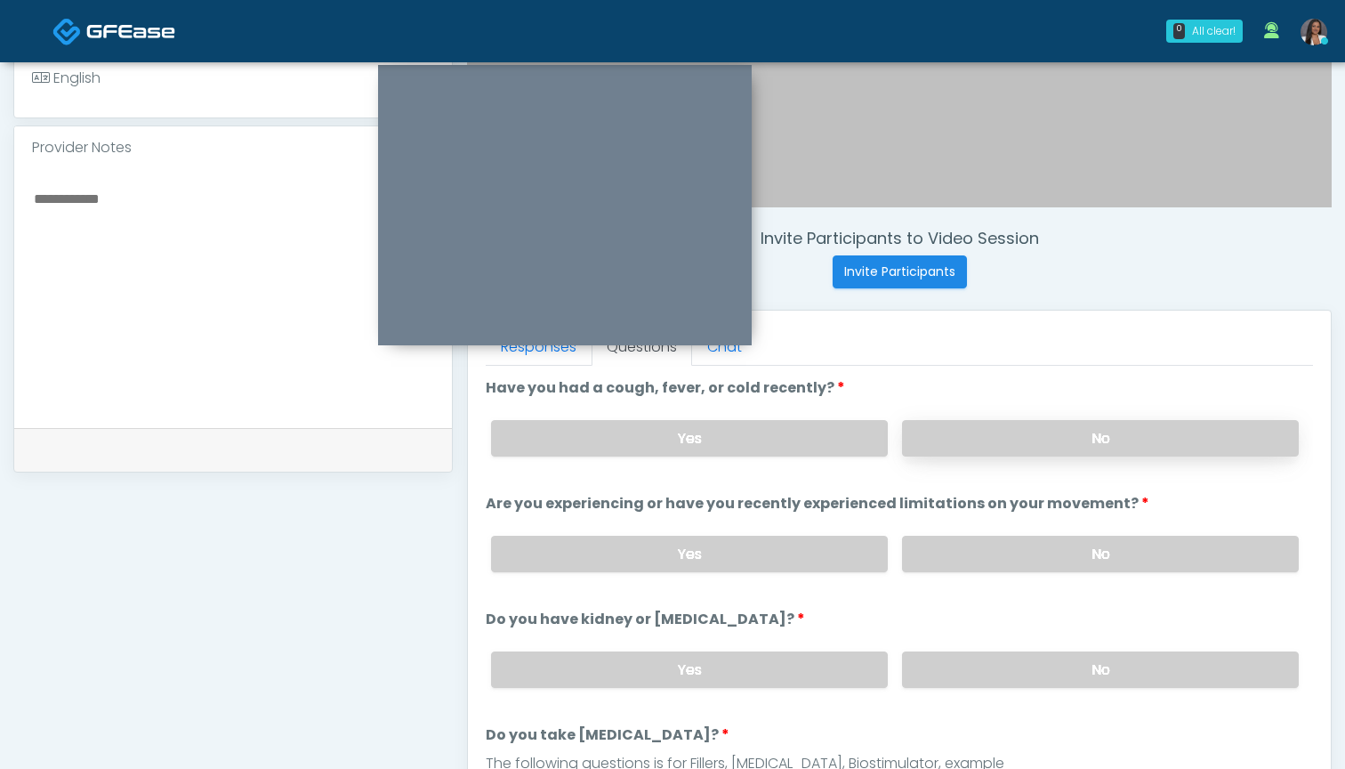
click at [932, 440] on label "No" at bounding box center [1100, 438] width 397 height 36
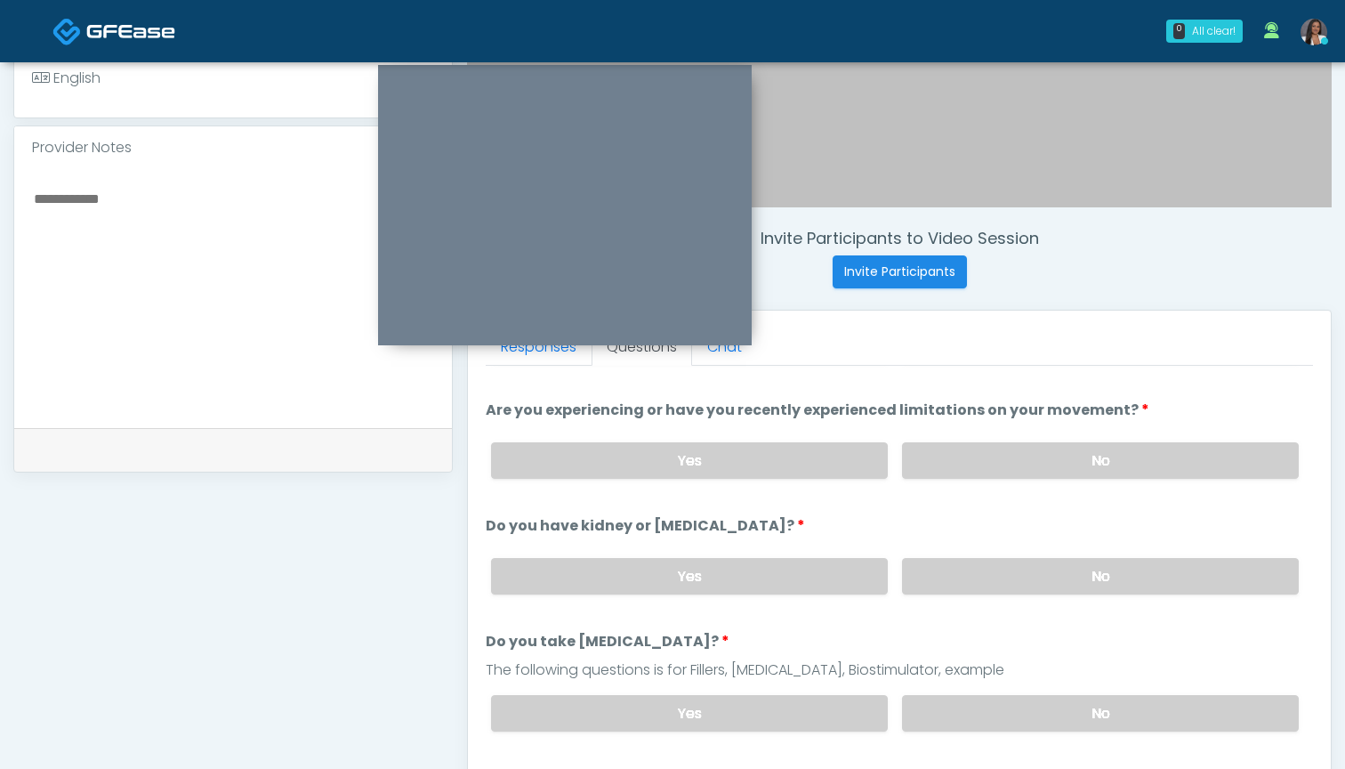
scroll to position [116, 0]
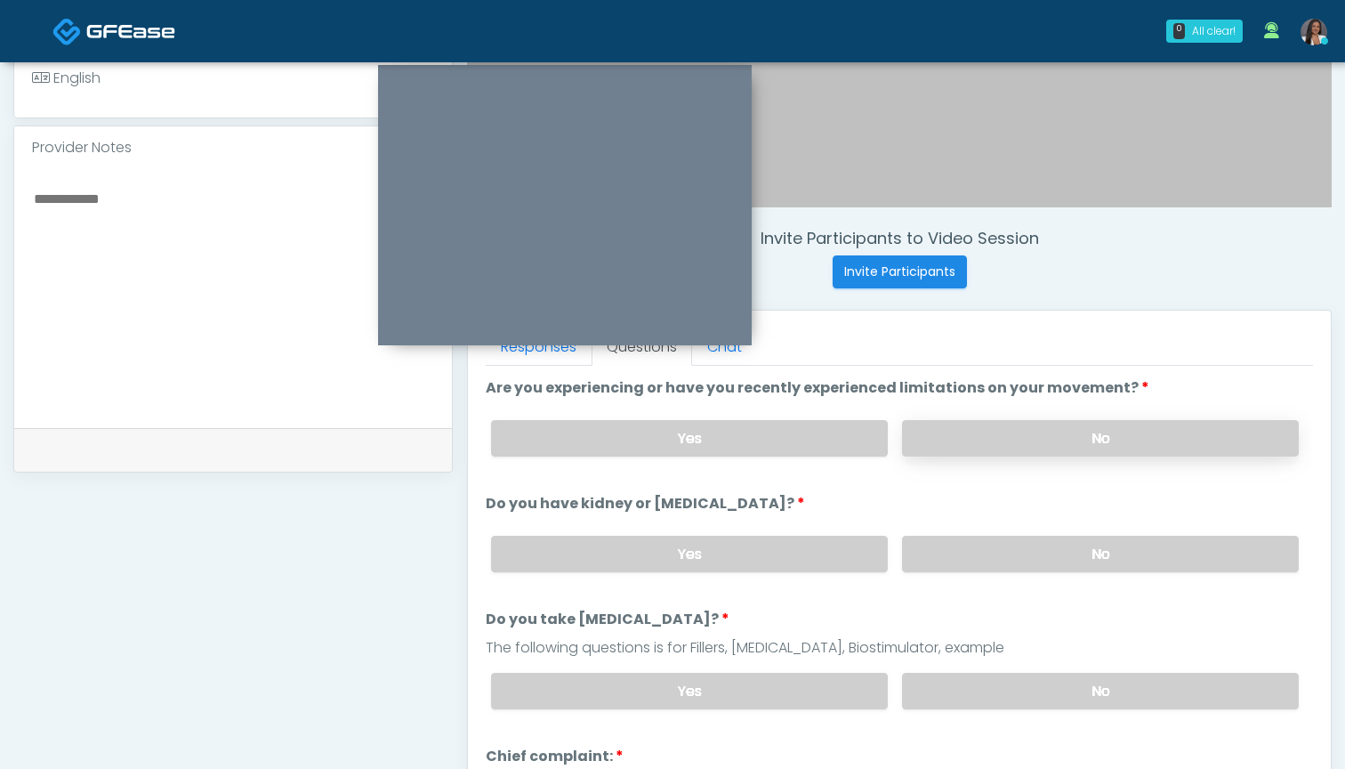
click at [977, 440] on label "No" at bounding box center [1100, 438] width 397 height 36
click at [941, 553] on label "No" at bounding box center [1100, 554] width 397 height 36
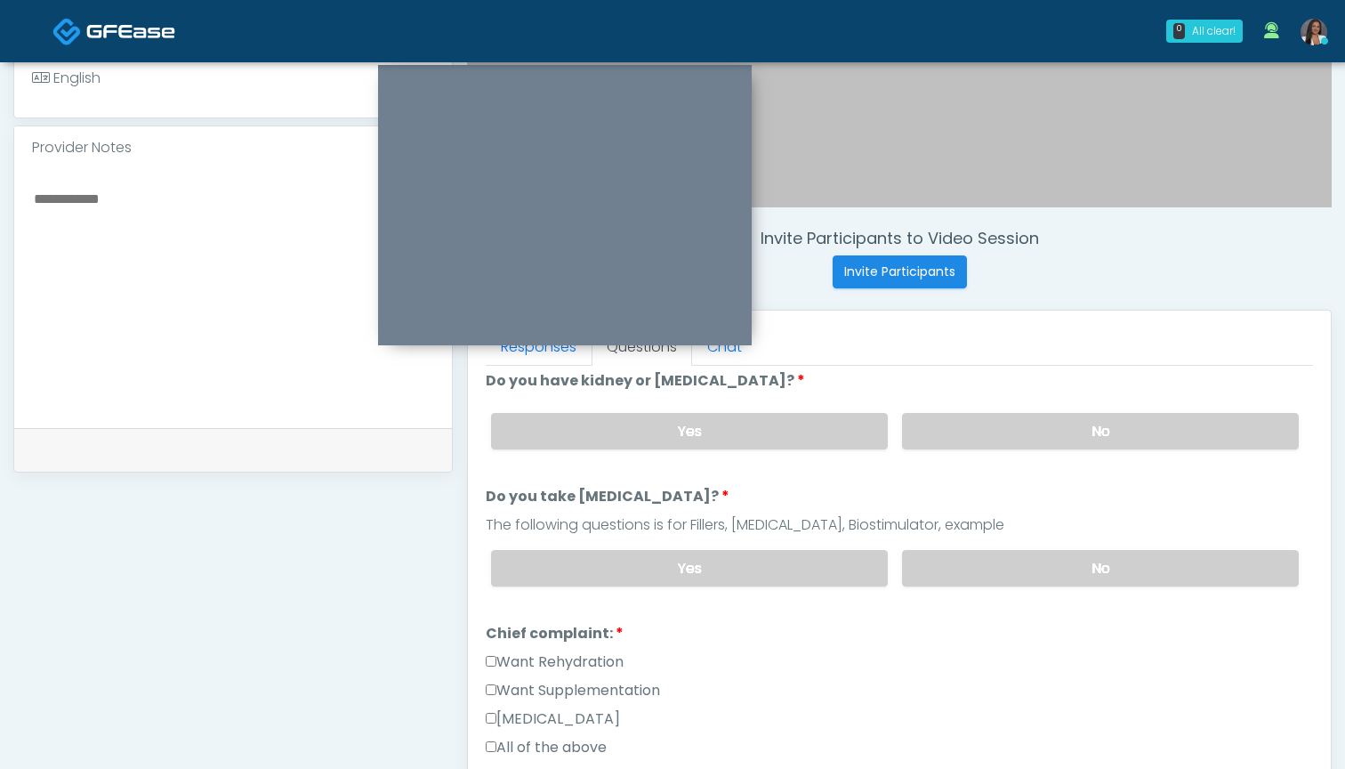
scroll to position [239, 0]
click at [952, 570] on label "No" at bounding box center [1100, 567] width 397 height 36
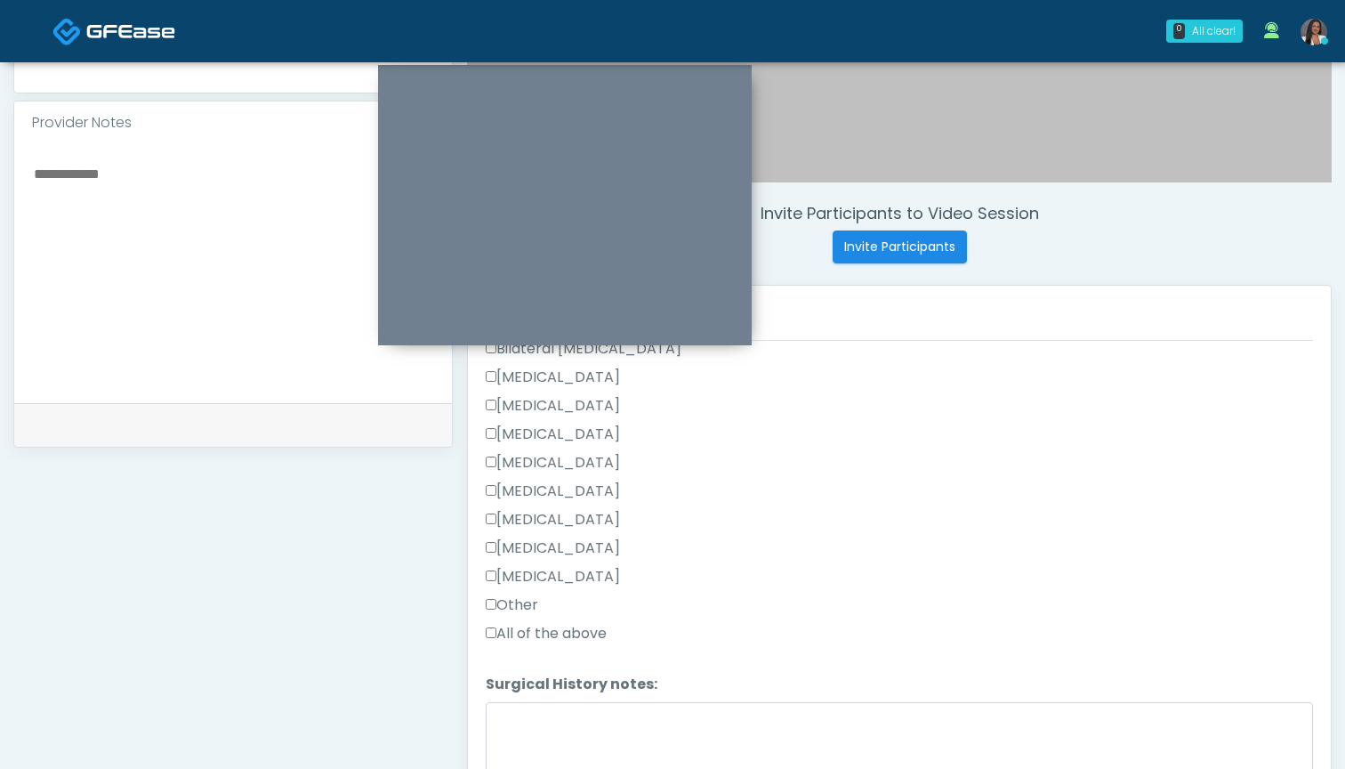
scroll to position [941, 0]
click at [522, 601] on label "Other" at bounding box center [512, 602] width 52 height 21
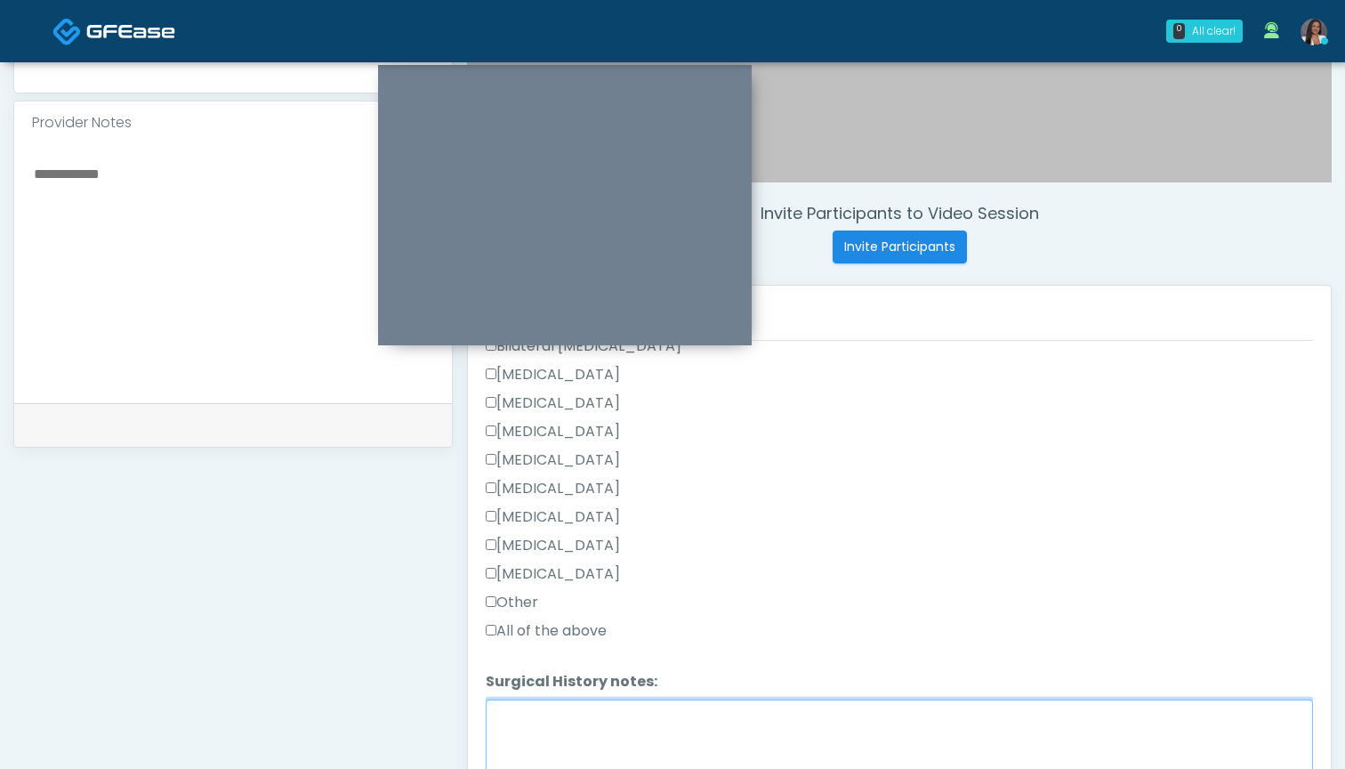
click at [538, 730] on textarea "Surgical History notes:" at bounding box center [899, 737] width 827 height 77
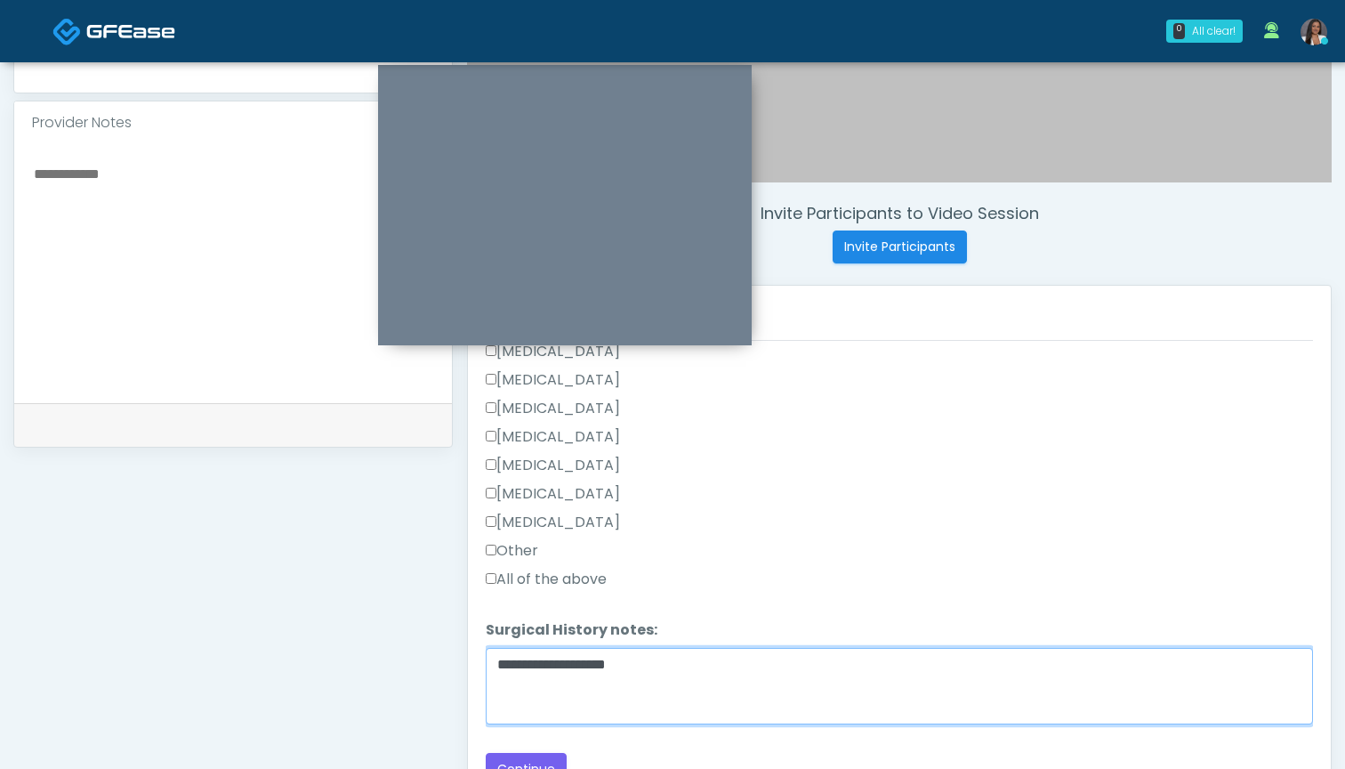
scroll to position [993, 0]
type textarea "**********"
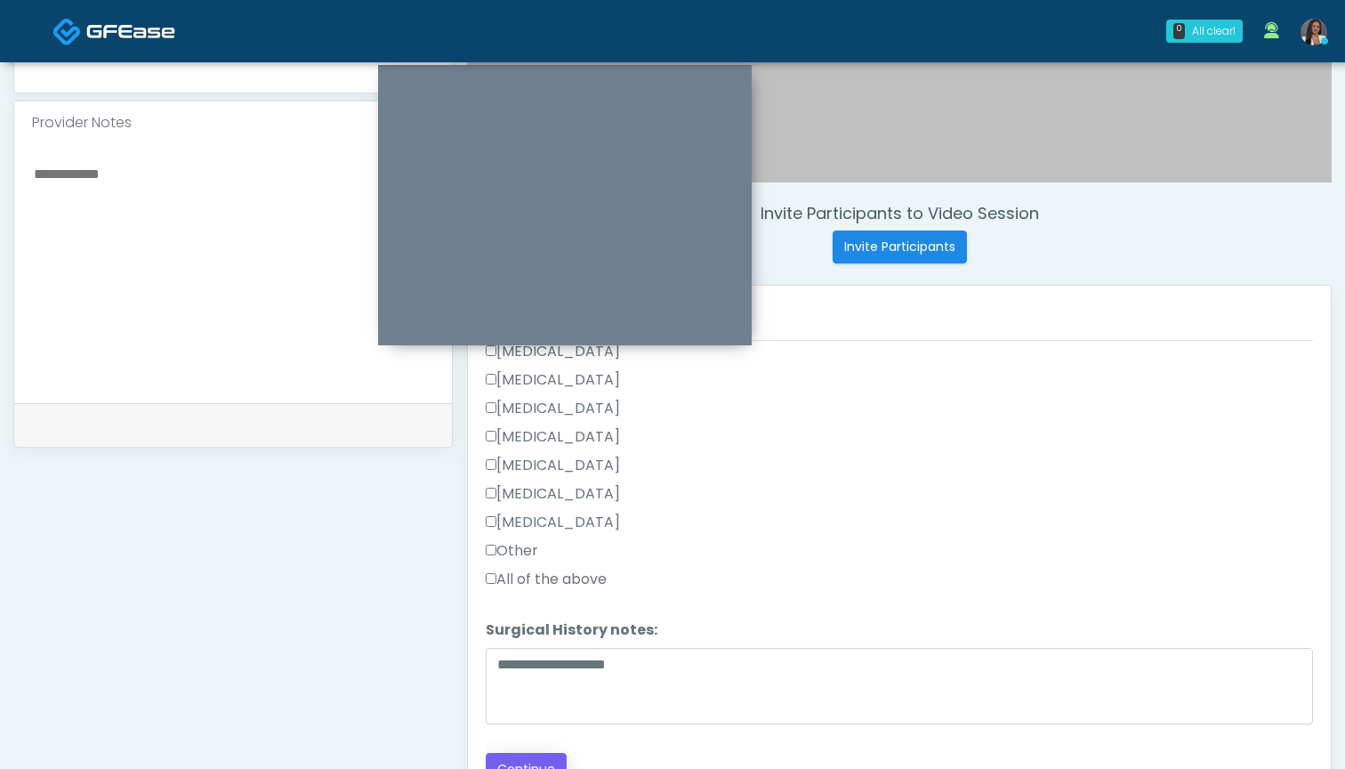
click at [526, 757] on button "Continue" at bounding box center [526, 769] width 81 height 33
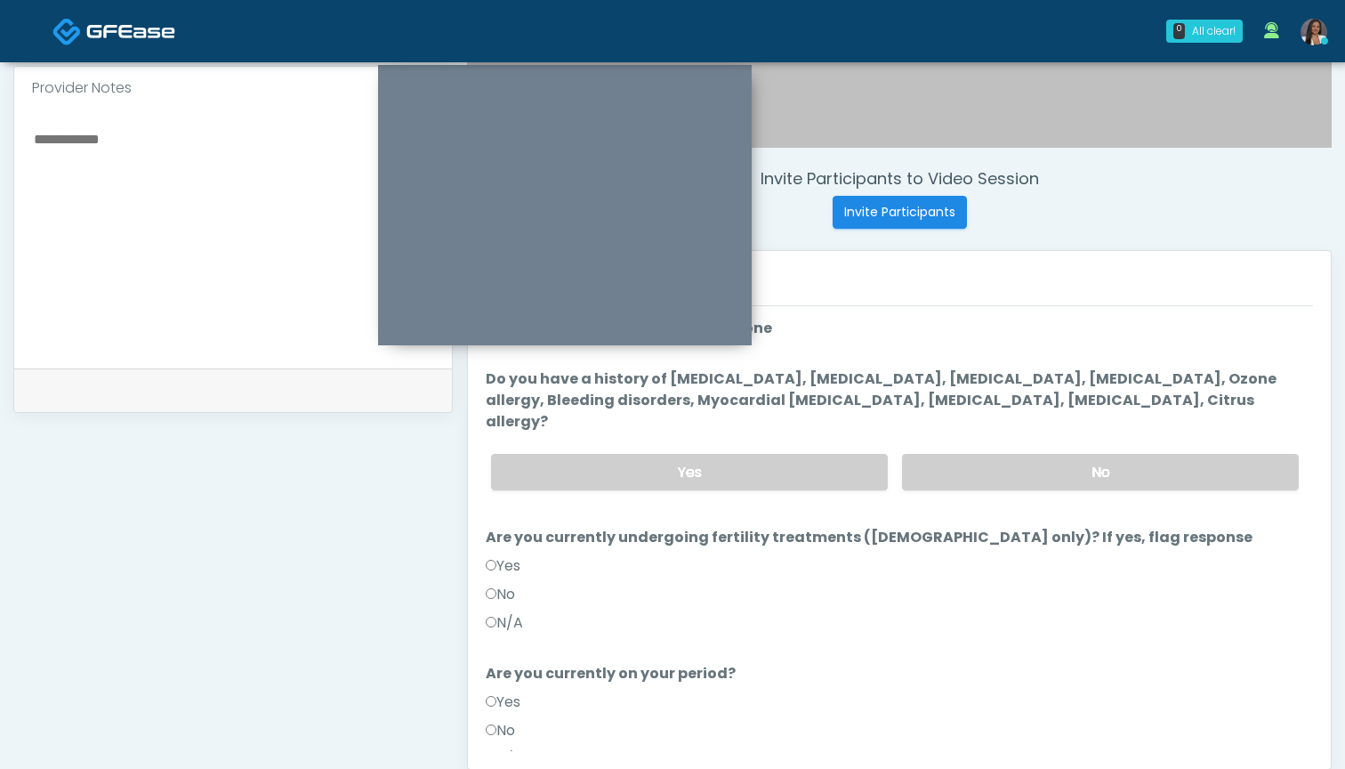
scroll to position [587, 0]
click at [954, 456] on label "No" at bounding box center [1100, 474] width 397 height 36
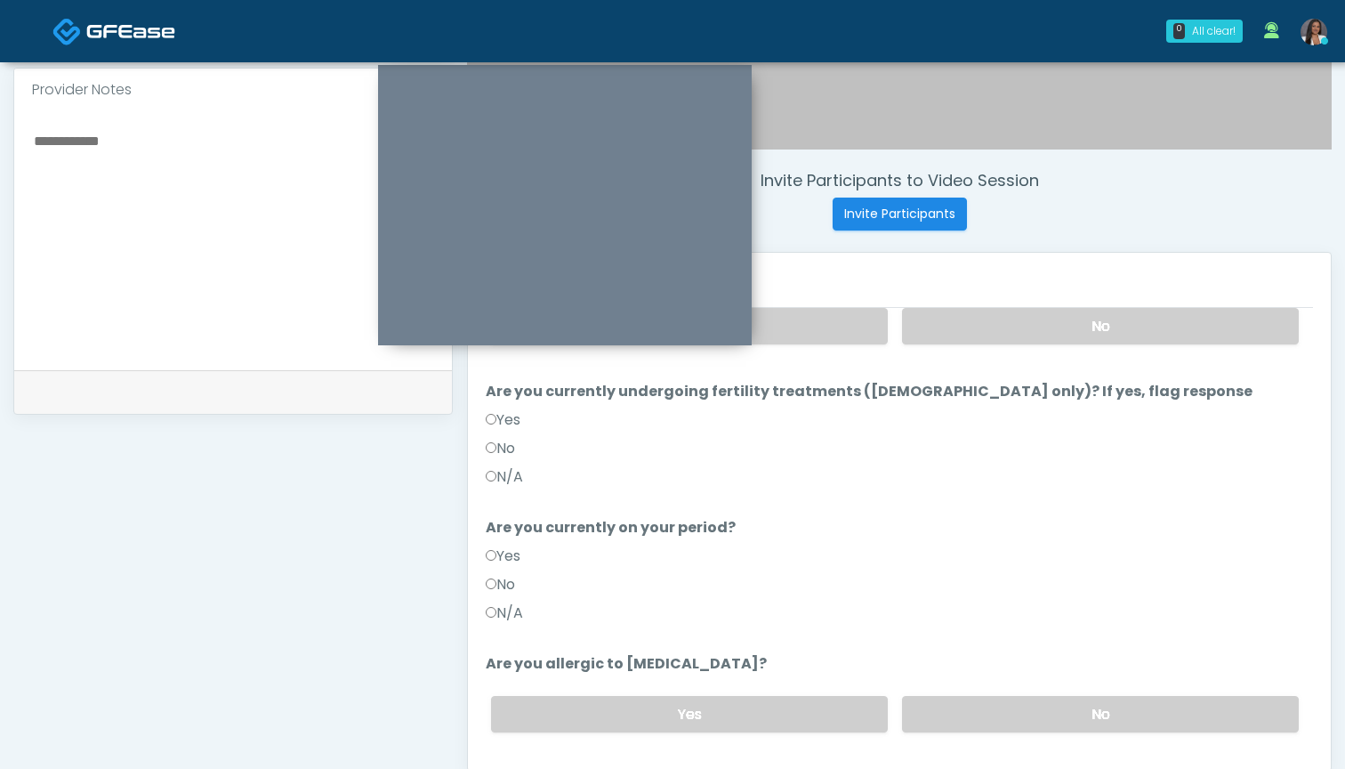
scroll to position [148, 0]
click at [515, 438] on label "No" at bounding box center [500, 448] width 29 height 21
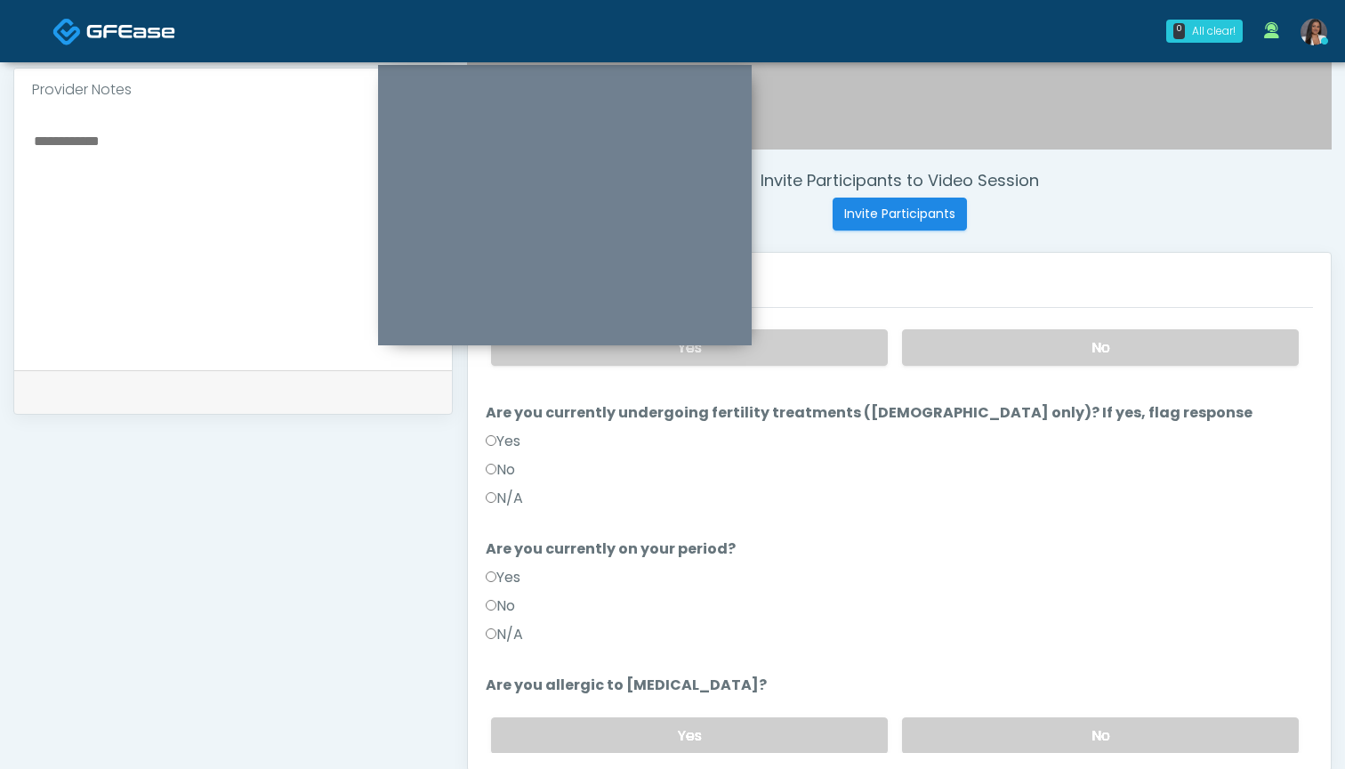
click at [512, 595] on label "No" at bounding box center [500, 605] width 29 height 21
click at [950, 717] on label "No" at bounding box center [1100, 735] width 397 height 36
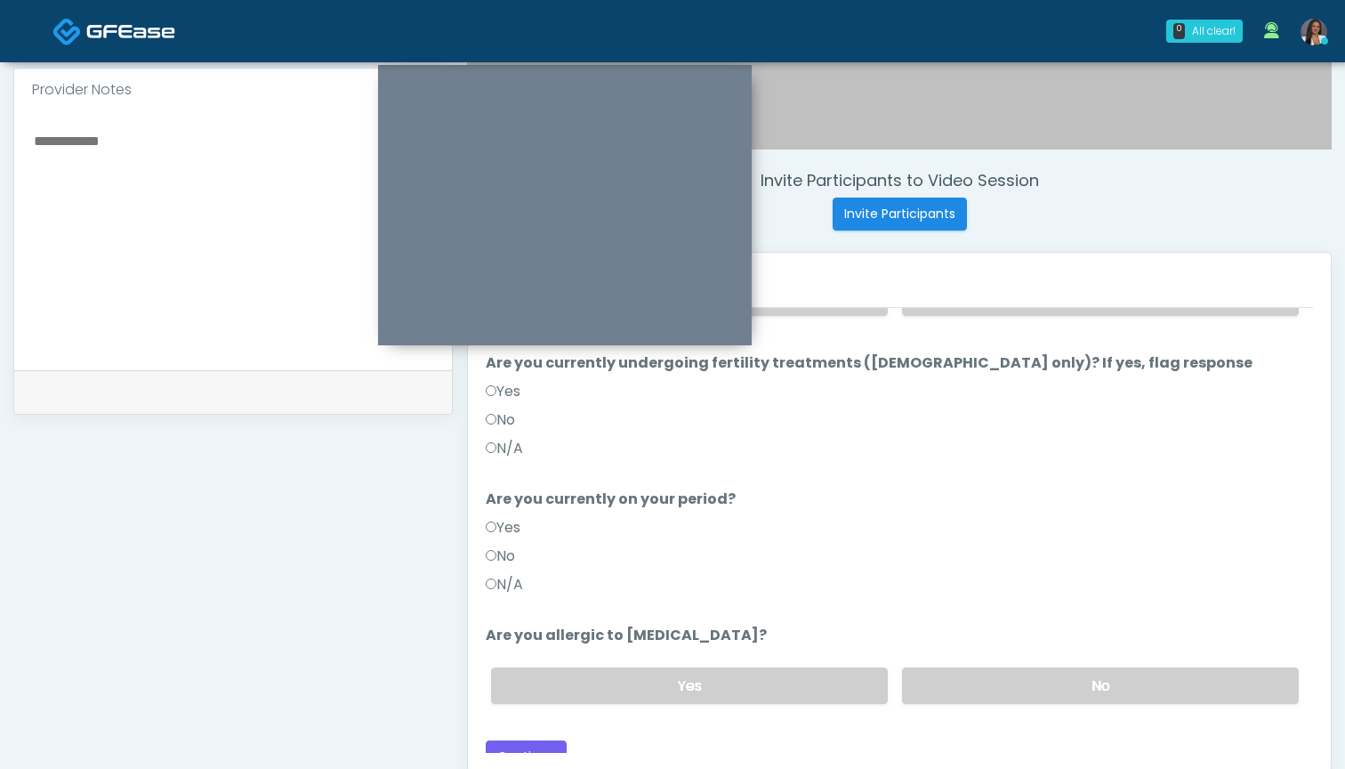
scroll to position [175, 0]
click at [545, 741] on button "Continue" at bounding box center [526, 757] width 81 height 33
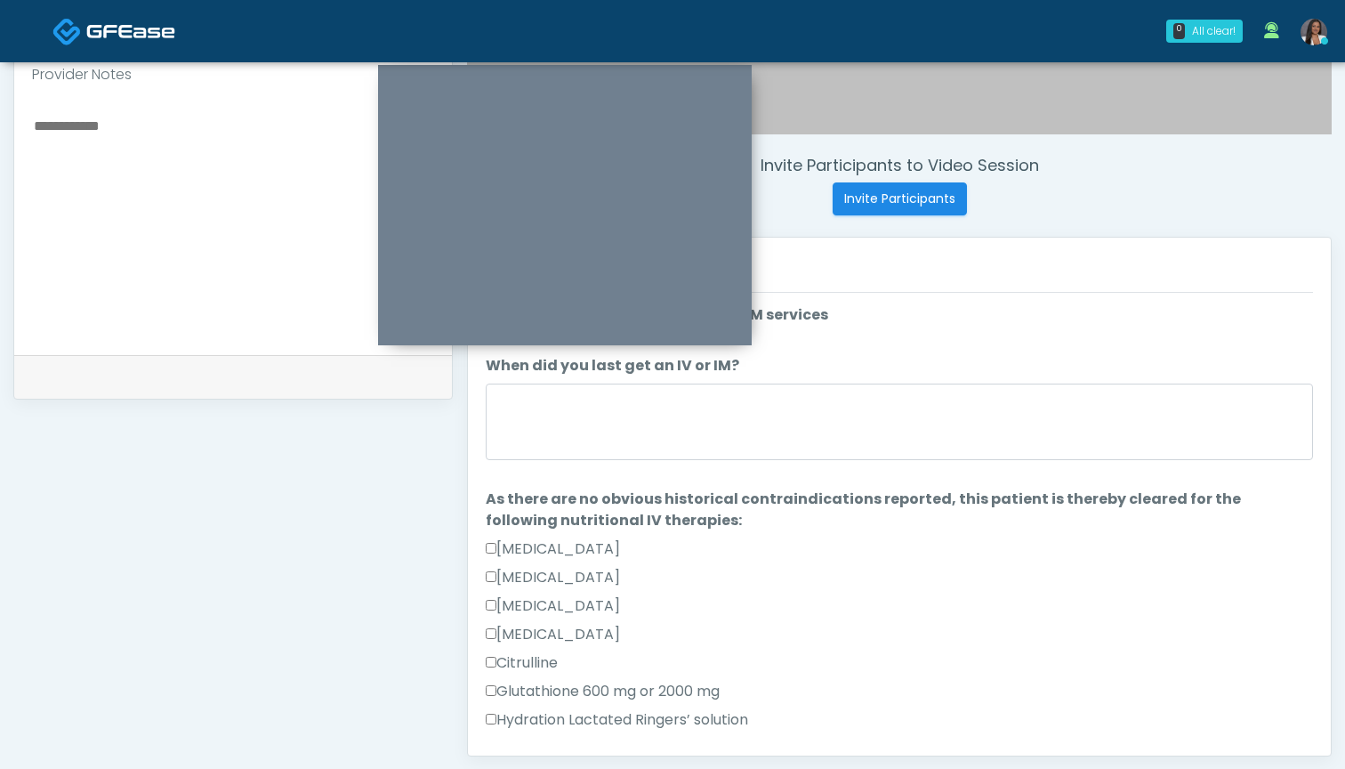
scroll to position [591, 0]
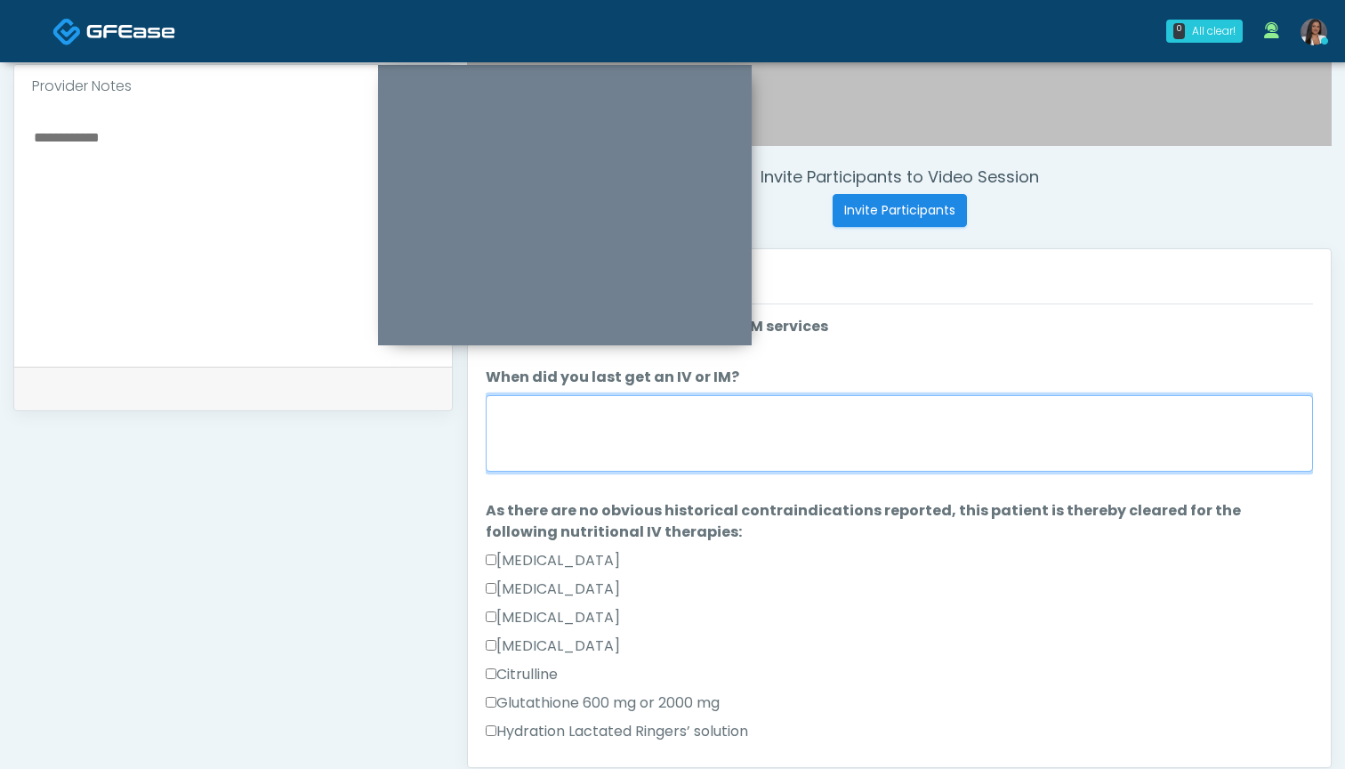
click at [853, 427] on textarea "When did you last get an IV or IM?" at bounding box center [899, 433] width 827 height 77
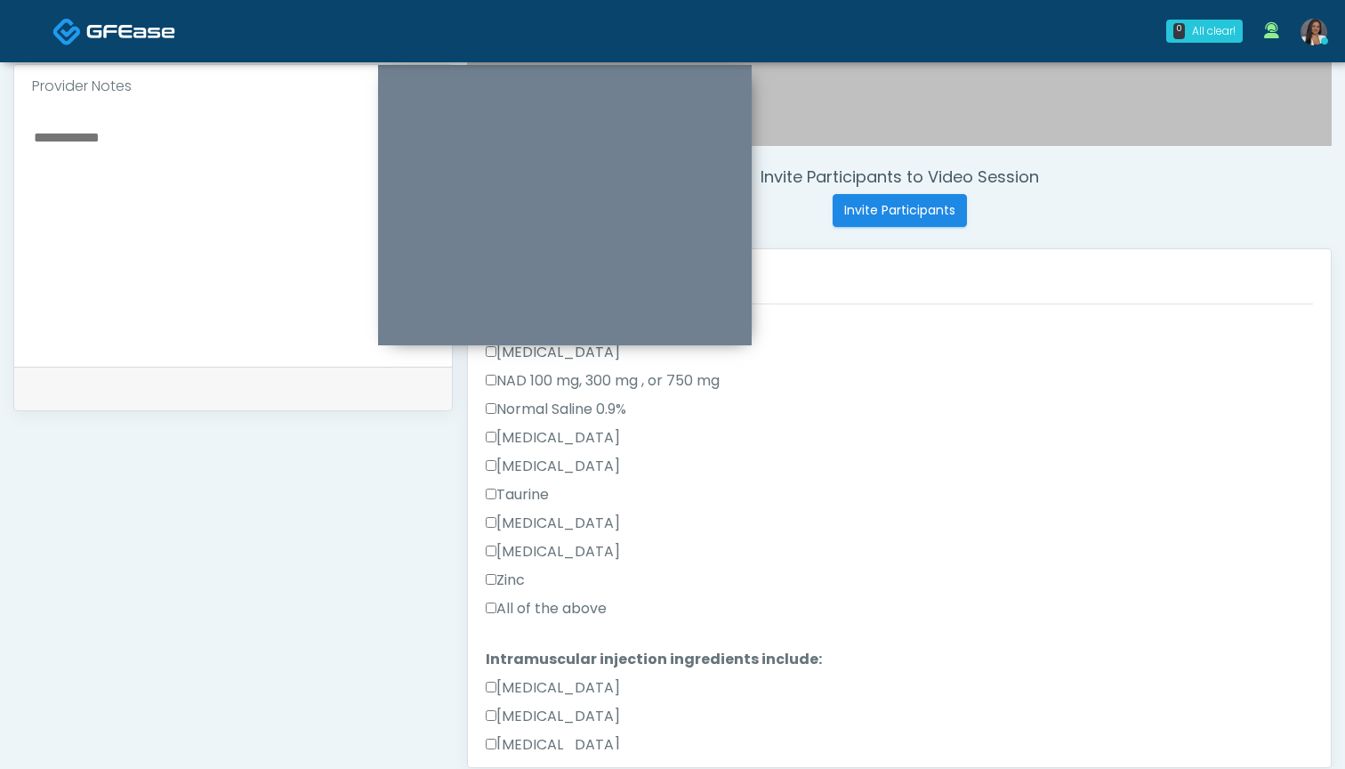
scroll to position [553, 0]
type textarea "********"
click at [573, 602] on label "All of the above" at bounding box center [546, 605] width 121 height 21
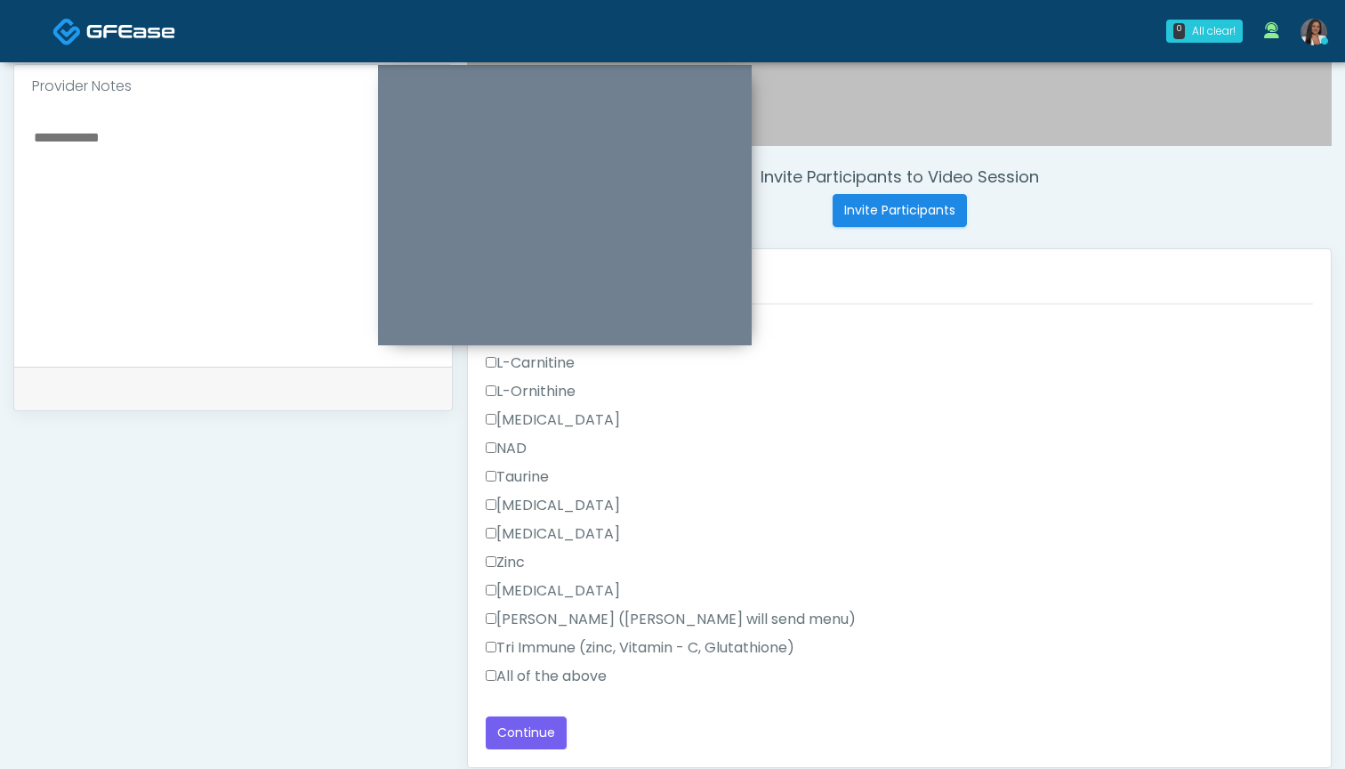
scroll to position [1131, 0]
click at [564, 673] on label "All of the above" at bounding box center [546, 676] width 121 height 21
click at [529, 735] on button "Continue" at bounding box center [526, 732] width 81 height 33
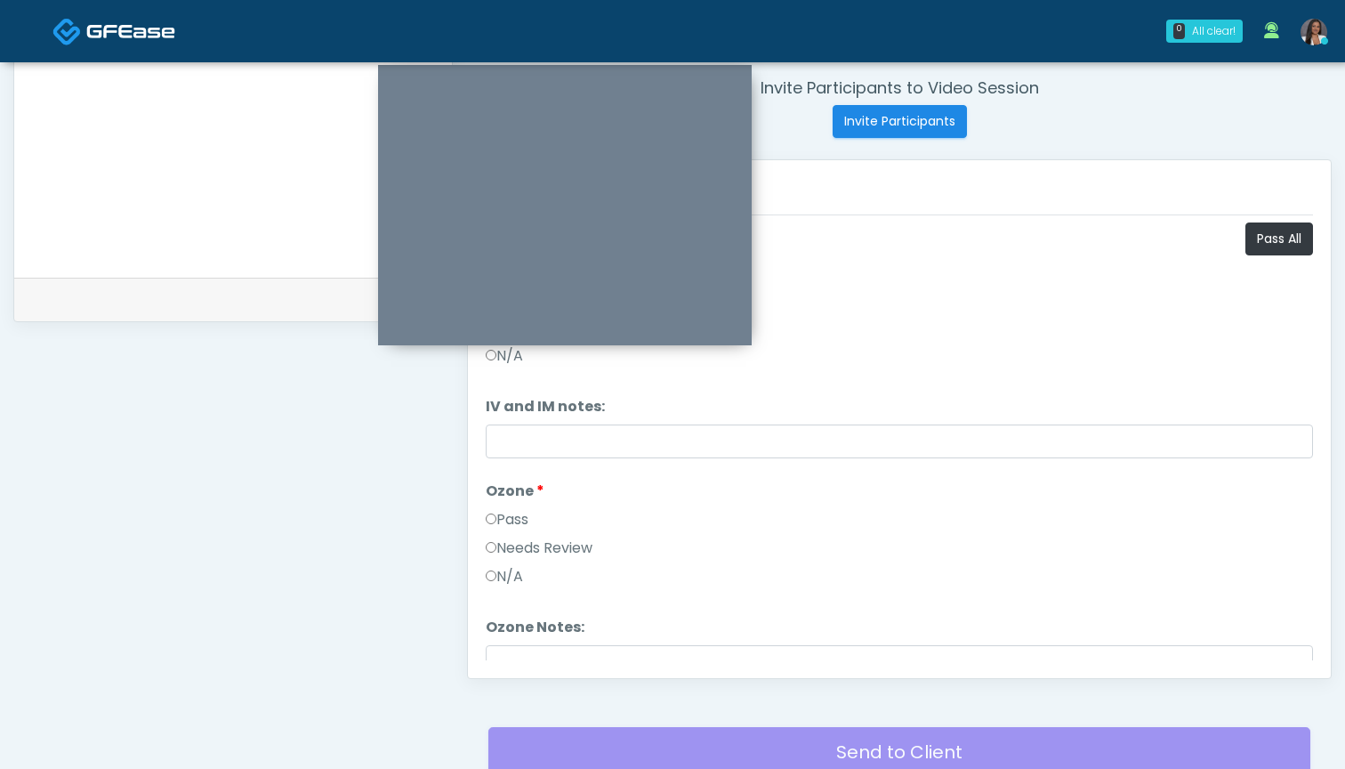
scroll to position [605, 0]
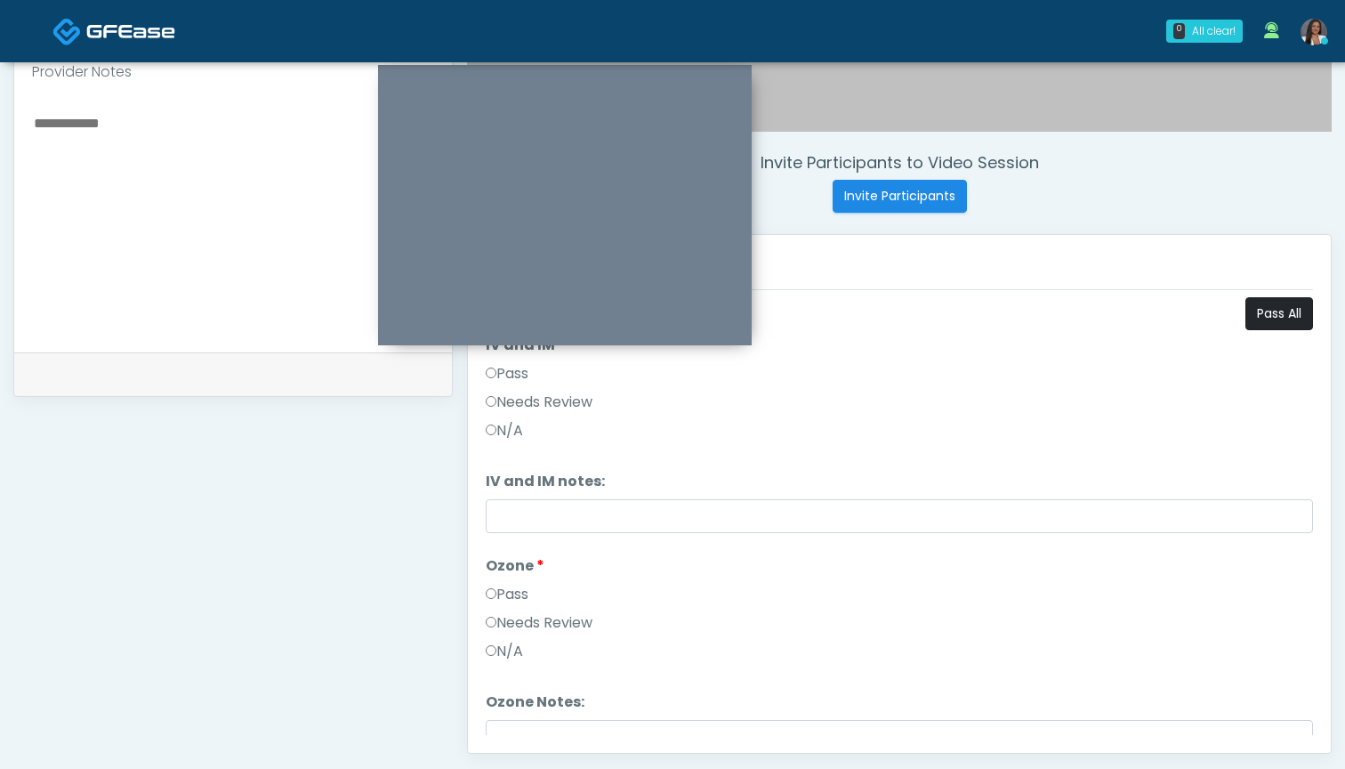
click at [1263, 311] on button "Pass All" at bounding box center [1280, 313] width 68 height 33
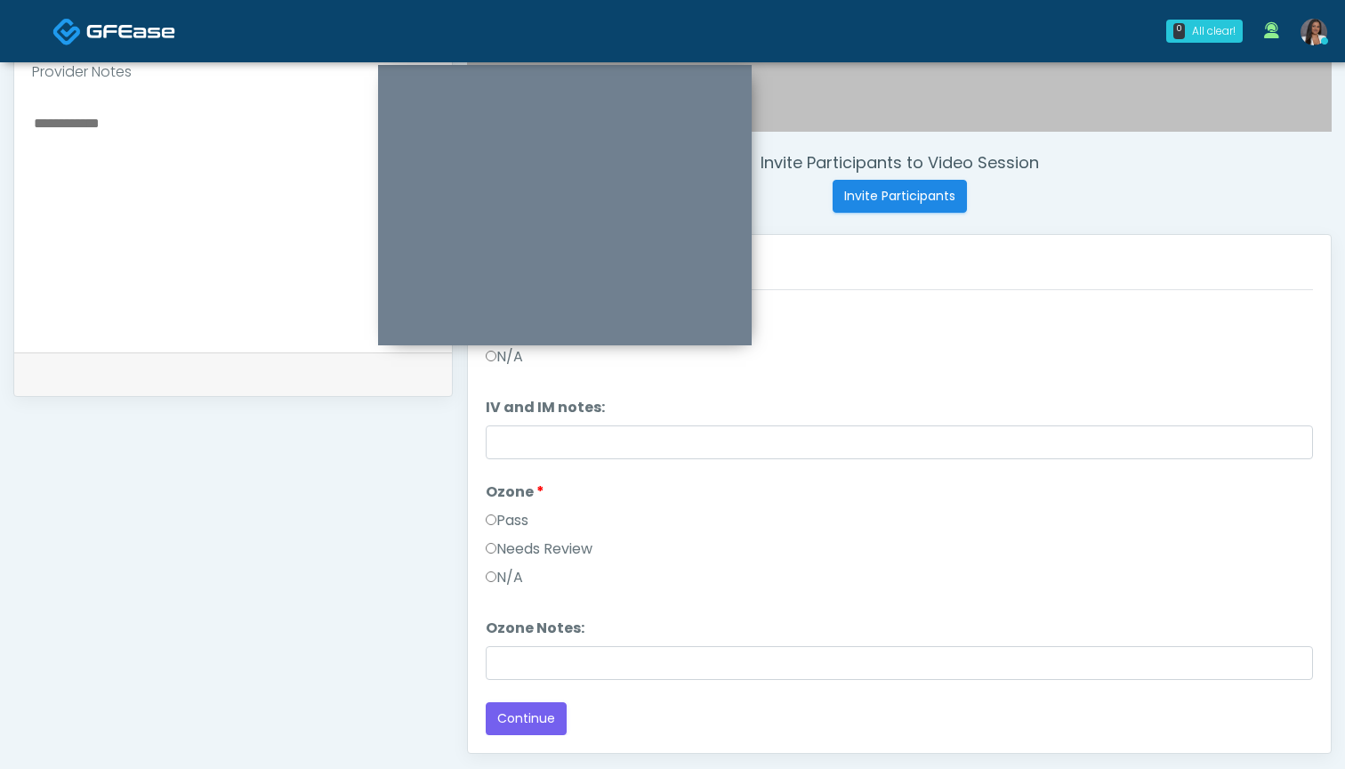
scroll to position [74, 0]
click at [520, 713] on button "Continue" at bounding box center [526, 718] width 81 height 33
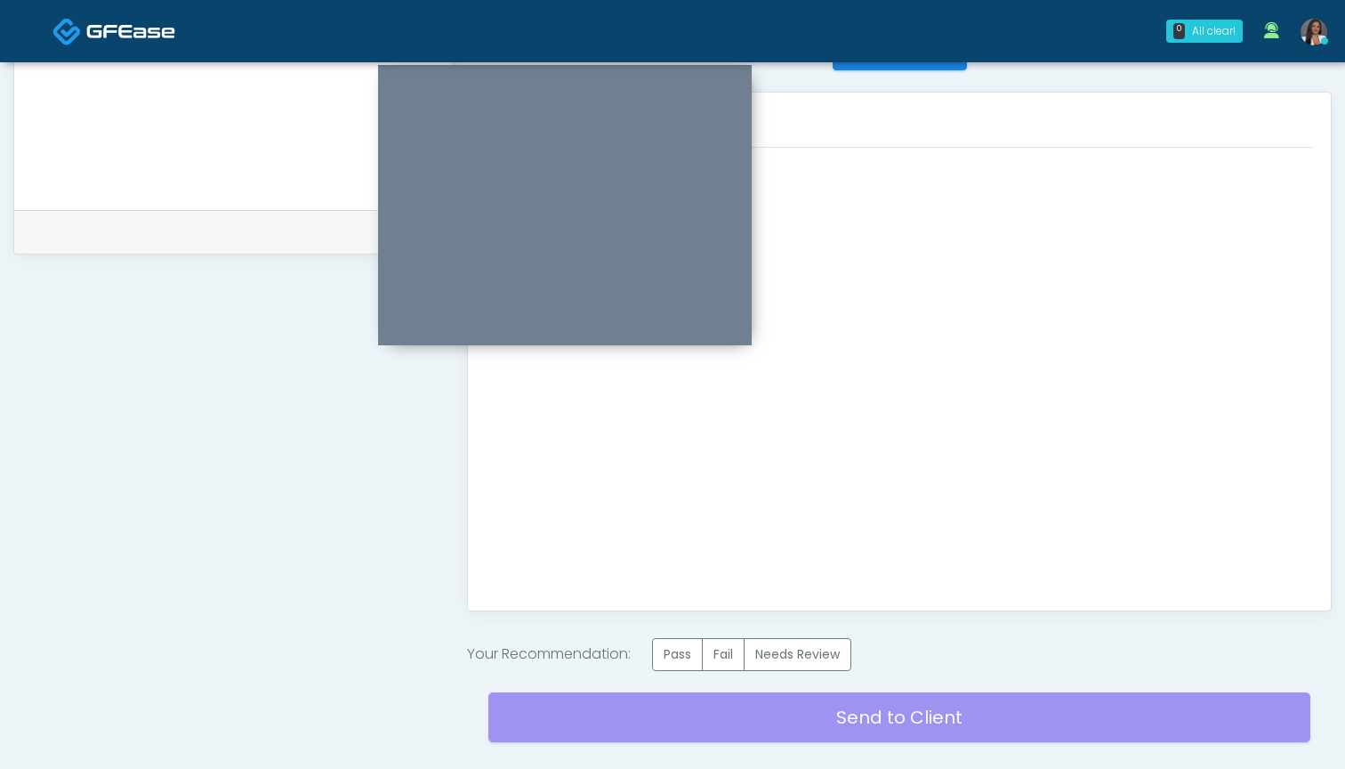
scroll to position [770, 0]
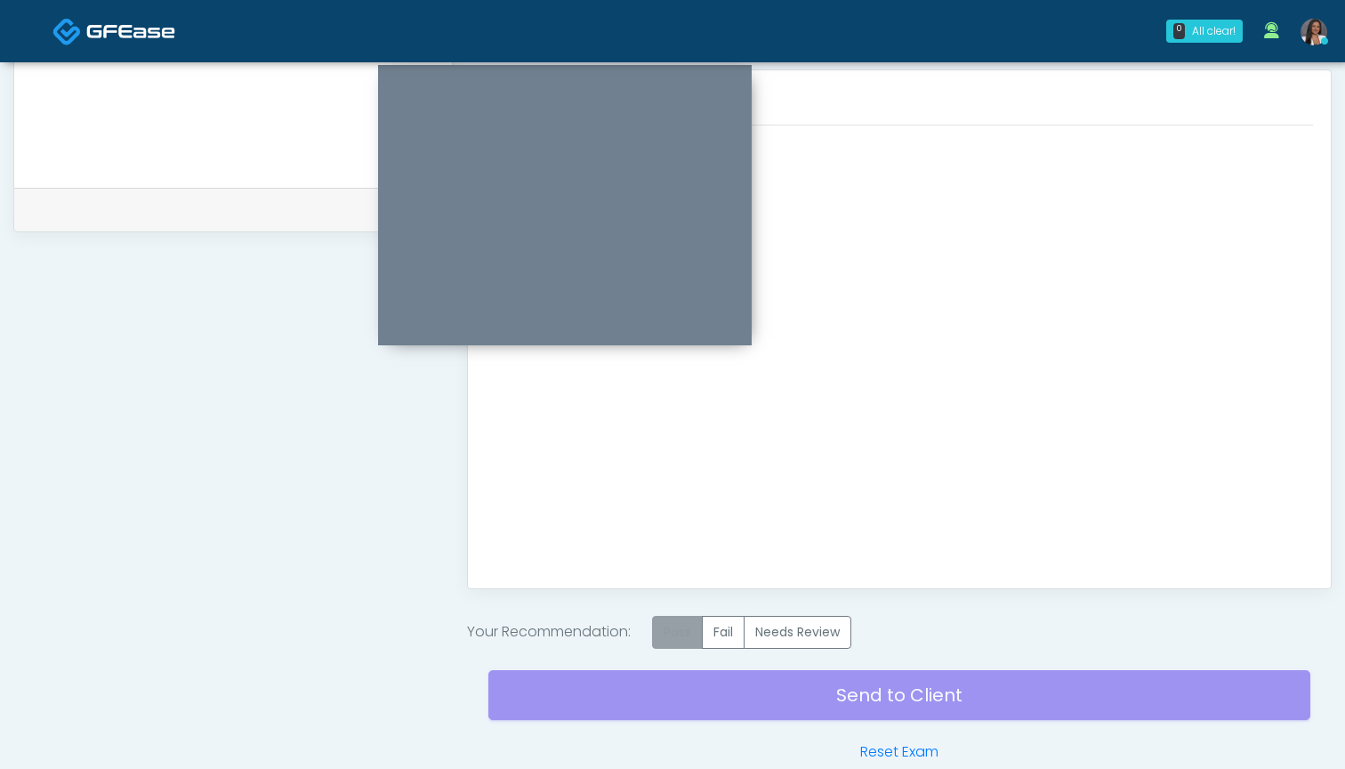
click at [676, 641] on label "Pass" at bounding box center [677, 632] width 51 height 33
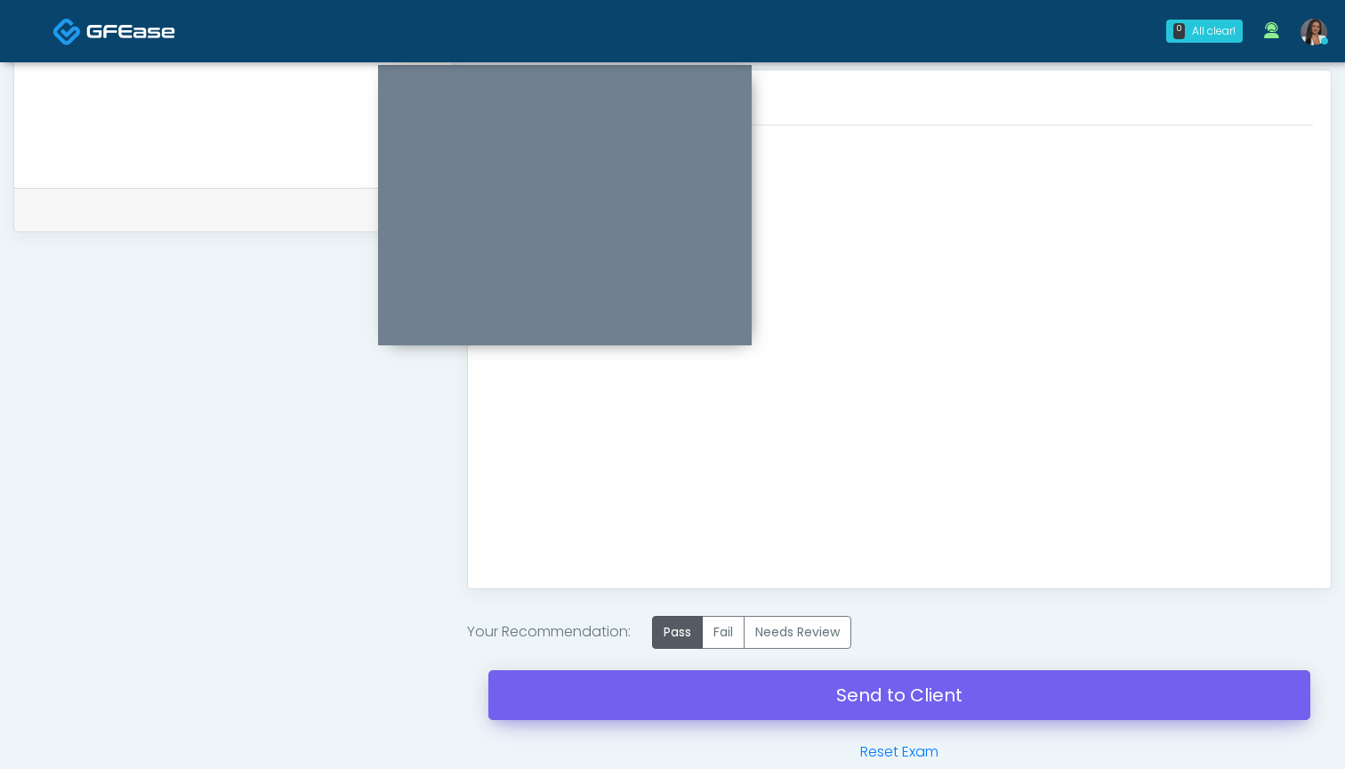
click at [787, 702] on link "Send to Client" at bounding box center [899, 695] width 822 height 50
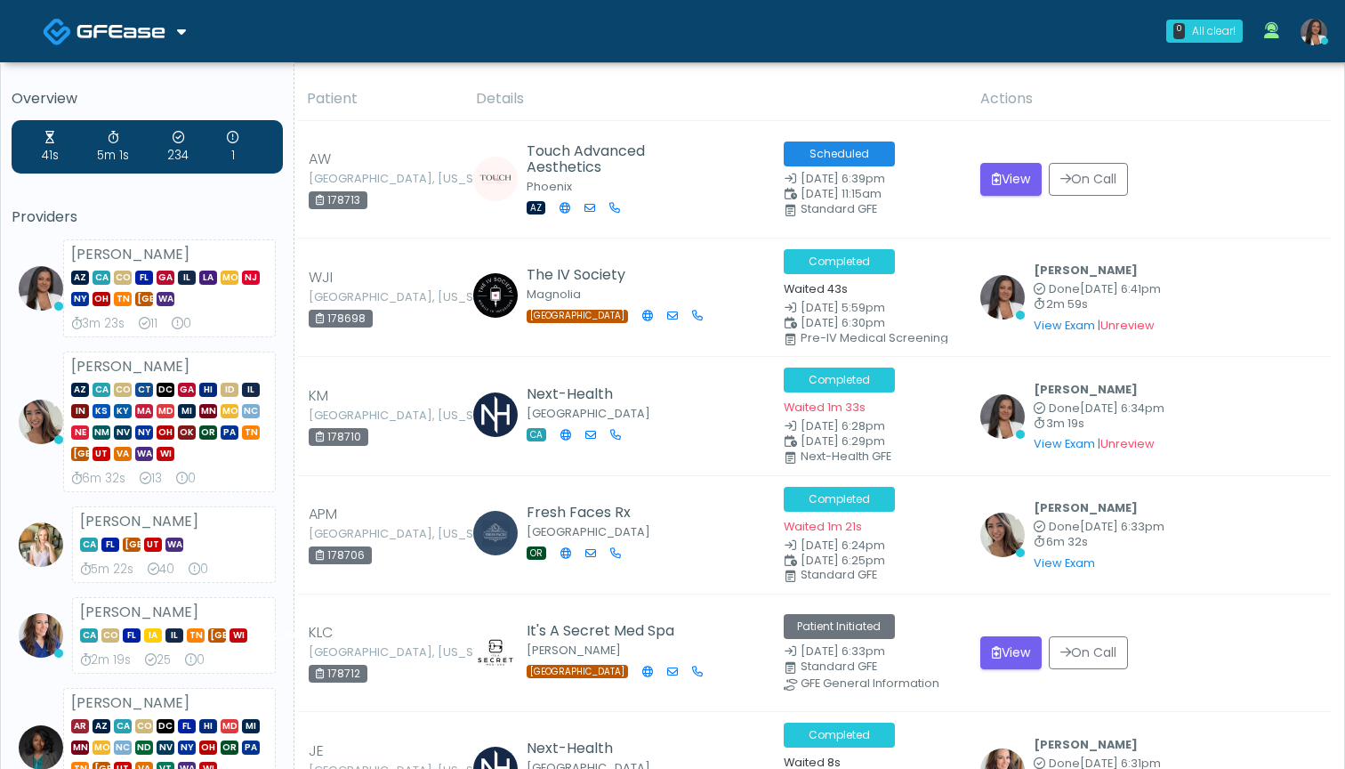
click at [666, 95] on th "Details" at bounding box center [717, 99] width 504 height 44
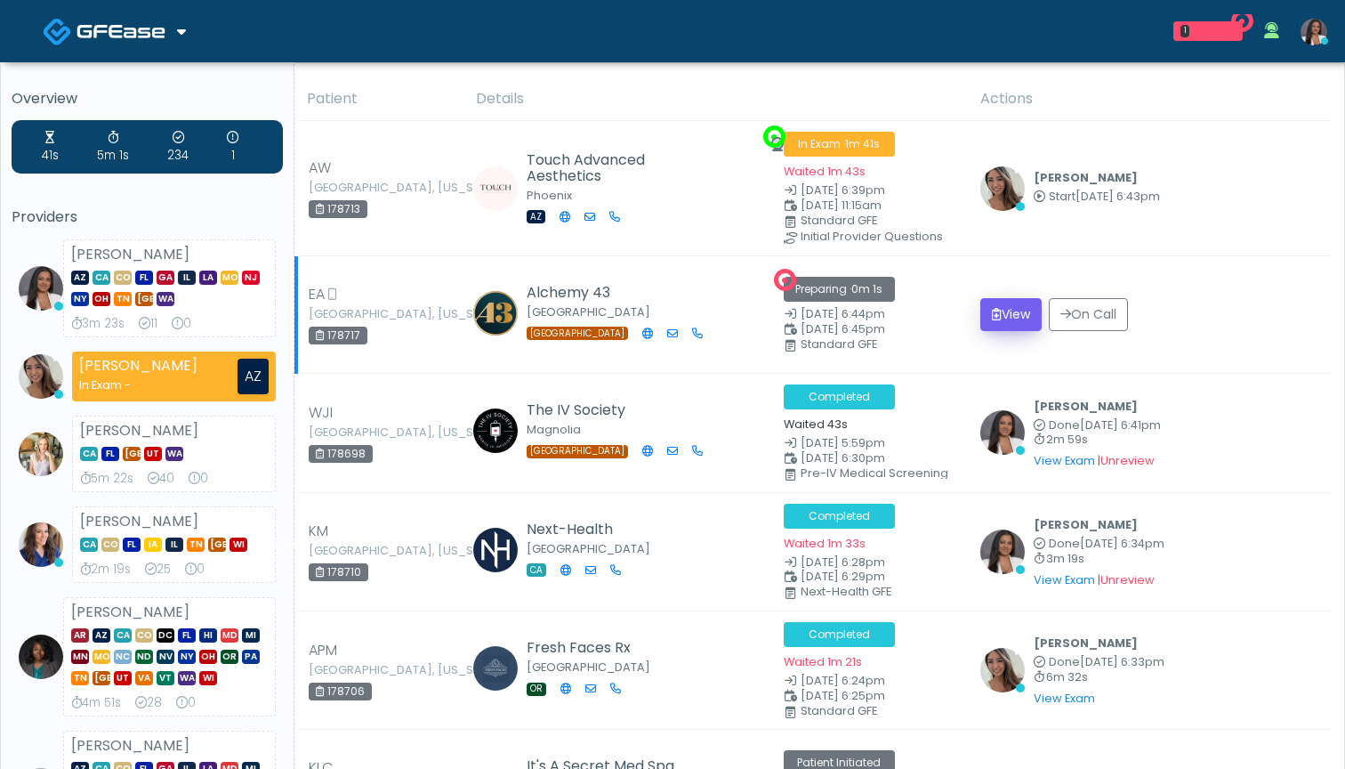
click at [1014, 306] on button "View" at bounding box center [1010, 314] width 61 height 33
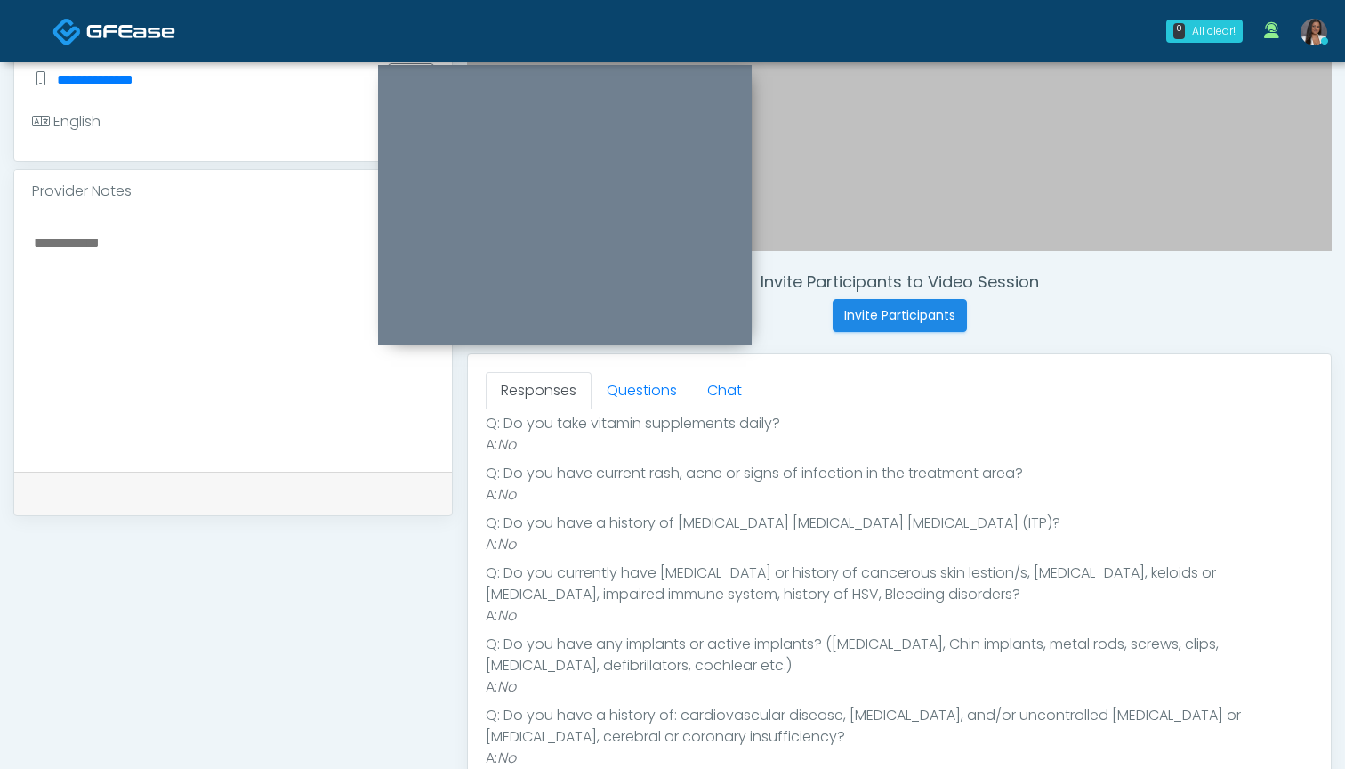
scroll to position [471, 0]
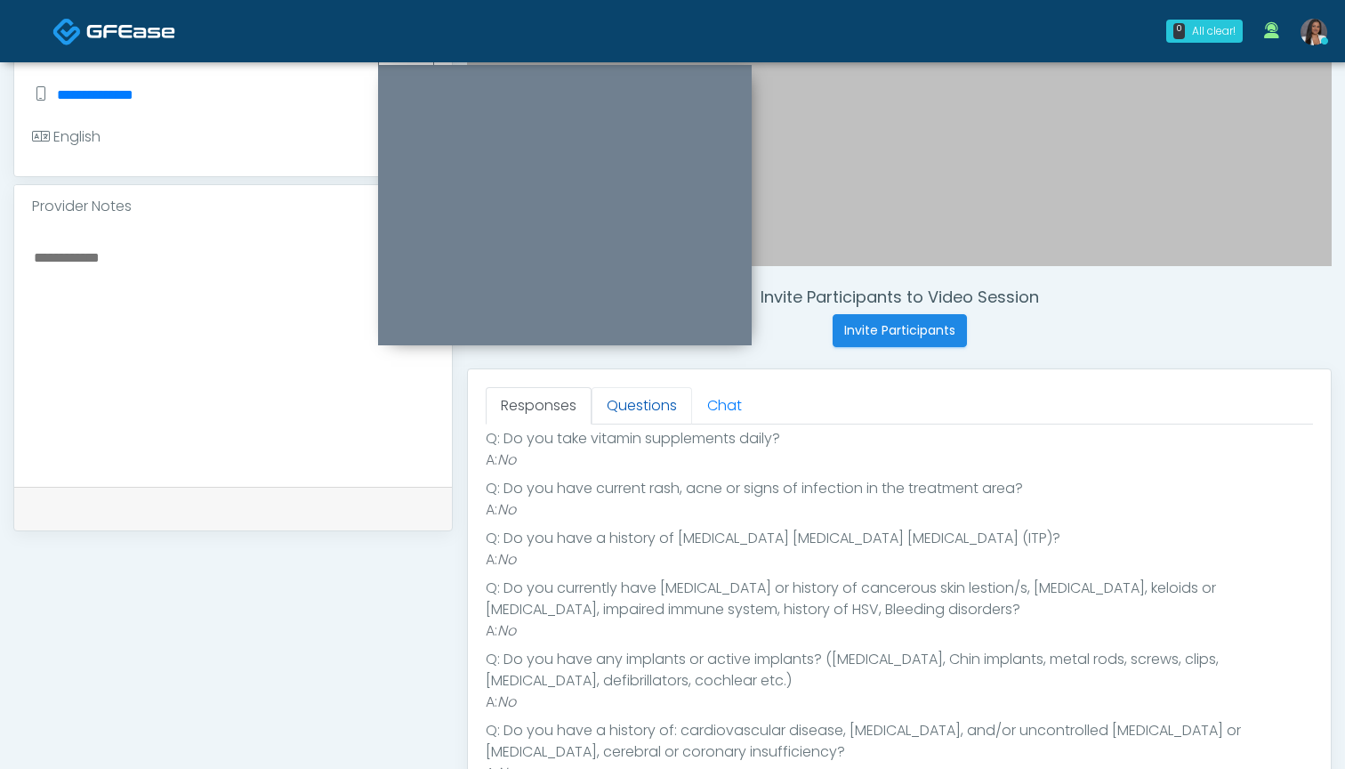
click at [642, 413] on link "Questions" at bounding box center [642, 405] width 101 height 37
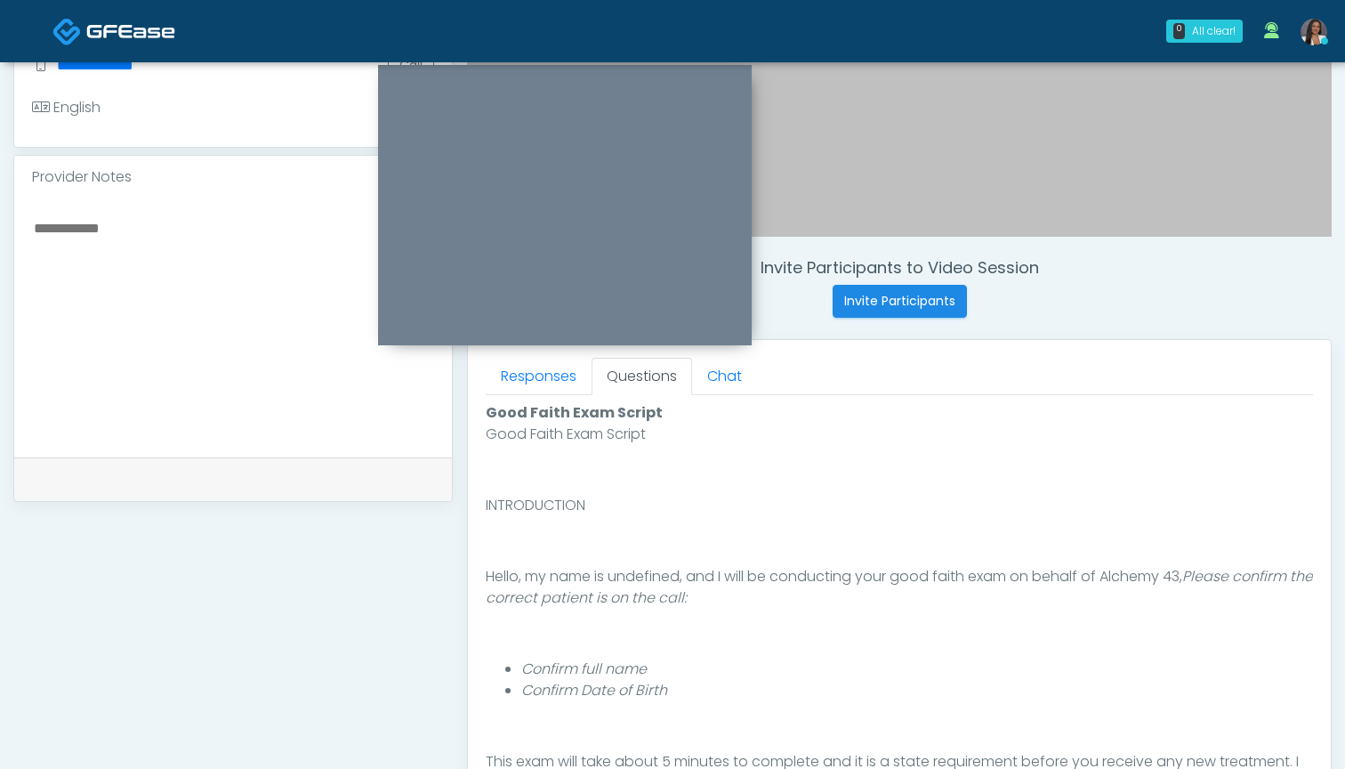
scroll to position [486, 0]
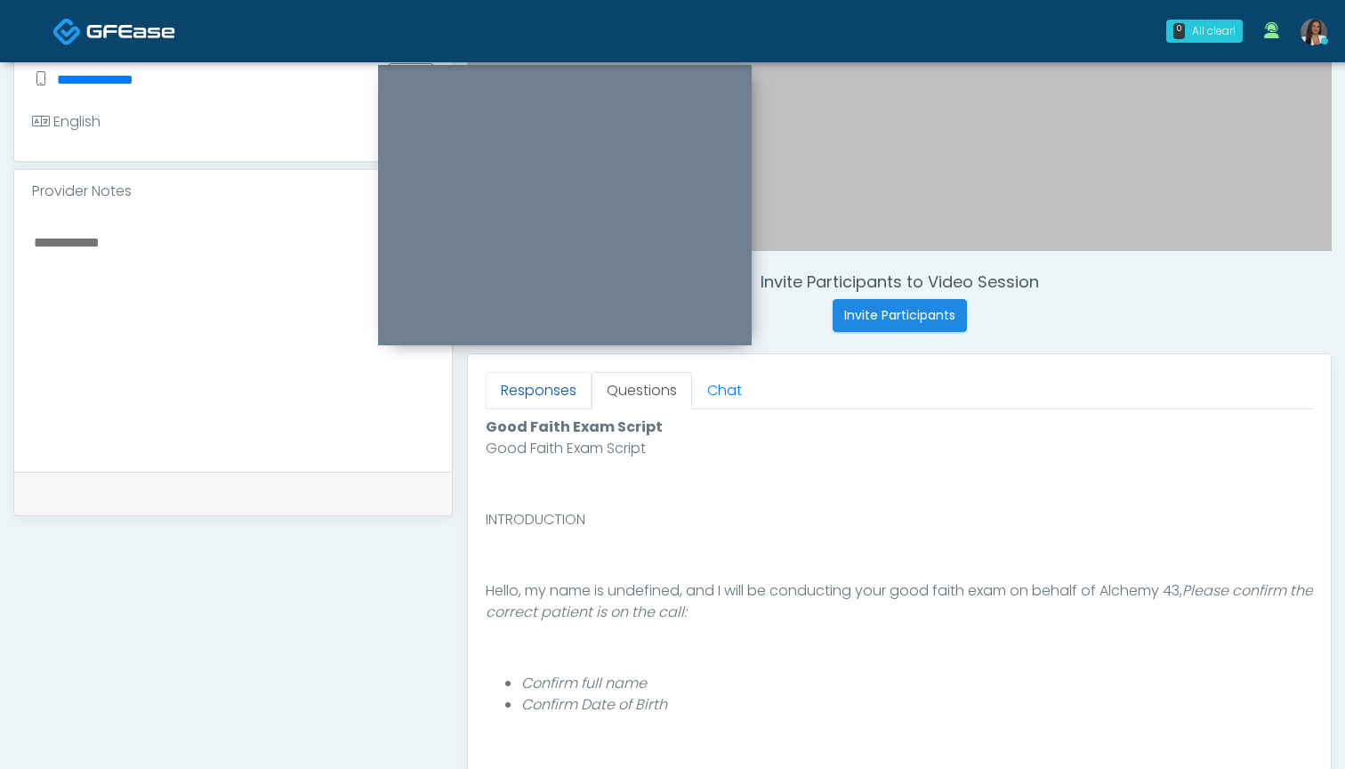
click at [553, 392] on link "Responses" at bounding box center [539, 390] width 106 height 37
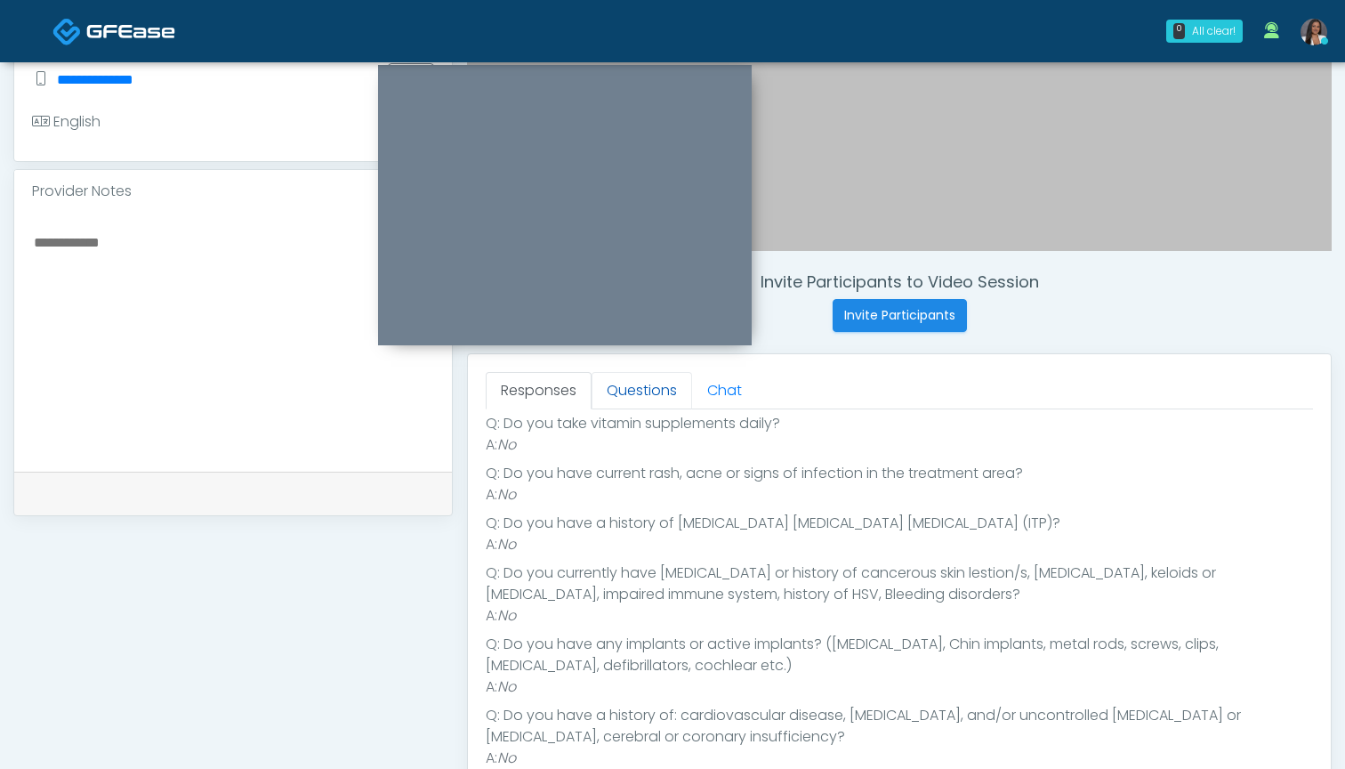
click at [641, 389] on link "Questions" at bounding box center [642, 390] width 101 height 37
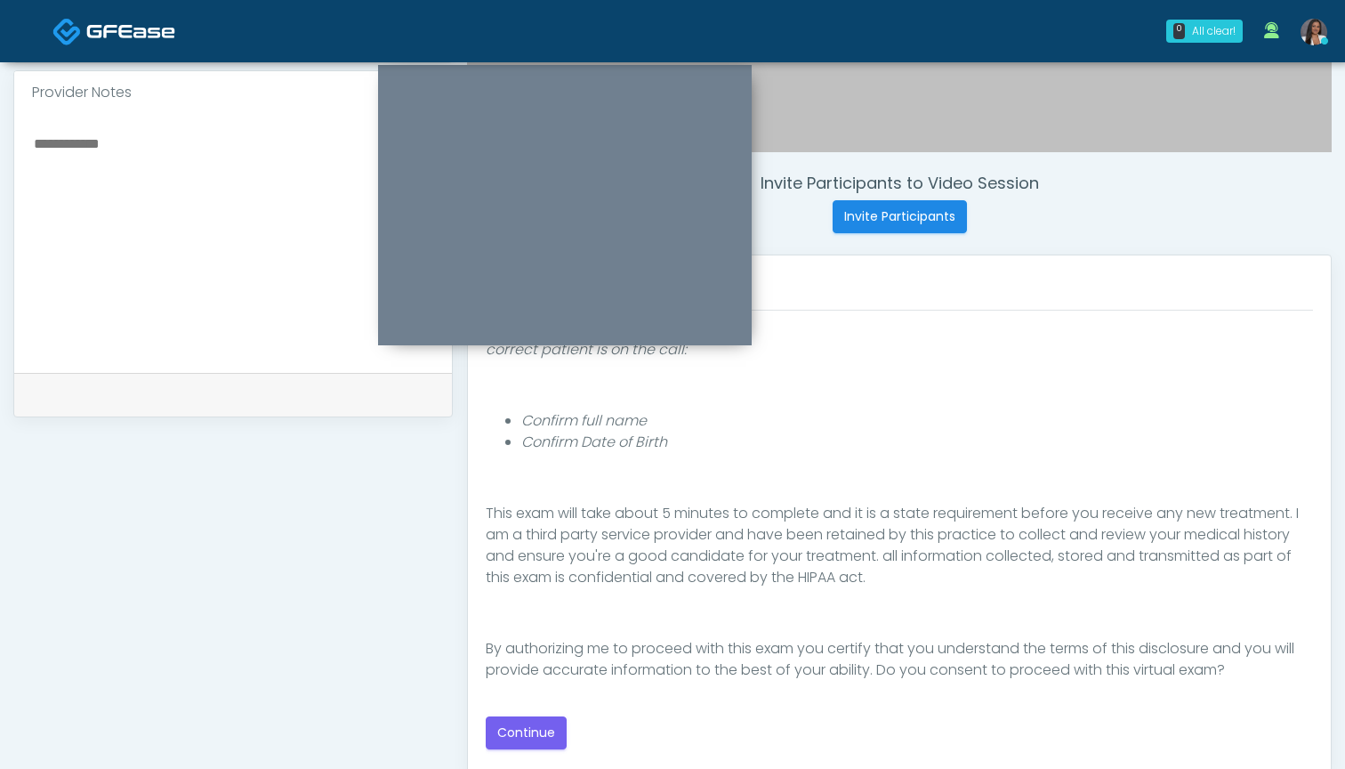
scroll to position [578, 0]
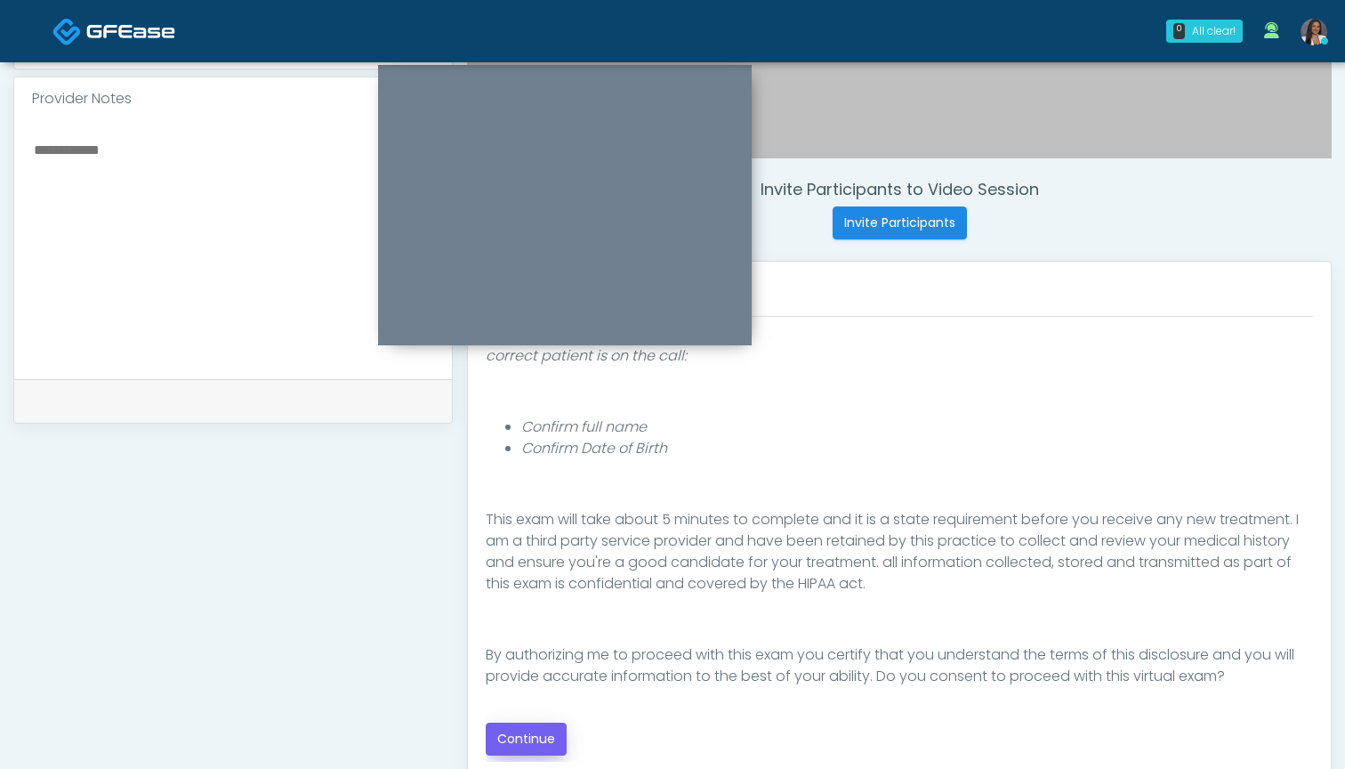
click at [523, 738] on button "Continue" at bounding box center [526, 738] width 81 height 33
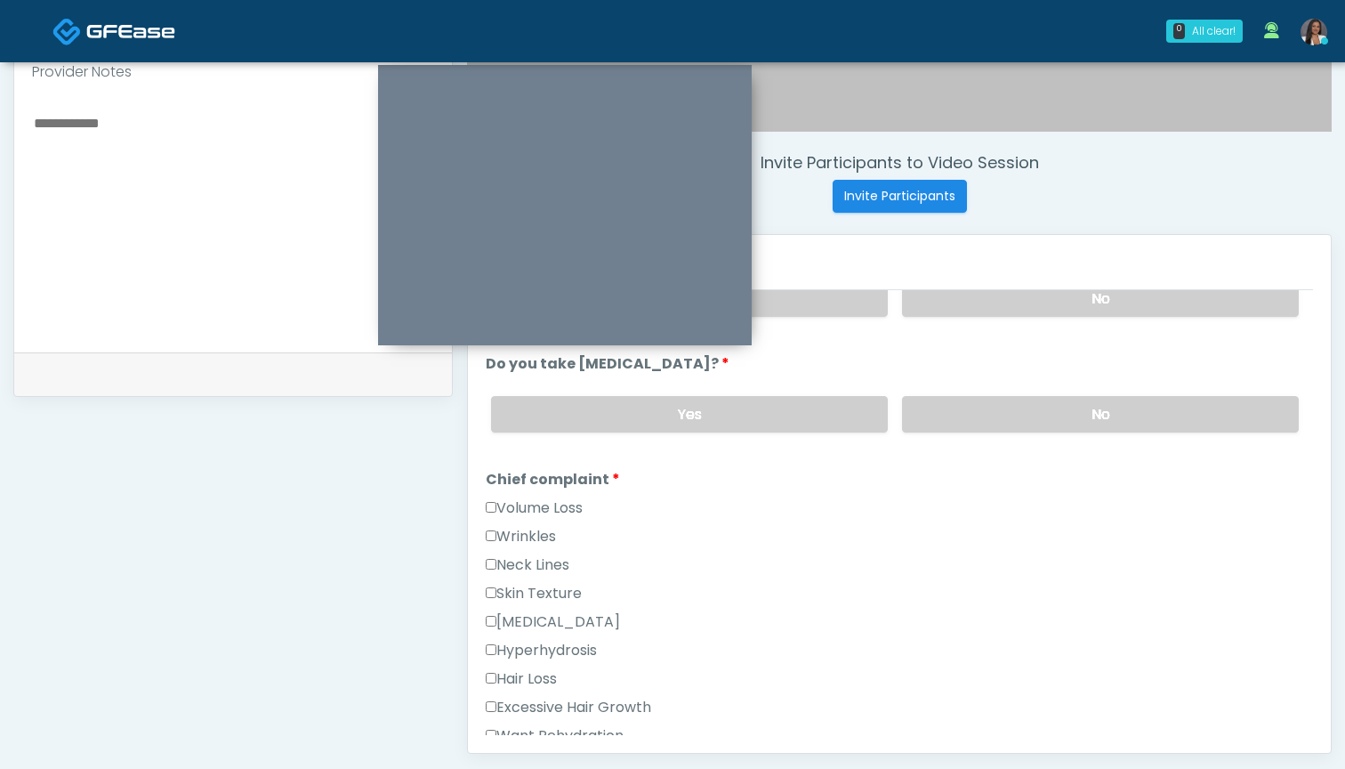
scroll to position [592, 0]
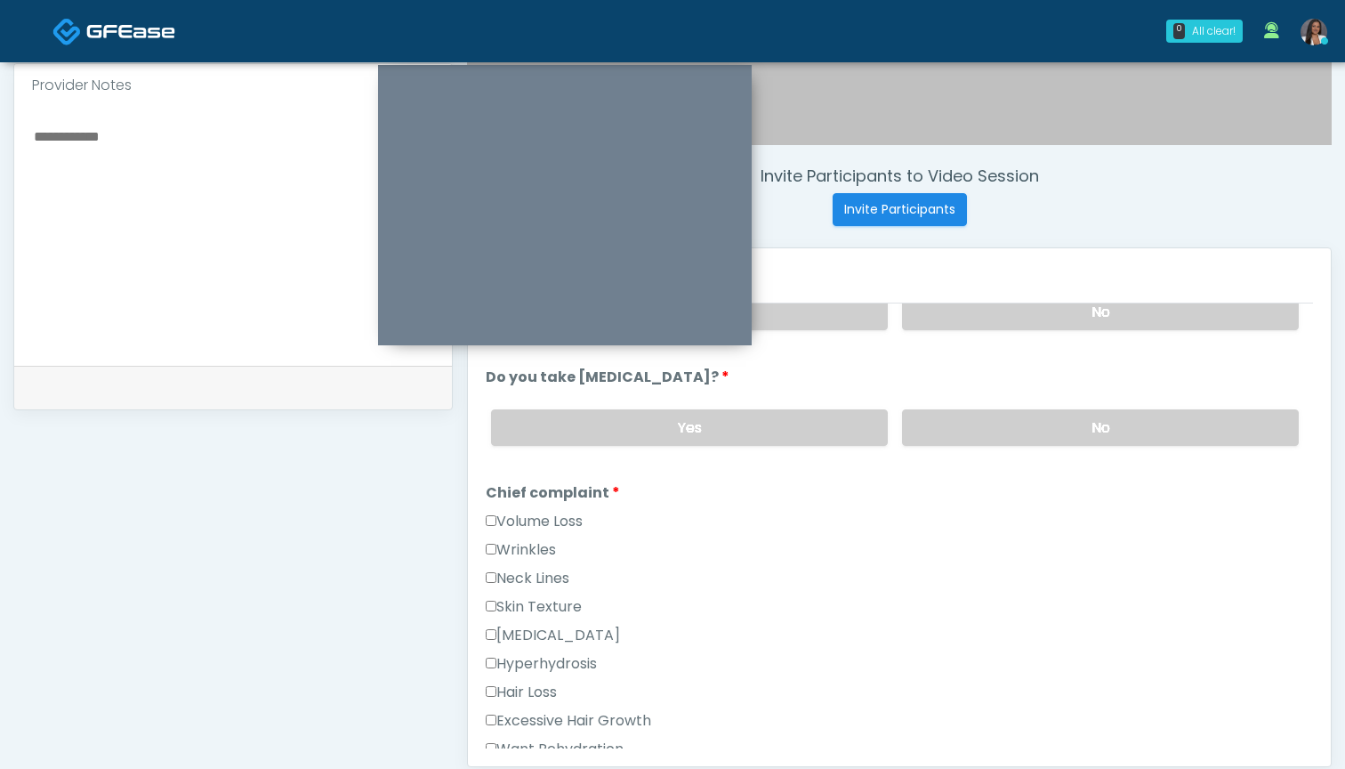
click at [512, 516] on label "Volume Loss" at bounding box center [534, 521] width 97 height 21
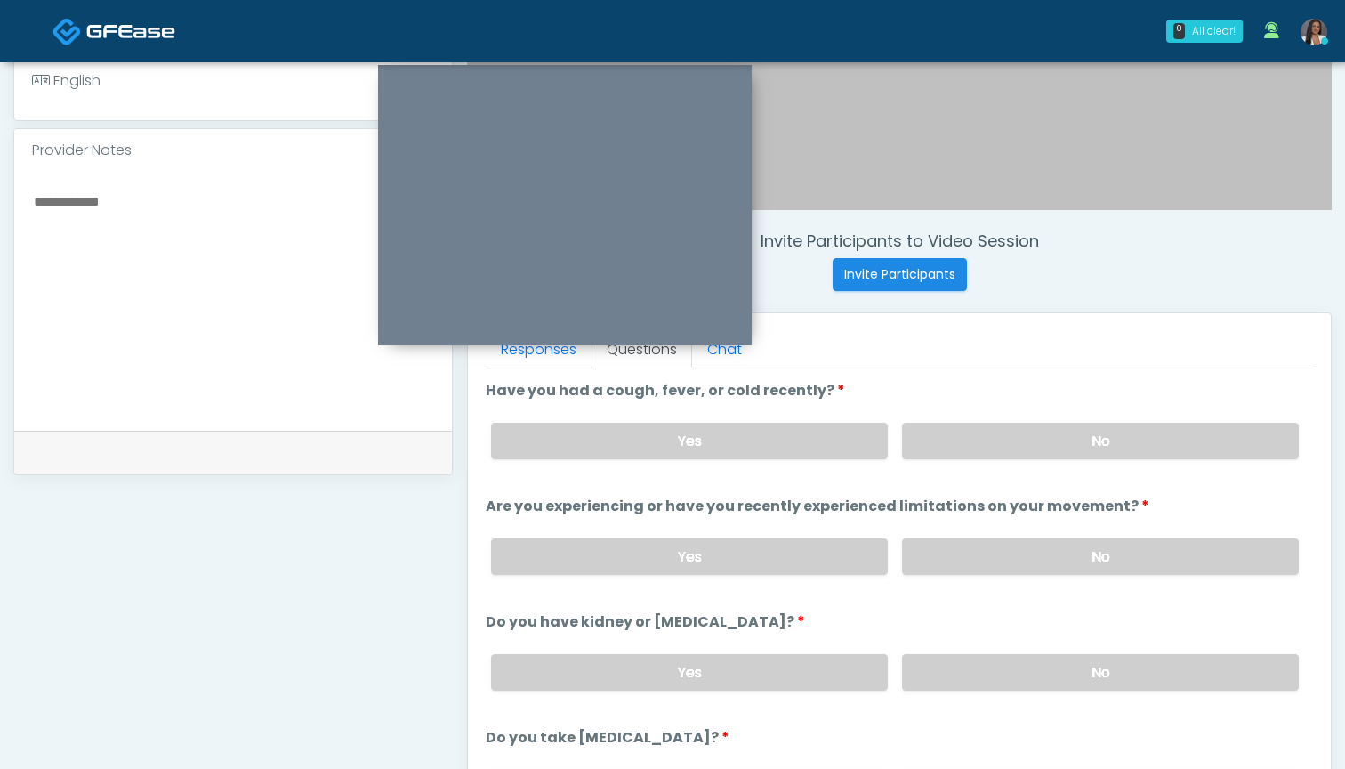
scroll to position [526, 0]
click at [956, 435] on label "No" at bounding box center [1100, 442] width 397 height 36
click at [940, 555] on label "No" at bounding box center [1100, 557] width 397 height 36
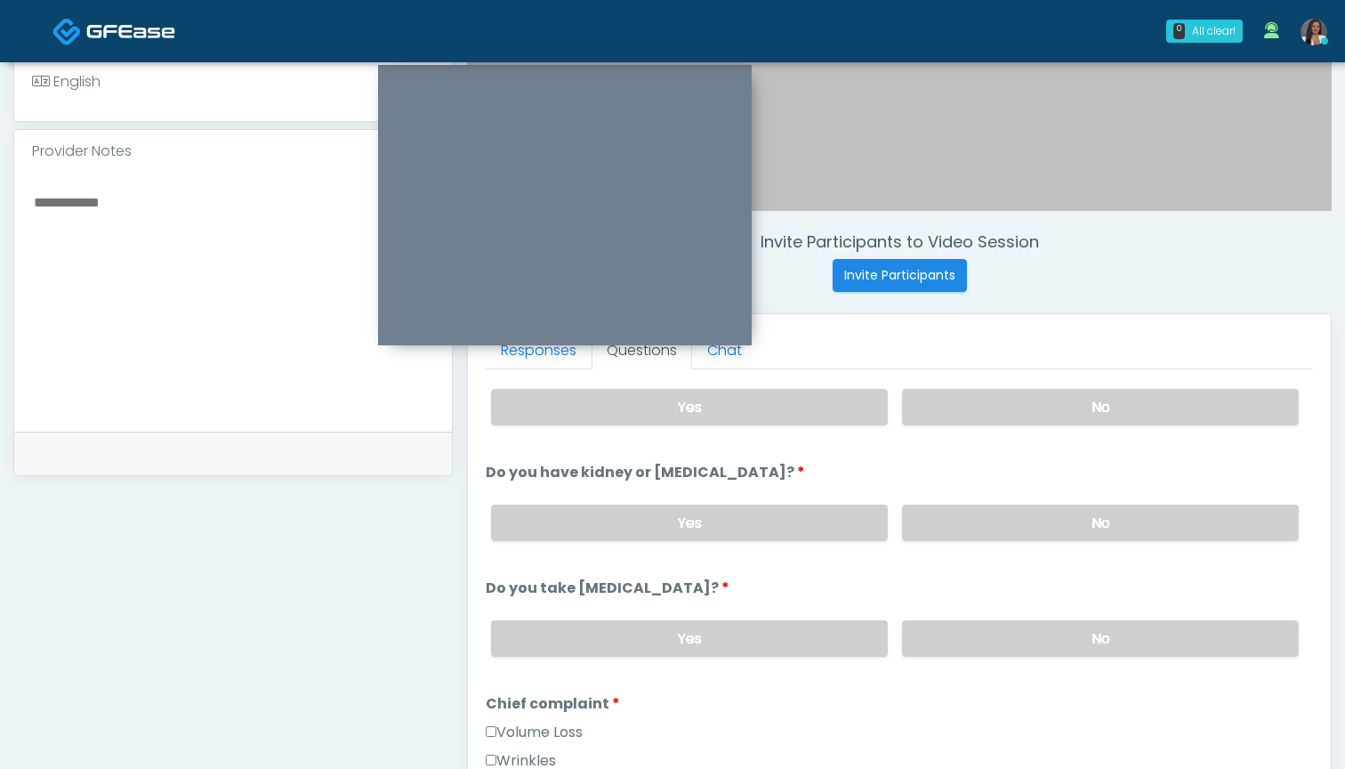
scroll to position [173, 0]
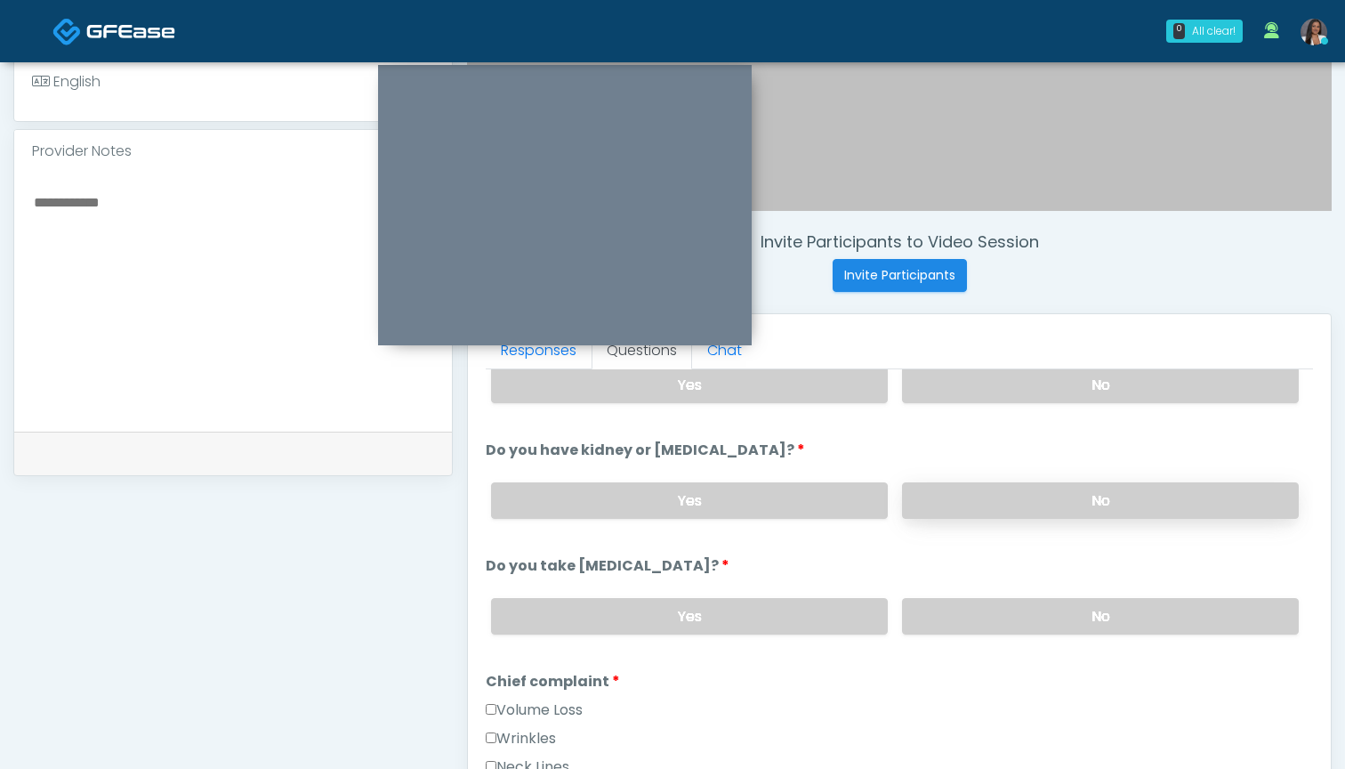
click at [940, 494] on label "No" at bounding box center [1100, 500] width 397 height 36
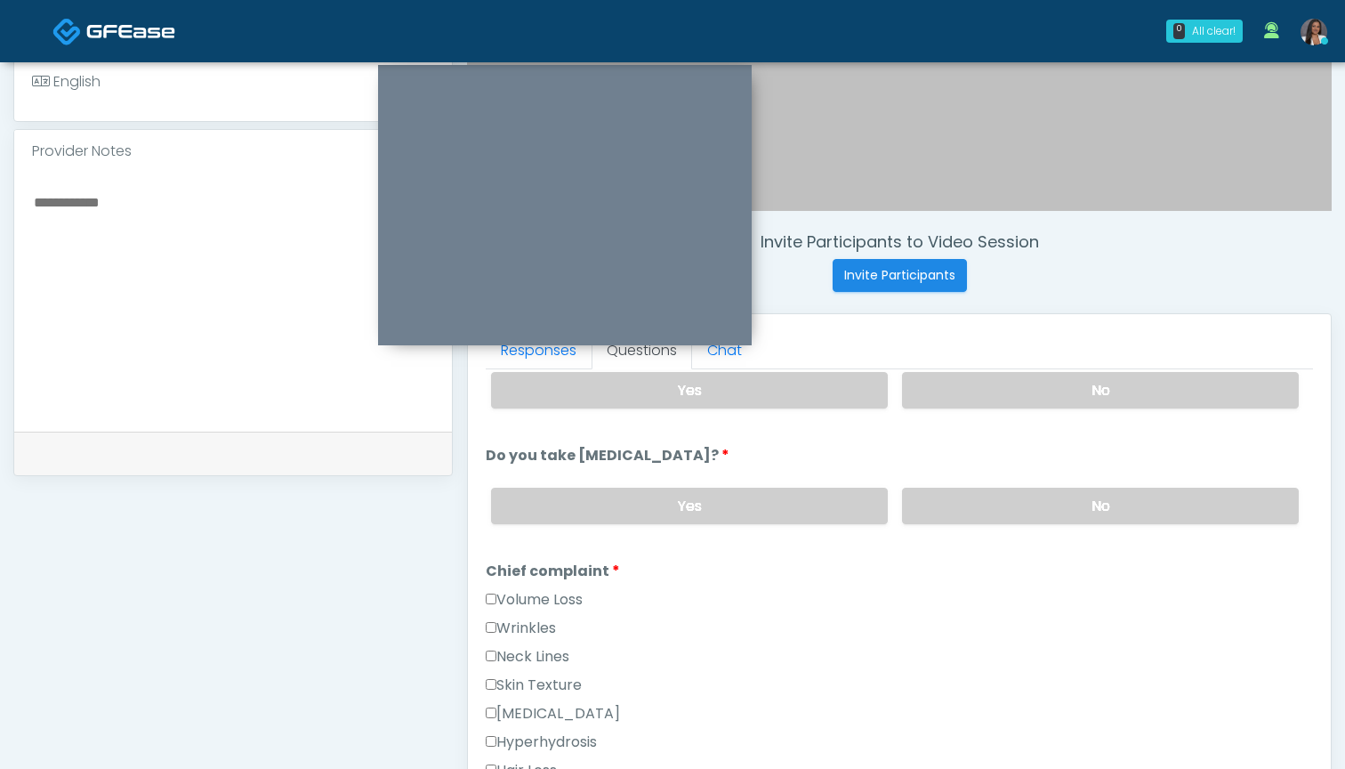
scroll to position [305, 0]
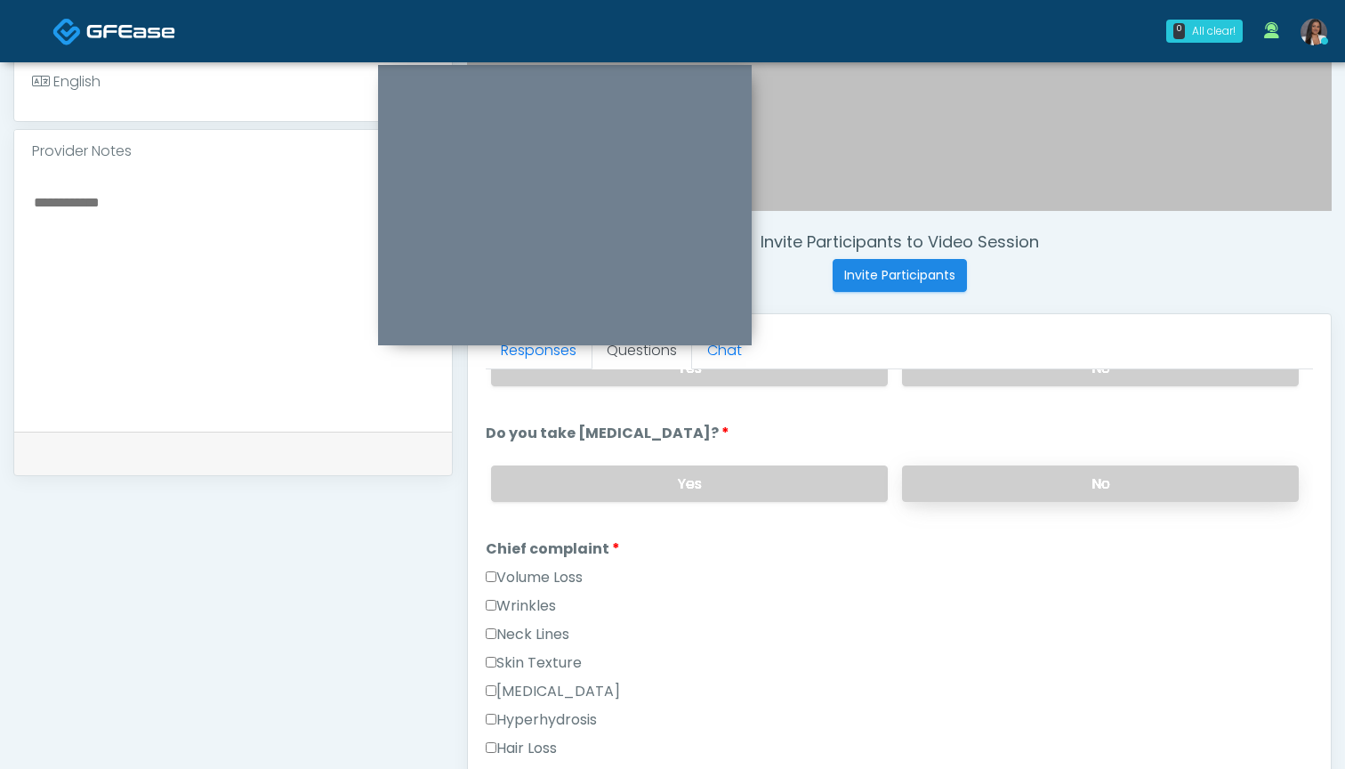
click at [935, 488] on label "No" at bounding box center [1100, 483] width 397 height 36
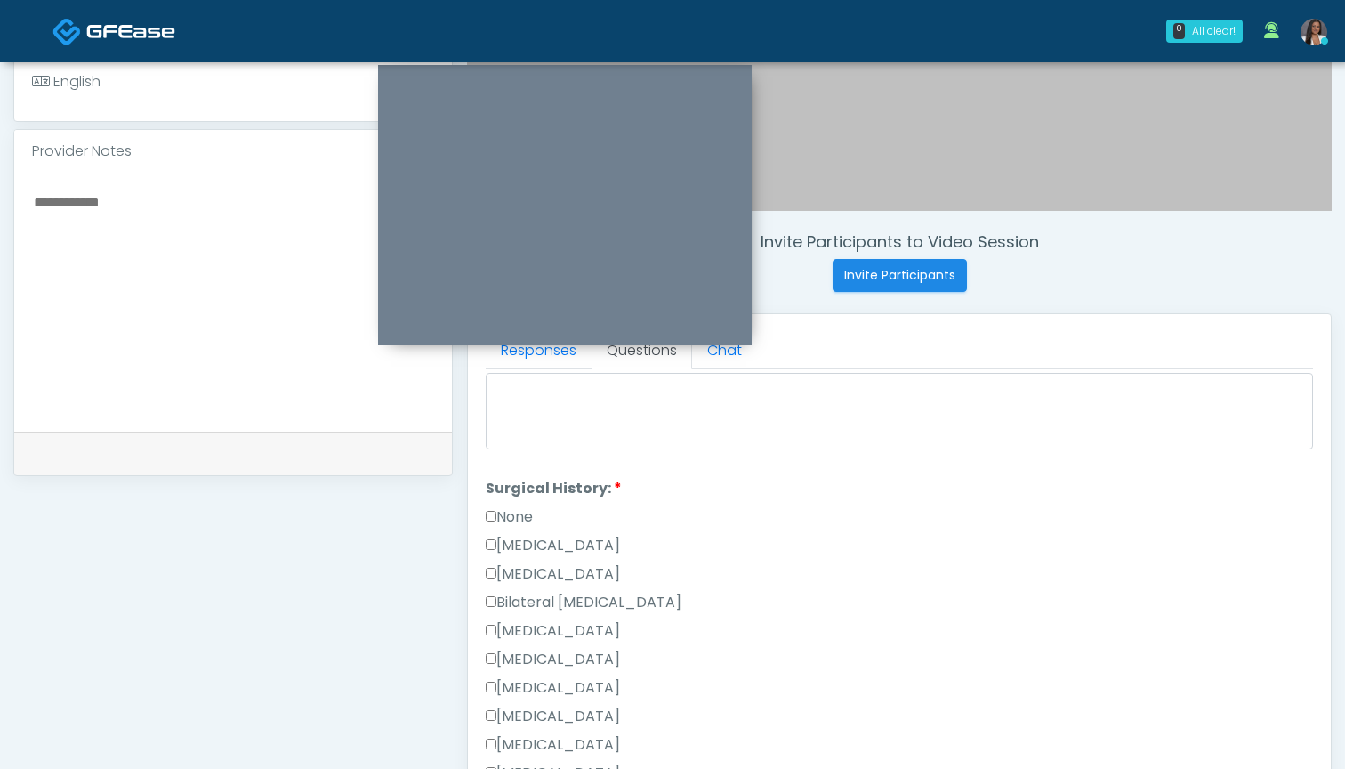
scroll to position [899, 0]
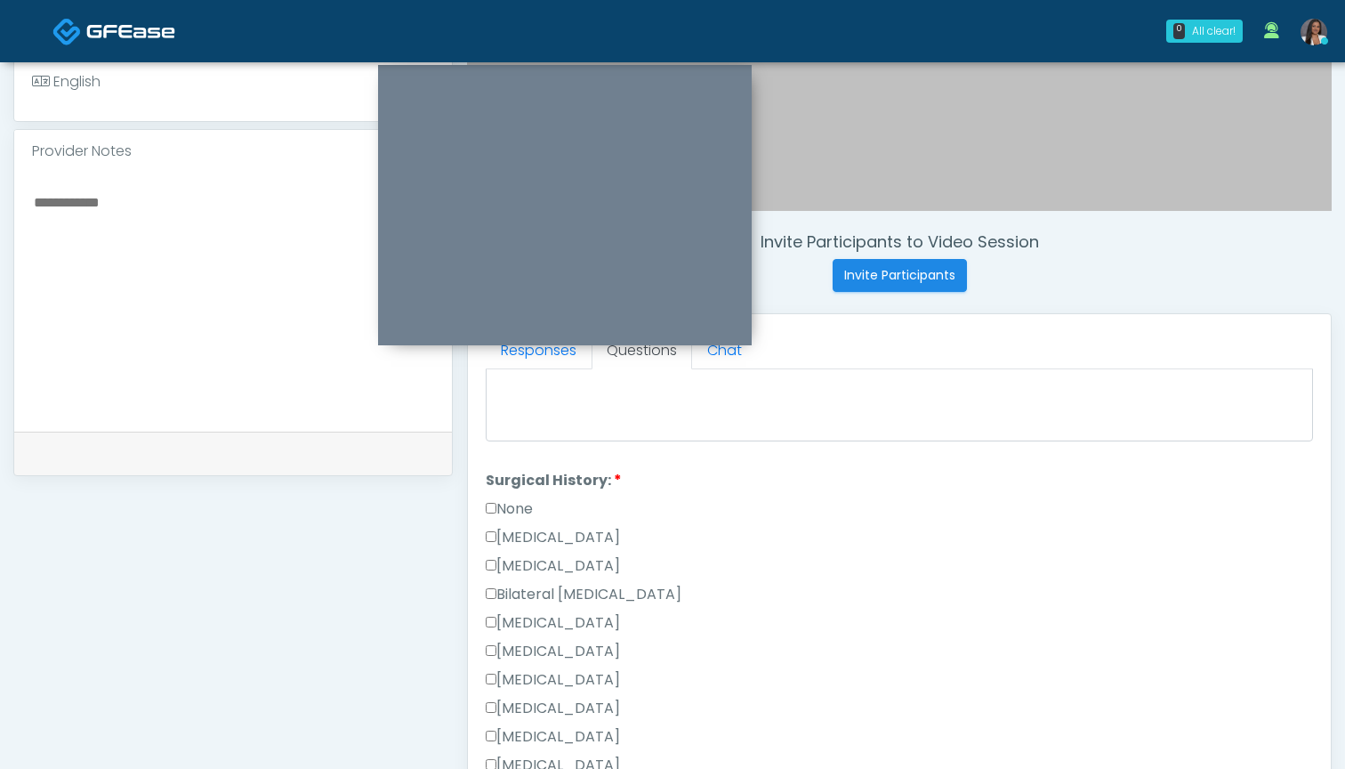
click at [557, 541] on label "[MEDICAL_DATA]" at bounding box center [553, 537] width 134 height 21
click at [737, 559] on div "[MEDICAL_DATA]" at bounding box center [899, 569] width 827 height 28
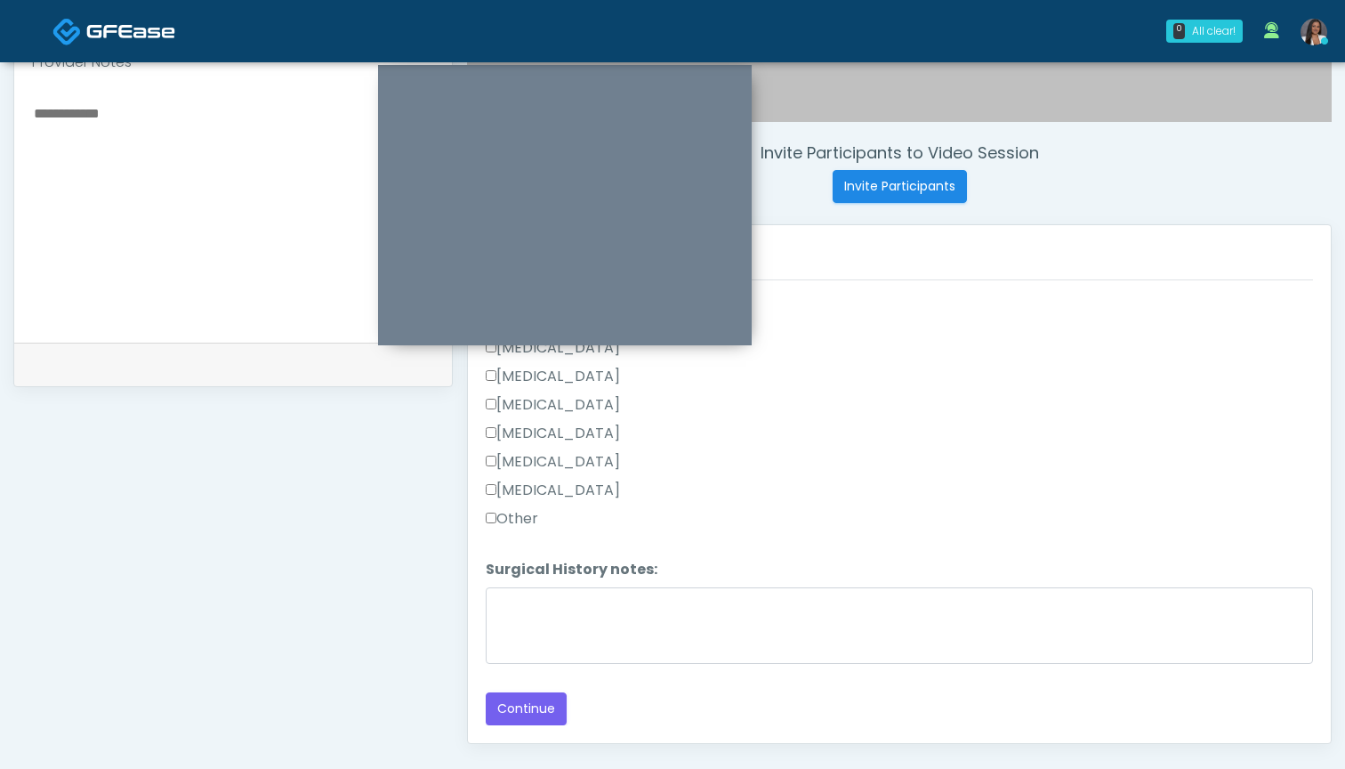
scroll to position [617, 0]
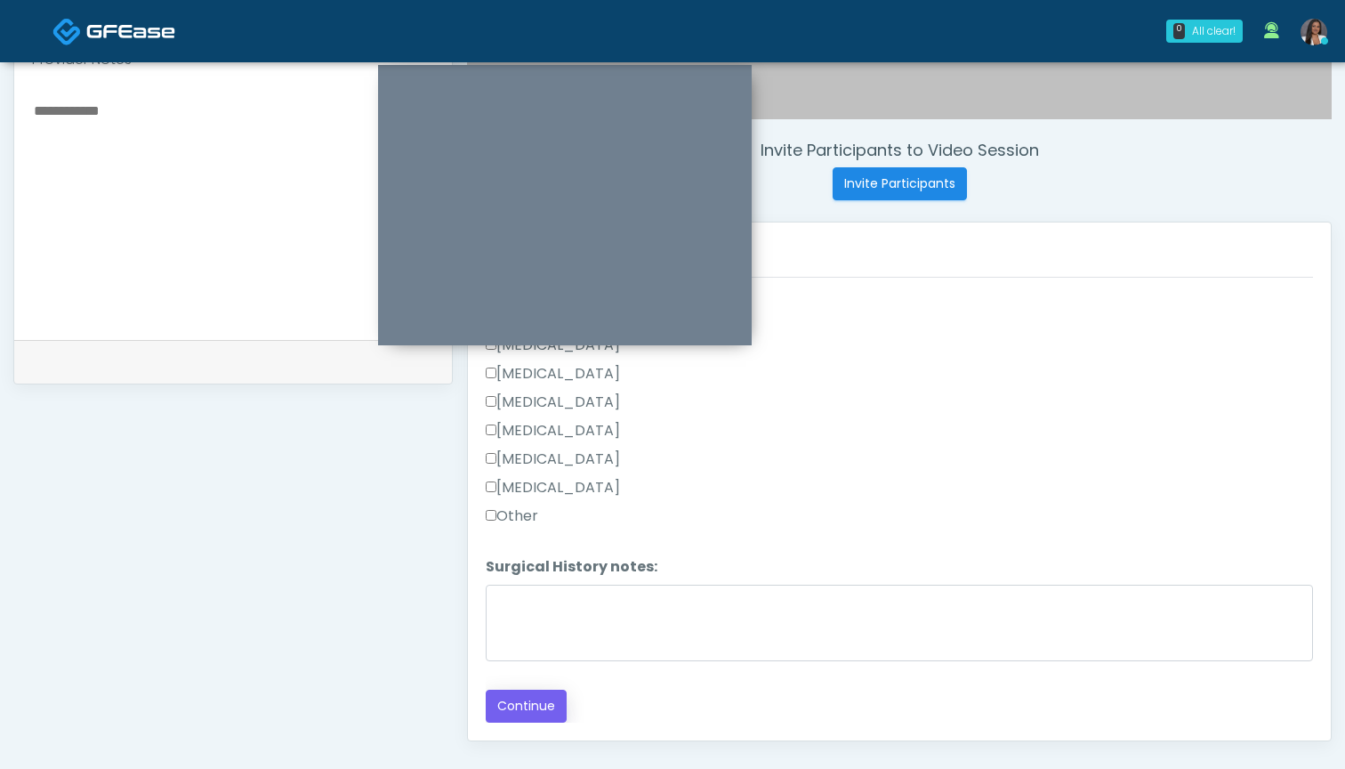
click at [512, 710] on button "Continue" at bounding box center [526, 706] width 81 height 33
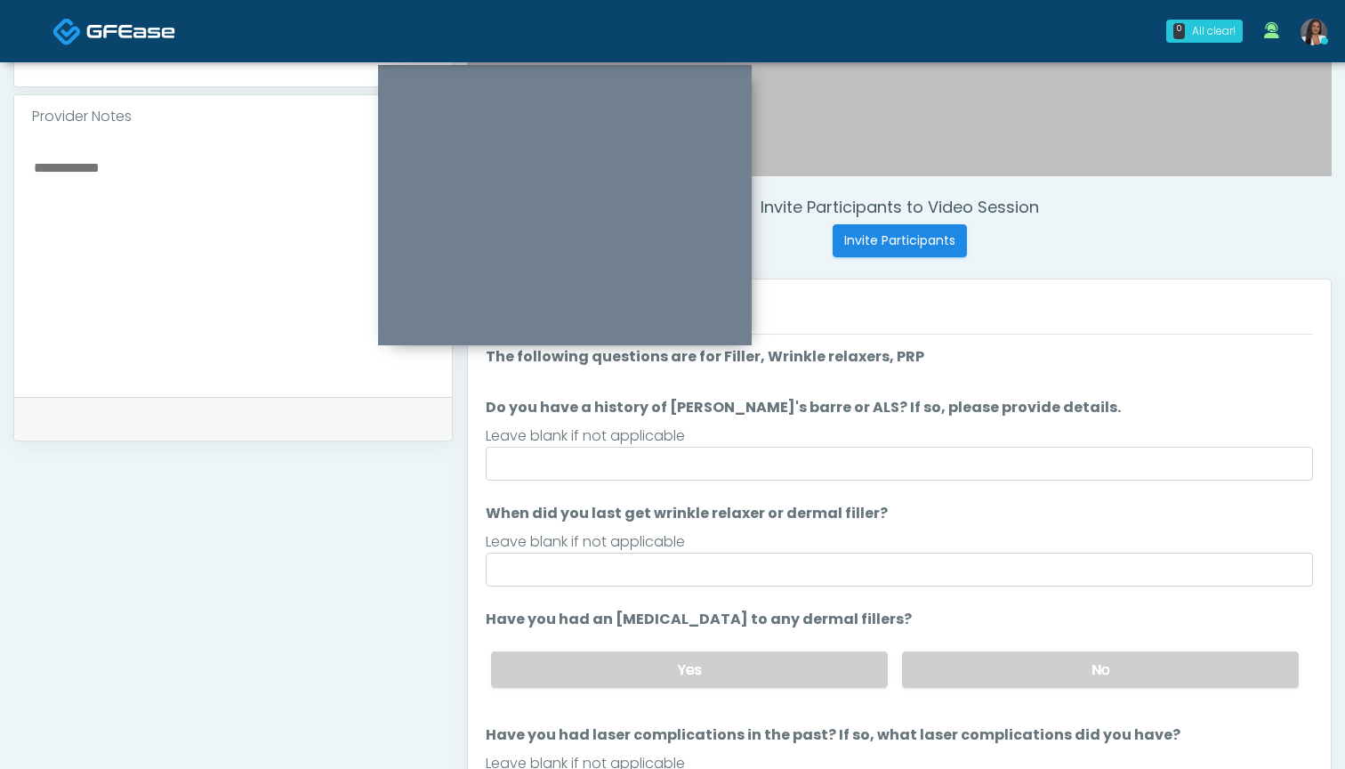
scroll to position [559, 0]
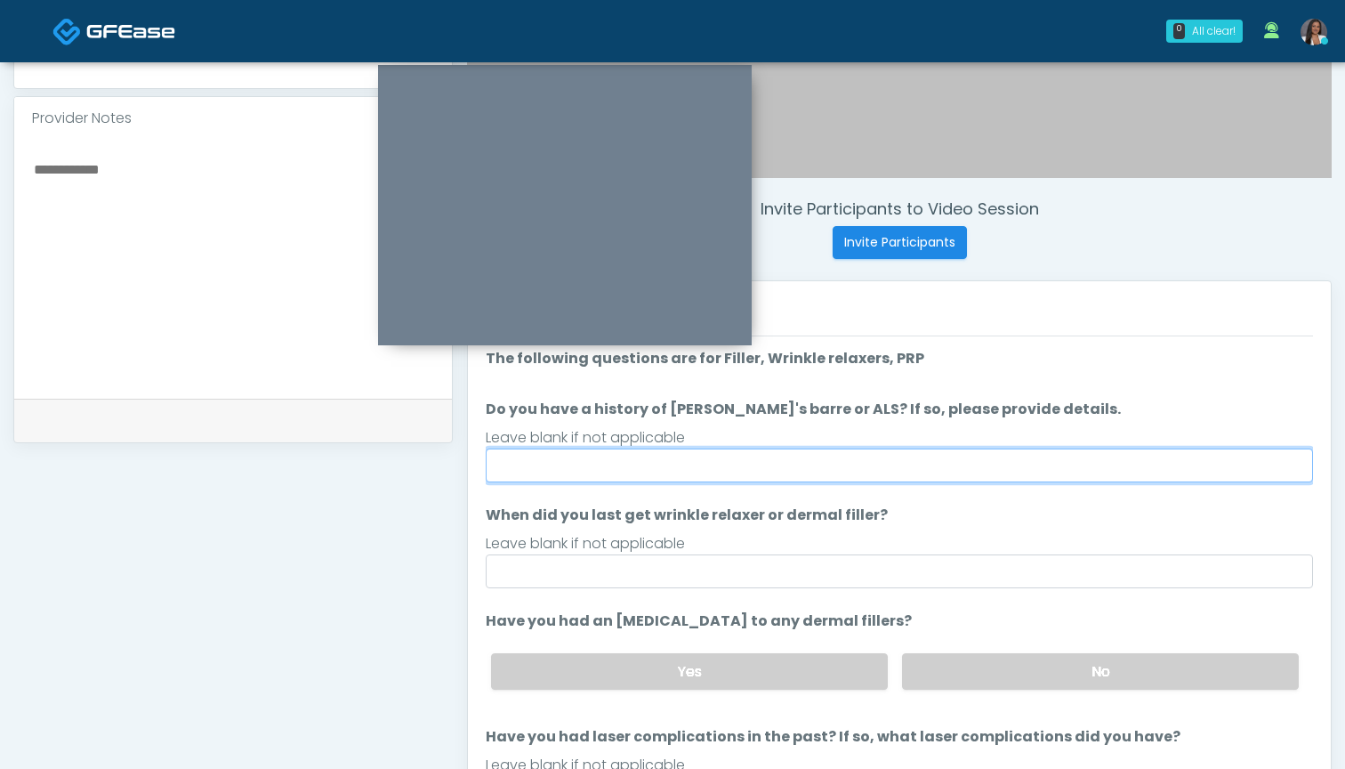
click at [716, 464] on input "Do you have a history of [PERSON_NAME]'s barre or ALS? If so, please provide de…" at bounding box center [899, 465] width 827 height 34
type input "**"
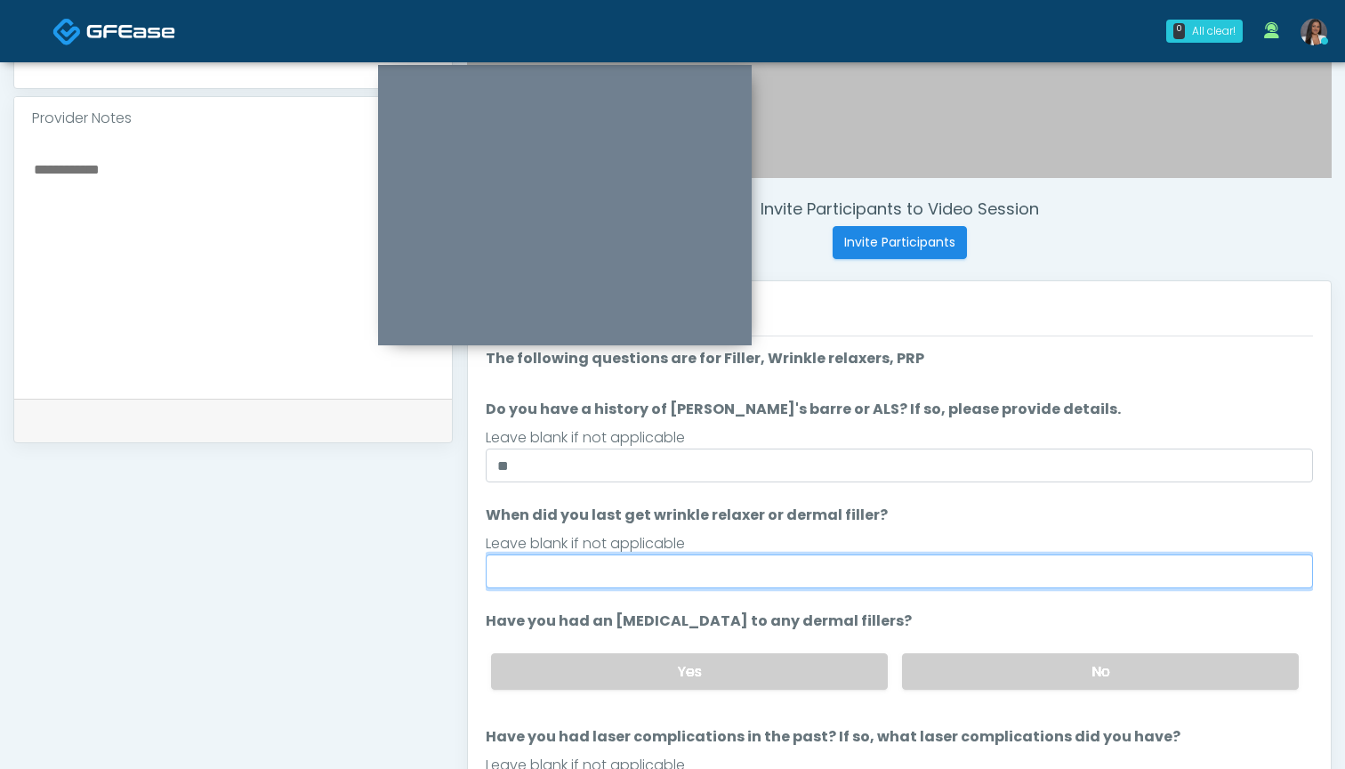
click at [742, 573] on input "When did you last get wrinkle relaxer or dermal filler?" at bounding box center [899, 571] width 827 height 34
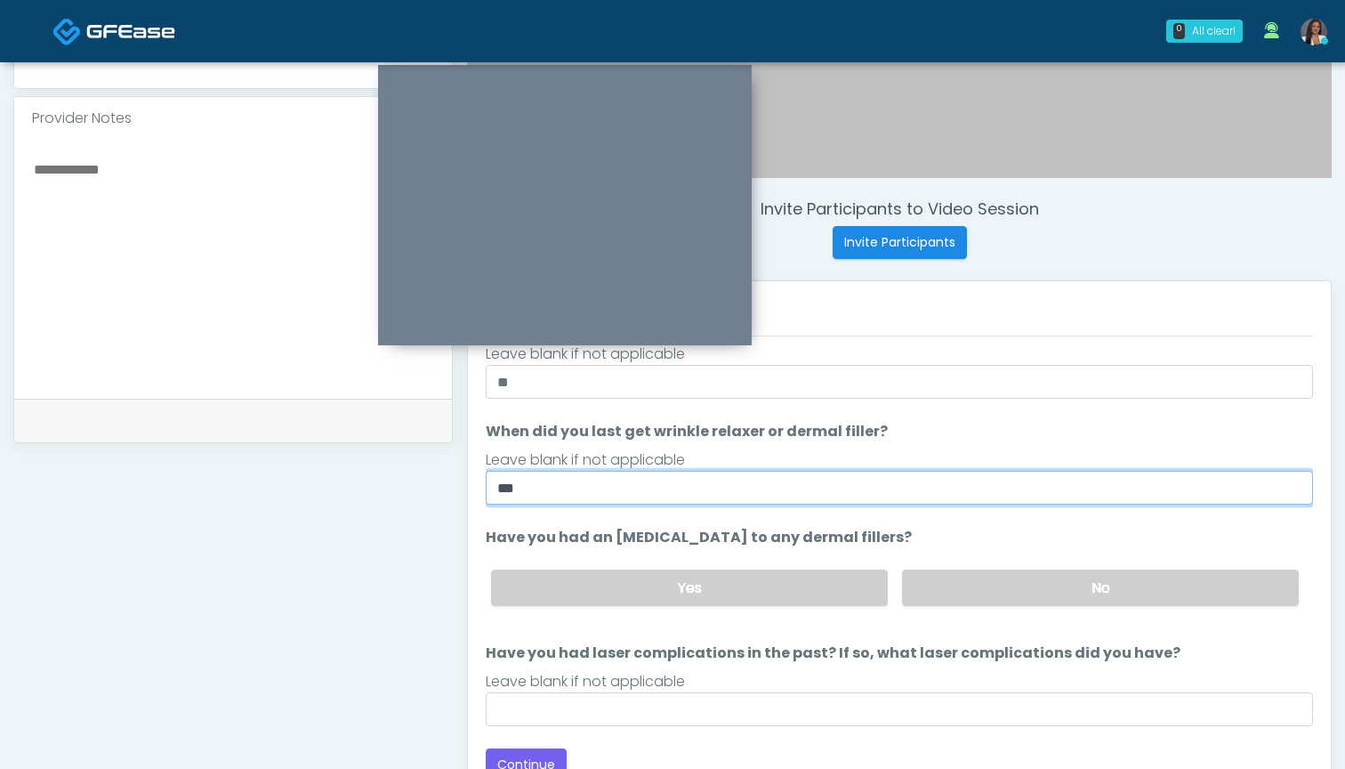
scroll to position [84, 0]
type input "***"
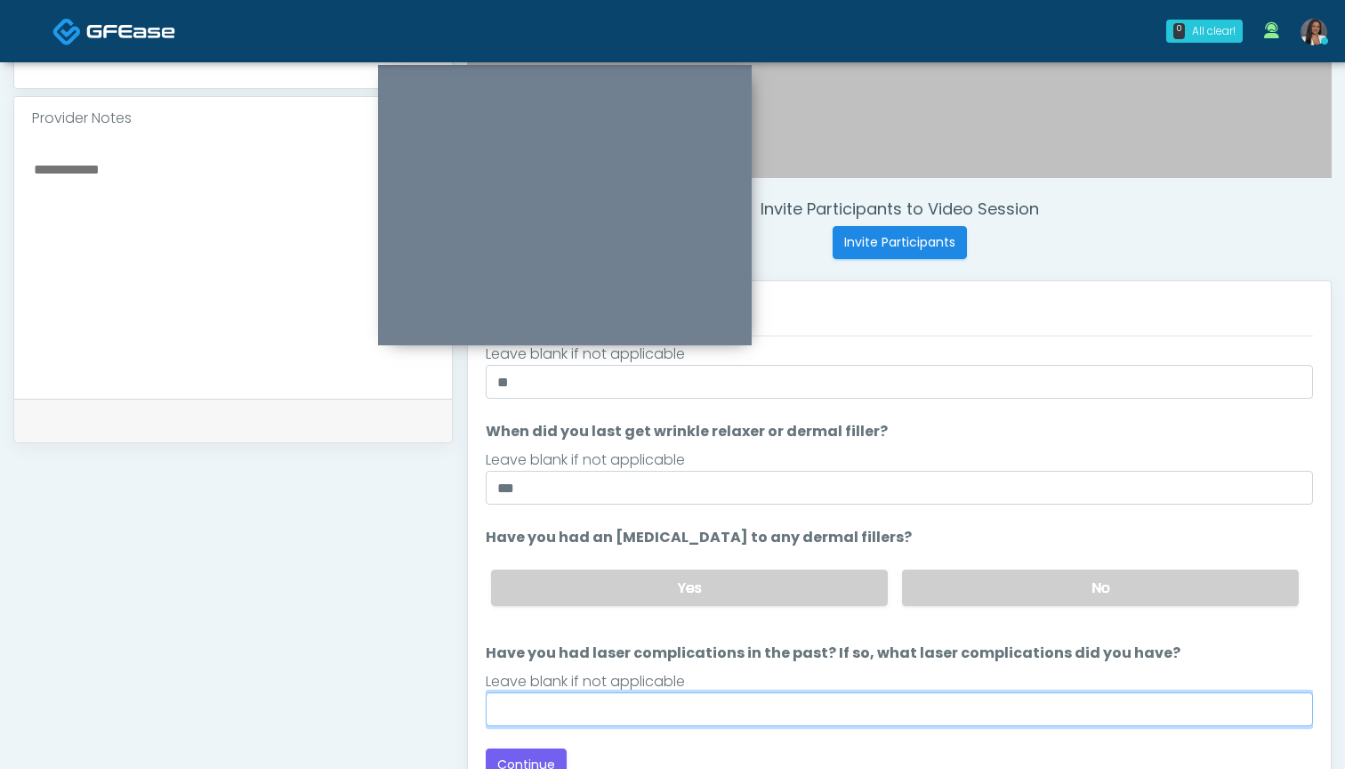
click at [807, 706] on input "Have you had laser complications in the past? If so, what laser complications d…" at bounding box center [899, 709] width 827 height 34
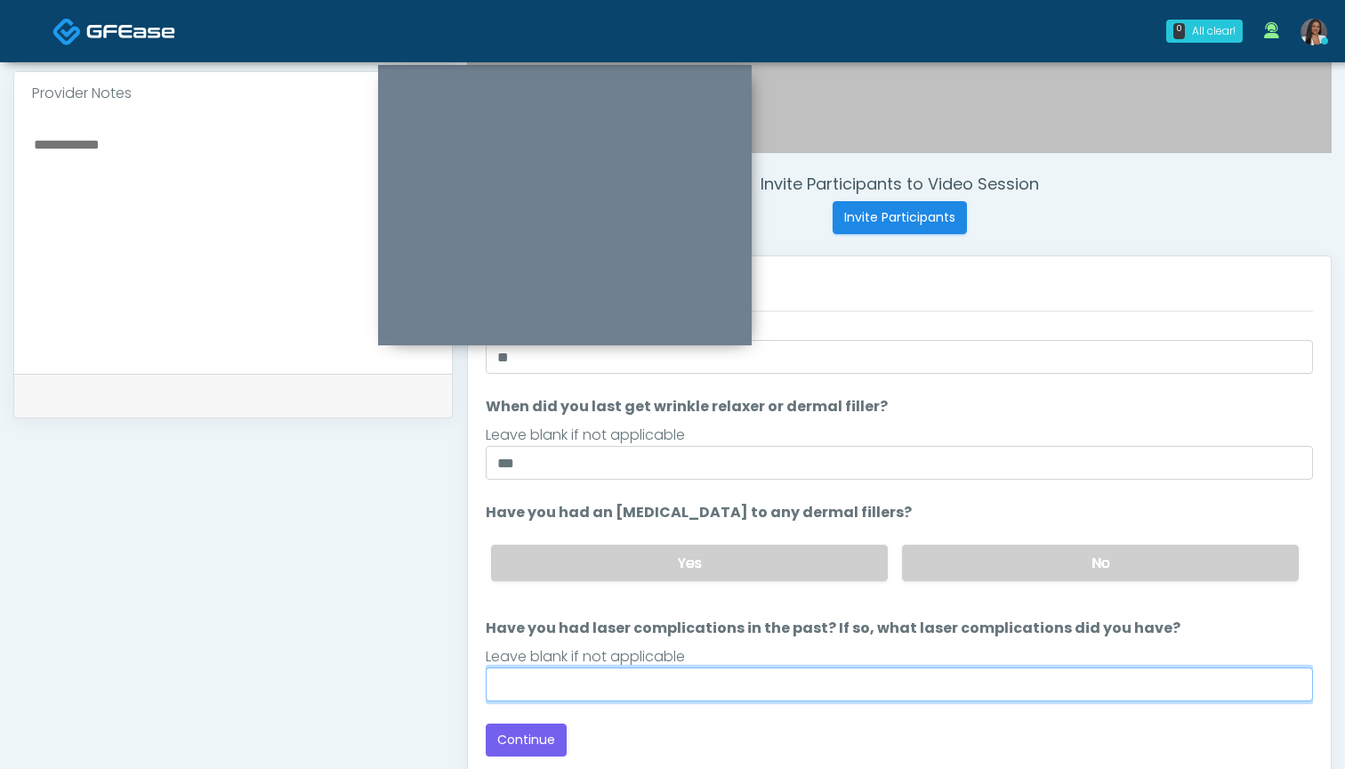
scroll to position [578, 0]
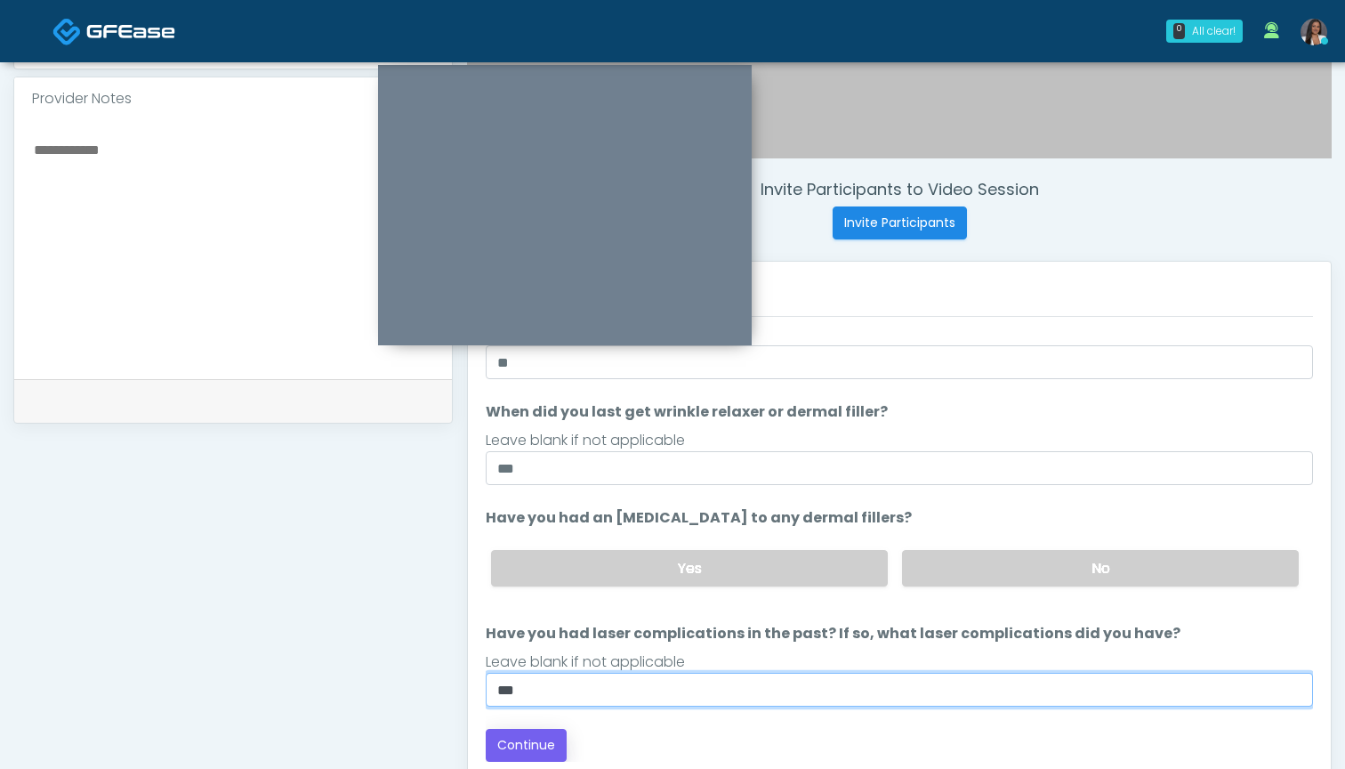
type input "***"
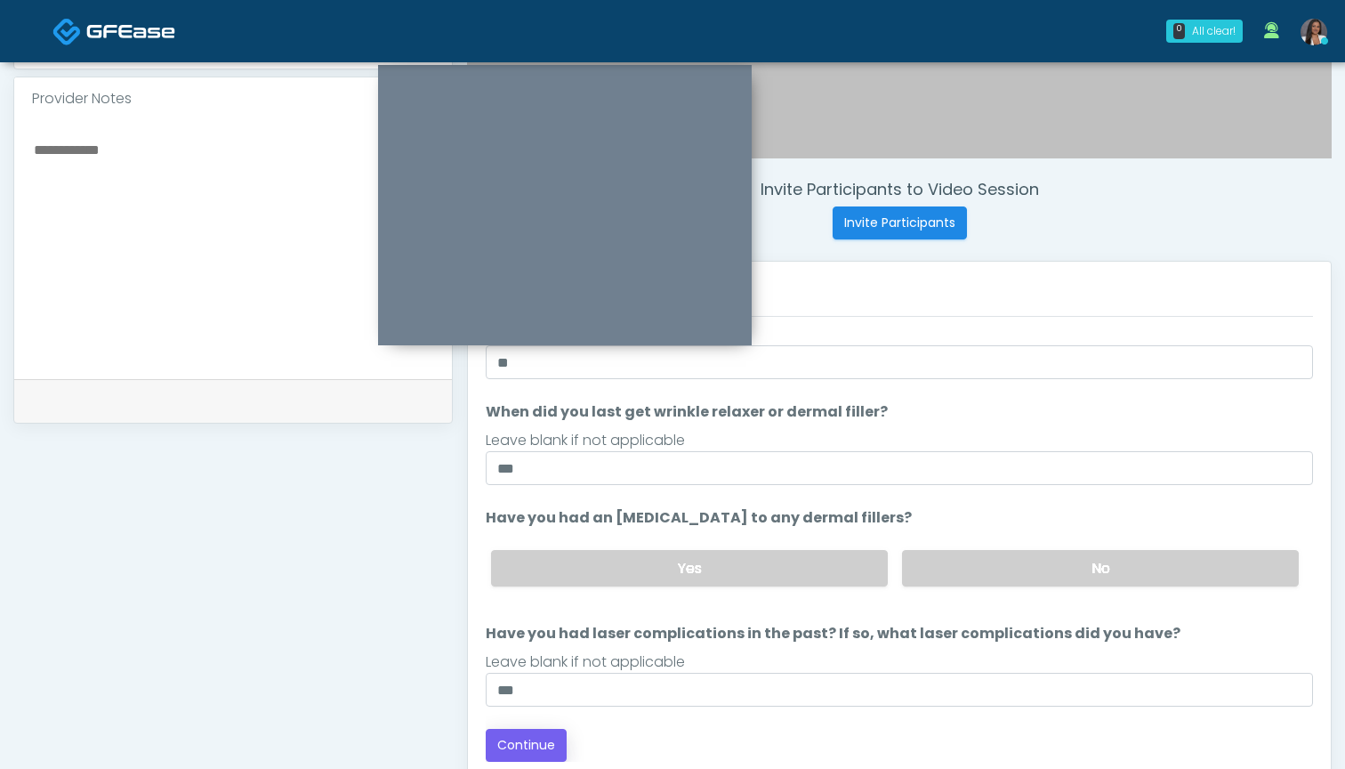
click at [537, 740] on button "Continue" at bounding box center [526, 745] width 81 height 33
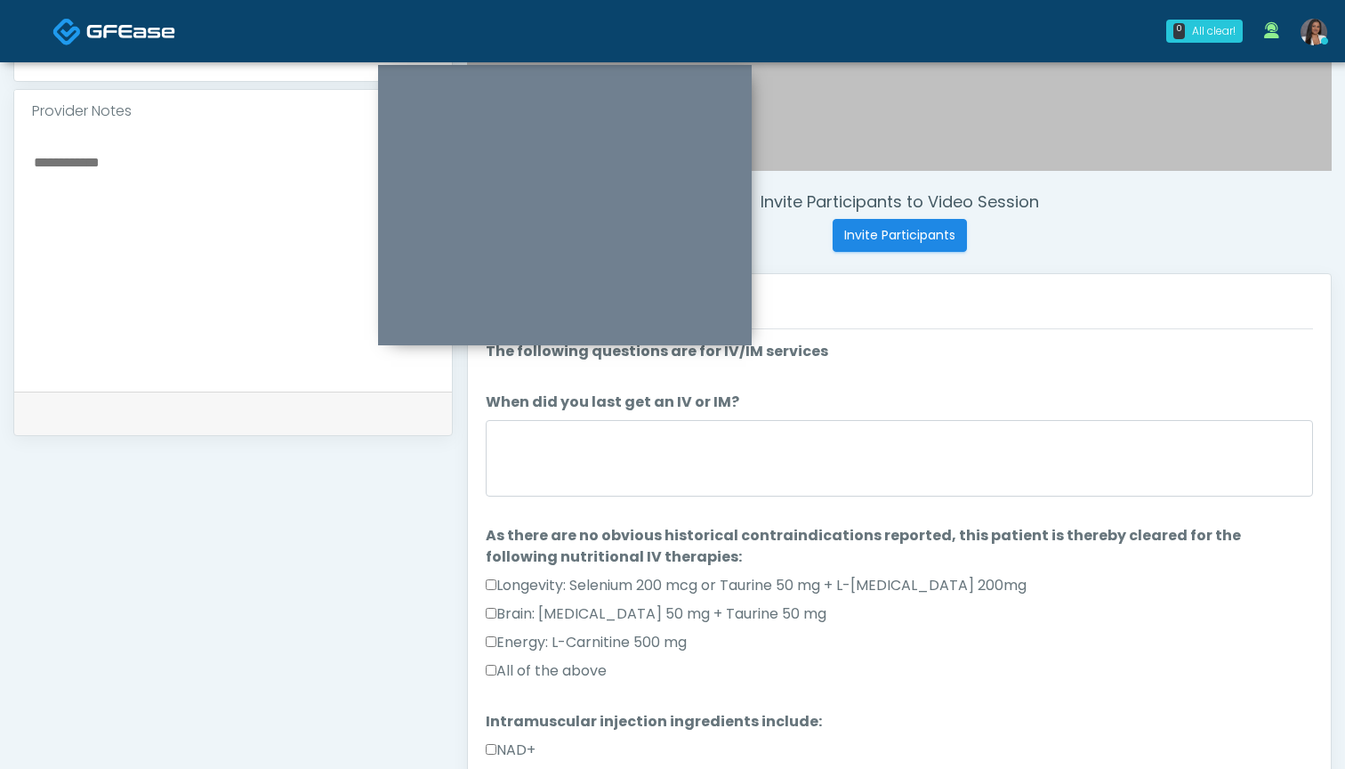
scroll to position [571, 0]
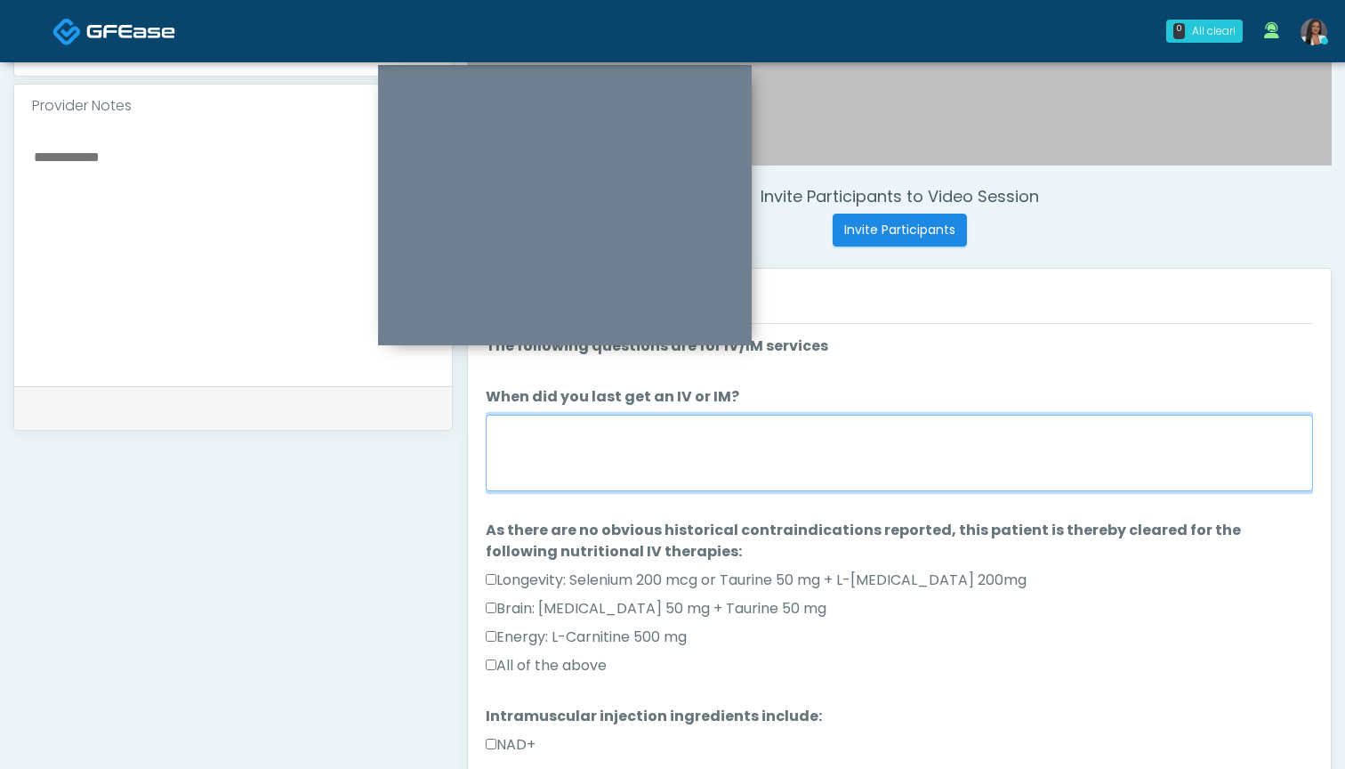
click at [786, 453] on textarea "When did you last get an IV or IM?" at bounding box center [899, 453] width 827 height 77
type textarea "***"
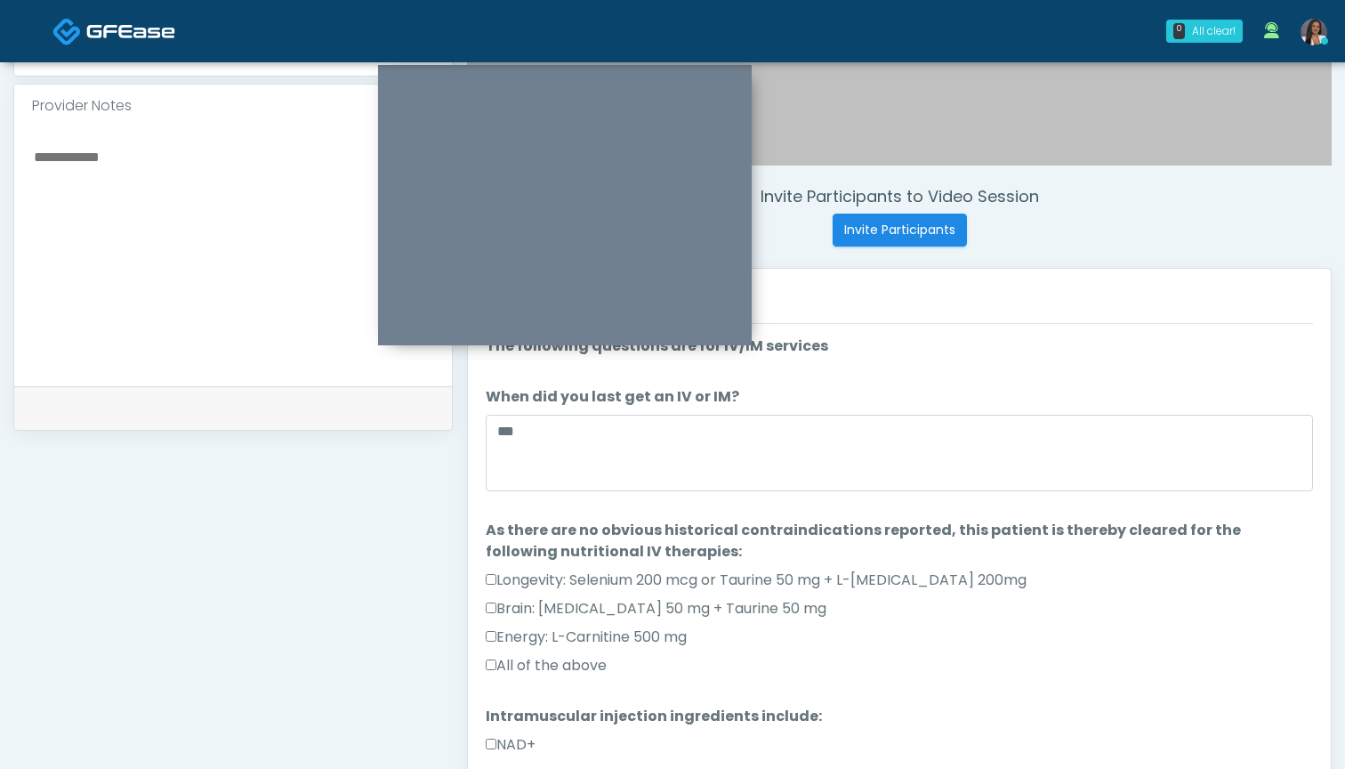
click at [550, 662] on label "All of the above" at bounding box center [546, 665] width 121 height 21
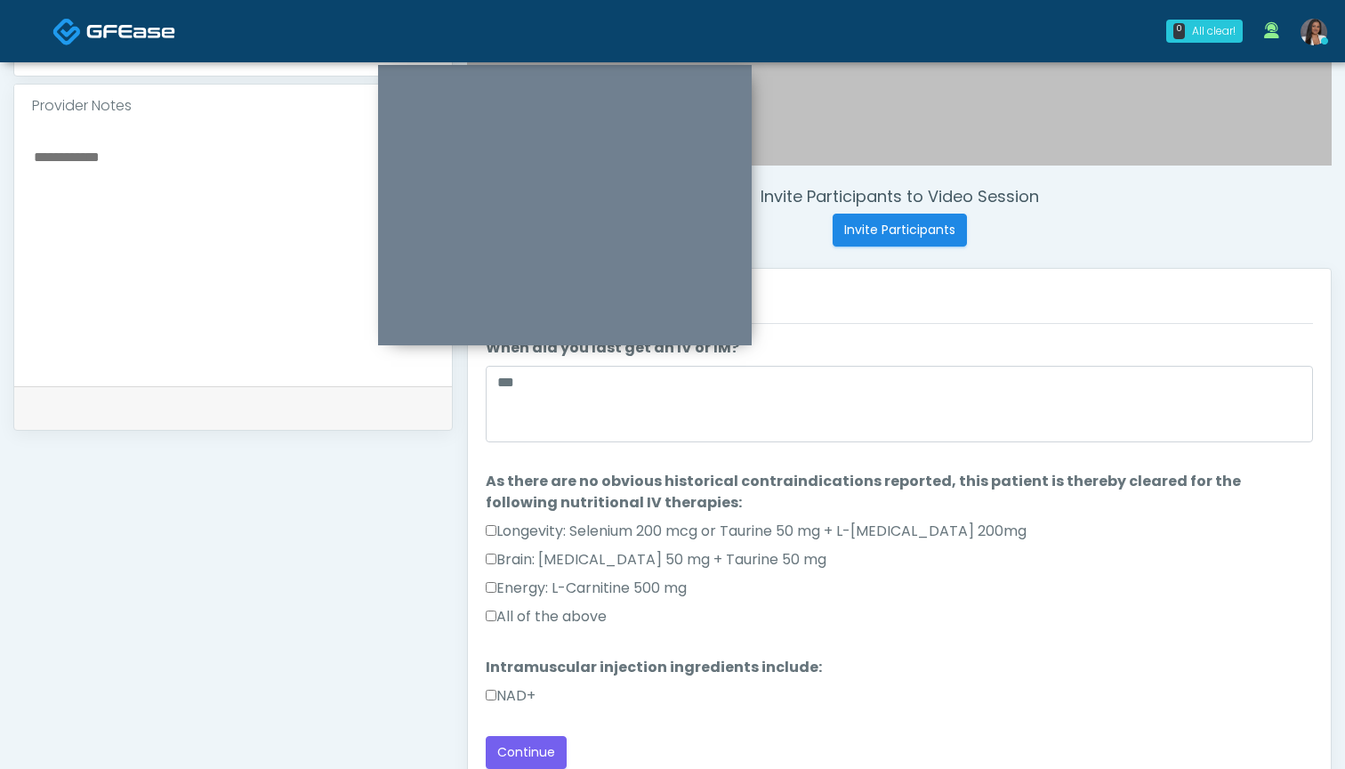
scroll to position [49, 0]
click at [518, 698] on label "NAD+" at bounding box center [511, 695] width 50 height 21
click at [520, 748] on button "Continue" at bounding box center [526, 752] width 81 height 33
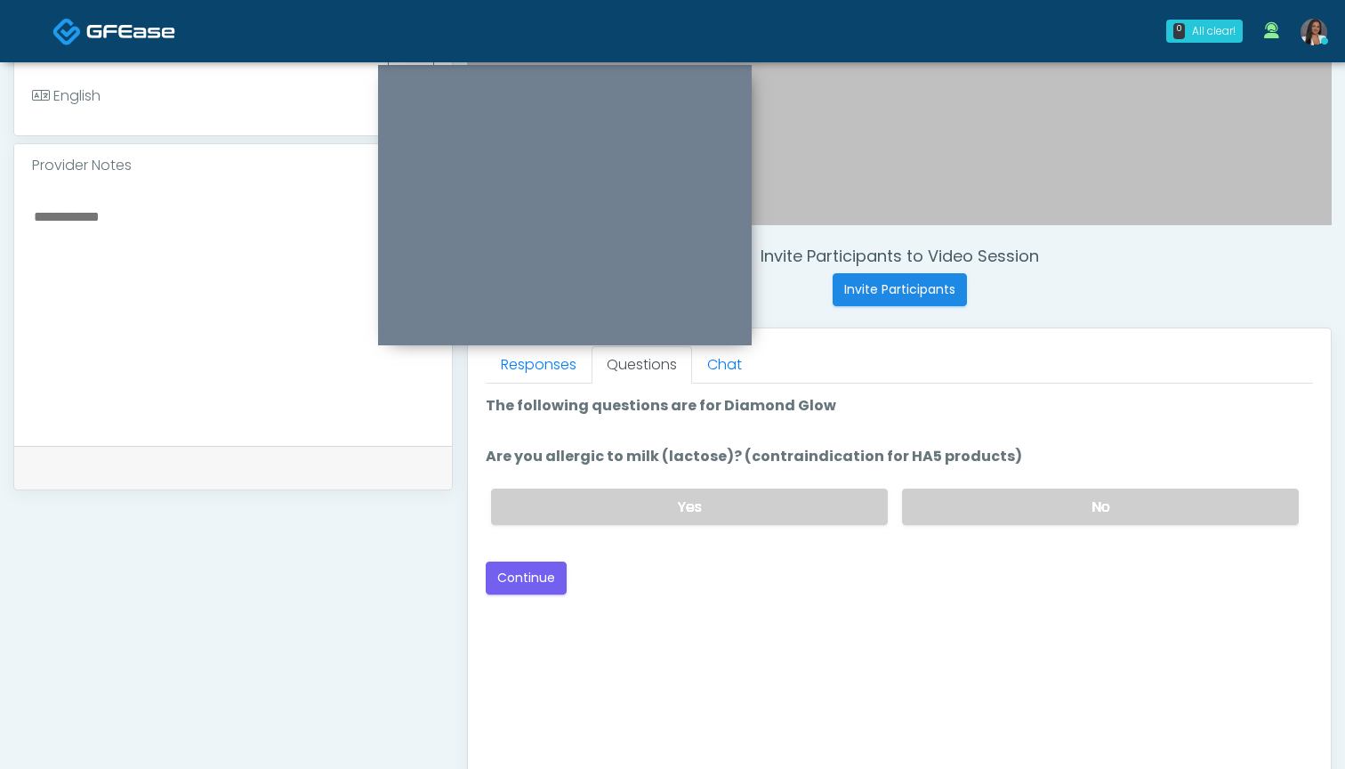
scroll to position [493, 0]
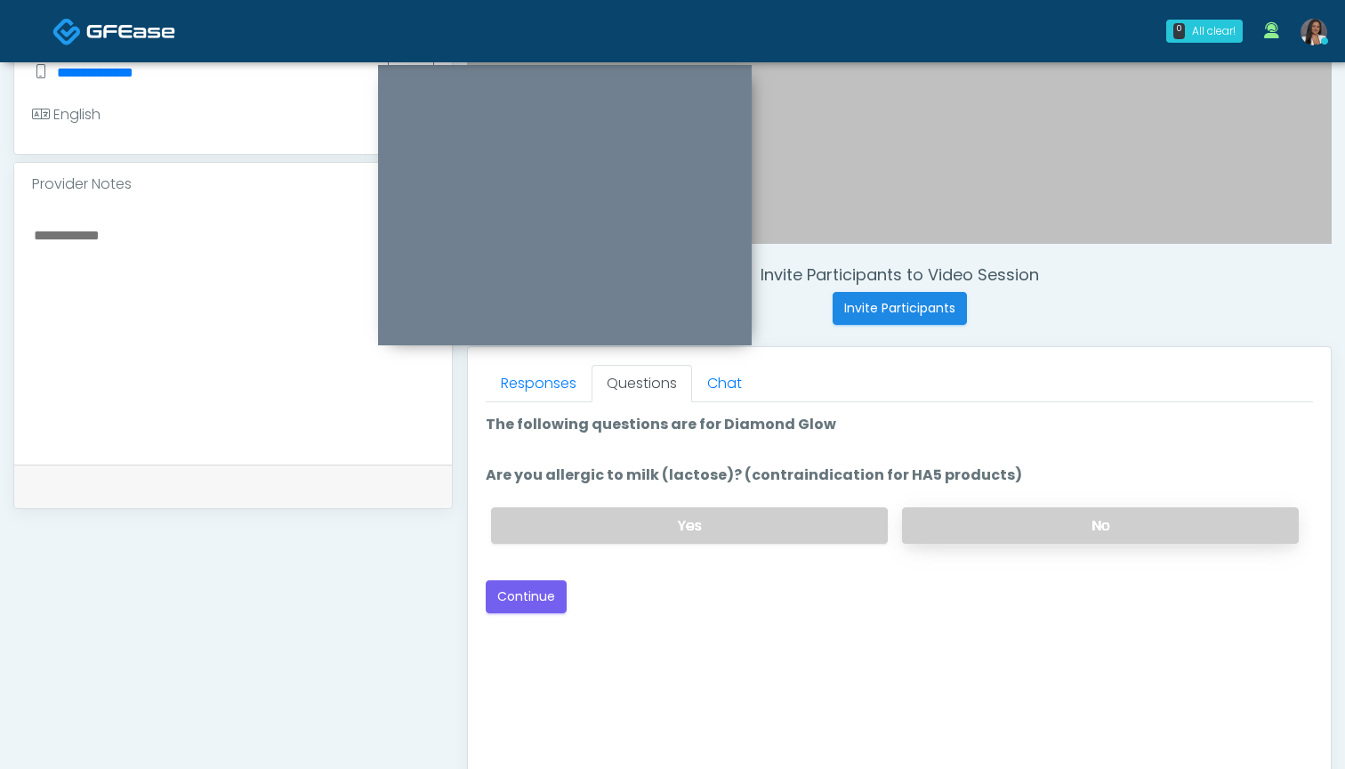
click at [928, 520] on label "No" at bounding box center [1100, 525] width 397 height 36
click at [537, 592] on button "Continue" at bounding box center [526, 596] width 81 height 33
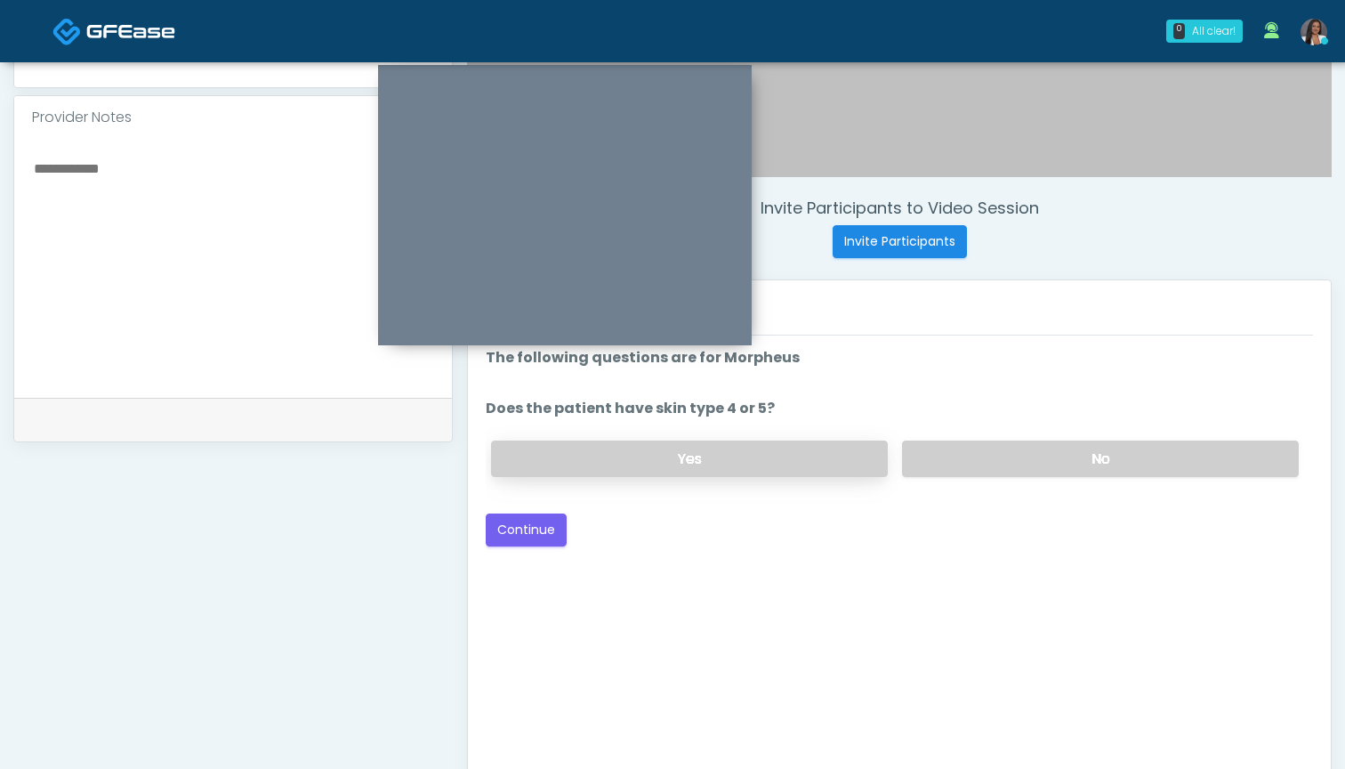
click at [795, 441] on label "Yes" at bounding box center [689, 458] width 397 height 36
click at [518, 521] on button "Continue" at bounding box center [526, 529] width 81 height 33
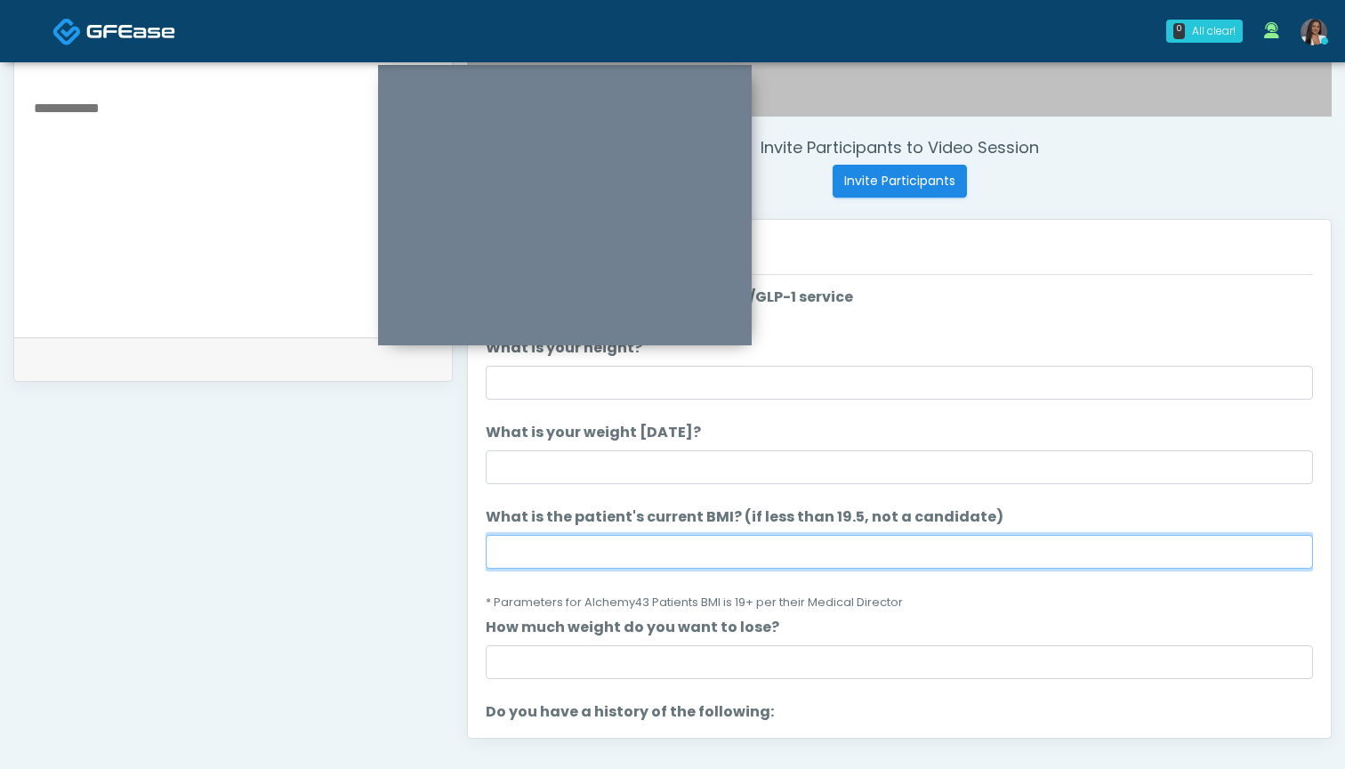
click at [742, 553] on input "What is the patient's current BMI? (if less than 19.5, not a candidate)" at bounding box center [899, 552] width 827 height 34
type input "****"
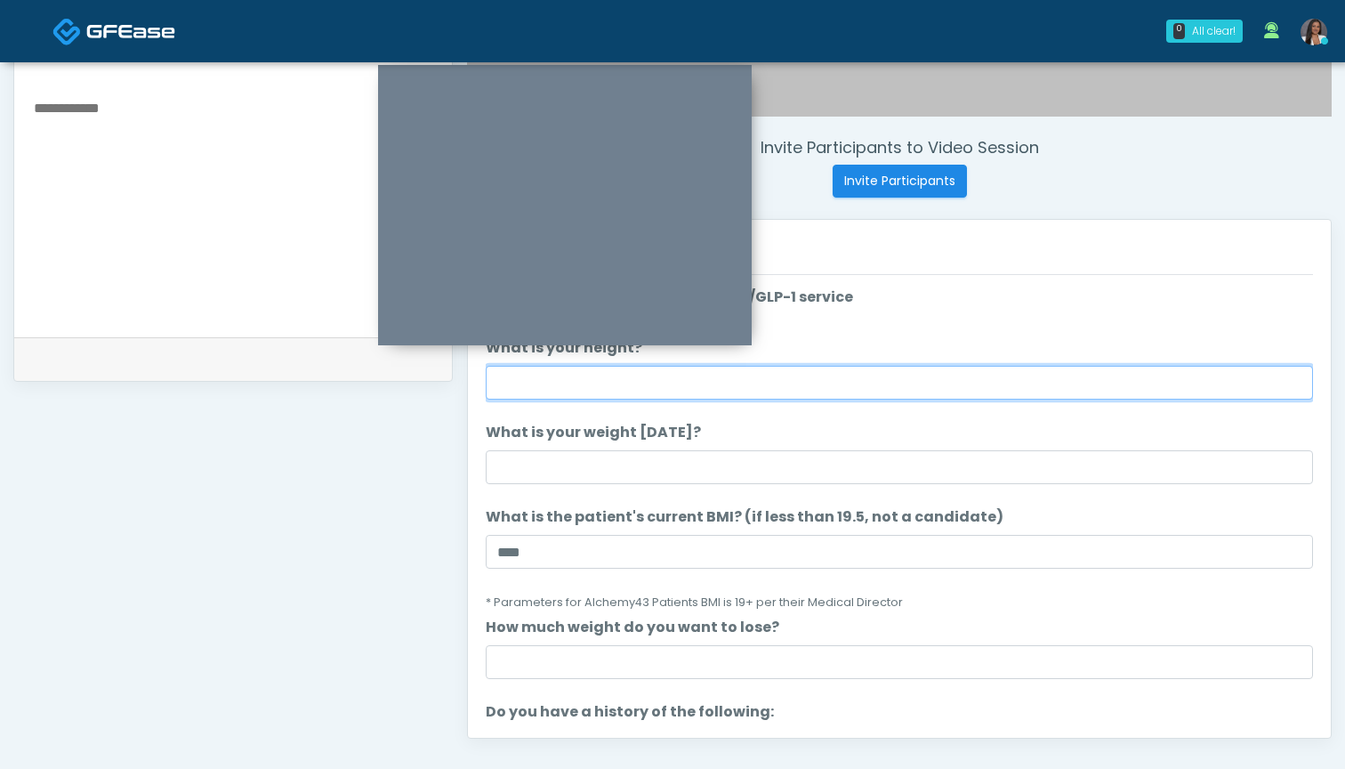
click at [773, 383] on input "What is your height?" at bounding box center [899, 383] width 827 height 34
type input "*****"
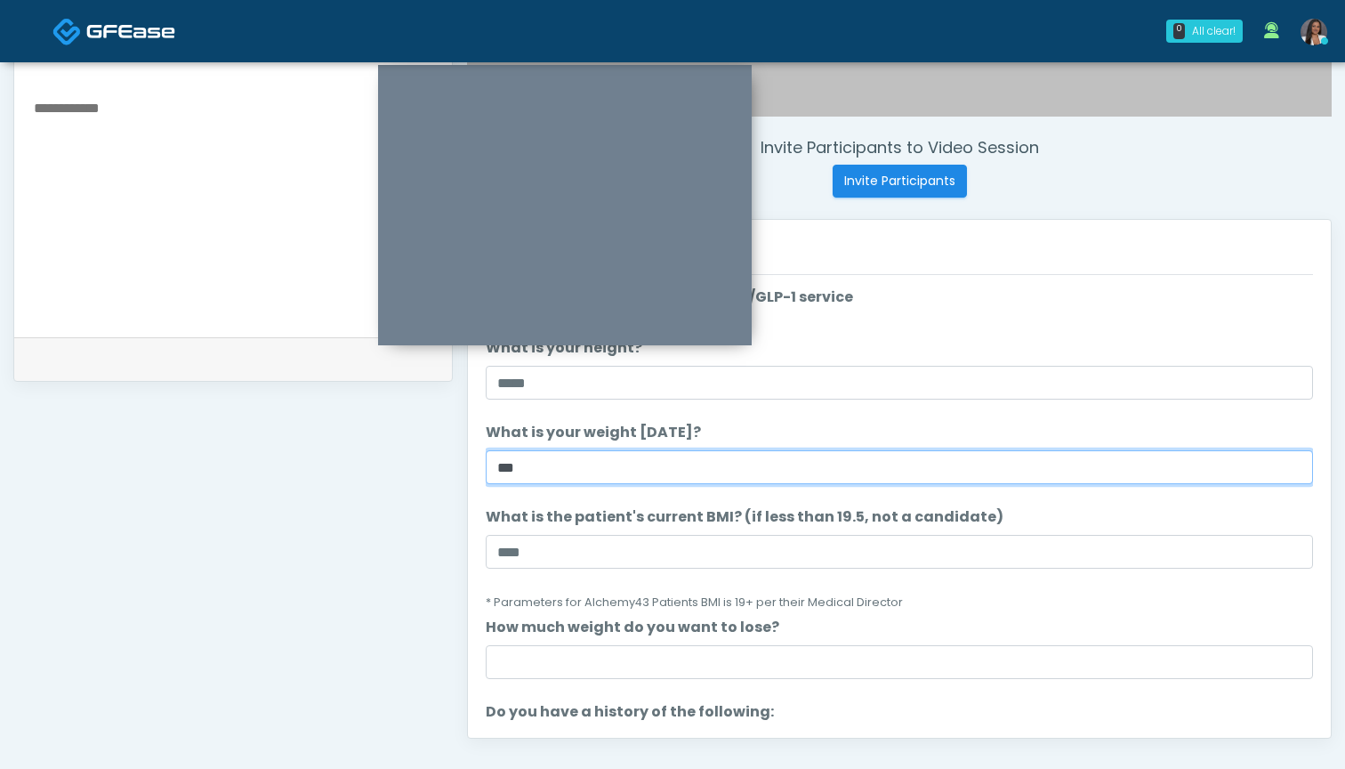
type input "***"
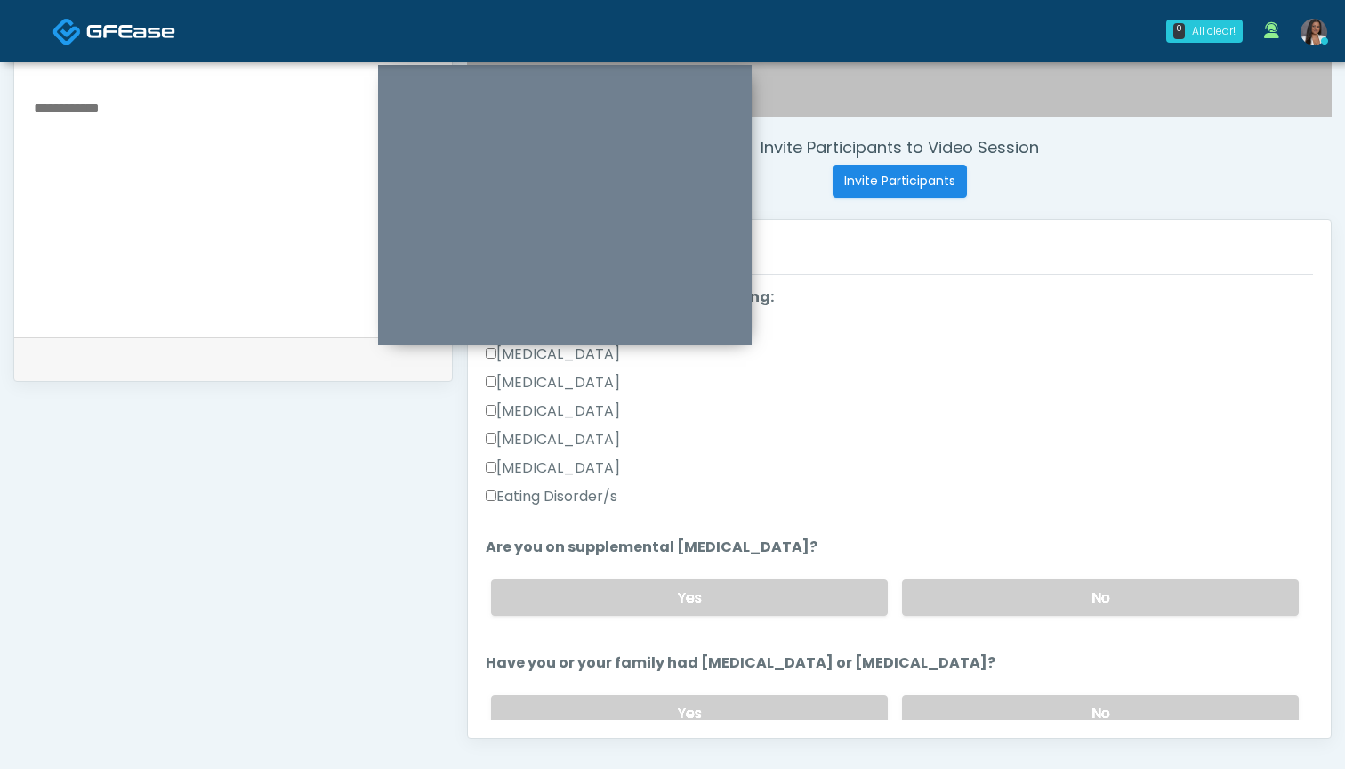
scroll to position [422, 0]
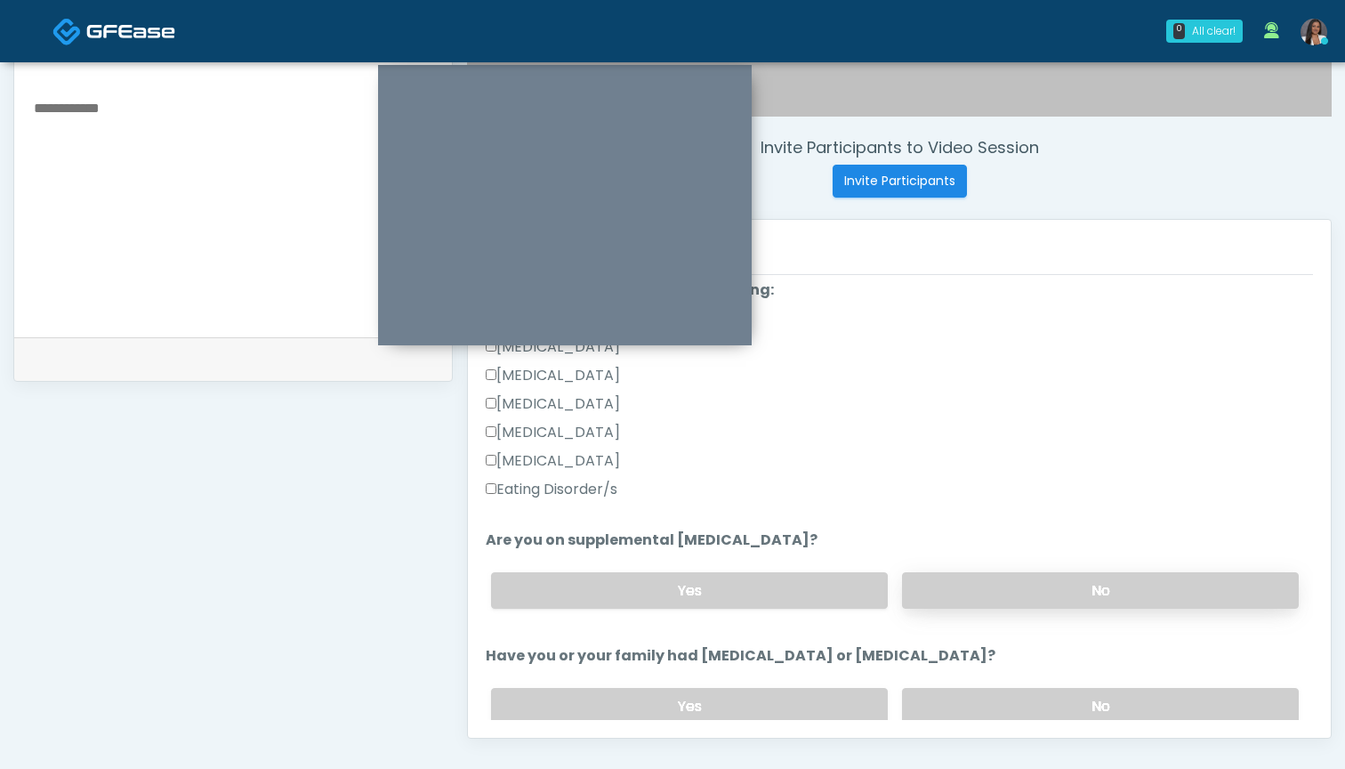
type input "*"
click at [944, 594] on label "No" at bounding box center [1100, 590] width 397 height 36
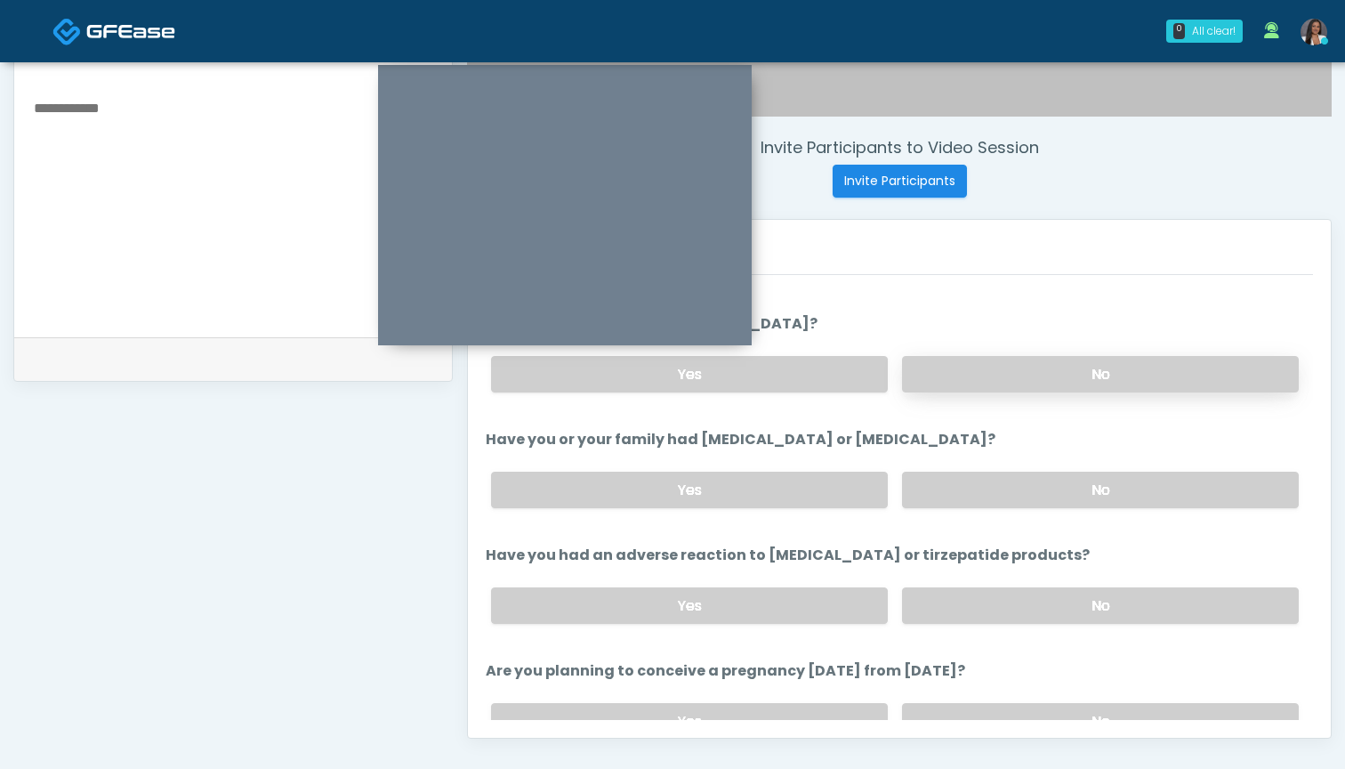
scroll to position [639, 0]
click at [971, 481] on label "No" at bounding box center [1100, 489] width 397 height 36
click at [942, 601] on label "No" at bounding box center [1100, 604] width 397 height 36
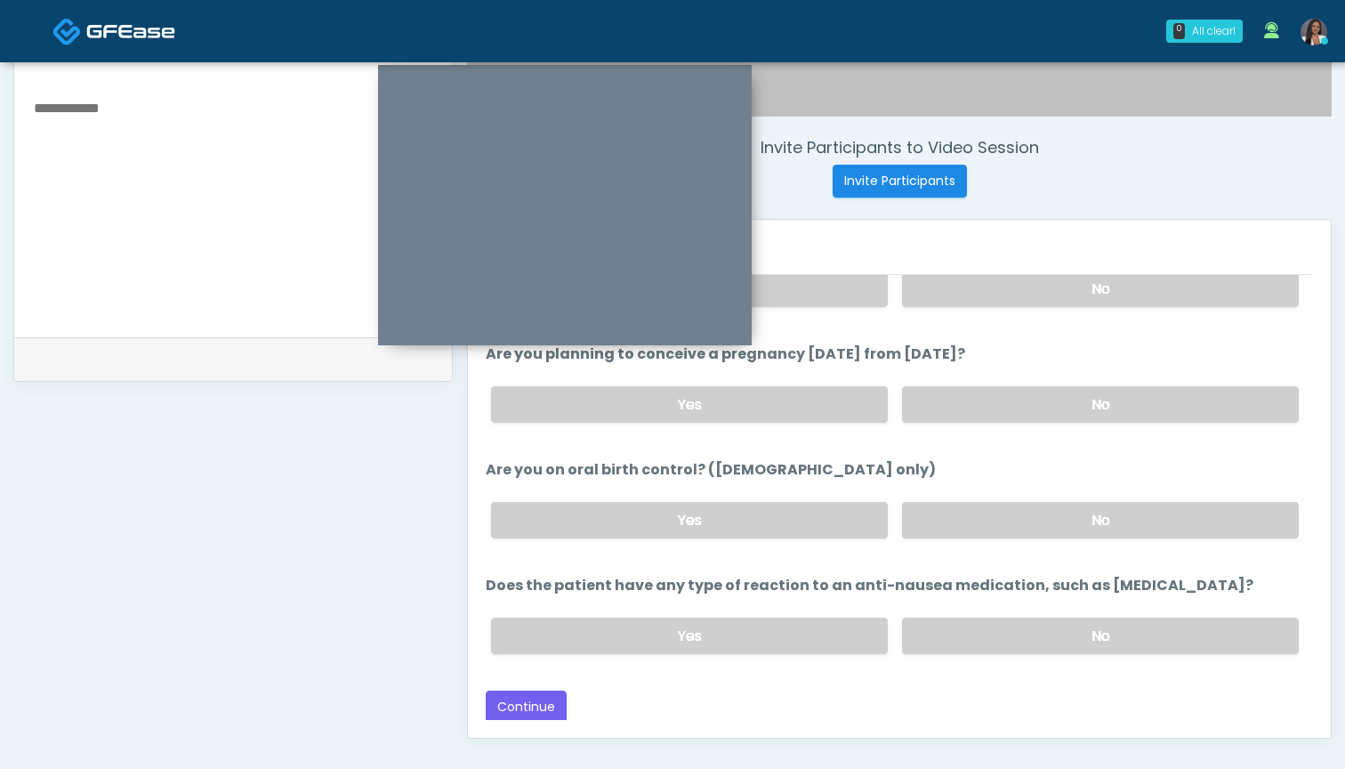
scroll to position [953, 0]
click at [928, 414] on label "No" at bounding box center [1100, 406] width 397 height 36
click at [971, 523] on label "No" at bounding box center [1100, 522] width 397 height 36
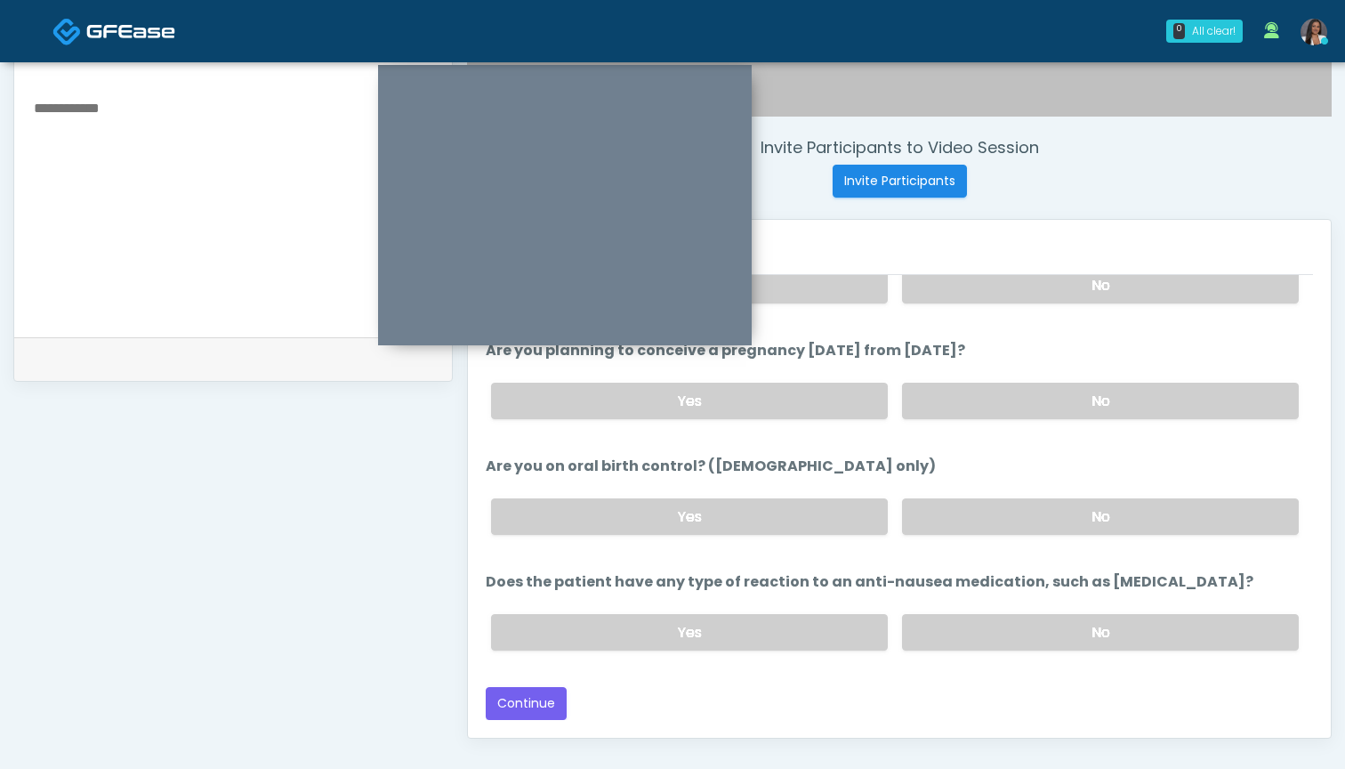
scroll to position [958, 0]
click at [958, 627] on label "No" at bounding box center [1100, 632] width 397 height 36
click at [526, 696] on button "Continue" at bounding box center [526, 703] width 81 height 33
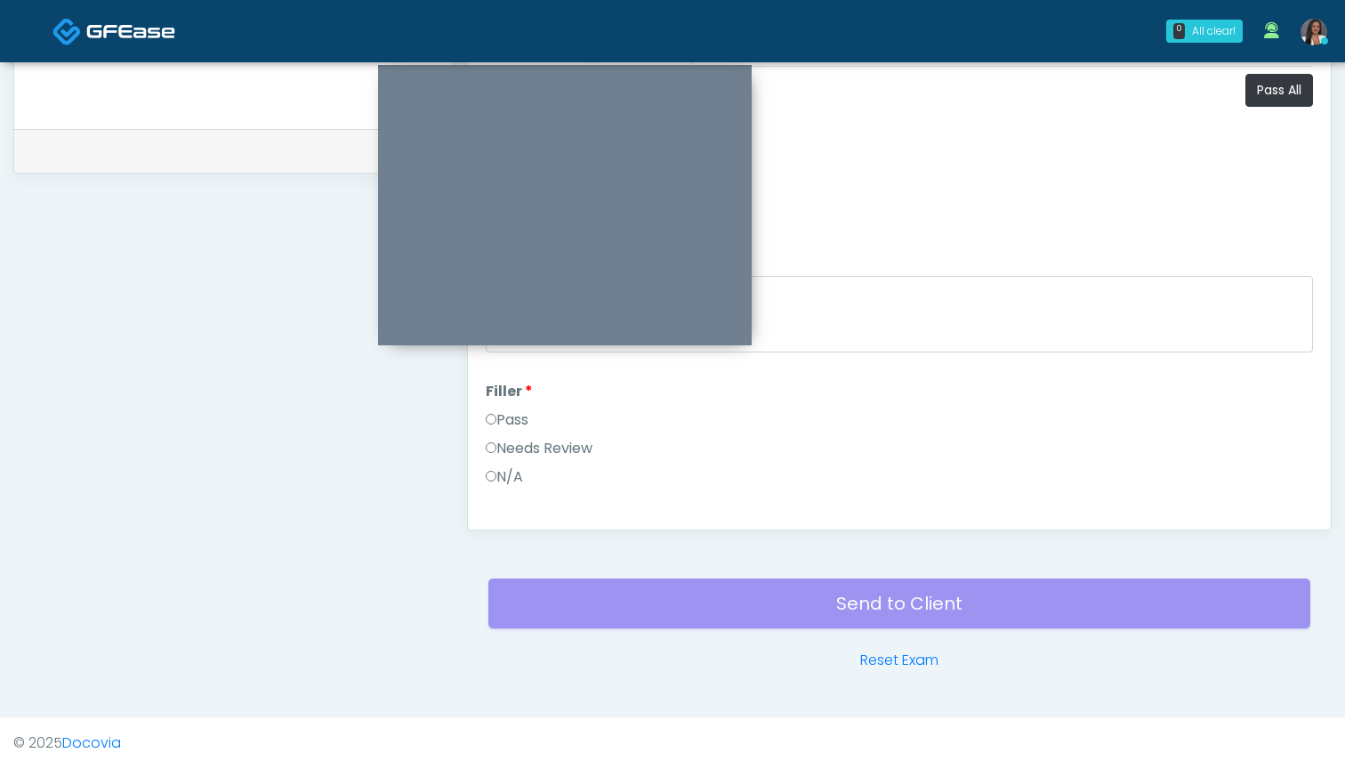
scroll to position [0, 0]
click at [1272, 101] on button "Pass All" at bounding box center [1280, 90] width 68 height 33
click at [514, 501] on button "Continue" at bounding box center [526, 495] width 81 height 33
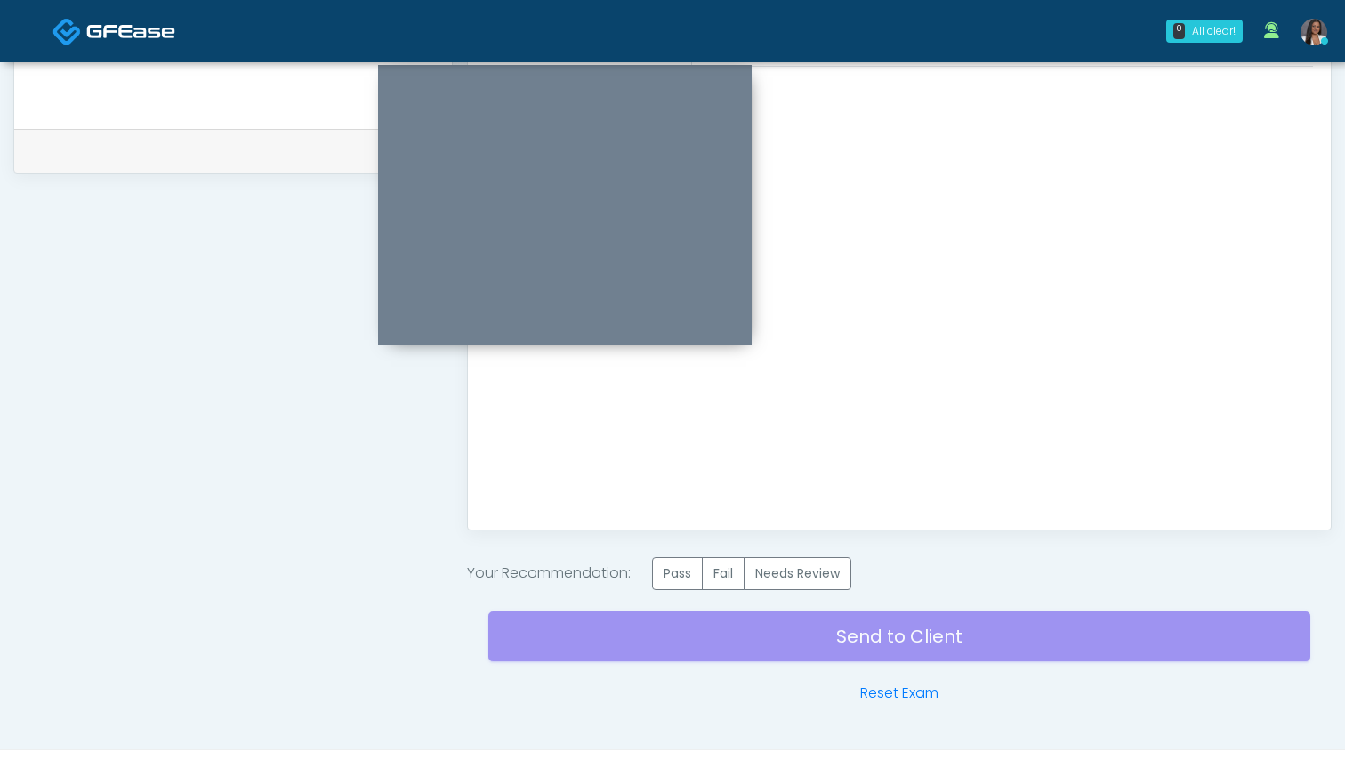
scroll to position [0, 0]
click at [666, 577] on label "Pass" at bounding box center [677, 573] width 51 height 33
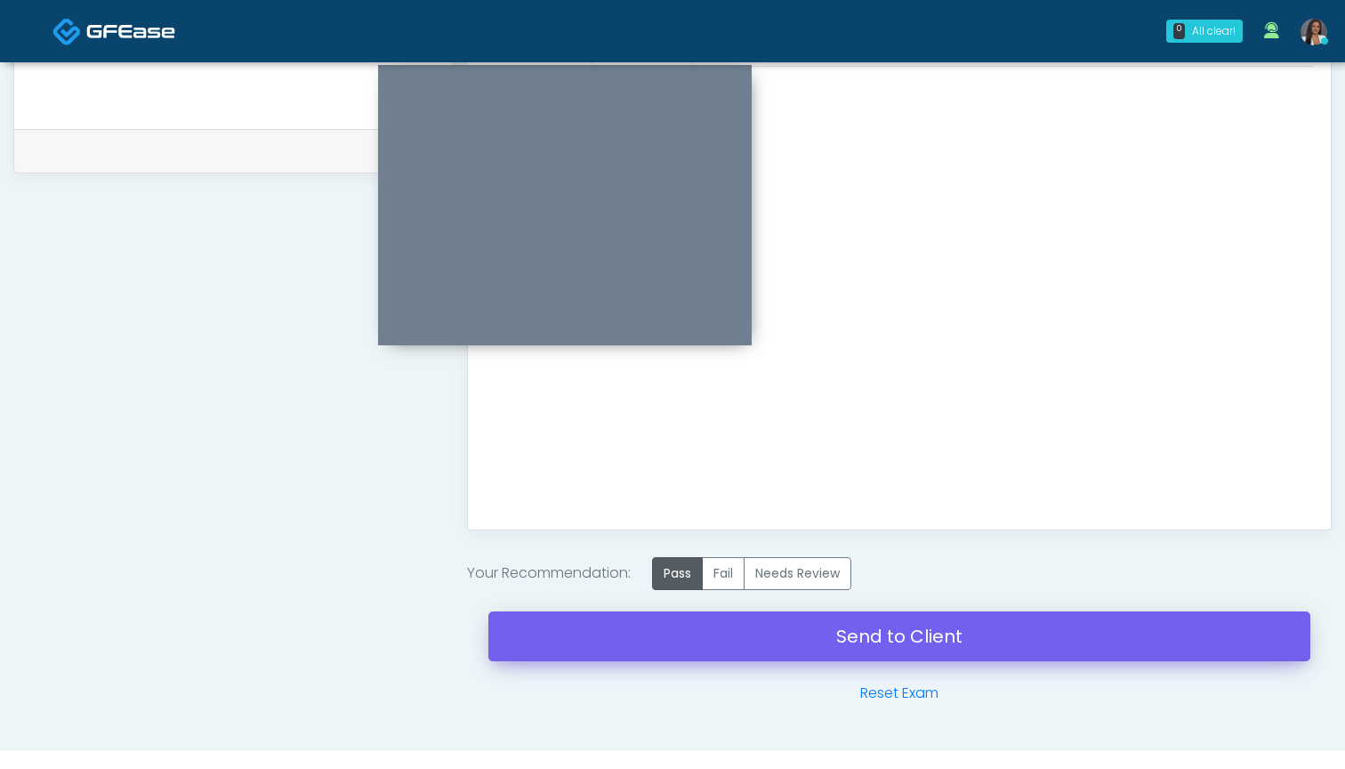
click at [749, 641] on link "Send to Client" at bounding box center [899, 636] width 822 height 50
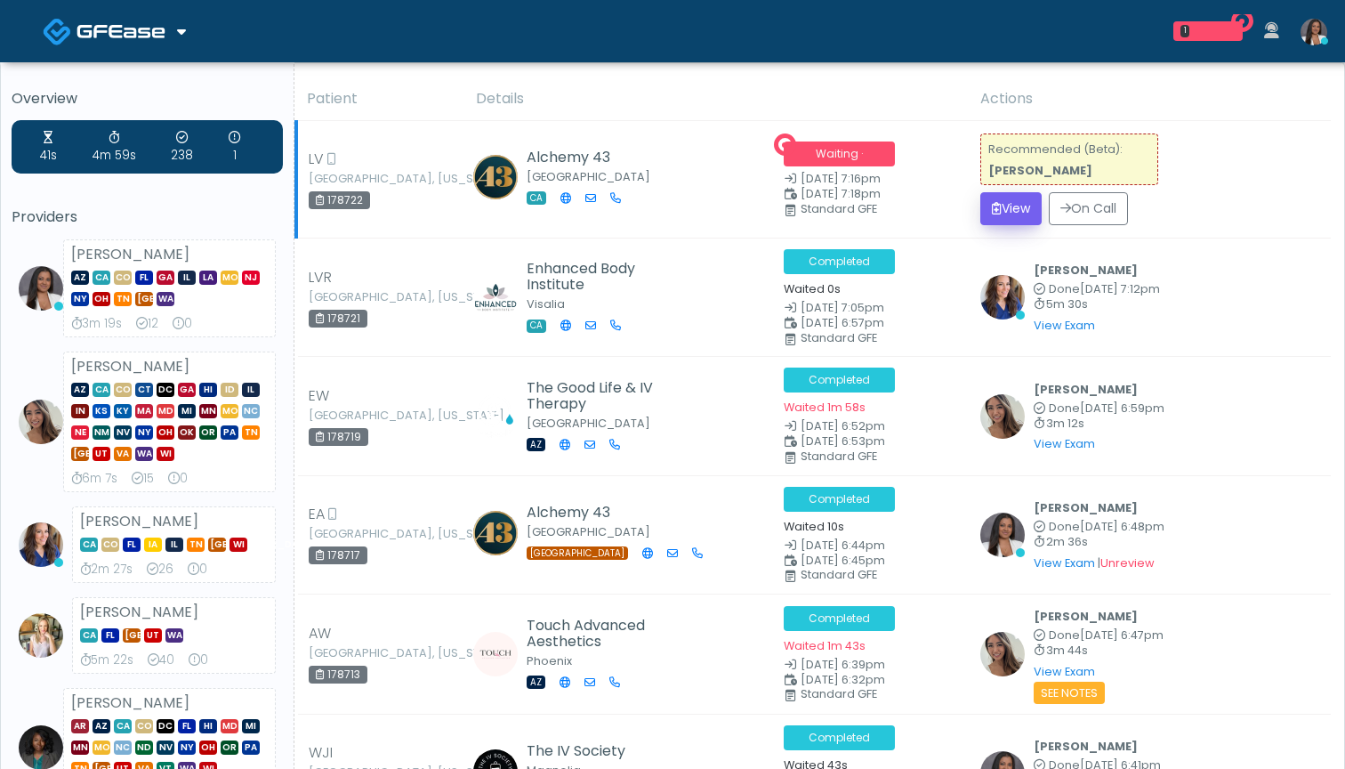
click at [1014, 207] on button "View" at bounding box center [1010, 208] width 61 height 33
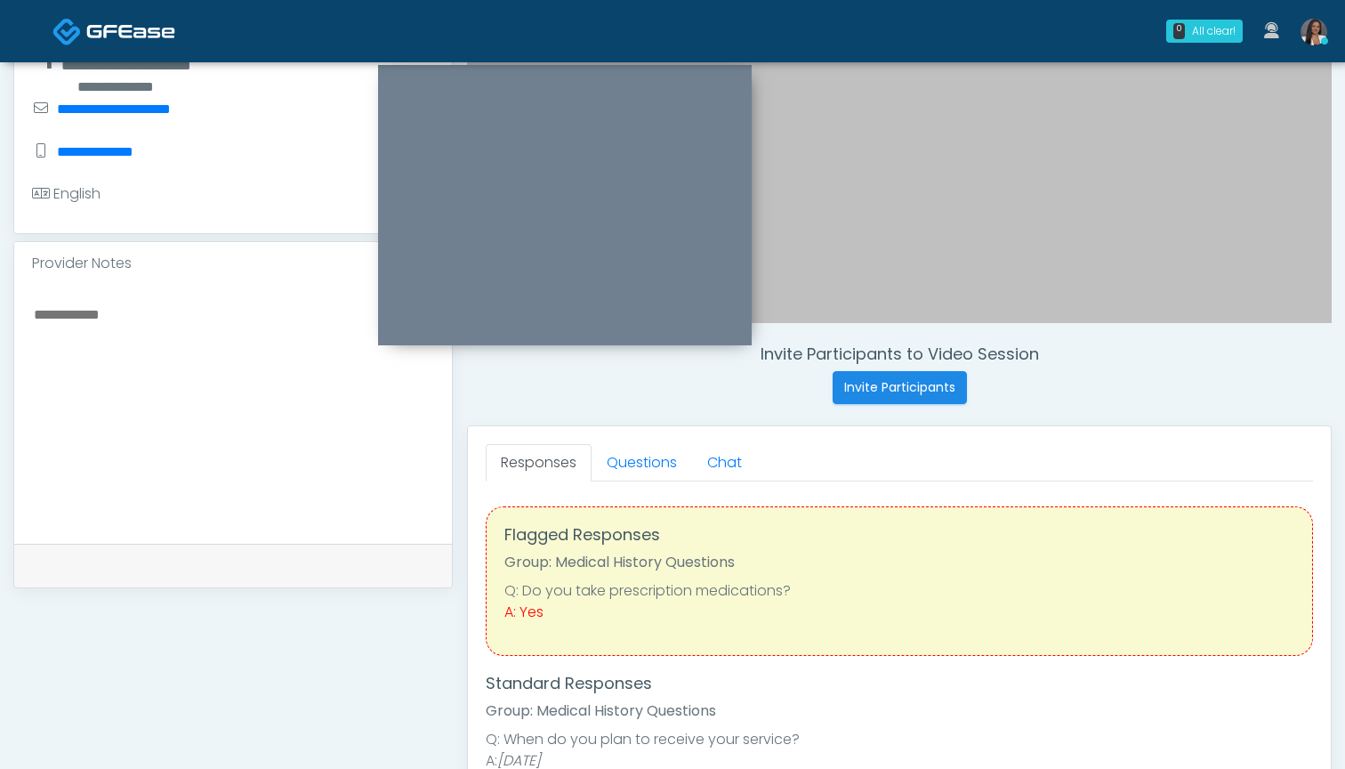
scroll to position [408, 0]
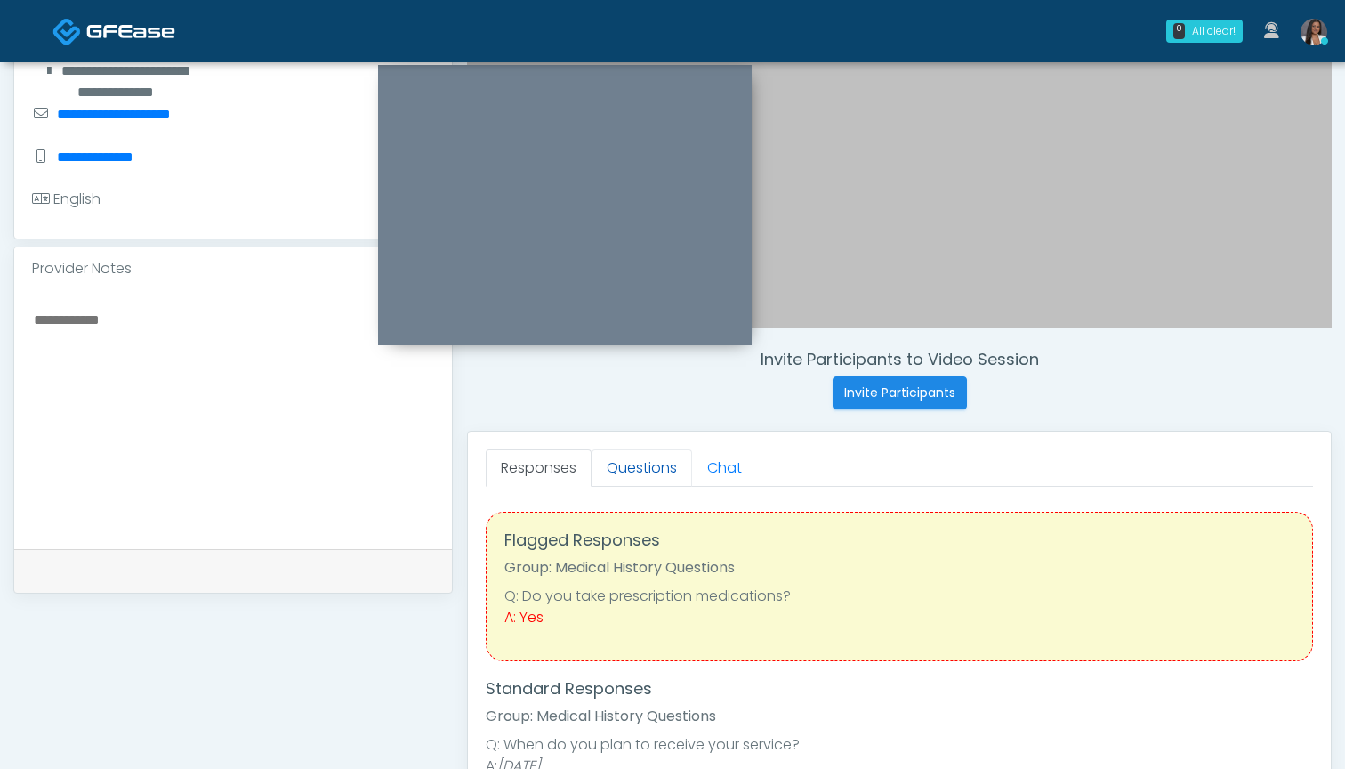
click at [641, 473] on link "Questions" at bounding box center [642, 467] width 101 height 37
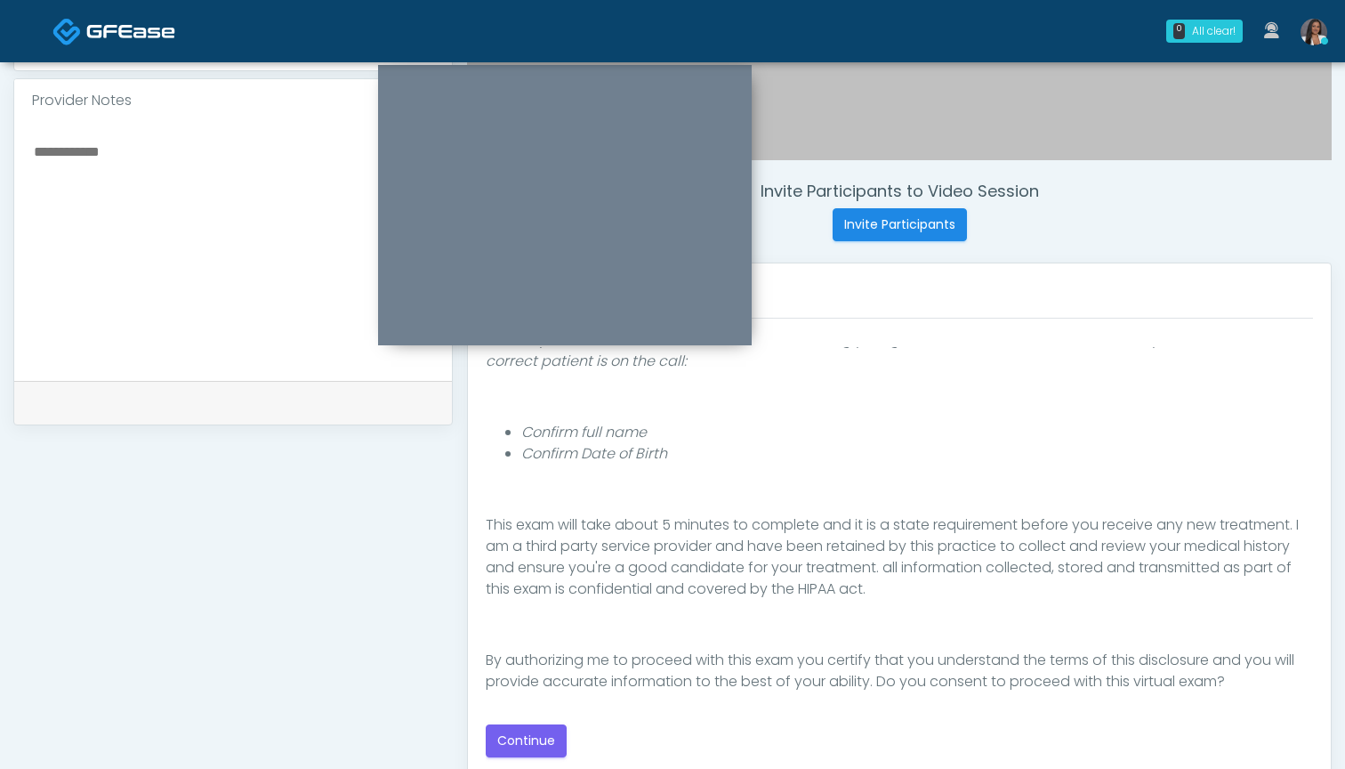
scroll to position [577, 0]
click at [530, 737] on button "Continue" at bounding box center [526, 740] width 81 height 33
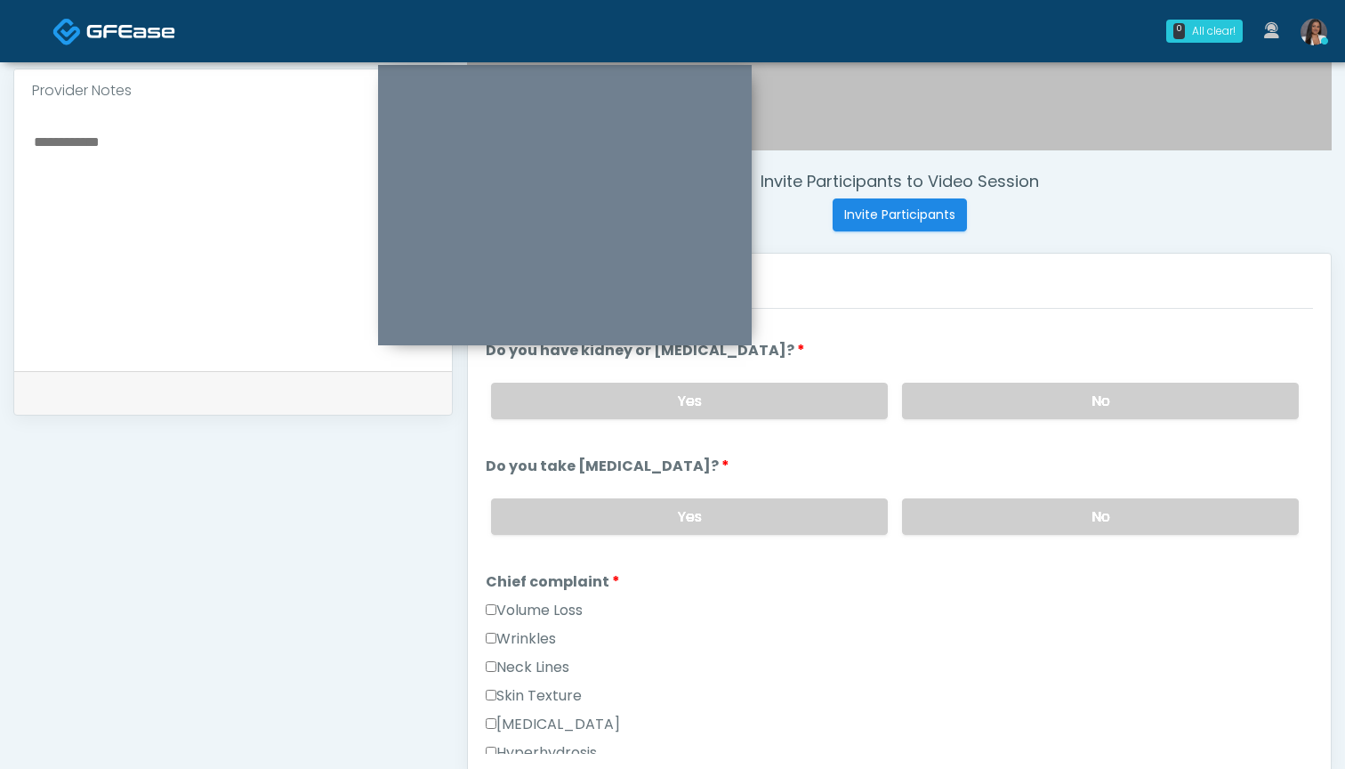
scroll to position [585, 0]
click at [519, 624] on div "Volume Loss" at bounding box center [899, 615] width 827 height 28
click at [525, 646] on label "Wrinkles" at bounding box center [521, 639] width 70 height 21
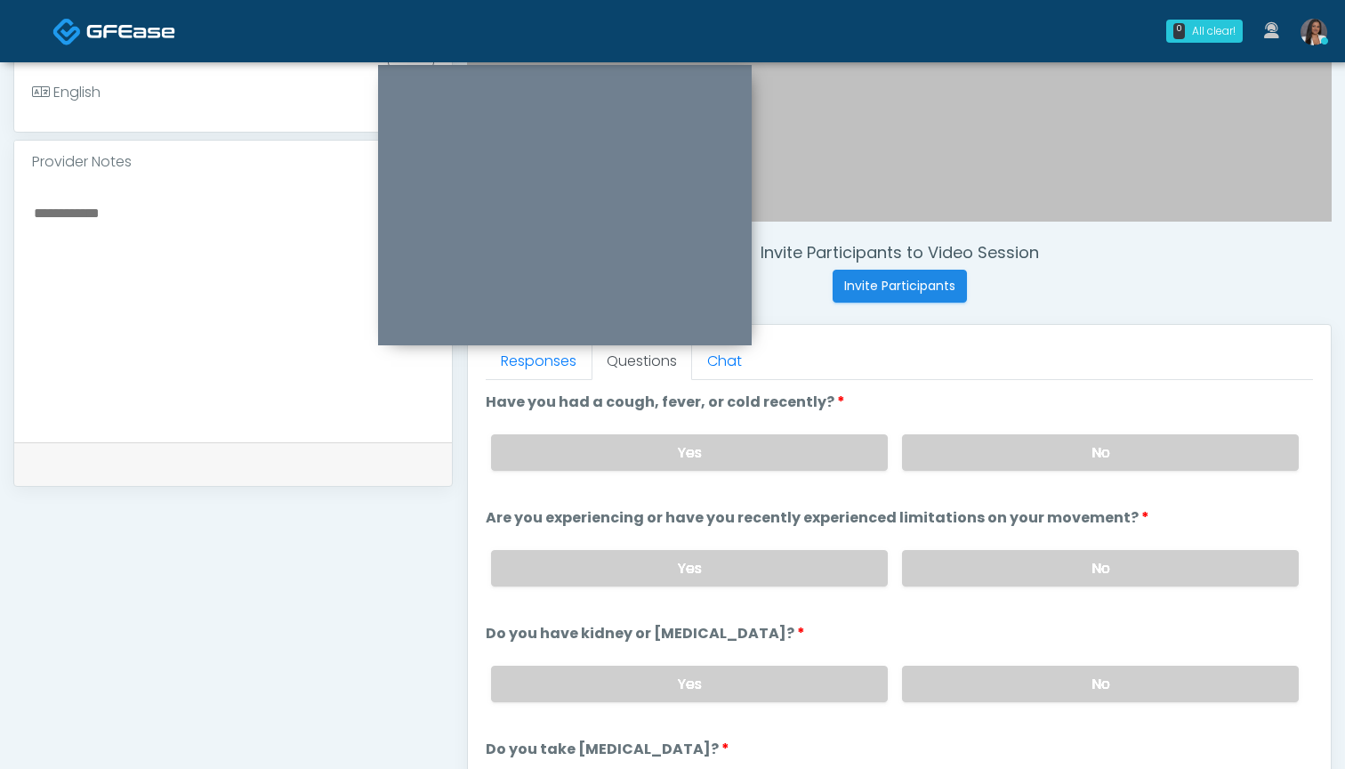
scroll to position [477, 0]
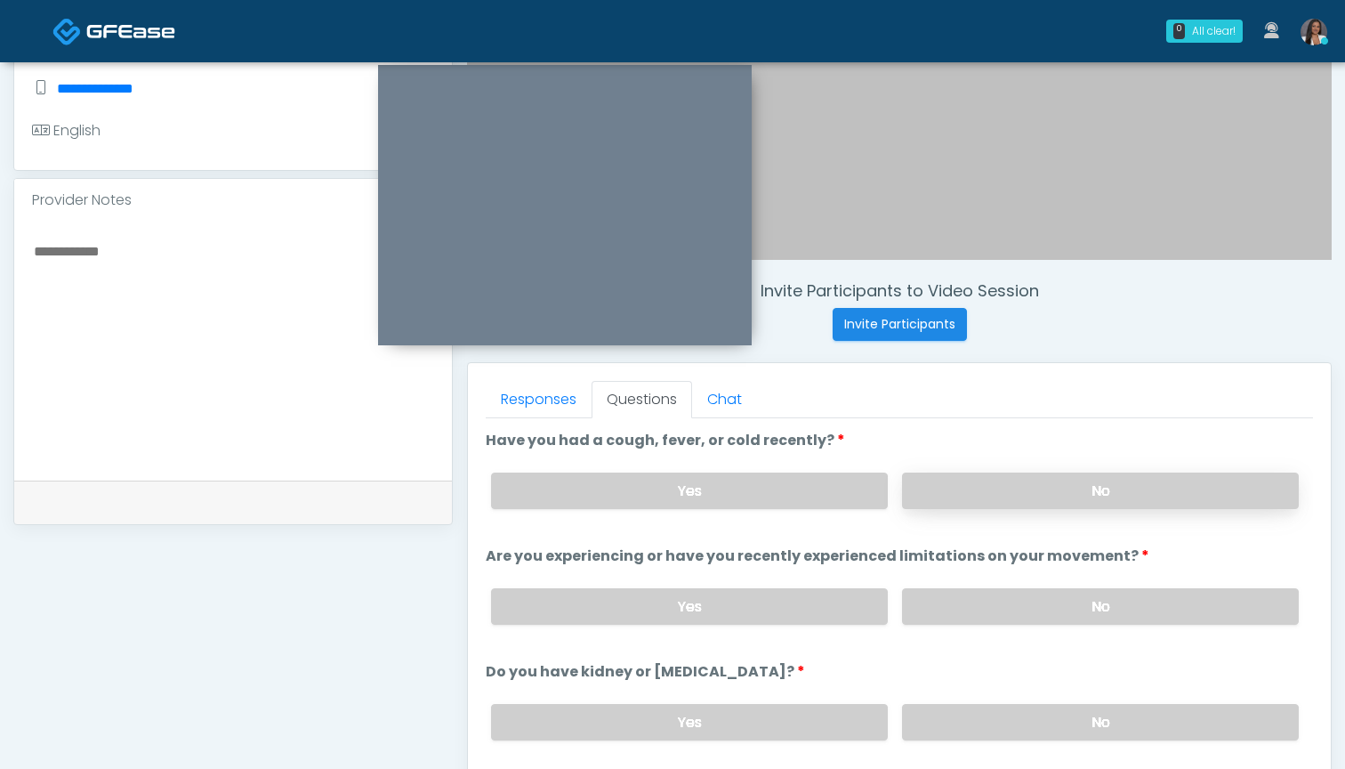
click at [948, 494] on label "No" at bounding box center [1100, 490] width 397 height 36
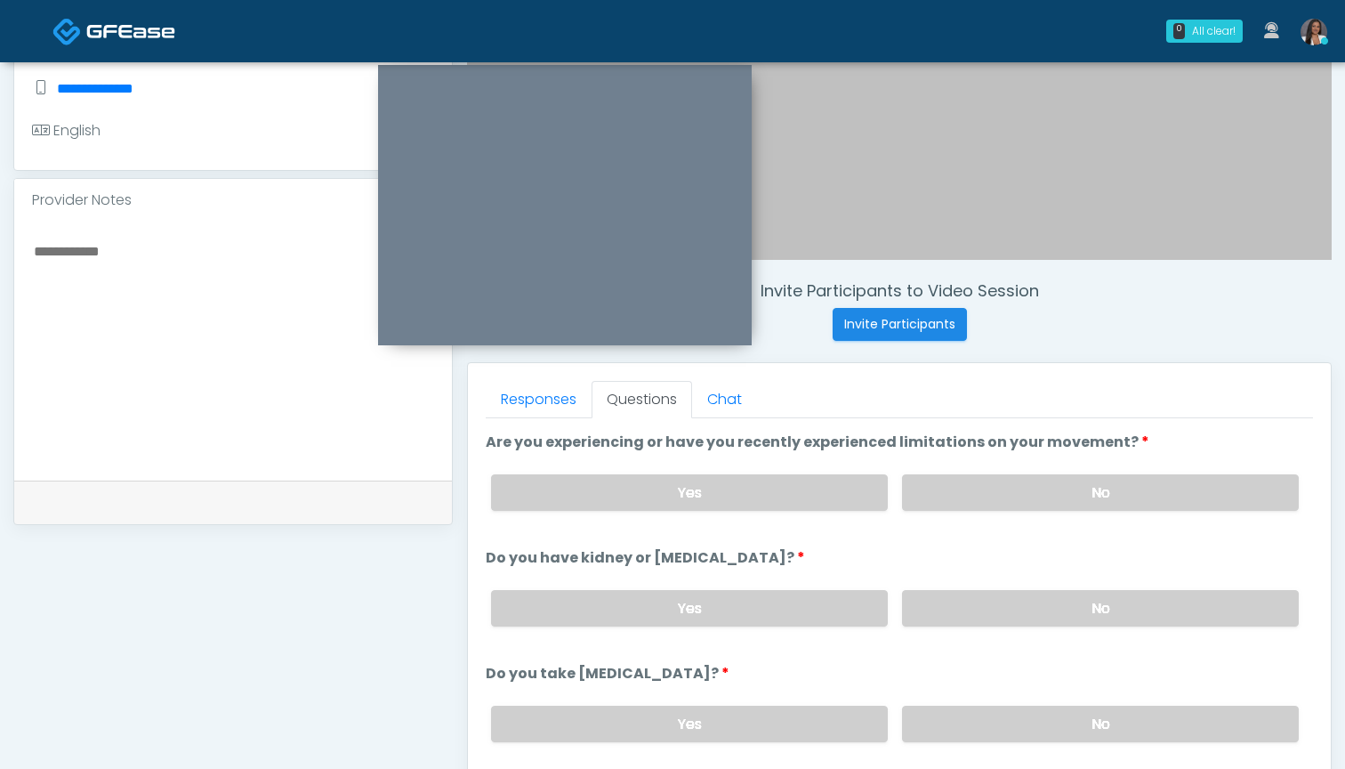
scroll to position [111, 0]
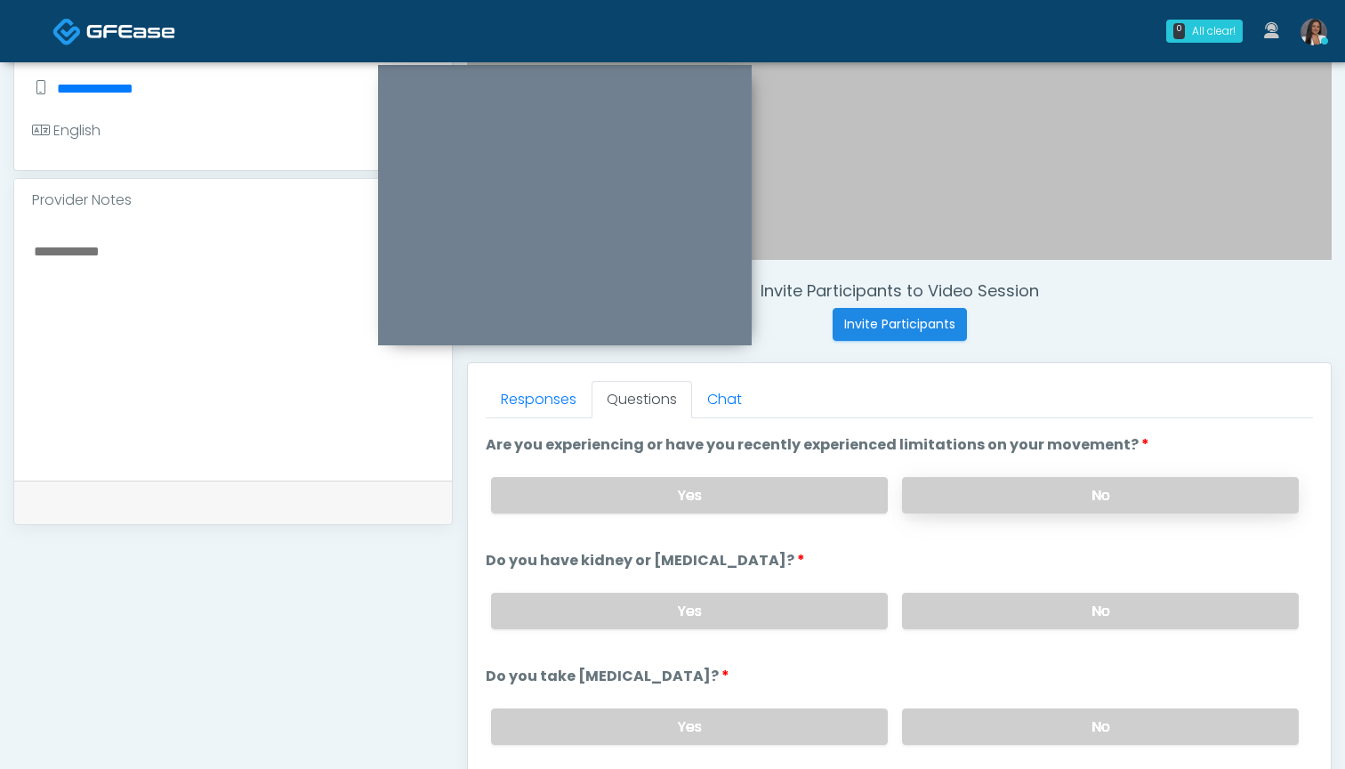
click at [960, 505] on label "No" at bounding box center [1100, 495] width 397 height 36
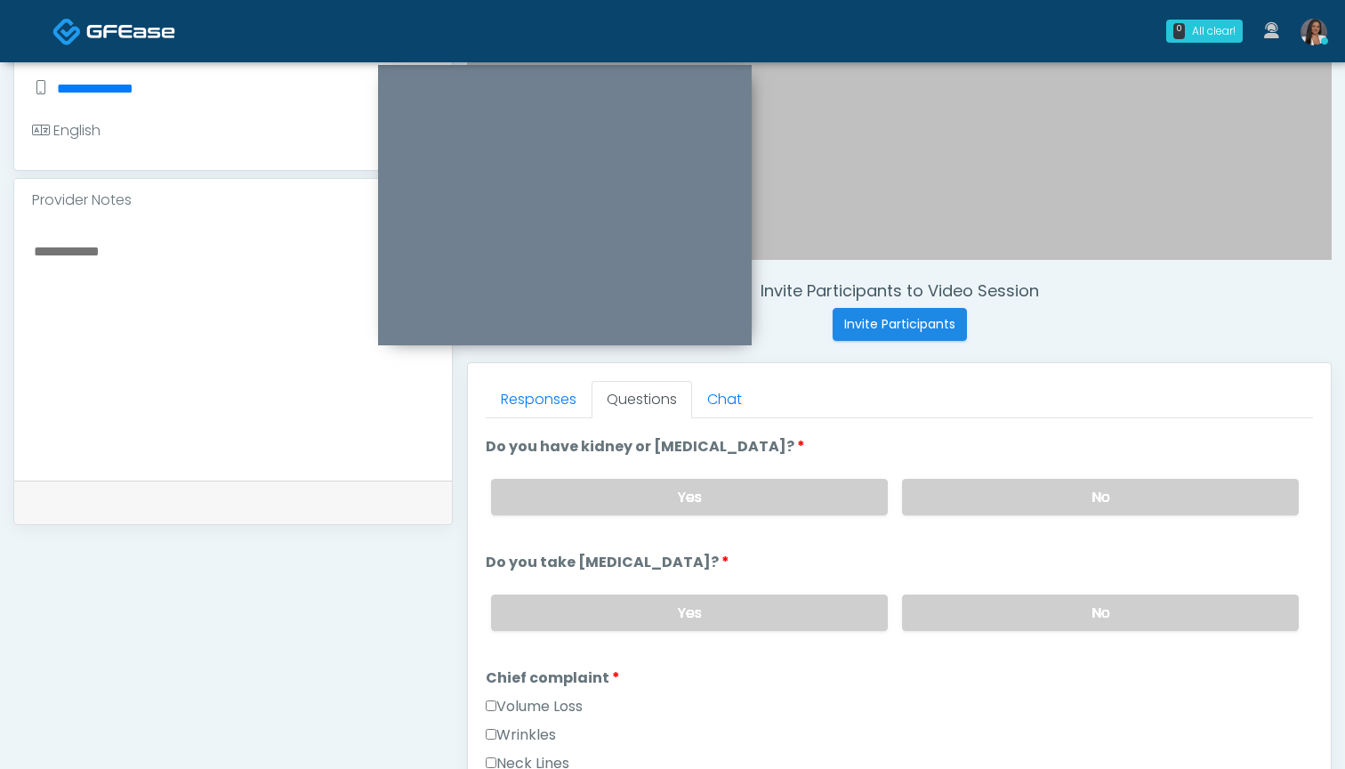
scroll to position [224, 0]
click at [950, 496] on label "No" at bounding box center [1100, 498] width 397 height 36
click at [929, 613] on label "No" at bounding box center [1100, 613] width 397 height 36
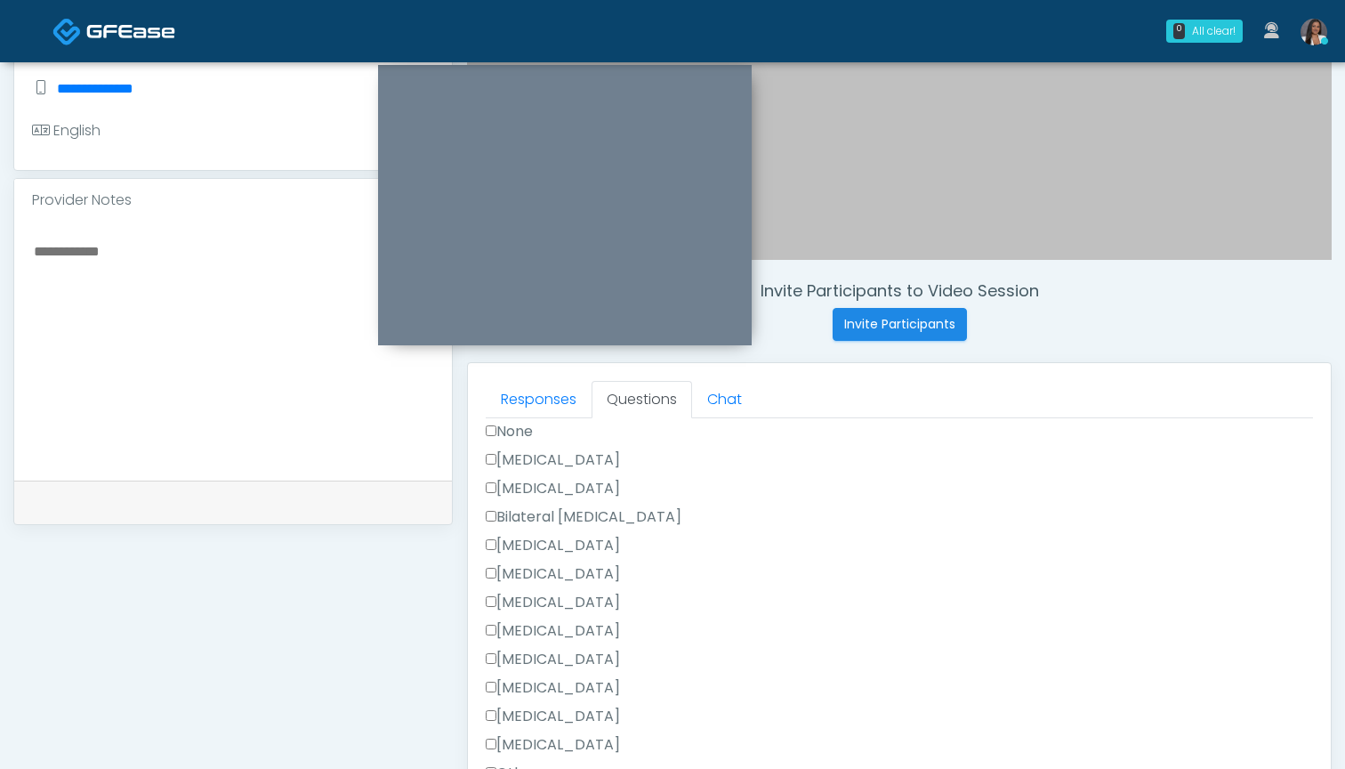
scroll to position [1008, 0]
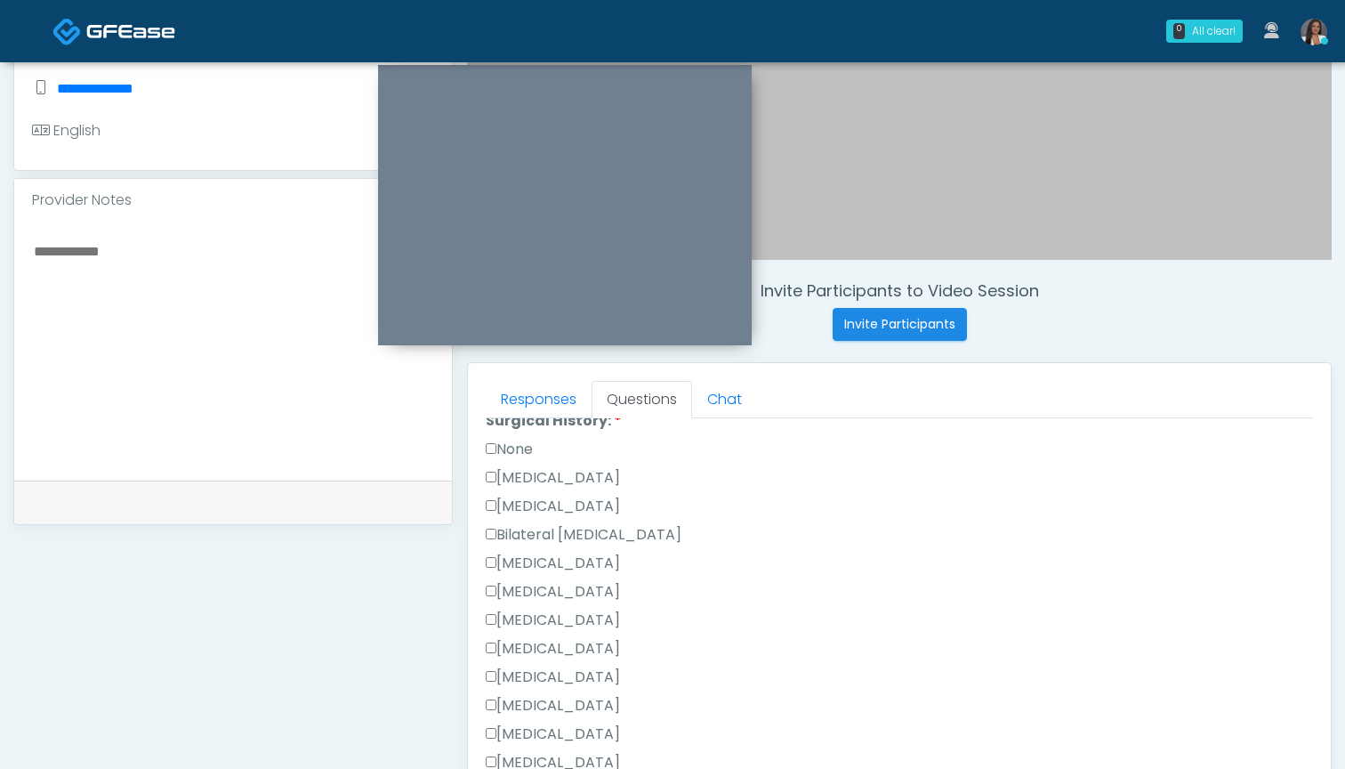
click at [522, 456] on label "None" at bounding box center [509, 449] width 47 height 21
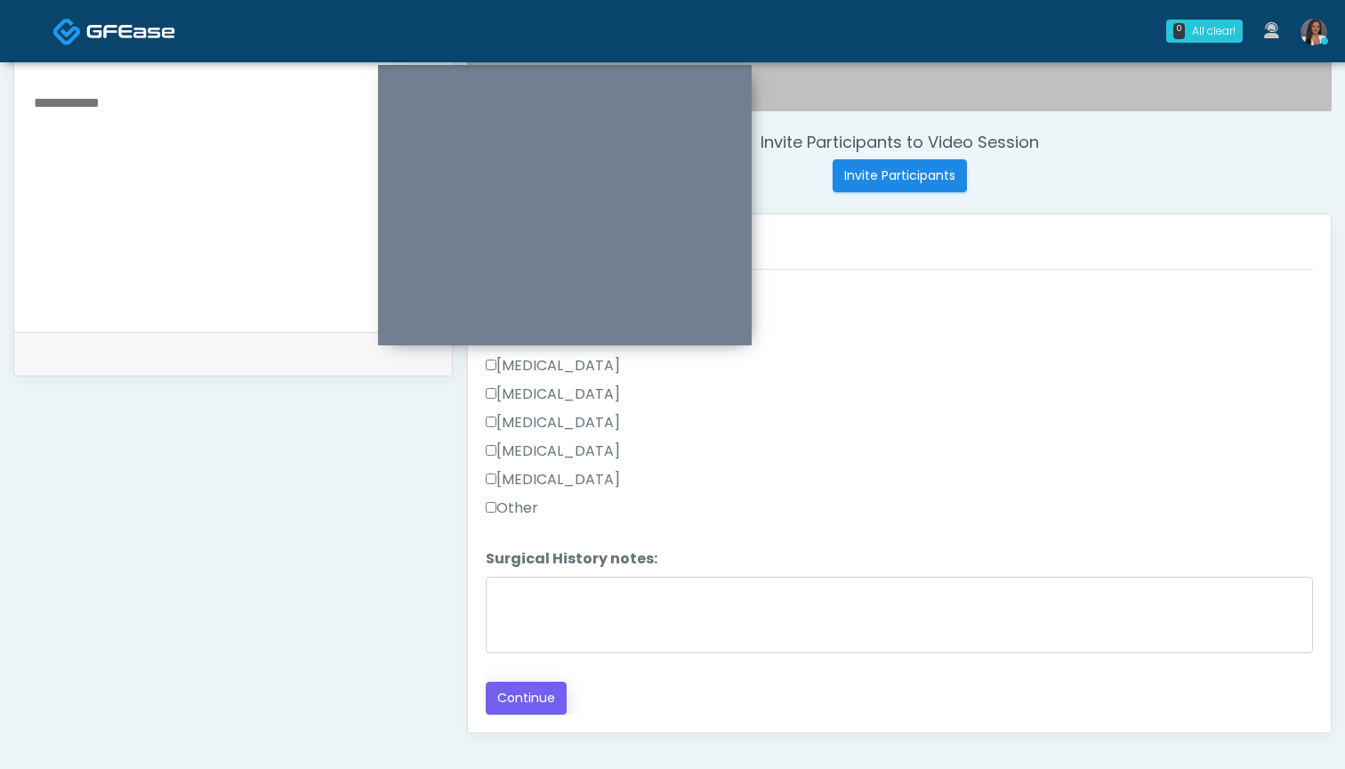
scroll to position [633, 0]
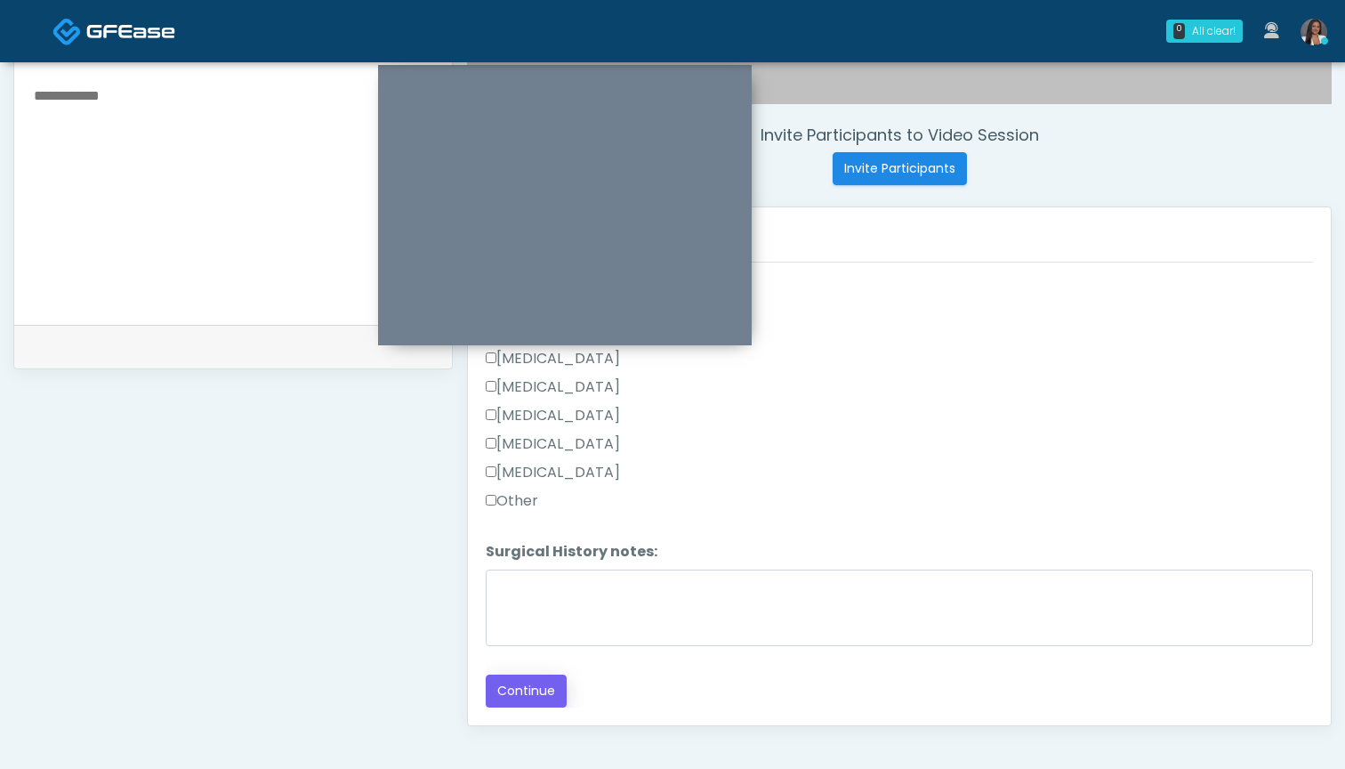
click at [528, 676] on button "Continue" at bounding box center [526, 690] width 81 height 33
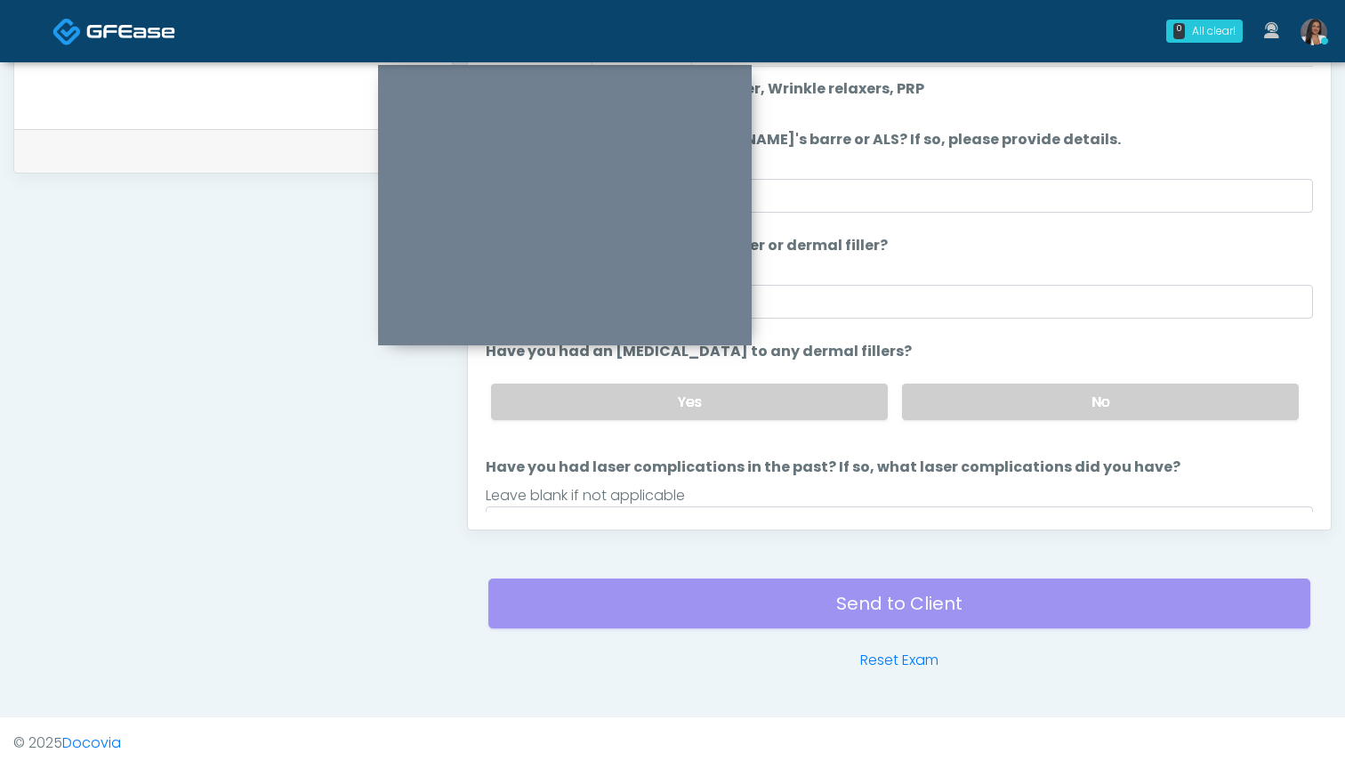
scroll to position [0, 0]
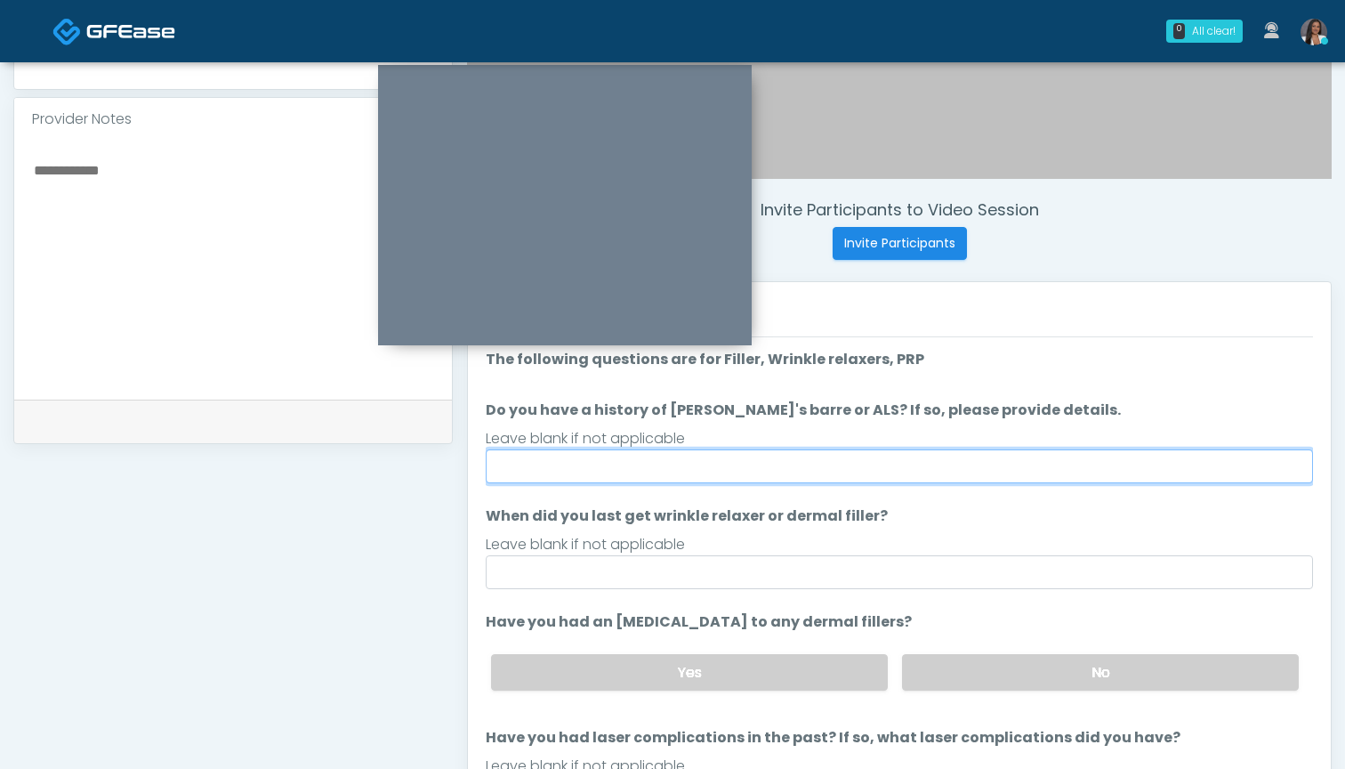
click at [845, 459] on input "Do you have a history of Guillain's barre or ALS? If so, please provide details." at bounding box center [899, 466] width 827 height 34
type input "**"
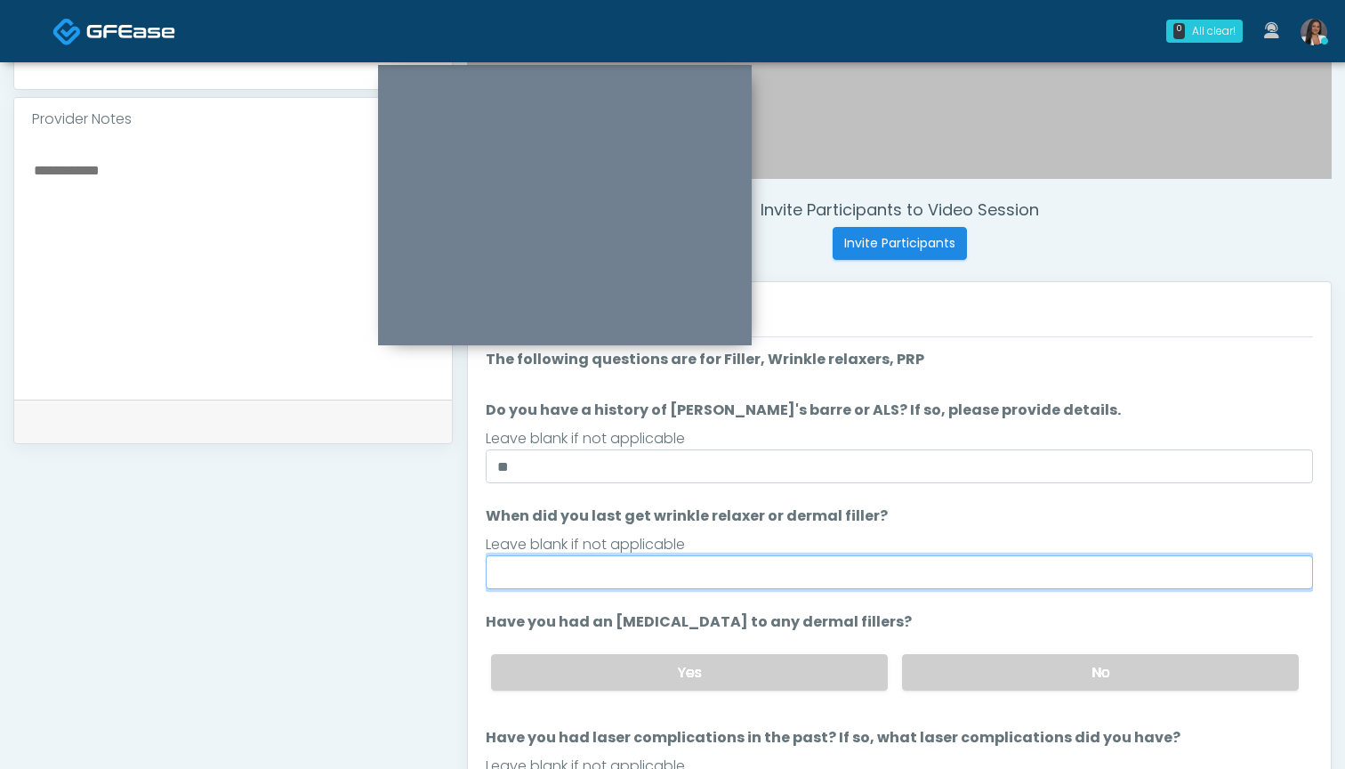
type input "*"
type input "********"
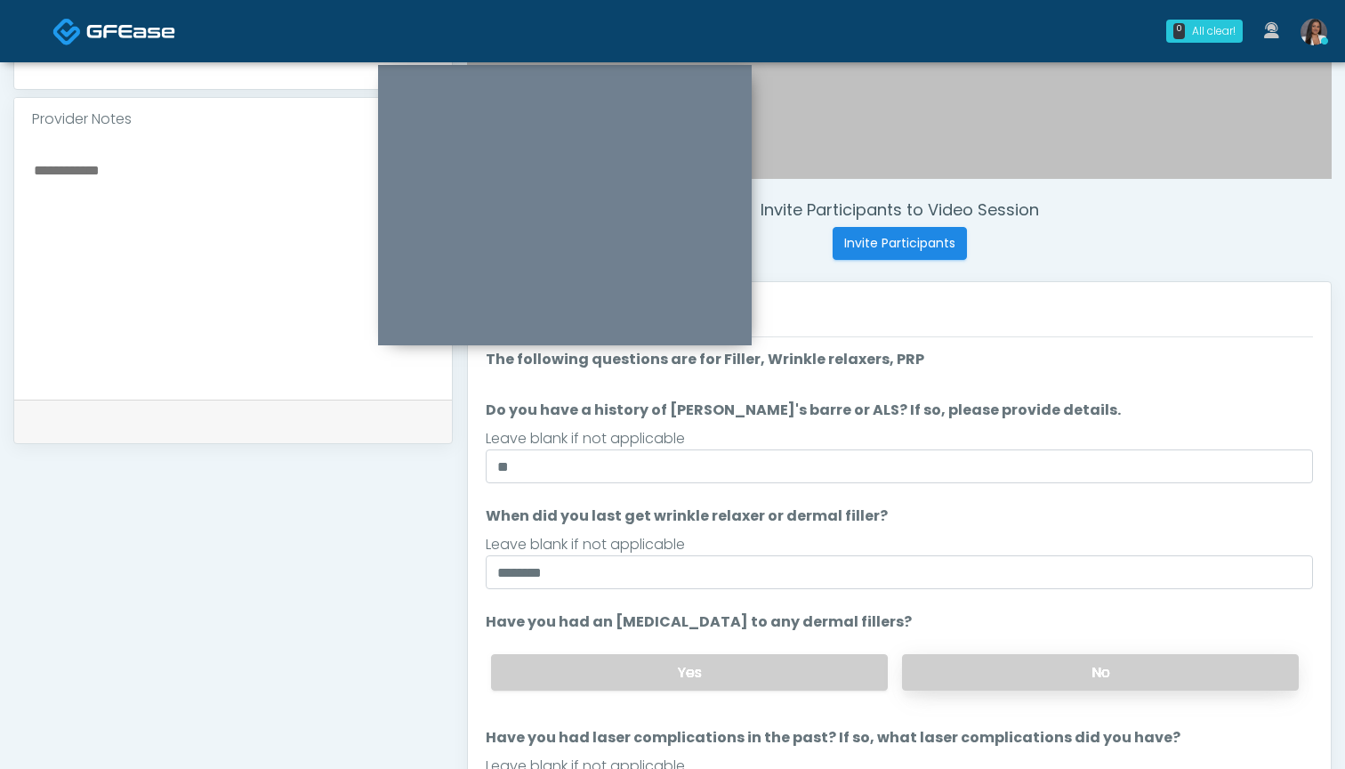
click at [930, 674] on label "No" at bounding box center [1100, 672] width 397 height 36
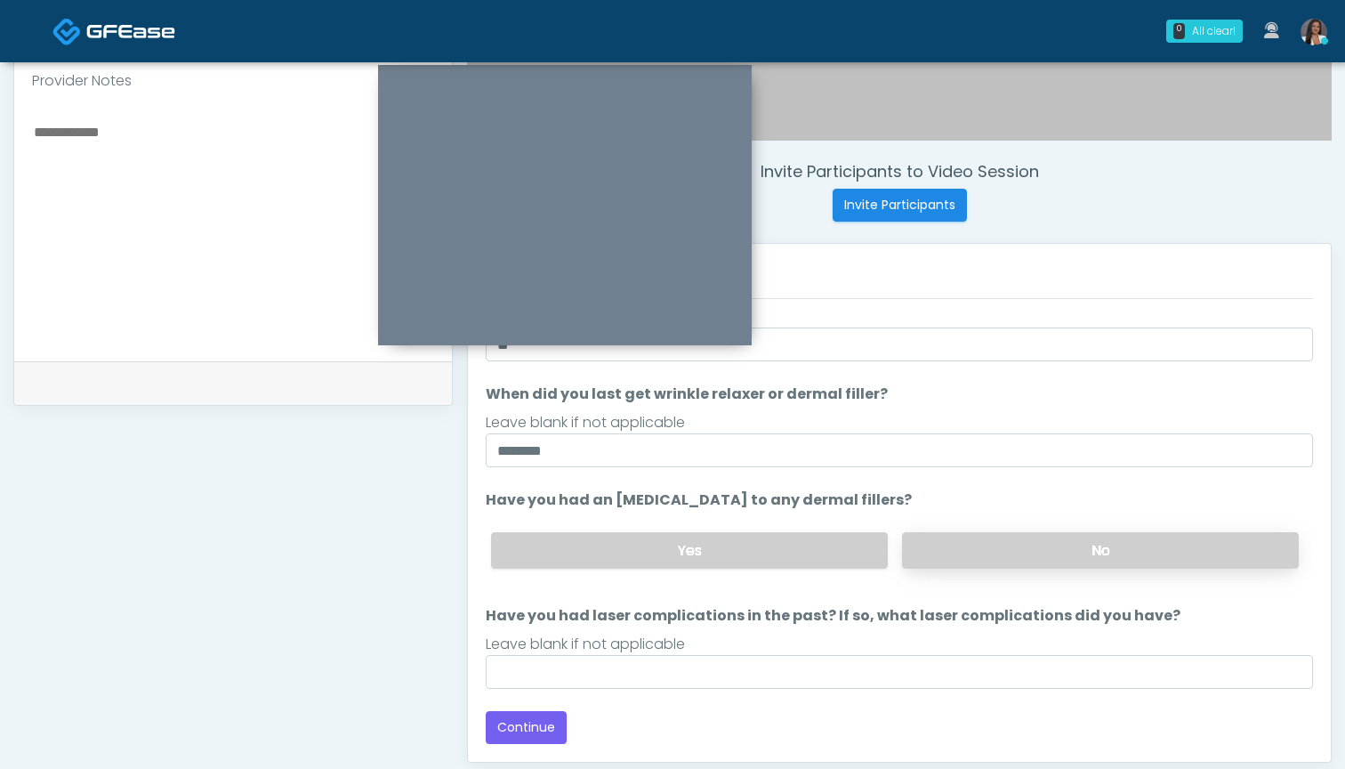
scroll to position [609, 0]
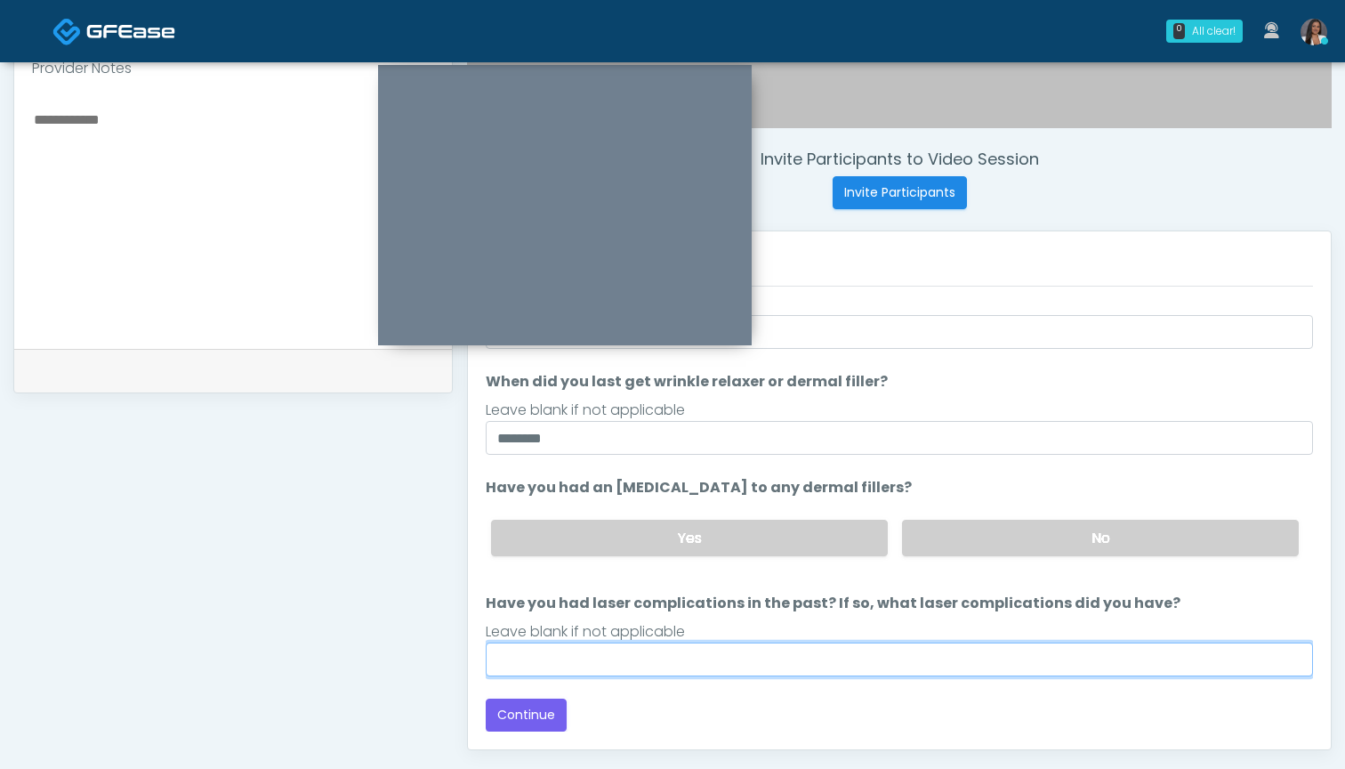
click at [863, 662] on input "Have you had laser complications in the past? If so, what laser complications d…" at bounding box center [899, 659] width 827 height 34
type input "**********"
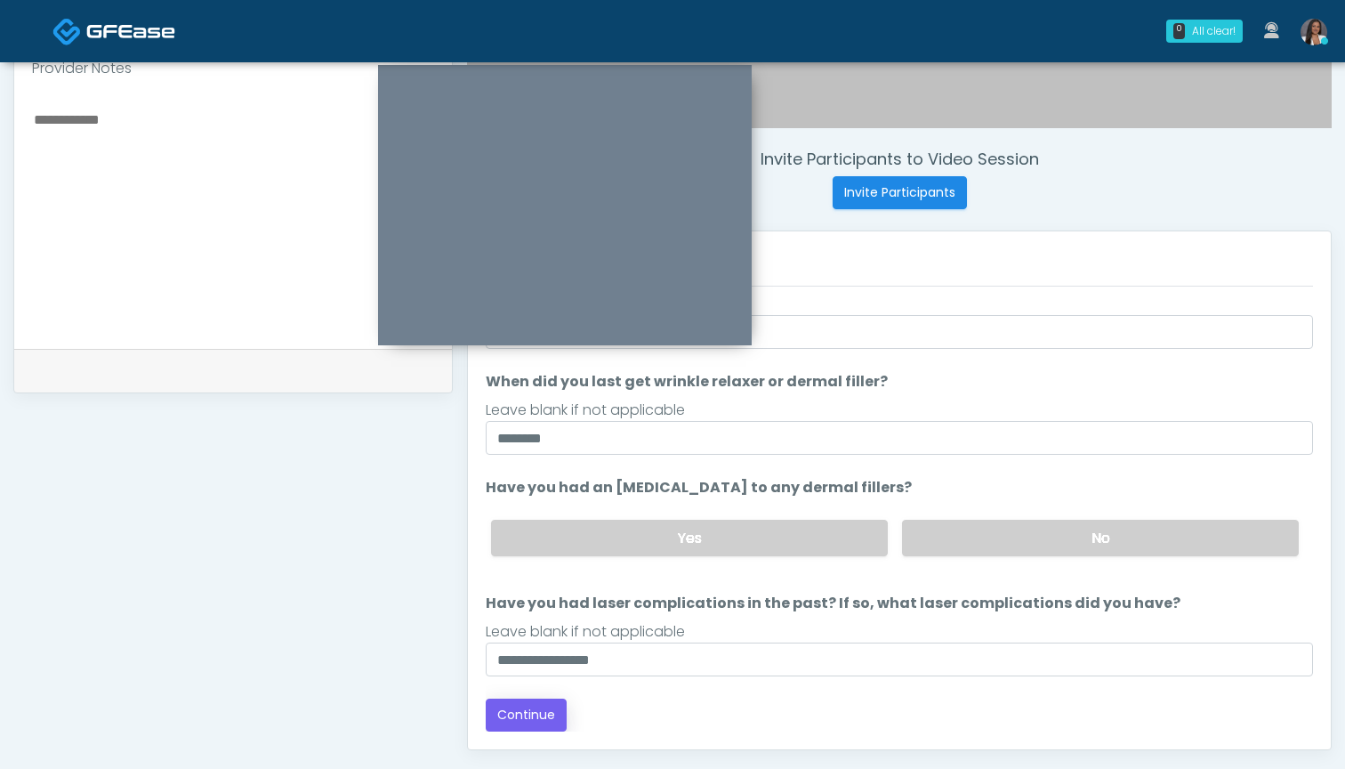
drag, startPoint x: 863, startPoint y: 662, endPoint x: 540, endPoint y: 717, distance: 327.6
click at [540, 717] on button "Continue" at bounding box center [526, 714] width 81 height 33
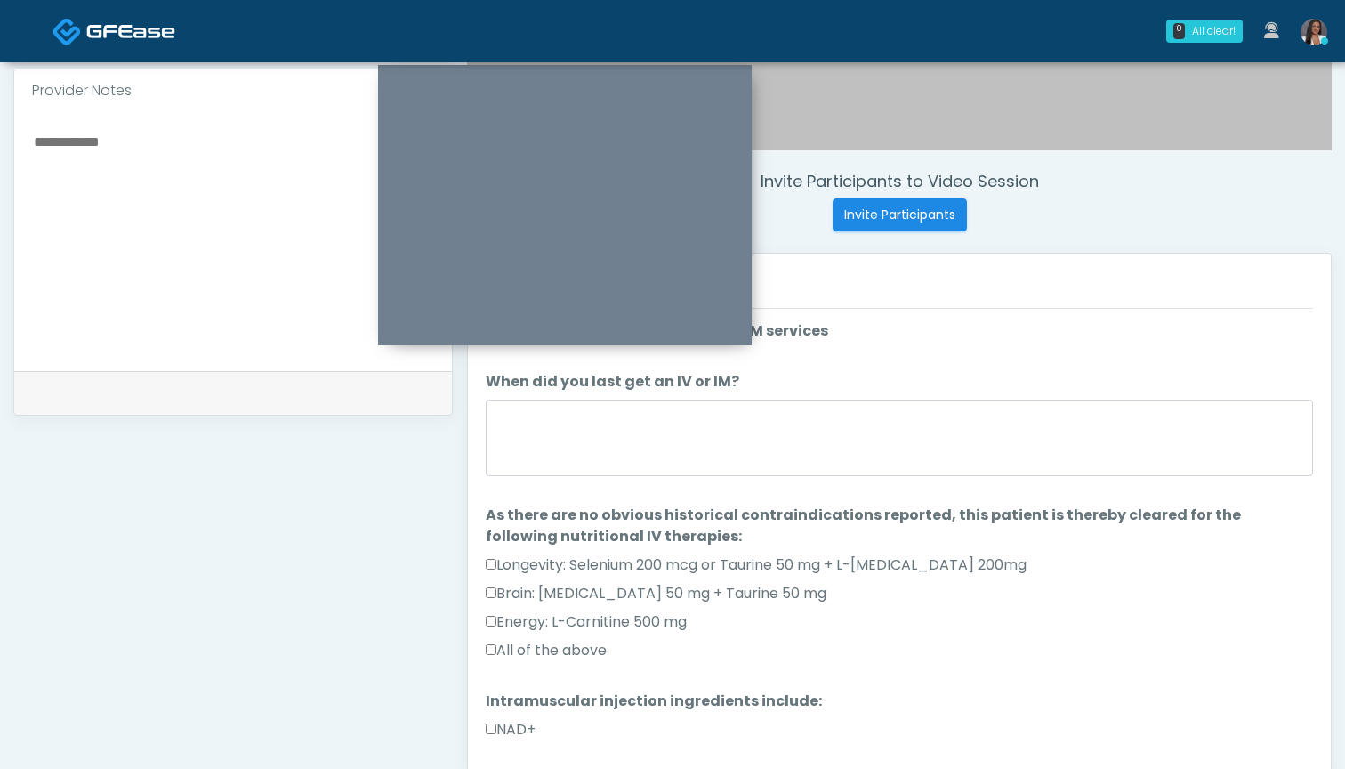
scroll to position [548, 0]
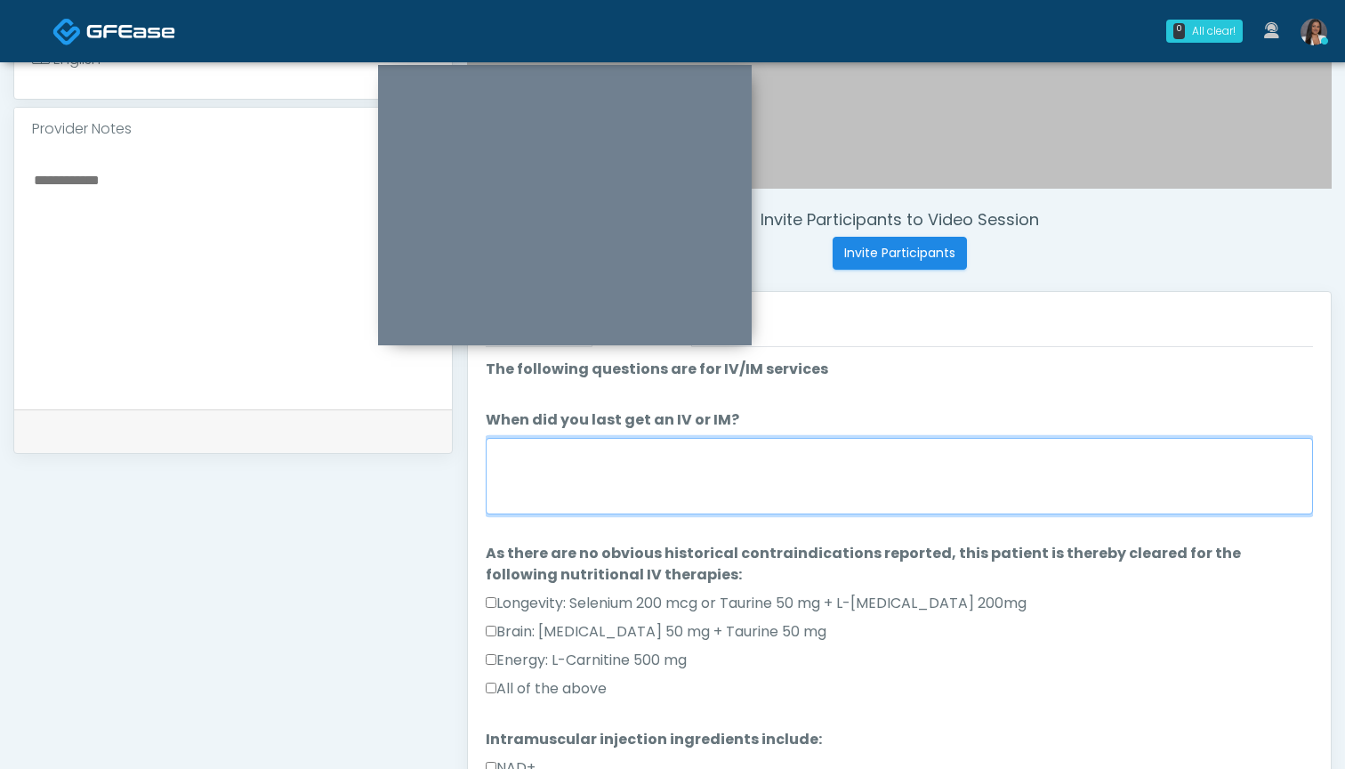
click at [803, 488] on textarea "When did you last get an IV or IM?" at bounding box center [899, 476] width 827 height 77
type textarea "***"
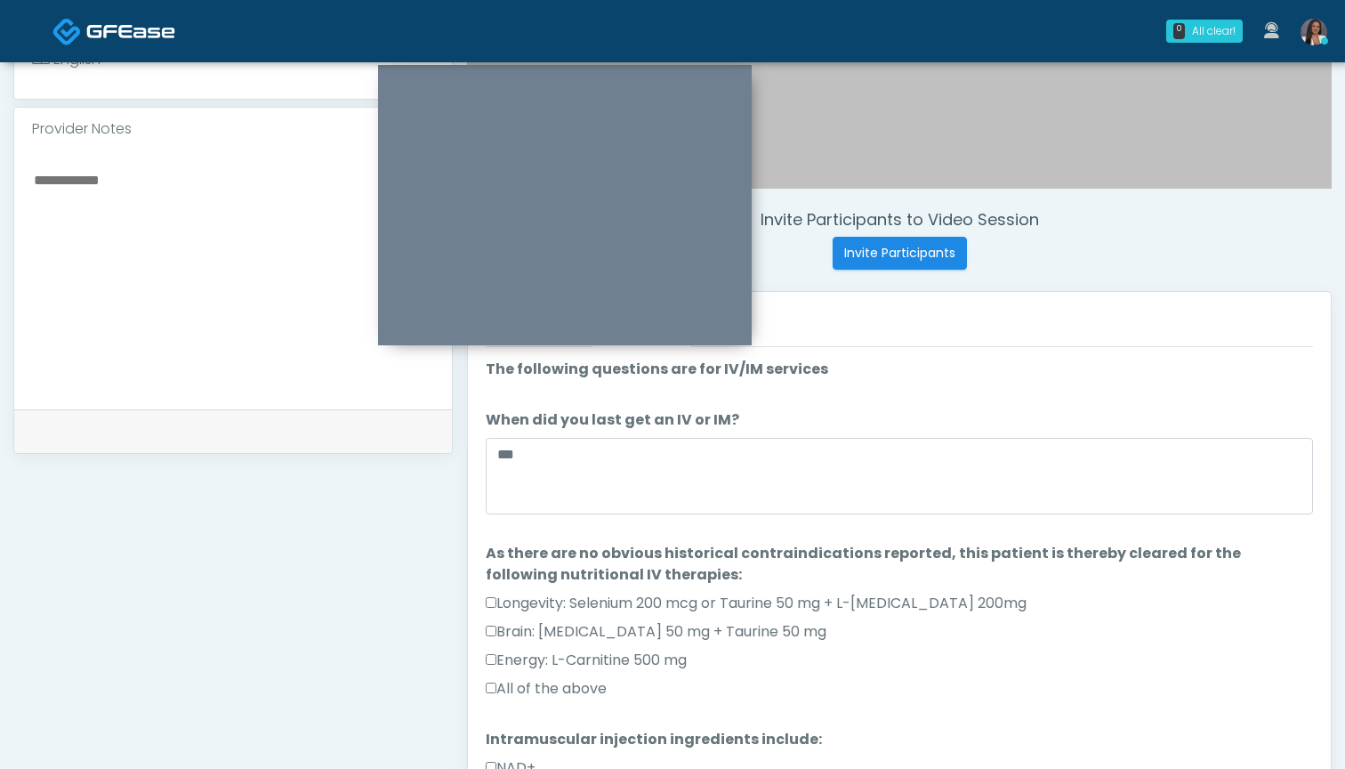
click at [588, 694] on label "All of the above" at bounding box center [546, 688] width 121 height 21
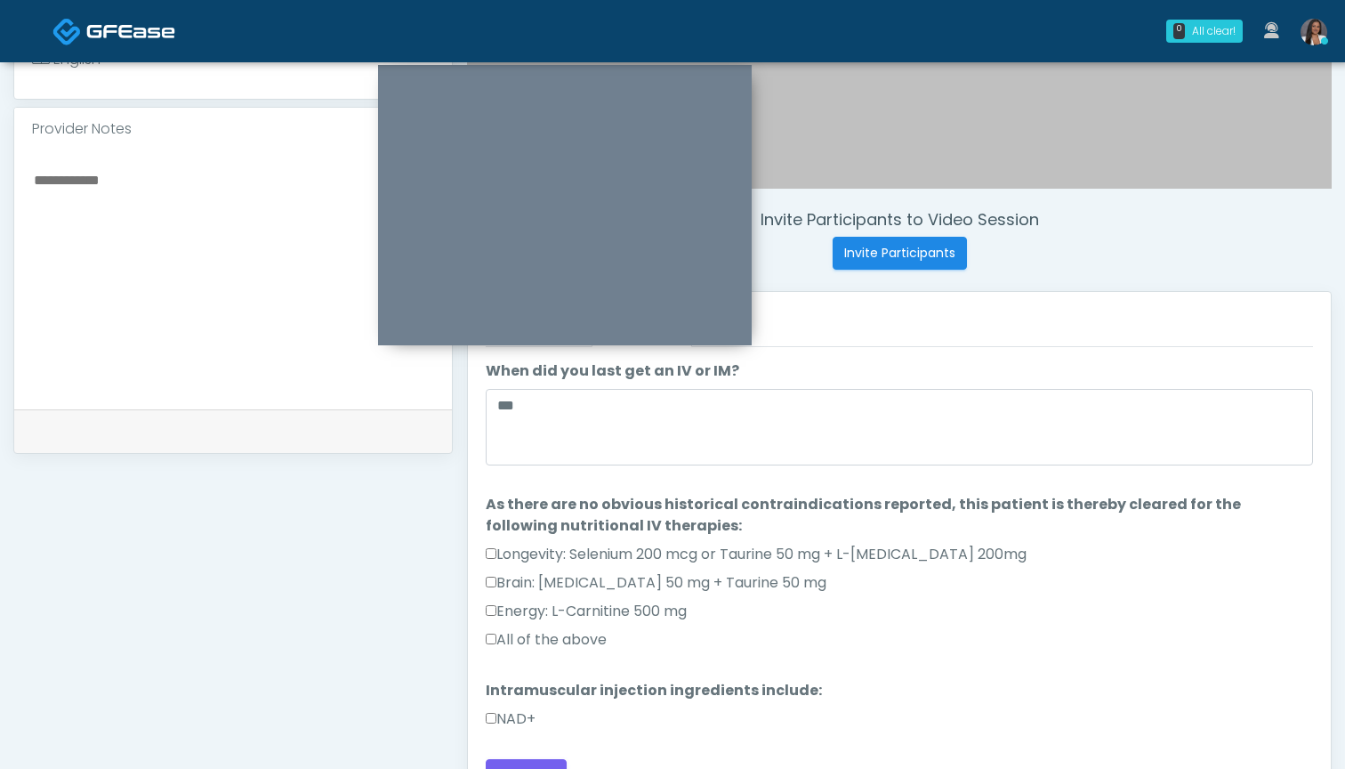
scroll to position [49, 0]
click at [533, 718] on label "NAD+" at bounding box center [511, 718] width 50 height 21
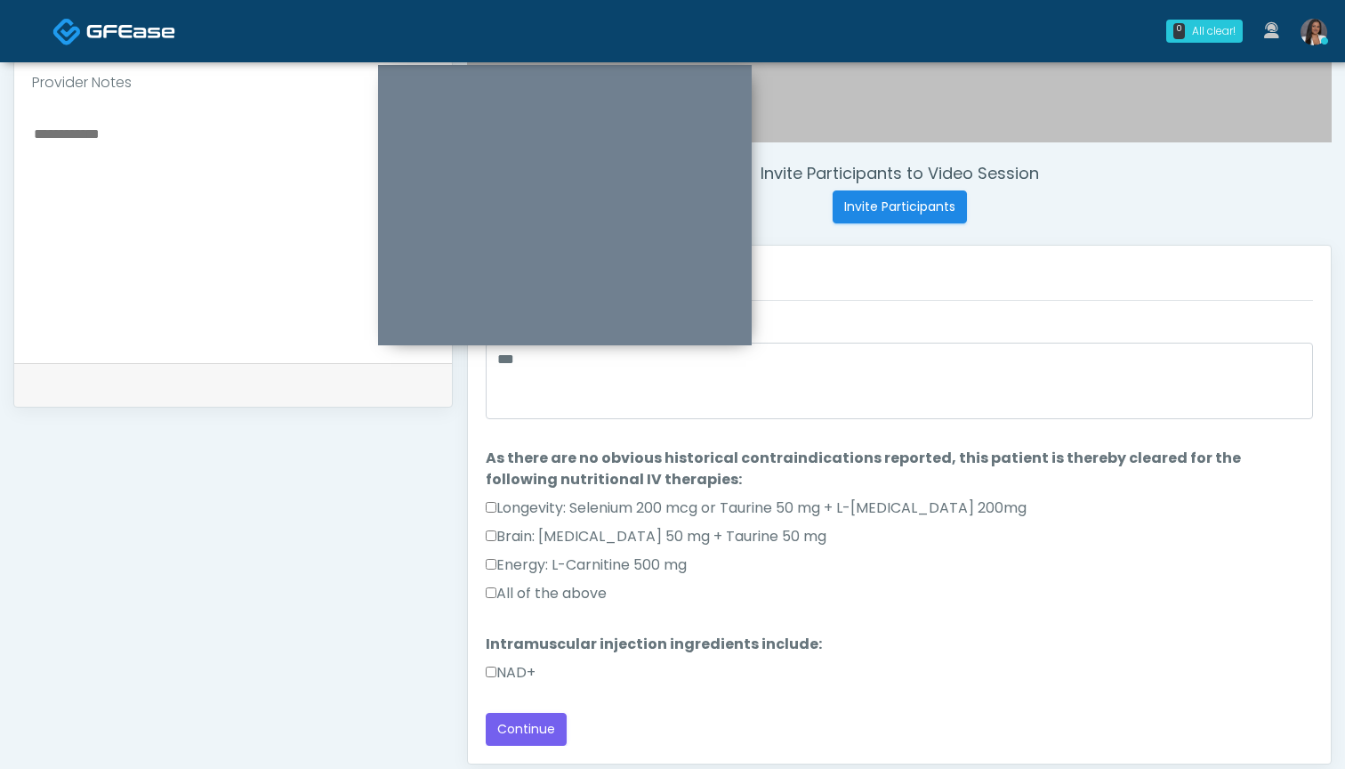
scroll to position [603, 0]
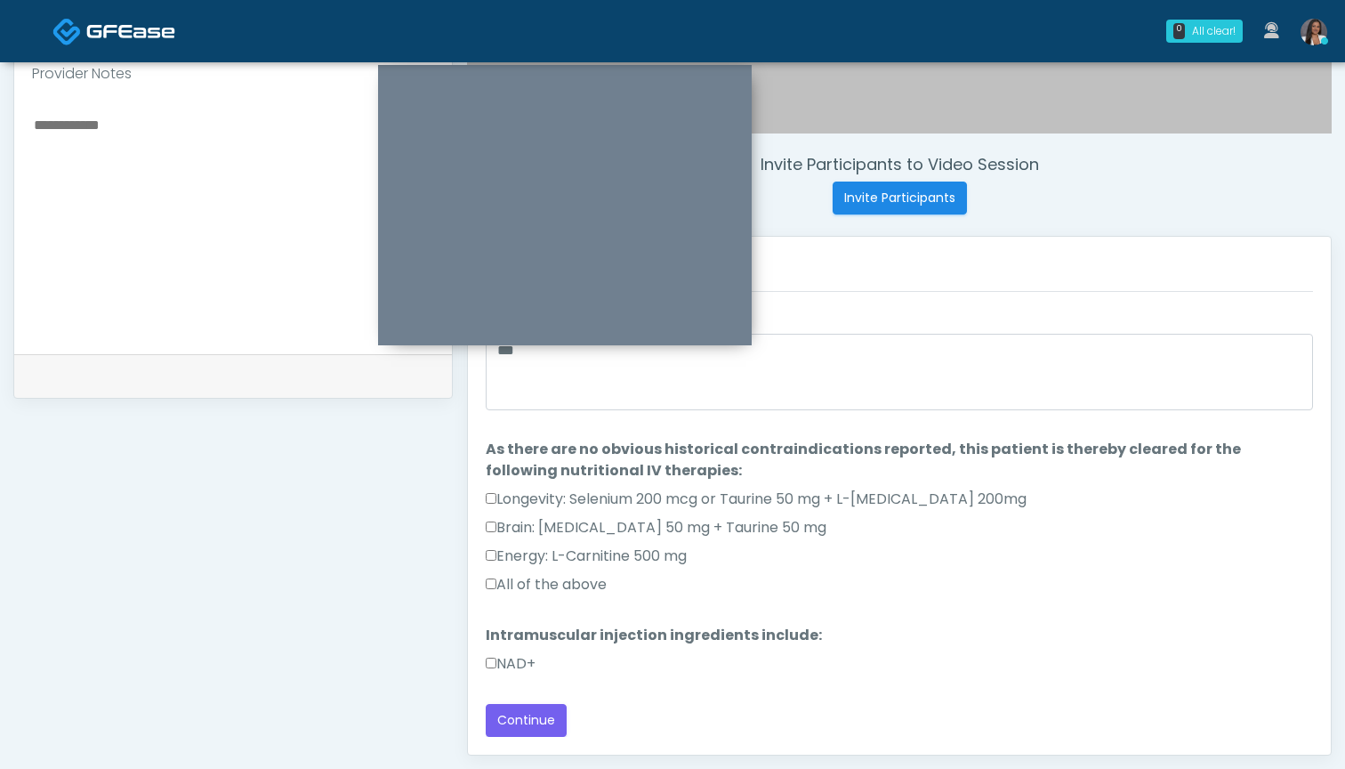
click at [91, 232] on textarea at bounding box center [233, 221] width 402 height 217
drag, startPoint x: 91, startPoint y: 232, endPoint x: 195, endPoint y: 128, distance: 147.2
click at [195, 128] on textarea "**********" at bounding box center [233, 221] width 402 height 217
type textarea "**********"
click at [526, 723] on button "Continue" at bounding box center [526, 720] width 81 height 33
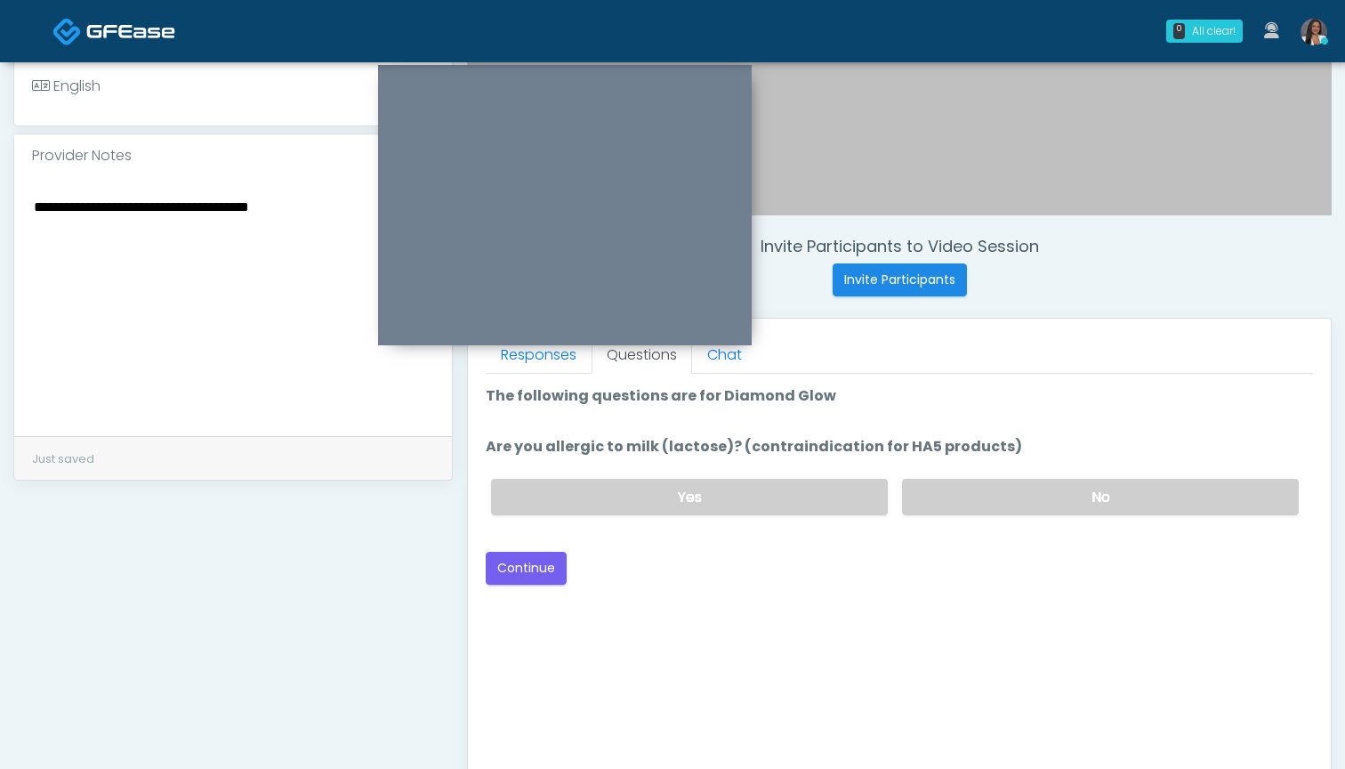
scroll to position [515, 0]
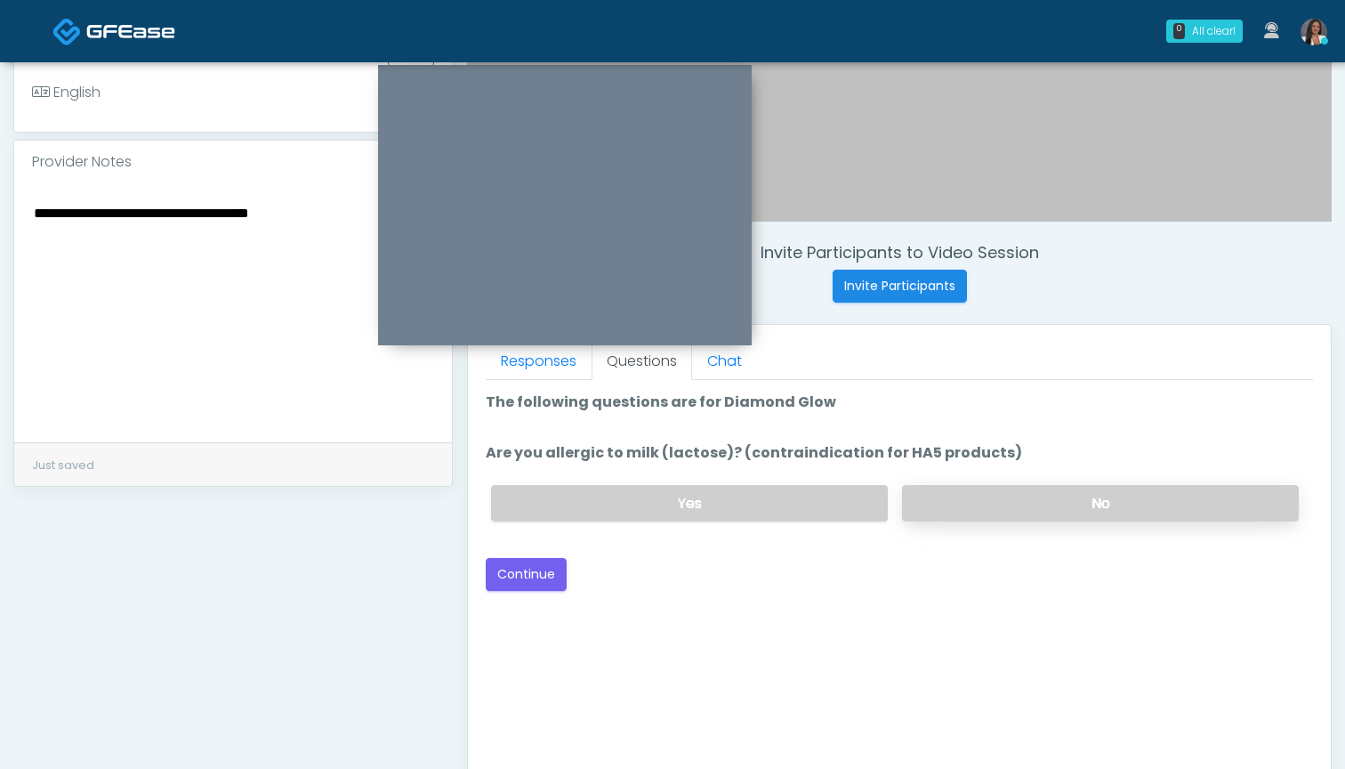
click at [938, 501] on label "No" at bounding box center [1100, 503] width 397 height 36
click at [519, 573] on button "Continue" at bounding box center [526, 574] width 81 height 33
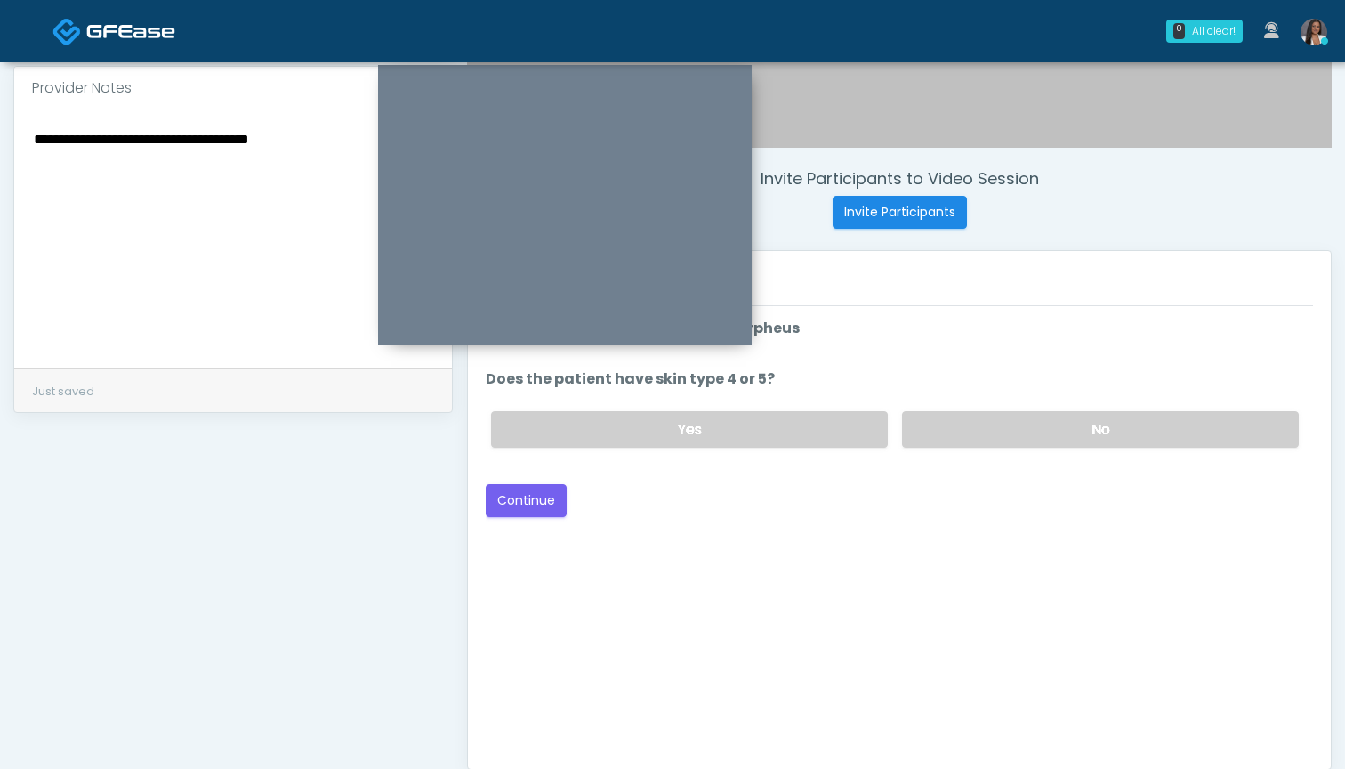
scroll to position [577, 0]
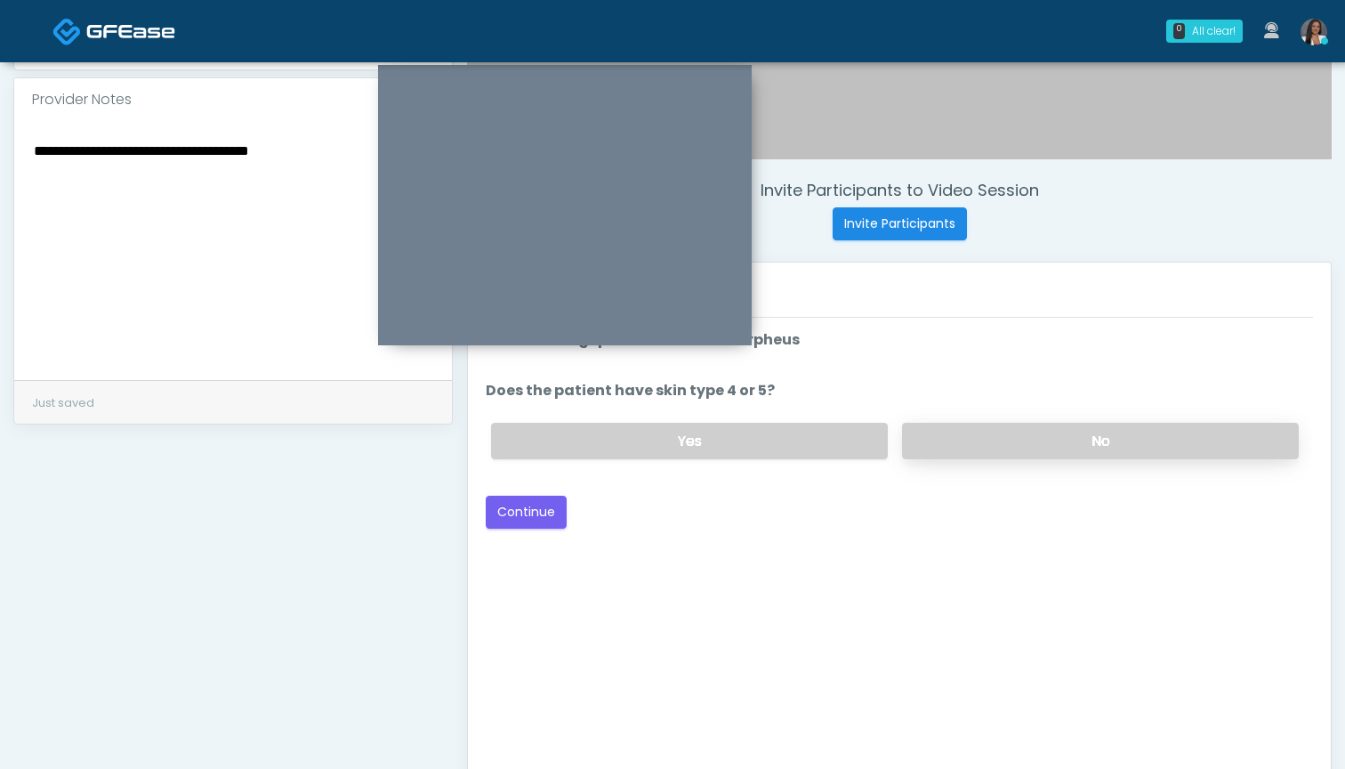
click at [943, 438] on label "No" at bounding box center [1100, 441] width 397 height 36
click at [696, 447] on label "Yes" at bounding box center [689, 441] width 397 height 36
click at [531, 521] on button "Continue" at bounding box center [526, 512] width 81 height 33
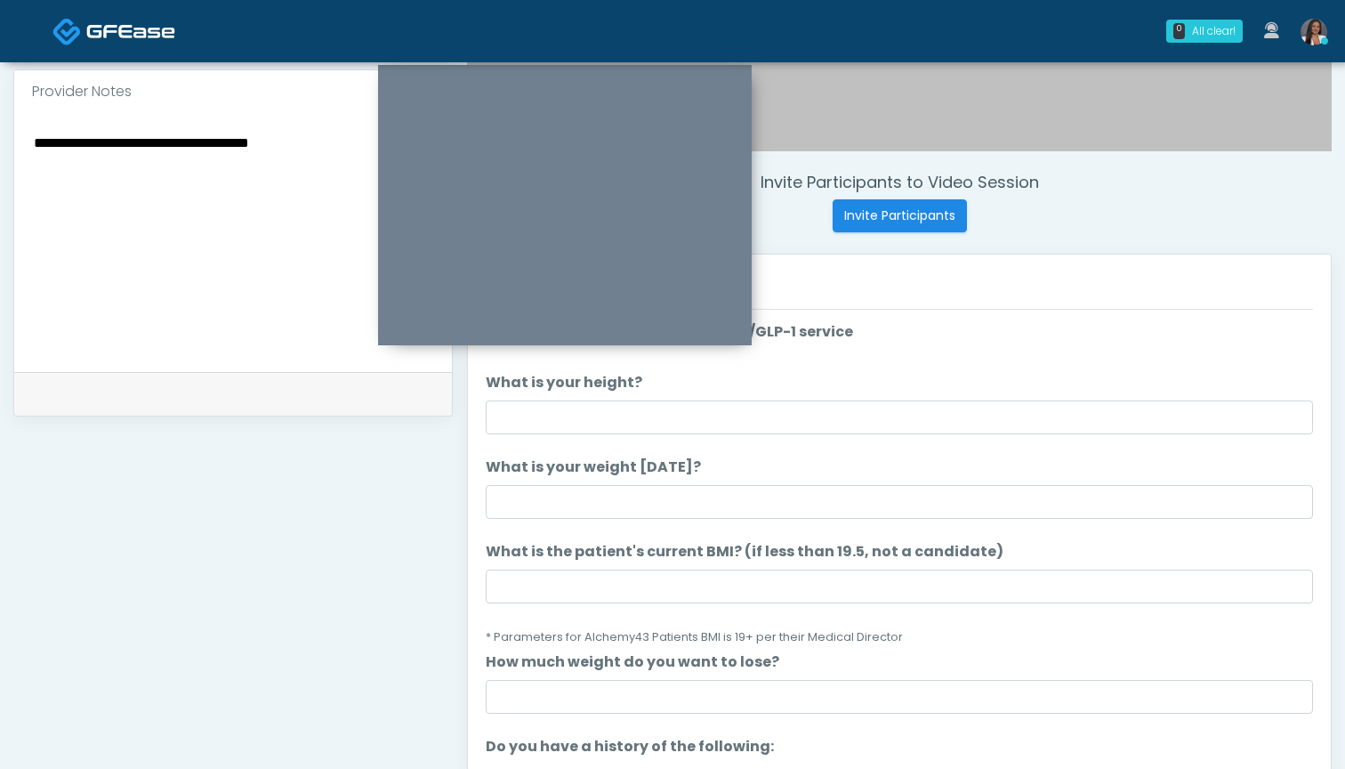
scroll to position [559, 0]
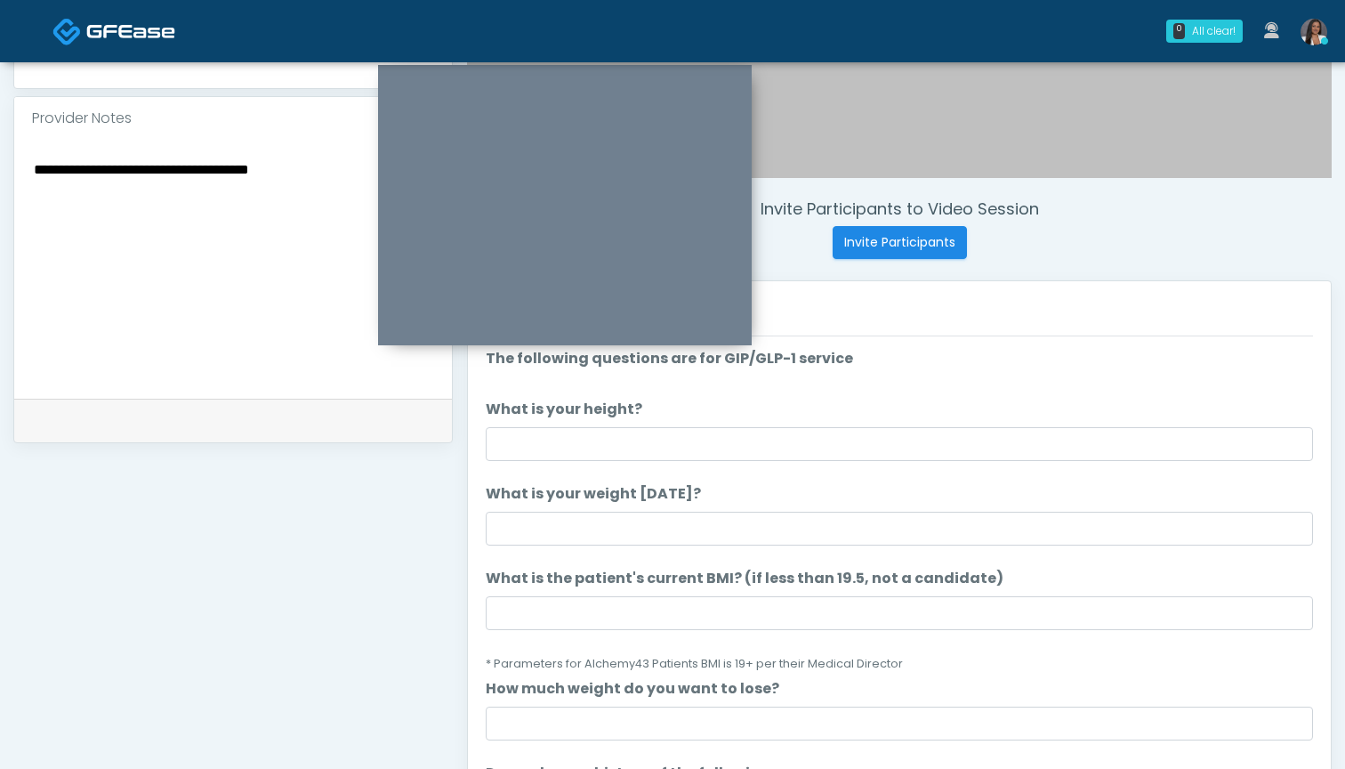
click at [684, 0] on nav "0 All clear! All clear! Anjali Nandakumar In Exam - 2m 14s CA Samantha Ly AZ CA…" at bounding box center [672, 31] width 1345 height 62
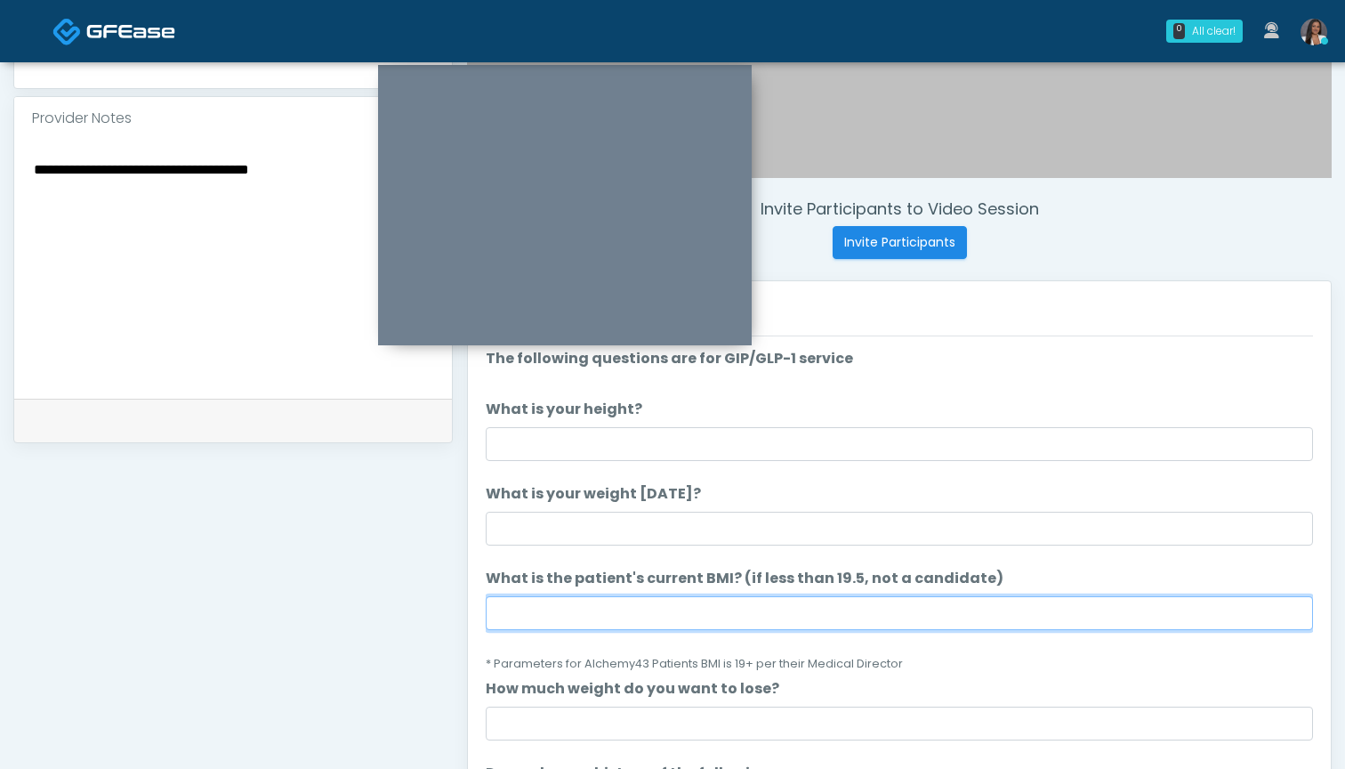
click at [676, 620] on input "What is the patient's current BMI? (if less than 19.5, not a candidate)" at bounding box center [899, 613] width 827 height 34
type input "****"
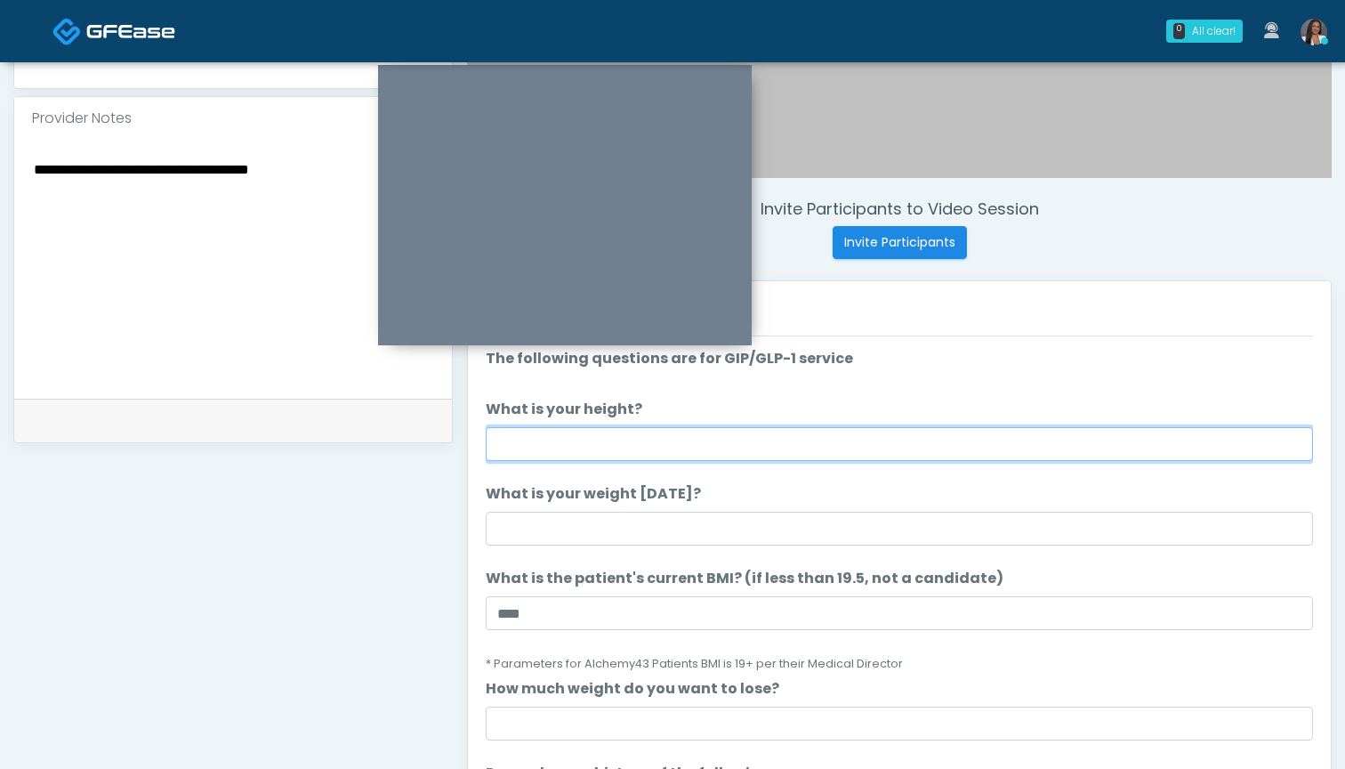
click at [692, 450] on input "What is your height?" at bounding box center [899, 444] width 827 height 34
type input "*****"
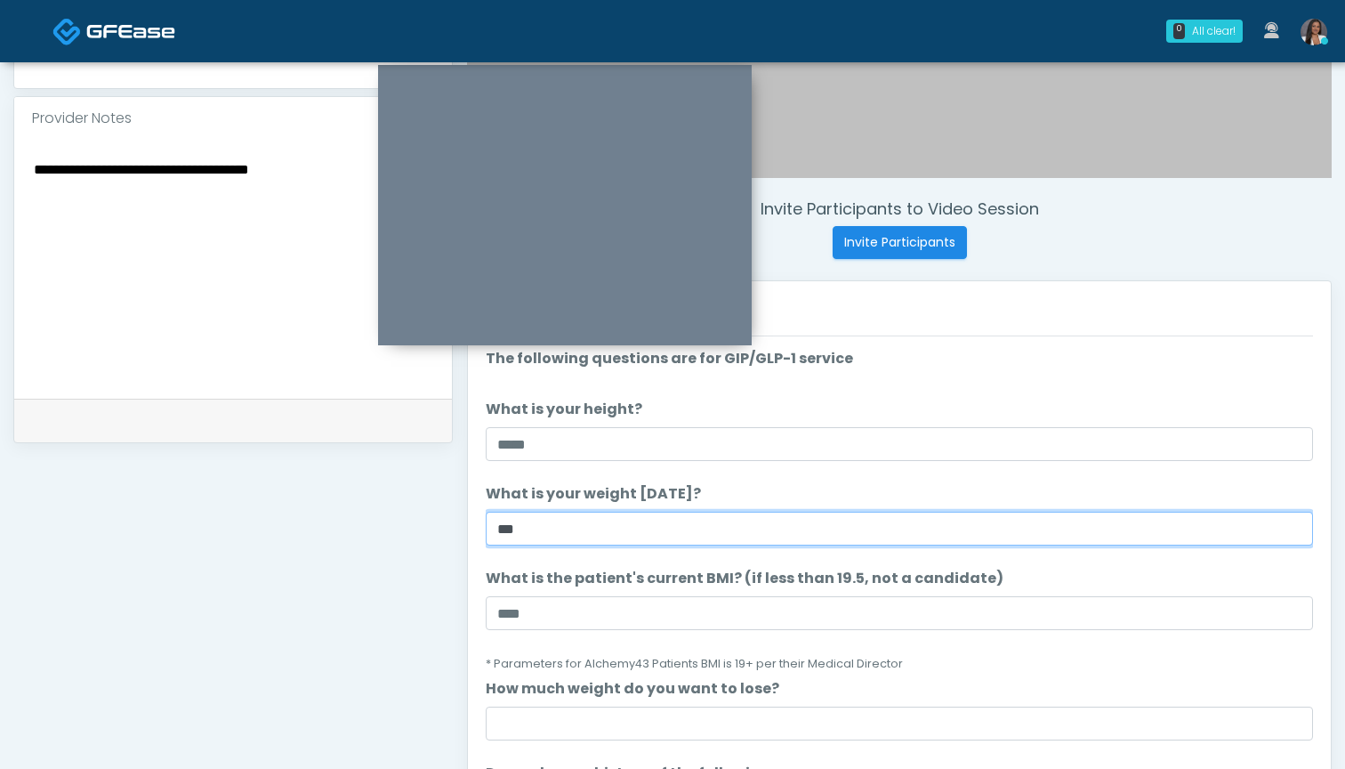
type input "***"
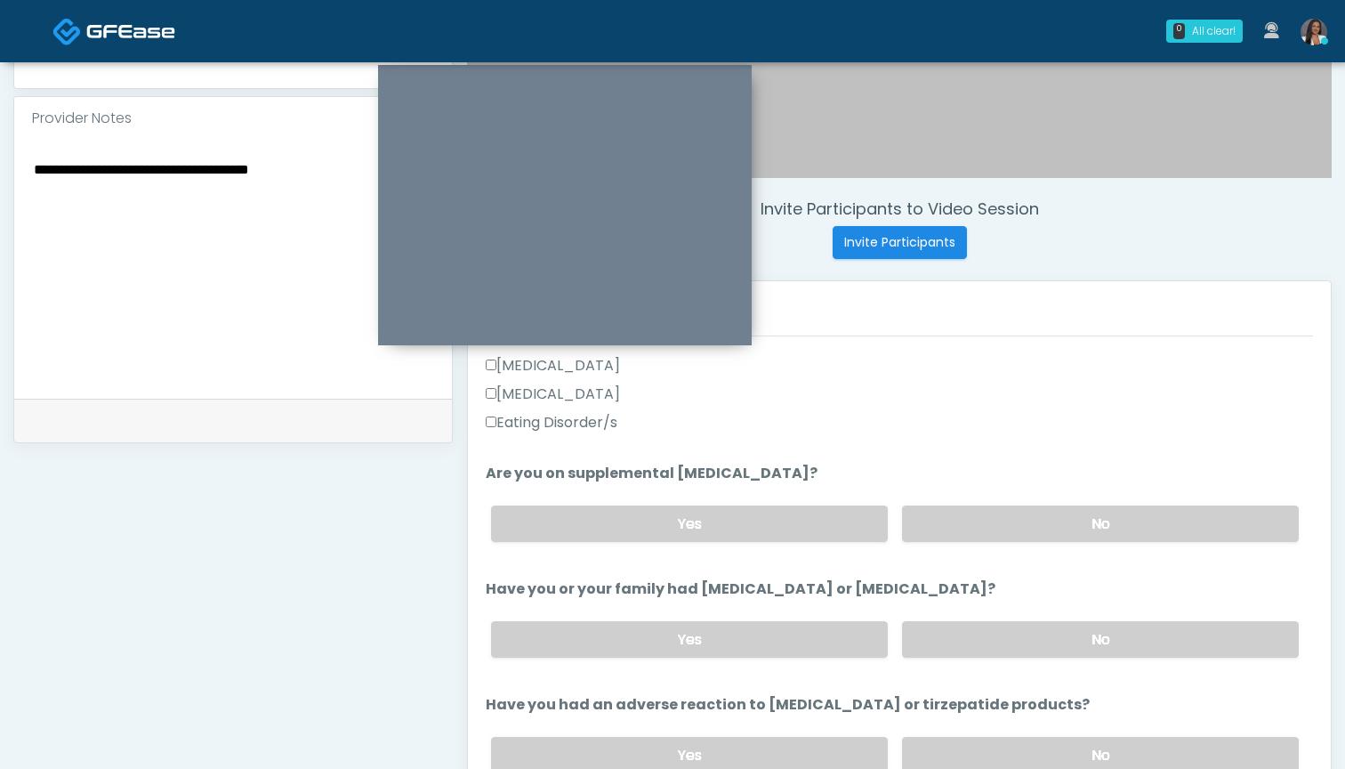
scroll to position [556, 0]
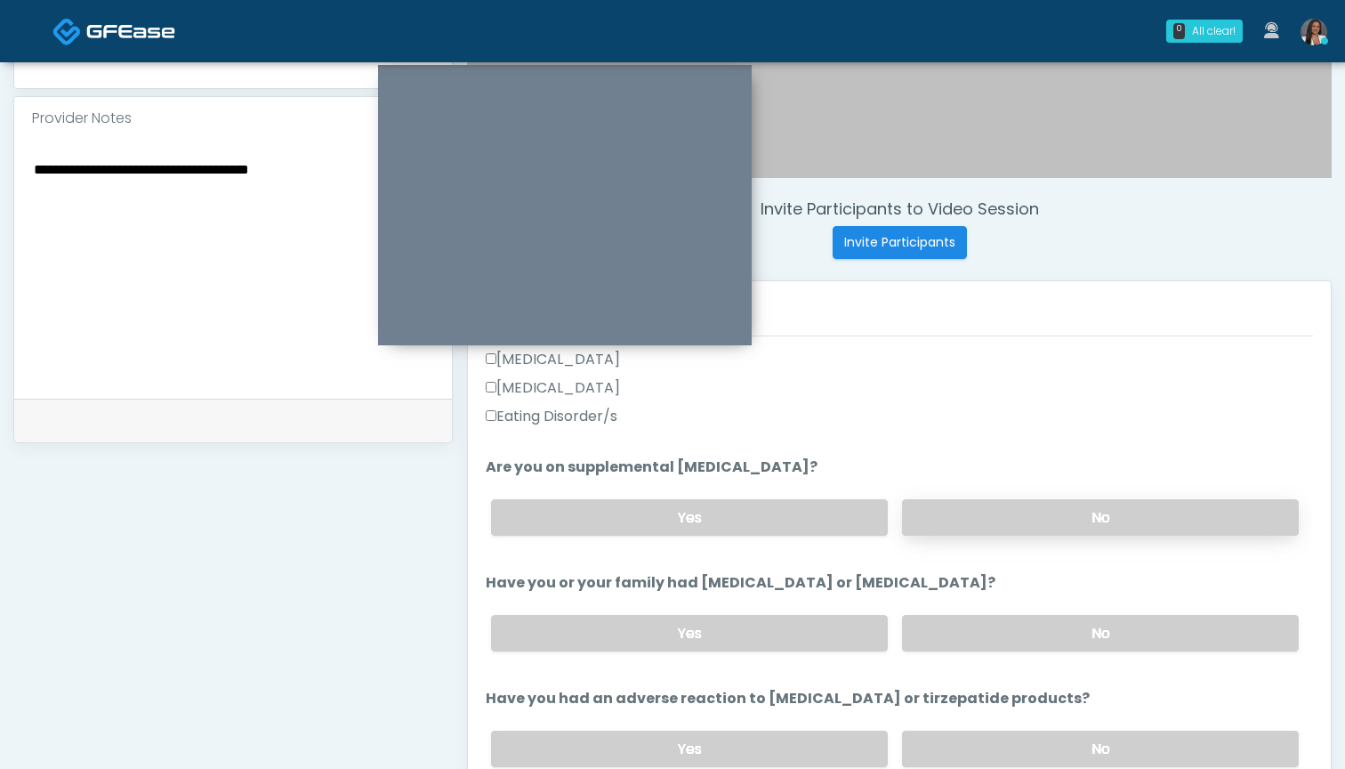
type input "*"
click at [982, 529] on label "No" at bounding box center [1100, 517] width 397 height 36
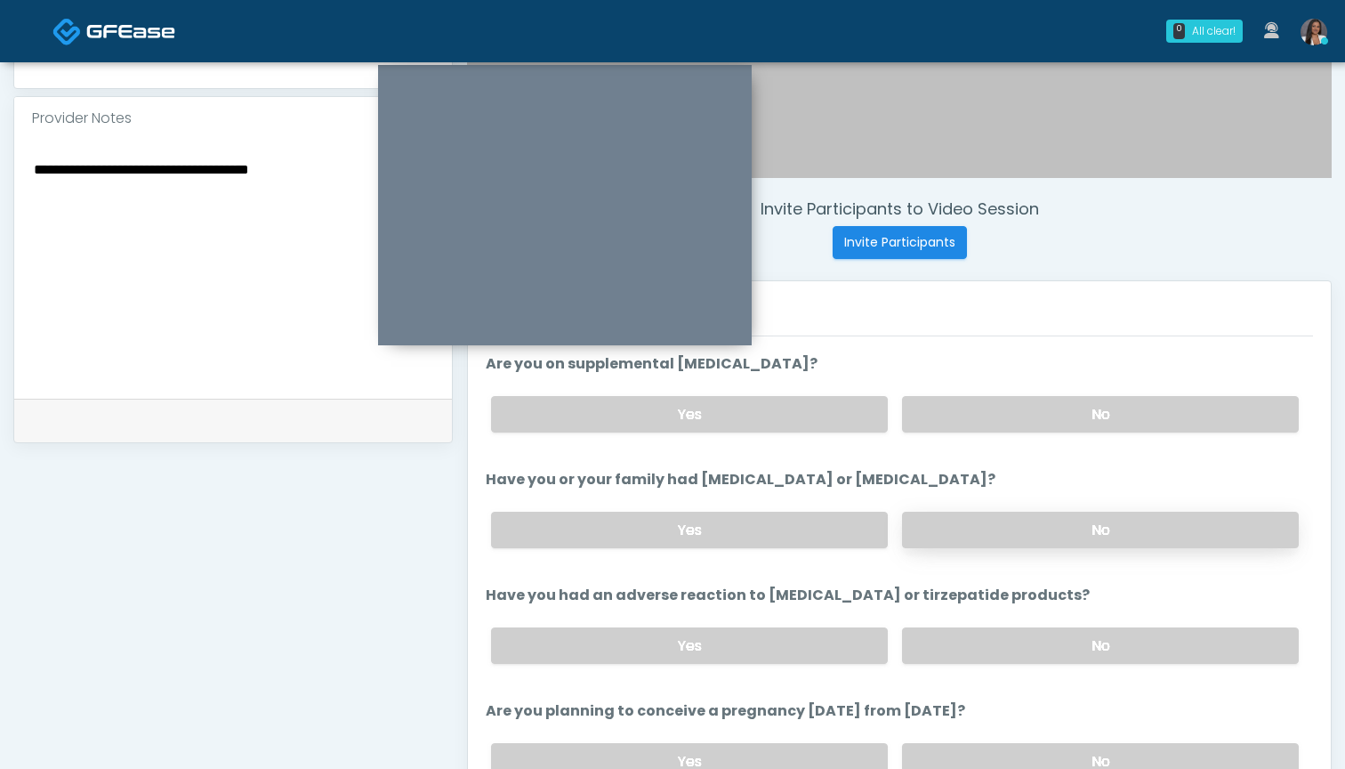
scroll to position [650, 0]
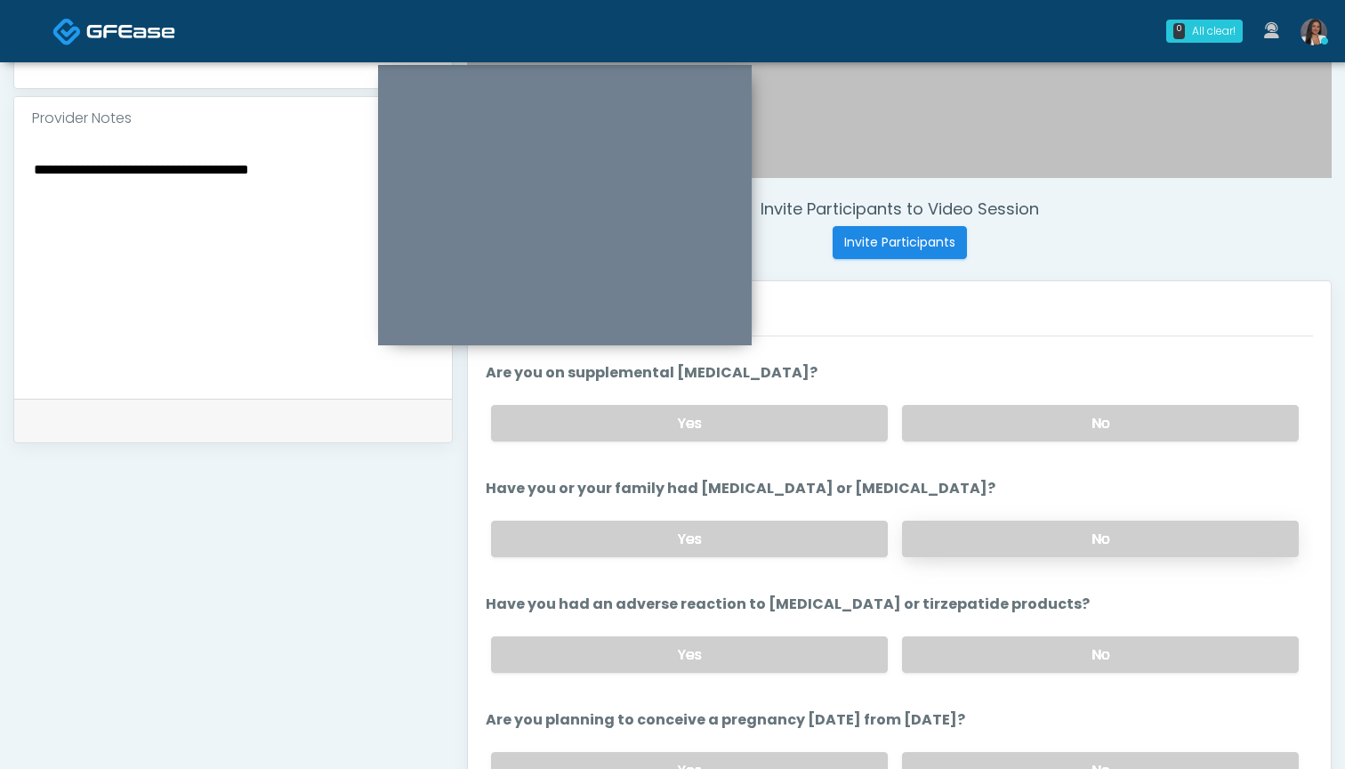
click at [969, 529] on label "No" at bounding box center [1100, 538] width 397 height 36
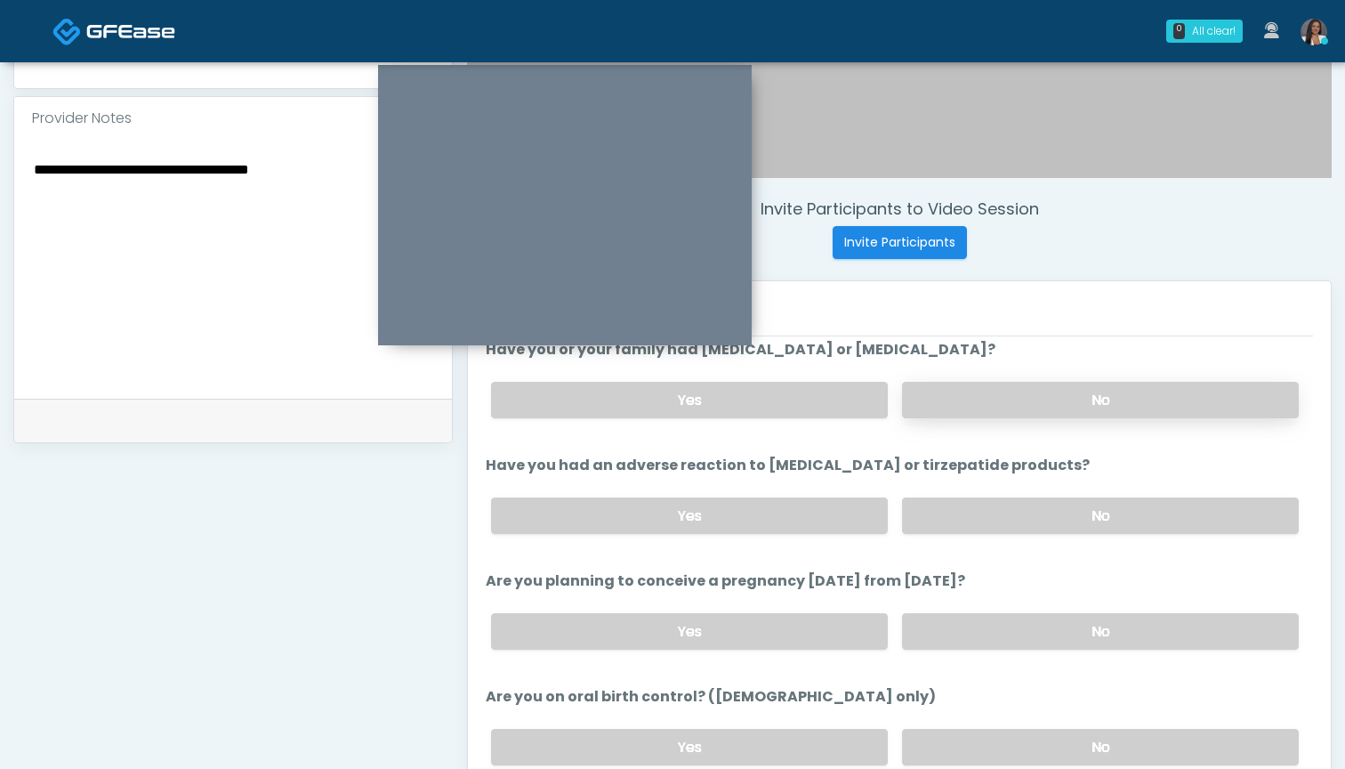
scroll to position [815, 0]
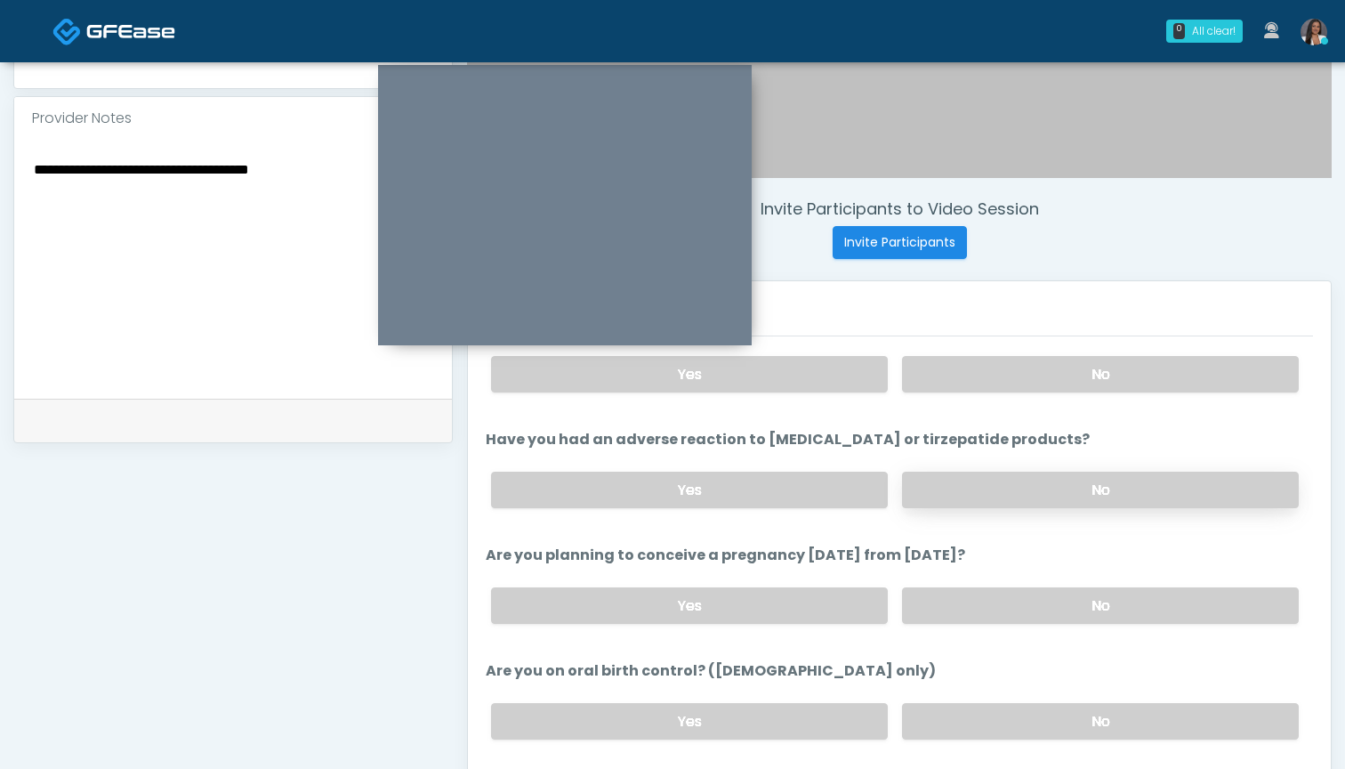
click at [976, 495] on label "No" at bounding box center [1100, 490] width 397 height 36
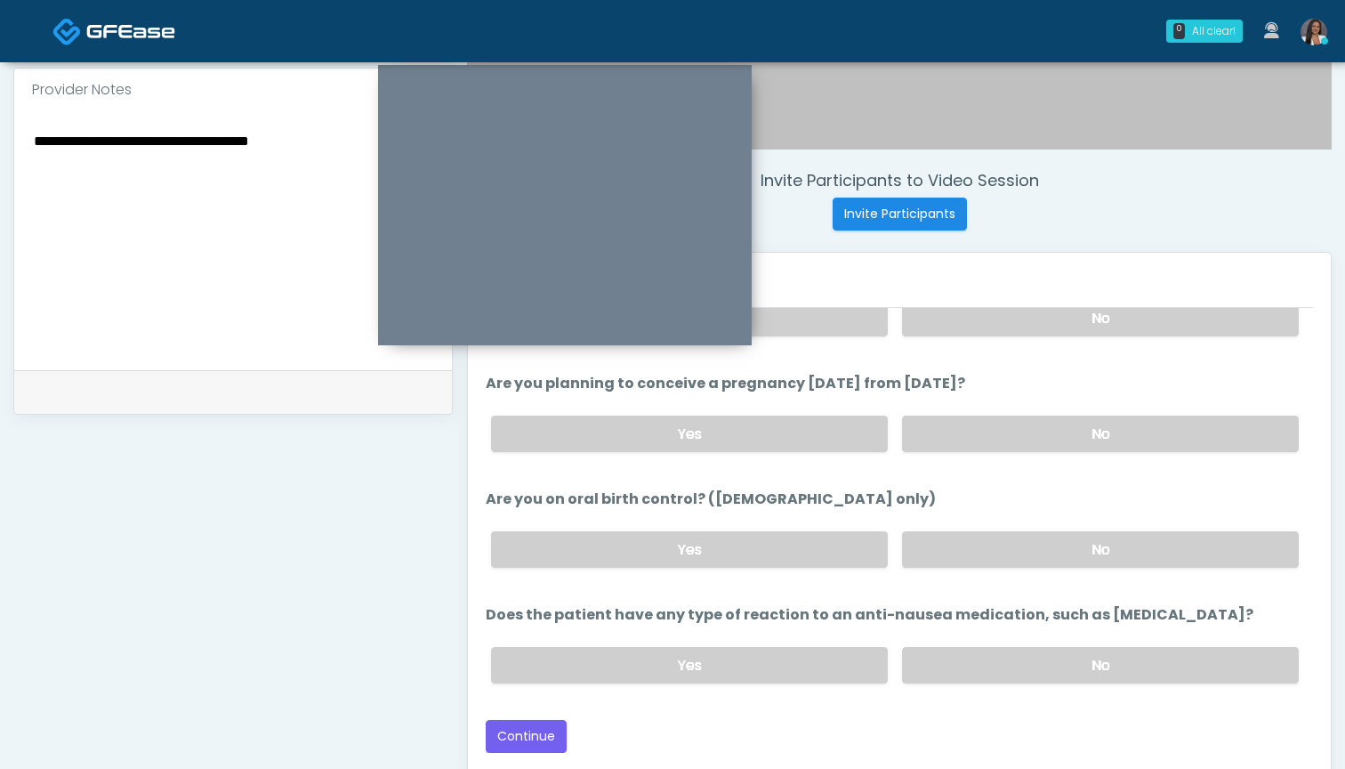
scroll to position [597, 0]
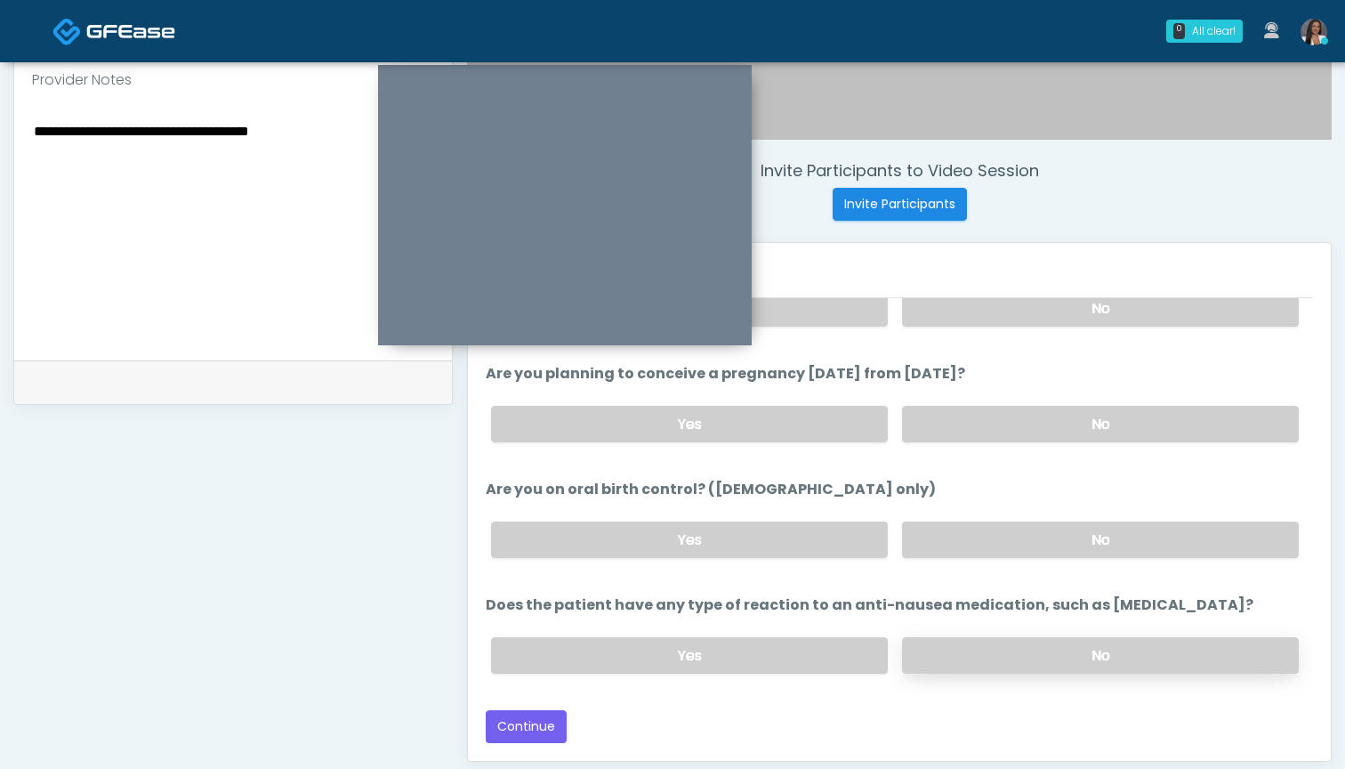
click at [956, 653] on label "No" at bounding box center [1100, 655] width 397 height 36
click at [532, 721] on button "Continue" at bounding box center [526, 726] width 81 height 33
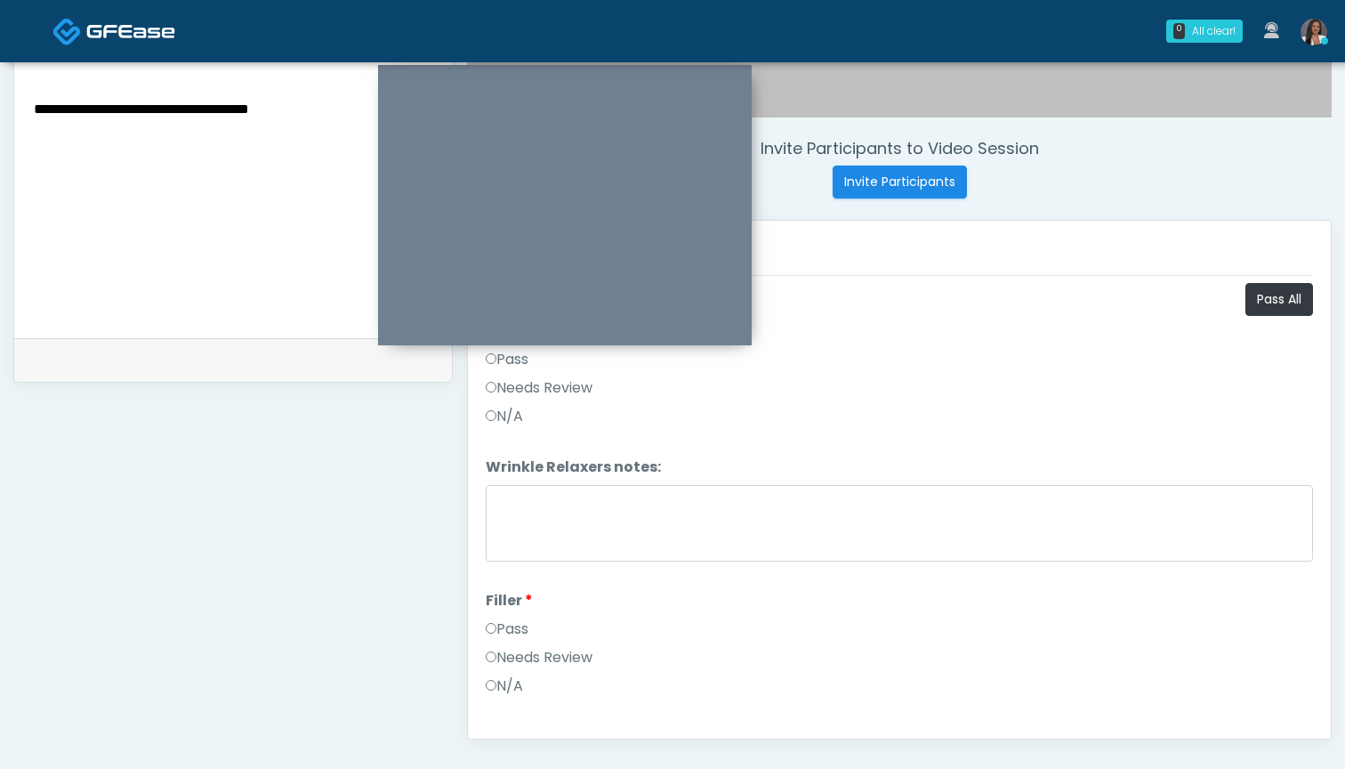
scroll to position [606, 0]
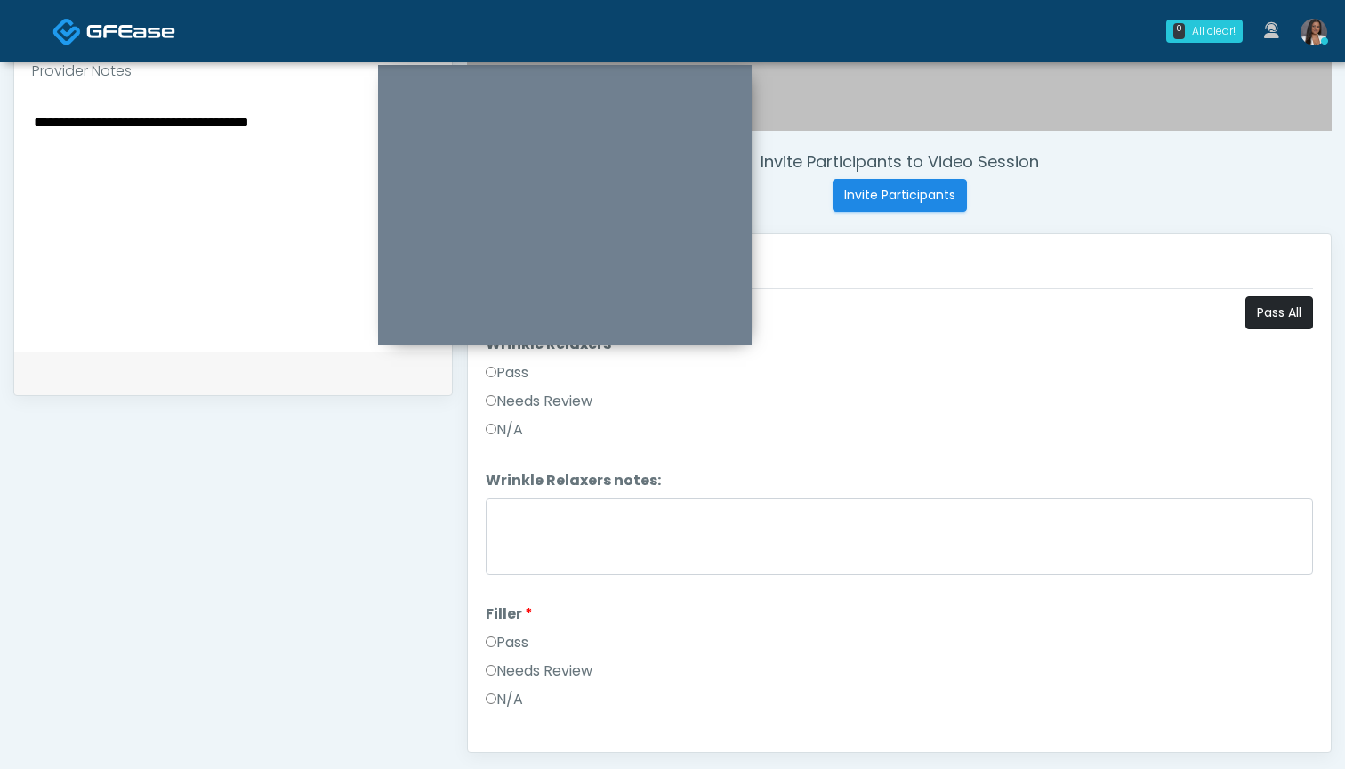
click at [1268, 303] on button "Pass All" at bounding box center [1280, 312] width 68 height 33
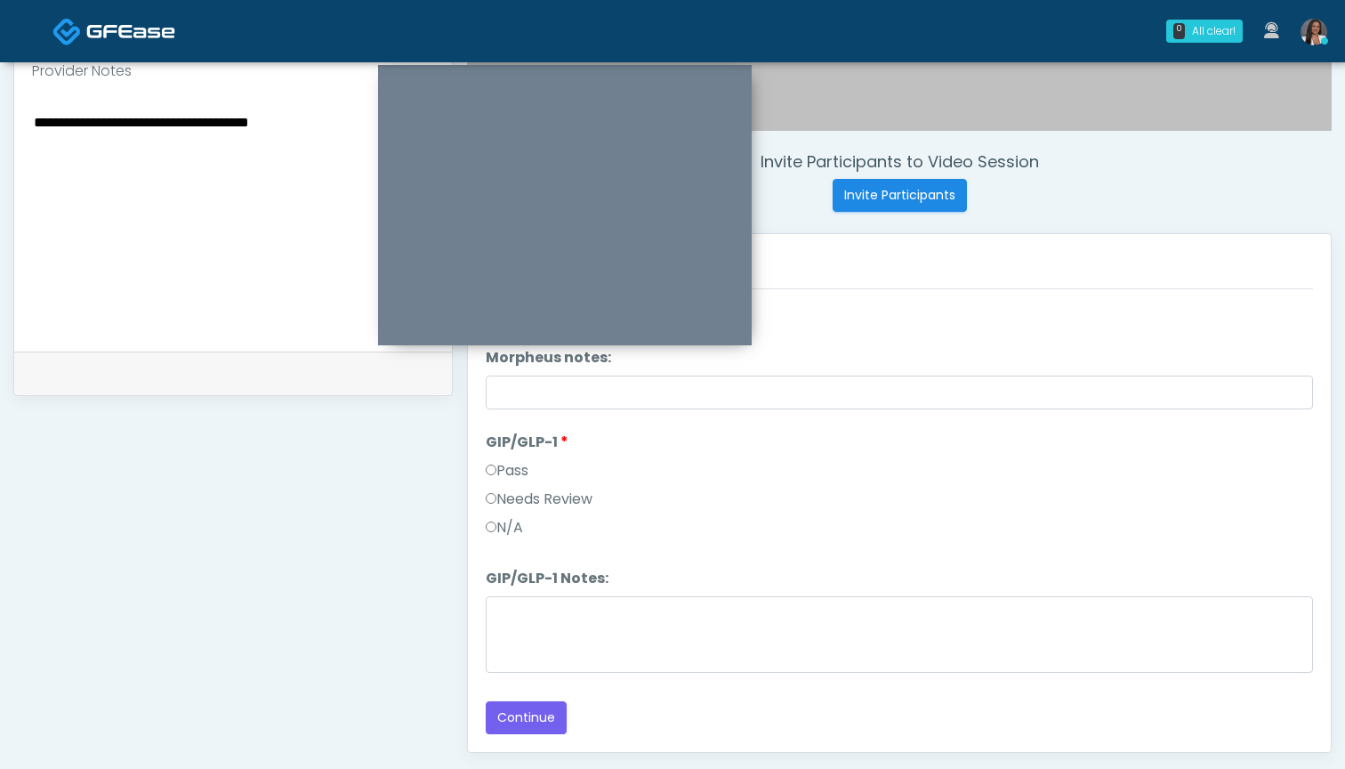
scroll to position [3236, 0]
click at [536, 715] on button "Continue" at bounding box center [526, 717] width 81 height 33
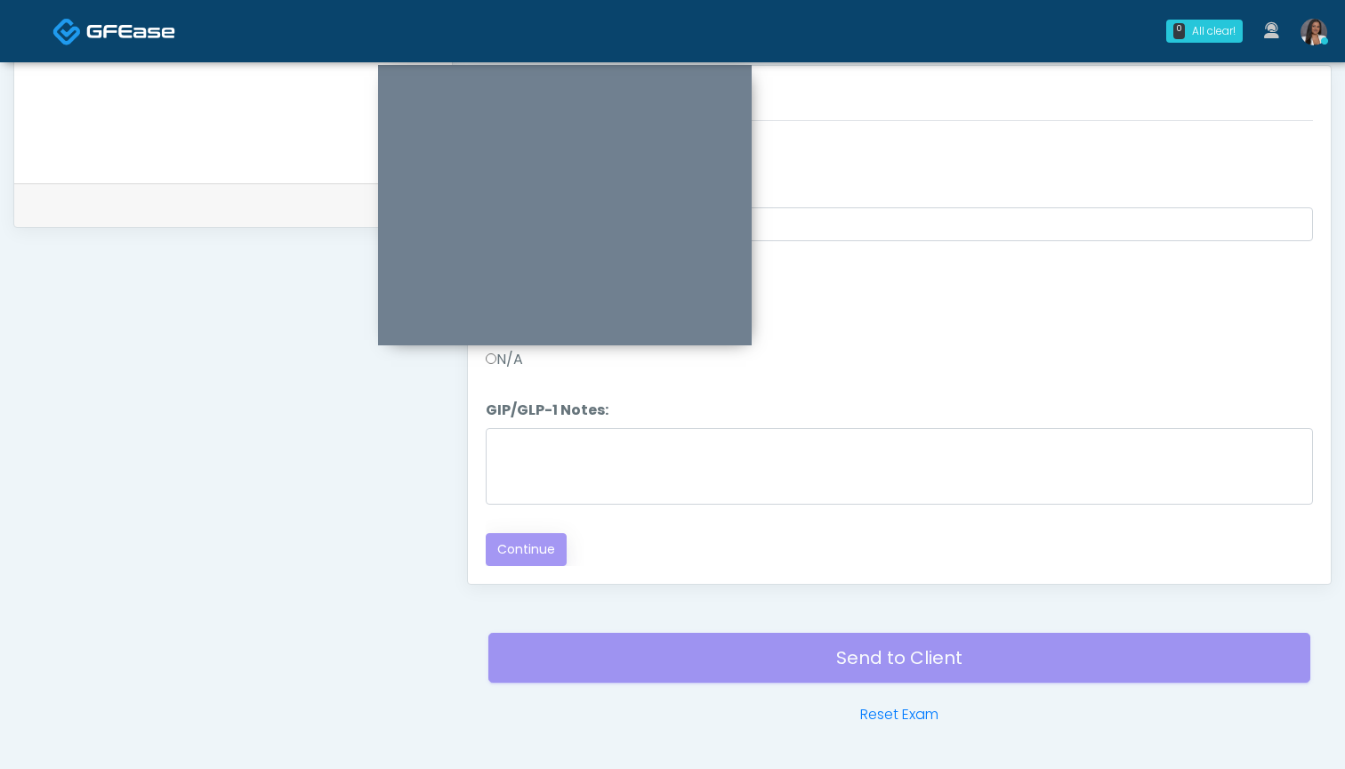
scroll to position [782, 0]
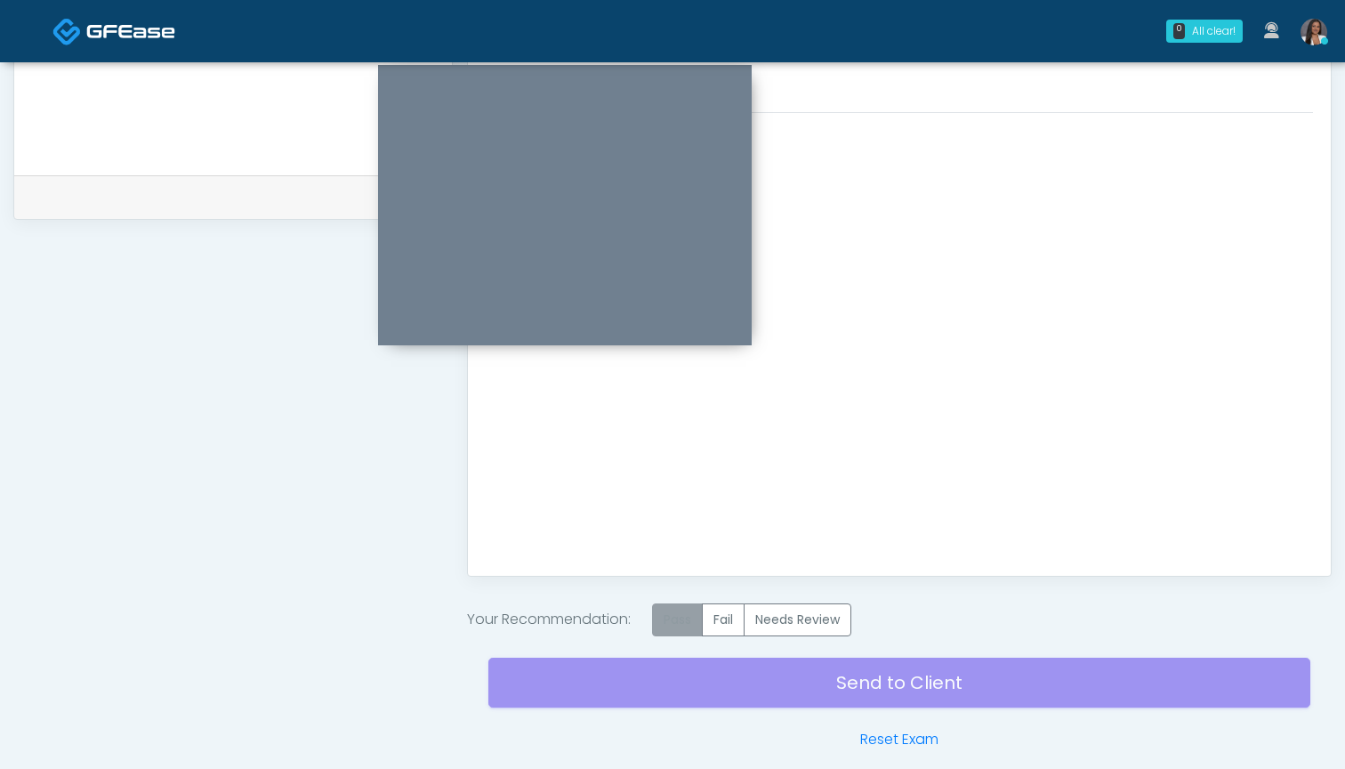
click at [694, 616] on label "Pass" at bounding box center [677, 619] width 51 height 33
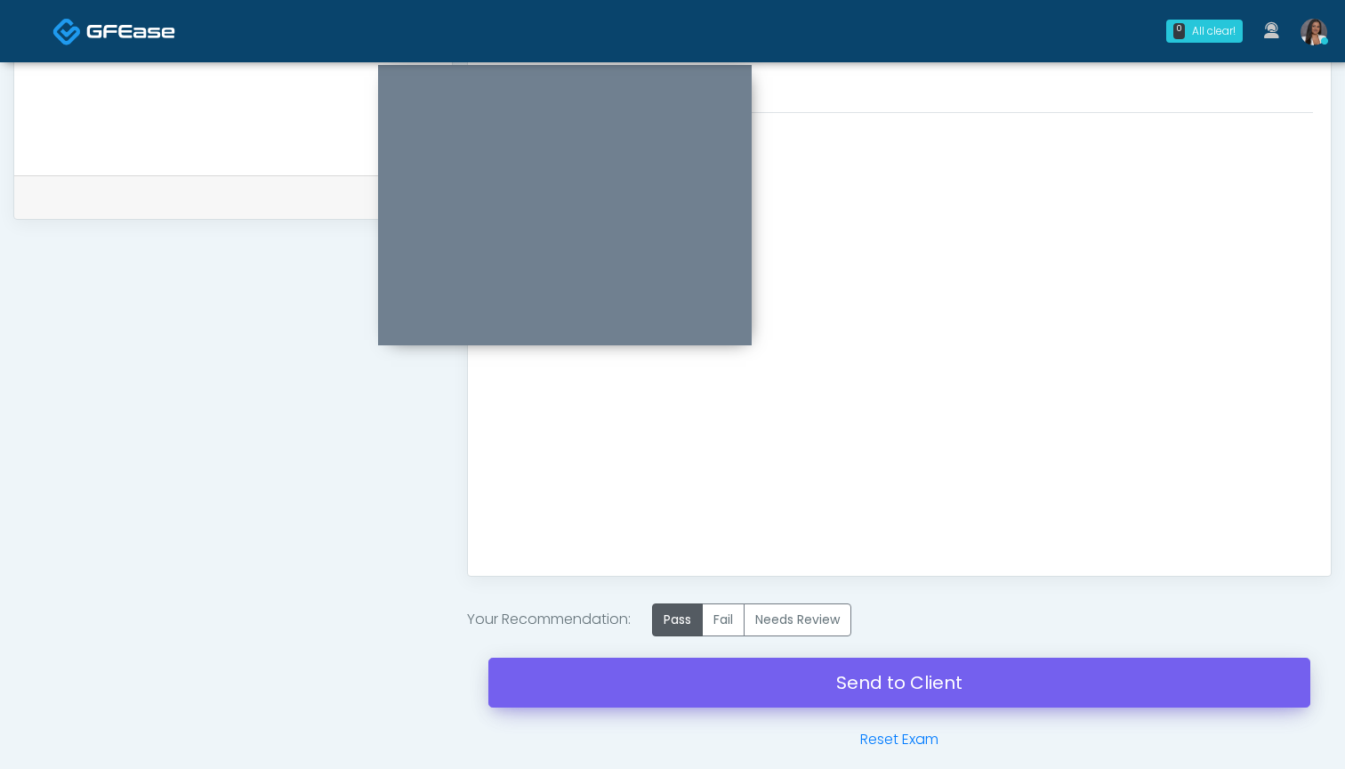
click at [859, 674] on link "Send to Client" at bounding box center [899, 682] width 822 height 50
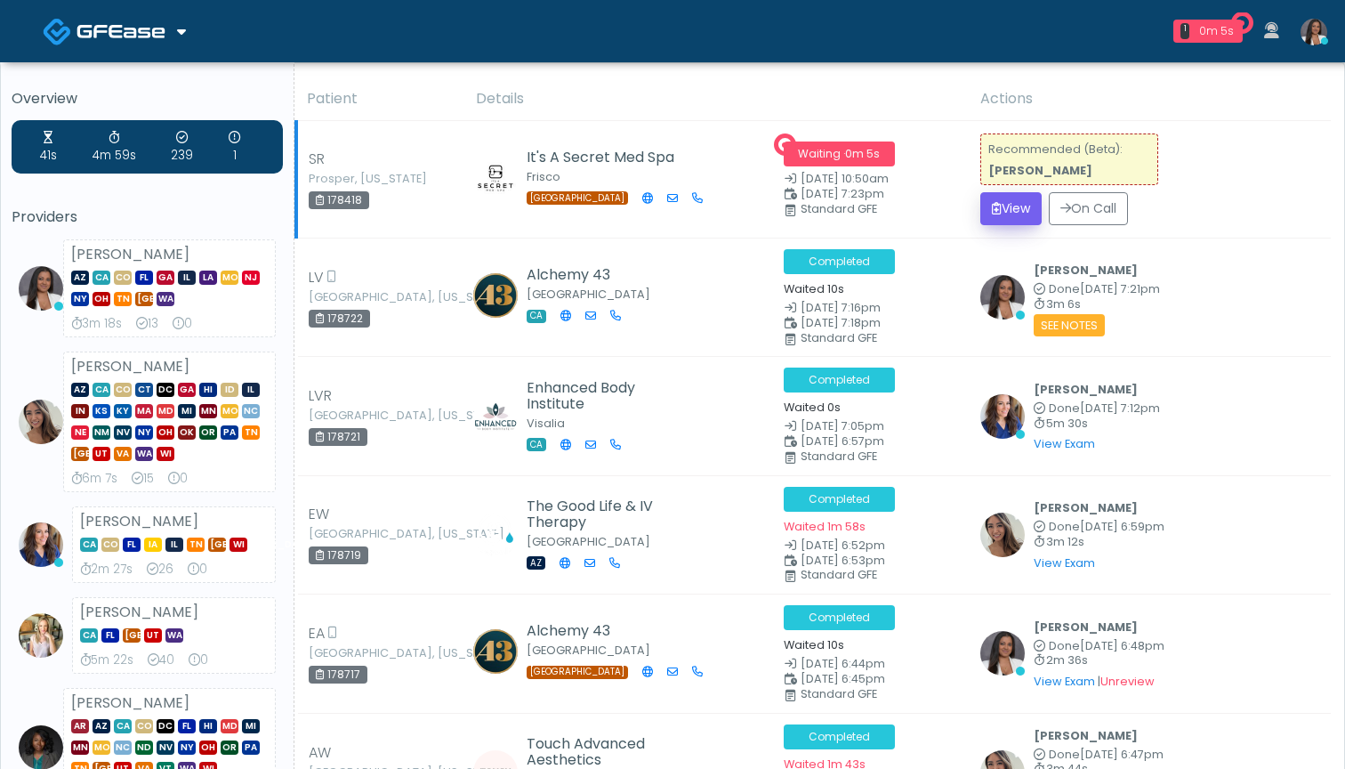
click at [1025, 218] on button "View" at bounding box center [1010, 208] width 61 height 33
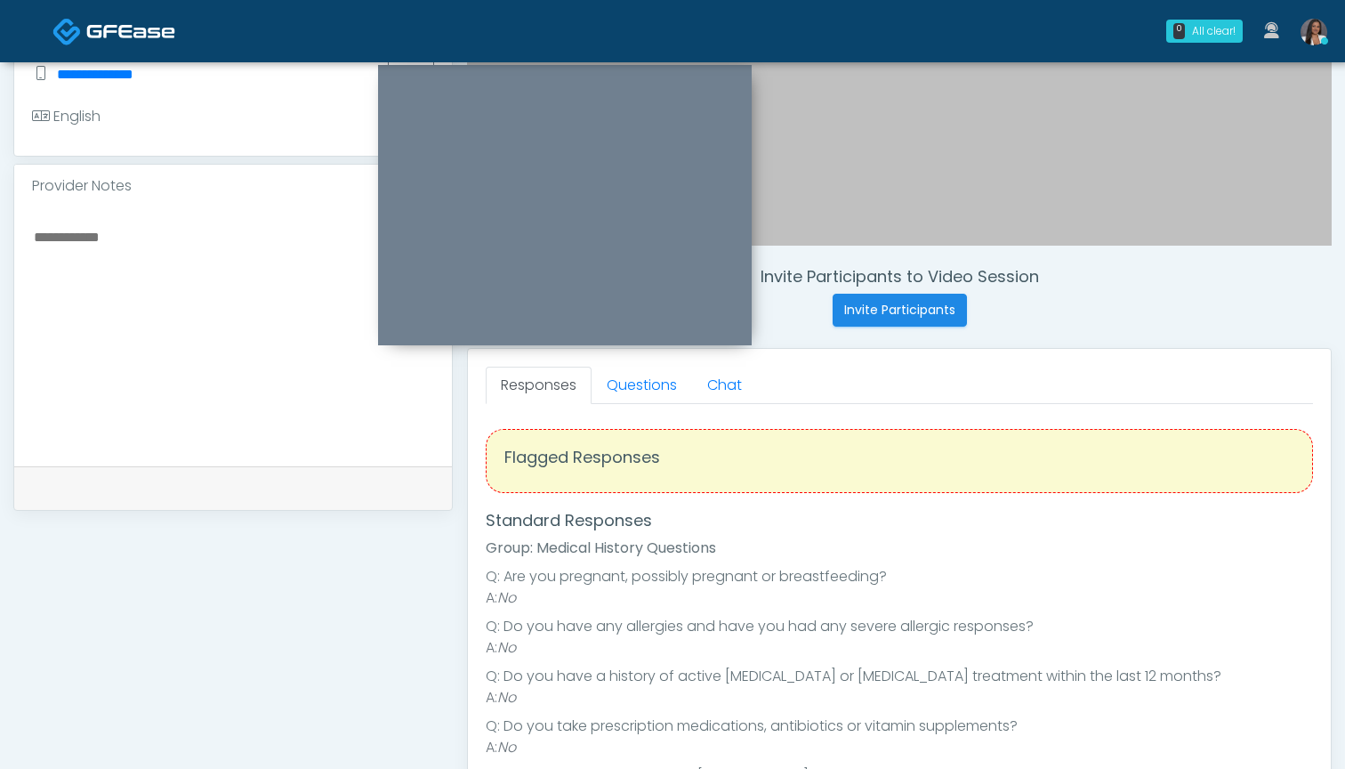
scroll to position [422, 0]
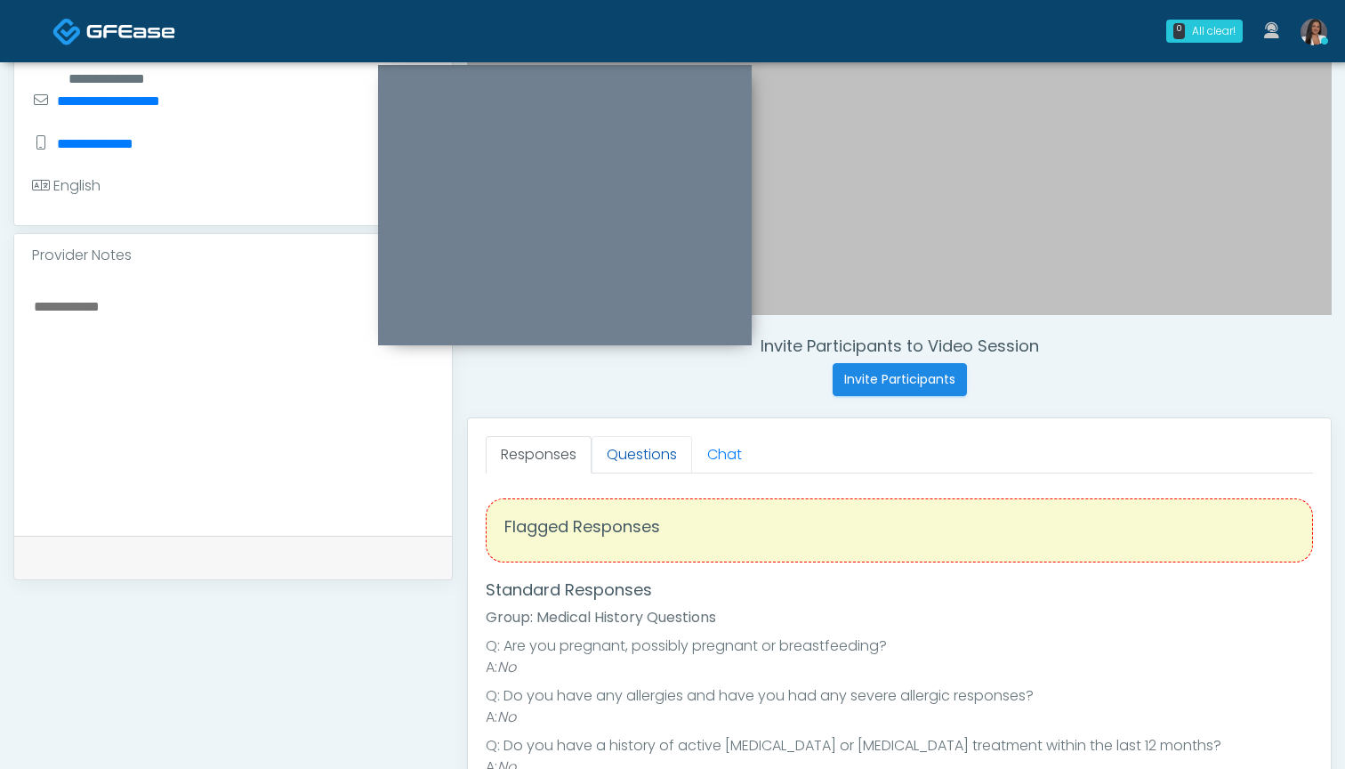
click at [633, 455] on link "Questions" at bounding box center [642, 454] width 101 height 37
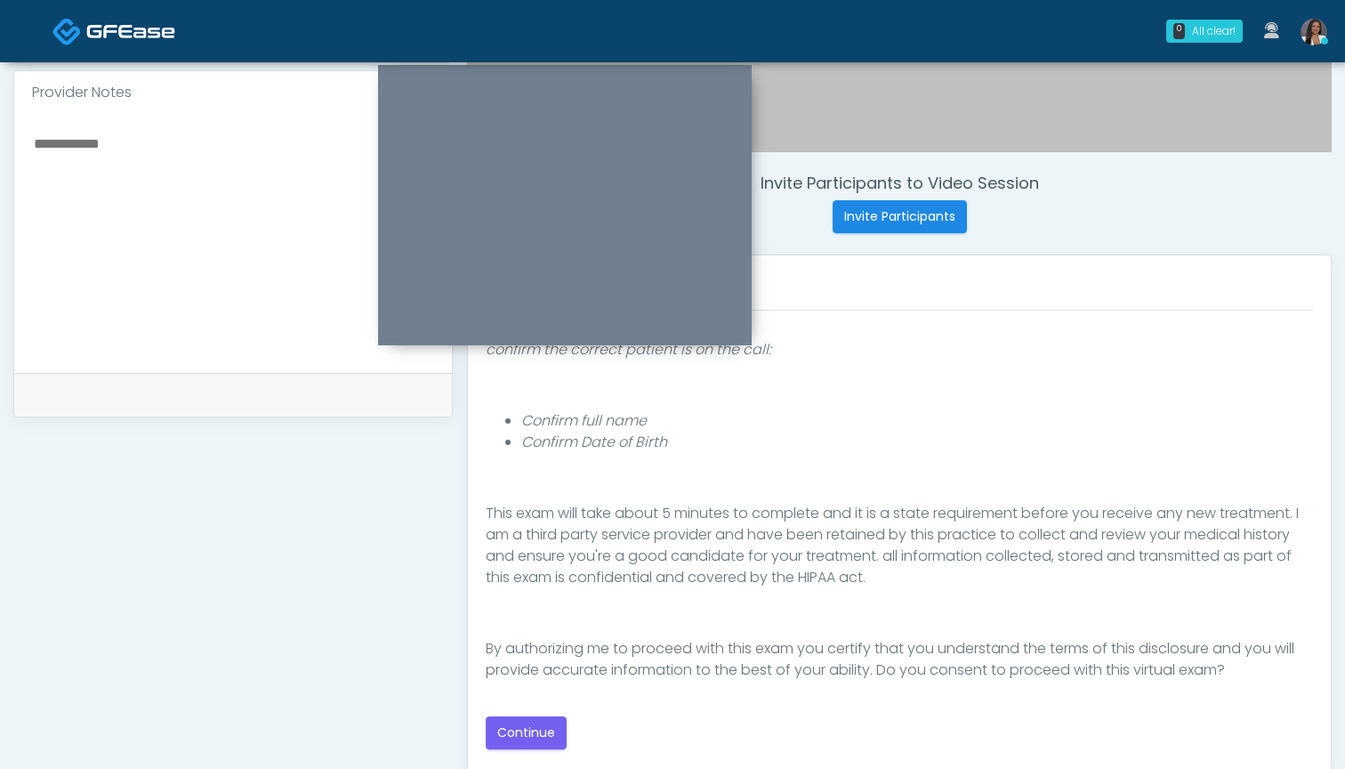
scroll to position [586, 0]
click at [529, 727] on button "Continue" at bounding box center [526, 730] width 81 height 33
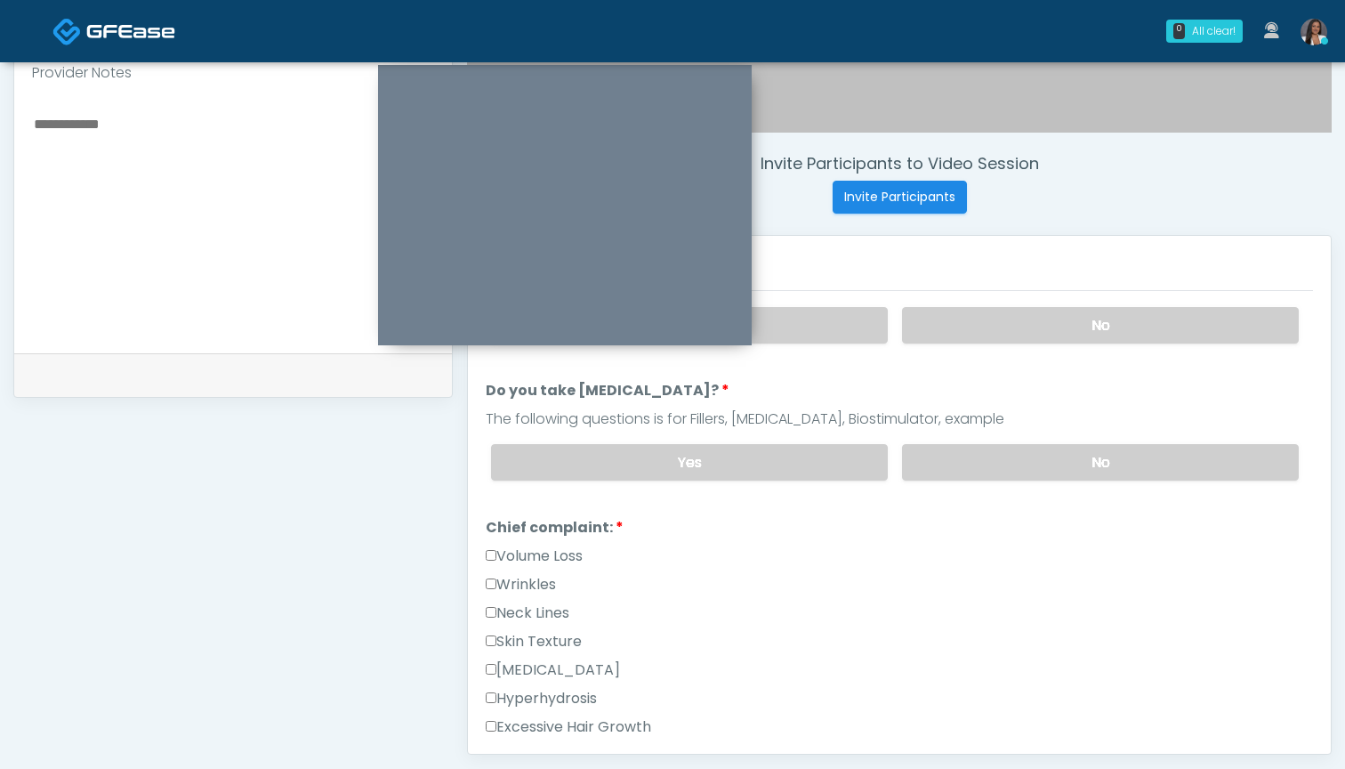
scroll to position [273, 0]
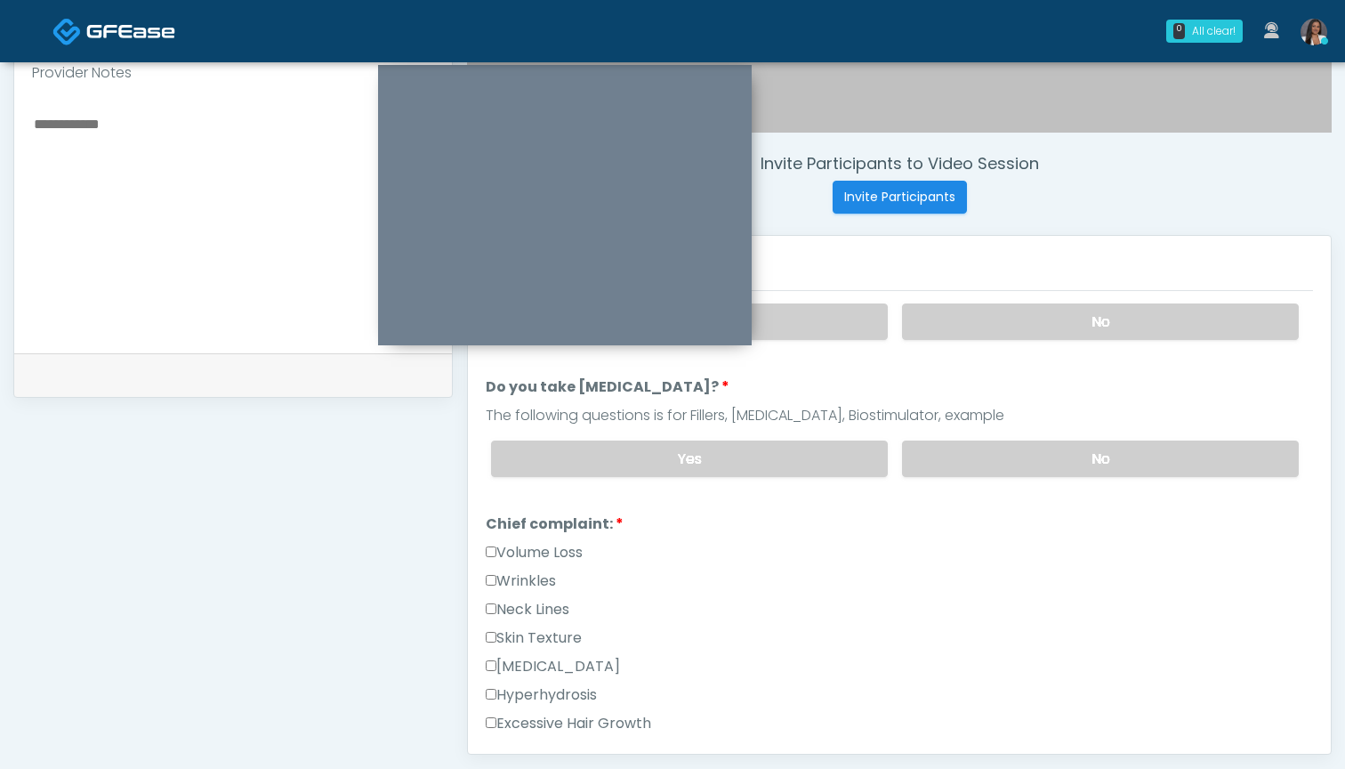
click at [536, 577] on label "Wrinkles" at bounding box center [521, 580] width 70 height 21
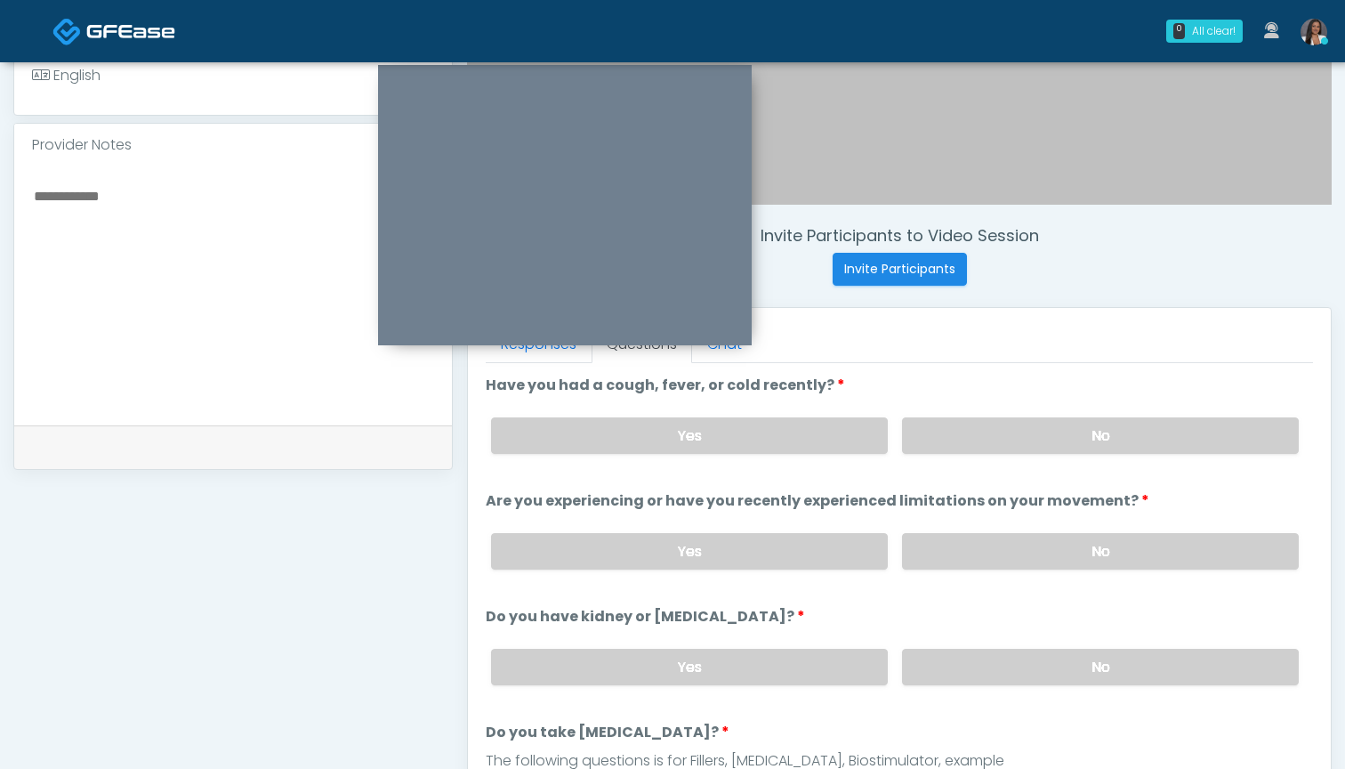
scroll to position [522, 0]
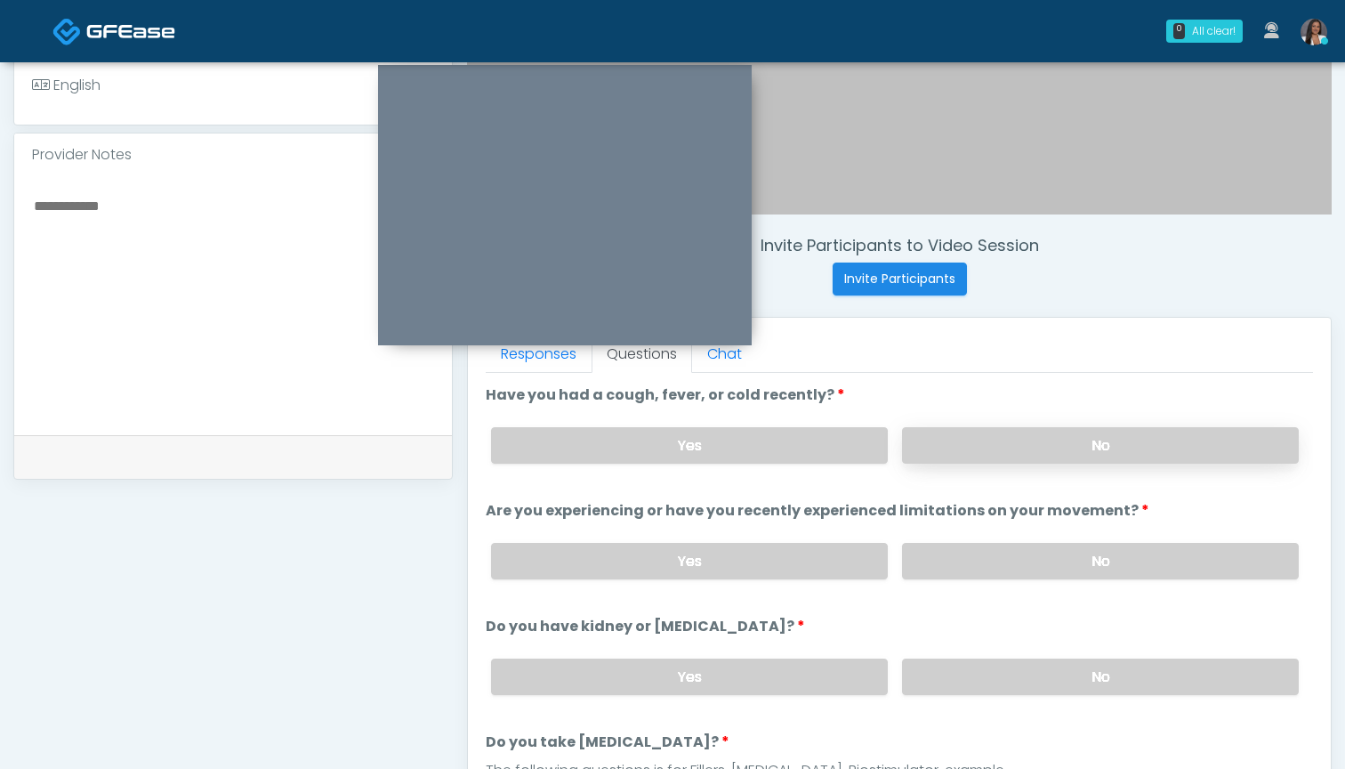
click at [902, 449] on label "No" at bounding box center [1100, 445] width 397 height 36
click at [956, 561] on label "No" at bounding box center [1100, 561] width 397 height 36
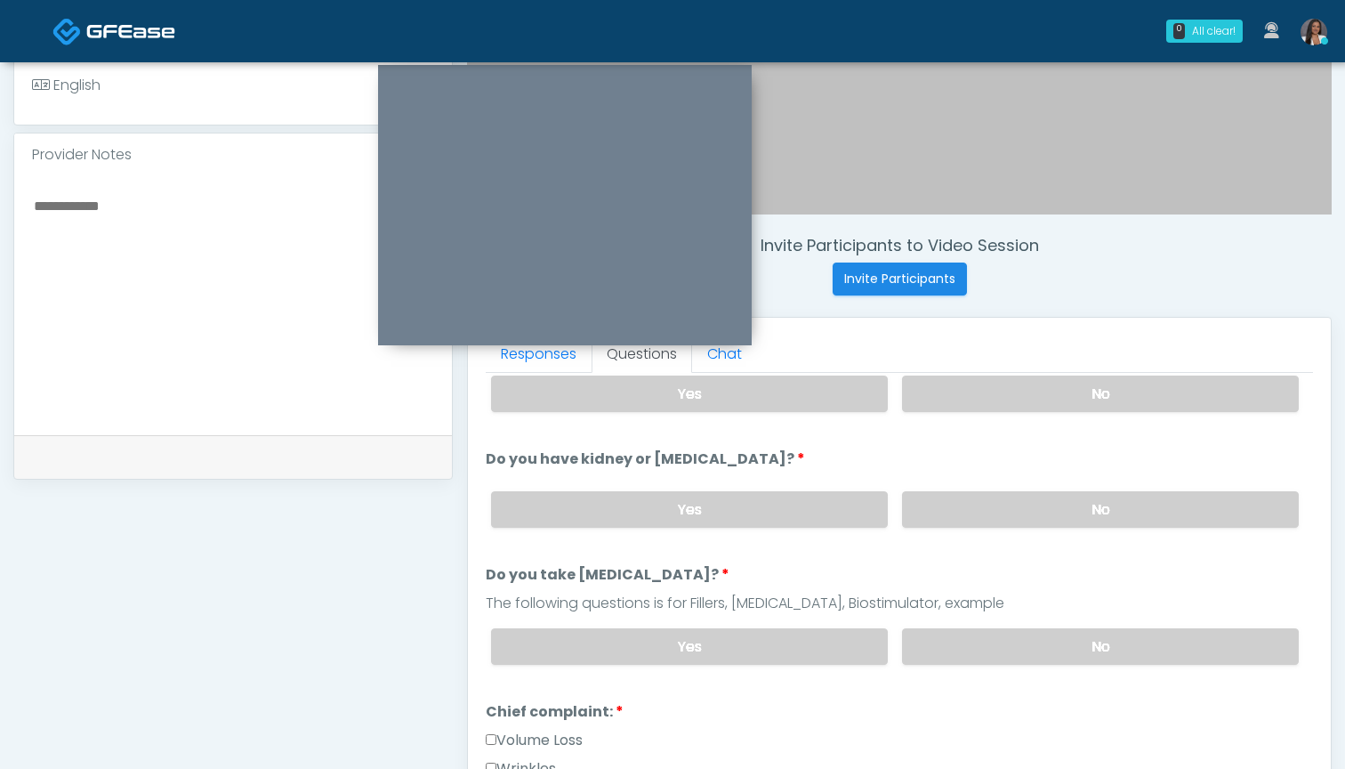
scroll to position [175, 0]
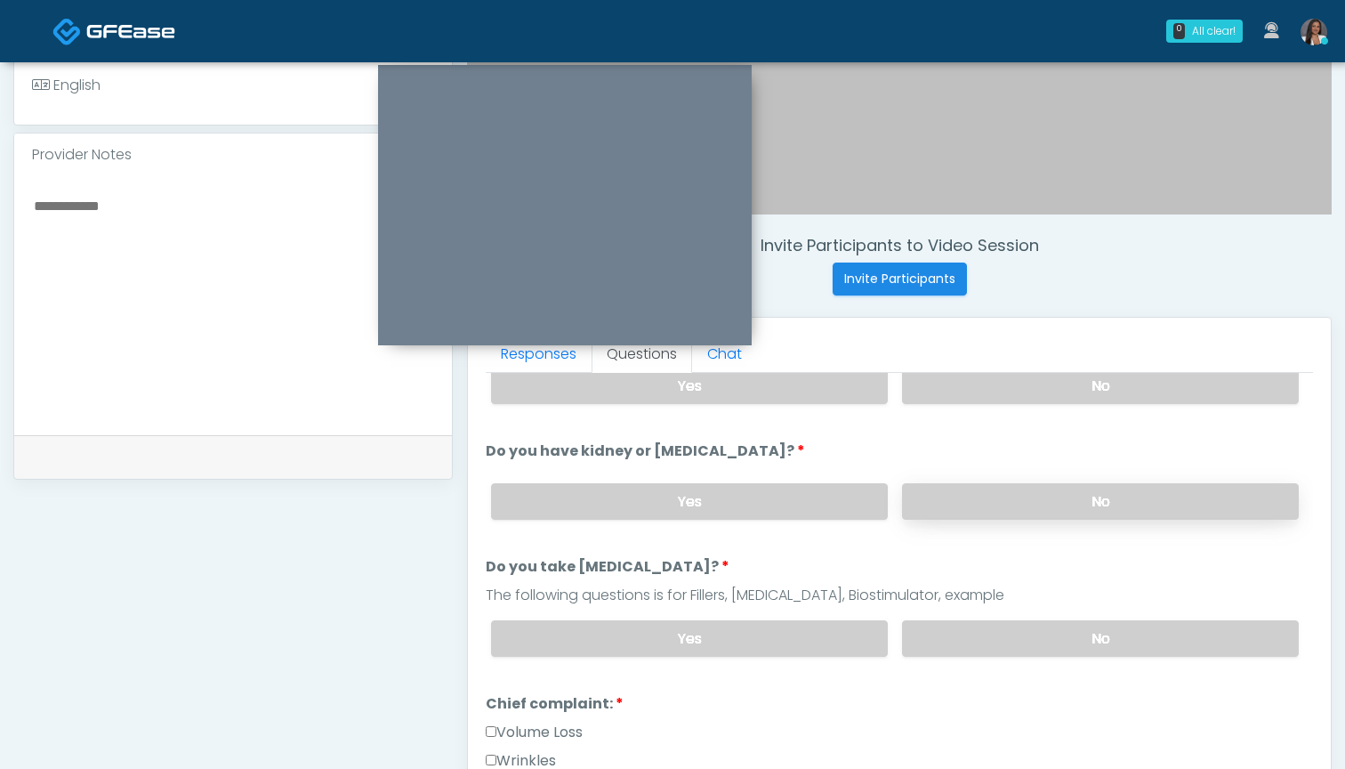
click at [958, 494] on label "No" at bounding box center [1100, 501] width 397 height 36
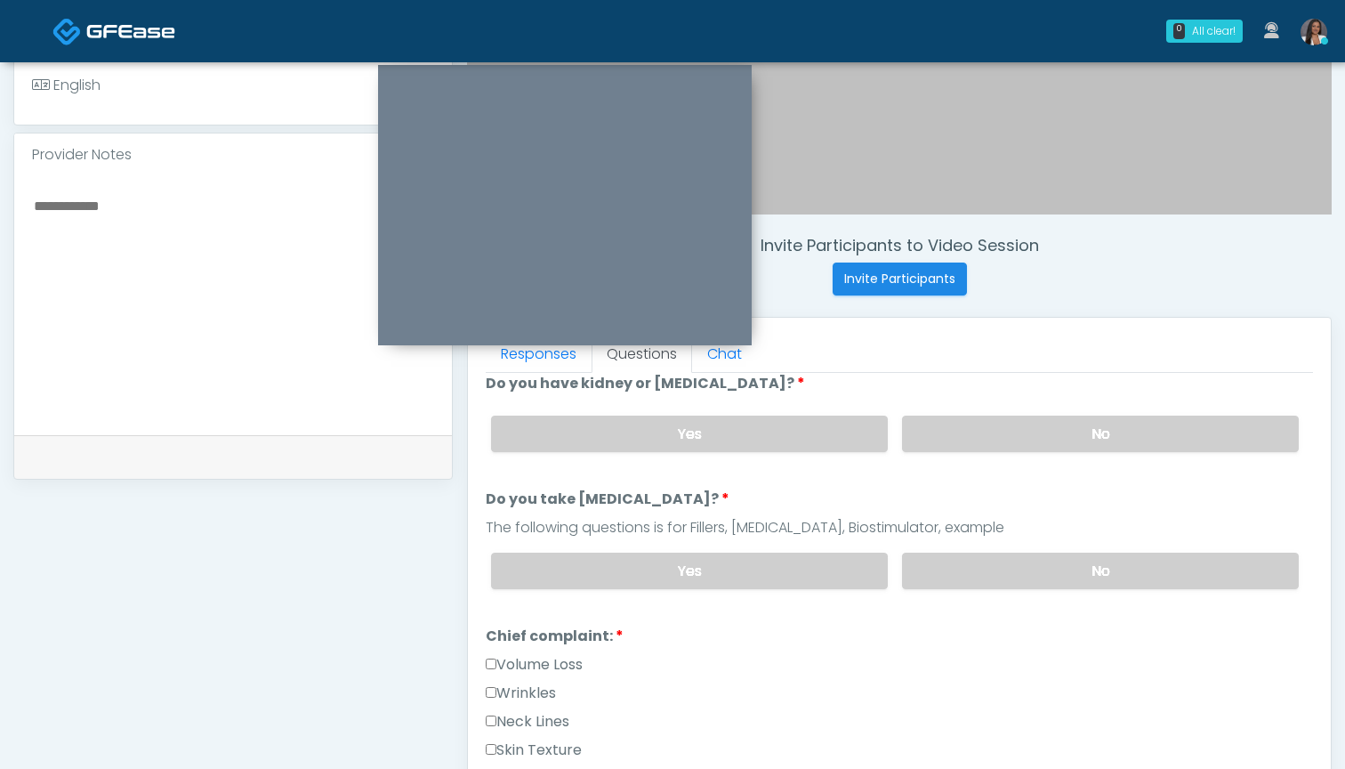
scroll to position [249, 0]
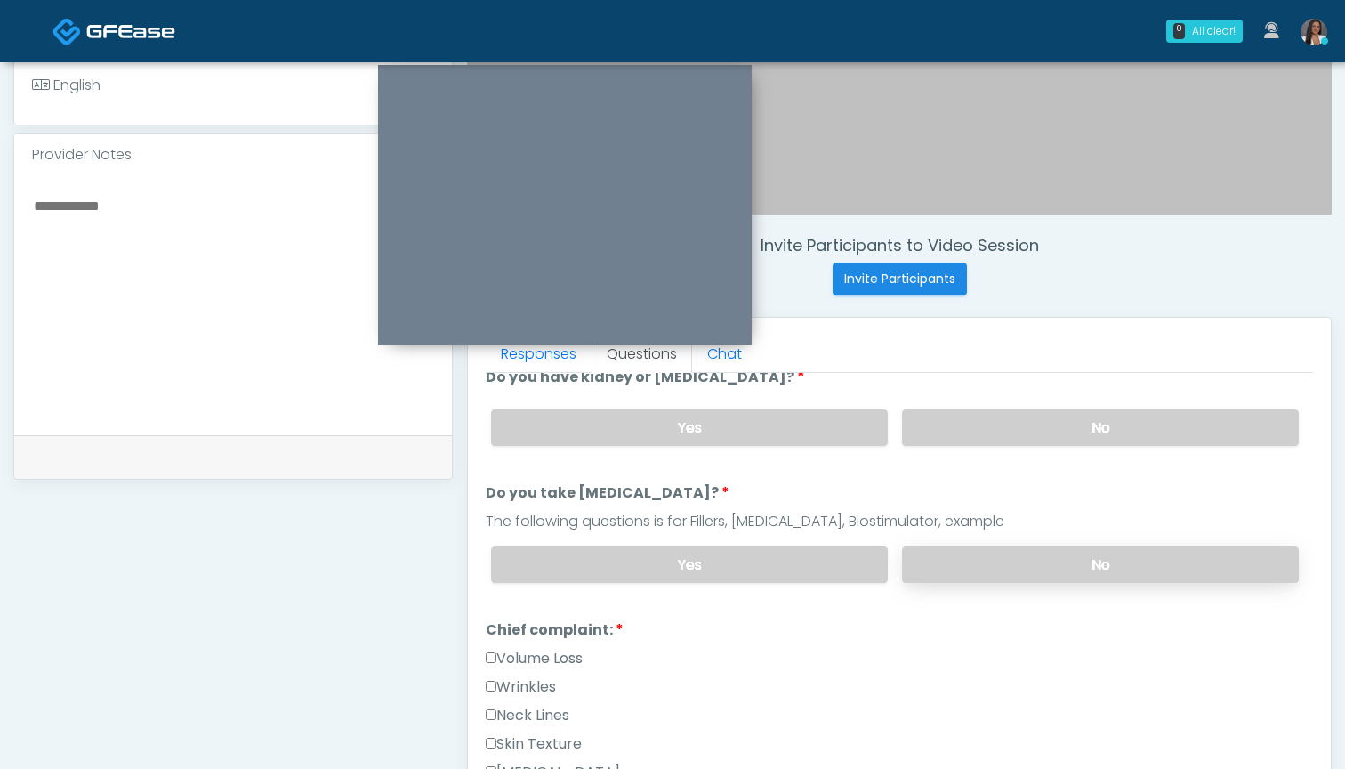
click at [966, 560] on label "No" at bounding box center [1100, 564] width 397 height 36
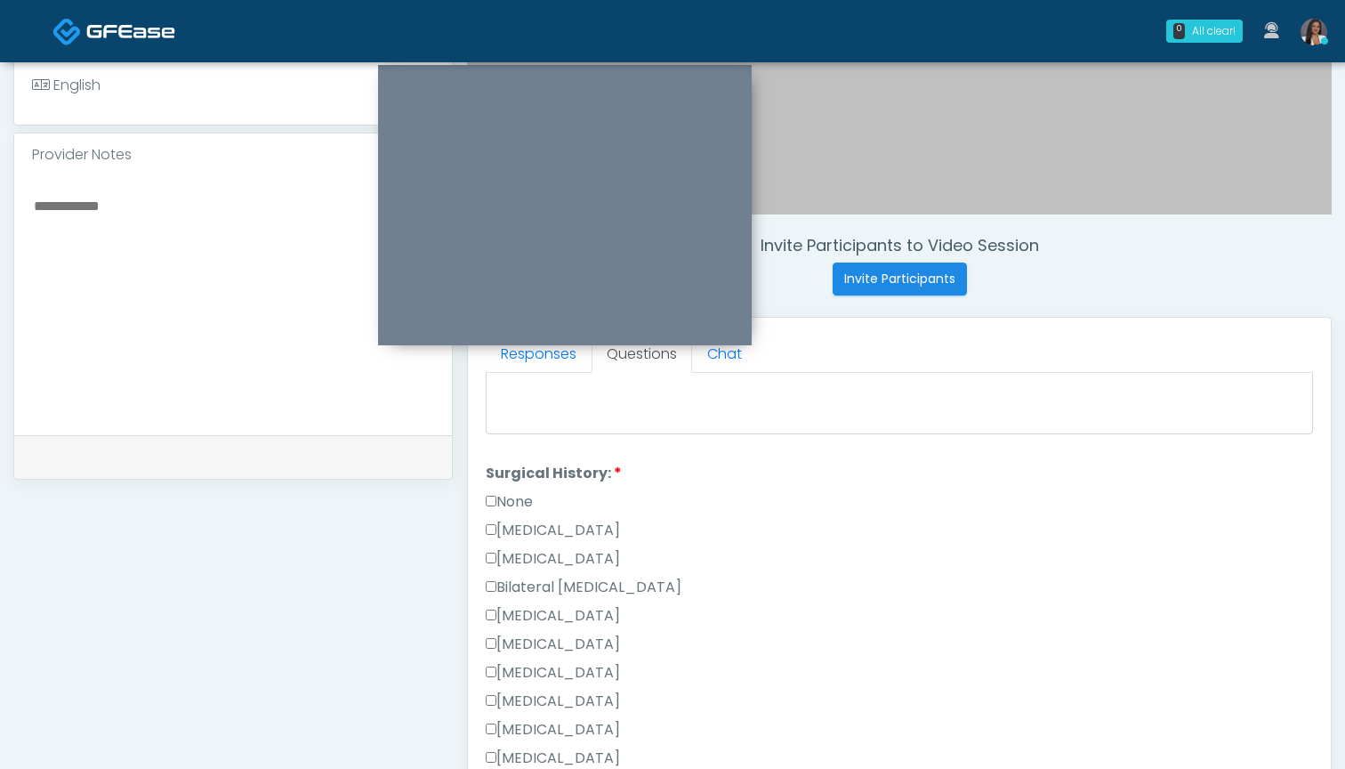
scroll to position [952, 0]
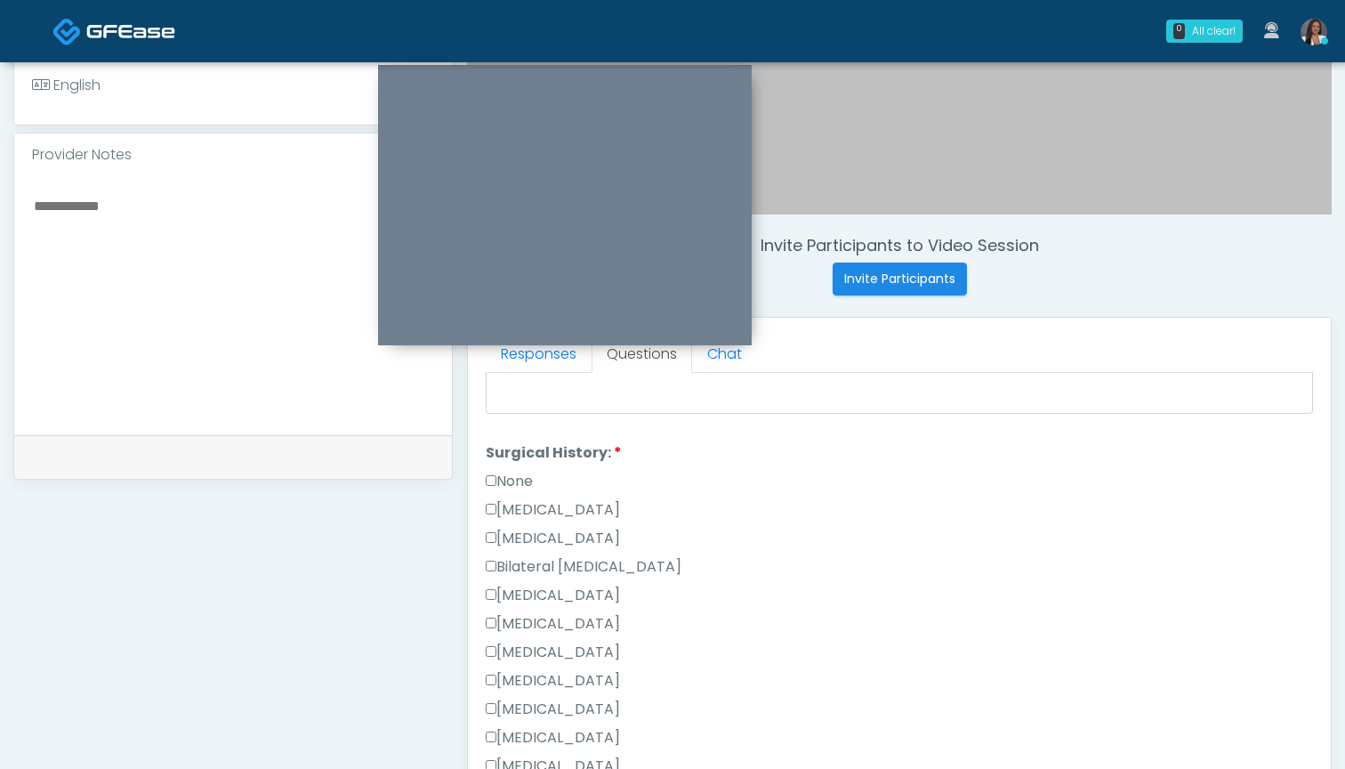
click at [507, 472] on label "None" at bounding box center [509, 481] width 47 height 21
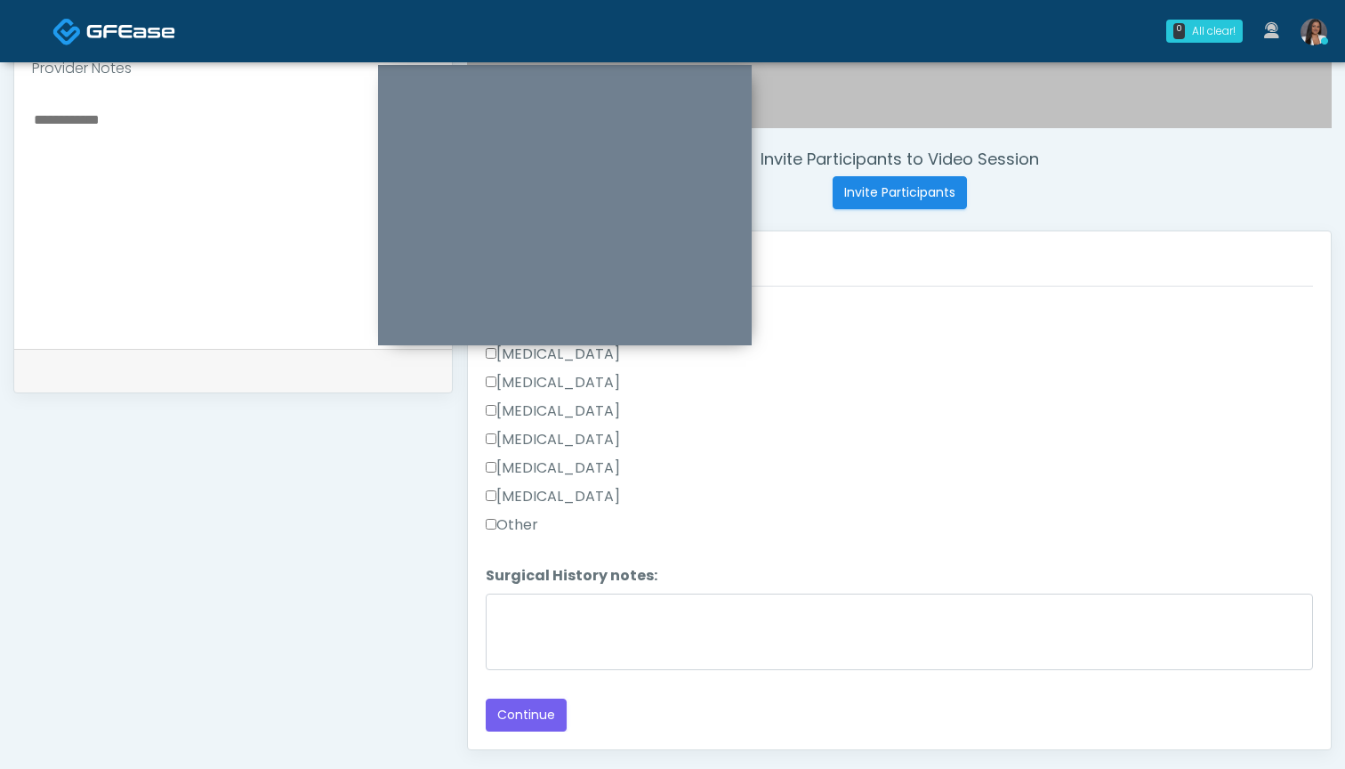
scroll to position [609, 0]
click at [554, 720] on button "Continue" at bounding box center [526, 714] width 81 height 33
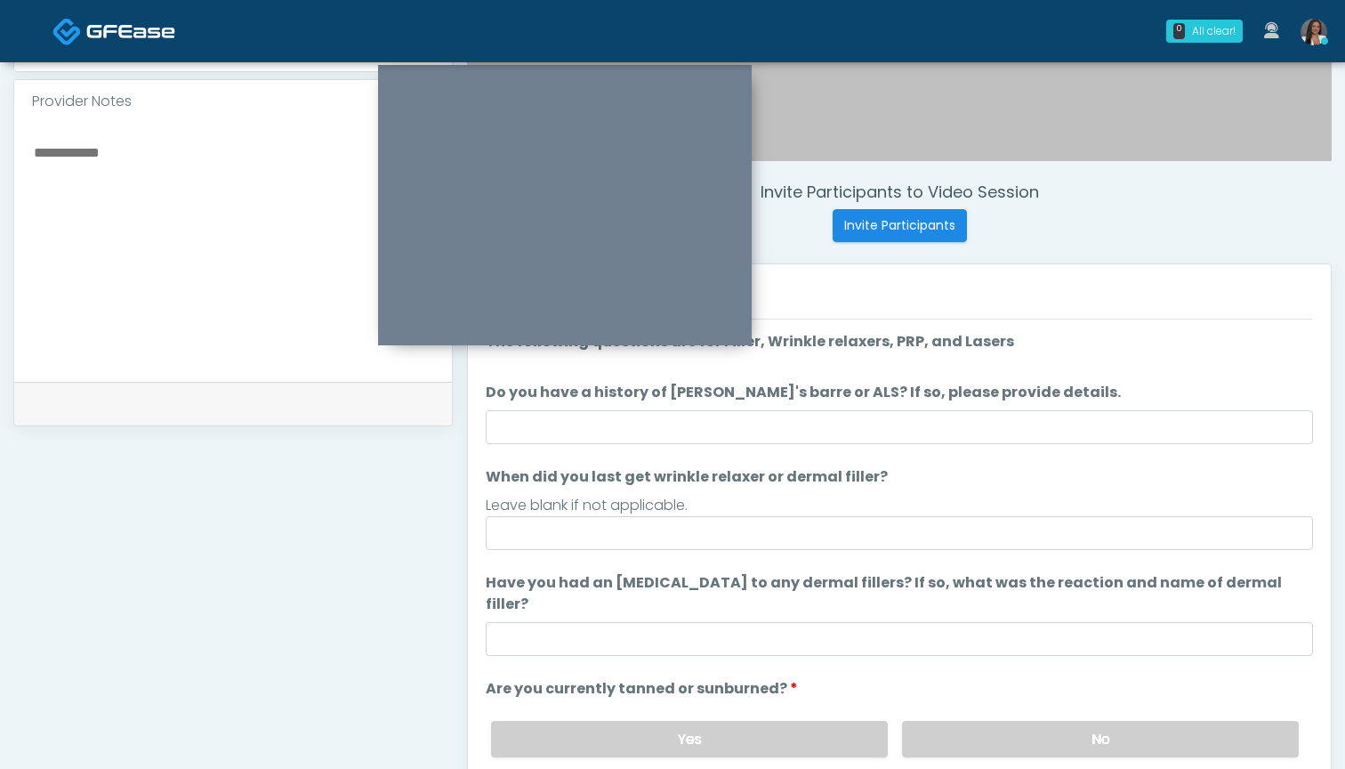
scroll to position [0, 0]
click at [913, 450] on ol "The following questions are for Filler, Wrinkle relaxers, PRP, and Lasers The f…" at bounding box center [899, 606] width 827 height 546
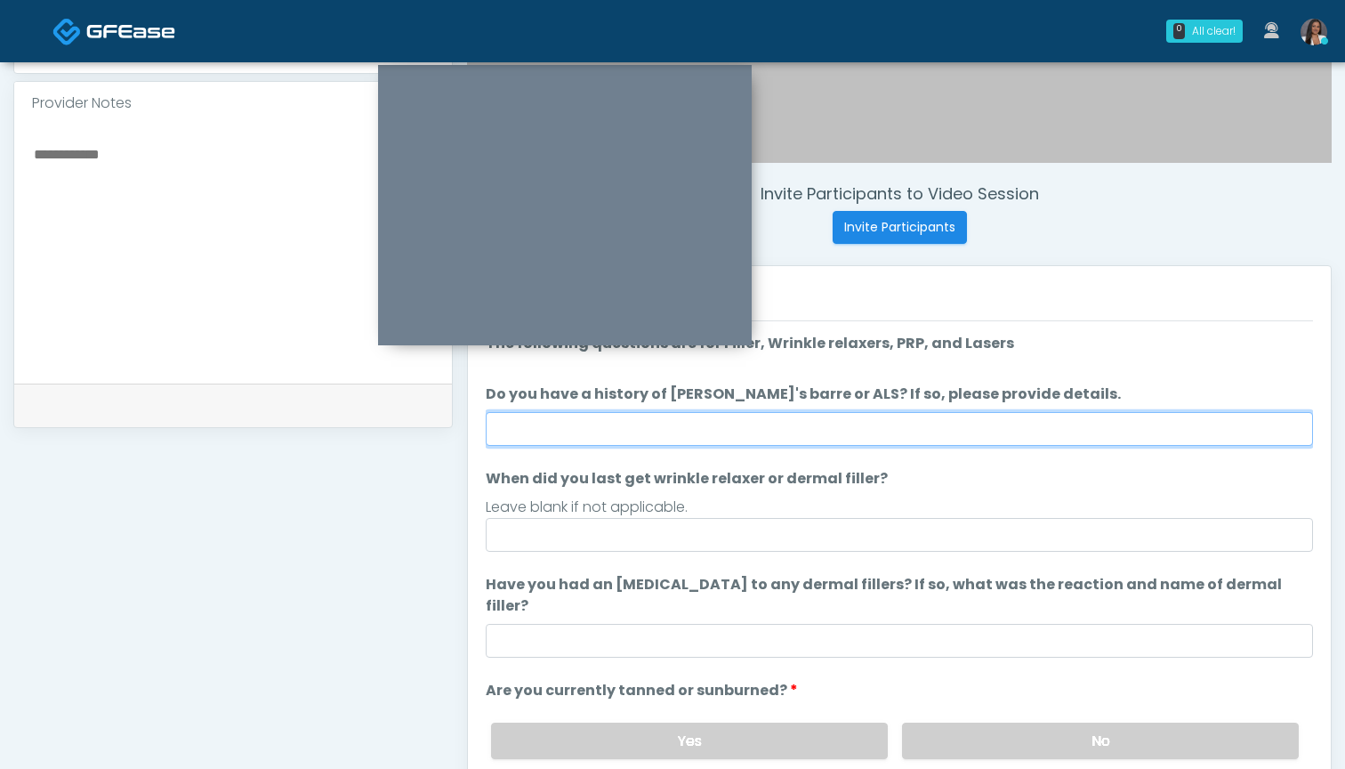
click at [919, 425] on input "Do you have a history of Guillain's barre or ALS? If so, please provide details." at bounding box center [899, 429] width 827 height 34
type input "**"
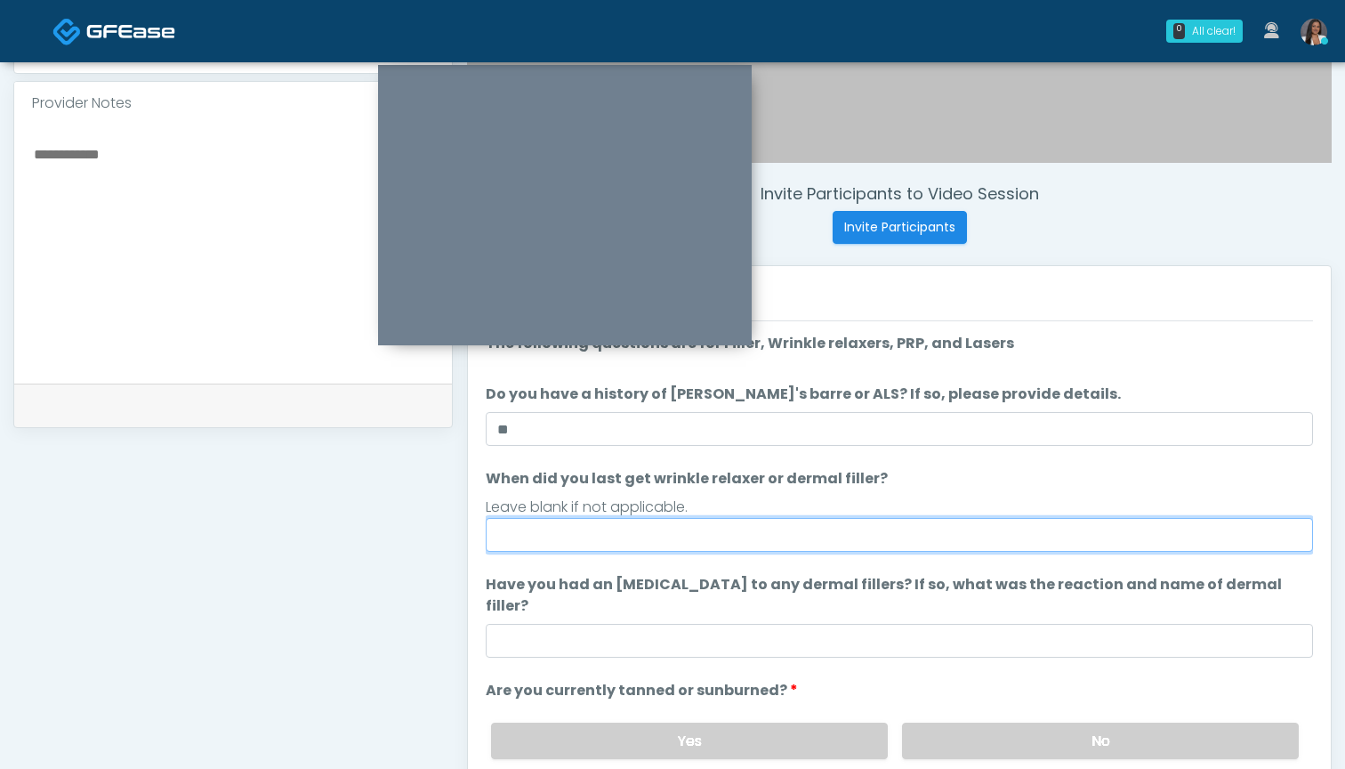
click at [895, 536] on input "When did you last get wrinkle relaxer or dermal filler?" at bounding box center [899, 535] width 827 height 34
type input "********"
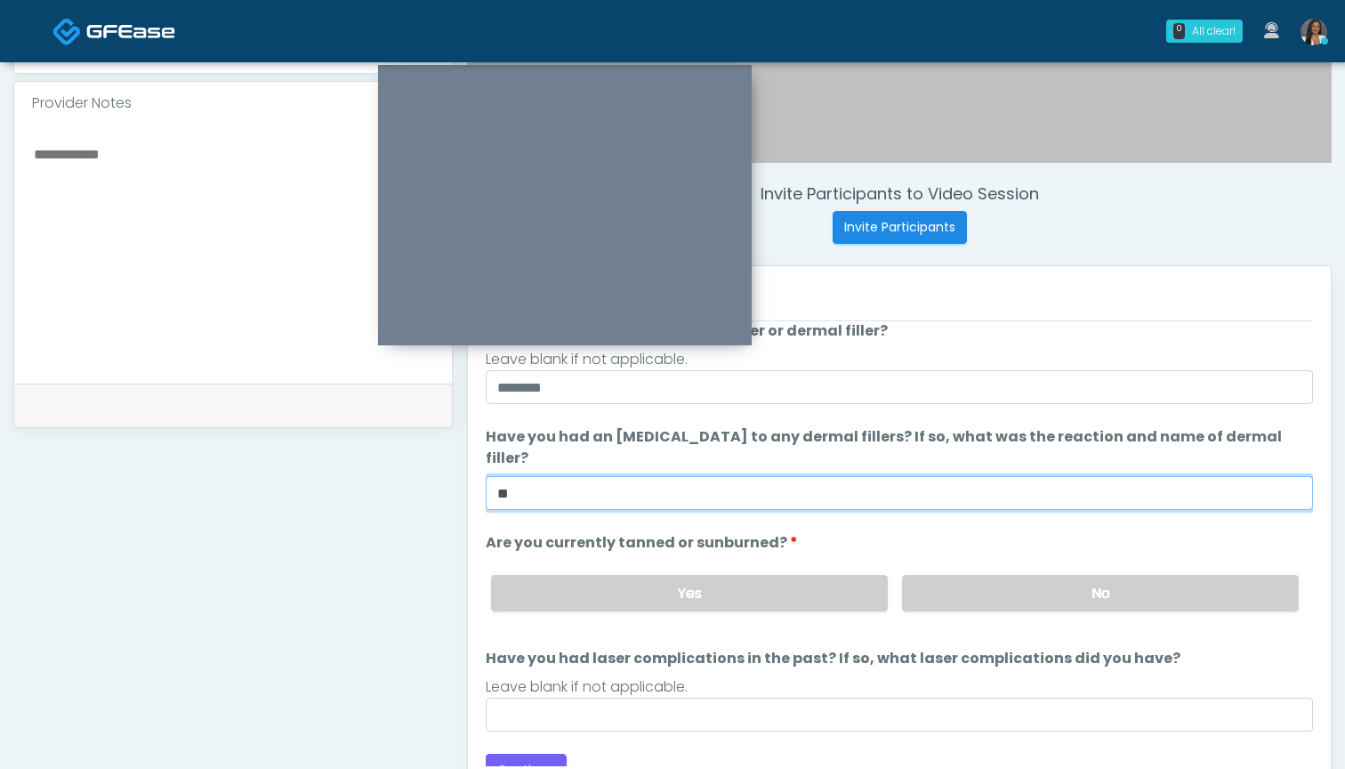
scroll to position [582, 0]
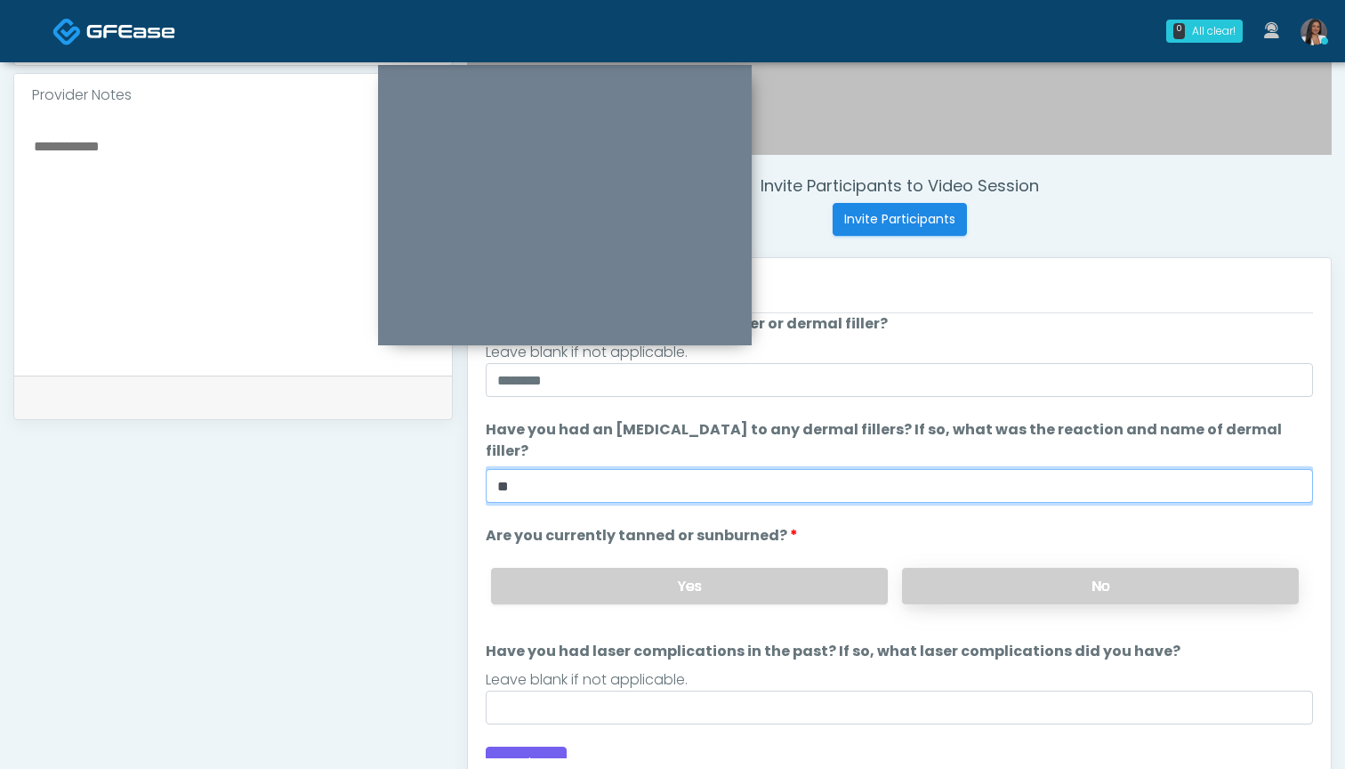
type input "**"
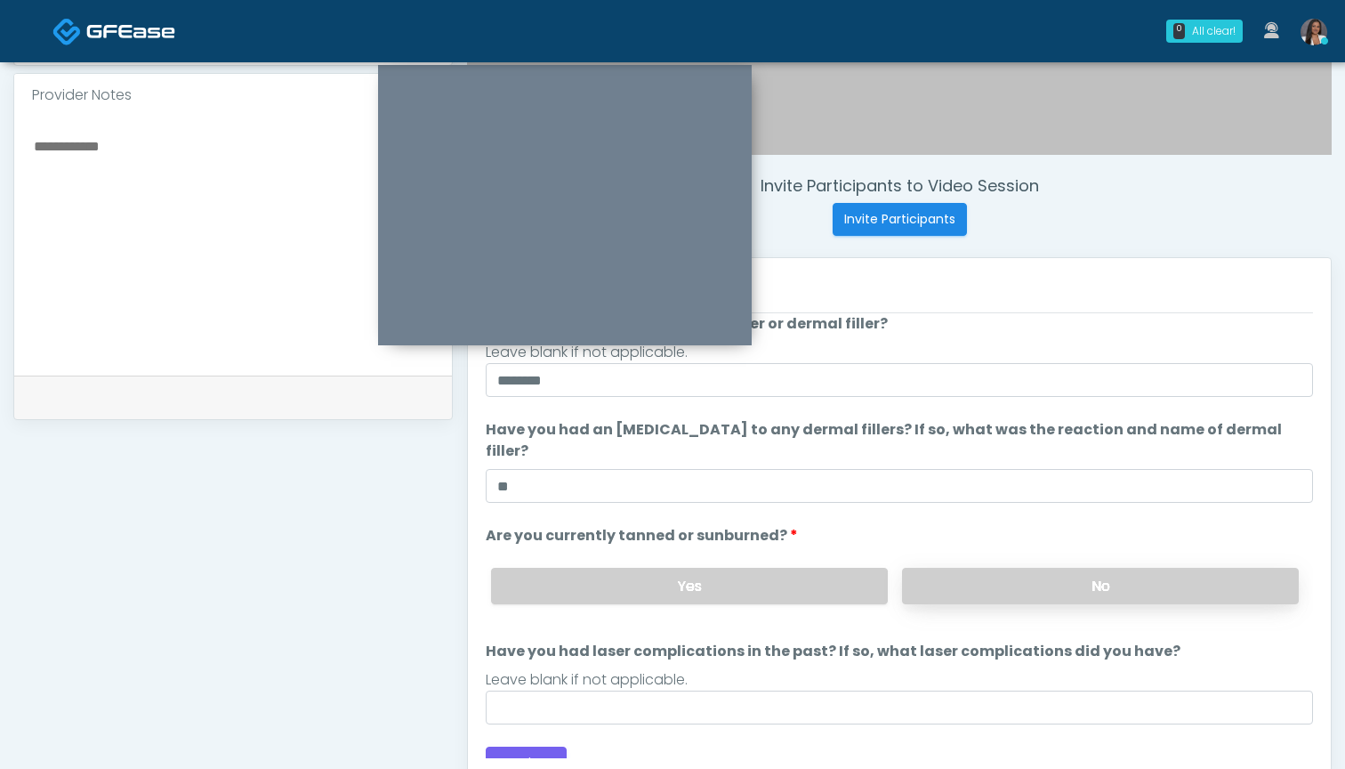
click at [984, 568] on label "No" at bounding box center [1100, 586] width 397 height 36
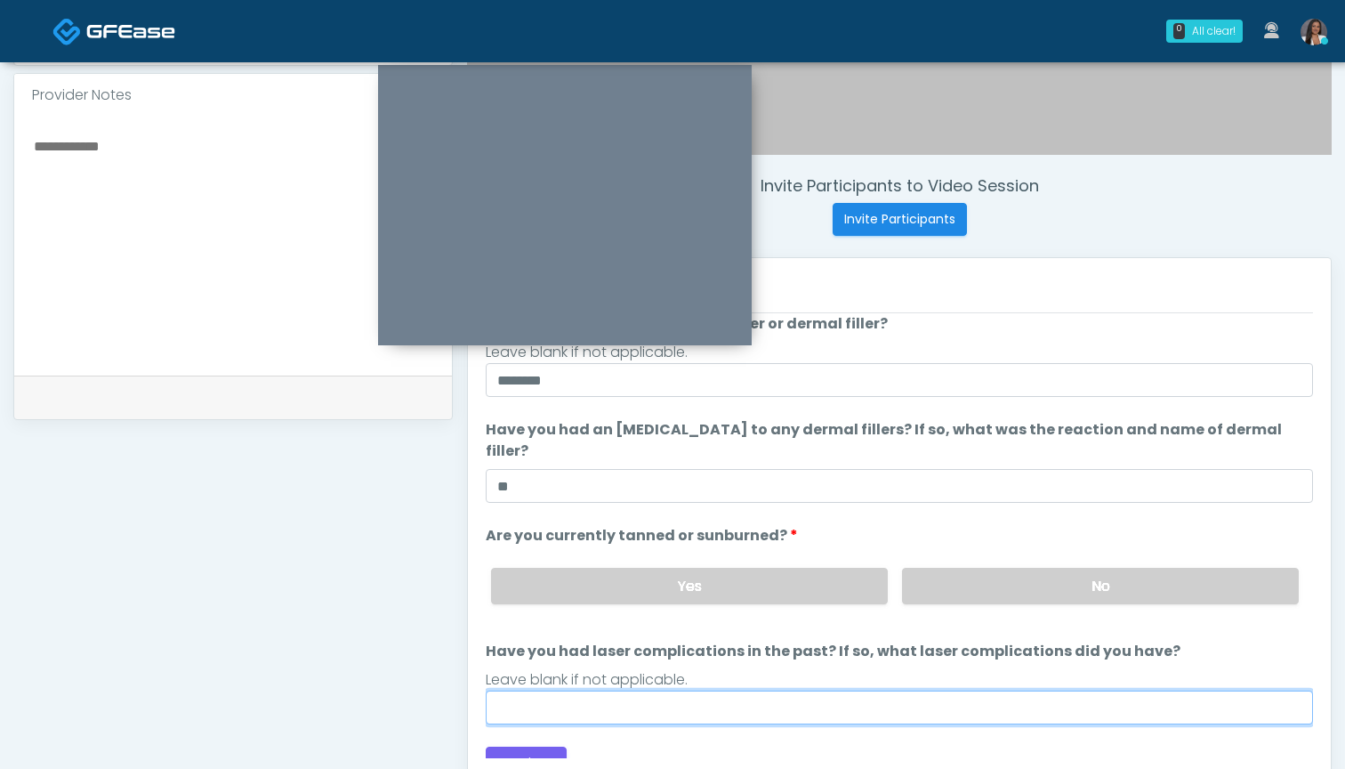
click at [793, 690] on input "Have you had laser complications in the past? If so, what laser complications d…" at bounding box center [899, 707] width 827 height 34
type input "**********"
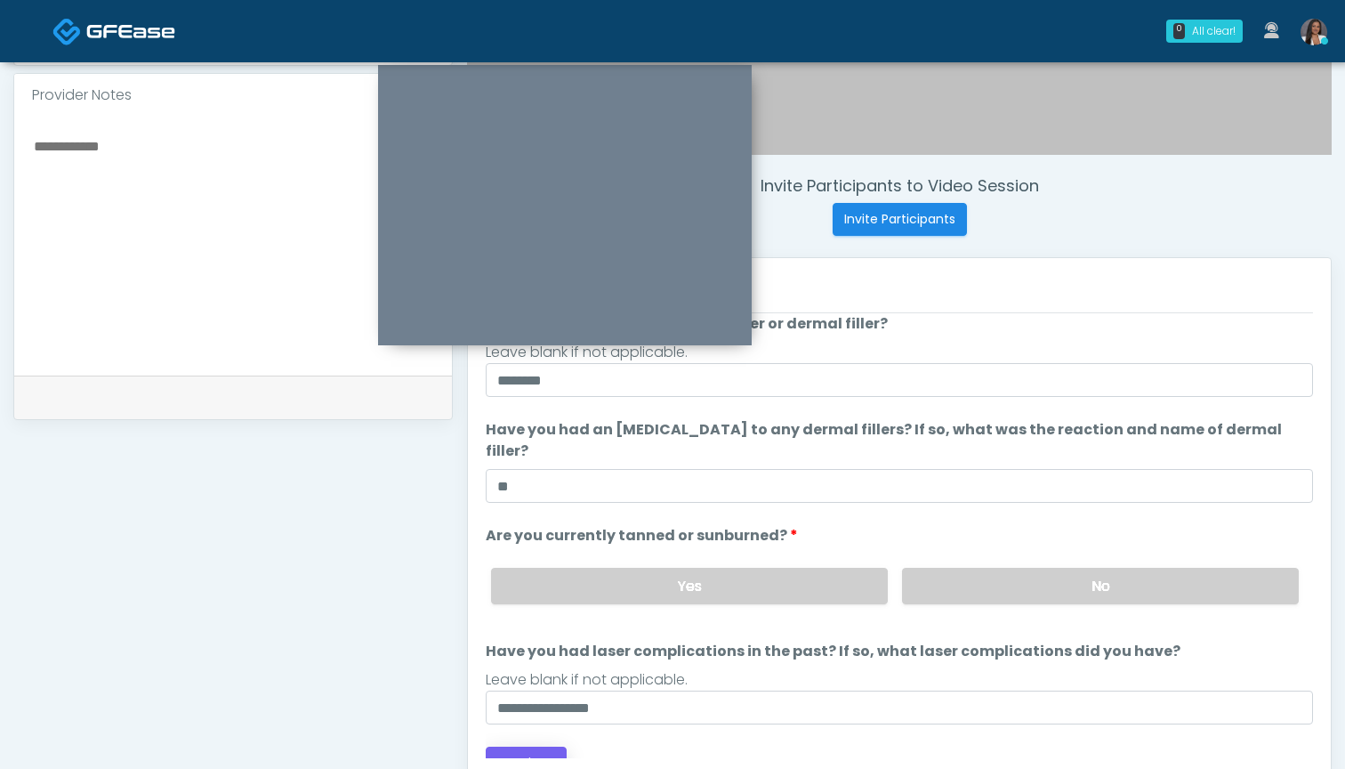
drag, startPoint x: 762, startPoint y: 674, endPoint x: 522, endPoint y: 738, distance: 248.0
click at [522, 746] on button "Continue" at bounding box center [526, 762] width 81 height 33
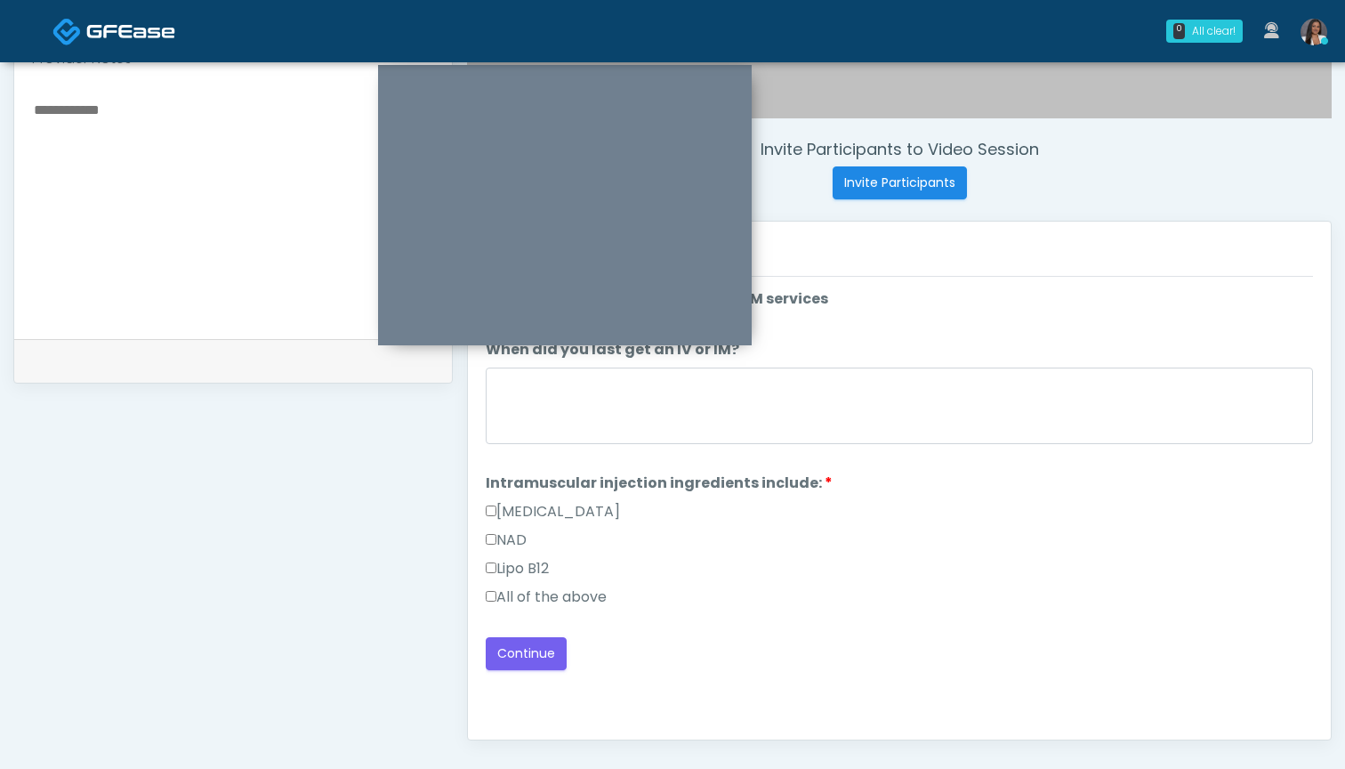
scroll to position [483, 0]
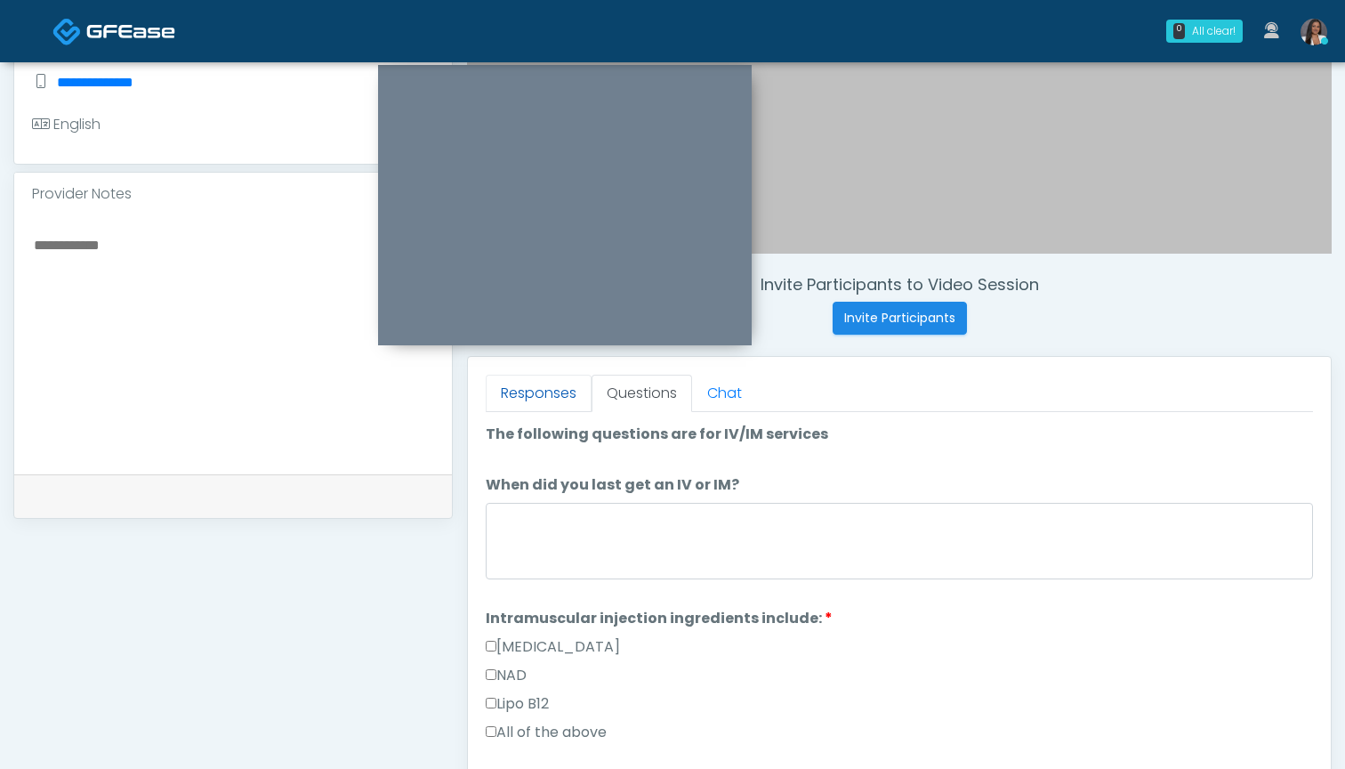
click at [552, 408] on link "Responses" at bounding box center [539, 393] width 106 height 37
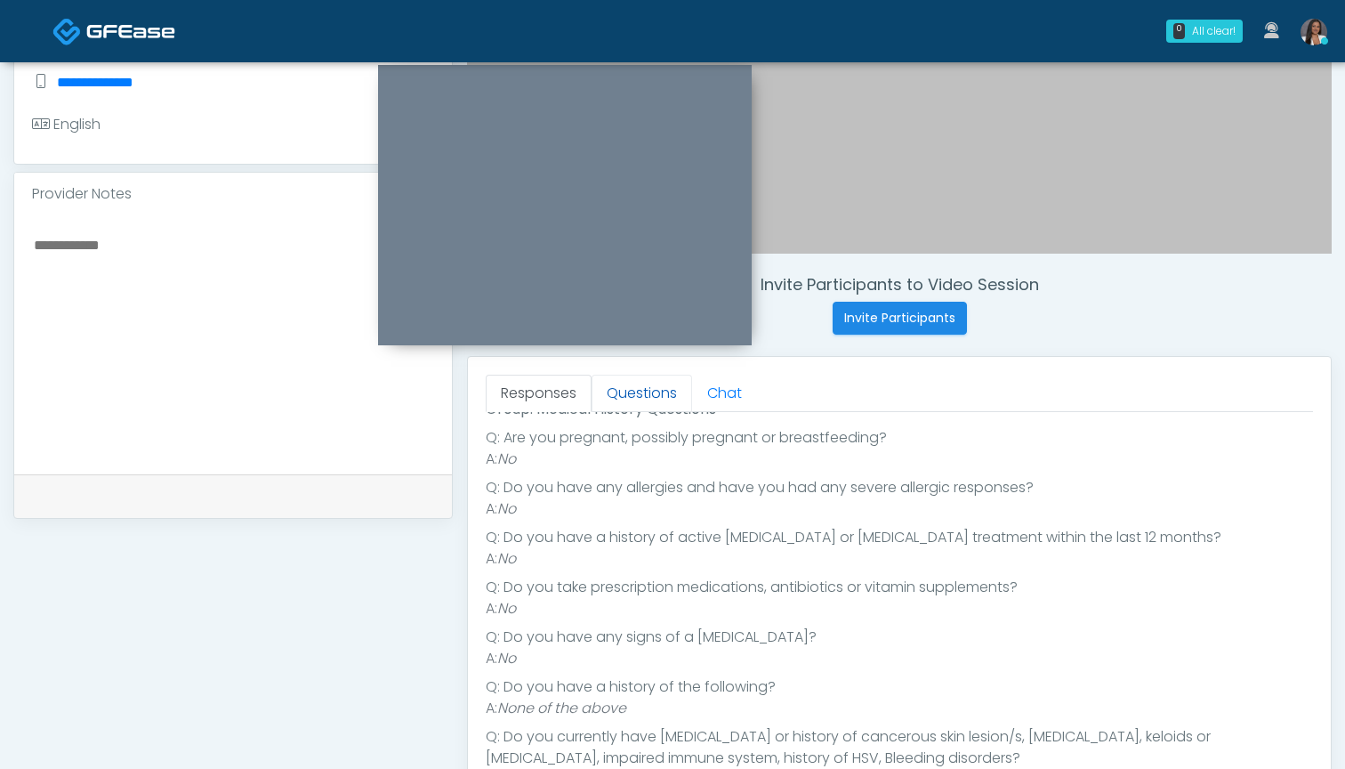
click at [630, 396] on link "Questions" at bounding box center [642, 393] width 101 height 37
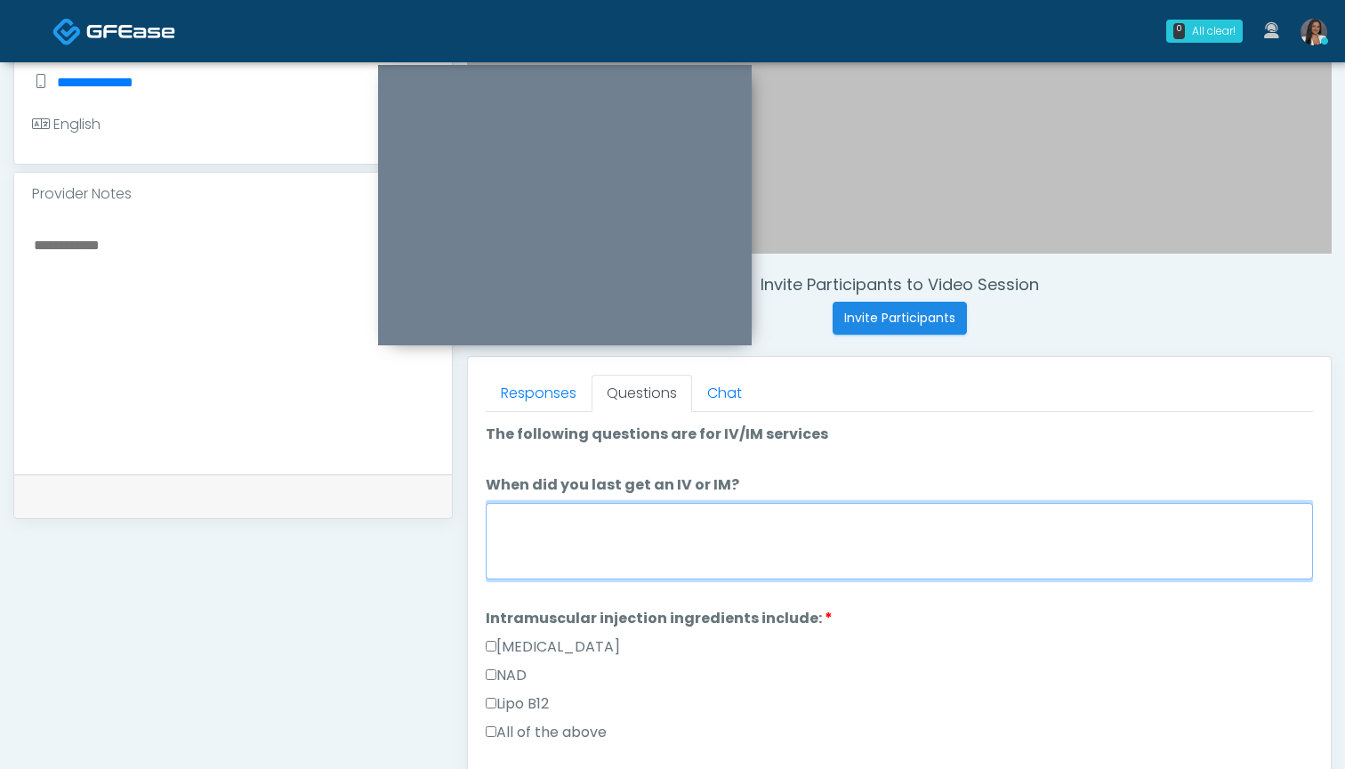
click at [703, 537] on textarea "When did you last get an IV or IM?" at bounding box center [899, 541] width 827 height 77
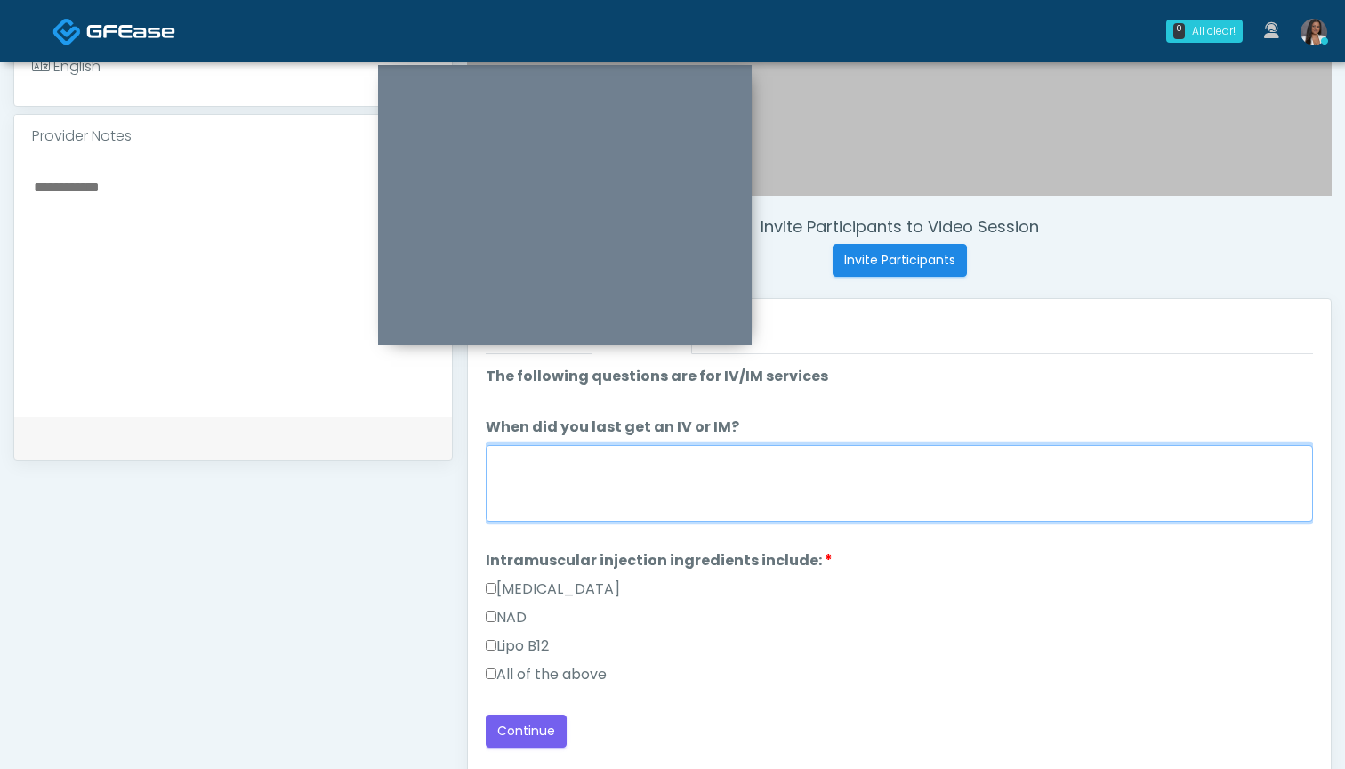
scroll to position [555, 0]
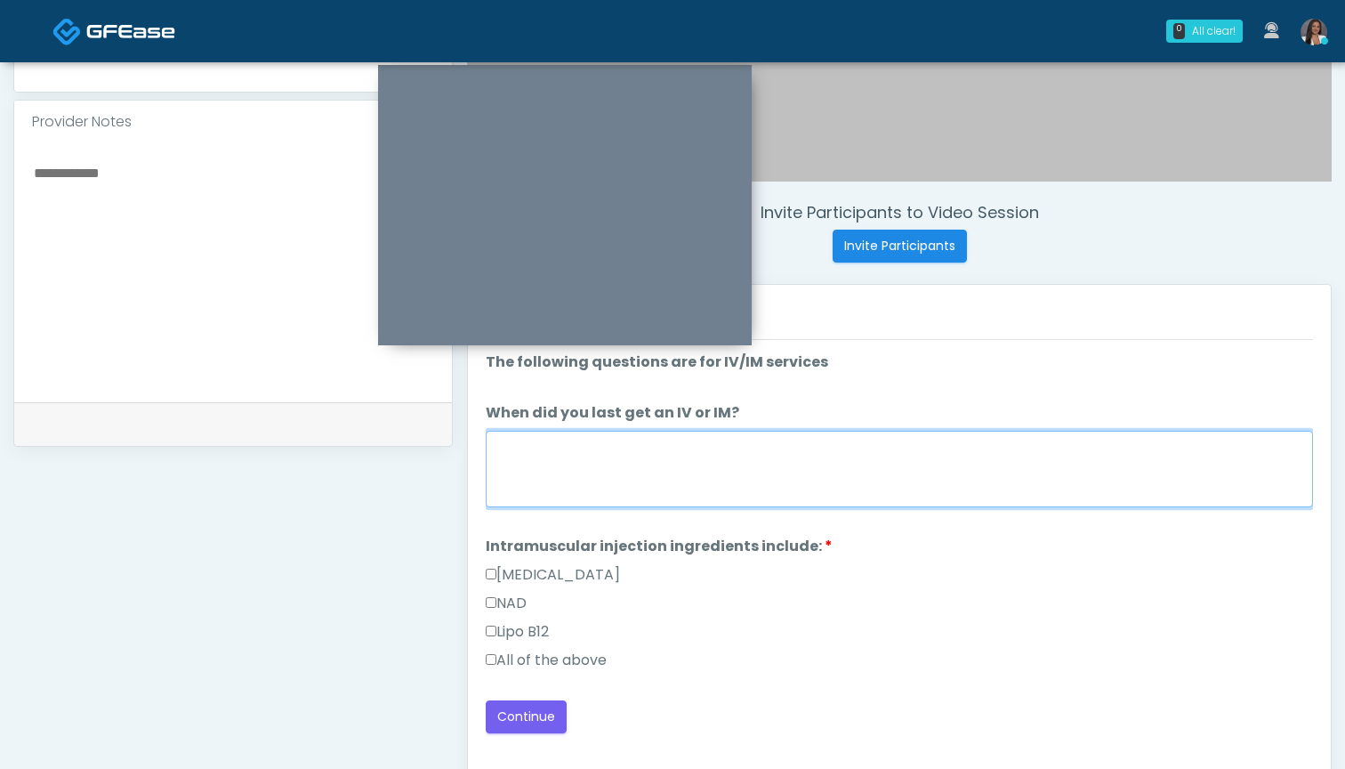
type textarea "*"
type textarea "******"
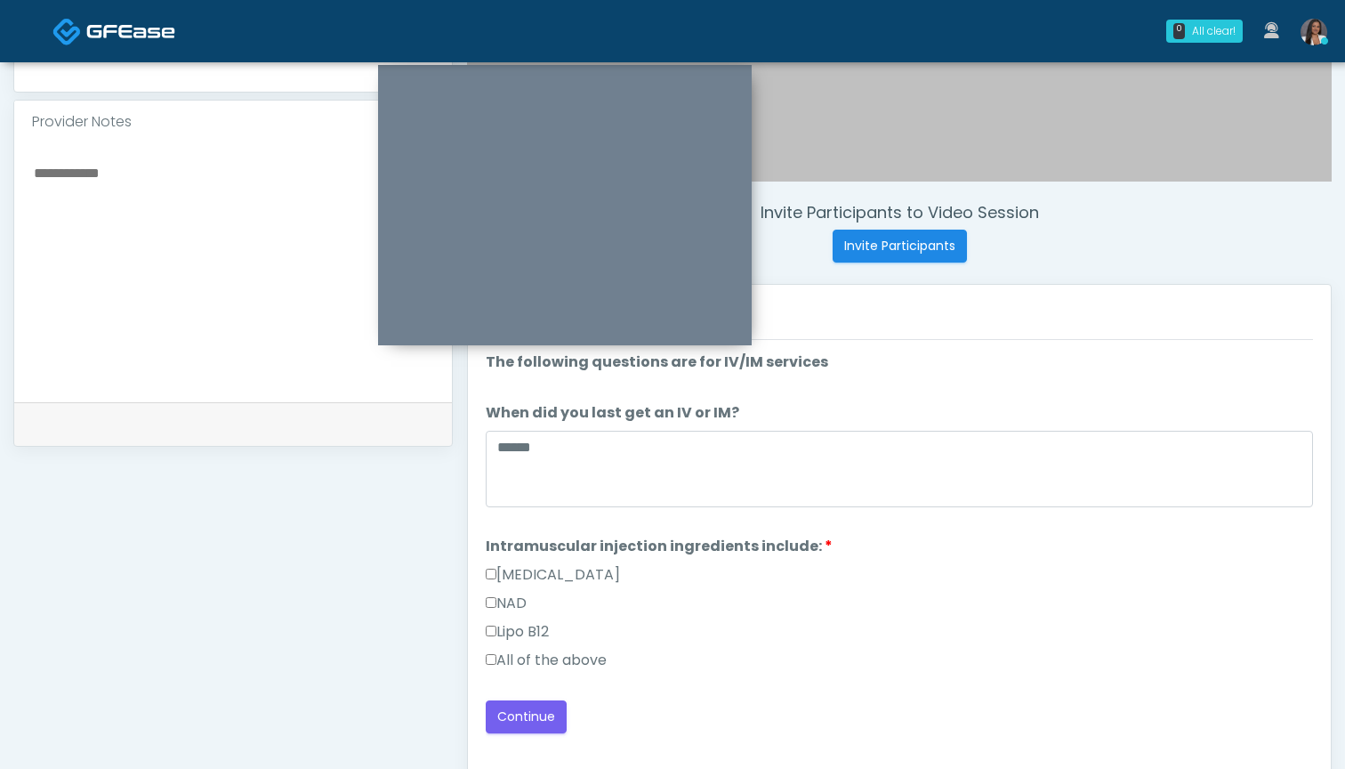
click at [586, 660] on label "All of the above" at bounding box center [546, 659] width 121 height 21
click at [530, 712] on button "Continue" at bounding box center [526, 716] width 81 height 33
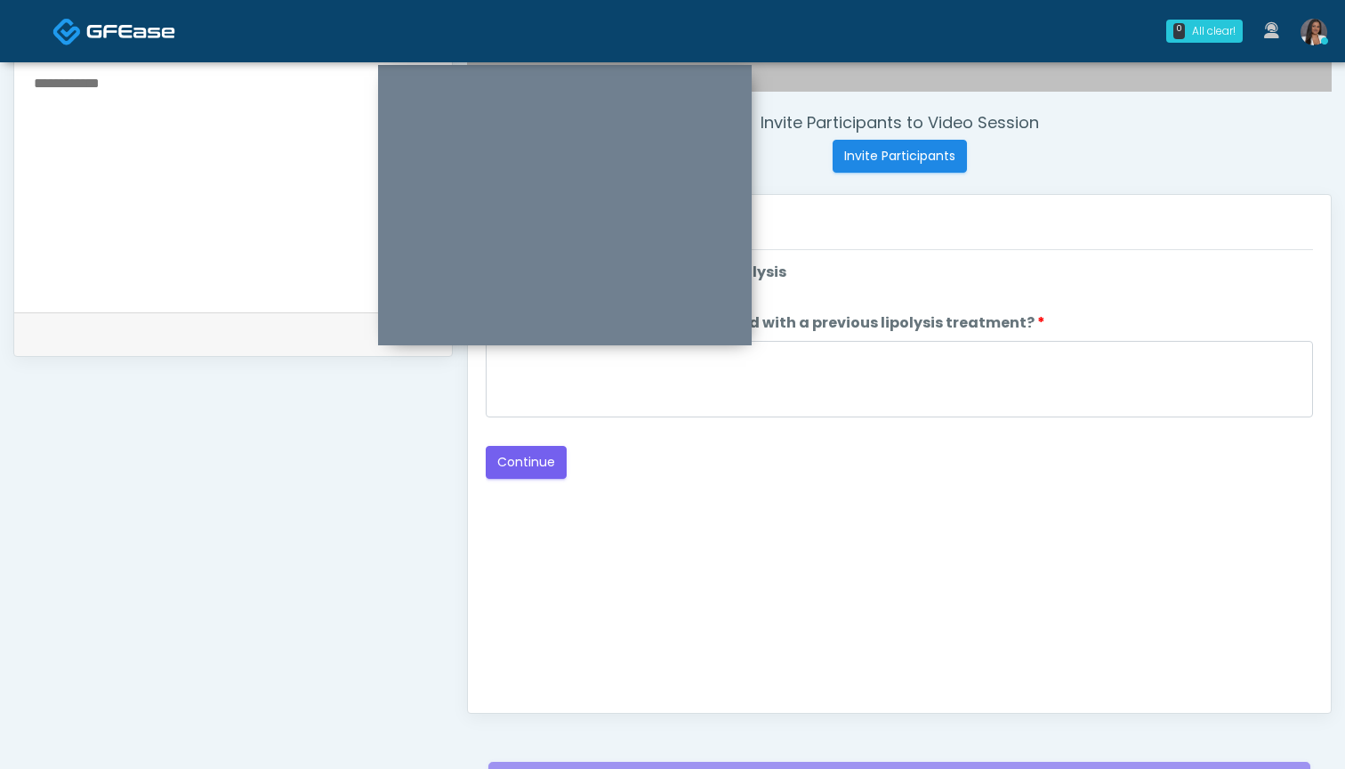
scroll to position [521, 0]
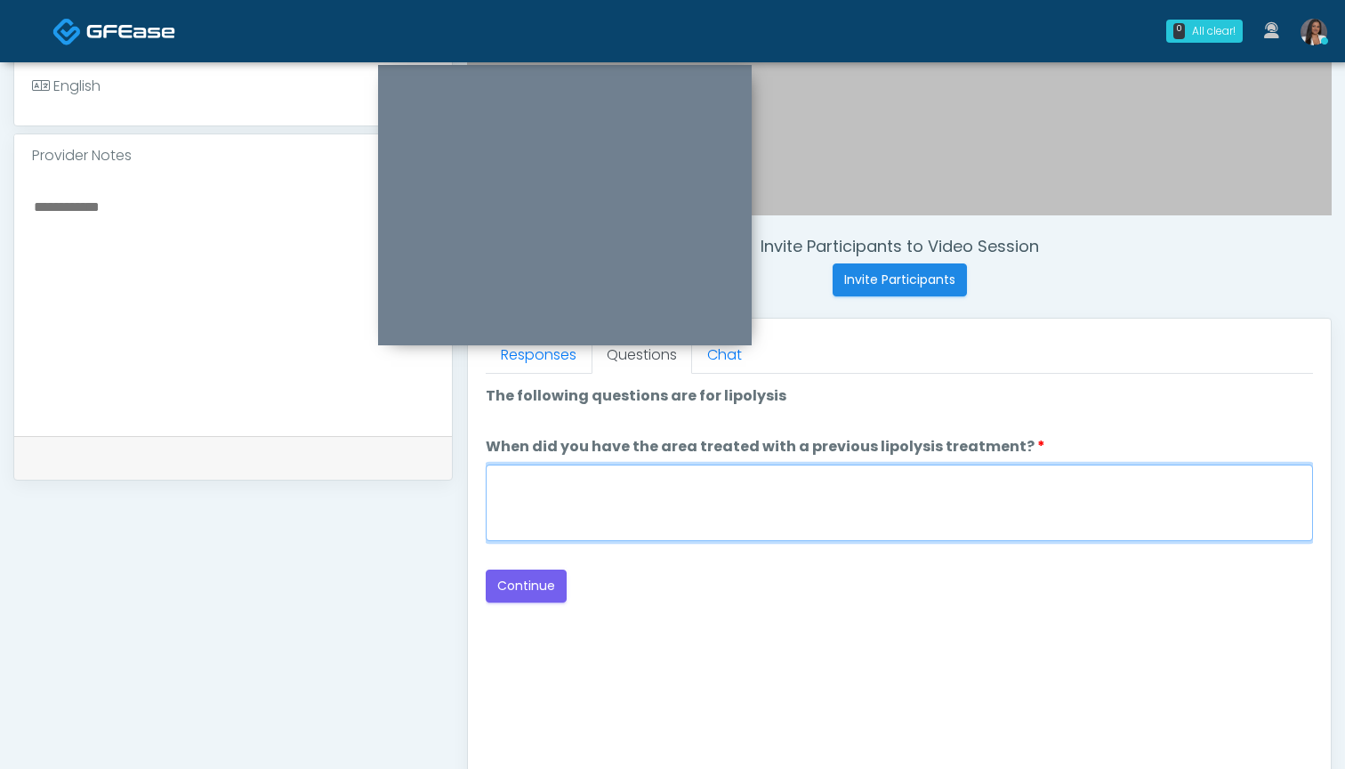
click at [824, 510] on textarea "When did you have the area treated with a previous lipolysis treatment?" at bounding box center [899, 502] width 827 height 77
type textarea "***"
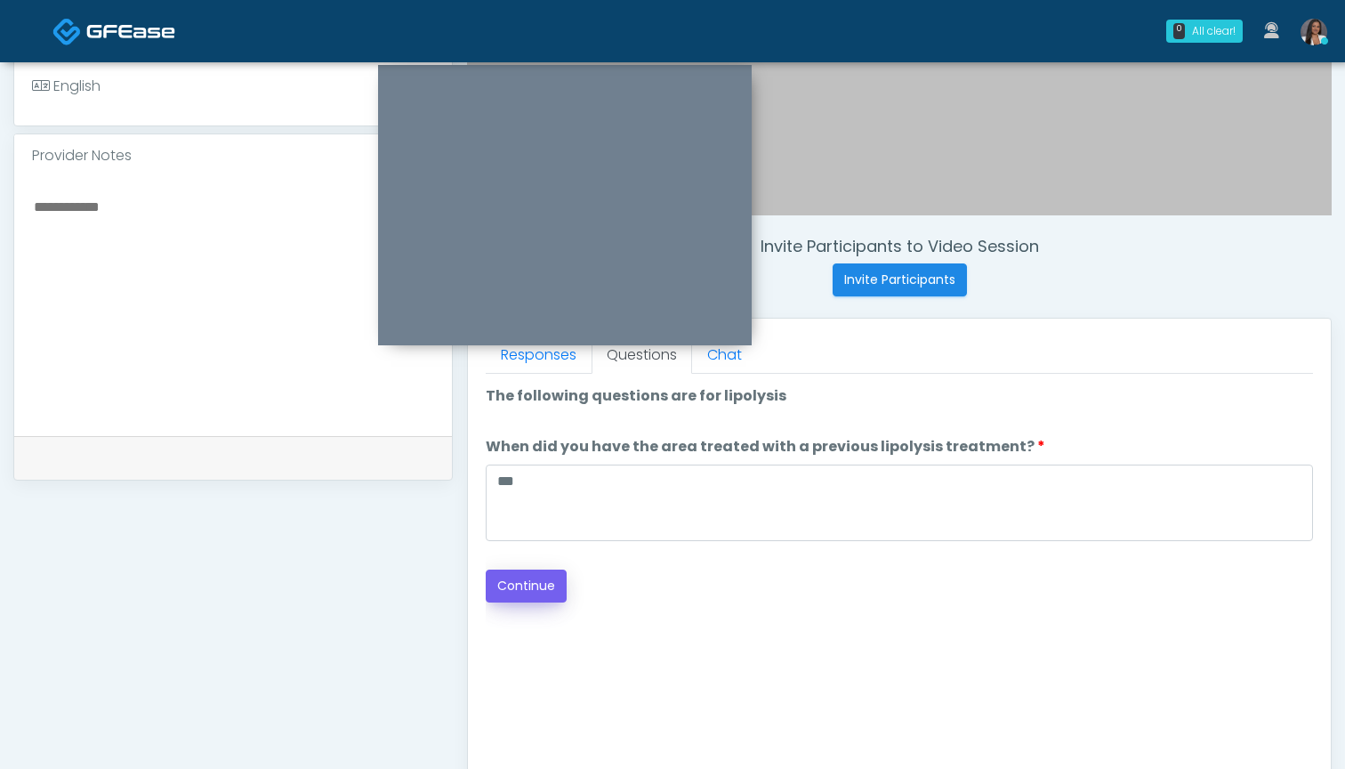
click at [526, 582] on button "Continue" at bounding box center [526, 585] width 81 height 33
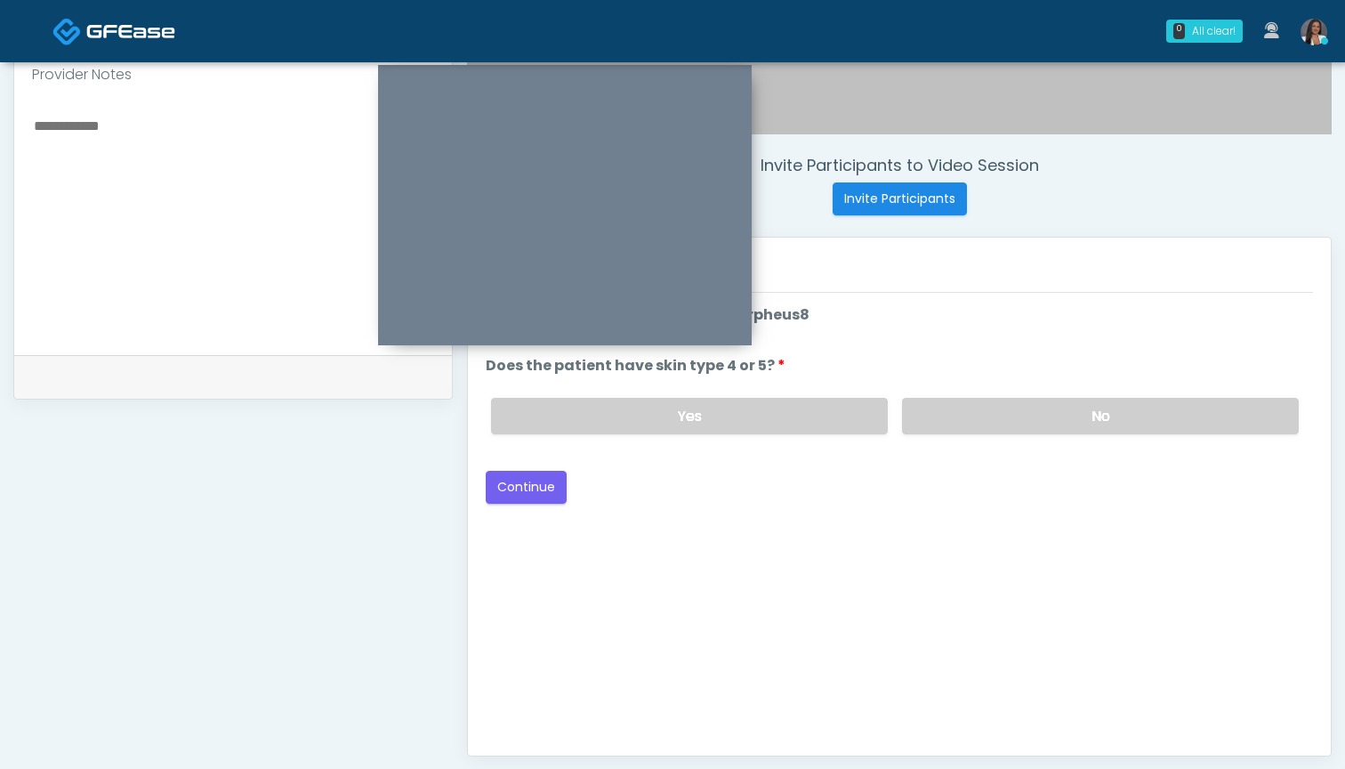
scroll to position [569, 0]
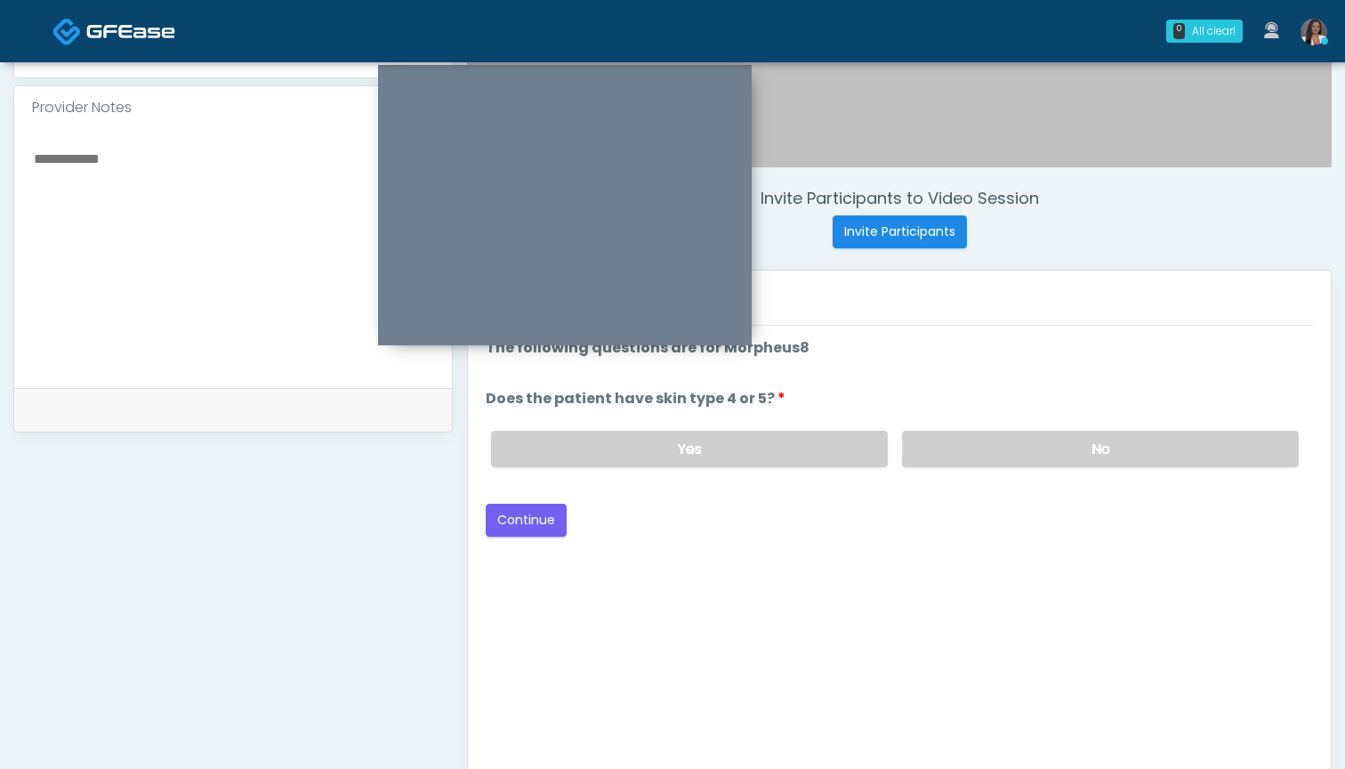
click at [841, 473] on div "Yes No" at bounding box center [895, 448] width 836 height 65
click at [959, 423] on div "Yes No" at bounding box center [895, 448] width 836 height 65
click at [945, 442] on label "No" at bounding box center [1100, 449] width 397 height 36
click at [538, 520] on button "Continue" at bounding box center [526, 520] width 81 height 33
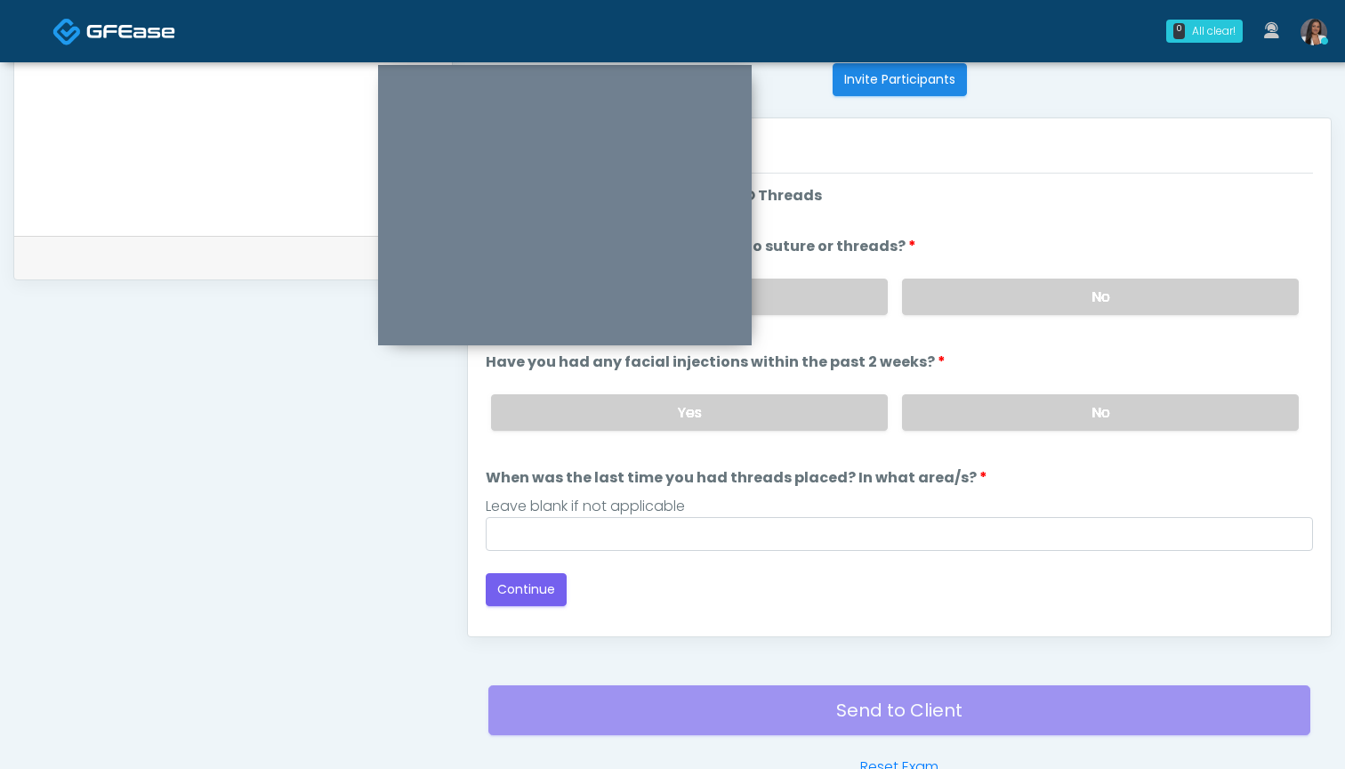
scroll to position [669, 0]
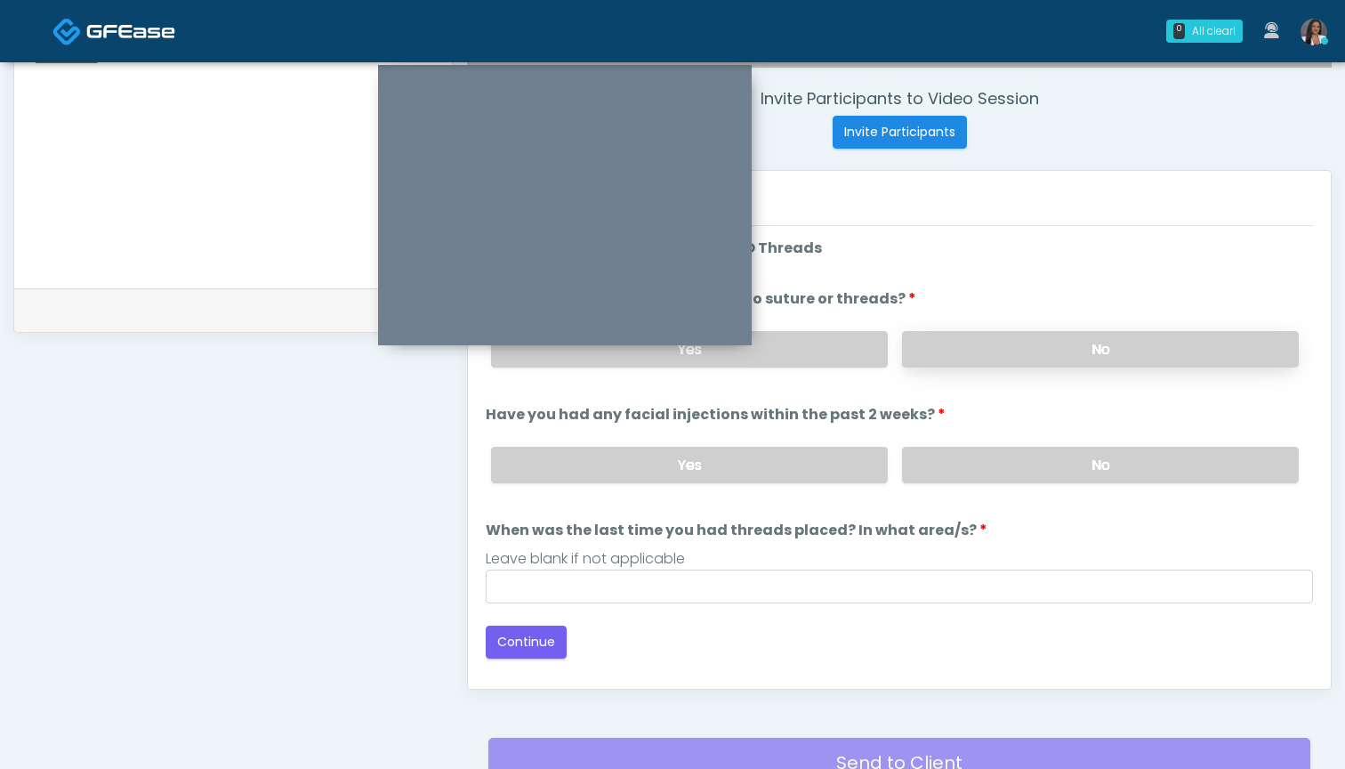
click at [936, 354] on label "No" at bounding box center [1100, 349] width 397 height 36
click at [933, 484] on div "Yes No" at bounding box center [895, 464] width 836 height 65
click at [938, 471] on label "No" at bounding box center [1100, 465] width 397 height 36
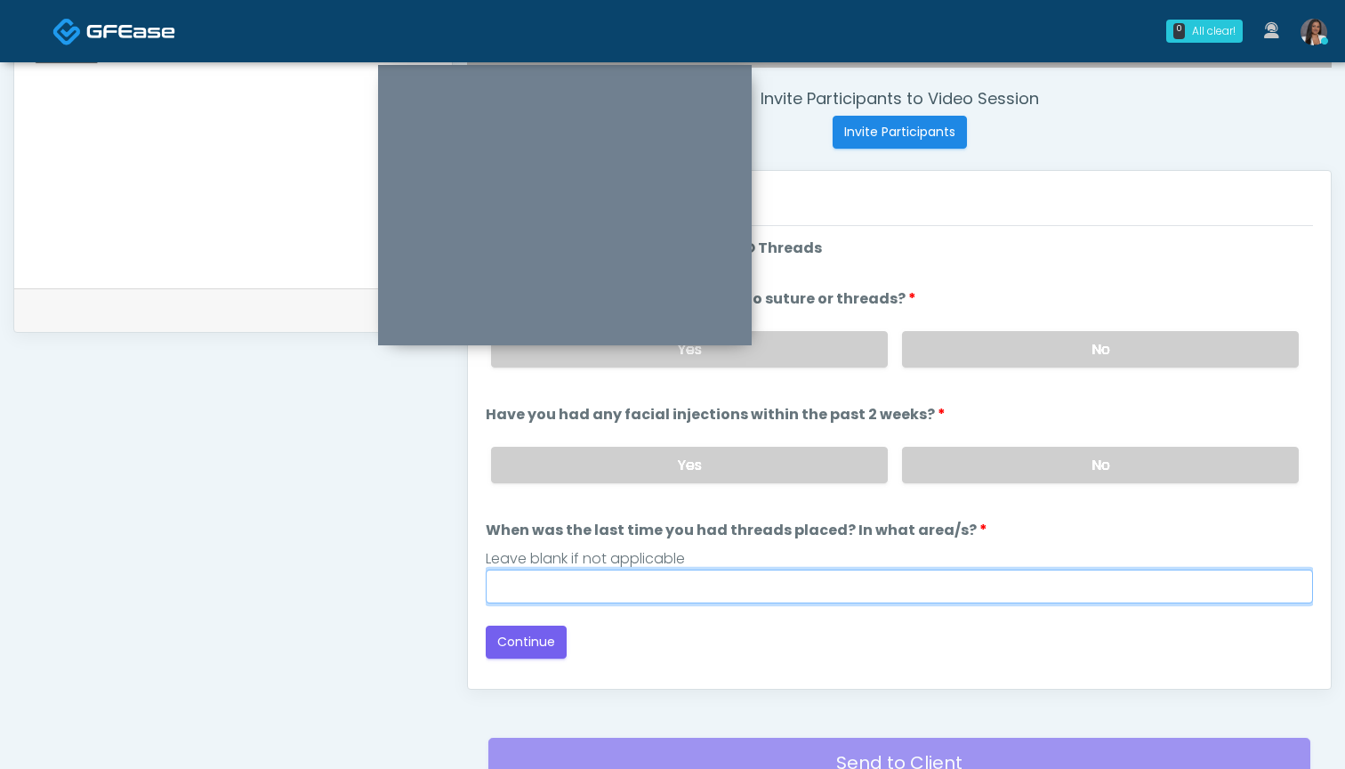
click at [885, 569] on input "When was the last time you had threads placed? In what area/s?" at bounding box center [899, 586] width 827 height 34
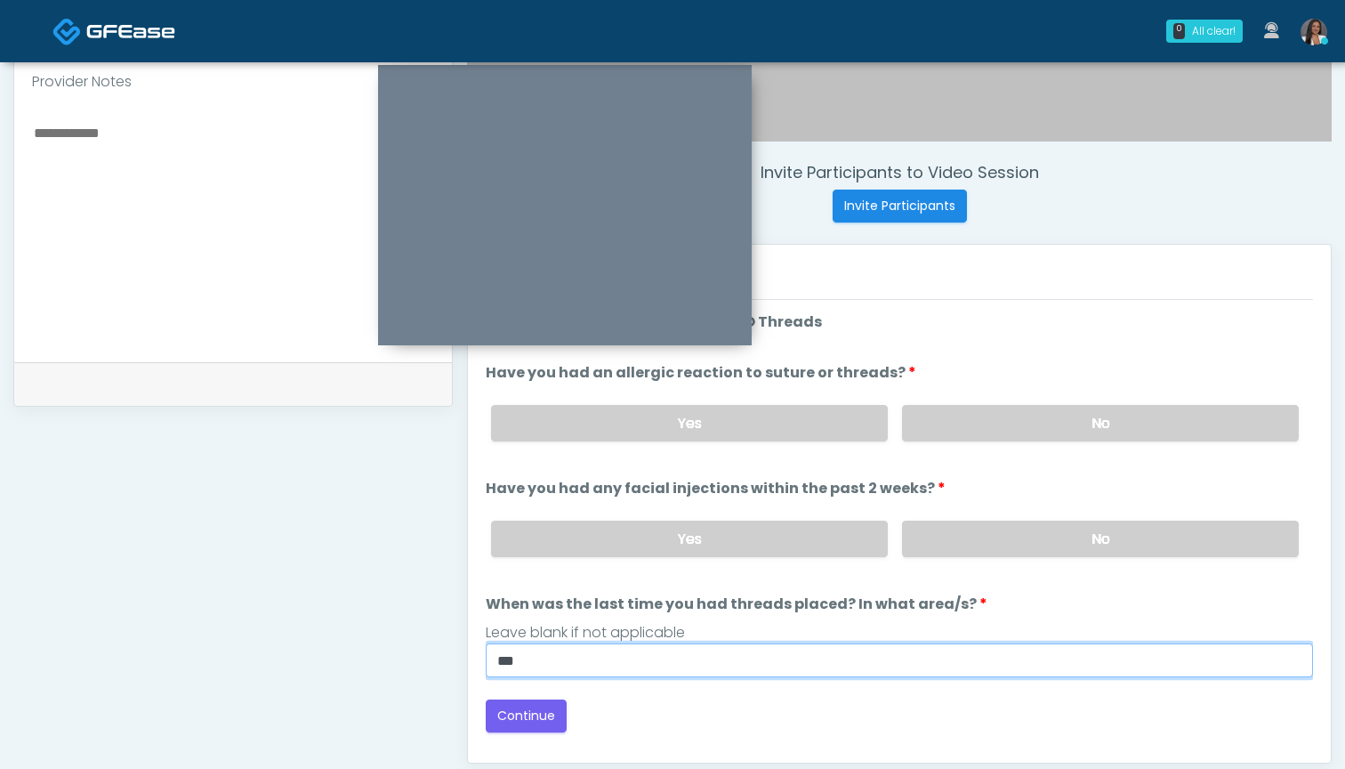
scroll to position [587, 0]
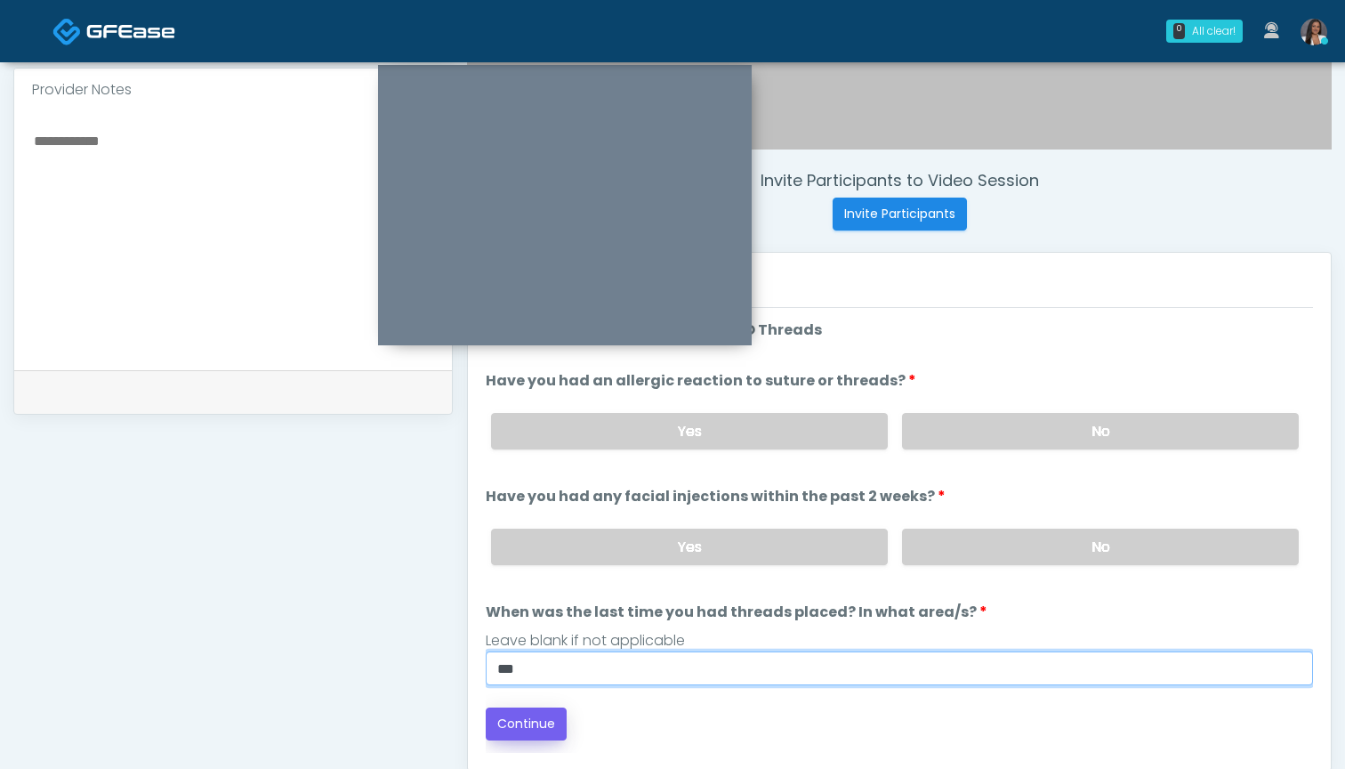
type input "***"
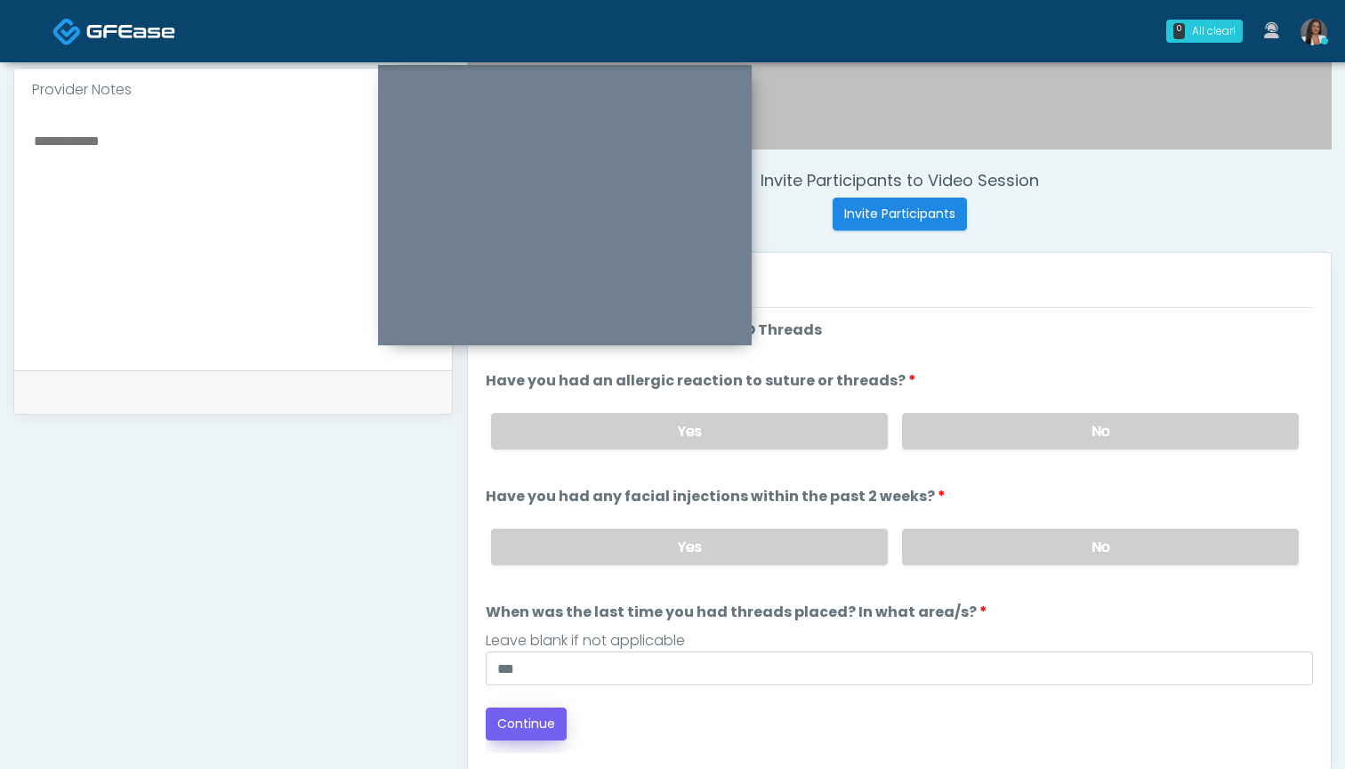
click at [511, 714] on button "Continue" at bounding box center [526, 723] width 81 height 33
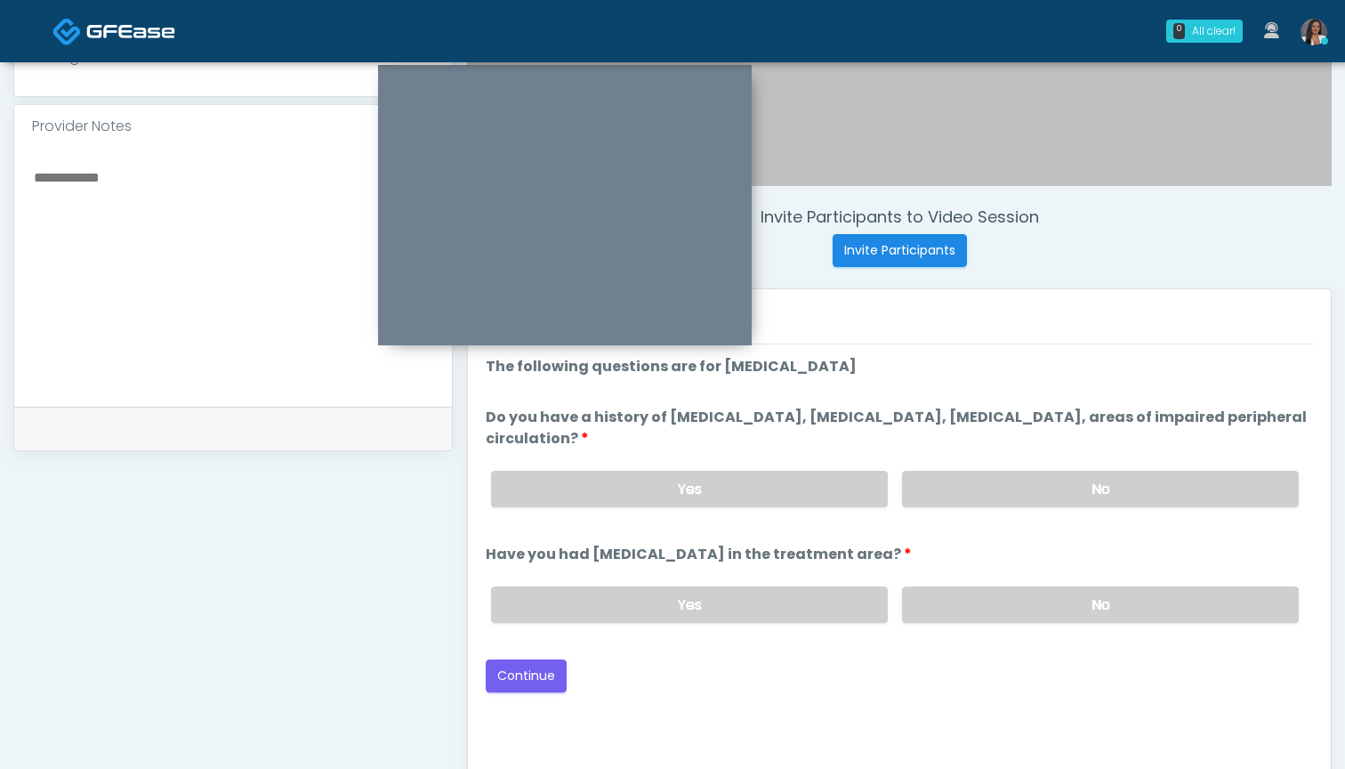
scroll to position [525, 0]
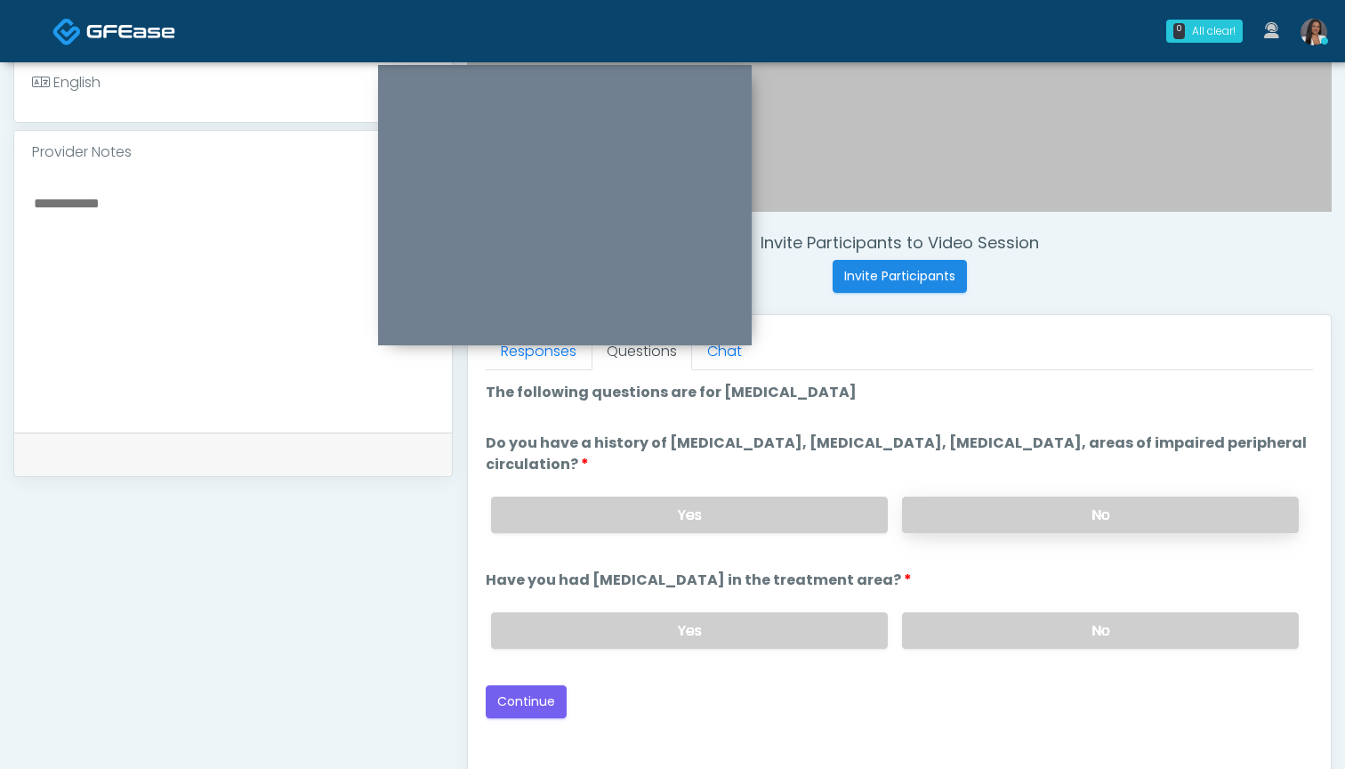
click at [938, 509] on label "No" at bounding box center [1100, 514] width 397 height 36
click at [937, 627] on label "No" at bounding box center [1100, 630] width 397 height 36
click at [534, 705] on button "Continue" at bounding box center [526, 701] width 81 height 33
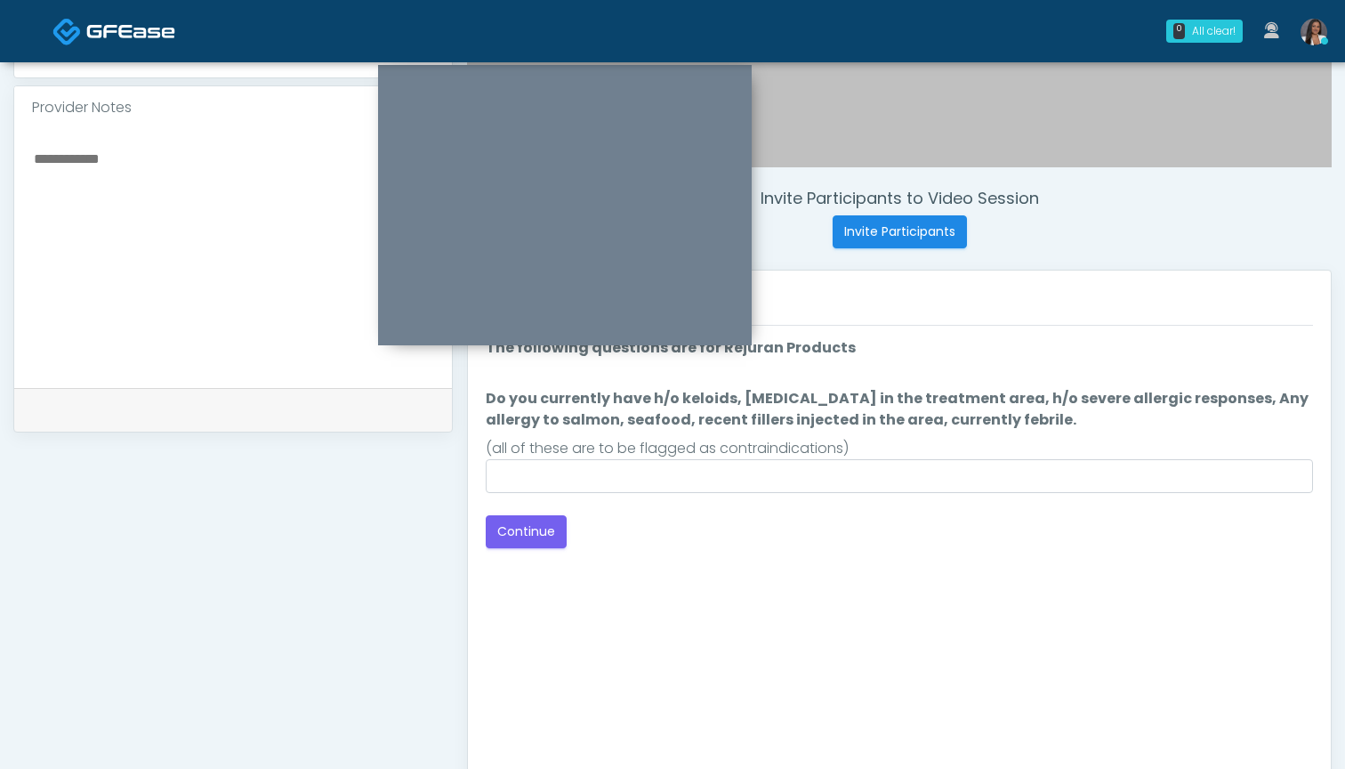
scroll to position [547, 0]
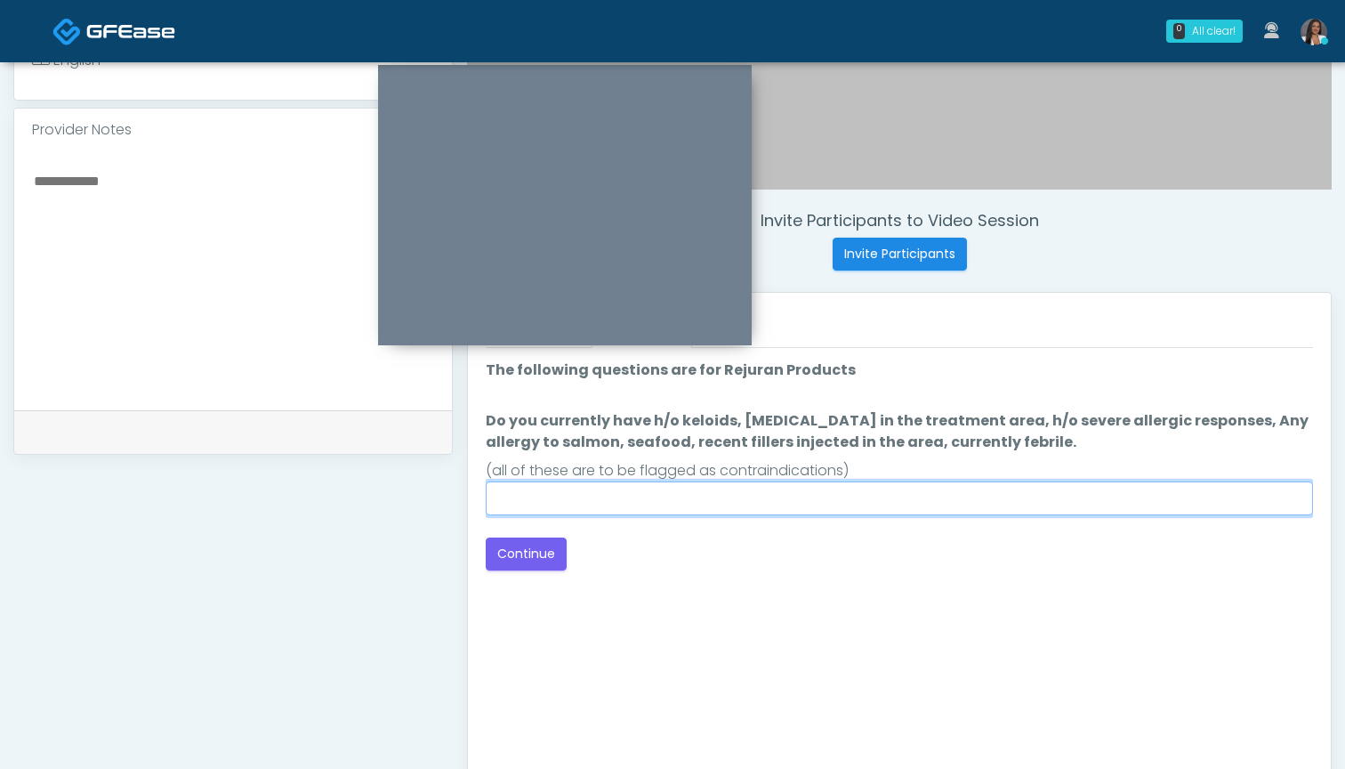
click at [840, 497] on input "Do you currently have h/o keloids, skin infection in the treatment area, h/o se…" at bounding box center [899, 498] width 827 height 34
click at [787, 498] on input "Do you currently have h/o keloids, skin infection in the treatment area, h/o se…" at bounding box center [899, 498] width 827 height 34
type input "**"
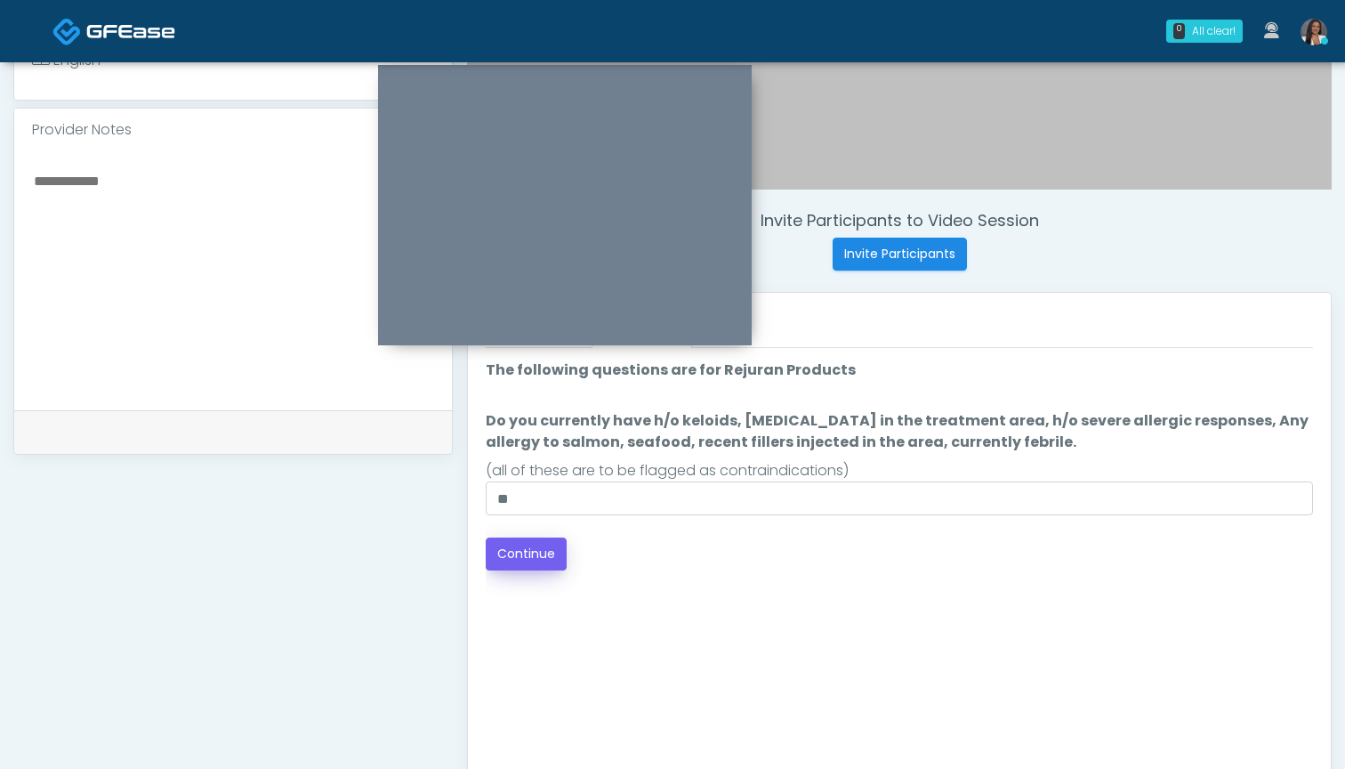
click at [514, 559] on button "Continue" at bounding box center [526, 553] width 81 height 33
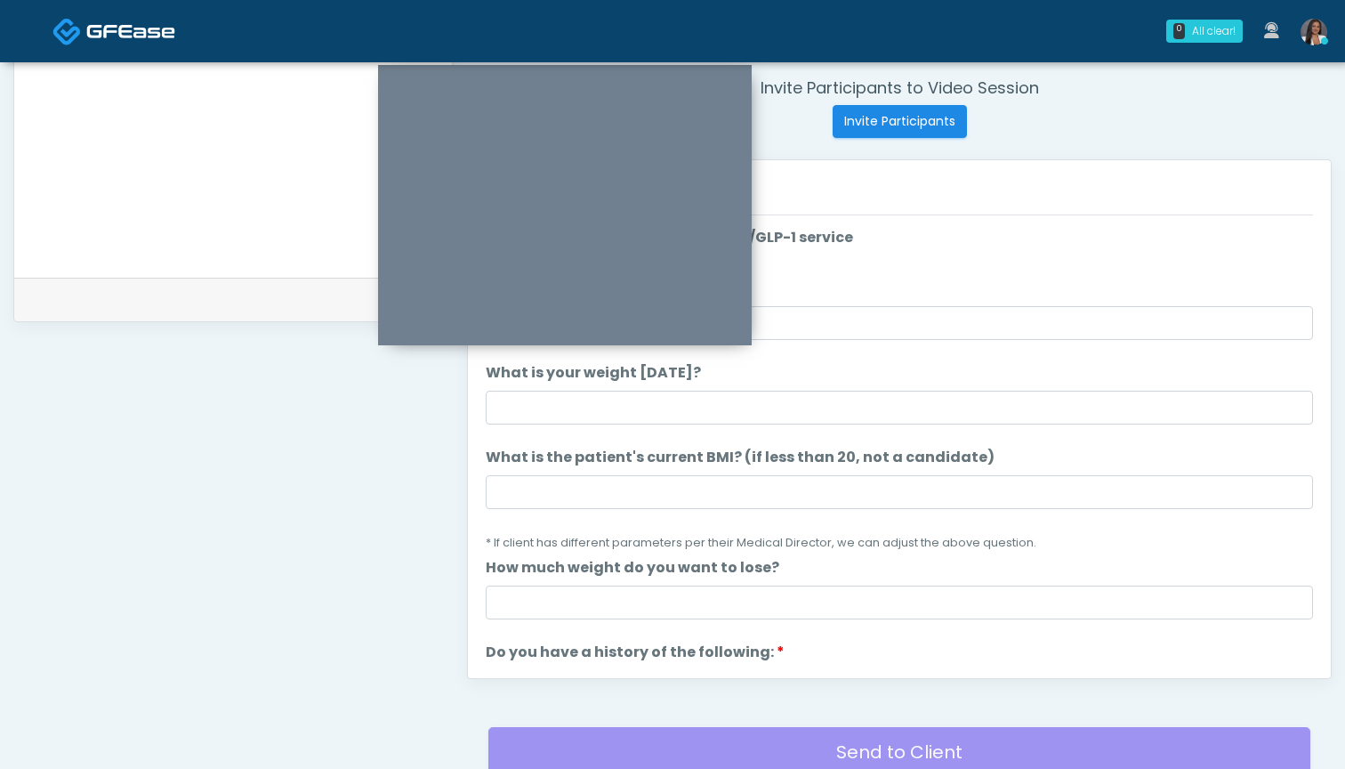
scroll to position [592, 0]
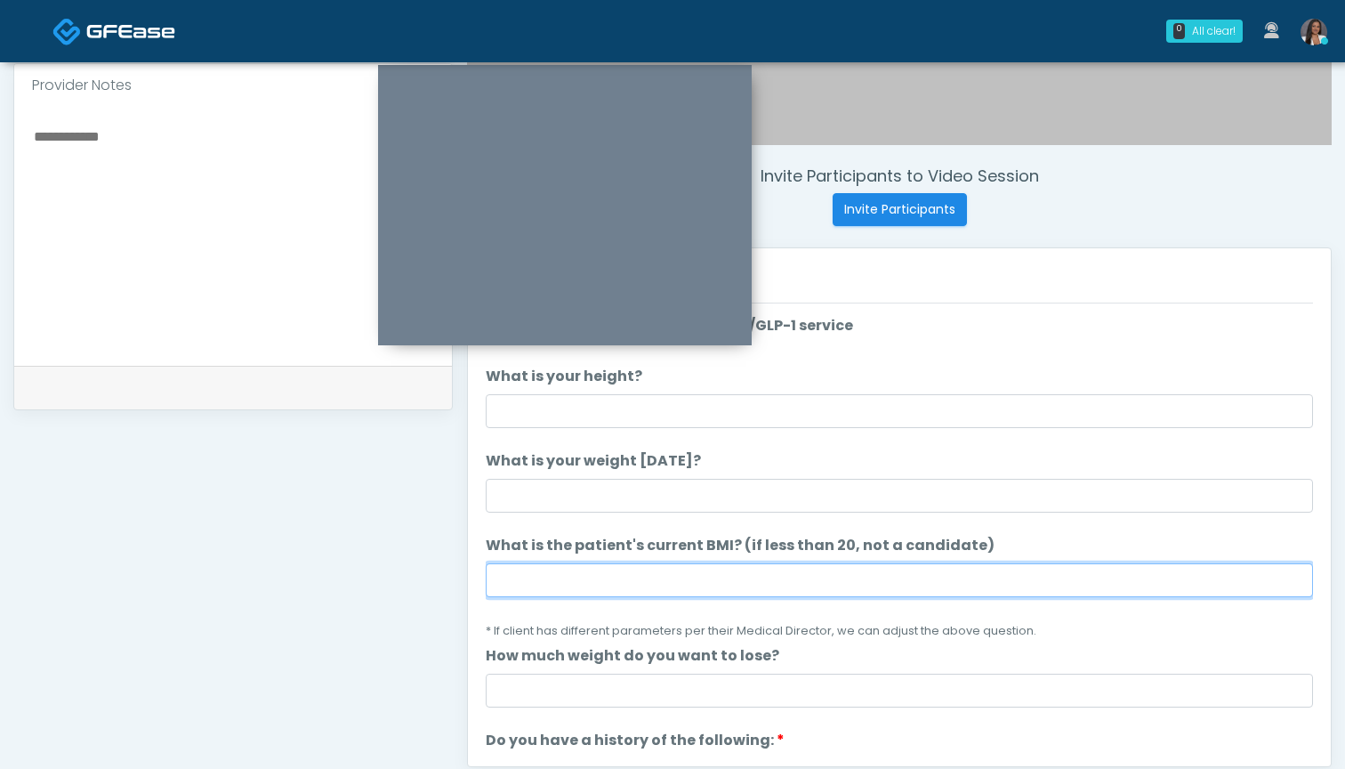
click at [612, 577] on input "What is the patient's current BMI? (if less than 20, not a candidate)" at bounding box center [899, 580] width 827 height 34
type input "****"
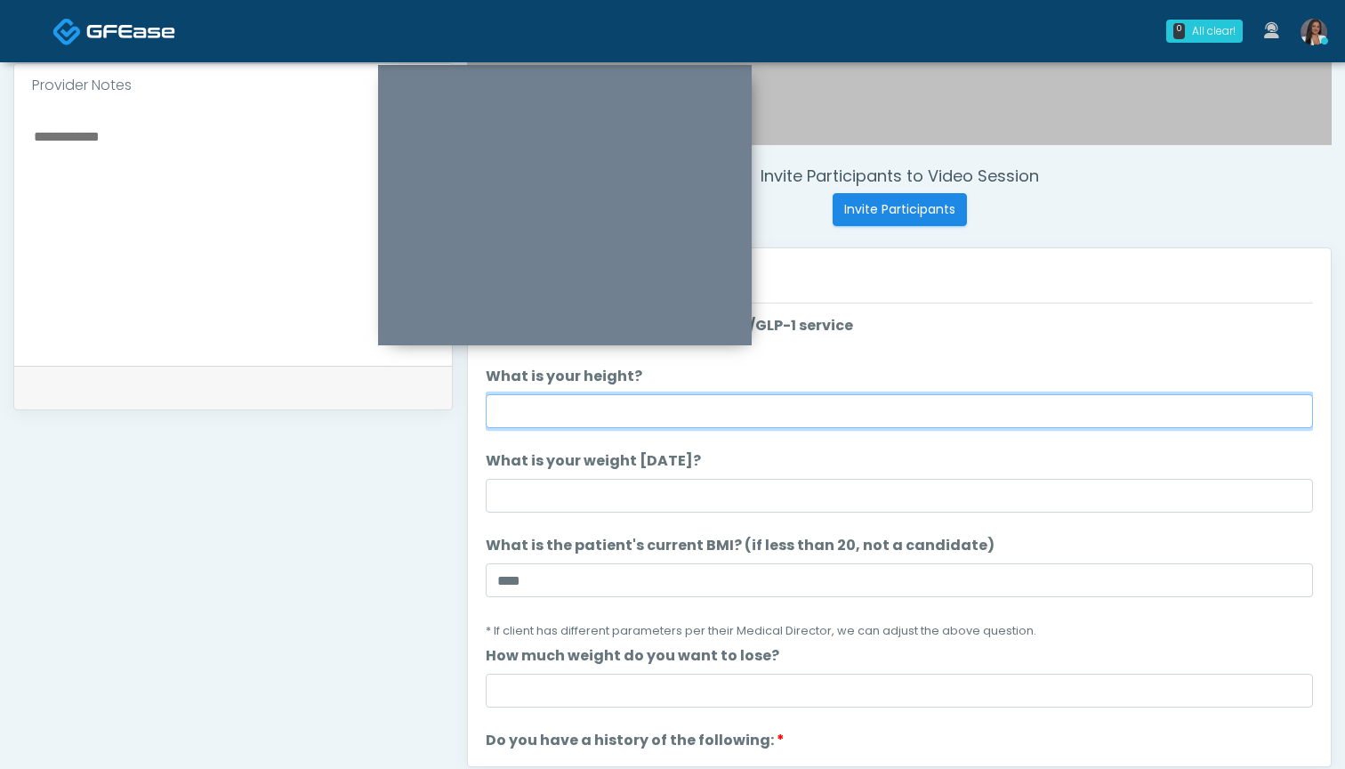
click at [658, 416] on input "What is your height?" at bounding box center [899, 411] width 827 height 34
type input "*****"
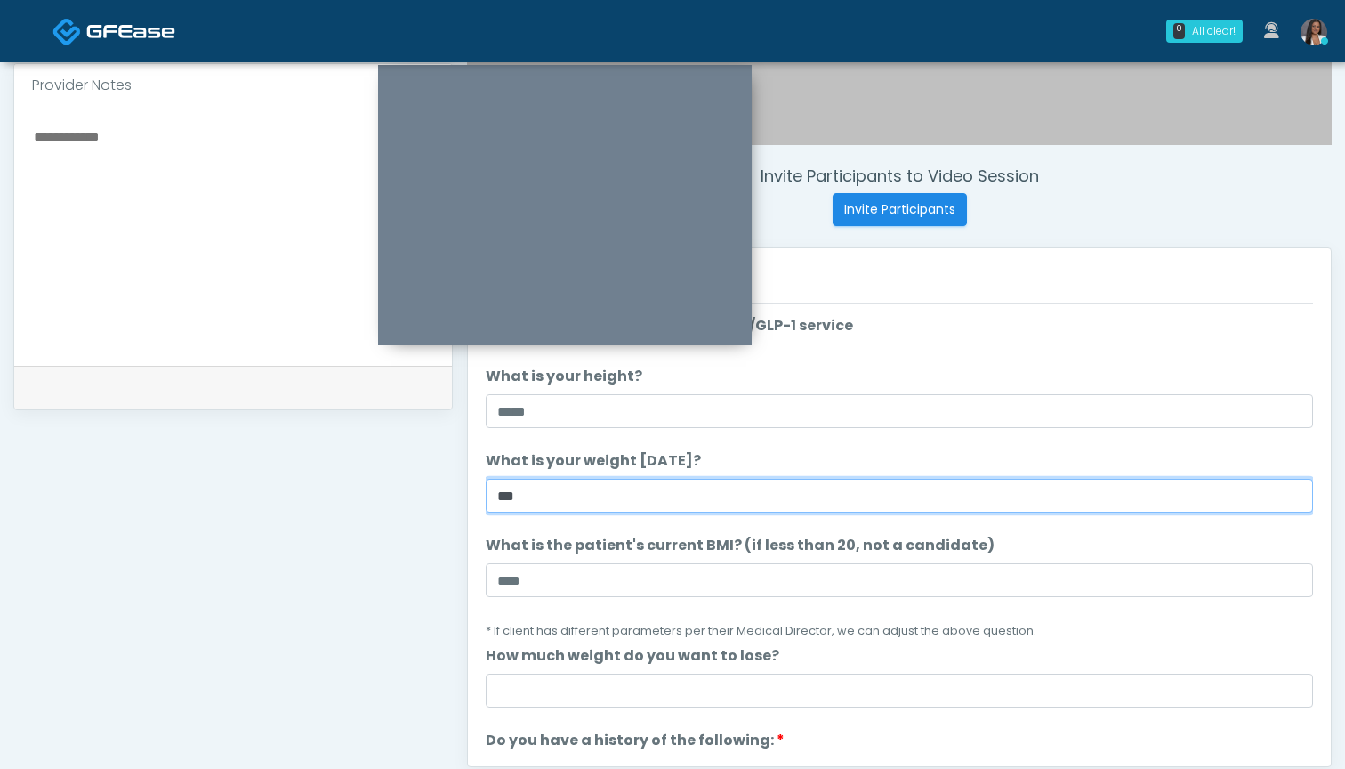
type input "***"
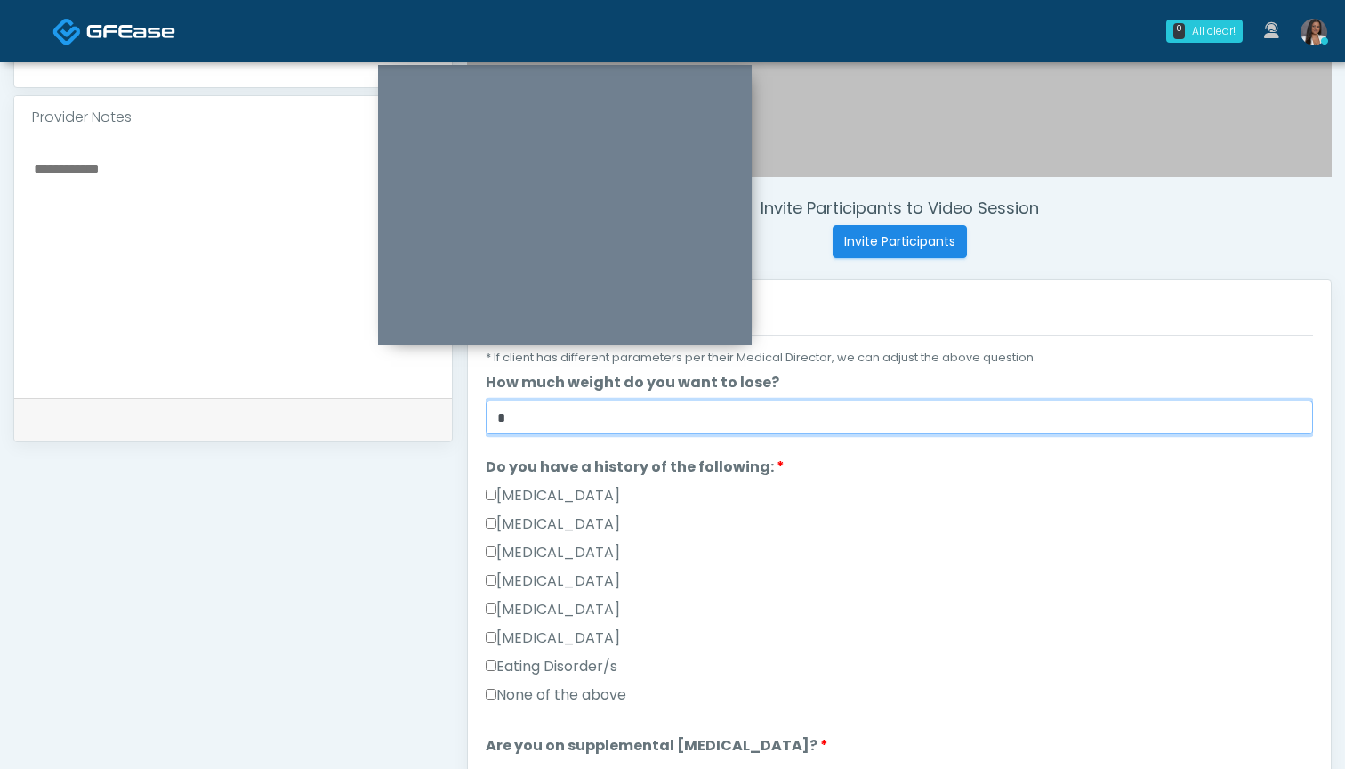
scroll to position [309, 0]
type input "*"
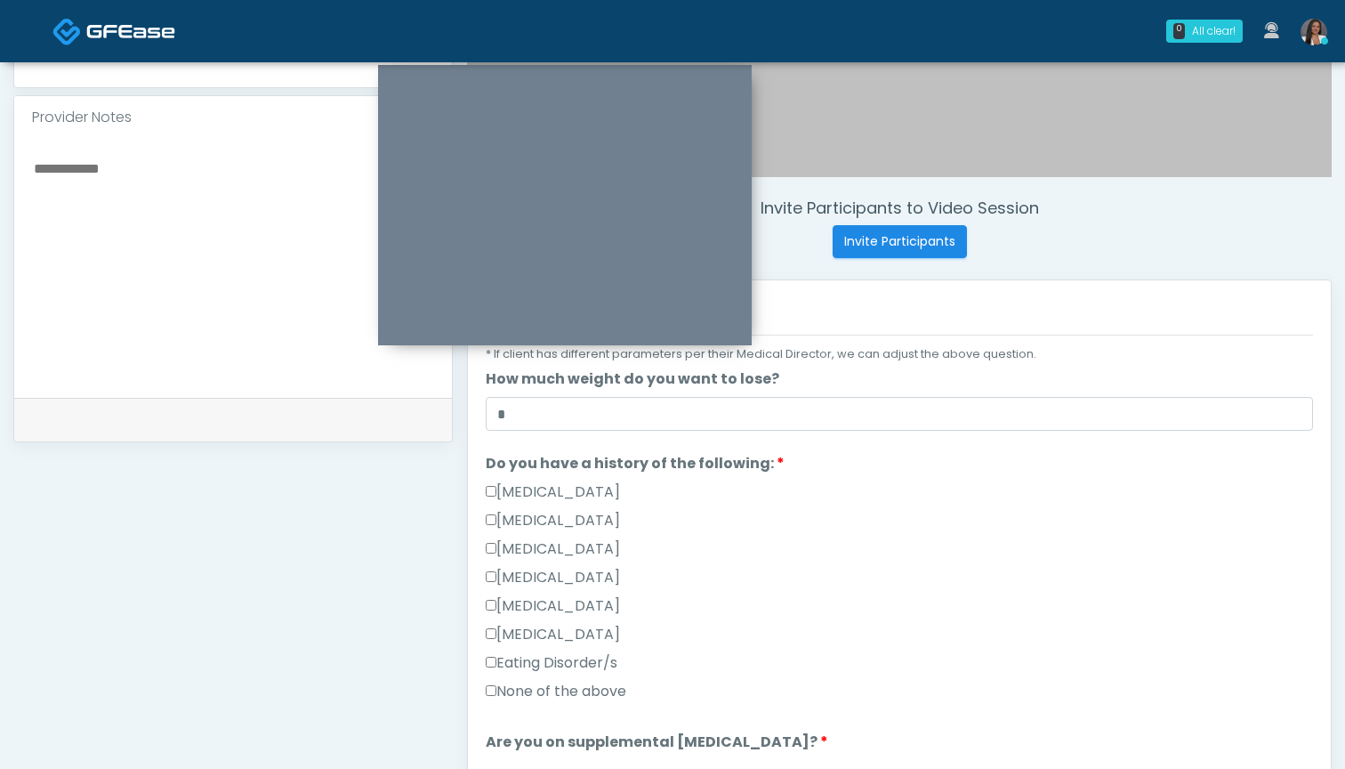
click at [544, 692] on label "None of the above" at bounding box center [556, 691] width 141 height 21
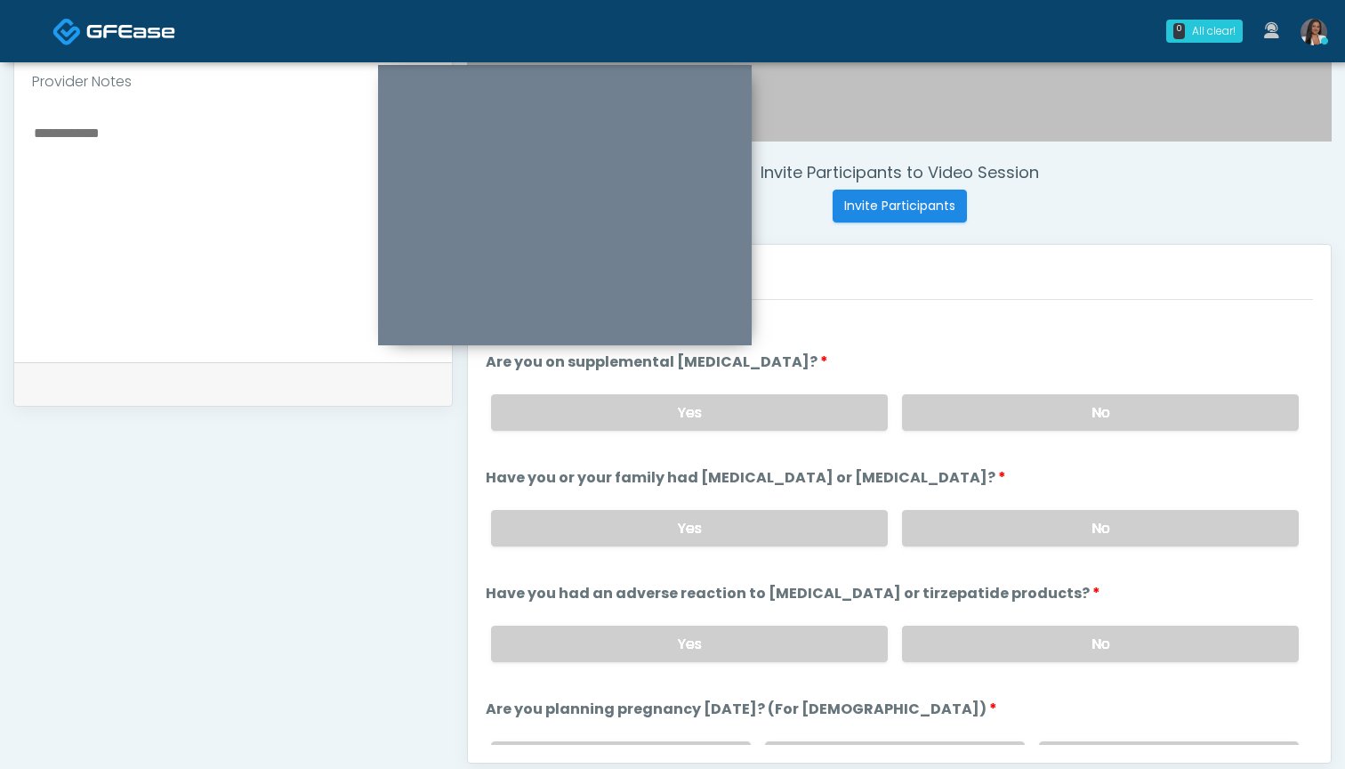
scroll to position [595, 0]
click at [978, 416] on label "No" at bounding box center [1100, 412] width 397 height 36
click at [950, 532] on label "No" at bounding box center [1100, 528] width 397 height 36
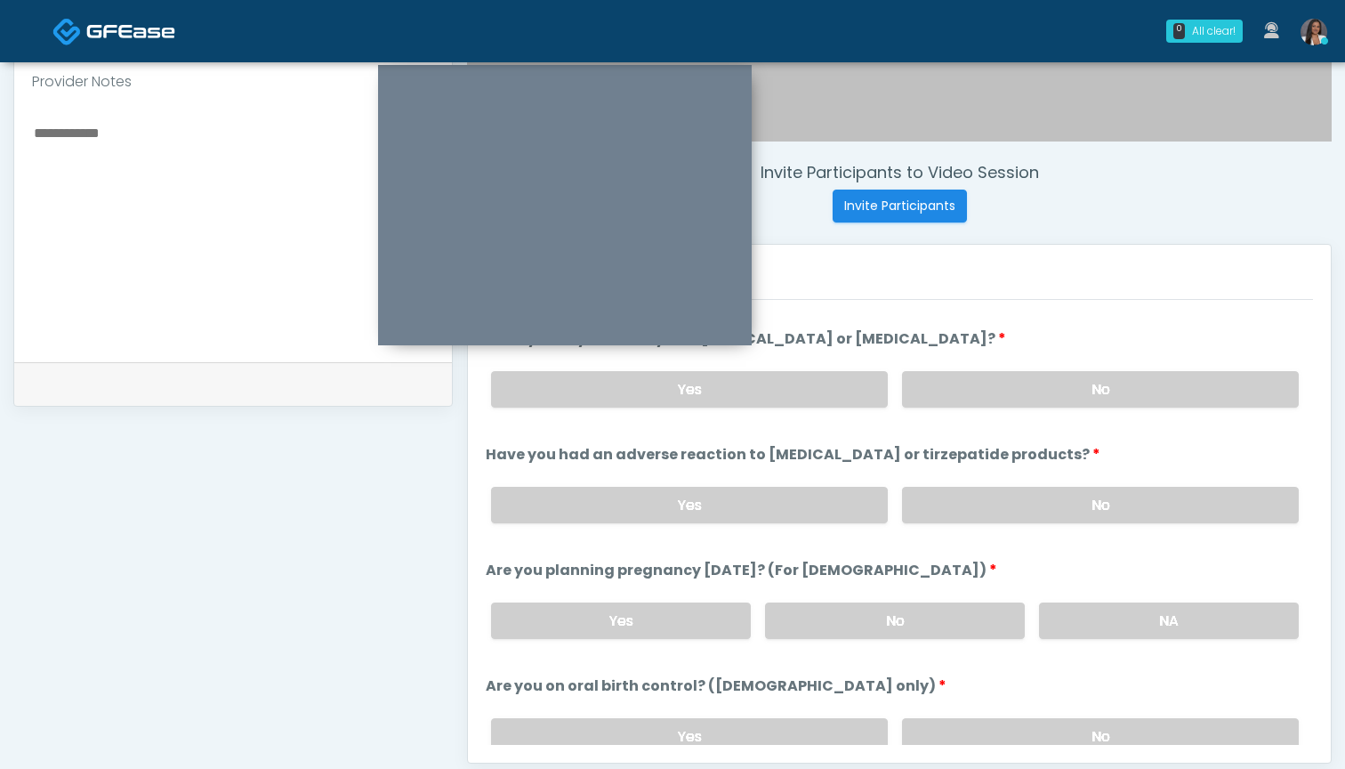
scroll to position [798, 0]
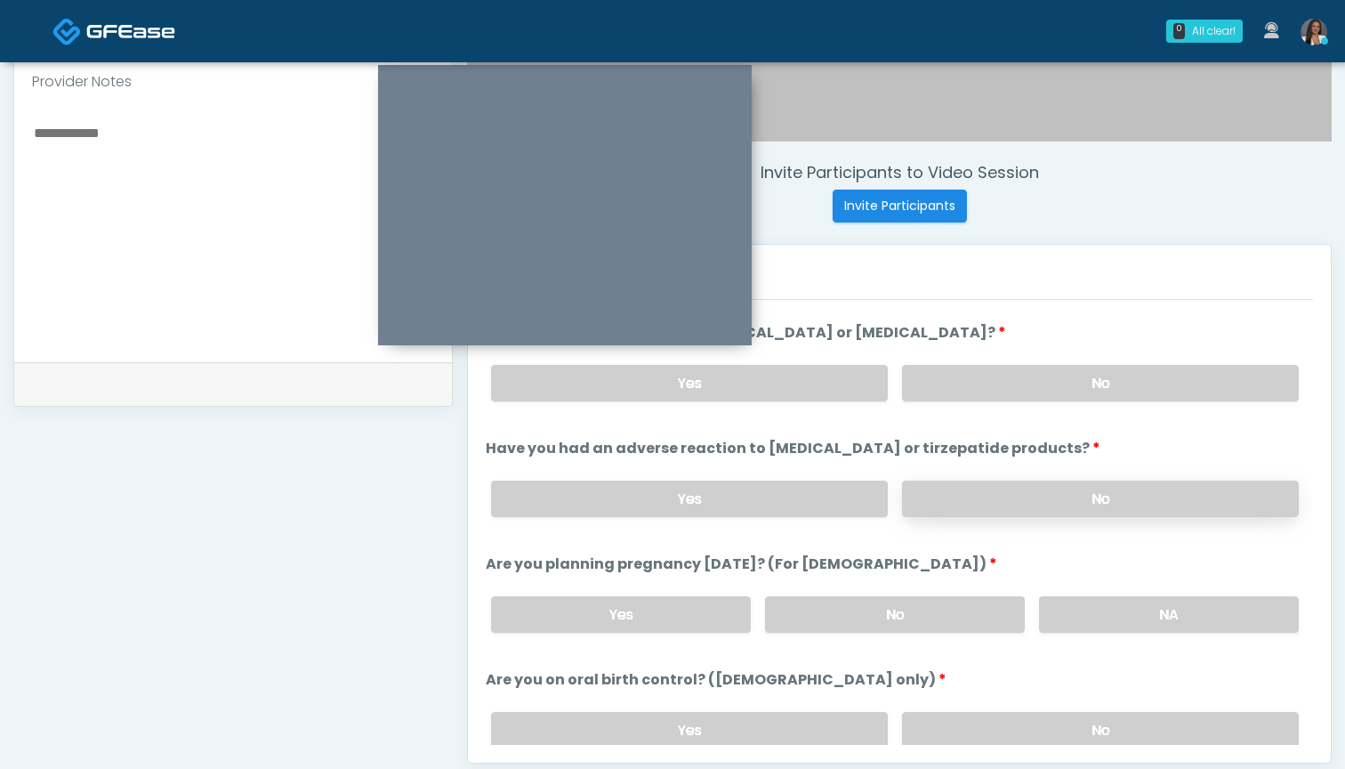
click at [956, 500] on label "No" at bounding box center [1100, 498] width 397 height 36
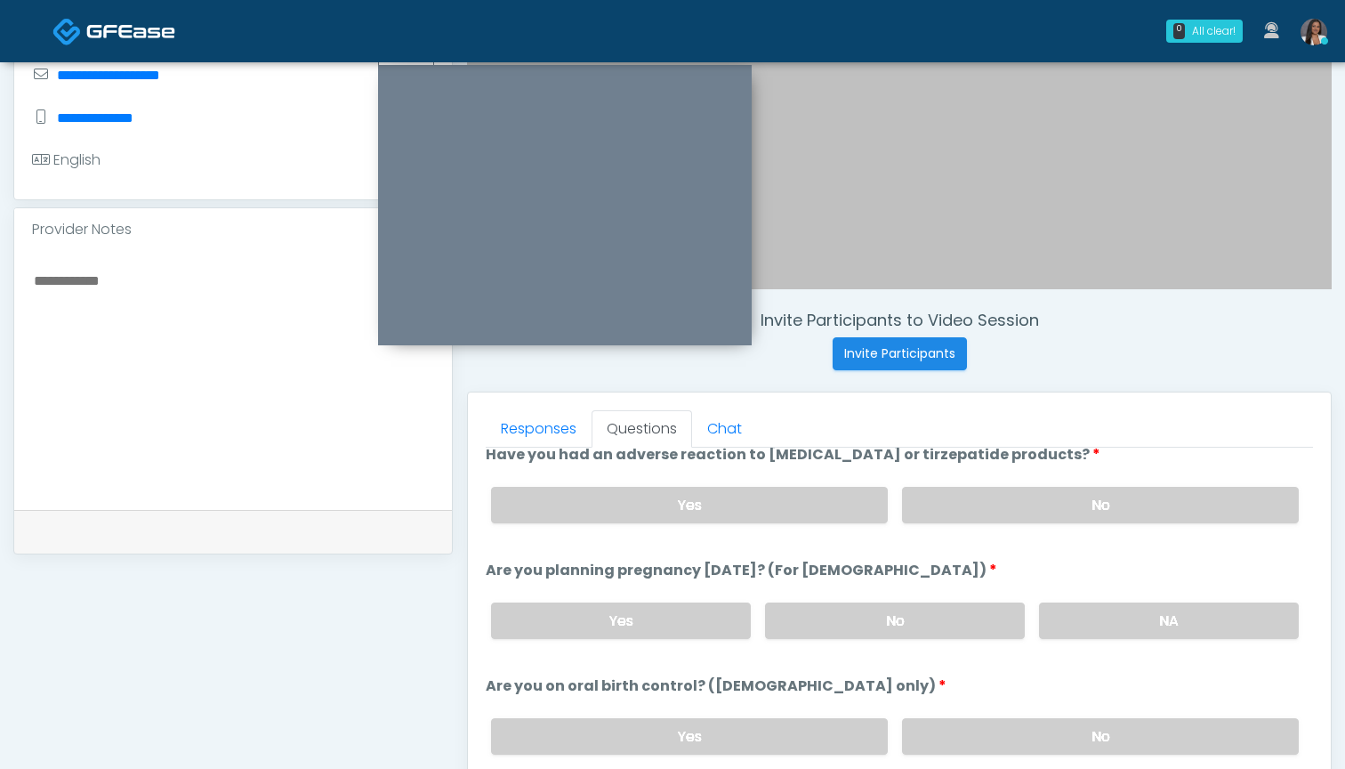
scroll to position [448, 0]
click at [865, 624] on label "No" at bounding box center [895, 619] width 260 height 36
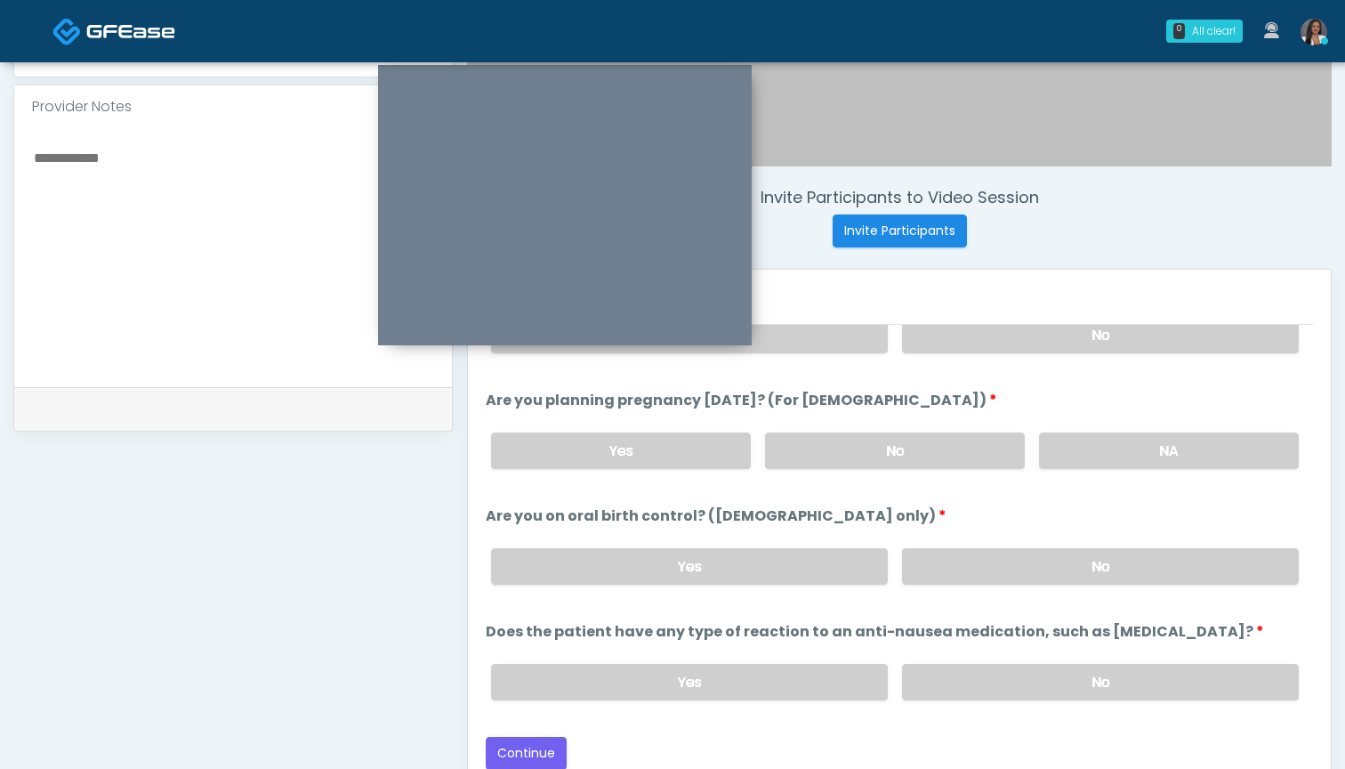
scroll to position [580, 0]
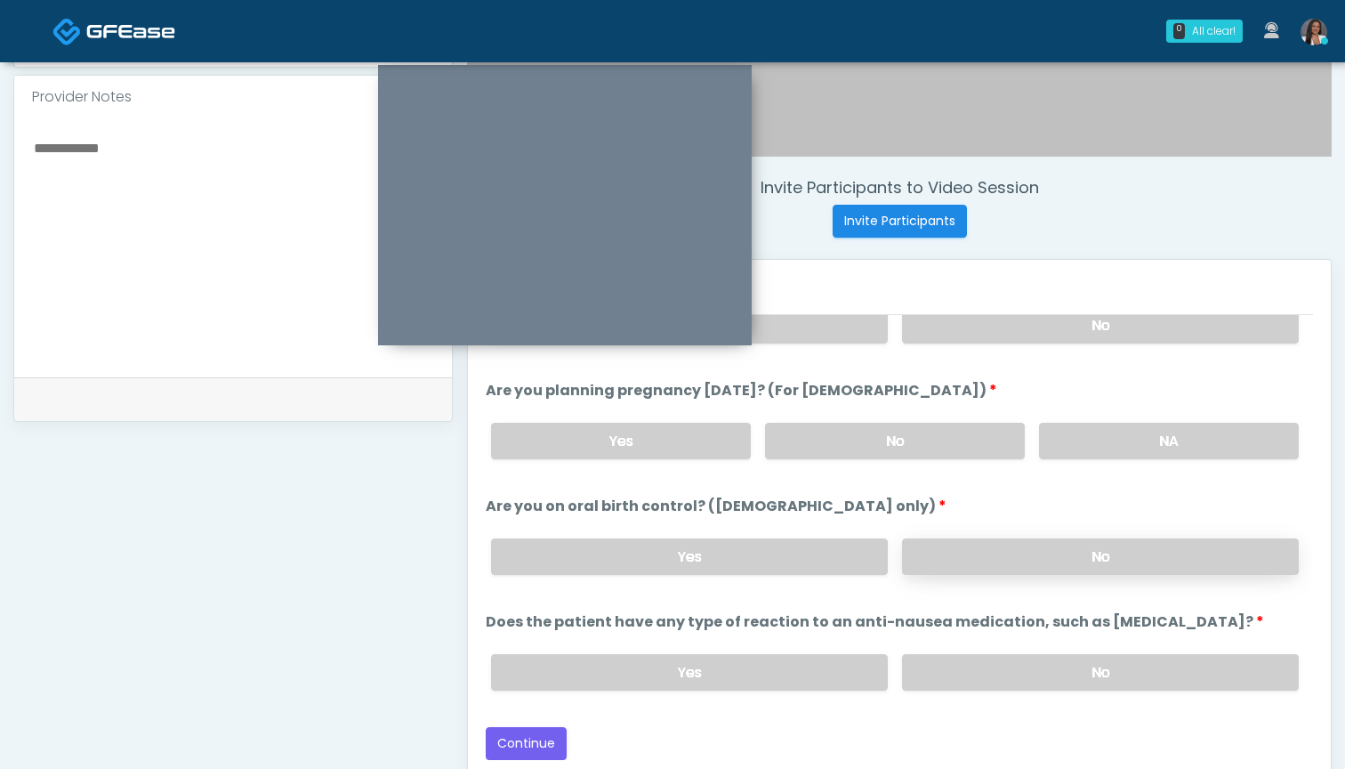
click at [948, 565] on label "No" at bounding box center [1100, 556] width 397 height 36
click at [954, 671] on label "No" at bounding box center [1100, 672] width 397 height 36
click at [519, 746] on button "Continue" at bounding box center [526, 743] width 81 height 33
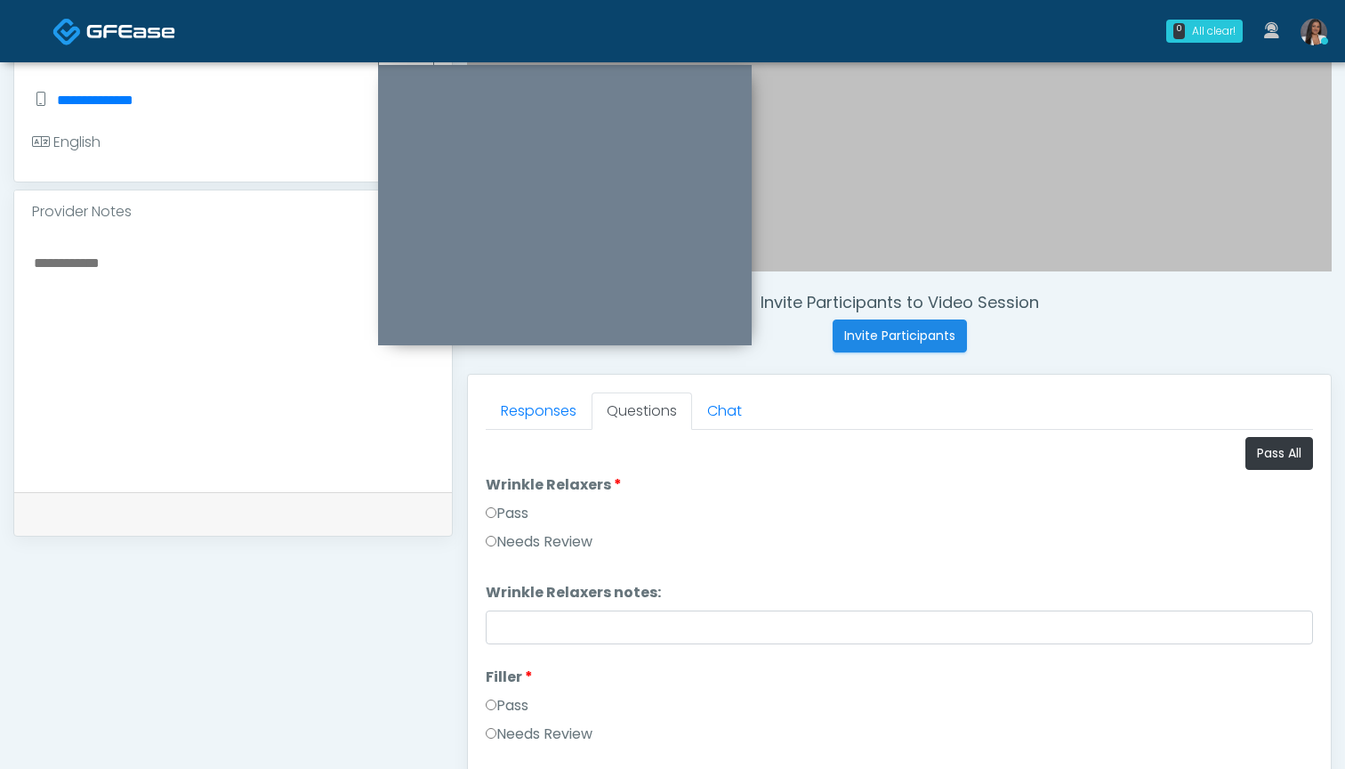
scroll to position [455, 0]
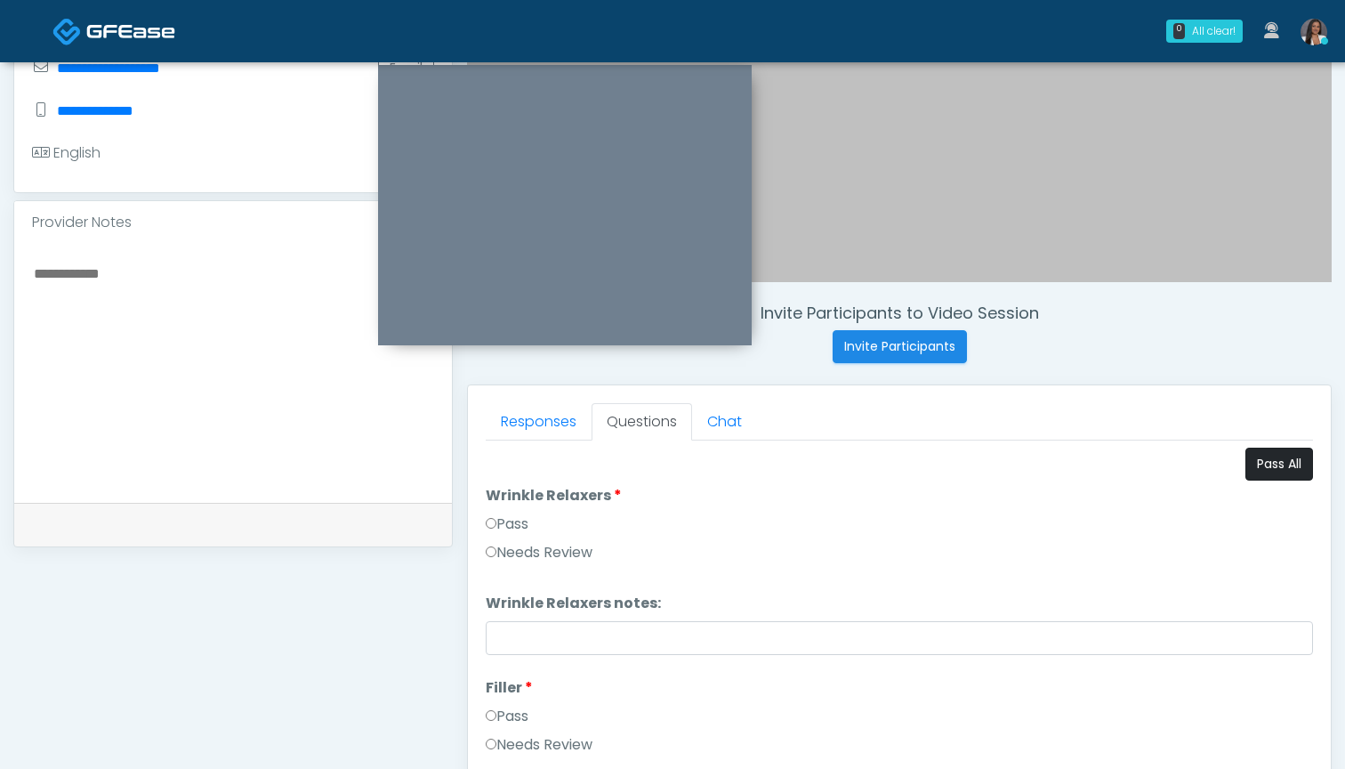
click at [1276, 465] on button "Pass All" at bounding box center [1280, 464] width 68 height 33
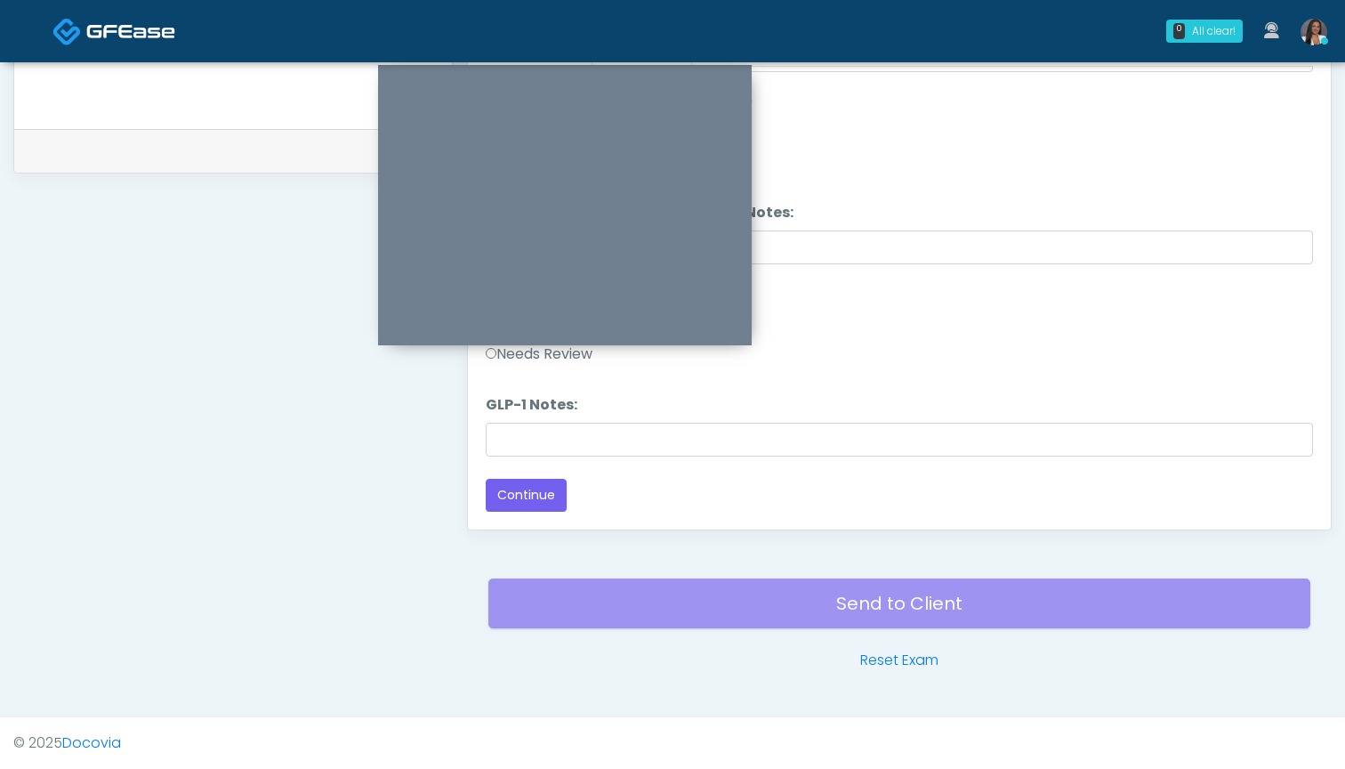
scroll to position [828, 0]
click at [539, 502] on button "Continue" at bounding box center [526, 495] width 81 height 33
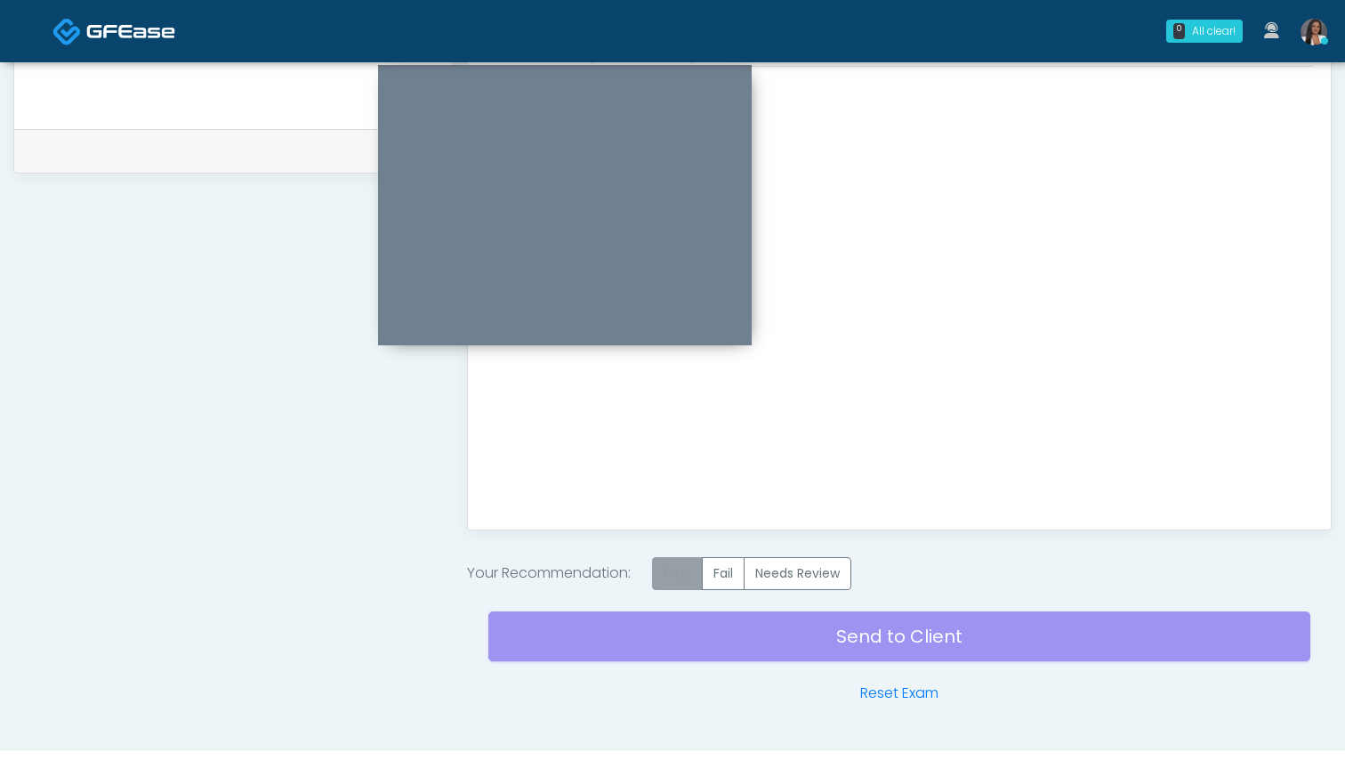
click at [679, 573] on label "Pass" at bounding box center [677, 573] width 51 height 33
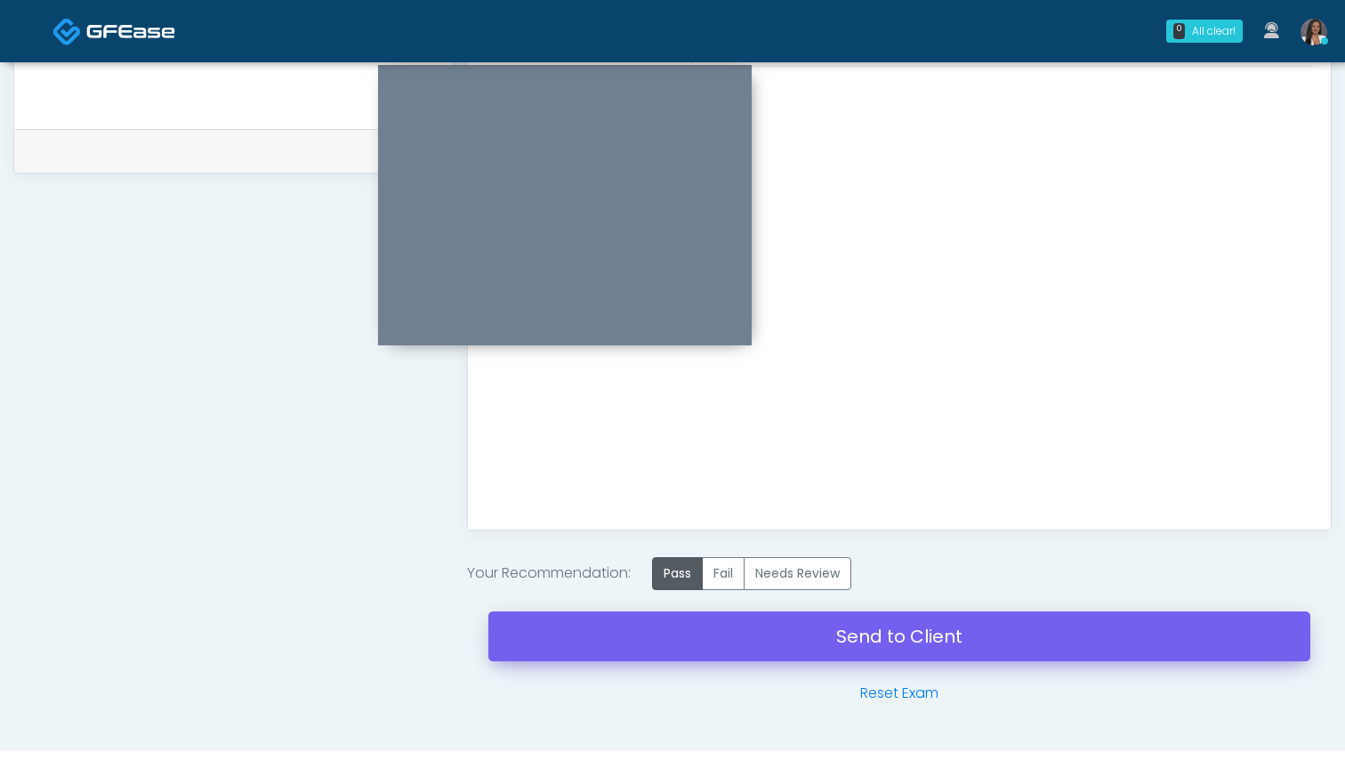
click at [854, 634] on link "Send to Client" at bounding box center [899, 636] width 822 height 50
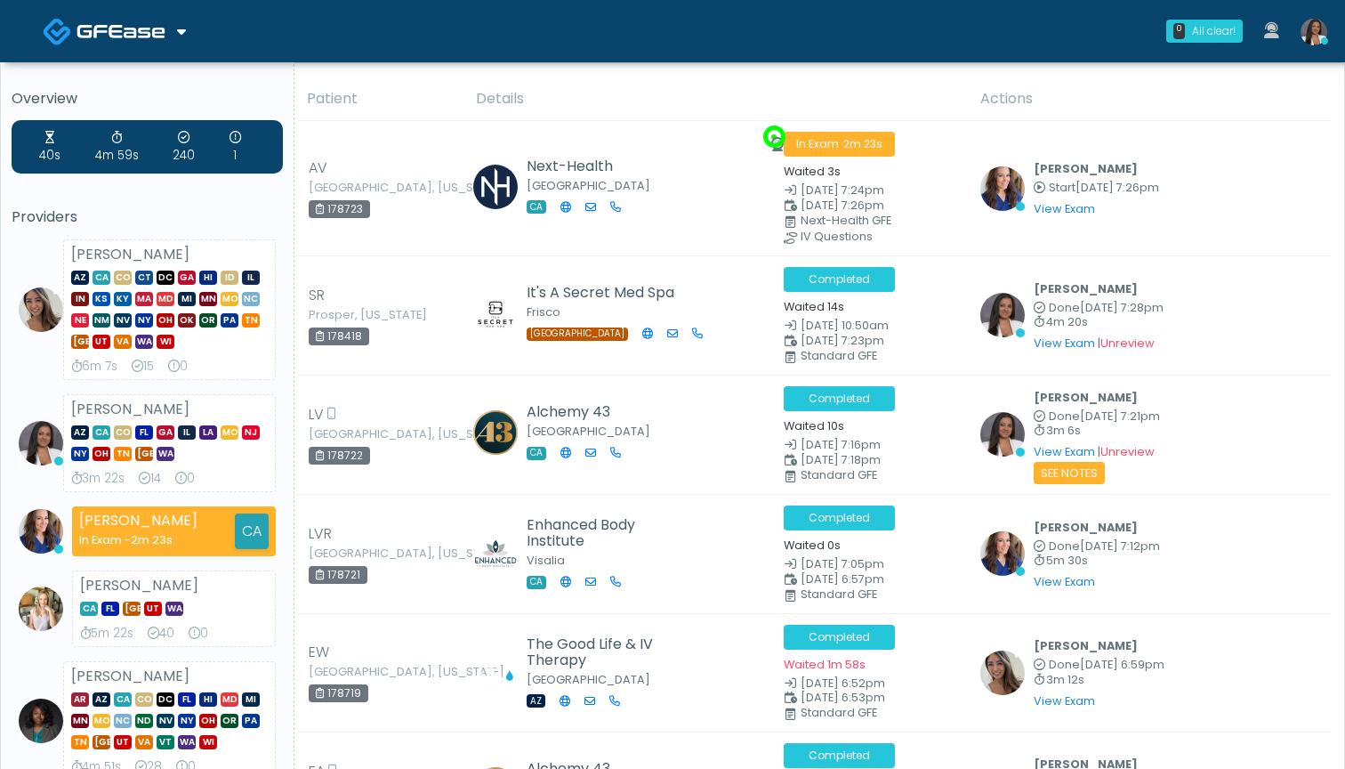
click at [647, 84] on th "Details" at bounding box center [717, 99] width 504 height 44
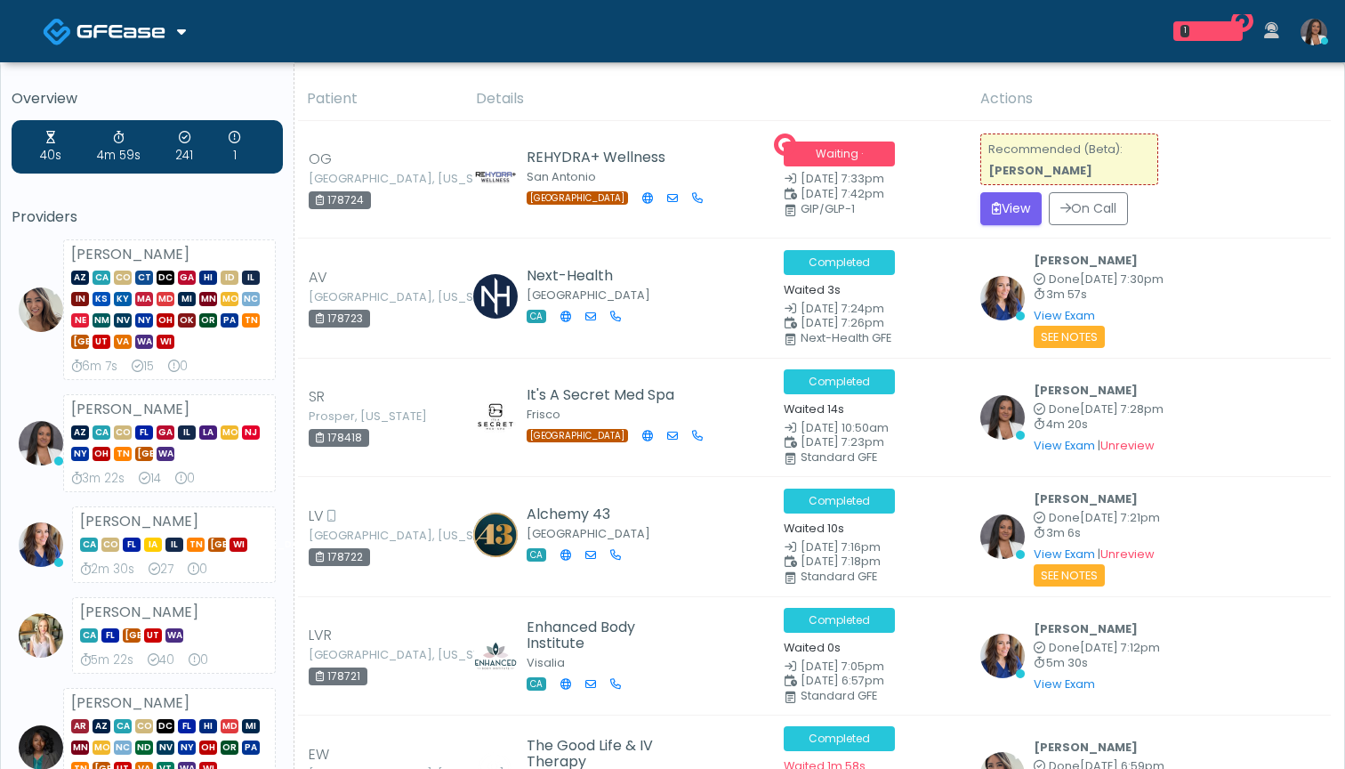
click at [1020, 183] on div "Recommended (Beta): [PERSON_NAME]" at bounding box center [1069, 159] width 178 height 52
click at [996, 198] on button "View" at bounding box center [1010, 208] width 61 height 33
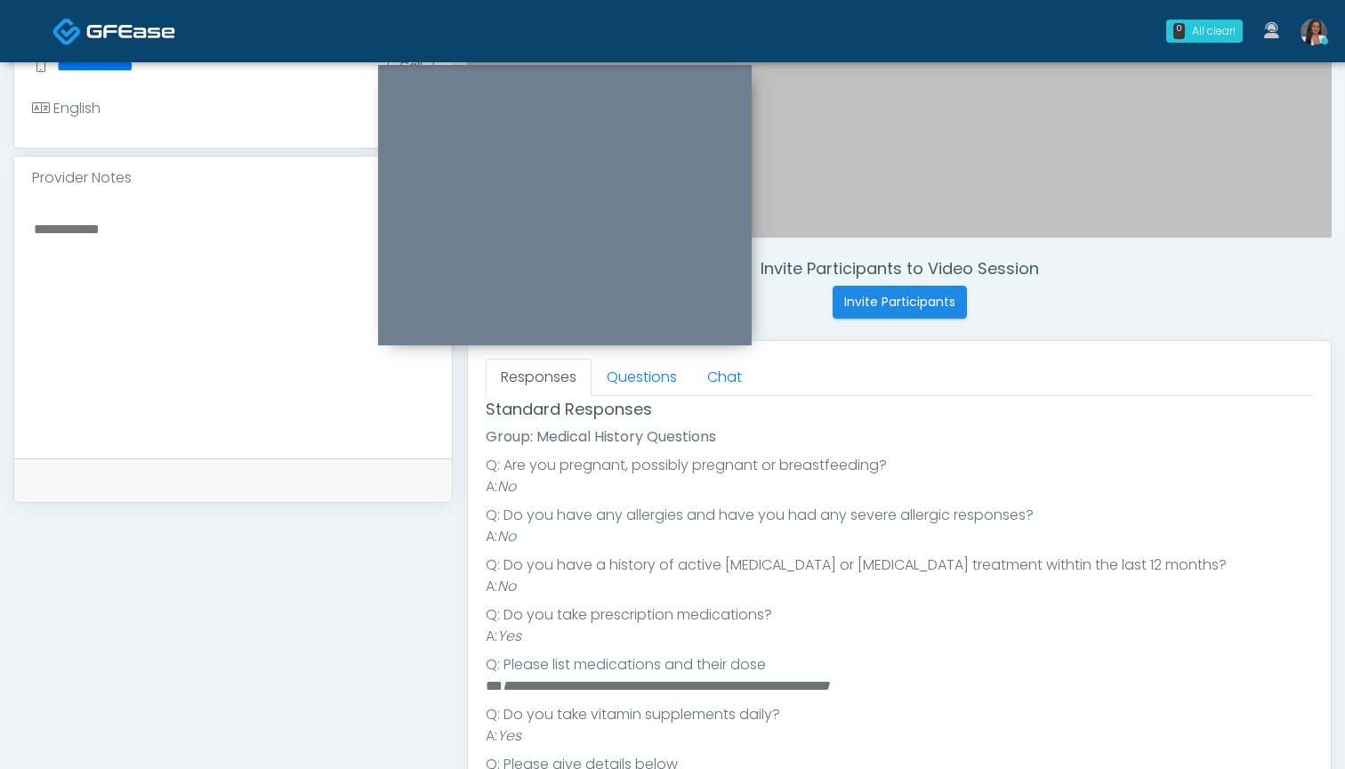
scroll to position [274, 0]
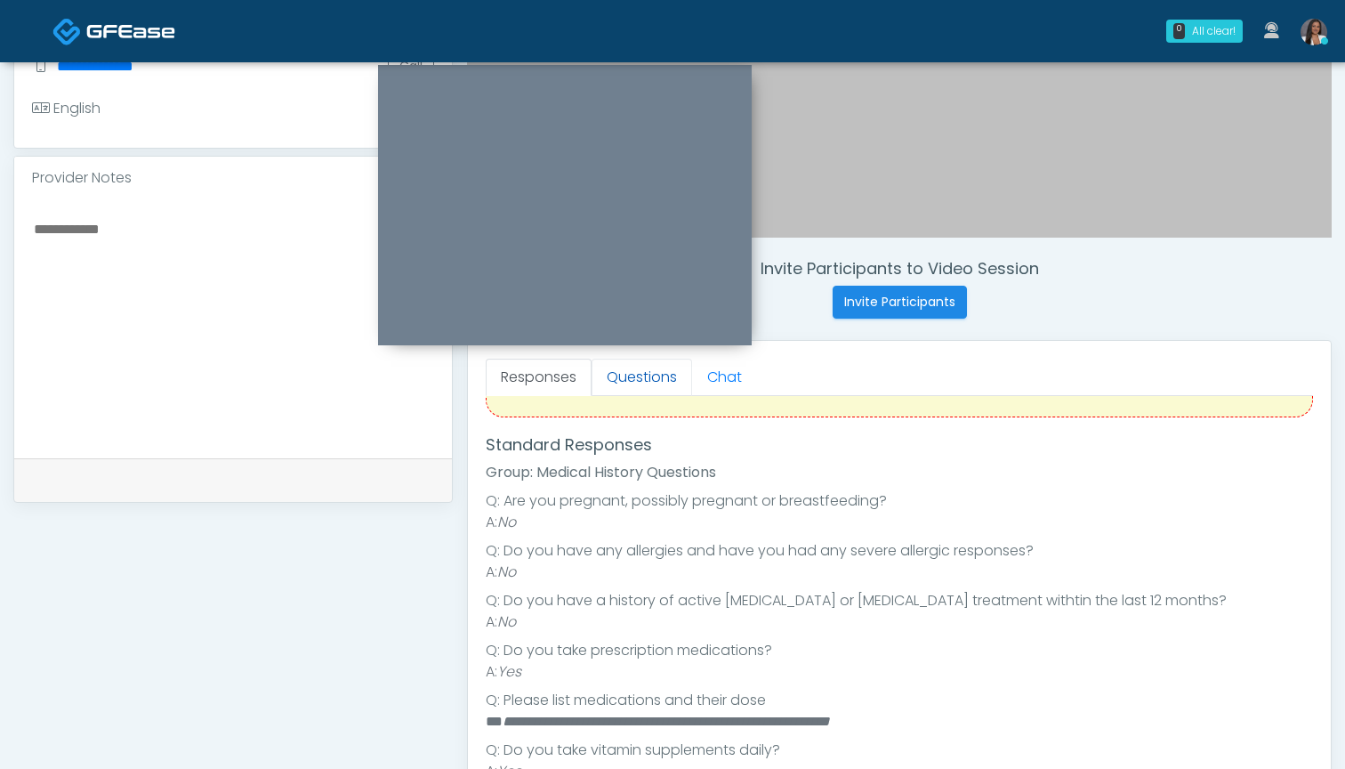
click at [645, 382] on link "Questions" at bounding box center [642, 377] width 101 height 37
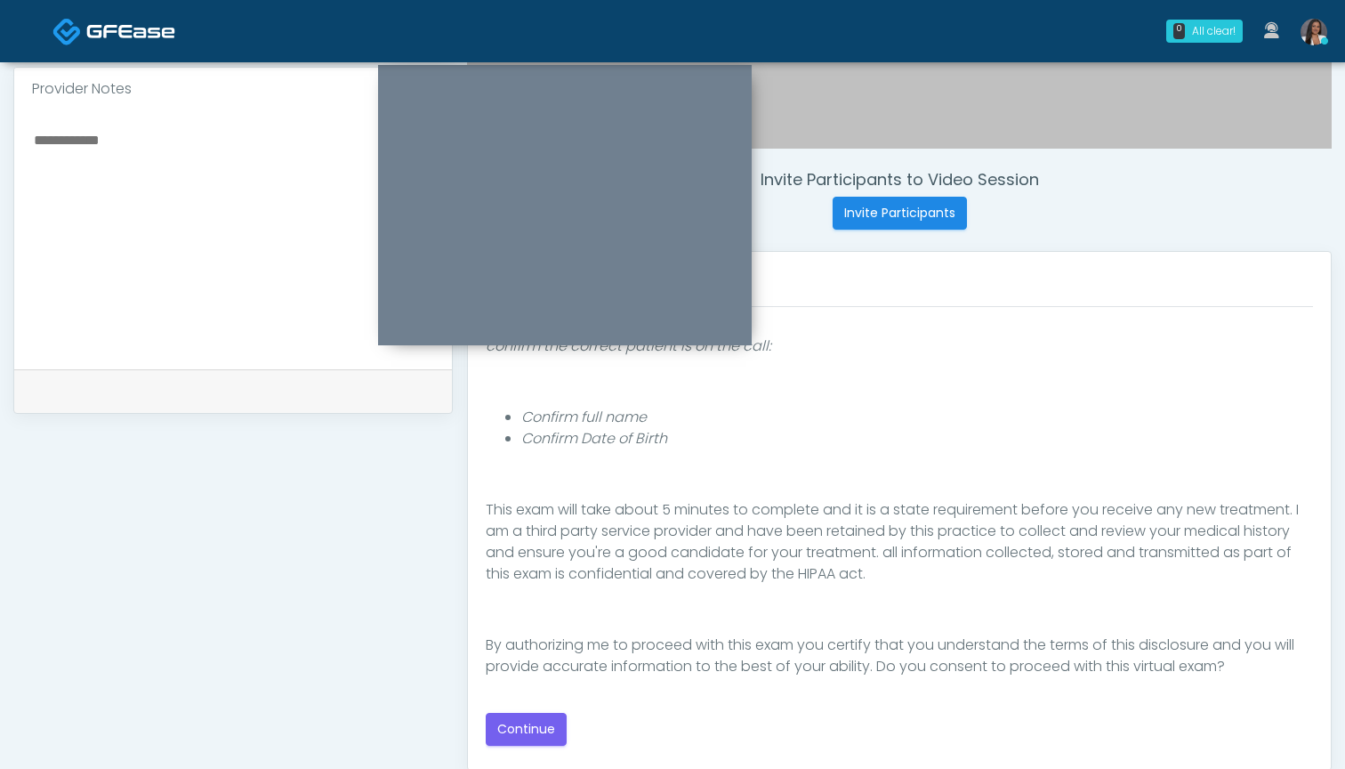
scroll to position [586, 0]
click at [524, 728] on button "Continue" at bounding box center [526, 730] width 81 height 33
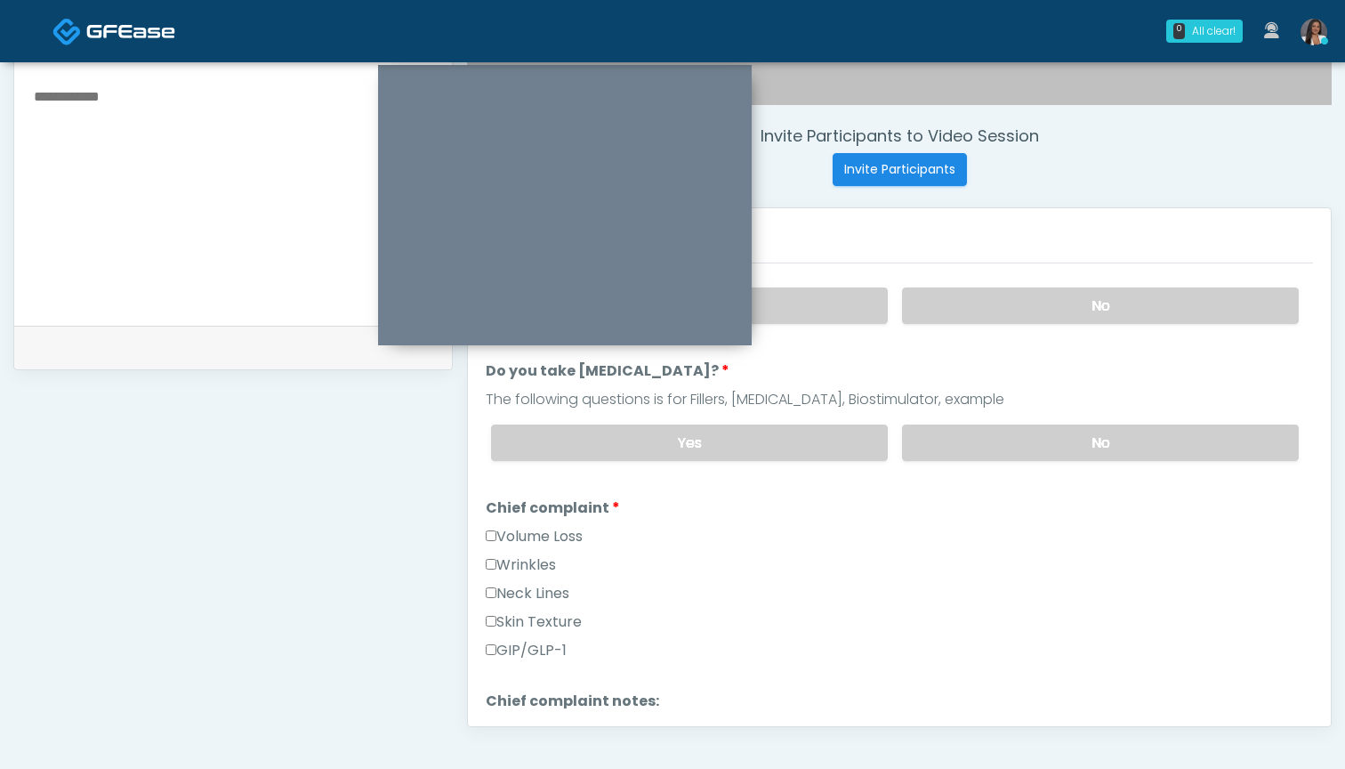
scroll to position [619, 0]
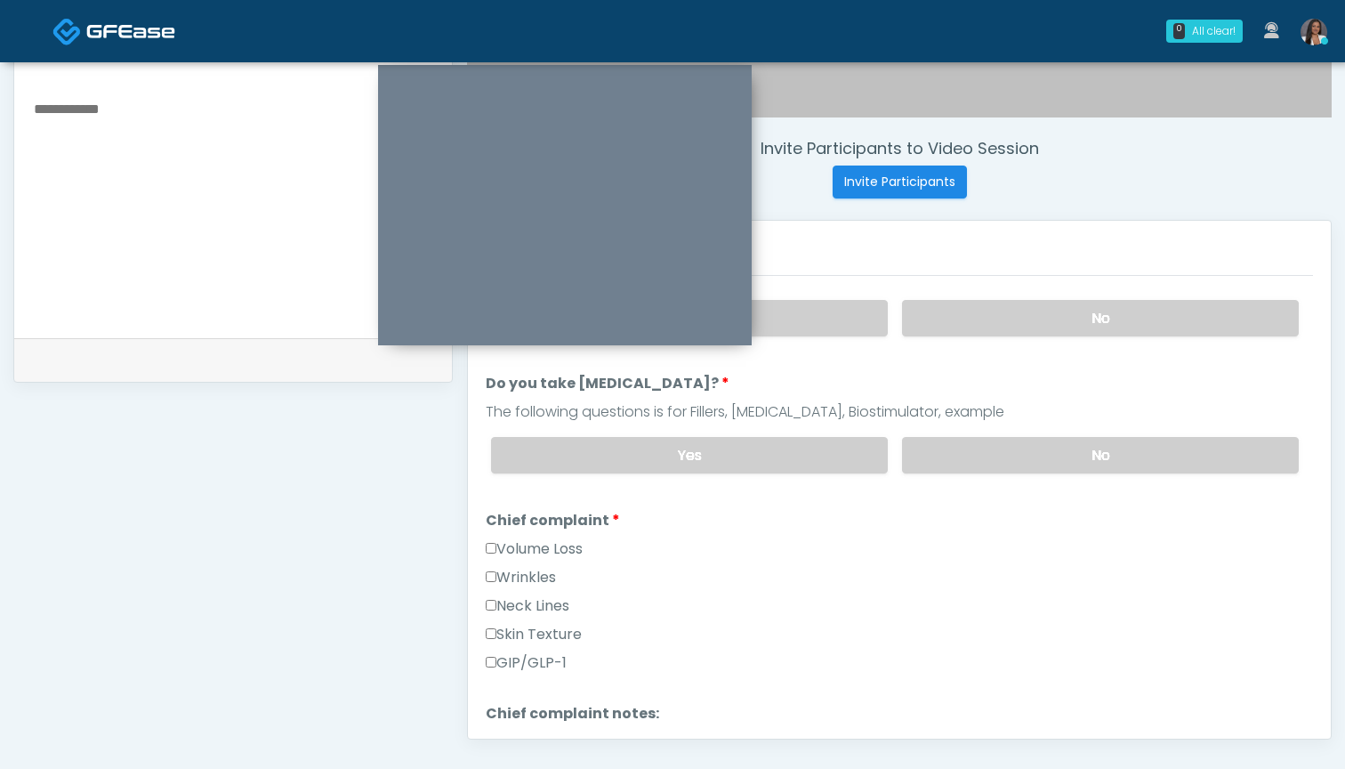
click at [526, 663] on label "GIP/GLP-1" at bounding box center [526, 662] width 81 height 21
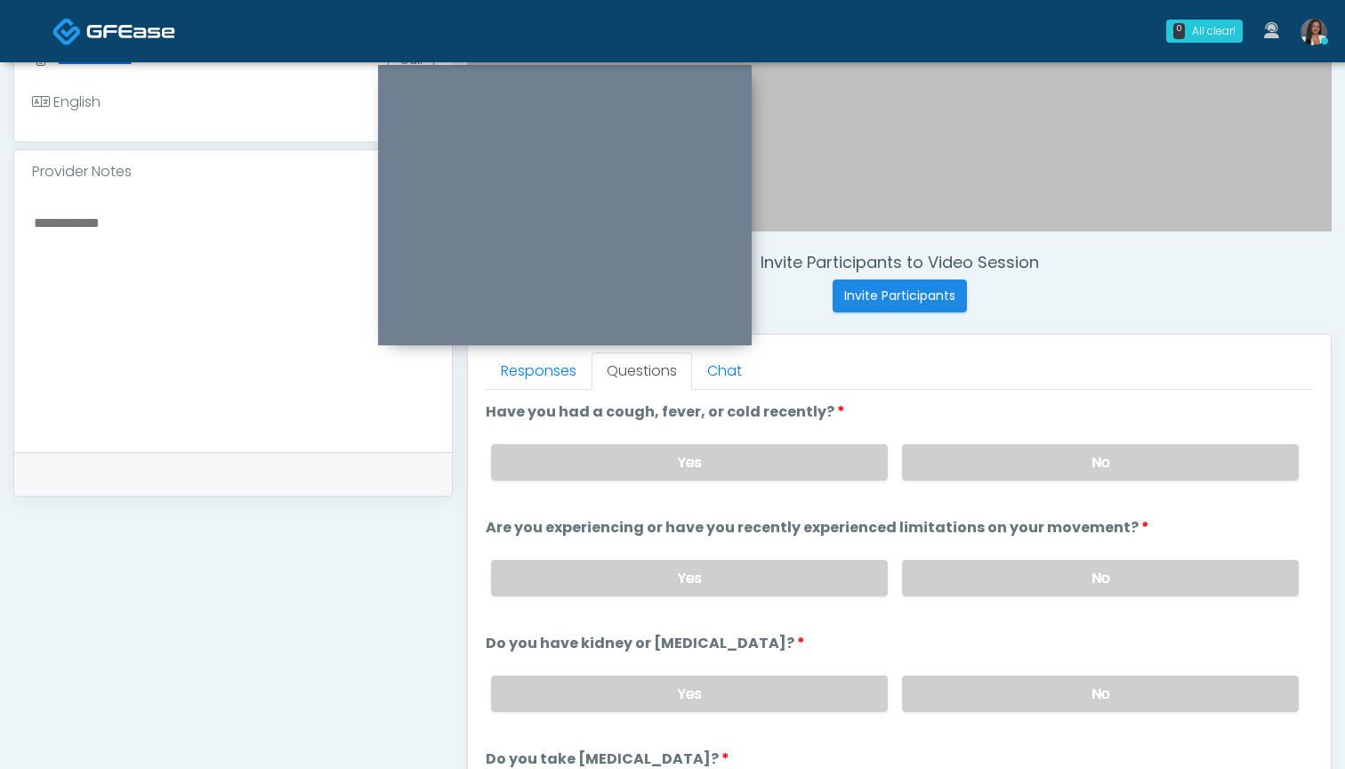
scroll to position [502, 0]
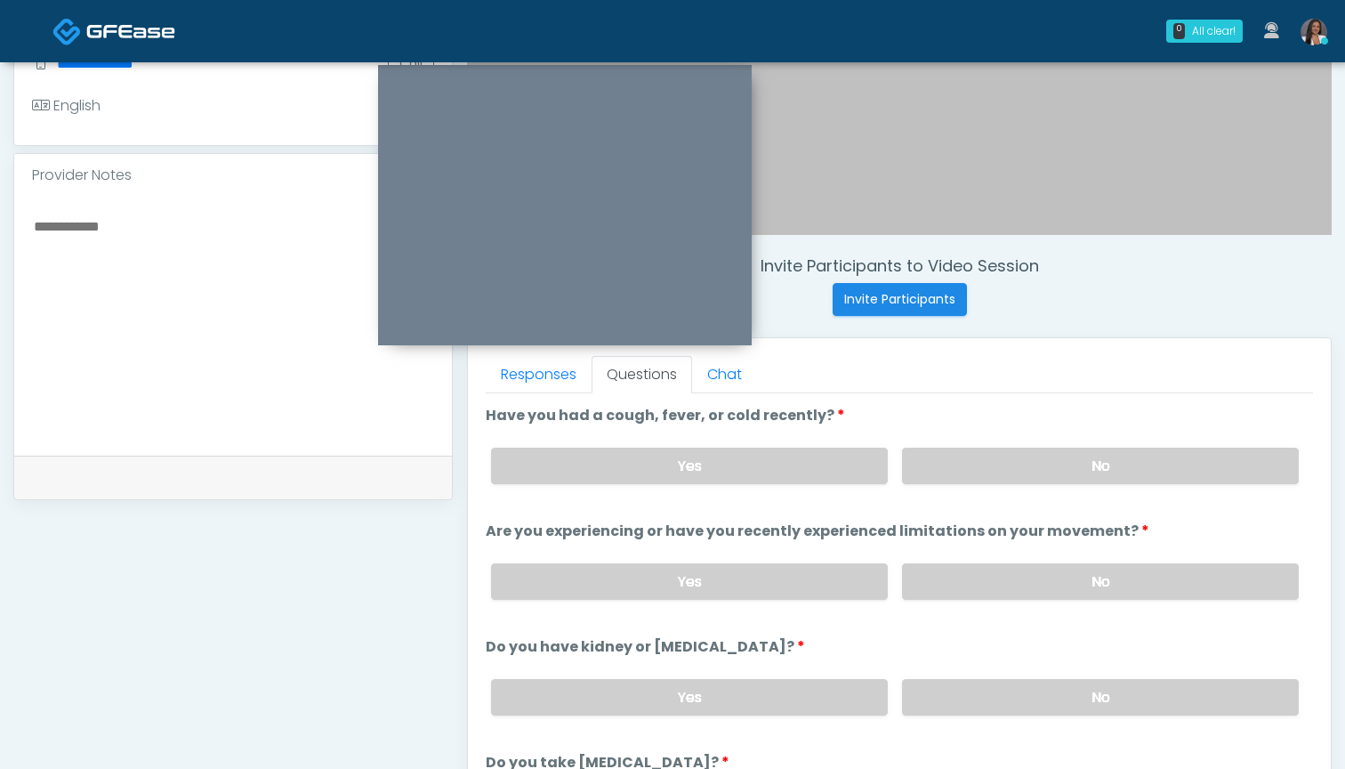
drag, startPoint x: 955, startPoint y: 464, endPoint x: 891, endPoint y: 509, distance: 77.8
click at [967, 466] on label "No" at bounding box center [1100, 466] width 397 height 36
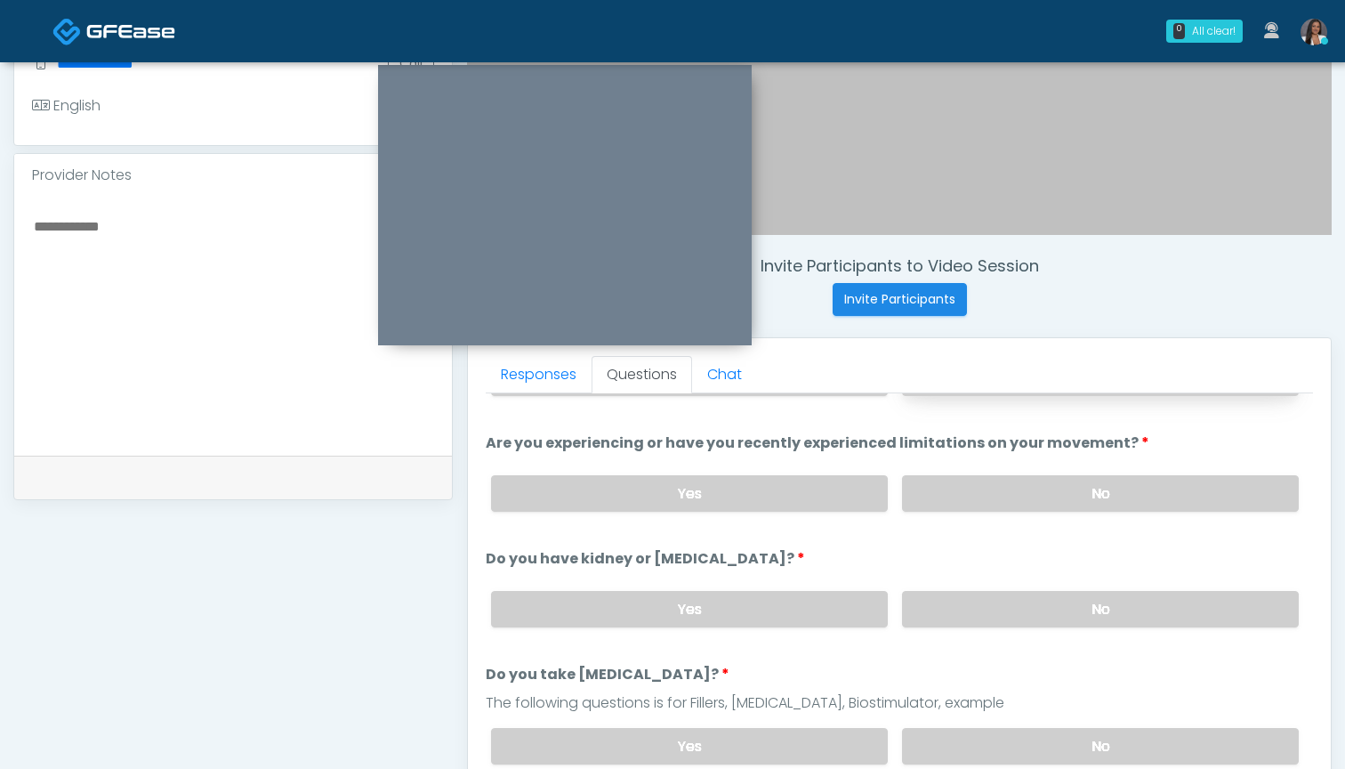
scroll to position [116, 0]
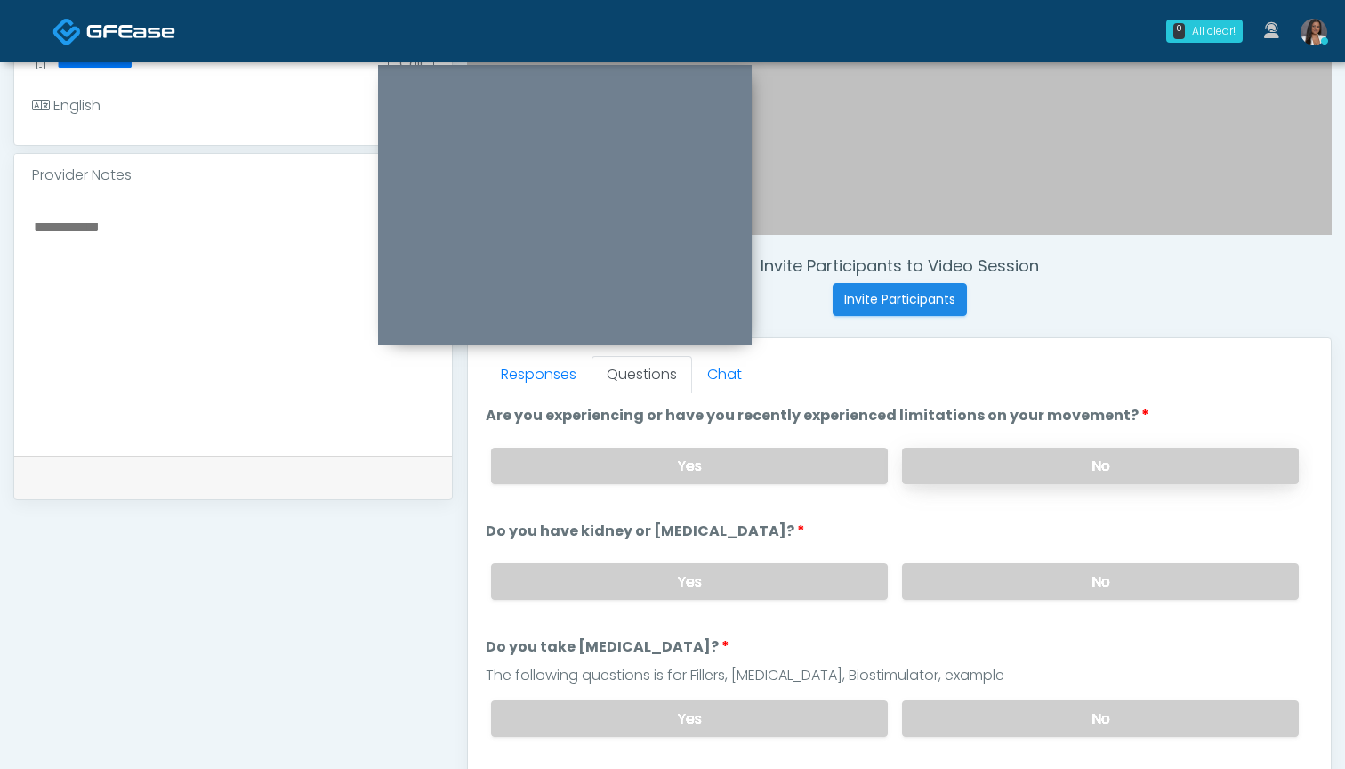
click at [965, 467] on label "No" at bounding box center [1100, 466] width 397 height 36
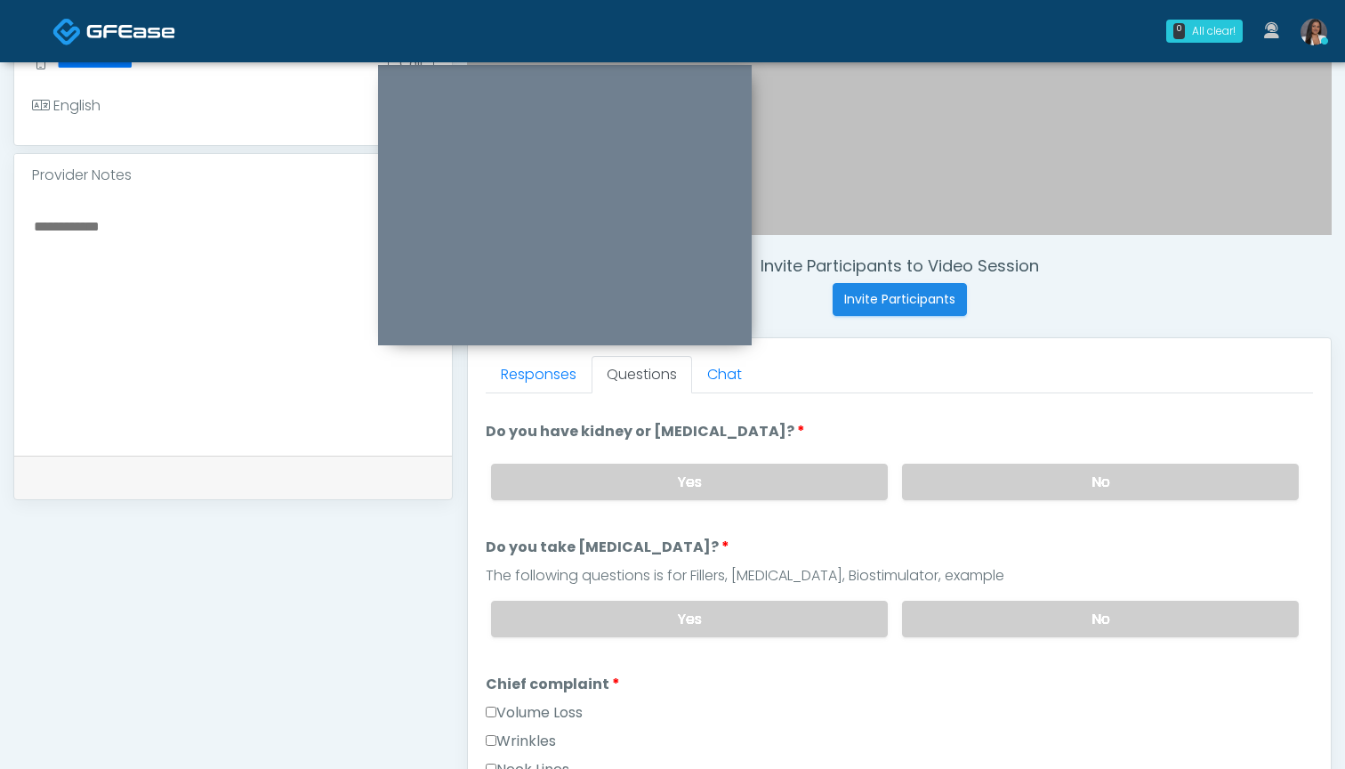
scroll to position [234, 0]
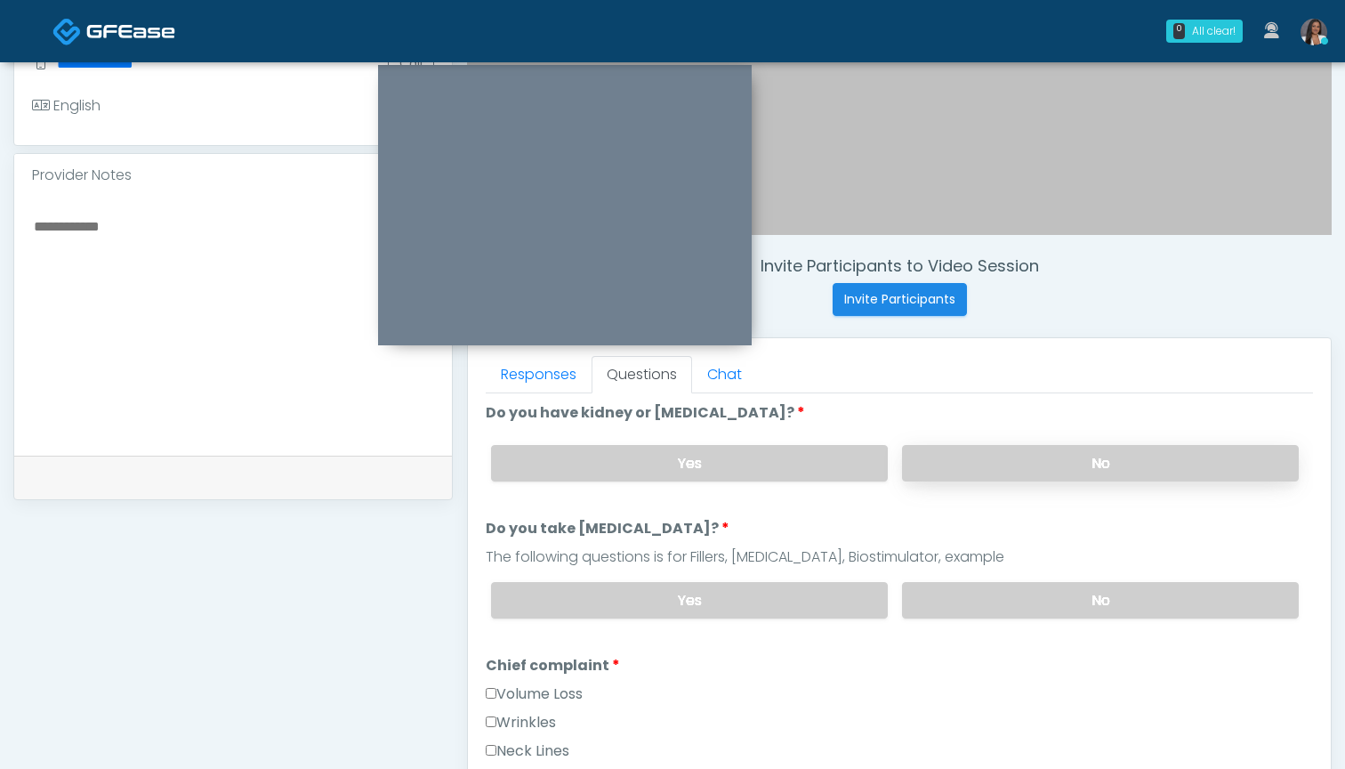
click at [939, 469] on label "No" at bounding box center [1100, 463] width 397 height 36
click at [932, 601] on label "No" at bounding box center [1100, 600] width 397 height 36
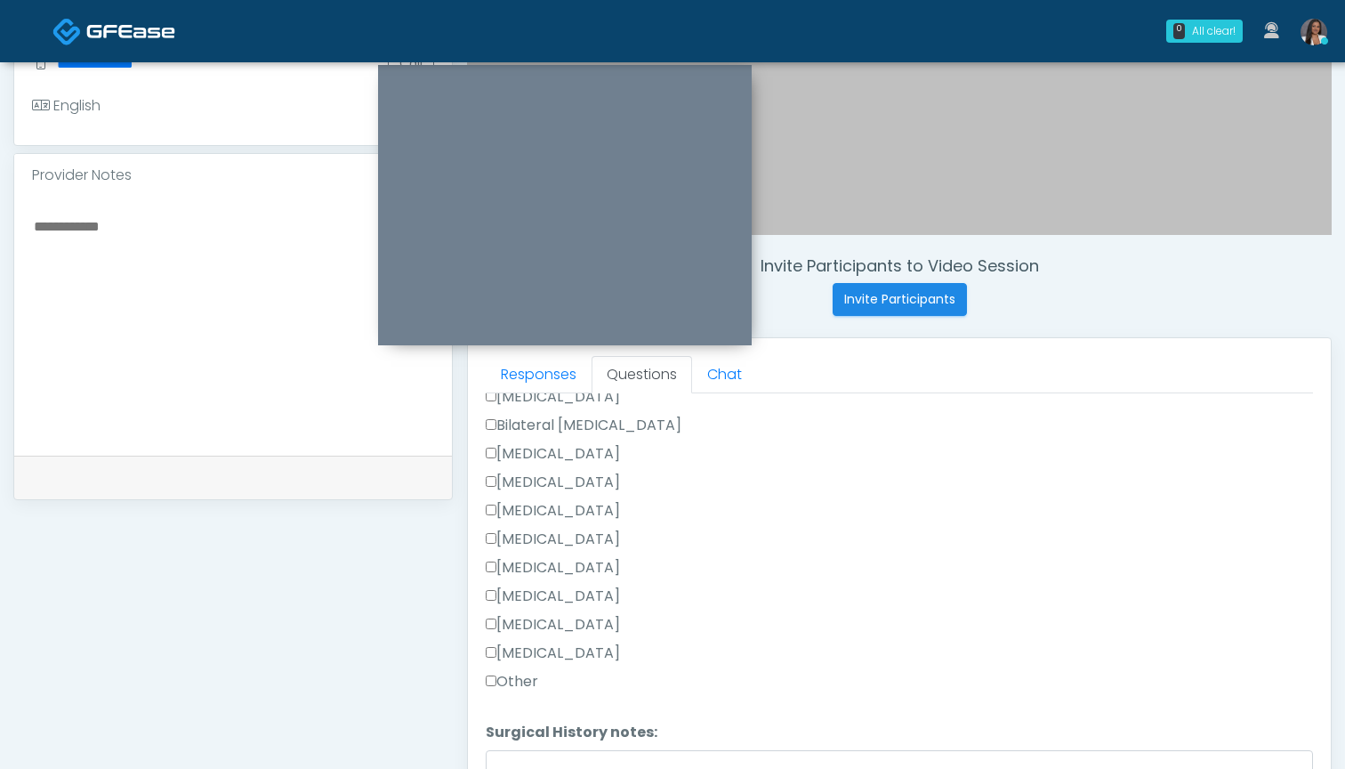
scroll to position [947, 0]
click at [572, 591] on label "Appendectomy" at bounding box center [553, 592] width 134 height 21
click at [527, 648] on label "Other" at bounding box center [512, 649] width 52 height 21
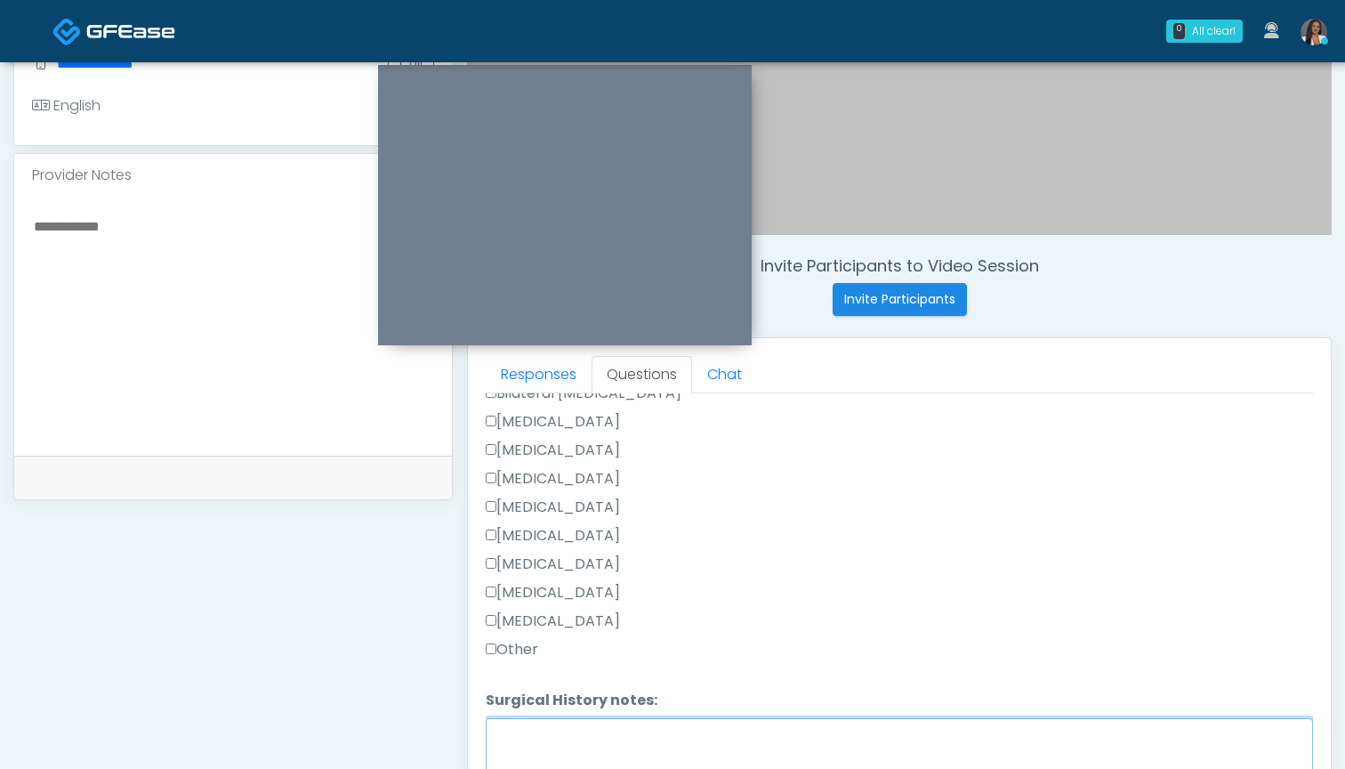
click at [535, 748] on textarea "Surgical History notes:" at bounding box center [899, 756] width 827 height 77
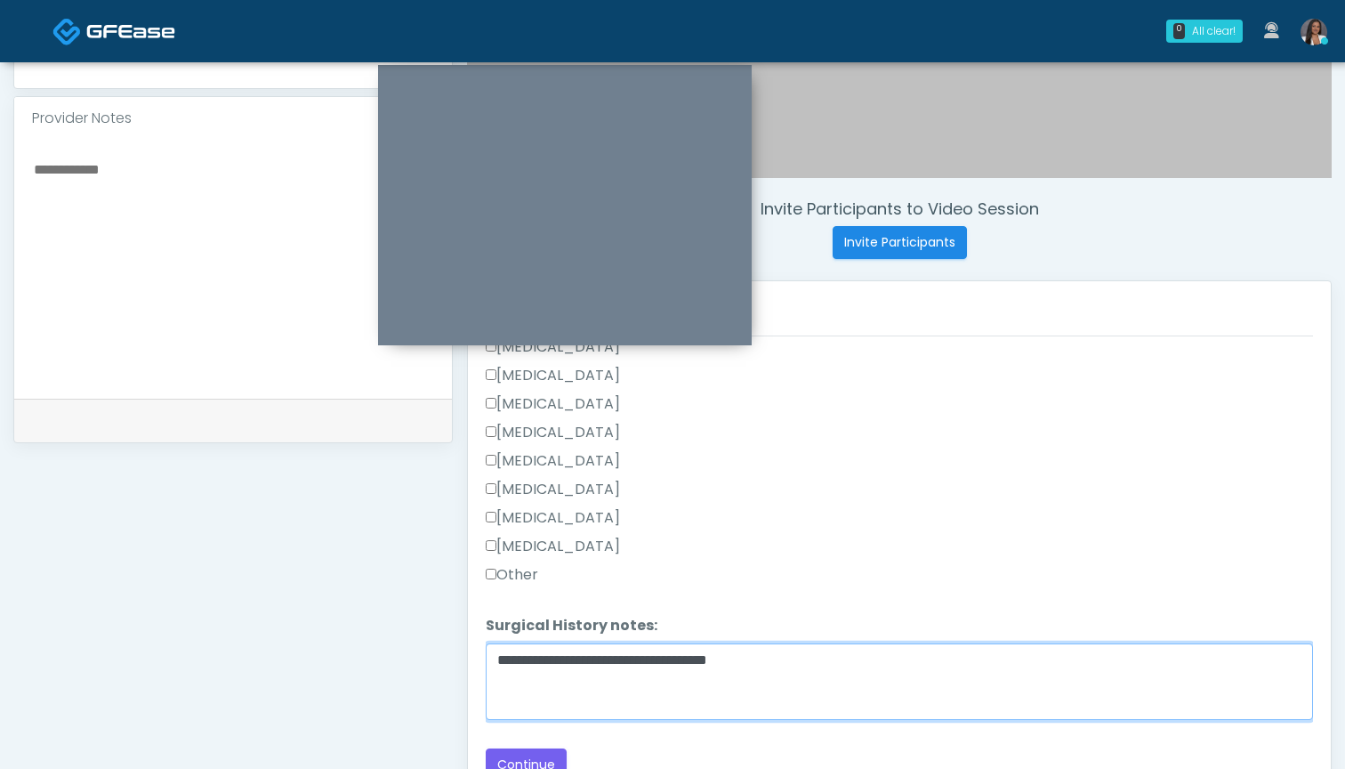
scroll to position [590, 0]
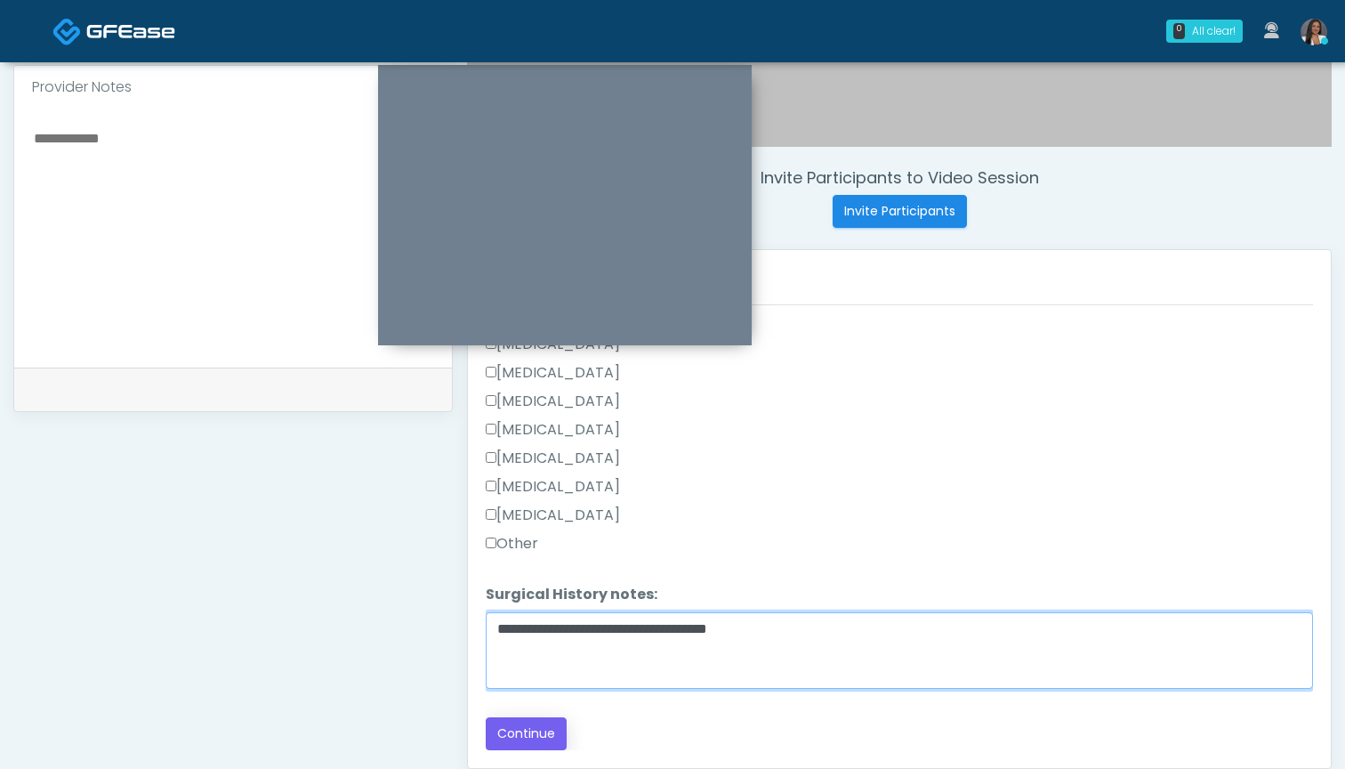
type textarea "**********"
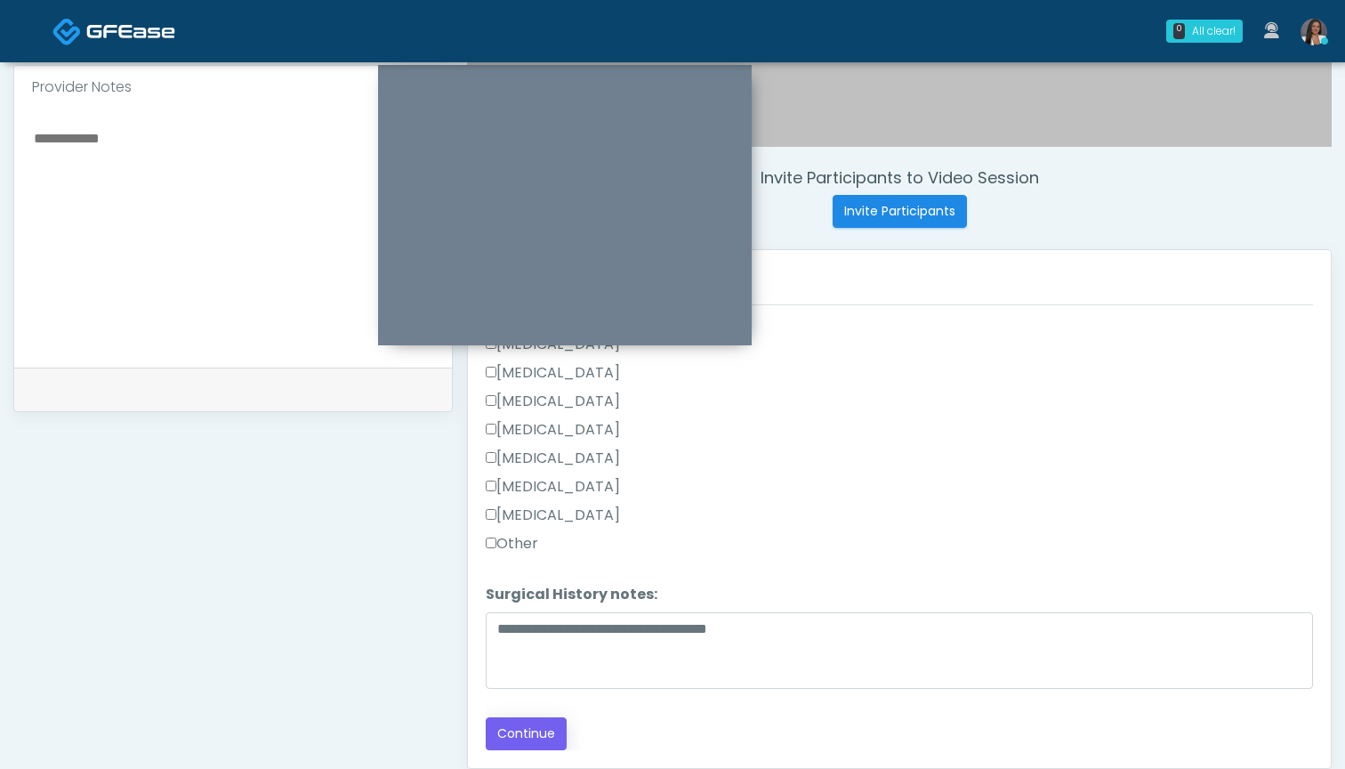
click at [538, 731] on button "Continue" at bounding box center [526, 733] width 81 height 33
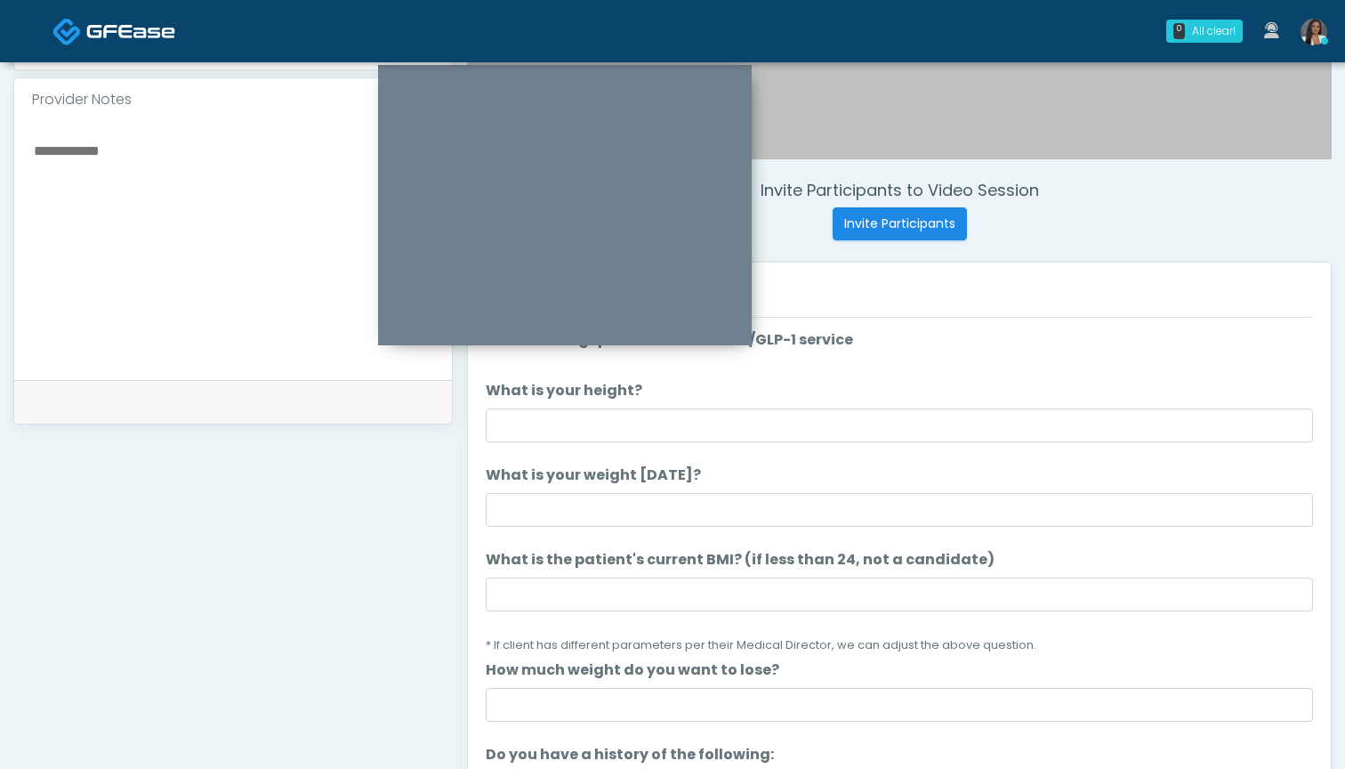
scroll to position [563, 0]
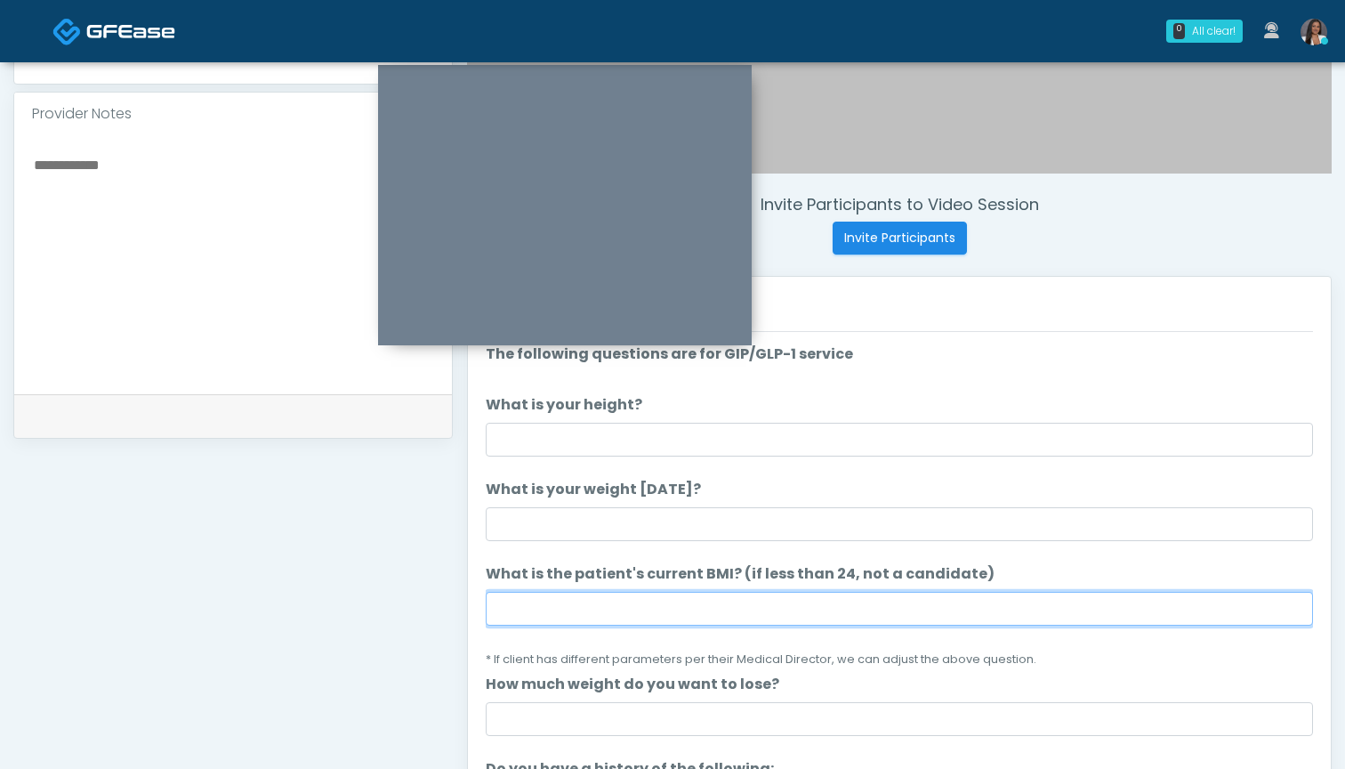
click at [623, 612] on input "What is the patient's current BMI? (if less than 24, not a candidate)" at bounding box center [899, 609] width 827 height 34
type input "****"
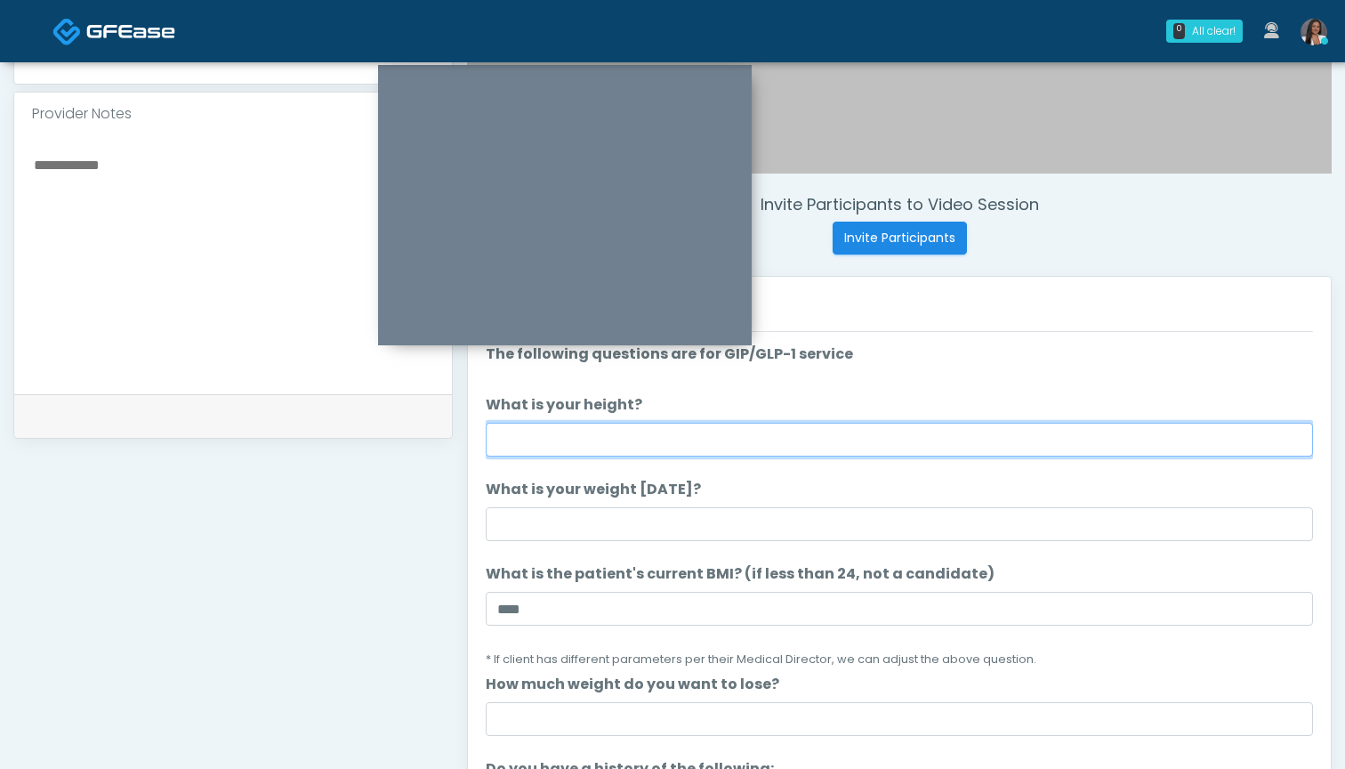
click at [660, 444] on input "What is your height?" at bounding box center [899, 440] width 827 height 34
type input "*****"
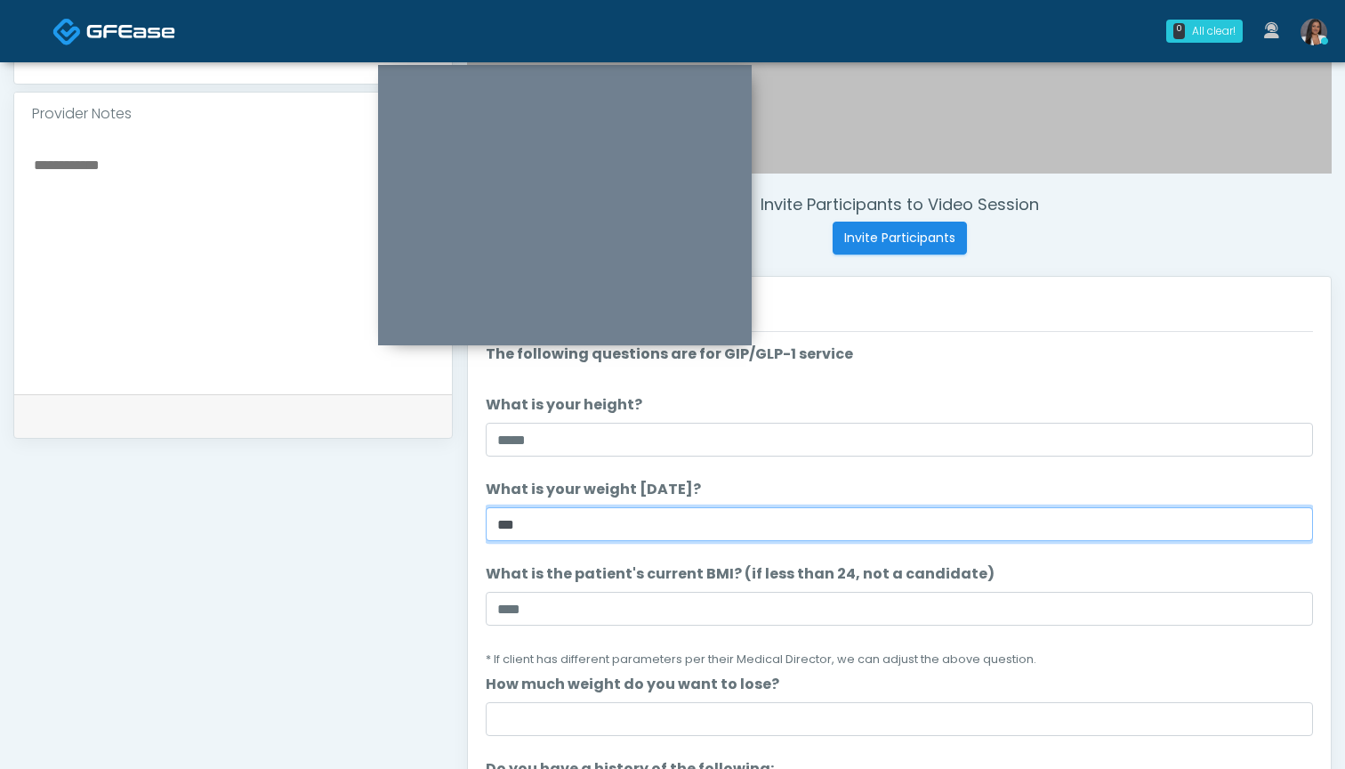
type input "***"
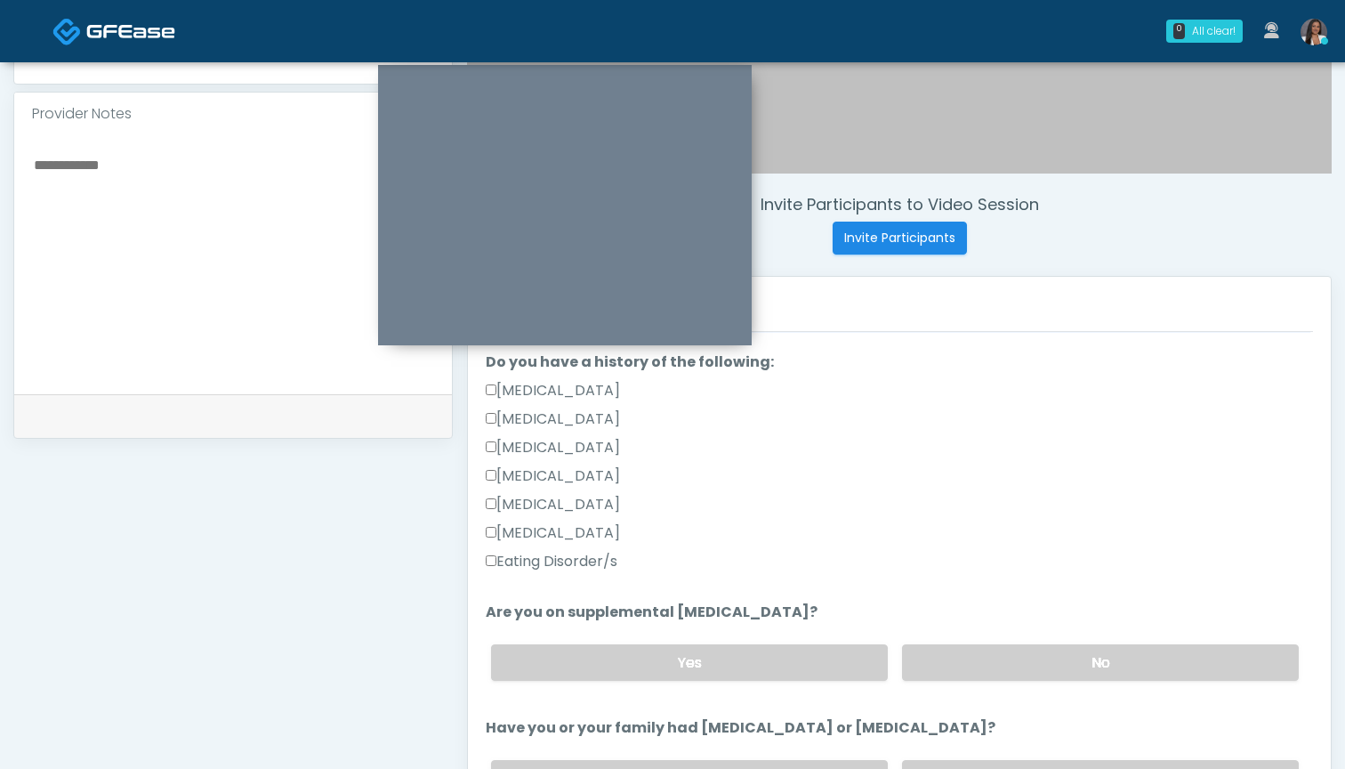
scroll to position [409, 0]
type input "*"
click at [952, 656] on label "No" at bounding box center [1100, 659] width 397 height 36
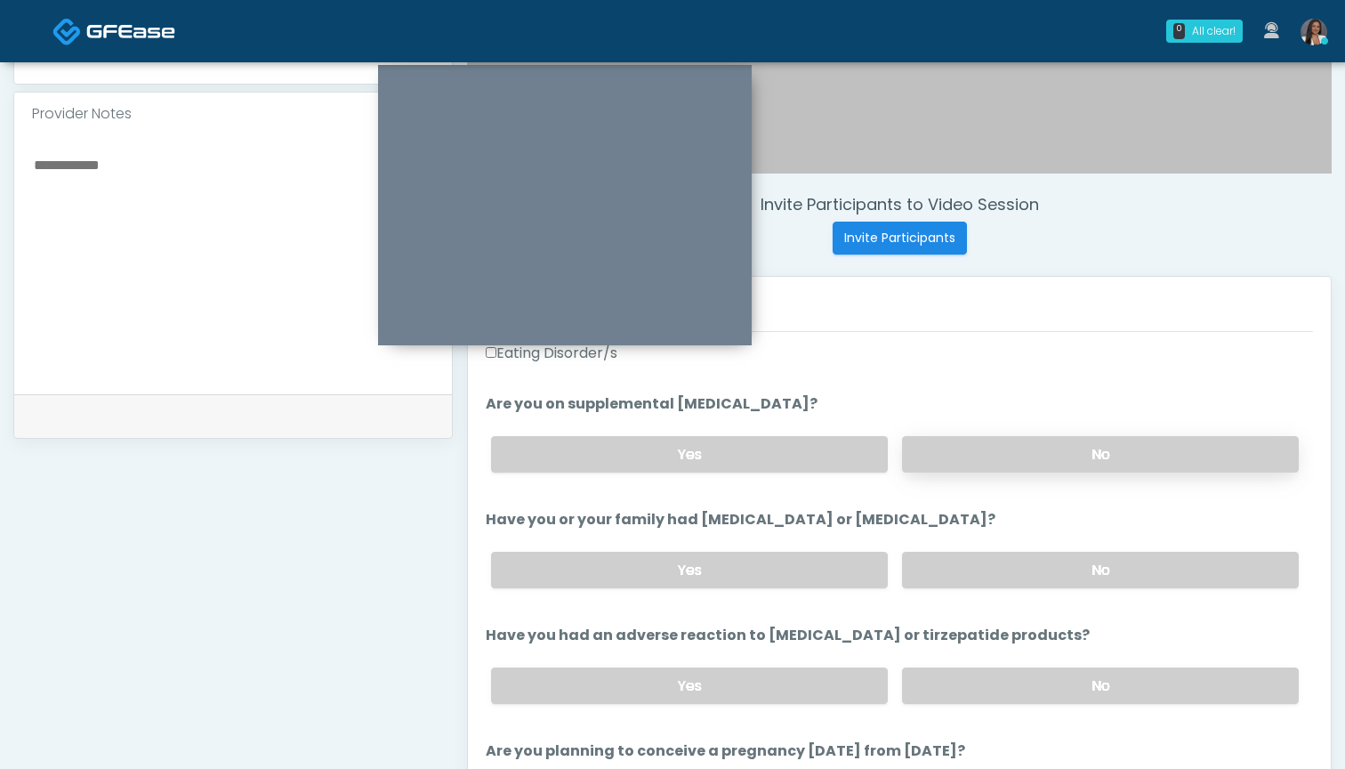
scroll to position [617, 0]
click at [956, 574] on label "No" at bounding box center [1100, 568] width 397 height 36
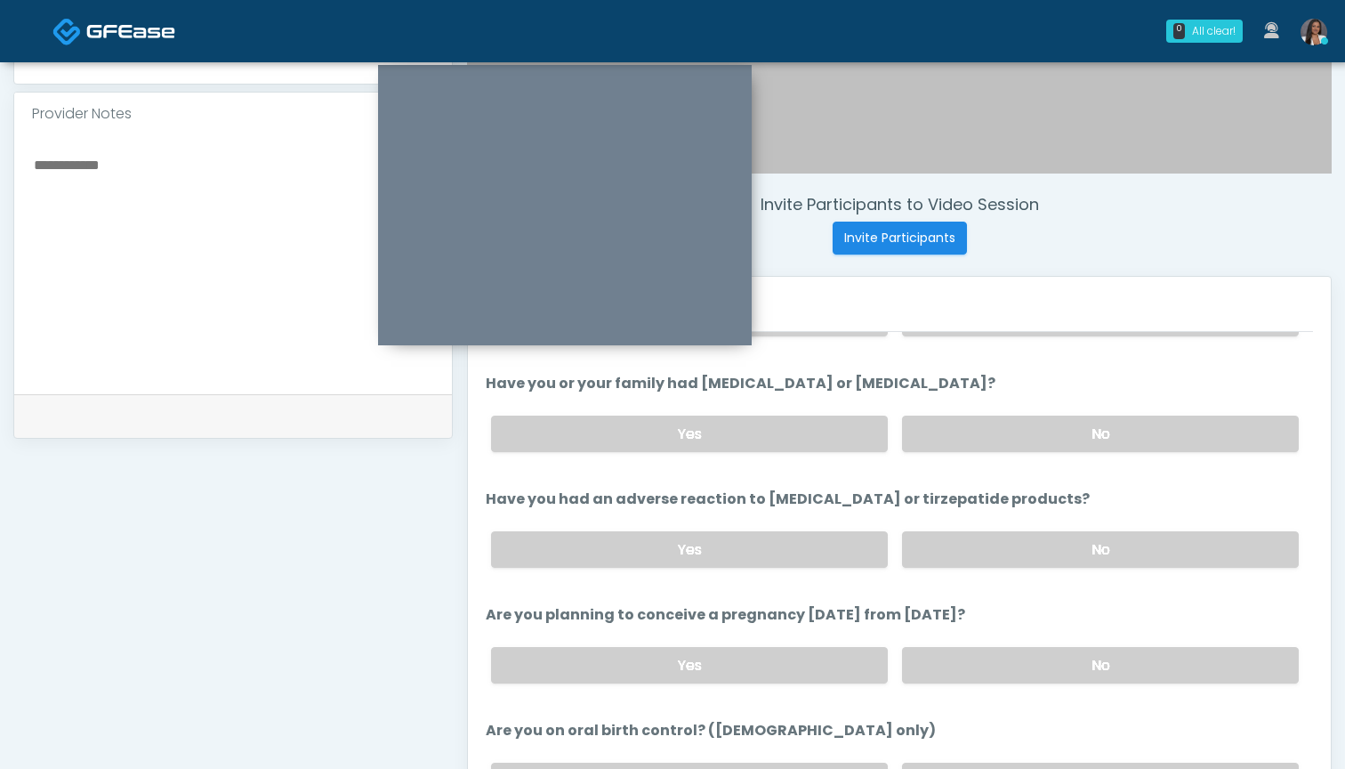
scroll to position [750, 0]
click at [940, 564] on label "No" at bounding box center [1100, 550] width 397 height 36
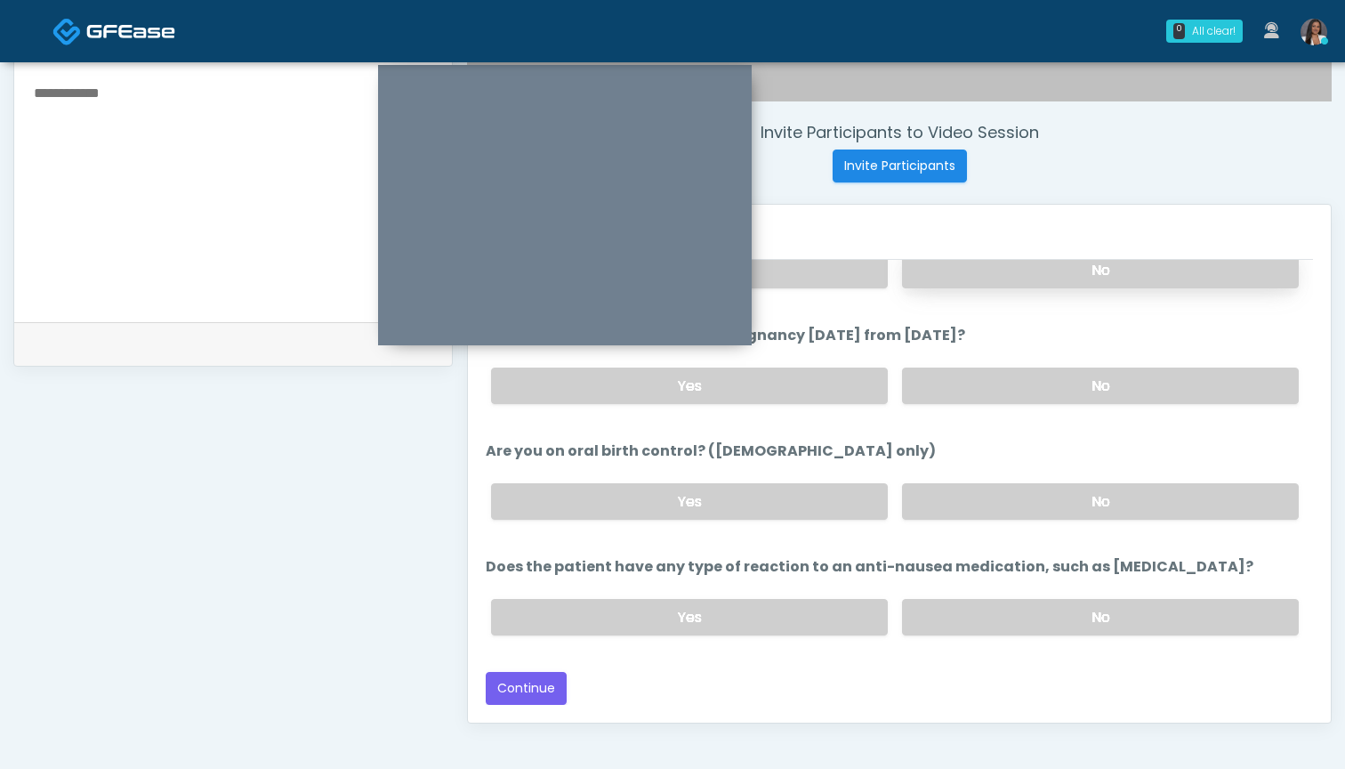
scroll to position [633, 0]
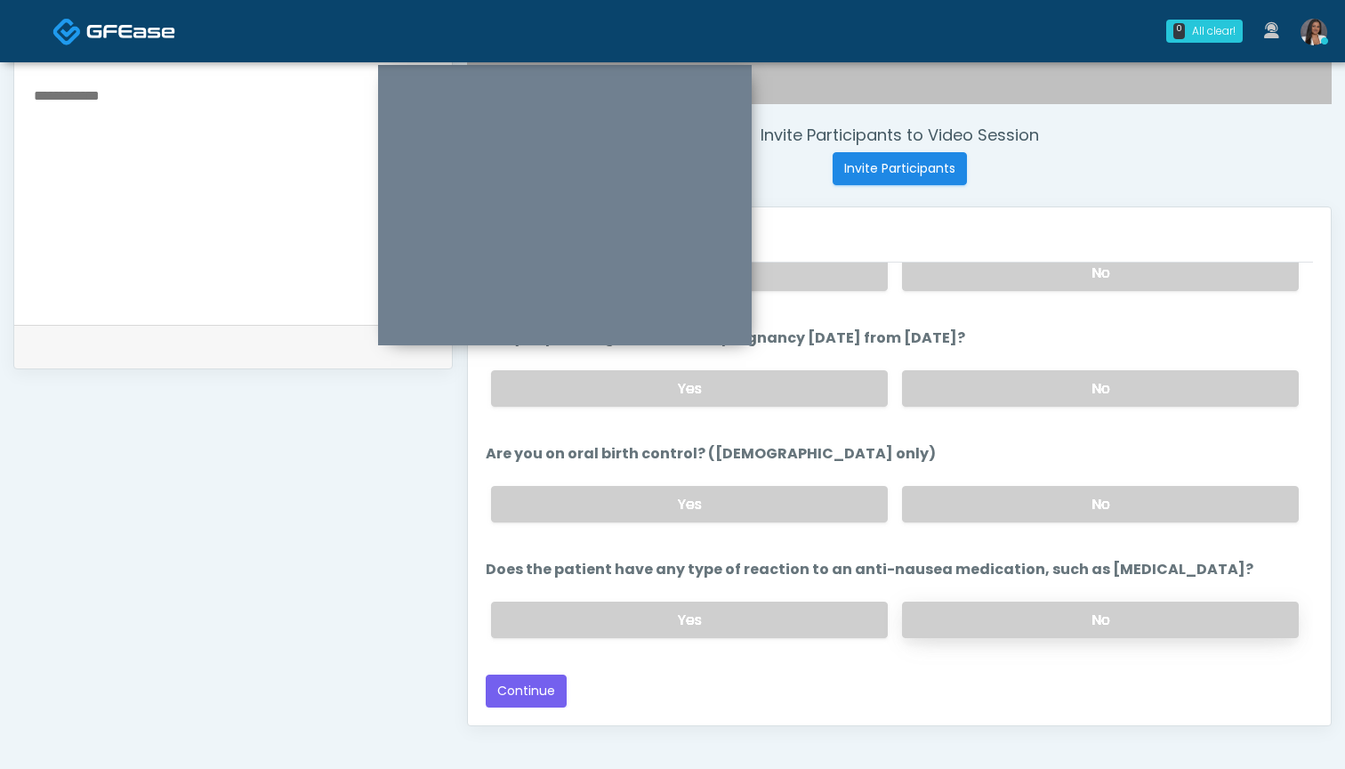
click at [951, 620] on label "No" at bounding box center [1100, 619] width 397 height 36
click at [523, 684] on button "Continue" at bounding box center [526, 690] width 81 height 33
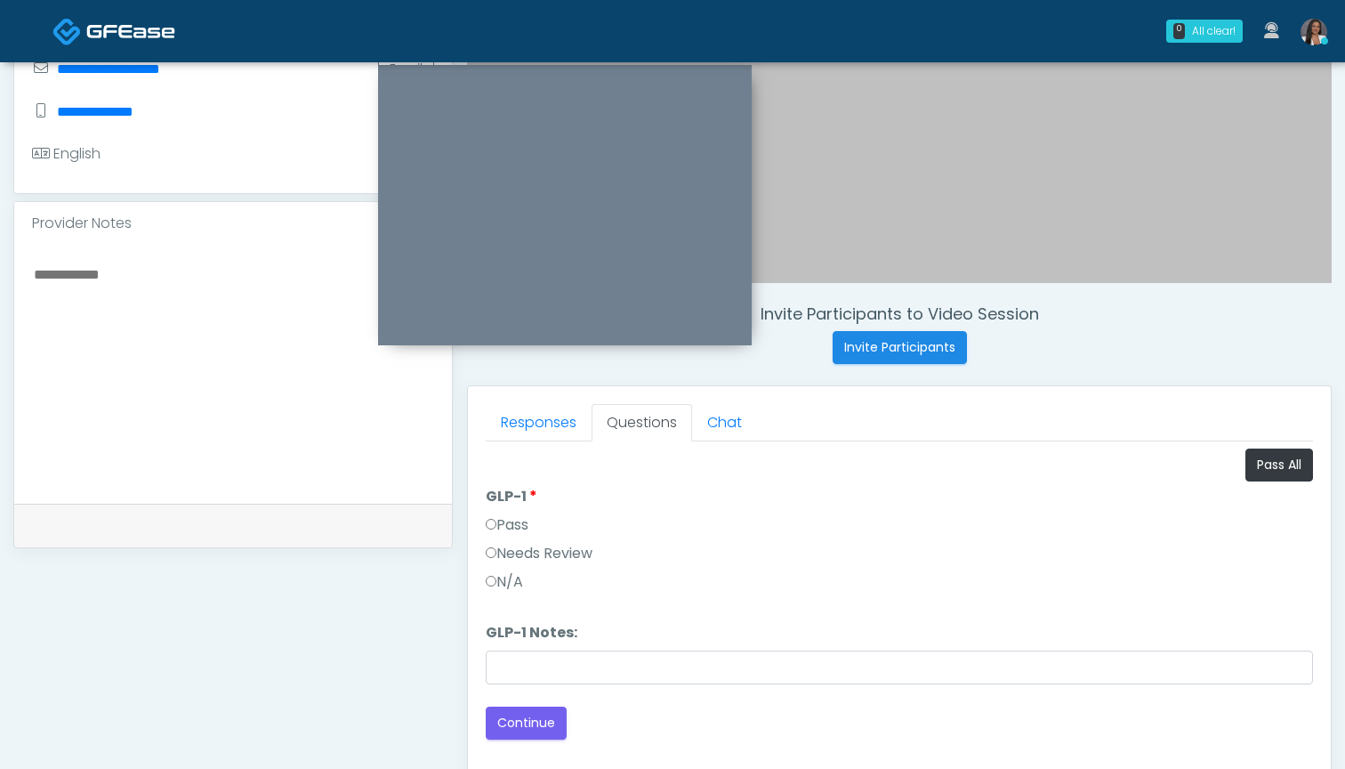
scroll to position [420, 0]
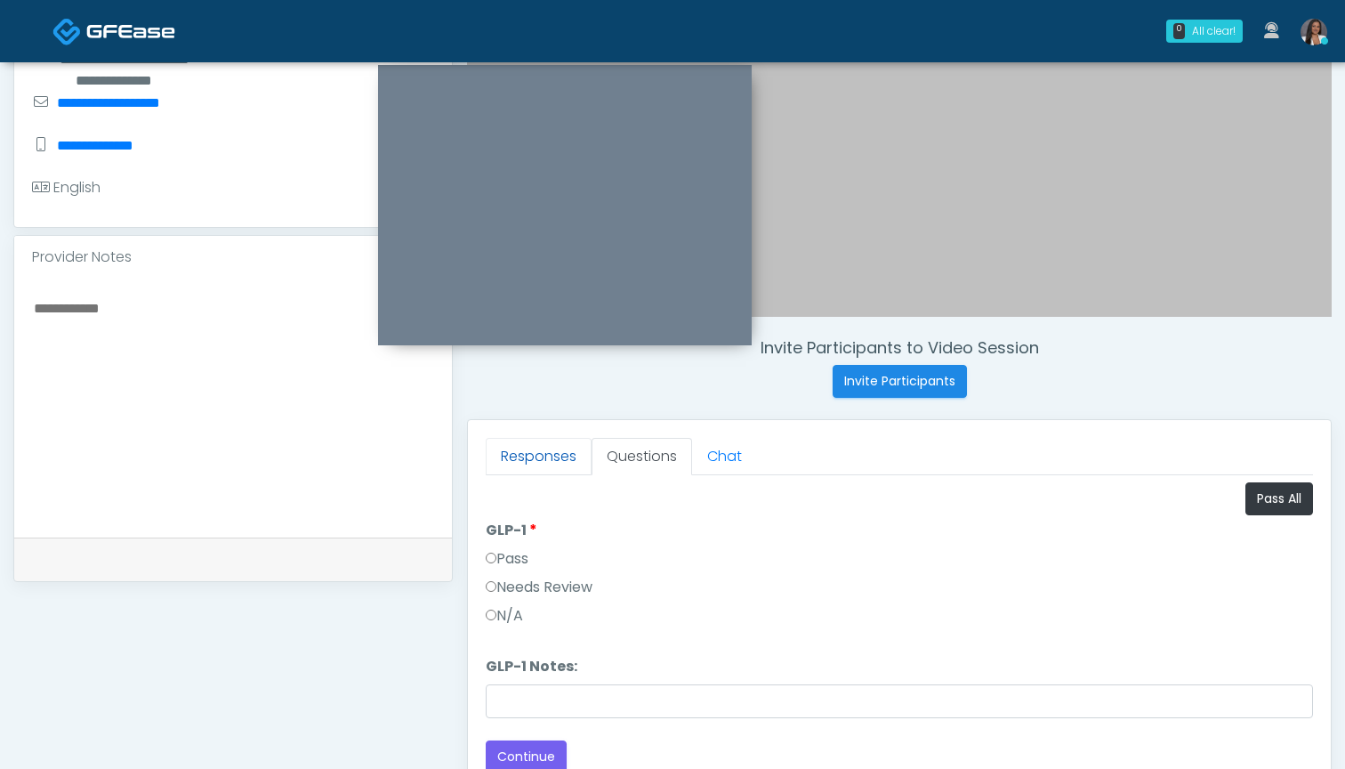
click at [523, 455] on link "Responses" at bounding box center [539, 456] width 106 height 37
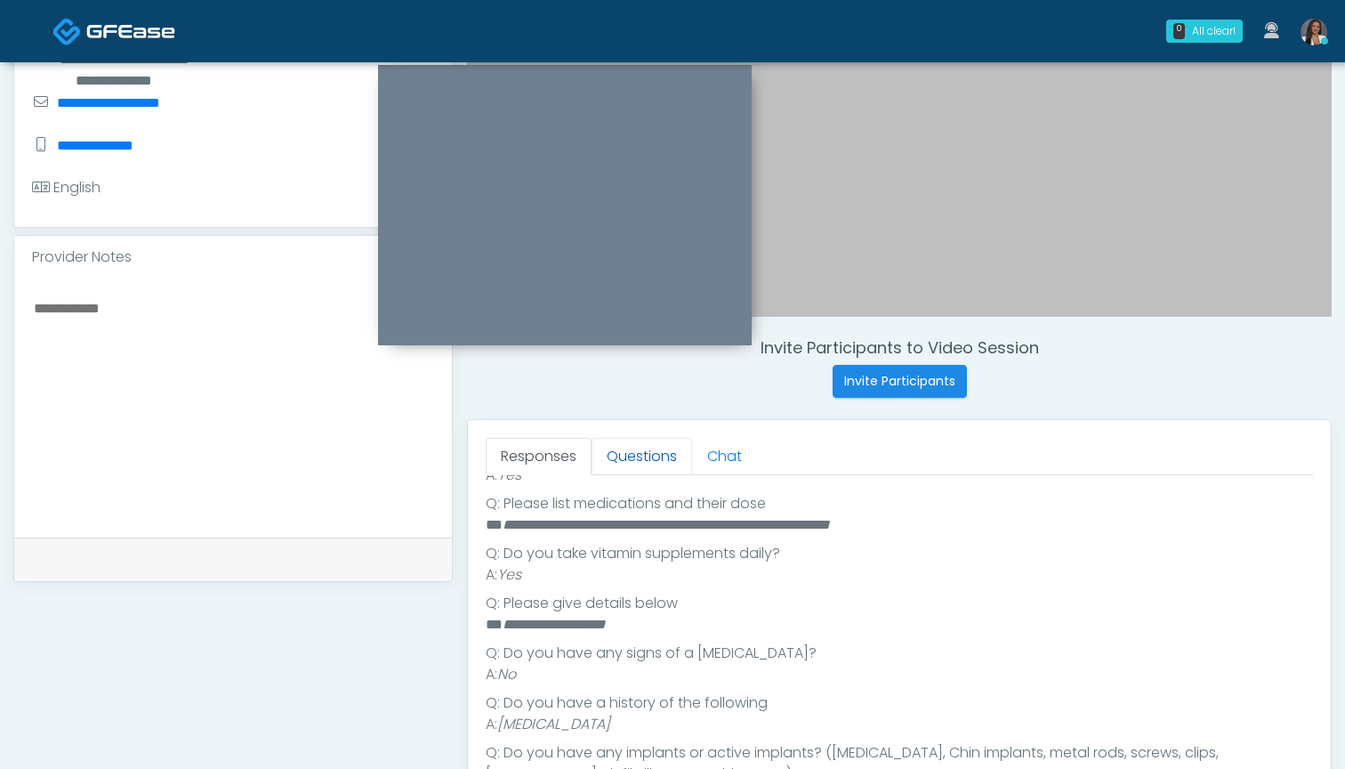
click at [637, 455] on link "Questions" at bounding box center [642, 456] width 101 height 37
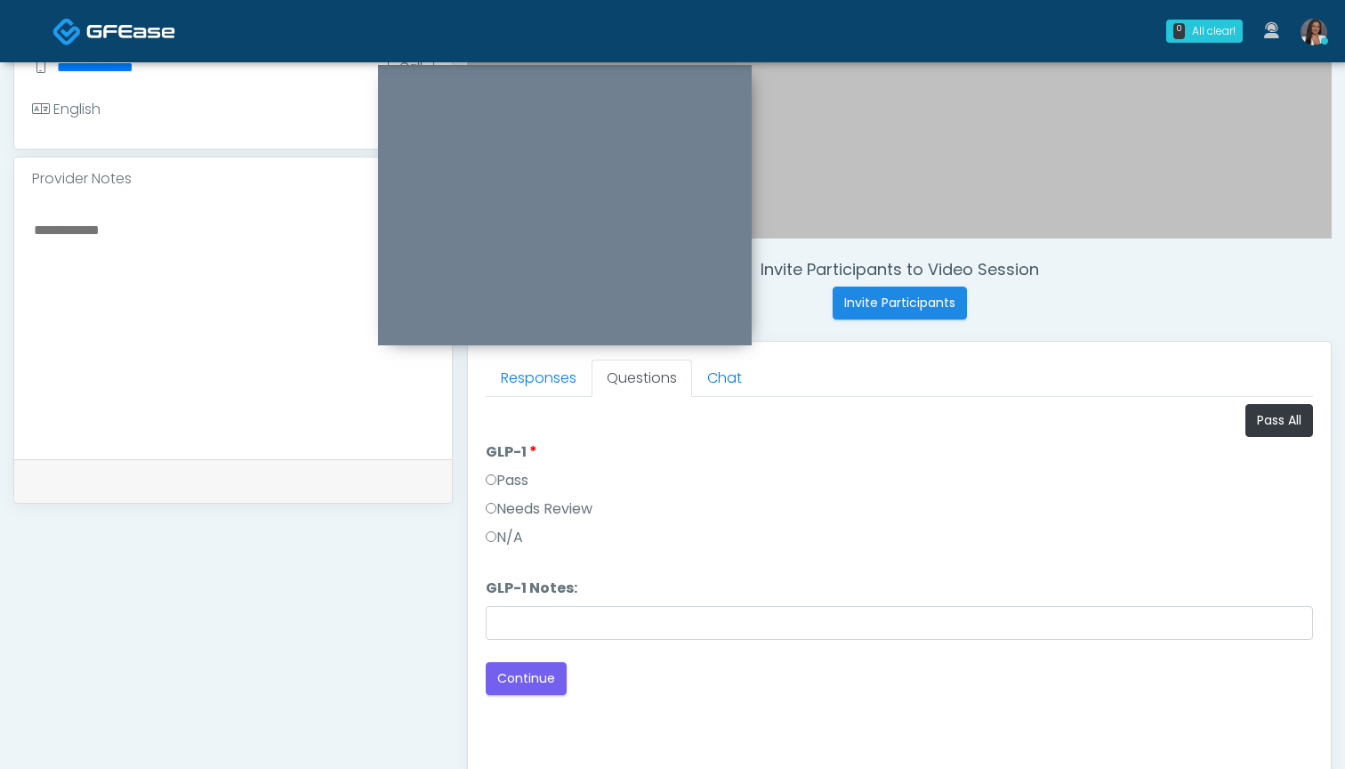
scroll to position [497, 0]
click at [234, 407] on textarea at bounding box center [233, 327] width 402 height 217
type textarea "**********"
drag, startPoint x: 234, startPoint y: 407, endPoint x: 1284, endPoint y: 415, distance: 1049.9
click at [1284, 415] on button "Pass All" at bounding box center [1280, 421] width 68 height 33
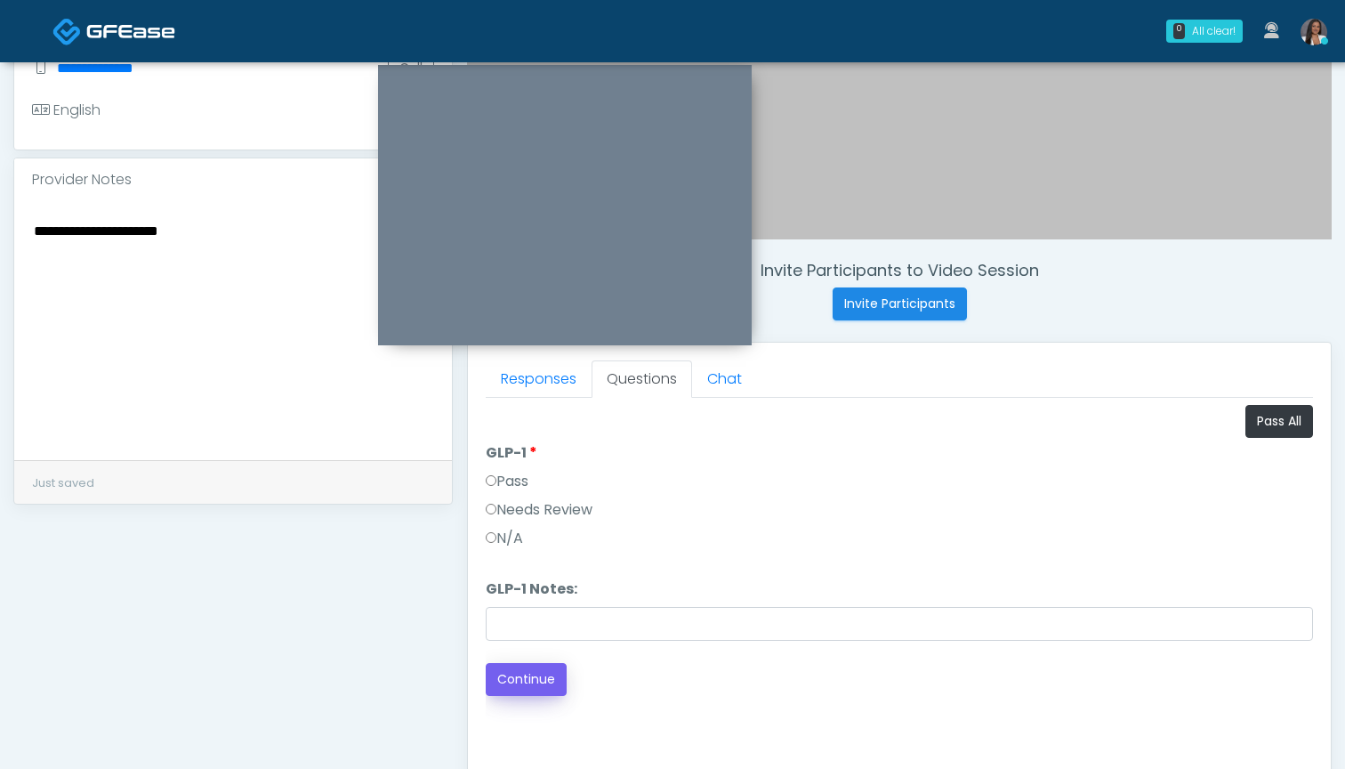
click at [519, 674] on button "Continue" at bounding box center [526, 679] width 81 height 33
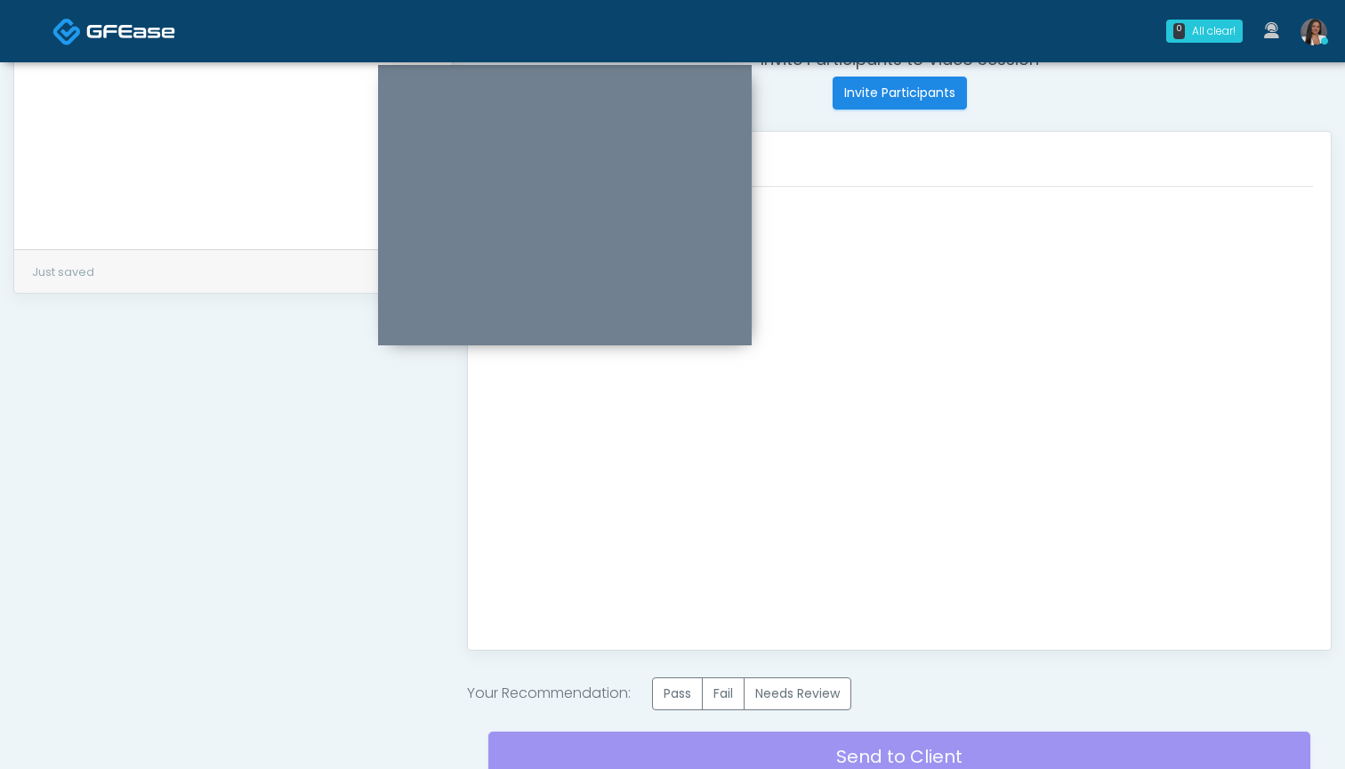
scroll to position [775, 0]
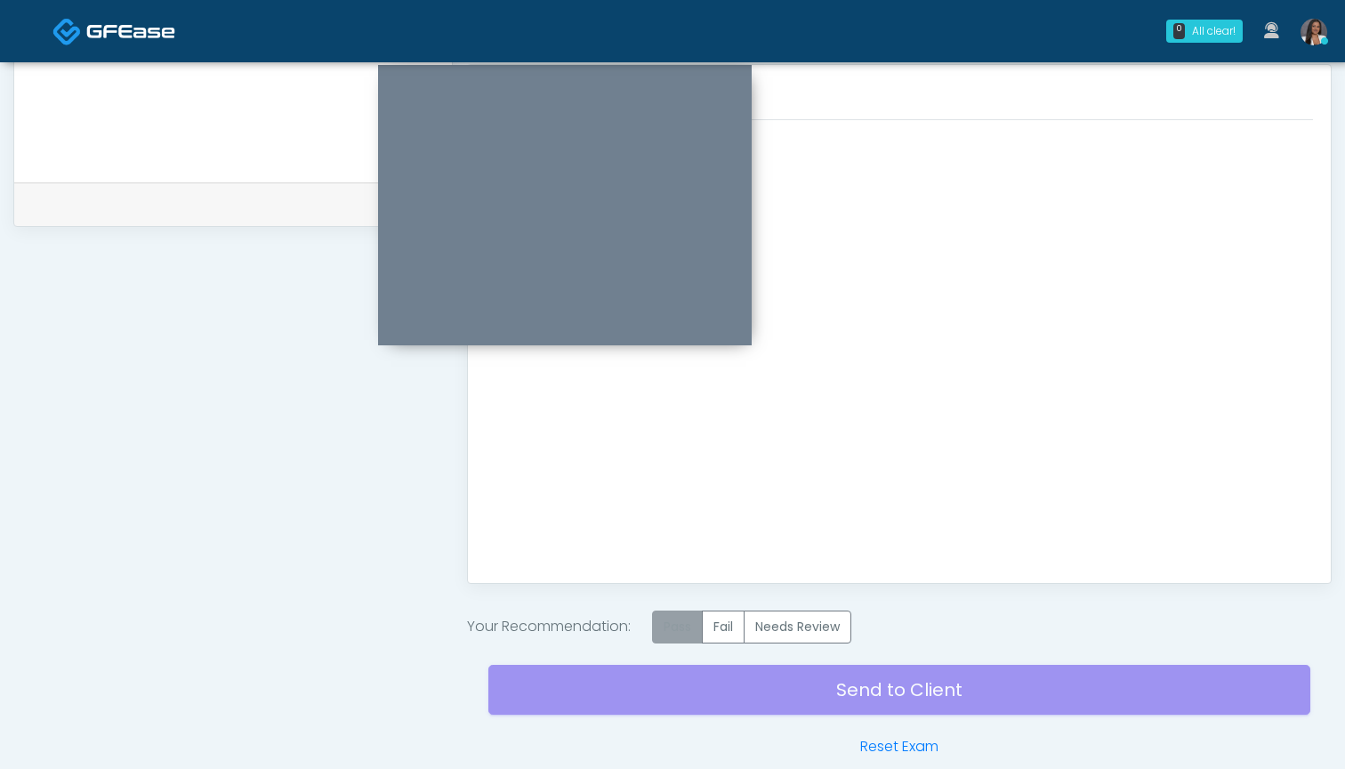
click at [694, 626] on label "Pass" at bounding box center [677, 626] width 51 height 33
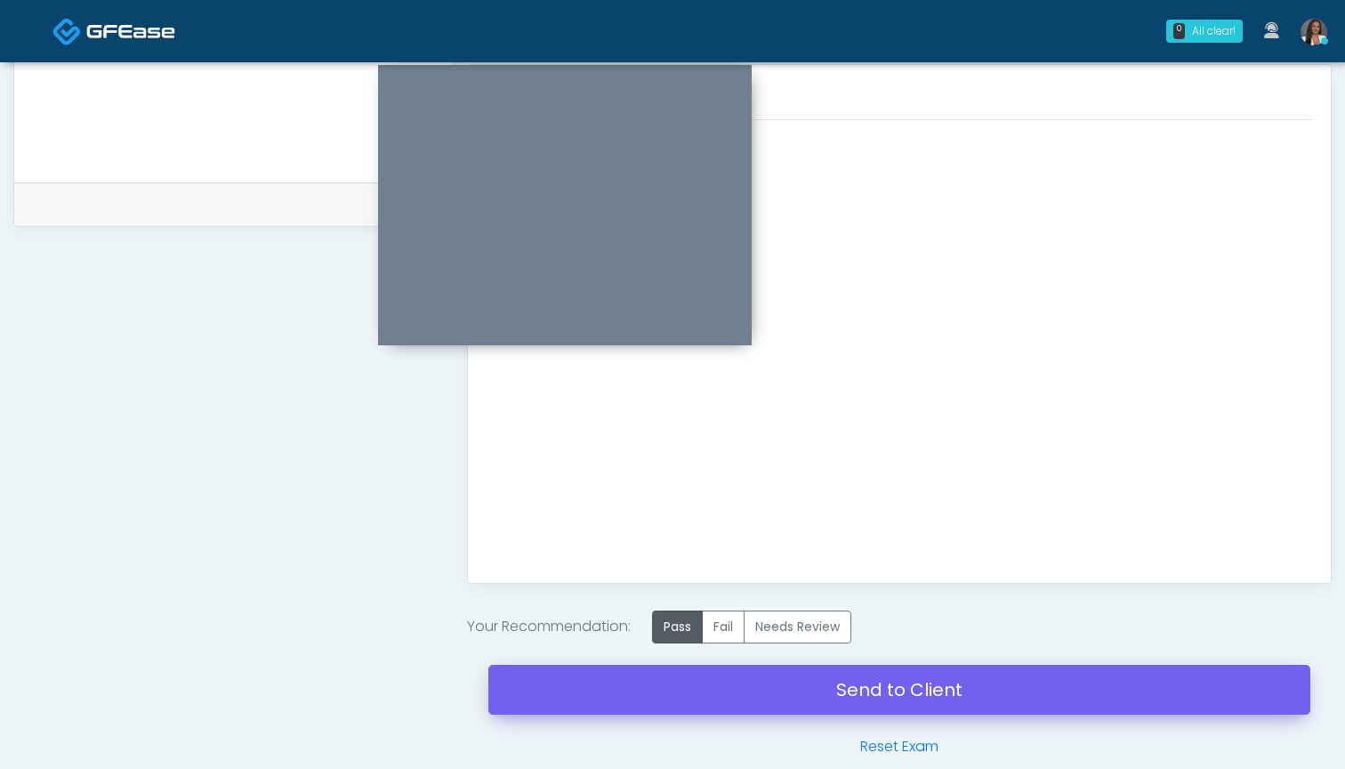
click at [863, 682] on link "Send to Client" at bounding box center [899, 690] width 822 height 50
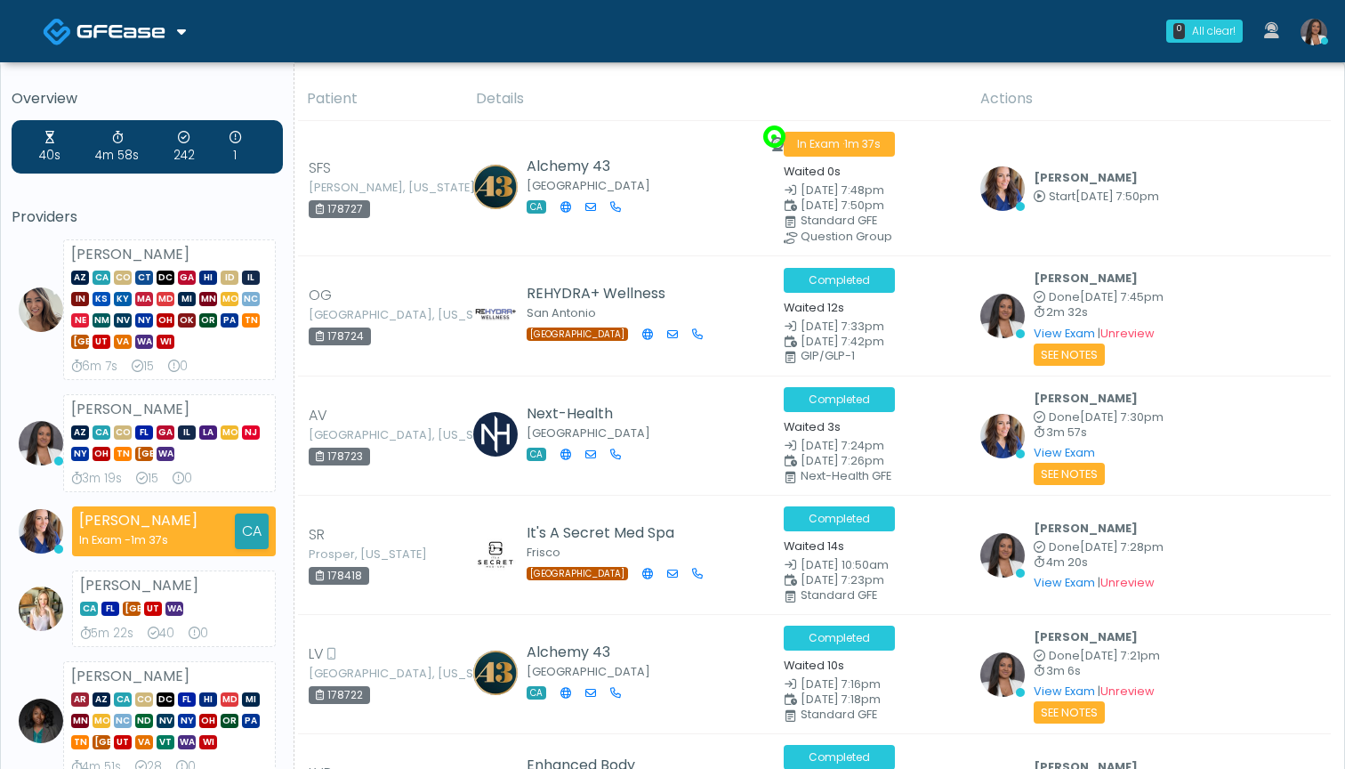
click at [661, 77] on th "Details" at bounding box center [717, 99] width 504 height 44
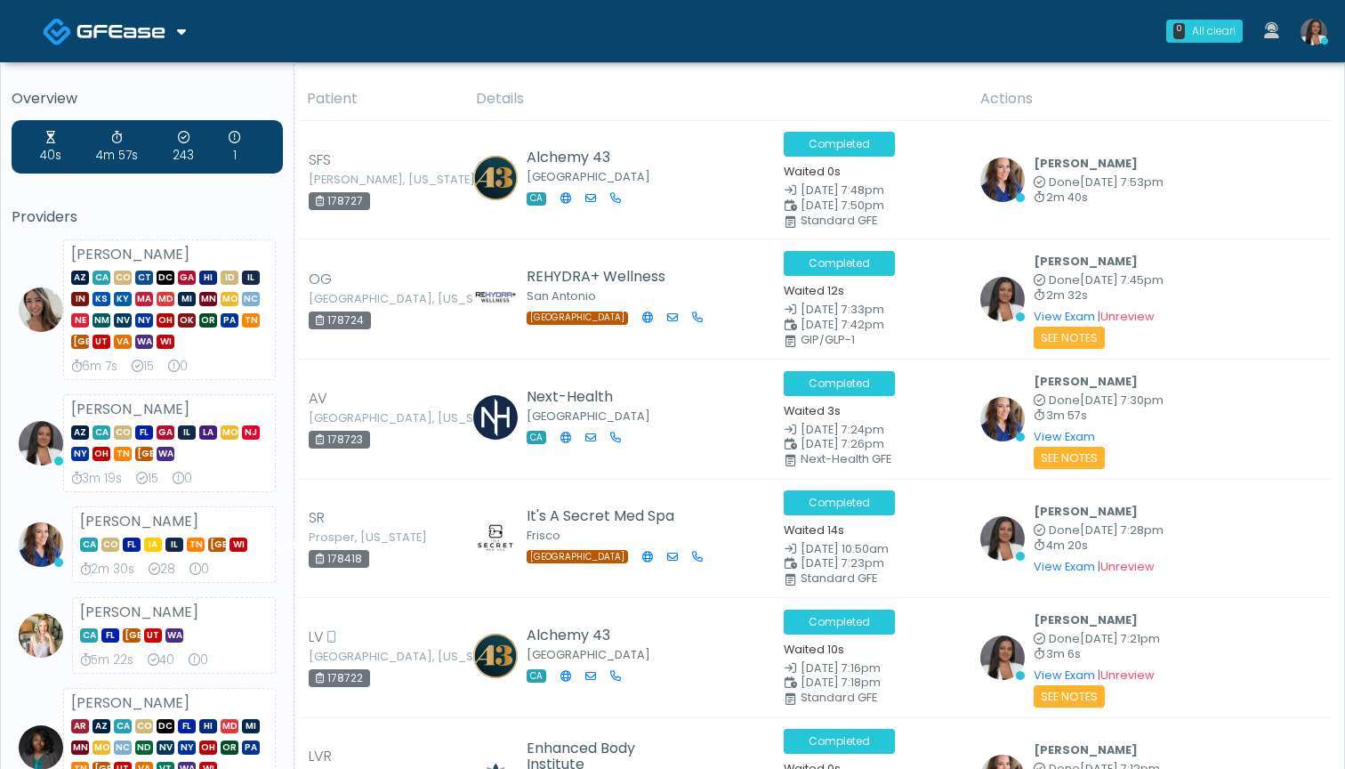
click at [664, 78] on th "Details" at bounding box center [717, 99] width 504 height 44
click at [501, 35] on div "0 All clear! All clear! Samantha Ly AZ CA CO CT DC GA HI ID IL IN KS KY MA MD M…" at bounding box center [779, 31] width 1117 height 59
click at [1316, 38] on img at bounding box center [1314, 32] width 27 height 27
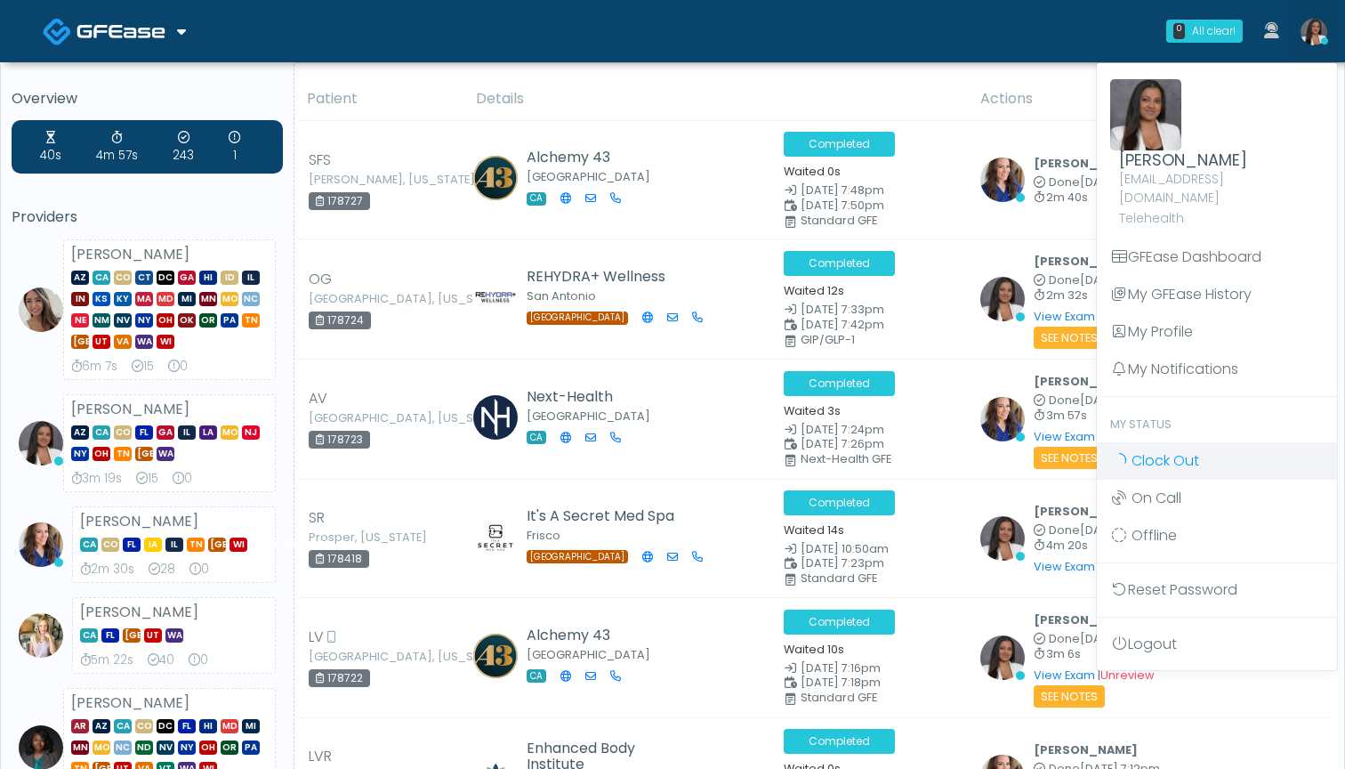
click at [1178, 450] on span "Clock Out" at bounding box center [1166, 460] width 68 height 20
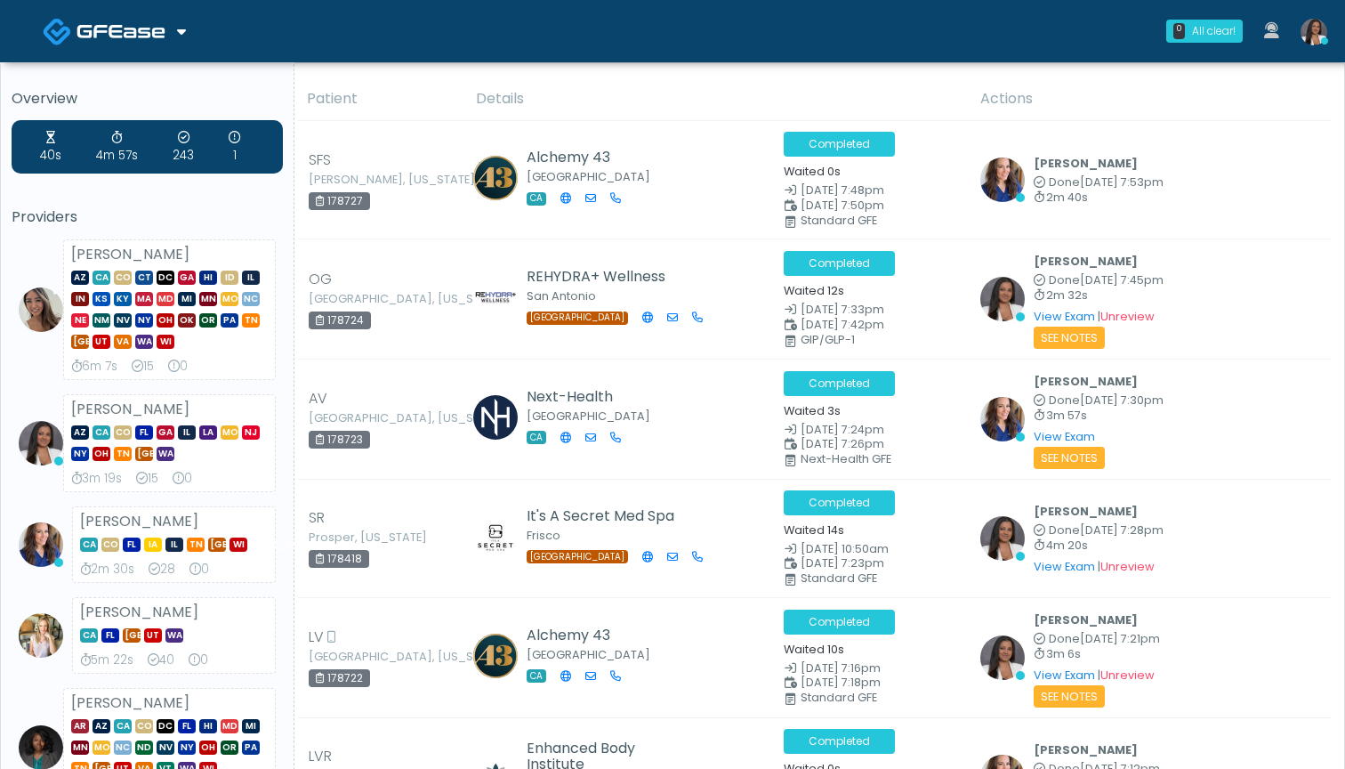
click at [939, 0] on nav "Docovia Staffing GFEase 0 All clear! All clear! Samantha Ly AZ CA CO CT DC GA H…" at bounding box center [672, 31] width 1345 height 62
